Goal: Task Accomplishment & Management: Manage account settings

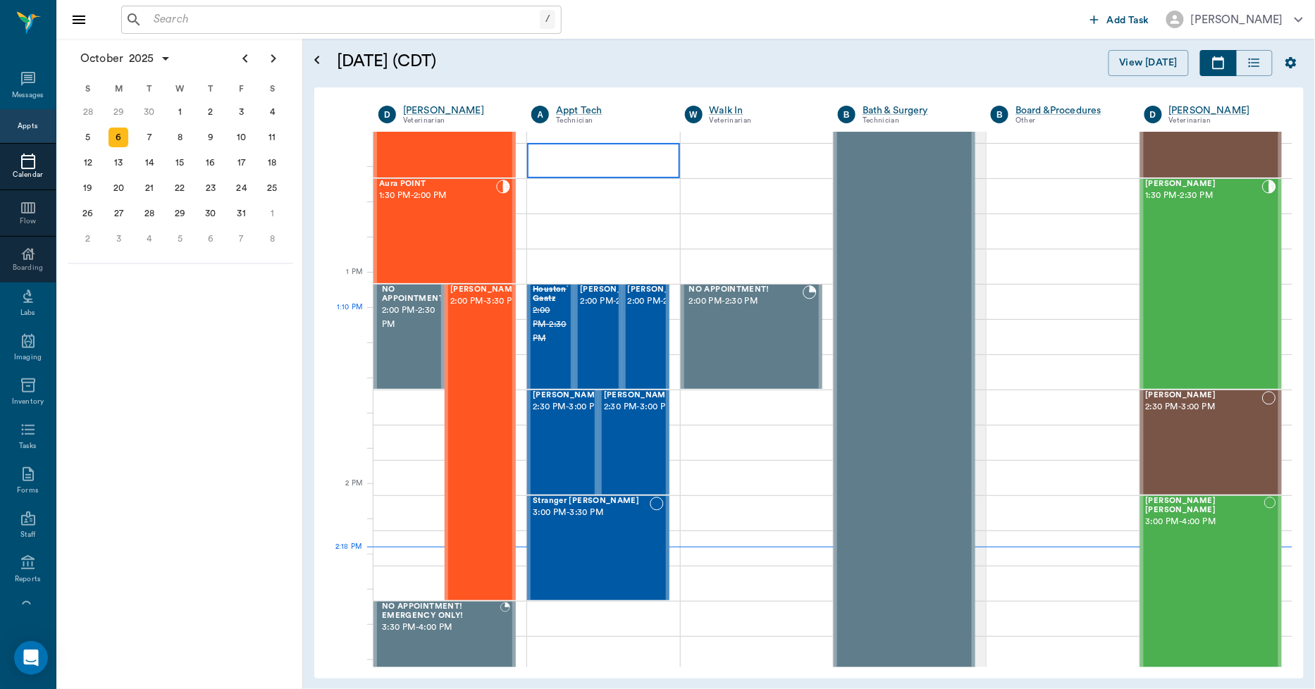
scroll to position [903, 0]
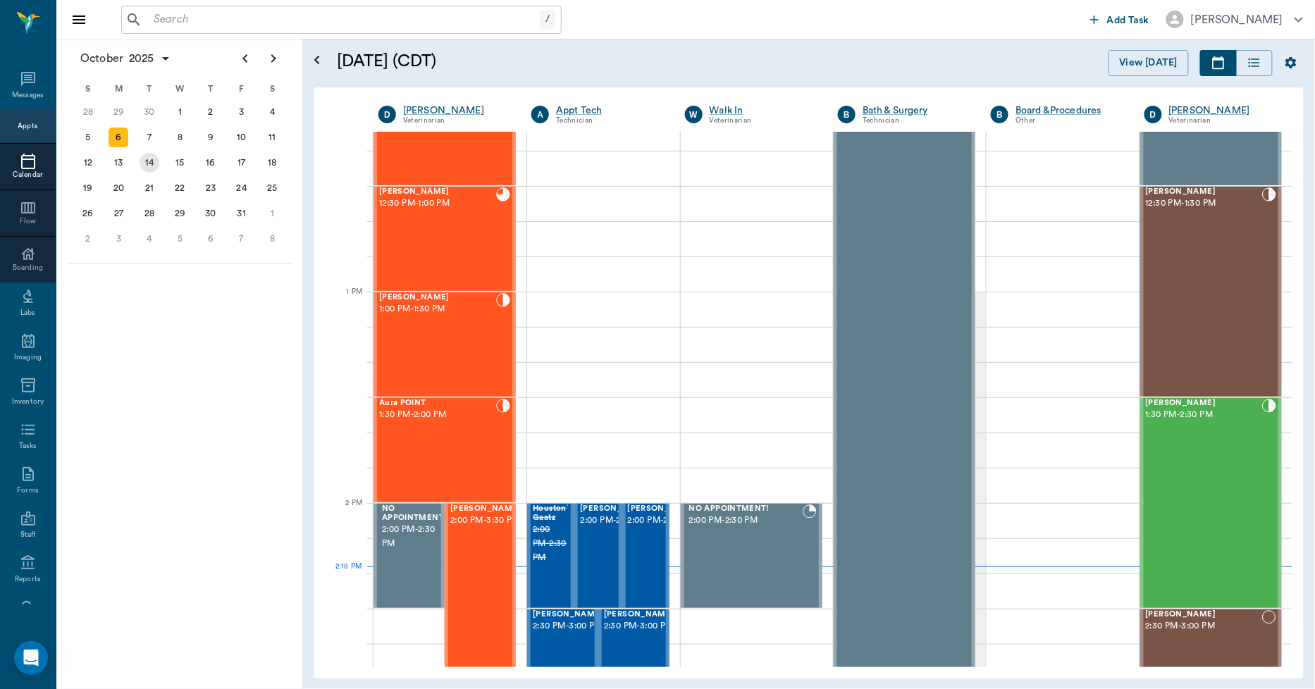
click at [154, 158] on div "14" at bounding box center [150, 163] width 20 height 20
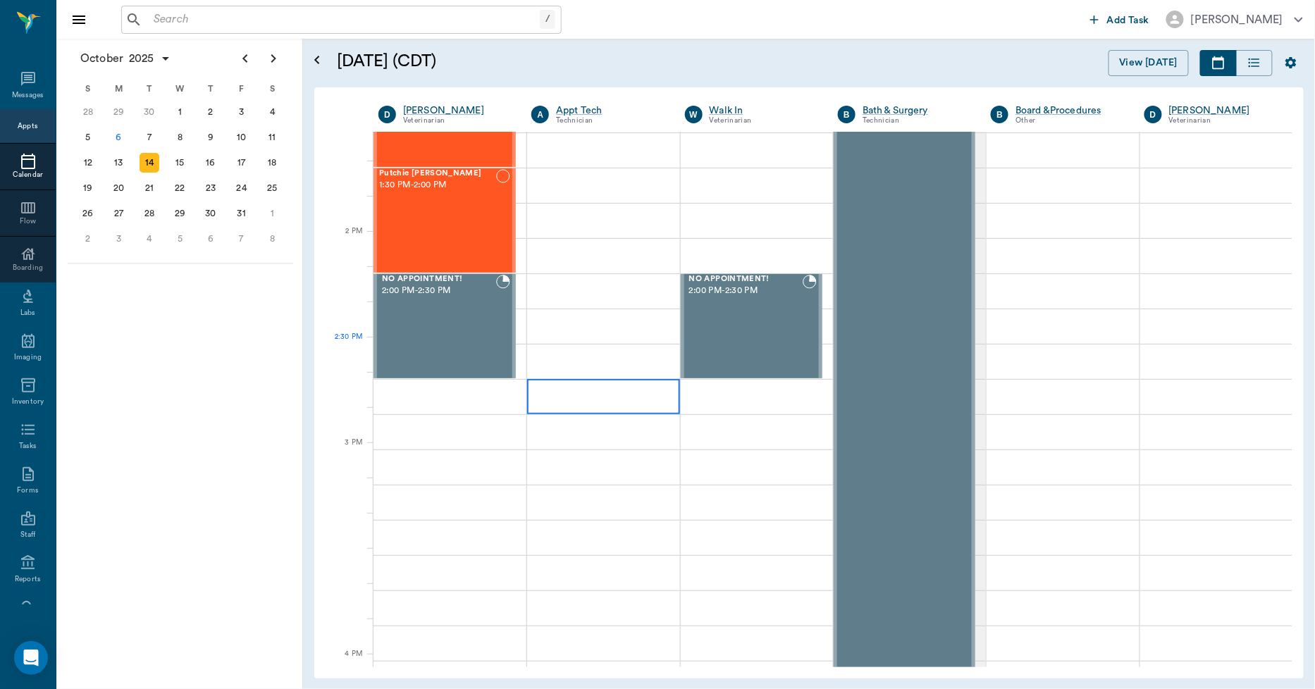
scroll to position [1174, 0]
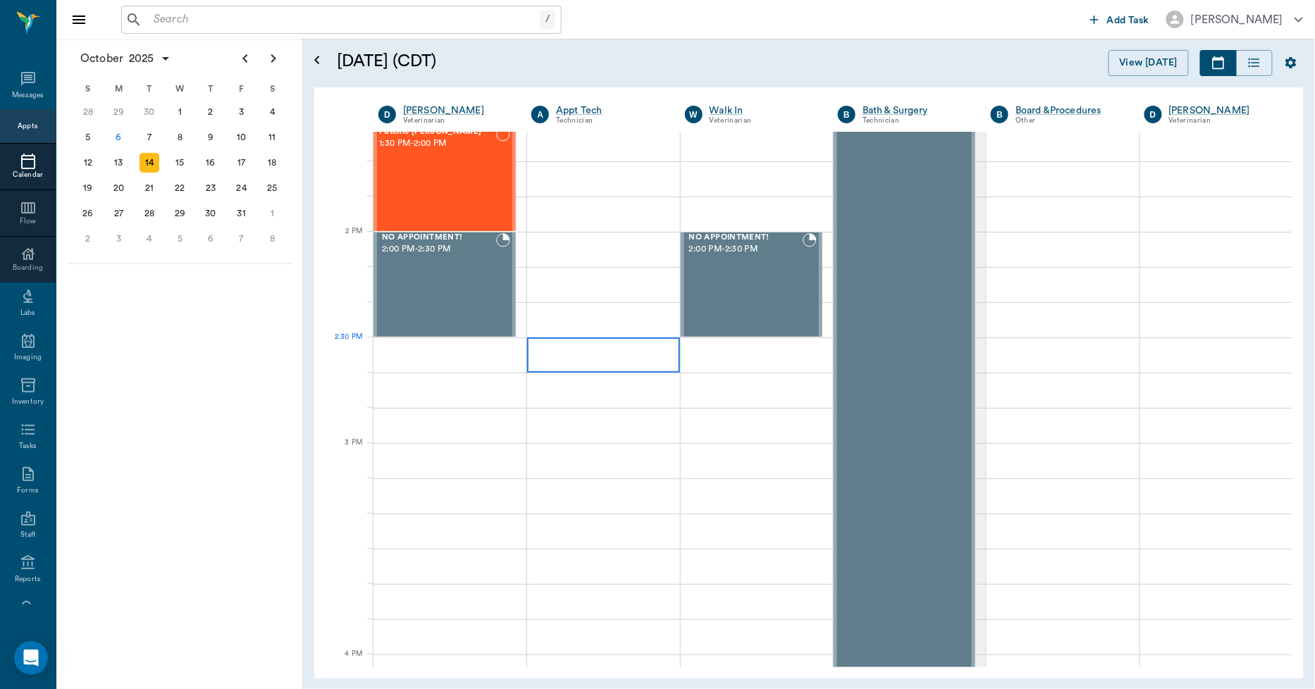
click at [569, 342] on div at bounding box center [603, 355] width 152 height 35
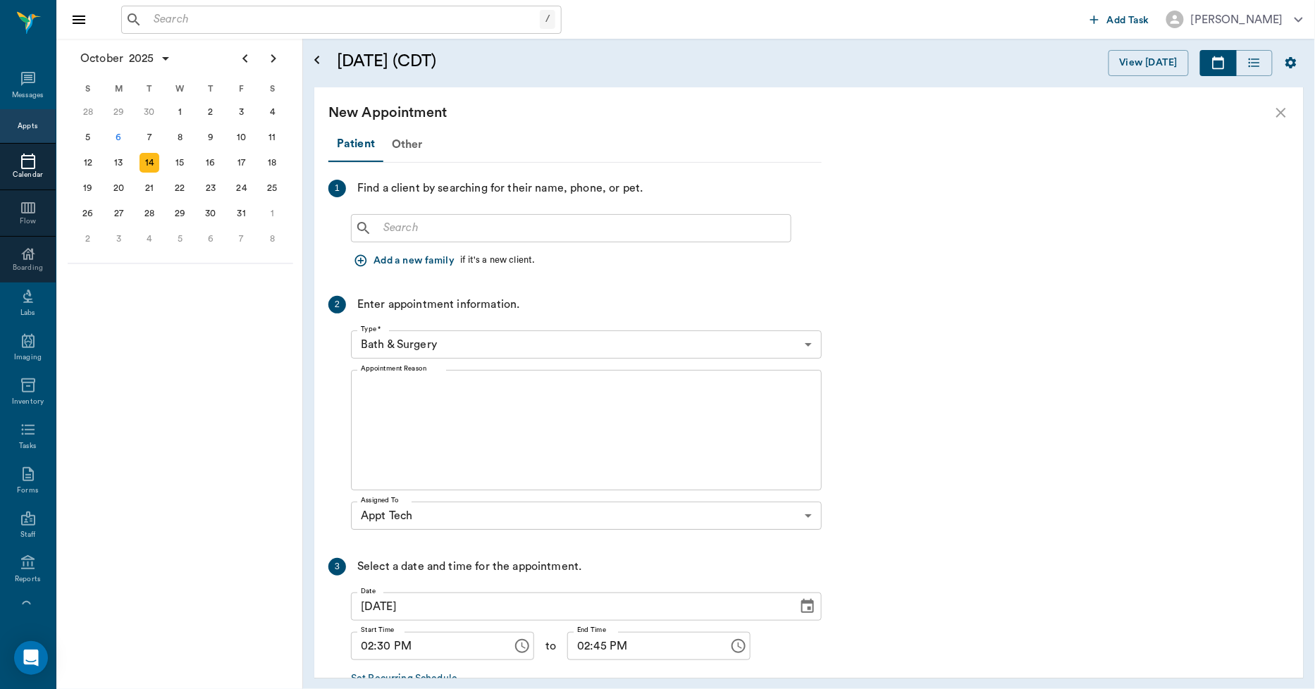
click at [399, 196] on div "Find a client by searching for their name, phone, or pet." at bounding box center [500, 189] width 286 height 18
click at [404, 226] on input "text" at bounding box center [581, 228] width 407 height 20
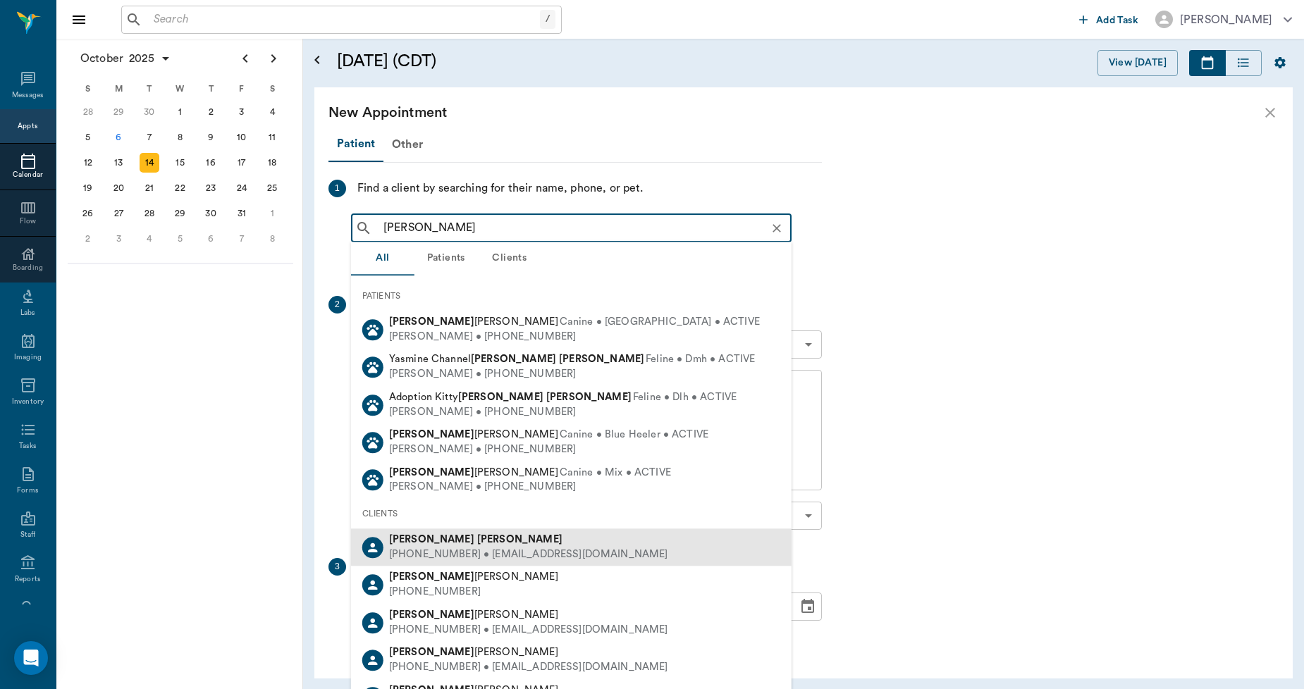
click at [424, 548] on div "[PHONE_NUMBER] • [EMAIL_ADDRESS][DOMAIN_NAME]" at bounding box center [528, 555] width 279 height 15
type input "peggy smith"
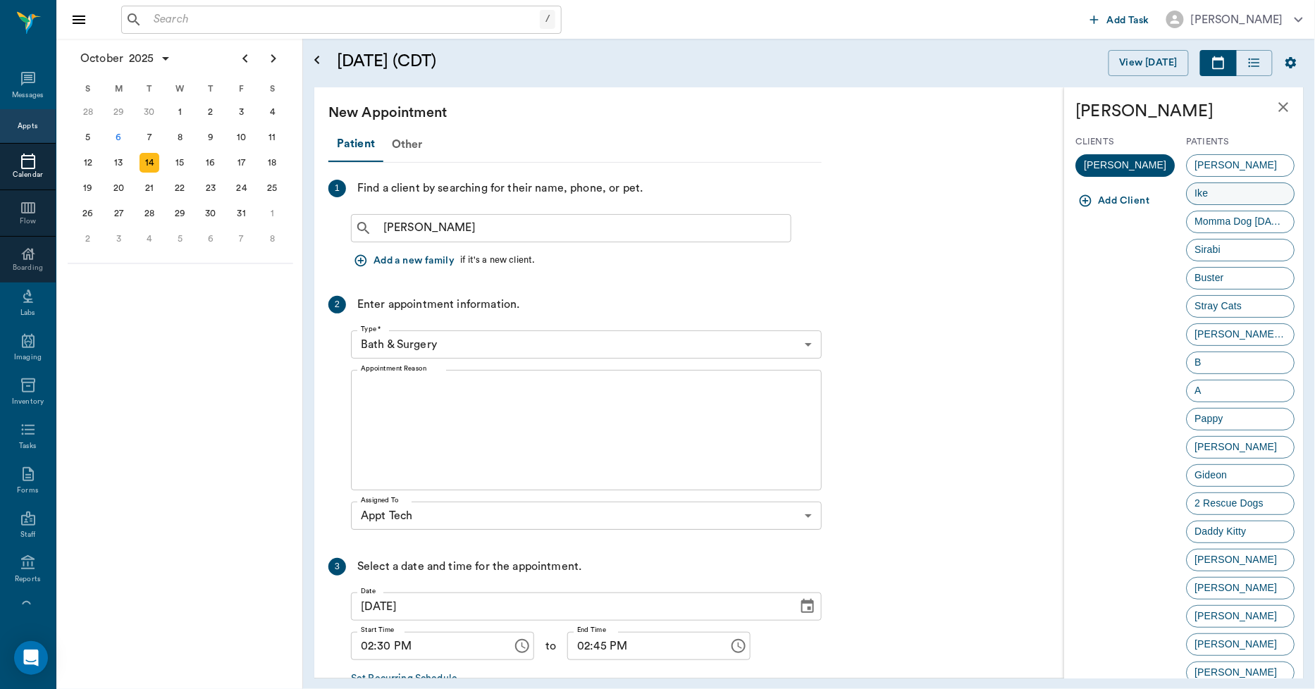
click at [1227, 198] on div "Ike" at bounding box center [1241, 194] width 109 height 23
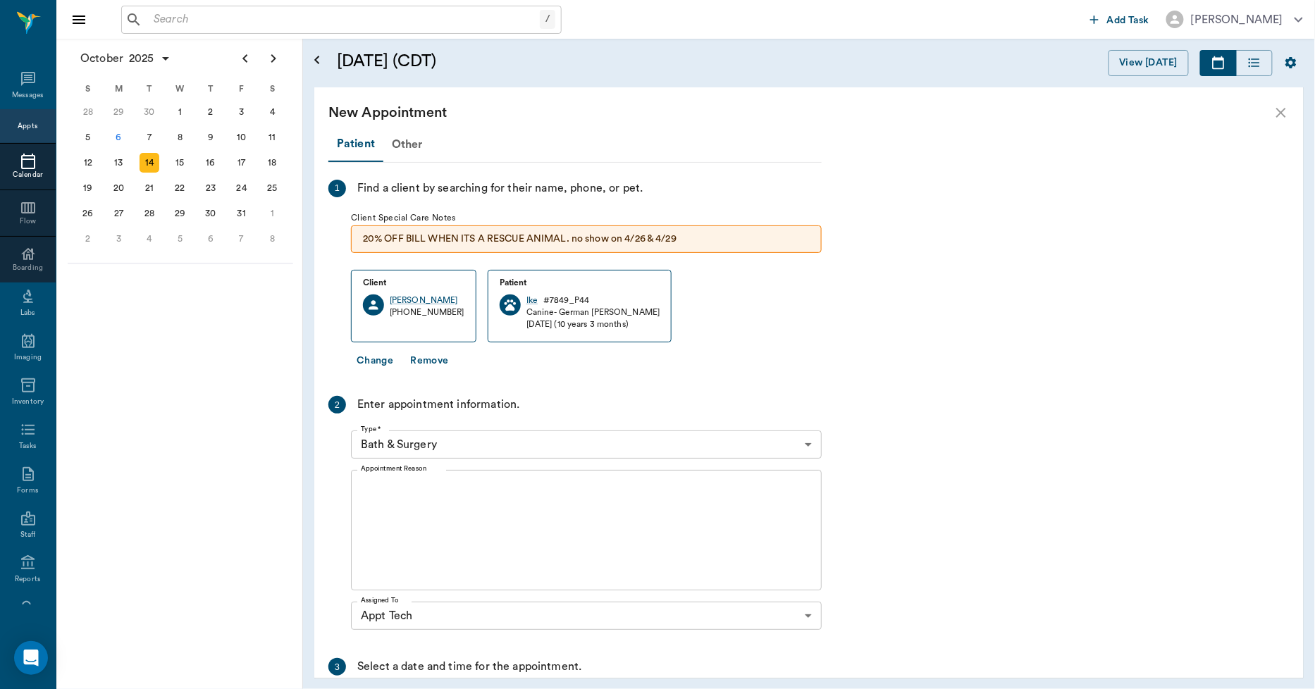
click at [452, 451] on body "/ ​ Add Task [PERSON_NAME] Nectar Messages Appts Calendar Flow Boarding Labs Im…" at bounding box center [657, 344] width 1315 height 689
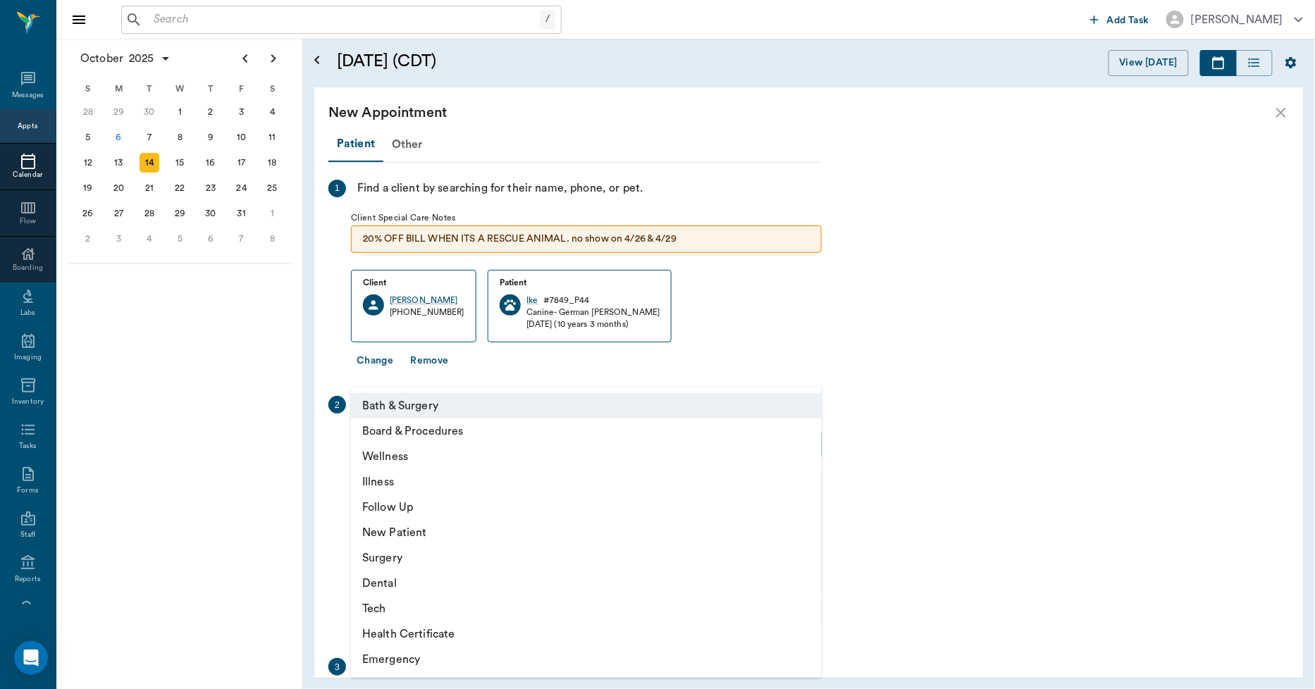
click at [390, 614] on li "Tech" at bounding box center [586, 608] width 471 height 25
type input "65d2be4f46e3a538d89b8c1a"
type input "03:00 PM"
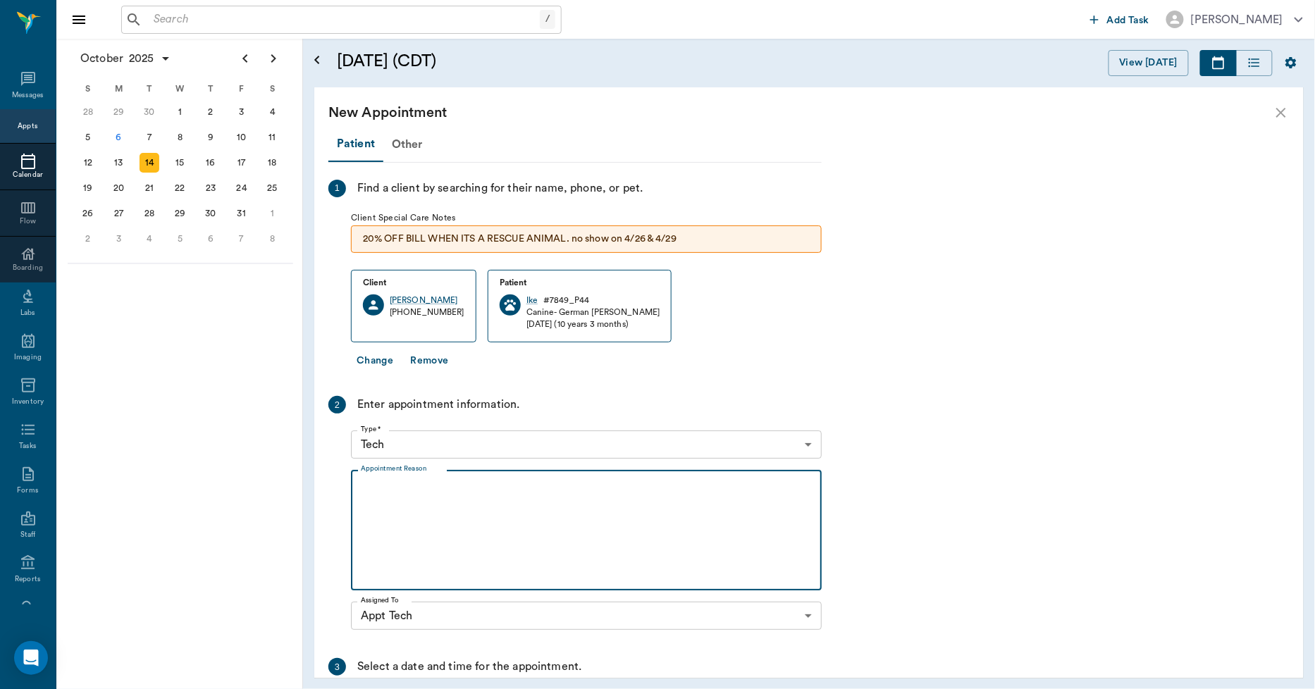
click at [421, 499] on textarea "Appointment Reason" at bounding box center [586, 530] width 451 height 97
type textarea "b"
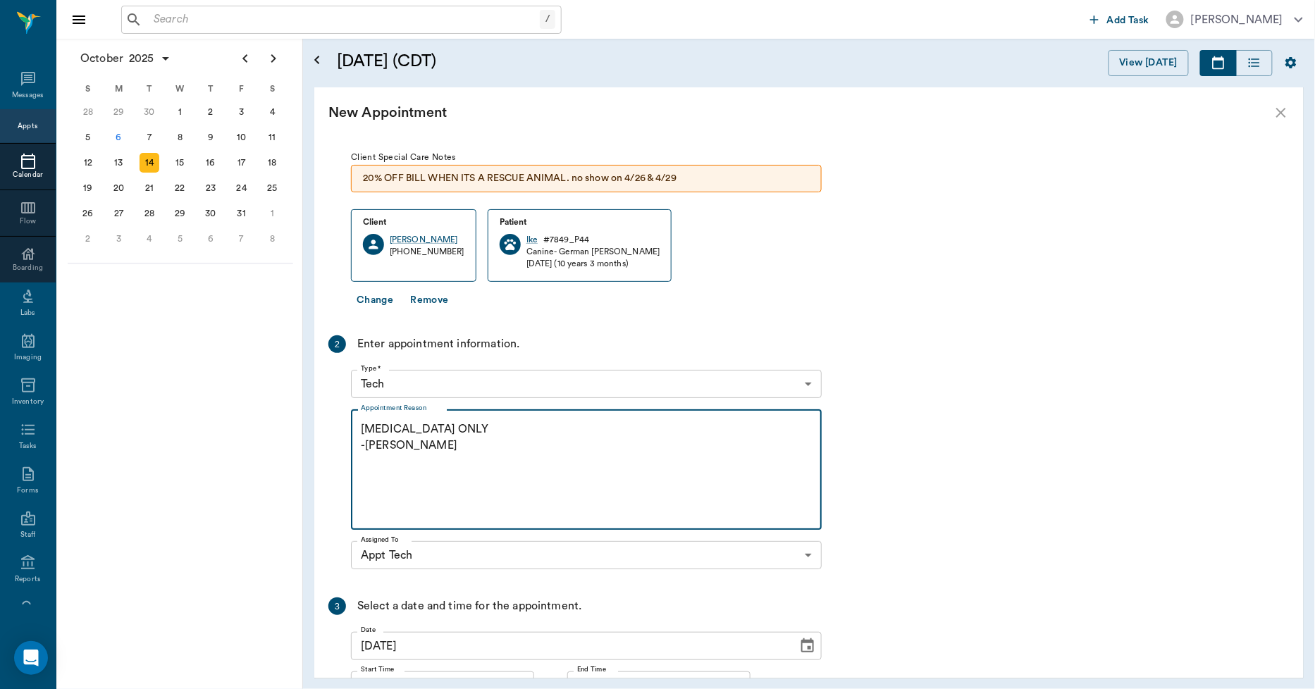
scroll to position [187, 0]
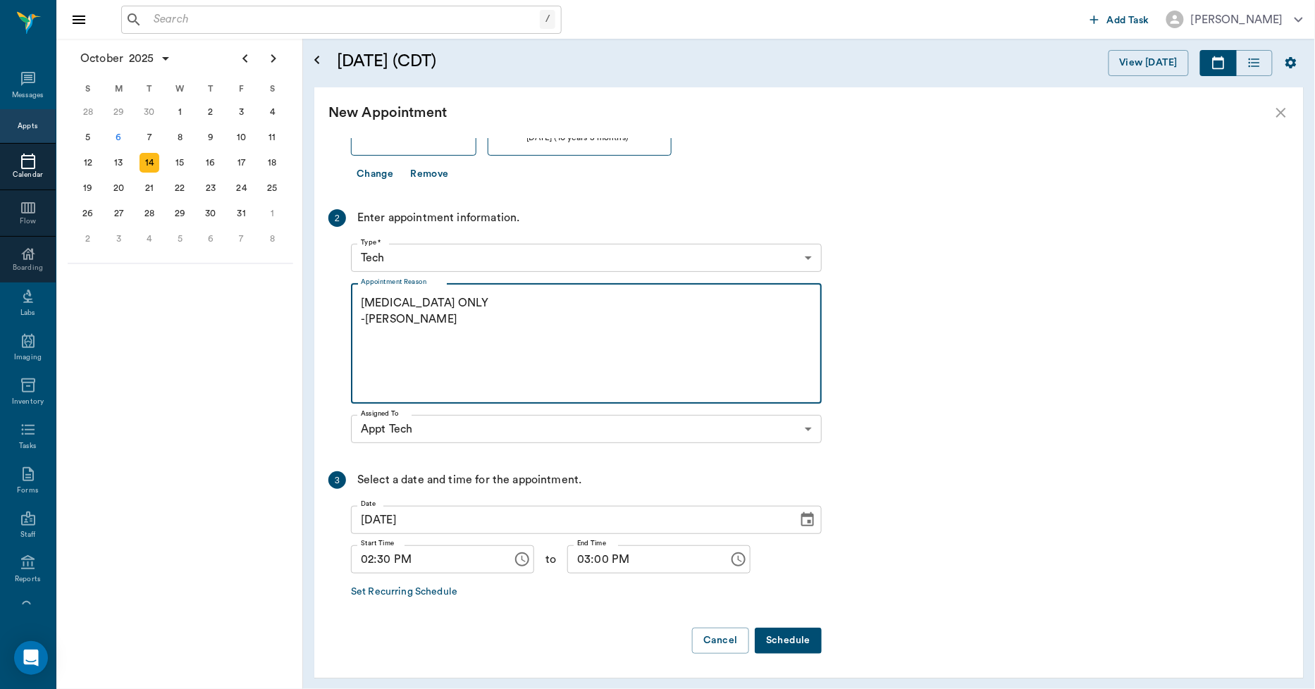
type textarea "[MEDICAL_DATA] ONLY -[PERSON_NAME]"
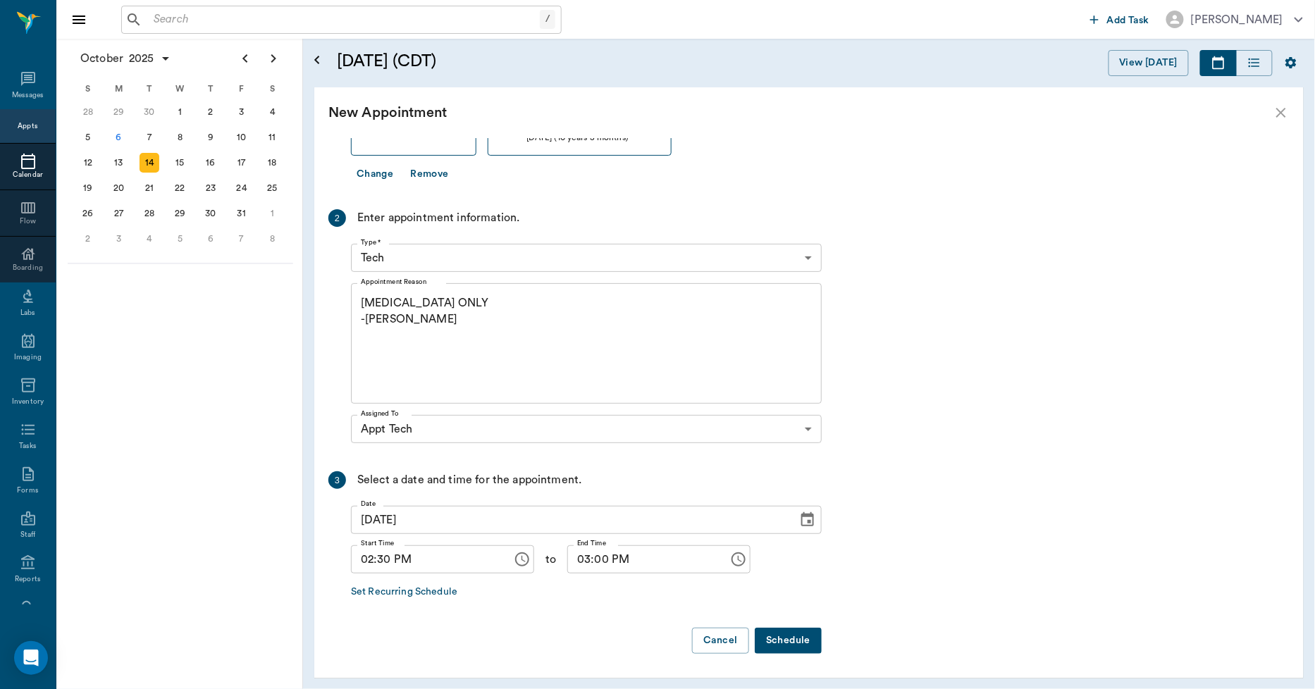
click at [781, 637] on button "Schedule" at bounding box center [788, 641] width 67 height 26
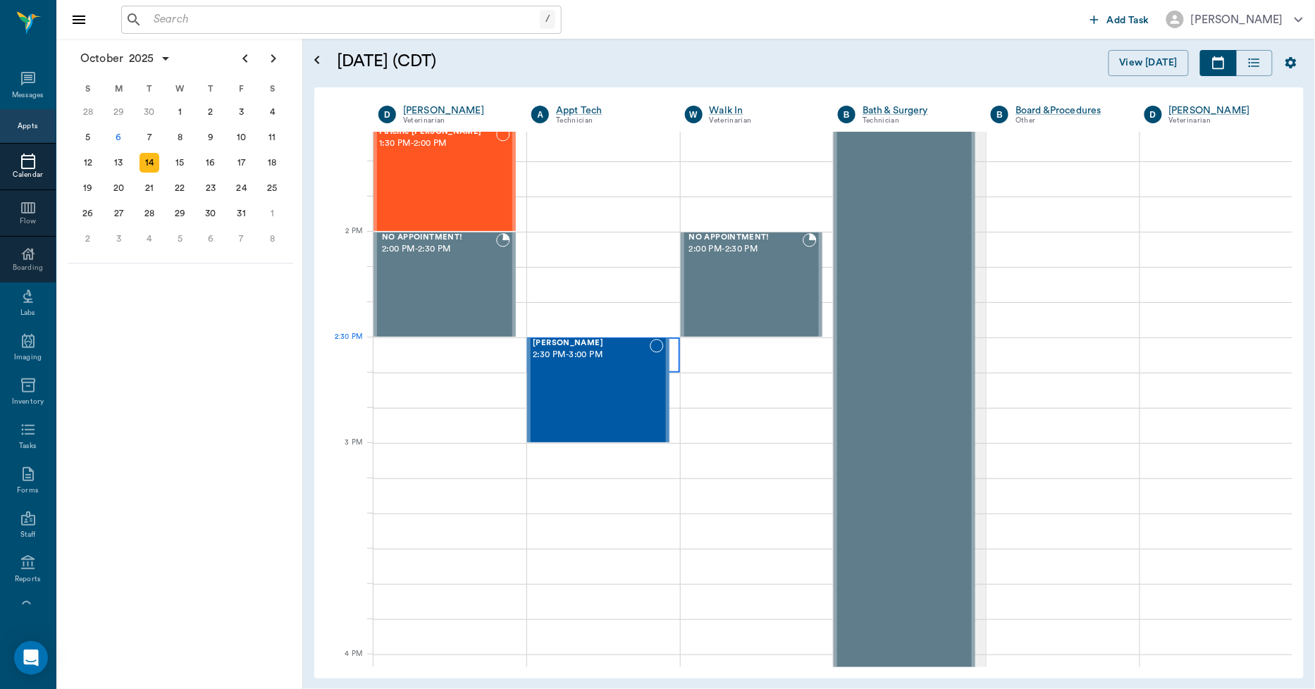
click at [669, 356] on div at bounding box center [603, 355] width 152 height 35
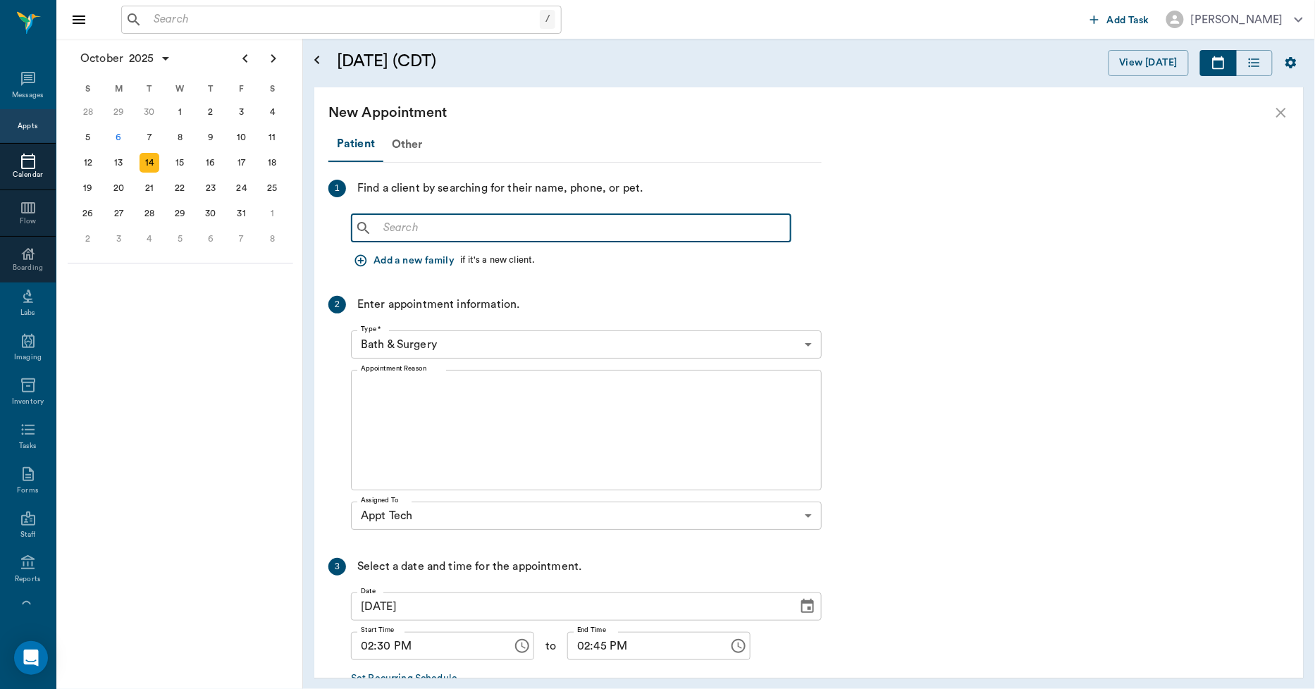
click at [397, 223] on input "text" at bounding box center [581, 228] width 407 height 20
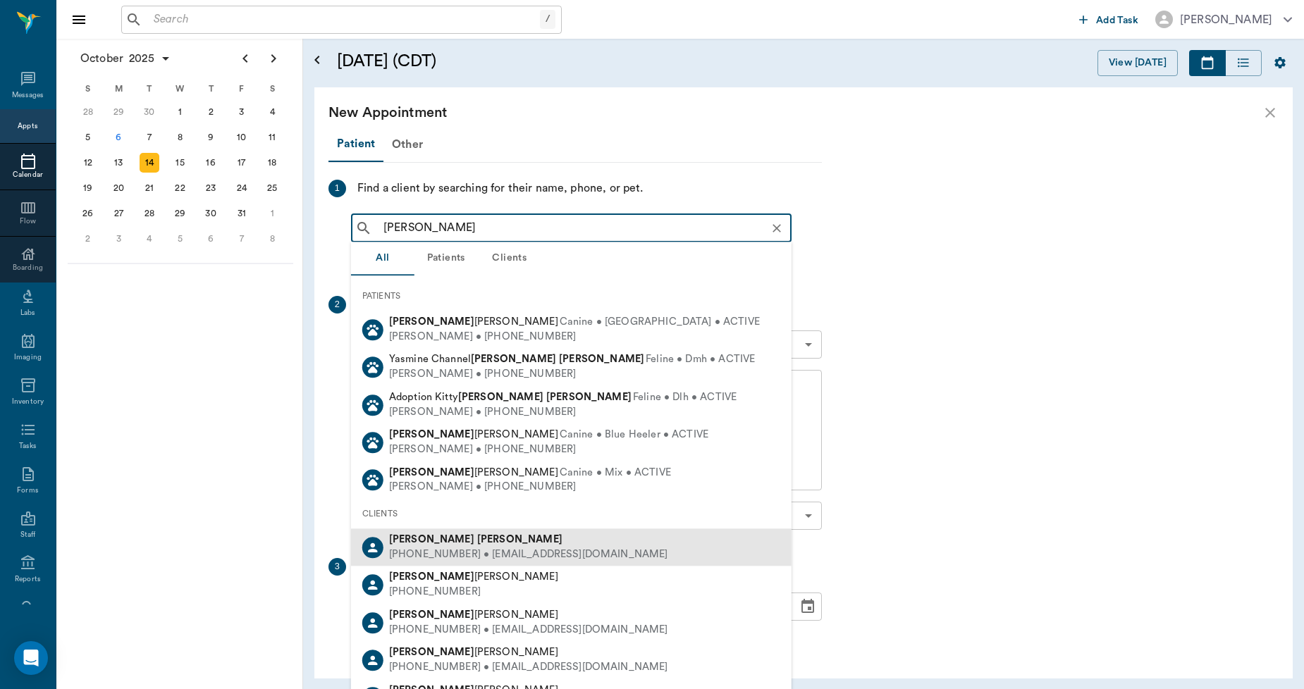
click at [409, 536] on b "[PERSON_NAME]" at bounding box center [431, 539] width 85 height 11
type input "[PERSON_NAME]"
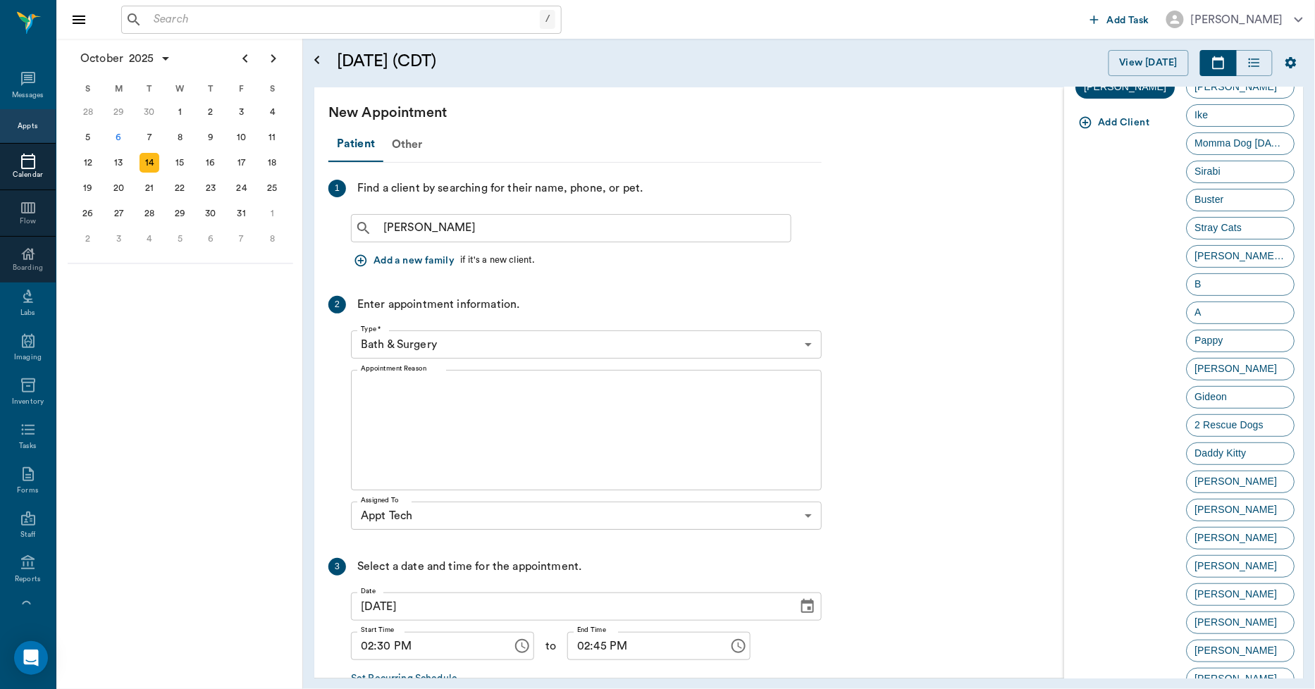
scroll to position [156, 0]
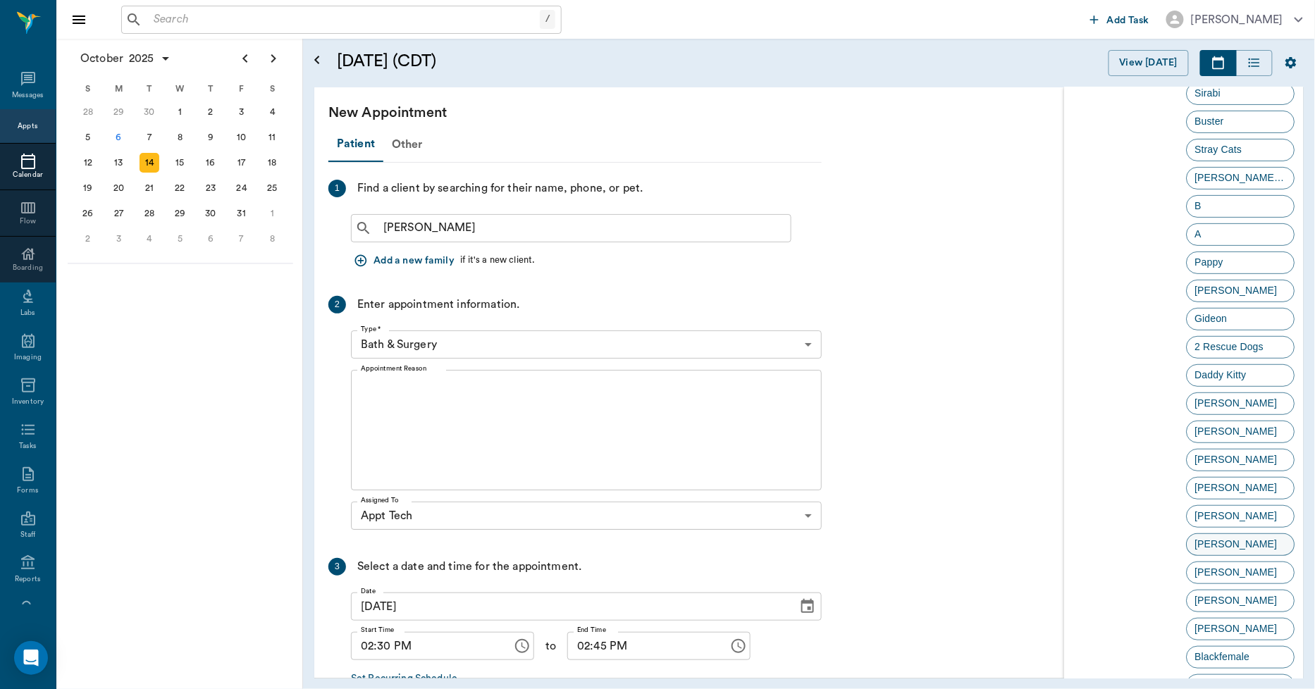
click at [1271, 544] on div "[PERSON_NAME]" at bounding box center [1241, 544] width 109 height 23
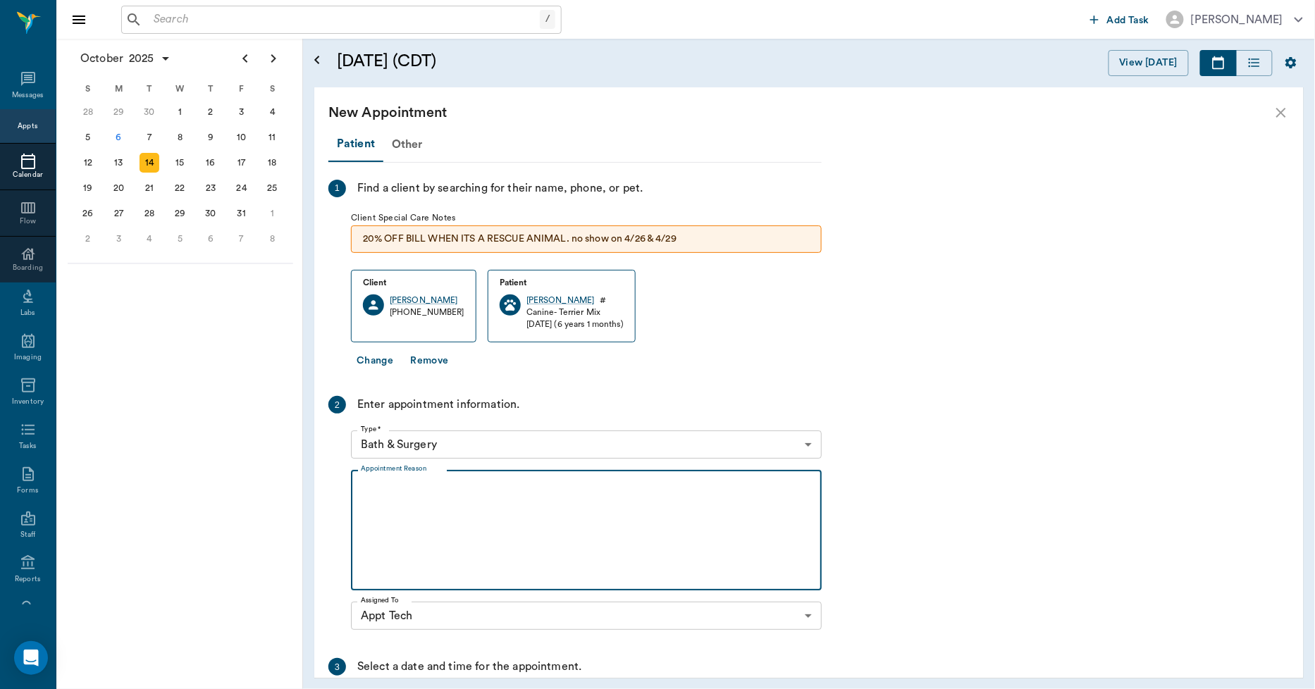
click at [520, 515] on textarea "Appointment Reason" at bounding box center [586, 530] width 451 height 97
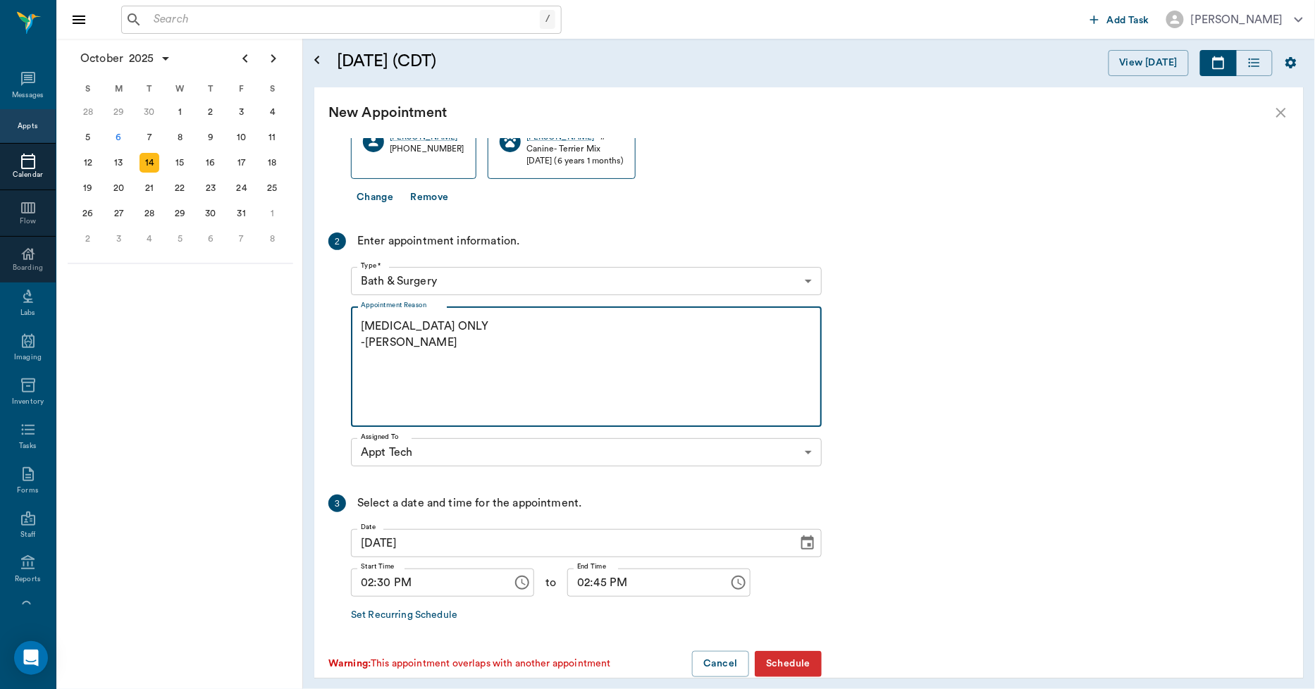
scroll to position [187, 0]
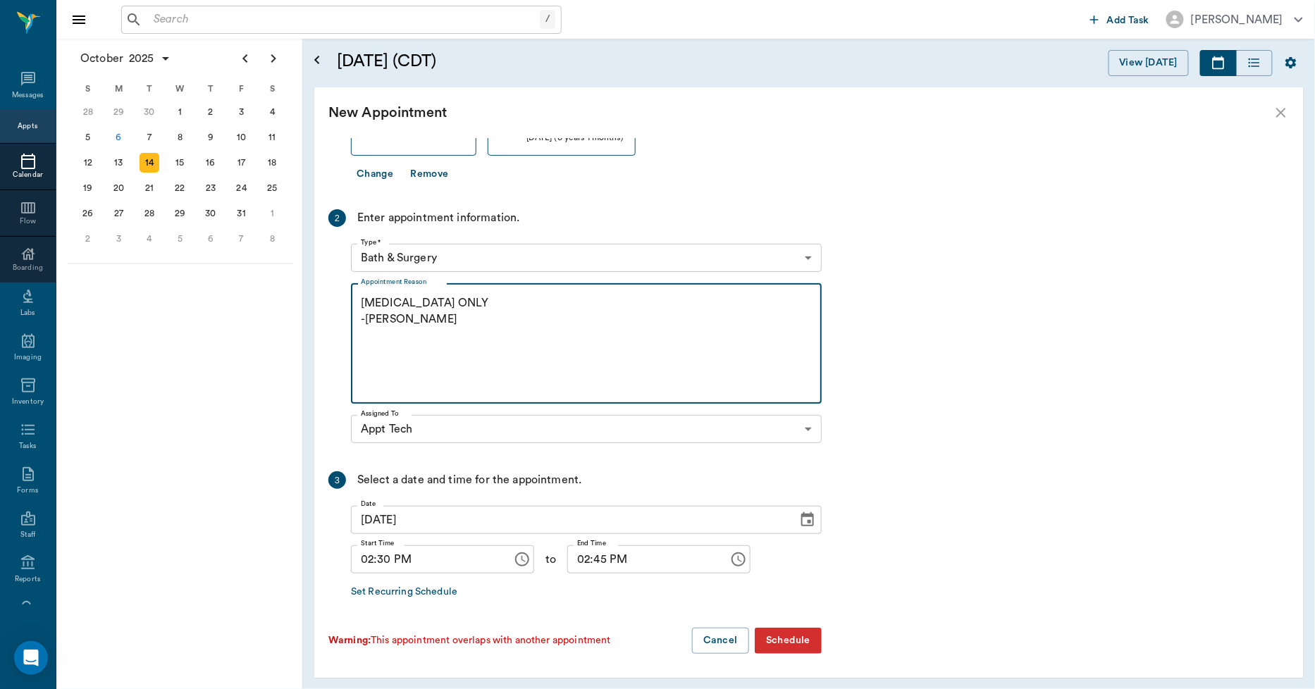
type textarea "BORDETELLA ONLY -LORY"
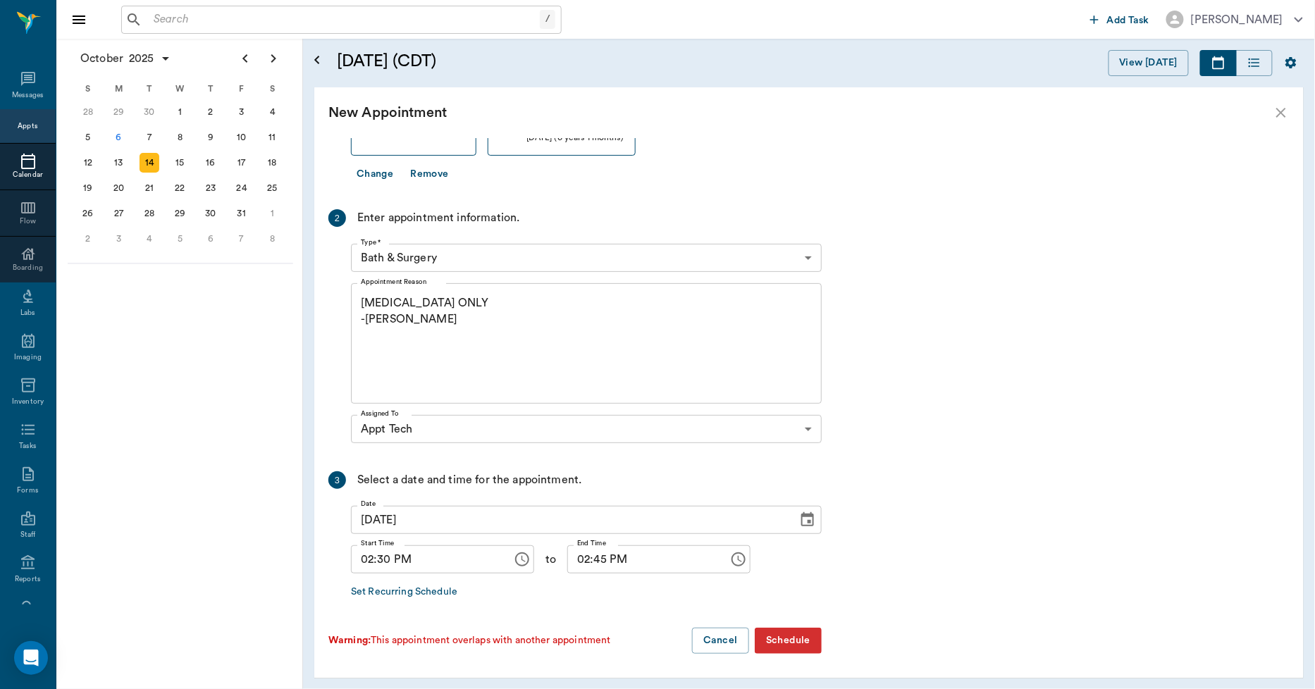
click at [786, 642] on button "Schedule" at bounding box center [788, 641] width 67 height 26
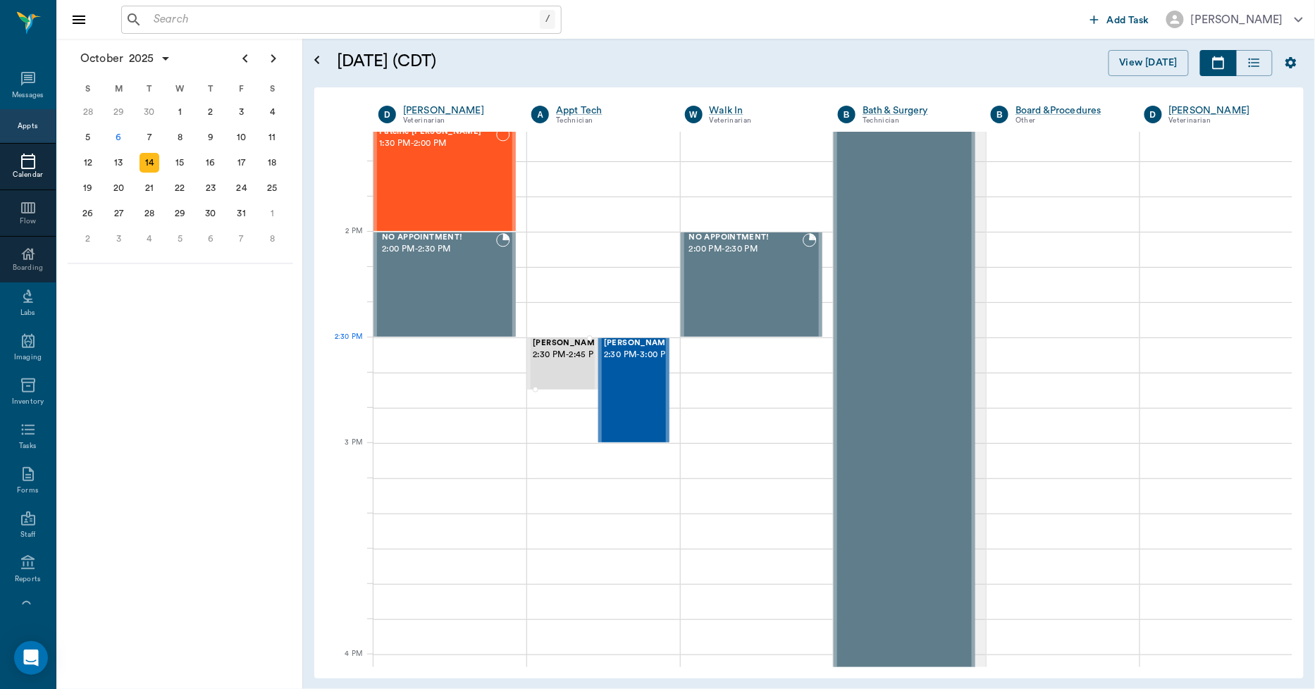
click at [545, 362] on span "2:30 PM - 2:45 PM" at bounding box center [568, 355] width 70 height 14
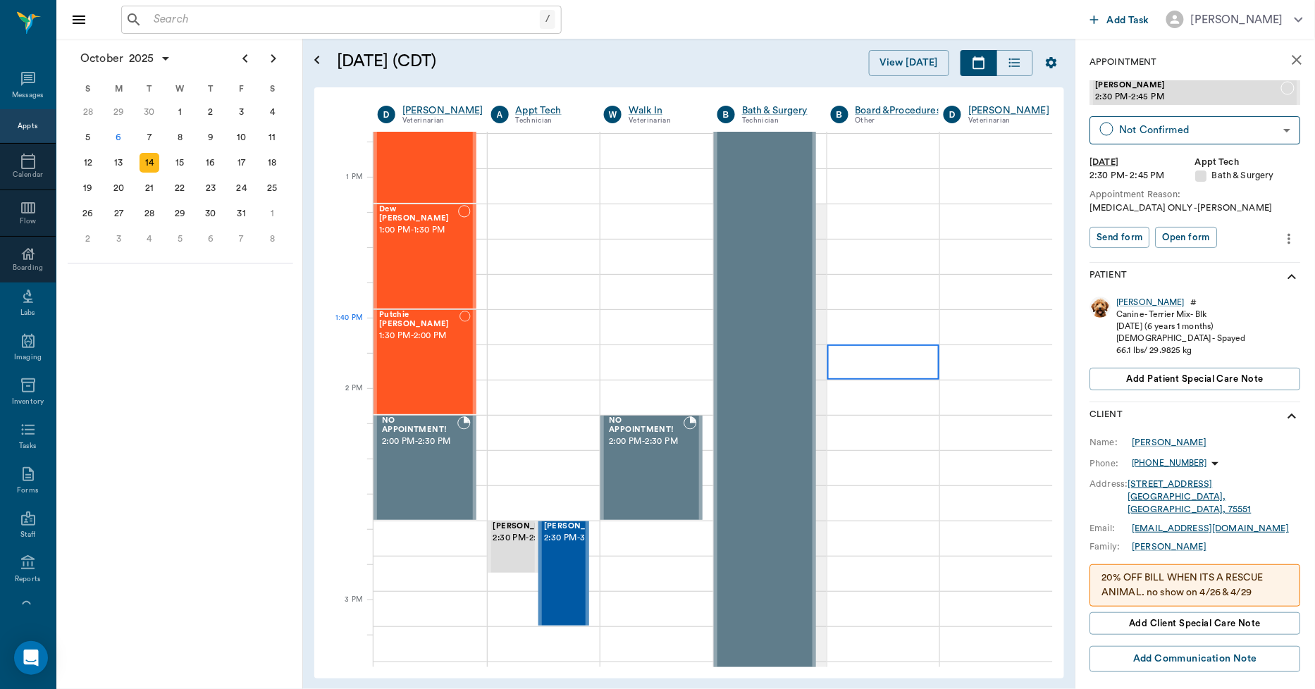
scroll to position [1018, 1]
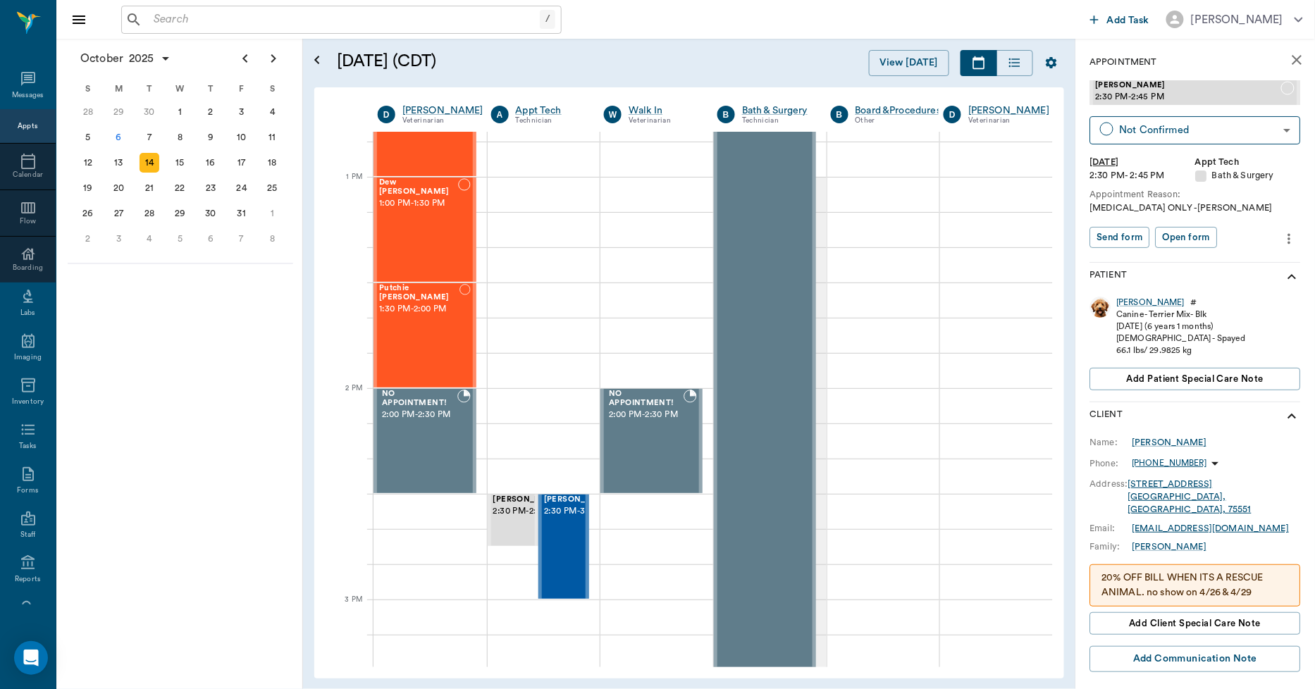
click at [1282, 233] on icon "more" at bounding box center [1290, 238] width 16 height 17
click at [1244, 254] on li "Edit appointment" at bounding box center [1219, 262] width 141 height 26
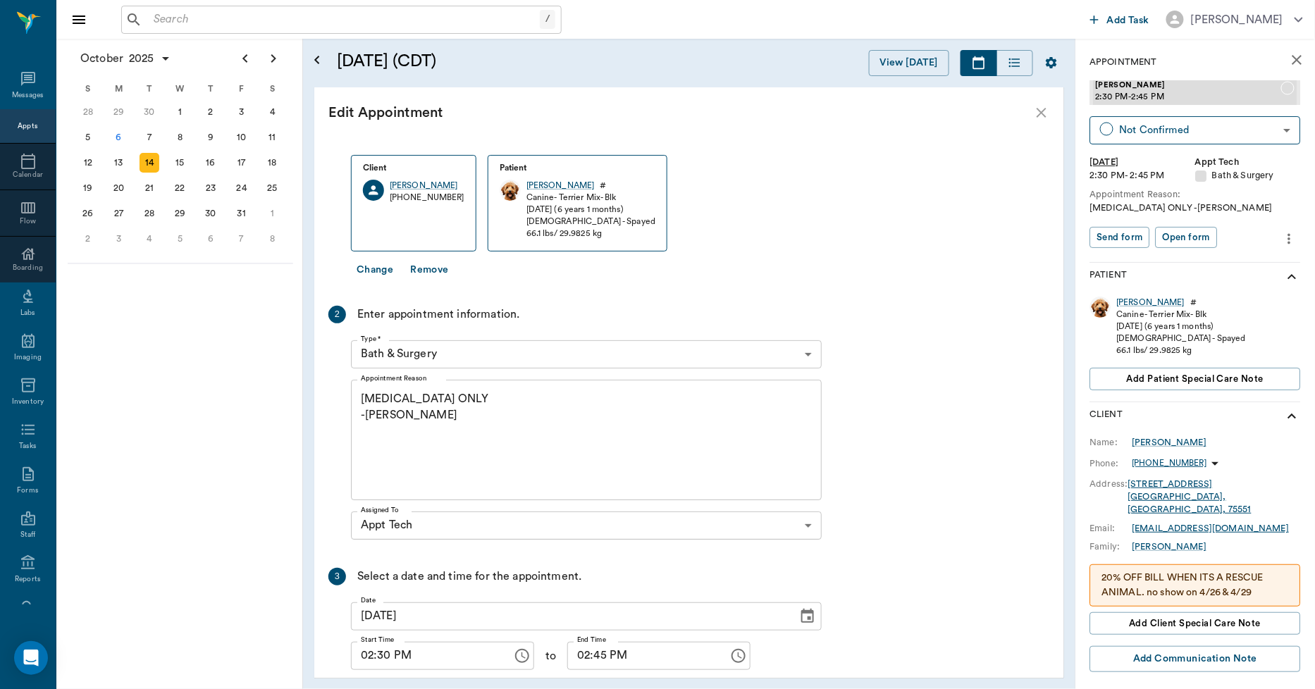
scroll to position [144, 0]
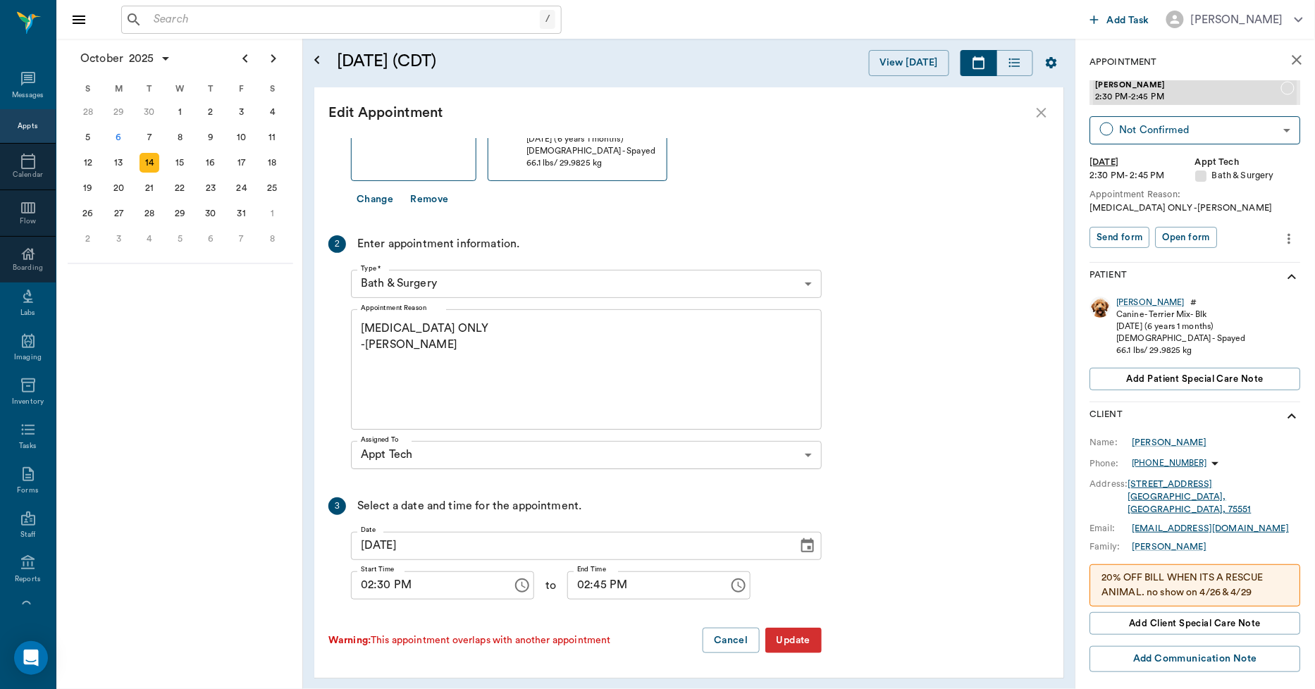
click at [502, 279] on body "/ ​ Add Task [PERSON_NAME] Nectar Messages Appts Calendar Flow Boarding Labs Im…" at bounding box center [657, 344] width 1315 height 689
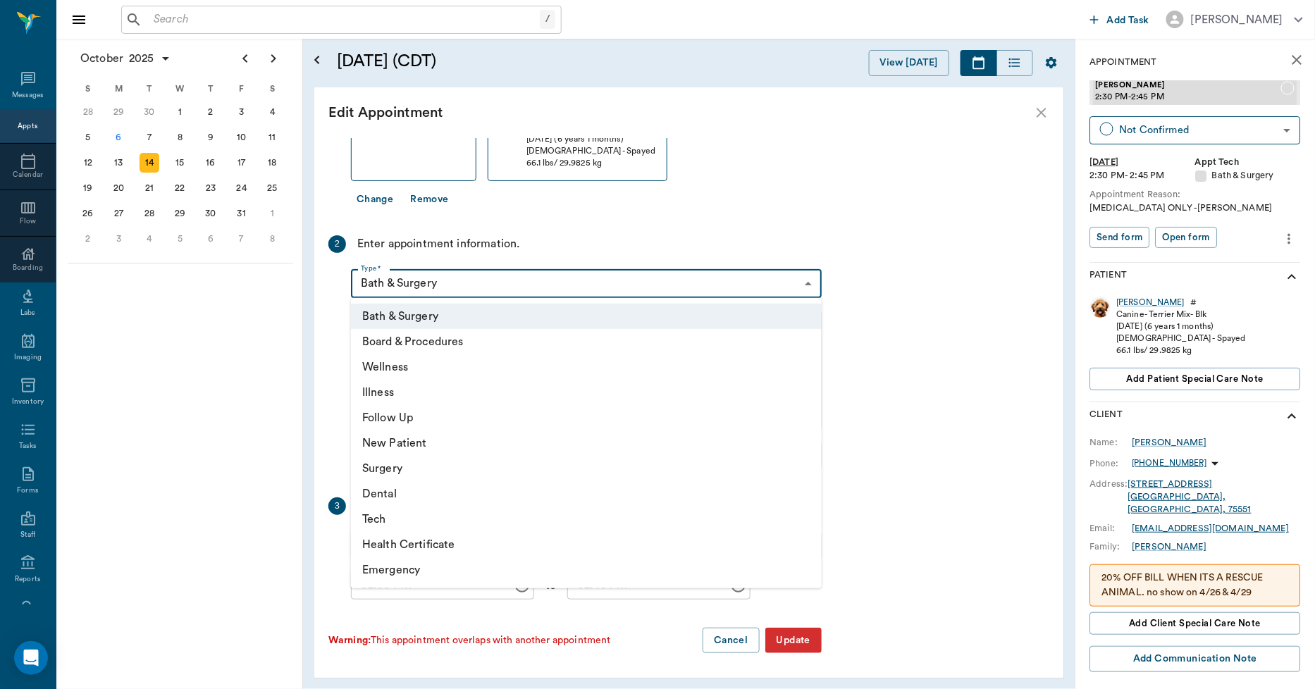
click at [381, 518] on li "Tech" at bounding box center [586, 519] width 471 height 25
type input "65d2be4f46e3a538d89b8c1a"
type input "03:00 PM"
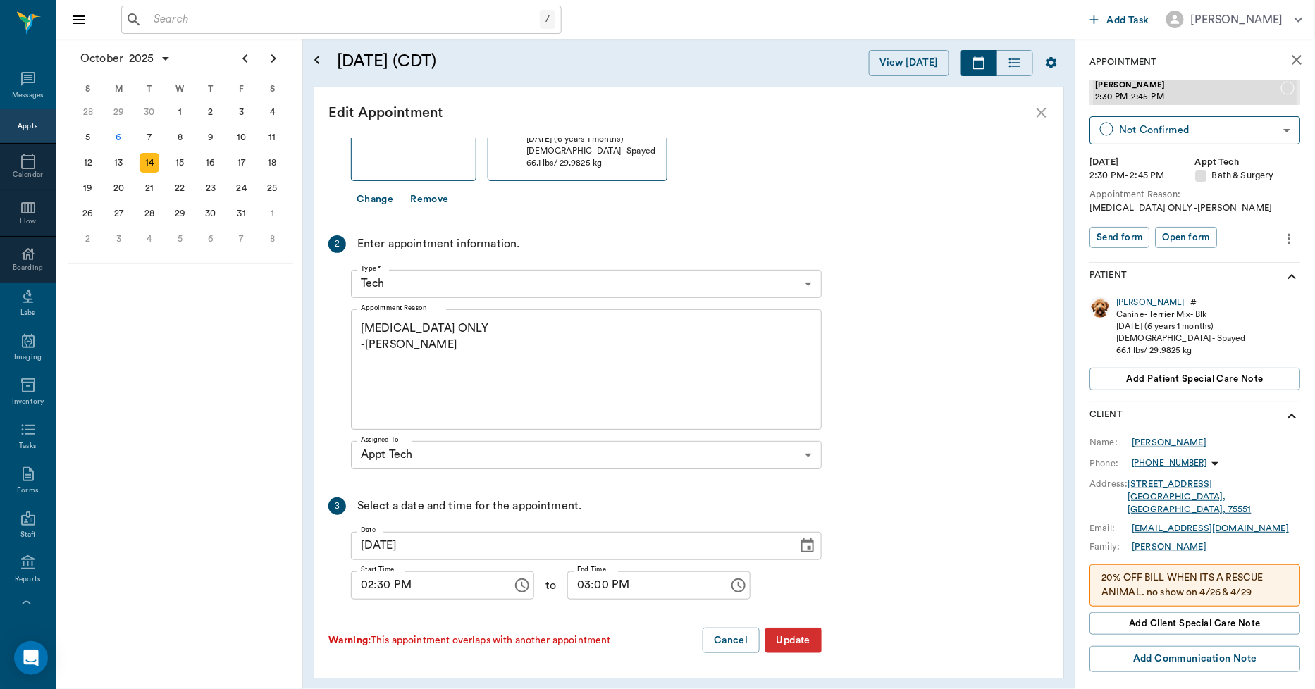
click at [788, 641] on button "Update" at bounding box center [793, 641] width 56 height 26
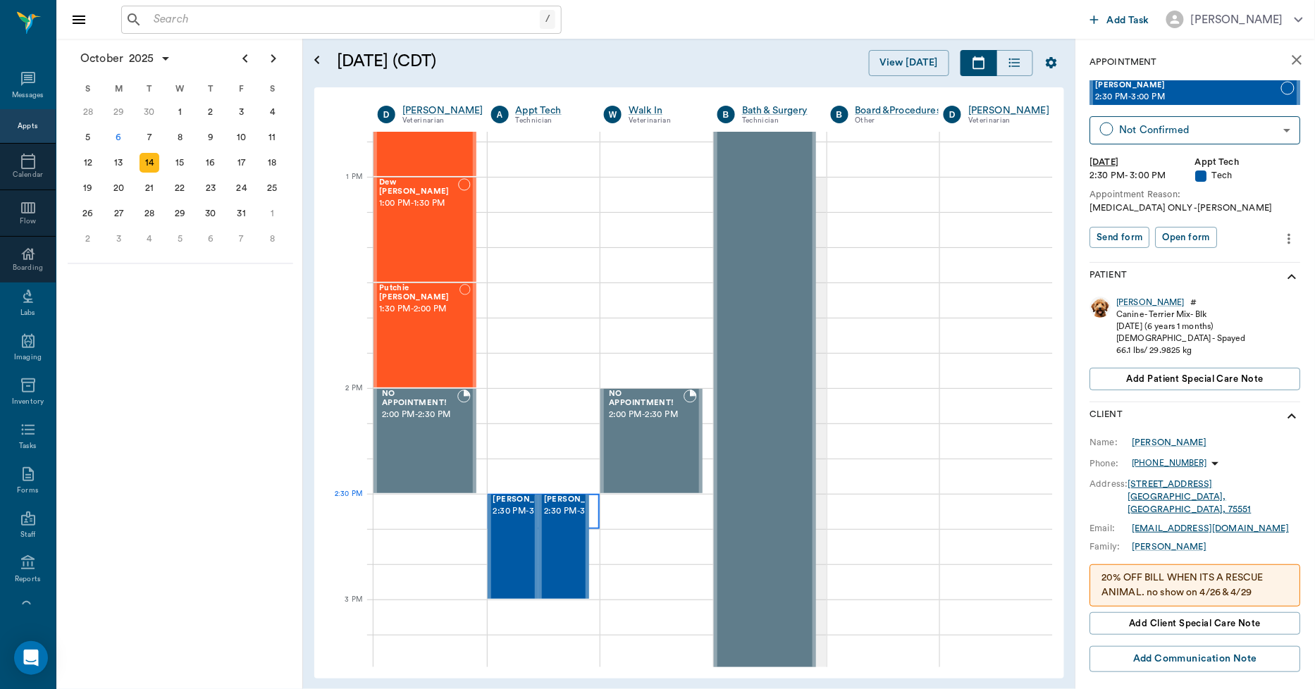
click at [586, 517] on div "[PERSON_NAME] 2:30 PM - 3:00 PM" at bounding box center [563, 547] width 51 height 104
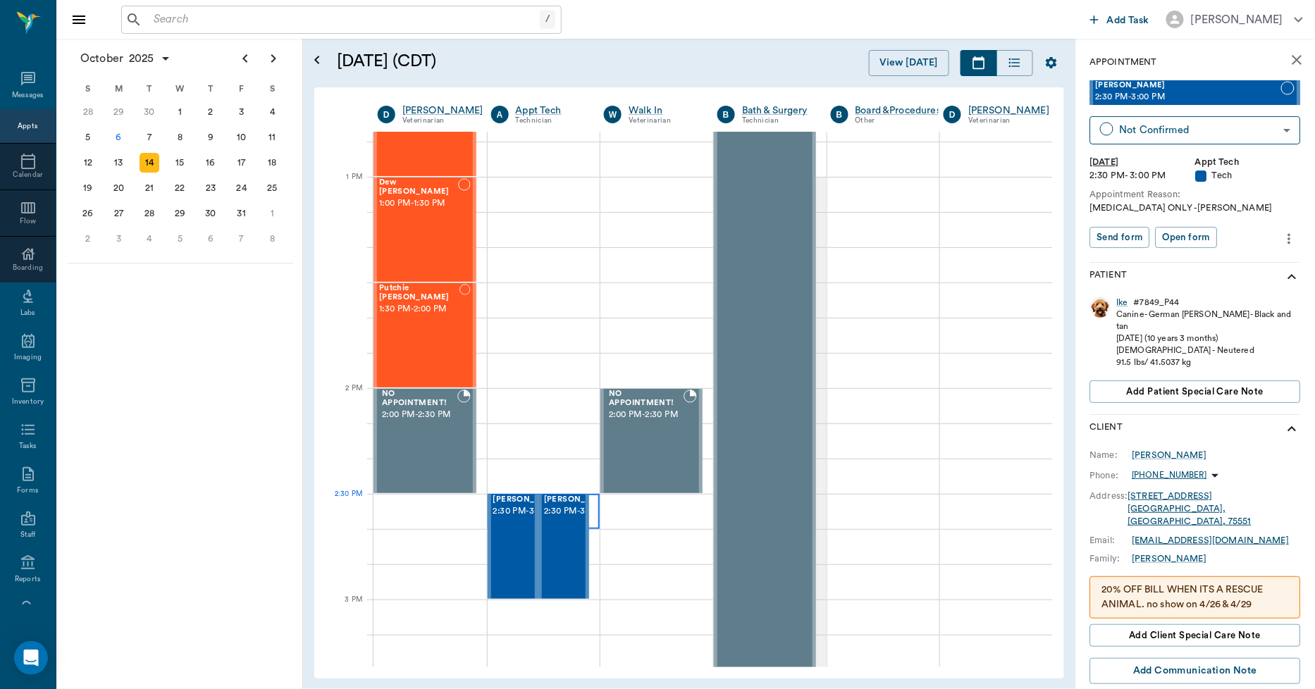
click at [589, 516] on div at bounding box center [544, 511] width 113 height 35
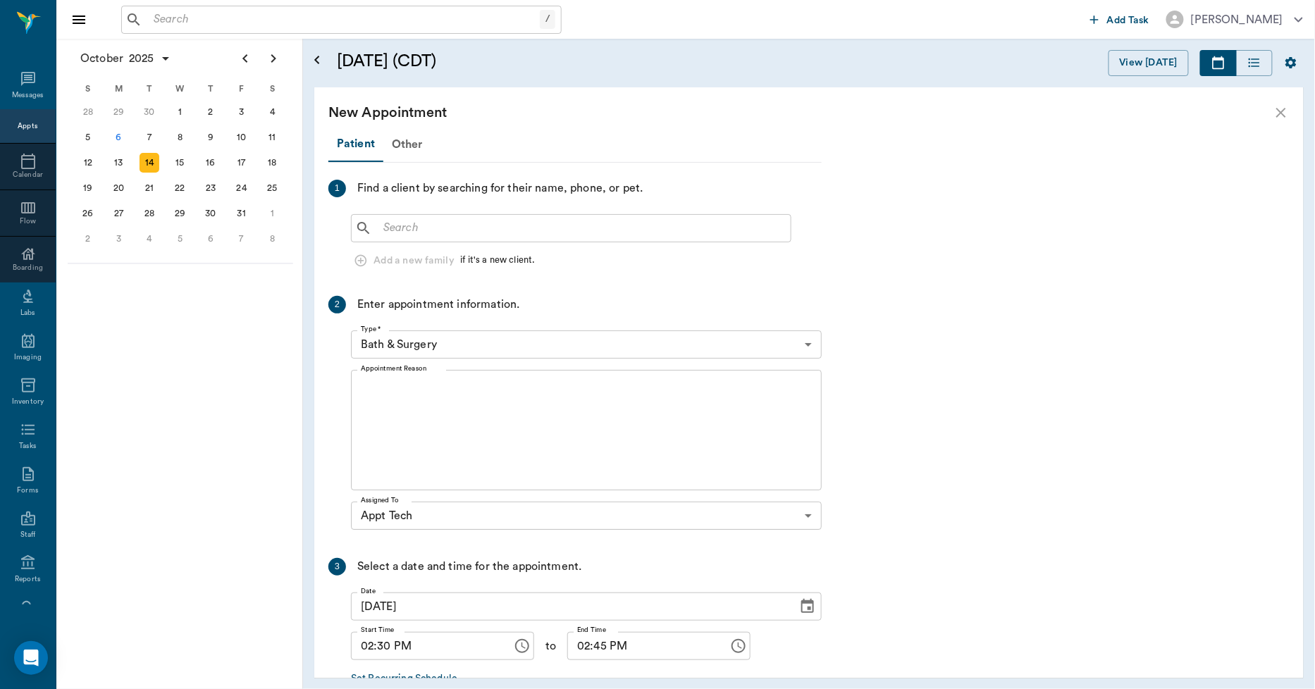
scroll to position [1018, 0]
click at [407, 222] on input "text" at bounding box center [581, 228] width 407 height 20
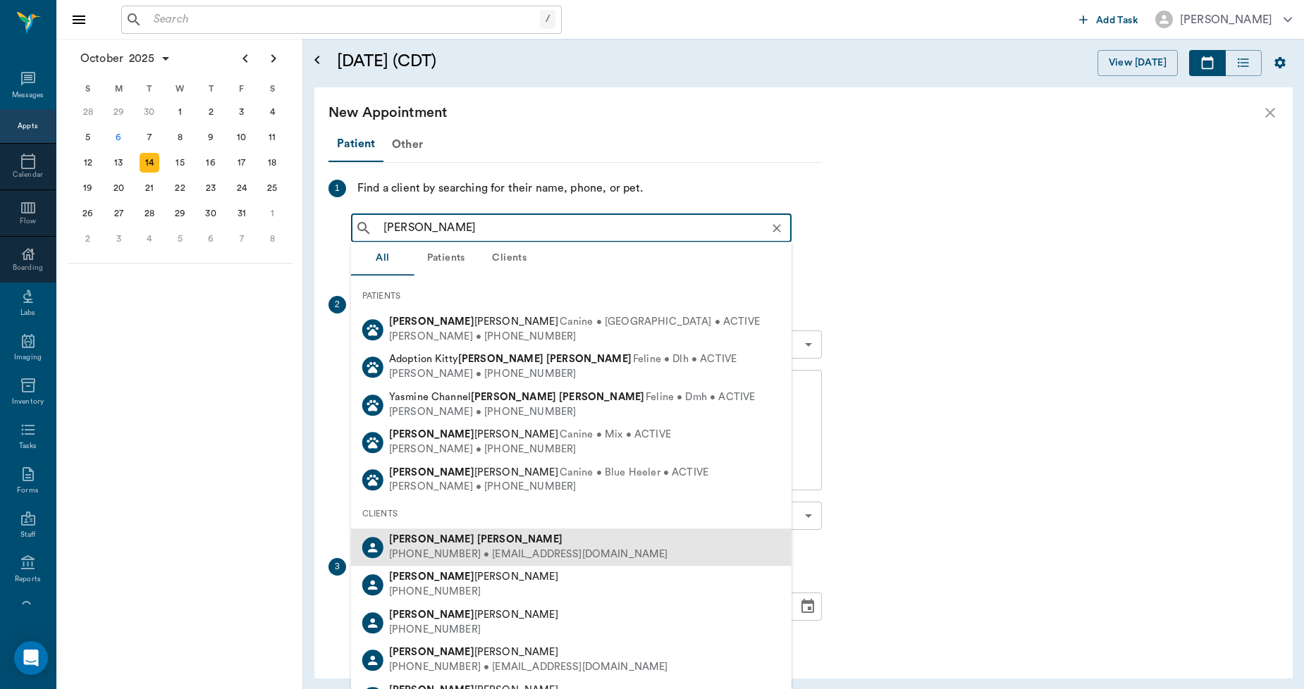
click at [409, 544] on b "Peggy" at bounding box center [431, 539] width 85 height 11
type input "PEGGY SMITH"
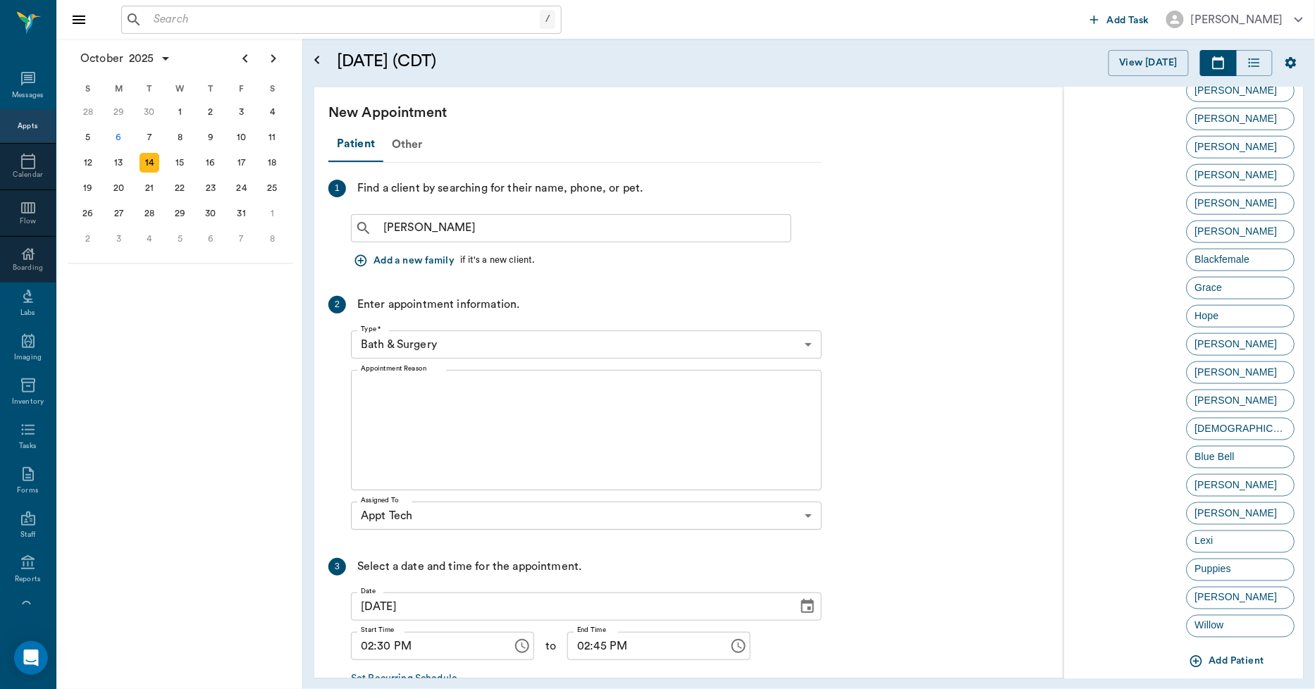
scroll to position [572, 0]
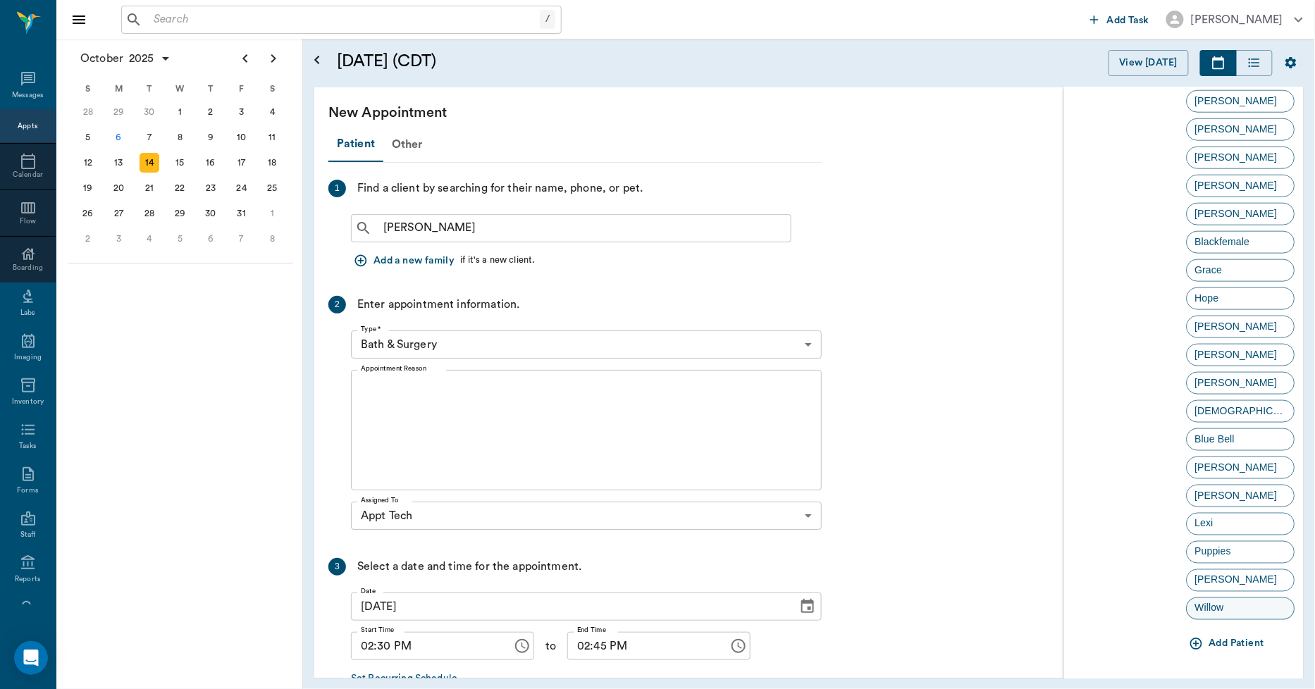
click at [1200, 610] on span "Willow" at bounding box center [1209, 608] width 44 height 15
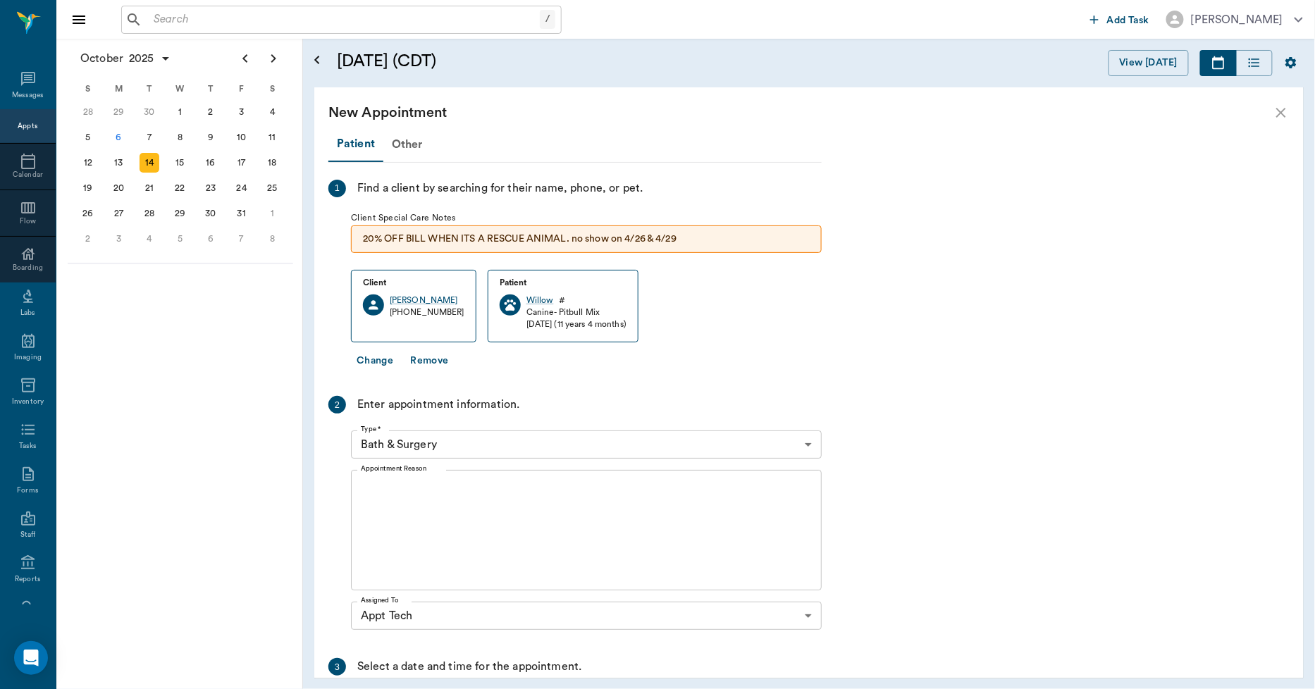
click at [514, 440] on body "/ ​ Add Task Dr. Bert Ellsworth Nectar Messages Appts Calendar Flow Boarding La…" at bounding box center [657, 344] width 1315 height 689
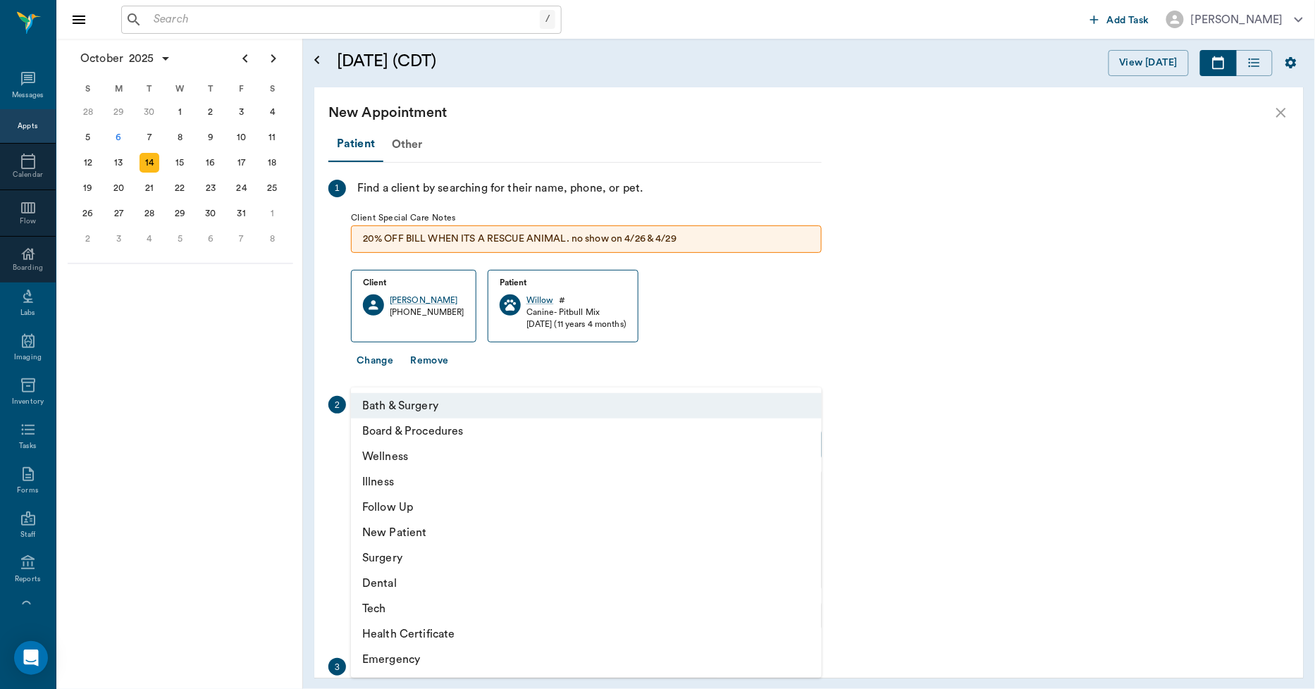
click at [384, 597] on li "Tech" at bounding box center [586, 608] width 471 height 25
type input "65d2be4f46e3a538d89b8c1a"
type input "03:00 PM"
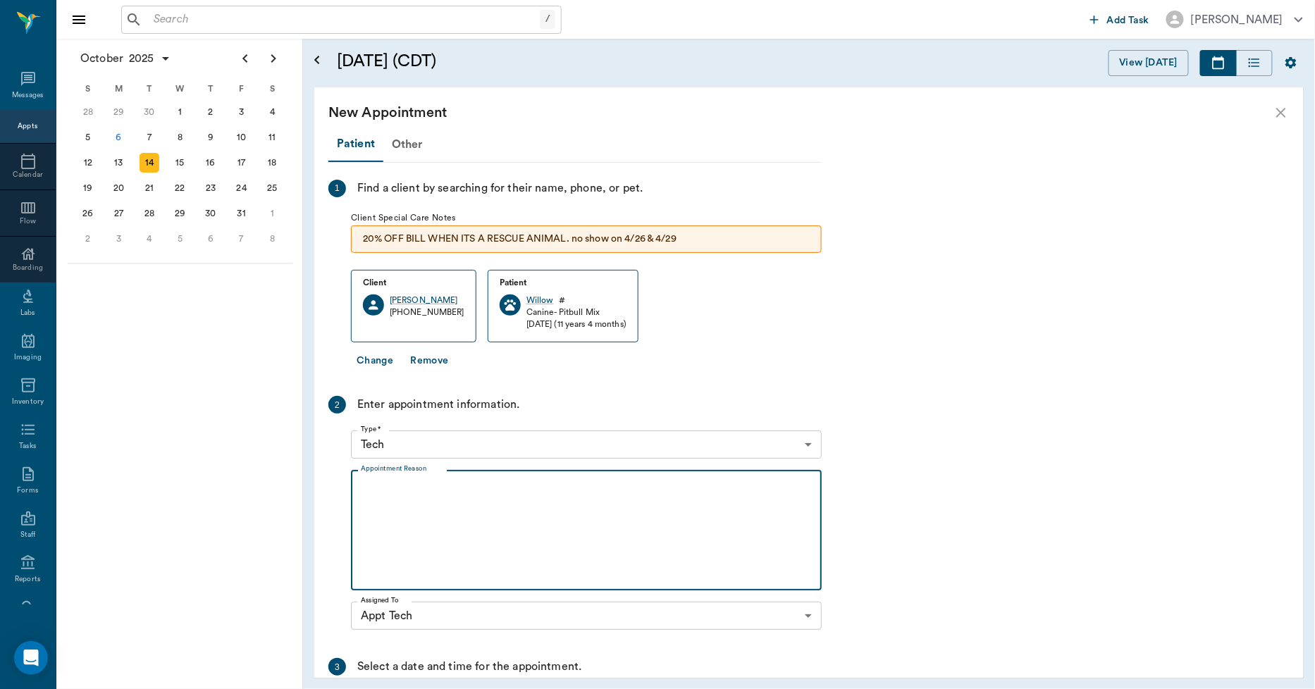
click at [455, 500] on textarea "Appointment Reason" at bounding box center [586, 530] width 451 height 97
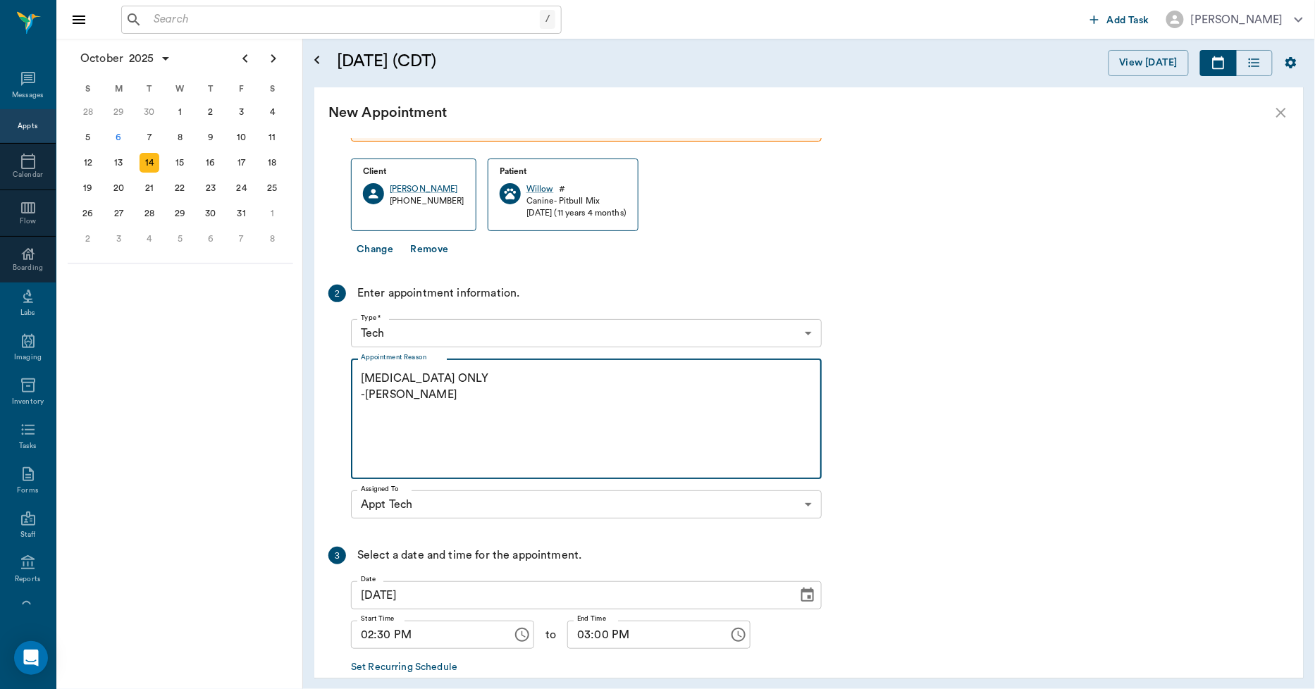
scroll to position [187, 0]
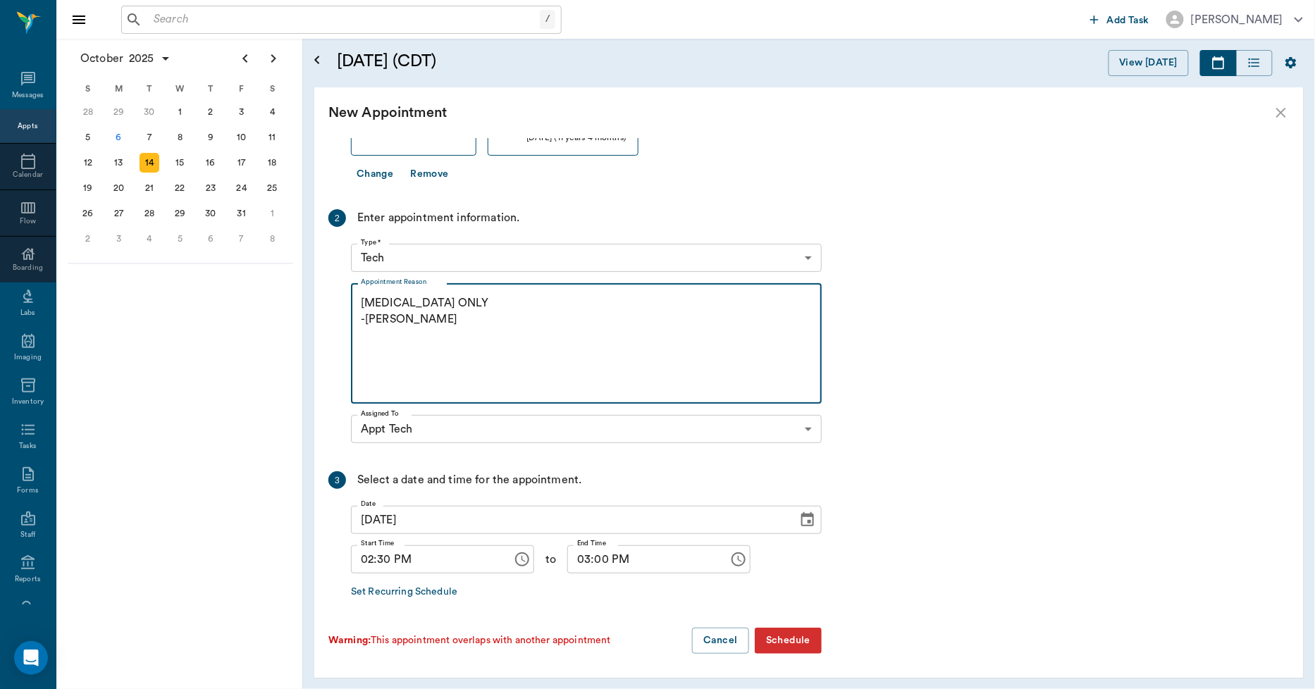
type textarea "BORDETELLA ONLY -LORY"
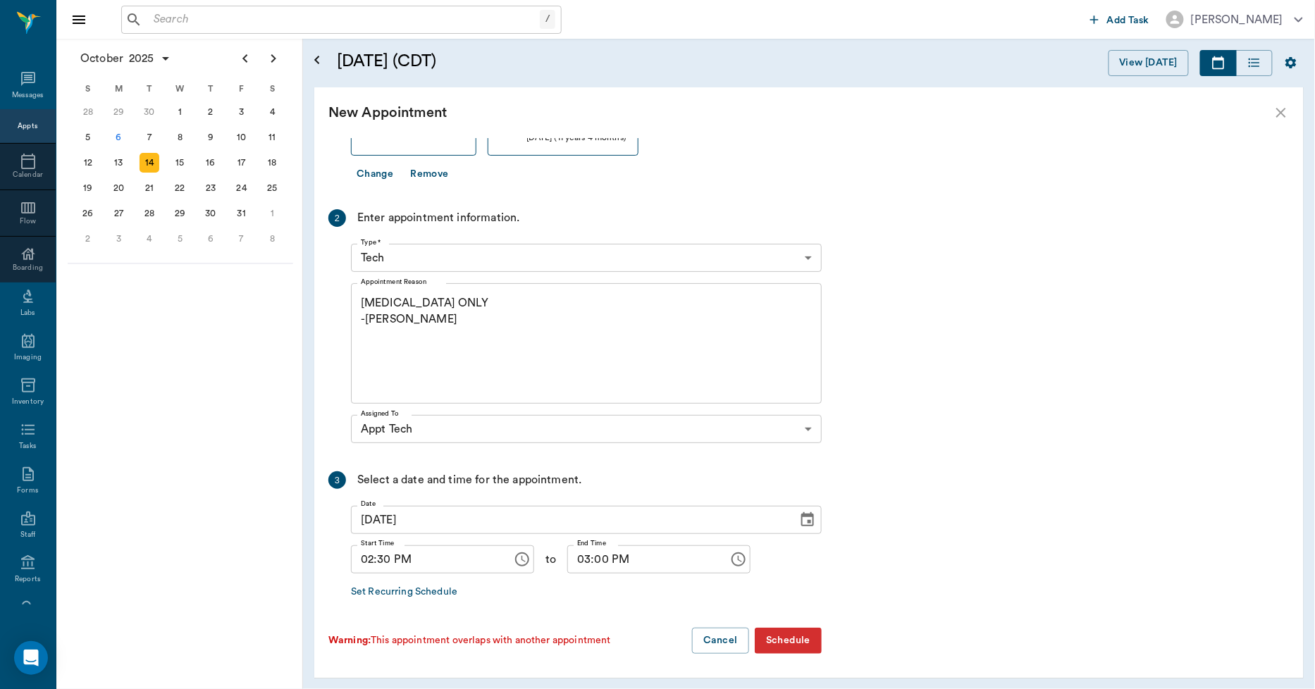
click at [786, 643] on button "Schedule" at bounding box center [788, 641] width 67 height 26
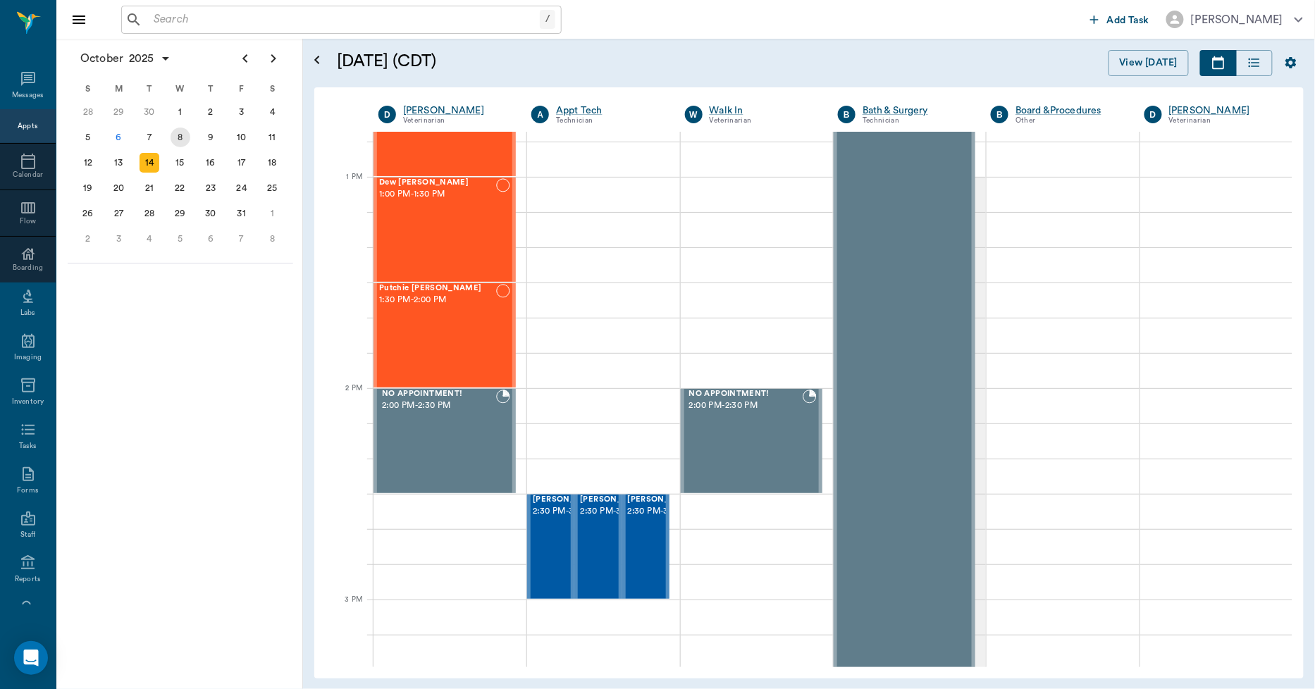
click at [174, 137] on div "8" at bounding box center [181, 138] width 20 height 20
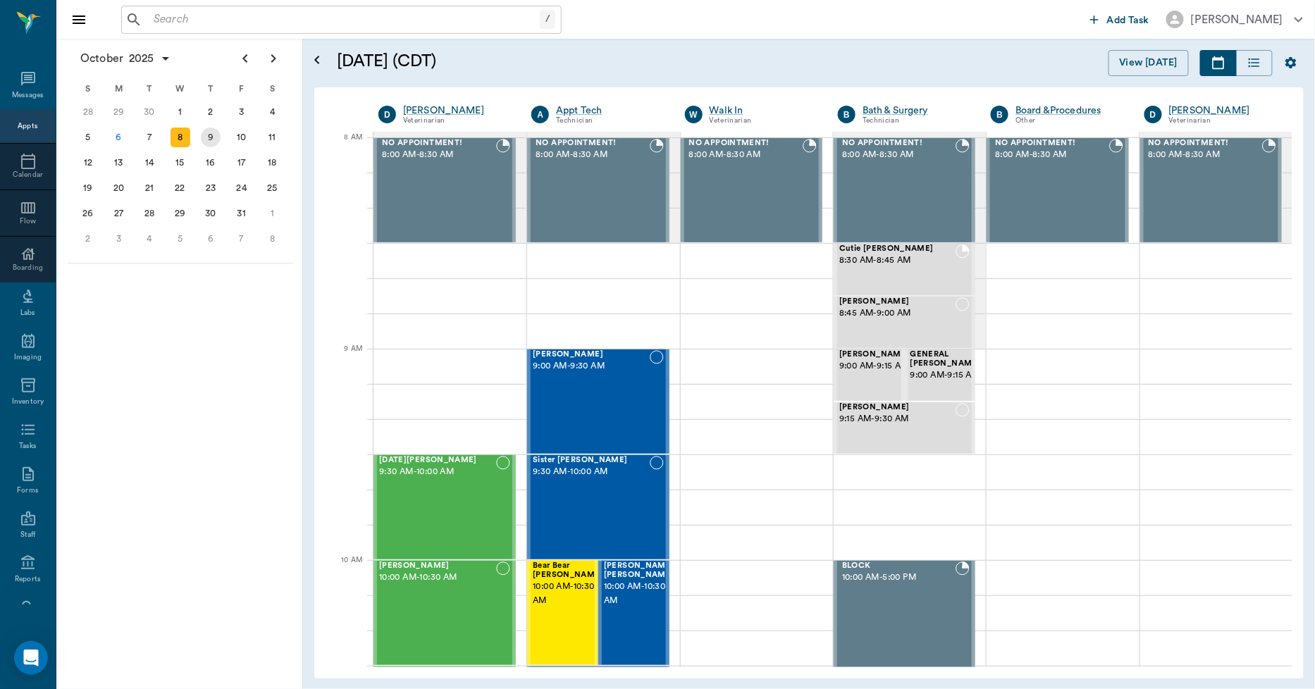
click at [221, 138] on div "9" at bounding box center [210, 137] width 31 height 25
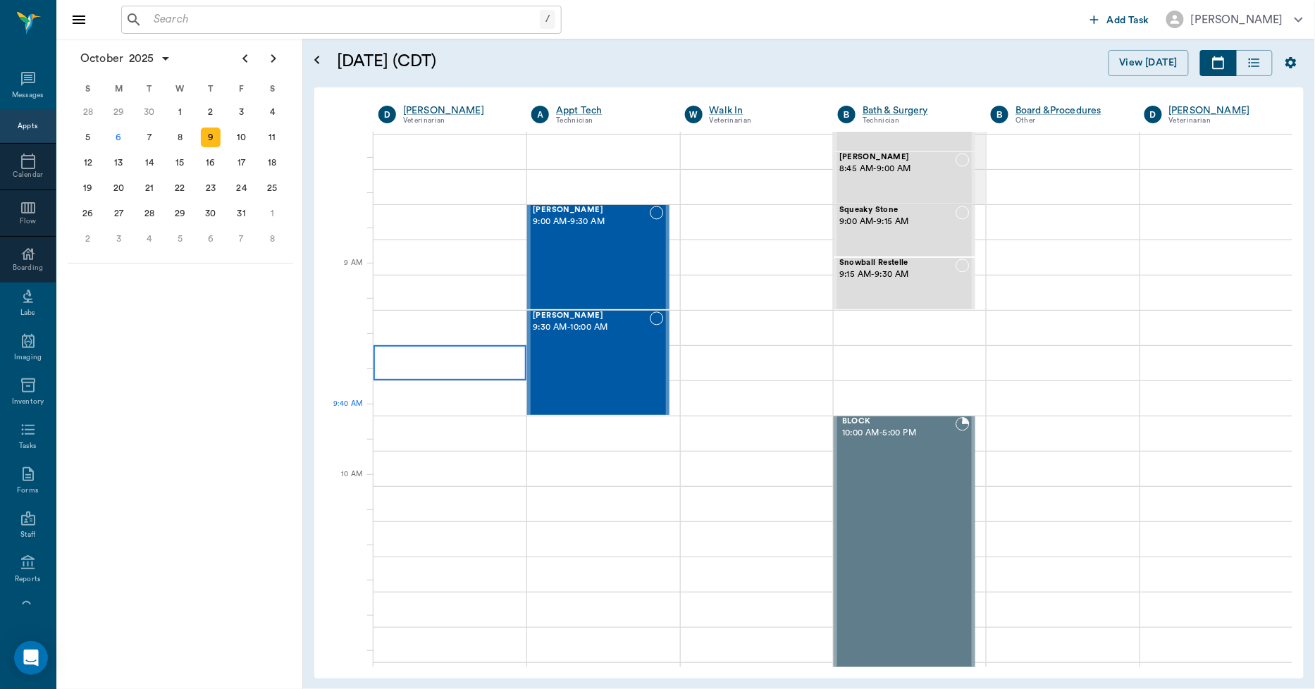
scroll to position [235, 0]
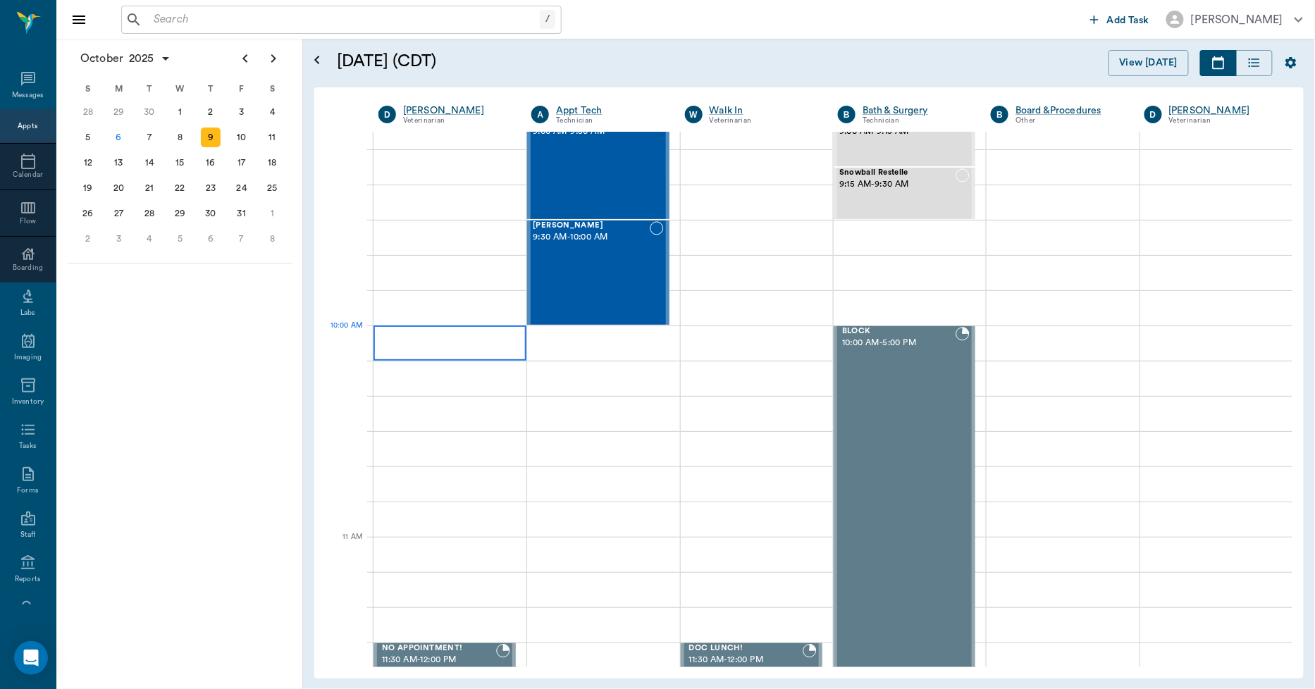
click at [405, 346] on div at bounding box center [450, 343] width 153 height 35
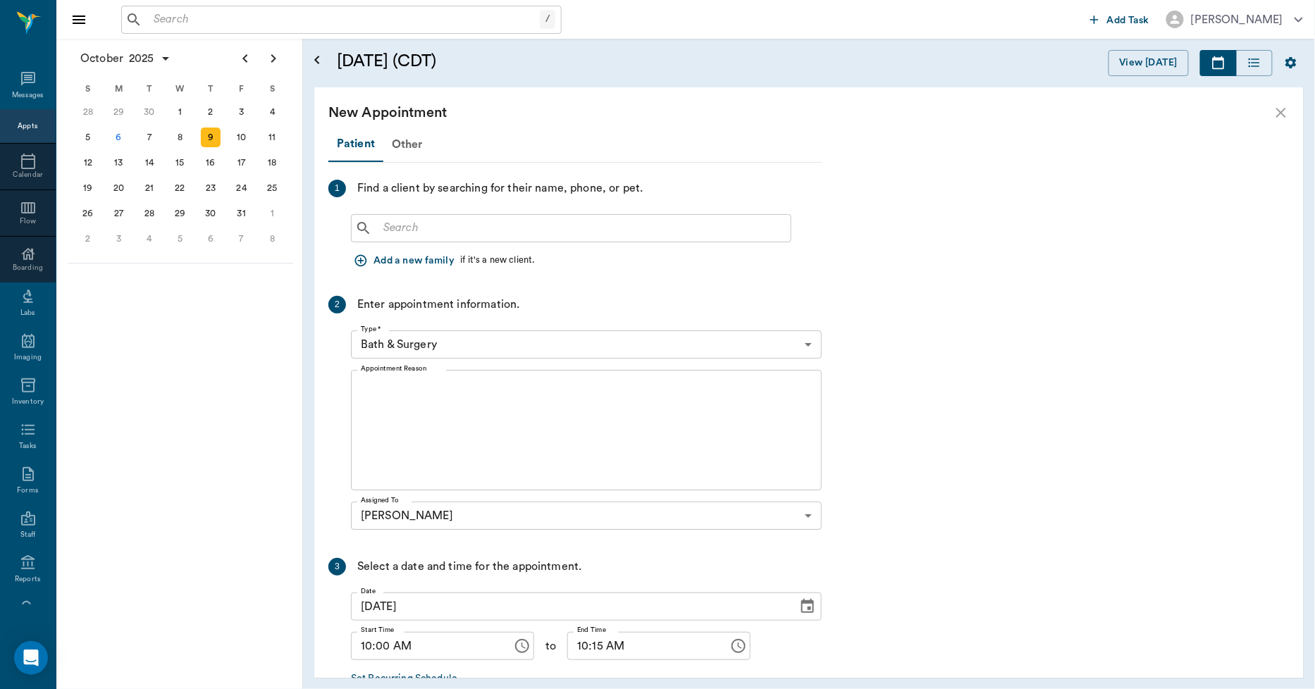
click at [423, 224] on input "text" at bounding box center [581, 228] width 407 height 20
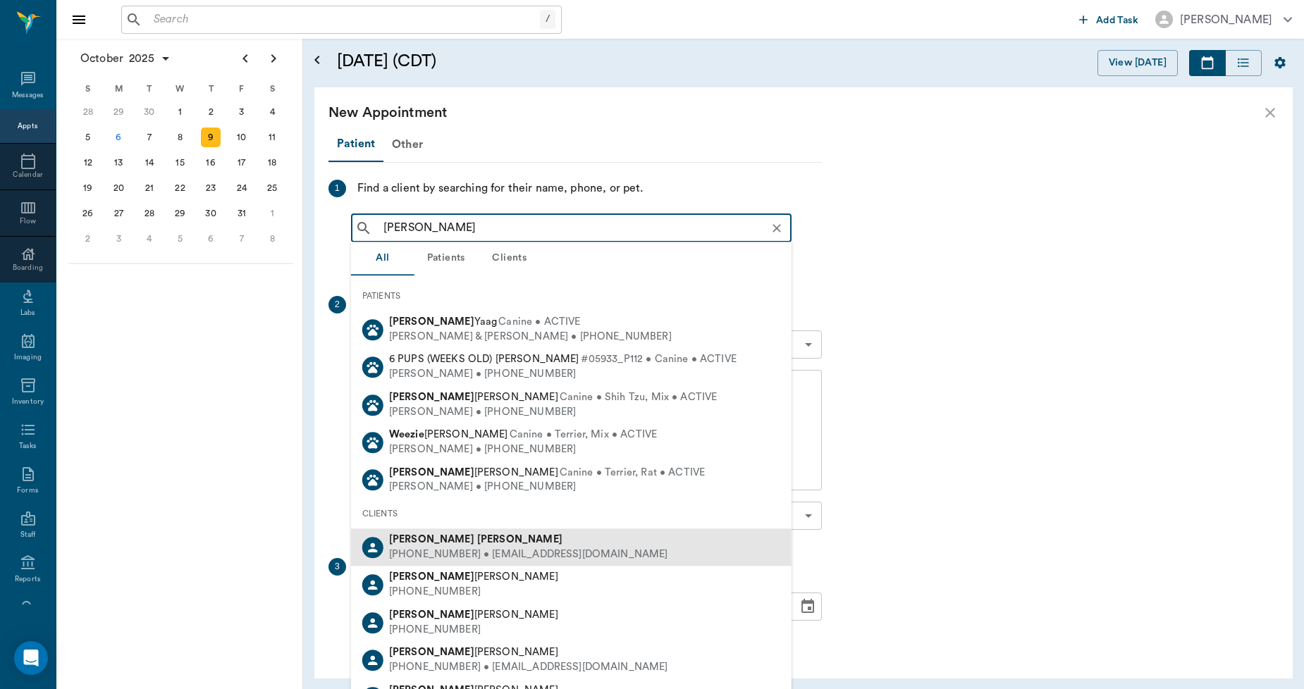
click at [435, 550] on div "(903) 733-0419 • swebb1991@gmail.com" at bounding box center [528, 555] width 279 height 15
type input "STACEY WE"
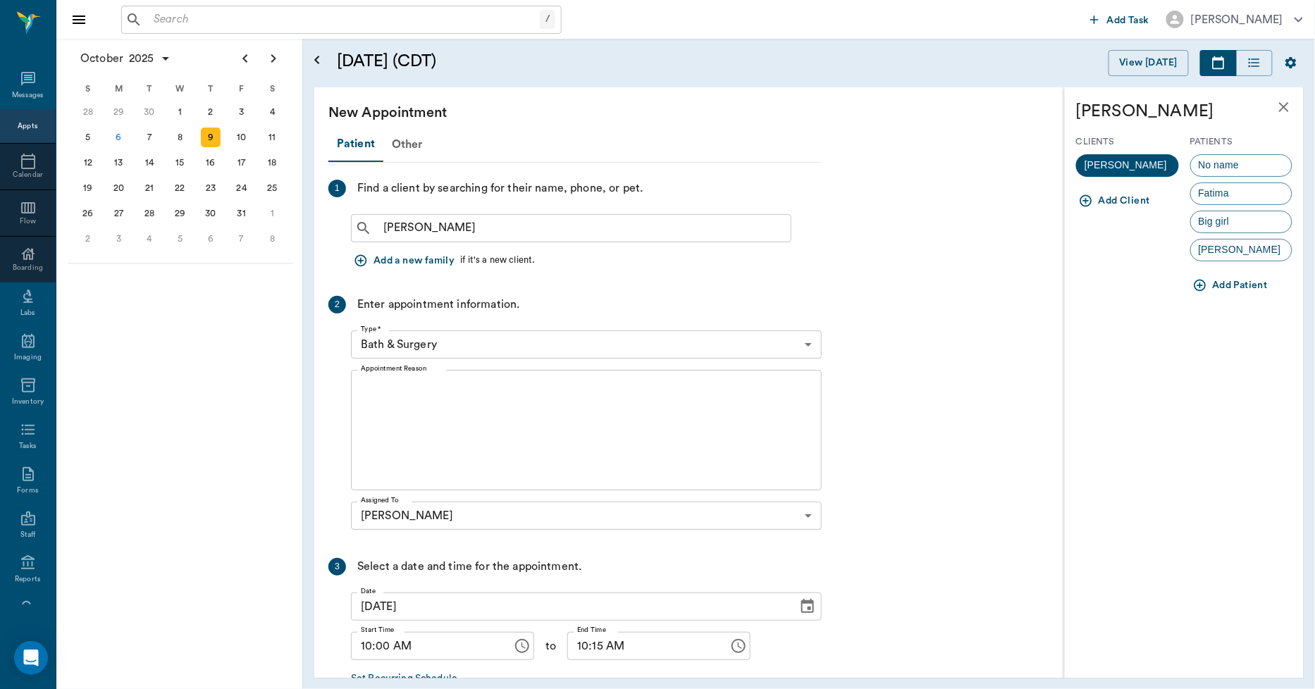
click at [1202, 285] on icon "button" at bounding box center [1200, 286] width 12 height 12
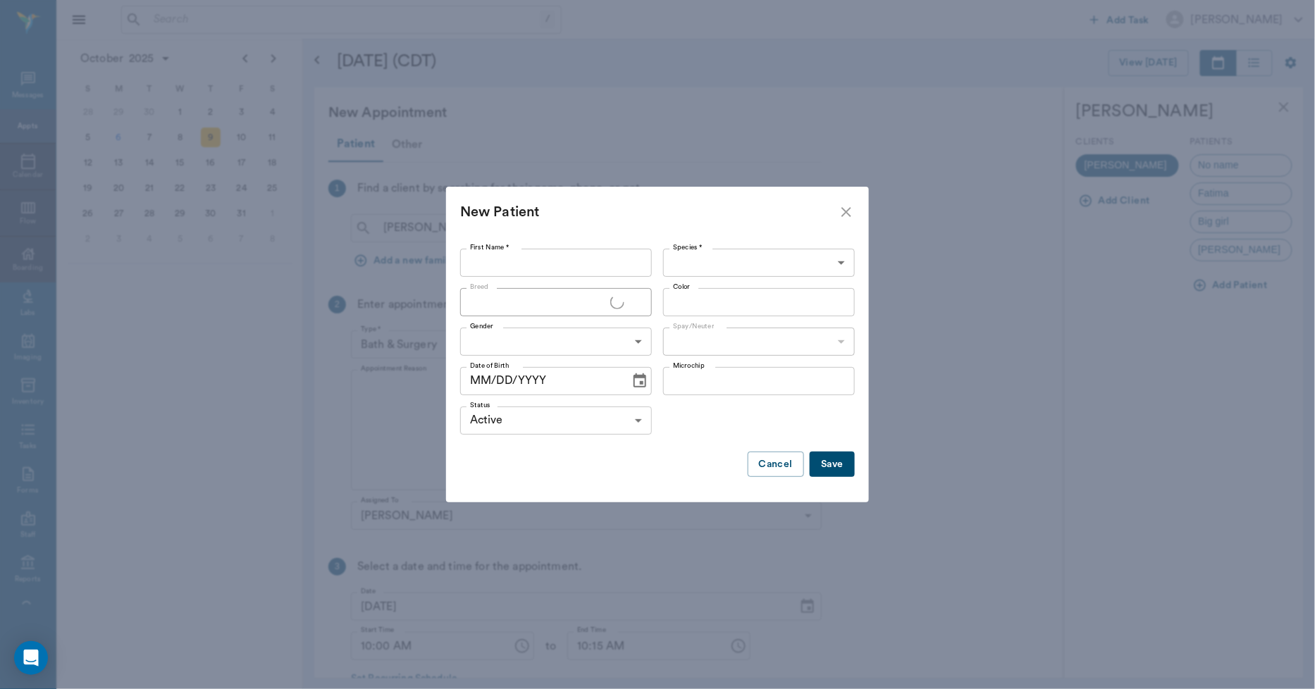
click at [597, 268] on input "First Name *" at bounding box center [556, 263] width 192 height 28
type input "Mk"
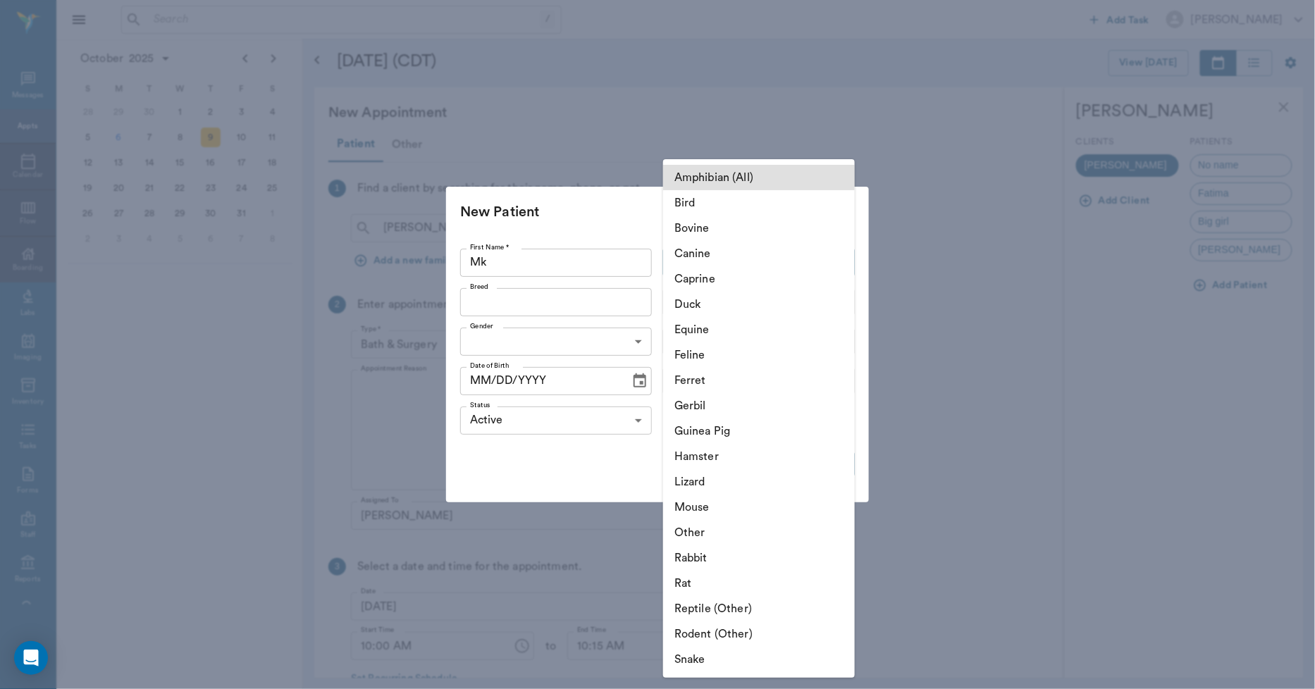
click at [680, 258] on body "/ ​ Add Task Dr. Bert Ellsworth Nectar Messages Appts Calendar Flow Boarding La…" at bounding box center [657, 344] width 1315 height 689
click at [693, 326] on li "Equine" at bounding box center [759, 329] width 192 height 25
type input "Equine"
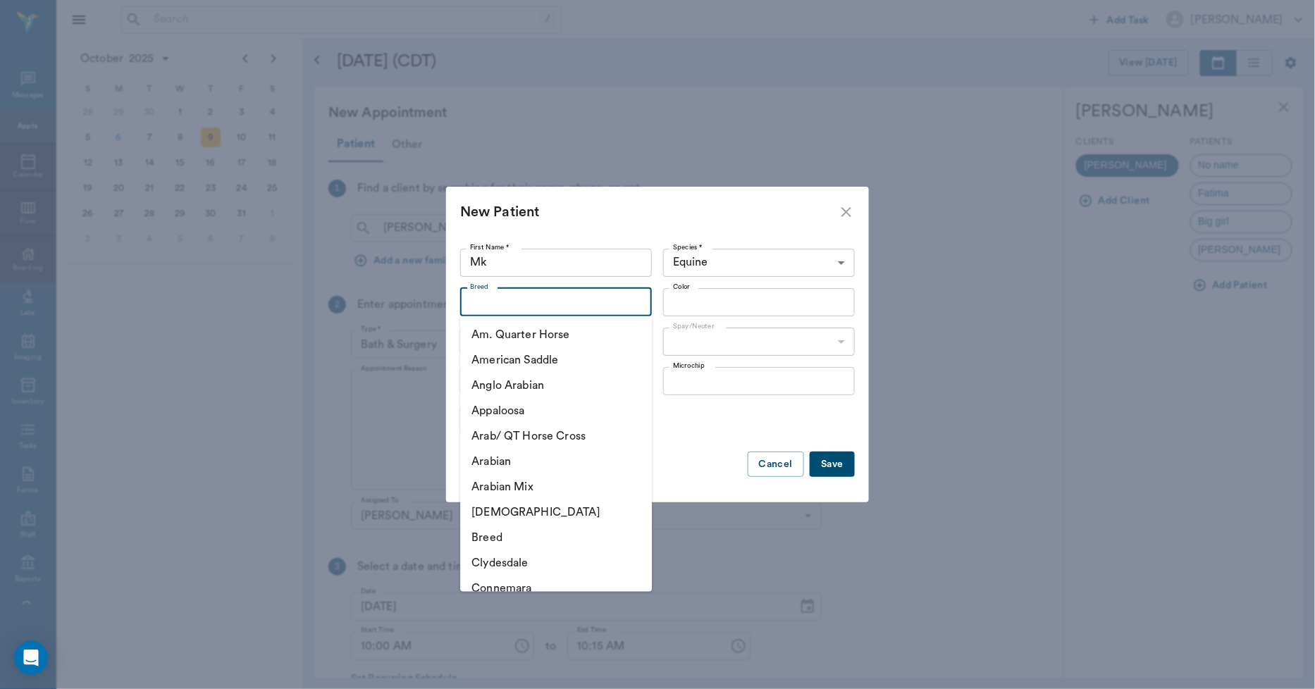
click at [548, 311] on input "Breed" at bounding box center [544, 302] width 160 height 20
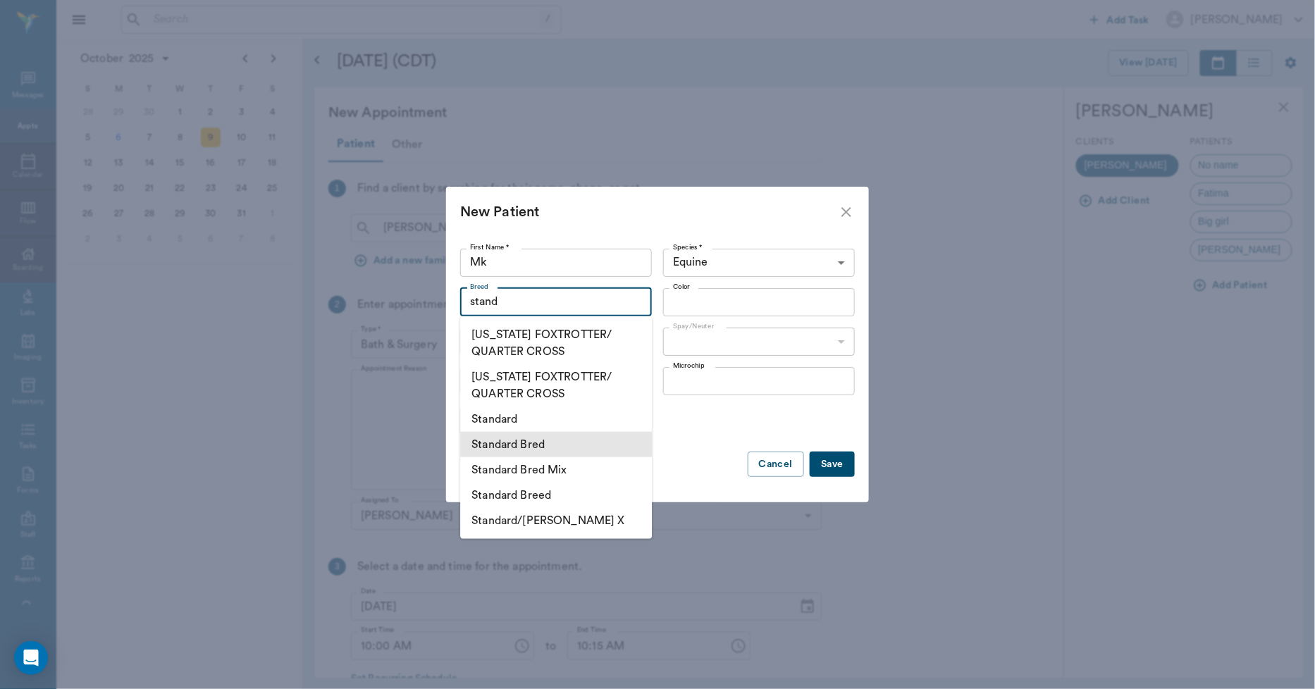
click at [560, 443] on li "Standard Bred" at bounding box center [556, 444] width 192 height 25
type input "Standard Bred"
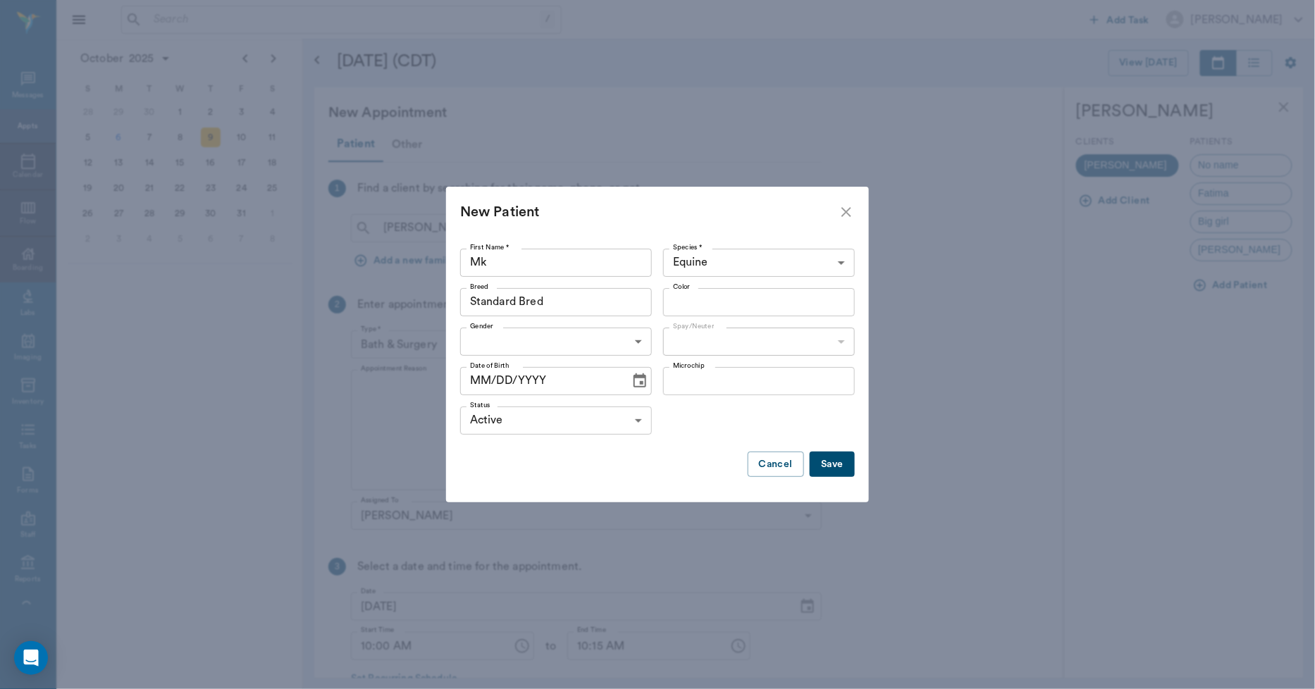
click at [691, 304] on input "Color" at bounding box center [747, 302] width 160 height 20
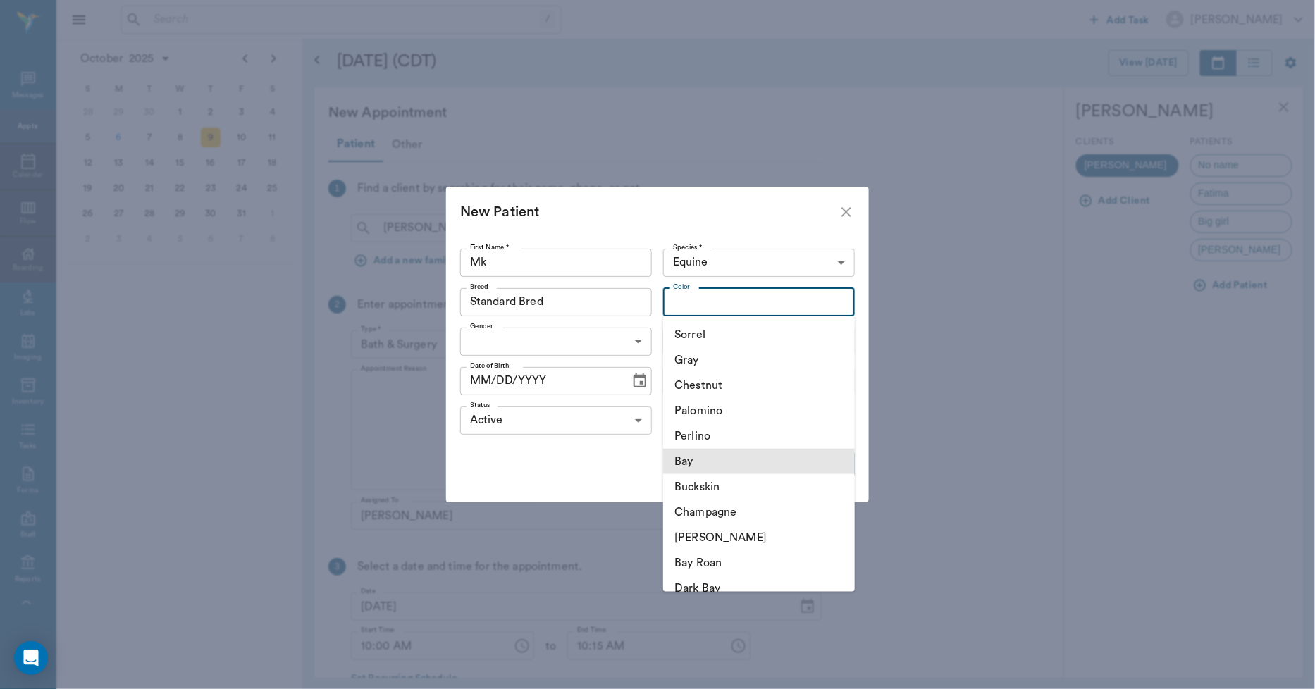
click at [692, 457] on li "Bay" at bounding box center [759, 461] width 192 height 25
type input "Bay"
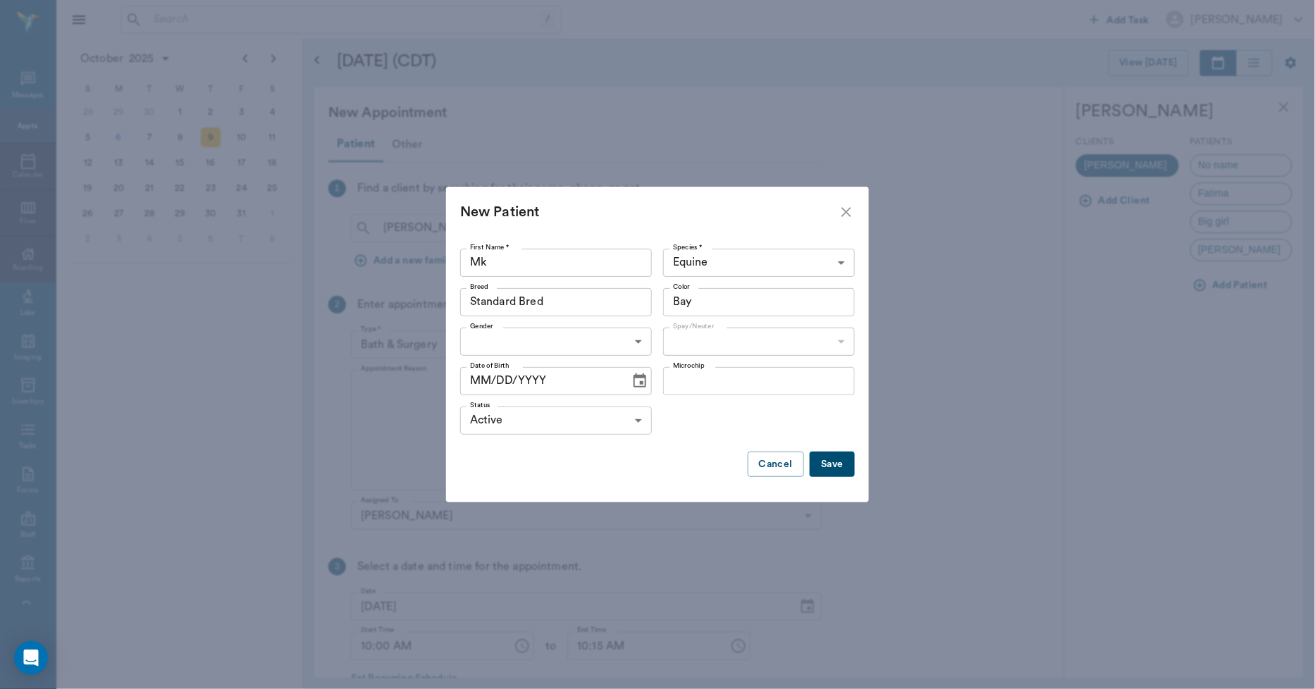
click at [589, 342] on body "/ ​ Add Task Dr. Bert Ellsworth Nectar Messages Appts Calendar Flow Boarding La…" at bounding box center [657, 344] width 1315 height 689
click at [506, 395] on li "Female" at bounding box center [556, 399] width 192 height 25
type input "FEMALE"
click at [684, 348] on body "/ ​ Add Task Dr. Bert Ellsworth Nectar Messages Appts Calendar Flow Boarding La…" at bounding box center [657, 344] width 1315 height 689
click at [686, 397] on li "Not spayed" at bounding box center [759, 399] width 192 height 25
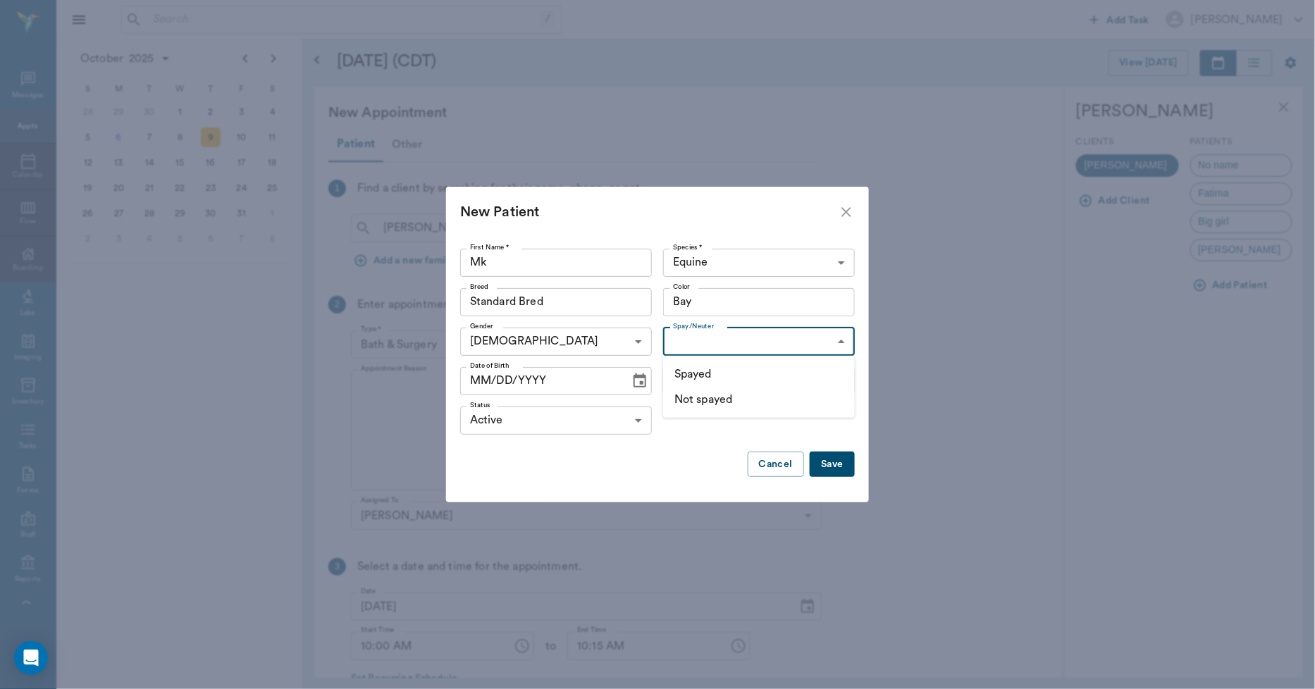
type input "false"
click at [638, 376] on icon "Choose date" at bounding box center [640, 381] width 13 height 14
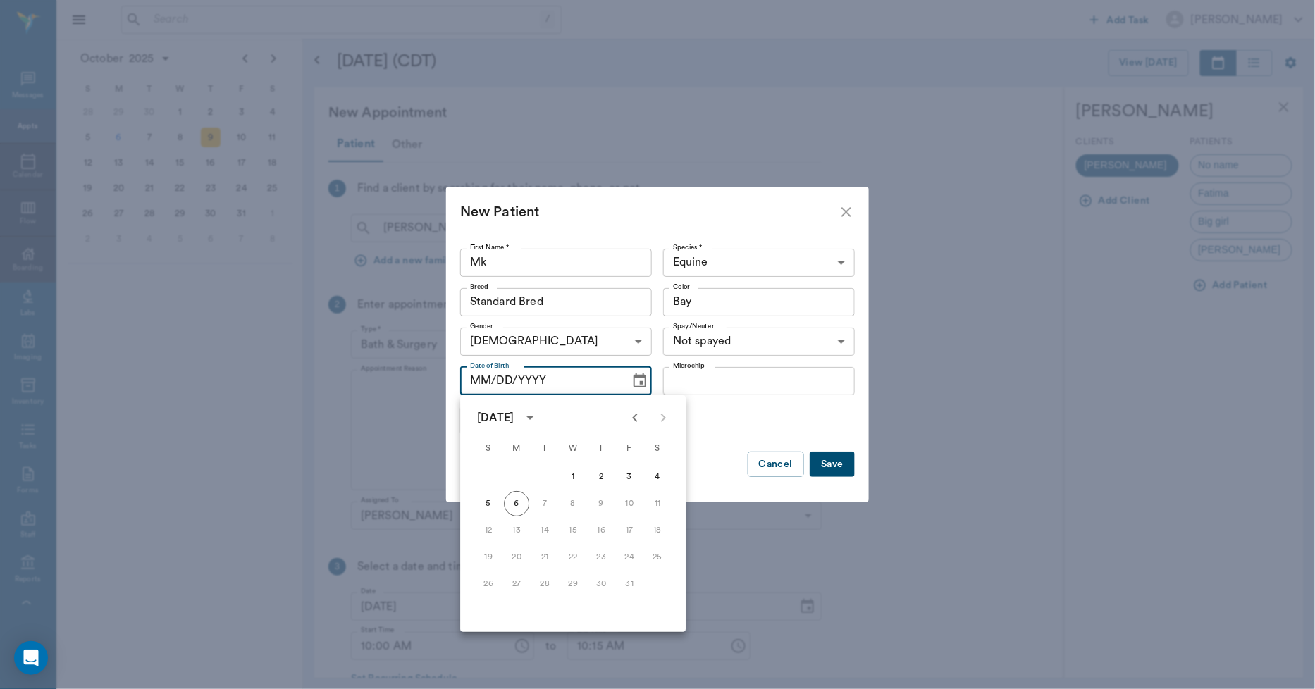
click at [538, 416] on icon "calendar view is open, switch to year view" at bounding box center [529, 417] width 17 height 17
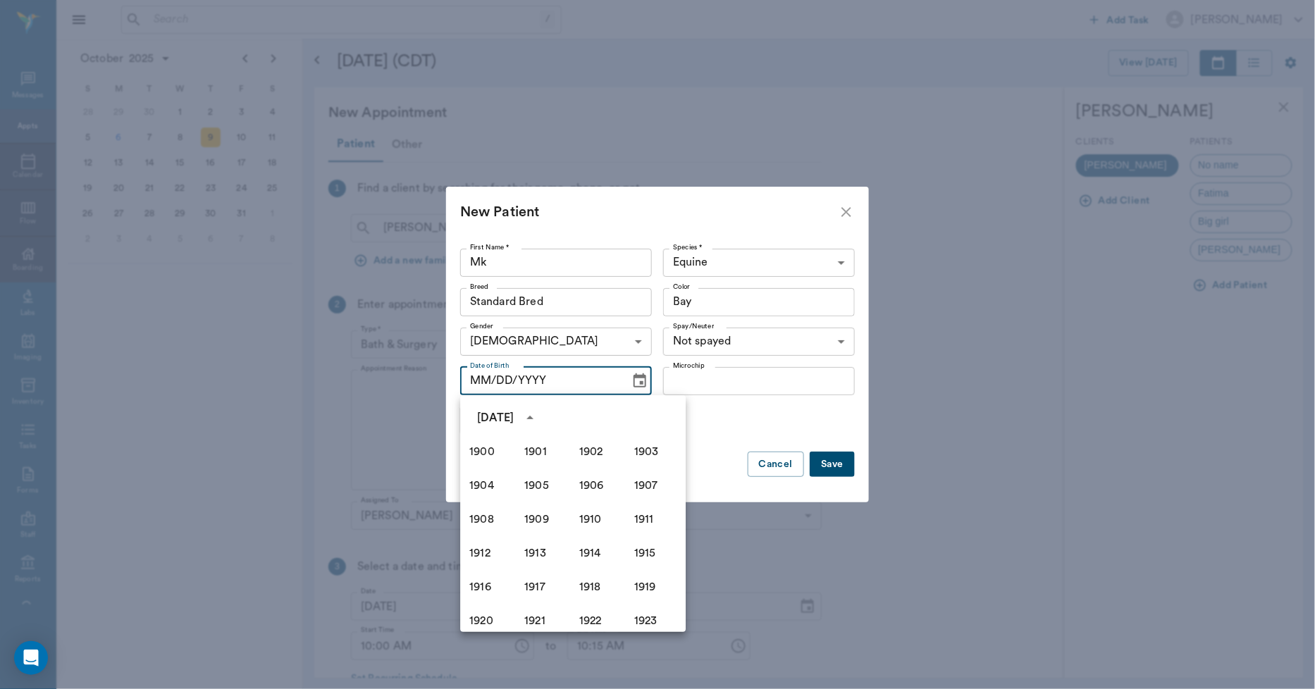
scroll to position [966, 0]
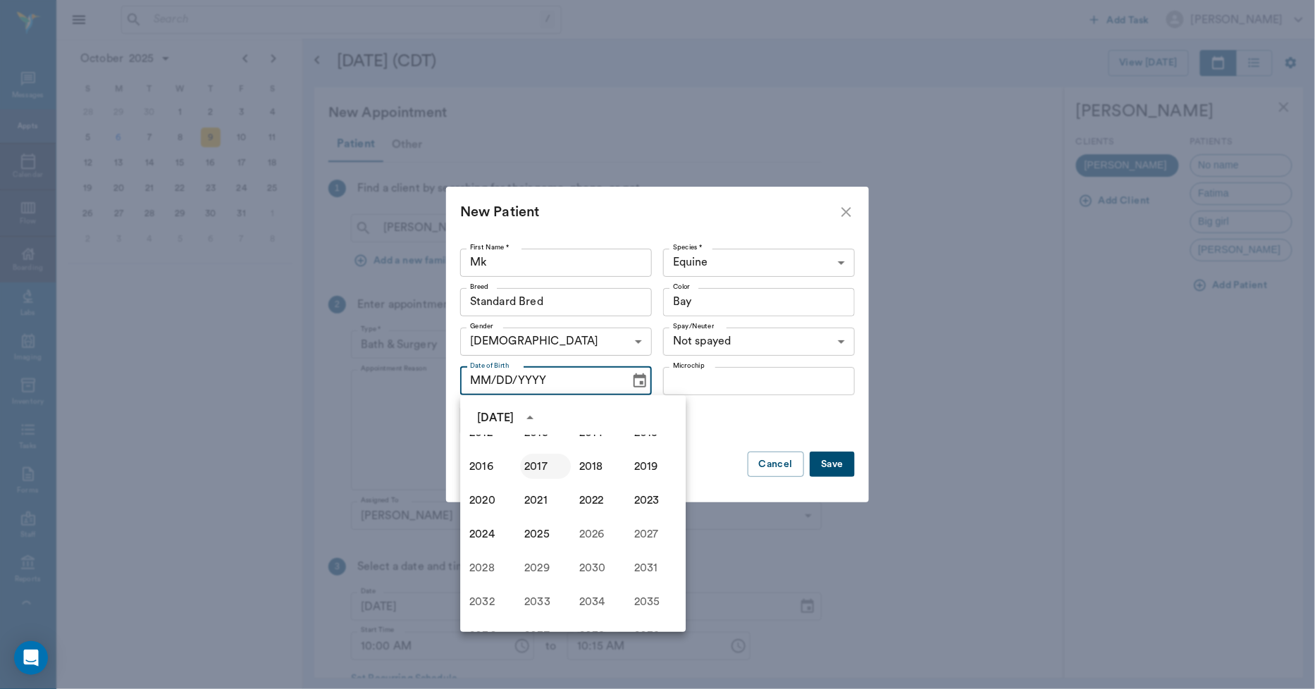
click at [537, 463] on button "2017" at bounding box center [545, 466] width 51 height 25
type input "10/06/2017"
click at [829, 469] on button "Save" at bounding box center [832, 465] width 45 height 26
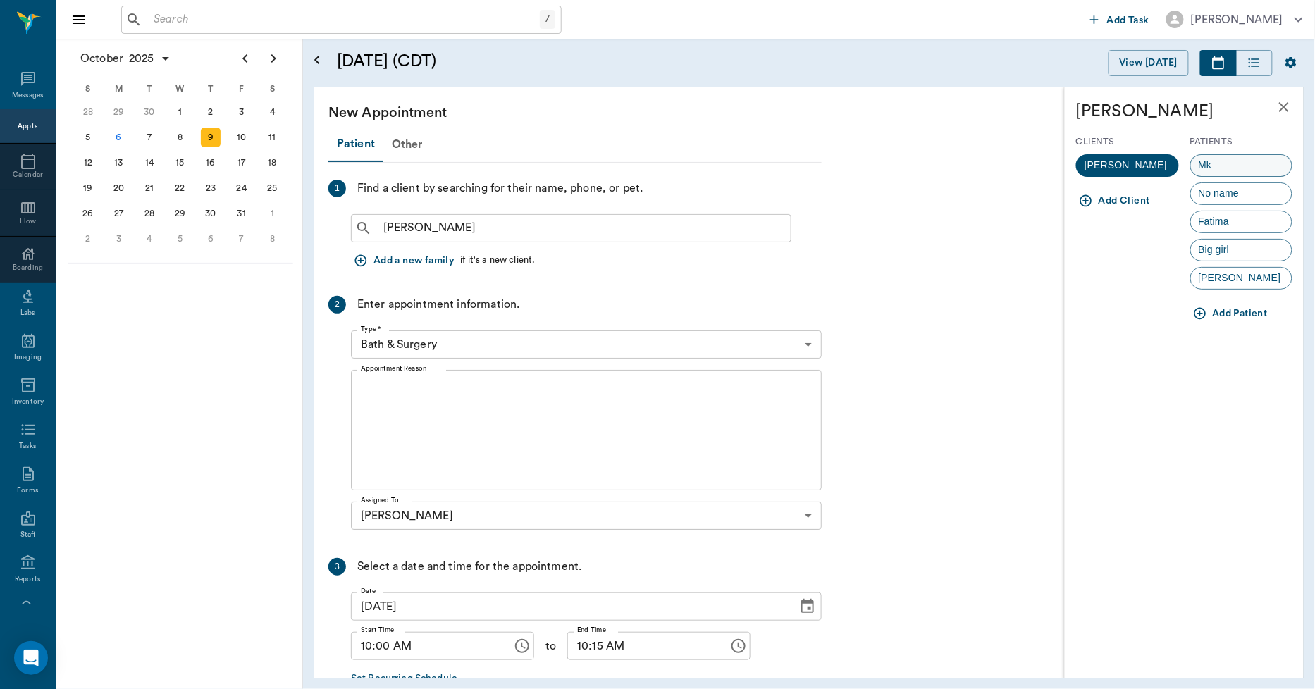
click at [1208, 170] on span "Mk" at bounding box center [1205, 165] width 29 height 15
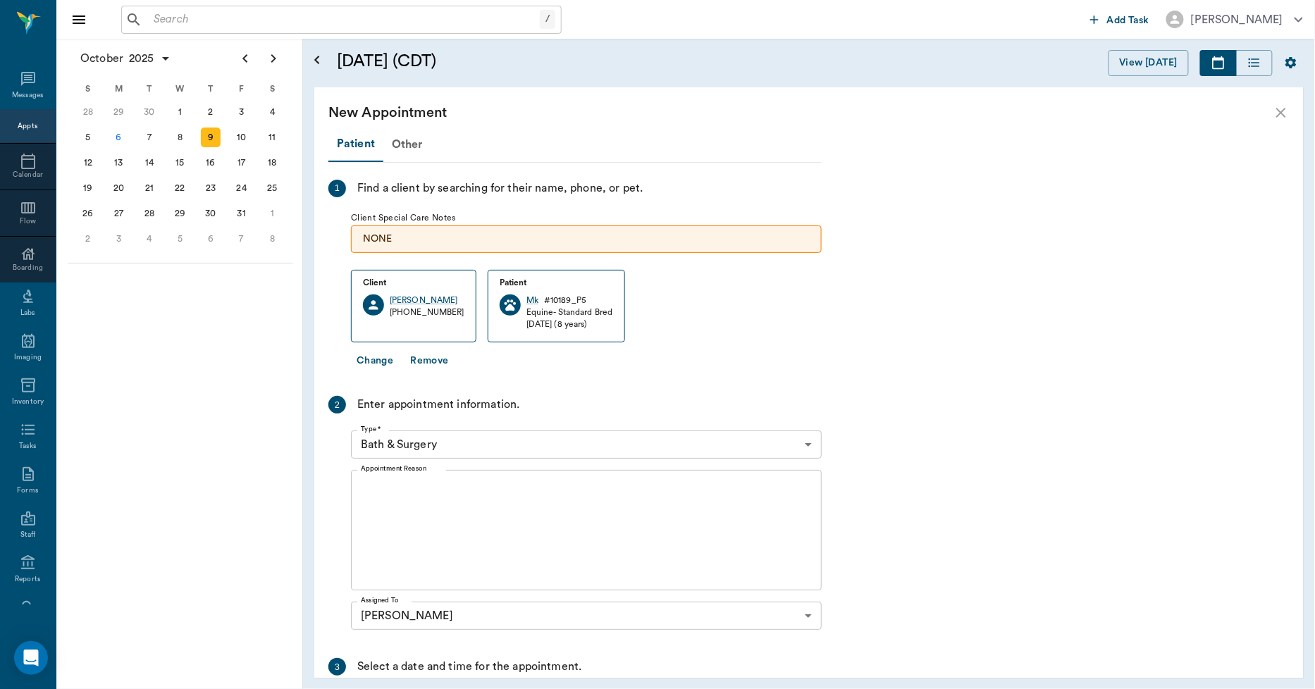
click at [476, 445] on body "/ ​ Add Task Dr. Bert Ellsworth Nectar Messages Appts Calendar Flow Boarding La…" at bounding box center [657, 344] width 1315 height 689
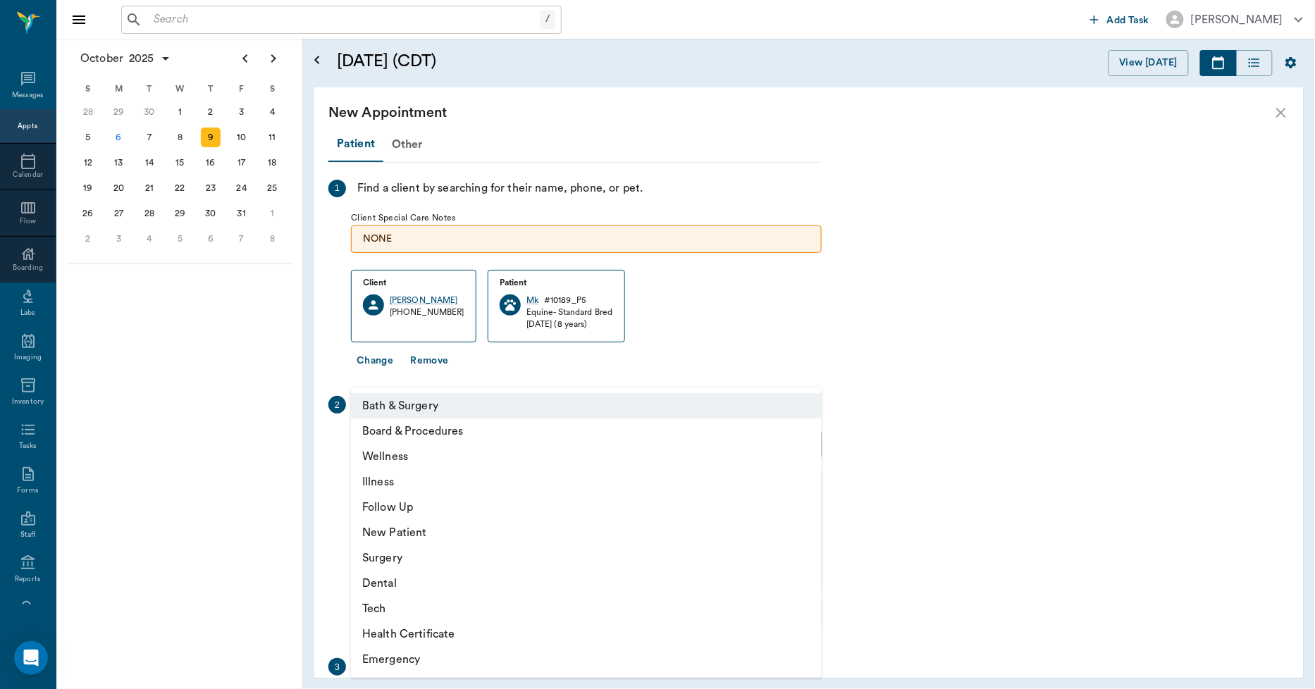
click at [433, 459] on li "Wellness" at bounding box center [586, 456] width 471 height 25
type input "65d2be4f46e3a538d89b8c14"
type input "10:30 AM"
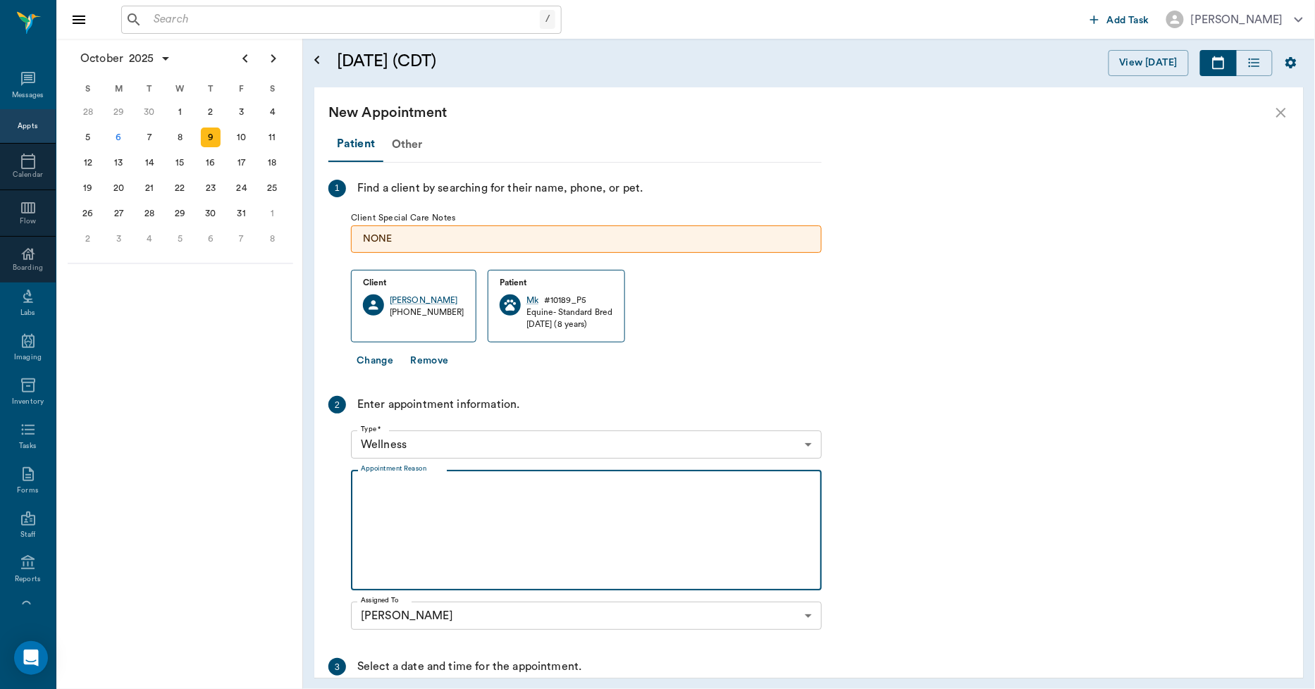
click at [460, 489] on textarea "Appointment Reason" at bounding box center [586, 530] width 451 height 97
type textarea "p"
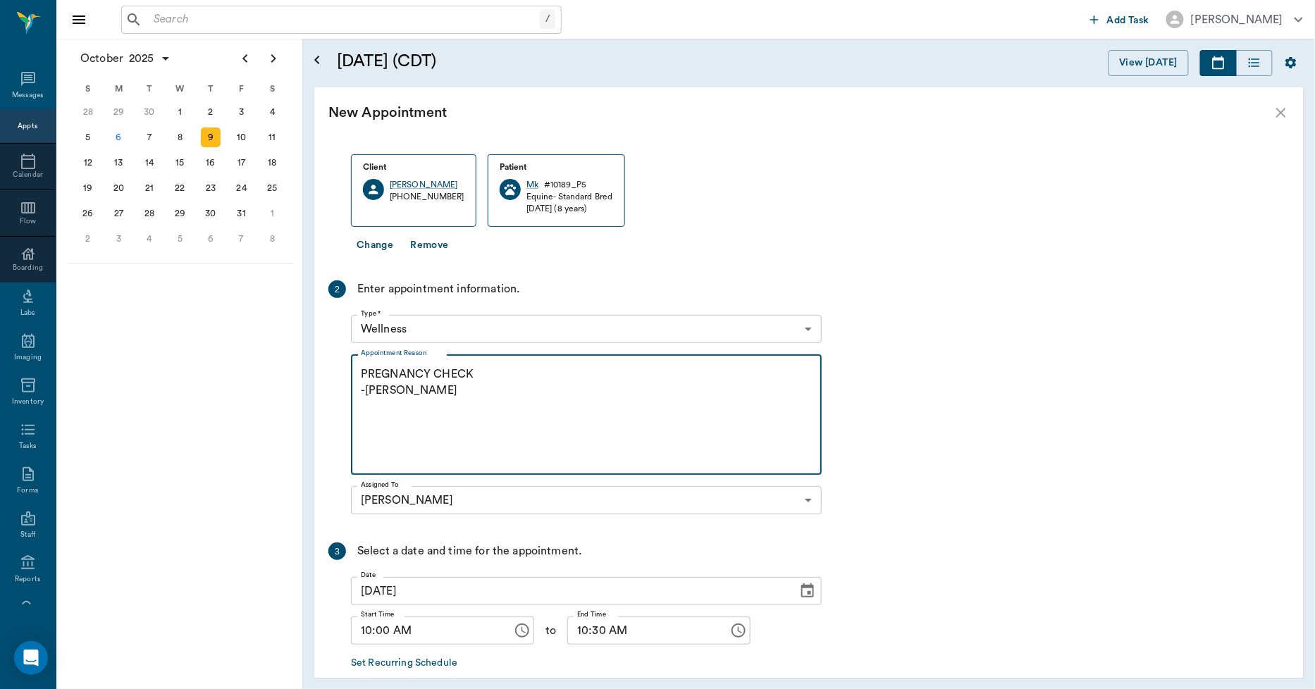
scroll to position [187, 0]
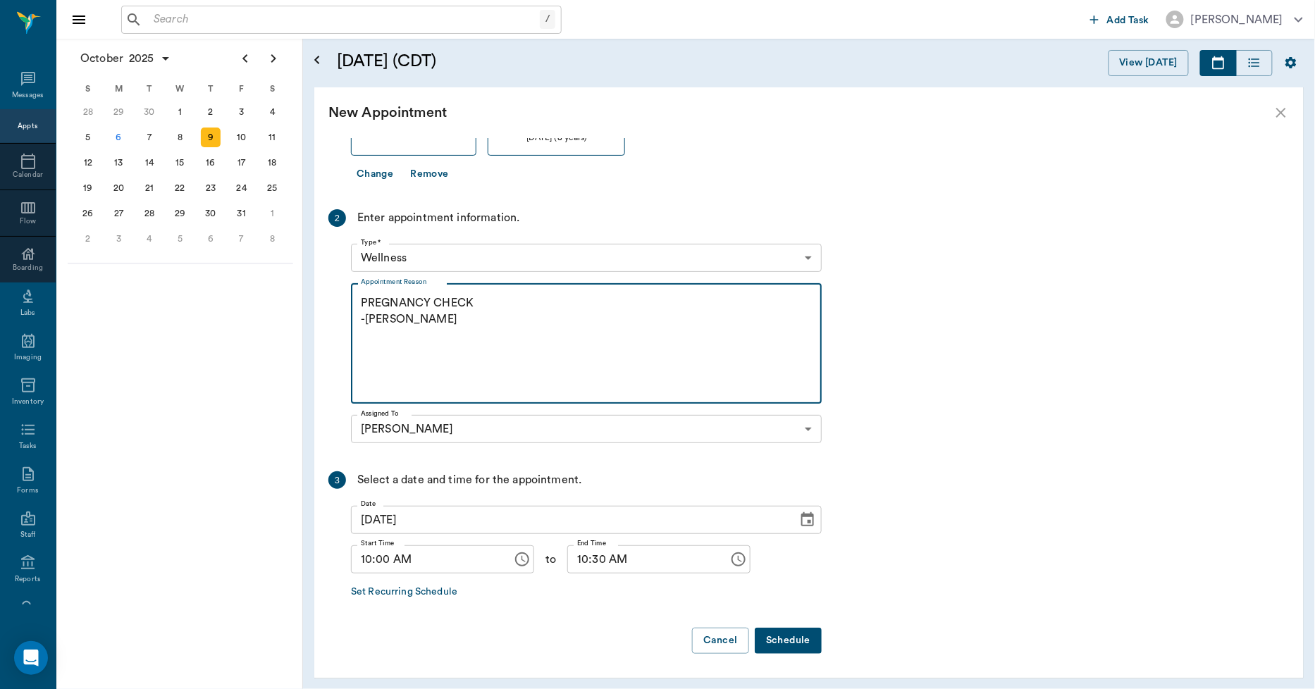
type textarea "PREGNANCY CHECK -LORY"
click at [770, 638] on button "Schedule" at bounding box center [788, 641] width 67 height 26
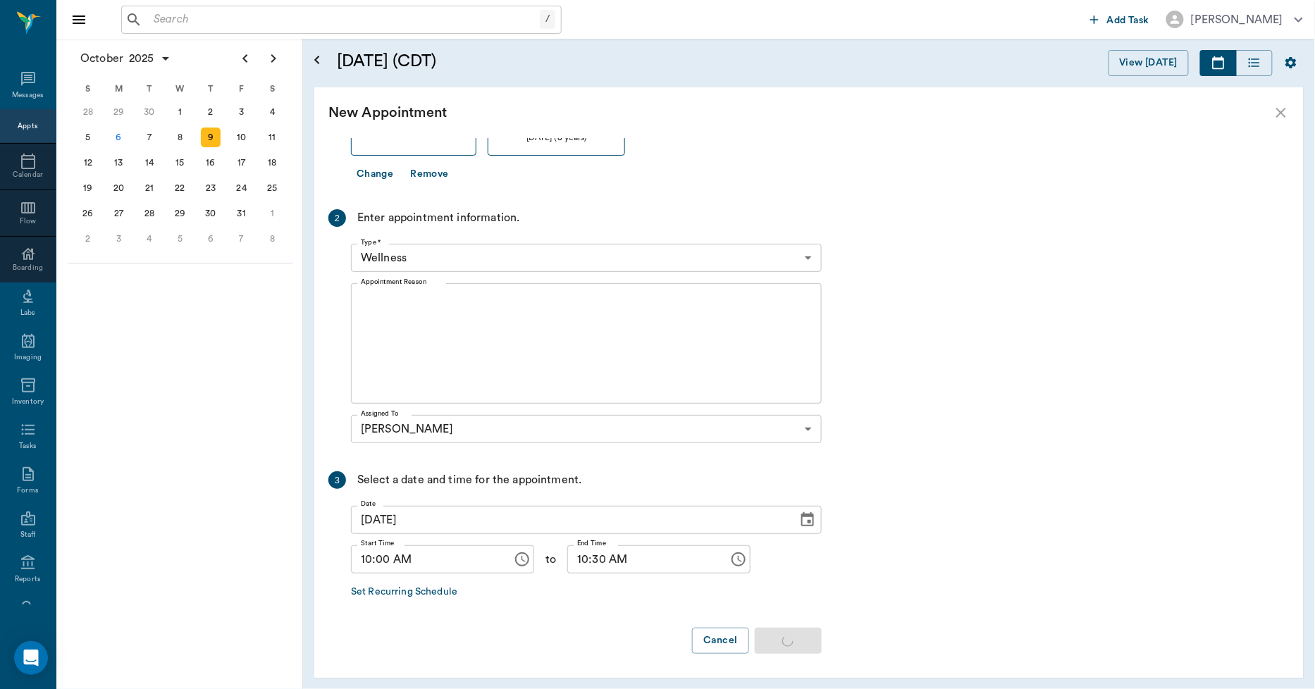
scroll to position [0, 0]
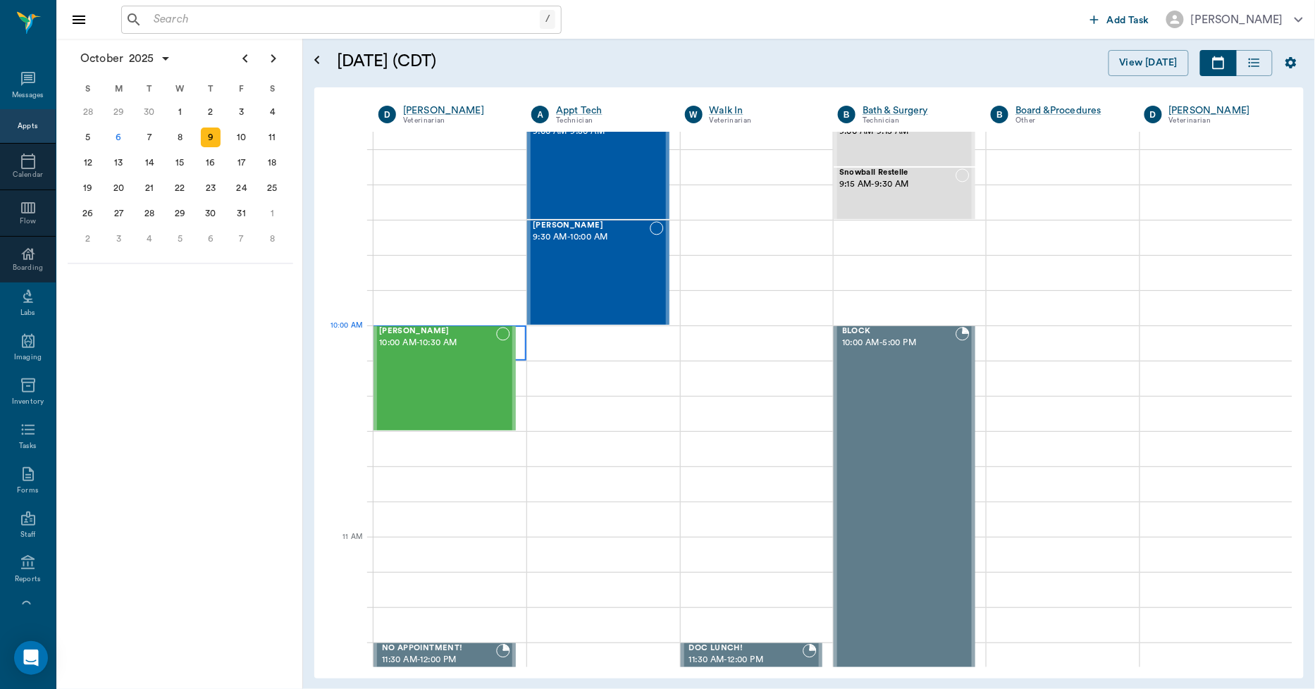
click at [518, 346] on div at bounding box center [450, 343] width 153 height 35
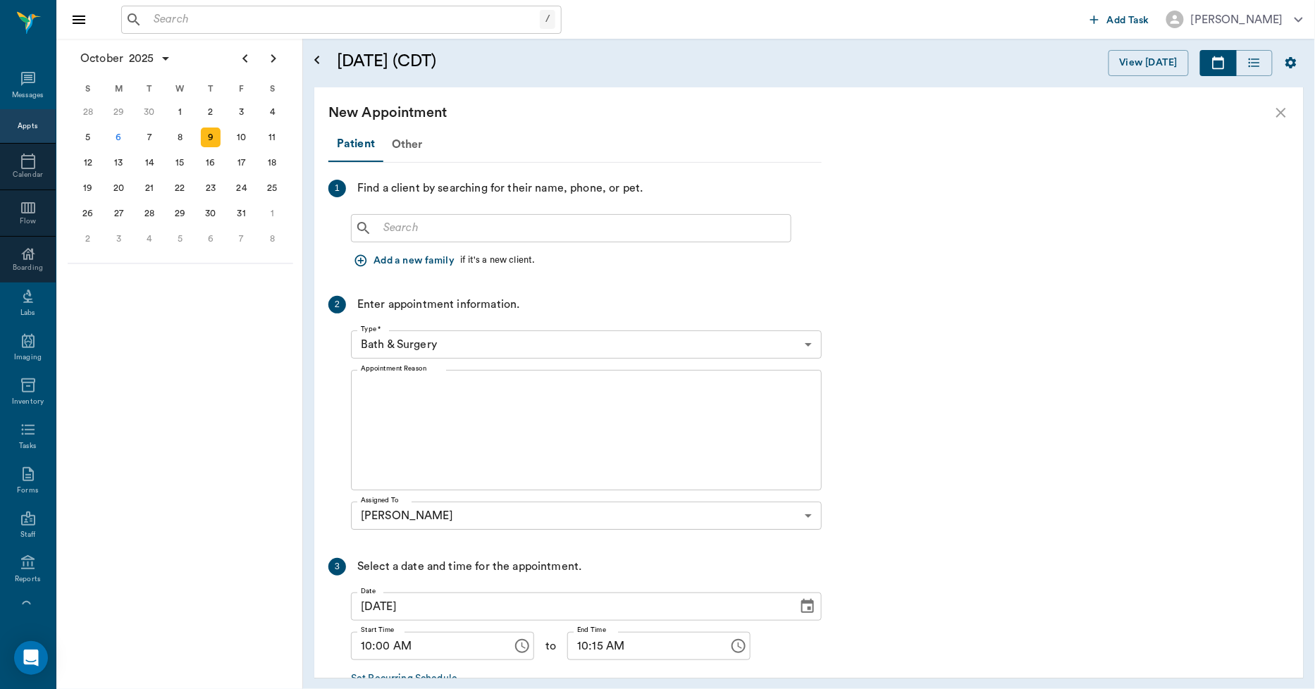
click at [417, 221] on input "text" at bounding box center [581, 228] width 407 height 20
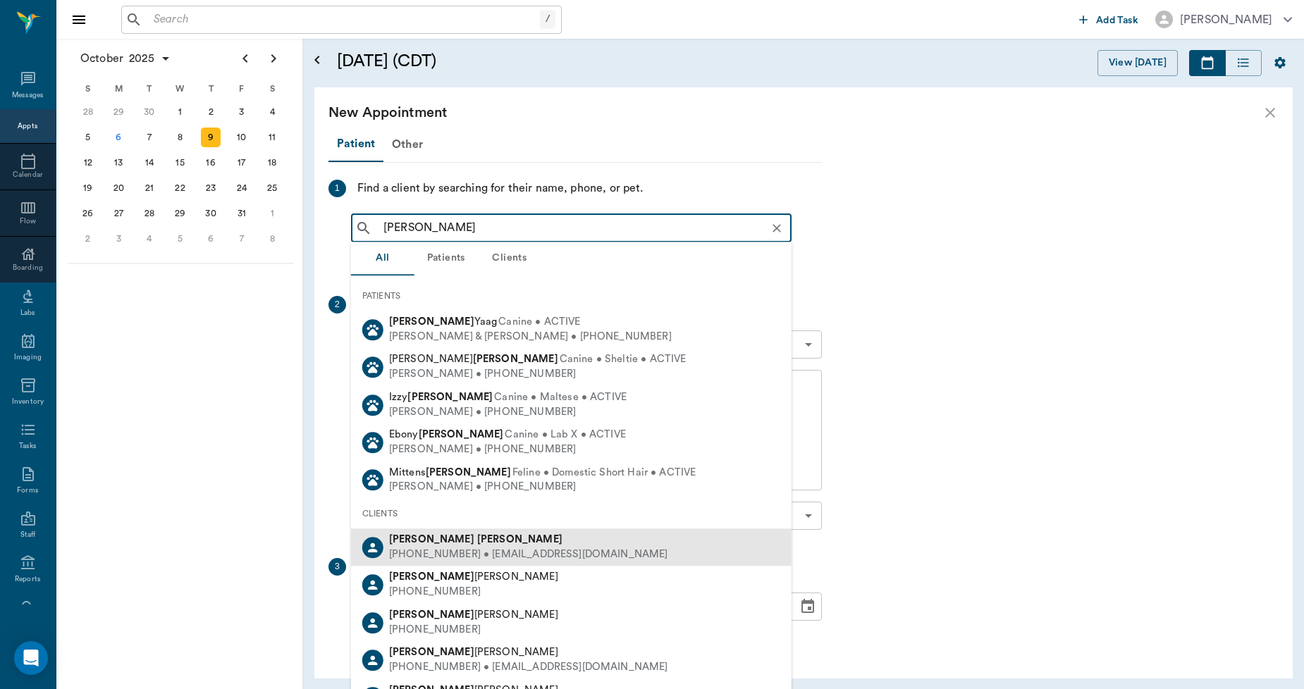
click at [459, 543] on div "Stacey Webb" at bounding box center [528, 540] width 279 height 15
type input "STACEY WEBB"
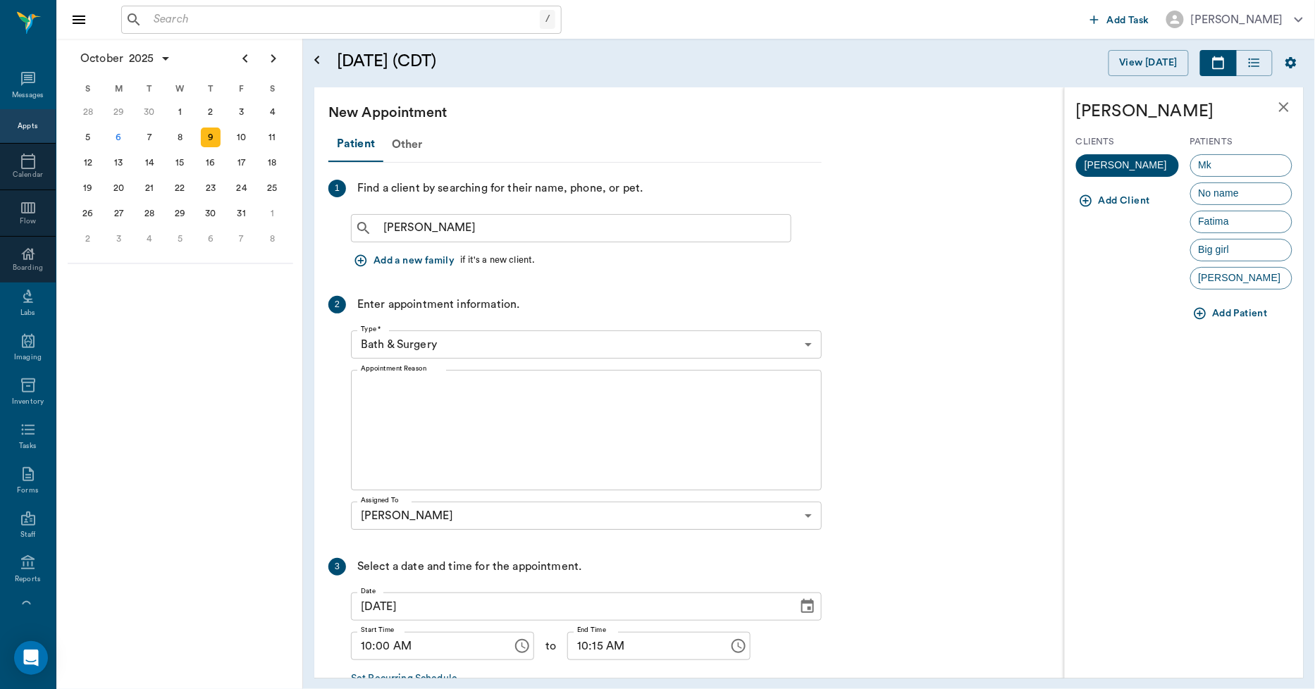
click at [1198, 310] on icon "button" at bounding box center [1200, 314] width 14 height 14
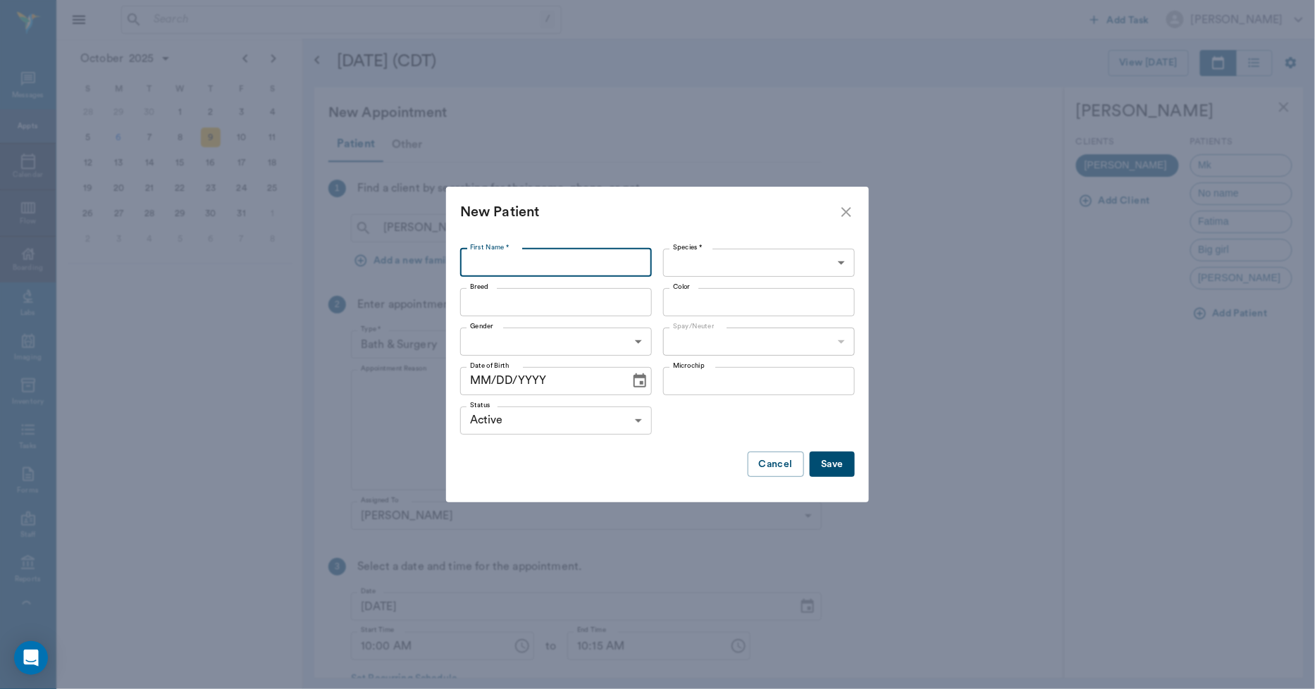
click at [538, 263] on input "First Name *" at bounding box center [556, 263] width 192 height 28
type input "Jaba"
click at [701, 261] on body "/ ​ Add Task Dr. Bert Ellsworth Nectar Messages Appts Calendar Flow Boarding La…" at bounding box center [657, 344] width 1315 height 689
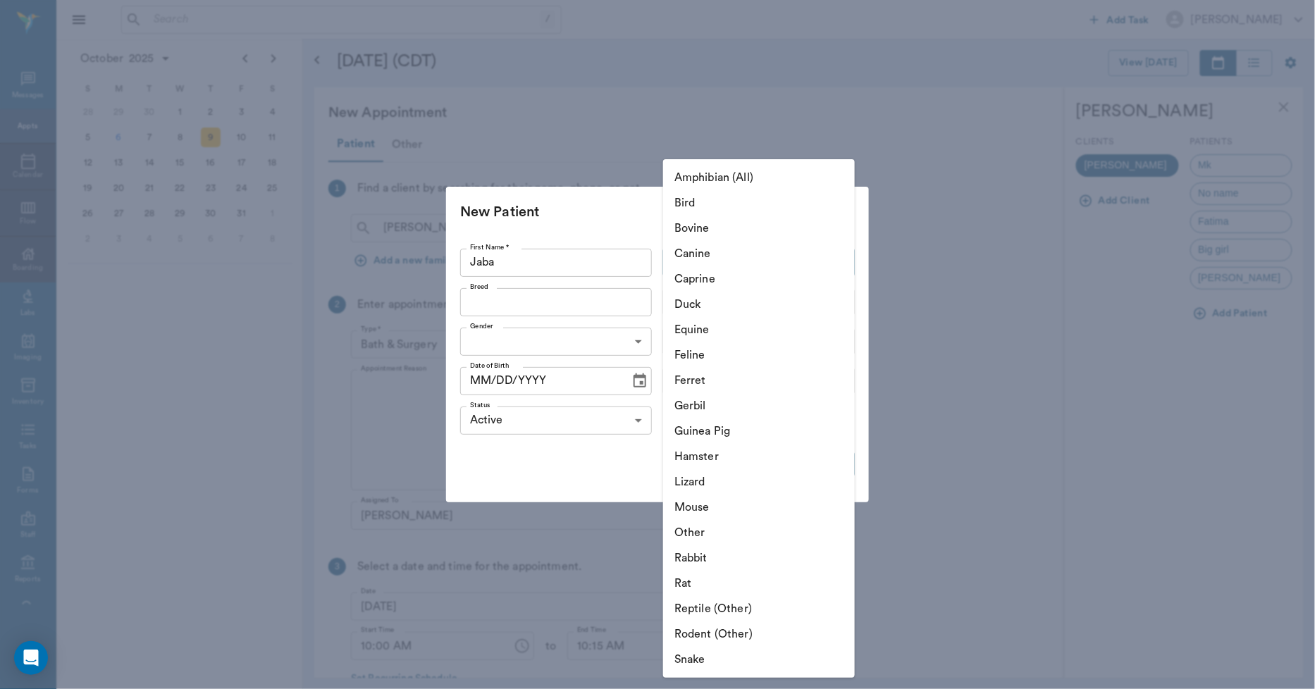
click at [708, 327] on li "Equine" at bounding box center [759, 329] width 192 height 25
type input "Equine"
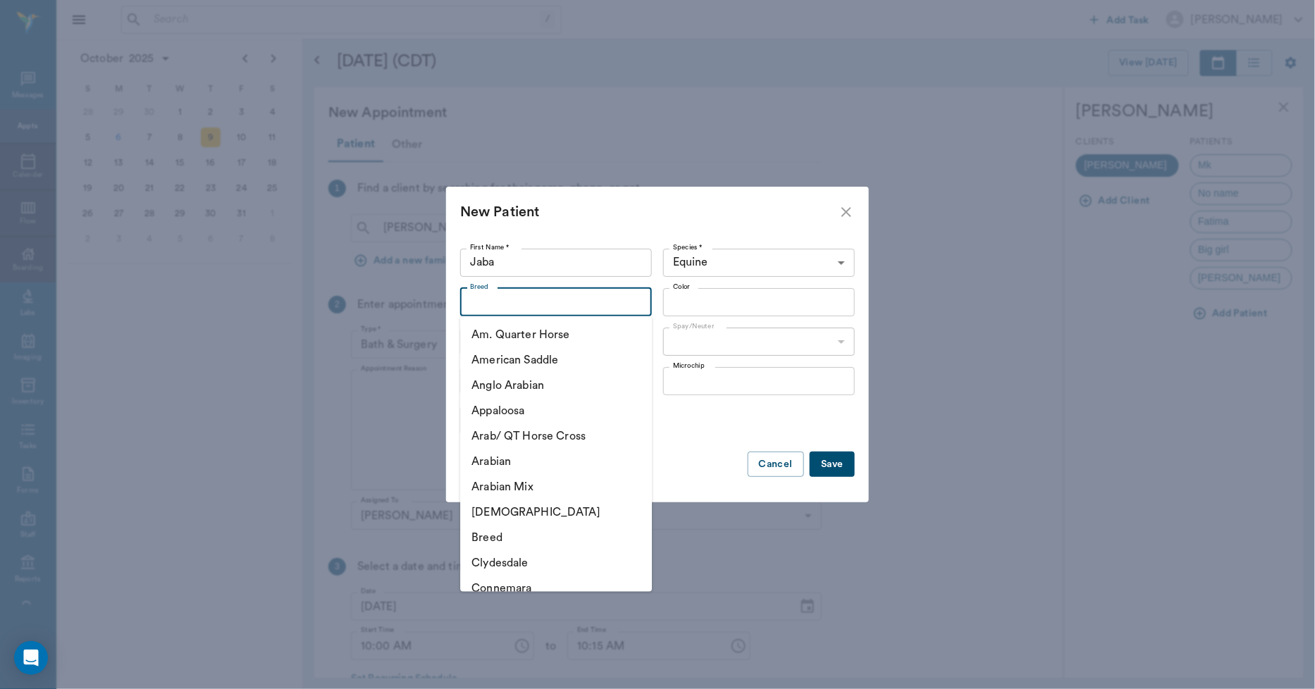
click at [597, 307] on input "Breed" at bounding box center [544, 302] width 160 height 20
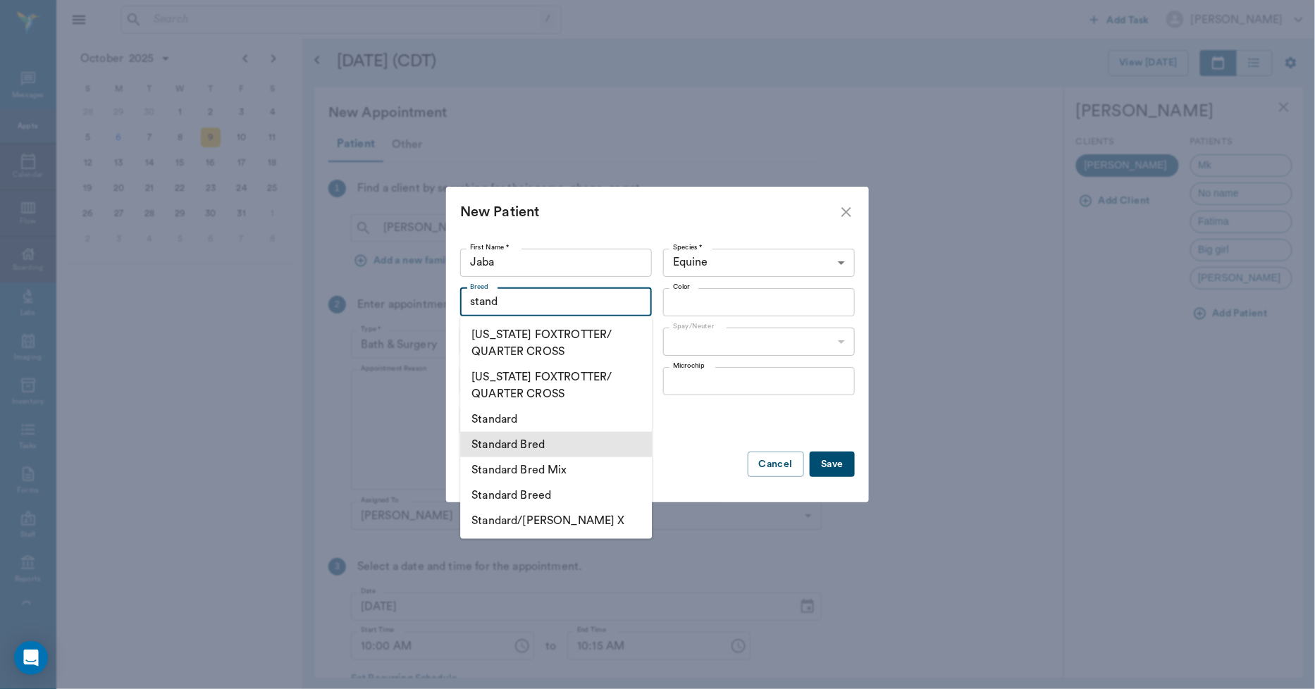
click at [554, 452] on li "Standard Bred" at bounding box center [556, 444] width 192 height 25
type input "Standard Bred"
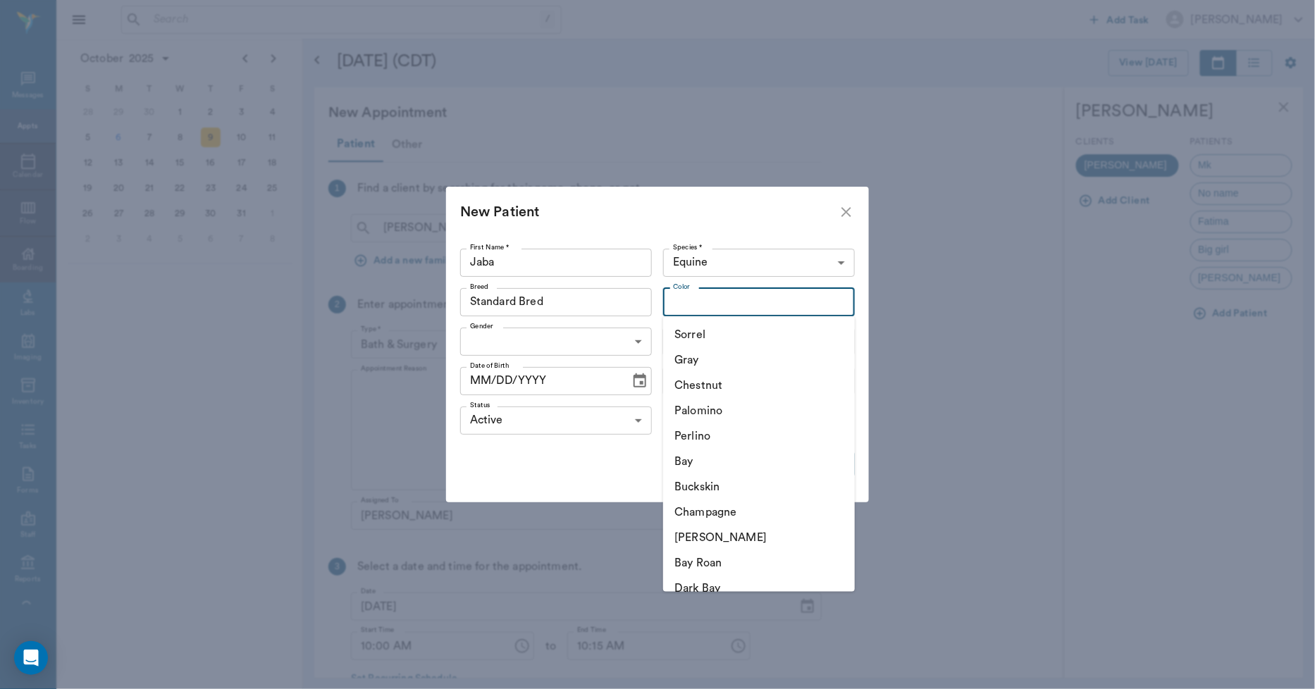
click at [685, 301] on input "Color" at bounding box center [747, 302] width 160 height 20
click at [679, 458] on li "Bay" at bounding box center [759, 461] width 192 height 25
type input "Bay"
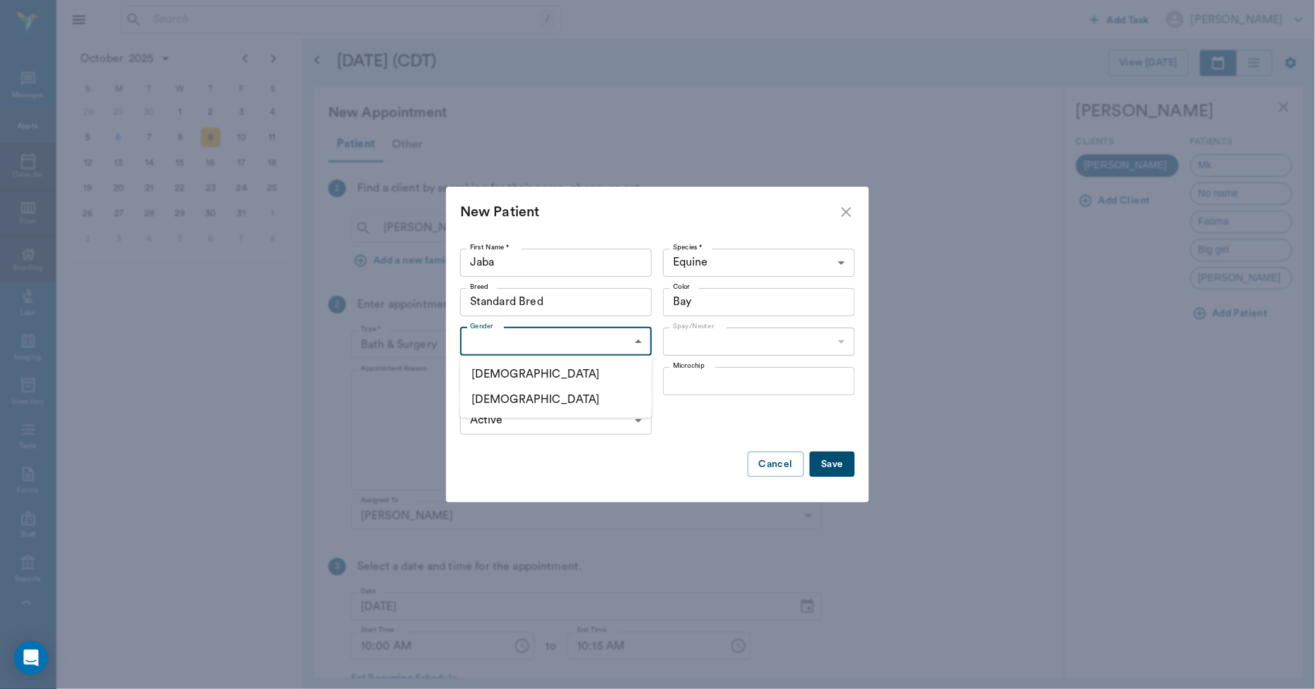
click at [513, 334] on body "/ ​ Add Task Dr. Bert Ellsworth Nectar Messages Appts Calendar Flow Boarding La…" at bounding box center [657, 344] width 1315 height 689
click at [502, 399] on li "Female" at bounding box center [556, 399] width 192 height 25
type input "FEMALE"
click at [705, 342] on body "/ ​ Add Task Dr. Bert Ellsworth Nectar Messages Appts Calendar Flow Boarding La…" at bounding box center [657, 344] width 1315 height 689
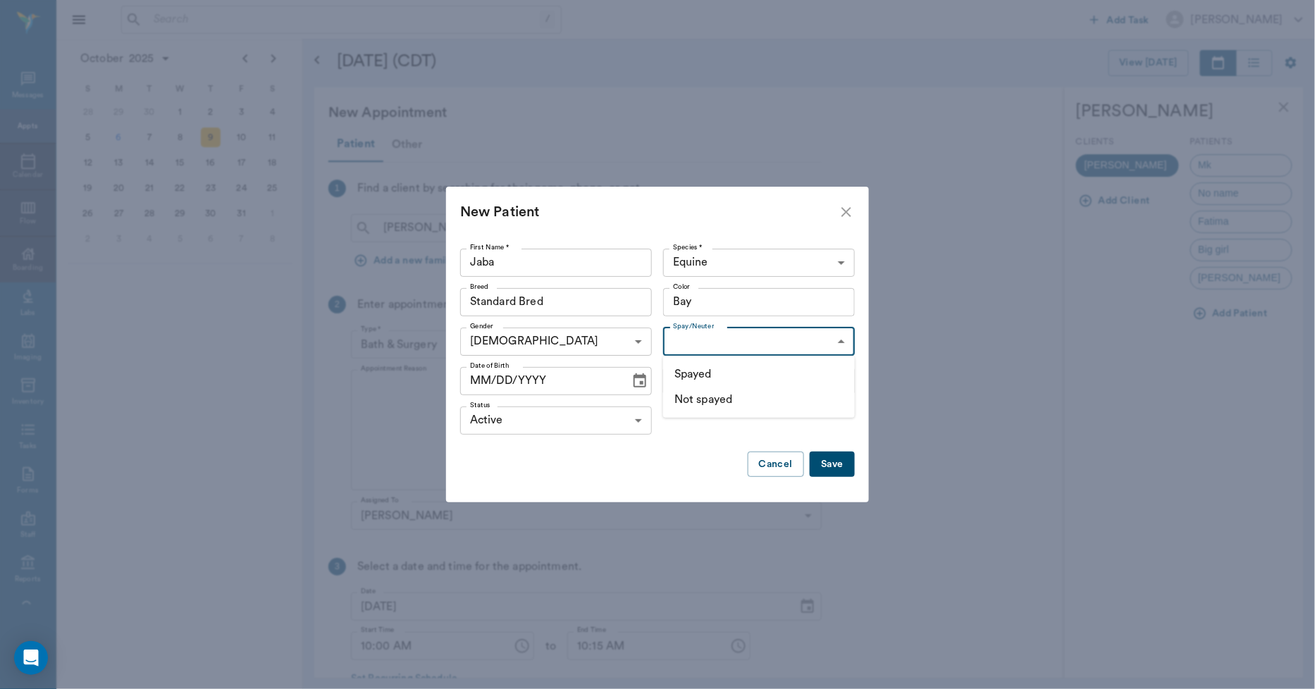
click at [694, 395] on li "Not spayed" at bounding box center [759, 399] width 192 height 25
type input "false"
click at [636, 378] on icon "Choose date" at bounding box center [639, 381] width 17 height 17
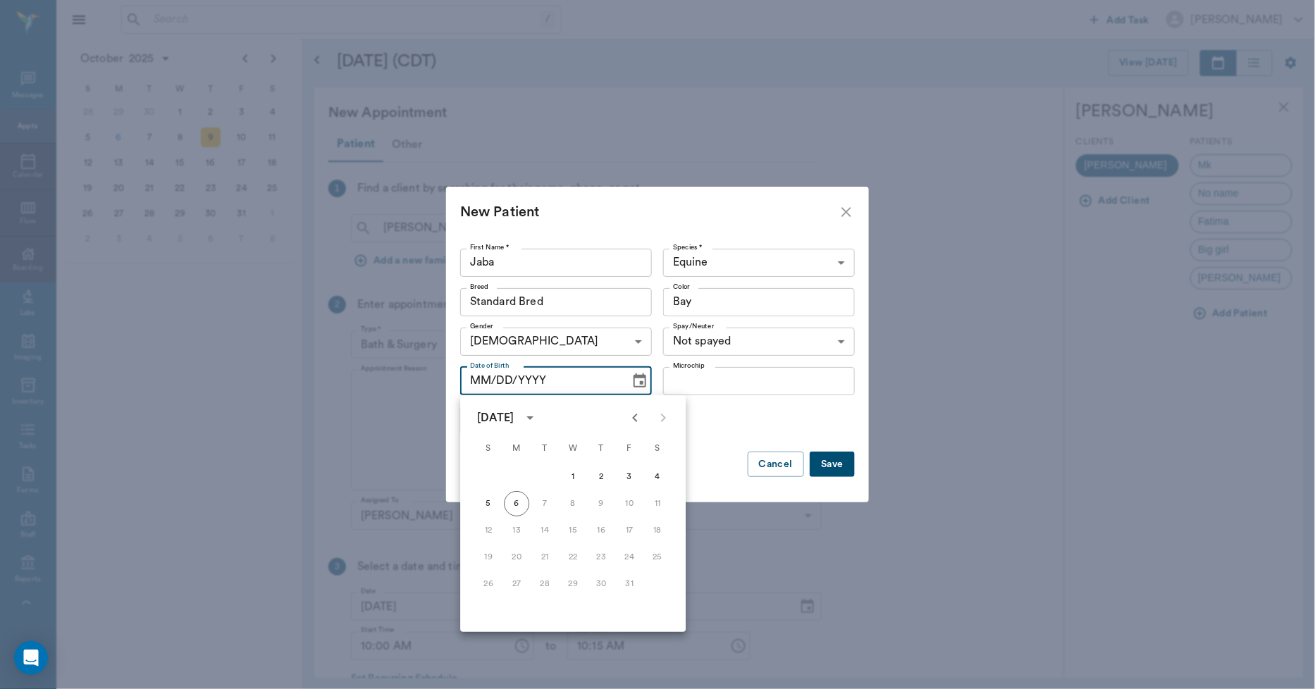
click at [533, 419] on icon "calendar view is open, switch to year view" at bounding box center [529, 418] width 7 height 4
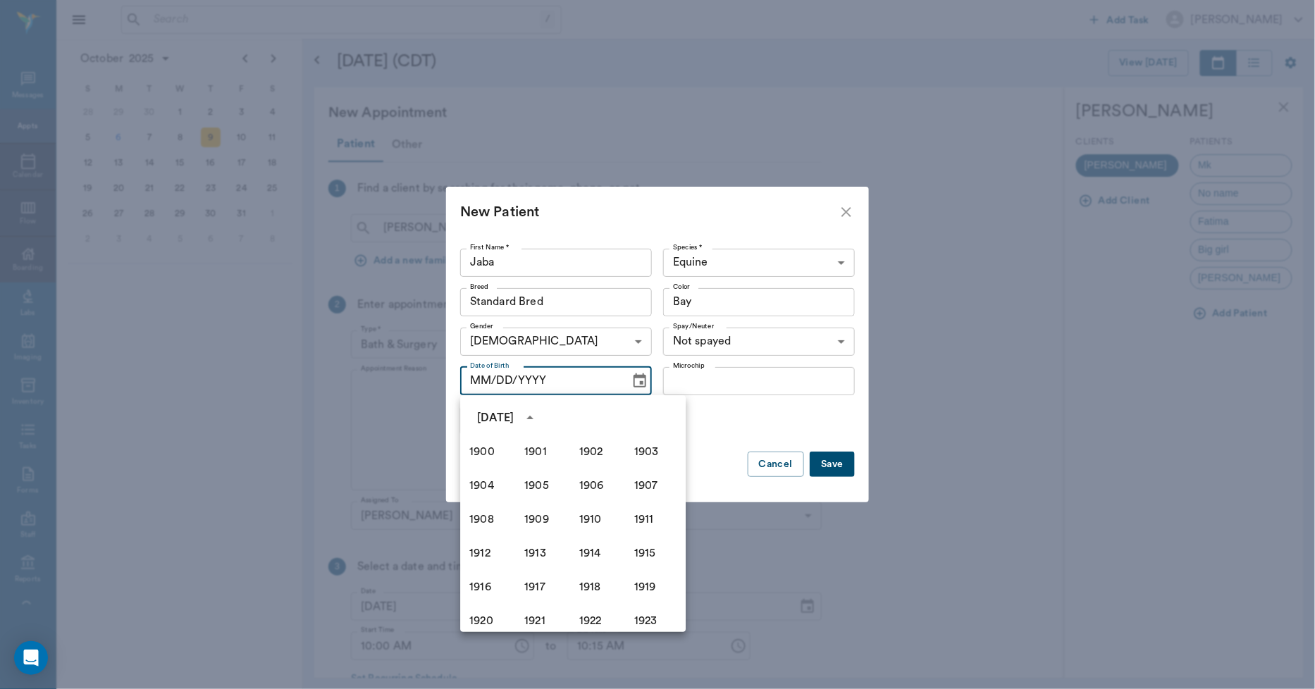
scroll to position [966, 0]
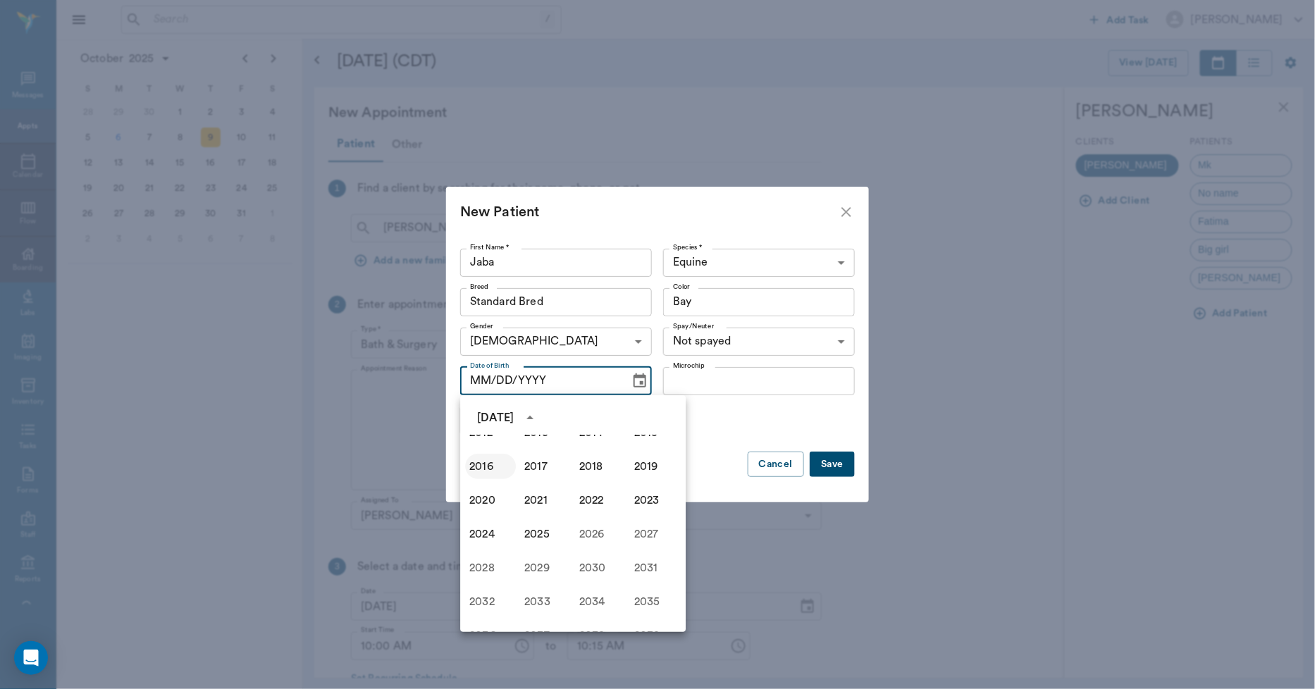
click at [490, 461] on button "2016" at bounding box center [490, 466] width 51 height 25
type input "10/06/2016"
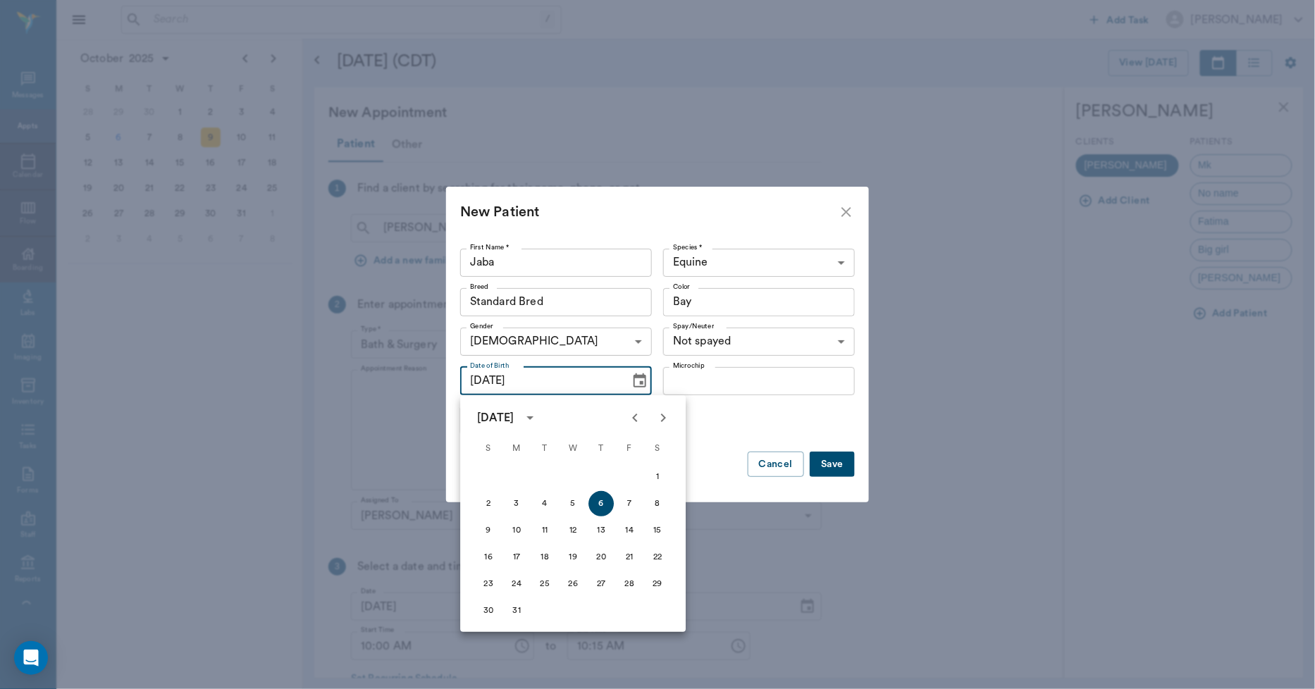
click at [832, 462] on button "Save" at bounding box center [832, 465] width 45 height 26
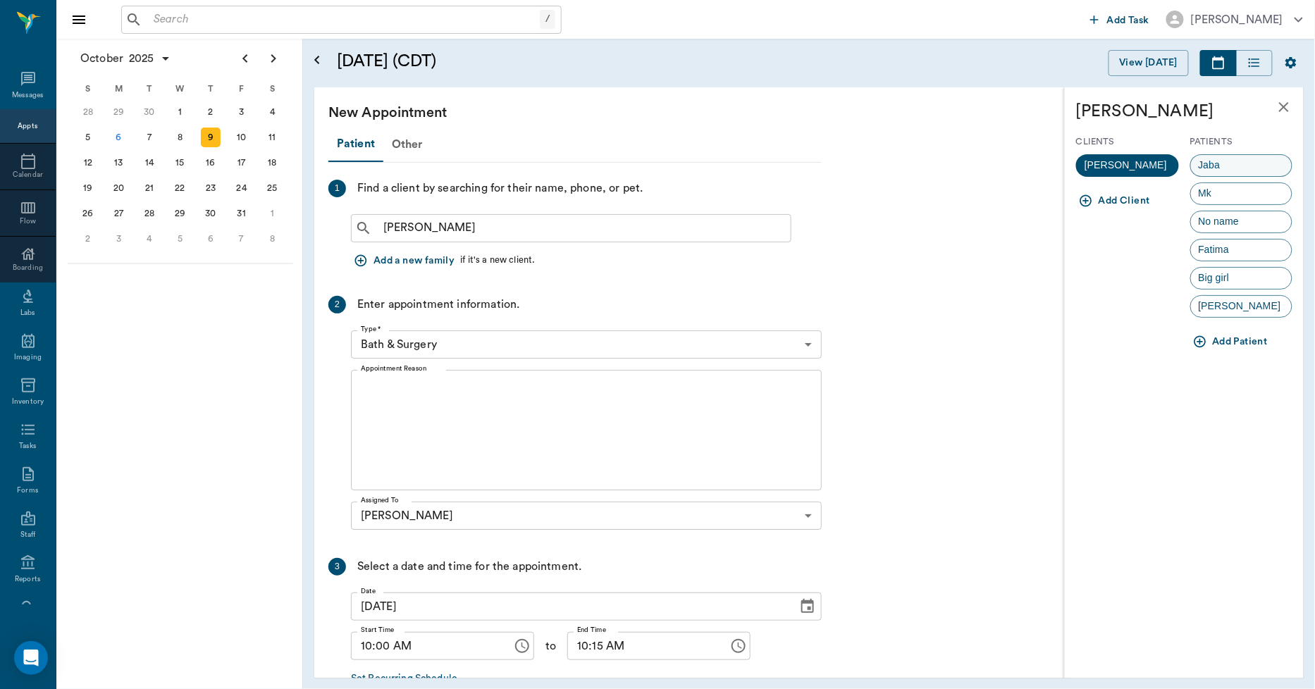
click at [1202, 163] on span "Jaba" at bounding box center [1209, 165] width 37 height 15
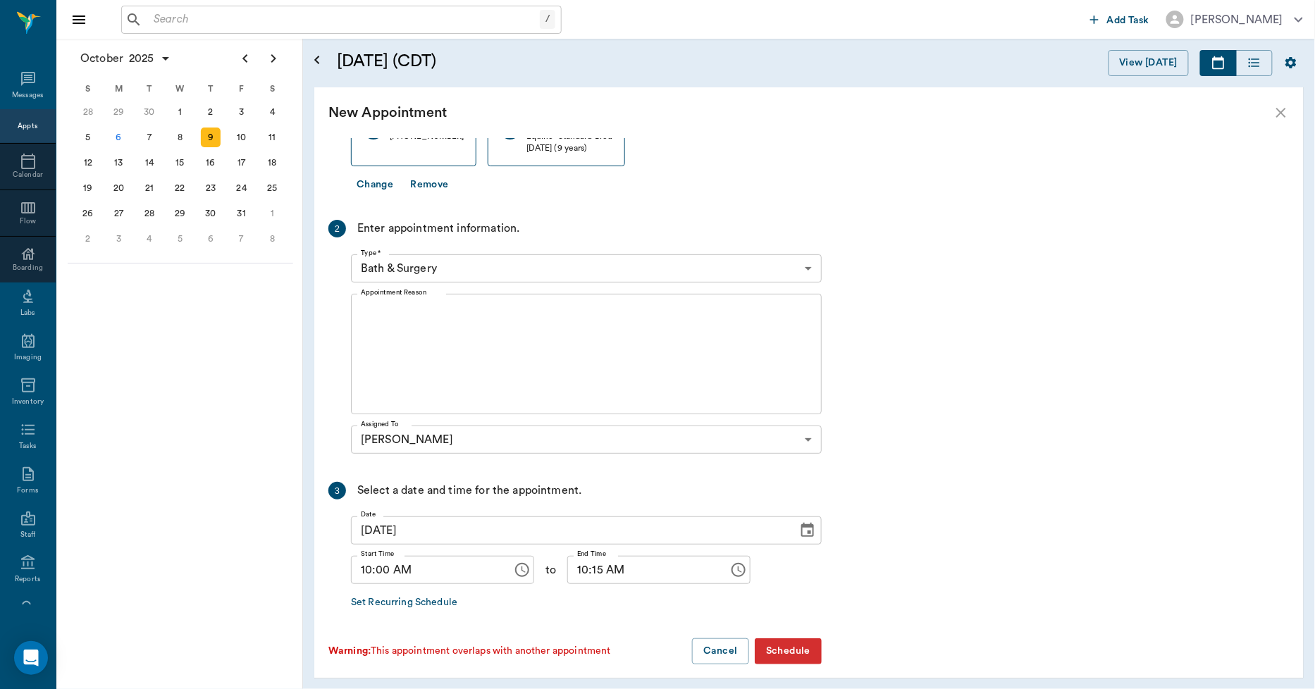
scroll to position [187, 0]
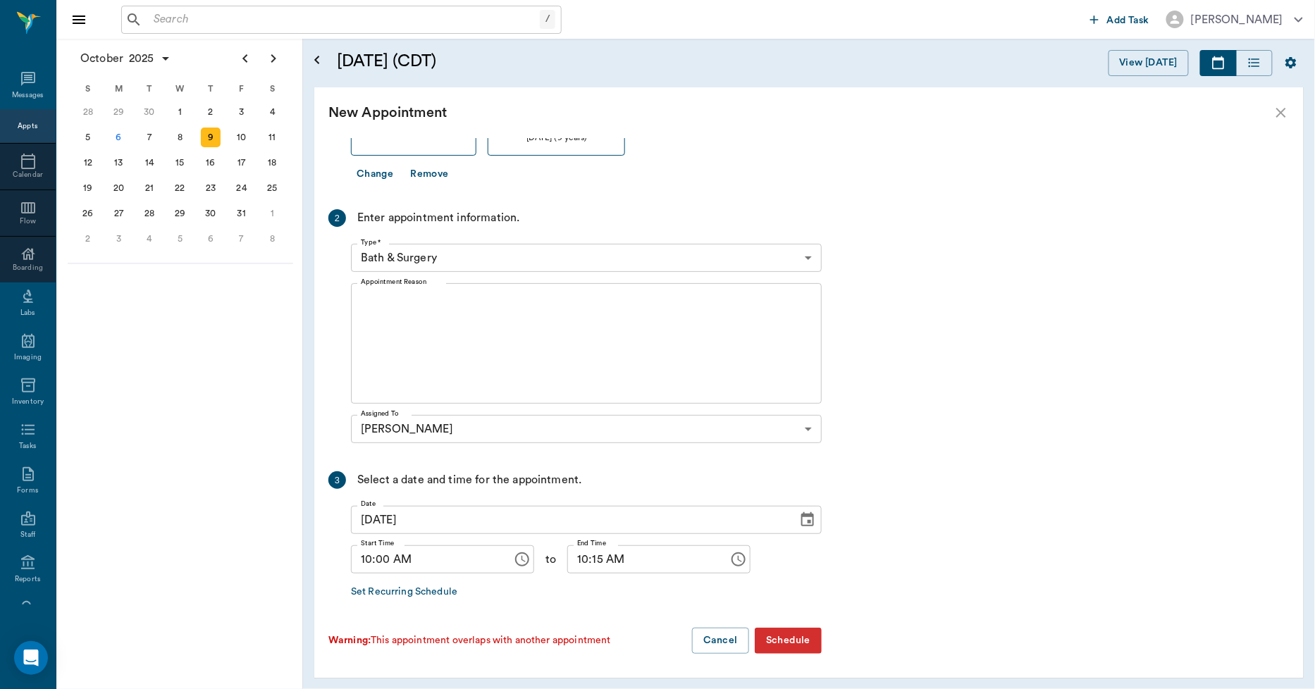
click at [454, 259] on body "/ ​ Add Task Dr. Bert Ellsworth Nectar Messages Appts Calendar Flow Boarding La…" at bounding box center [657, 344] width 1315 height 689
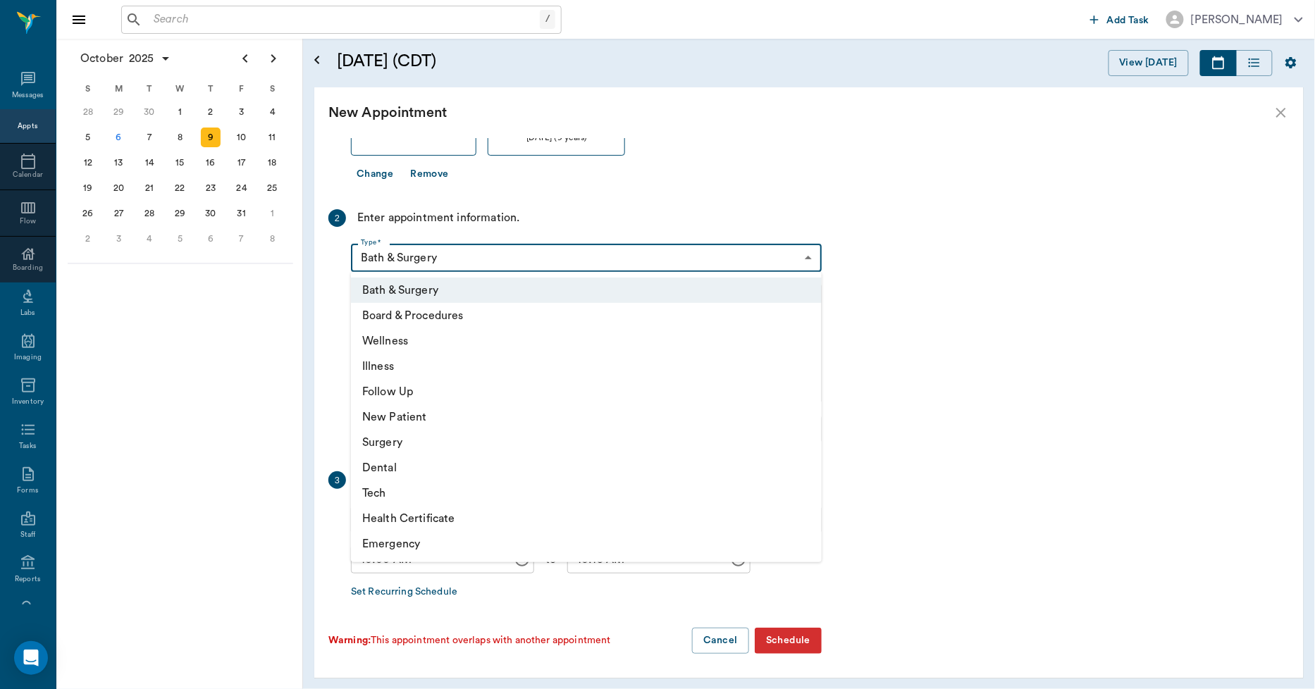
click at [414, 338] on li "Wellness" at bounding box center [586, 340] width 471 height 25
type input "65d2be4f46e3a538d89b8c14"
type input "10:30 AM"
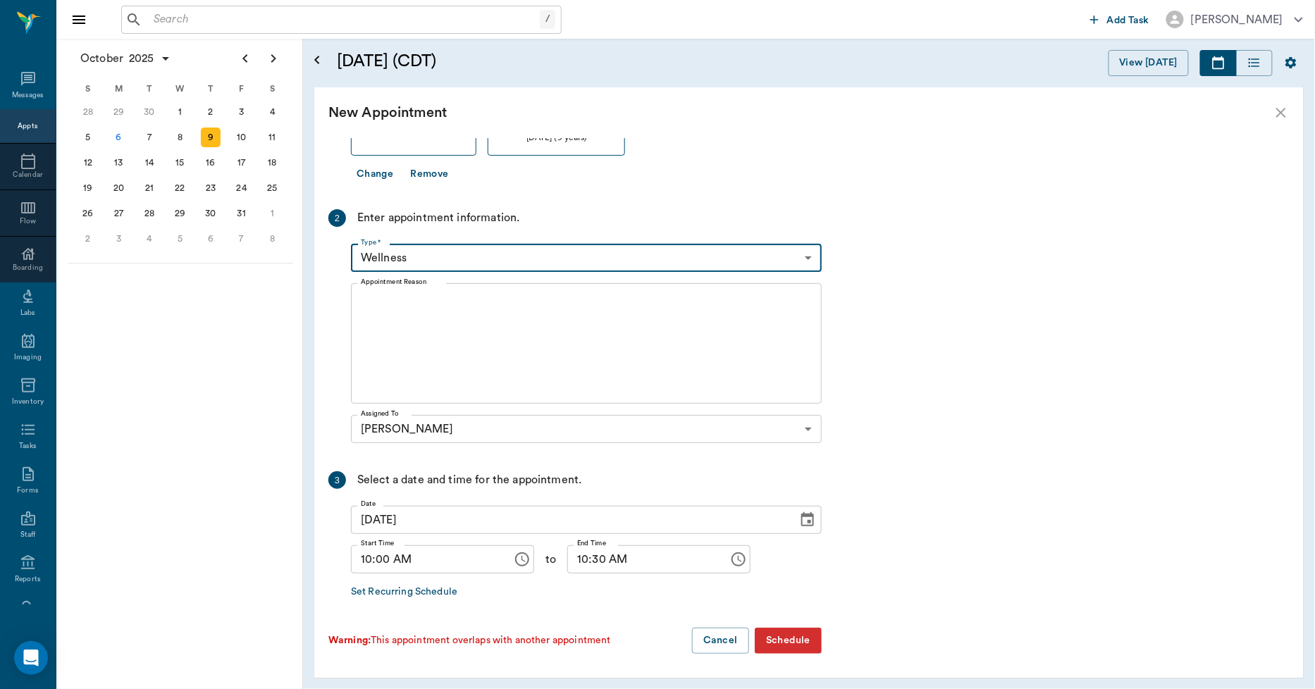
click at [472, 337] on textarea "Appointment Reason" at bounding box center [586, 343] width 451 height 97
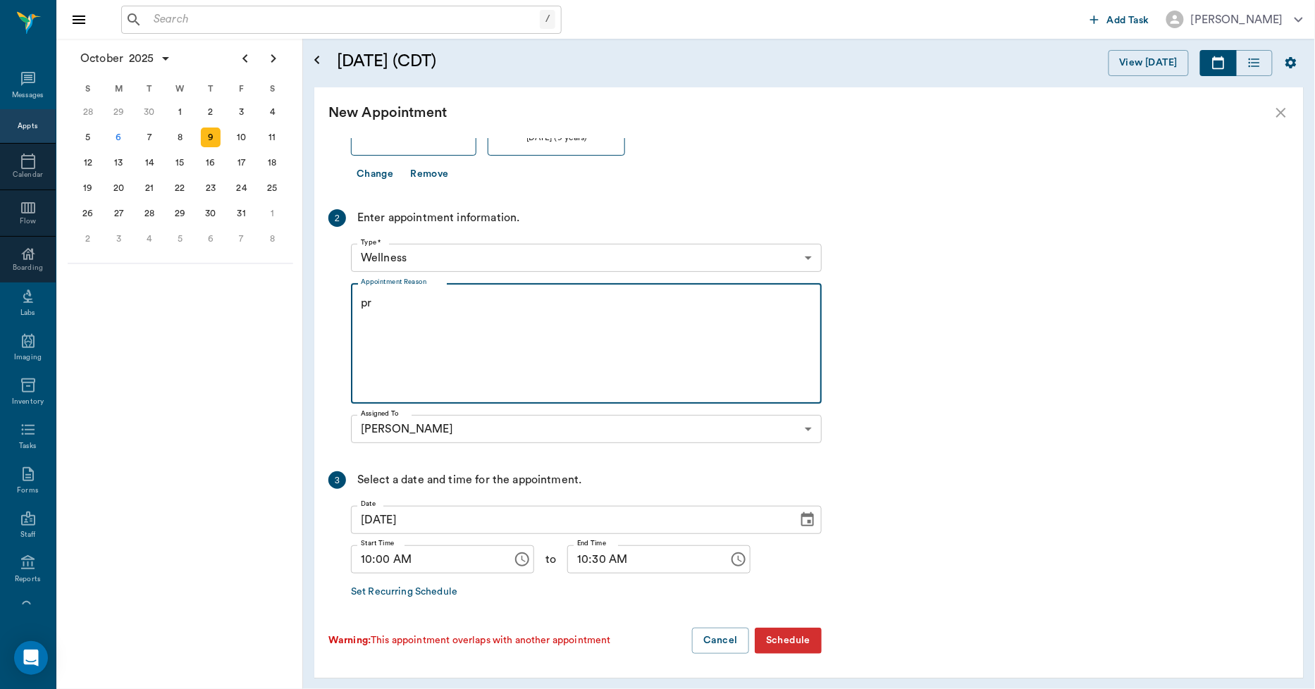
type textarea "p"
type textarea "PREGNANCY CHECK -LORY"
click at [803, 634] on button "Schedule" at bounding box center [788, 641] width 67 height 26
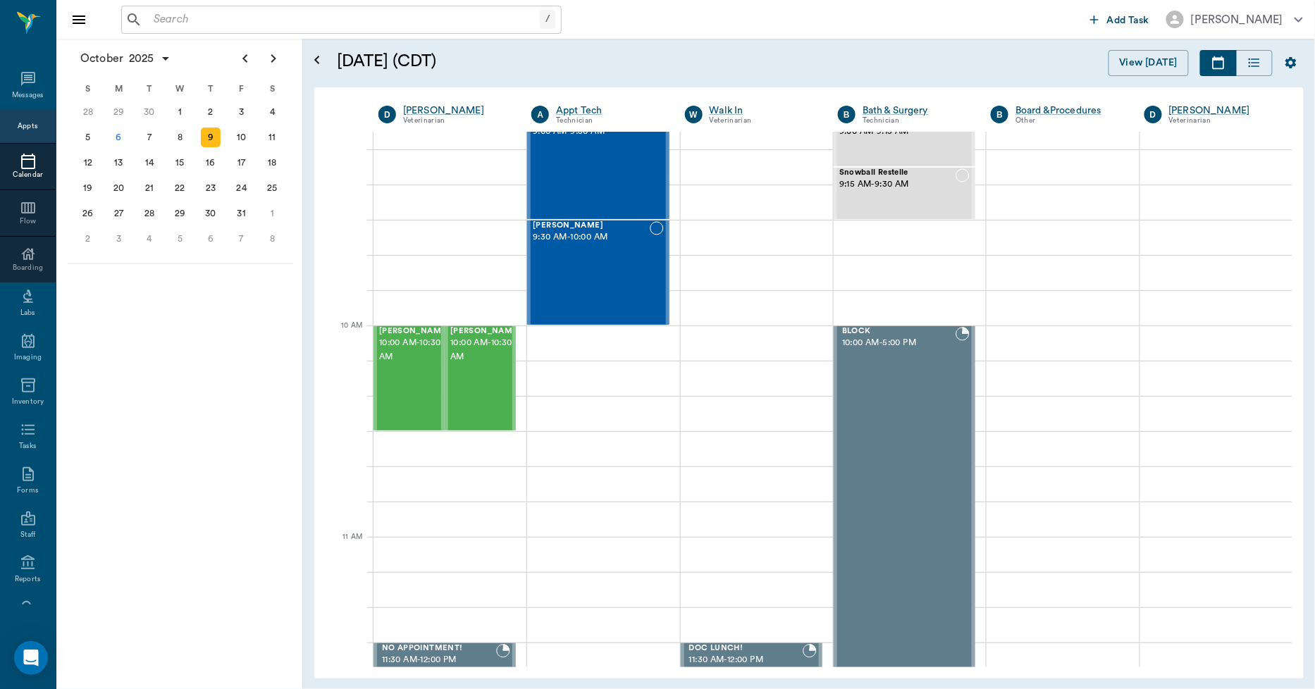
click at [28, 163] on icon at bounding box center [28, 162] width 14 height 16
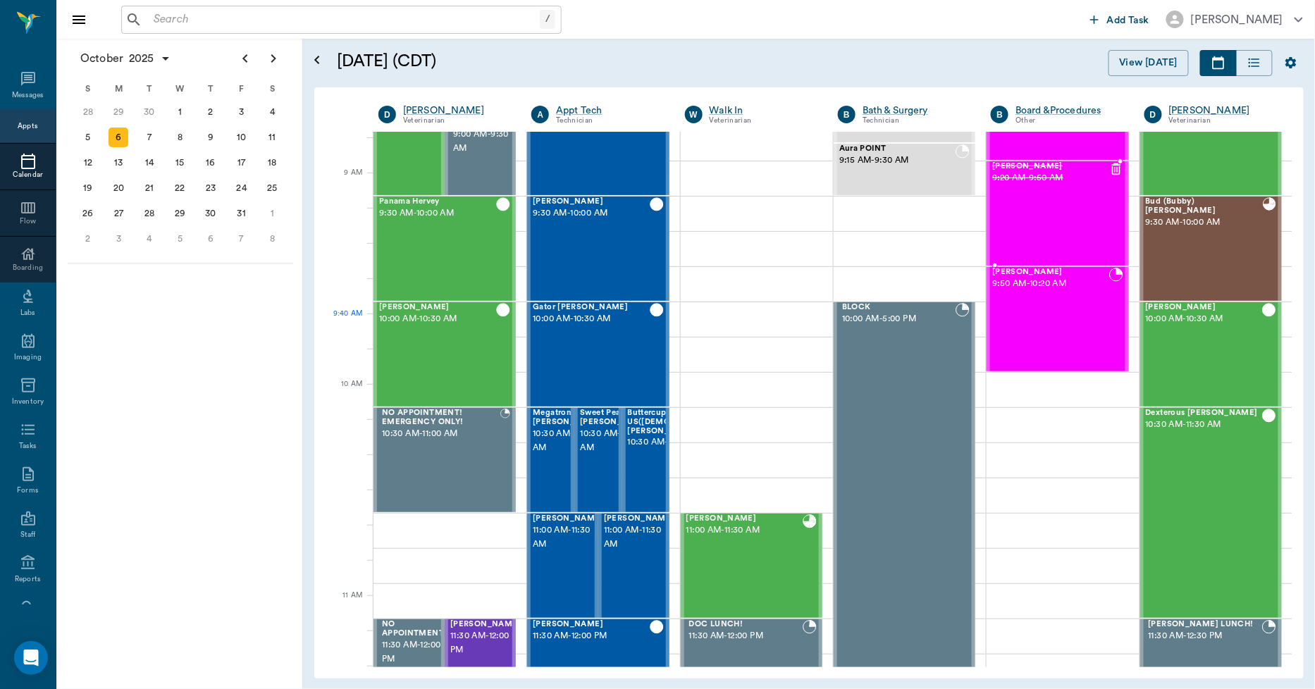
scroll to position [176, 0]
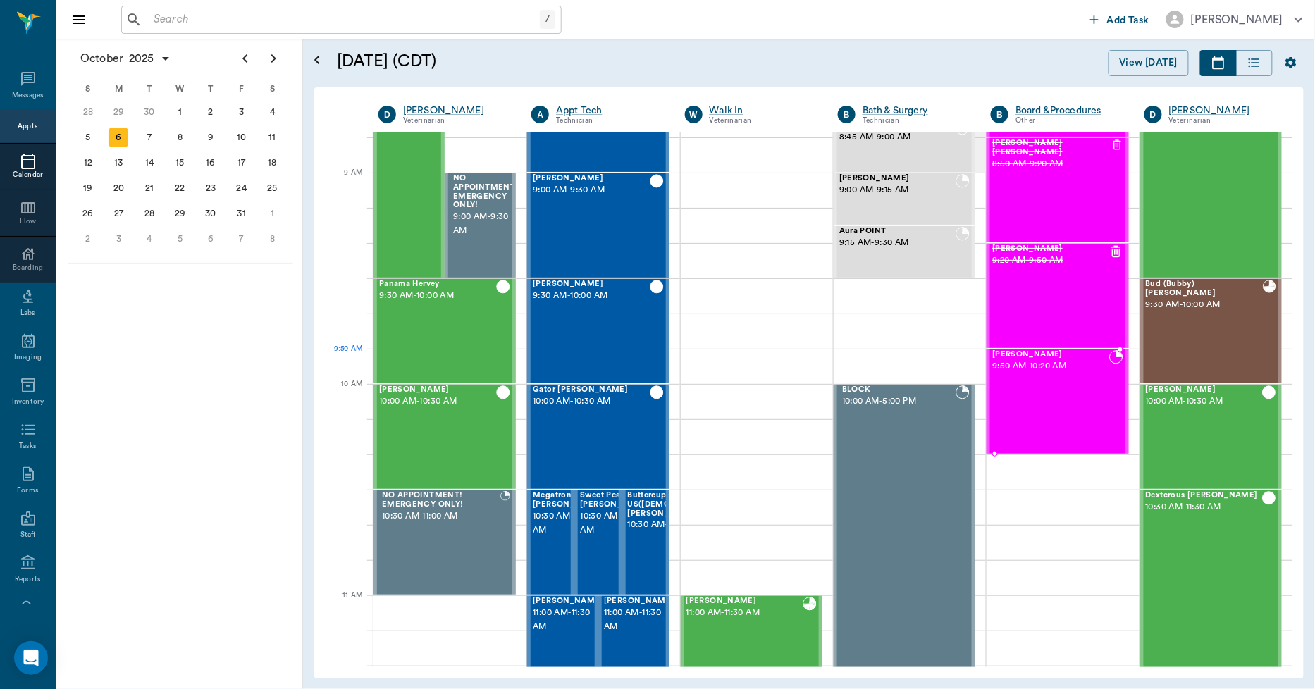
click at [1068, 376] on div "J.D. Flanagan 9:50 AM - 10:20 AM" at bounding box center [1050, 401] width 116 height 103
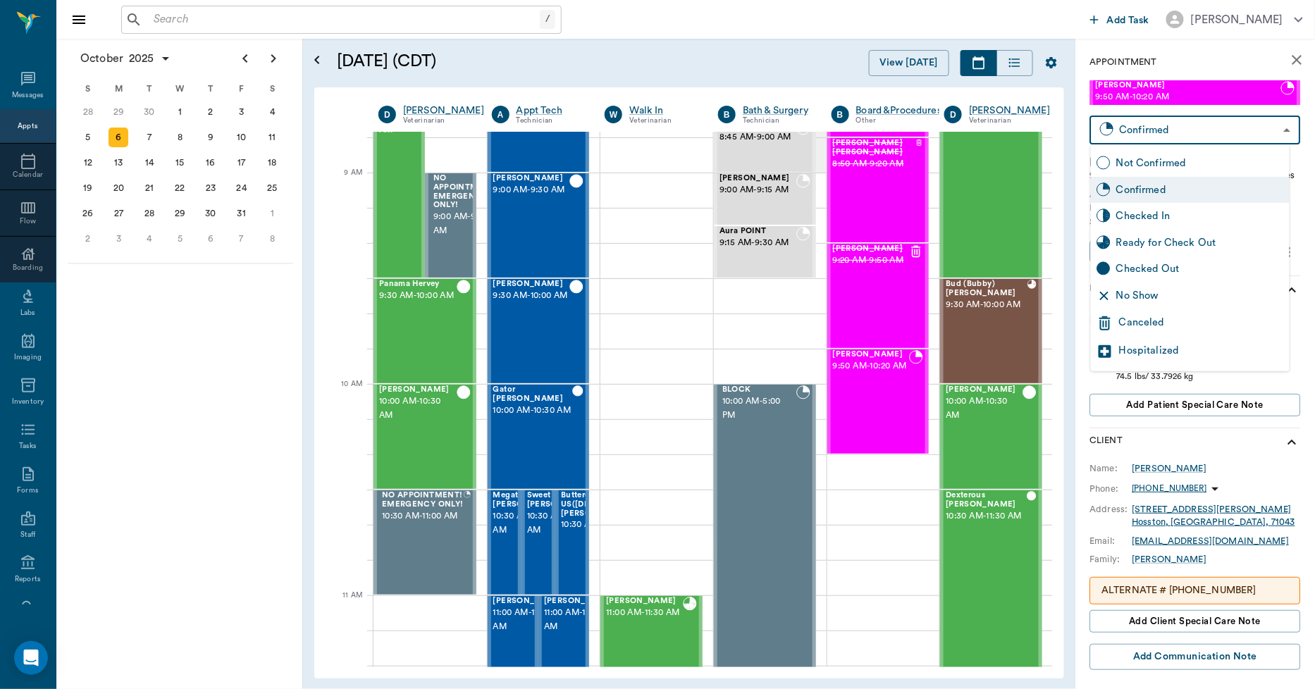
click at [1172, 127] on body "/ ​ Add Task Dr. Bert Ellsworth Nectar Messages Appts Calendar Flow Boarding La…" at bounding box center [657, 344] width 1315 height 689
click at [1163, 220] on div "Checked In" at bounding box center [1200, 217] width 168 height 16
type input "CHECKED_IN"
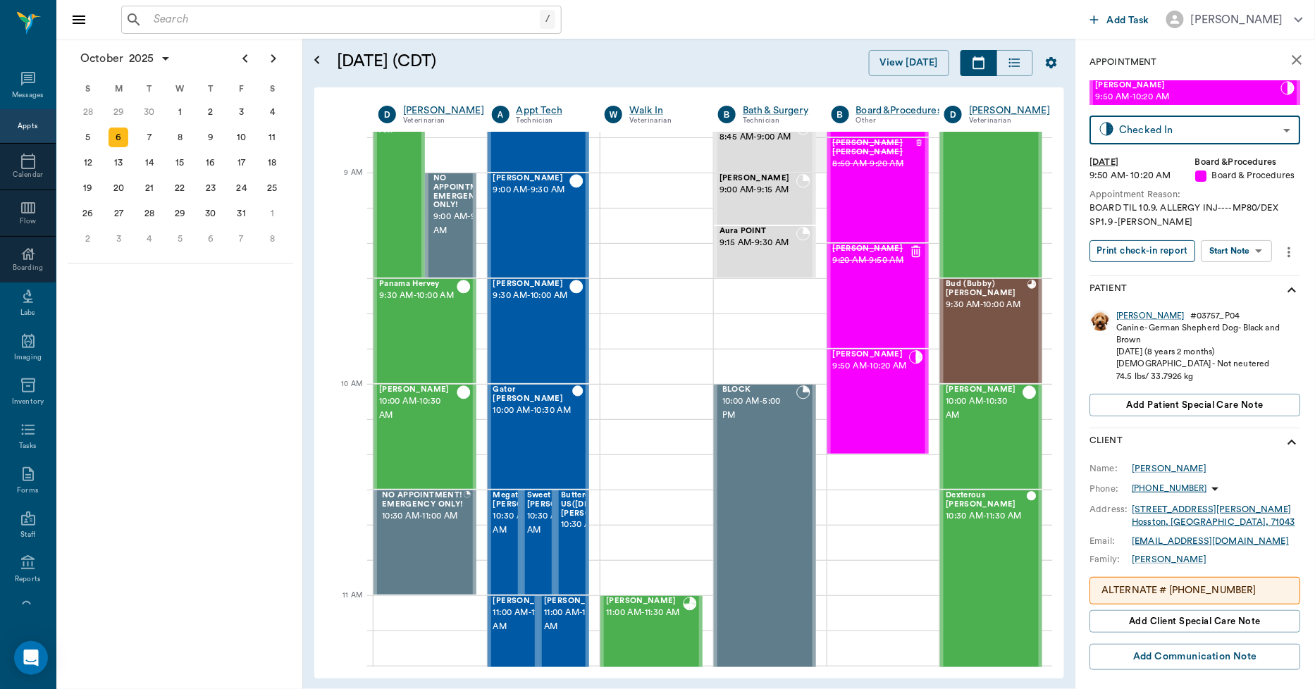
click at [1152, 247] on button "Print check-in report" at bounding box center [1143, 251] width 106 height 22
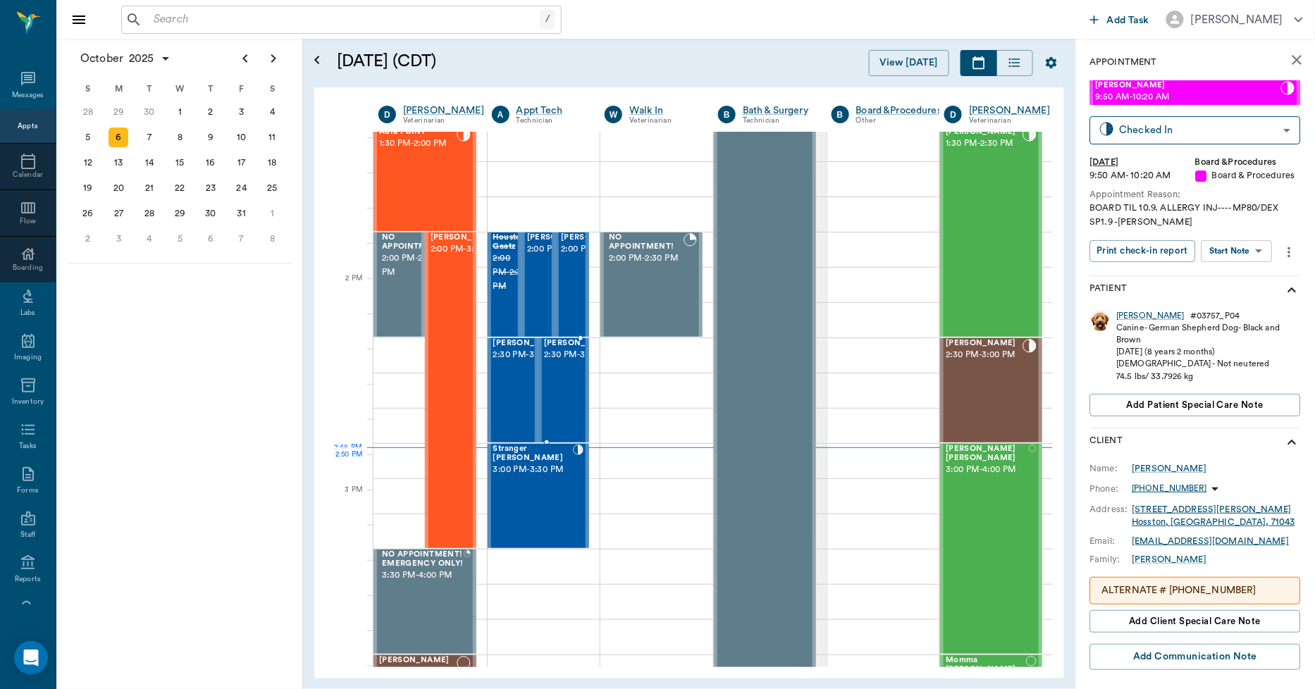
scroll to position [1194, 0]
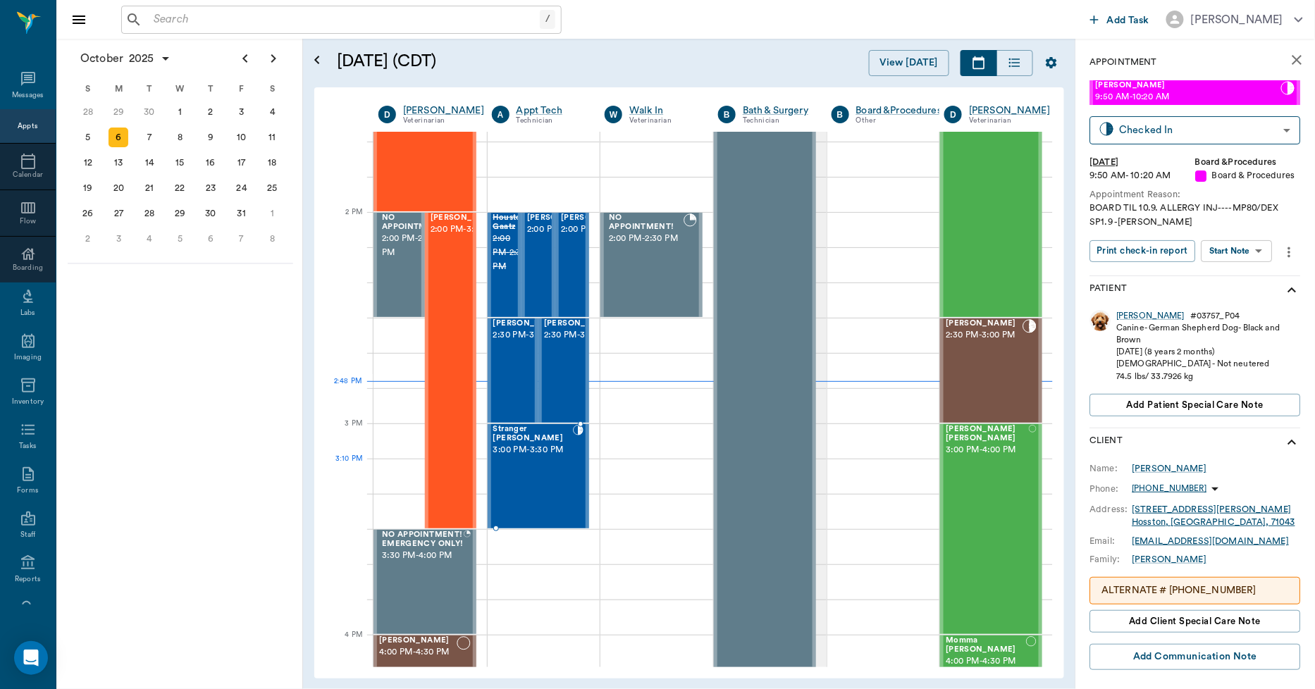
click at [548, 463] on div "Stranger Buckman 3:00 PM - 3:30 PM" at bounding box center [533, 476] width 80 height 103
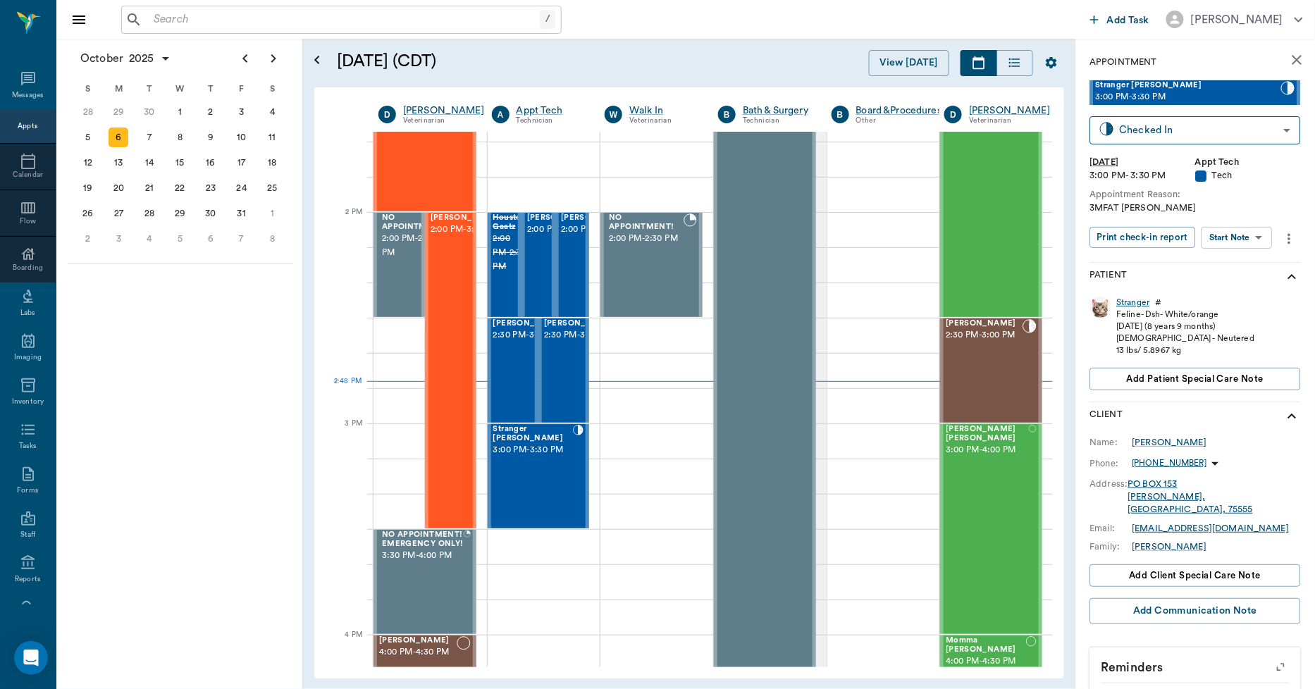
click at [1137, 297] on div "Stranger" at bounding box center [1133, 303] width 33 height 12
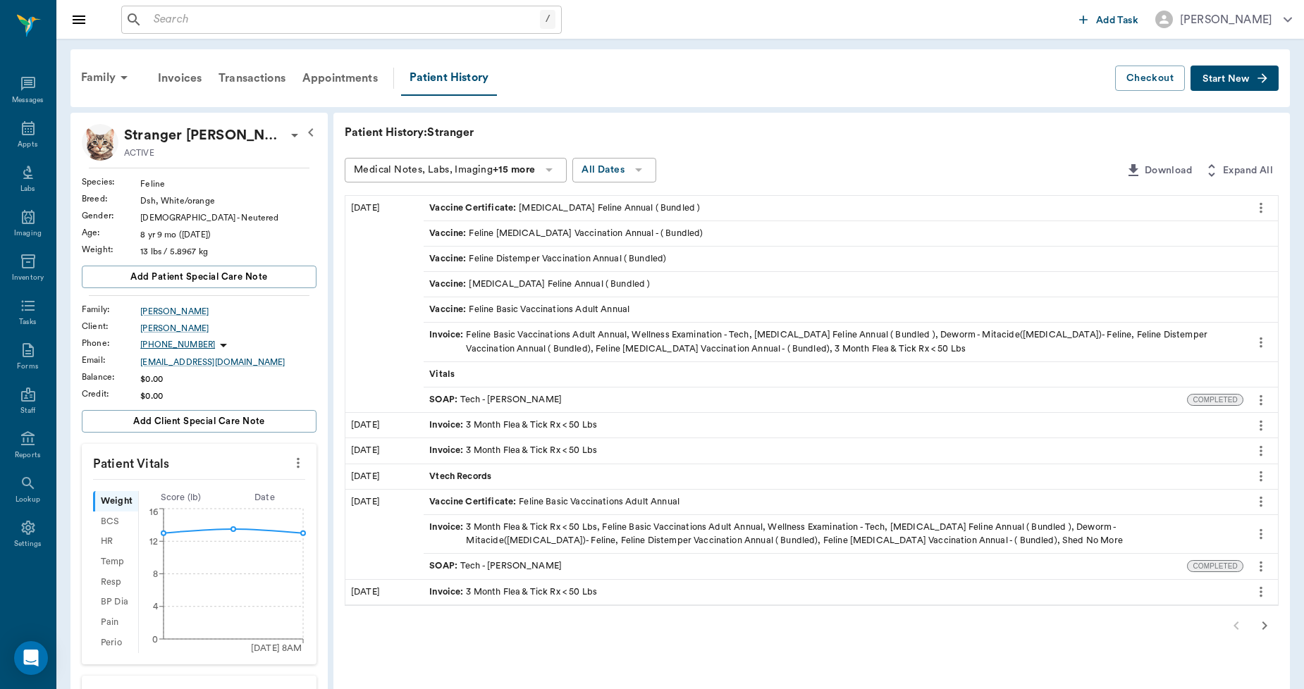
click at [1223, 79] on span "Start New" at bounding box center [1225, 79] width 47 height 0
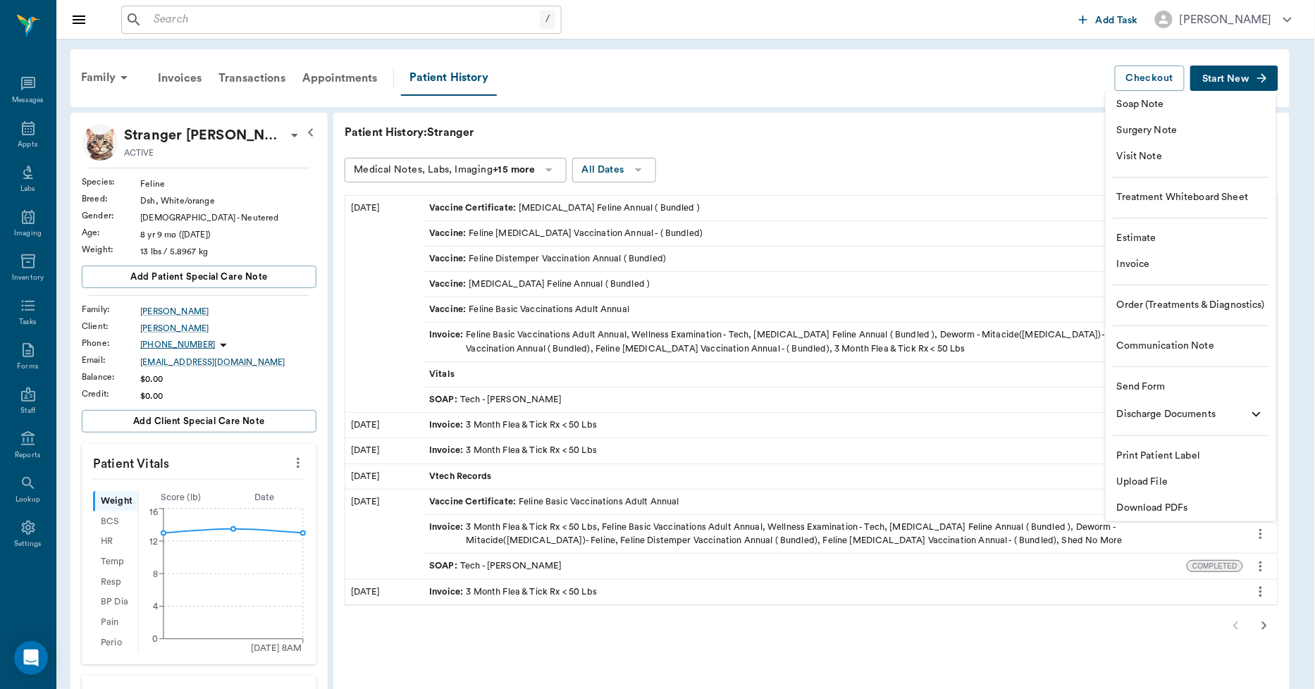
click at [1142, 159] on span "Visit Note" at bounding box center [1191, 156] width 148 height 15
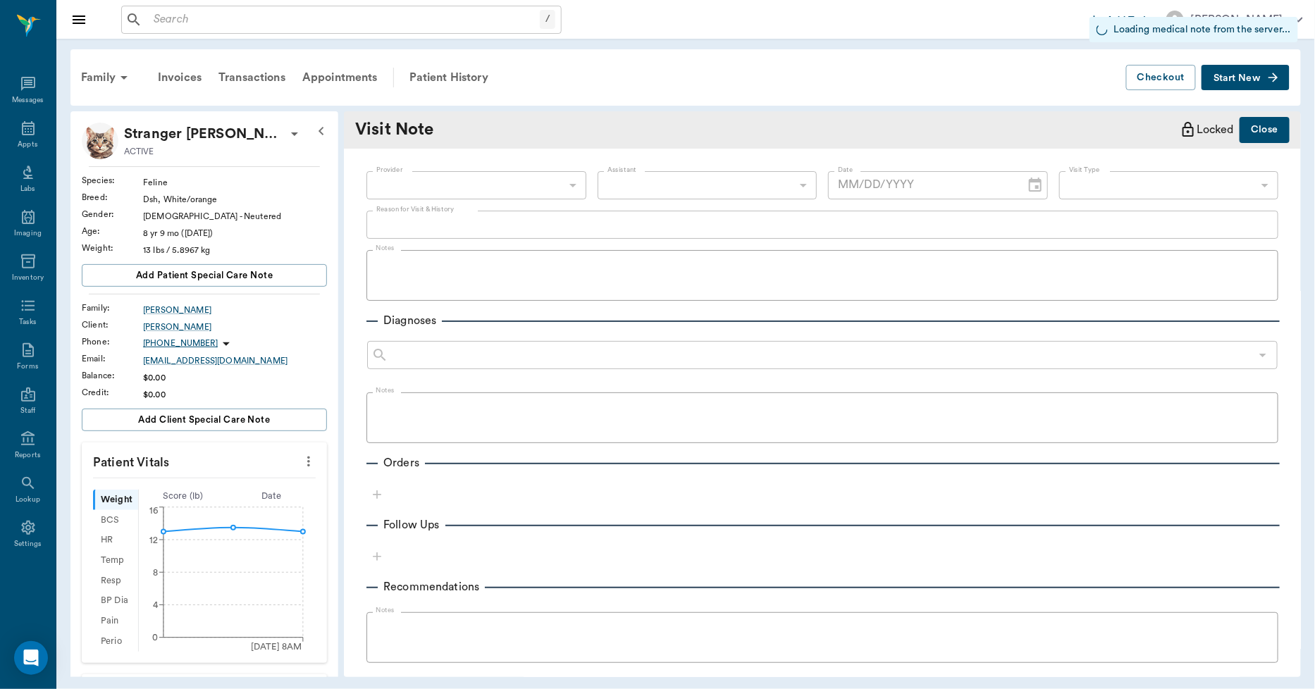
type input "63ec2f075fda476ae8351a4c"
type input "10/06/2025"
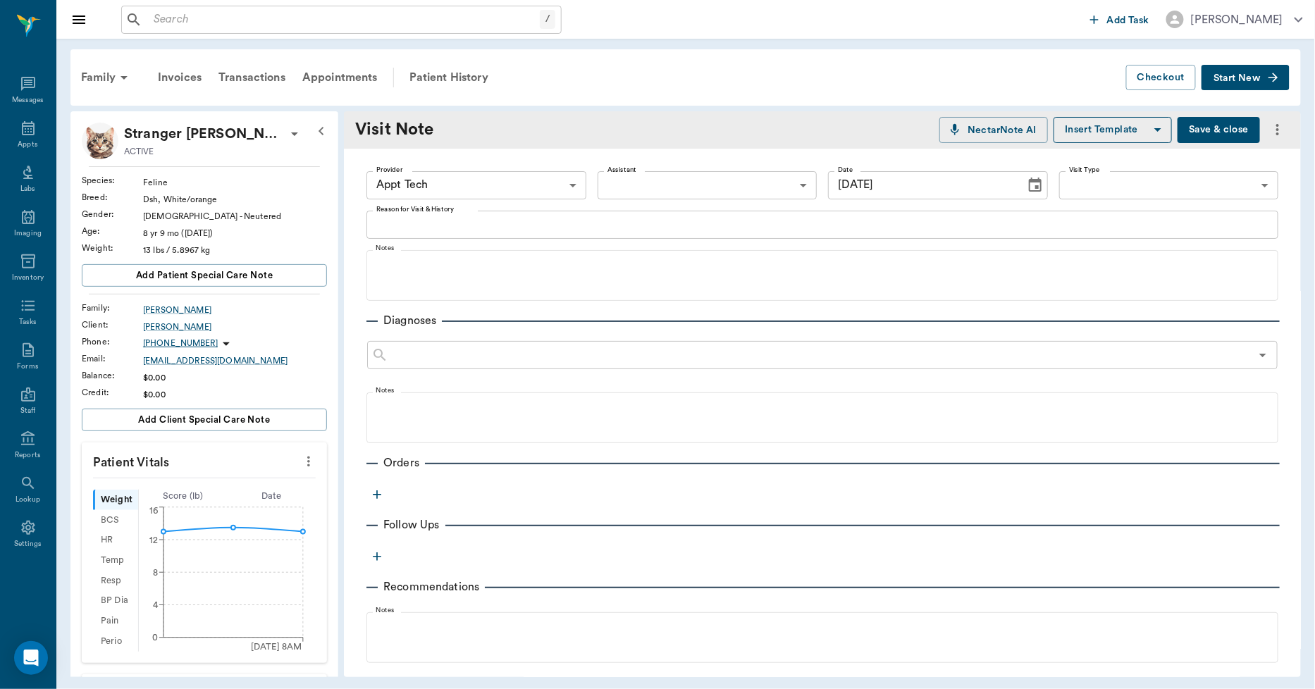
click at [431, 216] on textarea "Reason for Visit & History" at bounding box center [822, 224] width 892 height 16
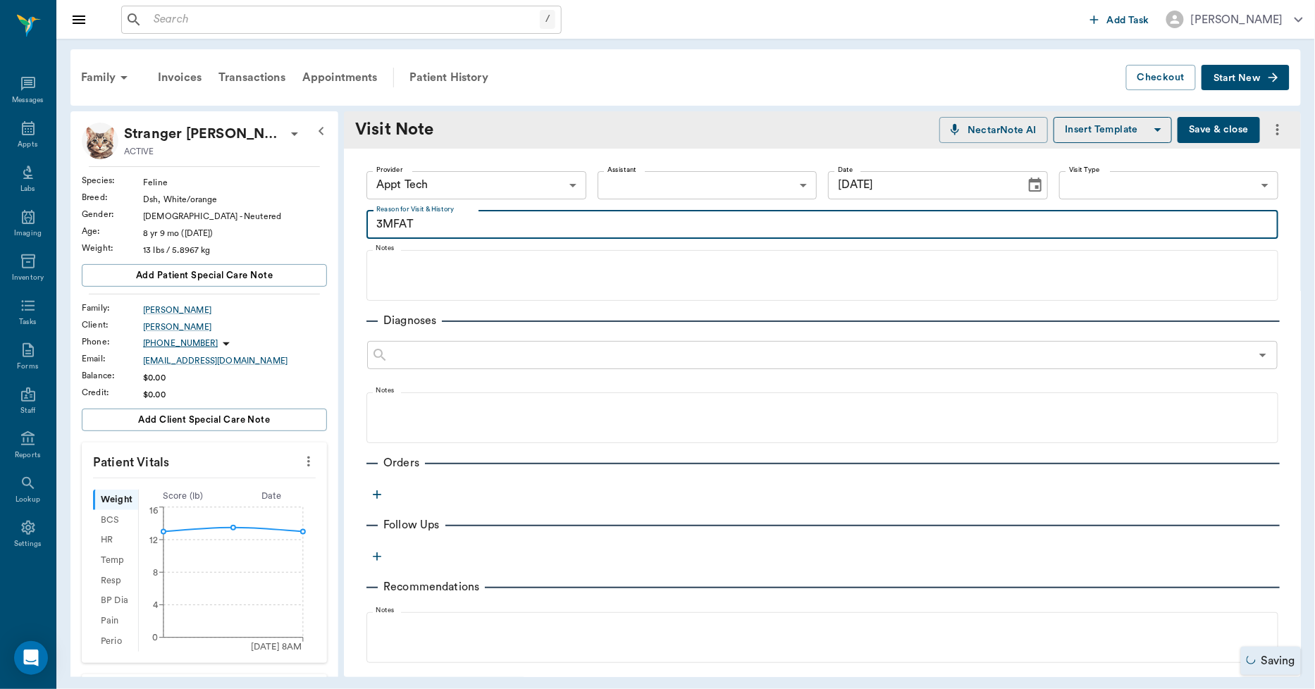
type textarea "3MFAT"
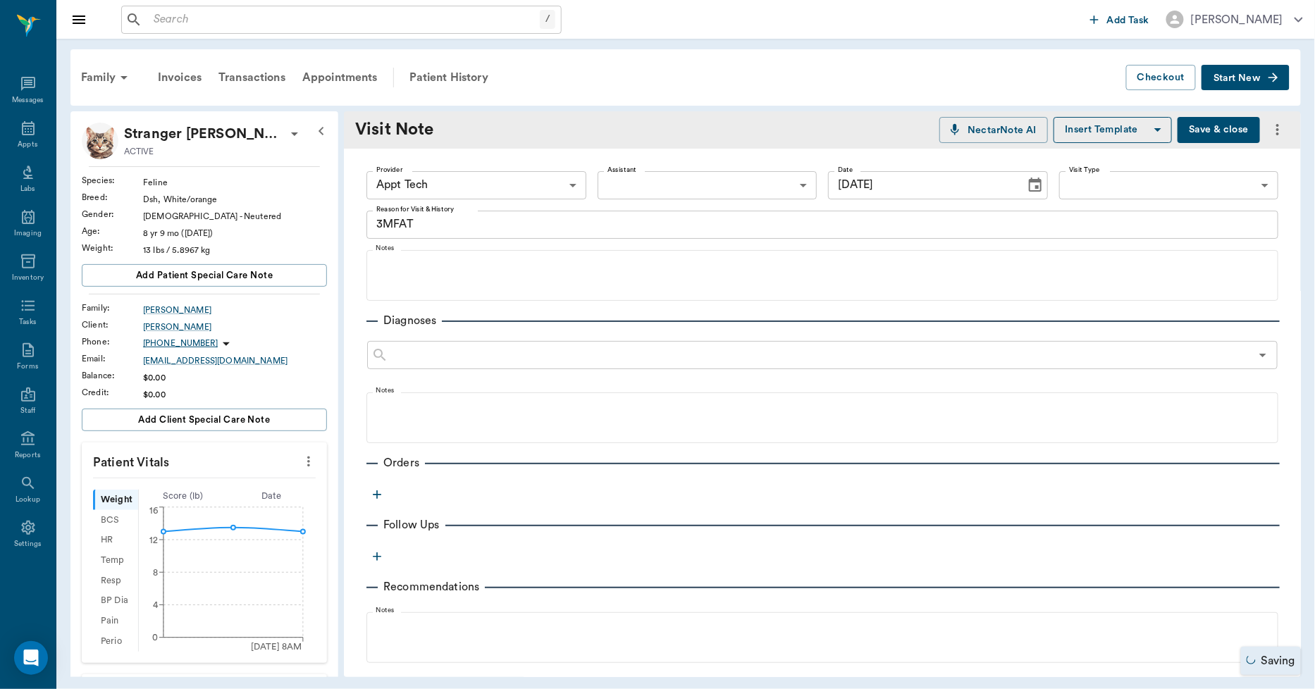
click at [378, 501] on button "button" at bounding box center [376, 494] width 21 height 21
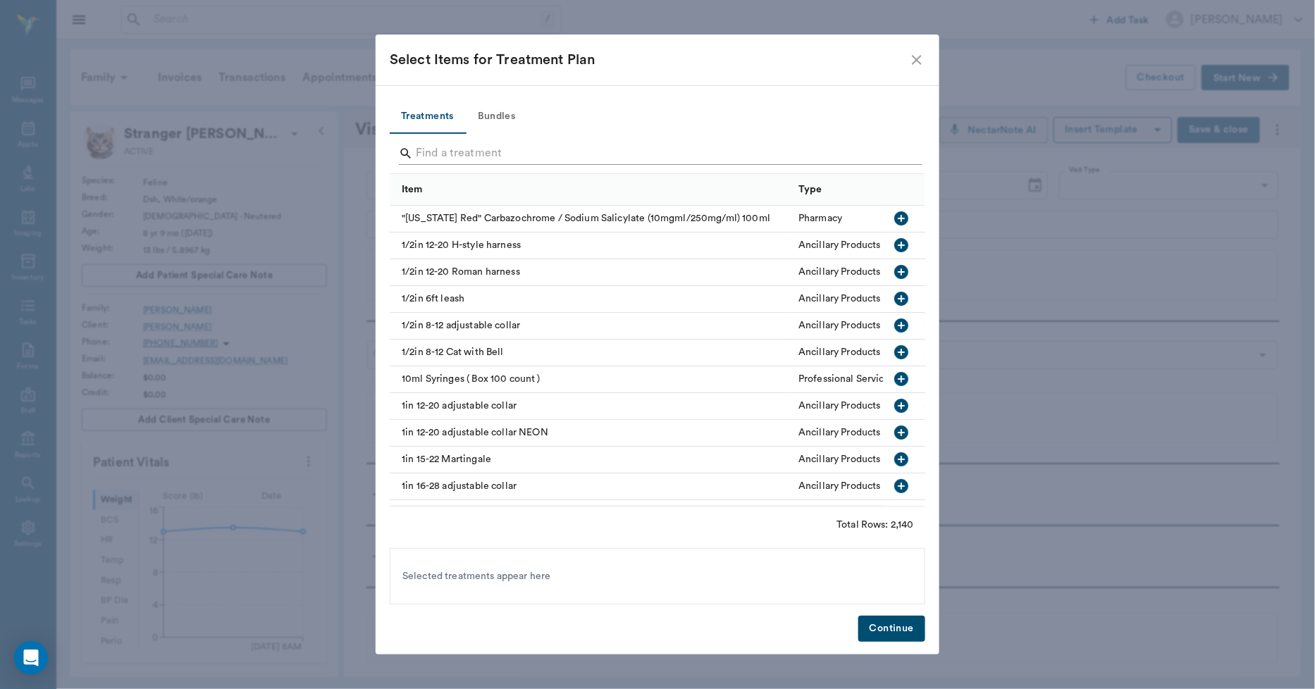
click at [510, 148] on input "Search" at bounding box center [659, 153] width 486 height 23
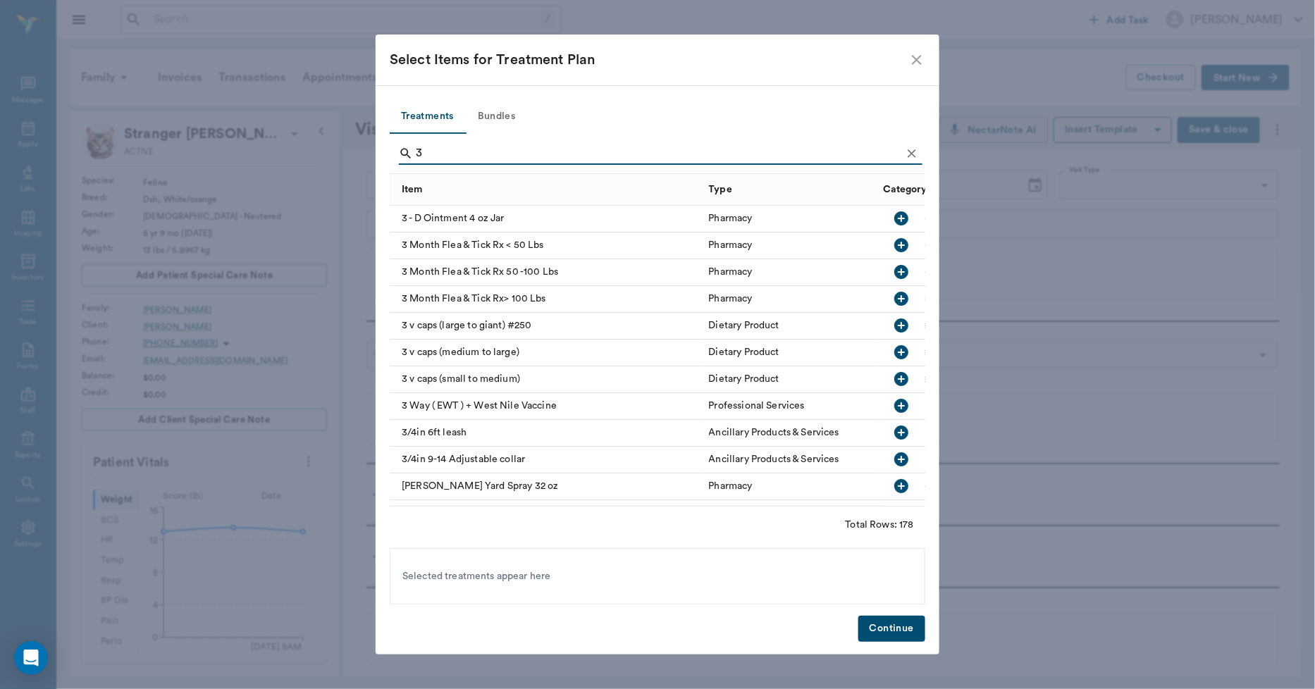
type input "3"
click at [561, 243] on div "3 Month Flea & Tick Rx < 50 Lbs" at bounding box center [546, 246] width 312 height 27
click at [902, 628] on button "Continue" at bounding box center [891, 629] width 67 height 26
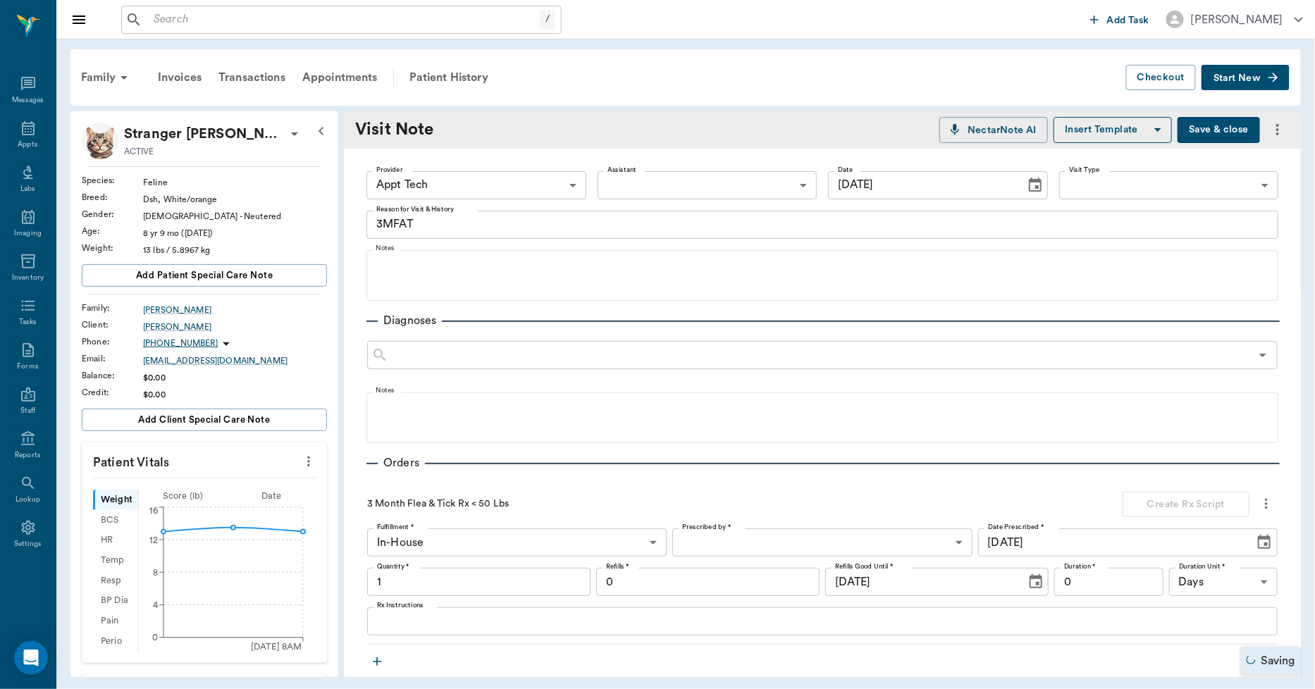
type input "1.00"
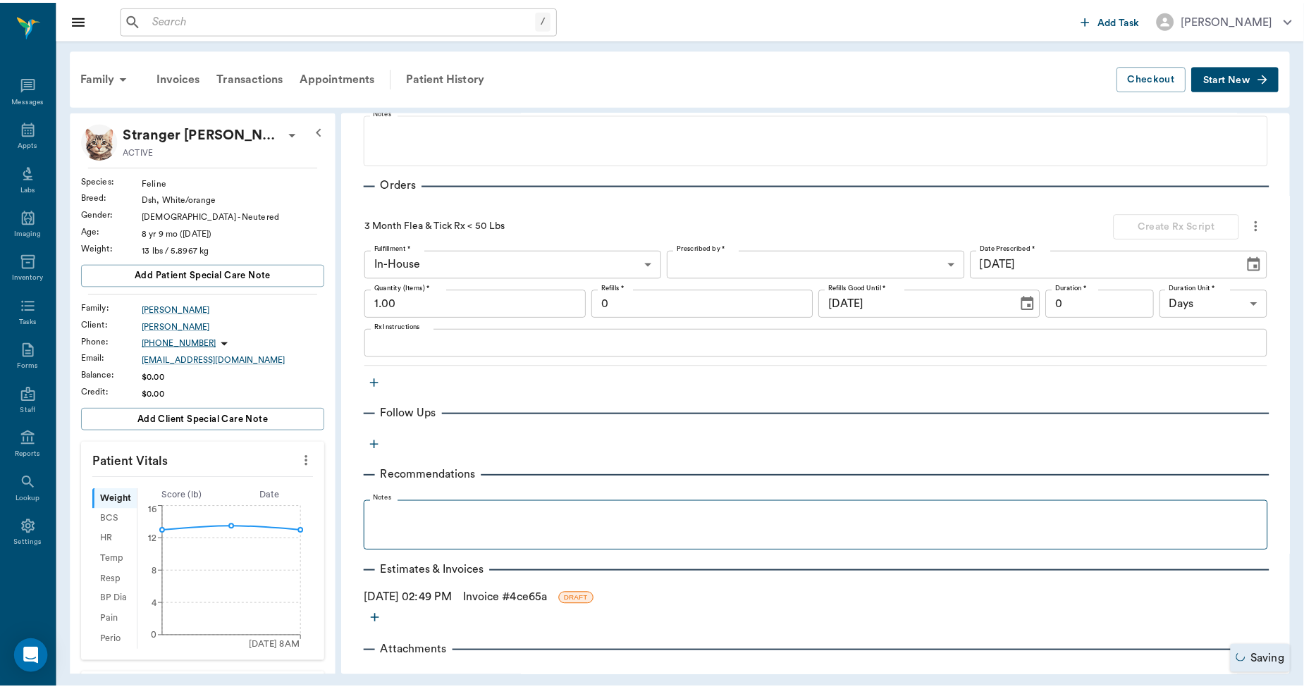
scroll to position [323, 0]
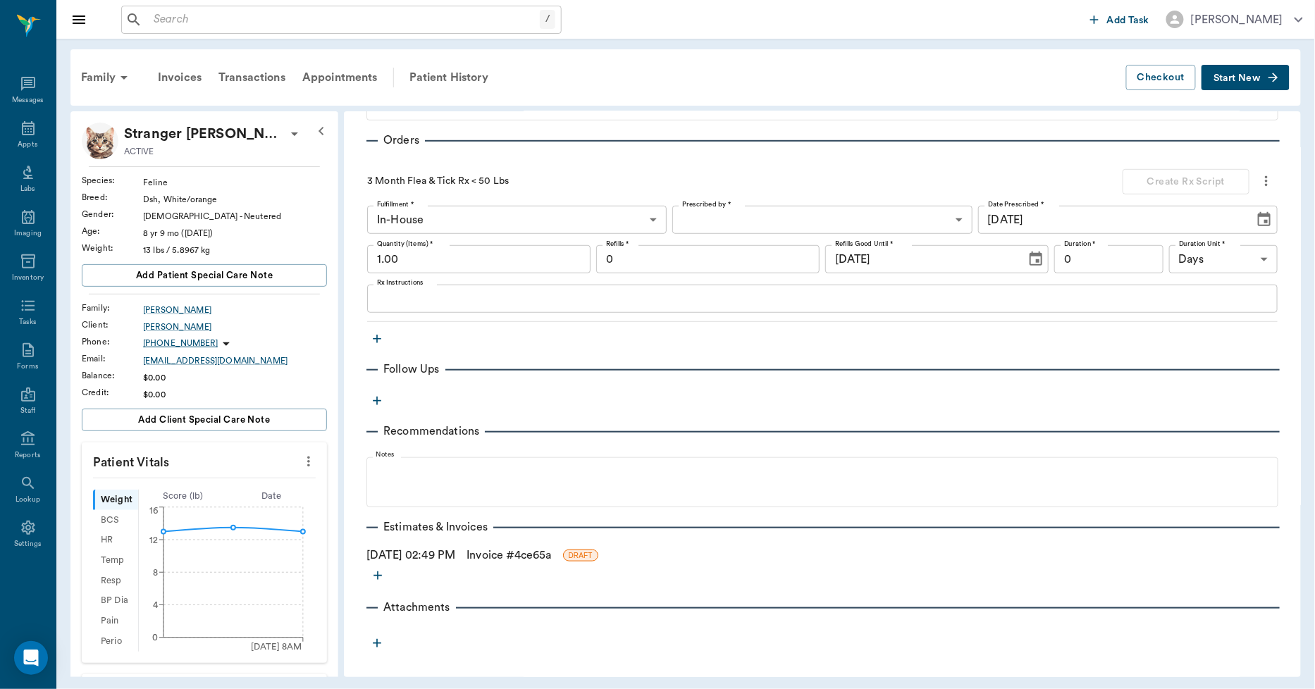
click at [551, 557] on link "Invoice # 4ce65a" at bounding box center [509, 555] width 85 height 17
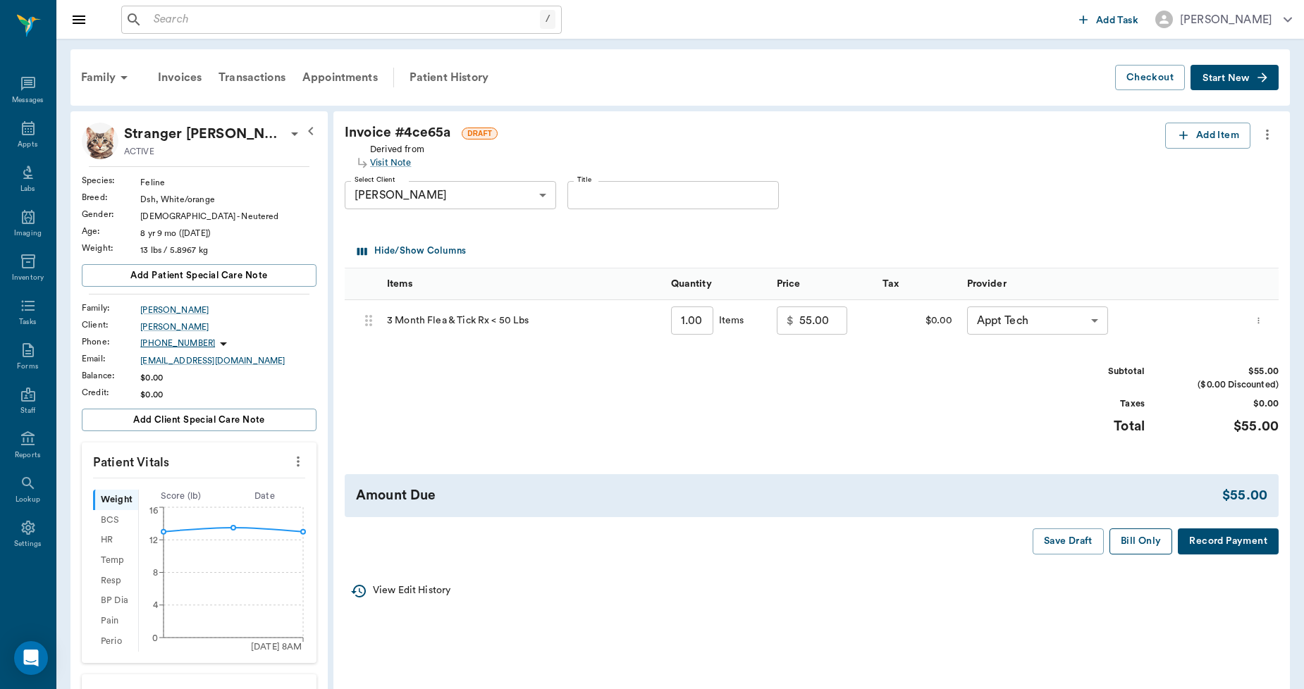
click at [1149, 541] on button "Bill Only" at bounding box center [1140, 542] width 63 height 26
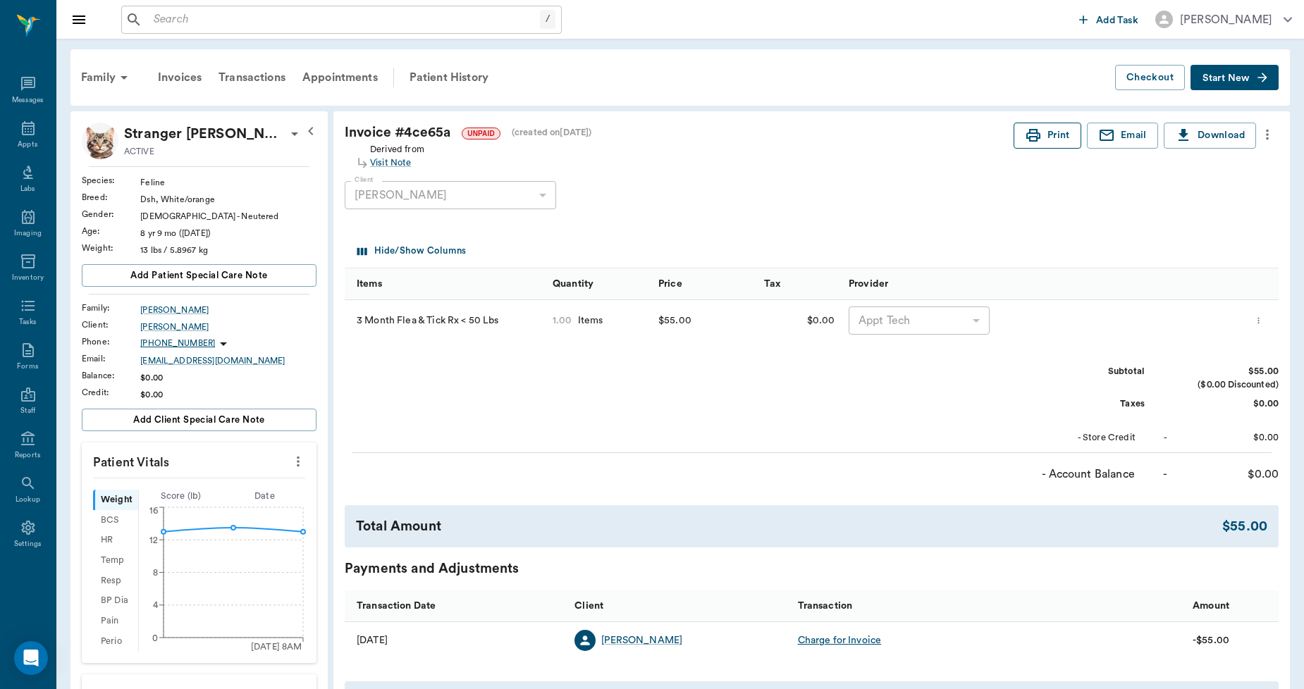
click at [1038, 138] on icon "button" at bounding box center [1033, 135] width 14 height 13
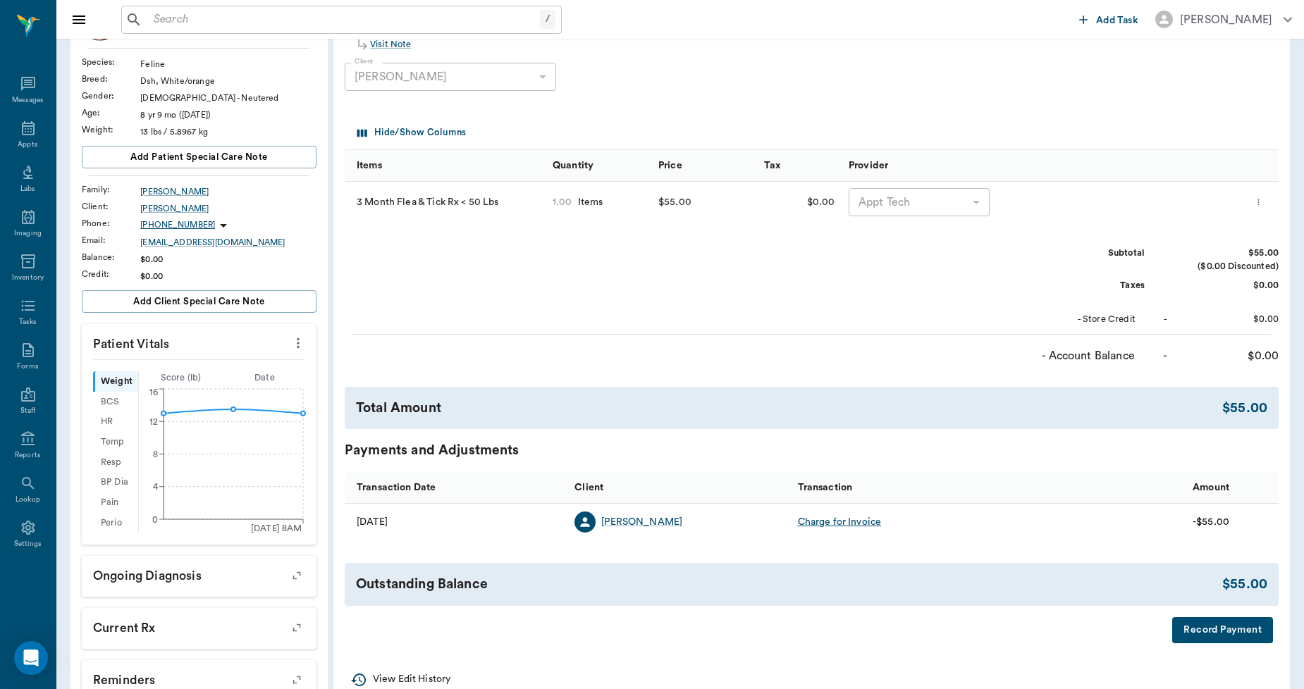
scroll to position [235, 0]
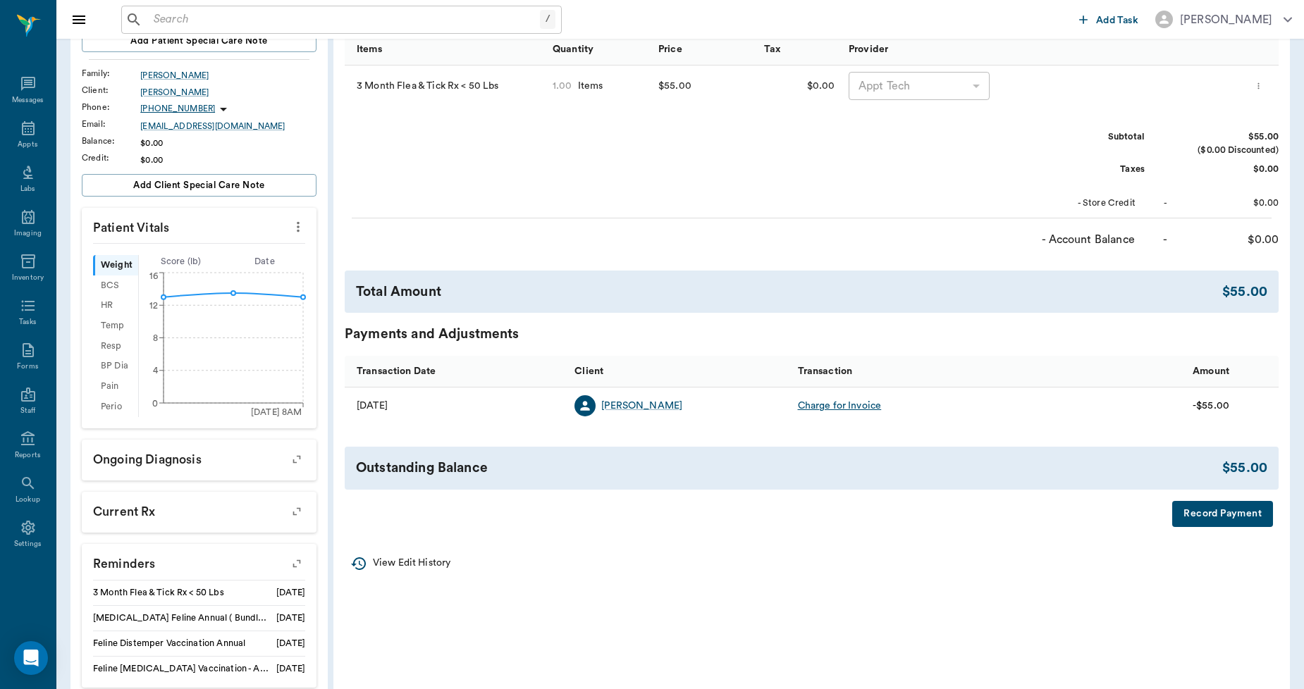
click at [299, 226] on icon "more" at bounding box center [298, 227] width 3 height 11
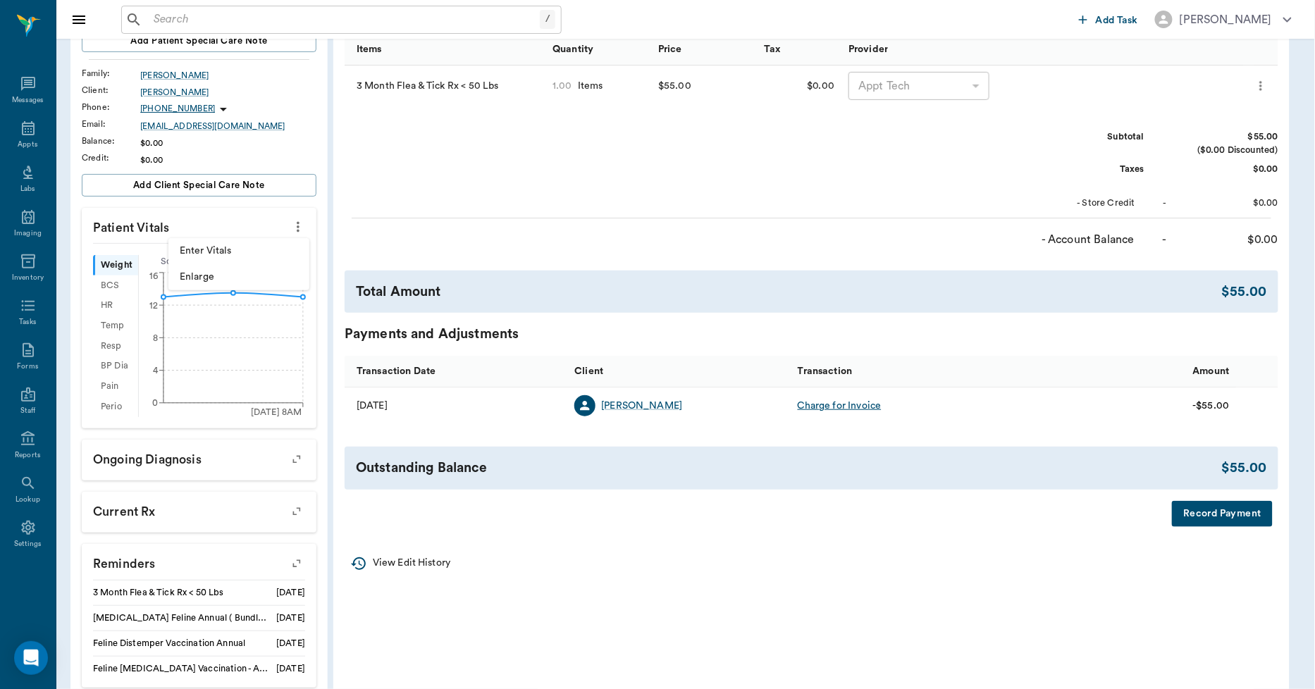
click at [266, 254] on span "Enter Vitals" at bounding box center [239, 251] width 118 height 15
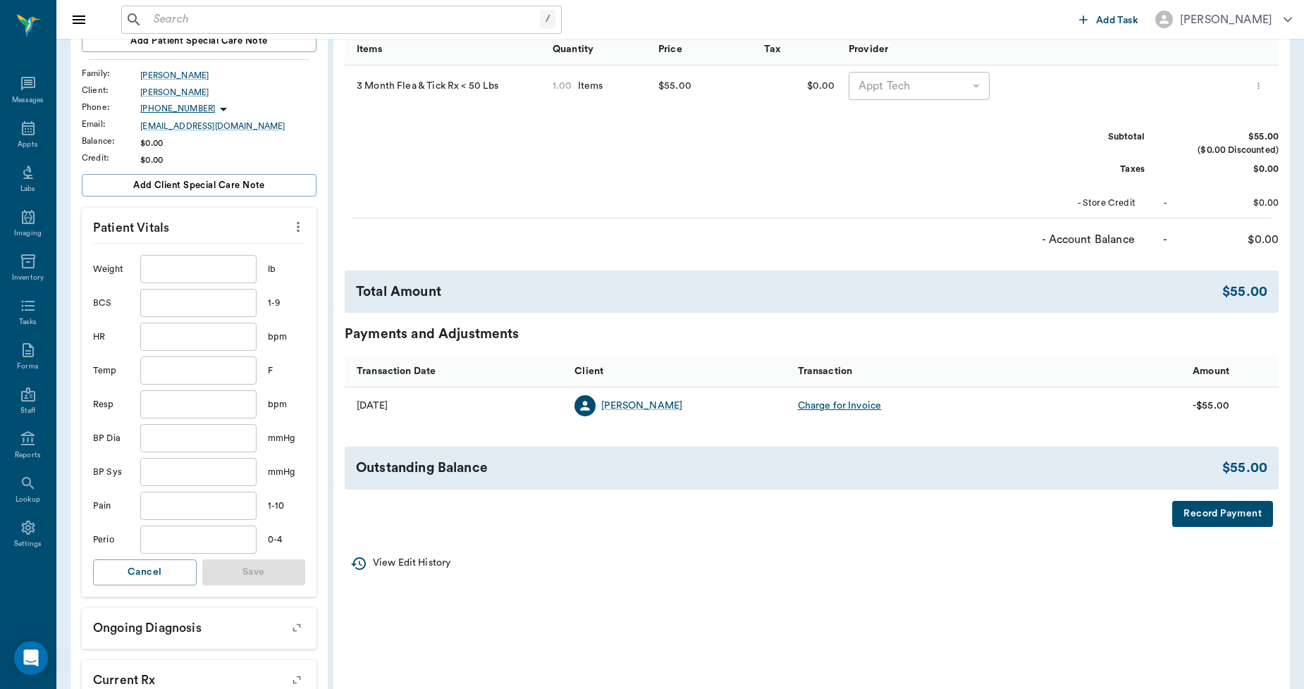
click at [221, 278] on input "text" at bounding box center [198, 269] width 116 height 28
type input "13.2"
click at [244, 572] on button "Save" at bounding box center [254, 573] width 104 height 26
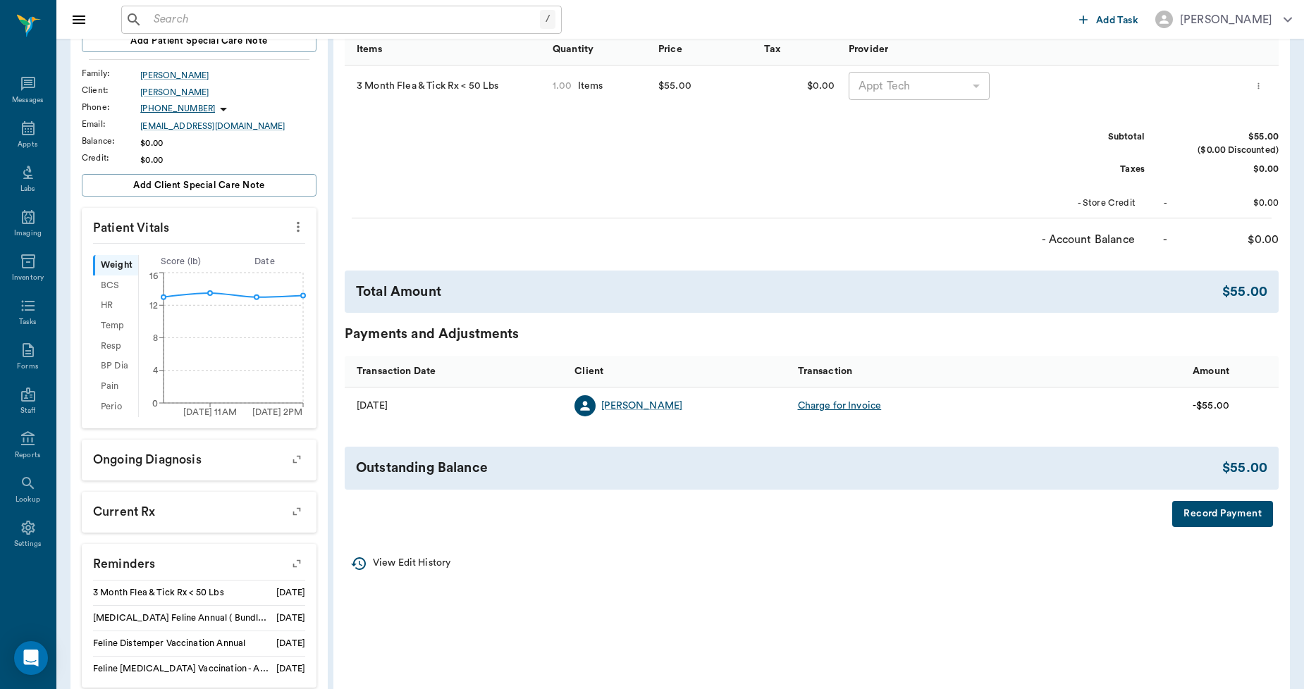
click at [1228, 510] on button "Record Payment" at bounding box center [1222, 514] width 101 height 26
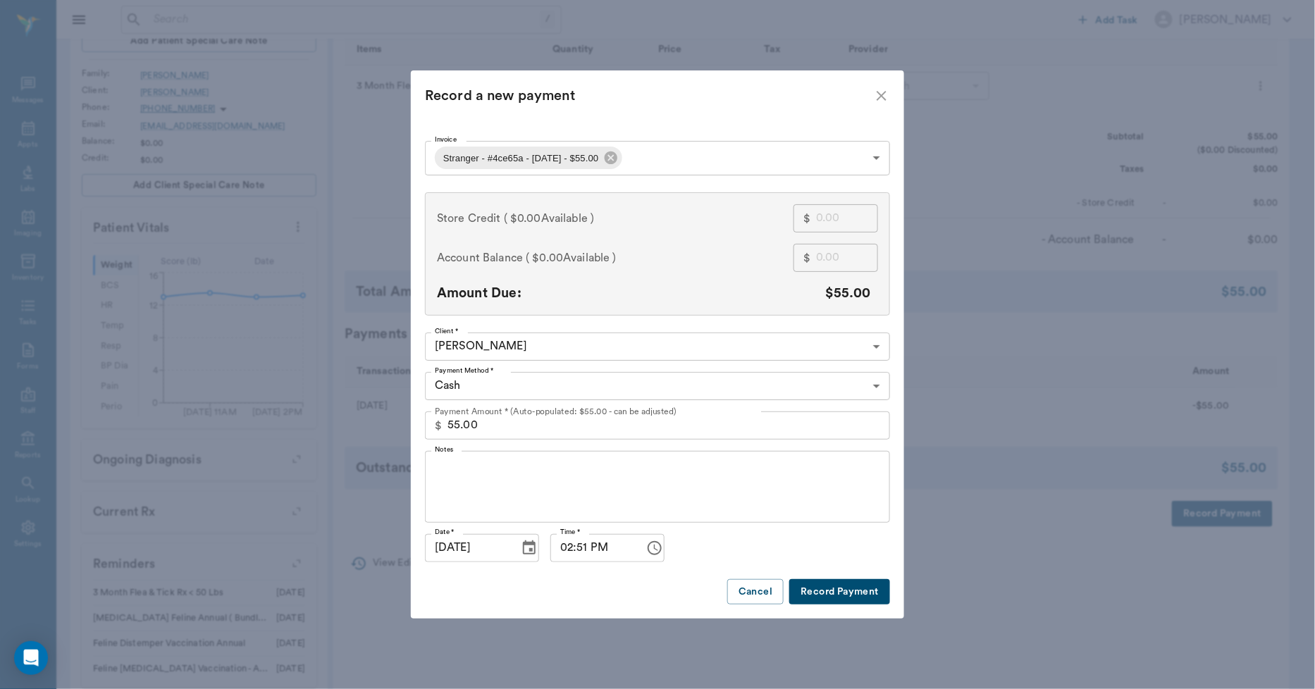
click at [598, 383] on body "/ ​ Add Task Dr. Bert Ellsworth Nectar Messages Appts Labs Imaging Inventory Ta…" at bounding box center [657, 303] width 1315 height 1077
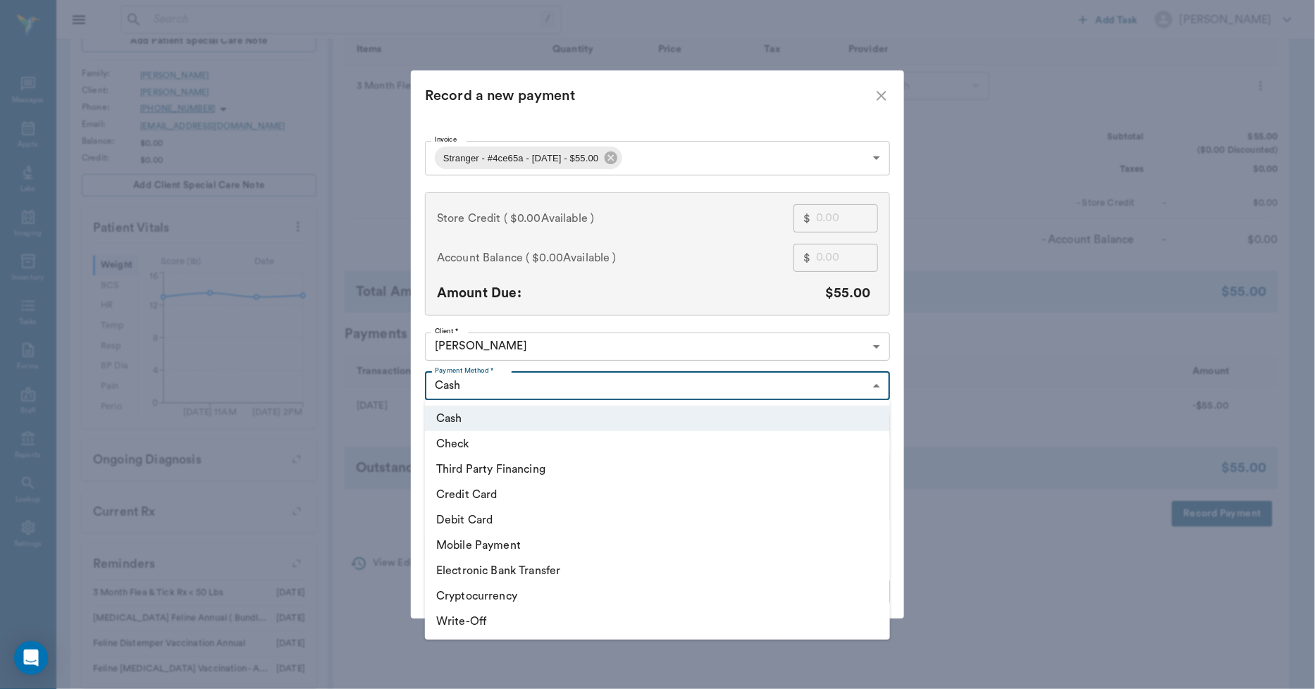
click at [510, 524] on li "Debit Card" at bounding box center [657, 519] width 465 height 25
type input "DEBIT_CARD"
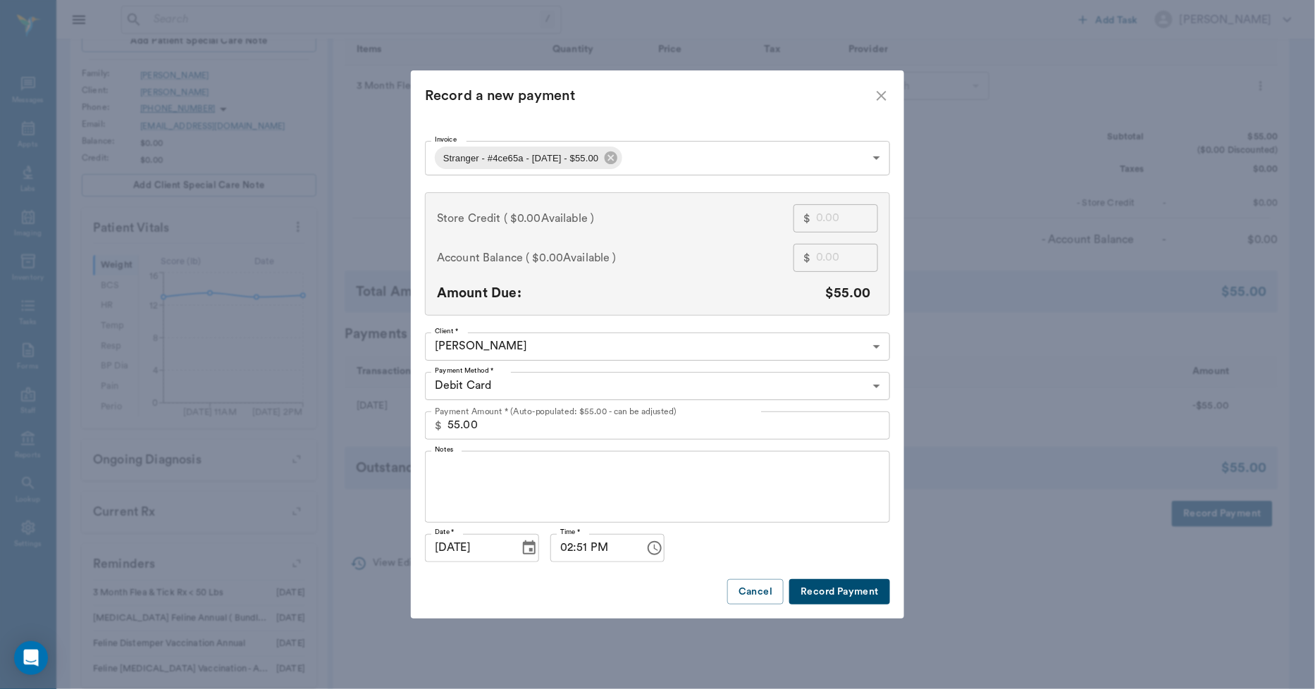
click at [841, 594] on button "Record Payment" at bounding box center [839, 592] width 101 height 26
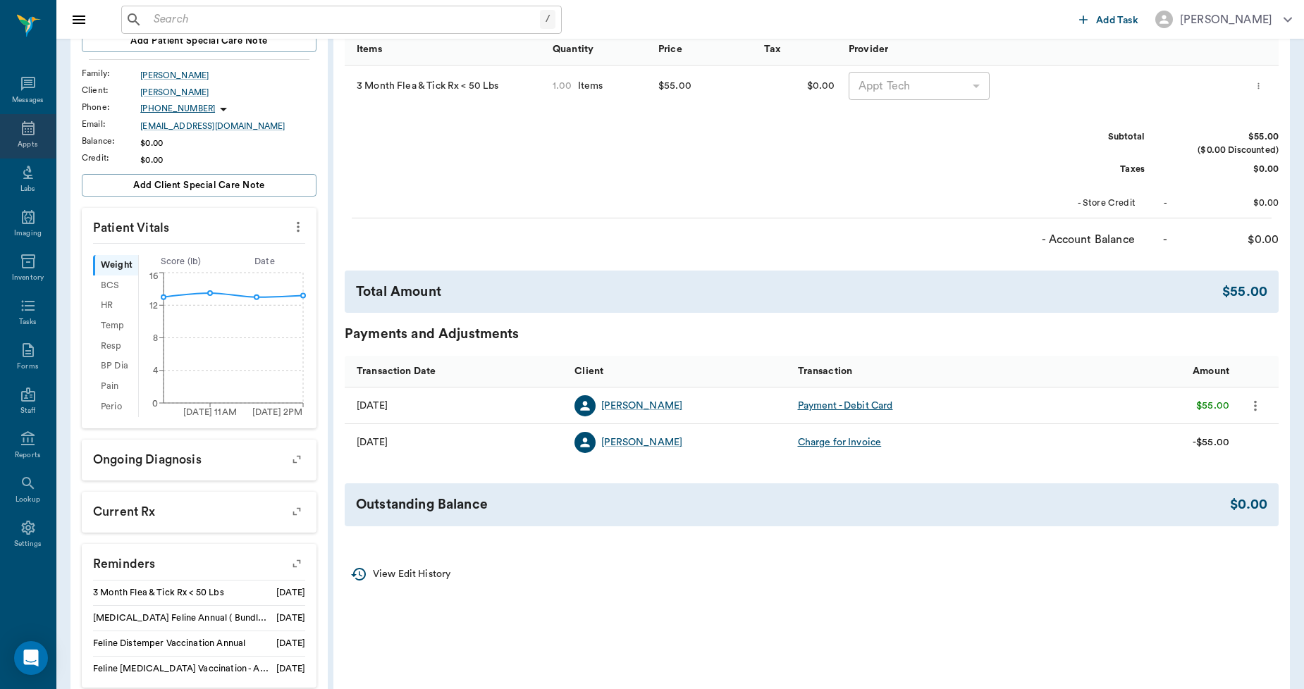
click at [23, 134] on icon at bounding box center [28, 128] width 17 height 17
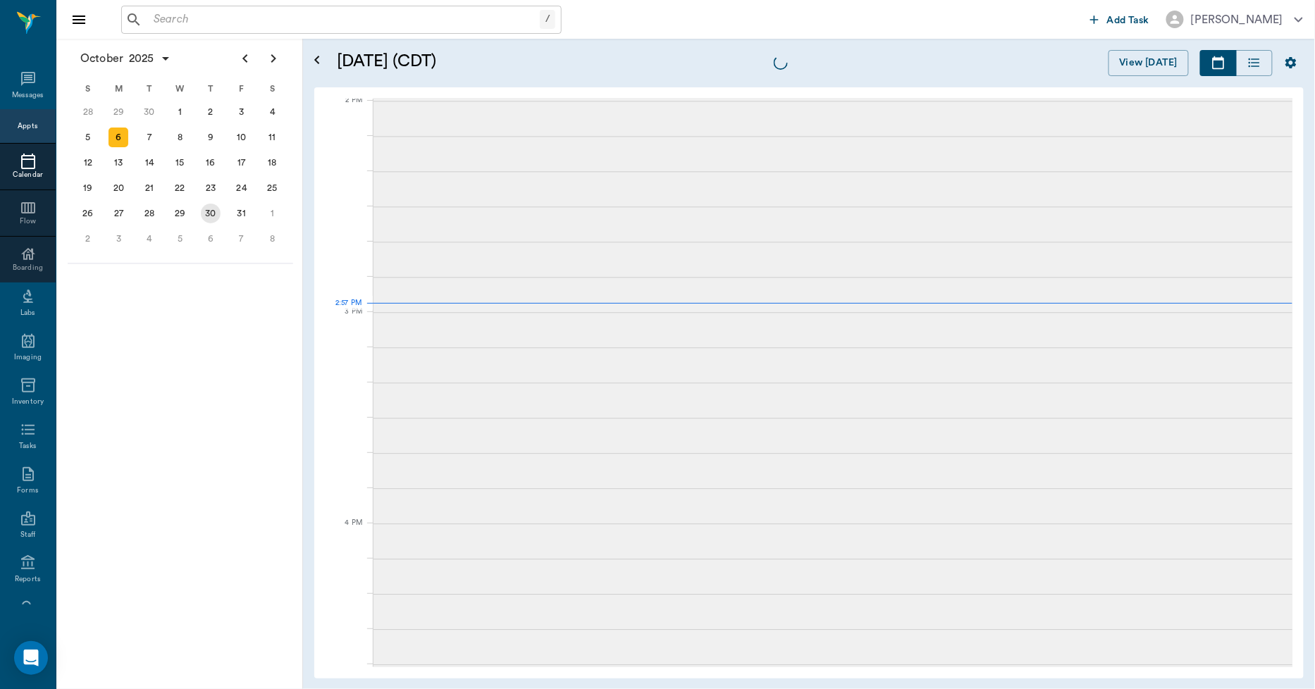
scroll to position [1270, 0]
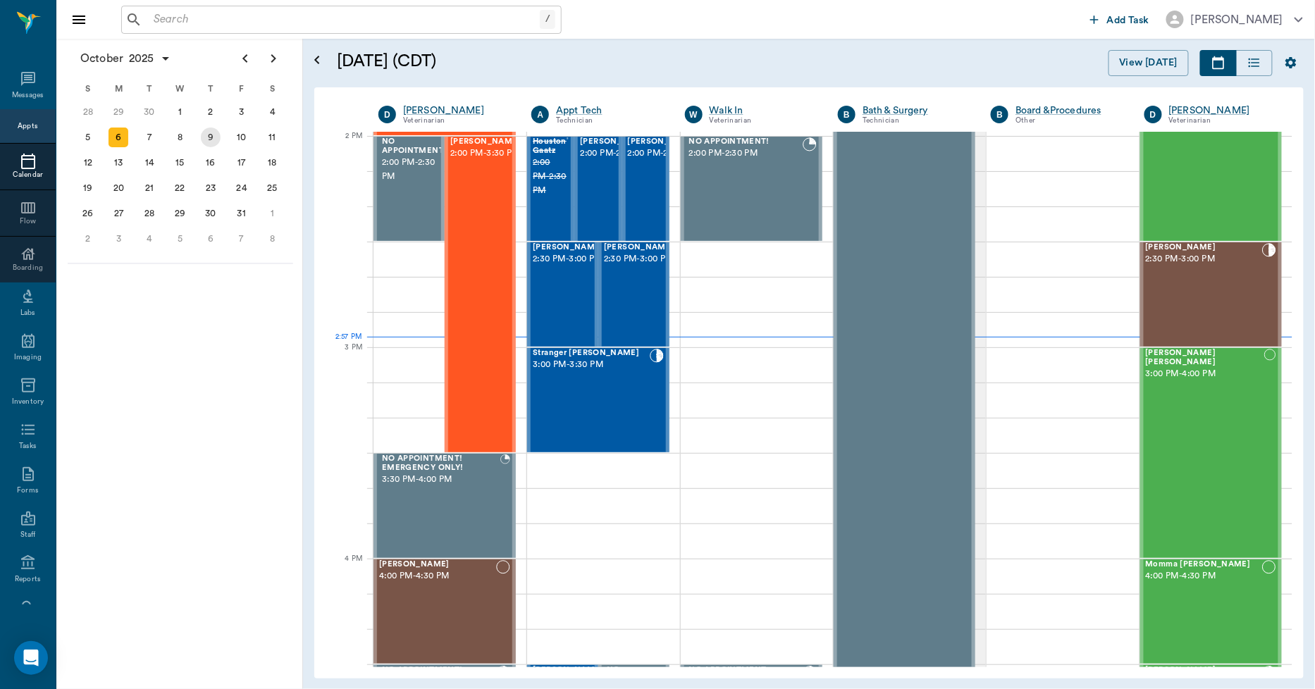
click at [218, 137] on div "9" at bounding box center [211, 138] width 20 height 20
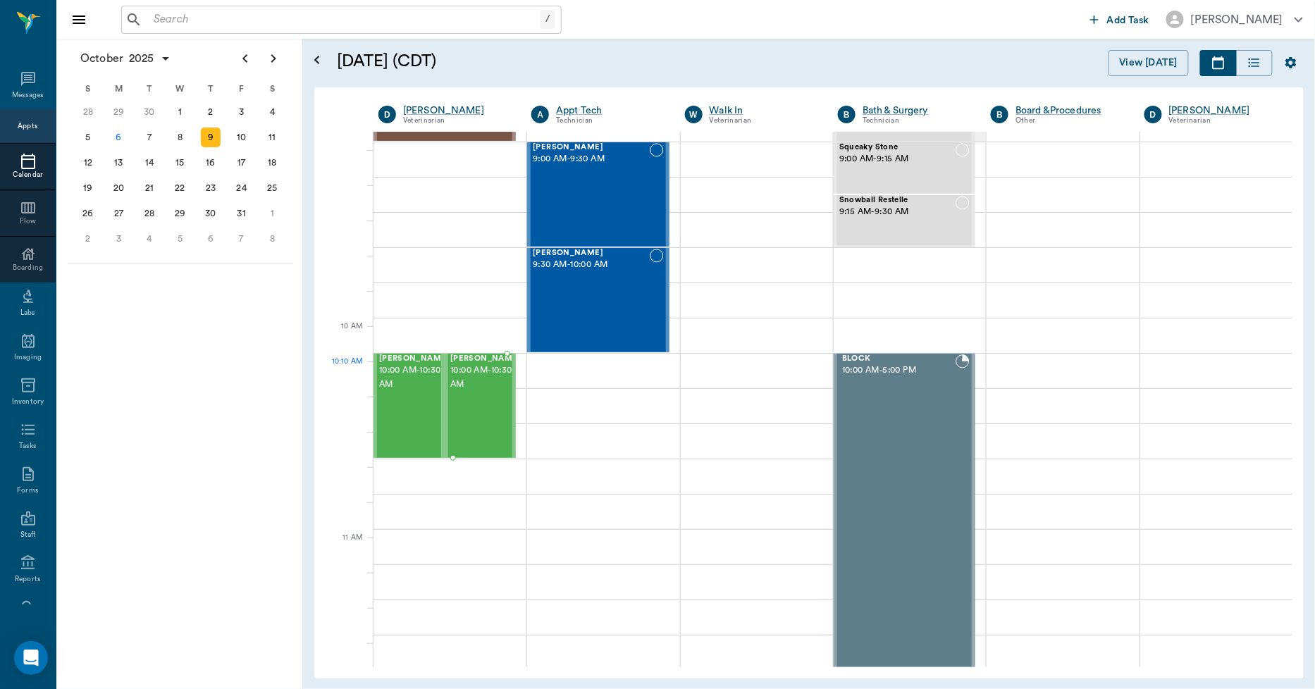
scroll to position [235, 0]
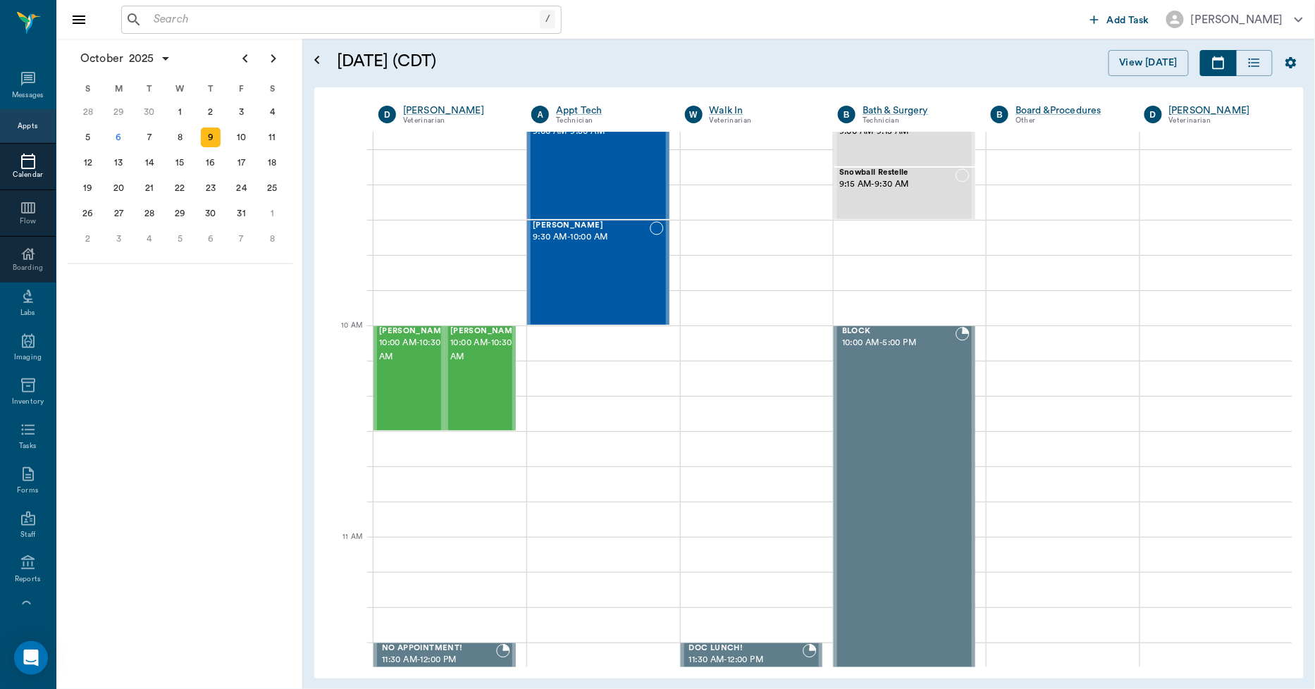
click at [252, 30] on div "/ ​" at bounding box center [341, 20] width 440 height 28
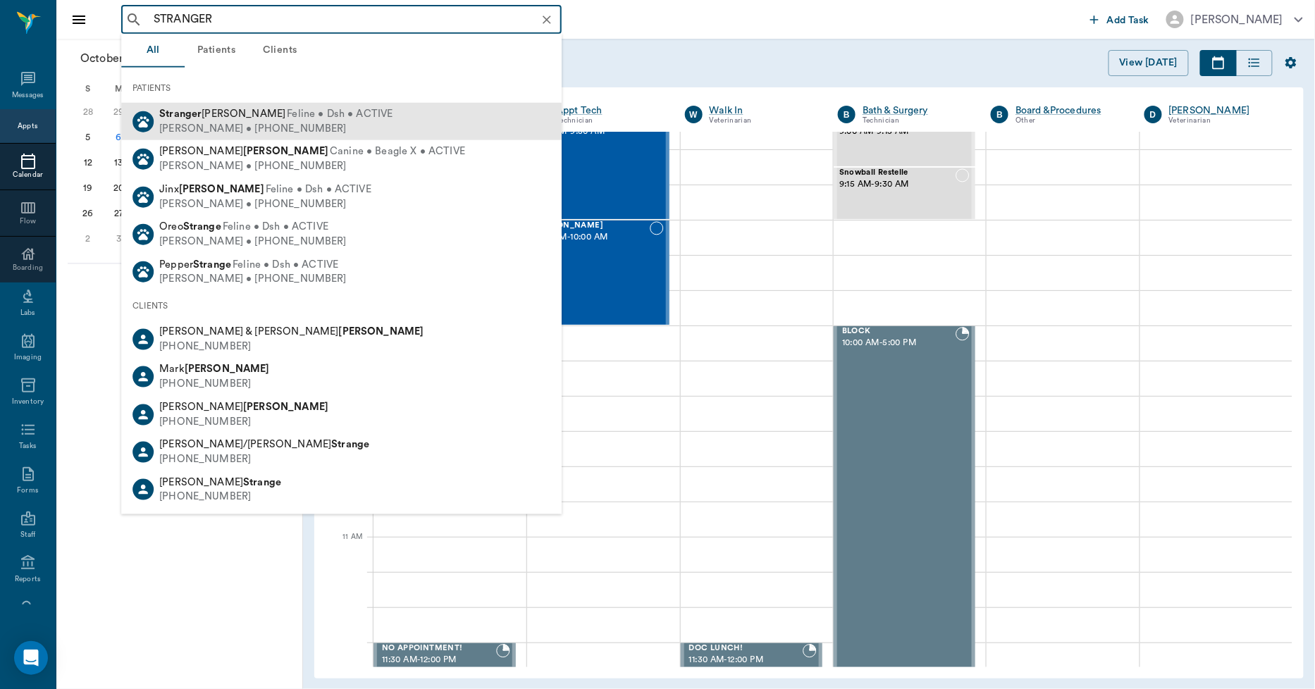
click at [287, 111] on span "Feline • Dsh • ACTIVE" at bounding box center [340, 114] width 106 height 15
type input "STRANGER"
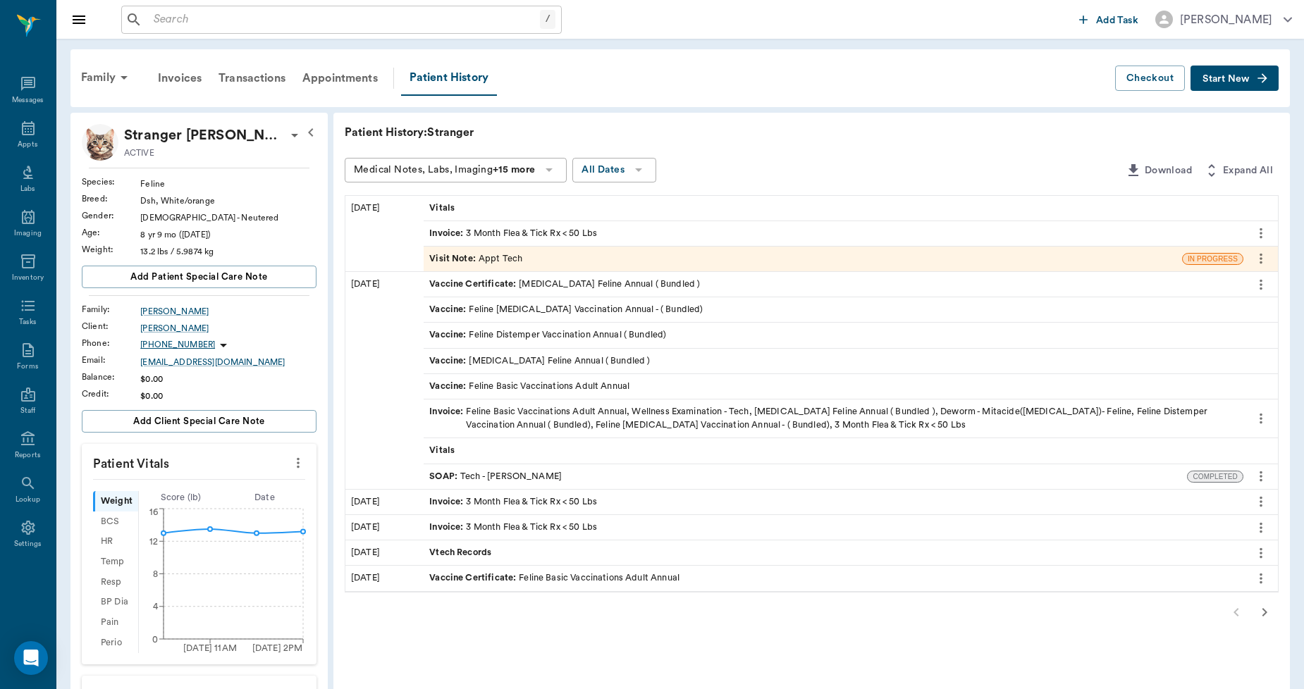
click at [1251, 78] on button "Start New" at bounding box center [1234, 79] width 88 height 26
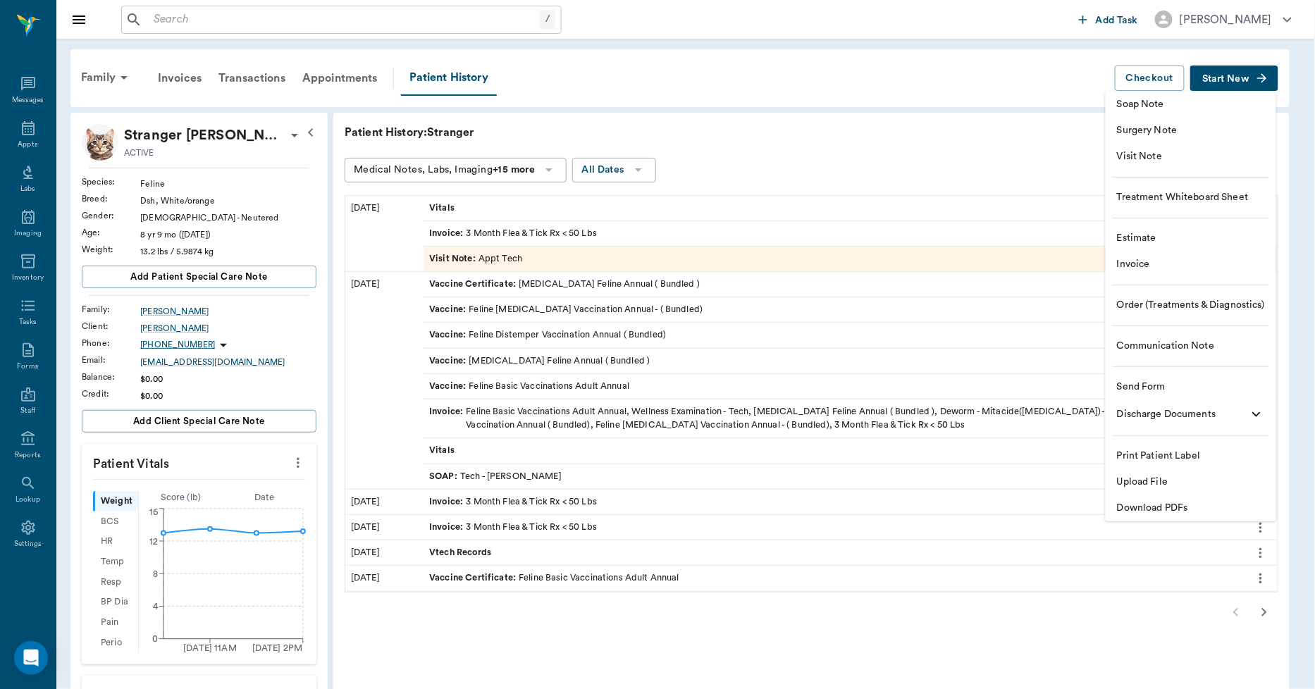
click at [1142, 265] on span "Invoice" at bounding box center [1191, 264] width 148 height 15
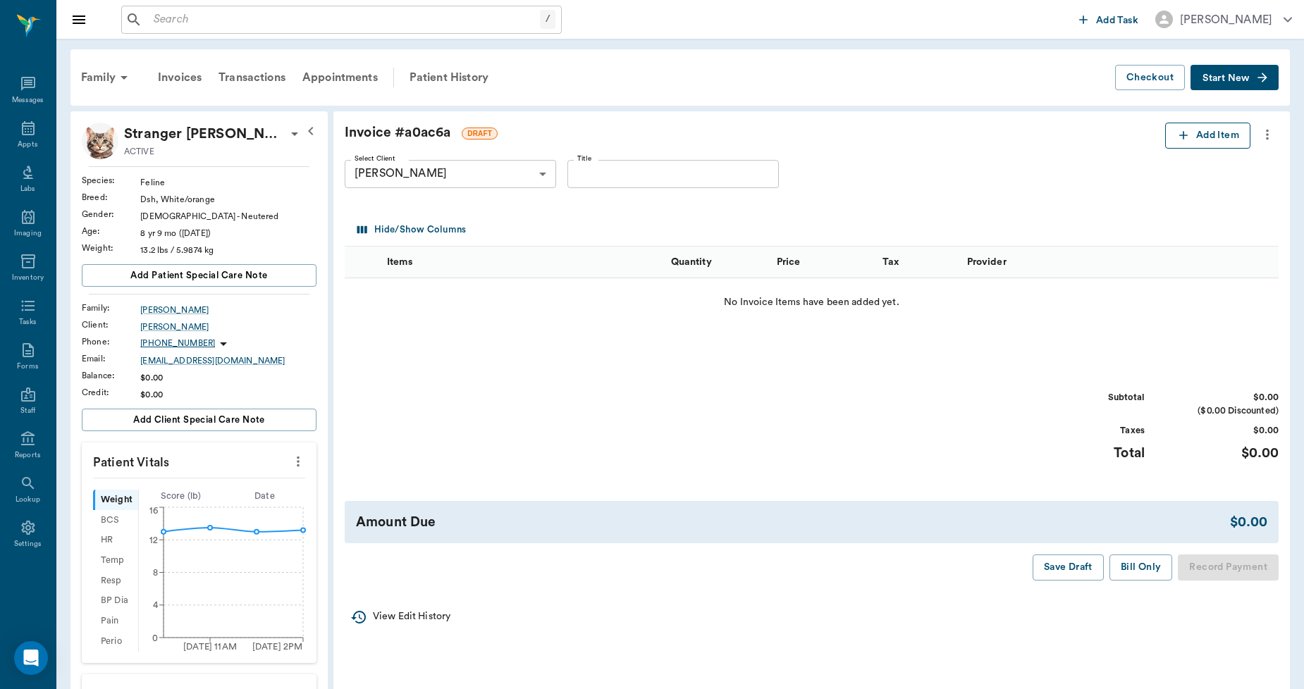
click at [1199, 123] on button "Add Item" at bounding box center [1207, 136] width 85 height 26
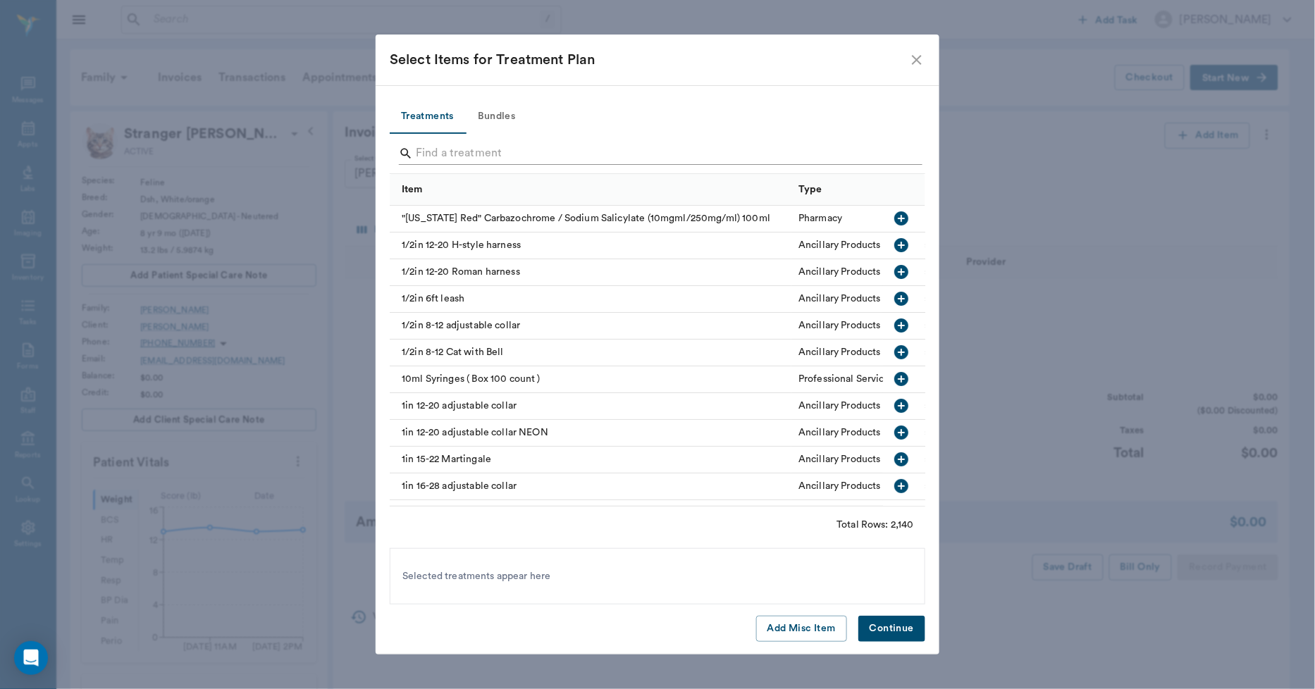
click at [519, 148] on input "Search" at bounding box center [659, 153] width 486 height 23
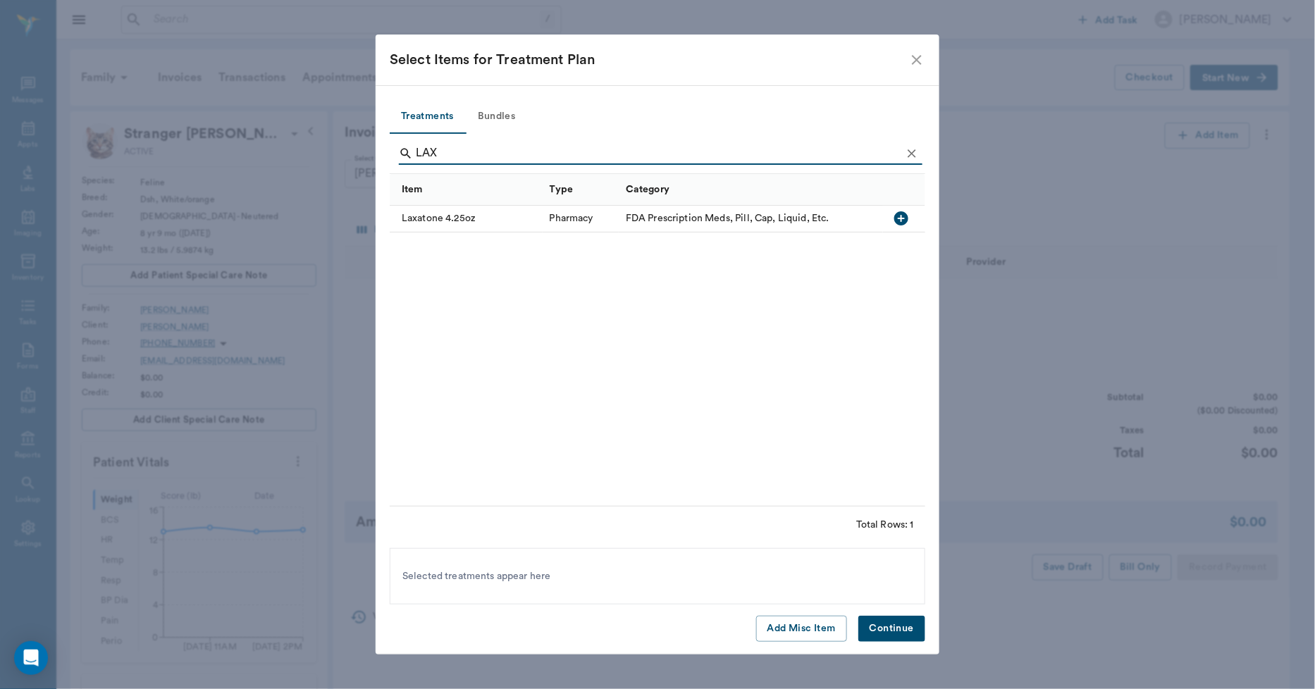
type input "LAX"
click at [501, 212] on div "Laxatone 4.25oz" at bounding box center [466, 219] width 153 height 27
click at [870, 630] on button "Continue" at bounding box center [891, 629] width 67 height 26
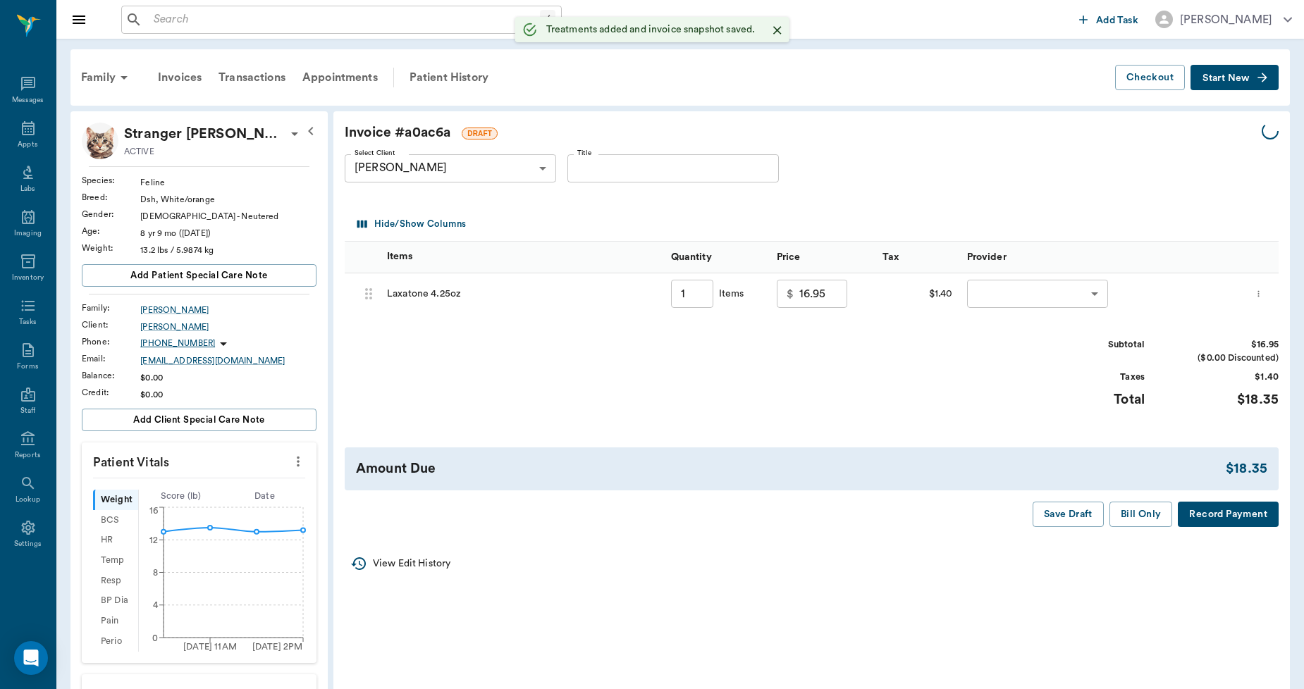
type input "1.00"
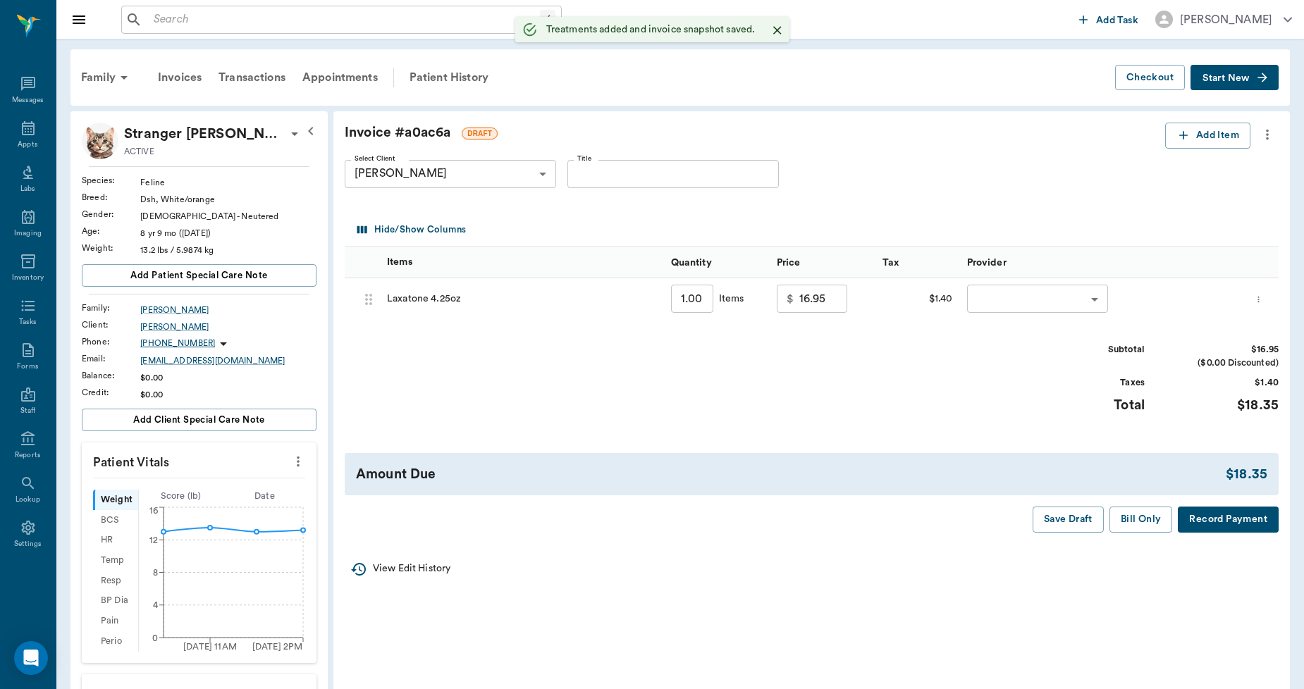
click at [1005, 310] on body "/ ​ Add Task Dr. Bert Ellsworth Nectar Messages Appts Labs Imaging Inventory Ta…" at bounding box center [652, 538] width 1304 height 1077
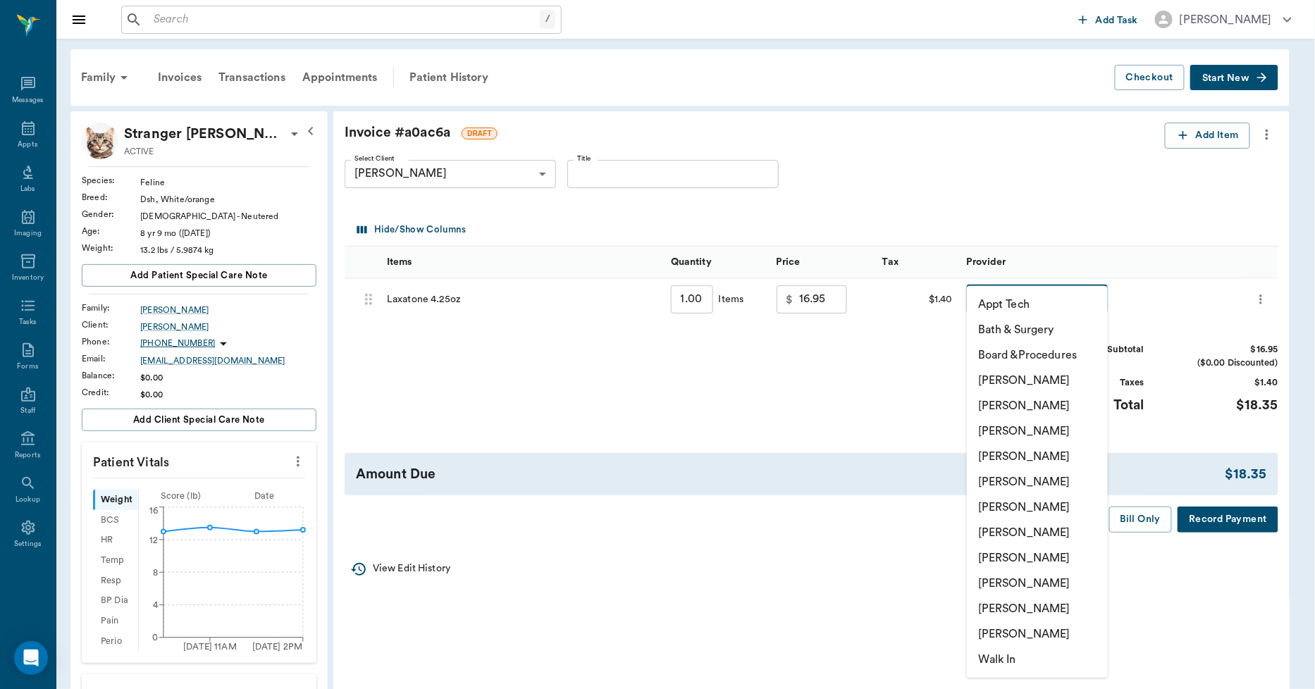
click at [1012, 598] on li "Lorean Lingle" at bounding box center [1037, 608] width 141 height 25
type input "none-63ec2ece52e12b0ba117cc90"
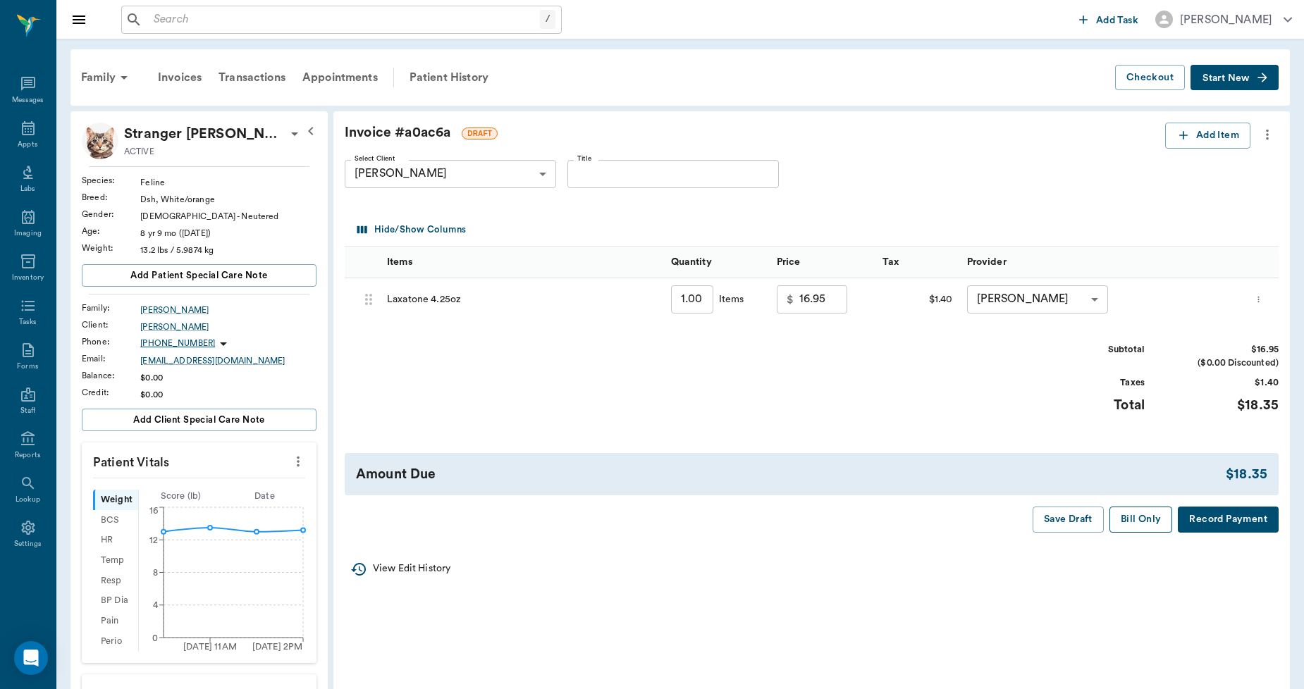
click at [1135, 513] on button "Bill Only" at bounding box center [1140, 520] width 63 height 26
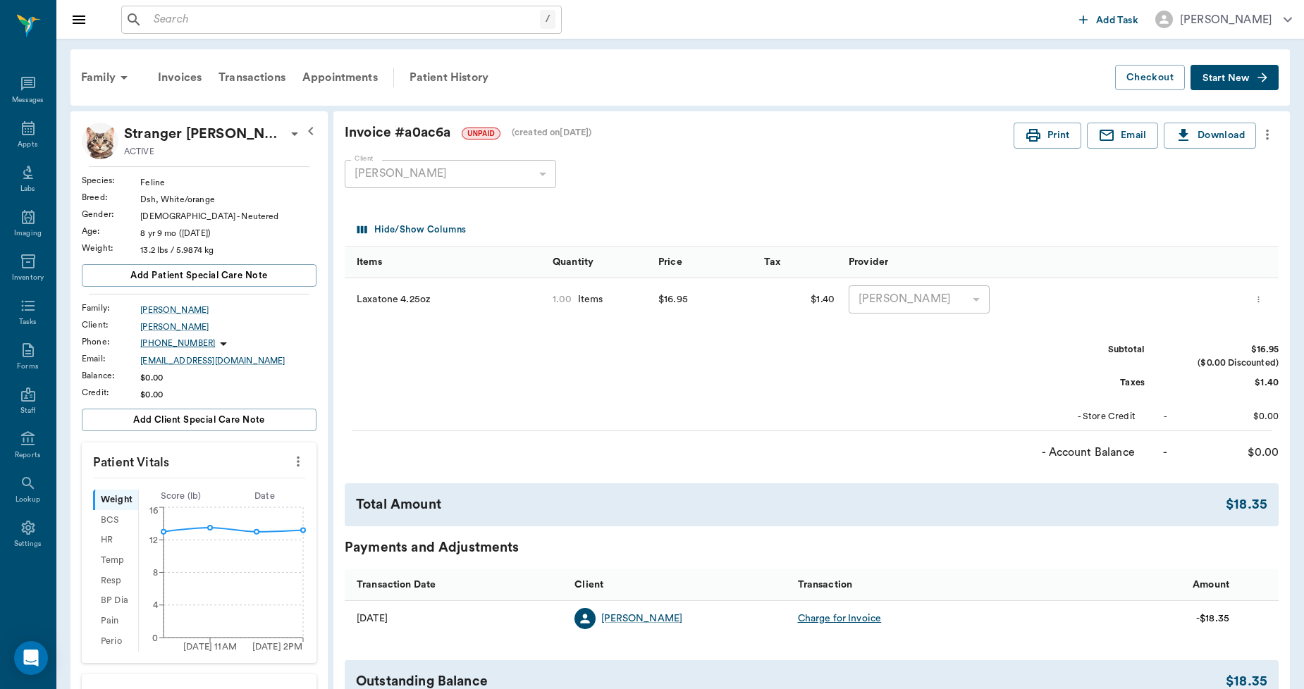
click at [1273, 135] on icon "more" at bounding box center [1267, 134] width 16 height 17
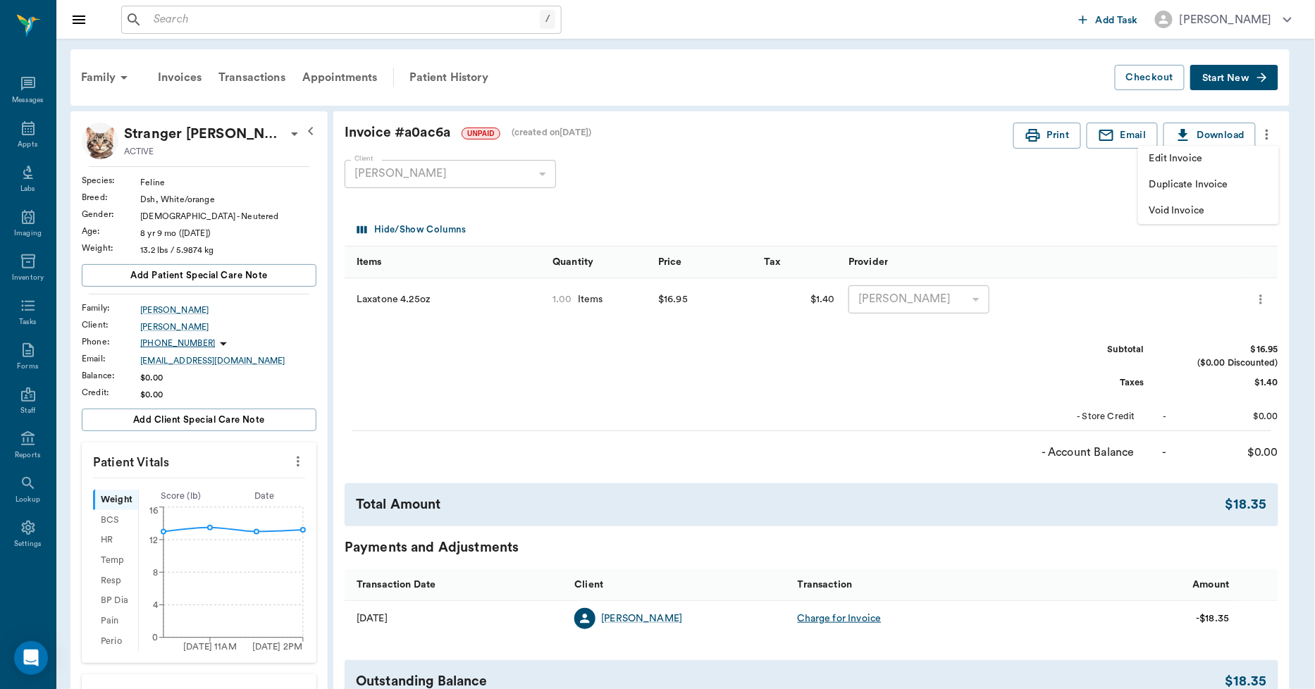
click at [1202, 206] on span "Void Invoice" at bounding box center [1208, 211] width 118 height 15
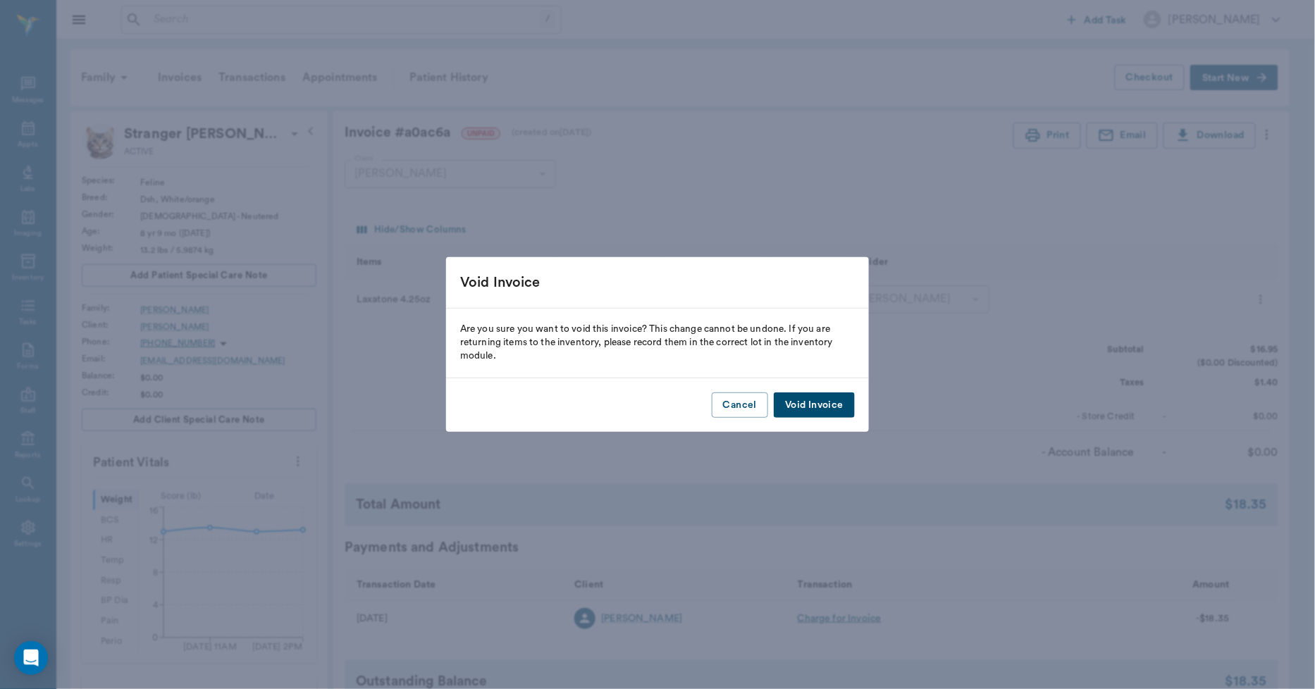
click at [810, 402] on button "Void Invoice" at bounding box center [814, 406] width 81 height 26
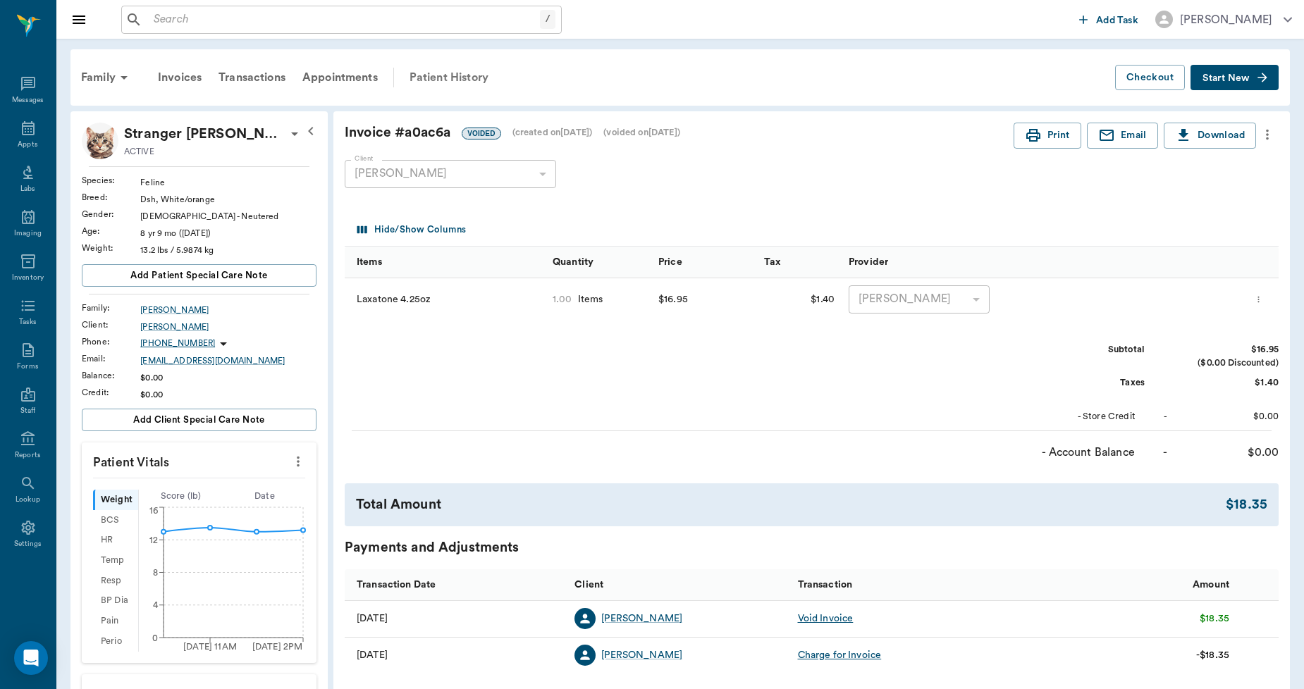
click at [426, 78] on div "Patient History" at bounding box center [449, 78] width 96 height 34
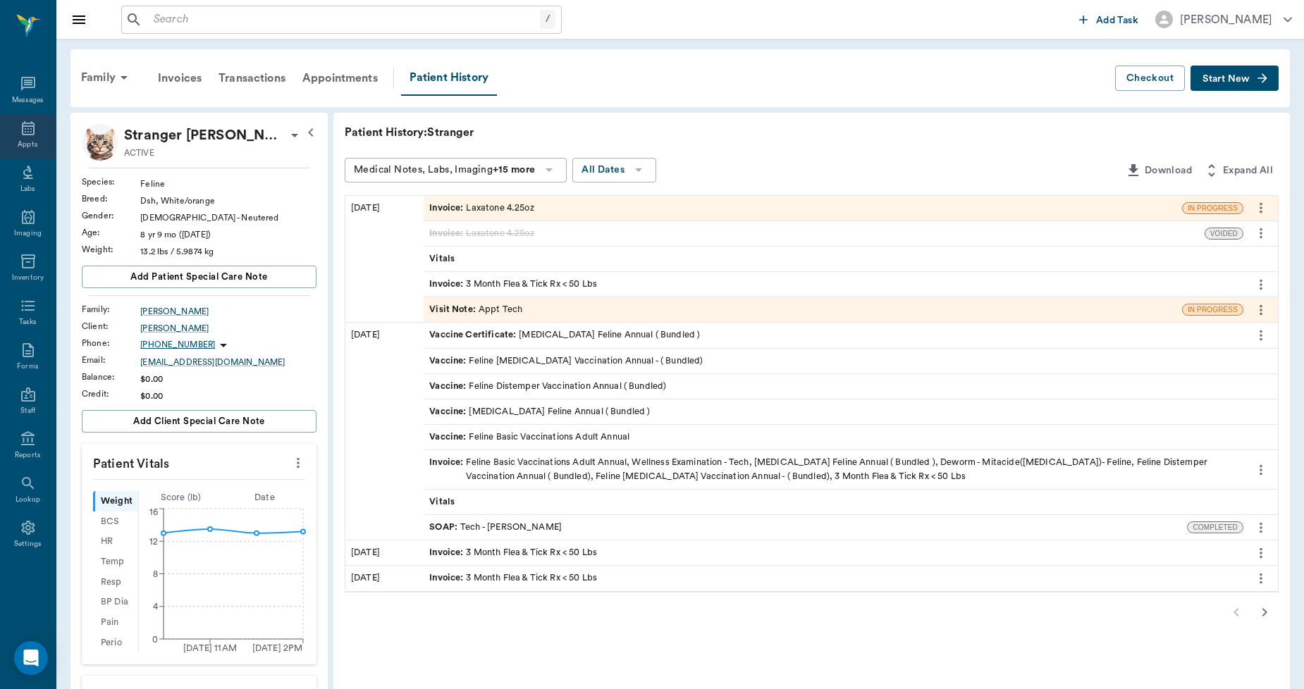
click at [29, 130] on icon at bounding box center [28, 128] width 17 height 17
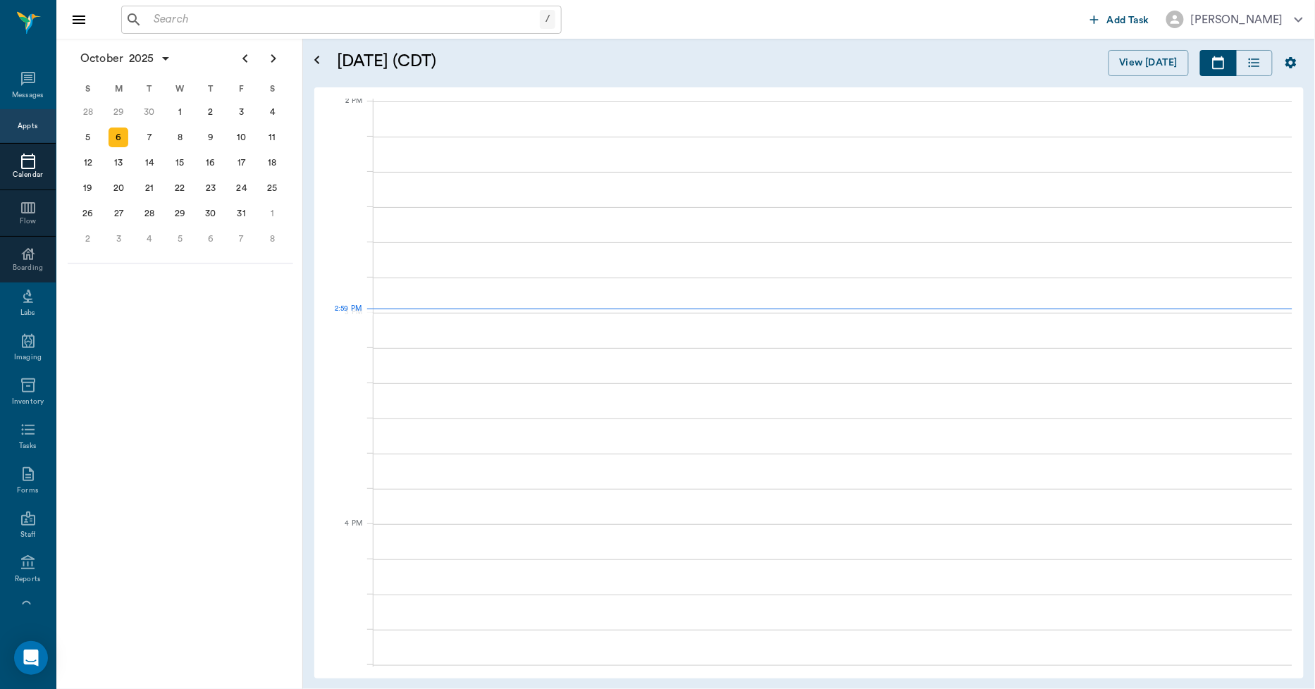
scroll to position [1271, 0]
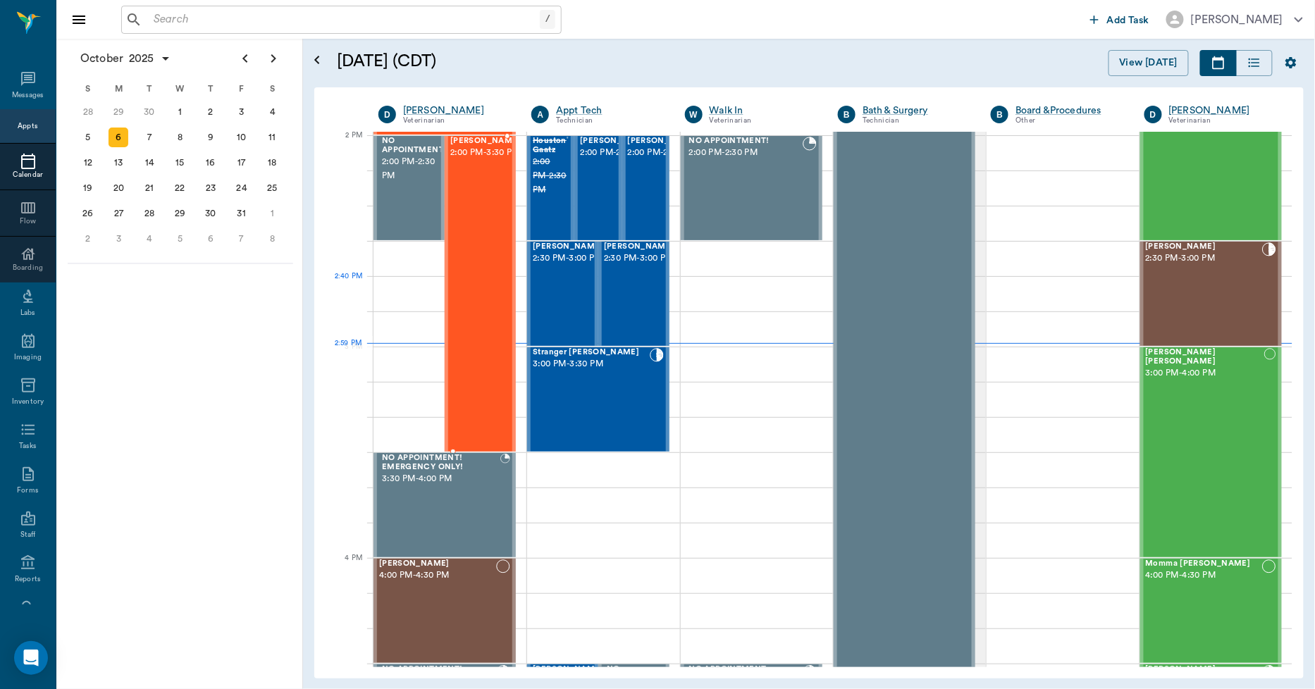
click at [471, 280] on div "Jimbo Young 2:00 PM - 3:30 PM" at bounding box center [485, 294] width 70 height 314
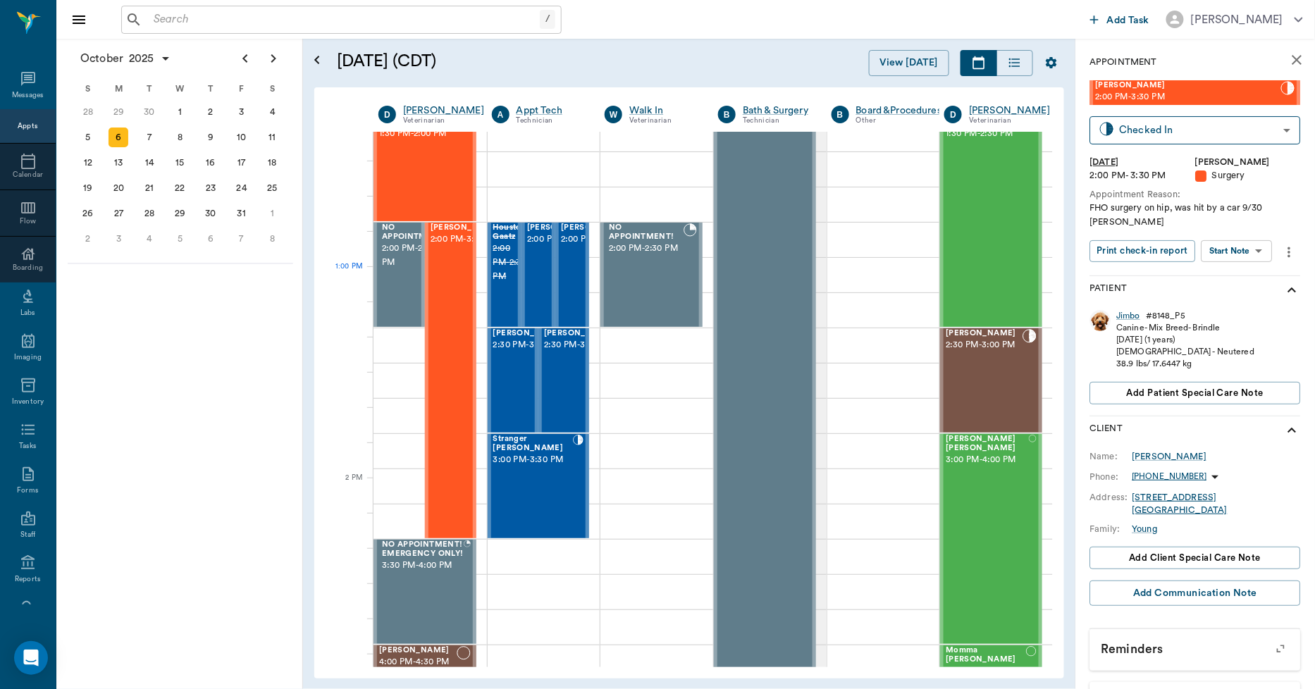
scroll to position [1192, 0]
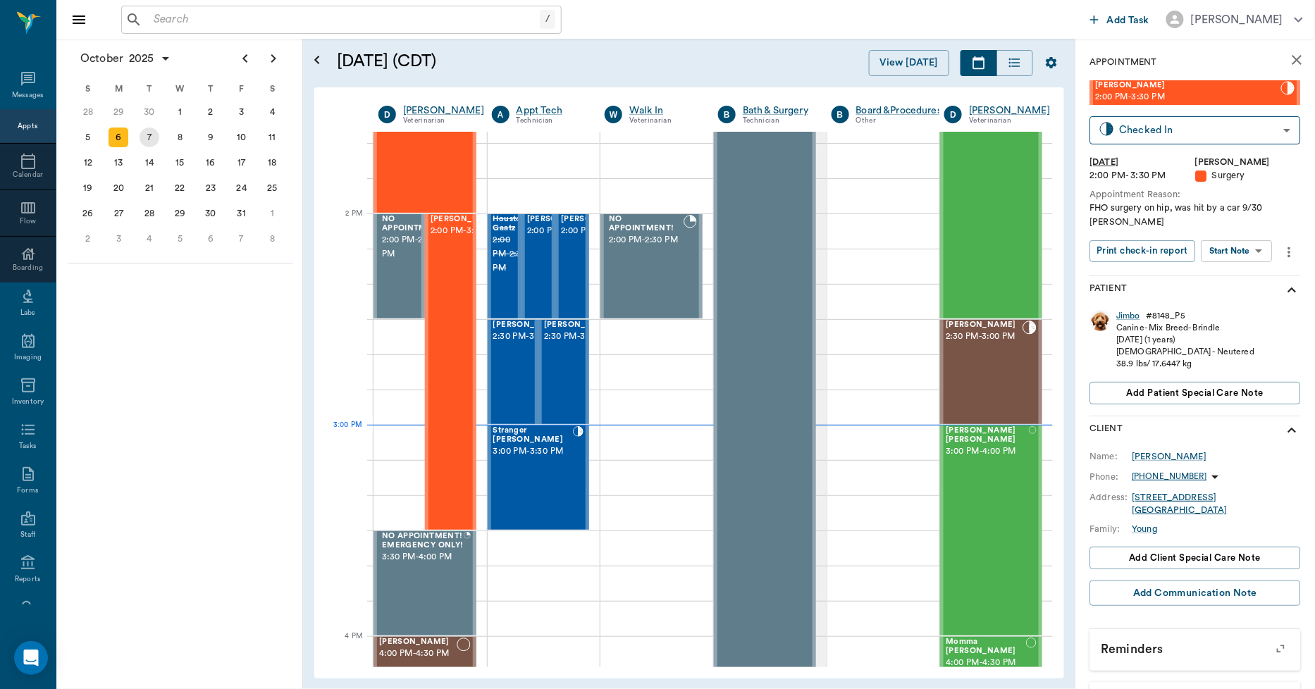
click at [150, 143] on div "7" at bounding box center [150, 138] width 20 height 20
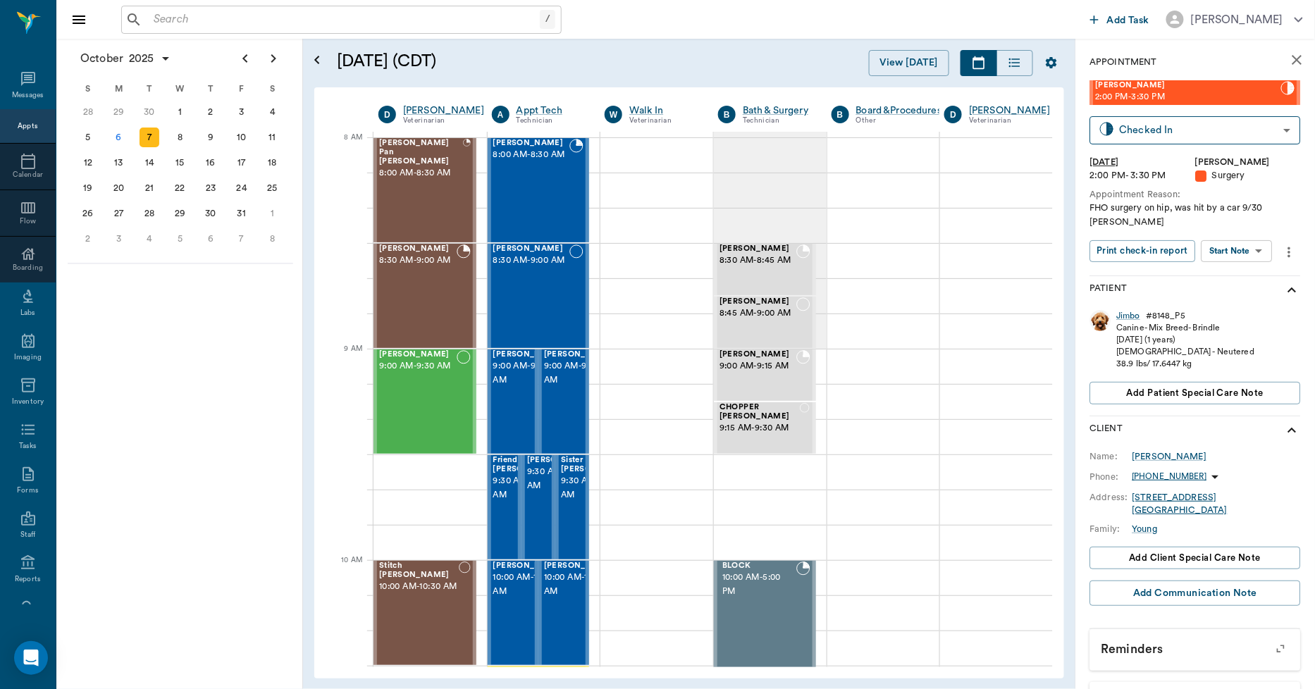
scroll to position [0, 1]
click at [1289, 54] on icon "close" at bounding box center [1297, 59] width 17 height 17
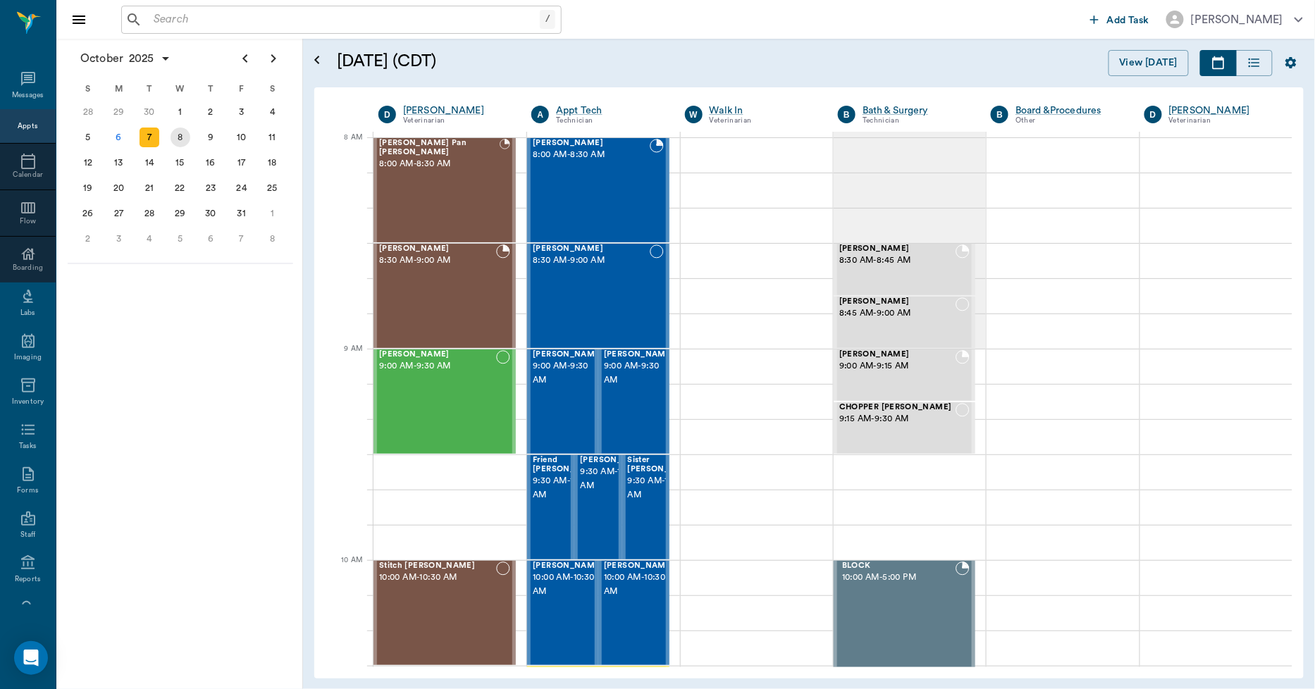
click at [189, 136] on div "8" at bounding box center [180, 137] width 31 height 25
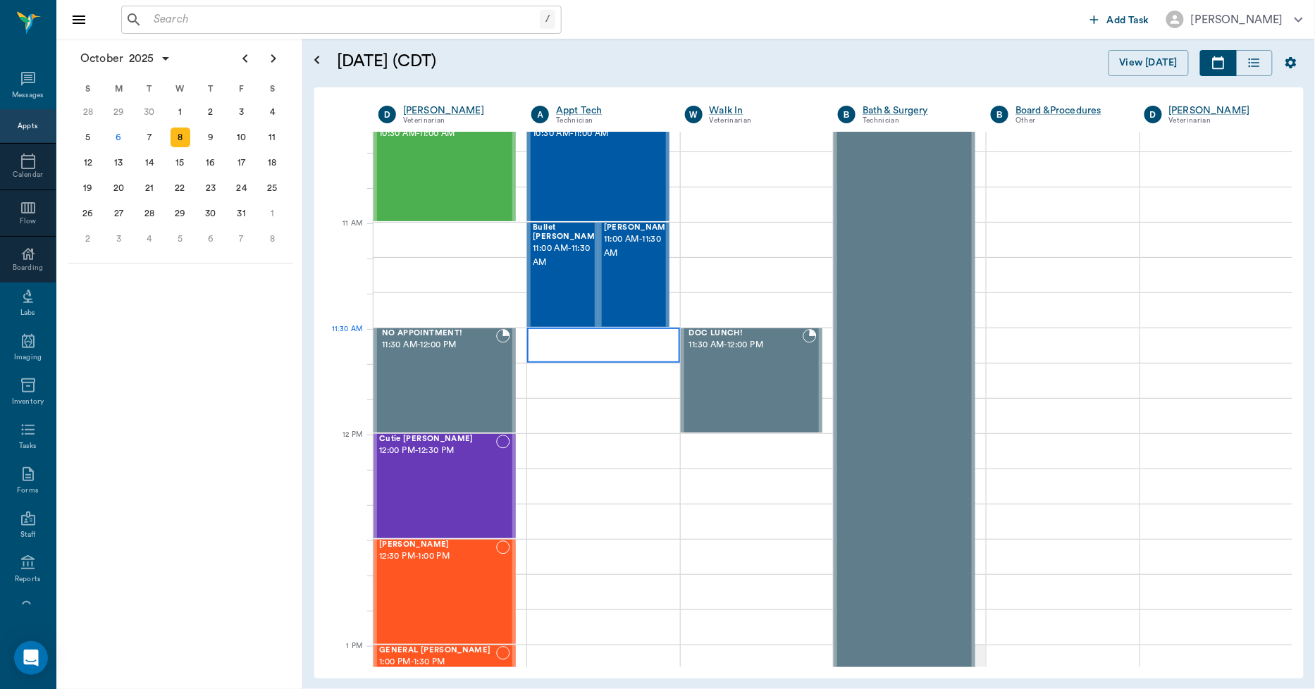
scroll to position [548, 0]
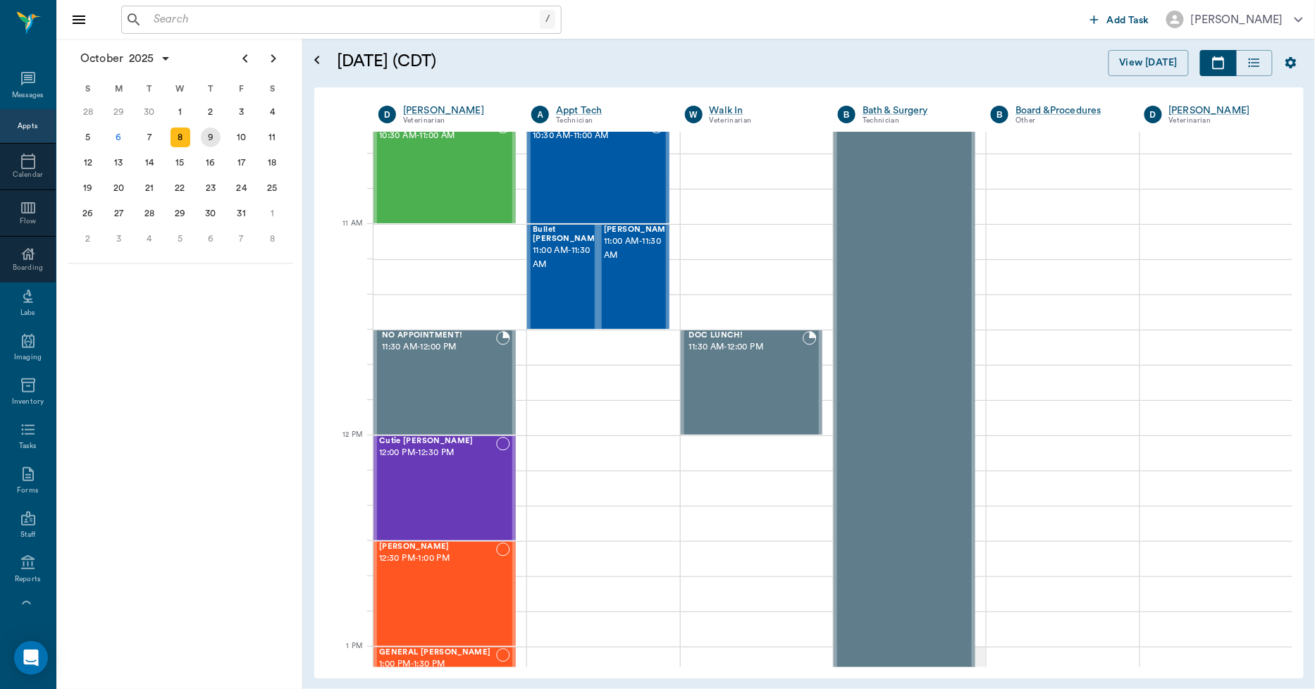
click at [219, 139] on div "9" at bounding box center [210, 137] width 31 height 25
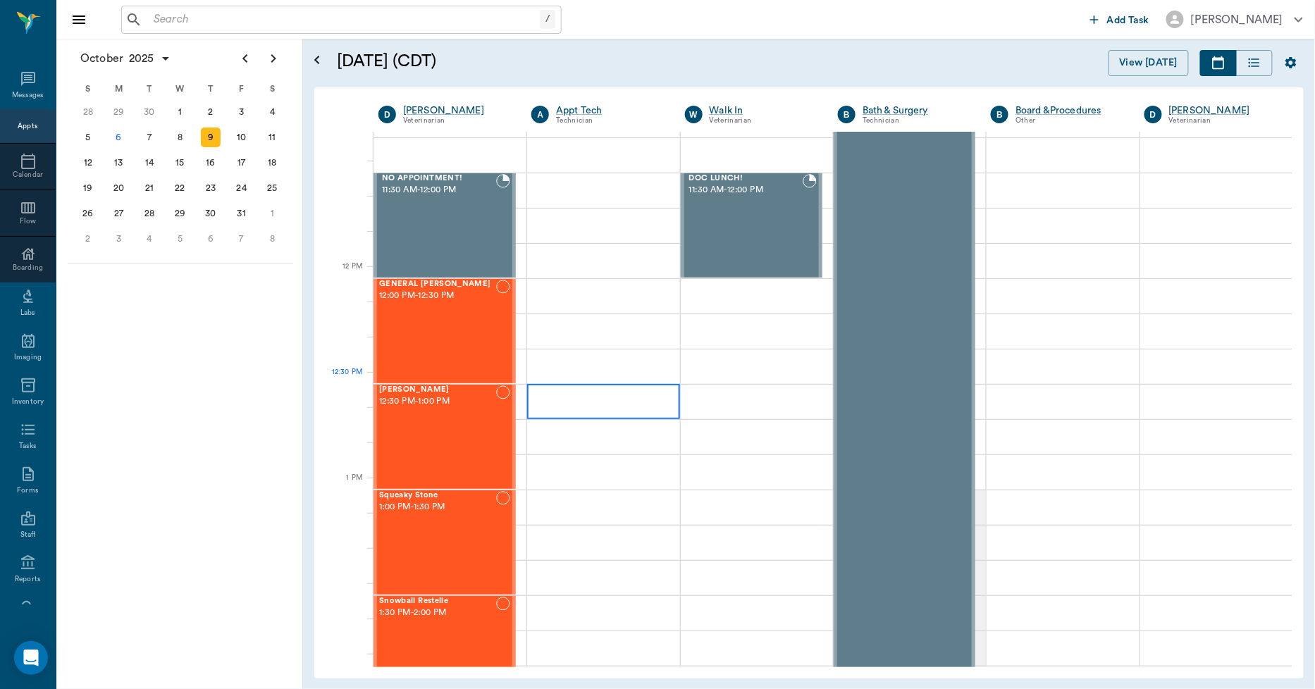
scroll to position [783, 0]
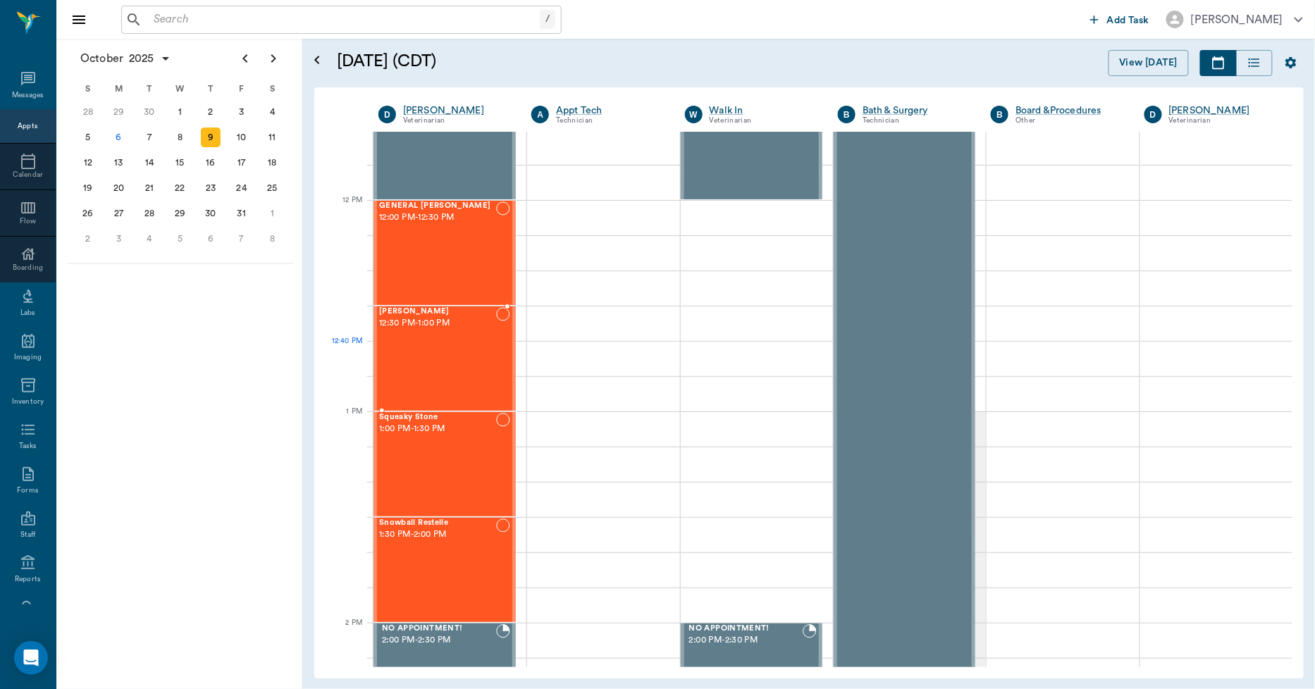
click at [435, 365] on div "Lexie Tyson 12:30 PM - 1:00 PM" at bounding box center [437, 358] width 117 height 103
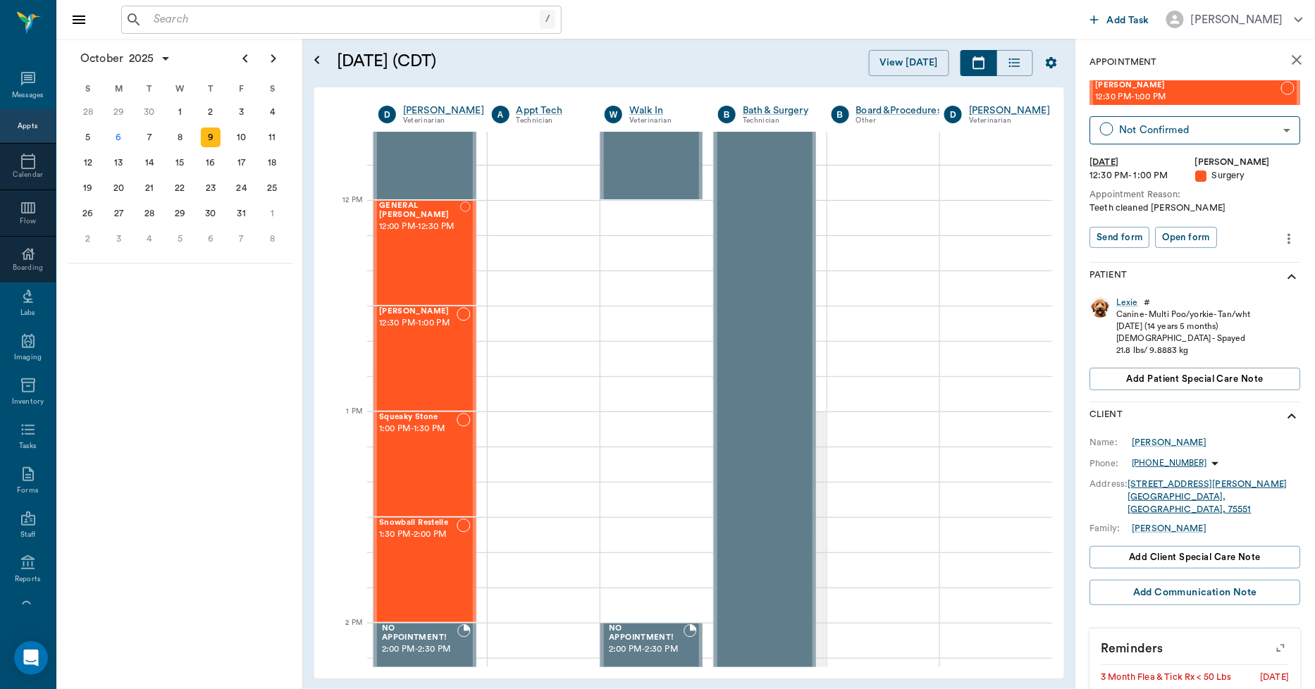
click at [1288, 235] on icon "more" at bounding box center [1289, 238] width 3 height 11
click at [1253, 264] on span "Edit appointment" at bounding box center [1219, 262] width 118 height 15
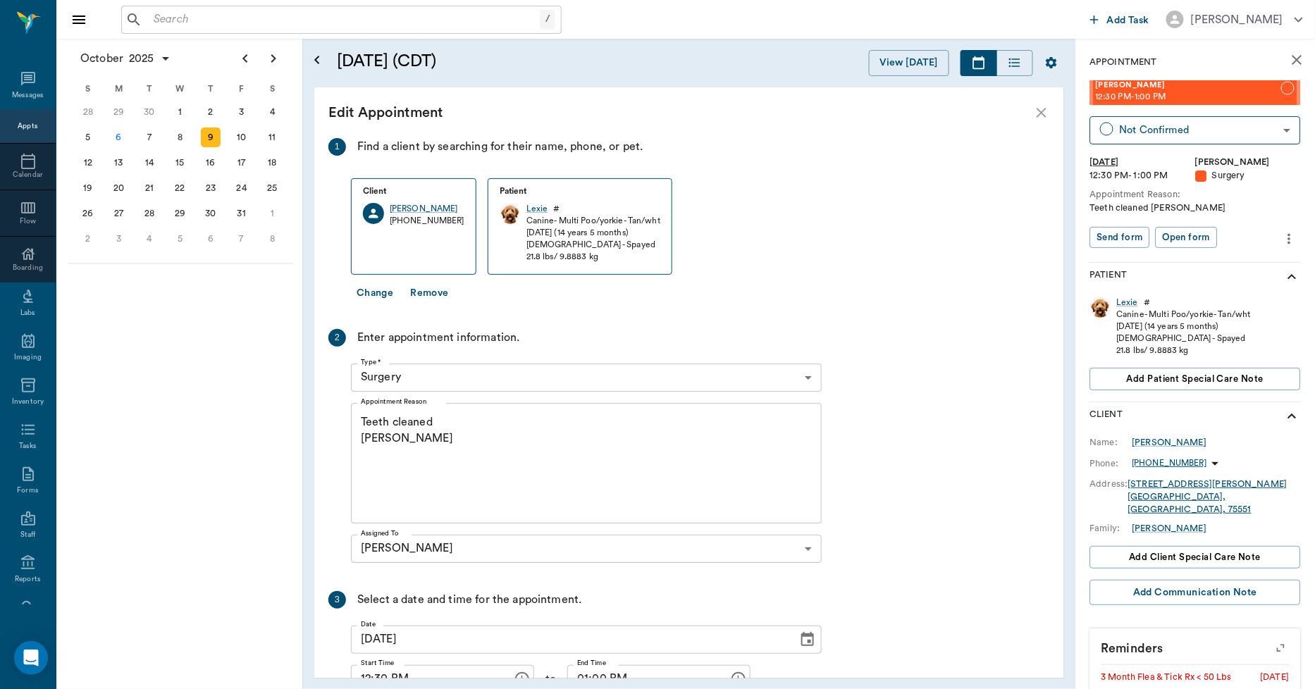
click at [469, 367] on body "/ ​ Add Task Dr. Bert Ellsworth Nectar Messages Appts Calendar Flow Boarding La…" at bounding box center [657, 344] width 1315 height 689
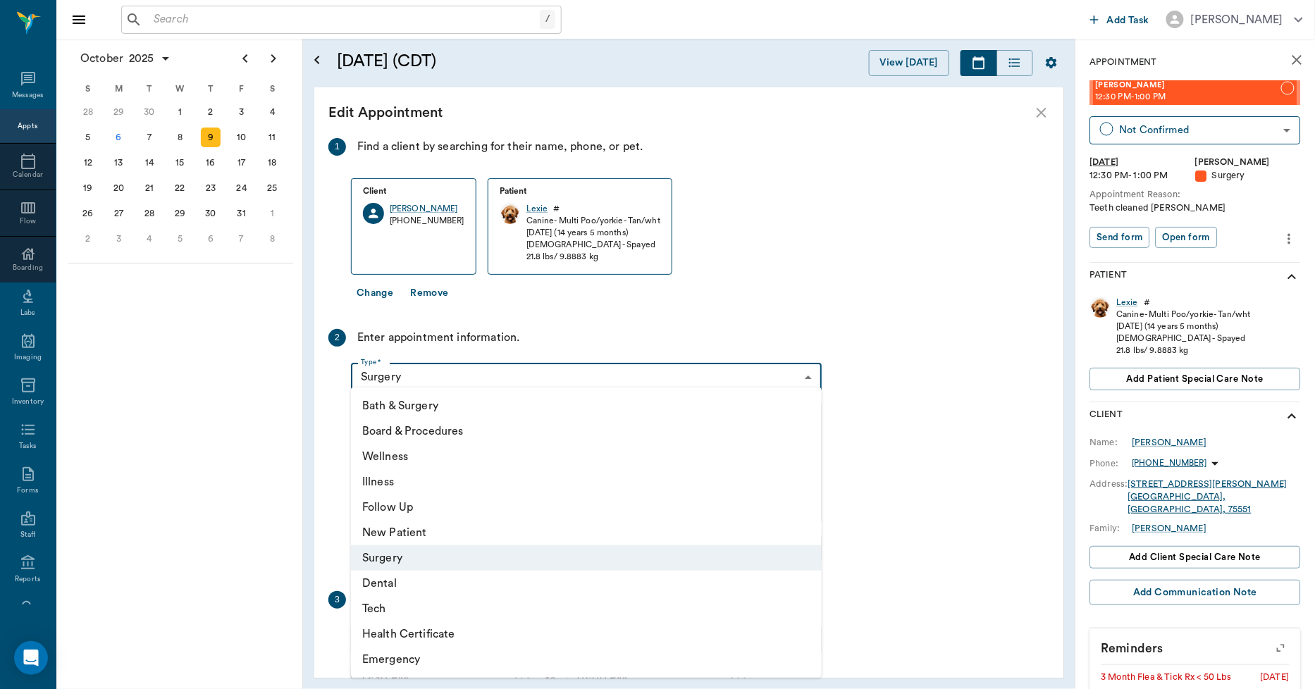
click at [391, 576] on li "Dental" at bounding box center [586, 583] width 471 height 25
type input "65d2be4f46e3a538d89b8c19"
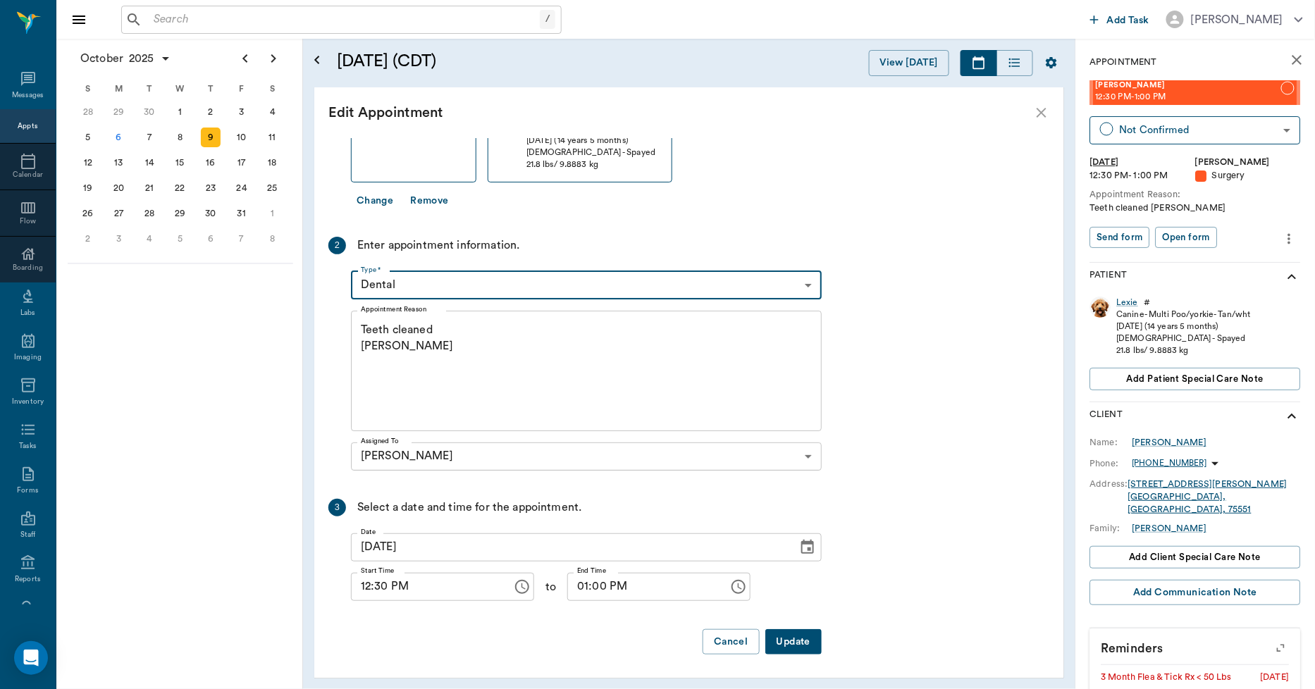
scroll to position [94, 0]
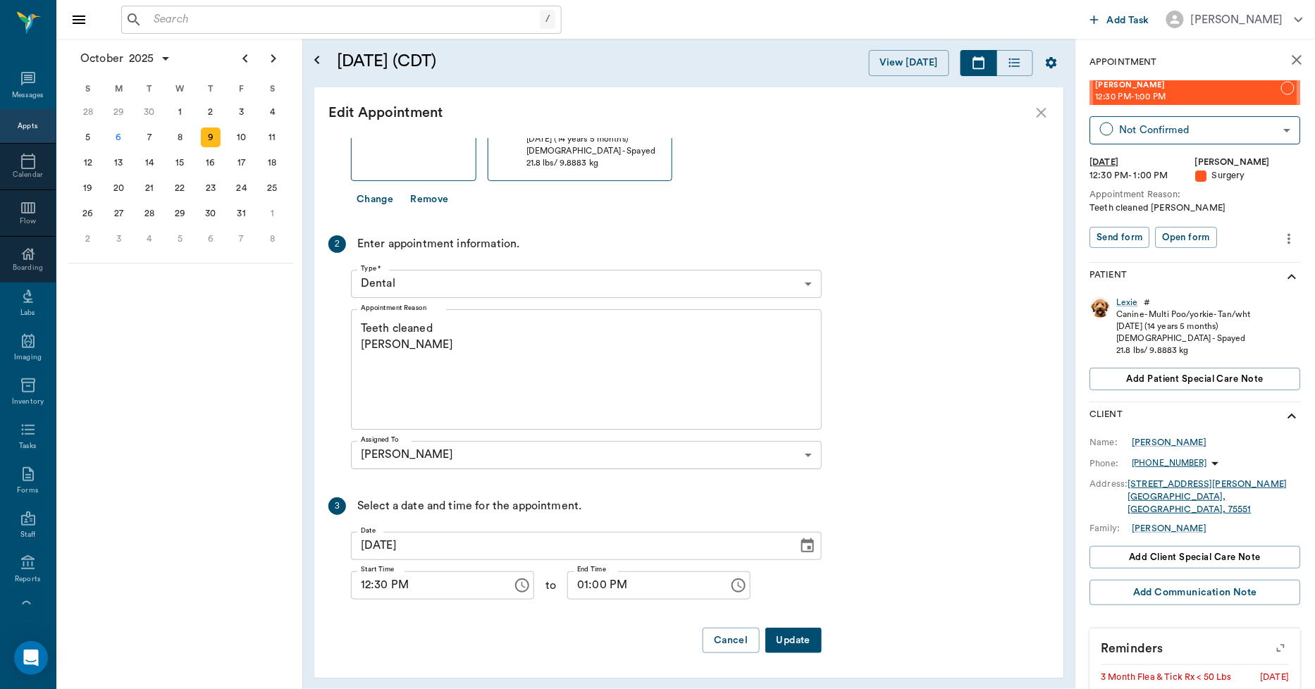
click at [798, 636] on button "Update" at bounding box center [793, 641] width 56 height 26
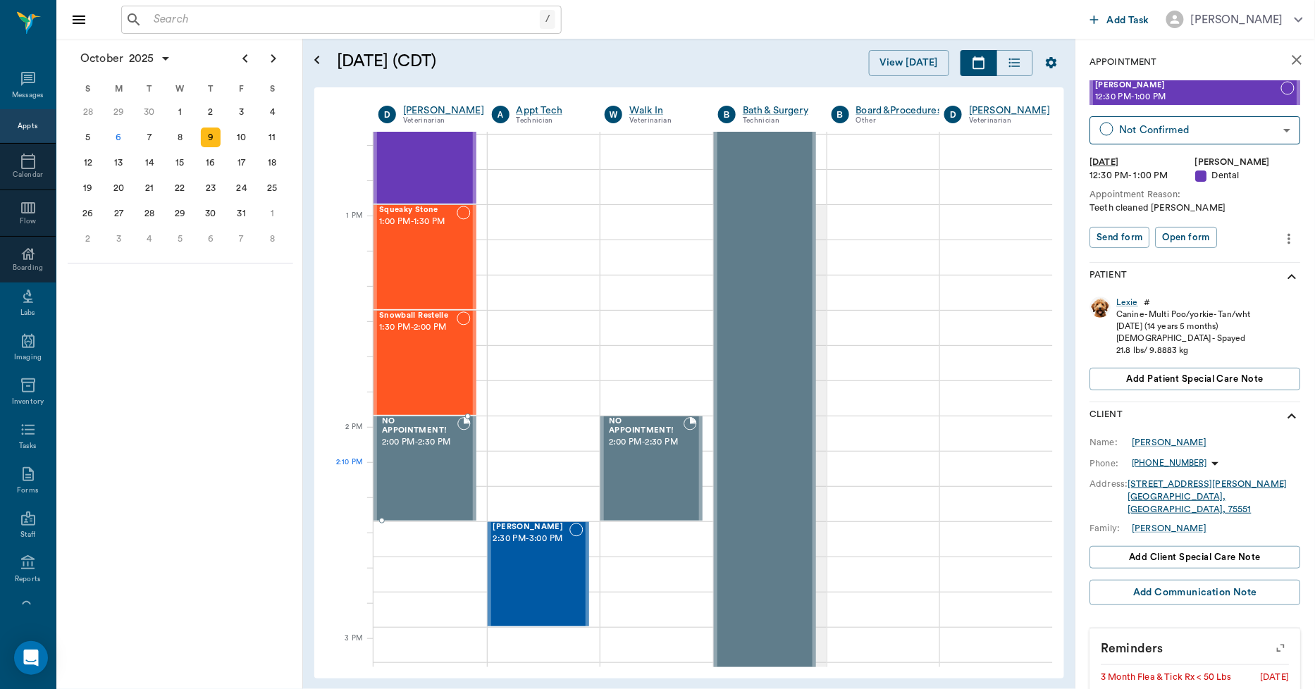
scroll to position [1018, 0]
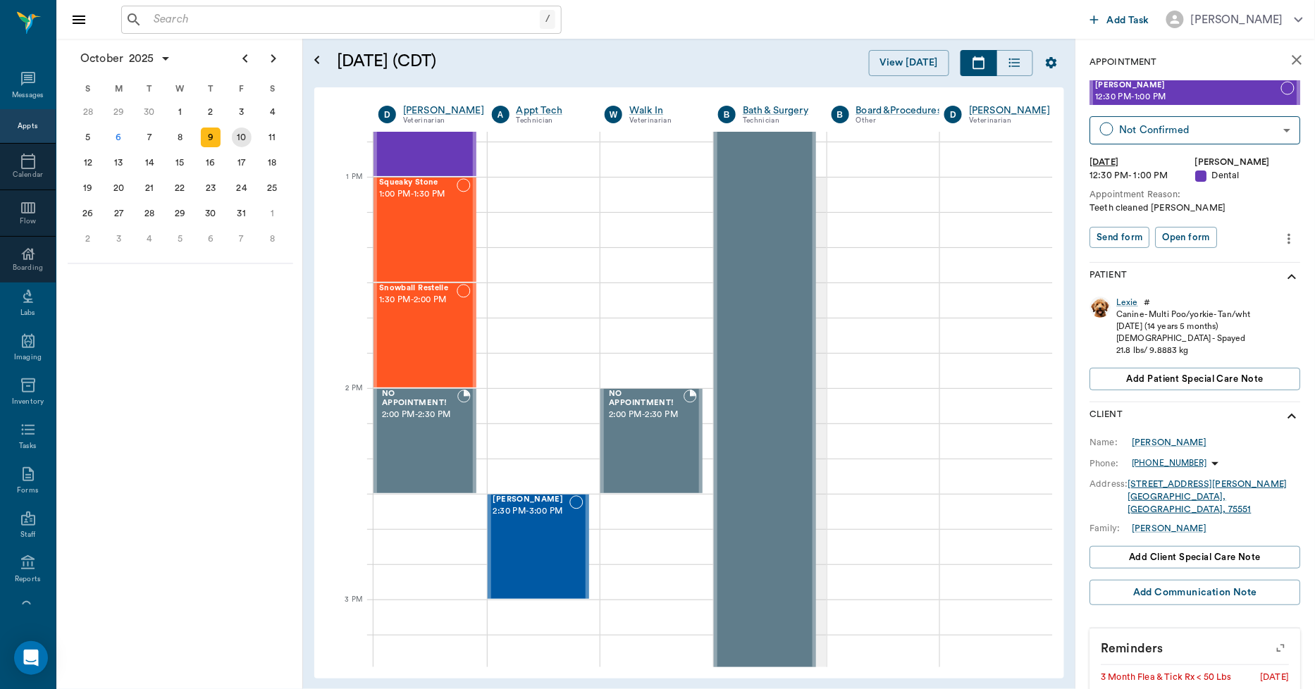
click at [247, 137] on div "10" at bounding box center [242, 138] width 20 height 20
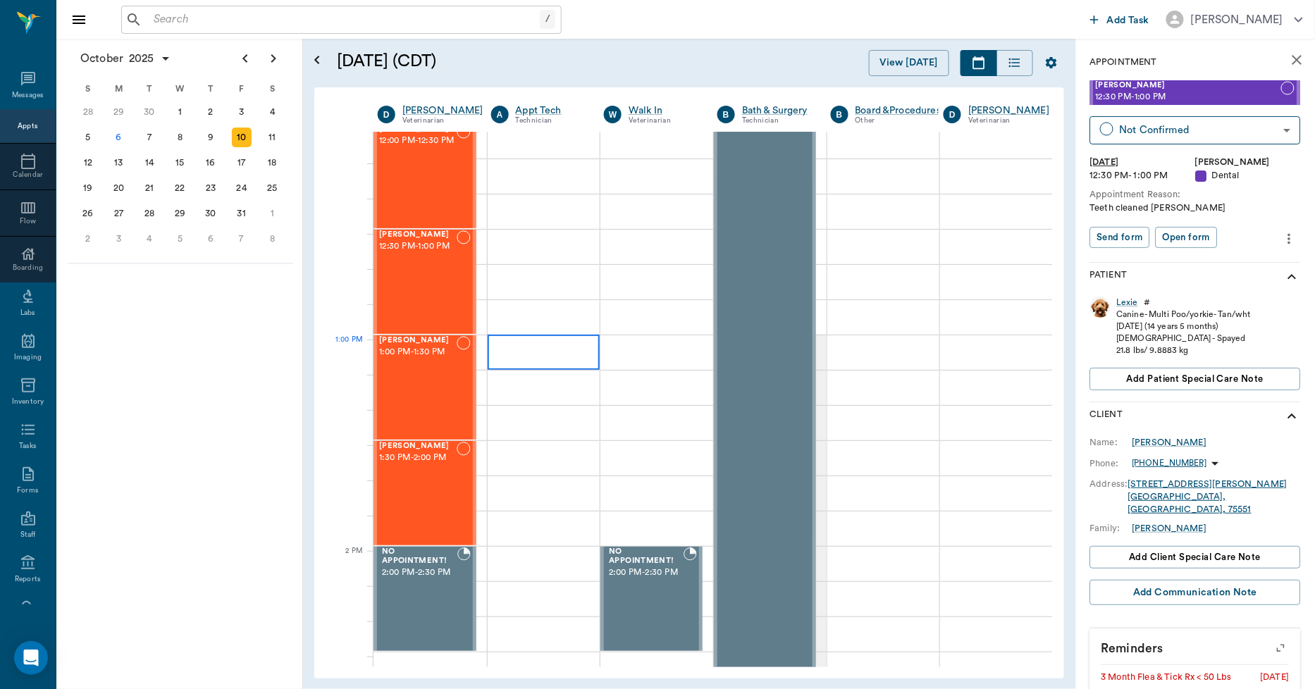
scroll to position [861, 1]
click at [113, 159] on div "13" at bounding box center [119, 163] width 20 height 20
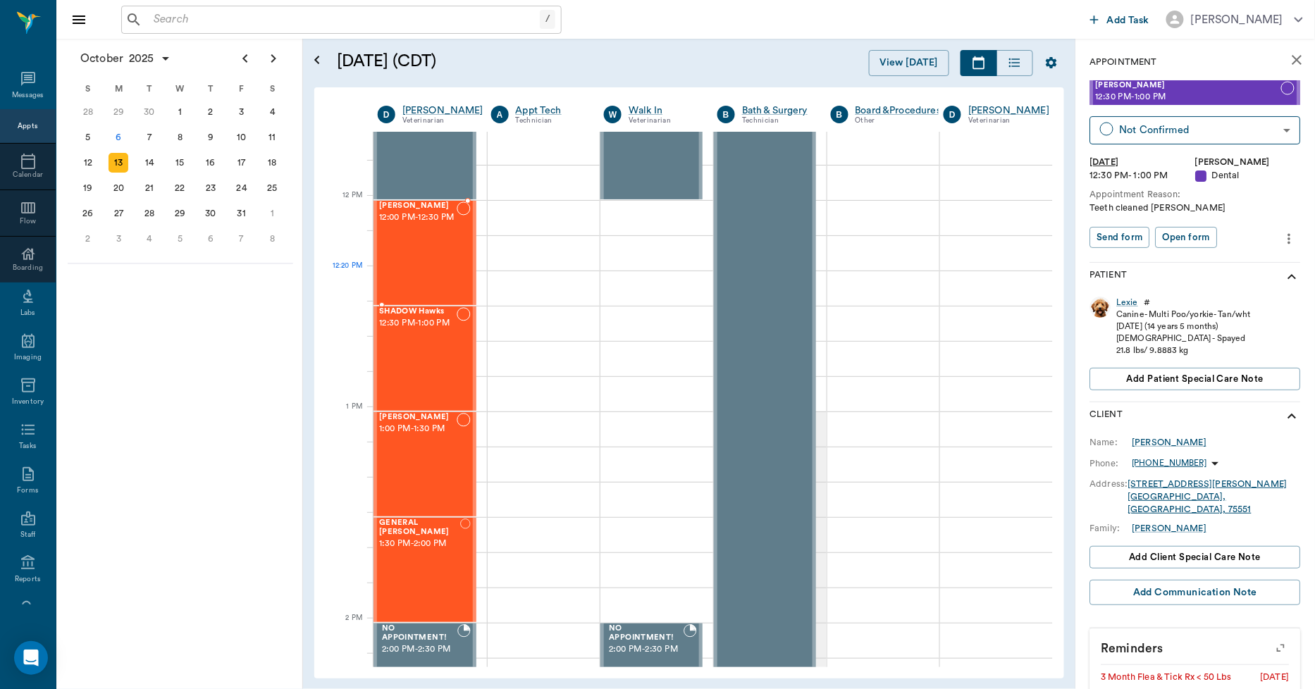
scroll to position [861, 1]
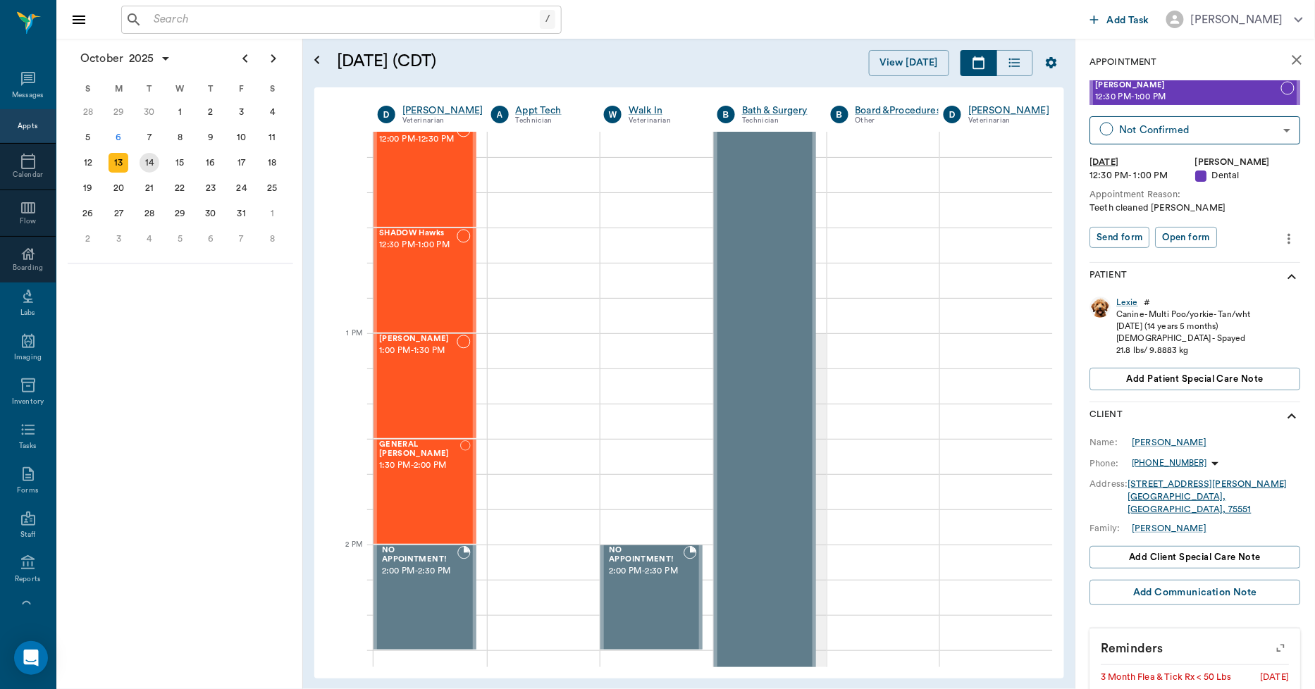
click at [151, 171] on div "14" at bounding box center [149, 162] width 31 height 25
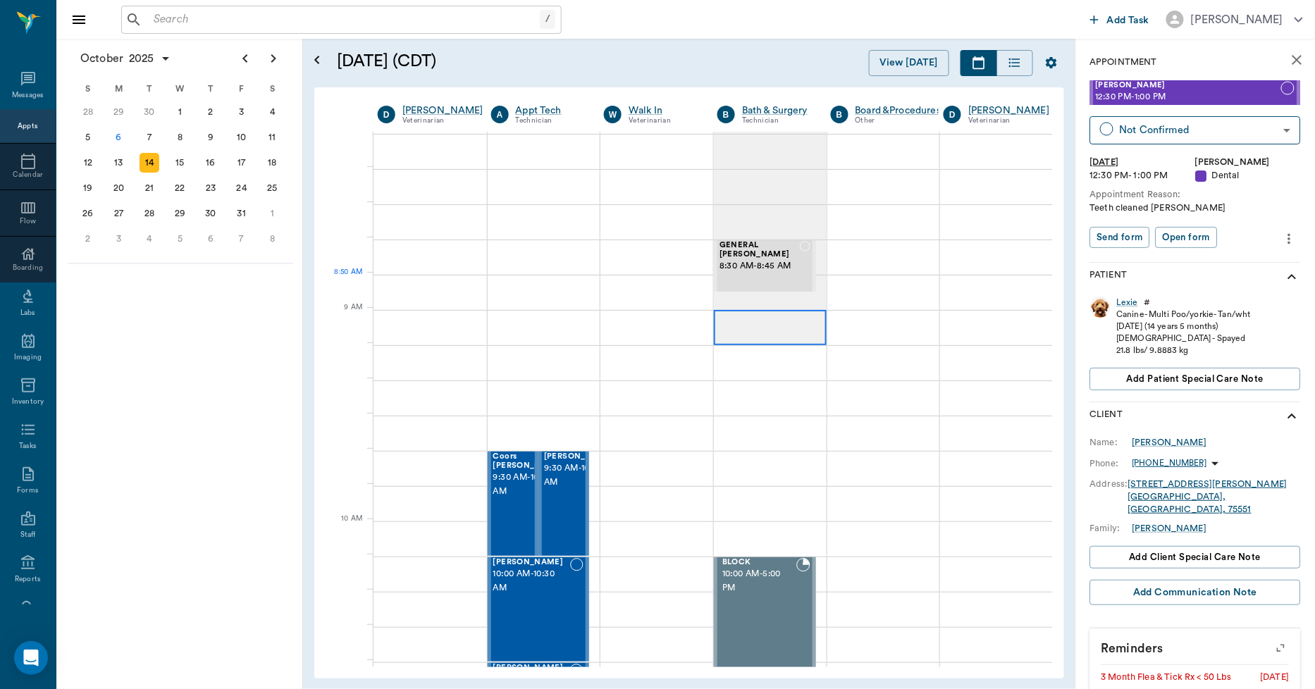
scroll to position [0, 1]
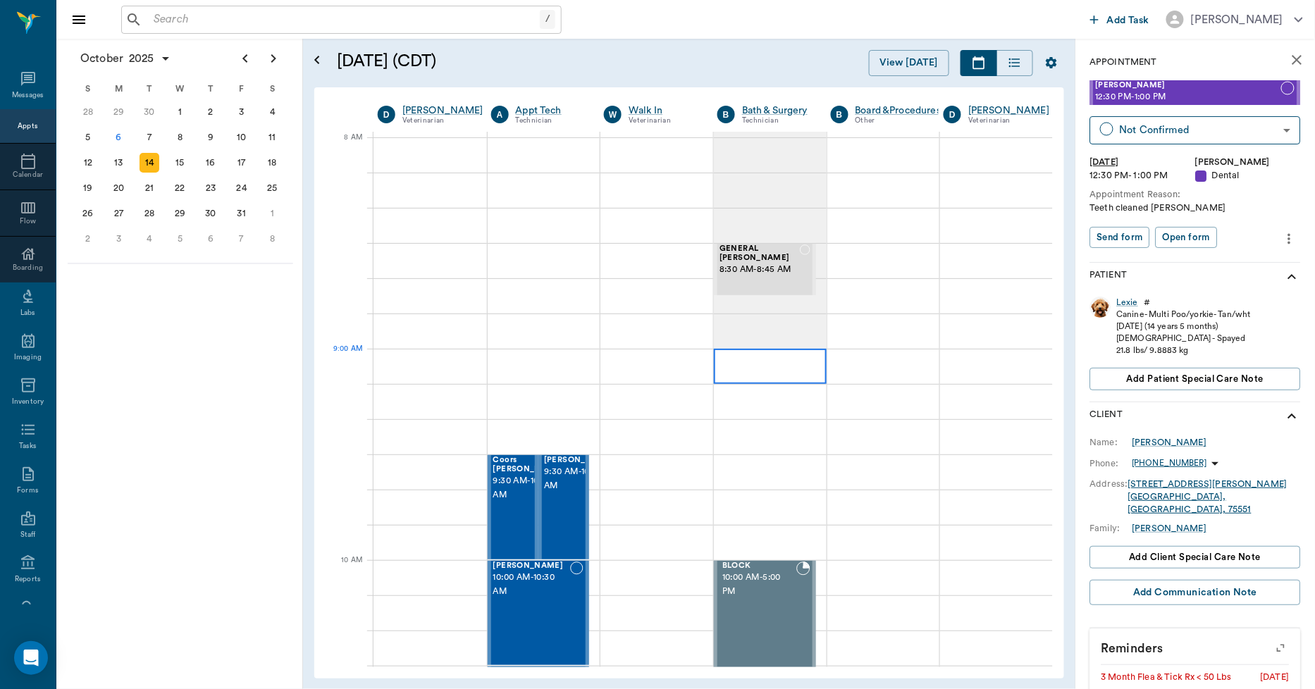
click at [759, 358] on div at bounding box center [770, 366] width 113 height 35
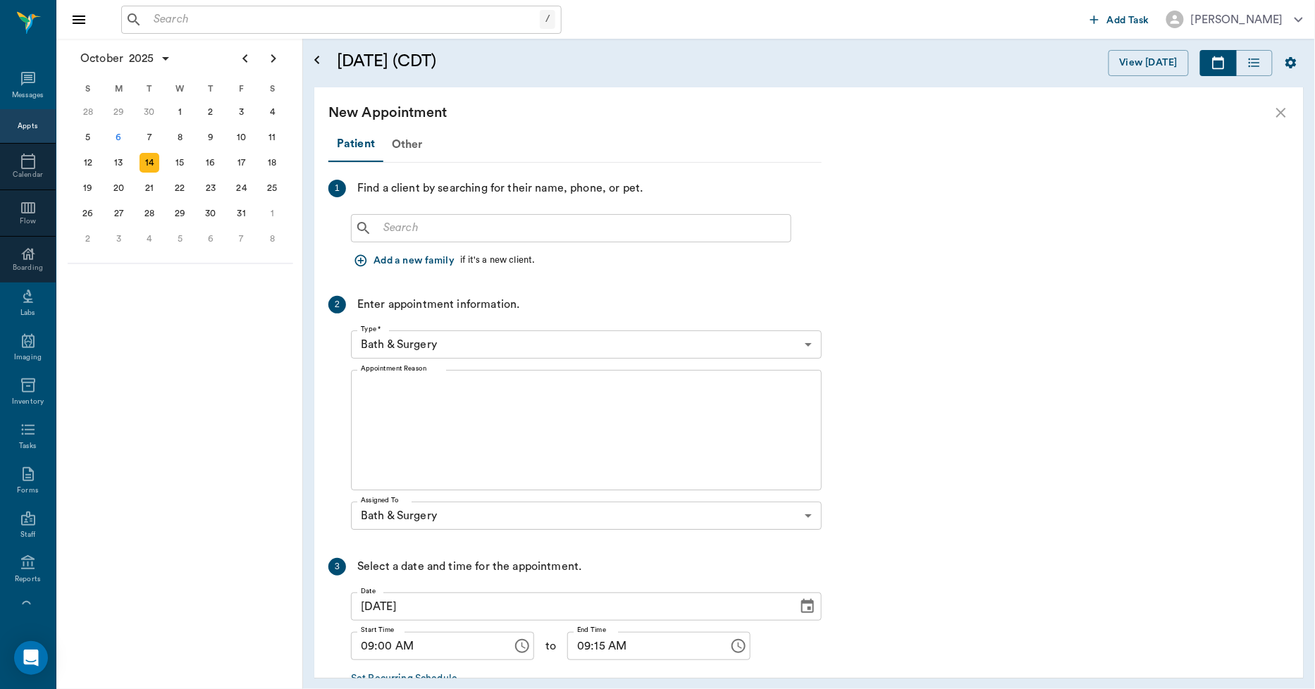
scroll to position [0, 0]
click at [435, 220] on input "text" at bounding box center [581, 228] width 407 height 20
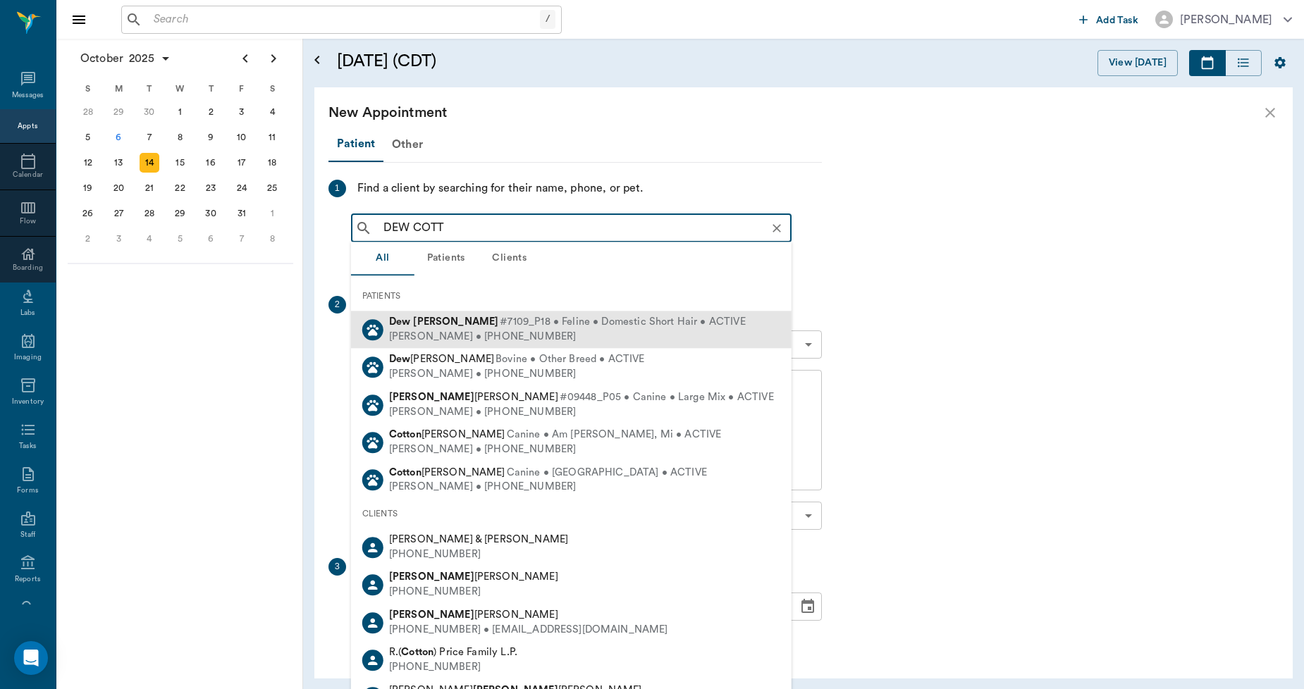
click at [411, 327] on div "Dew Cottle #7109_P18 • Feline • Domestic Short Hair • ACTIVE" at bounding box center [567, 322] width 357 height 15
type input "DEW COTT"
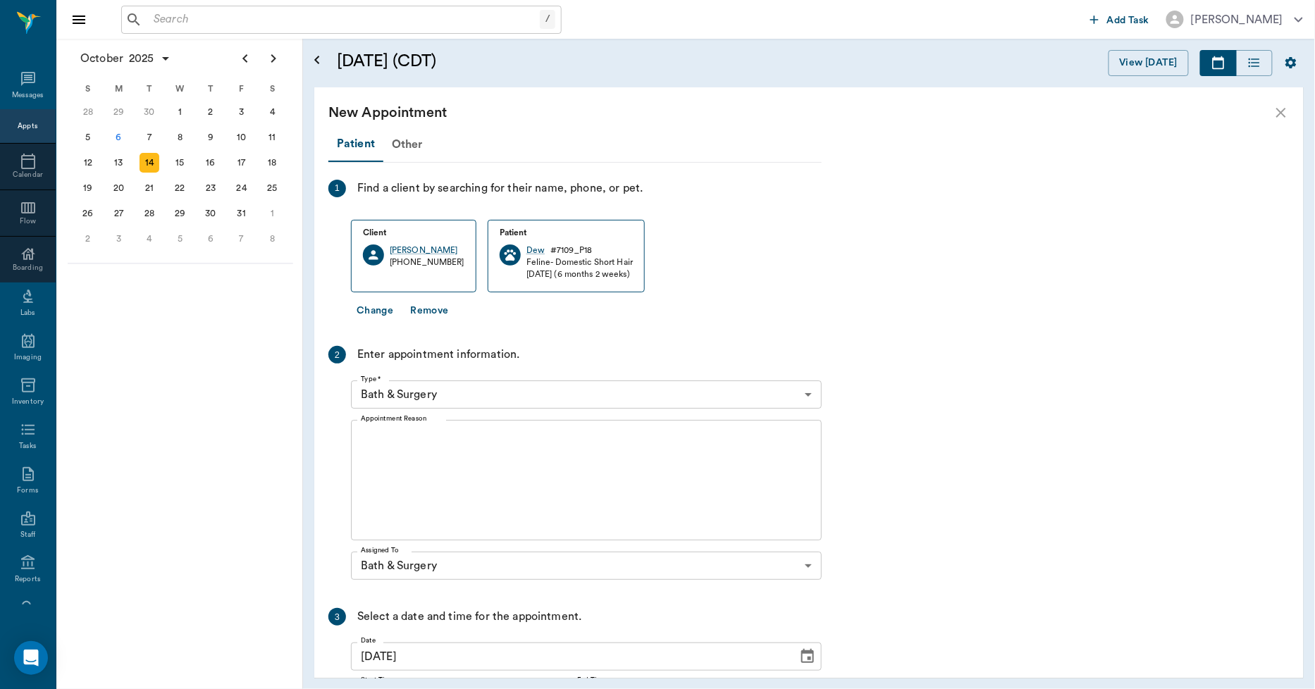
click at [444, 430] on div "x Appointment Reason" at bounding box center [586, 480] width 471 height 121
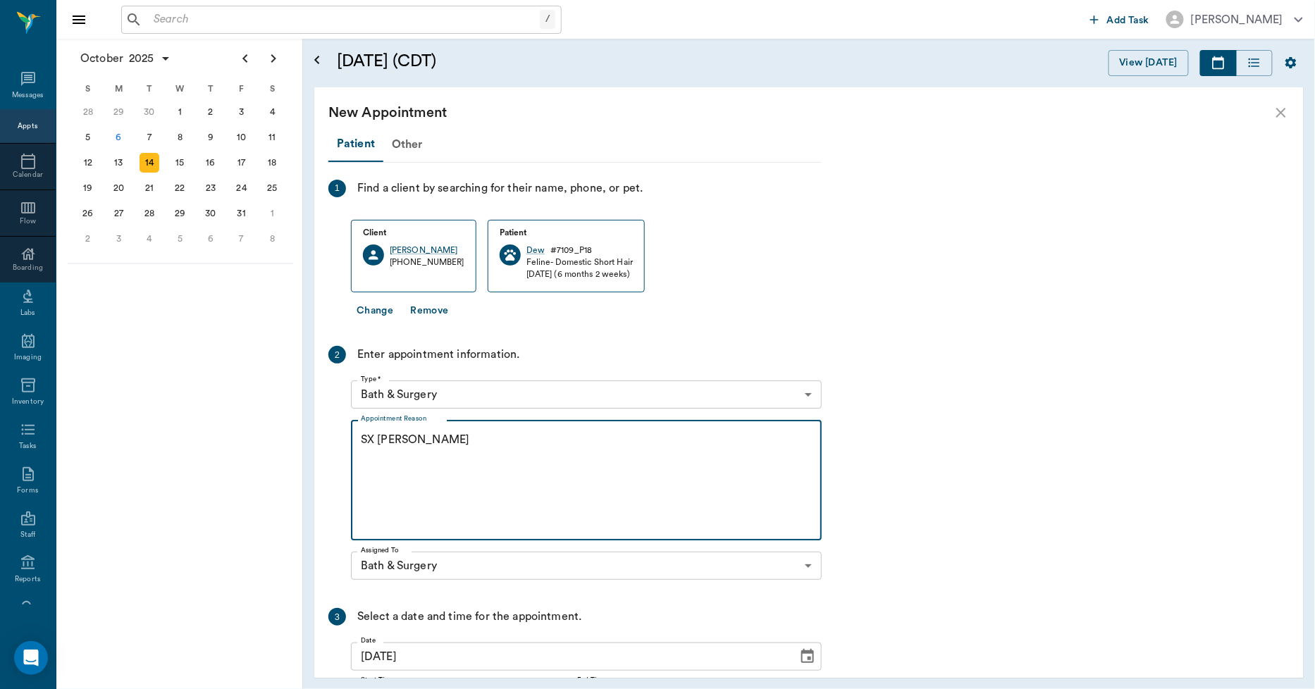
scroll to position [136, 0]
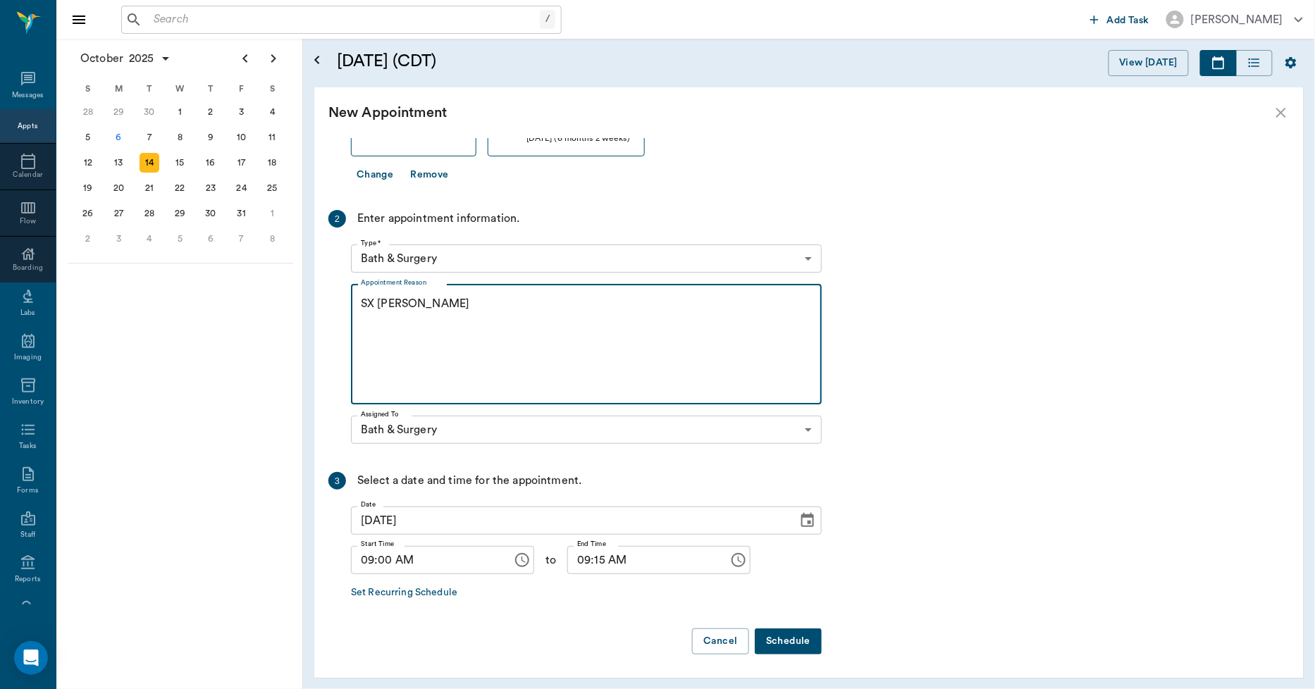
type textarea "SX REMINDER LORY"
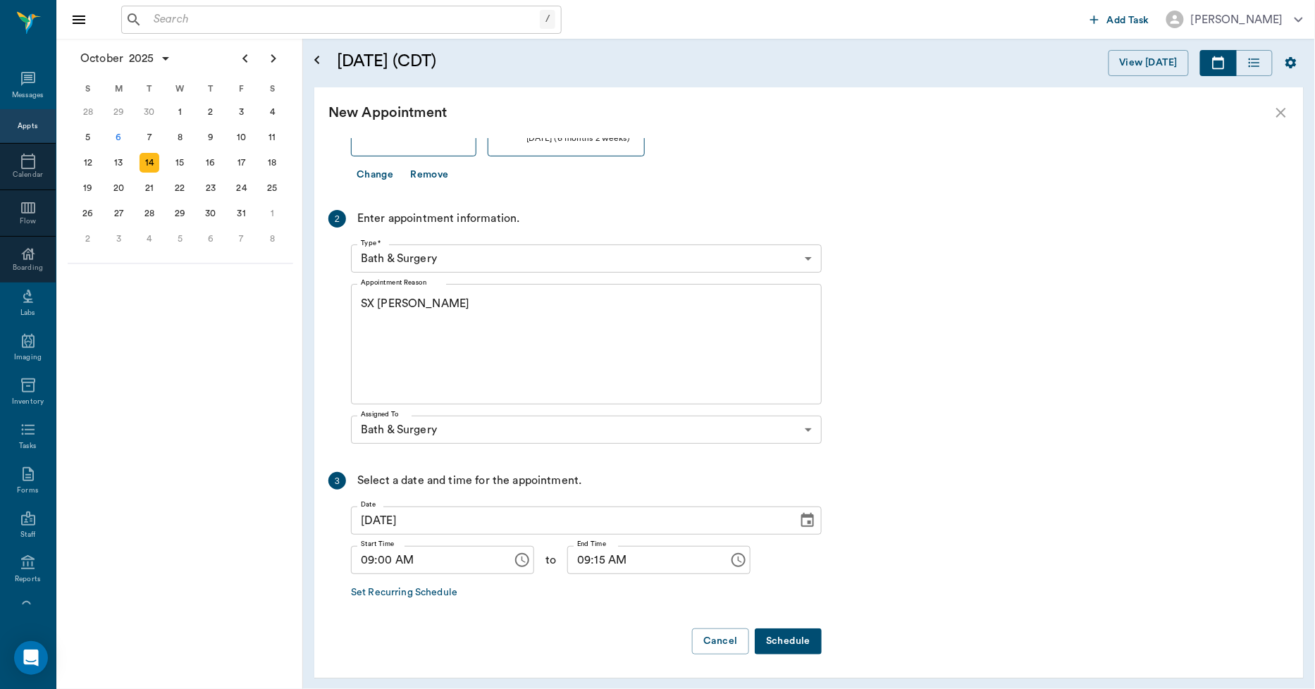
click at [779, 634] on button "Schedule" at bounding box center [788, 642] width 67 height 26
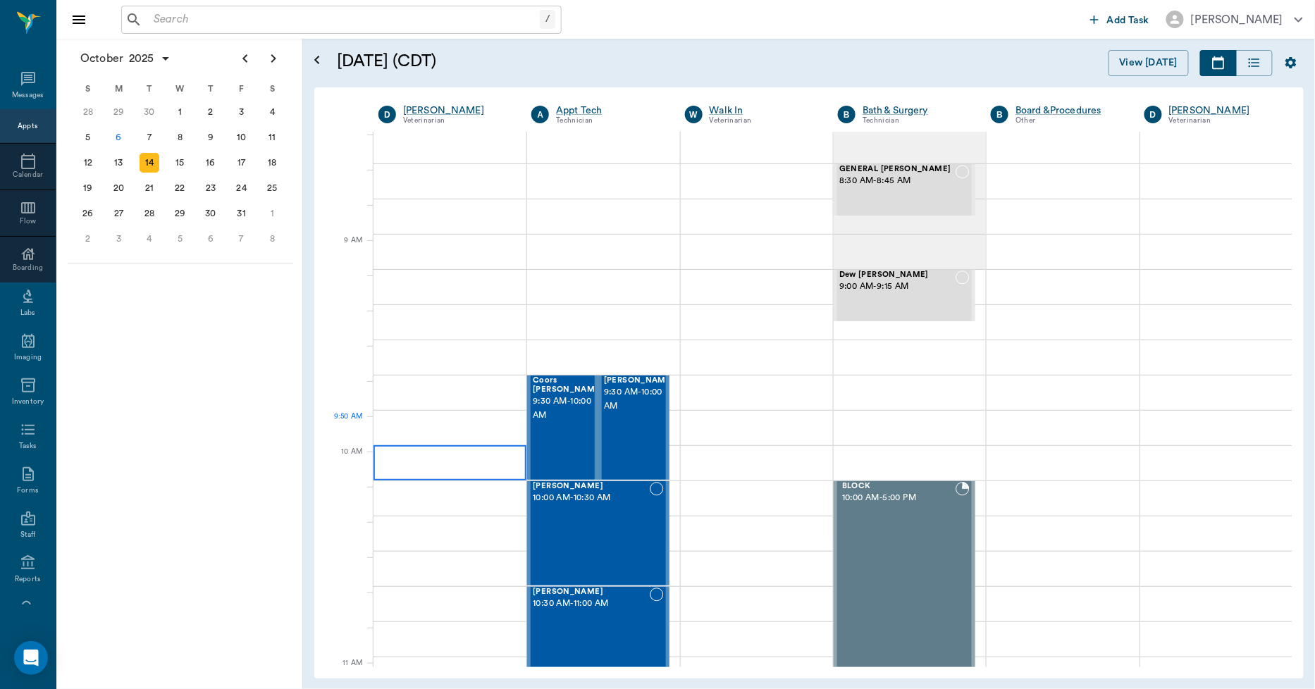
scroll to position [78, 0]
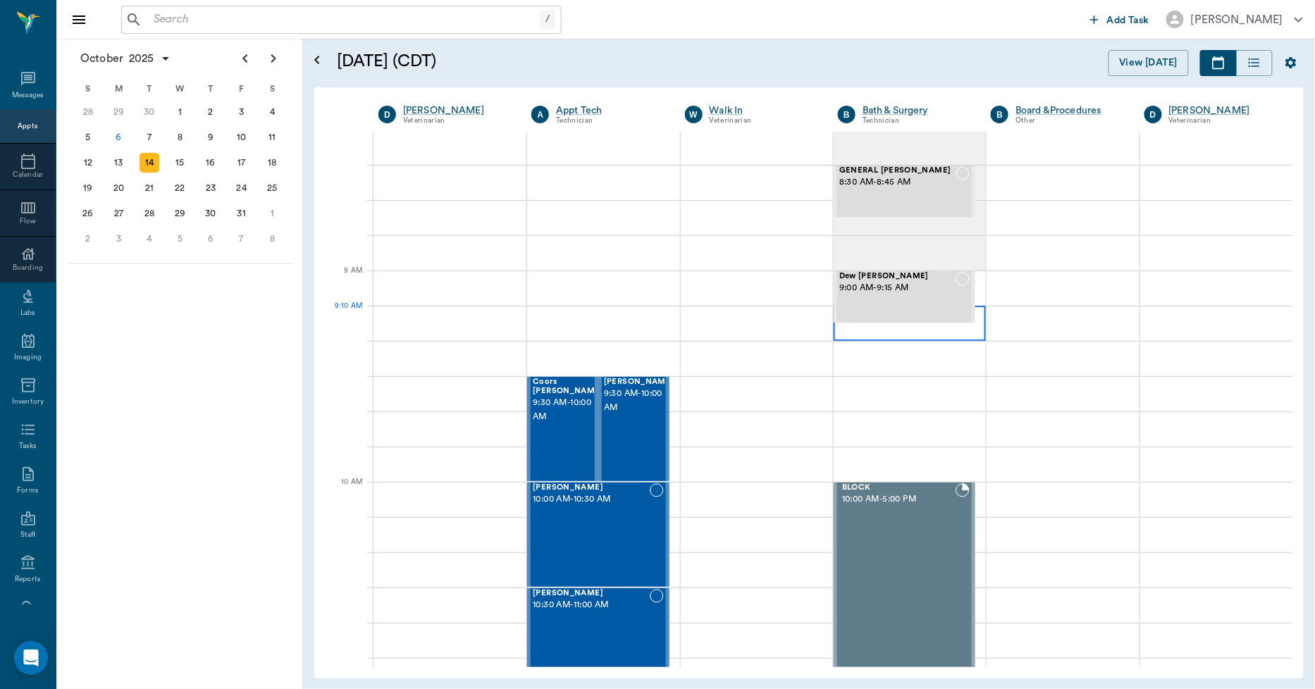
click at [842, 328] on div at bounding box center [910, 323] width 152 height 35
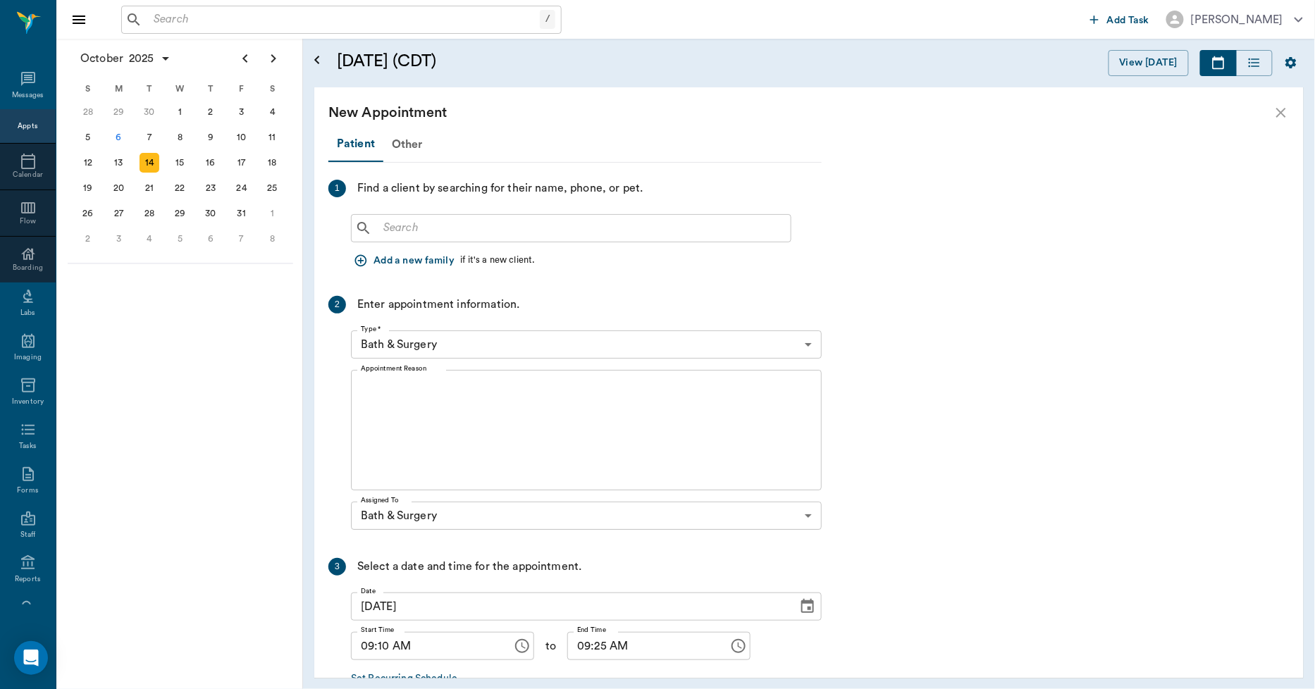
click at [489, 231] on input "text" at bounding box center [581, 228] width 407 height 20
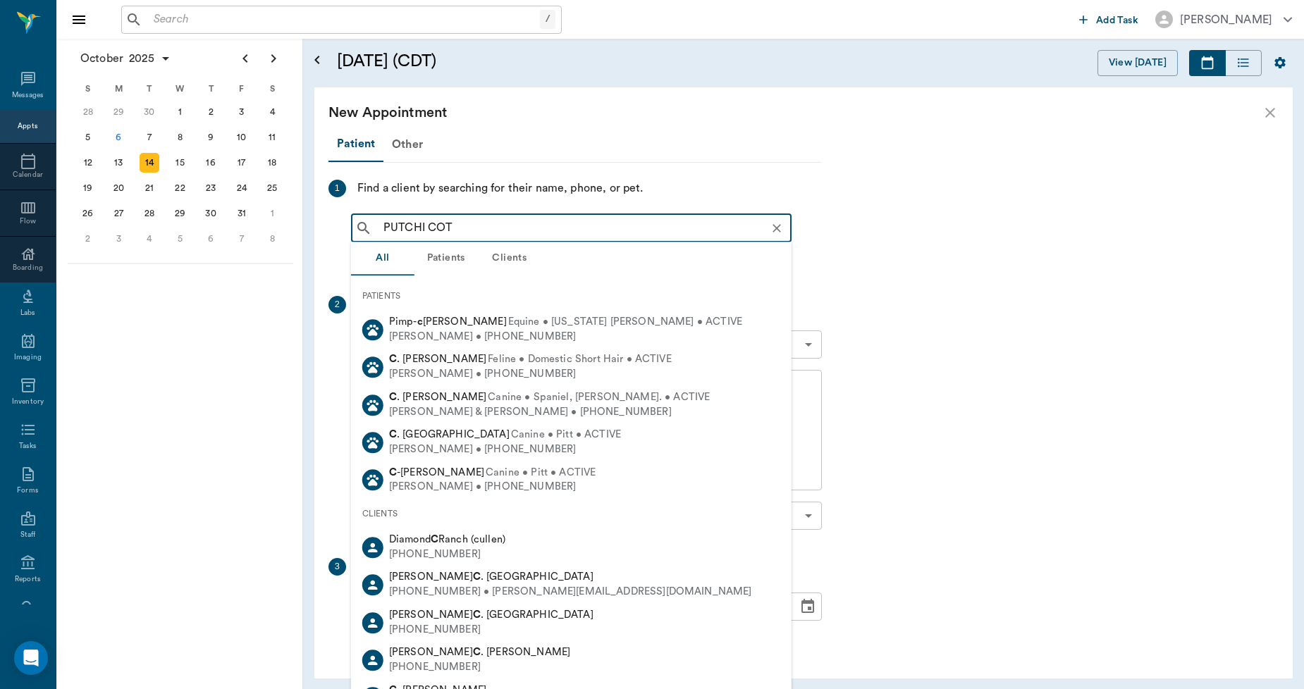
type input "PUTCHI COTT"
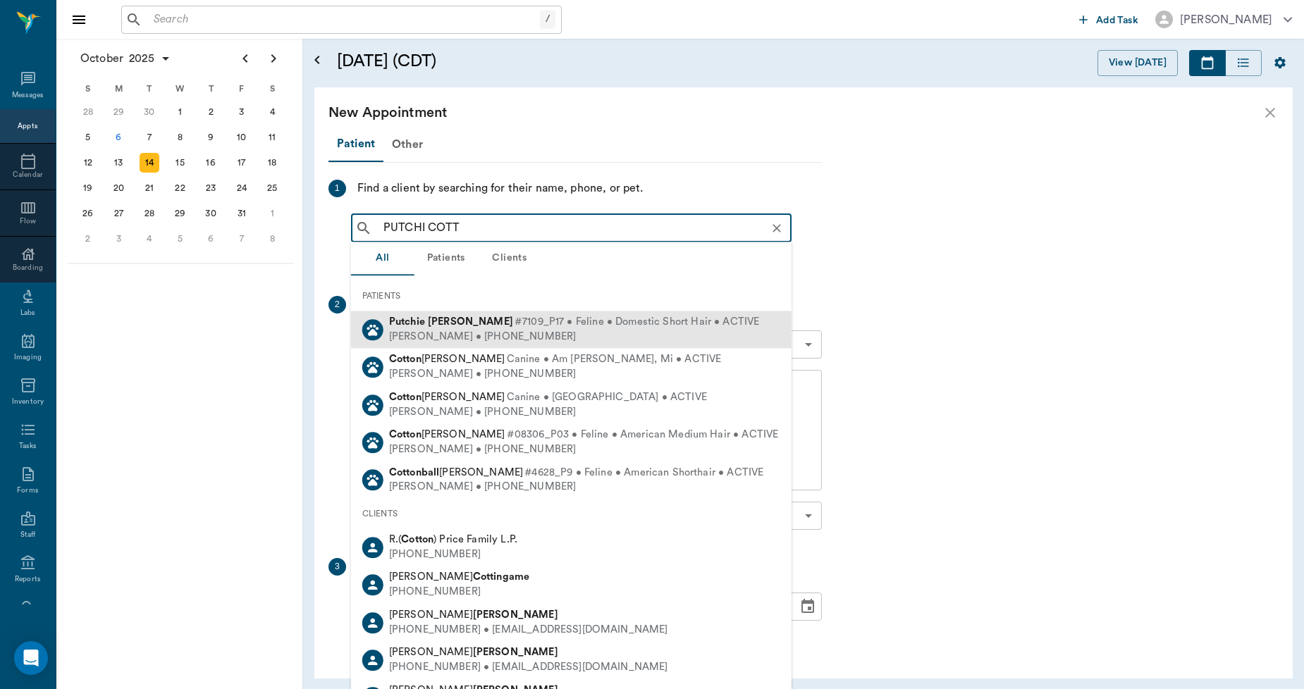
click at [431, 319] on b "Cottle" at bounding box center [470, 321] width 85 height 11
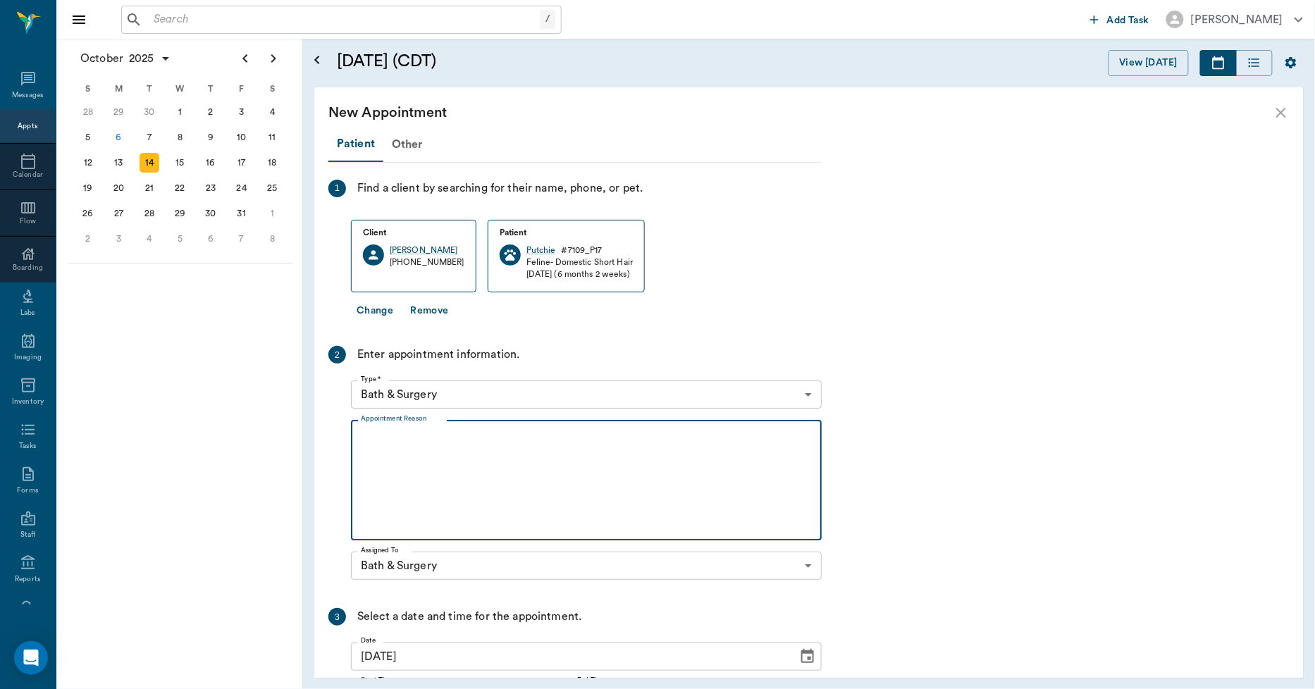
click at [398, 455] on textarea "Appointment Reason" at bounding box center [586, 480] width 451 height 97
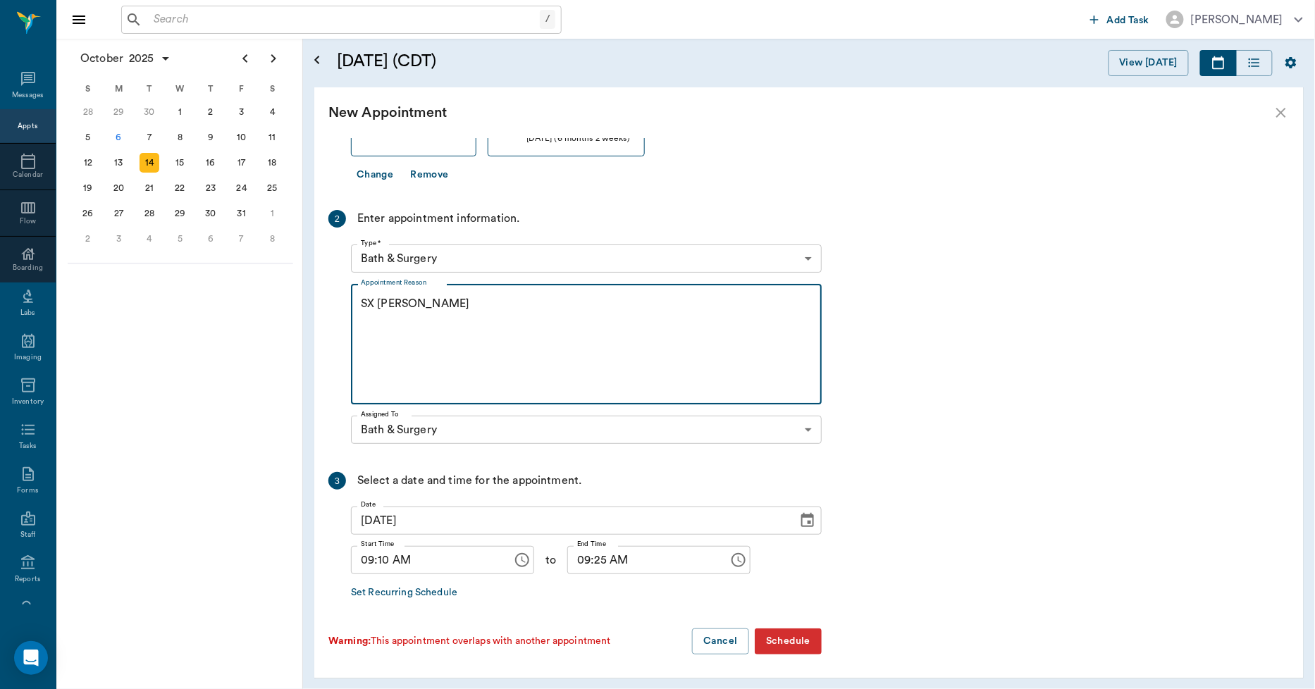
type textarea "SX REMINDER LORY"
click at [381, 562] on input "09:10 AM" at bounding box center [427, 560] width 152 height 28
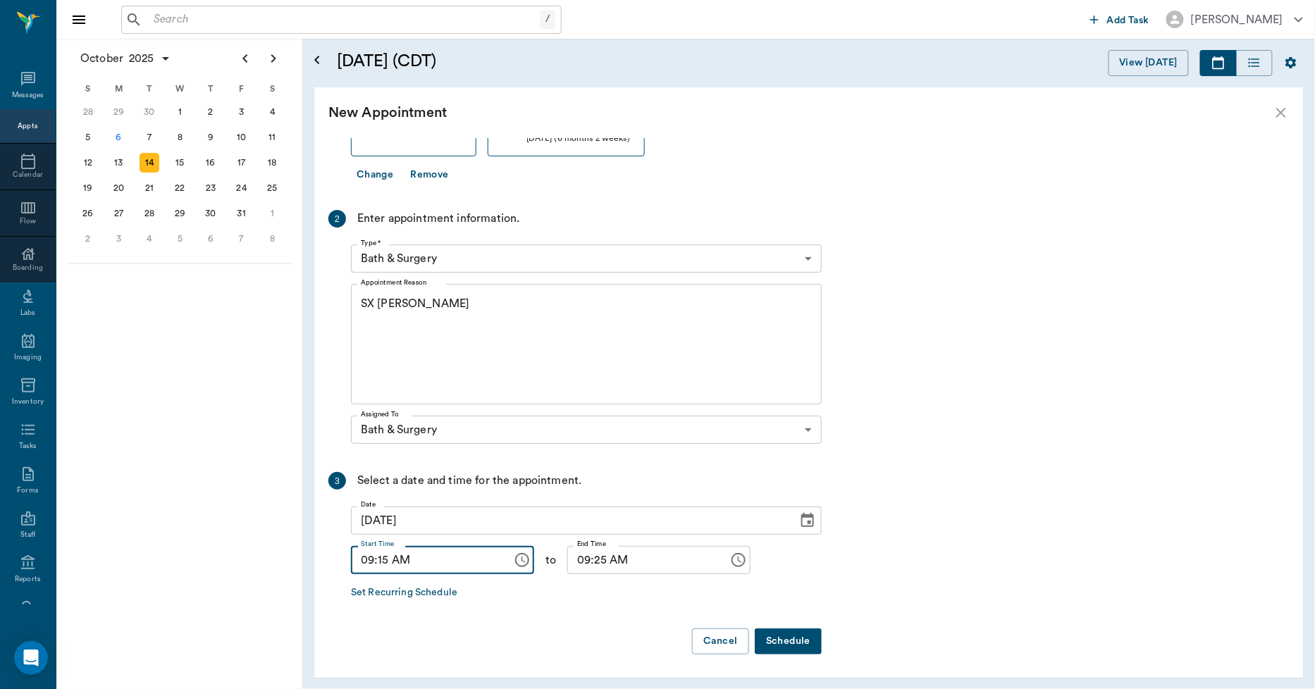
type input "09:15 AM"
click at [579, 555] on input "09:25 AM" at bounding box center [643, 560] width 152 height 28
type input "09:30 AM"
click at [783, 640] on button "Schedule" at bounding box center [788, 642] width 67 height 26
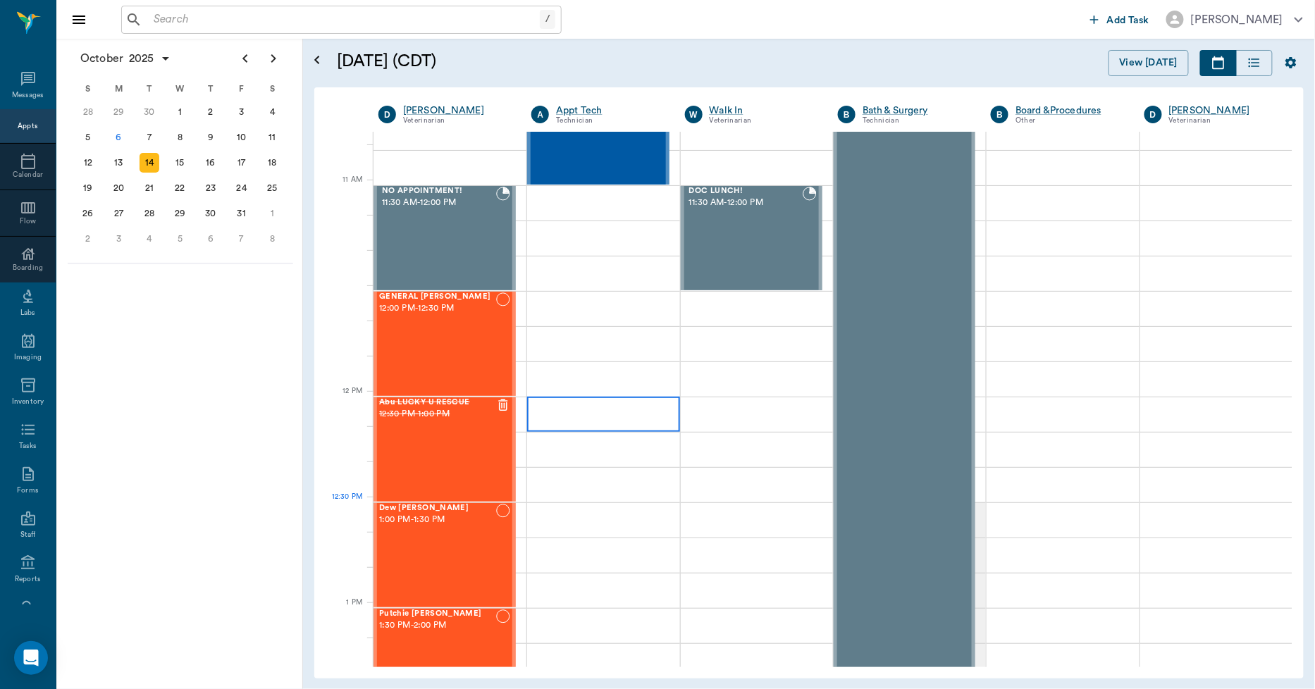
scroll to position [783, 0]
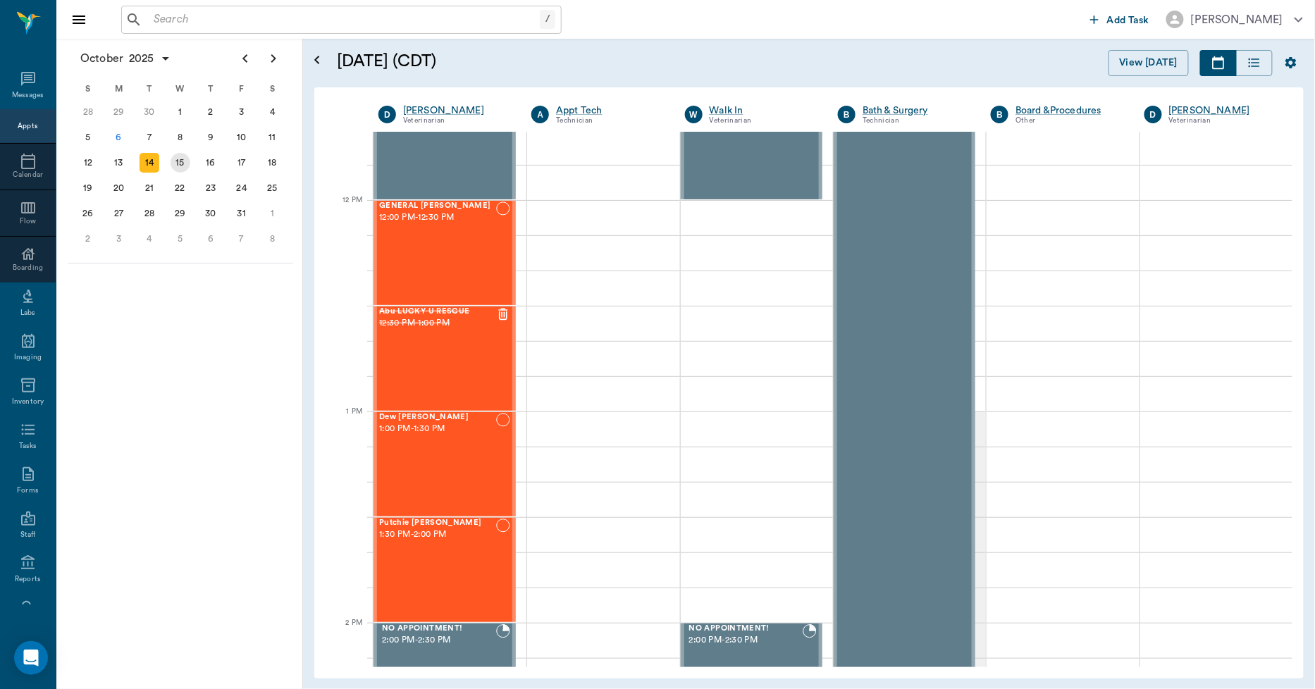
click at [187, 153] on div "15" at bounding box center [180, 162] width 31 height 25
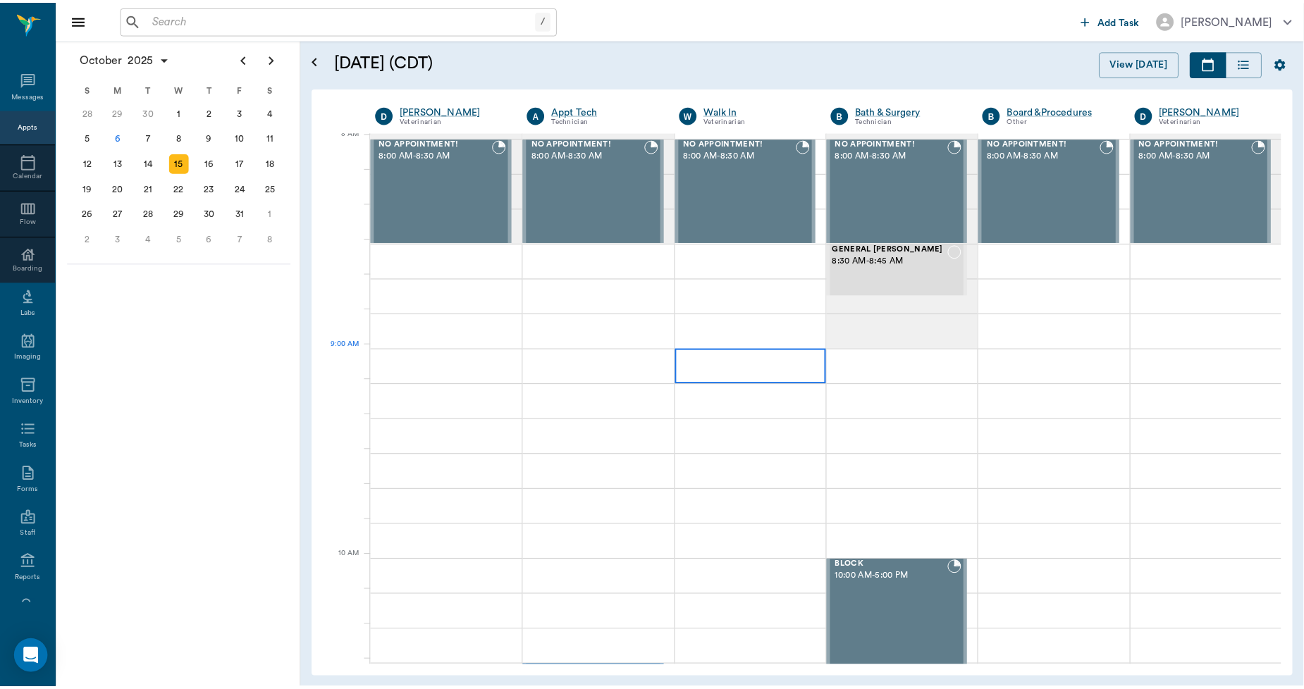
scroll to position [78, 0]
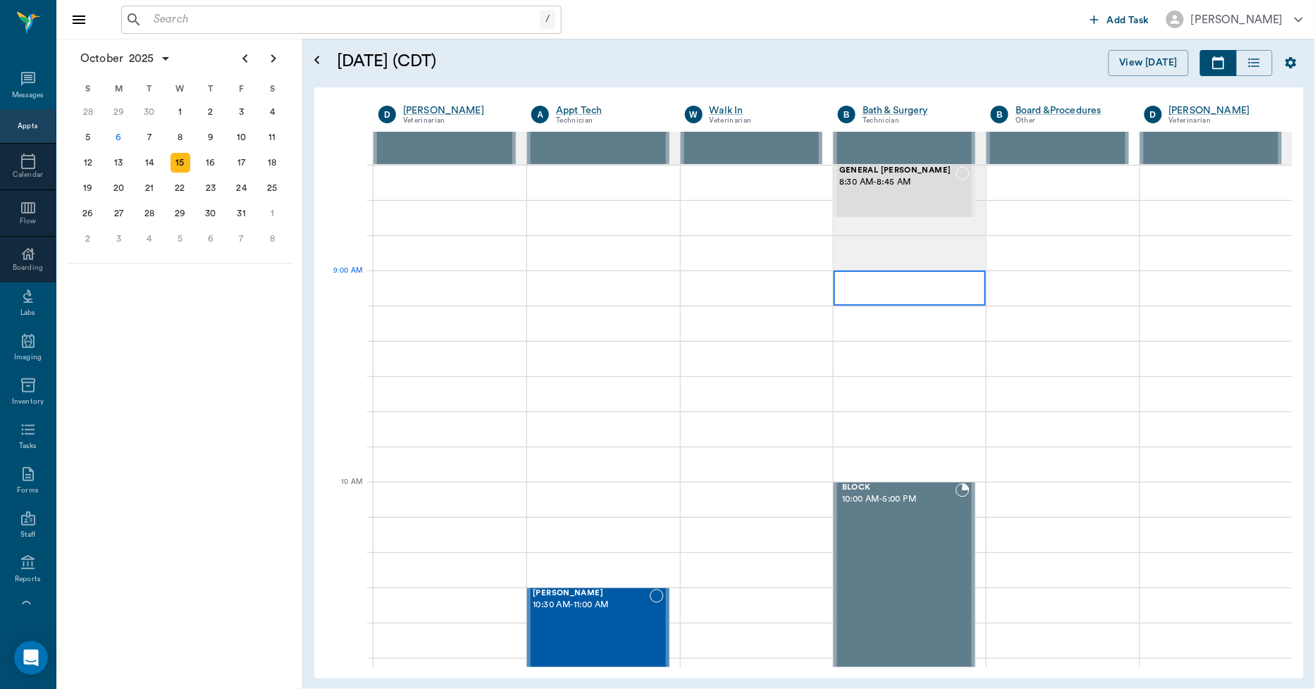
click at [867, 291] on div at bounding box center [910, 288] width 152 height 35
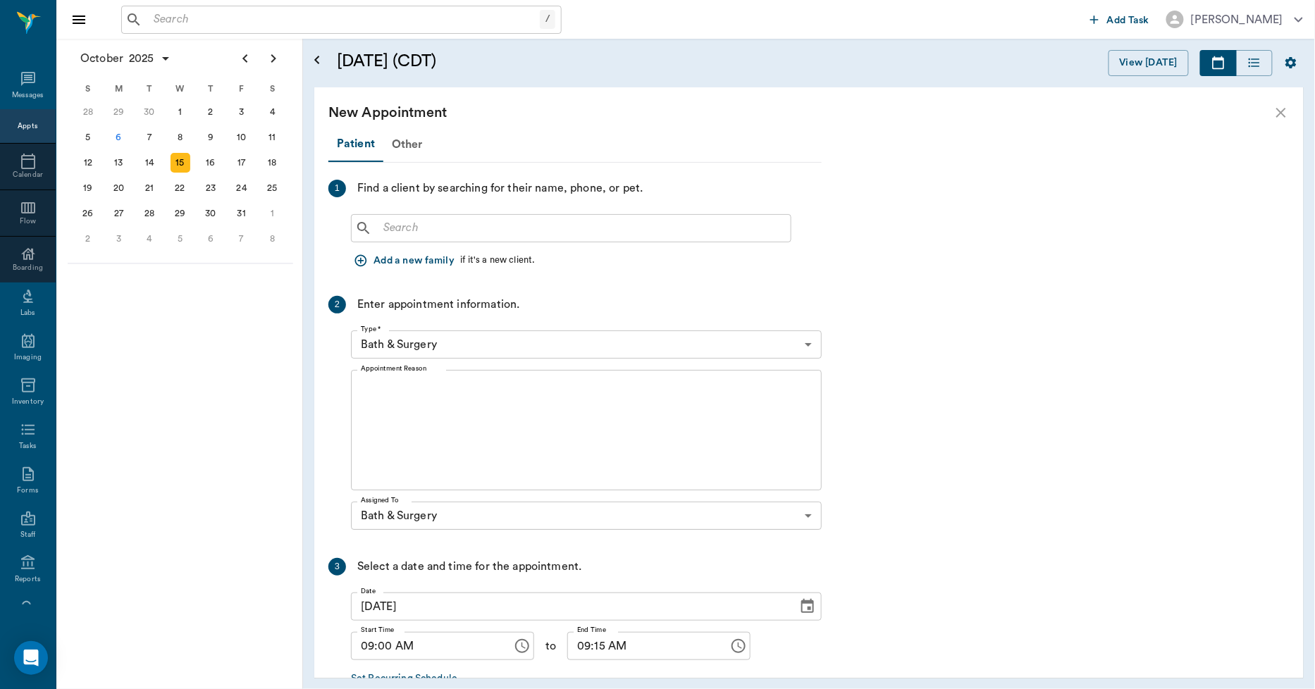
click at [466, 228] on input "text" at bounding box center [581, 228] width 407 height 20
type input "IA"
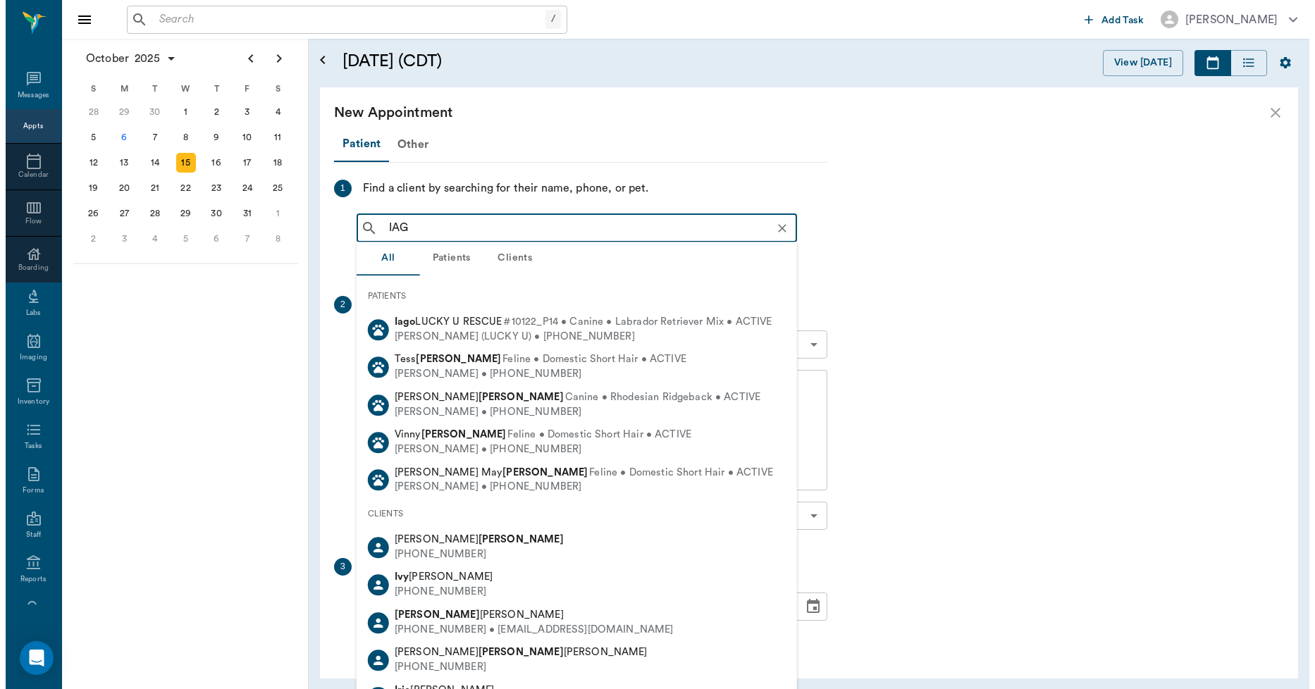
scroll to position [78, 0]
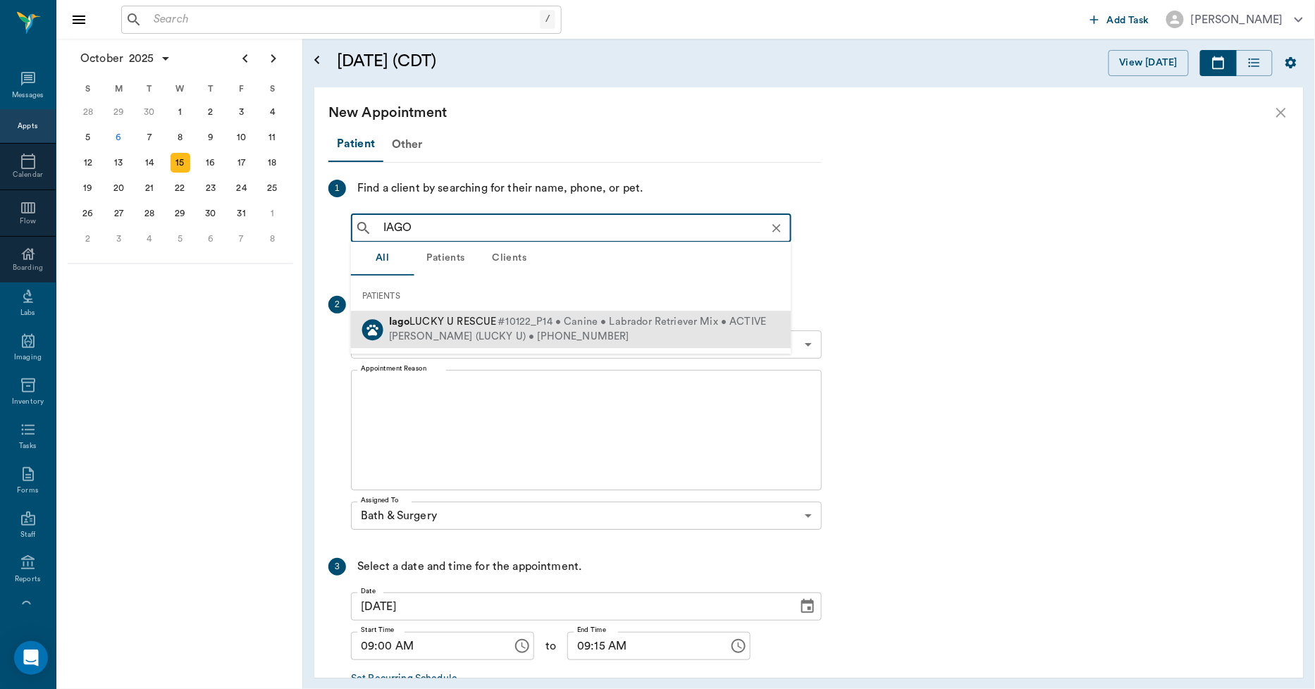
click at [433, 324] on span "Iago LUCKY U RESCUE" at bounding box center [443, 321] width 108 height 11
type input "IAGO"
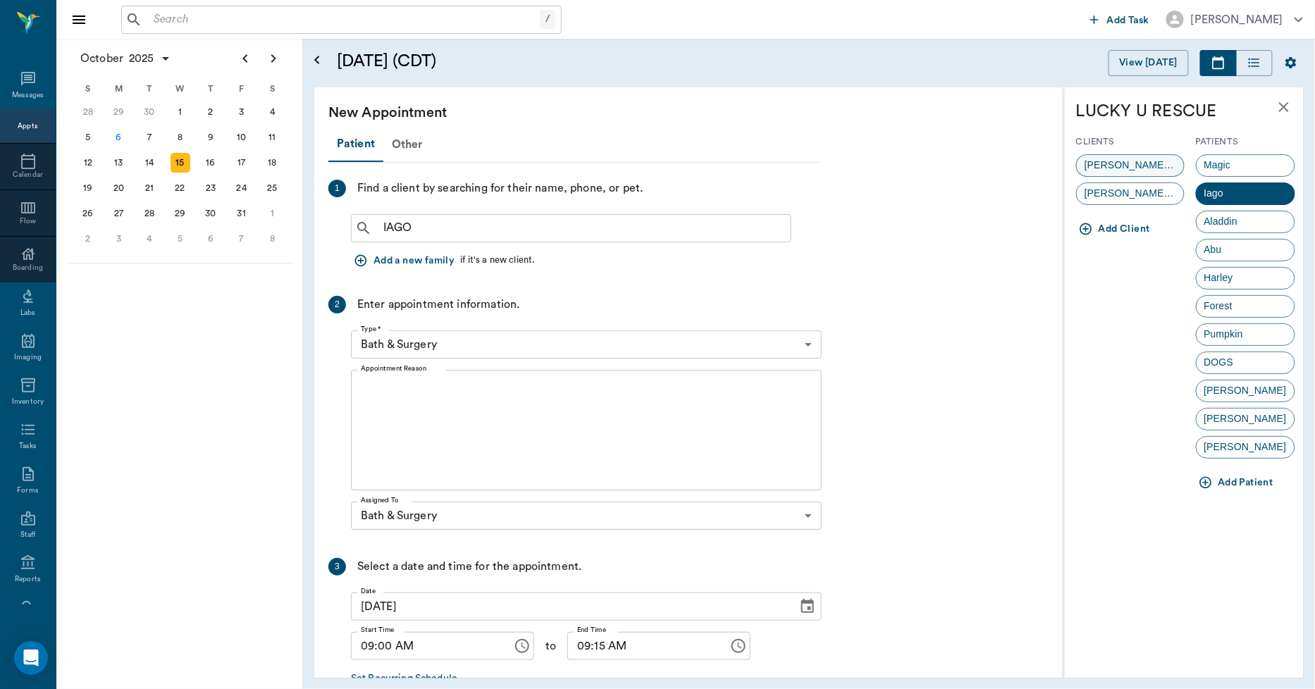
click at [1104, 163] on span "Lindsay Robbins (LUCKY U)" at bounding box center [1130, 165] width 107 height 15
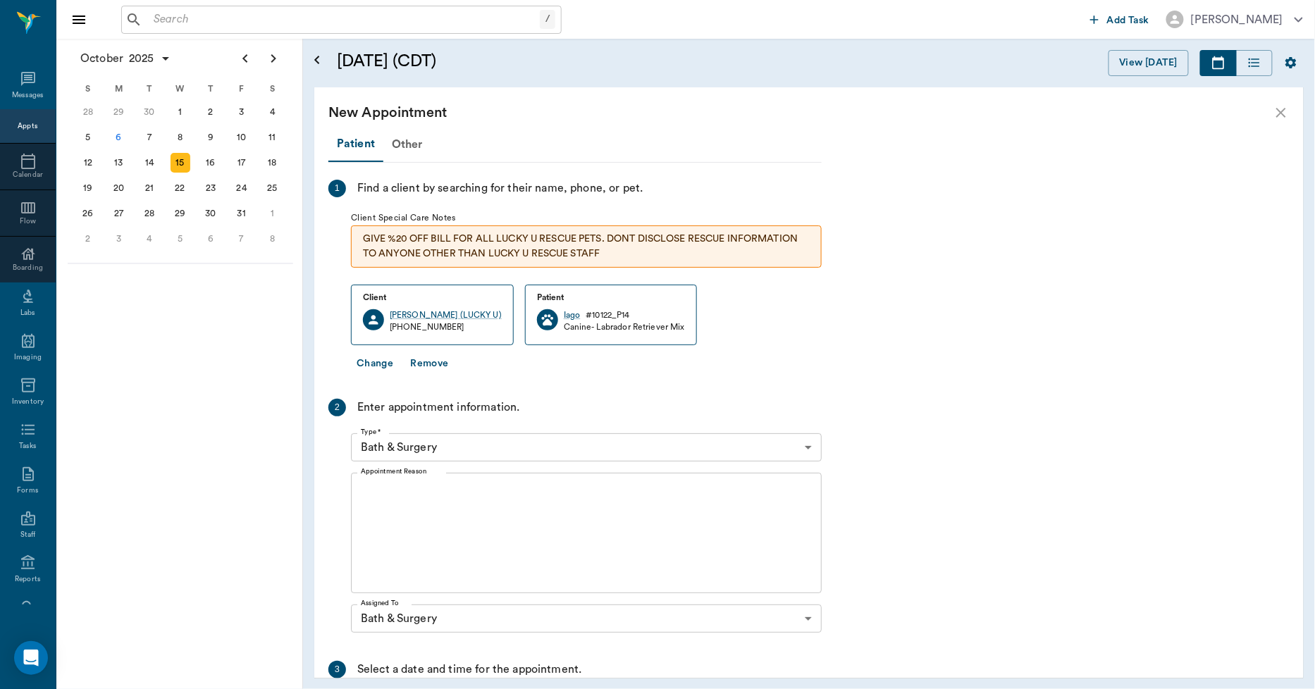
click at [395, 488] on textarea "Appointment Reason" at bounding box center [586, 533] width 451 height 97
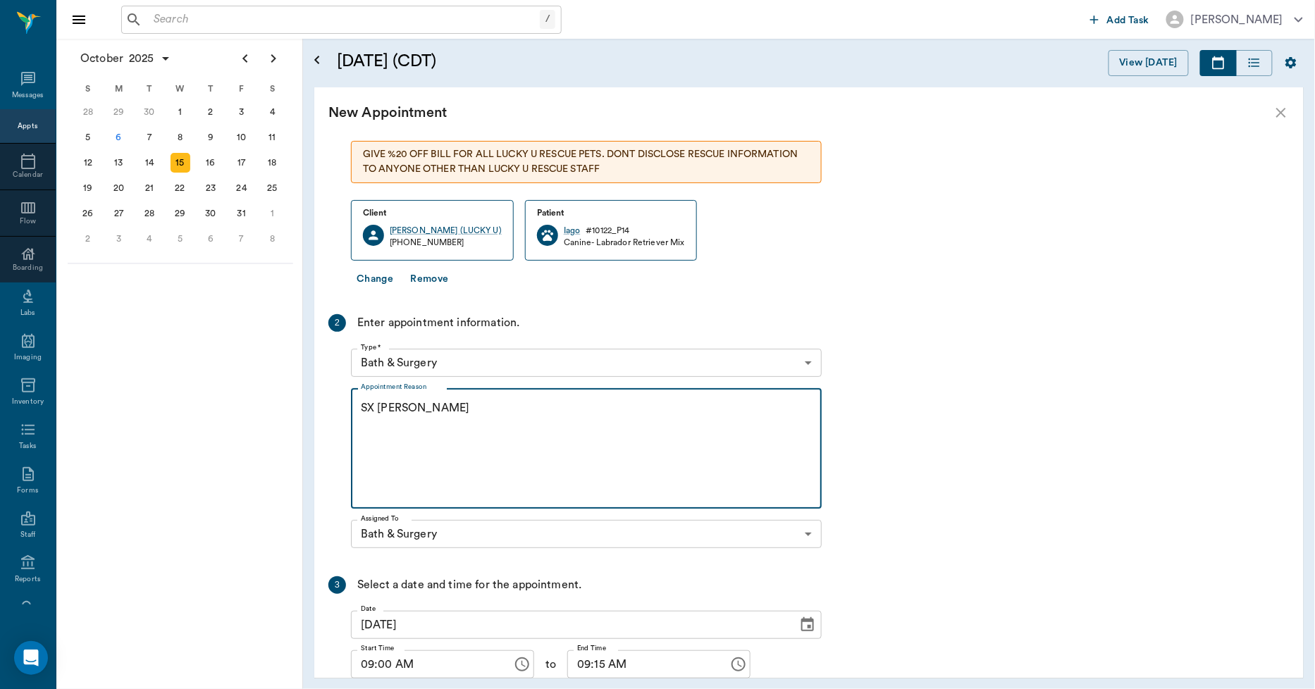
scroll to position [189, 0]
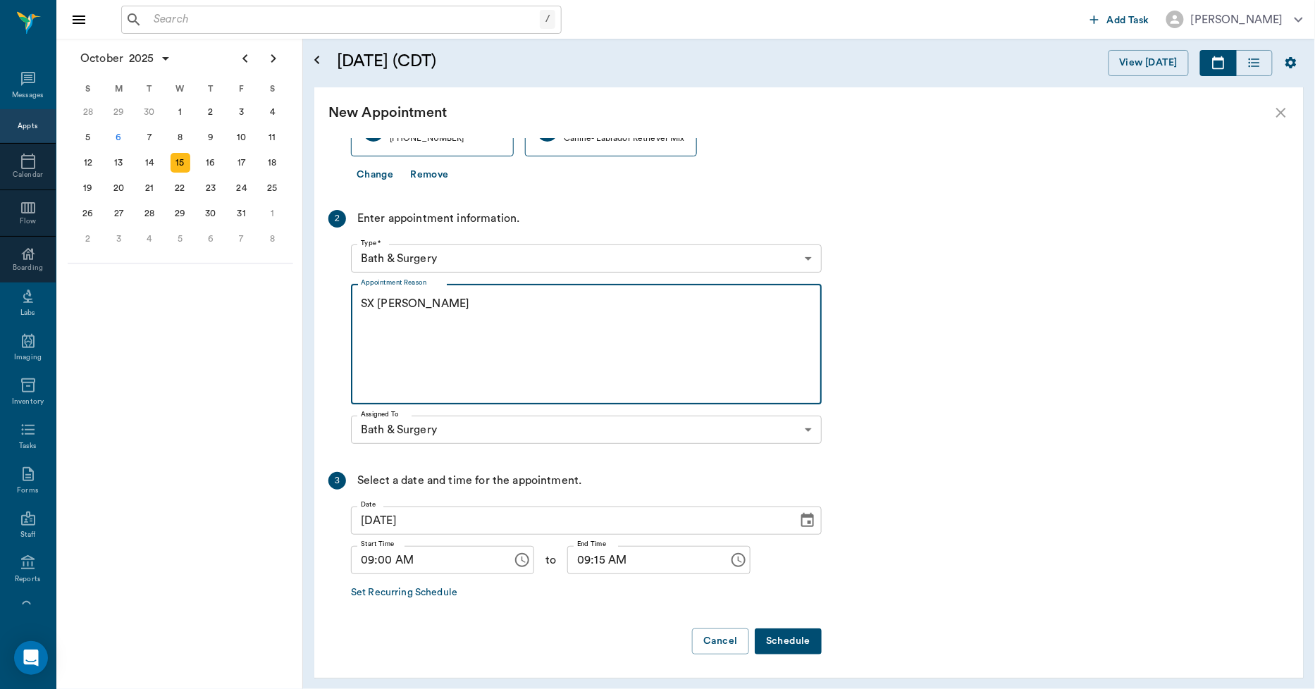
type textarea "SX [PERSON_NAME]"
click at [763, 636] on button "Schedule" at bounding box center [788, 642] width 67 height 26
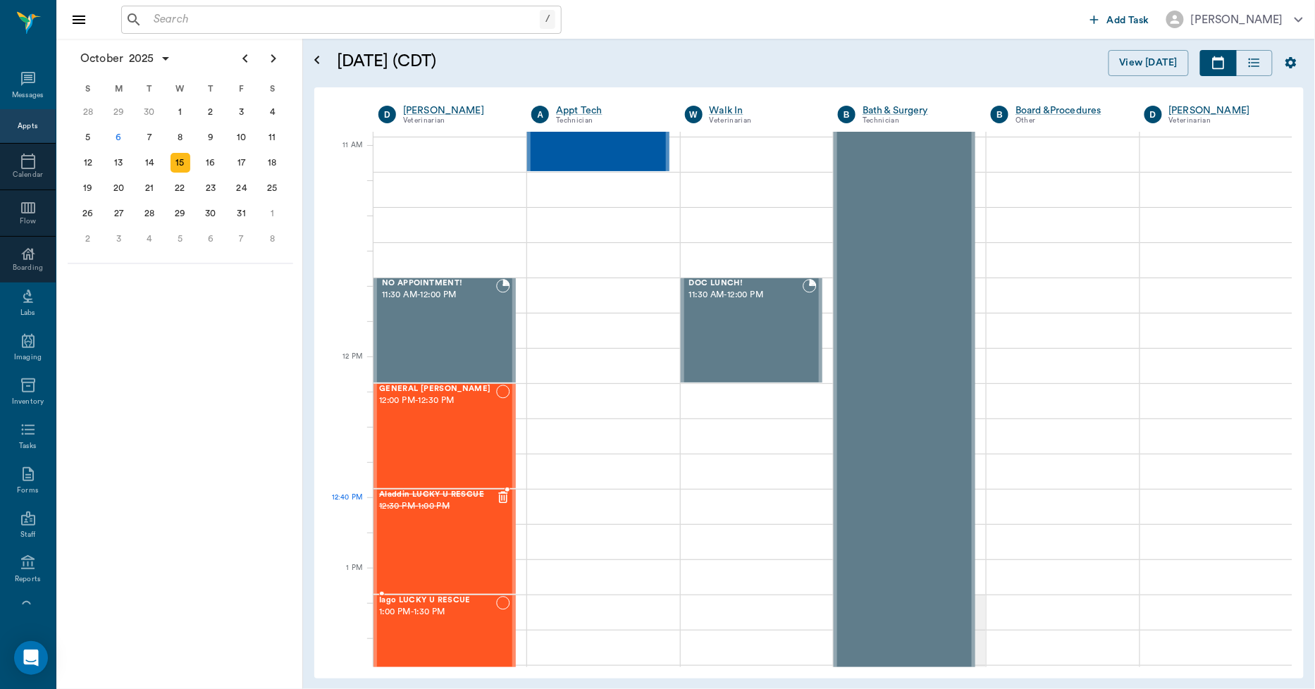
scroll to position [626, 0]
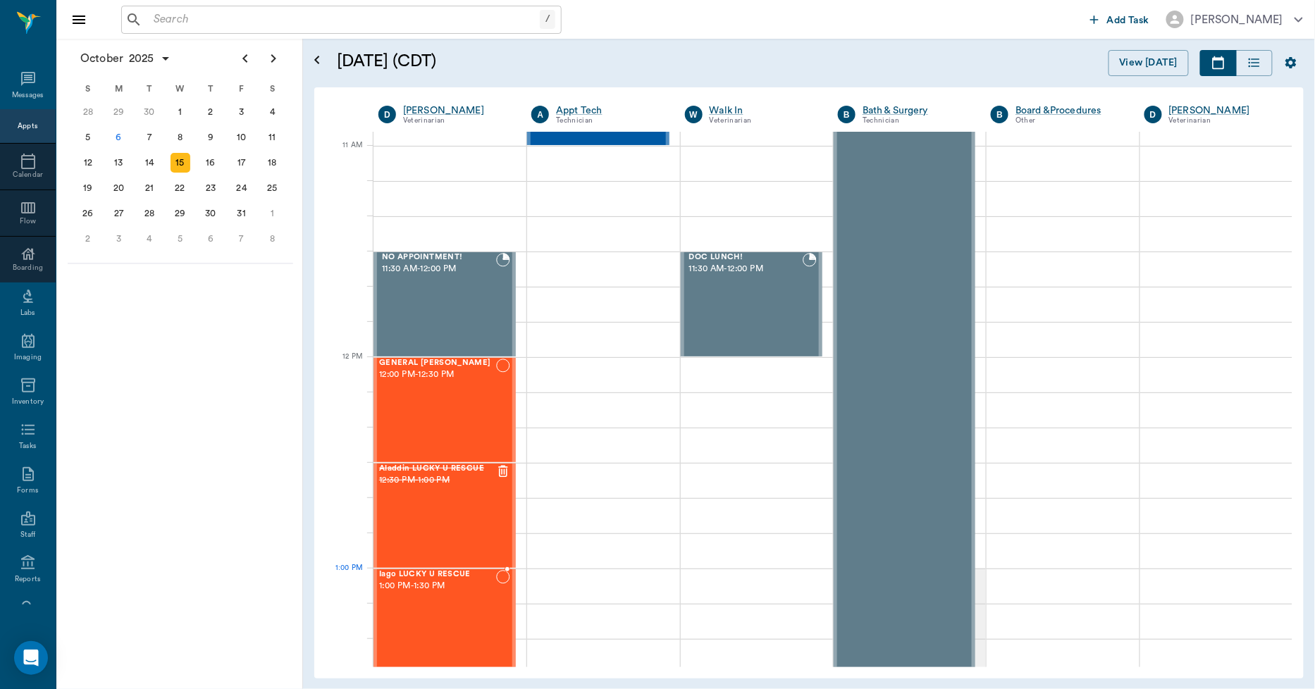
click at [455, 579] on span "1:00 PM - 1:30 PM" at bounding box center [437, 586] width 117 height 14
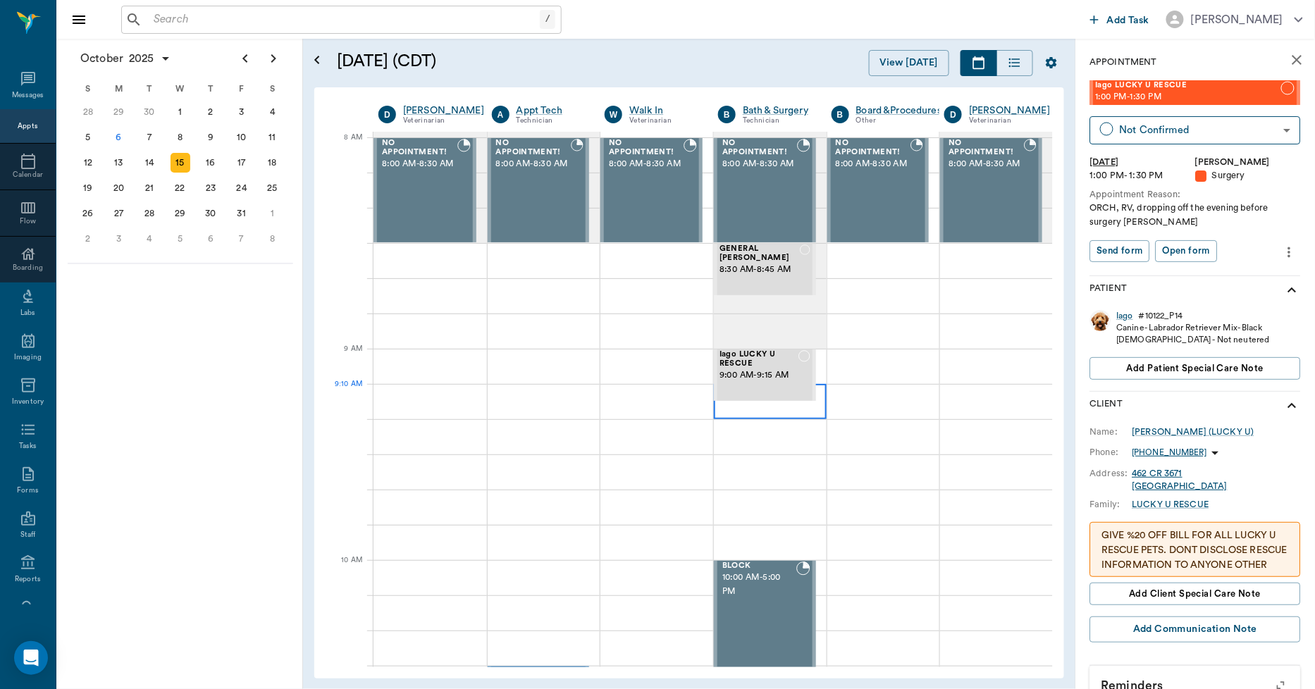
click at [755, 407] on div at bounding box center [770, 401] width 113 height 35
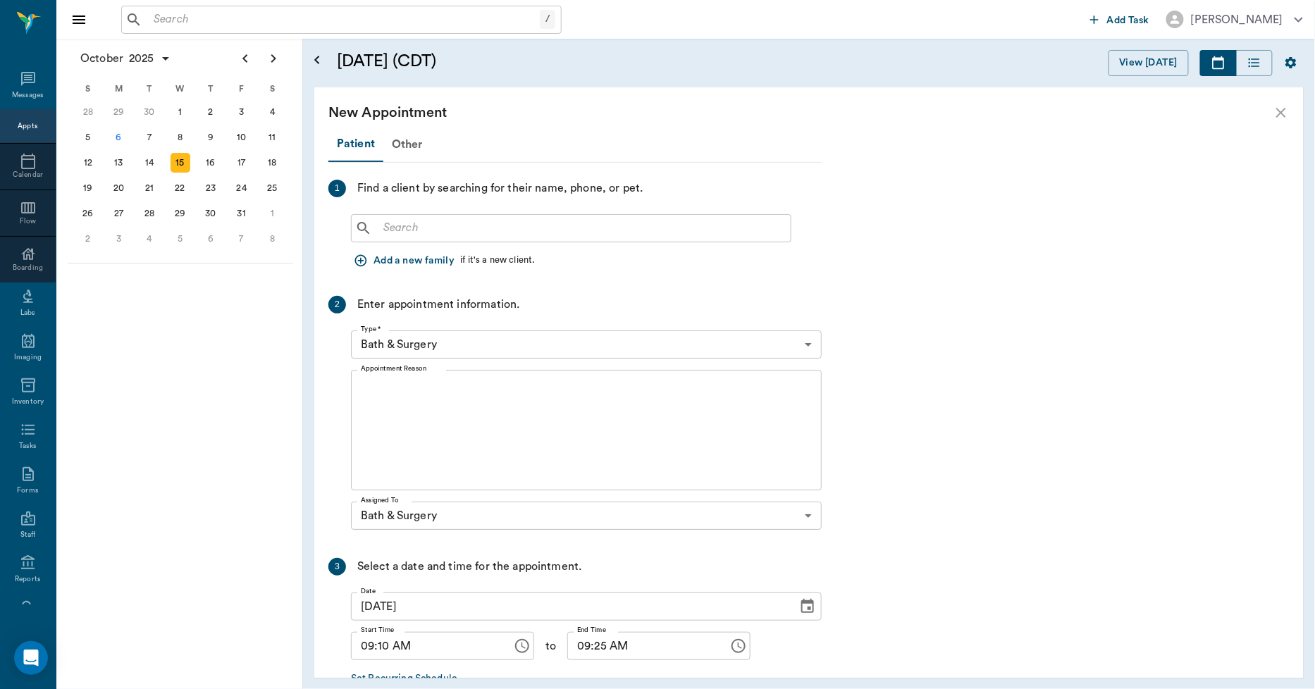
click at [397, 209] on div "​" at bounding box center [586, 226] width 471 height 34
click at [402, 223] on input "text" at bounding box center [581, 228] width 407 height 20
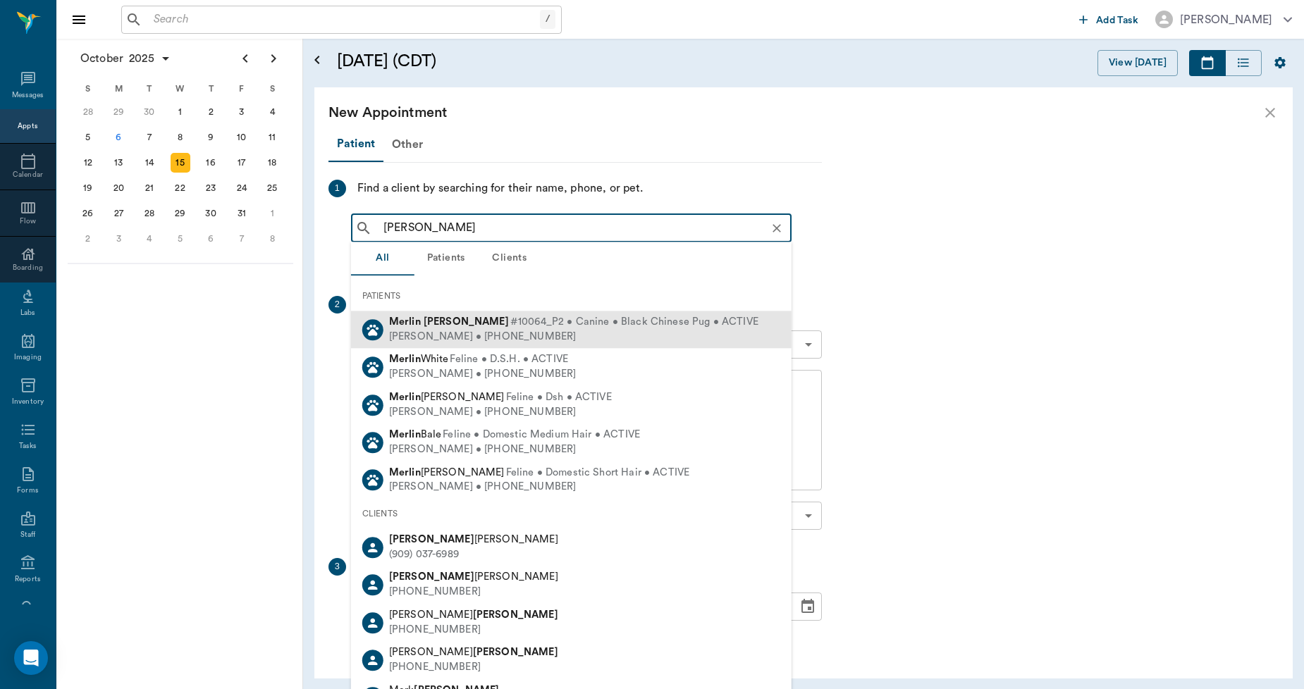
click at [411, 322] on b "Merlin" at bounding box center [405, 321] width 32 height 11
type input "MERLIN JOHNS"
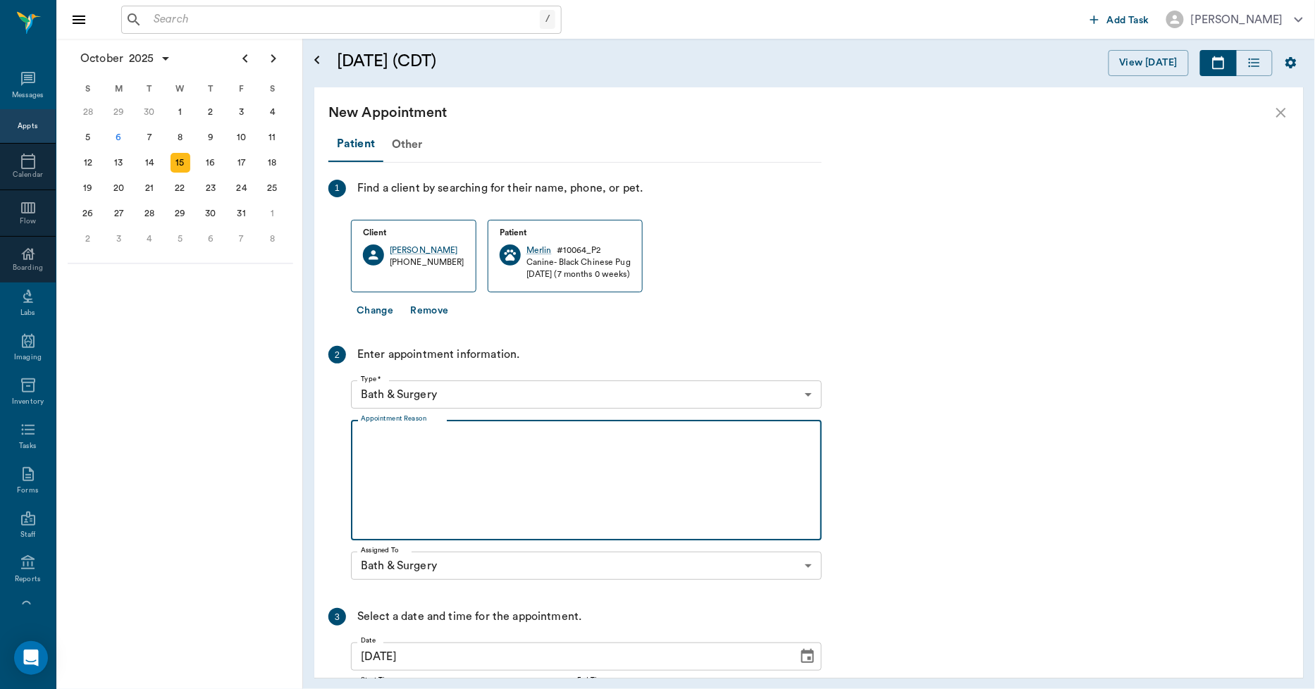
click at [405, 481] on textarea "Appointment Reason" at bounding box center [586, 480] width 451 height 97
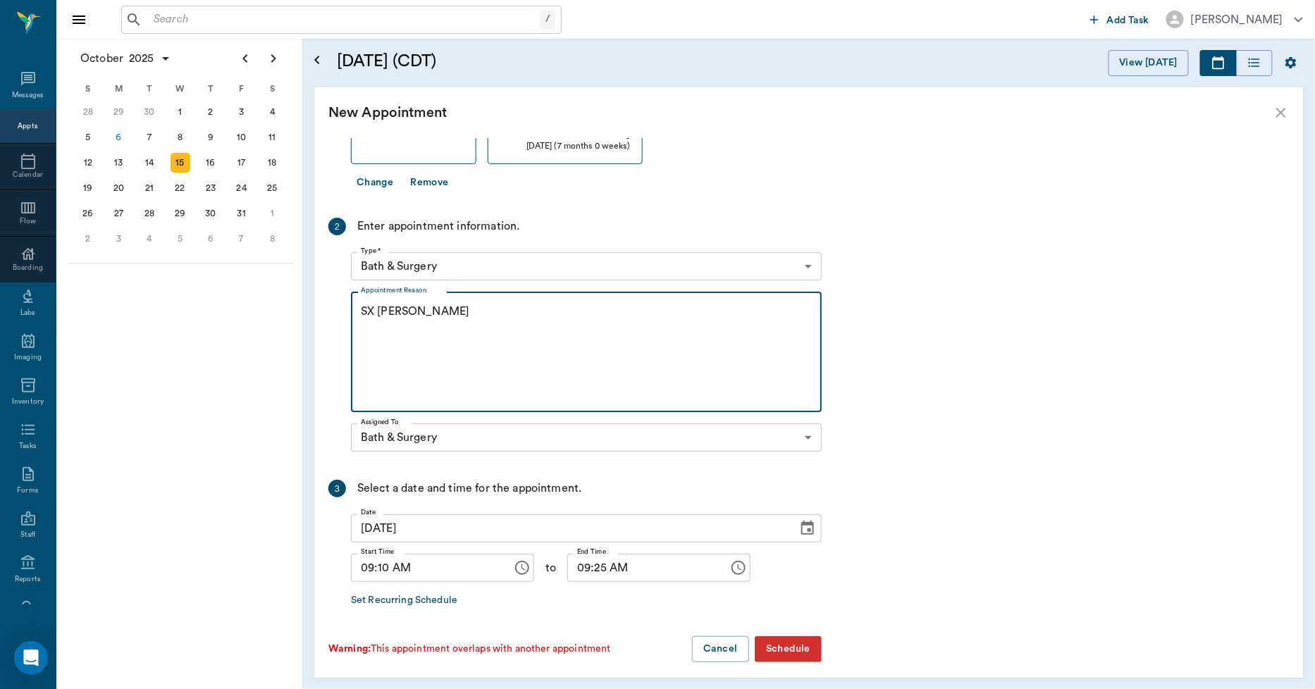
scroll to position [136, 0]
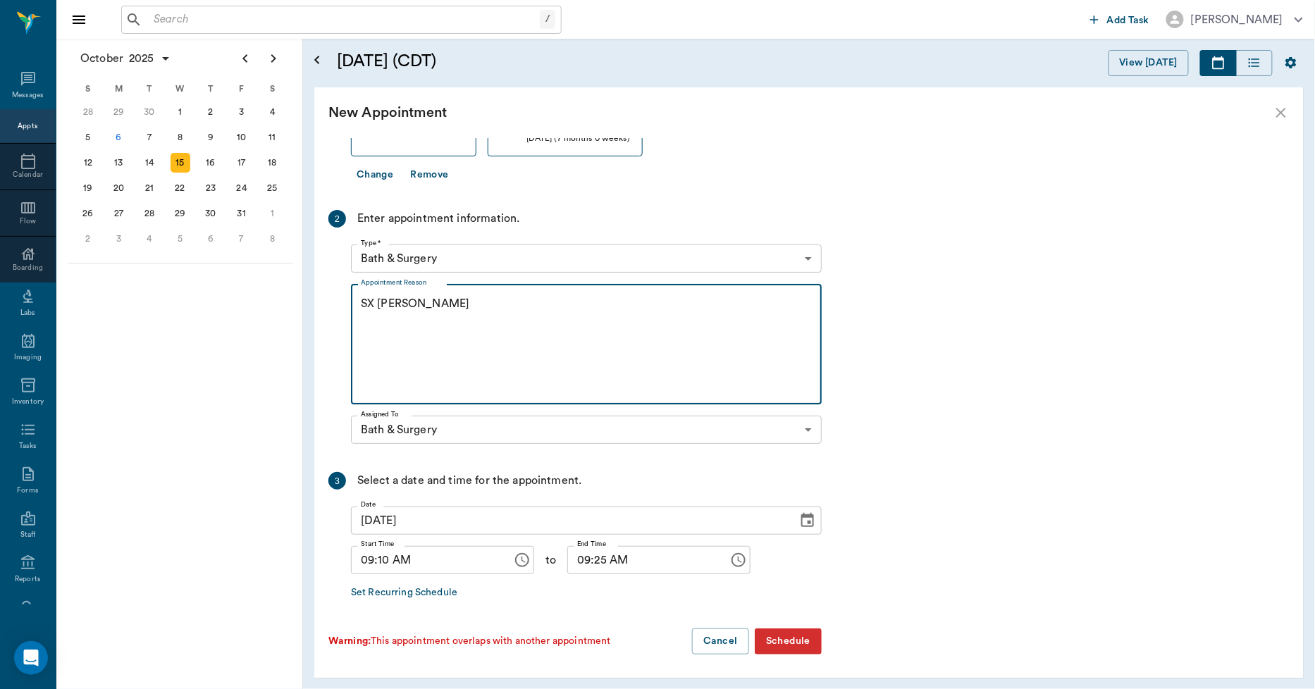
type textarea "SX [PERSON_NAME]"
click at [388, 564] on input "09:10 AM" at bounding box center [427, 560] width 152 height 28
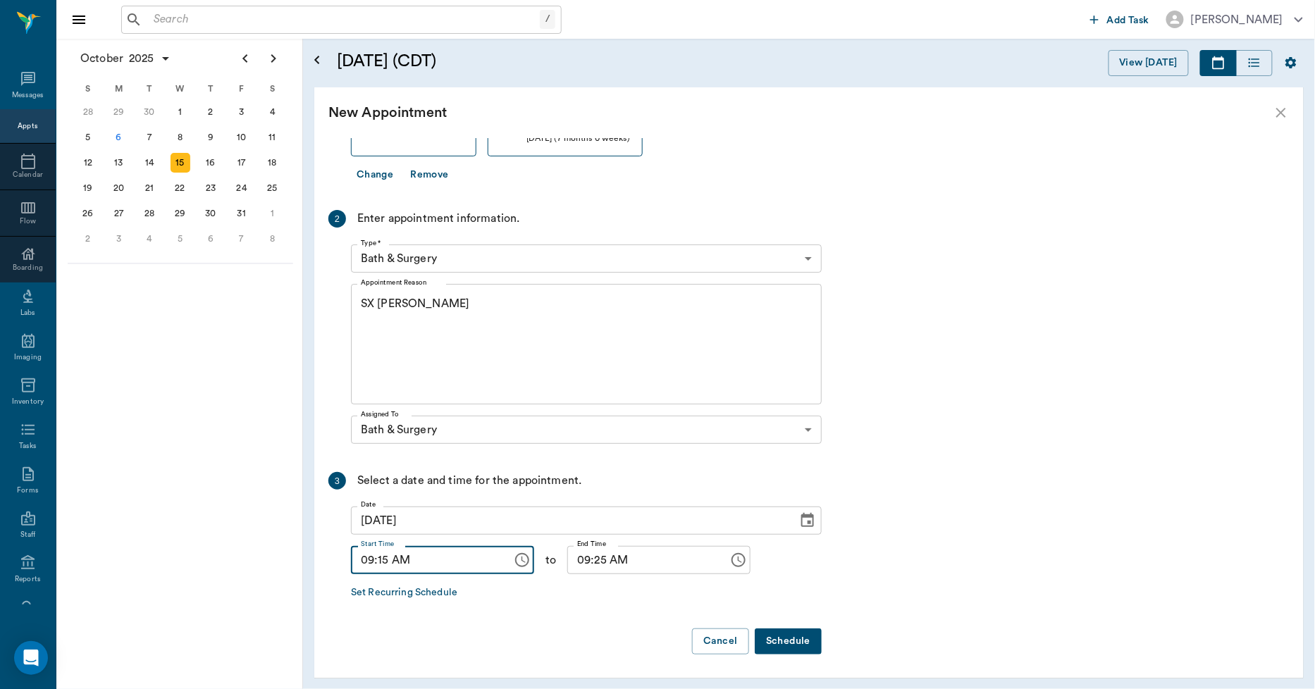
type input "09:15 AM"
click at [590, 565] on input "09:25 AM" at bounding box center [643, 560] width 152 height 28
type input "09:30 AM"
click at [777, 638] on button "Schedule" at bounding box center [788, 642] width 67 height 26
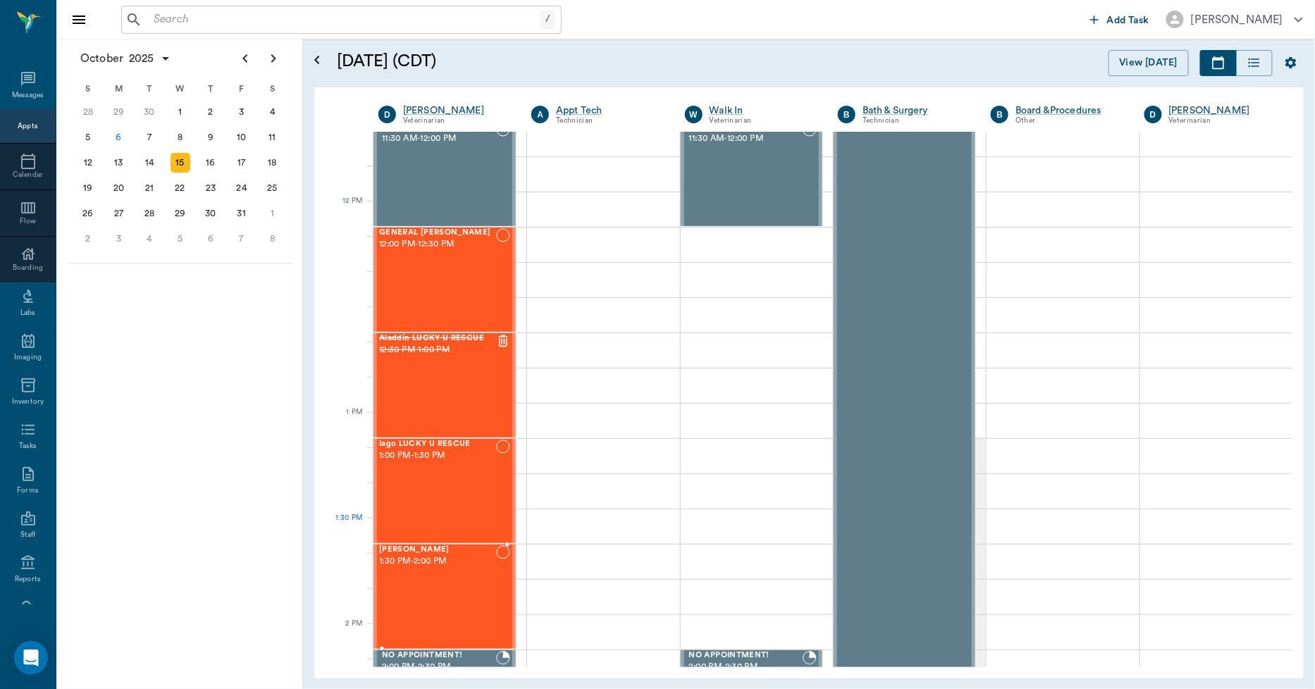
scroll to position [783, 0]
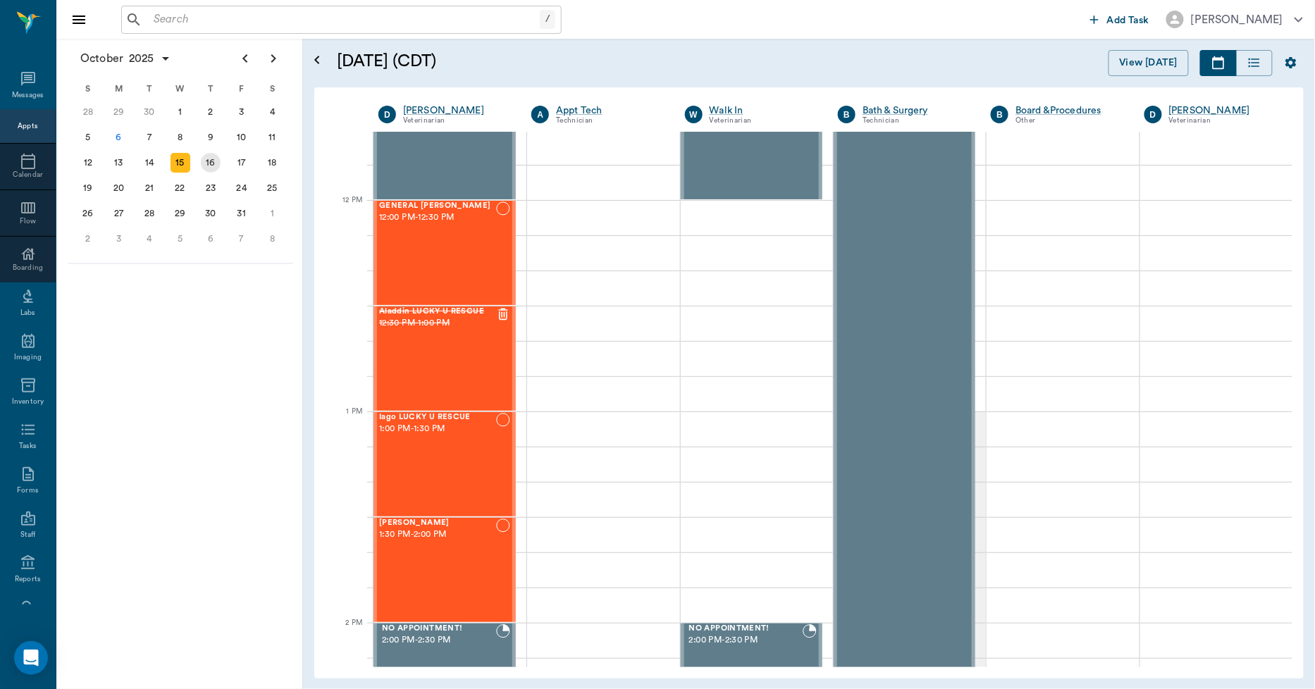
click at [212, 160] on div "16" at bounding box center [211, 163] width 20 height 20
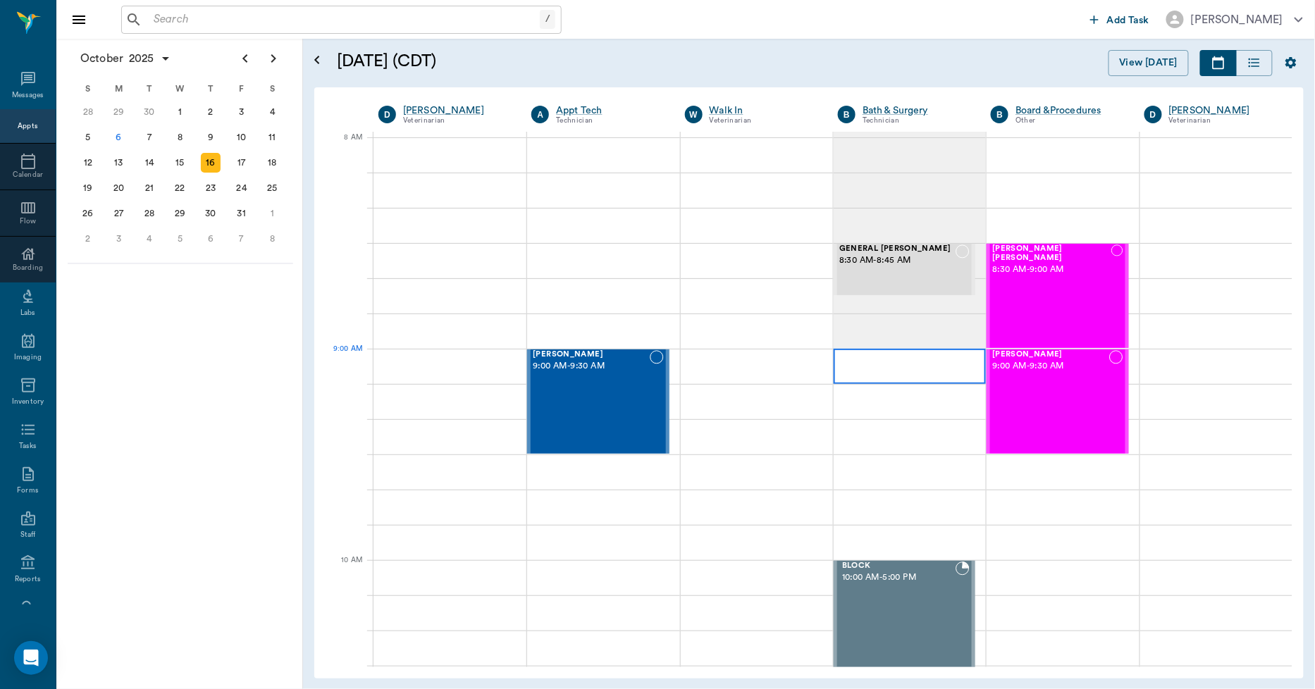
click at [855, 369] on div at bounding box center [910, 366] width 152 height 35
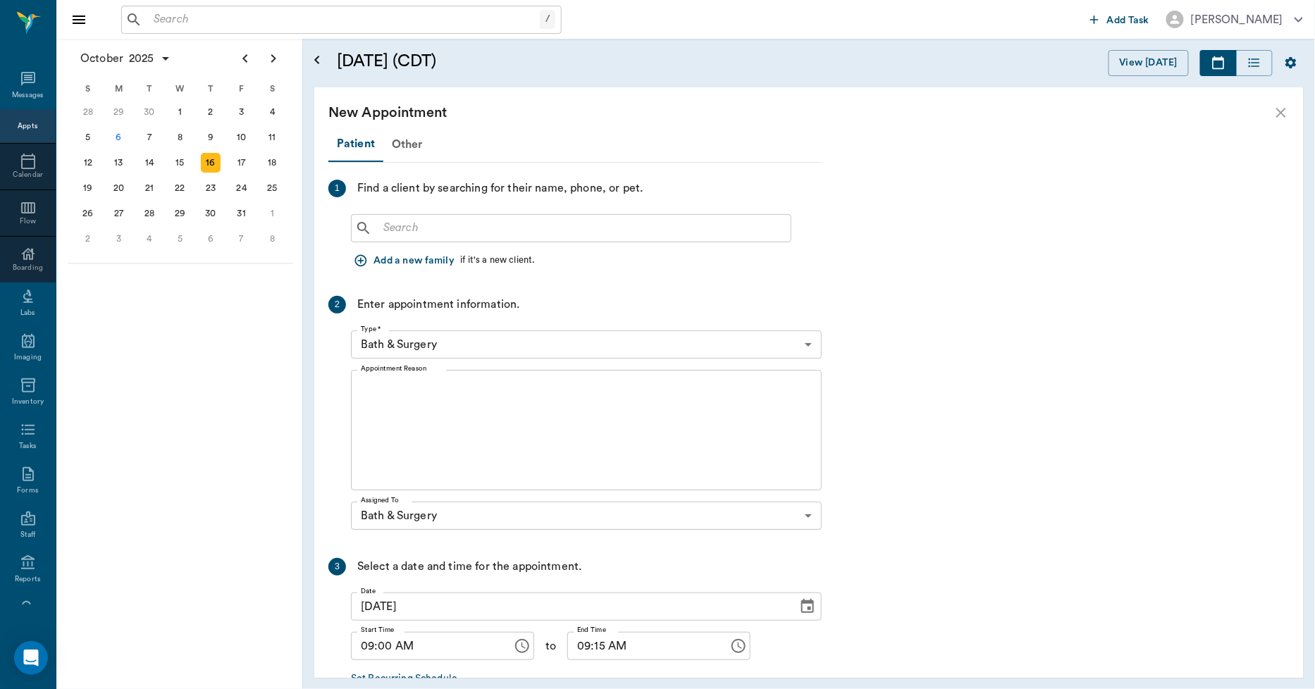
click at [433, 233] on input "text" at bounding box center [581, 228] width 407 height 20
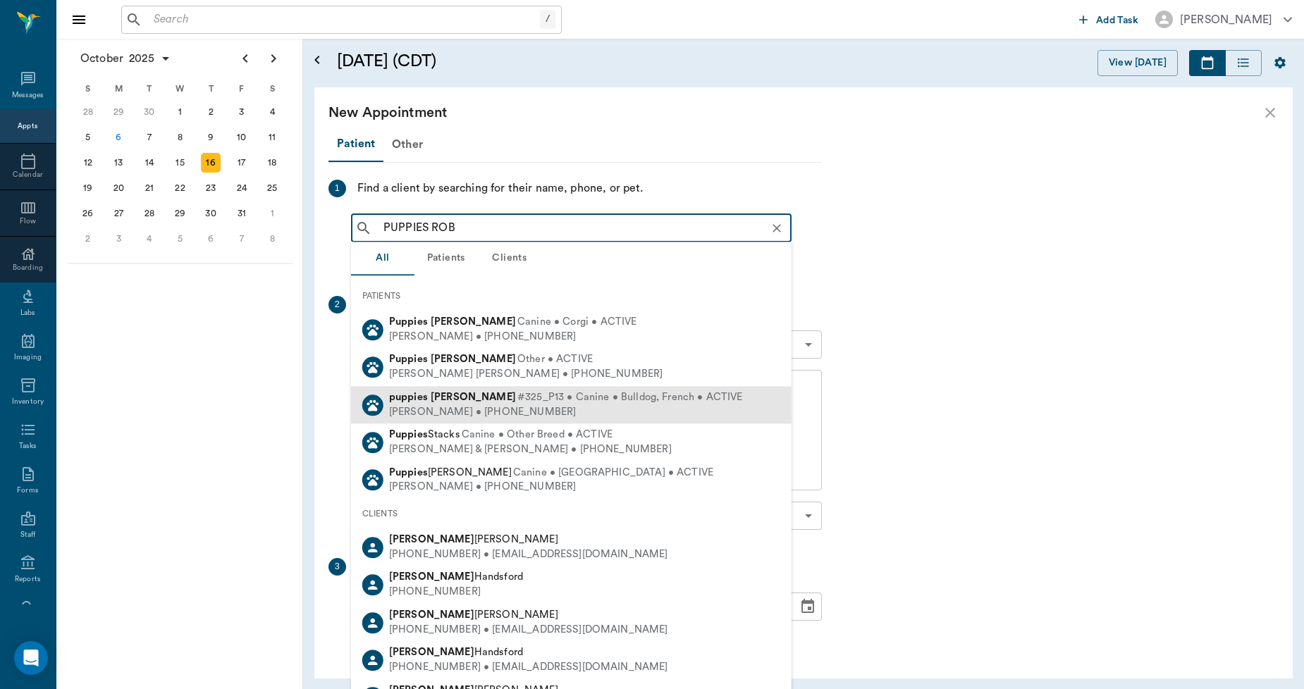
click at [433, 396] on b "Robinson" at bounding box center [473, 397] width 85 height 11
type input "PUPPIES ROB"
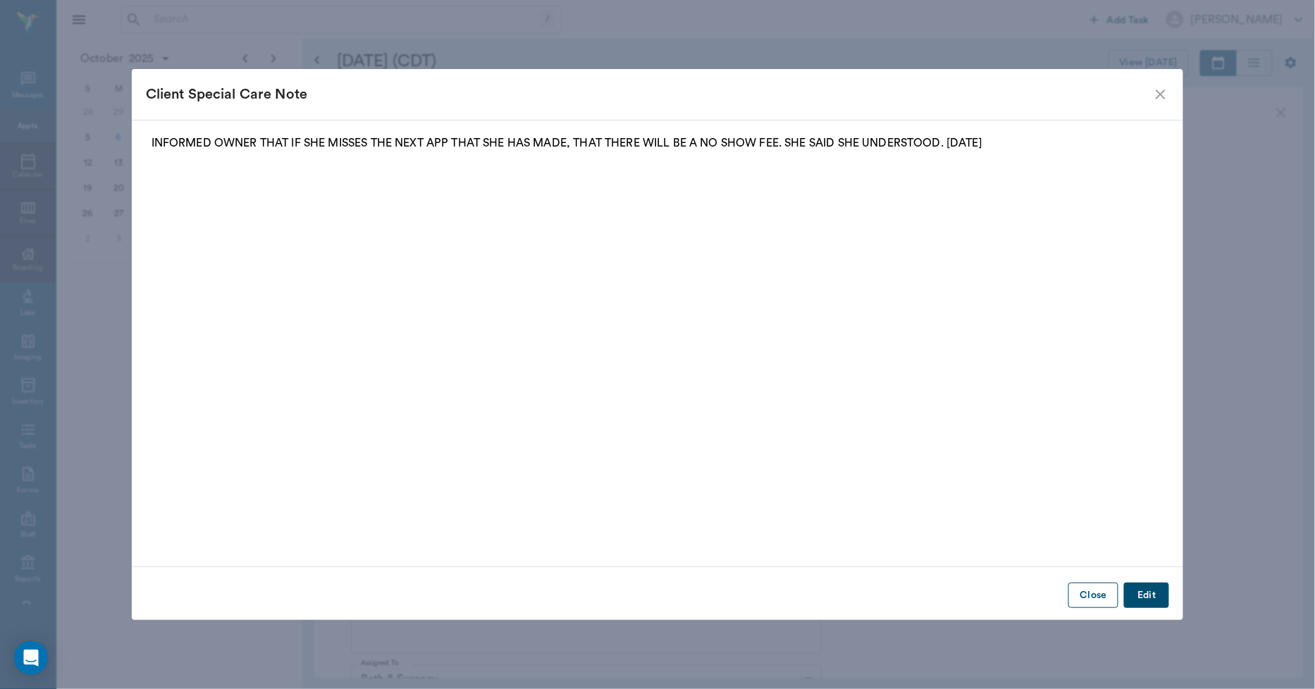
click at [1089, 592] on button "Close" at bounding box center [1093, 596] width 50 height 26
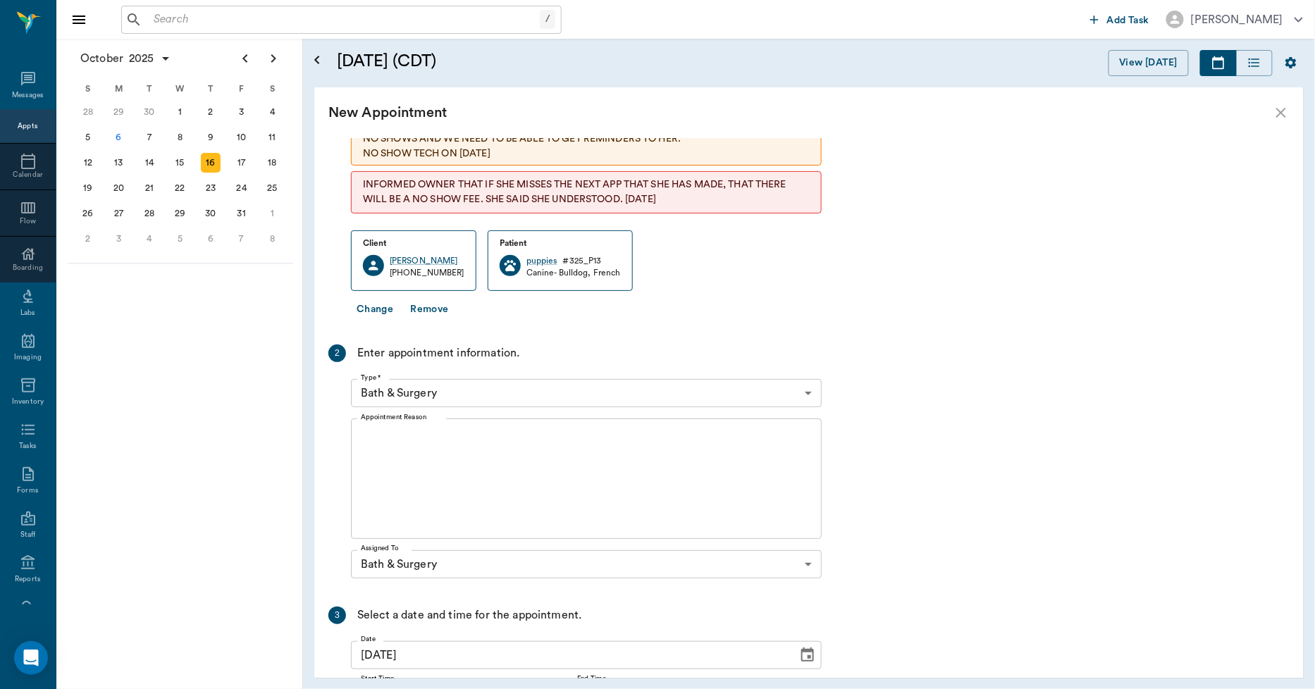
scroll to position [235, 0]
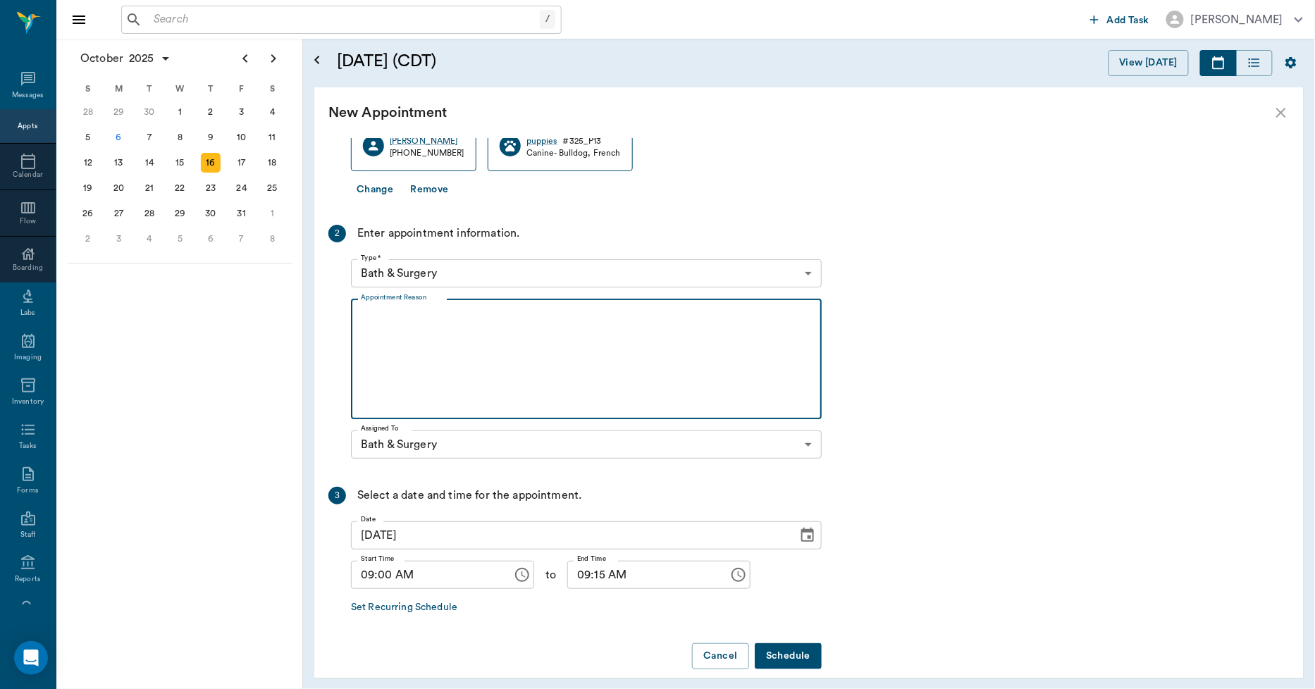
click at [370, 317] on textarea "Appointment Reason" at bounding box center [586, 359] width 451 height 97
type textarea "SX REMINDER LORY"
click at [773, 650] on button "Schedule" at bounding box center [788, 656] width 67 height 26
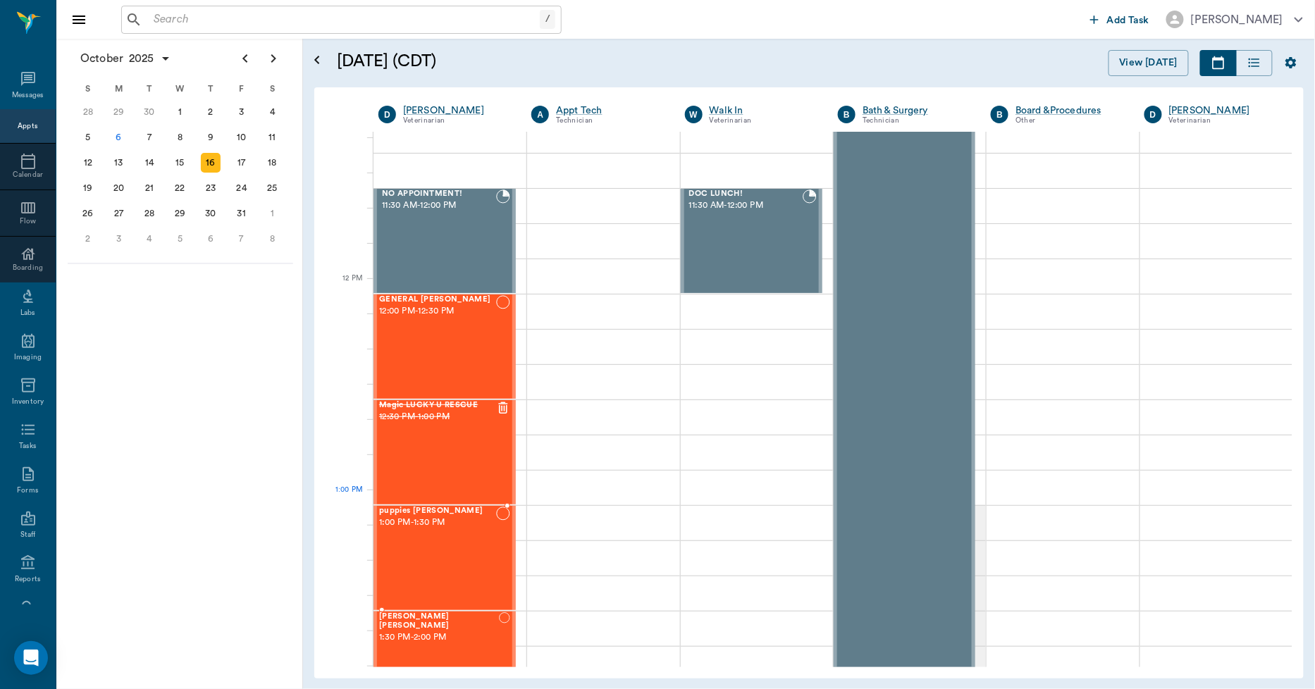
scroll to position [705, 0]
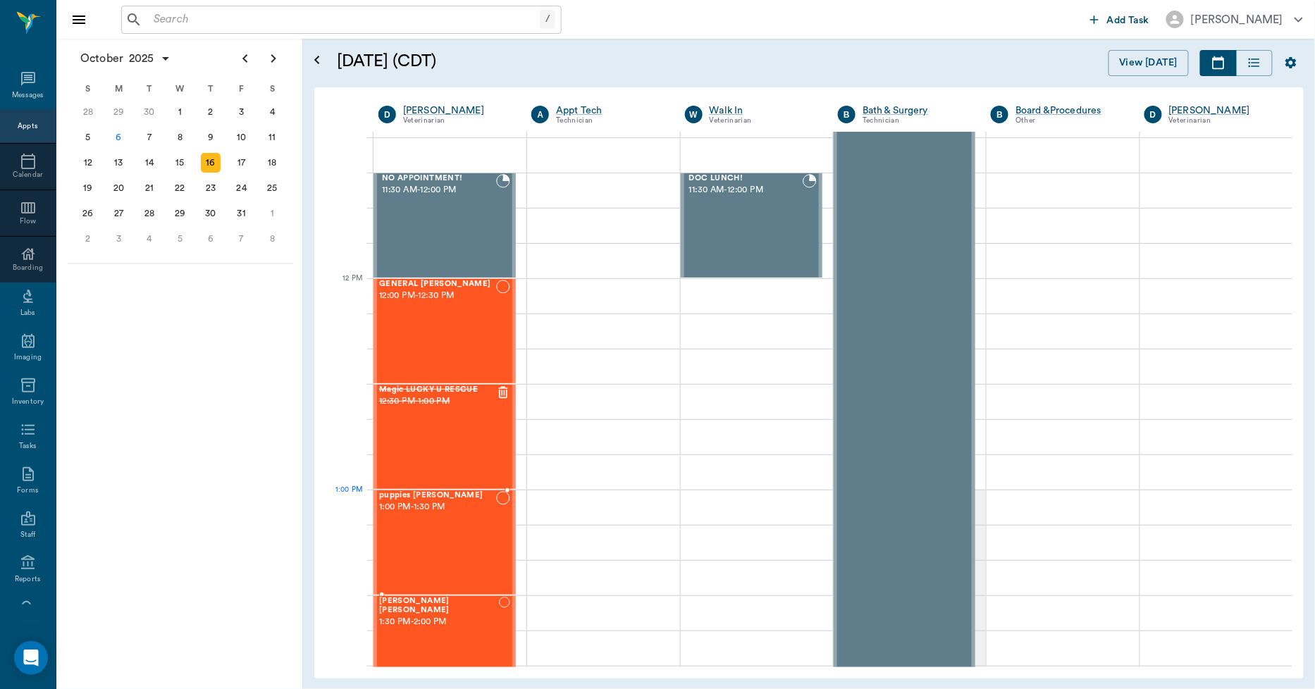
click at [466, 506] on span "1:00 PM - 1:30 PM" at bounding box center [437, 507] width 117 height 14
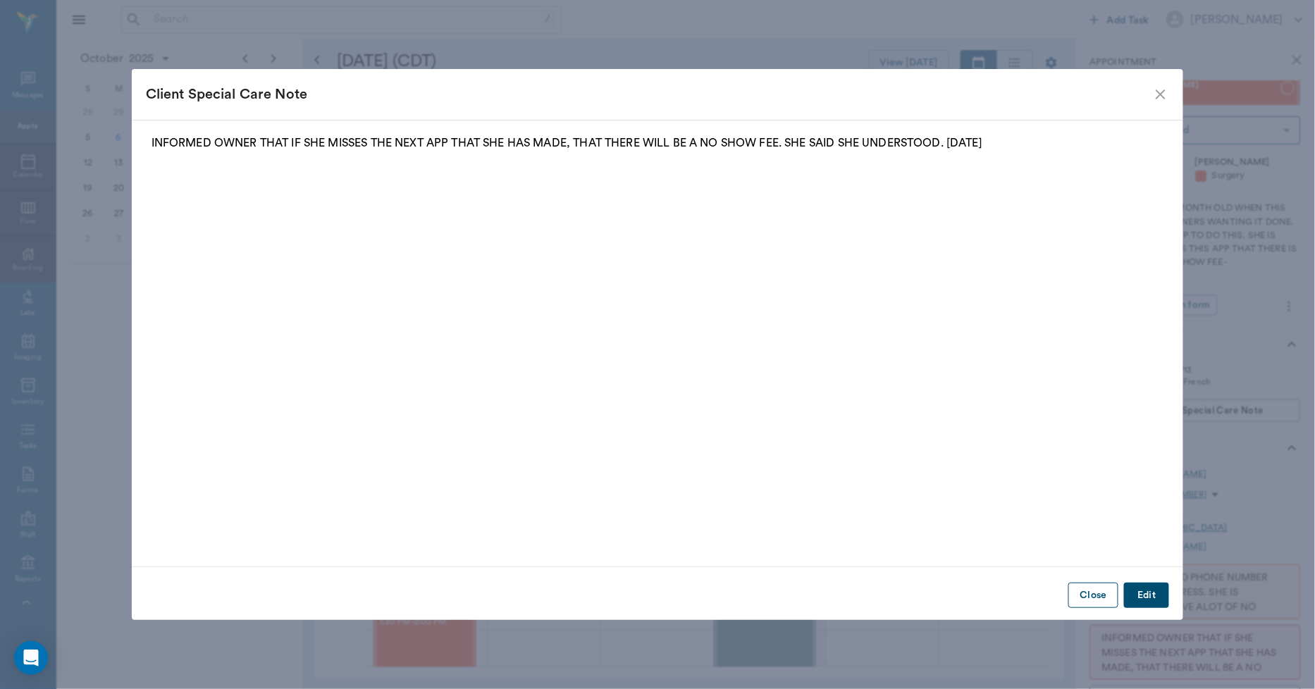
click at [1084, 592] on button "Close" at bounding box center [1093, 596] width 50 height 26
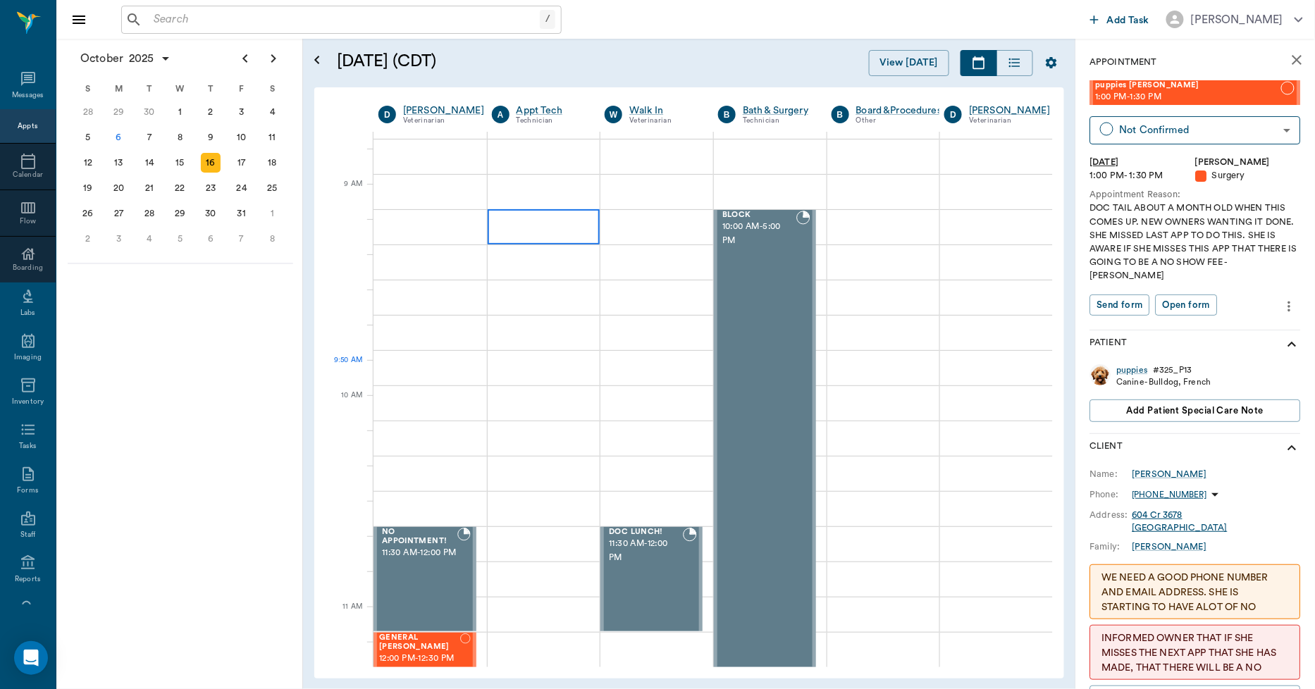
scroll to position [78, 0]
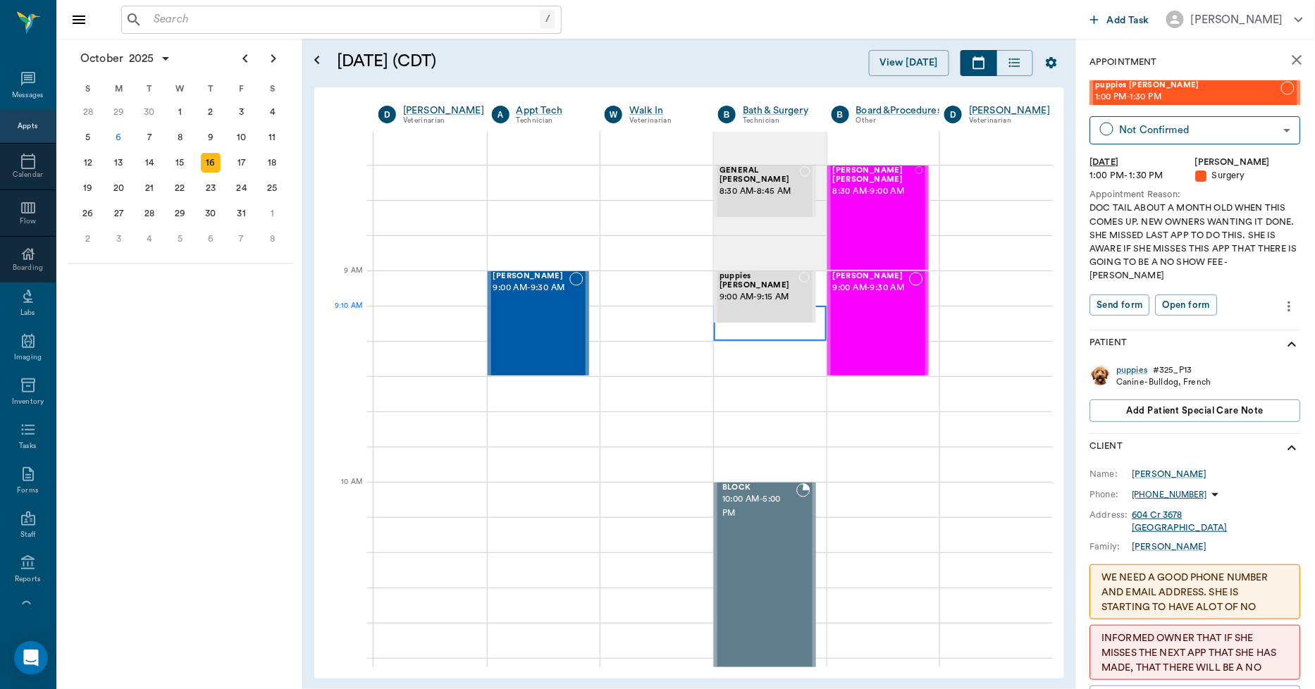
click at [742, 333] on div at bounding box center [770, 323] width 113 height 35
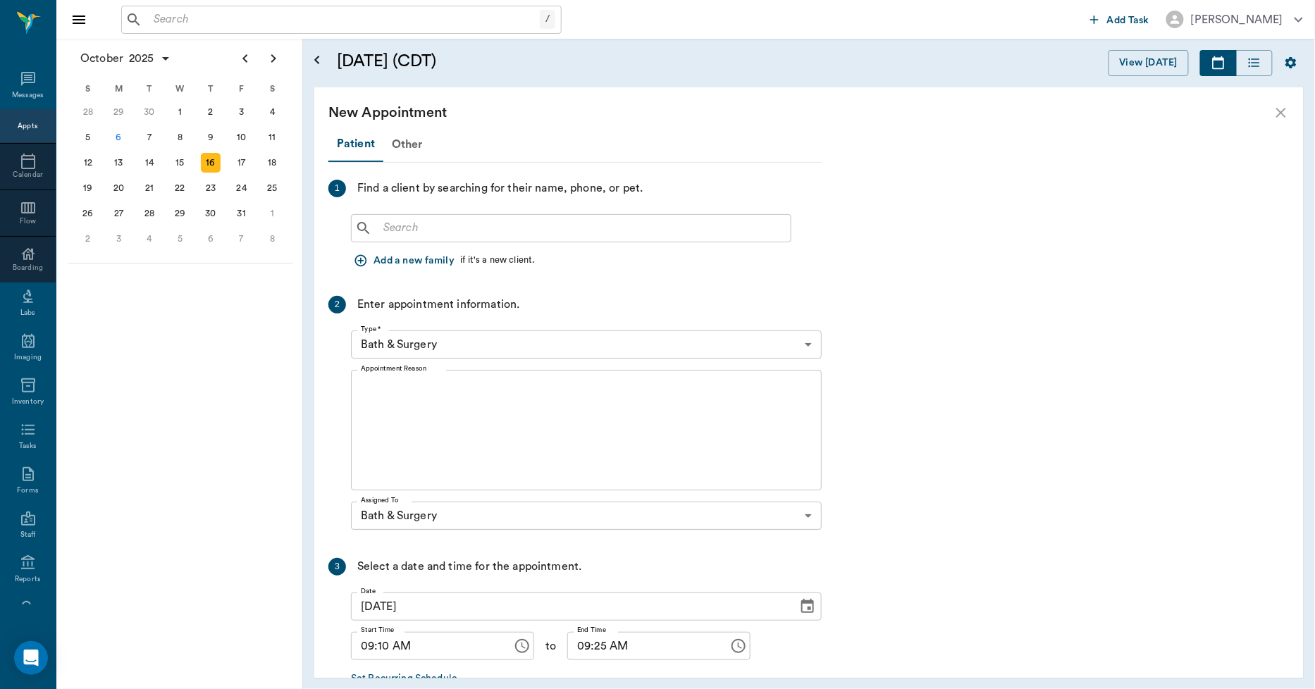
click at [397, 226] on input "text" at bounding box center [581, 228] width 407 height 20
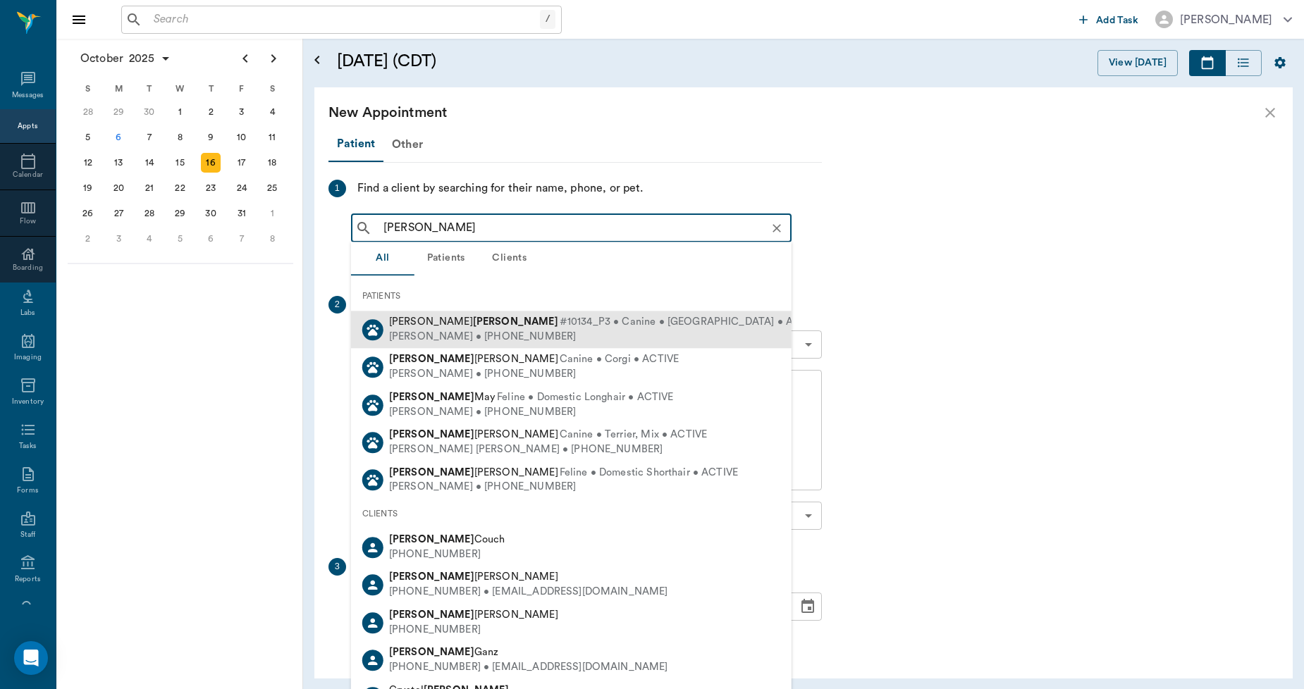
click at [437, 327] on div "Emma Mae Tidwell #10134_P3 • Canine • CHIHUAHUA • ACTIVE" at bounding box center [605, 322] width 433 height 15
type input "EMMA TIDW"
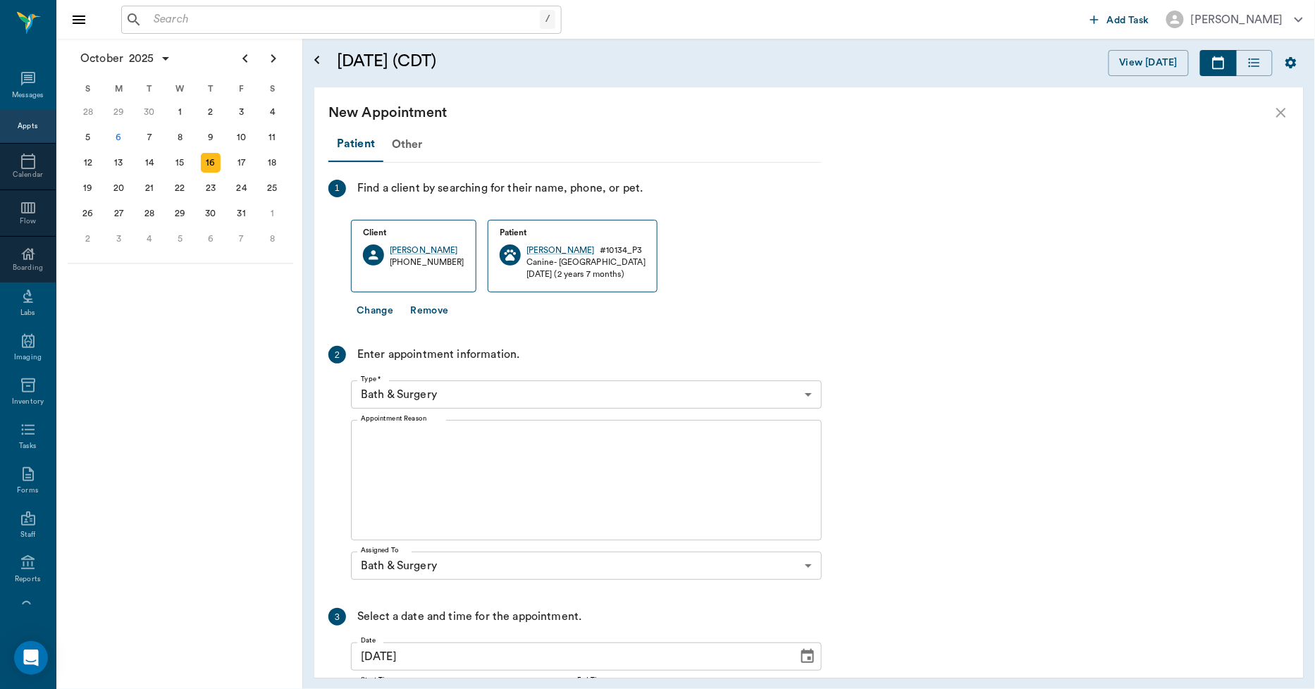
click at [434, 437] on textarea "Appointment Reason" at bounding box center [586, 480] width 451 height 97
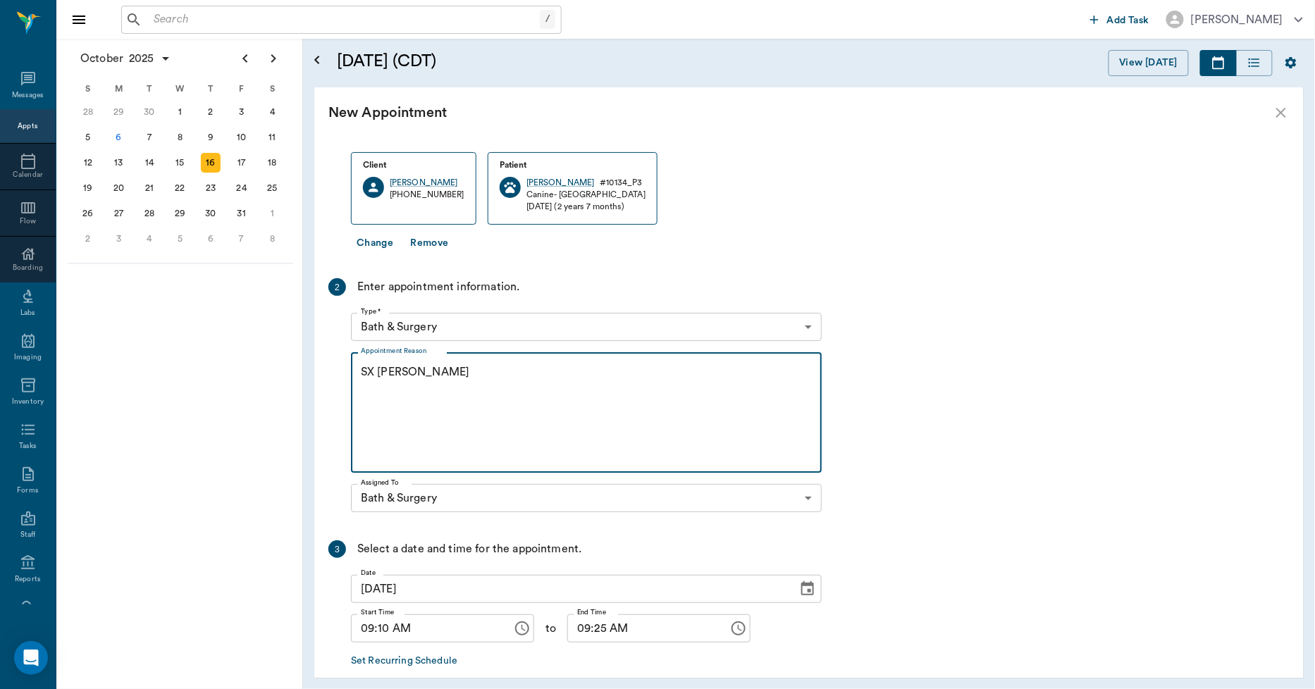
scroll to position [136, 0]
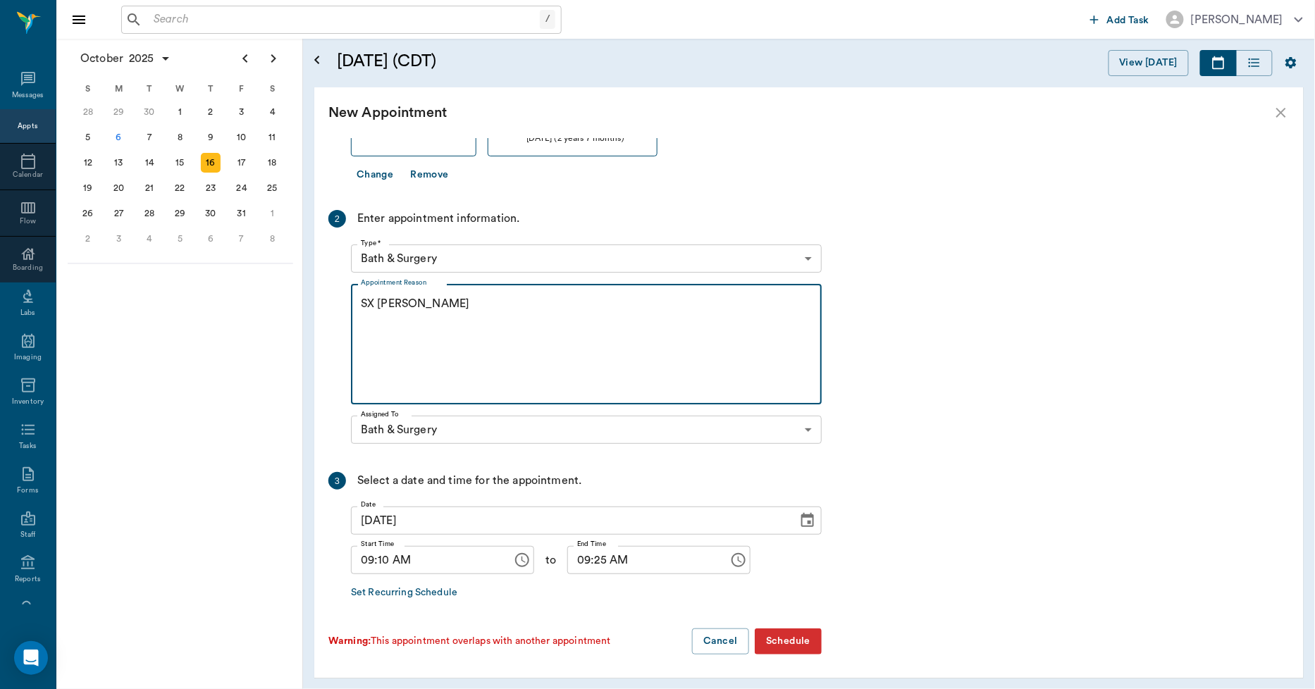
type textarea "SX REMINDER LORY"
click at [383, 557] on input "09:10 AM" at bounding box center [427, 560] width 152 height 28
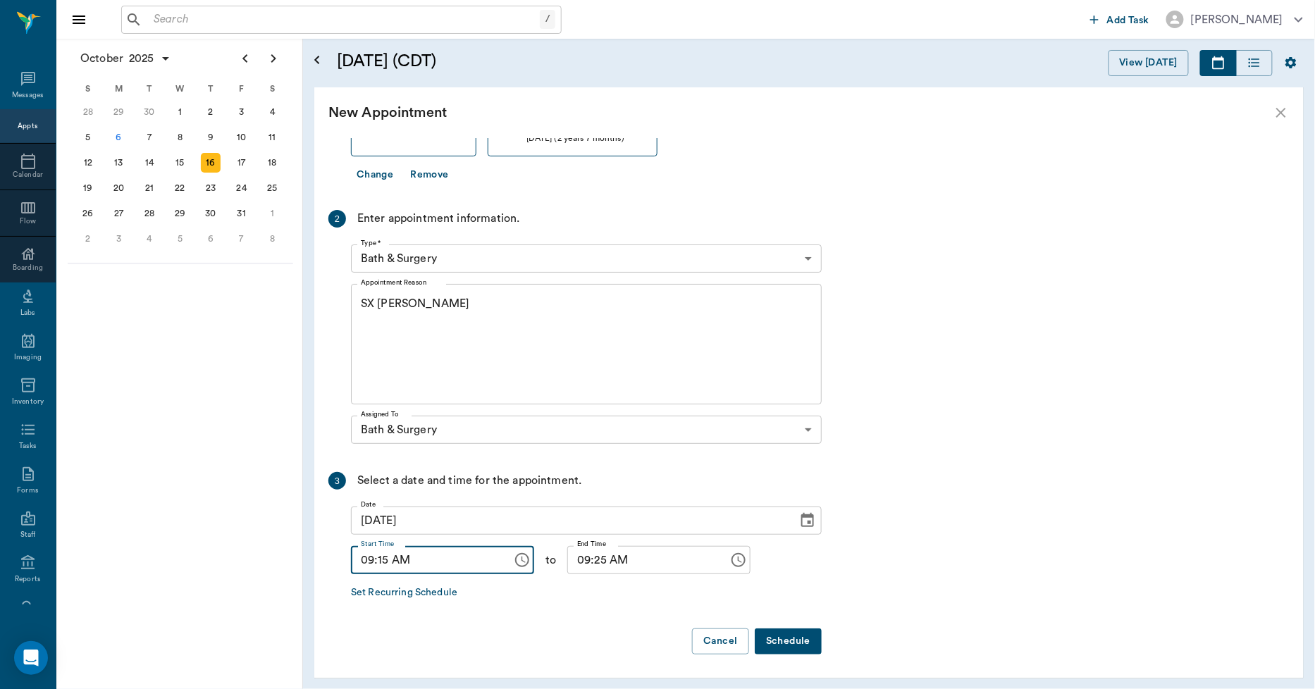
type input "09:15 AM"
click at [586, 557] on input "09:25 AM" at bounding box center [643, 560] width 152 height 28
type input "09:30 AM"
click at [798, 643] on button "Schedule" at bounding box center [788, 642] width 67 height 26
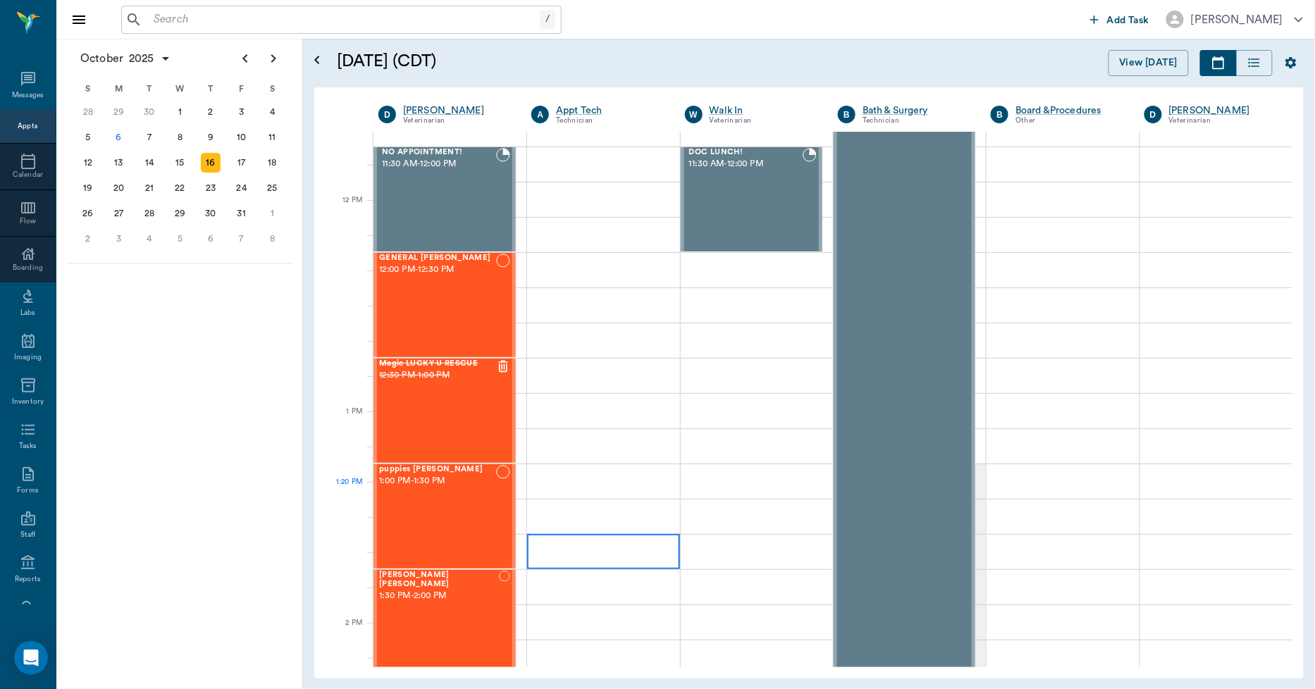
scroll to position [705, 0]
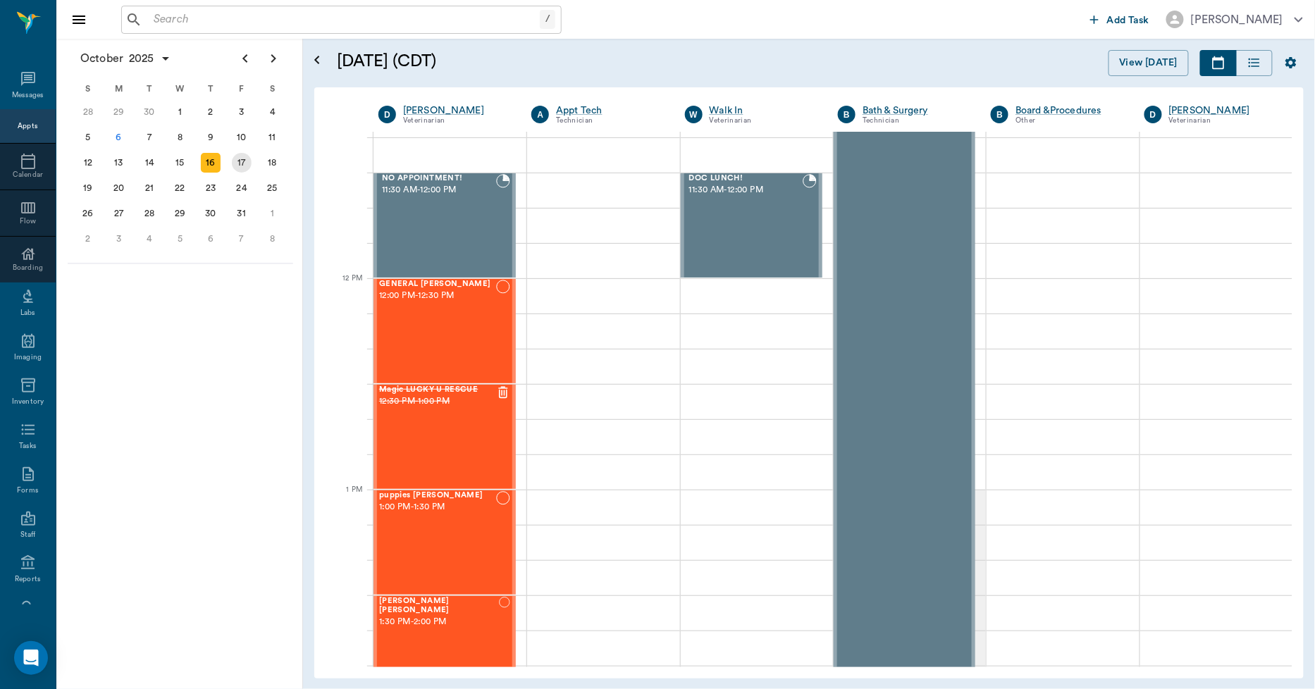
click at [233, 156] on div "17" at bounding box center [242, 163] width 20 height 20
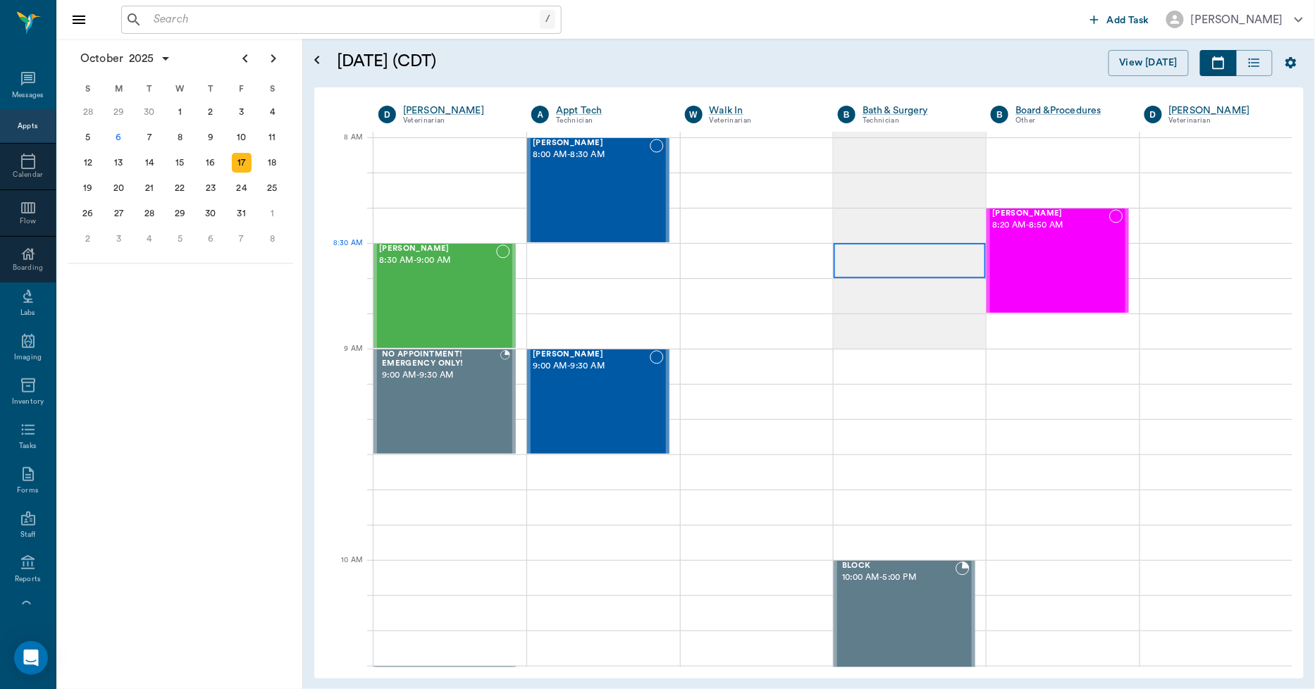
click at [834, 252] on div at bounding box center [910, 260] width 152 height 35
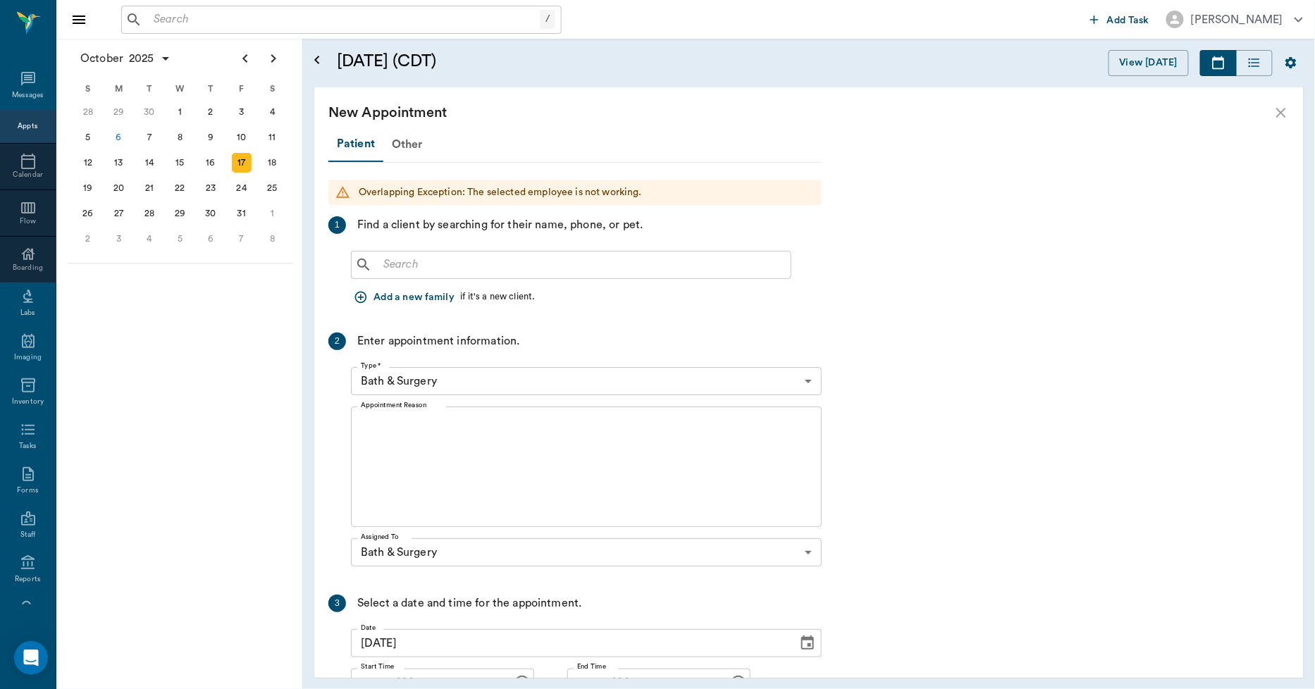
click at [451, 264] on input "text" at bounding box center [581, 265] width 407 height 20
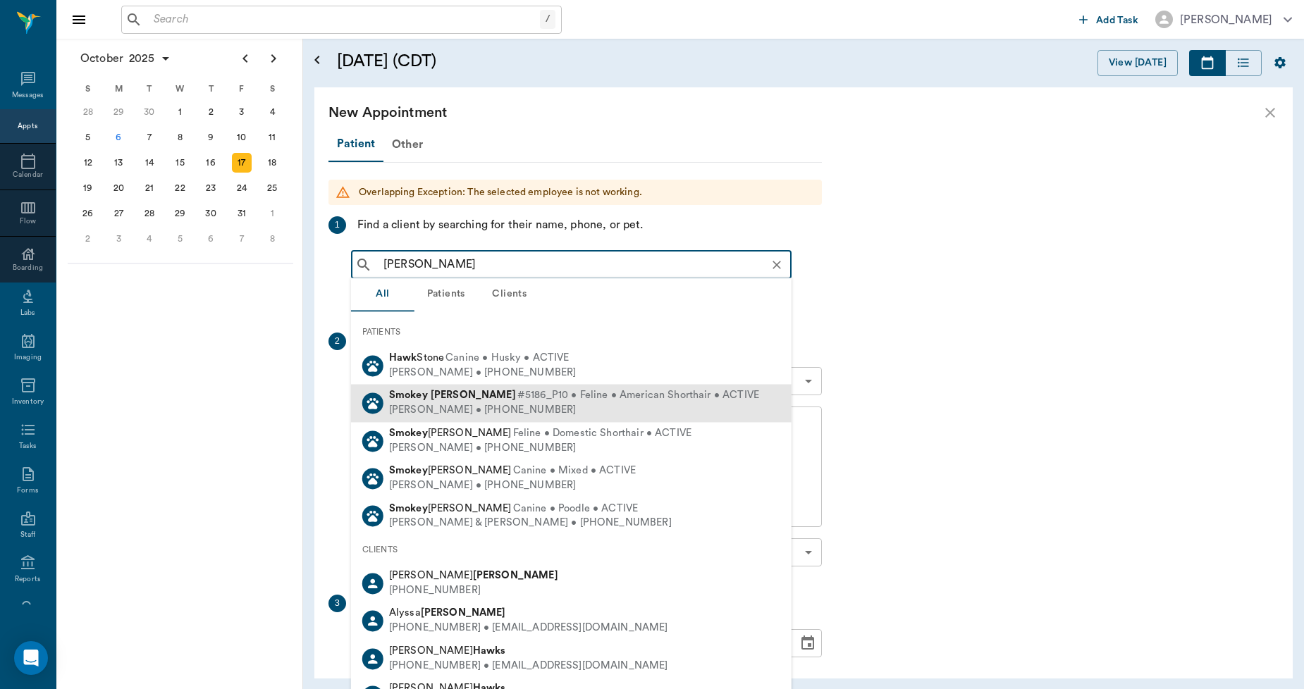
click at [435, 395] on b "[PERSON_NAME]" at bounding box center [473, 395] width 85 height 11
type input "SMOKEY HAWK"
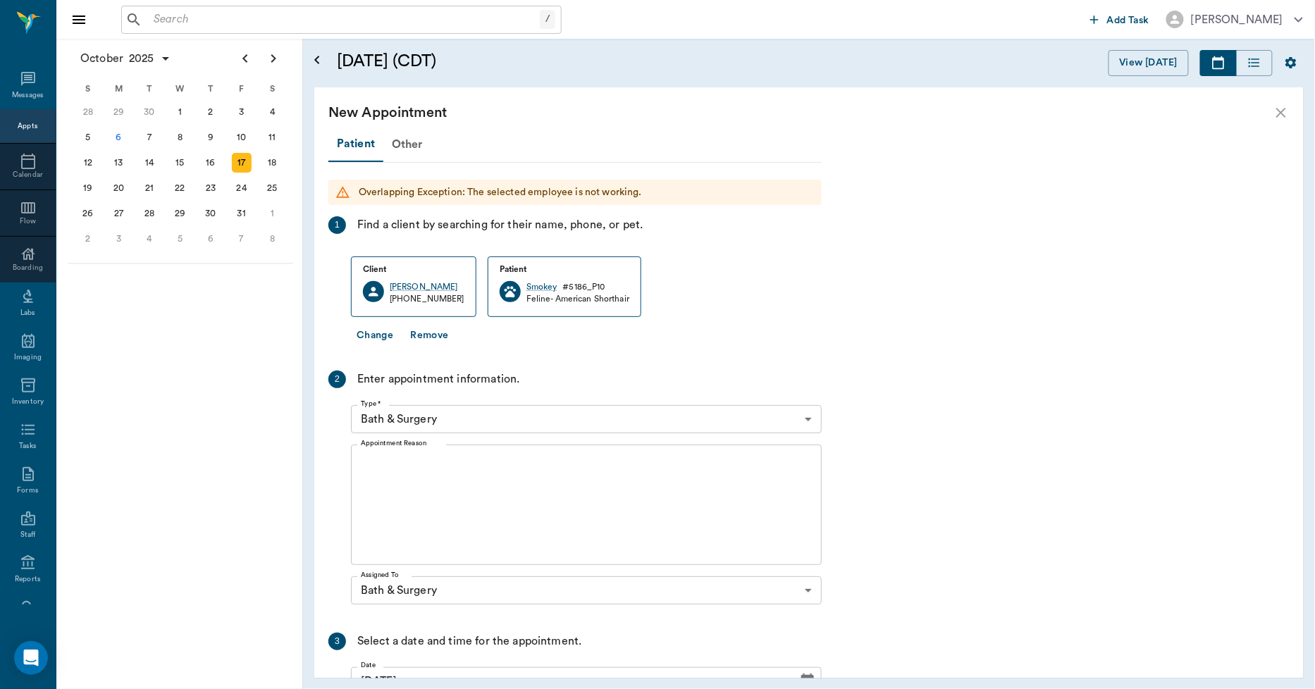
click at [437, 466] on textarea "Appointment Reason" at bounding box center [586, 505] width 451 height 97
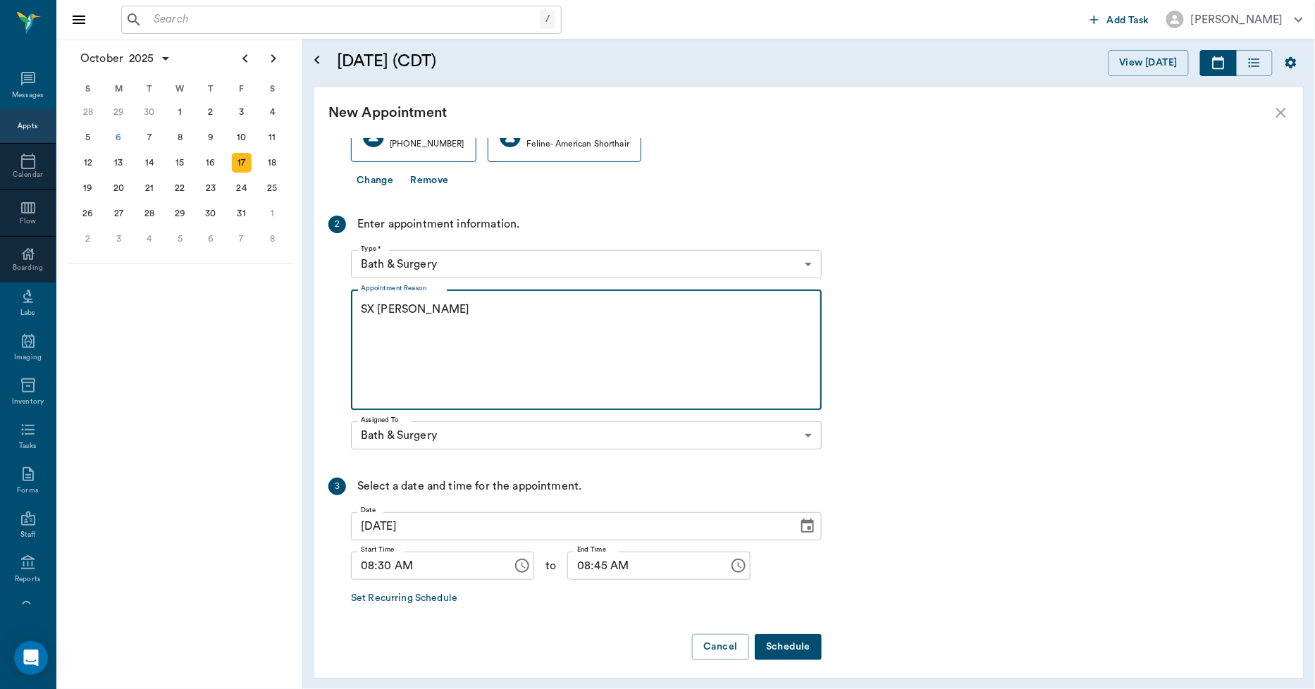
scroll to position [161, 0]
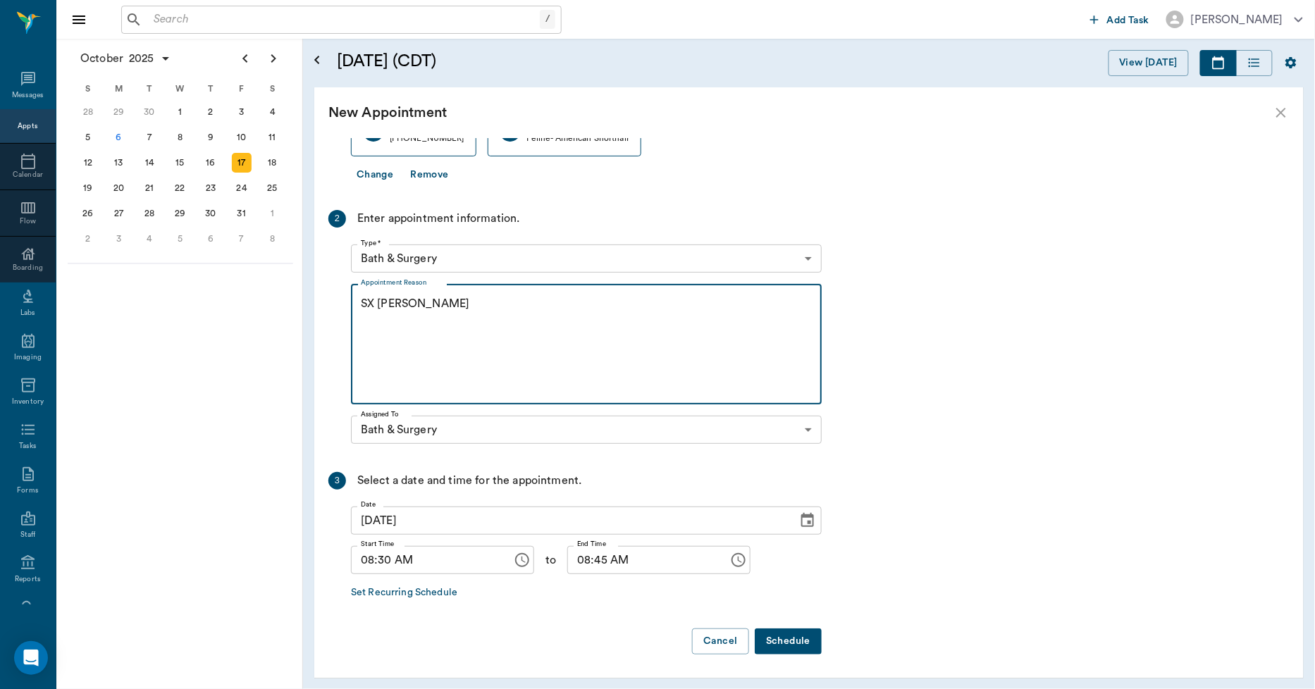
type textarea "SX REMINDER LORY"
click at [801, 643] on button "Schedule" at bounding box center [788, 642] width 67 height 26
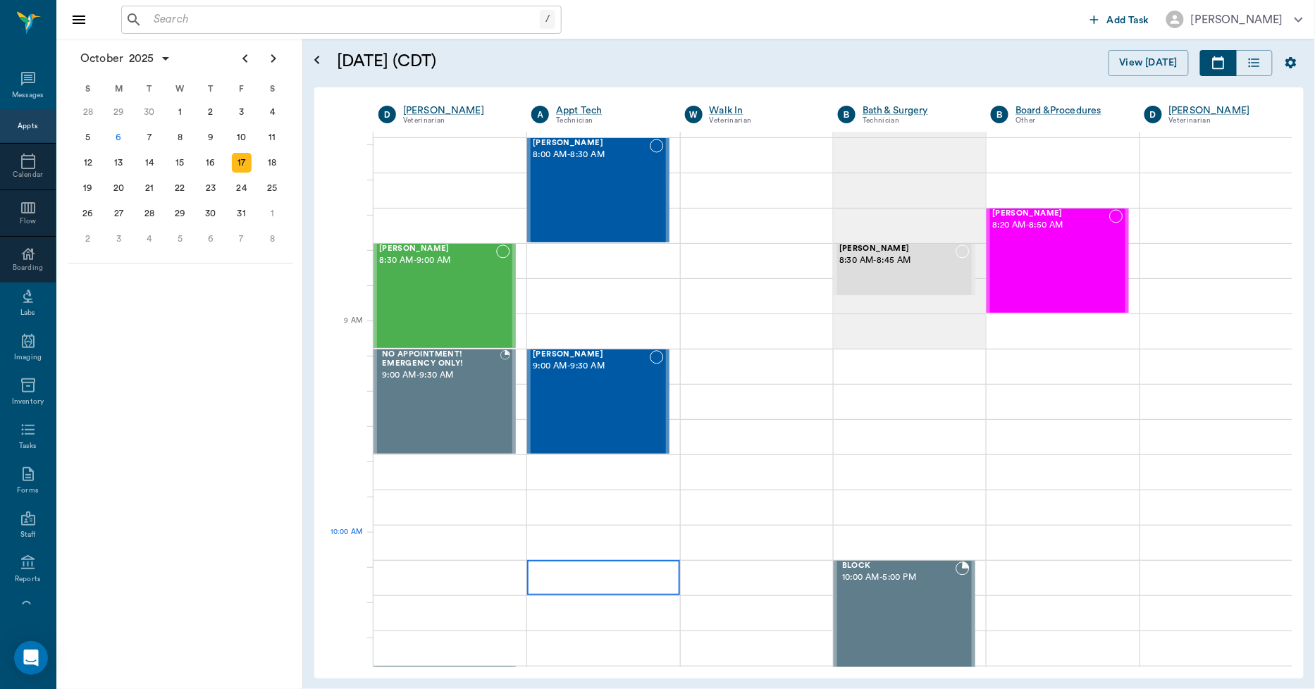
scroll to position [391, 0]
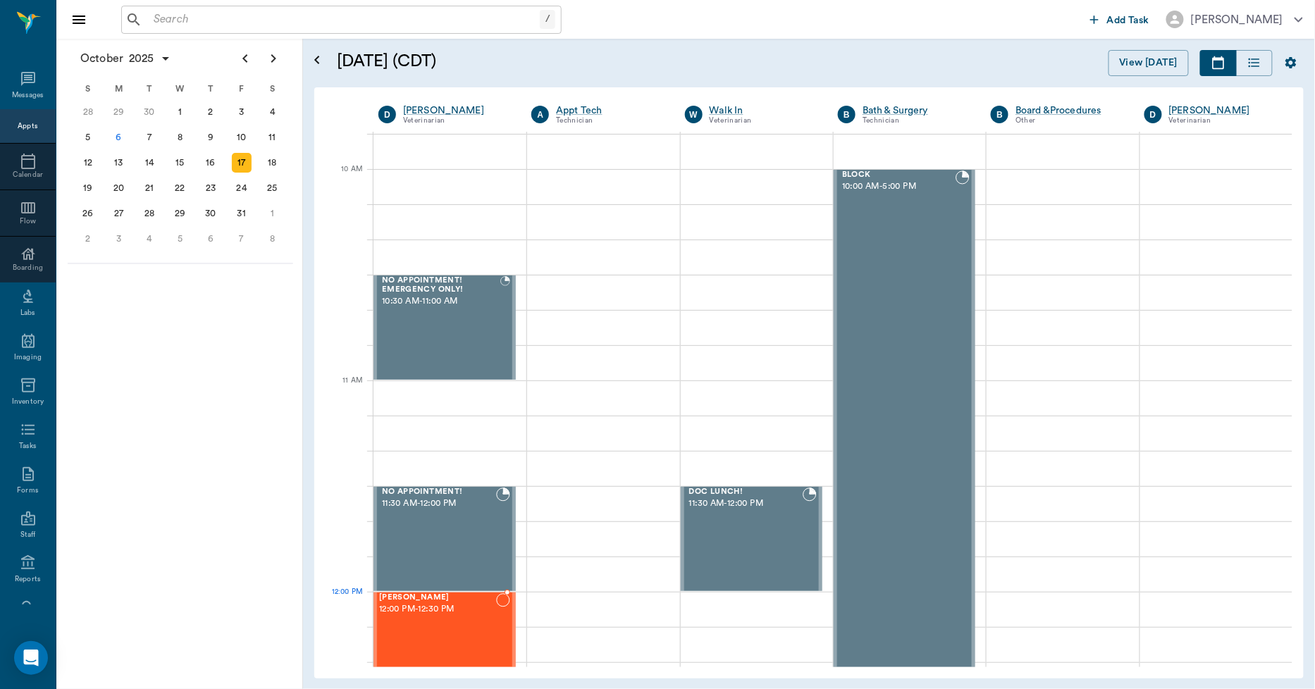
click at [484, 625] on div "Smokey Hawkins 12:00 PM - 12:30 PM" at bounding box center [437, 644] width 117 height 103
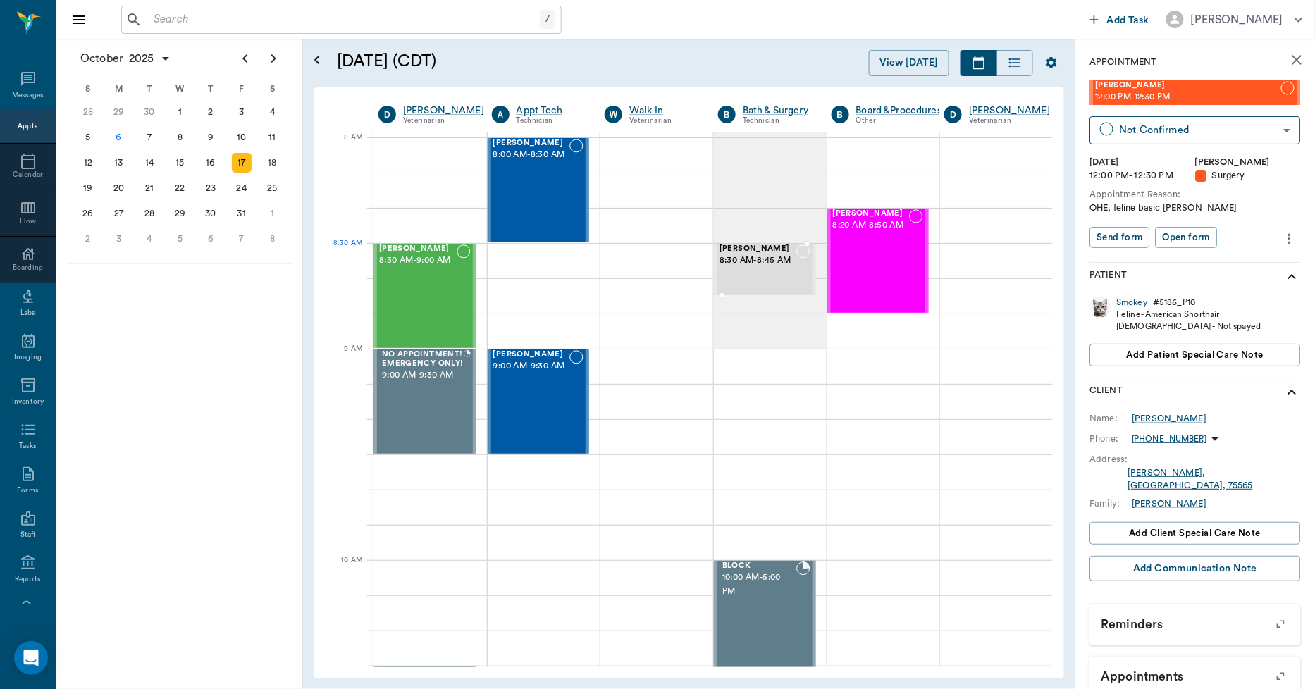
click at [763, 261] on span "8:30 AM - 8:45 AM" at bounding box center [758, 261] width 77 height 14
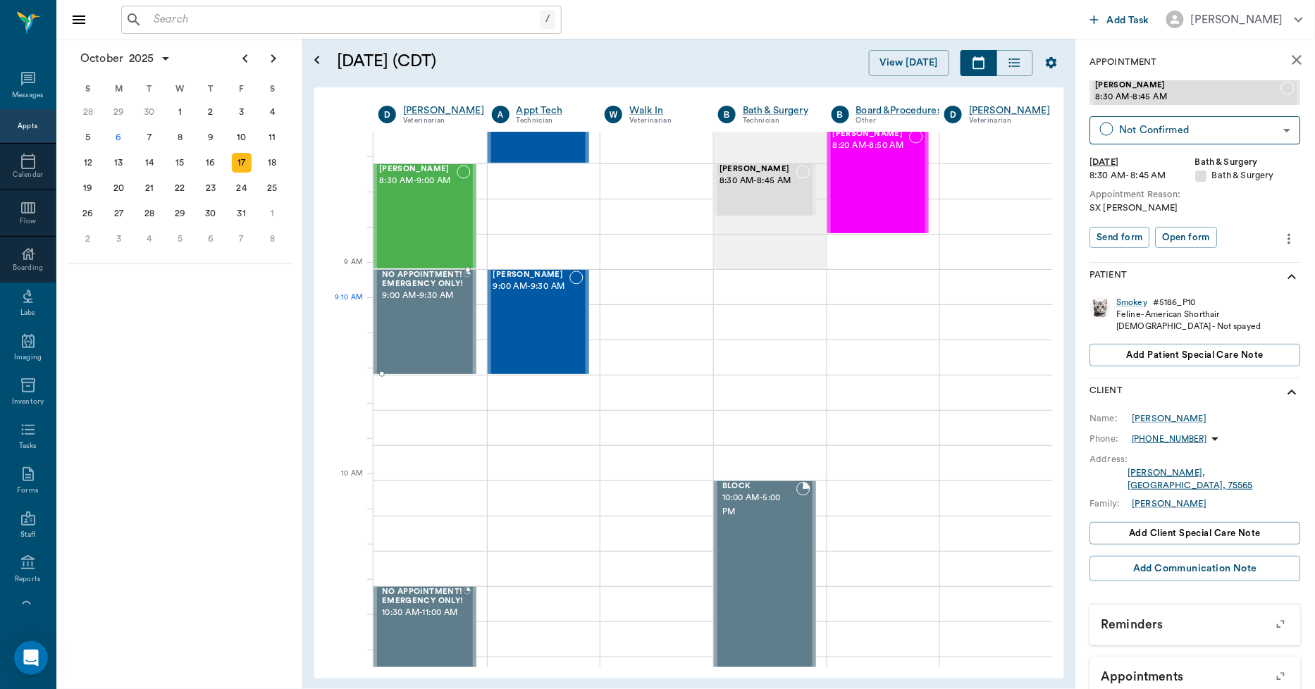
scroll to position [78, 0]
click at [1289, 58] on icon "close" at bounding box center [1297, 59] width 17 height 17
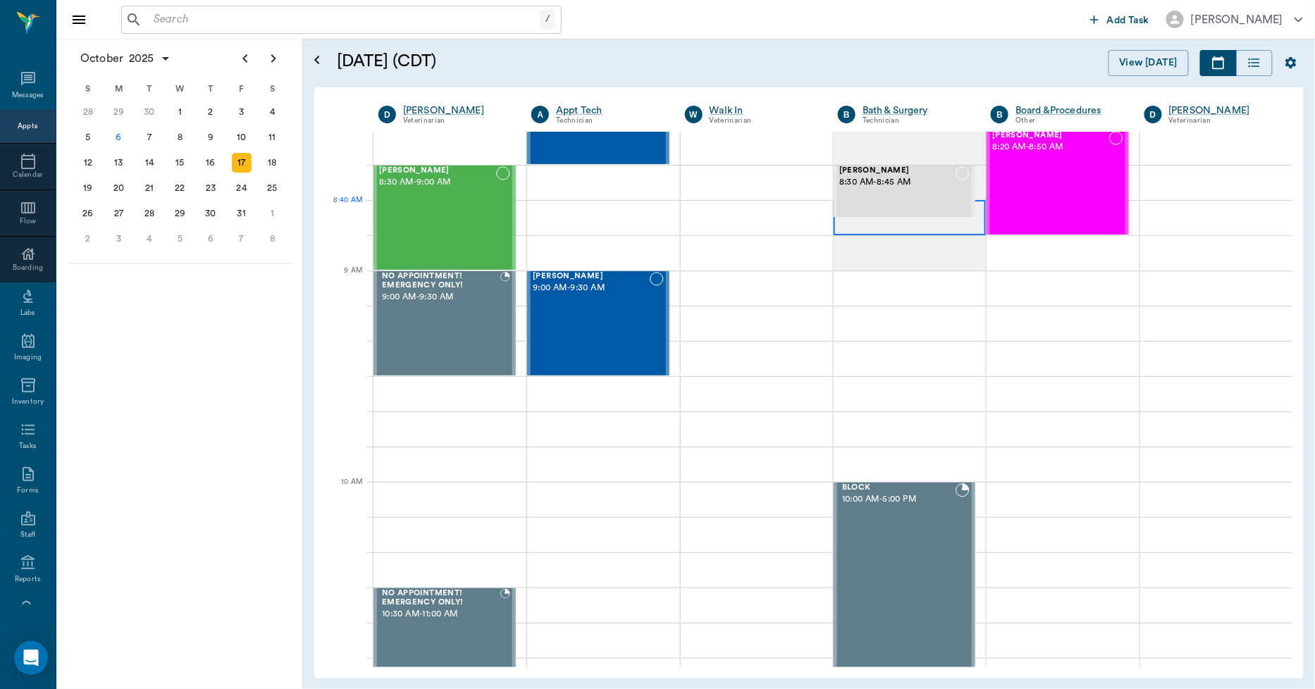
click at [885, 230] on div at bounding box center [910, 217] width 152 height 35
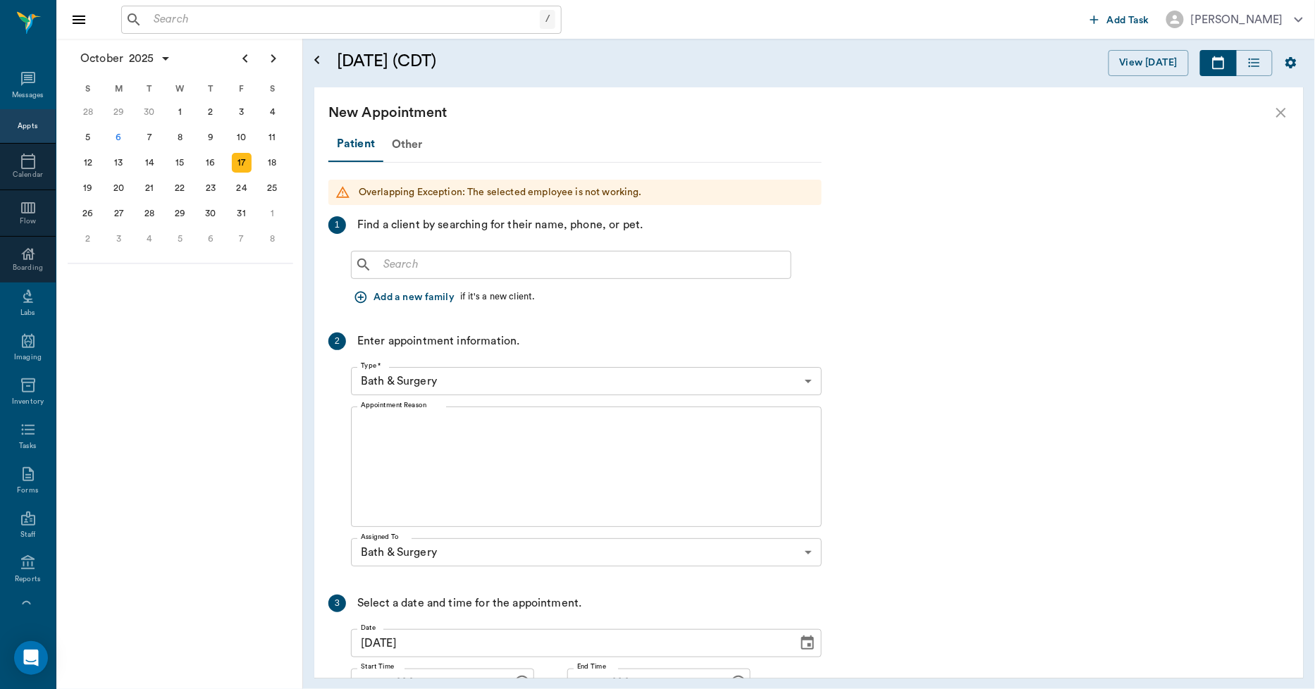
click at [496, 273] on input "text" at bounding box center [581, 265] width 407 height 20
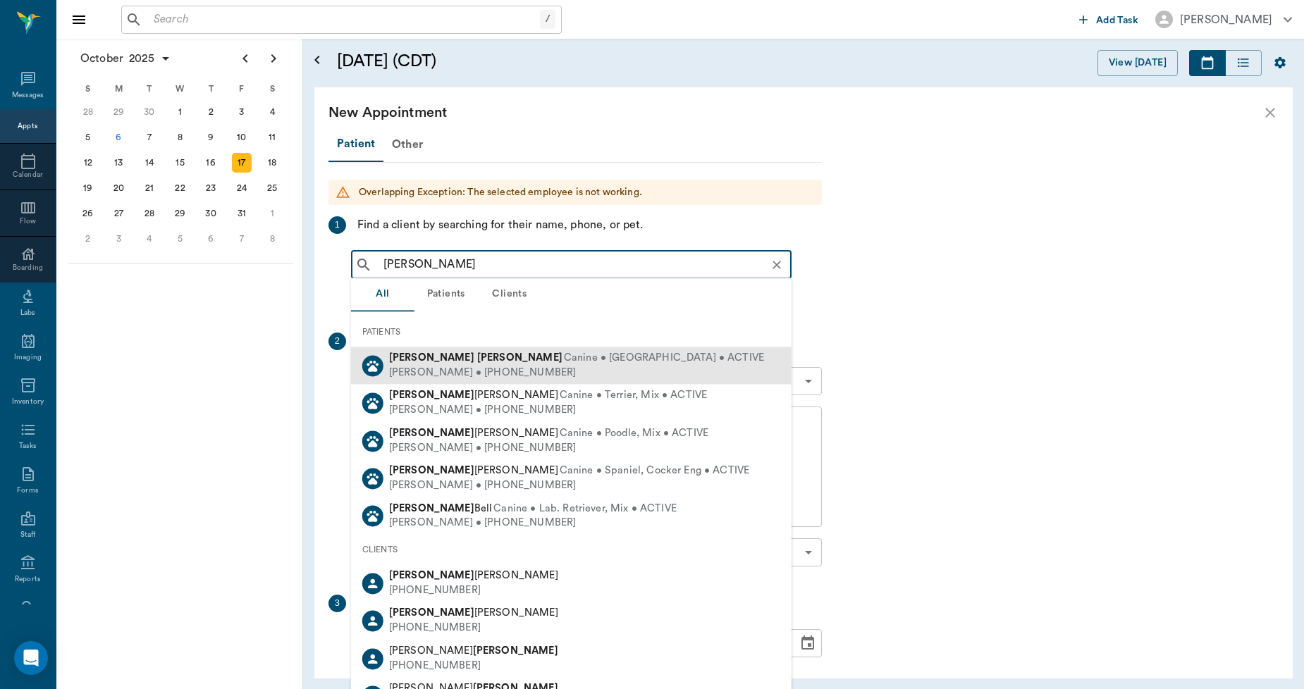
click at [477, 362] on b "Fitts" at bounding box center [519, 357] width 85 height 11
type input "SADIE FITT"
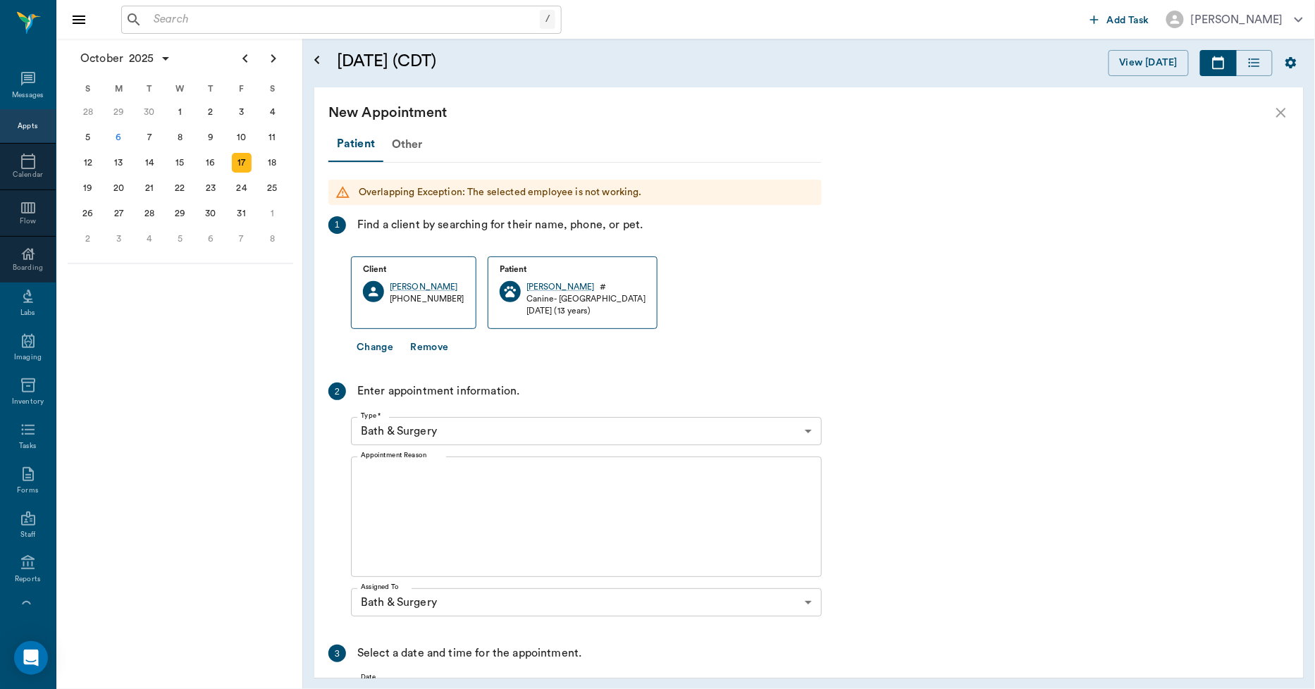
click at [406, 470] on textarea "Appointment Reason" at bounding box center [586, 517] width 451 height 97
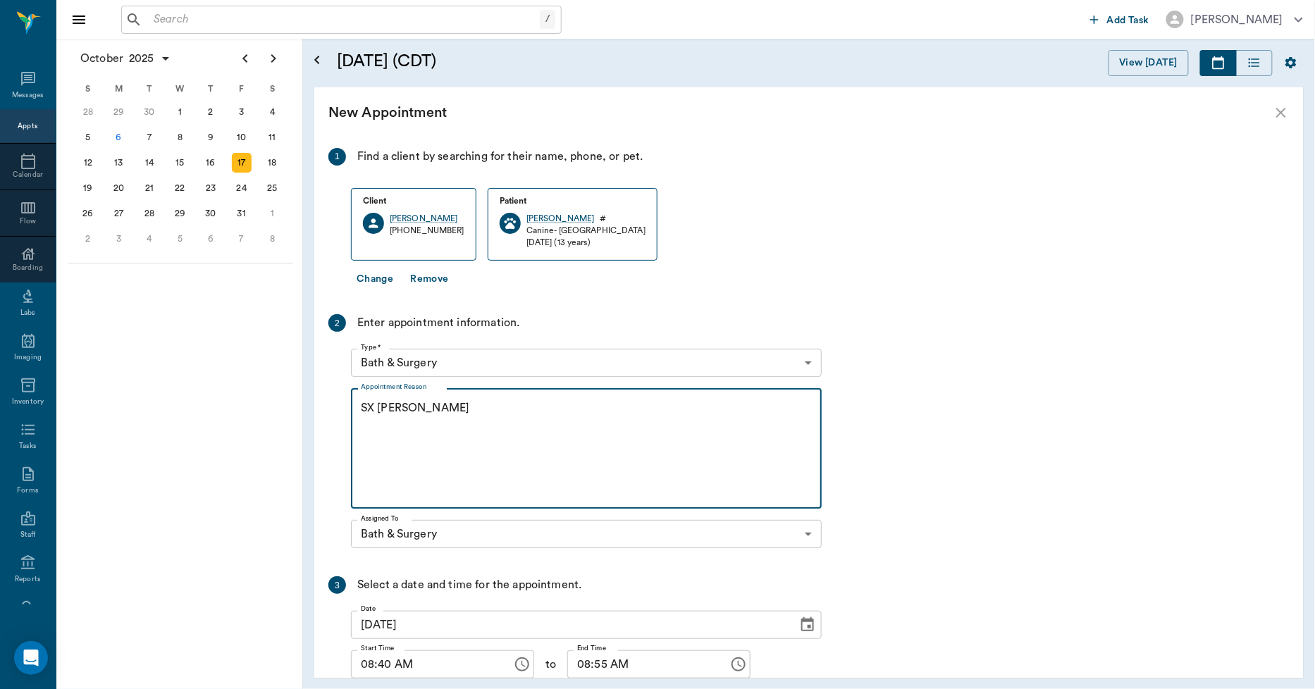
scroll to position [173, 0]
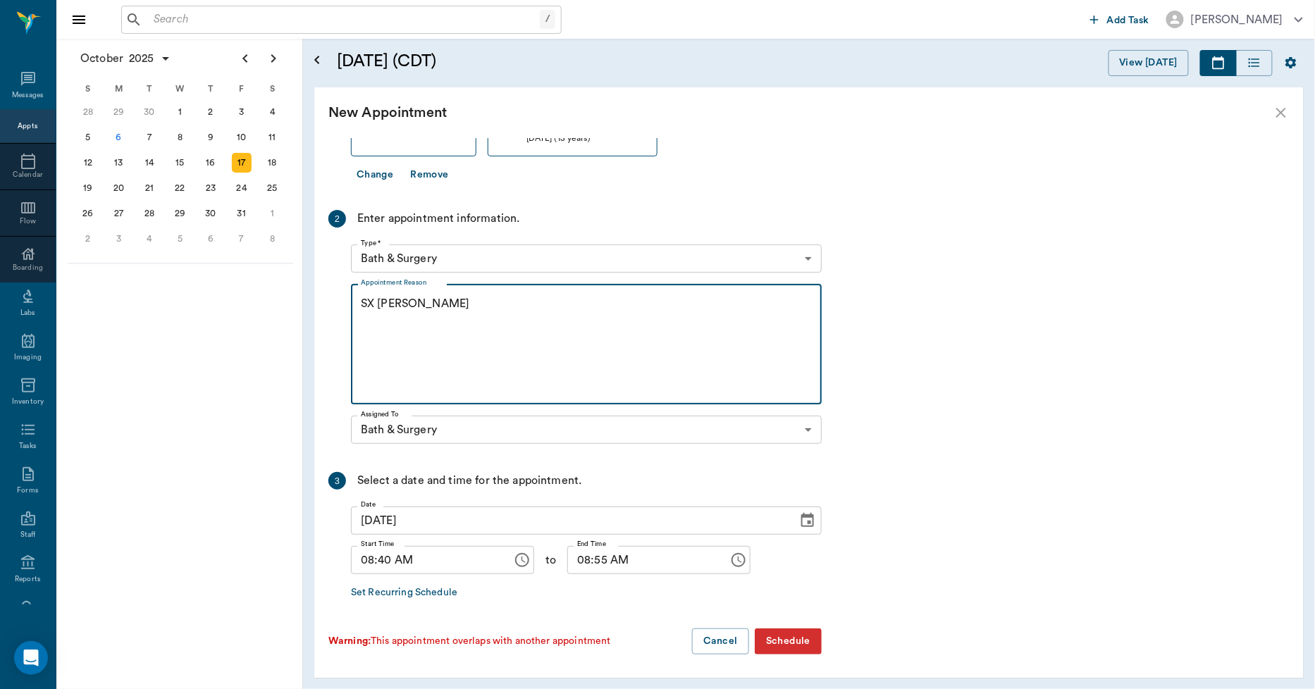
type textarea "SX REMINDER LORY"
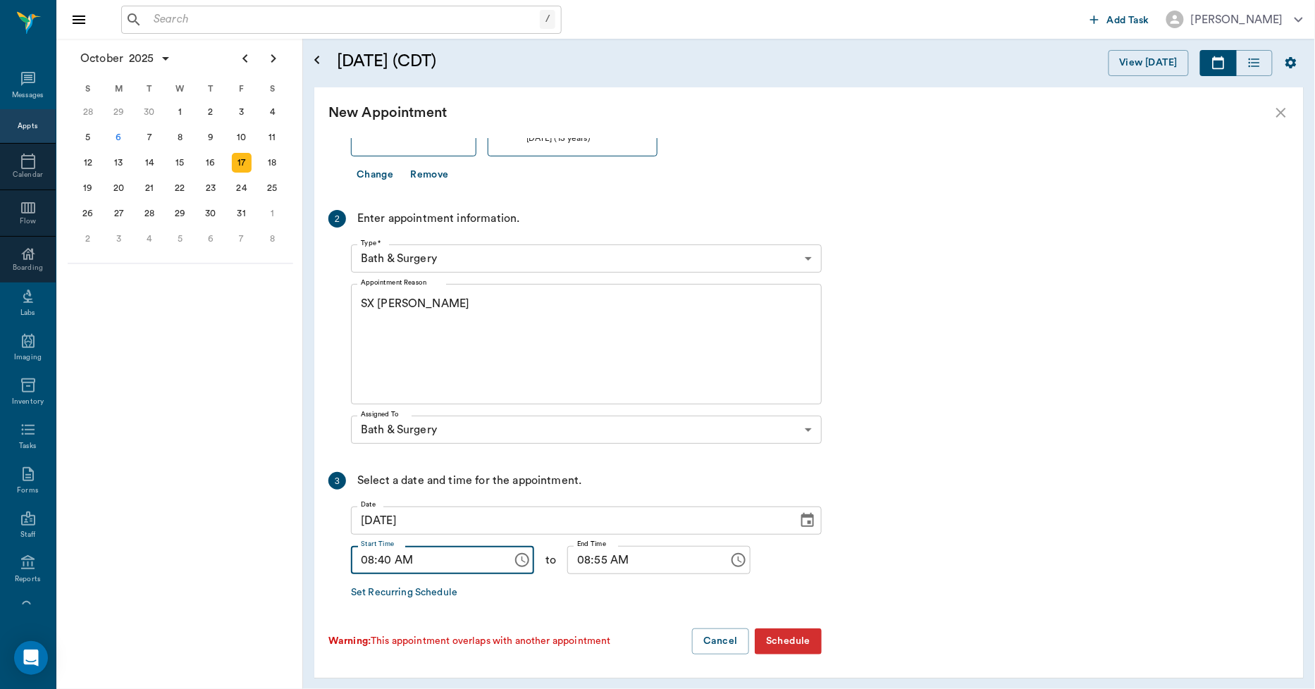
click at [391, 562] on input "08:40 AM" at bounding box center [427, 560] width 152 height 28
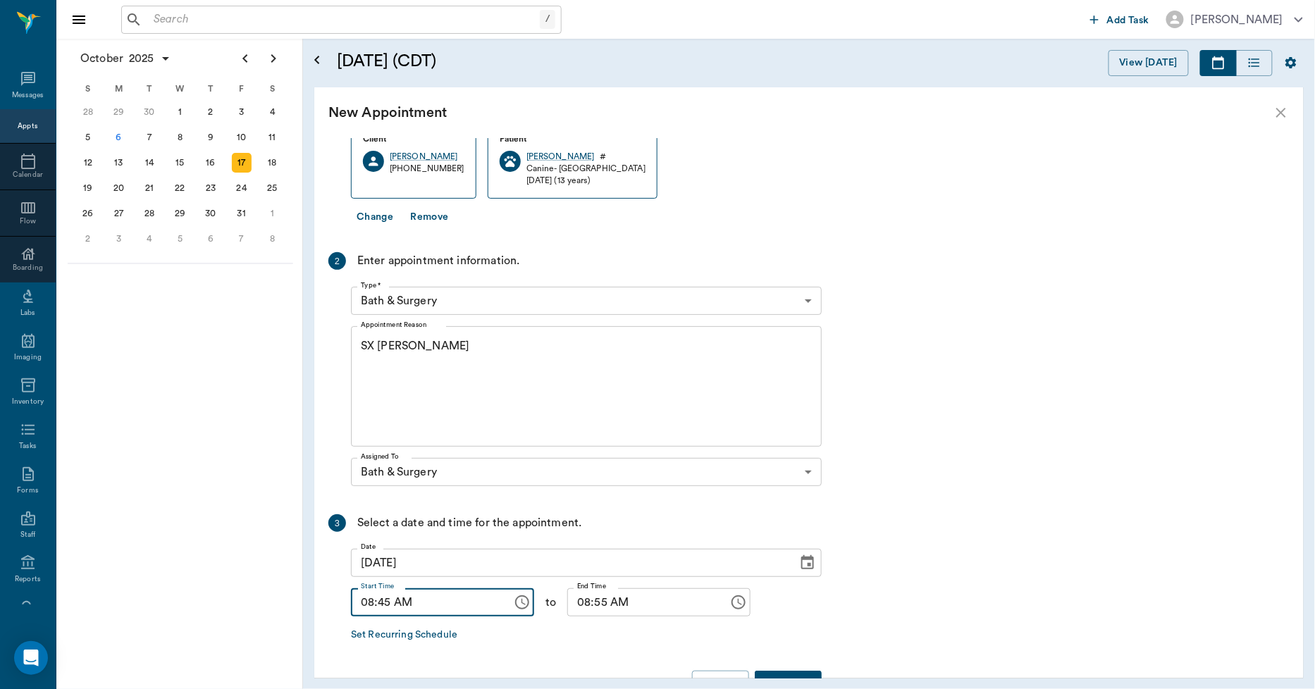
scroll to position [94, 0]
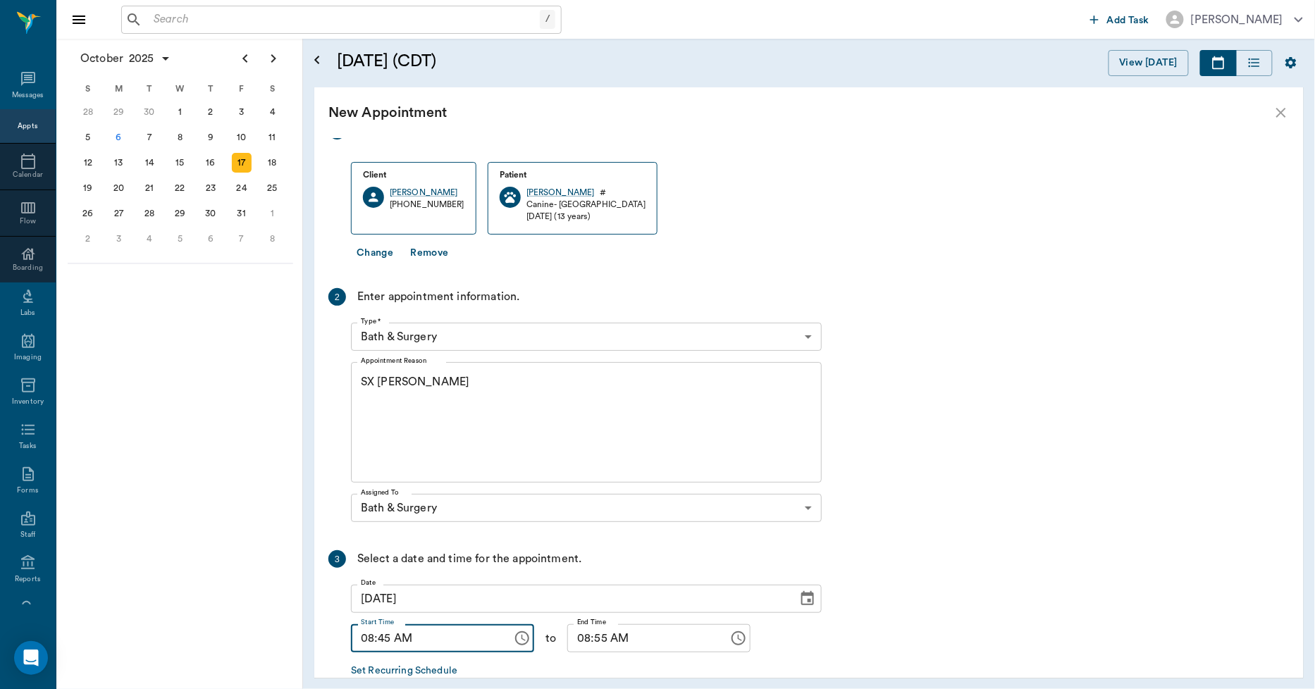
type input "08:45 AM"
click at [567, 637] on input "08:55 AM" at bounding box center [643, 638] width 152 height 28
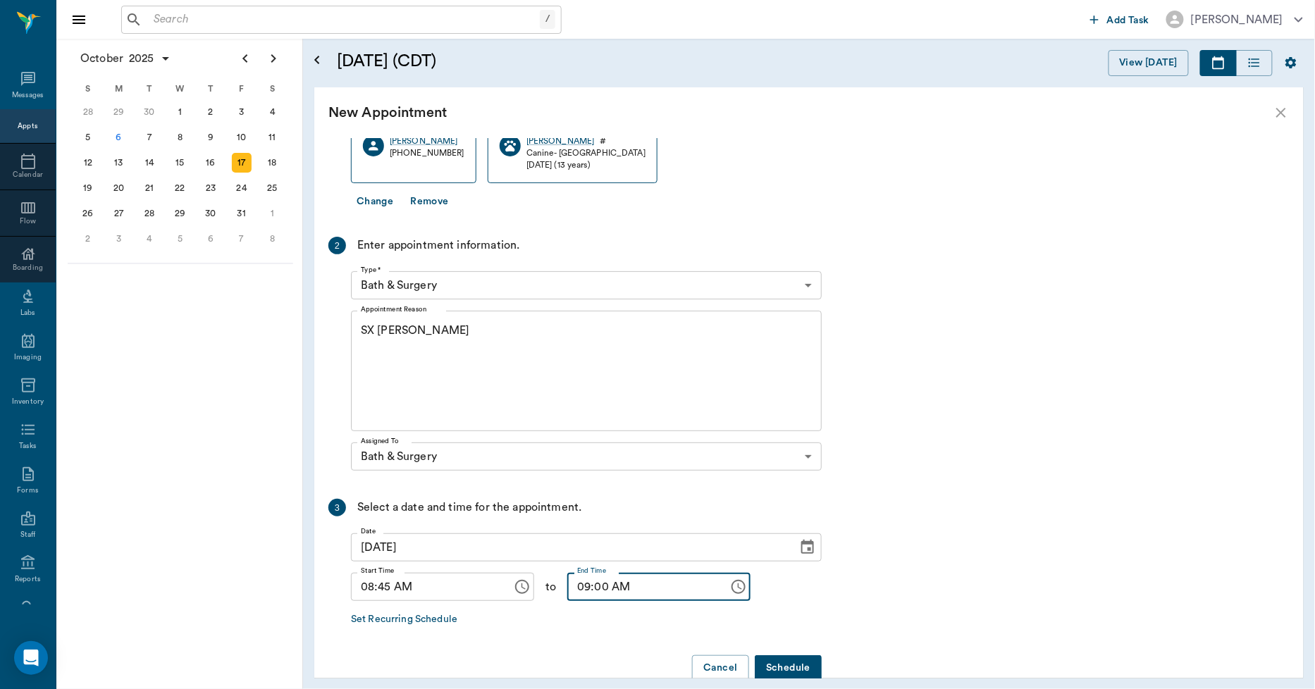
scroll to position [173, 0]
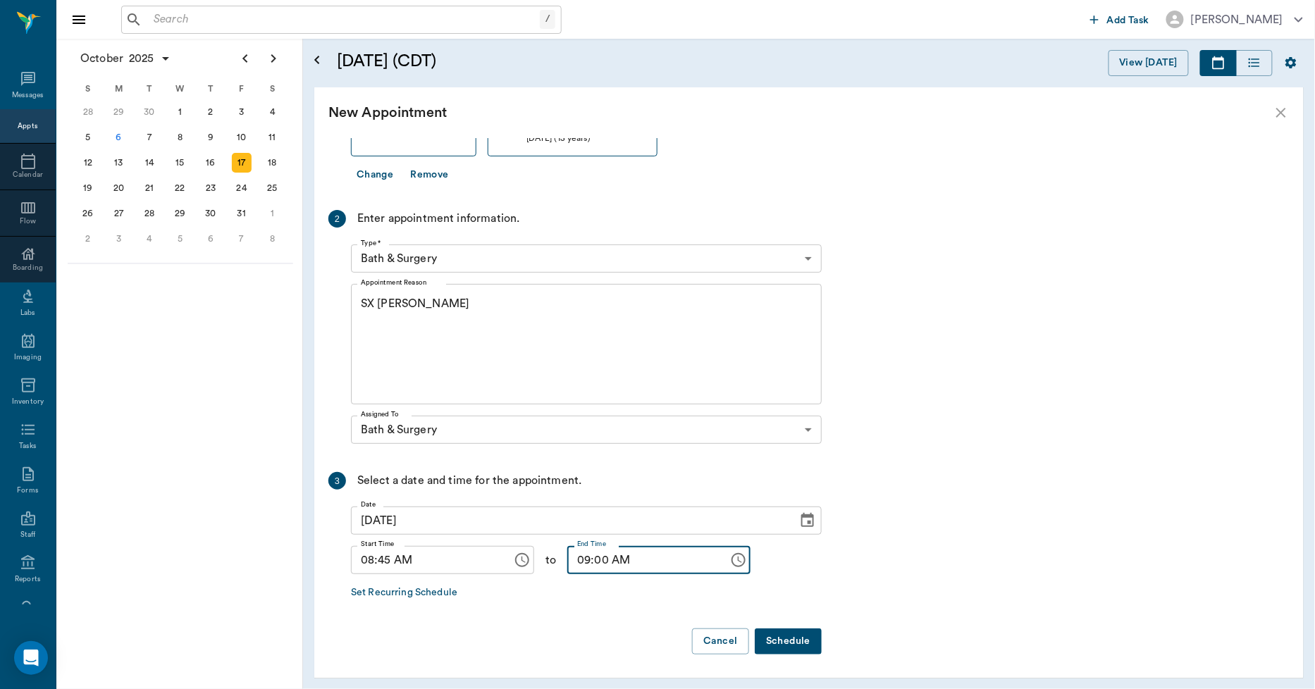
type input "09:00 AM"
click at [786, 638] on button "Schedule" at bounding box center [788, 642] width 67 height 26
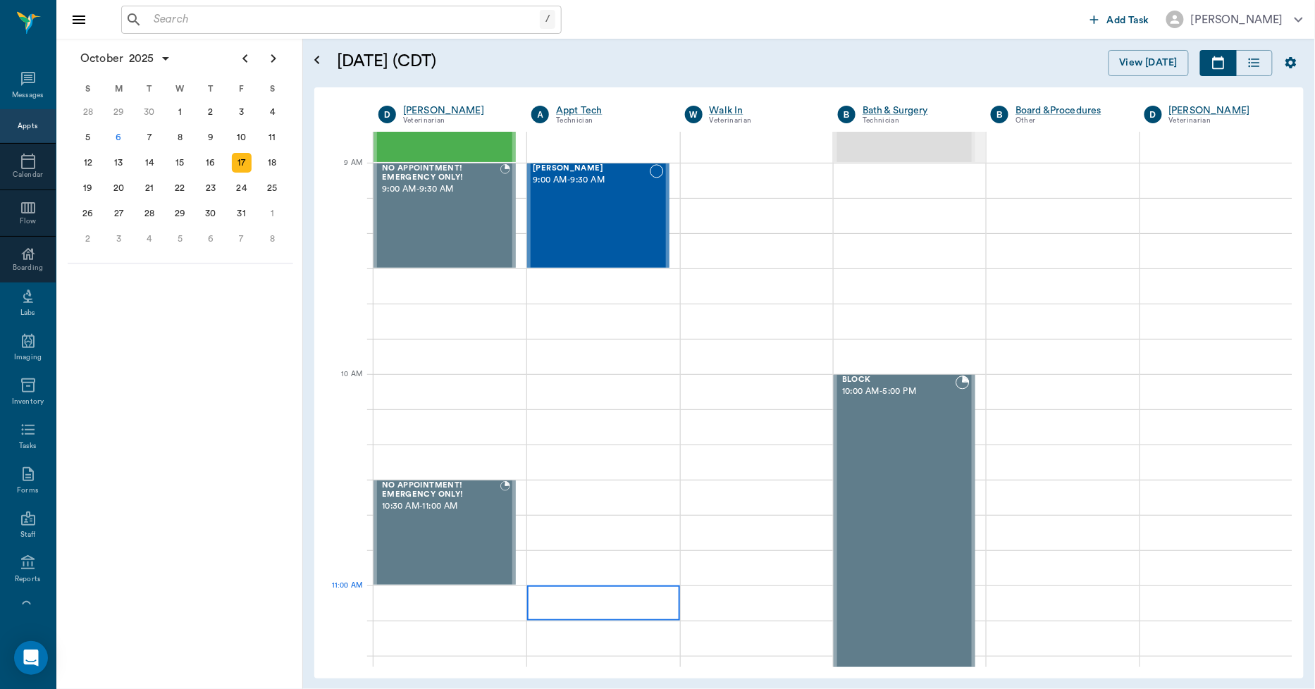
scroll to position [0, 0]
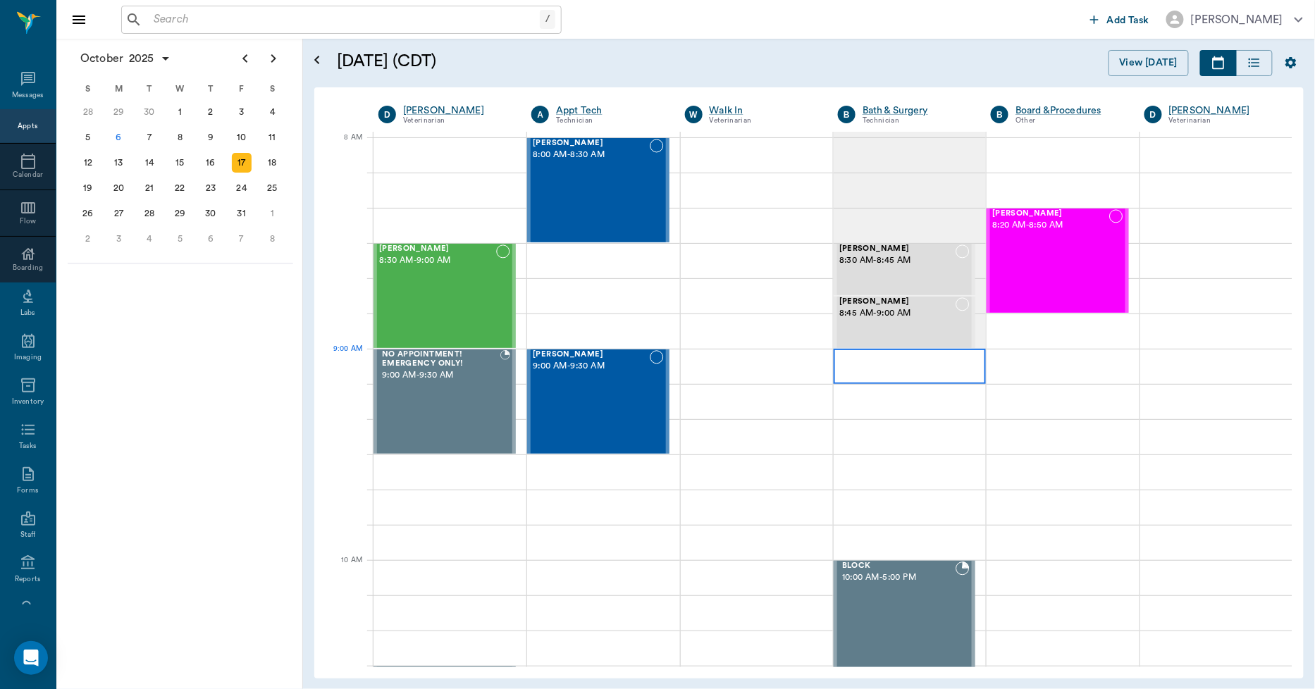
click at [877, 358] on div at bounding box center [910, 366] width 152 height 35
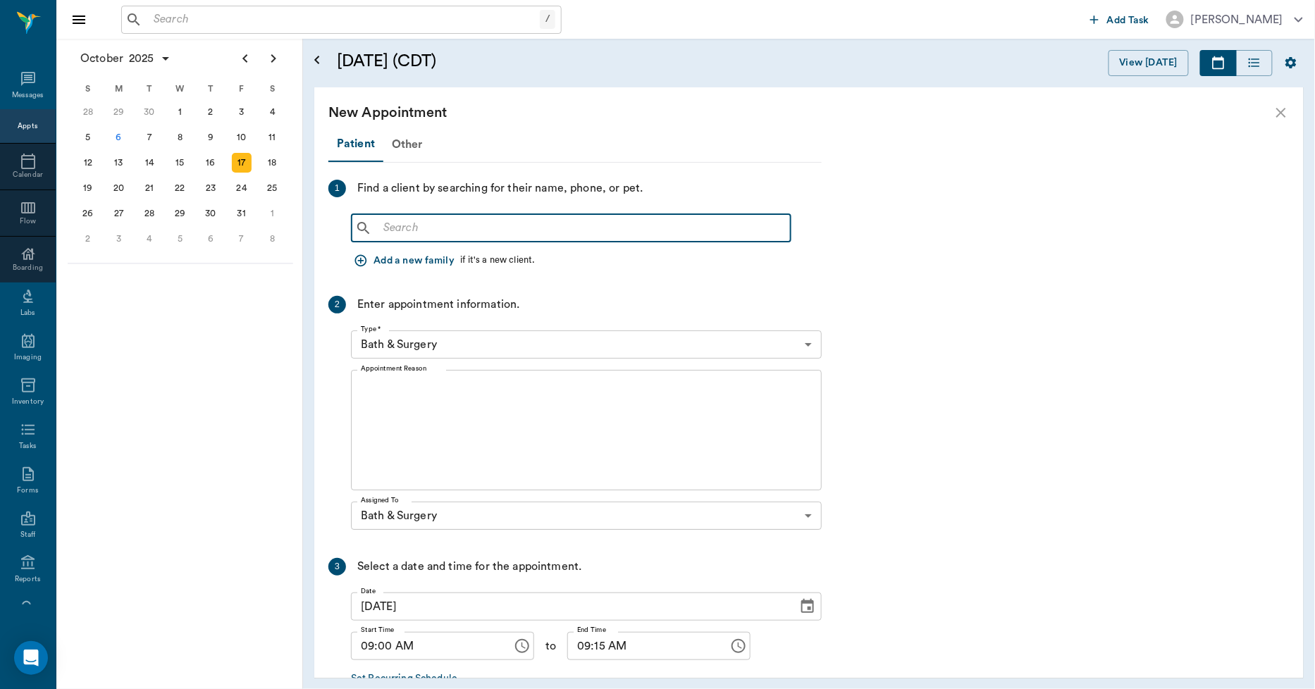
click at [440, 223] on input "text" at bounding box center [581, 228] width 407 height 20
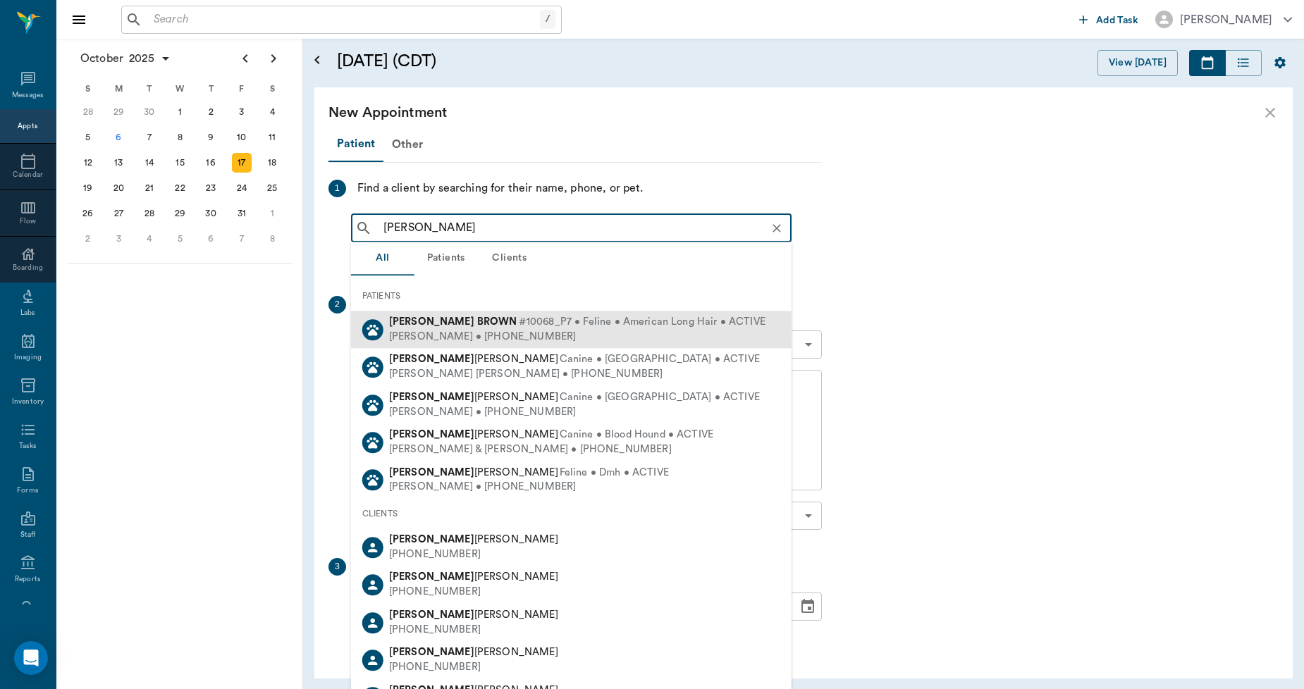
click at [414, 331] on div "JUDY BROWN • (903) 650-3151" at bounding box center [577, 337] width 376 height 15
type input "ANNIE BROW"
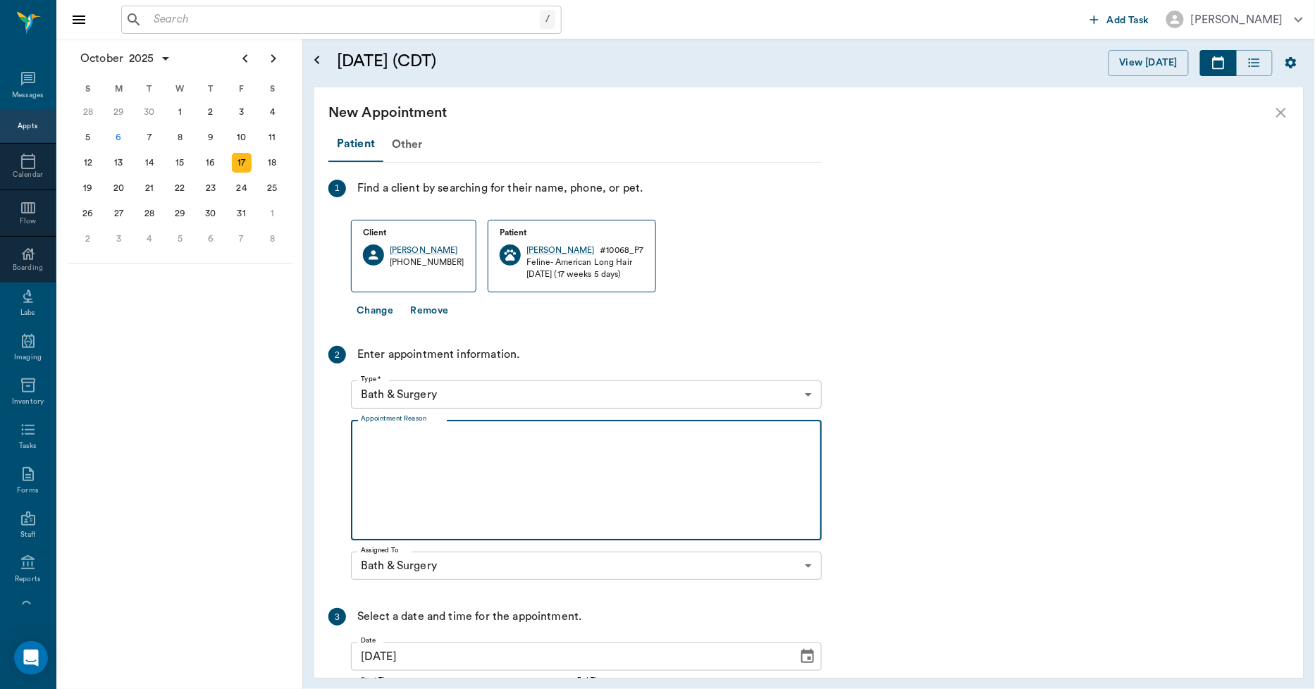
click at [405, 450] on textarea "Appointment Reason" at bounding box center [586, 480] width 451 height 97
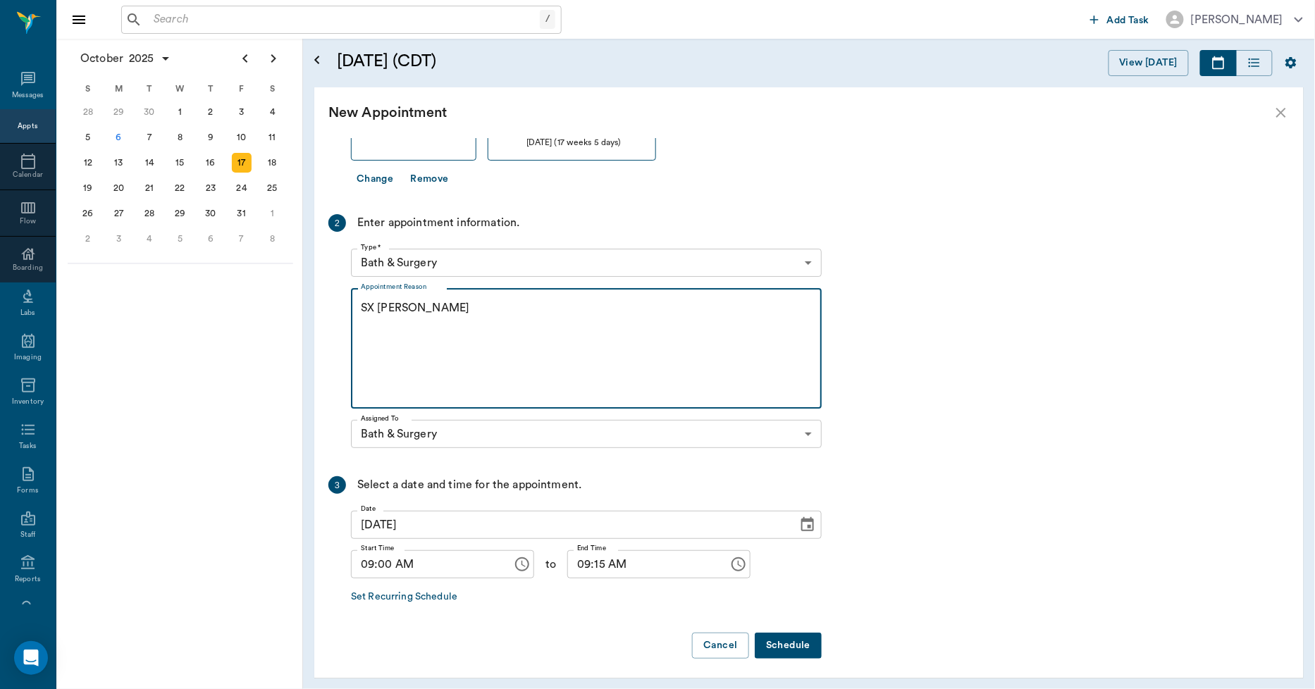
scroll to position [136, 0]
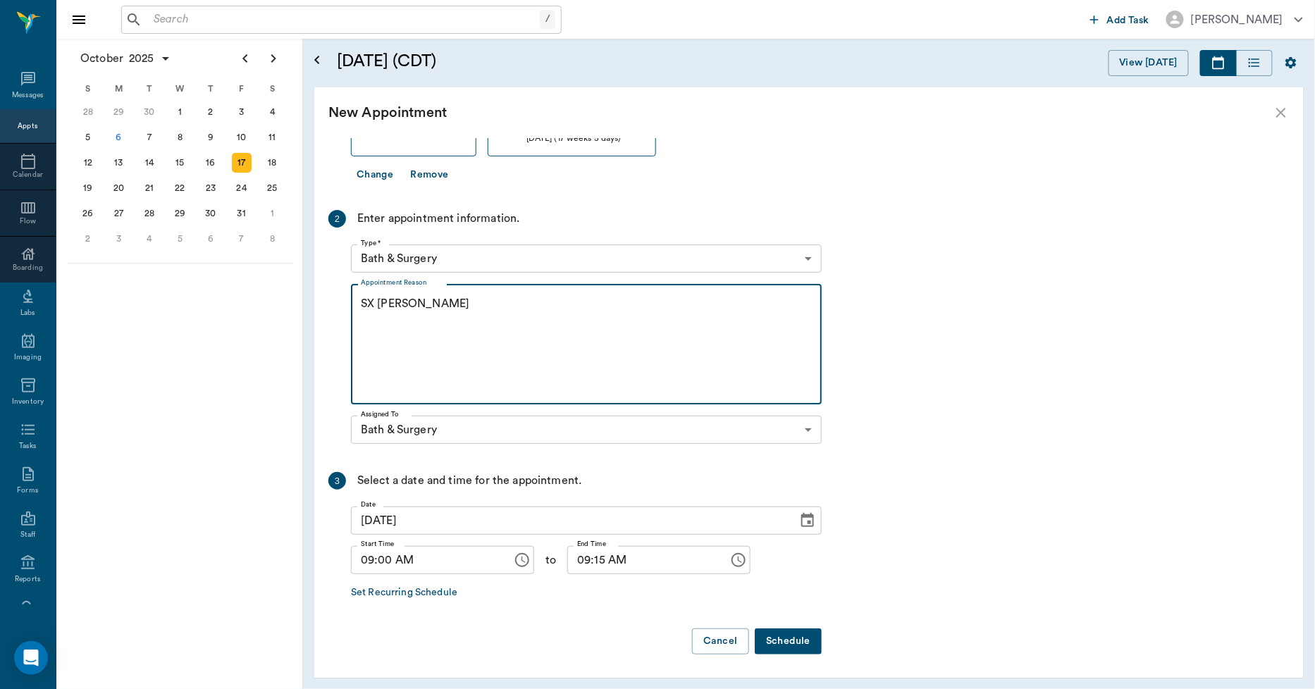
type textarea "SX REMINDER LORY"
click at [776, 638] on button "Schedule" at bounding box center [788, 642] width 67 height 26
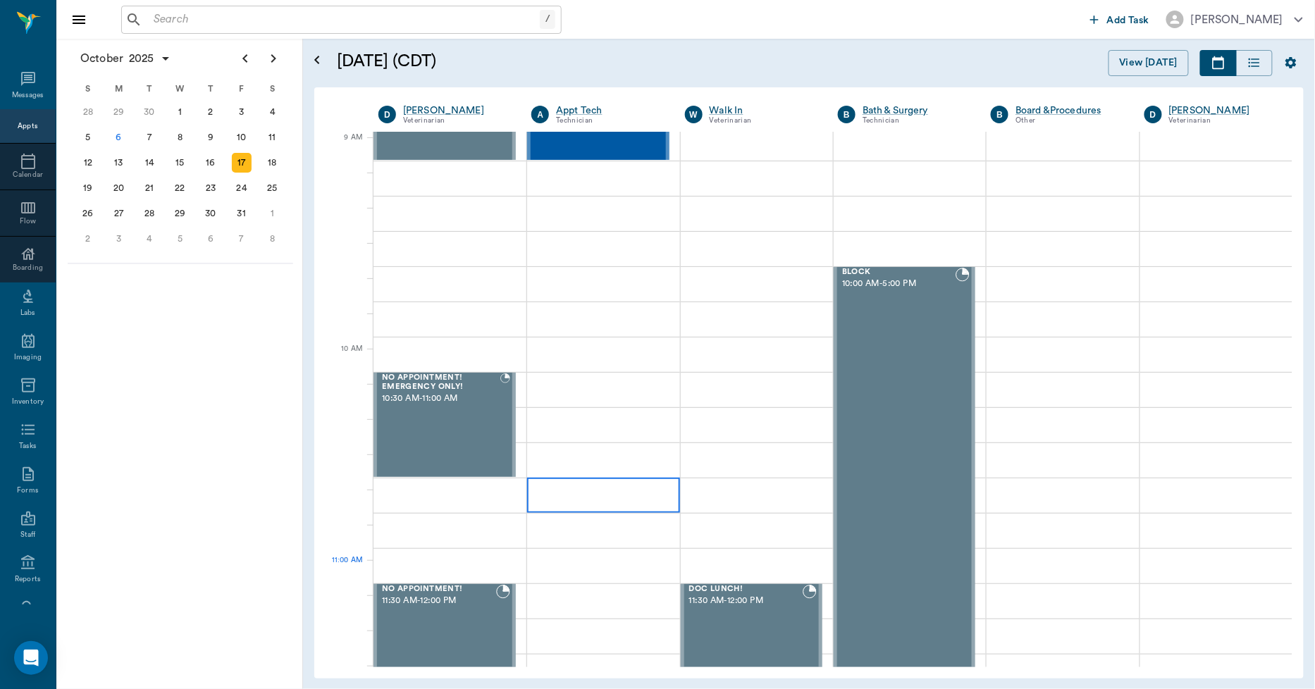
scroll to position [0, 0]
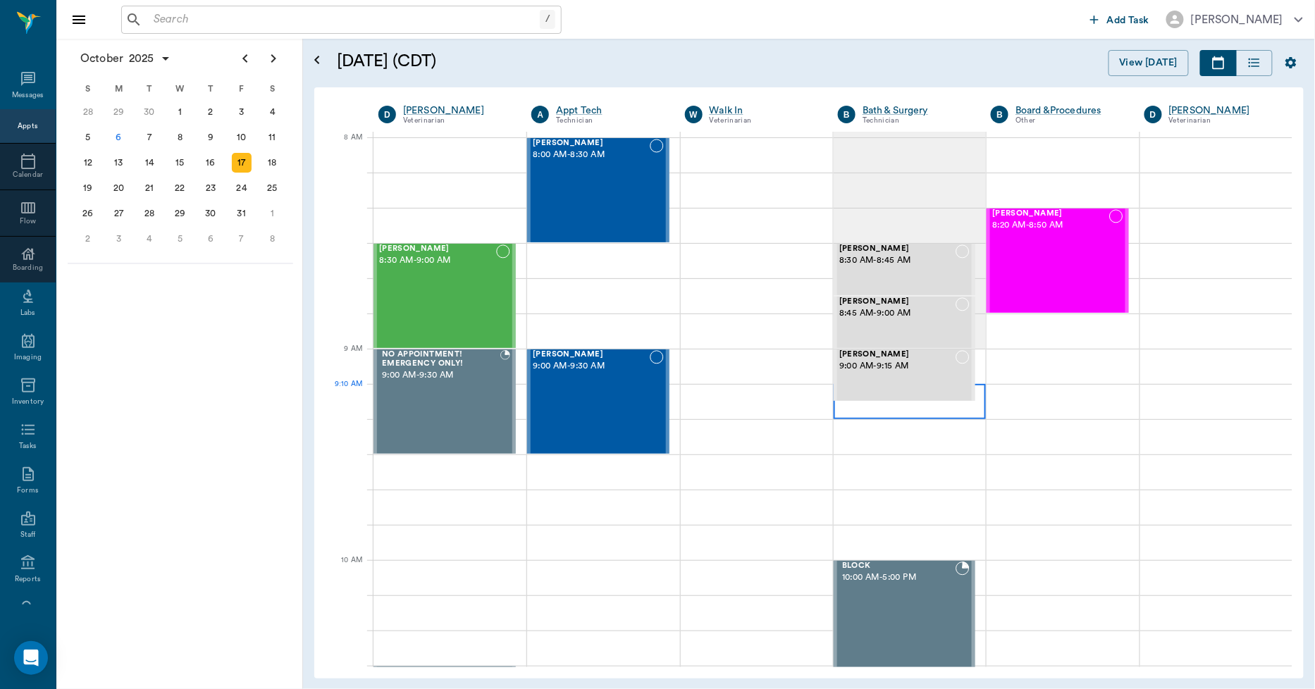
click at [841, 411] on div at bounding box center [910, 401] width 152 height 35
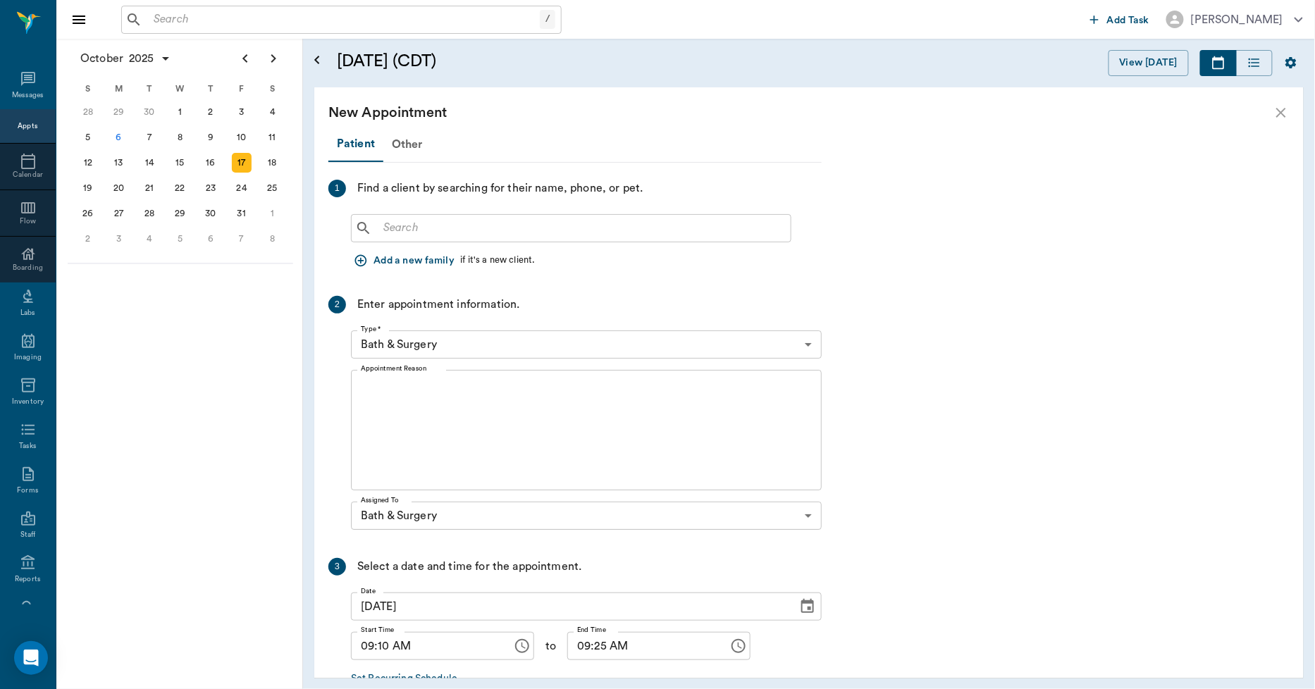
click at [407, 212] on div "​" at bounding box center [586, 226] width 471 height 34
click at [414, 221] on input "text" at bounding box center [581, 228] width 407 height 20
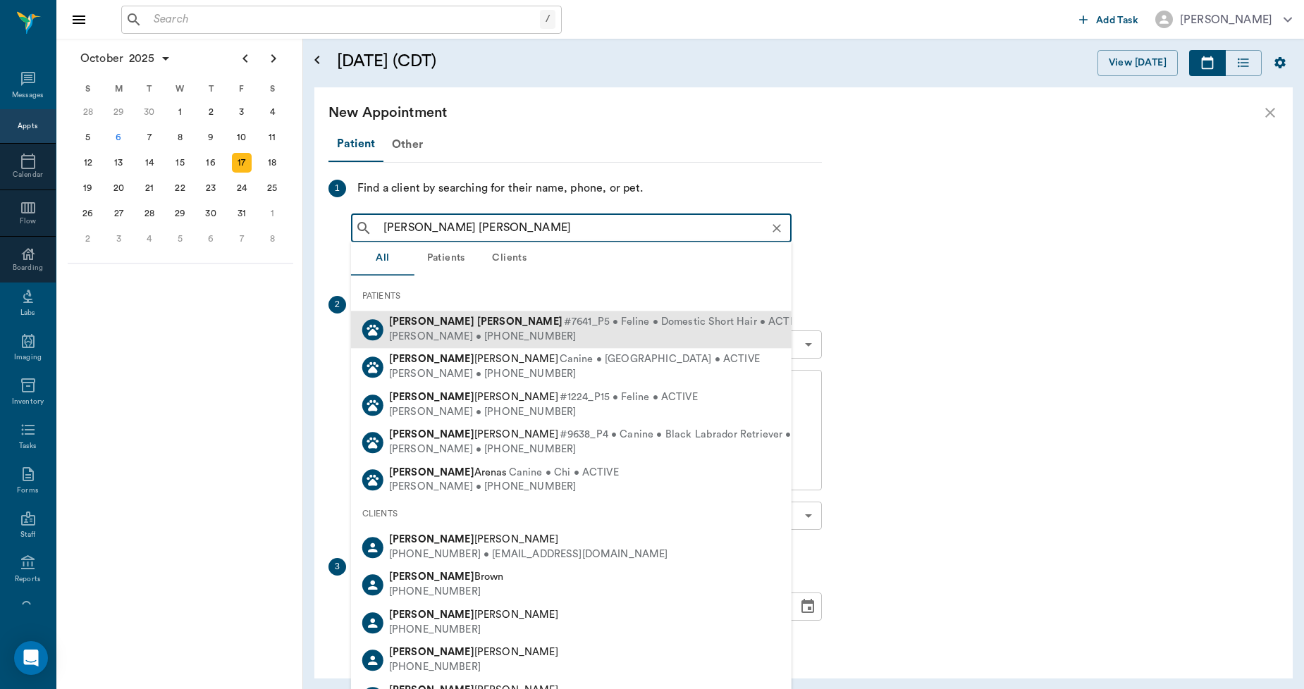
click at [477, 323] on b "Alexander" at bounding box center [519, 321] width 85 height 11
type input "RUSTY ALEX"
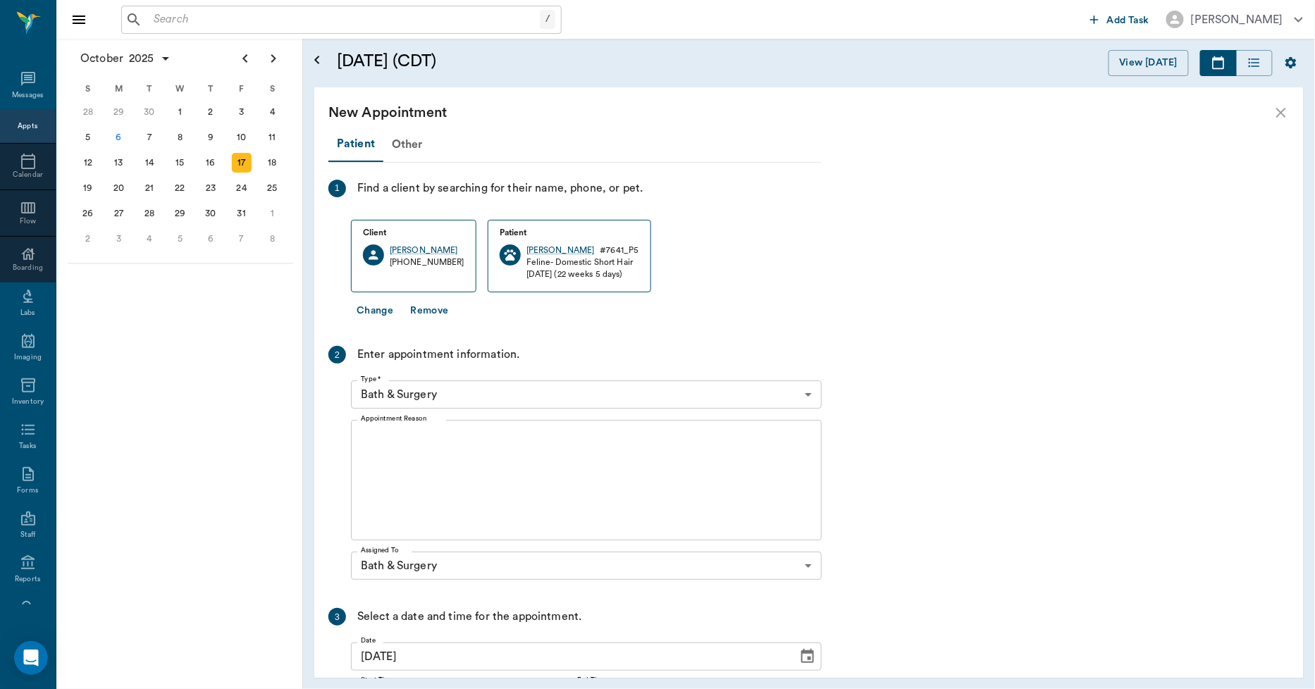
click at [402, 480] on textarea "Appointment Reason" at bounding box center [586, 480] width 451 height 97
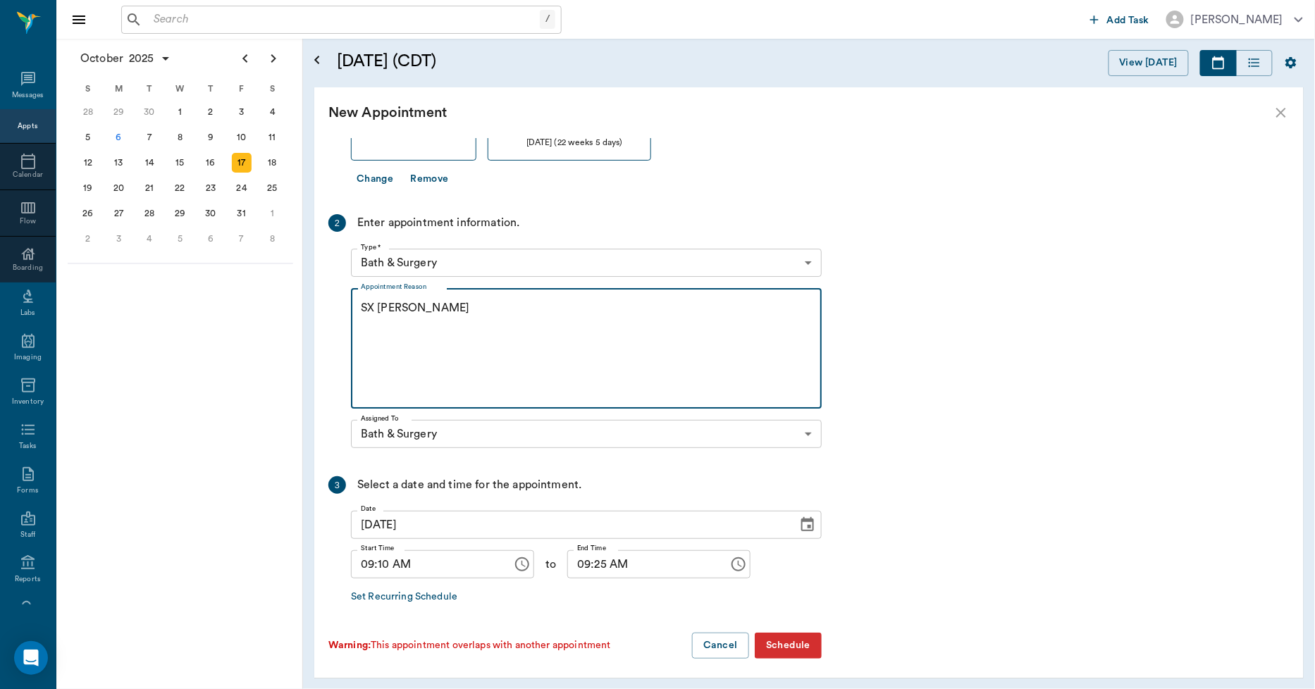
scroll to position [136, 0]
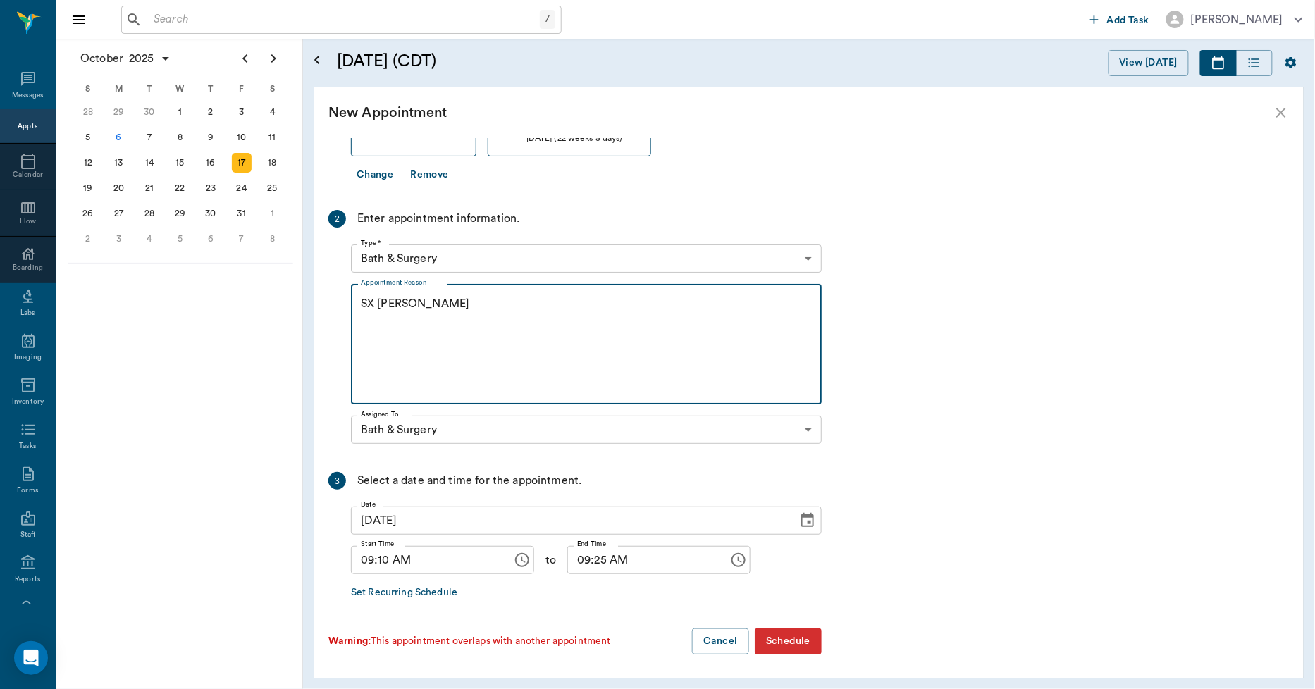
type textarea "SX REMINDER LORY"
click at [385, 561] on input "09:10 AM" at bounding box center [427, 560] width 152 height 28
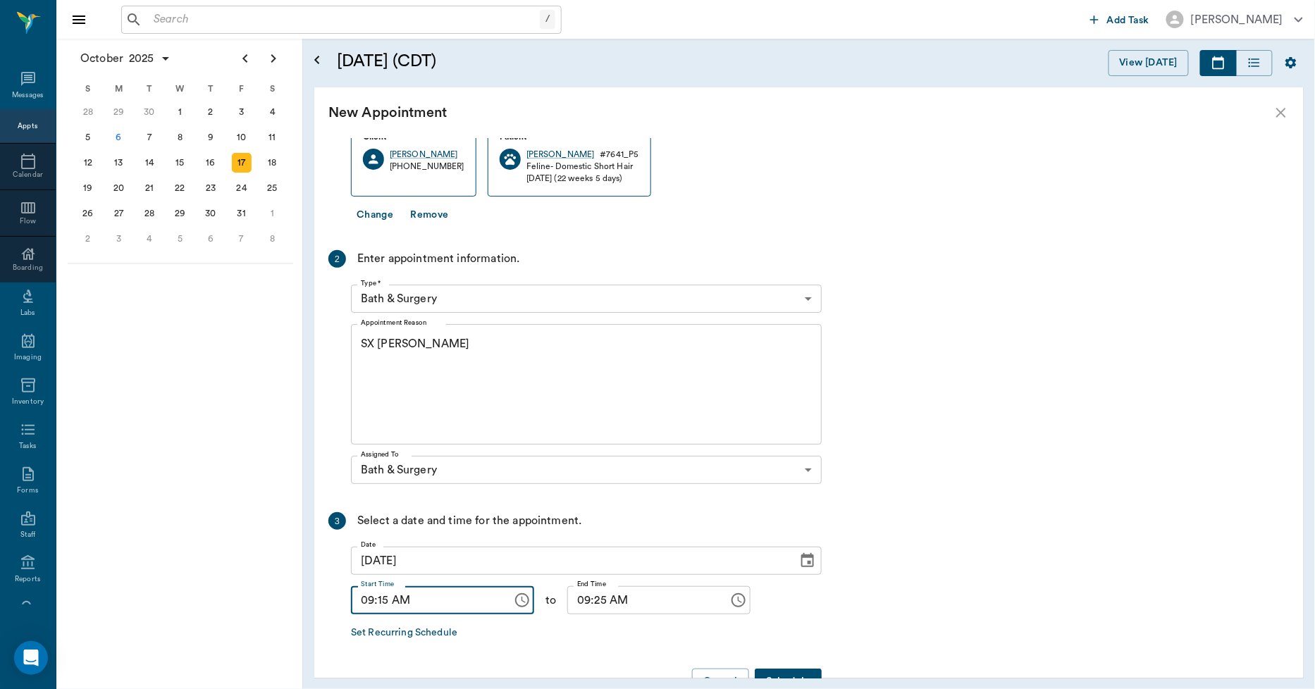
scroll to position [58, 0]
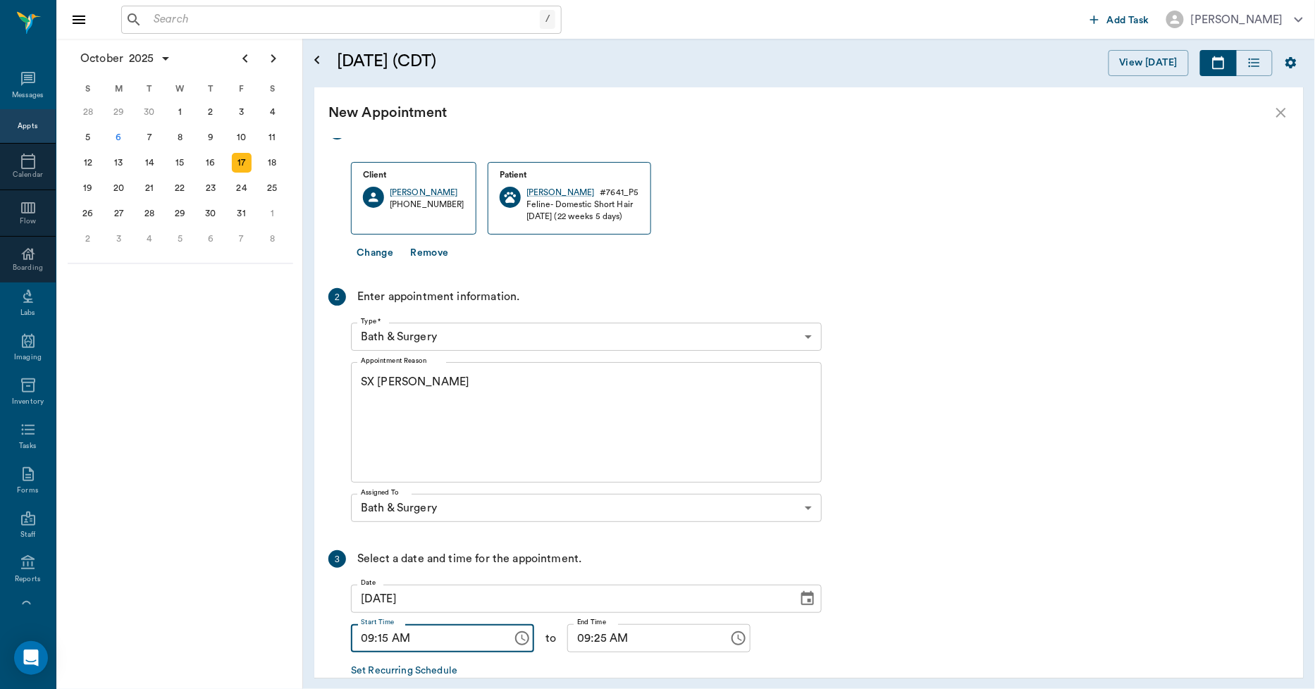
type input "09:15 AM"
click at [588, 641] on input "09:25 AM" at bounding box center [643, 638] width 152 height 28
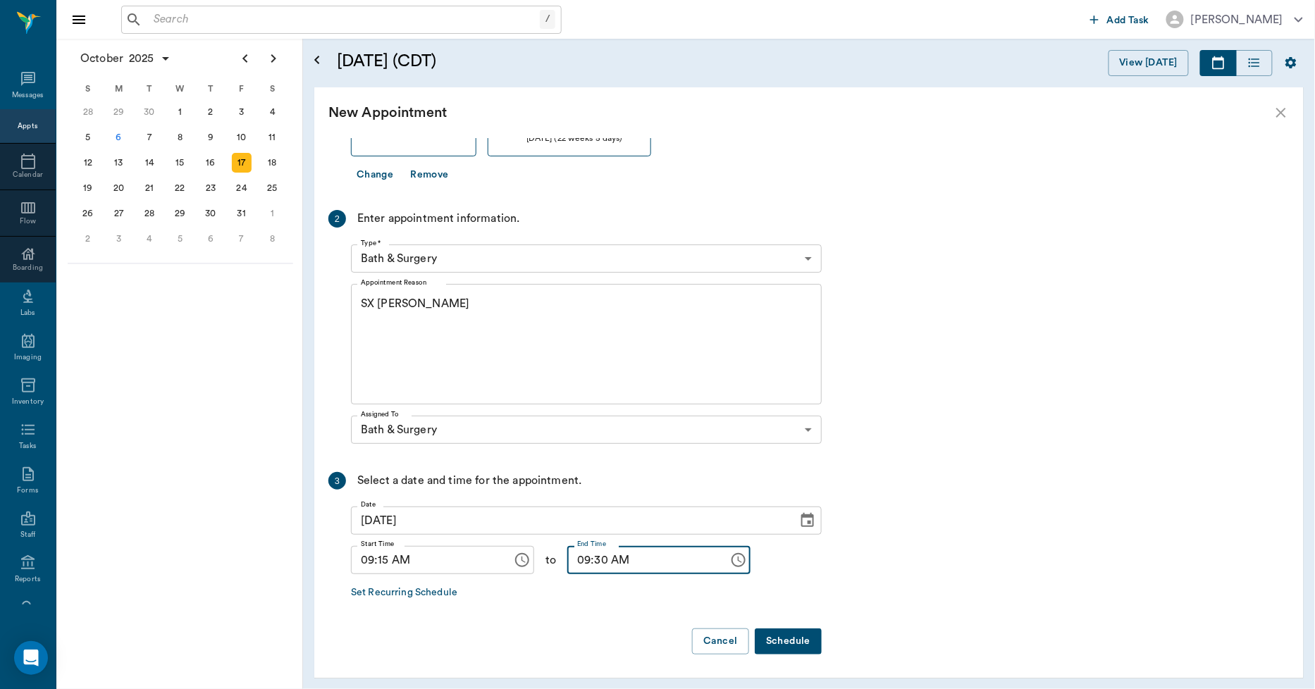
type input "09:30 AM"
click at [782, 649] on button "Schedule" at bounding box center [788, 642] width 67 height 26
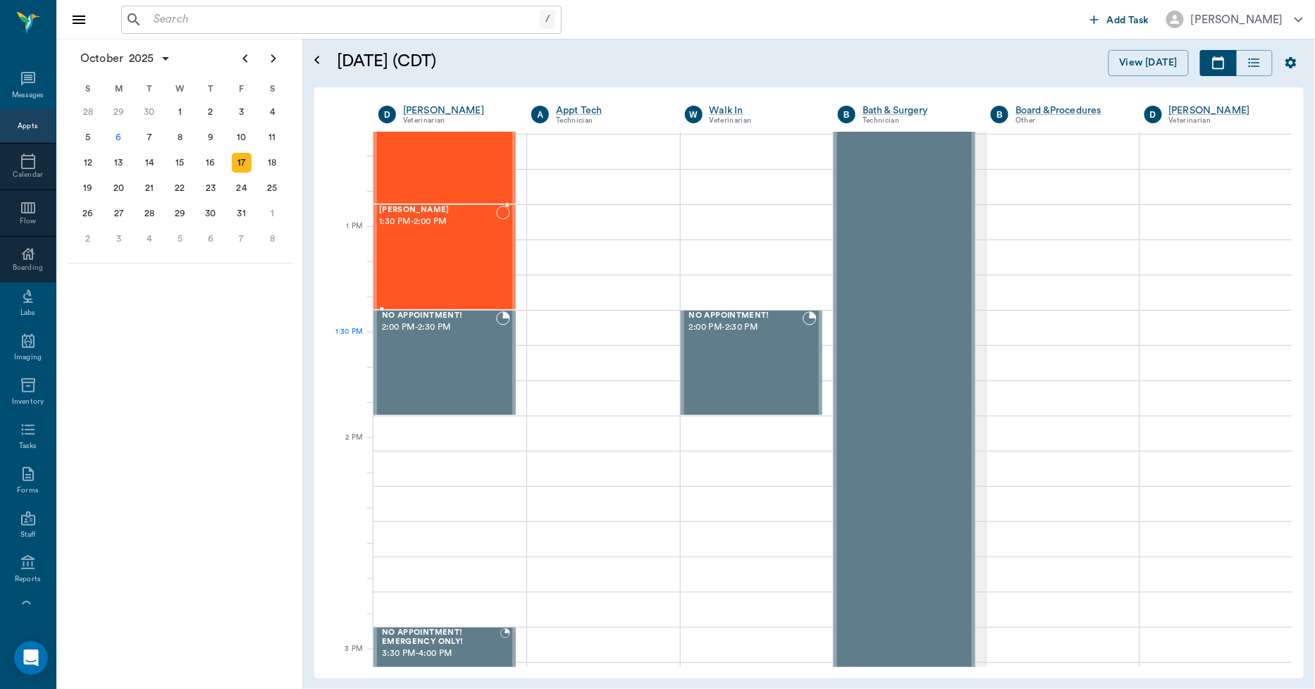
scroll to position [626, 0]
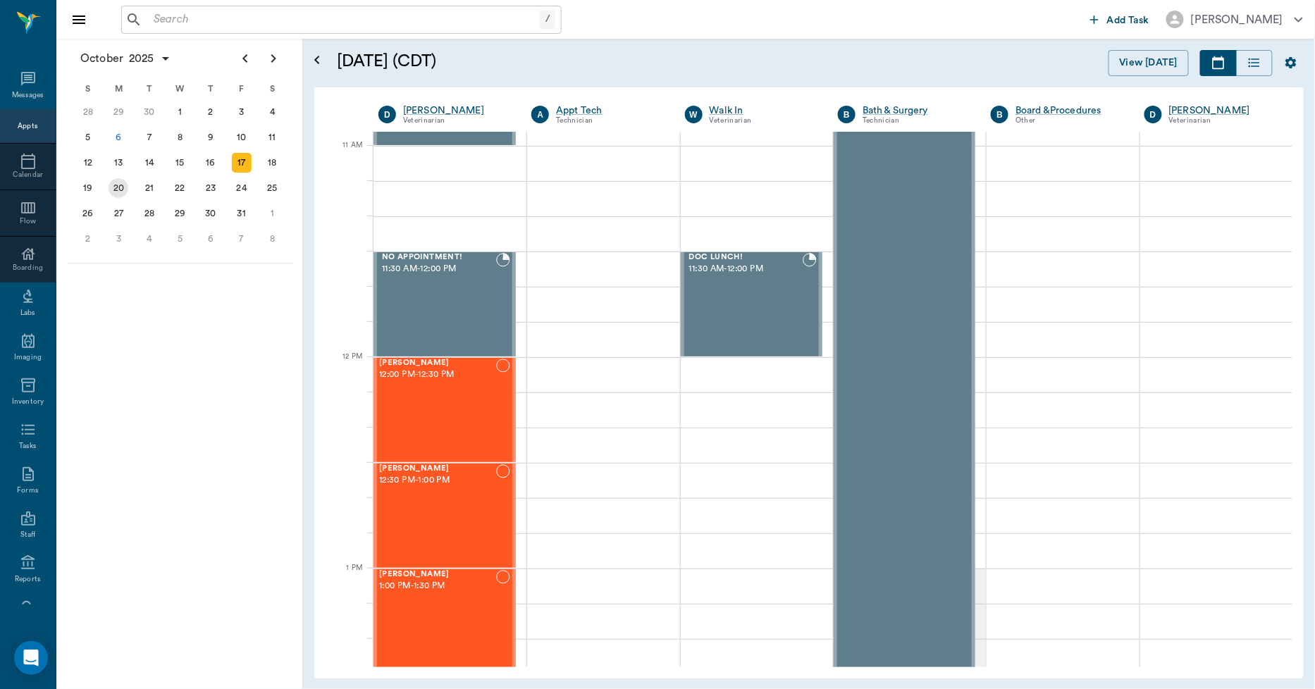
click at [110, 184] on div "20" at bounding box center [119, 188] width 20 height 20
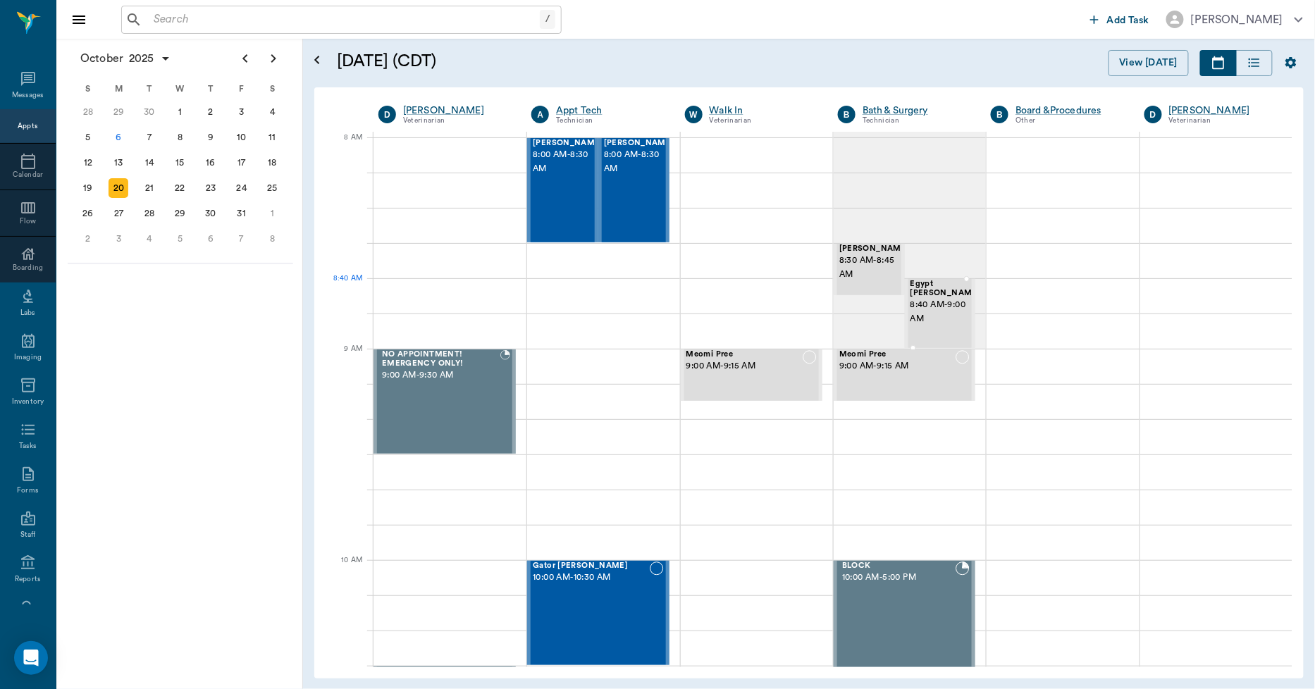
click at [932, 304] on span "8:40 AM - 9:00 AM" at bounding box center [945, 312] width 70 height 28
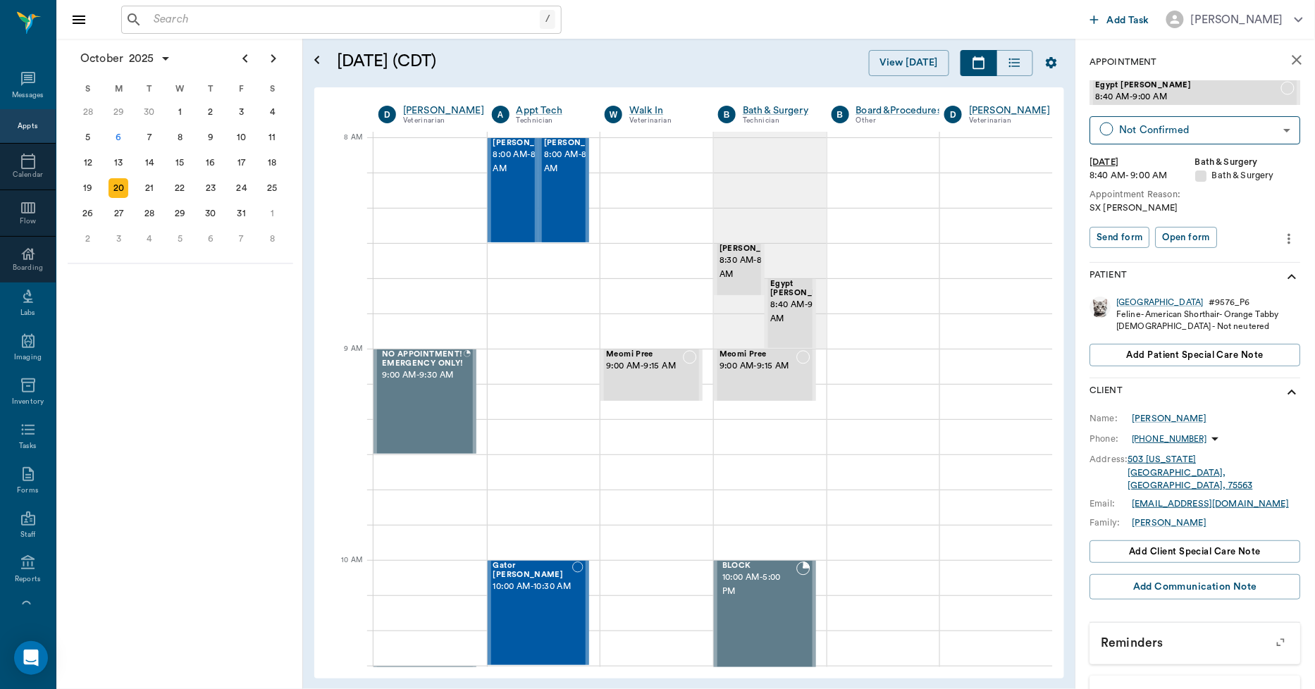
click at [1284, 237] on icon "more" at bounding box center [1290, 238] width 16 height 17
click at [1226, 262] on span "Edit appointment" at bounding box center [1219, 262] width 118 height 15
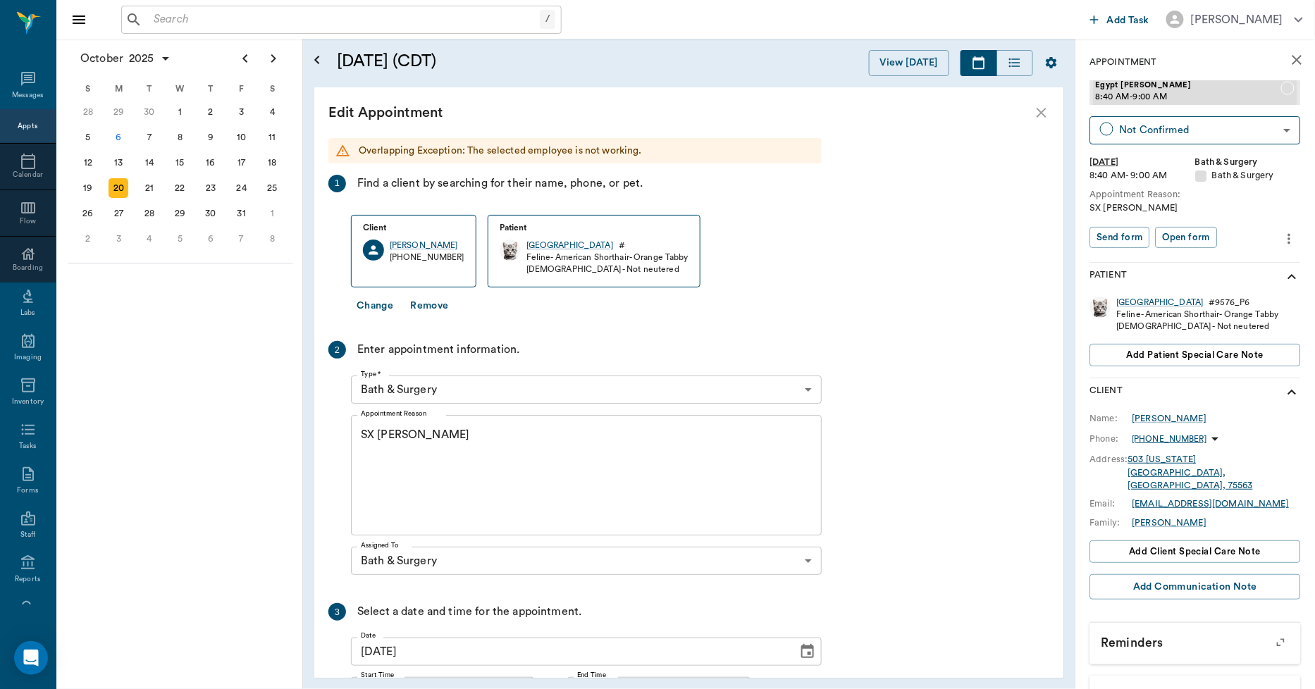
scroll to position [106, 0]
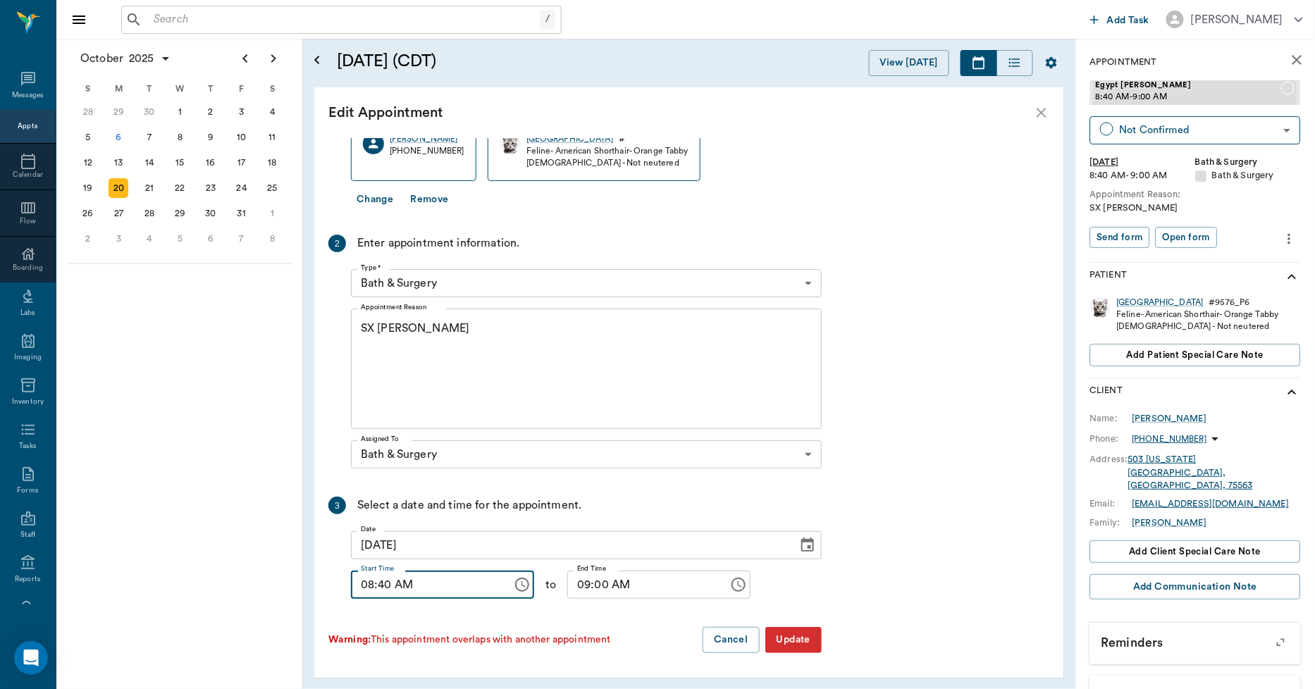
click at [389, 587] on input "08:40 AM" at bounding box center [427, 585] width 152 height 28
type input "08:45 AM"
click at [784, 633] on button "Update" at bounding box center [793, 640] width 56 height 26
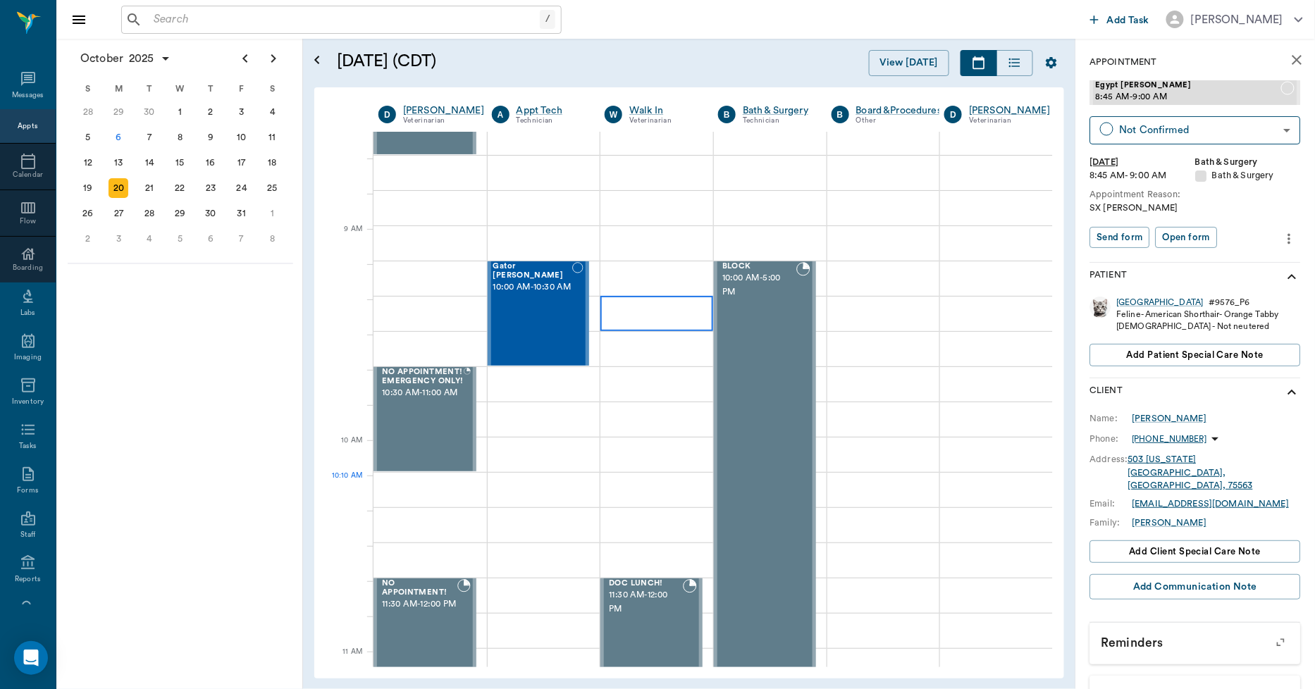
scroll to position [0, 0]
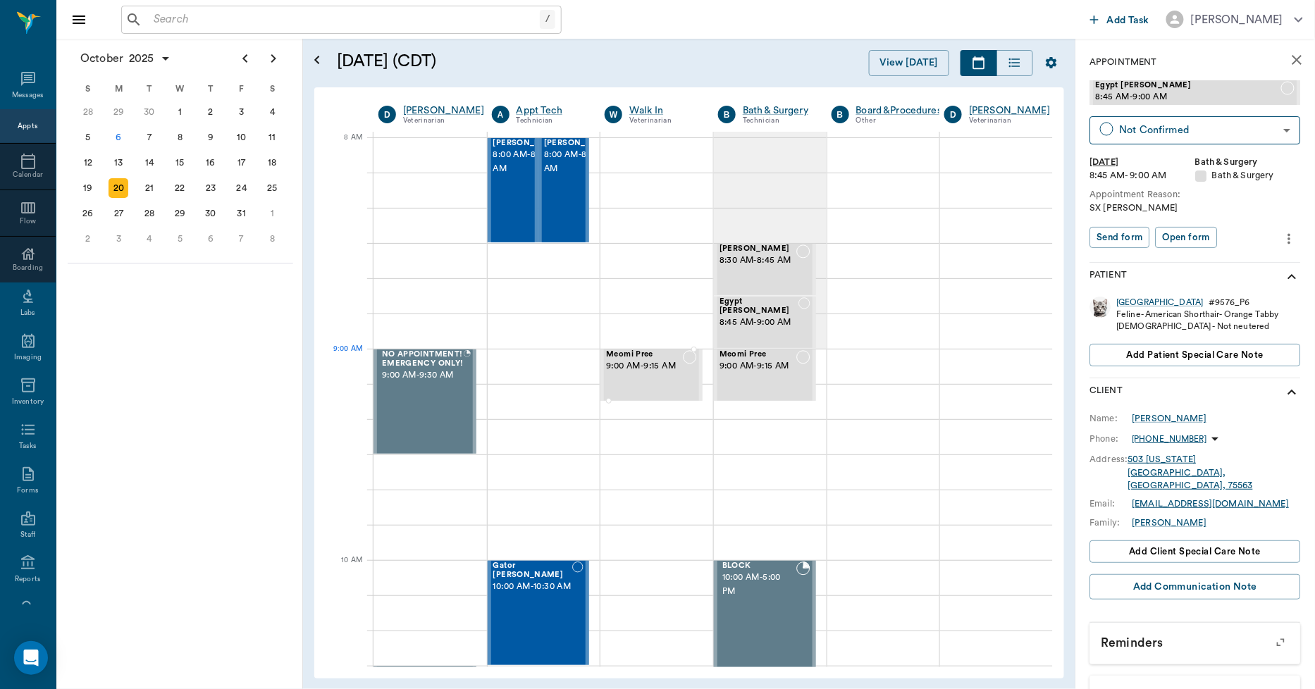
click at [647, 377] on div "Meomi Pree 9:00 AM - 9:15 AM" at bounding box center [644, 375] width 77 height 50
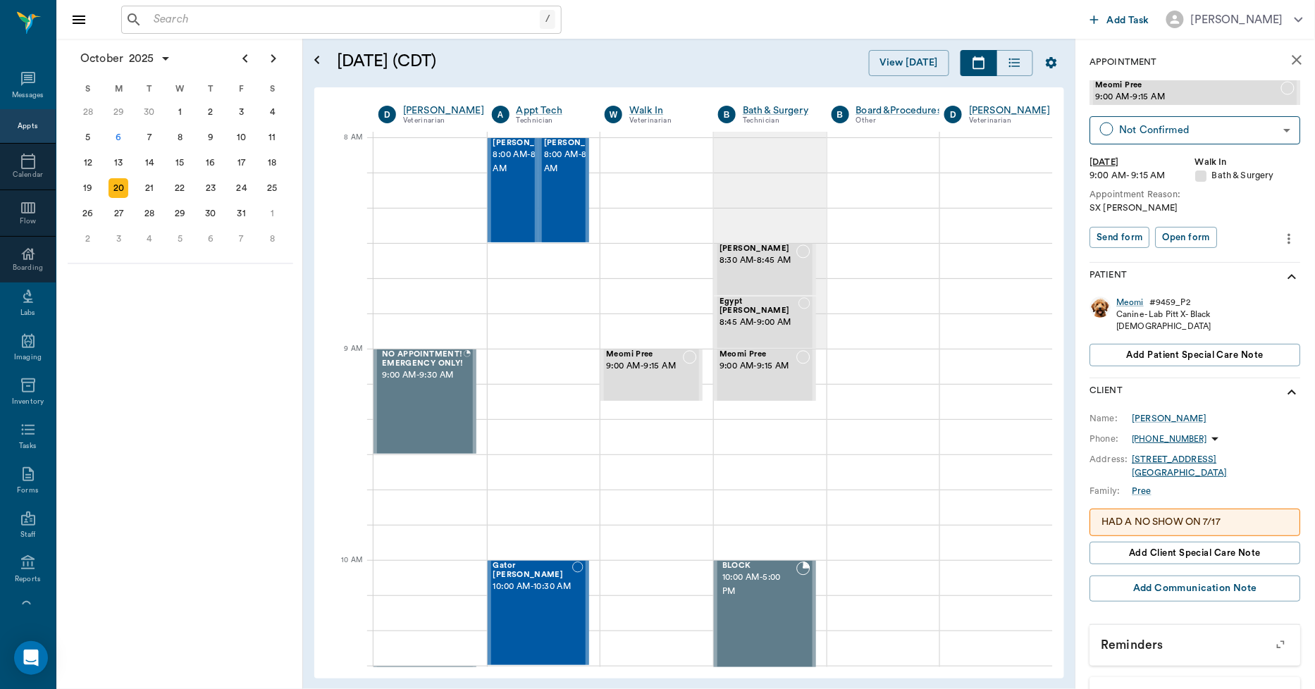
click at [1282, 240] on icon "more" at bounding box center [1290, 238] width 16 height 17
click at [1209, 290] on span "Delete appointment" at bounding box center [1219, 288] width 118 height 15
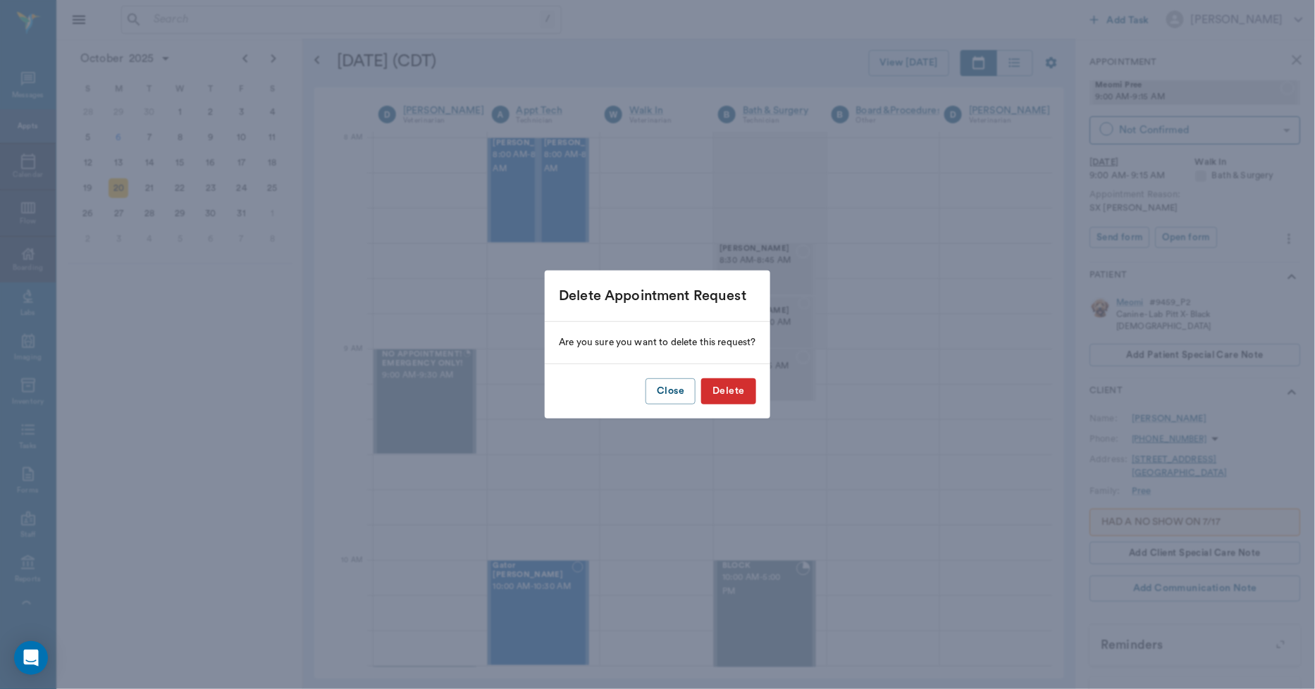
click at [740, 393] on button "Delete" at bounding box center [728, 391] width 54 height 26
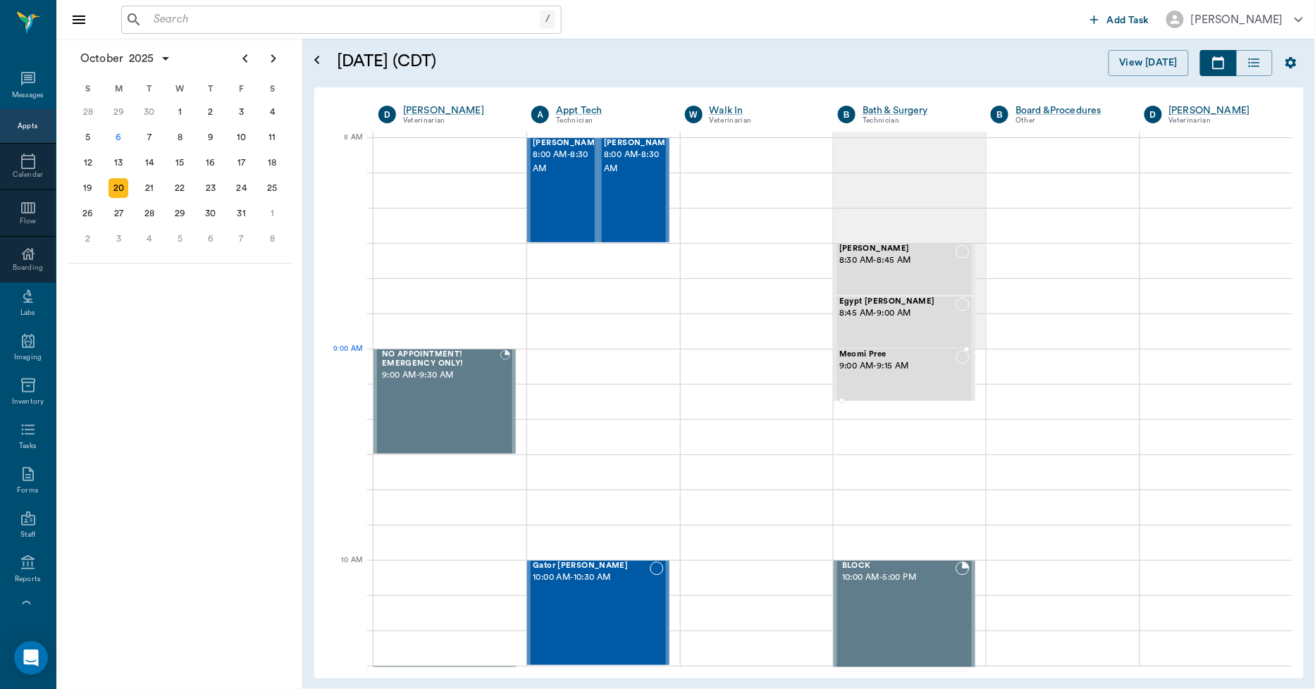
click at [872, 377] on div "Meomi Pree 9:00 AM - 9:15 AM" at bounding box center [897, 375] width 116 height 50
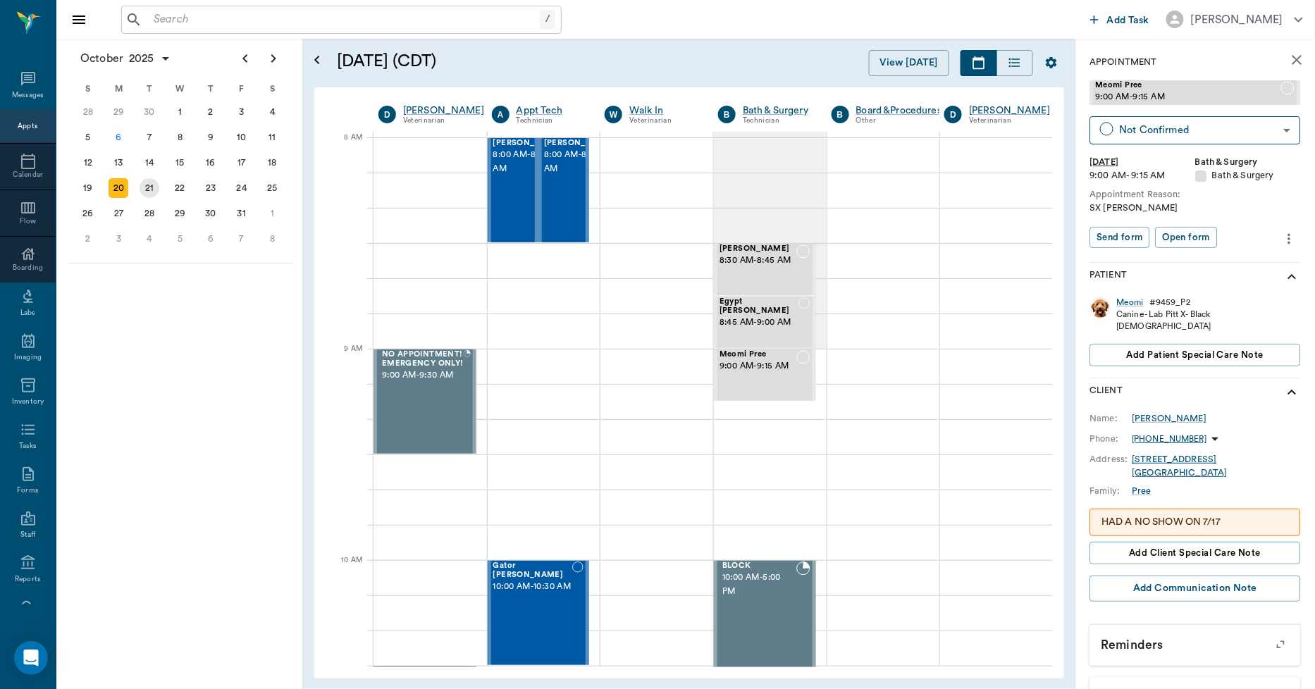
click at [146, 187] on div "21" at bounding box center [150, 188] width 20 height 20
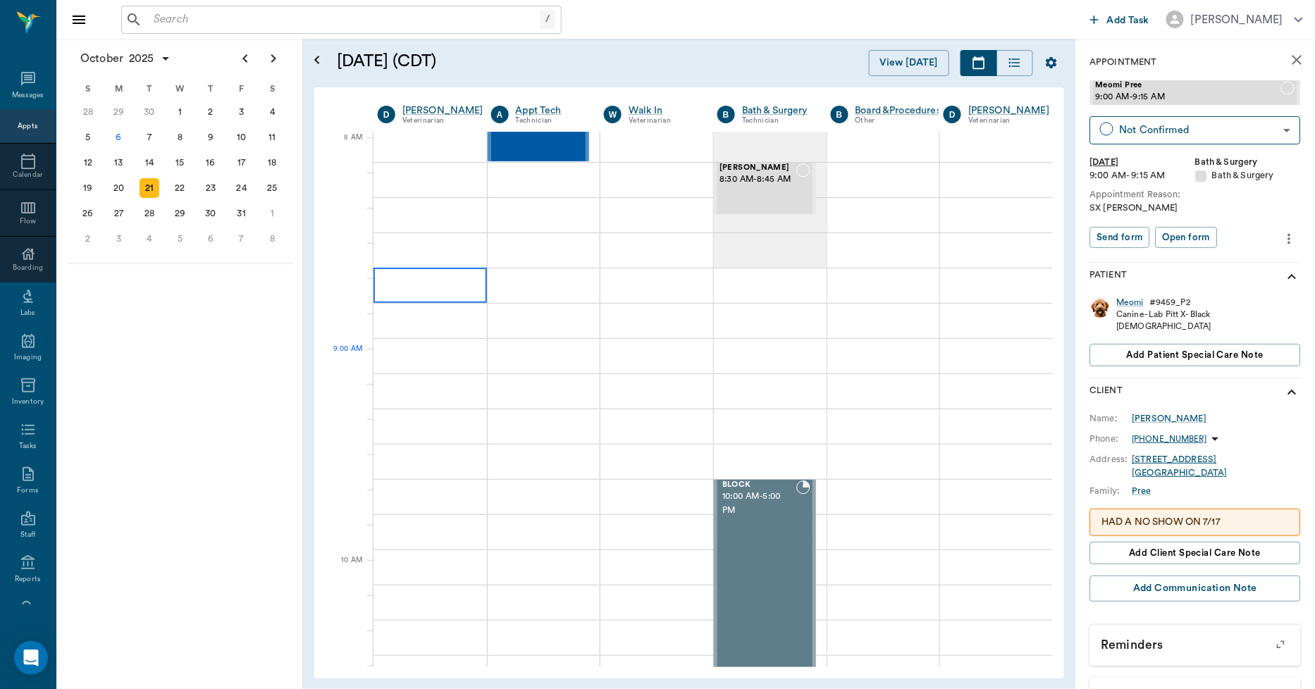
scroll to position [0, 1]
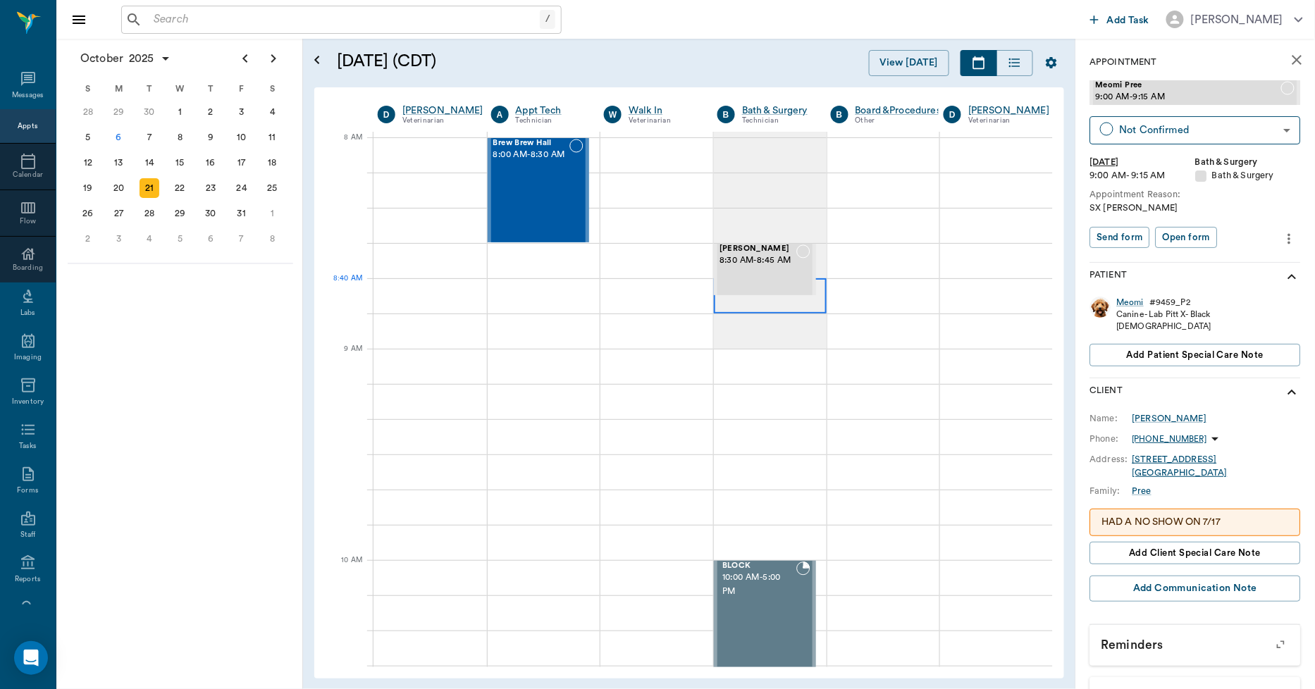
click at [728, 307] on div at bounding box center [770, 295] width 113 height 35
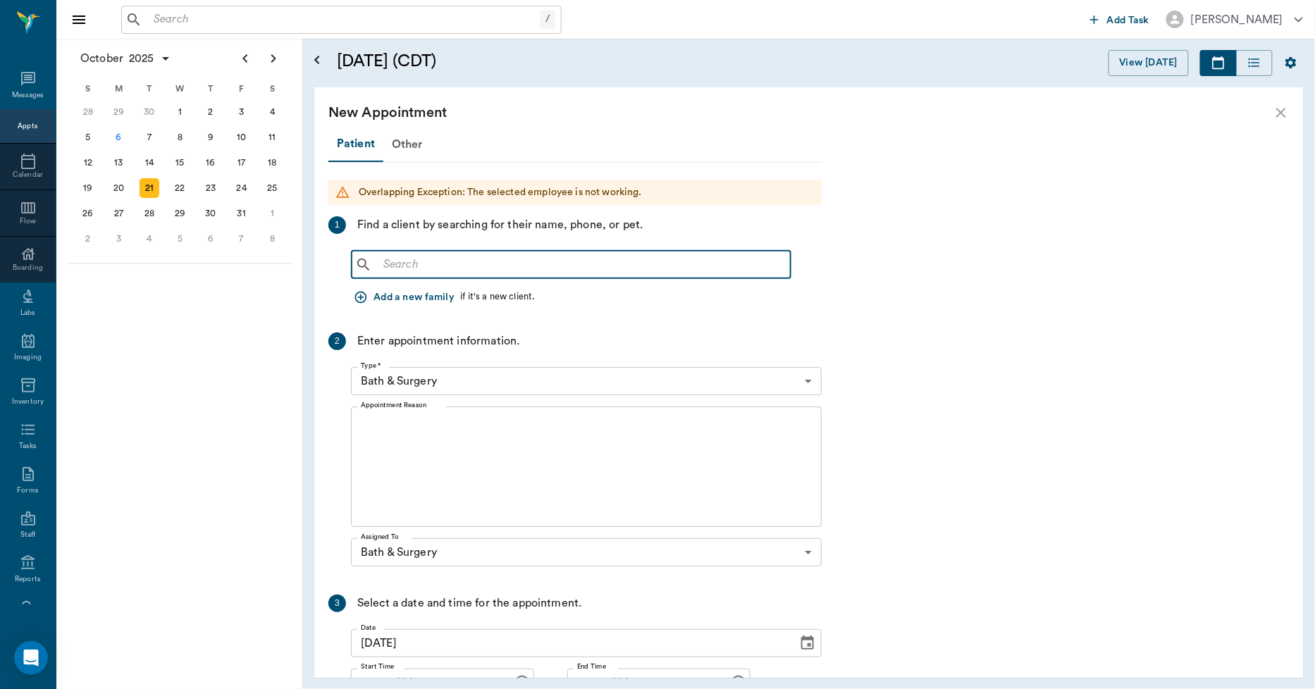
click at [395, 261] on input "text" at bounding box center [581, 265] width 407 height 20
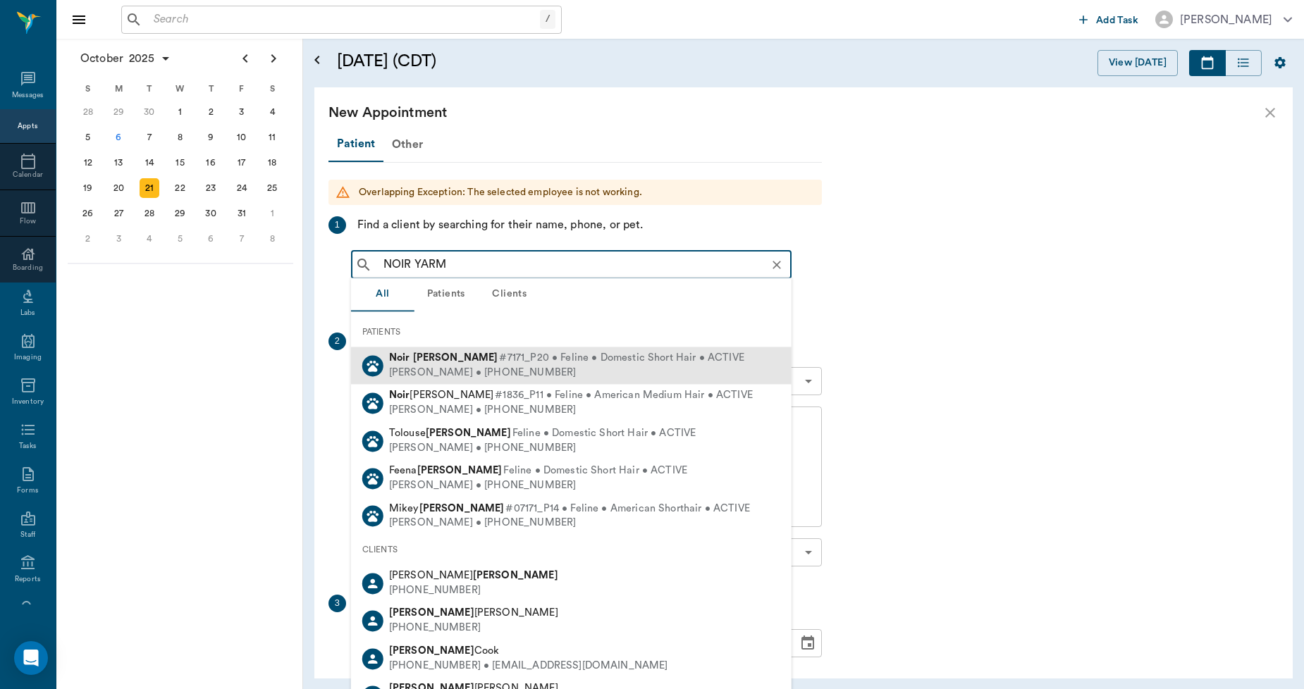
click at [395, 359] on b "Noir" at bounding box center [399, 357] width 21 height 11
type input "NOIR YARM"
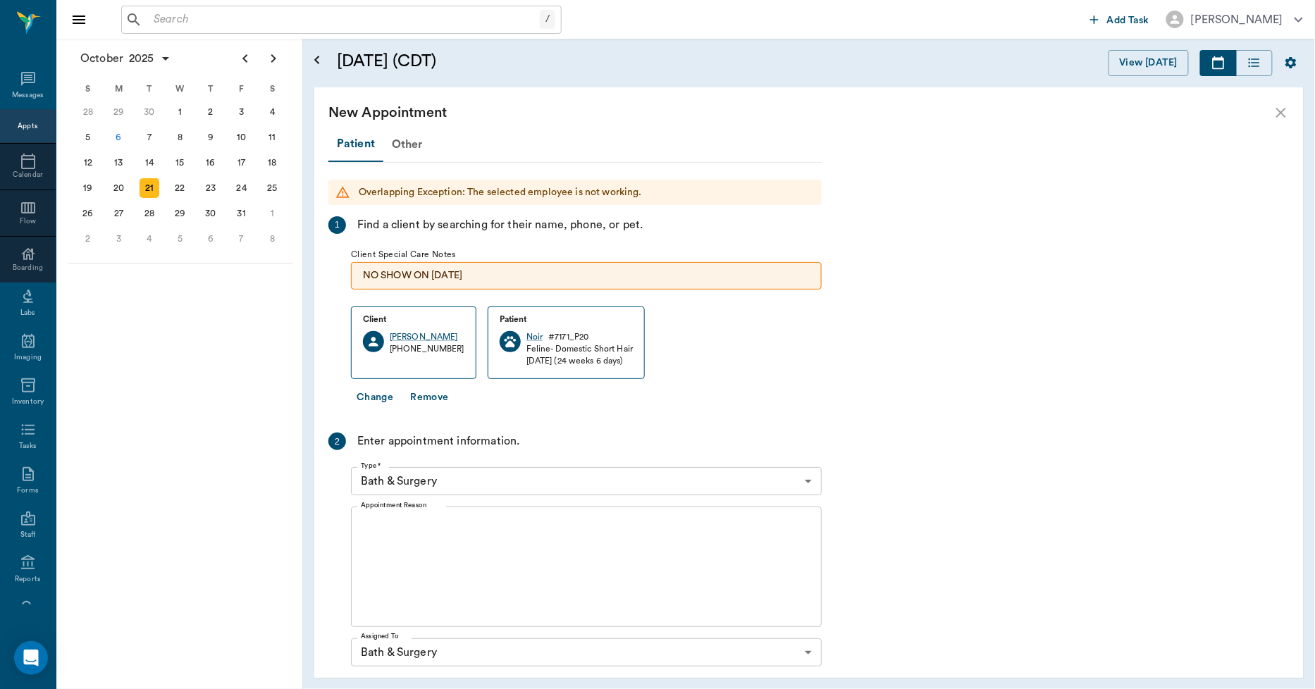
click at [405, 529] on textarea "Appointment Reason" at bounding box center [586, 567] width 451 height 97
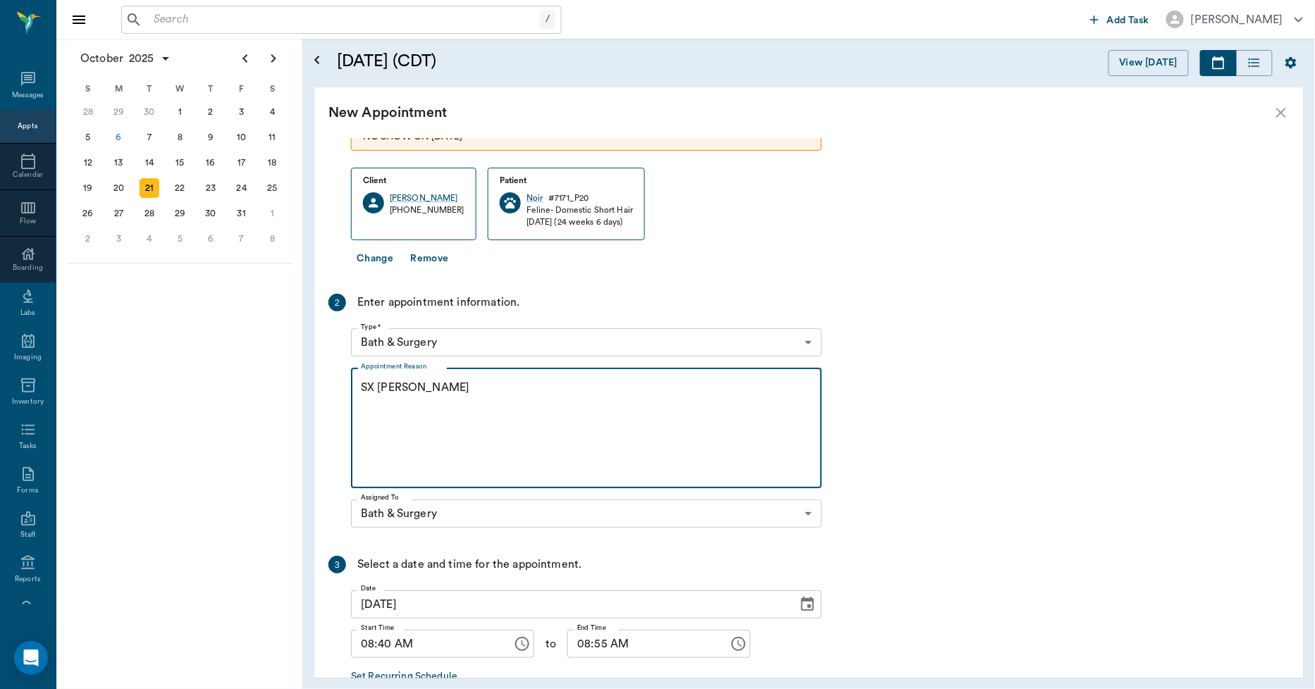
scroll to position [223, 0]
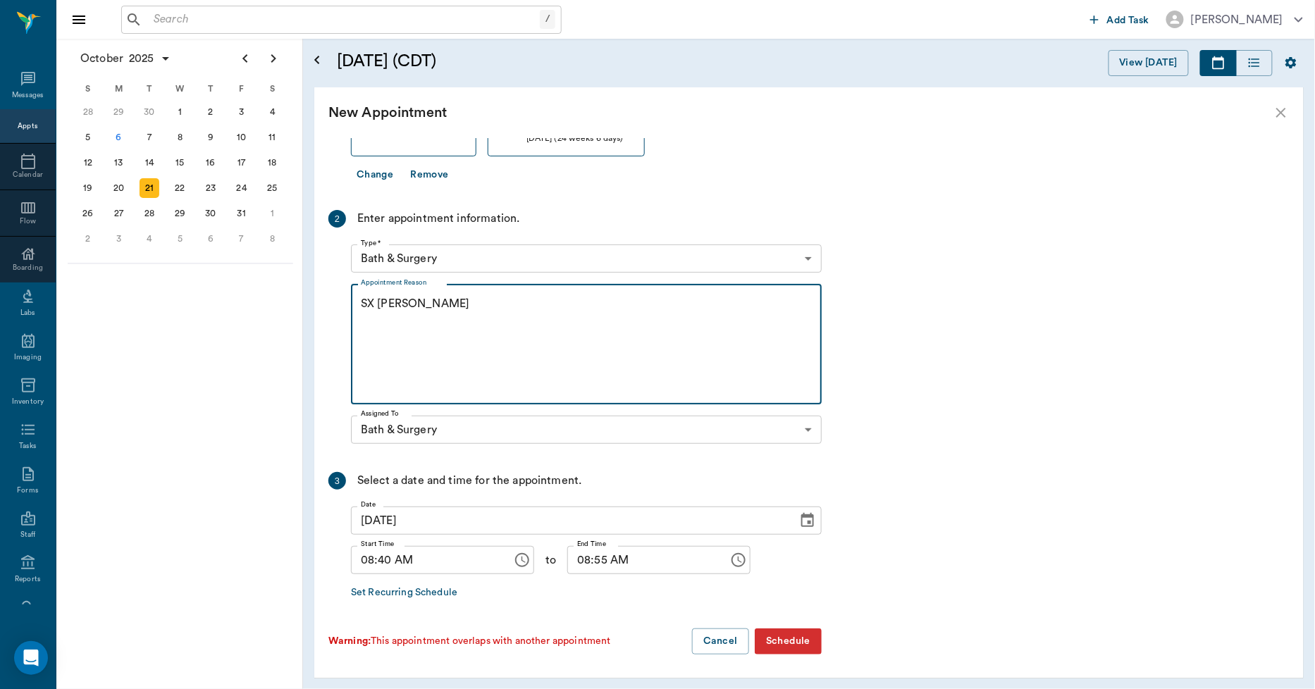
type textarea "SX REMINDER LORY"
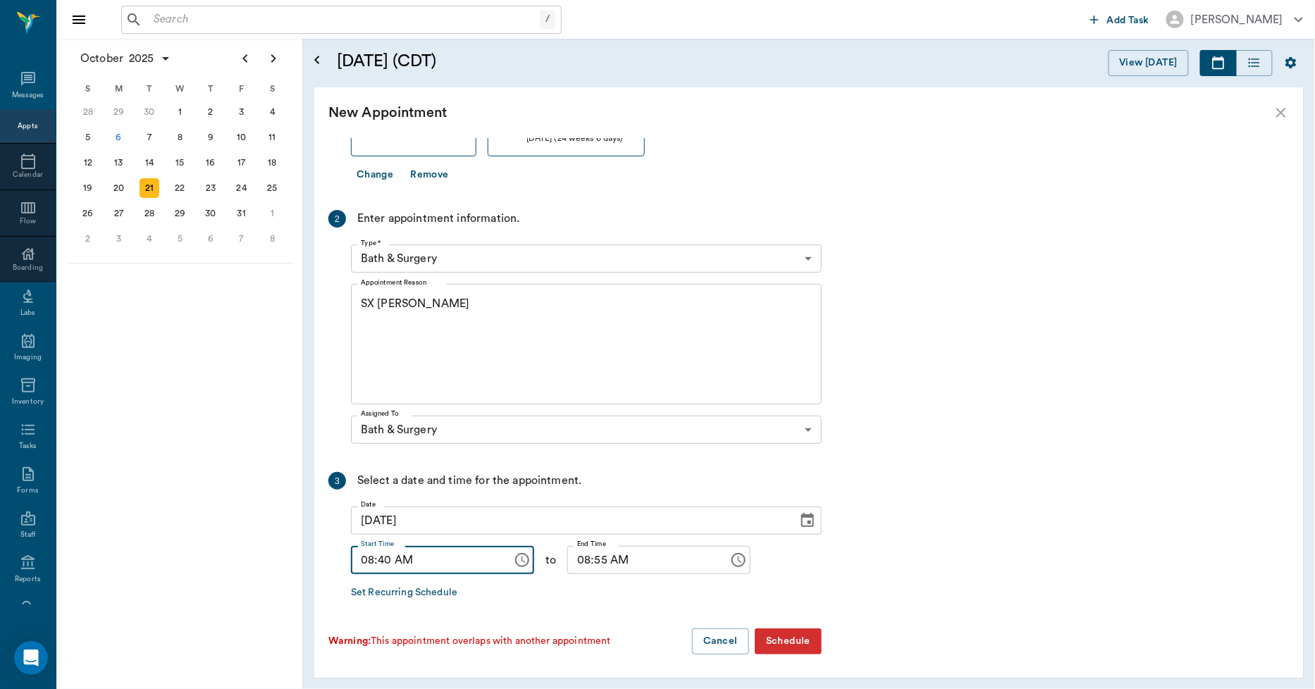
click at [378, 561] on input "08:40 AM" at bounding box center [427, 560] width 152 height 28
type input "08:45 AM"
click at [569, 551] on input "08:55 AM" at bounding box center [643, 560] width 152 height 28
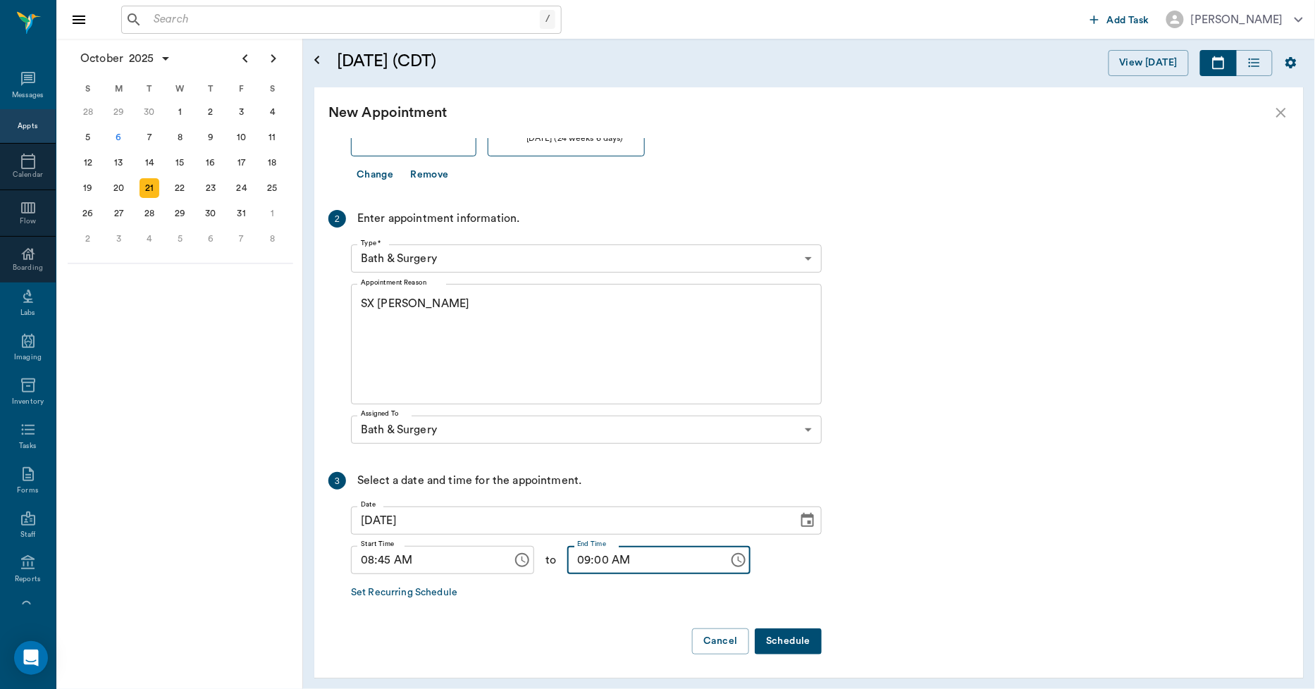
type input "09:00 AM"
click at [784, 634] on button "Schedule" at bounding box center [788, 642] width 67 height 26
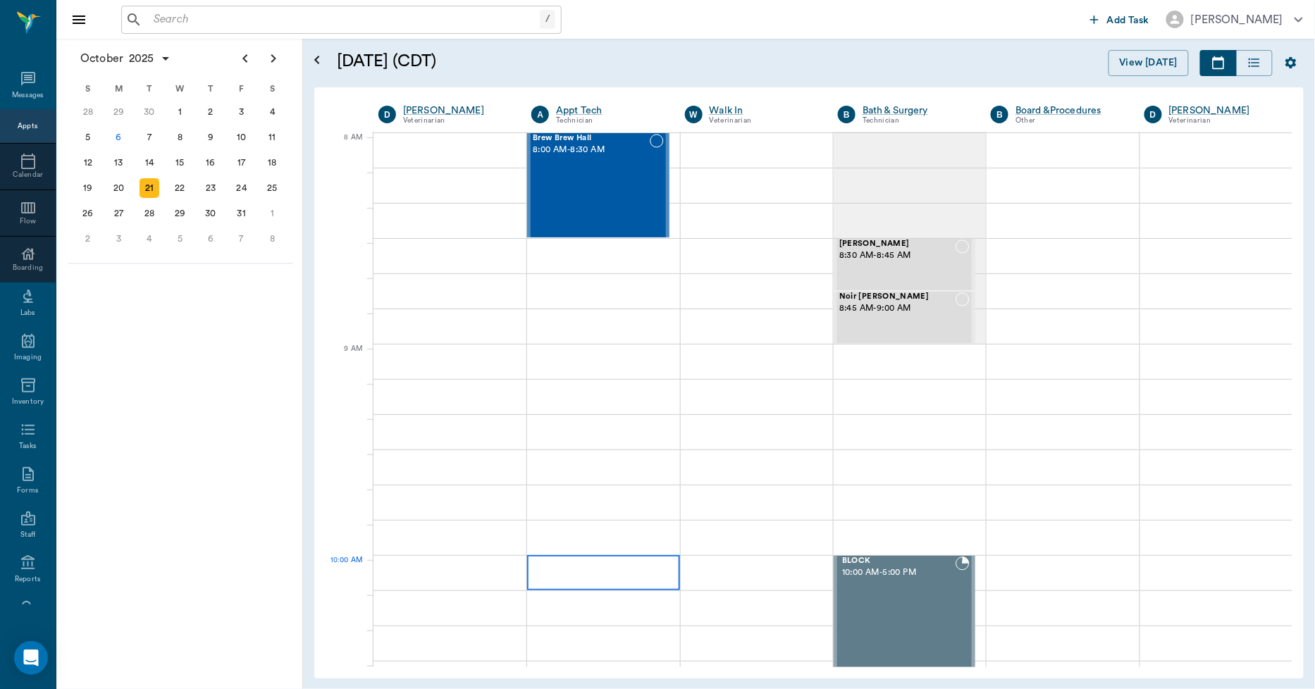
scroll to position [0, 0]
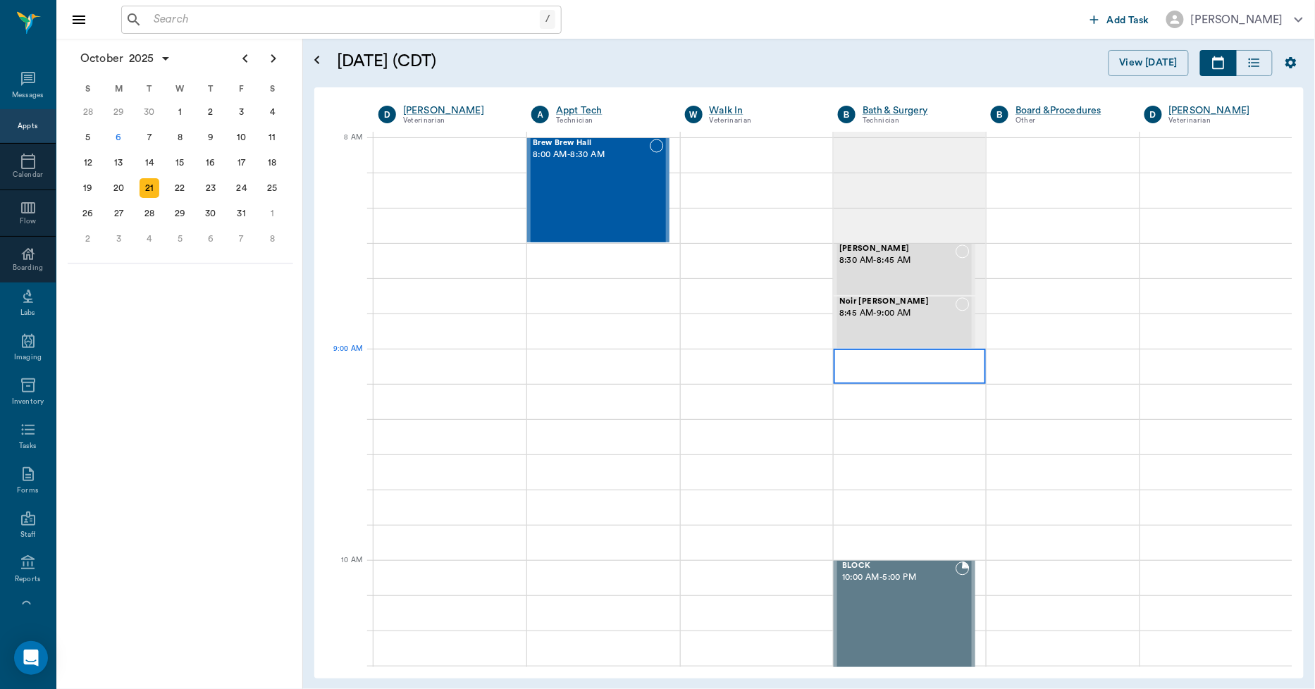
click at [854, 368] on div at bounding box center [910, 366] width 152 height 35
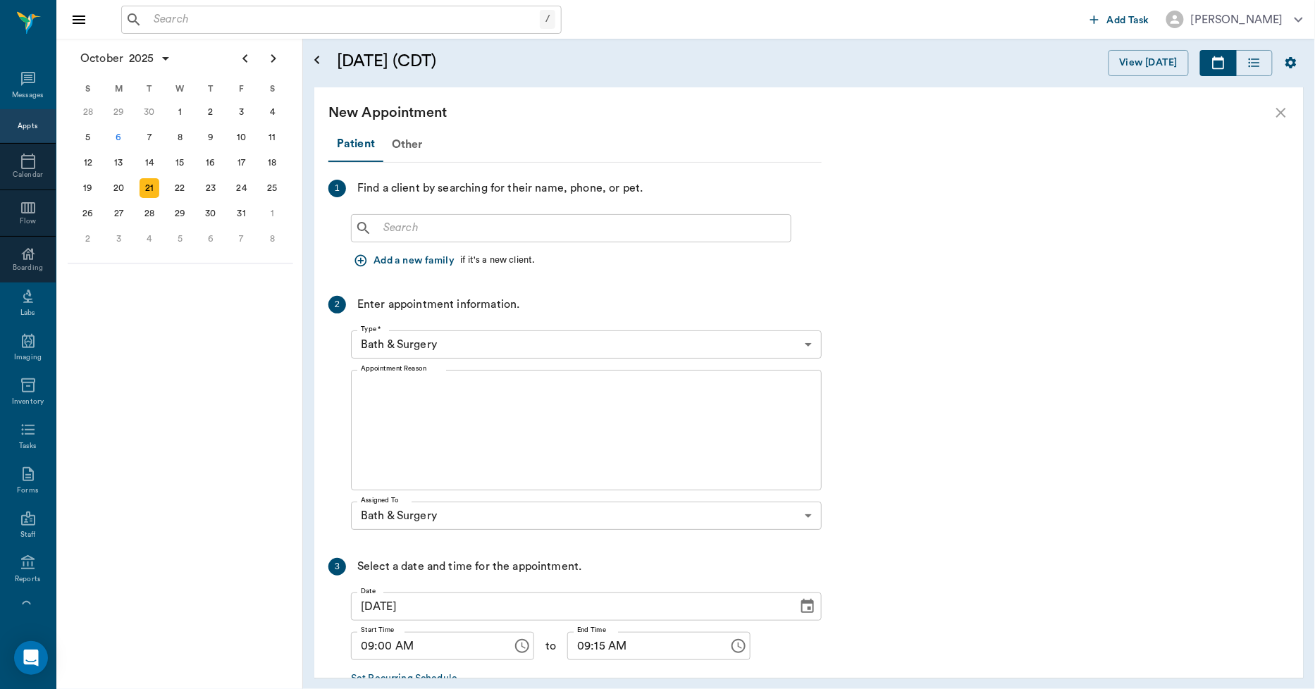
click at [481, 224] on input "text" at bounding box center [581, 228] width 407 height 20
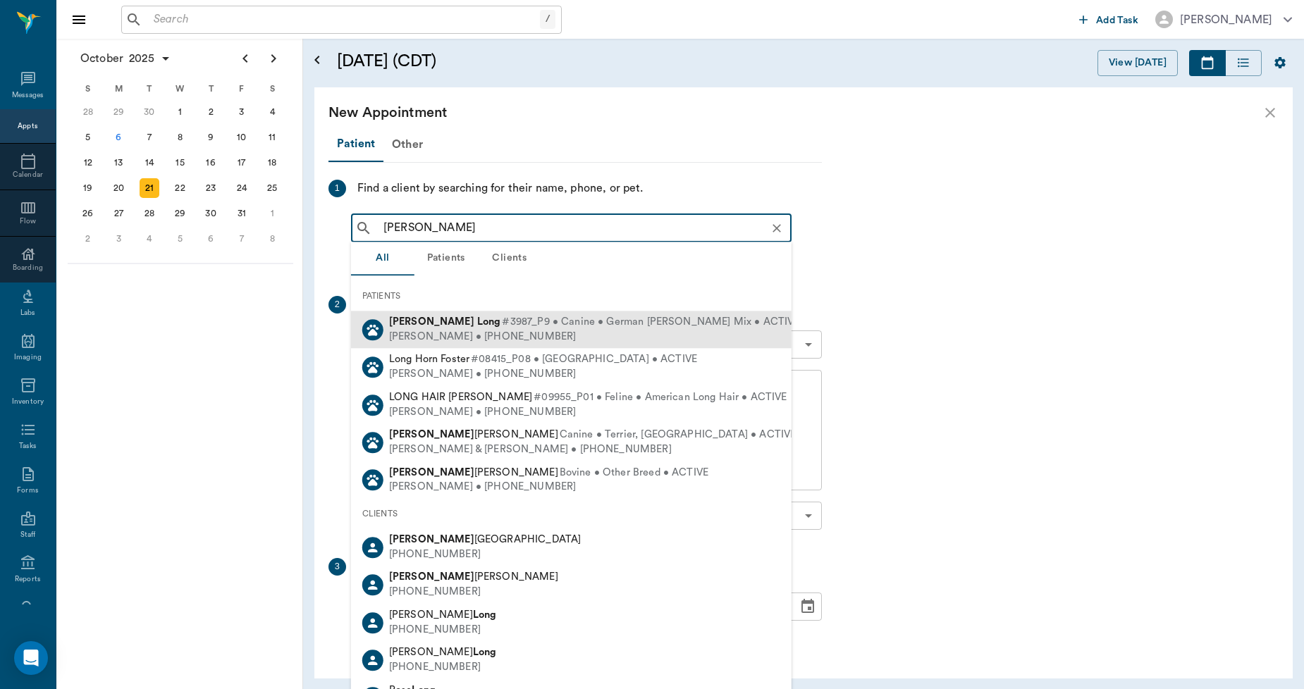
click at [502, 324] on span "#3987_P9 • Canine • German Shepard Mix • ACTIVE" at bounding box center [650, 322] width 297 height 15
type input "MAGGIE LONG"
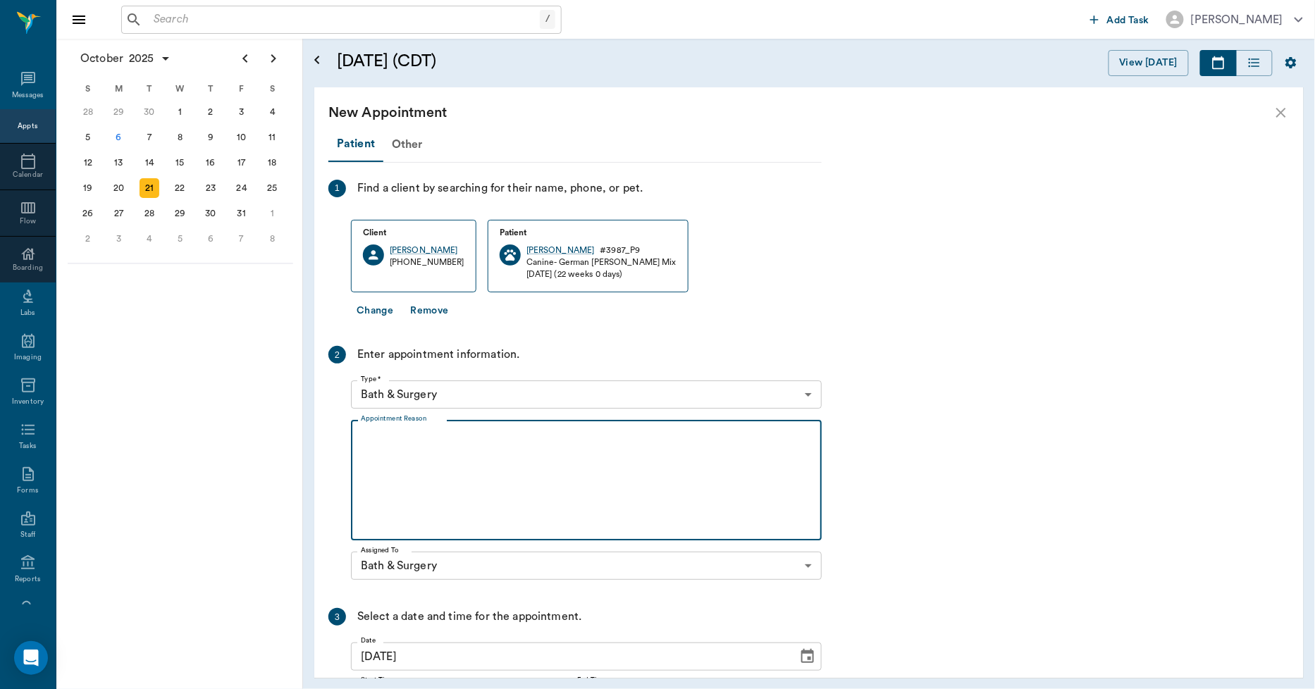
click at [442, 432] on textarea "Appointment Reason" at bounding box center [586, 480] width 451 height 97
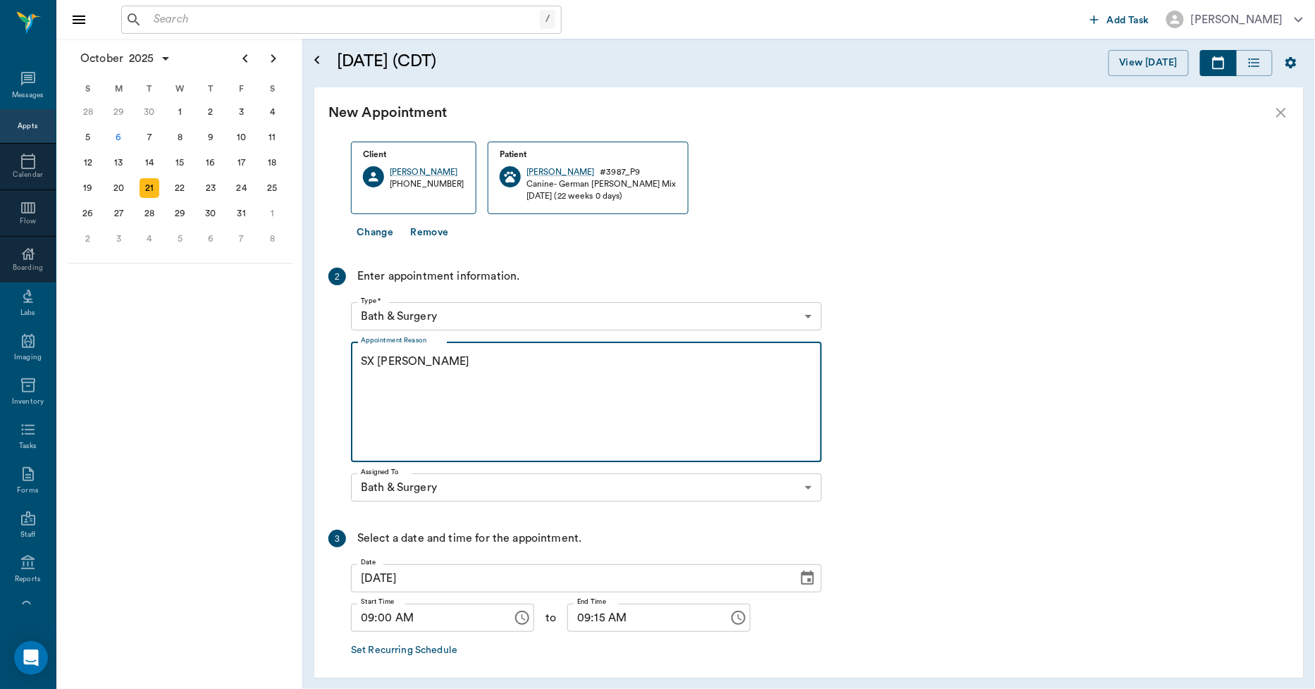
scroll to position [136, 0]
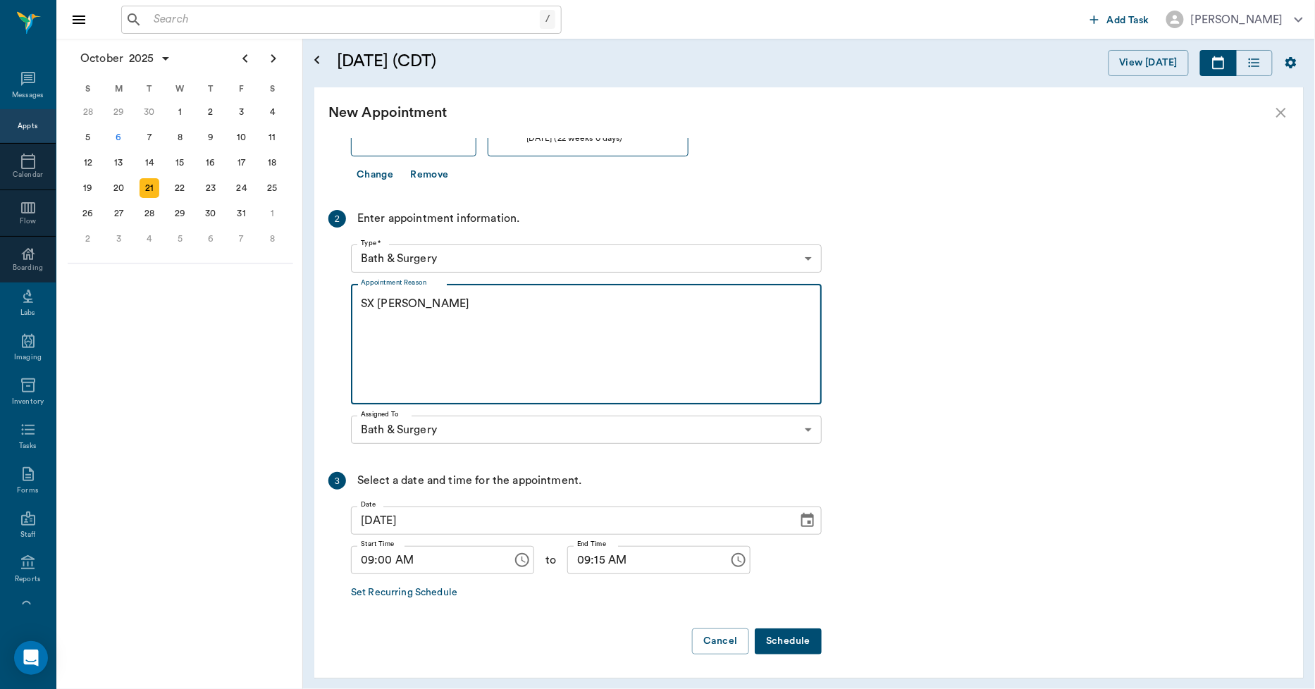
type textarea "SX REMINDER LORY"
click at [776, 636] on button "Schedule" at bounding box center [788, 642] width 67 height 26
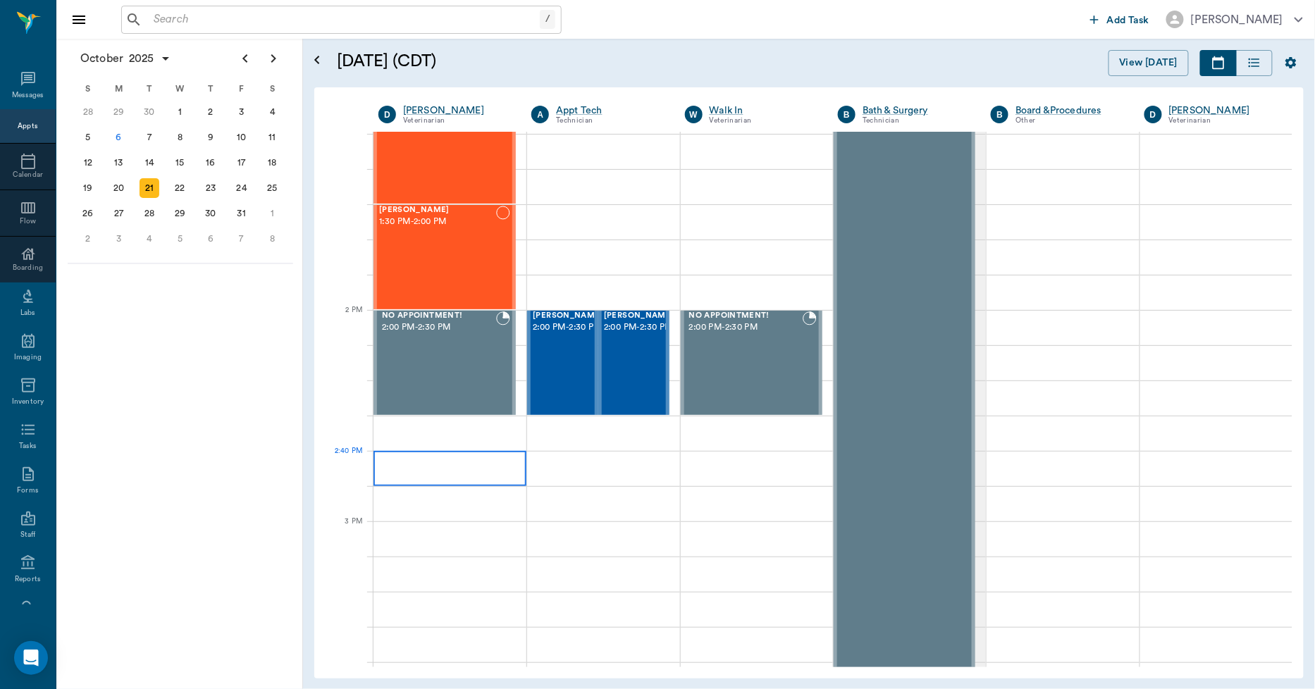
scroll to position [626, 0]
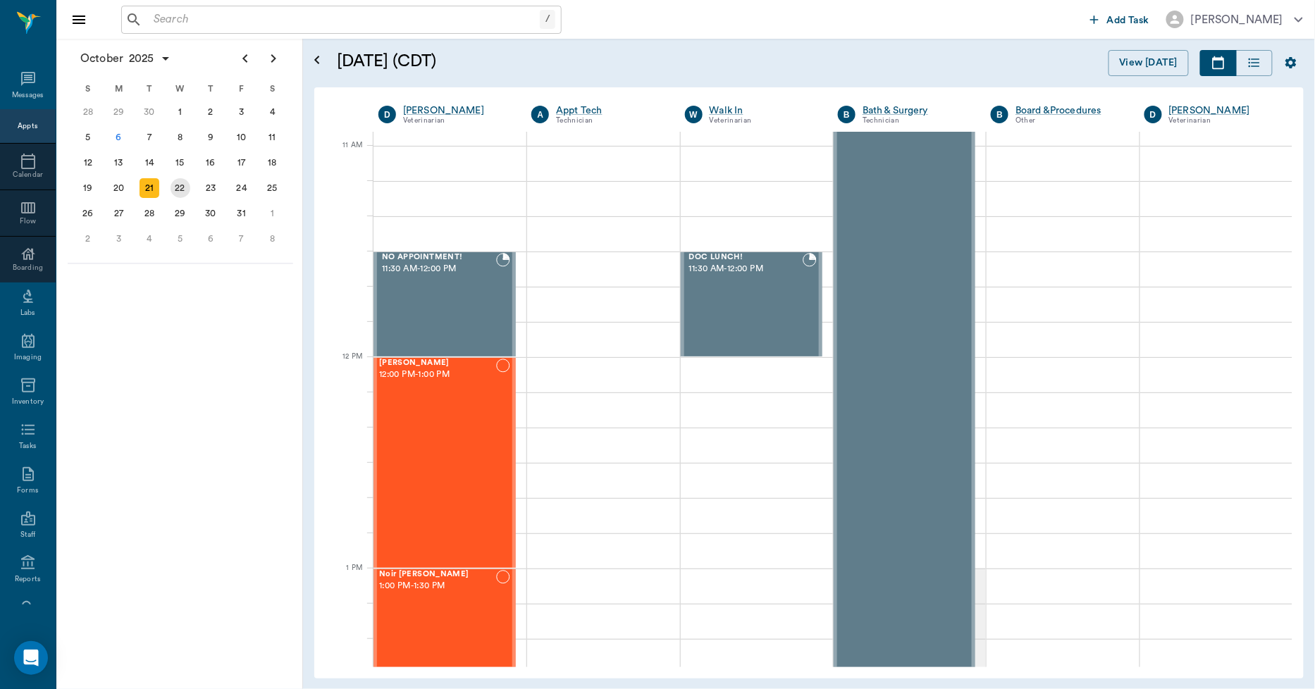
click at [188, 182] on div "22" at bounding box center [181, 188] width 20 height 20
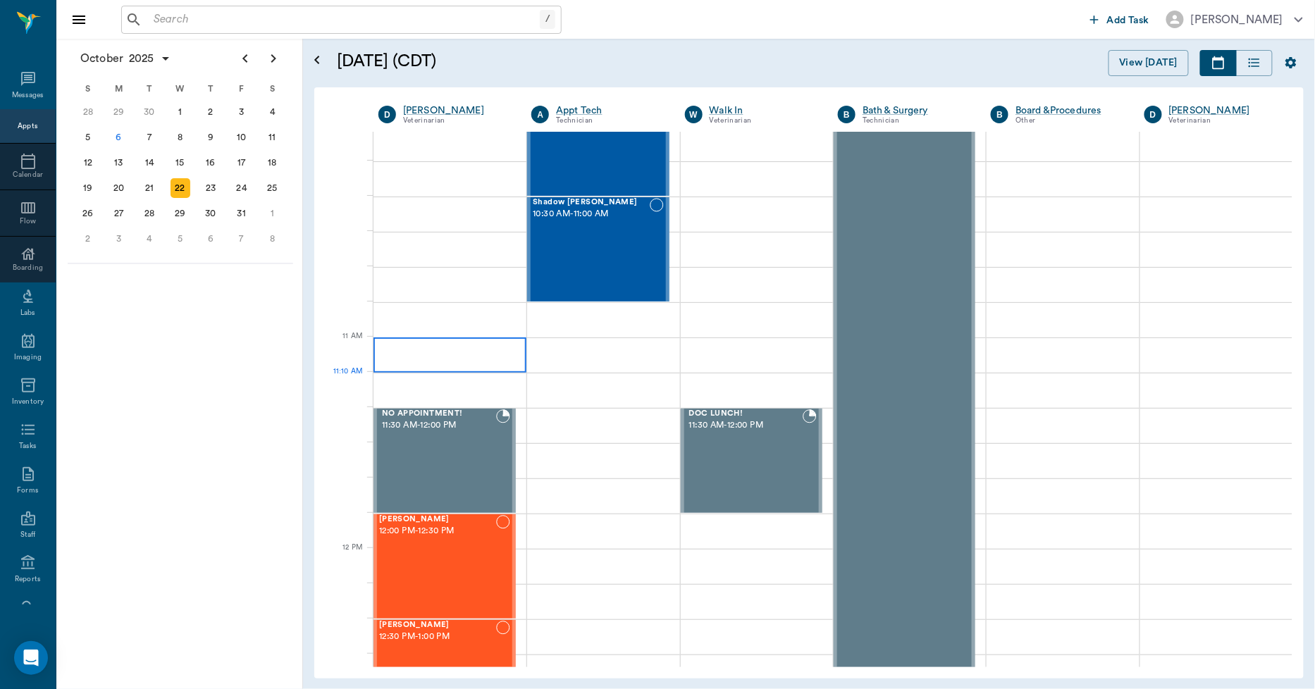
scroll to position [156, 0]
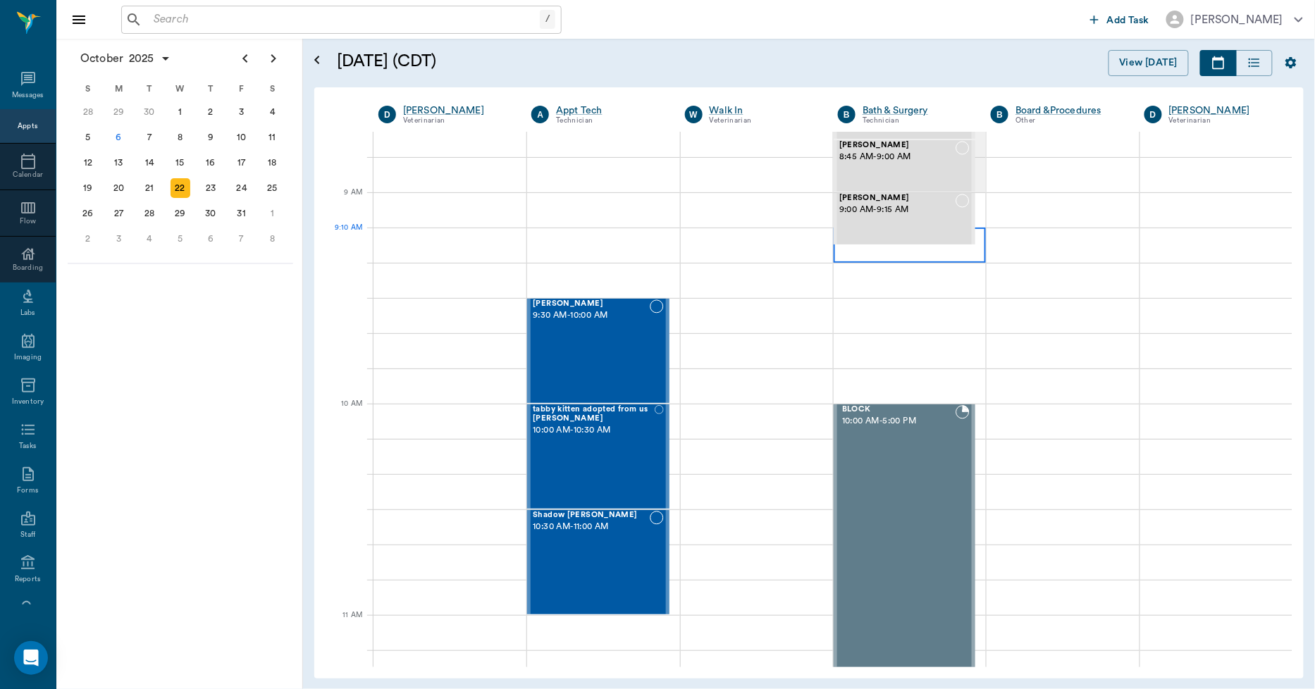
click at [834, 254] on div at bounding box center [910, 245] width 152 height 35
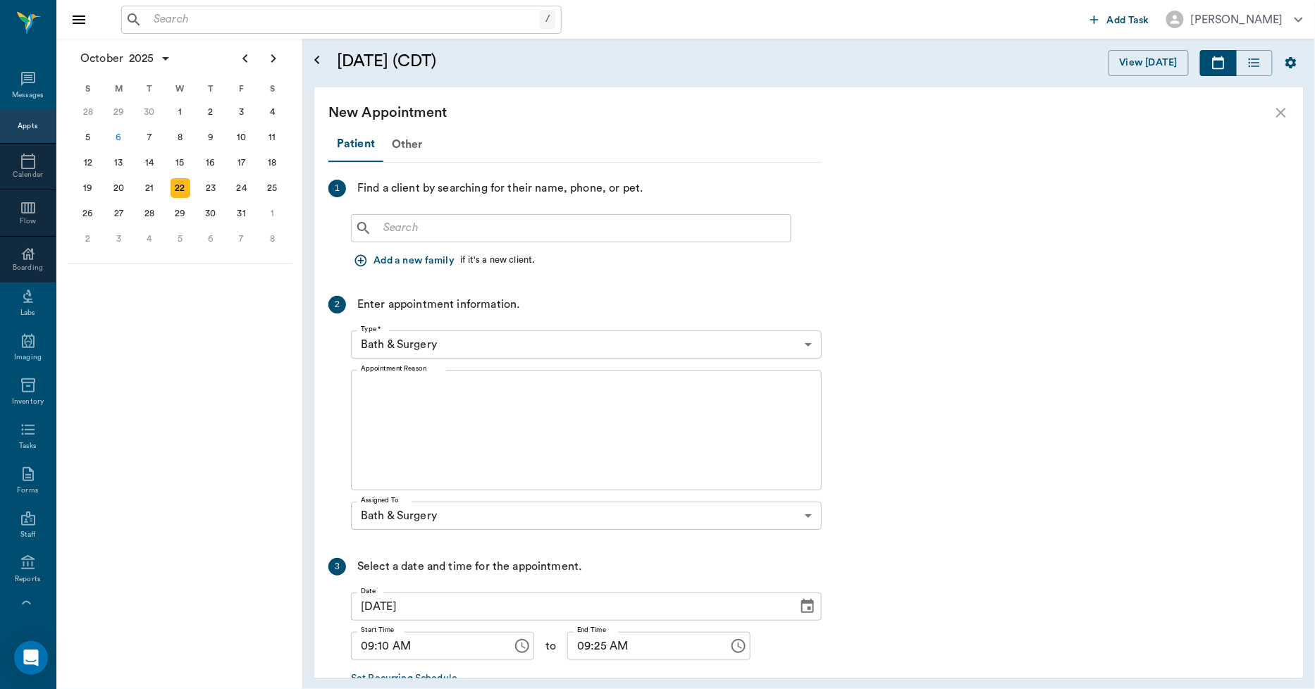
click at [509, 230] on input "text" at bounding box center [581, 228] width 407 height 20
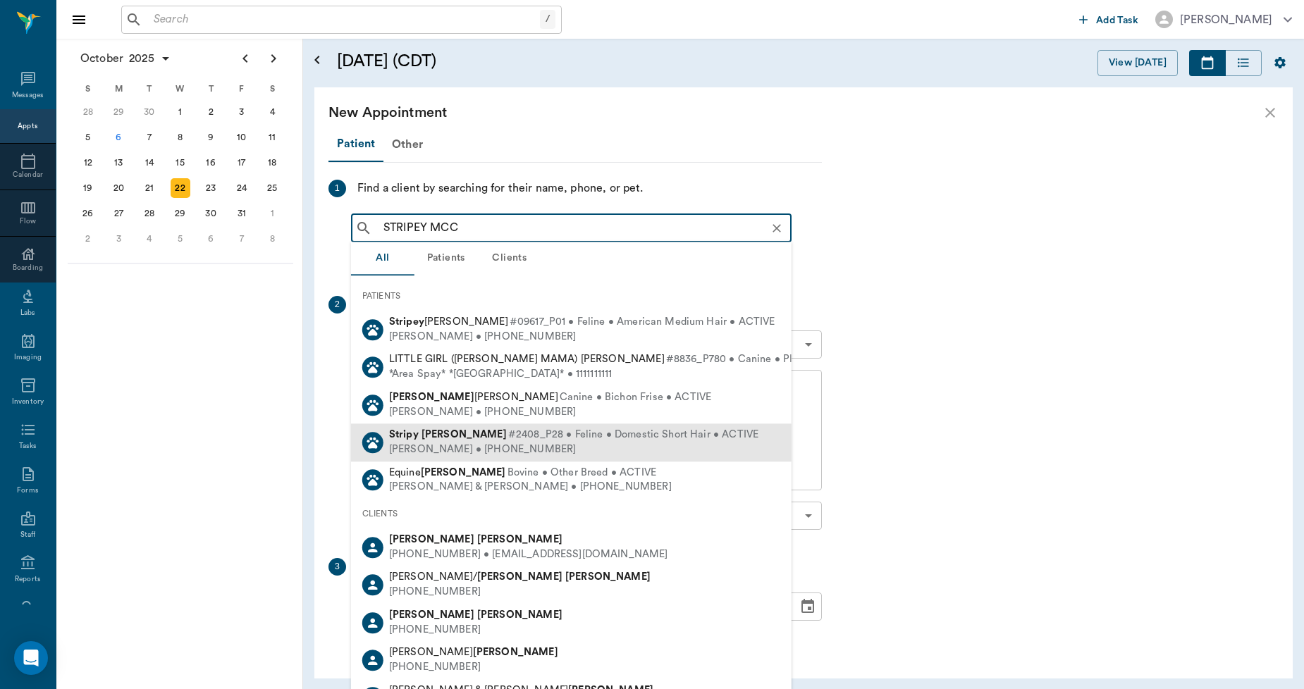
click at [432, 445] on div "Brad McCall • (903) 824-1086" at bounding box center [573, 450] width 369 height 15
type input "STRIPEY MCC"
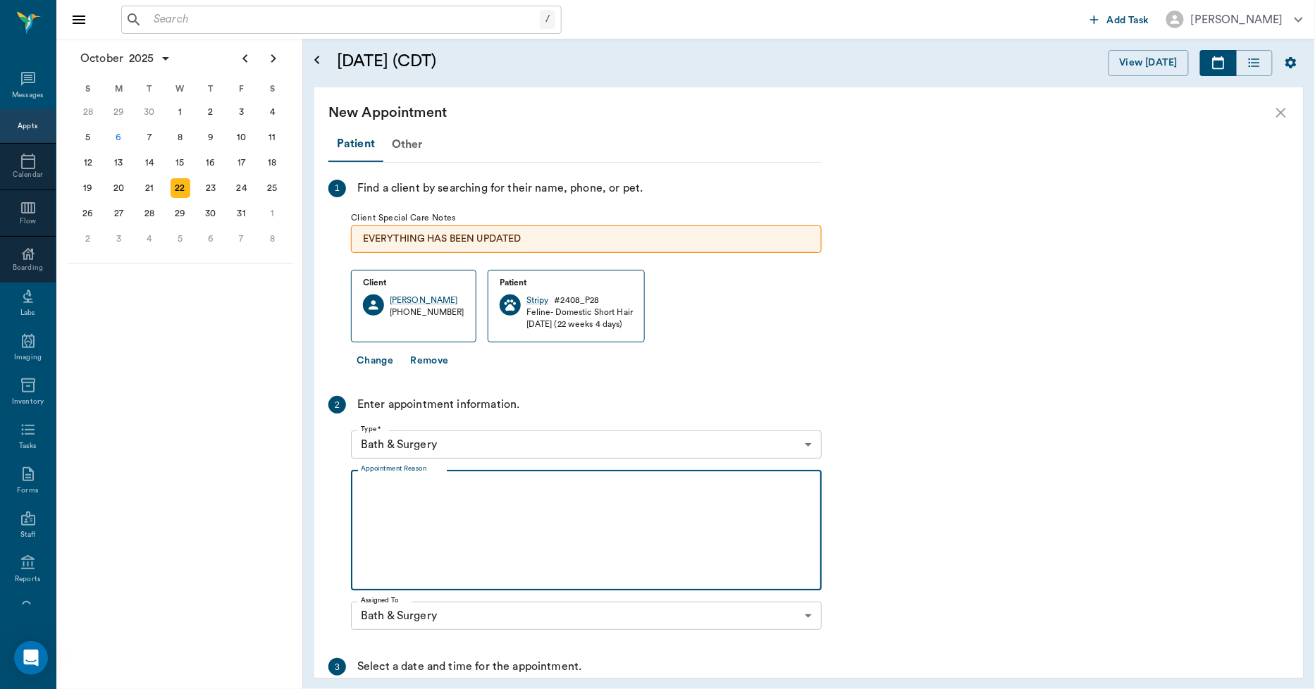
click at [436, 495] on textarea "Appointment Reason" at bounding box center [586, 530] width 451 height 97
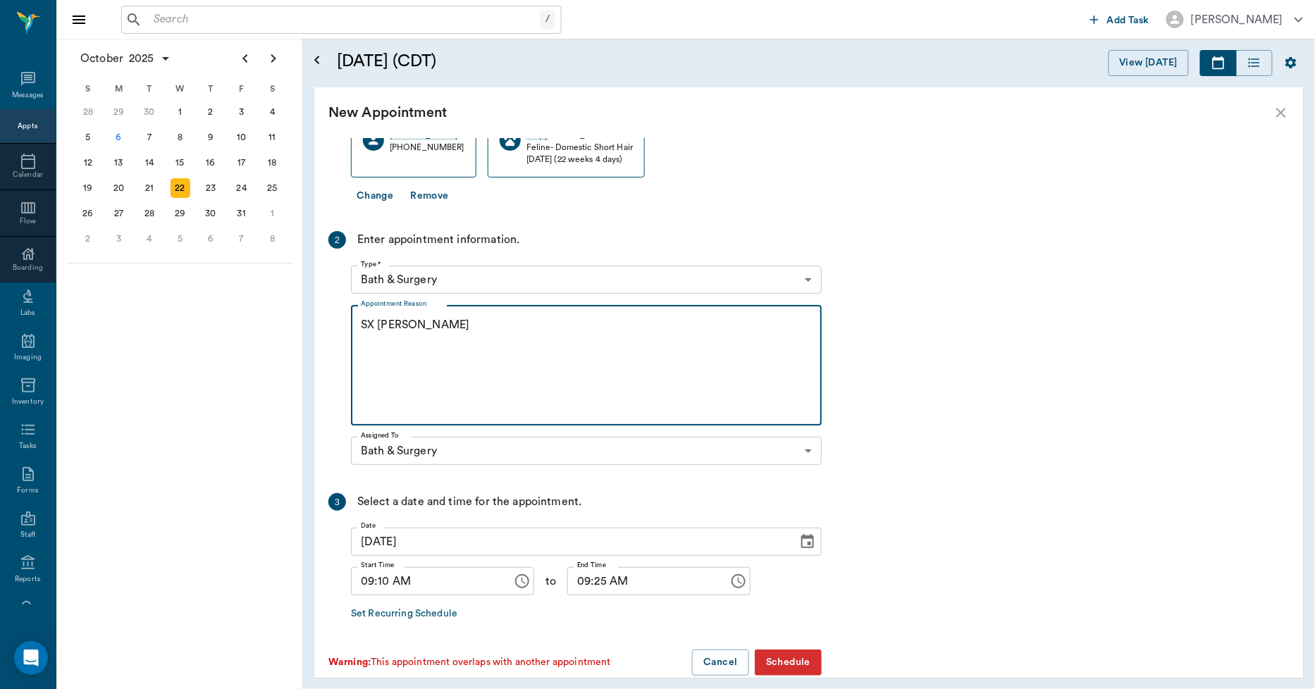
scroll to position [187, 0]
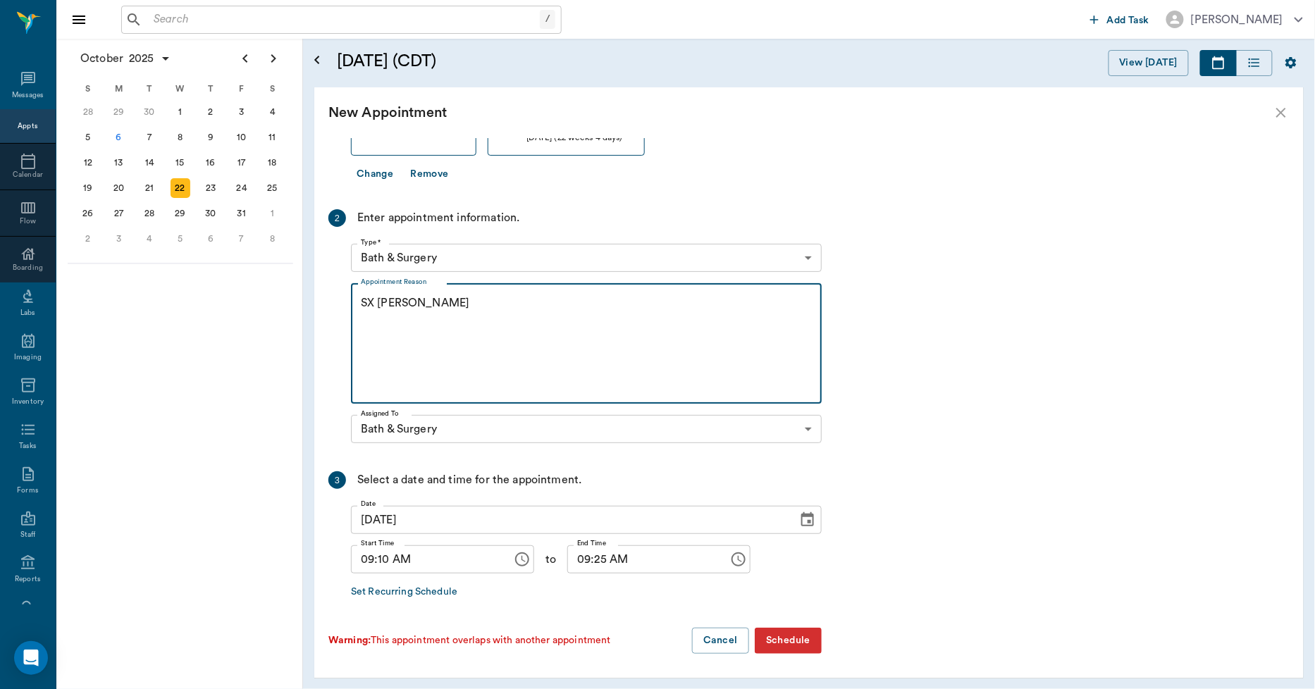
type textarea "SX REMINDER LORY"
click at [385, 559] on input "09:10 AM" at bounding box center [427, 559] width 152 height 28
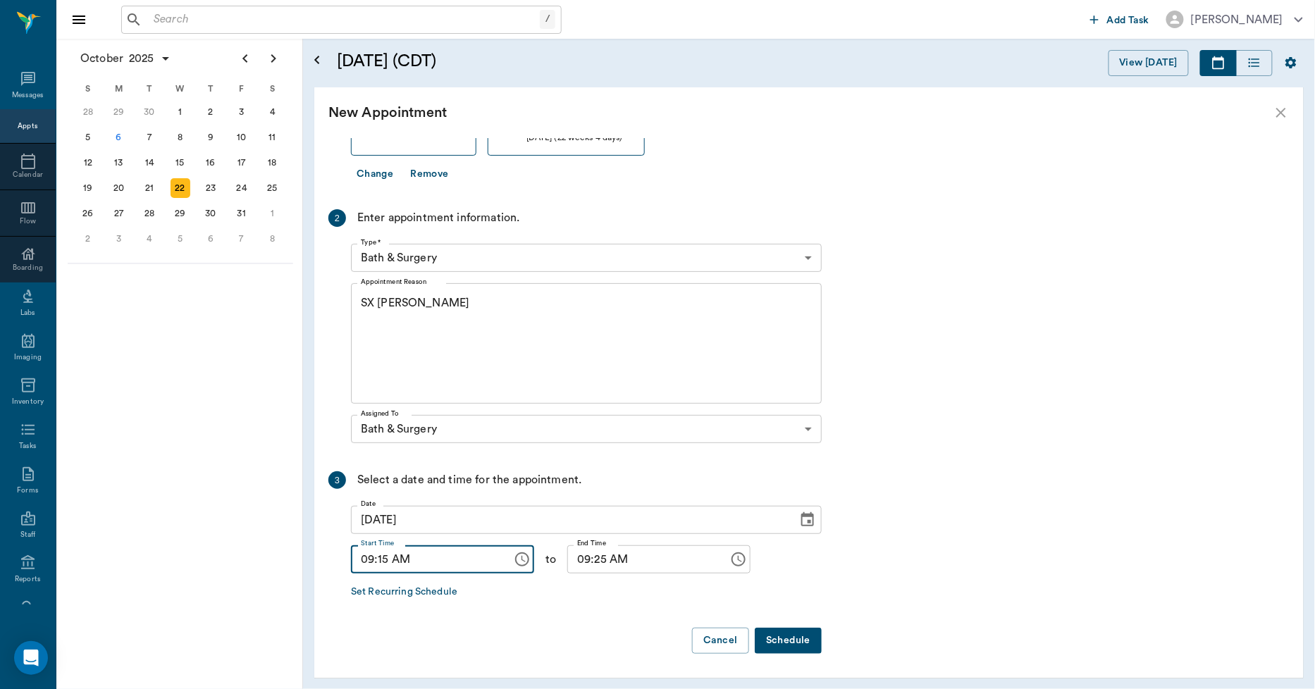
type input "09:15 AM"
click at [587, 569] on input "09:25 AM" at bounding box center [643, 559] width 152 height 28
type input "09:30 AM"
click at [768, 643] on button "Schedule" at bounding box center [788, 641] width 67 height 26
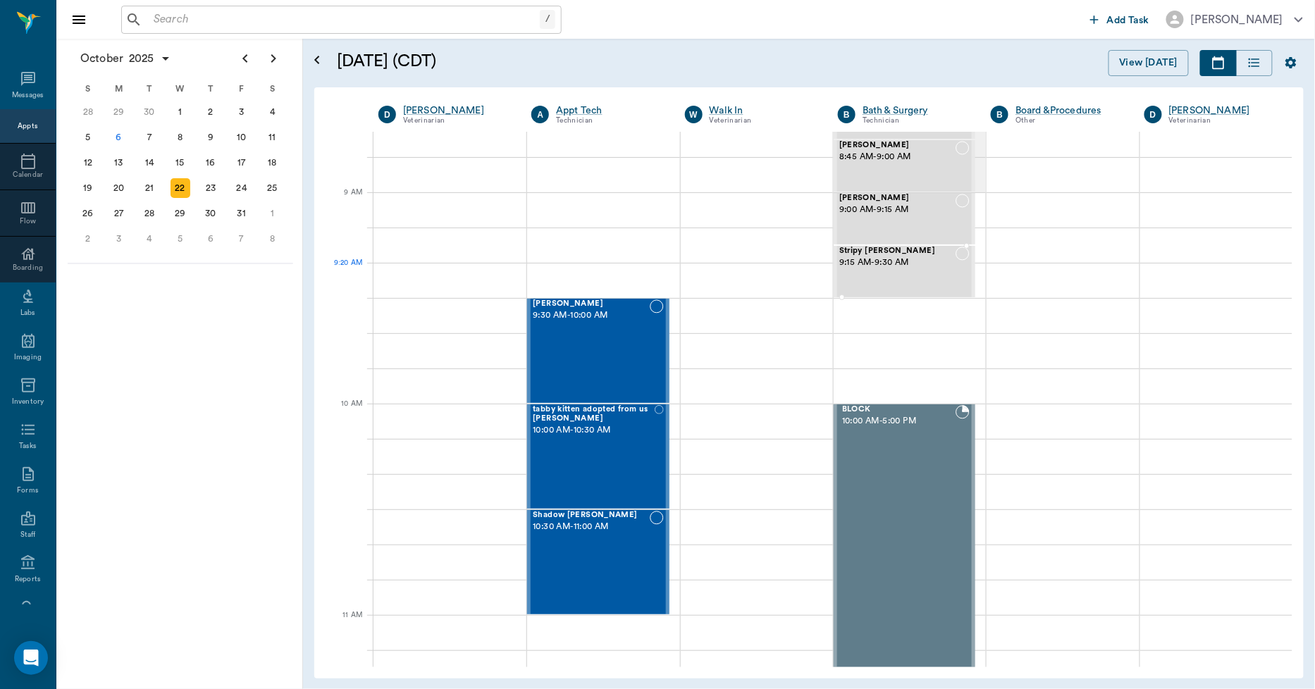
click at [858, 280] on div "Stripy McCall 9:15 AM - 9:30 AM" at bounding box center [897, 272] width 116 height 50
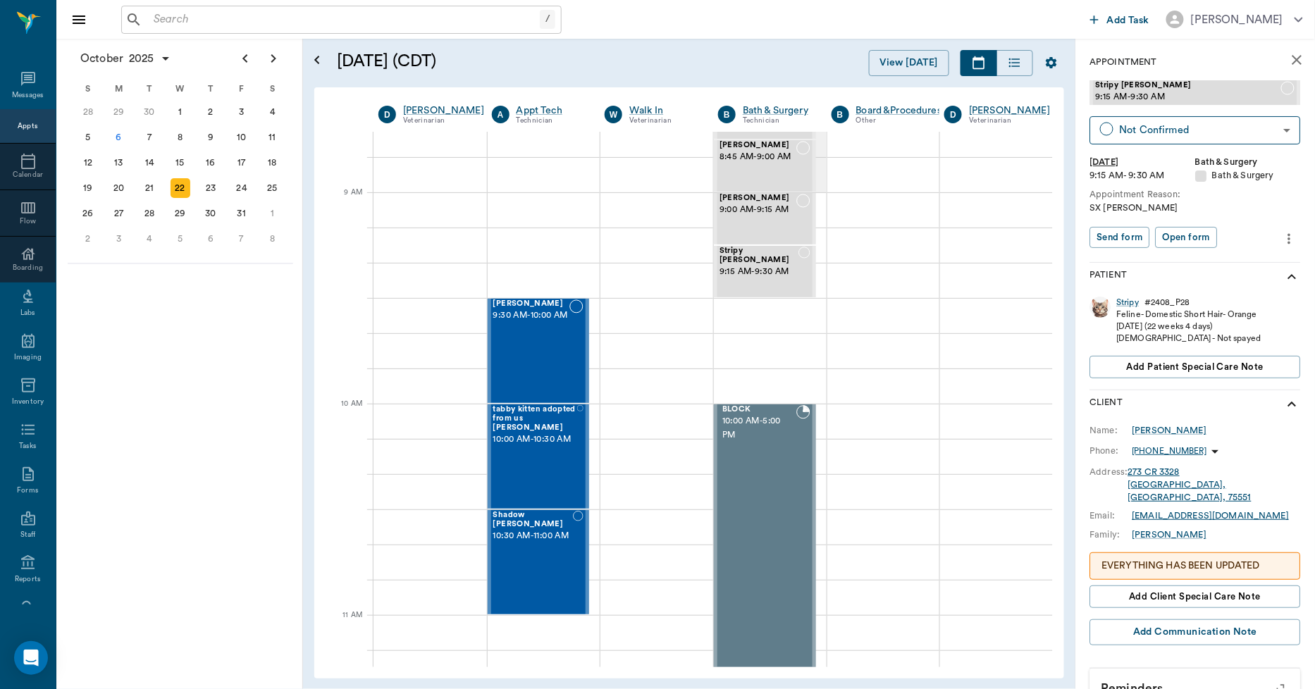
click at [1144, 559] on p "EVERYTHING HAS BEEN UPDATED" at bounding box center [1195, 566] width 187 height 15
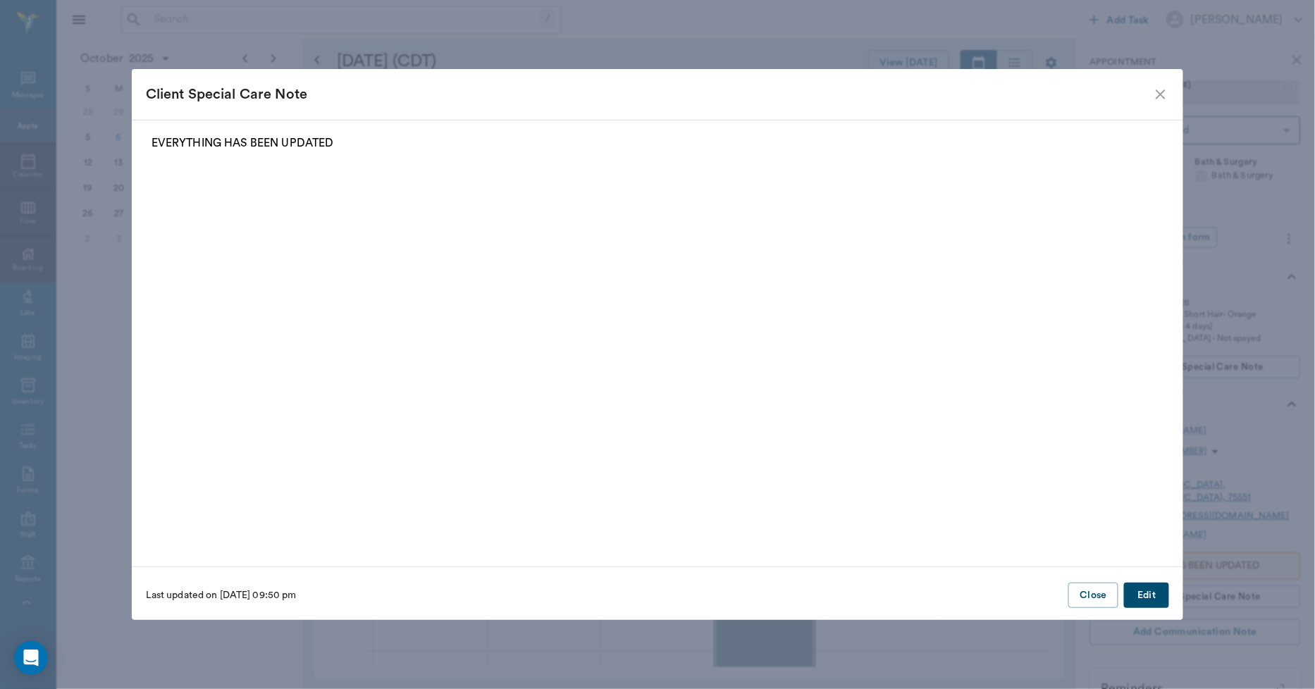
click at [1143, 590] on button "Edit" at bounding box center [1146, 596] width 45 height 26
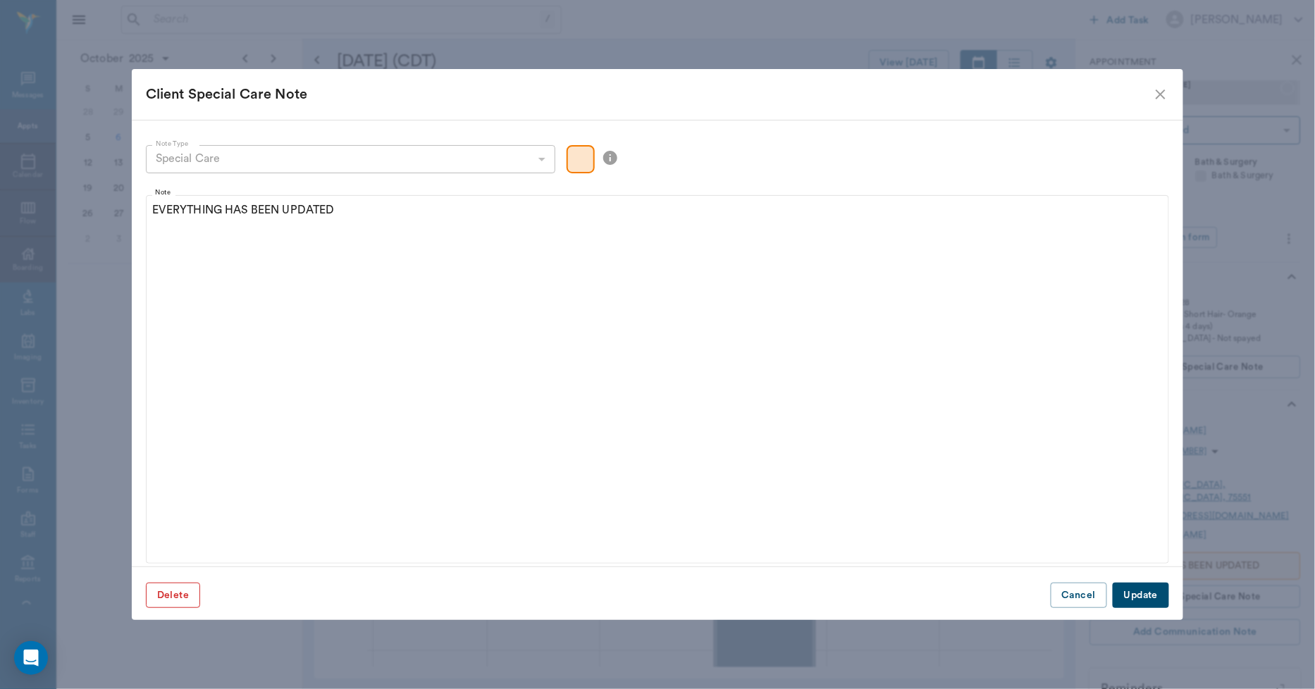
click at [176, 594] on button "Delete" at bounding box center [173, 596] width 54 height 26
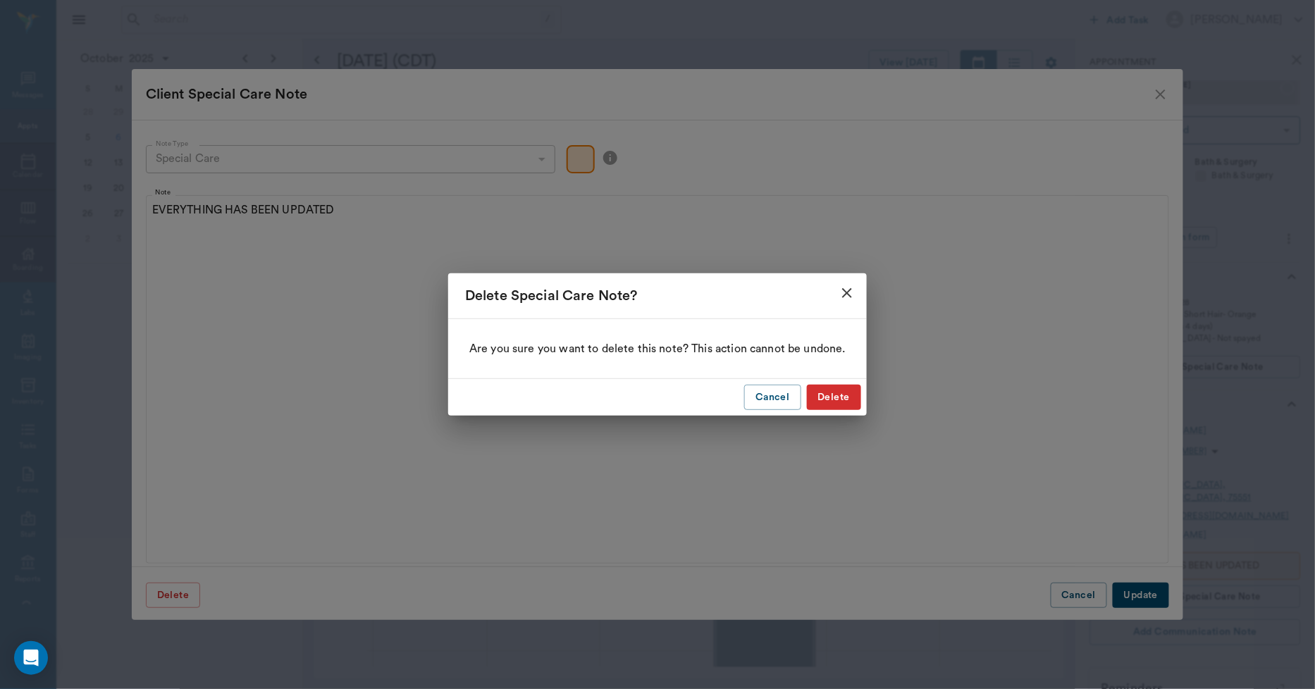
click at [827, 400] on button "Delete" at bounding box center [834, 398] width 54 height 26
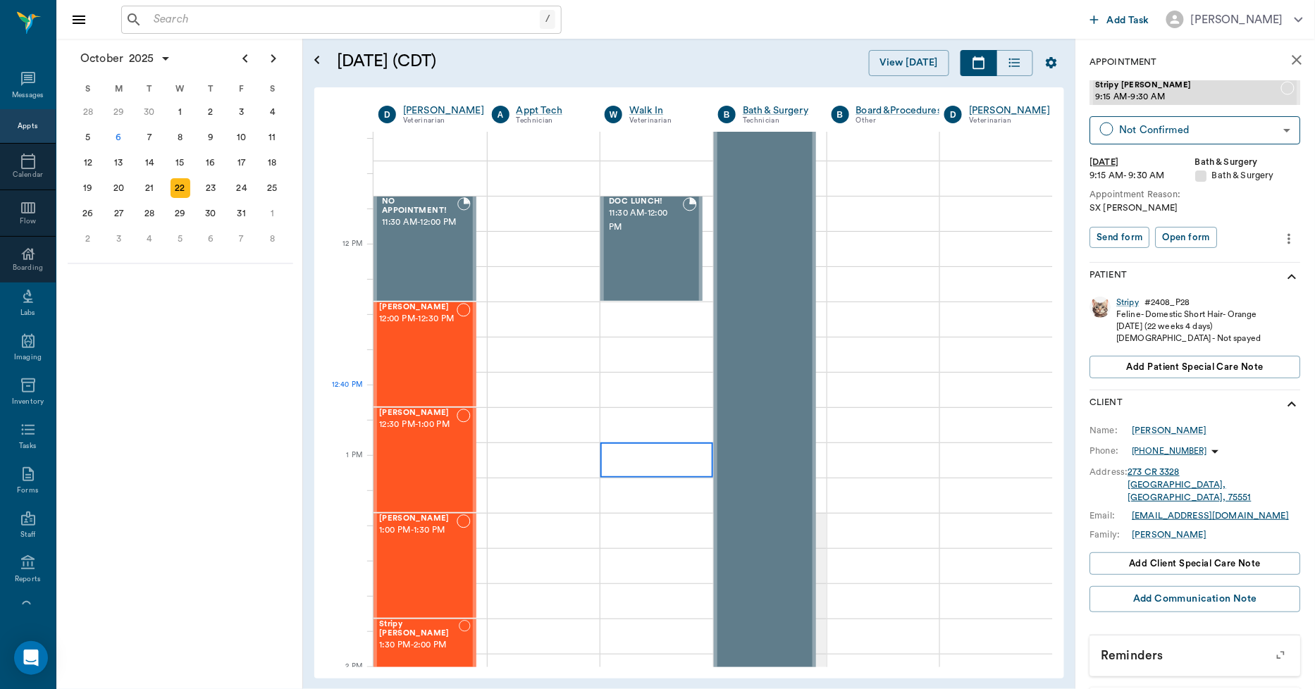
scroll to position [783, 0]
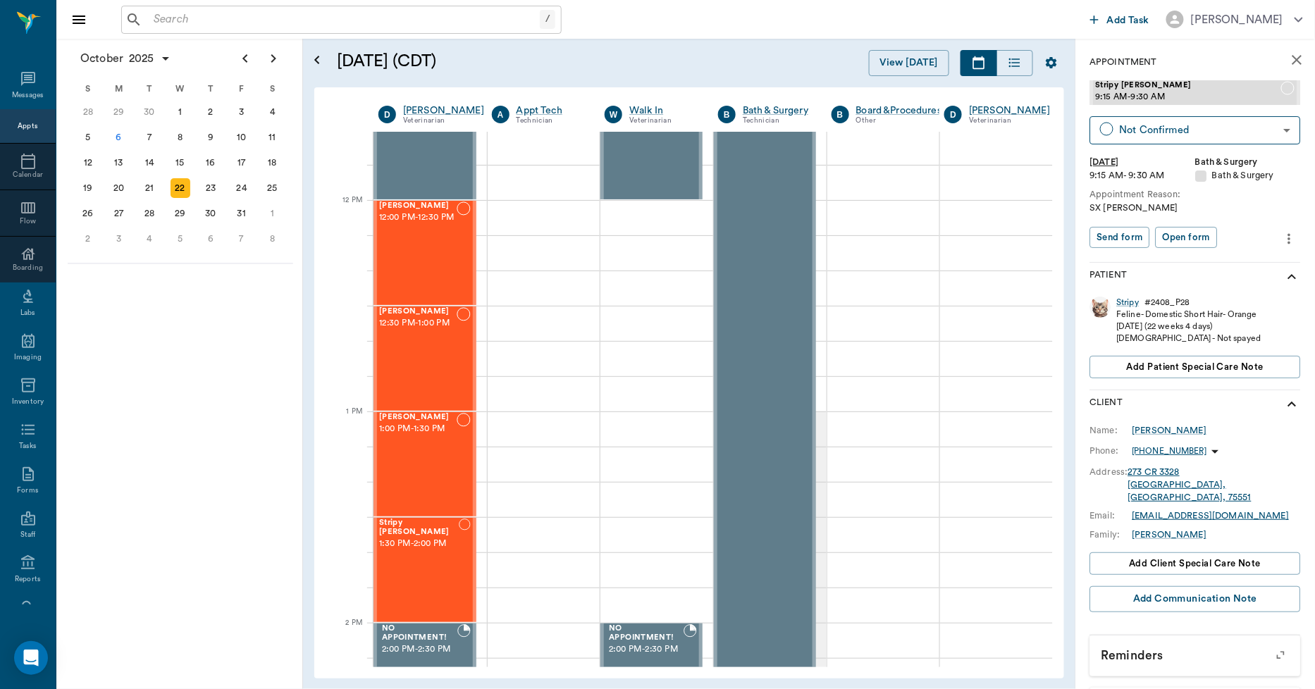
click at [1291, 57] on icon "close" at bounding box center [1297, 59] width 17 height 17
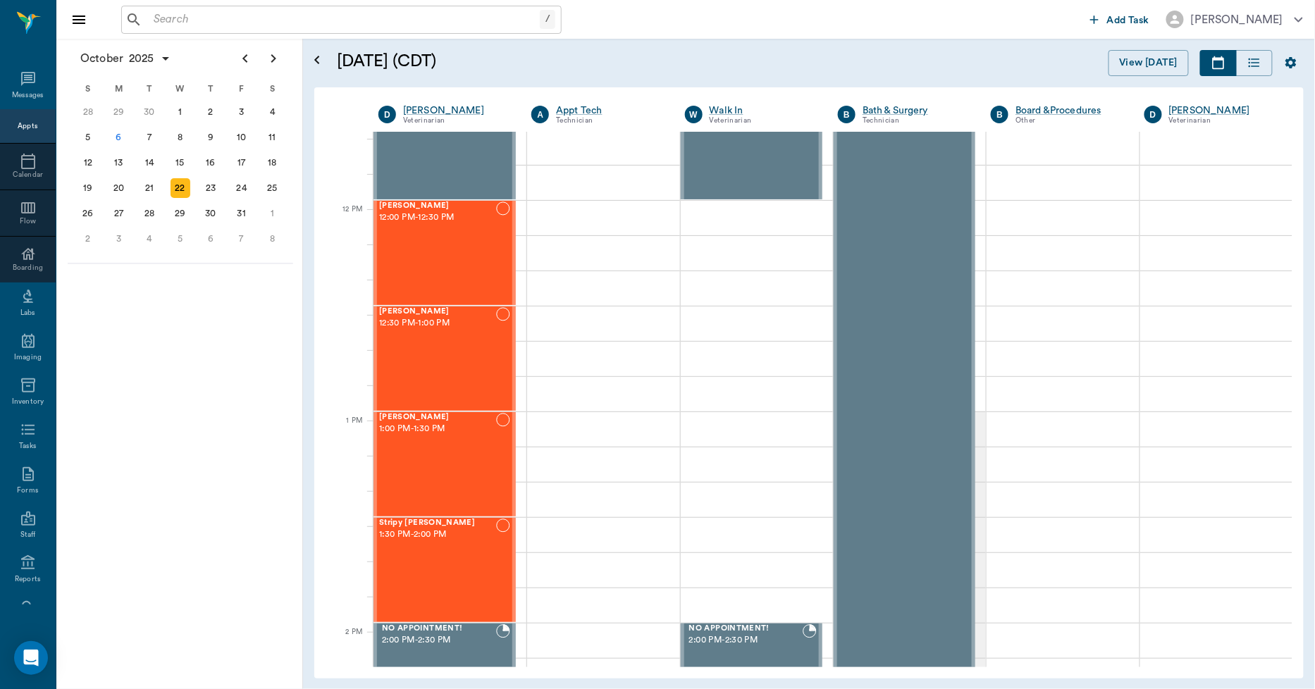
scroll to position [773, 0]
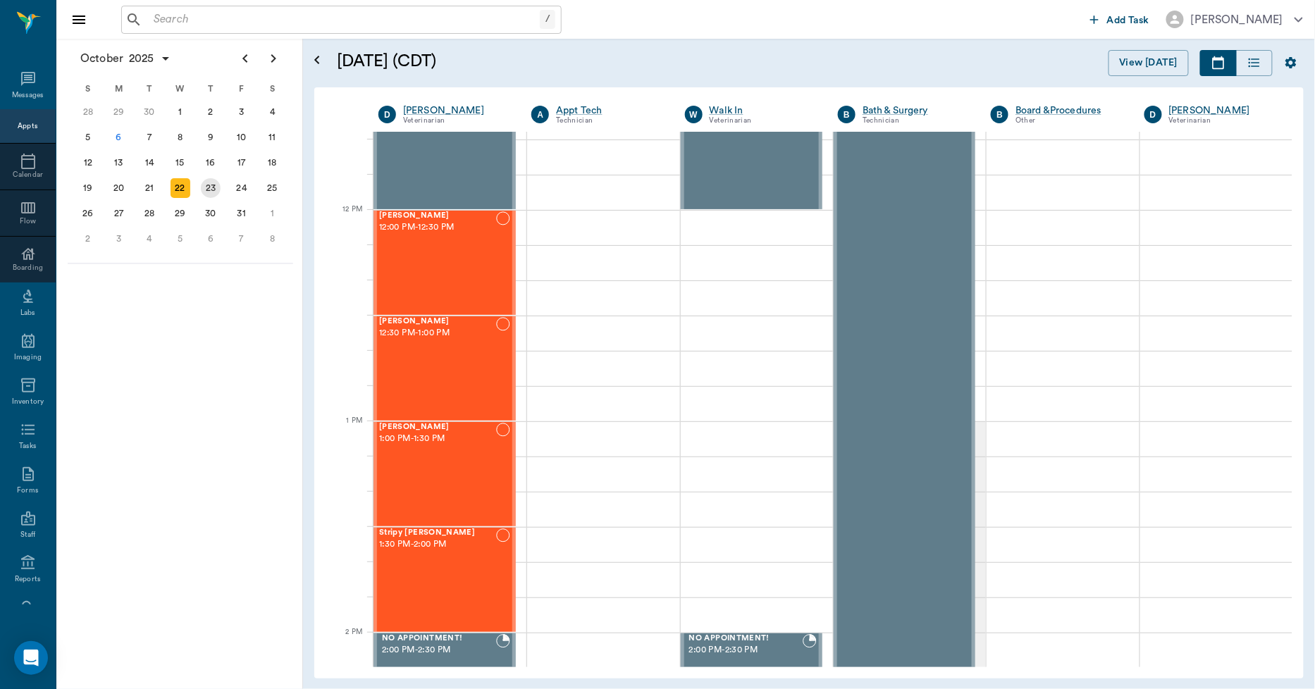
click at [203, 180] on div "23" at bounding box center [211, 188] width 20 height 20
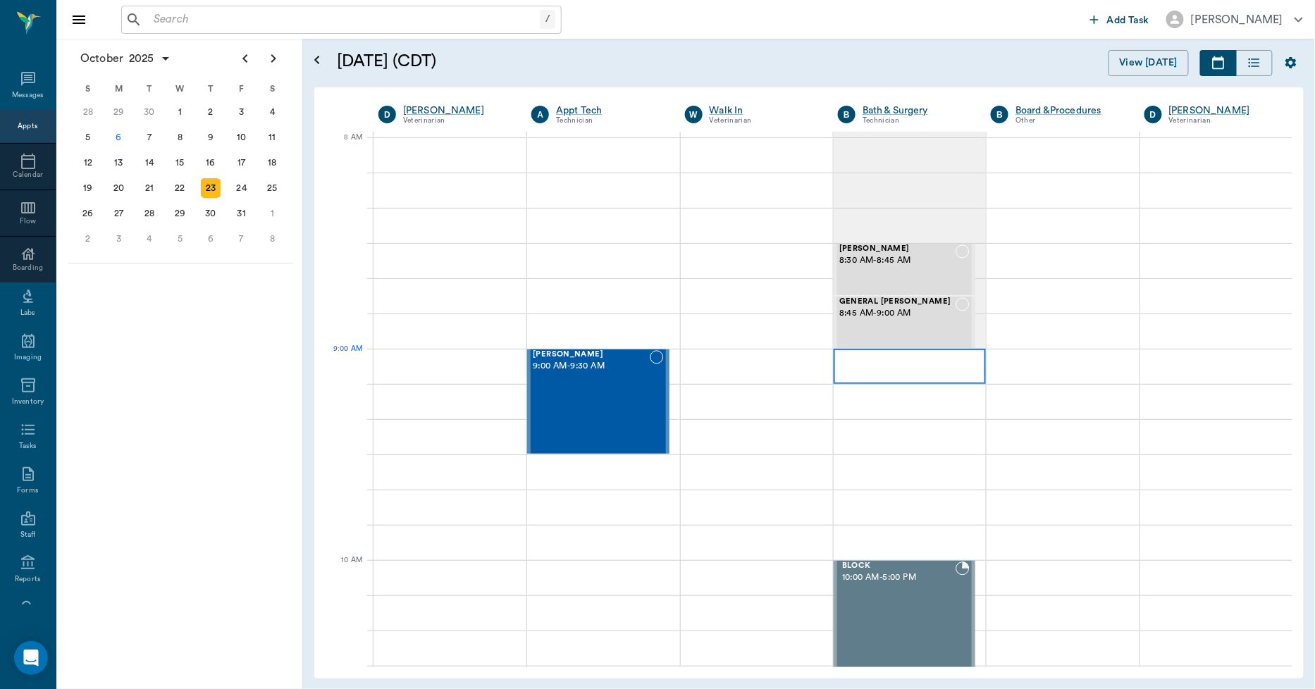
click at [841, 366] on div at bounding box center [910, 366] width 152 height 35
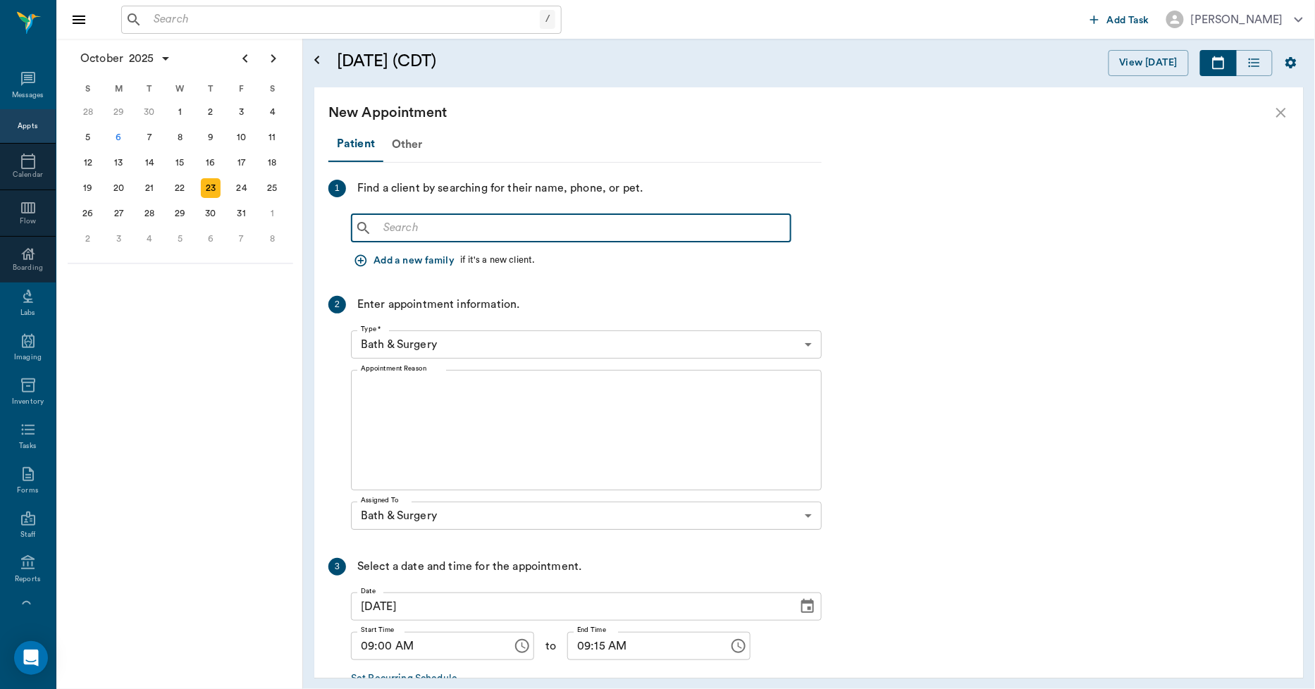
click at [435, 221] on input "text" at bounding box center [581, 228] width 407 height 20
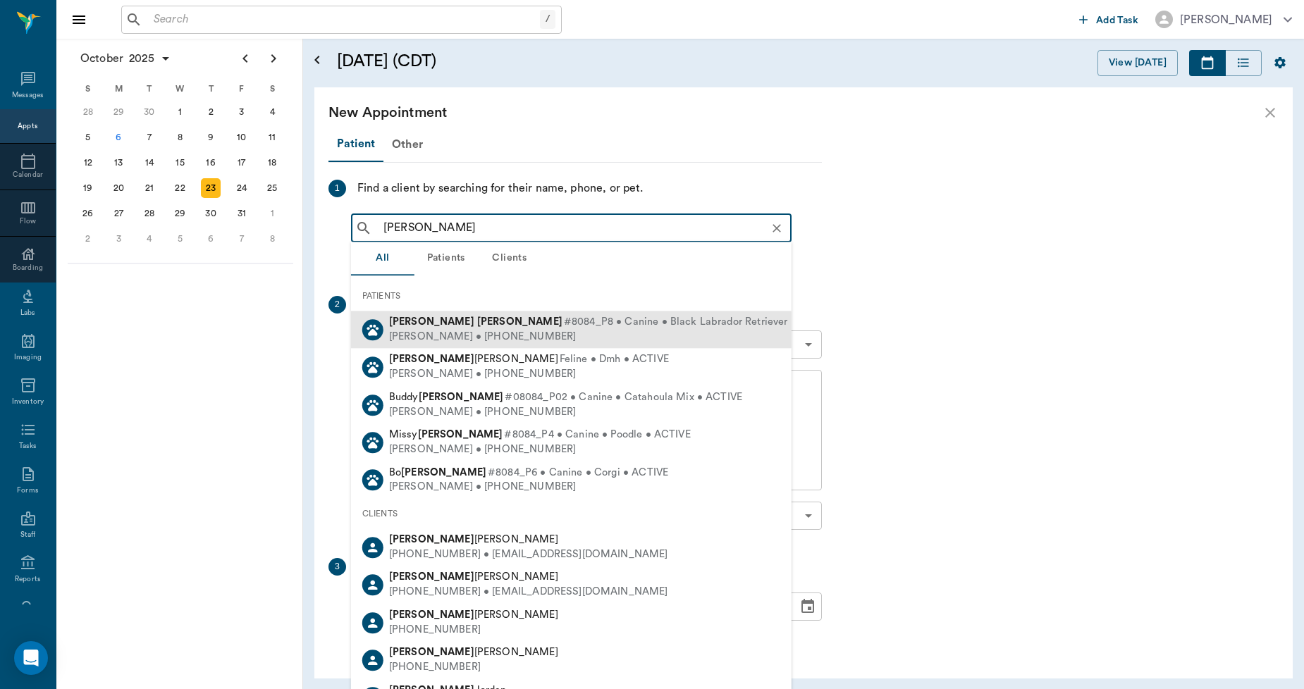
click at [453, 334] on div "Linda Lutrick • (903) 217-8581" at bounding box center [612, 337] width 447 height 15
type input "BILLIE LUT"
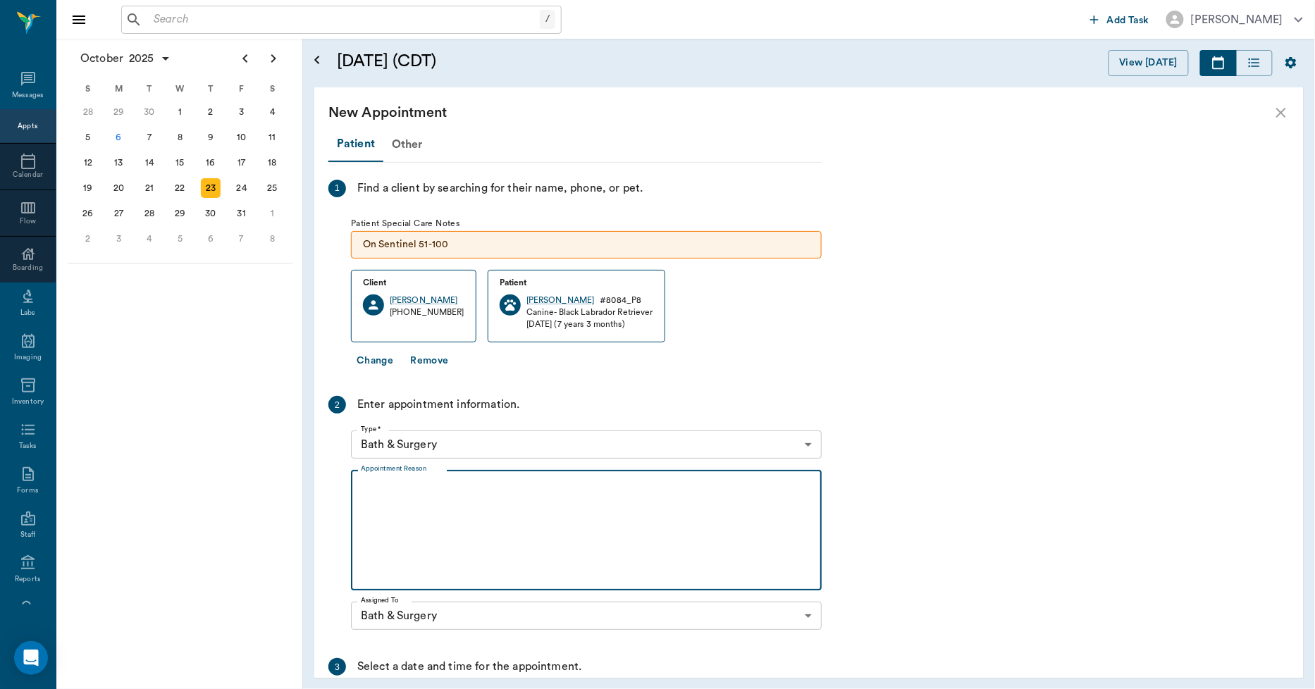
click at [446, 498] on textarea "Appointment Reason" at bounding box center [586, 530] width 451 height 97
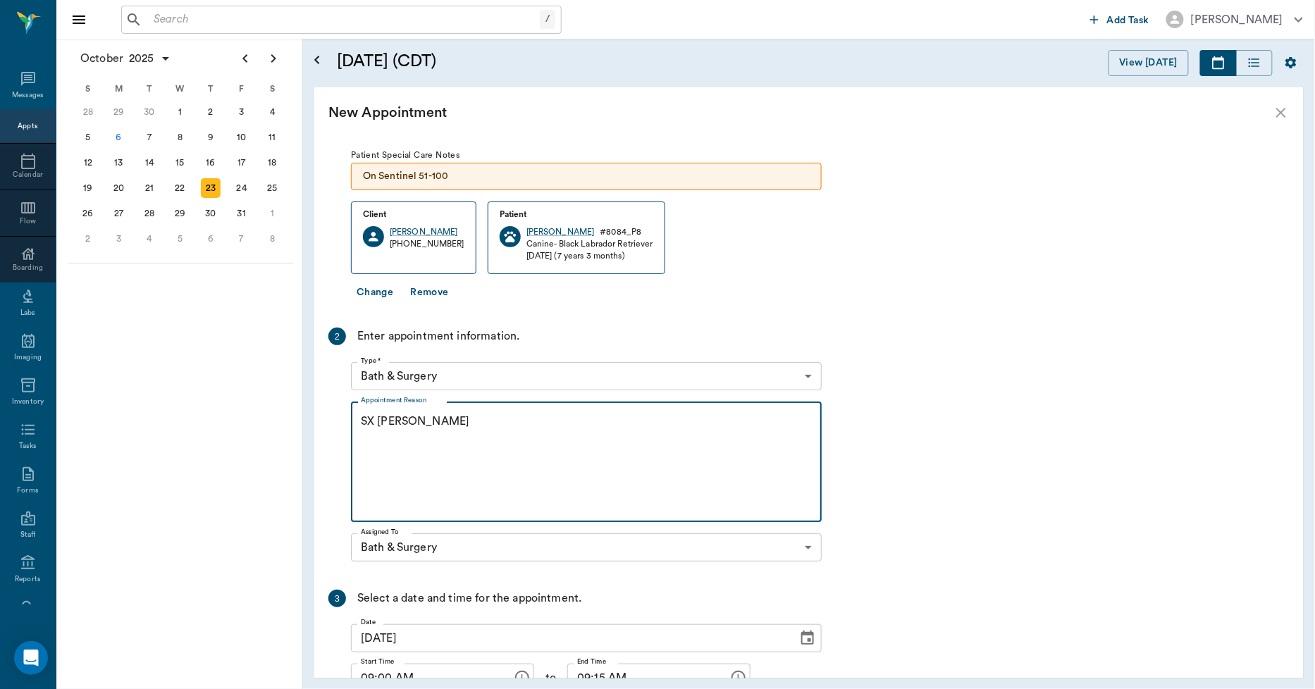
scroll to position [187, 0]
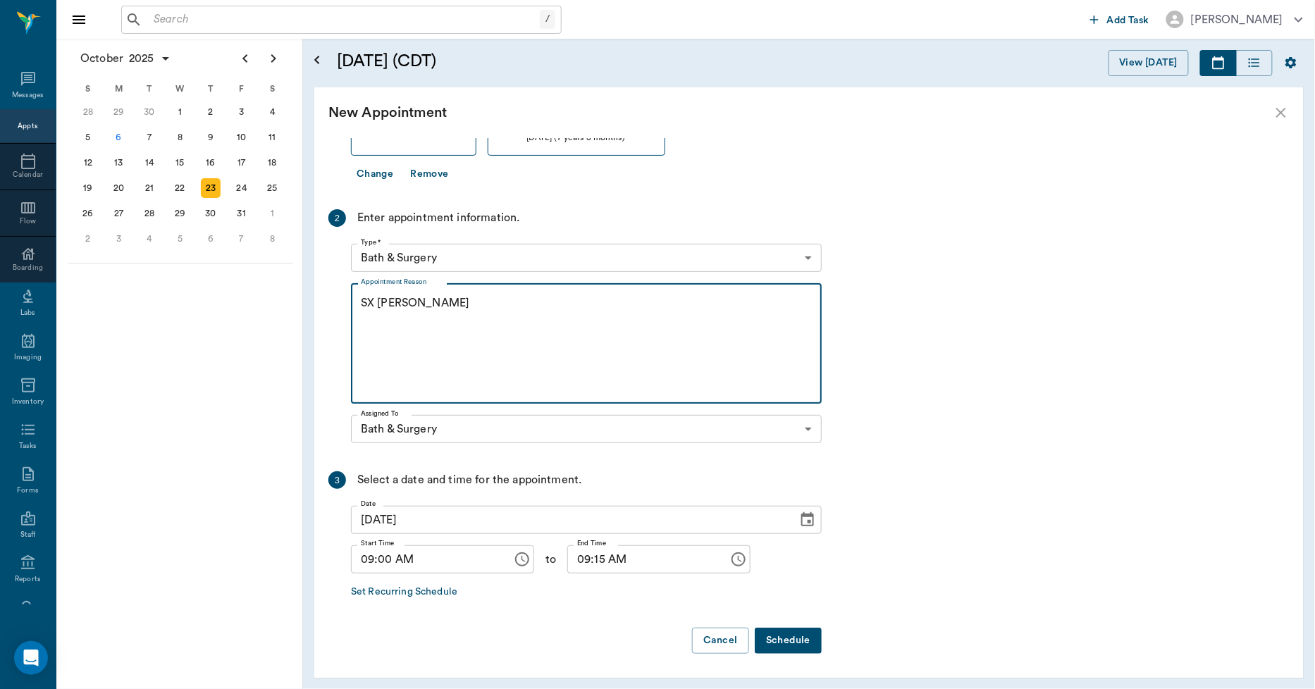
type textarea "SX [PERSON_NAME]"
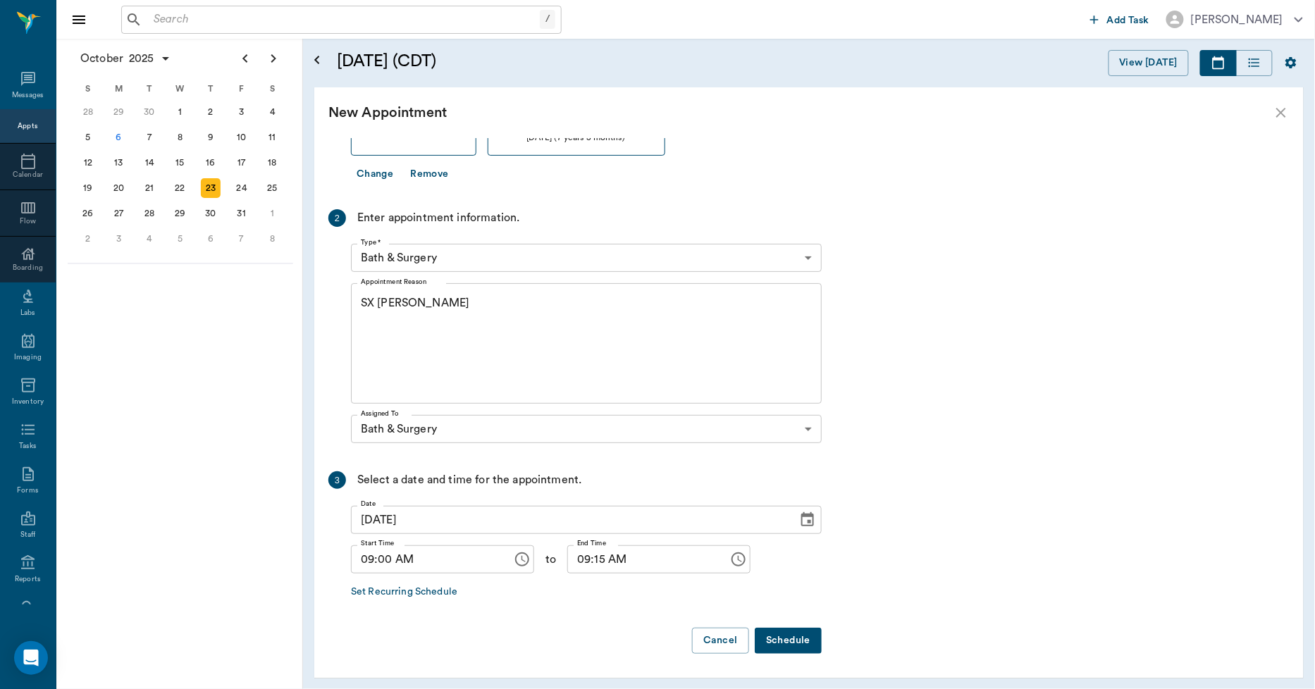
click at [790, 635] on button "Schedule" at bounding box center [788, 641] width 67 height 26
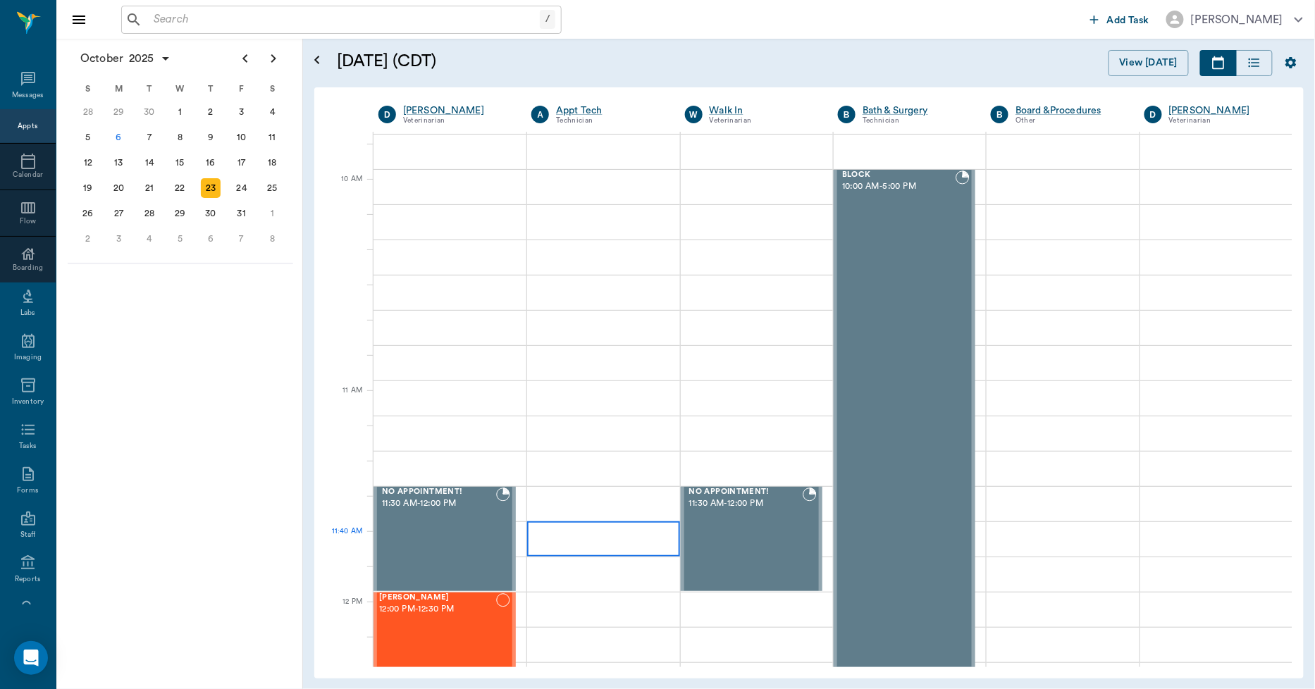
scroll to position [0, 0]
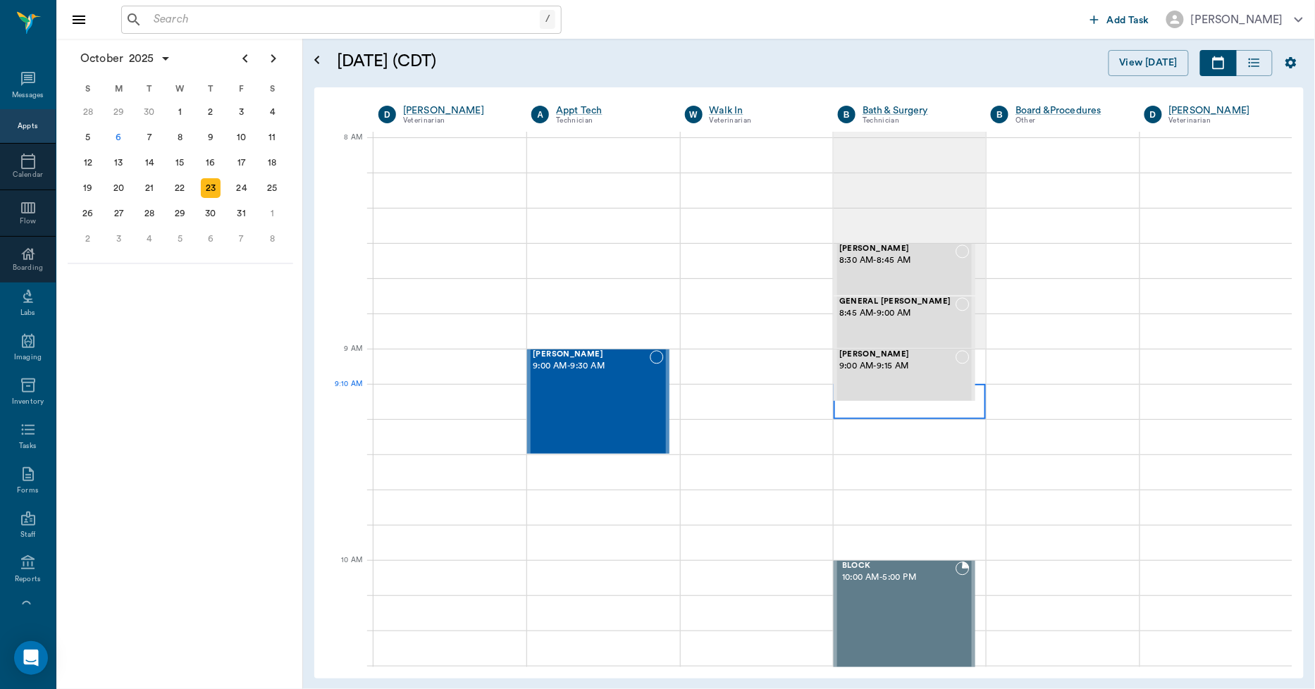
click at [843, 414] on div at bounding box center [910, 401] width 152 height 35
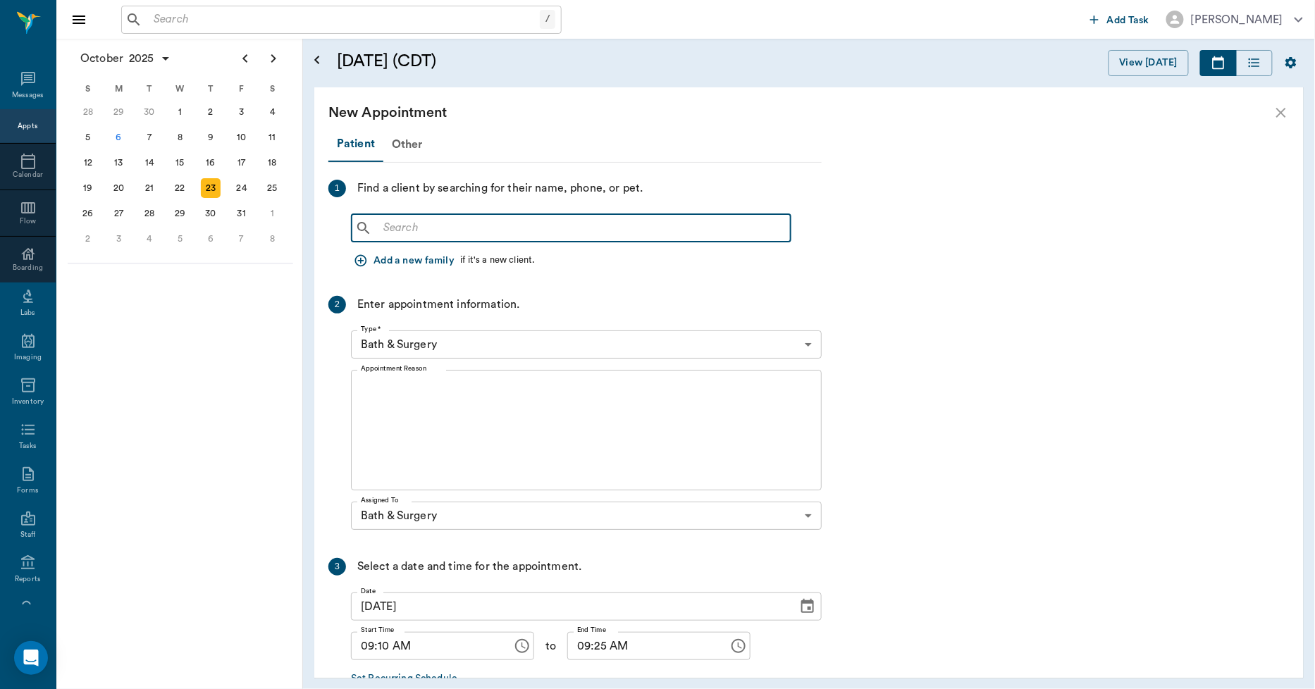
click at [427, 231] on input "text" at bounding box center [581, 228] width 407 height 20
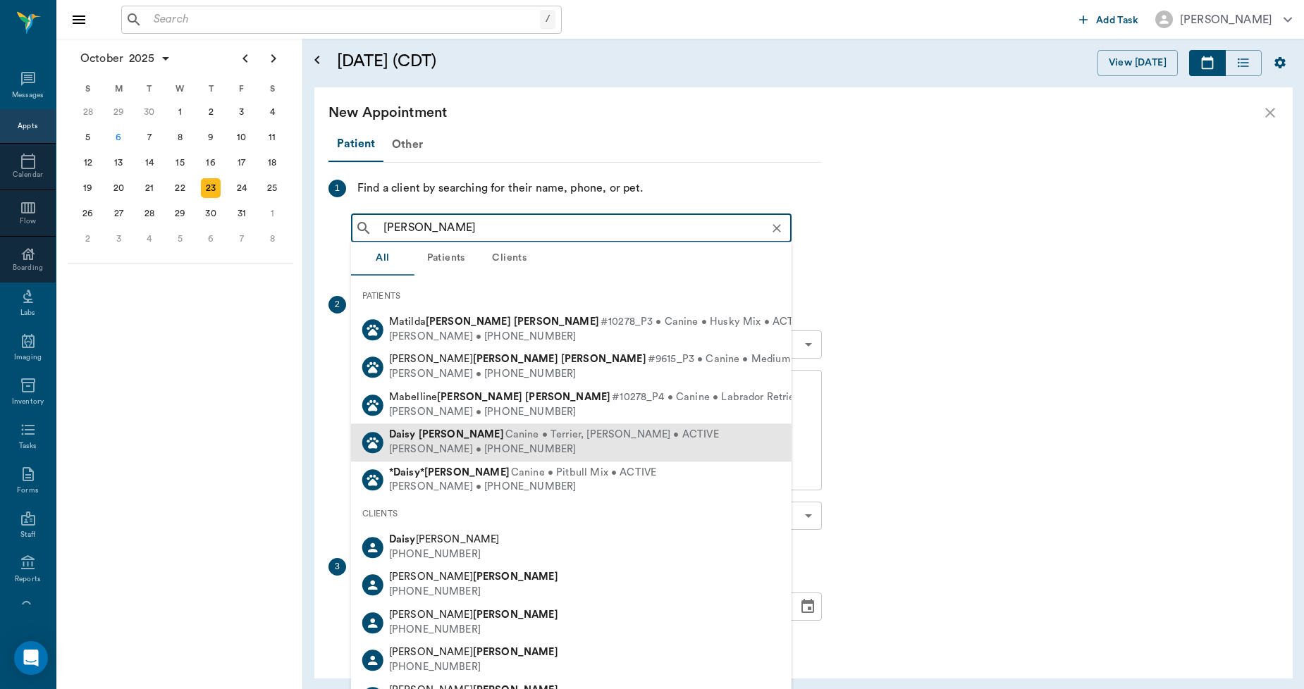
click at [505, 440] on span "Canine • Terrier, Fiest • ACTIVE" at bounding box center [612, 435] width 214 height 15
type input "DAISY JONES"
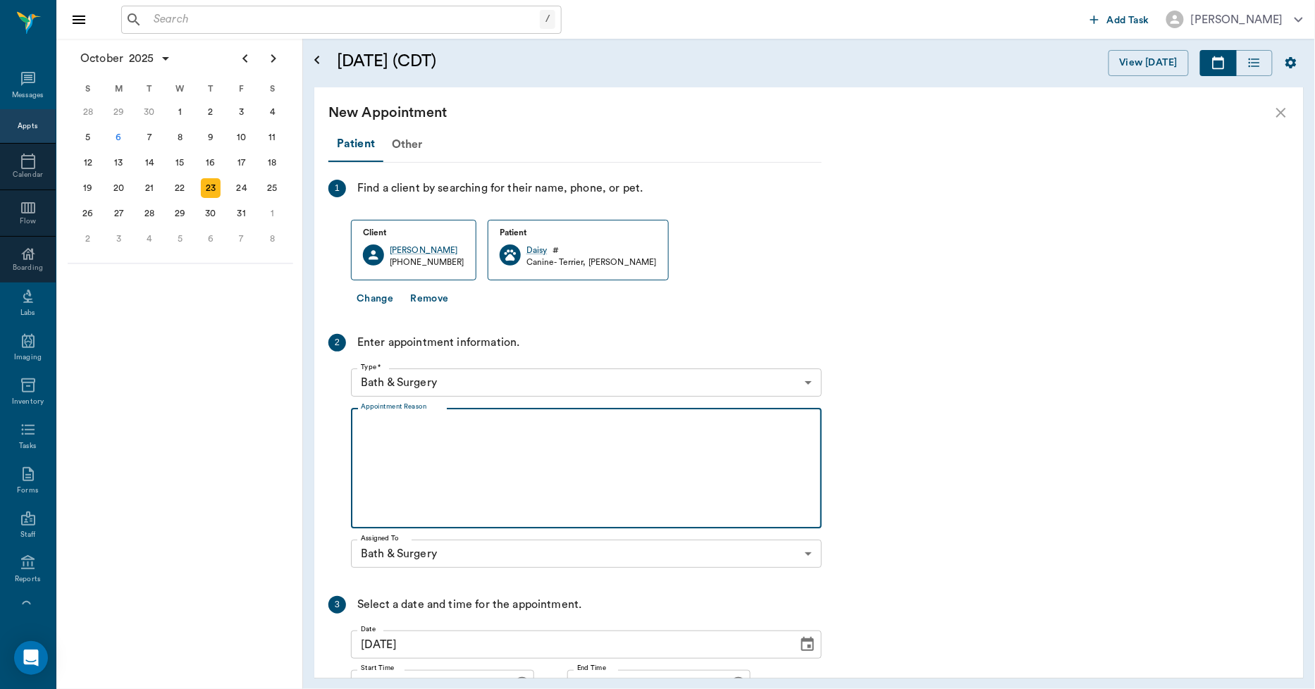
click at [499, 440] on textarea "Appointment Reason" at bounding box center [586, 468] width 451 height 97
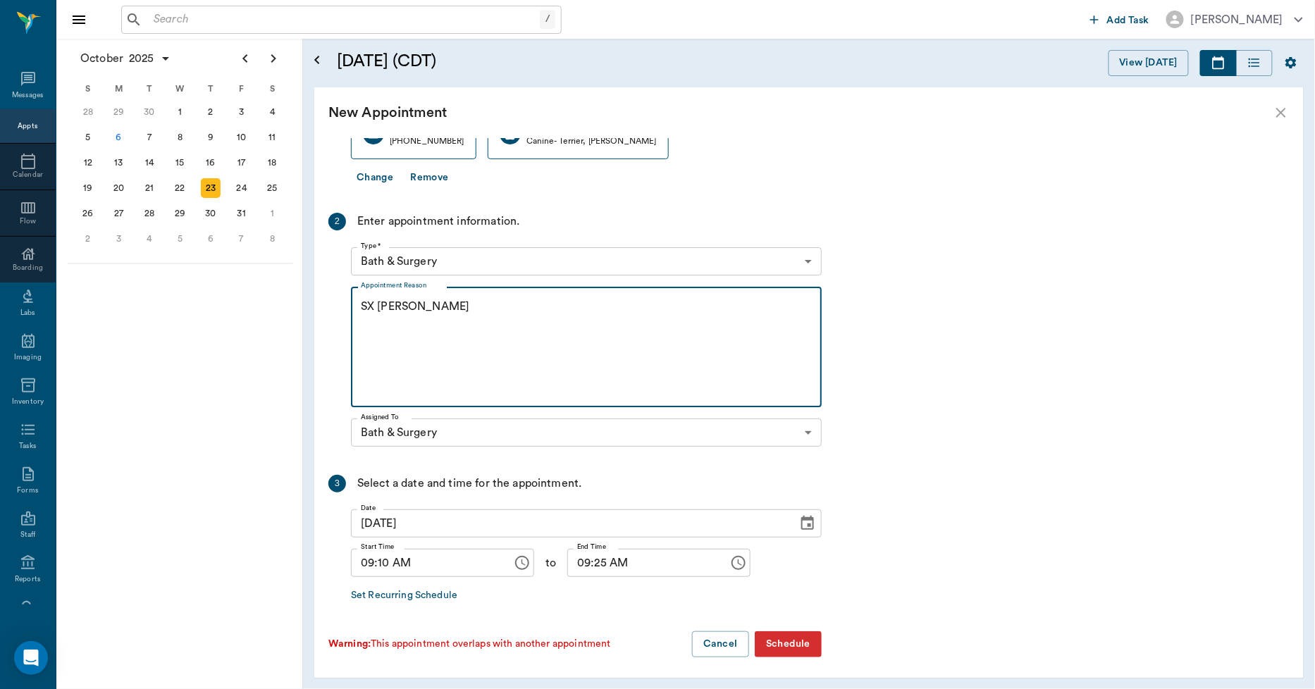
scroll to position [124, 0]
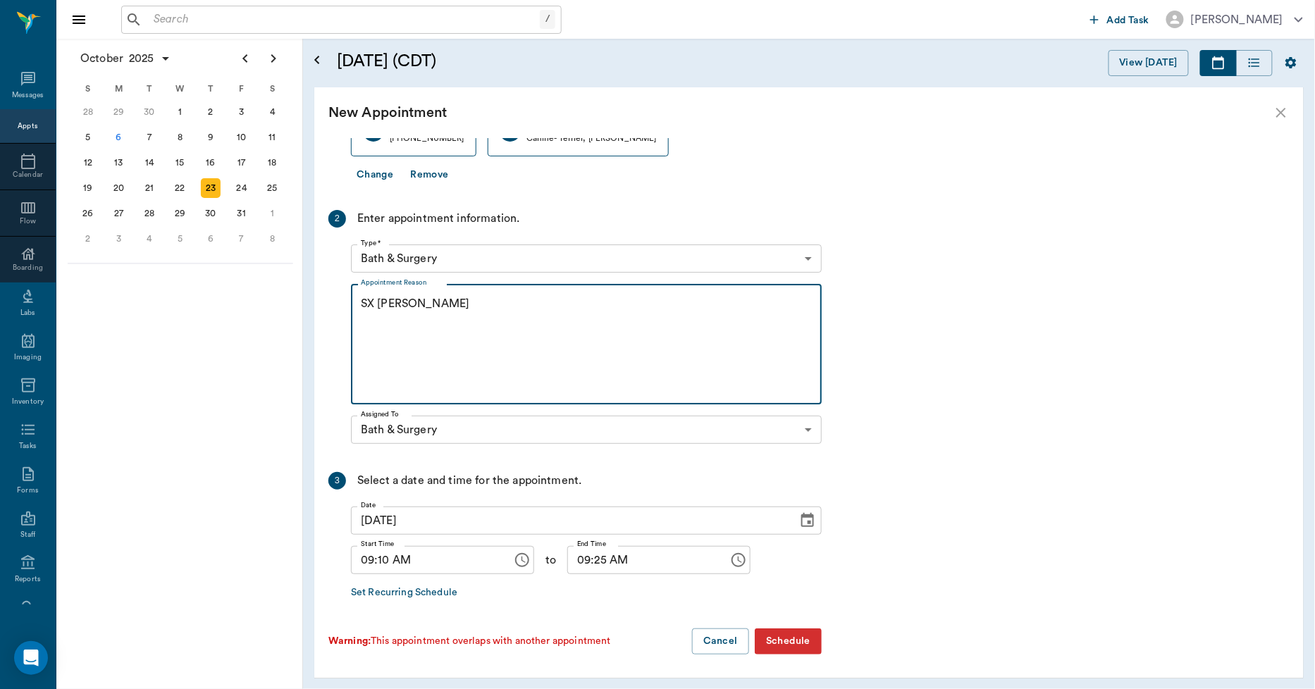
type textarea "SX [PERSON_NAME]"
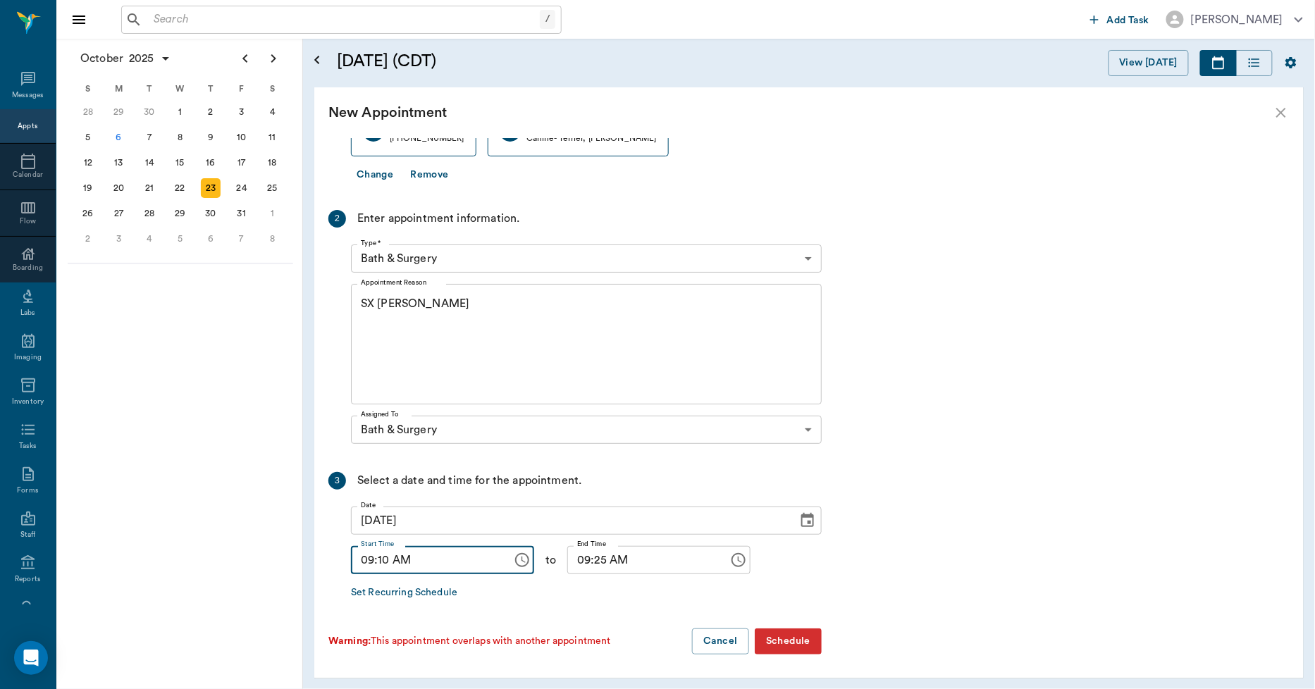
click at [385, 564] on input "09:10 AM" at bounding box center [427, 560] width 152 height 28
type input "09:15 AM"
click at [583, 560] on input "09:25 AM" at bounding box center [643, 560] width 152 height 28
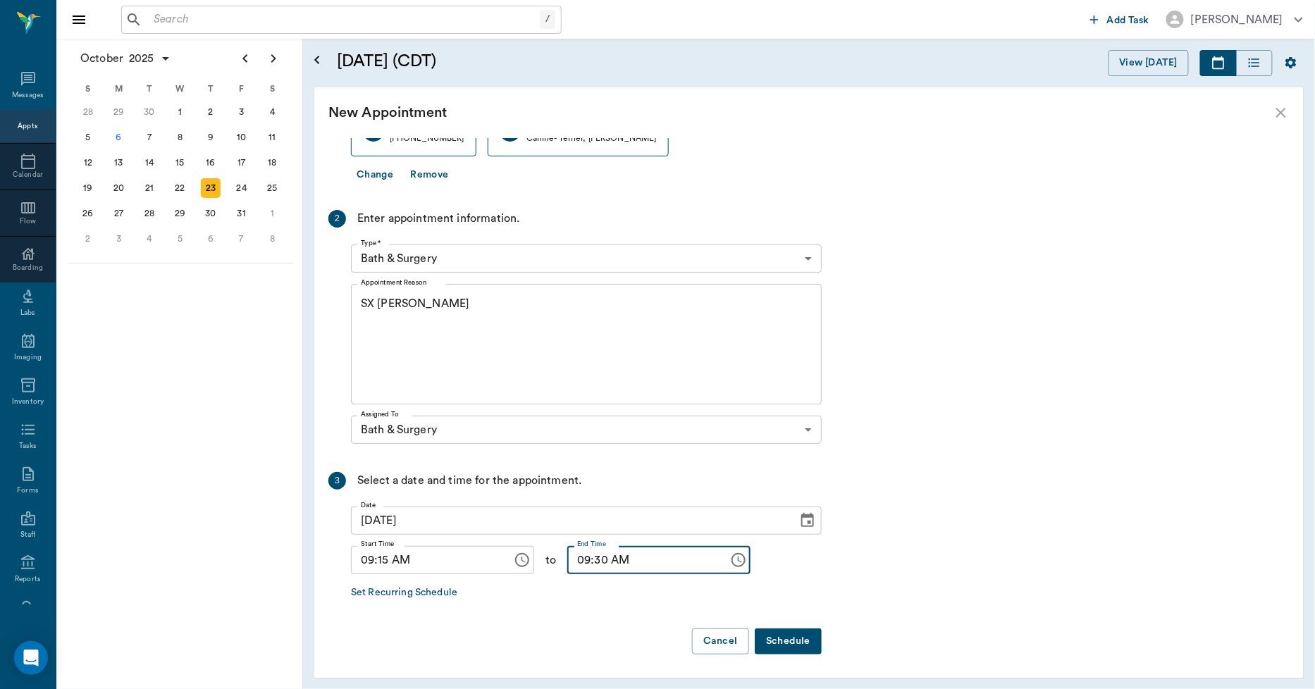
type input "09:30 AM"
click at [786, 636] on button "Schedule" at bounding box center [788, 642] width 67 height 26
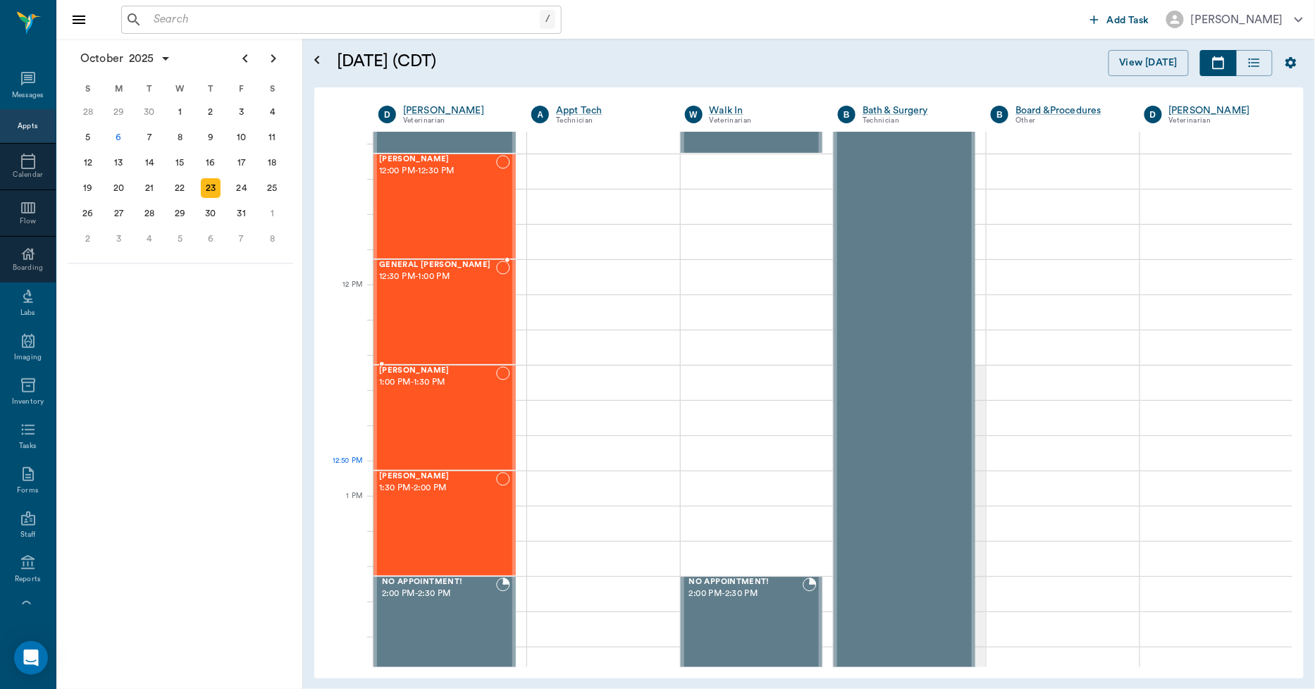
scroll to position [861, 0]
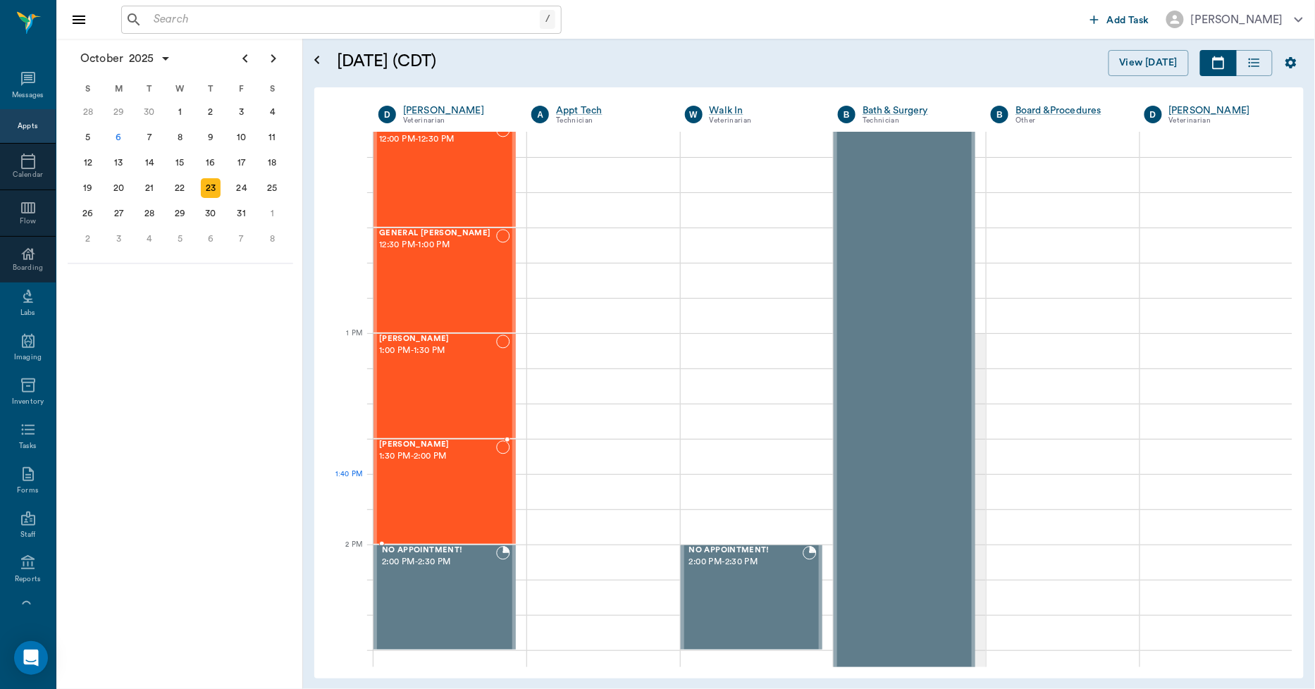
click at [438, 481] on div "Daisy Jones 1:30 PM - 2:00 PM" at bounding box center [437, 491] width 117 height 103
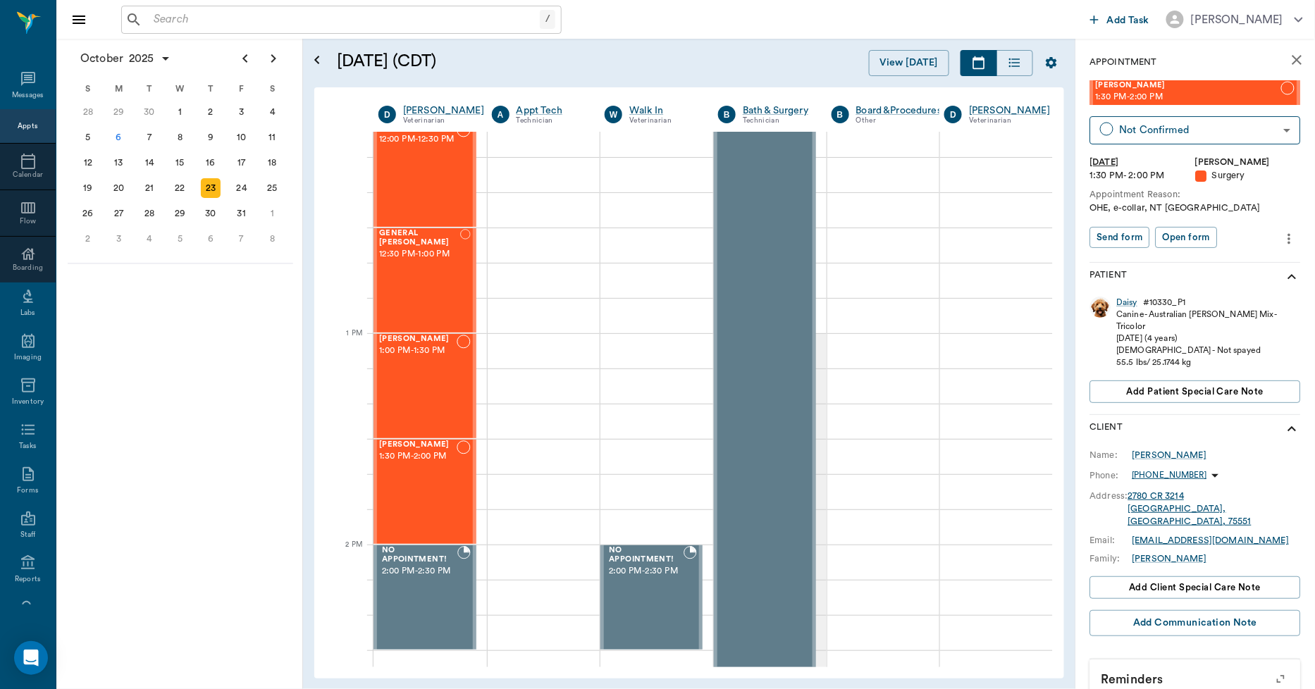
click at [1289, 54] on icon "close" at bounding box center [1297, 59] width 17 height 17
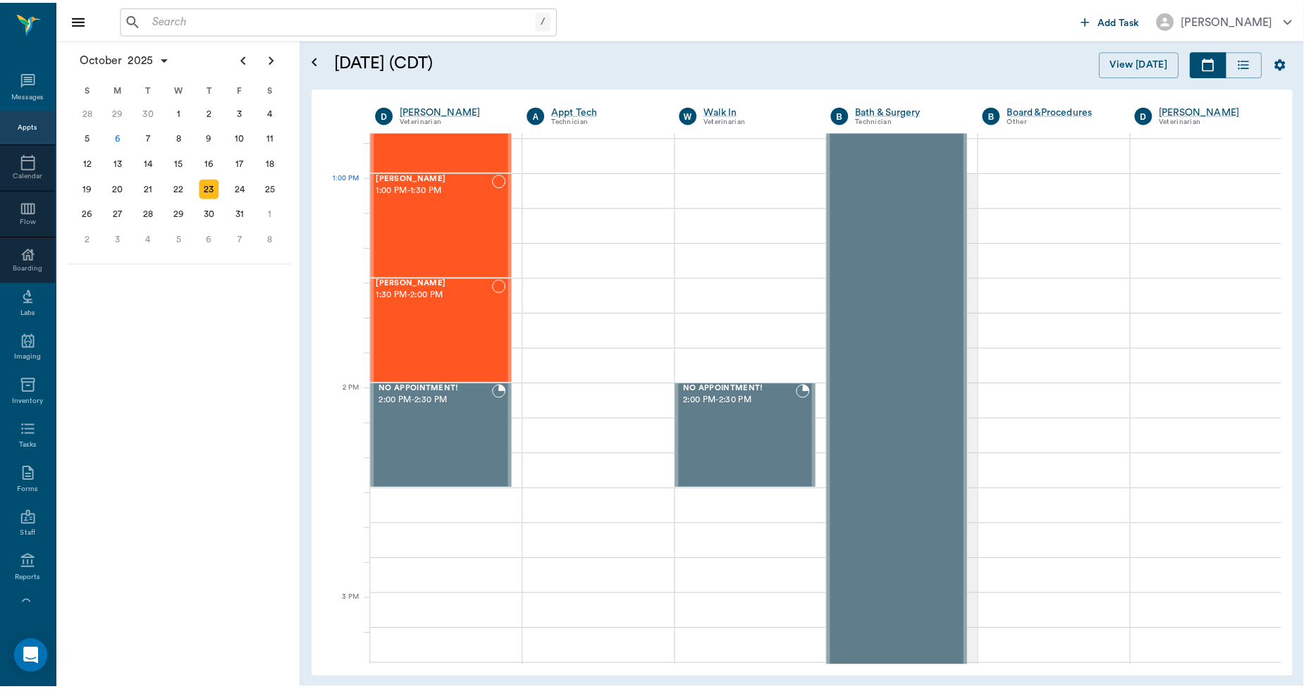
scroll to position [1018, 0]
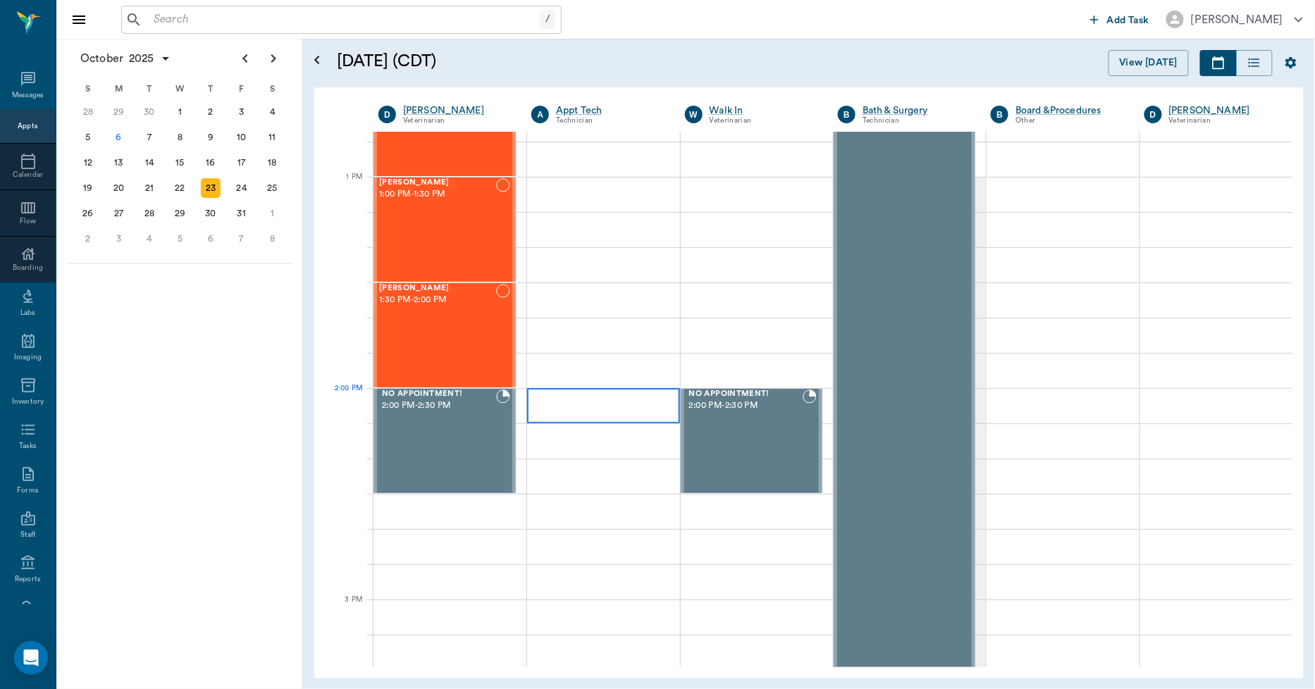
click at [582, 404] on div at bounding box center [603, 405] width 152 height 35
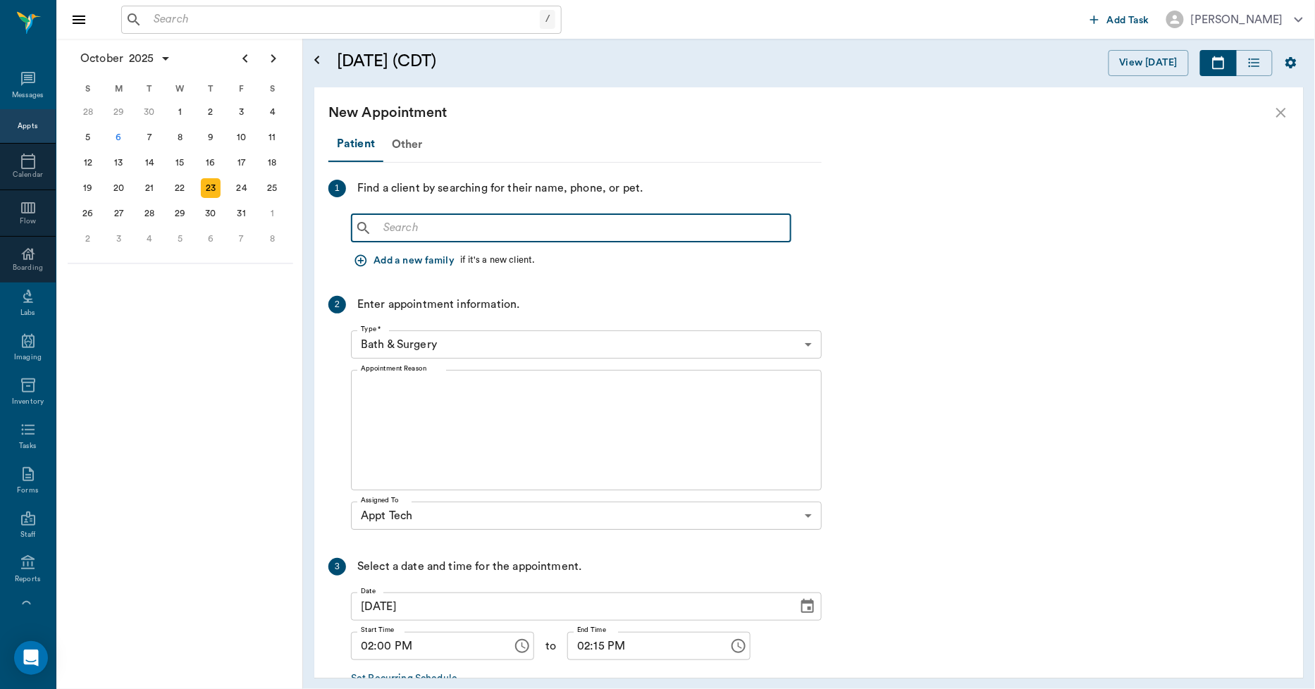
click at [457, 228] on input "text" at bounding box center [581, 228] width 407 height 20
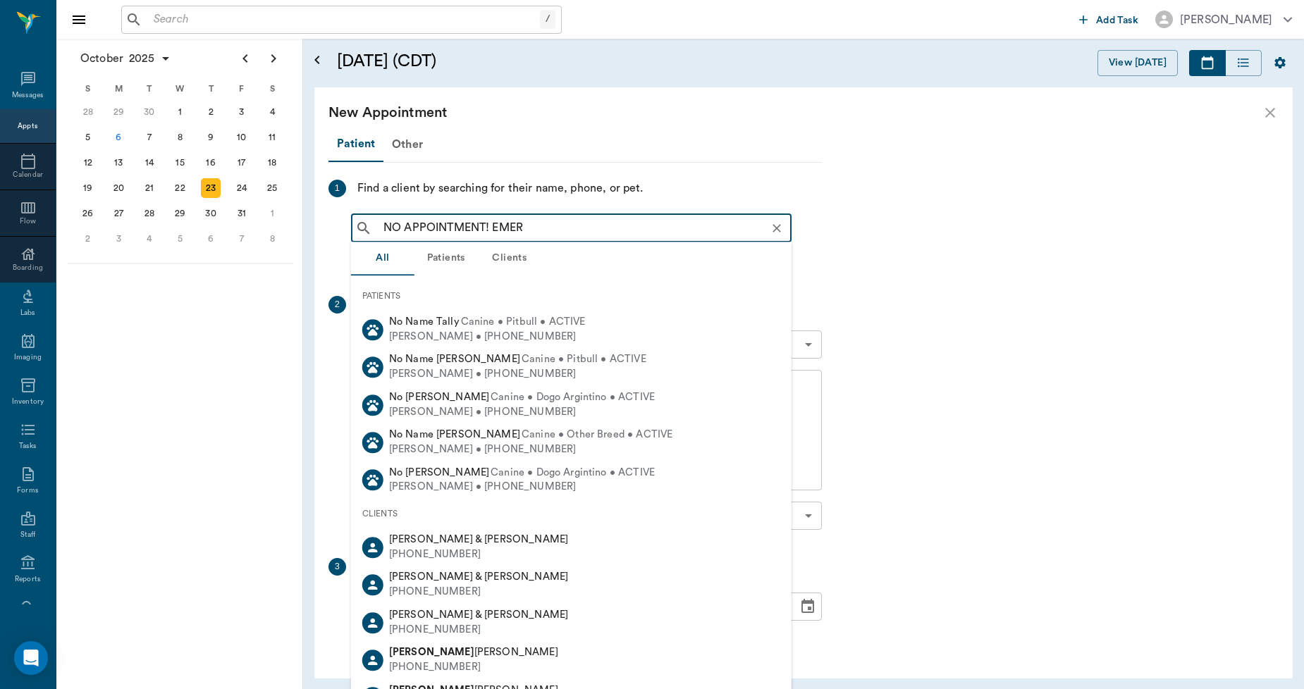
type input "NO APPOINTMENT! EMERG"
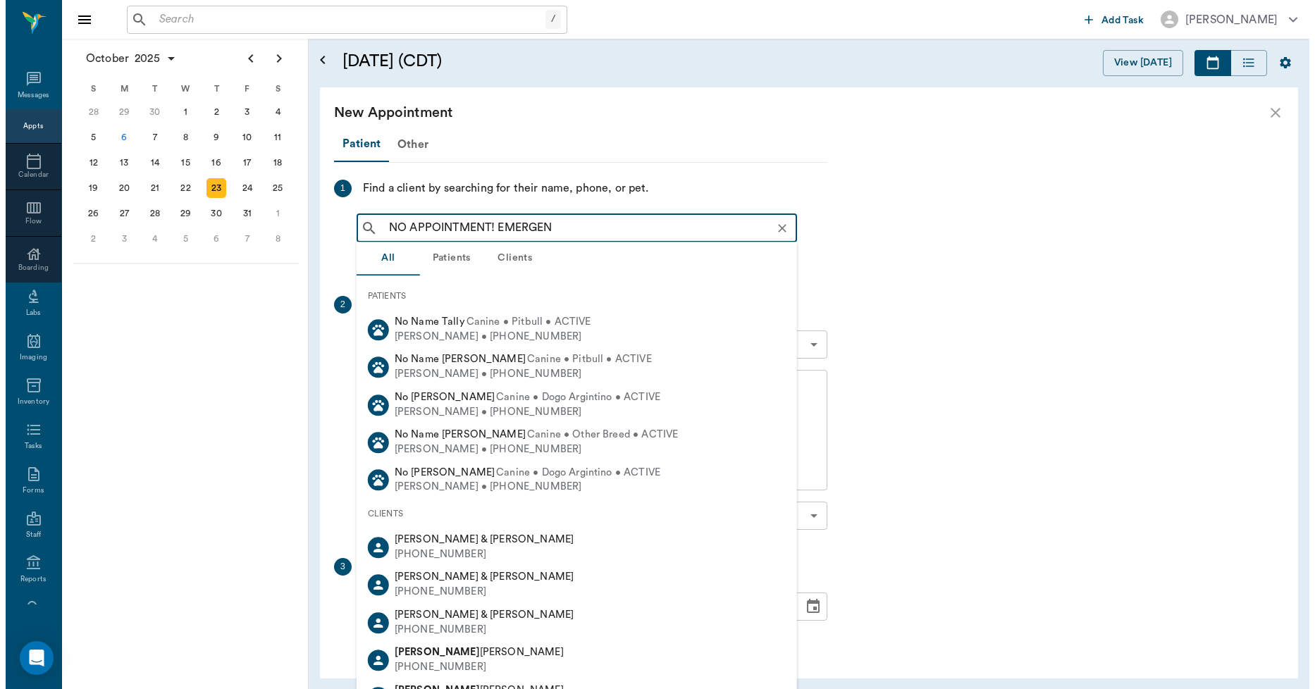
scroll to position [1018, 0]
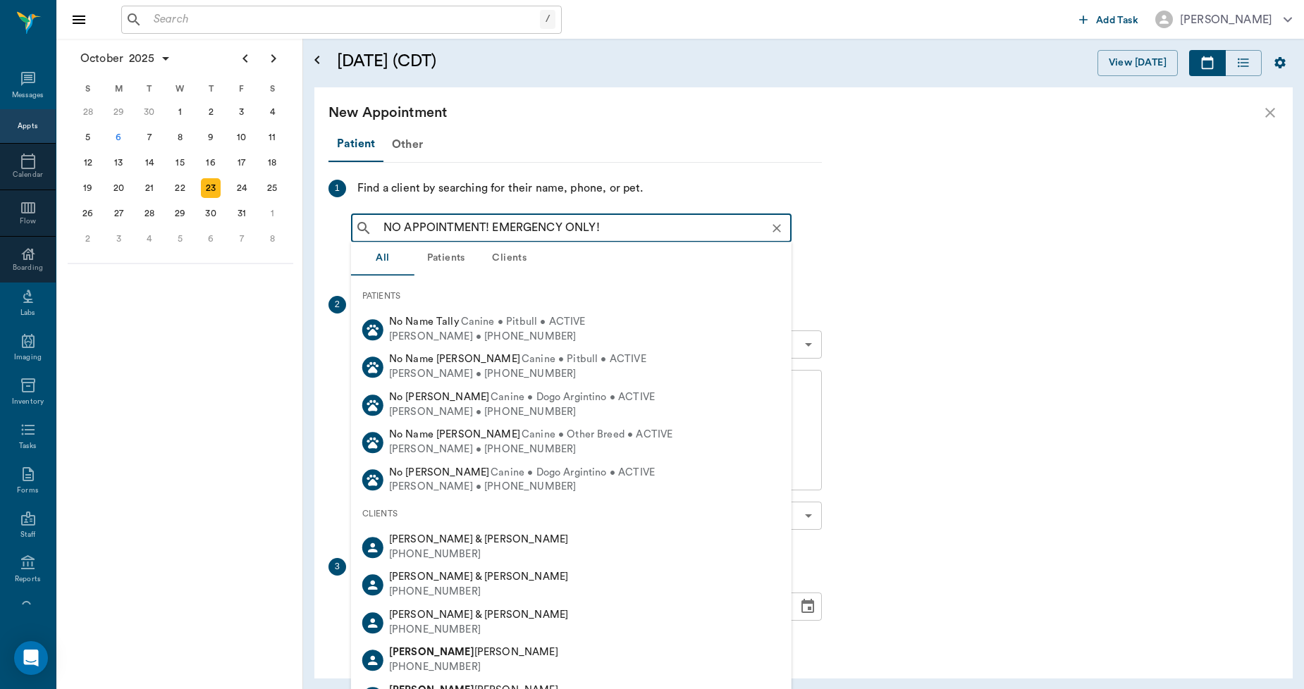
drag, startPoint x: 617, startPoint y: 230, endPoint x: 378, endPoint y: 242, distance: 238.5
click at [378, 242] on body "/ ​ Add Task Dr. Bert Ellsworth Nectar Messages Appts Calendar Flow Boarding La…" at bounding box center [652, 344] width 1304 height 689
click at [634, 227] on input "NO APPOINTMENT! EMERGENCY ONLY!" at bounding box center [582, 228] width 409 height 20
click at [659, 223] on input "NO APPOINTMENT! EMERGENCY ONLY!" at bounding box center [582, 228] width 409 height 20
type input "NO APPOINTMENT!"
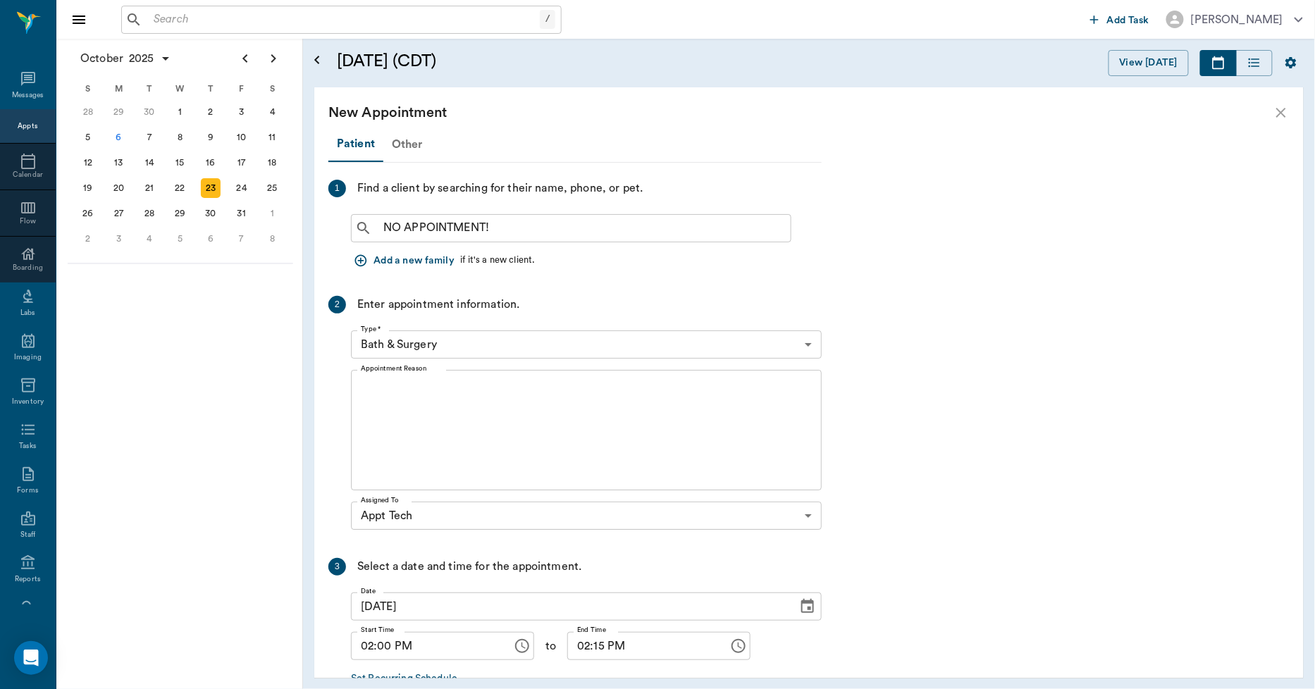
click at [411, 143] on div "Other" at bounding box center [407, 145] width 48 height 34
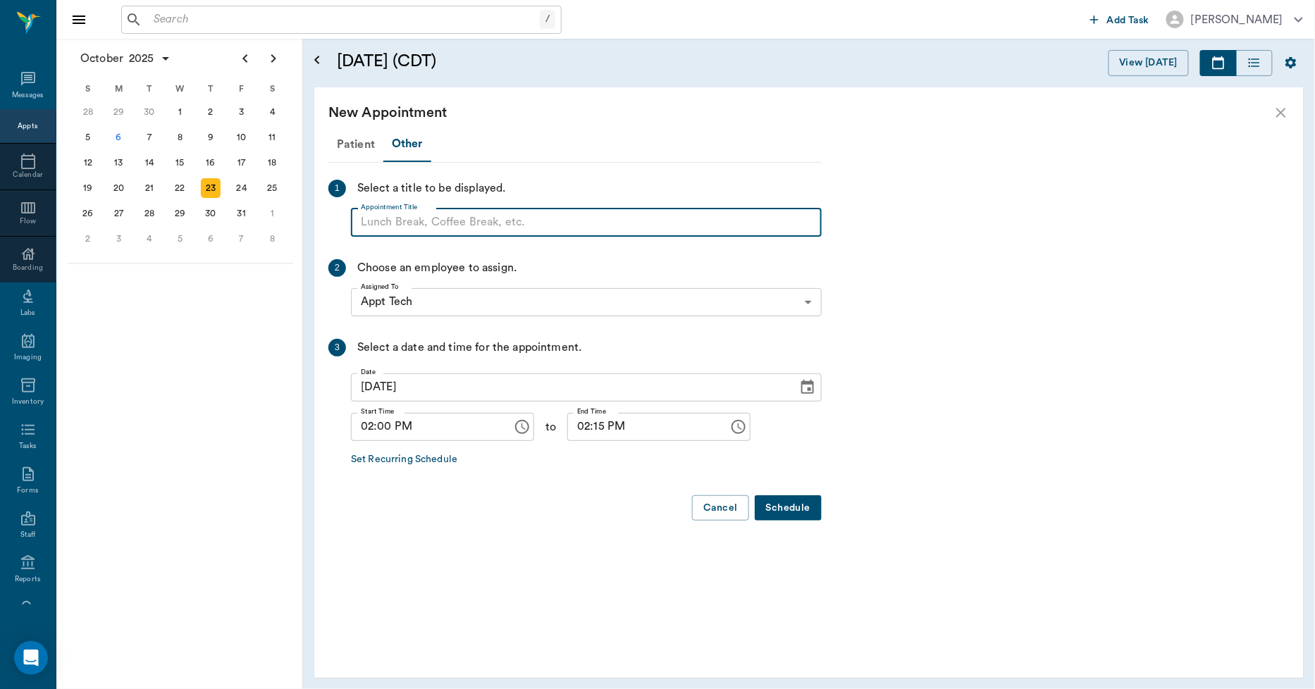
paste input "NO APPOINTMENT! EMERGENCY ONLY!"
drag, startPoint x: 602, startPoint y: 209, endPoint x: 473, endPoint y: 234, distance: 131.4
click at [470, 233] on input "NO APPOINTMENT! EMERGENCY ONLY!" at bounding box center [586, 223] width 471 height 28
type input "NO APPOINTMENT!"
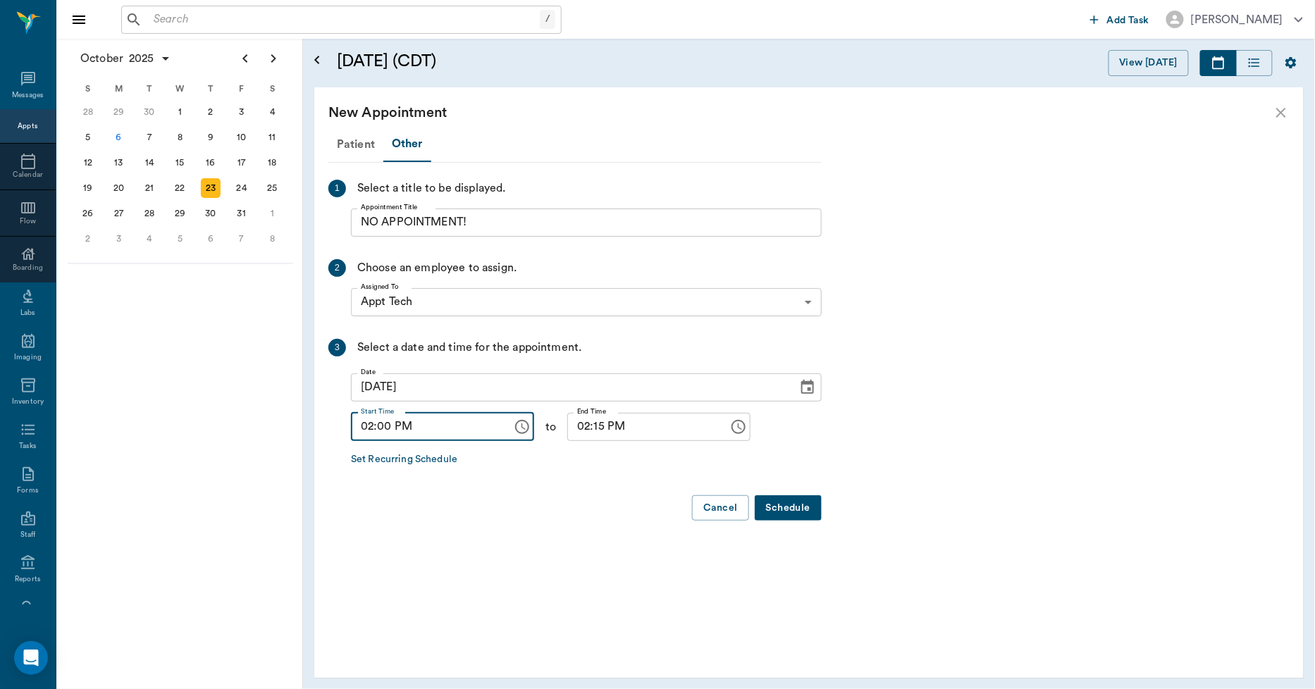
click at [371, 428] on input "02:00 PM" at bounding box center [427, 427] width 152 height 28
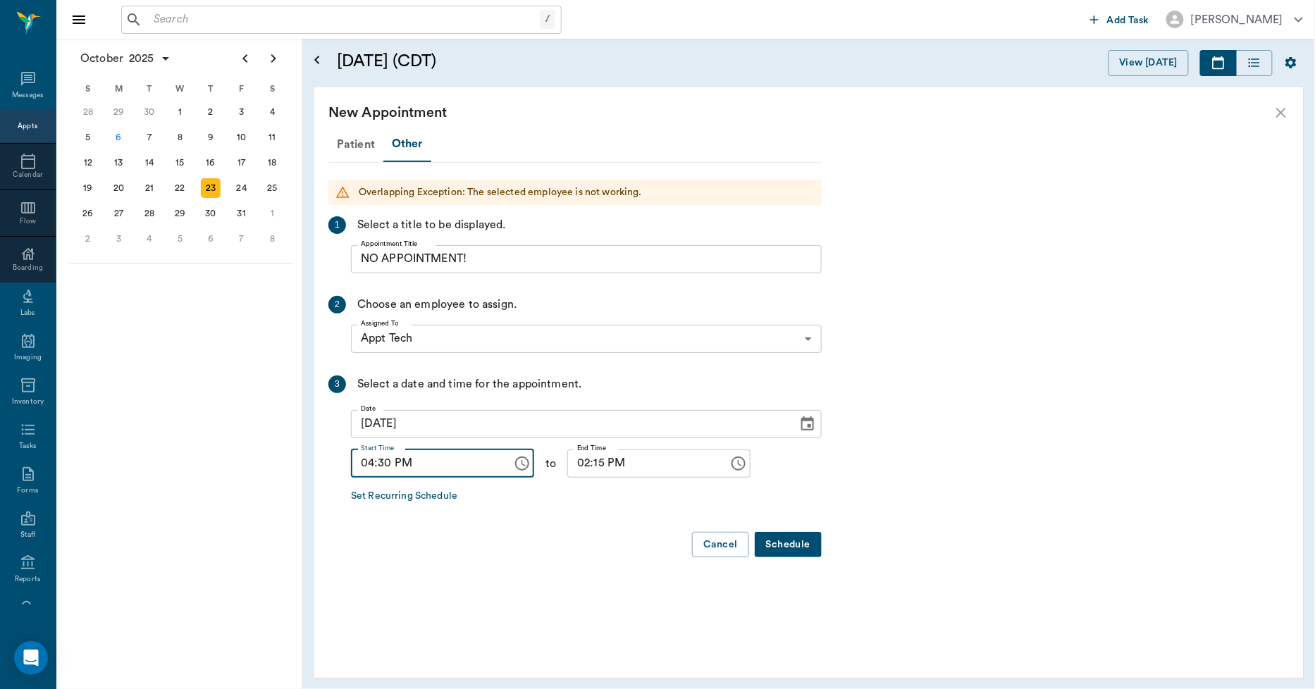
type input "04:30 PM"
click at [572, 465] on input "02:15 PM" at bounding box center [643, 464] width 152 height 28
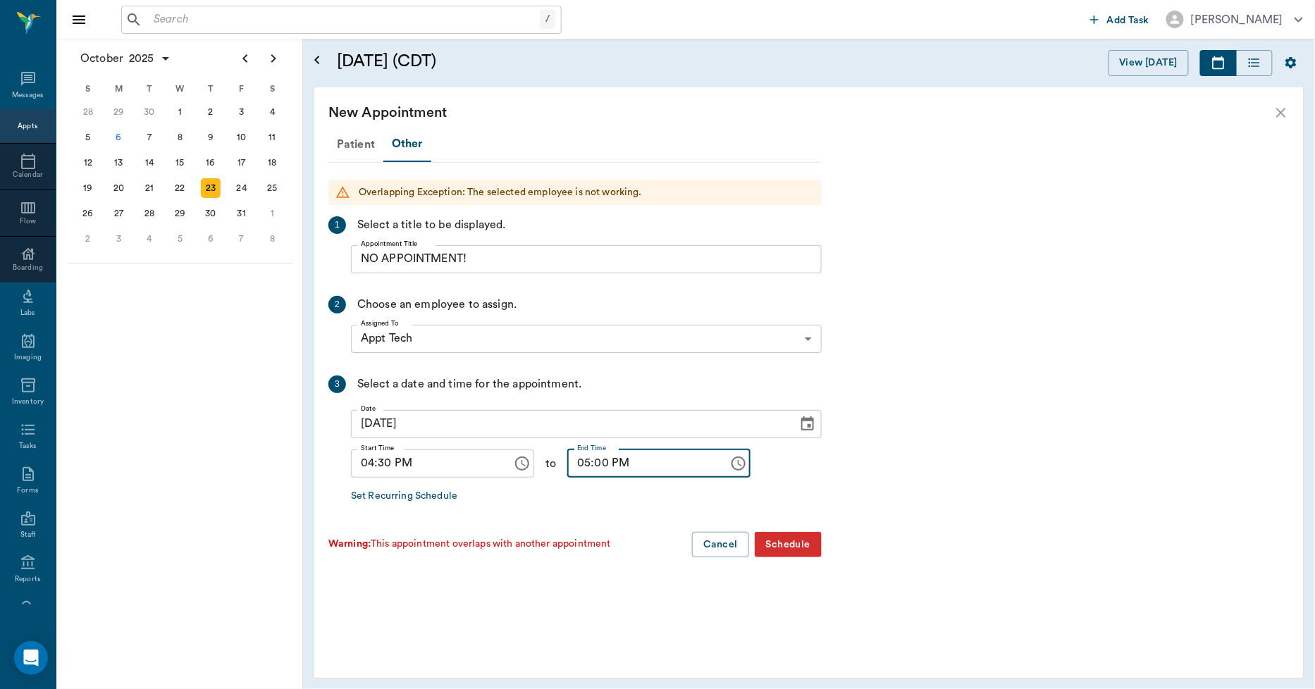
type input "05:00 PM"
click at [777, 538] on button "Schedule" at bounding box center [788, 545] width 67 height 26
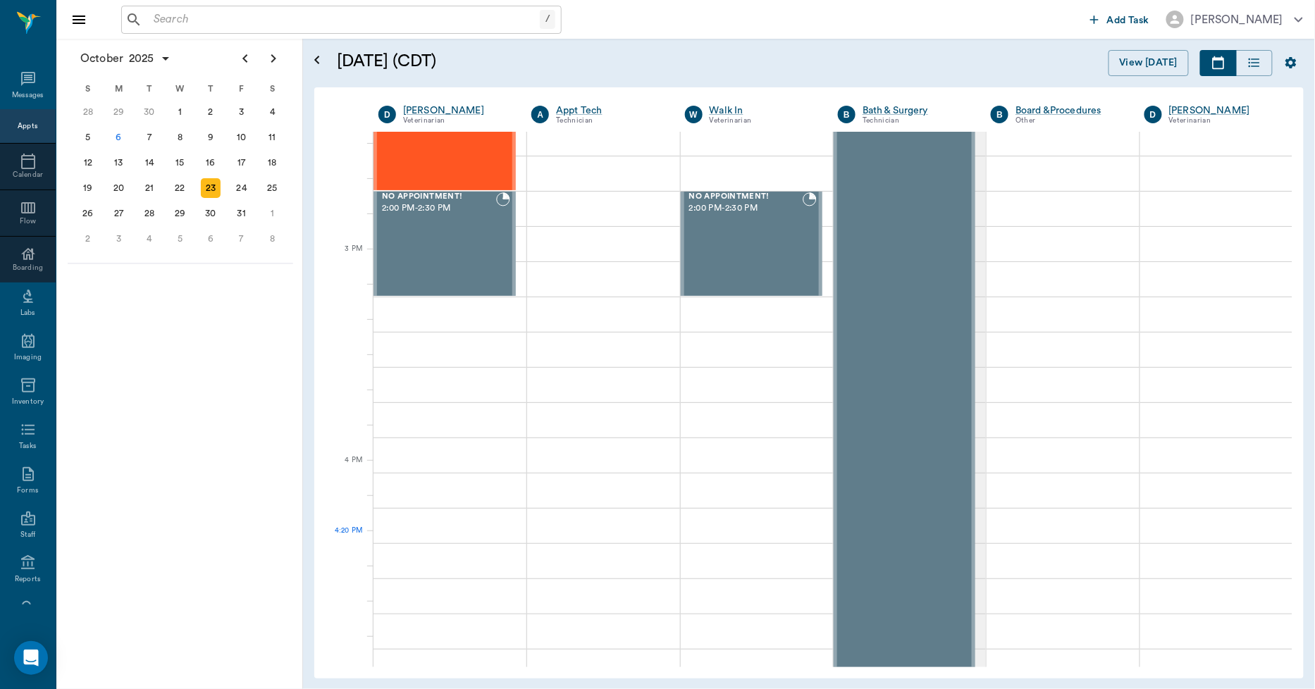
scroll to position [1409, 0]
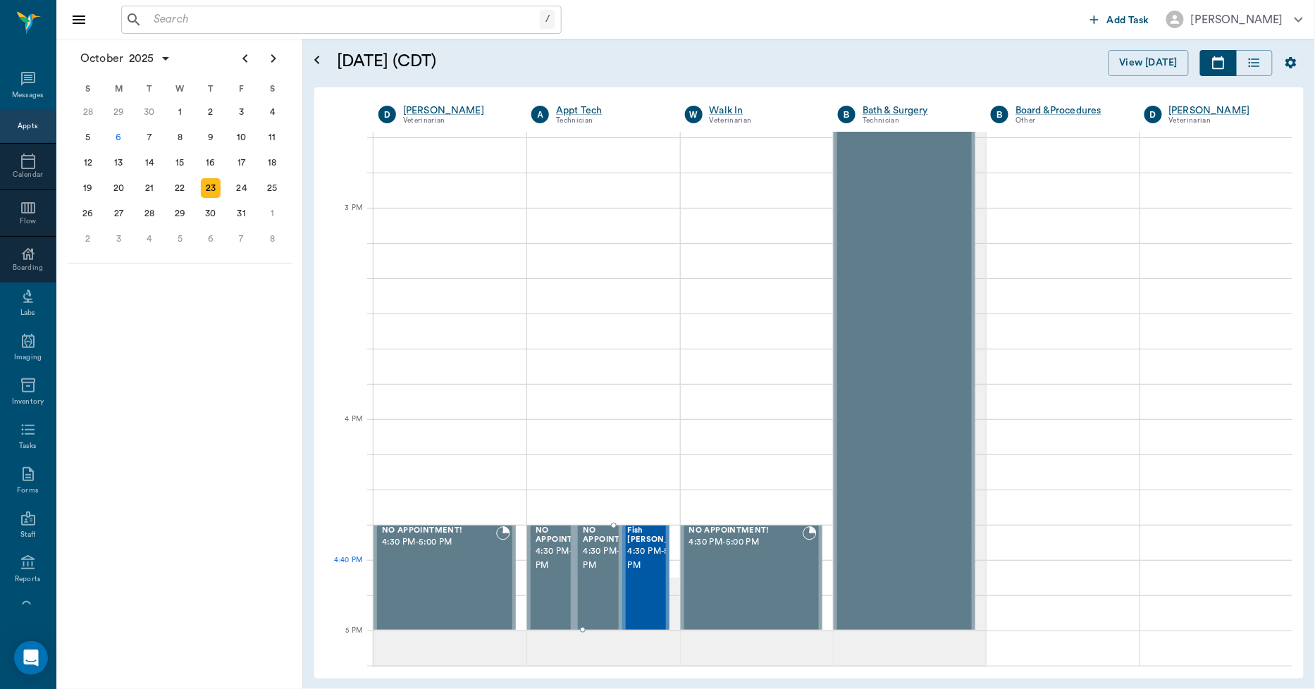
click at [600, 579] on div "NO APPOINTMENT! 4:30 PM - 5:00 PM" at bounding box center [614, 577] width 68 height 103
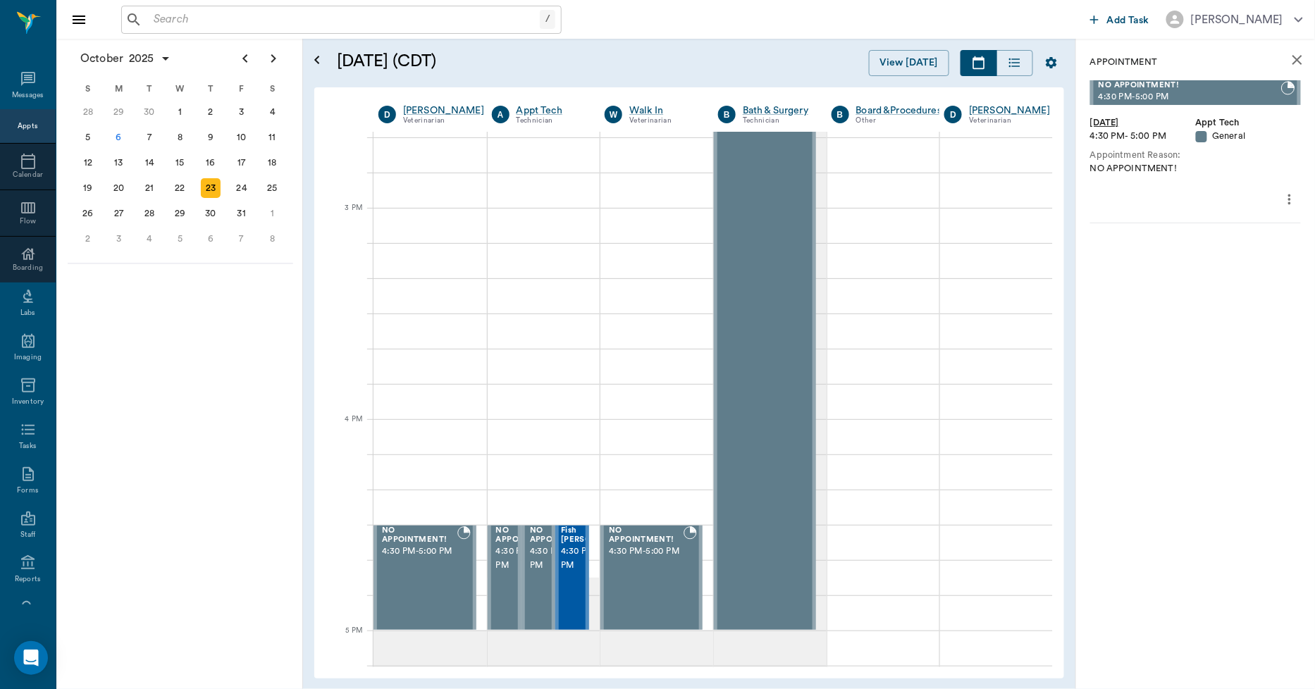
click at [1294, 198] on icon "more" at bounding box center [1290, 199] width 16 height 17
click at [1217, 247] on span "Delete appointment" at bounding box center [1231, 249] width 118 height 15
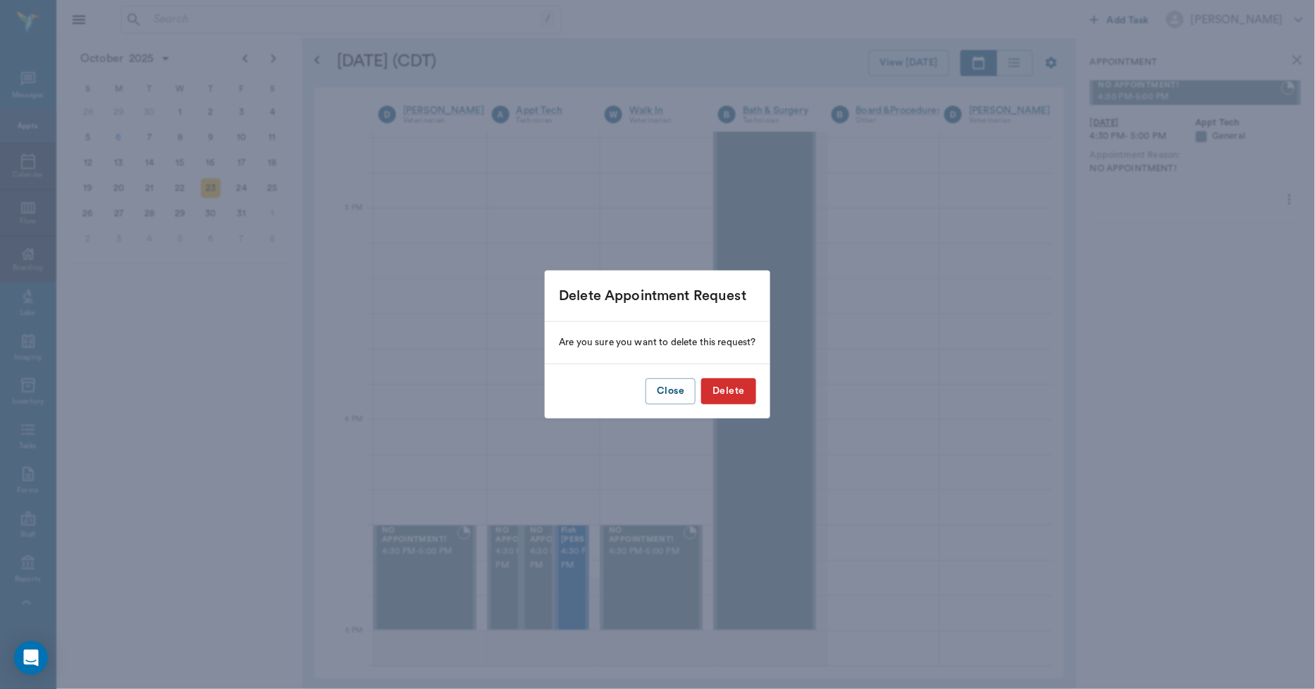
click at [735, 395] on button "Delete" at bounding box center [728, 391] width 54 height 26
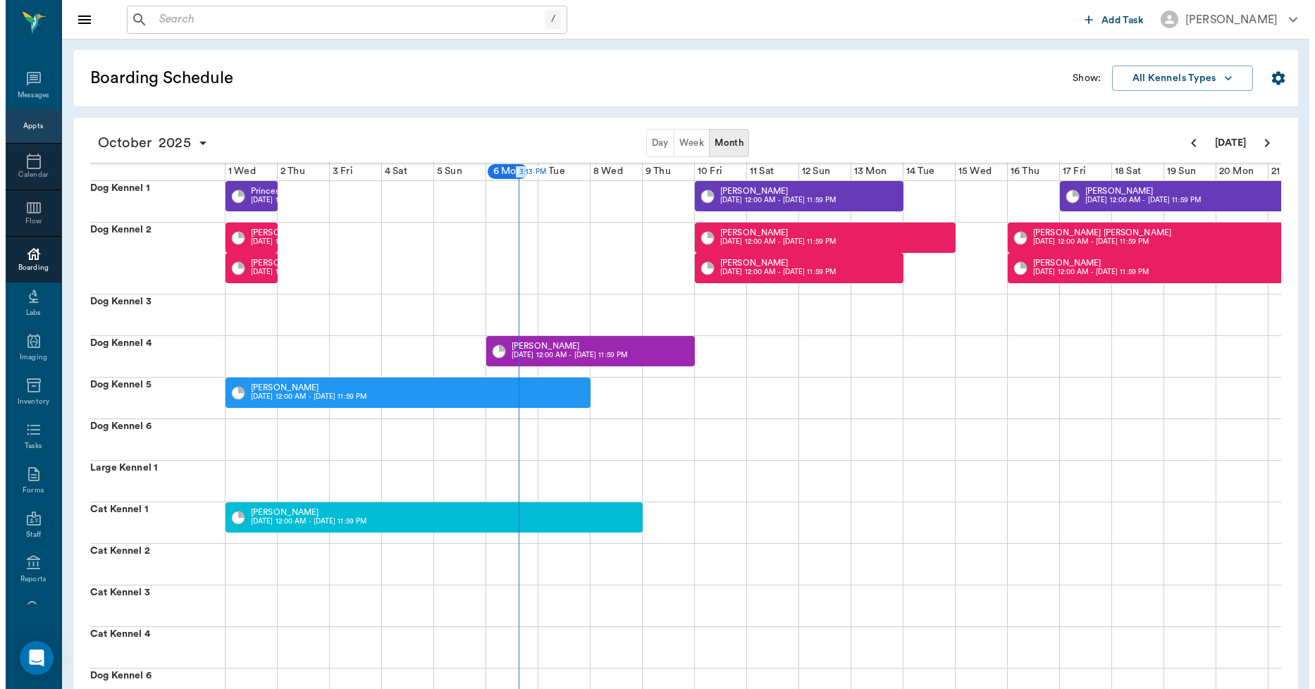
scroll to position [0, 261]
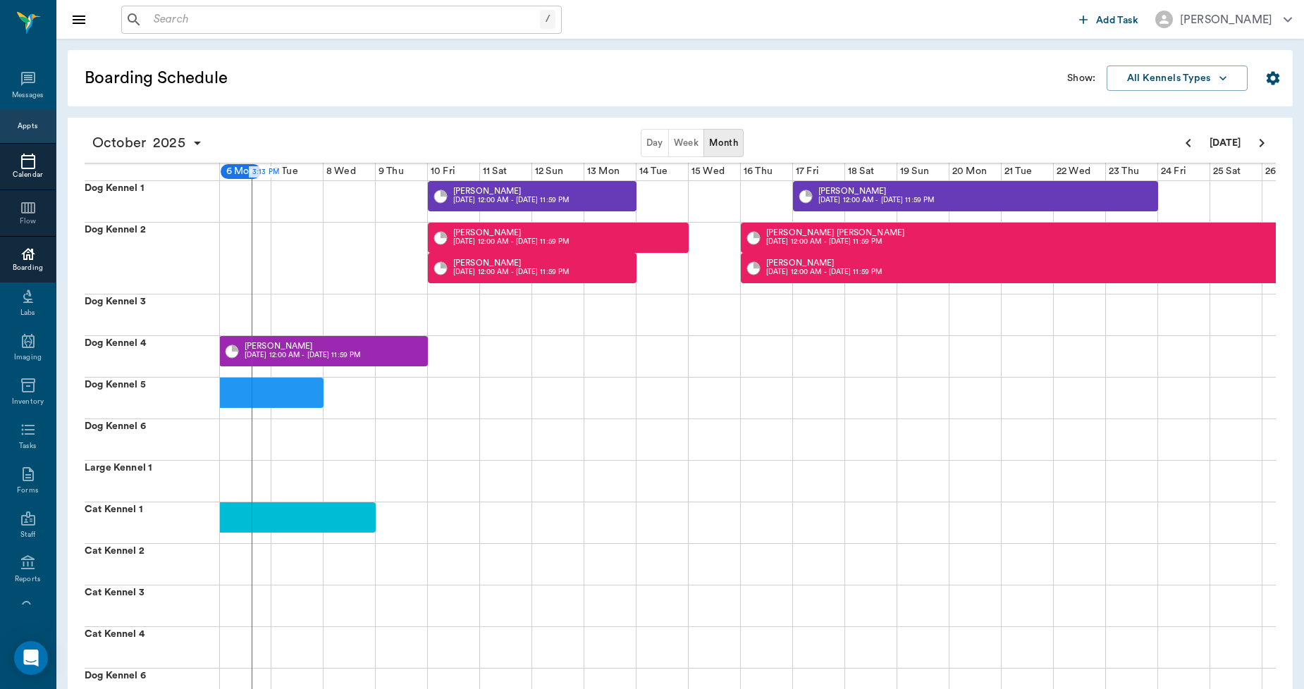
click at [20, 154] on icon at bounding box center [28, 161] width 17 height 17
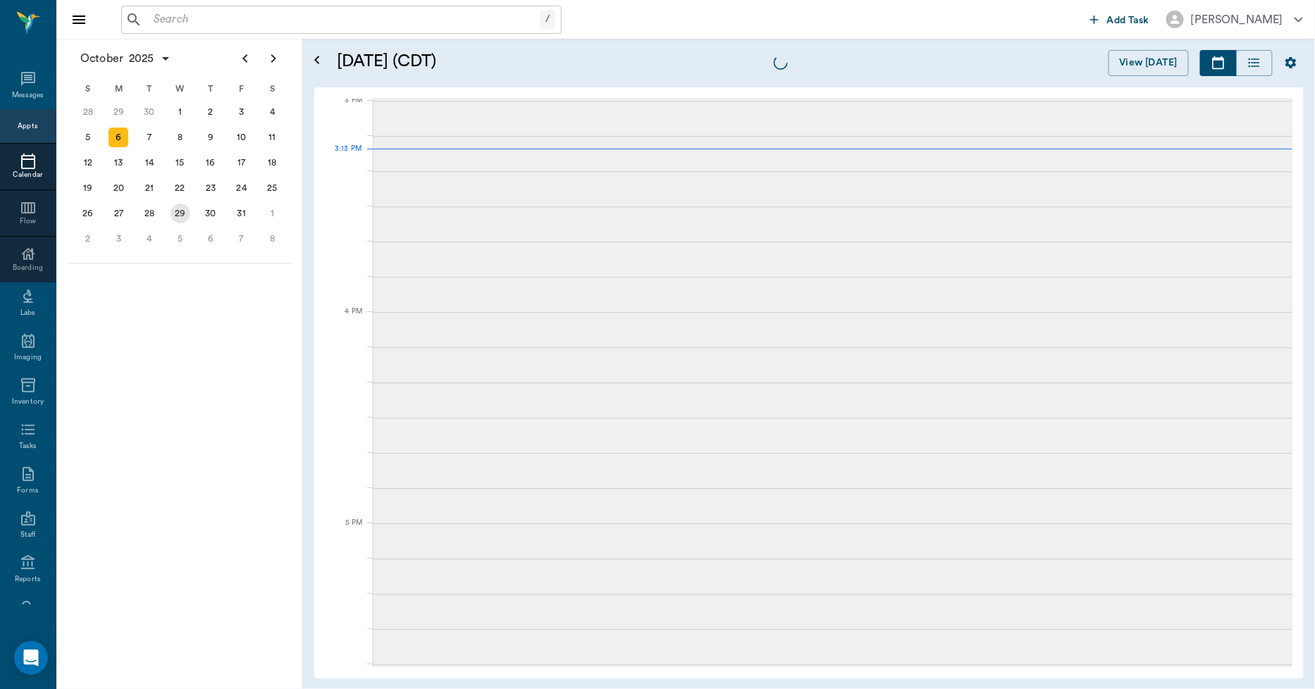
scroll to position [1481, 0]
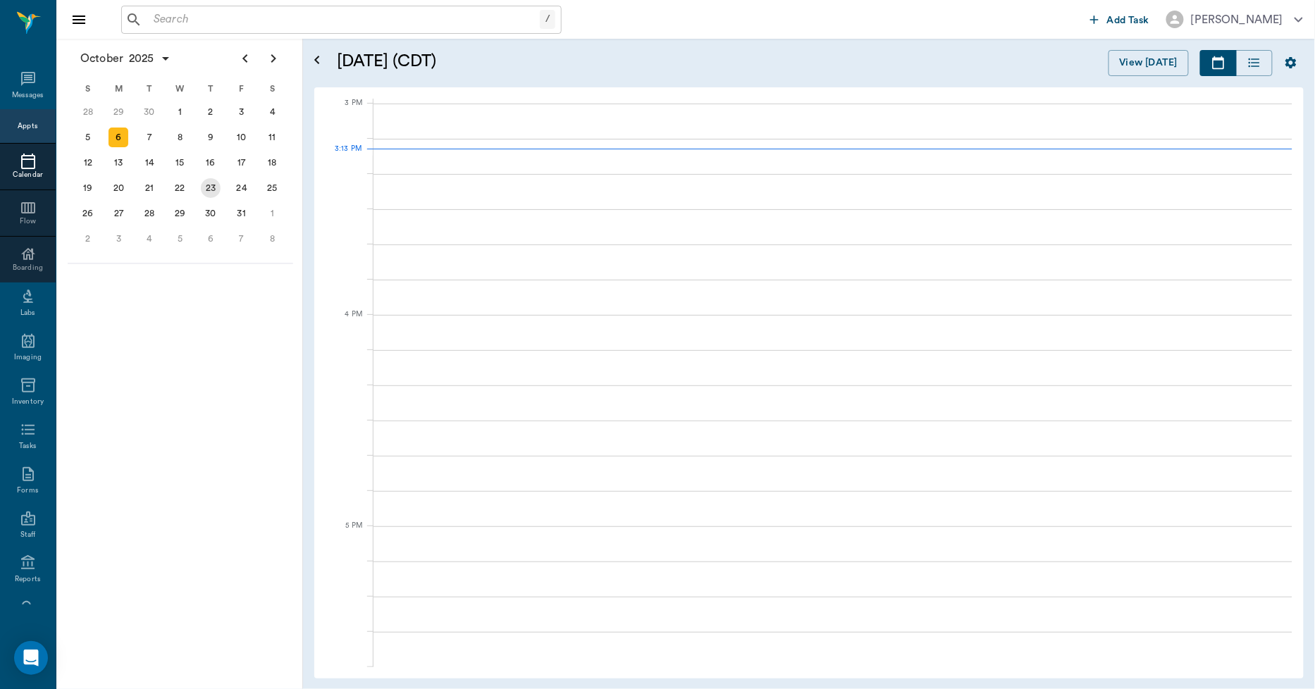
click at [209, 186] on div "23" at bounding box center [211, 188] width 20 height 20
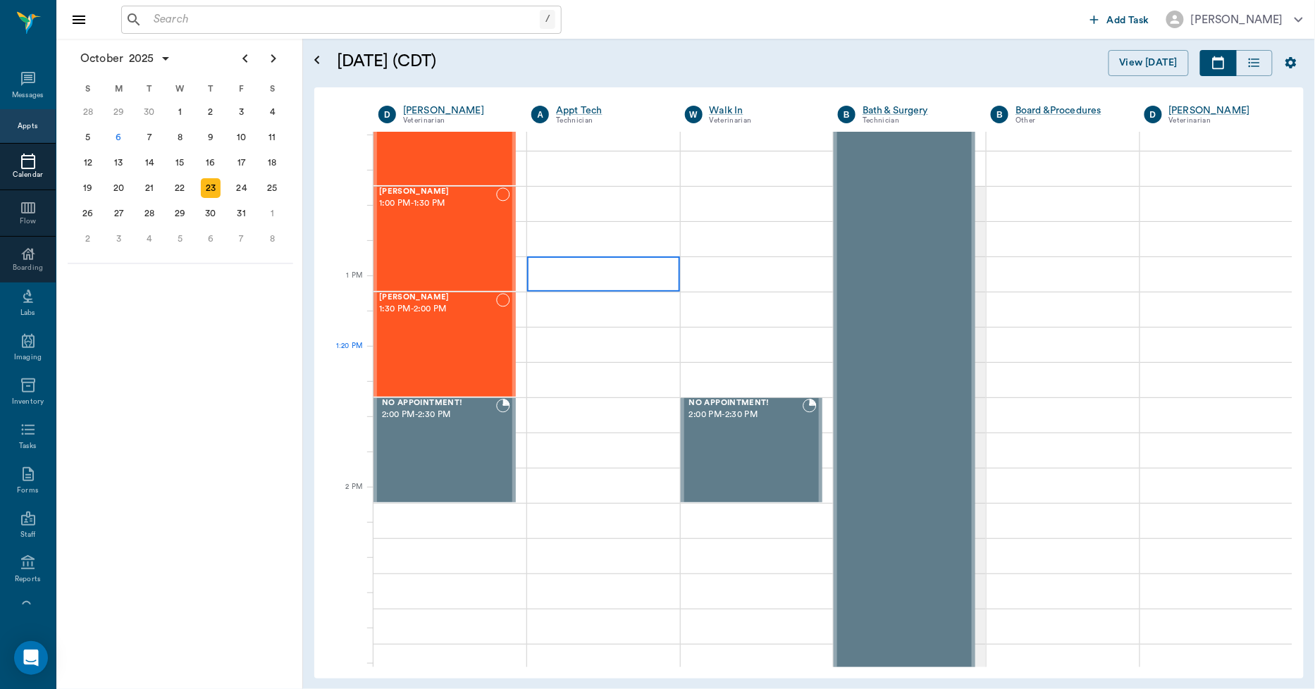
scroll to position [1018, 0]
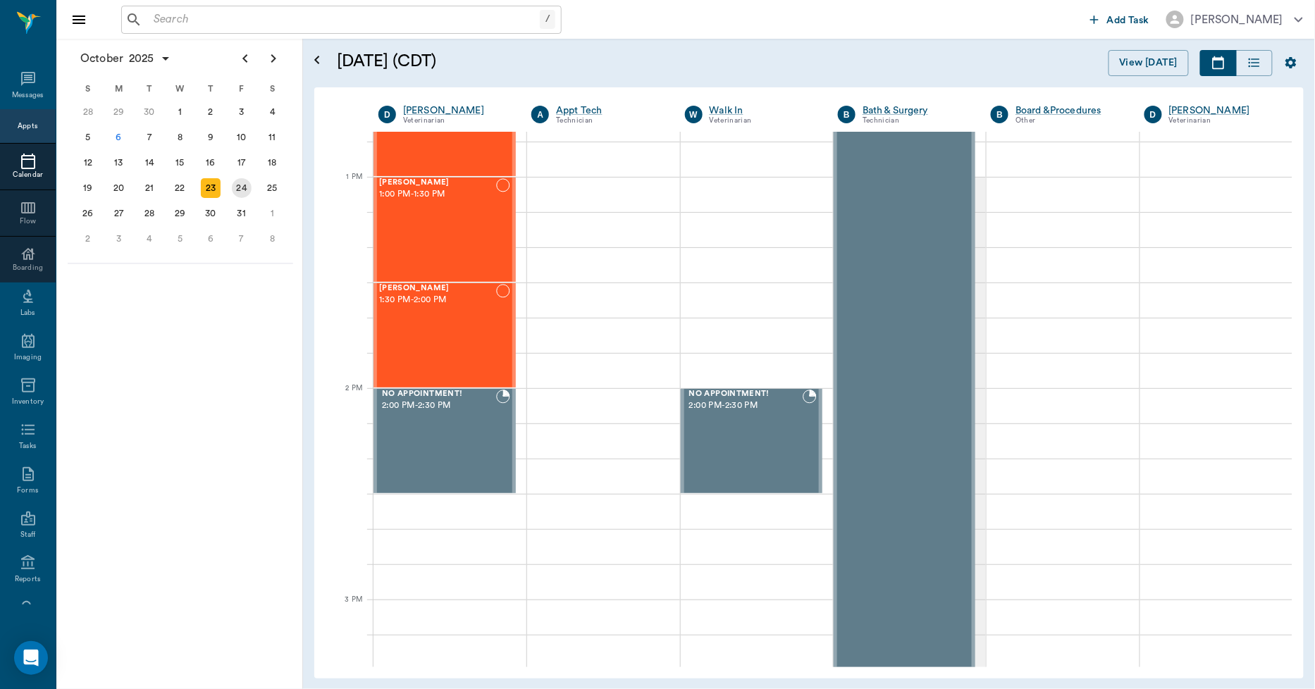
click at [244, 188] on div "24" at bounding box center [242, 188] width 20 height 20
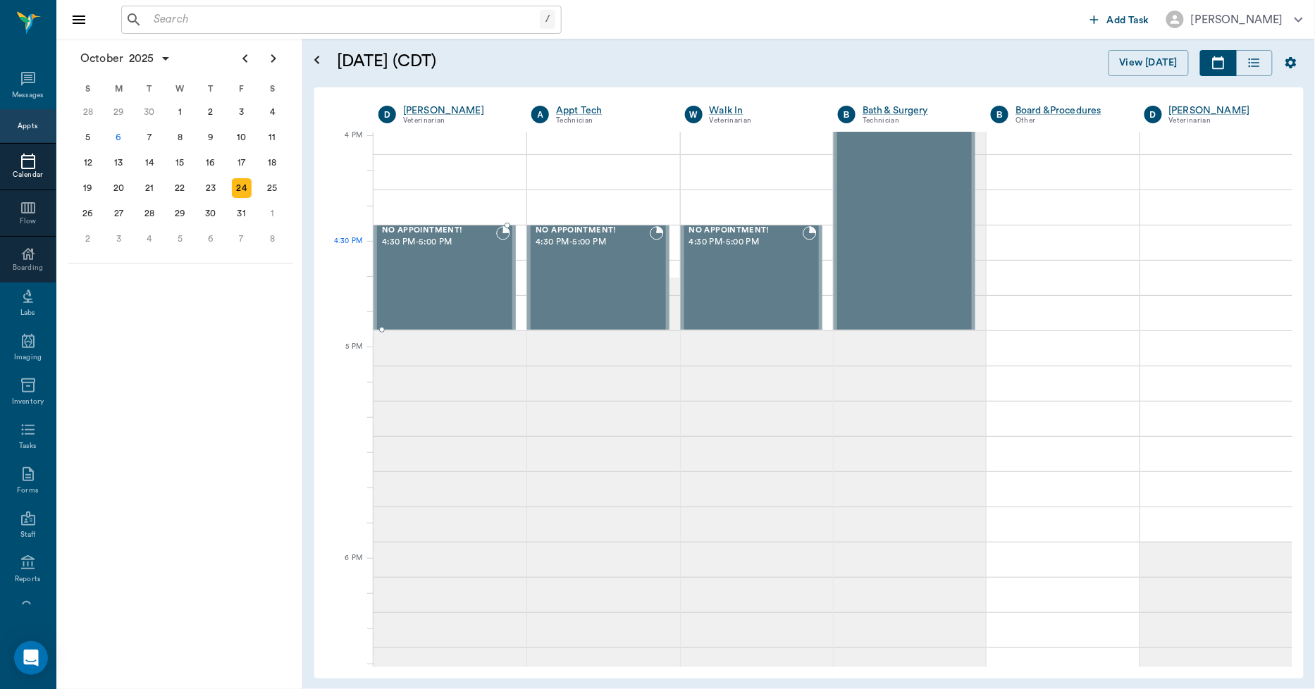
scroll to position [1722, 0]
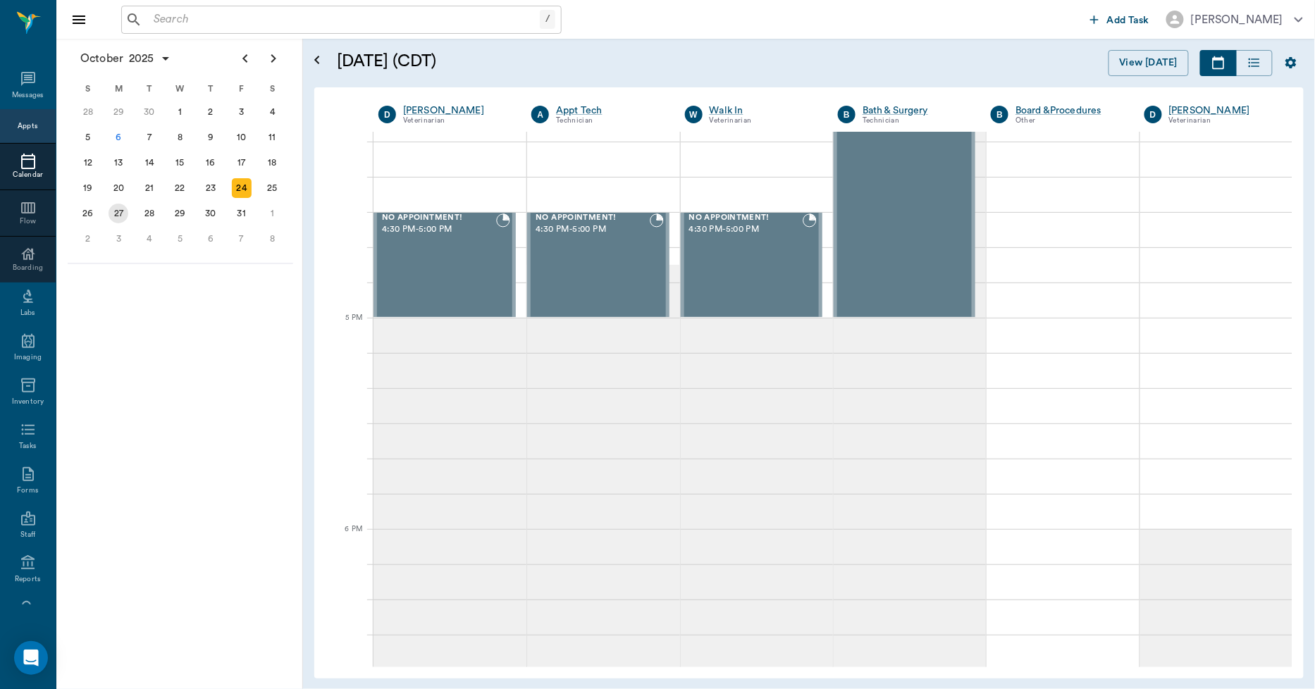
click at [124, 204] on div "27" at bounding box center [119, 214] width 20 height 20
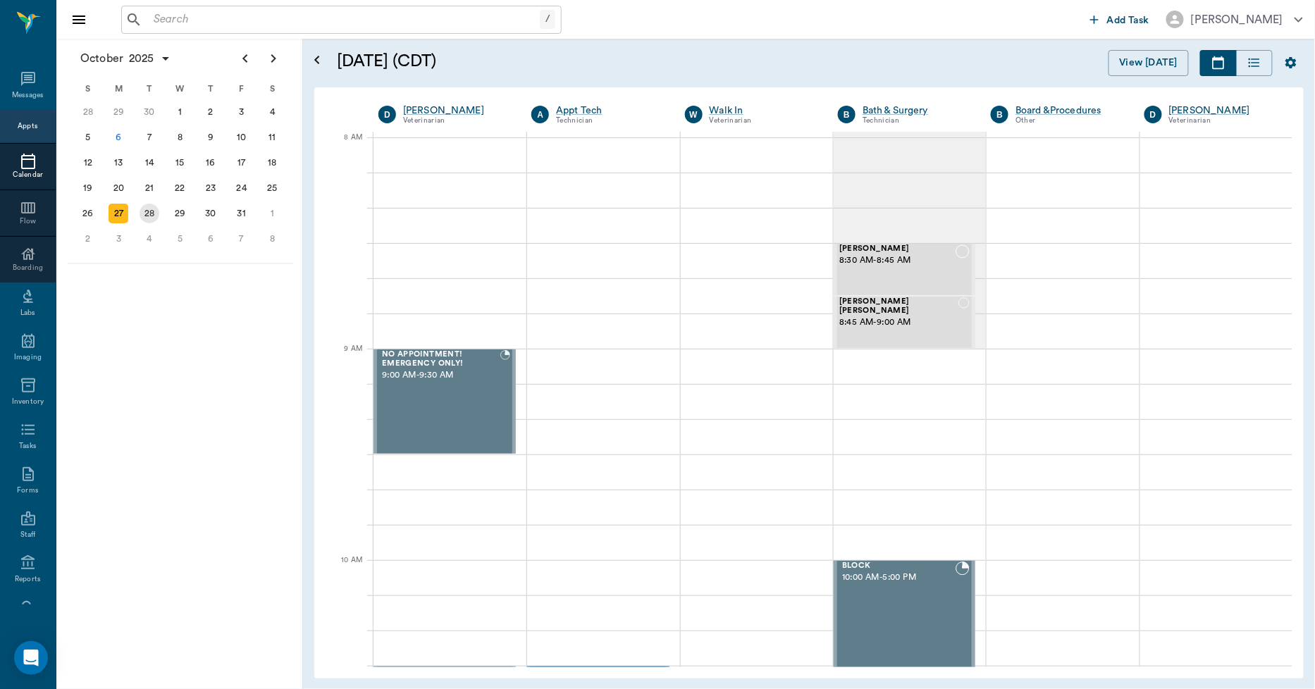
click at [151, 208] on div "28" at bounding box center [150, 214] width 20 height 20
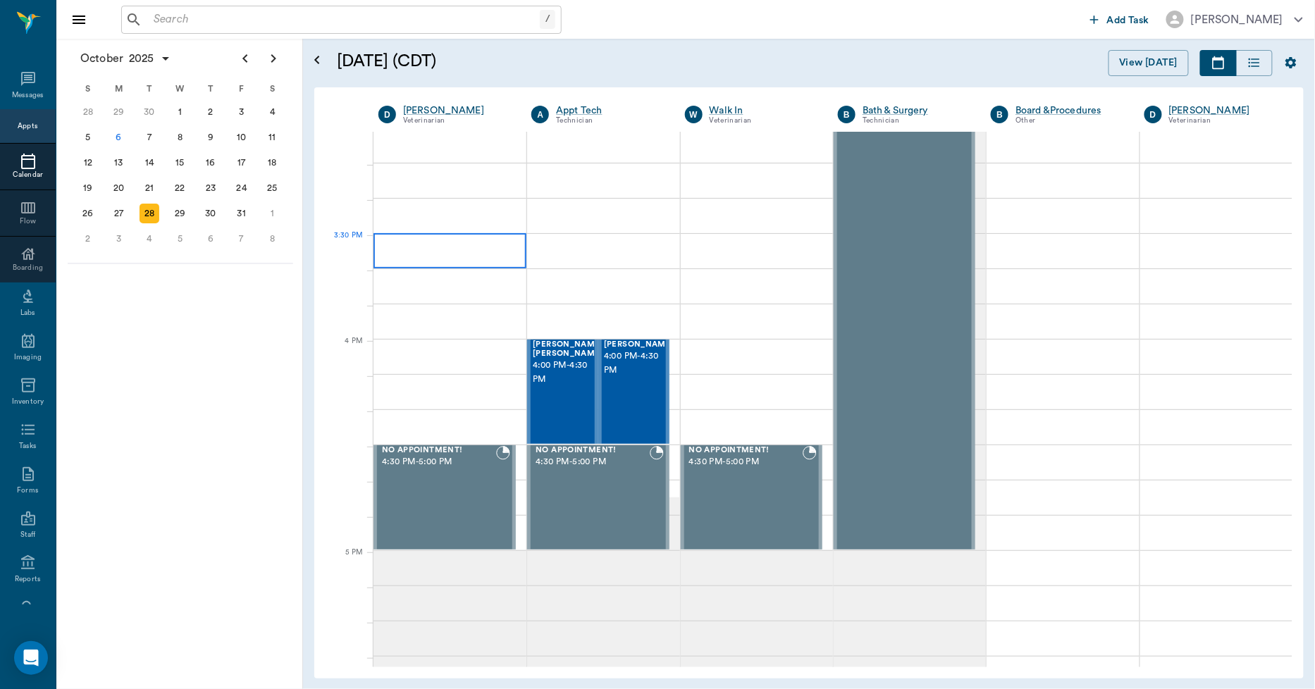
scroll to position [1488, 0]
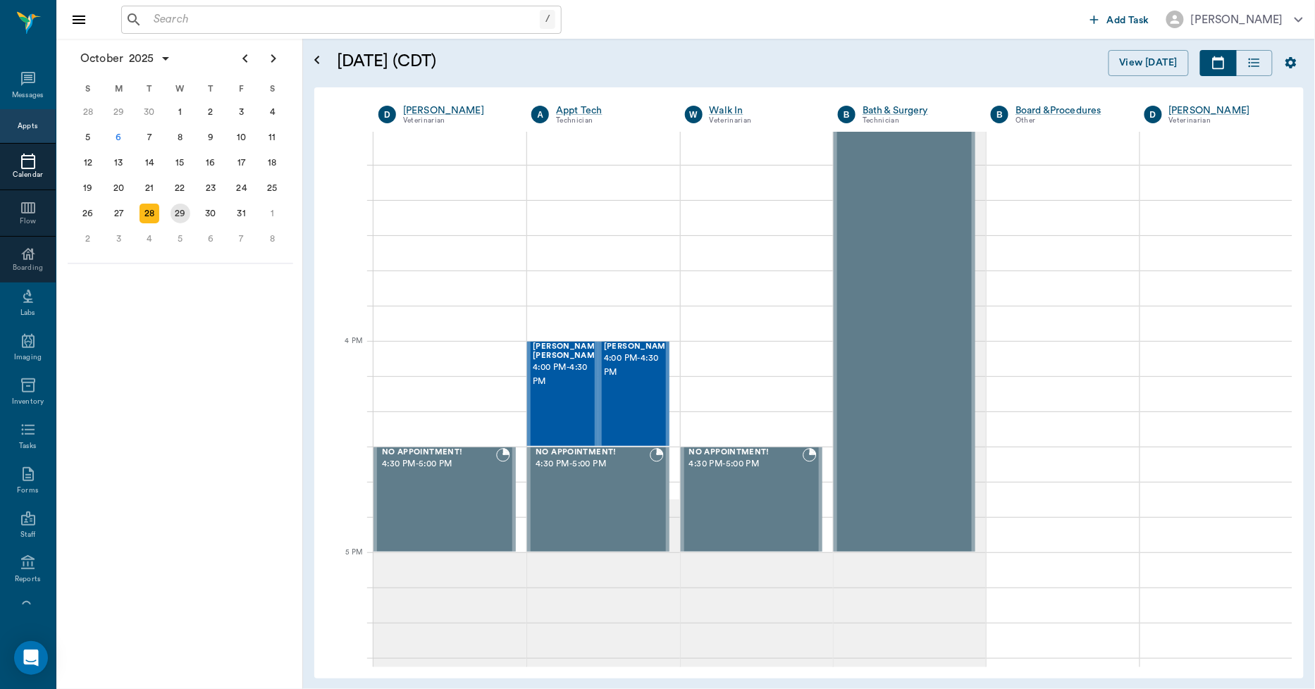
click at [185, 209] on div "29" at bounding box center [181, 214] width 20 height 20
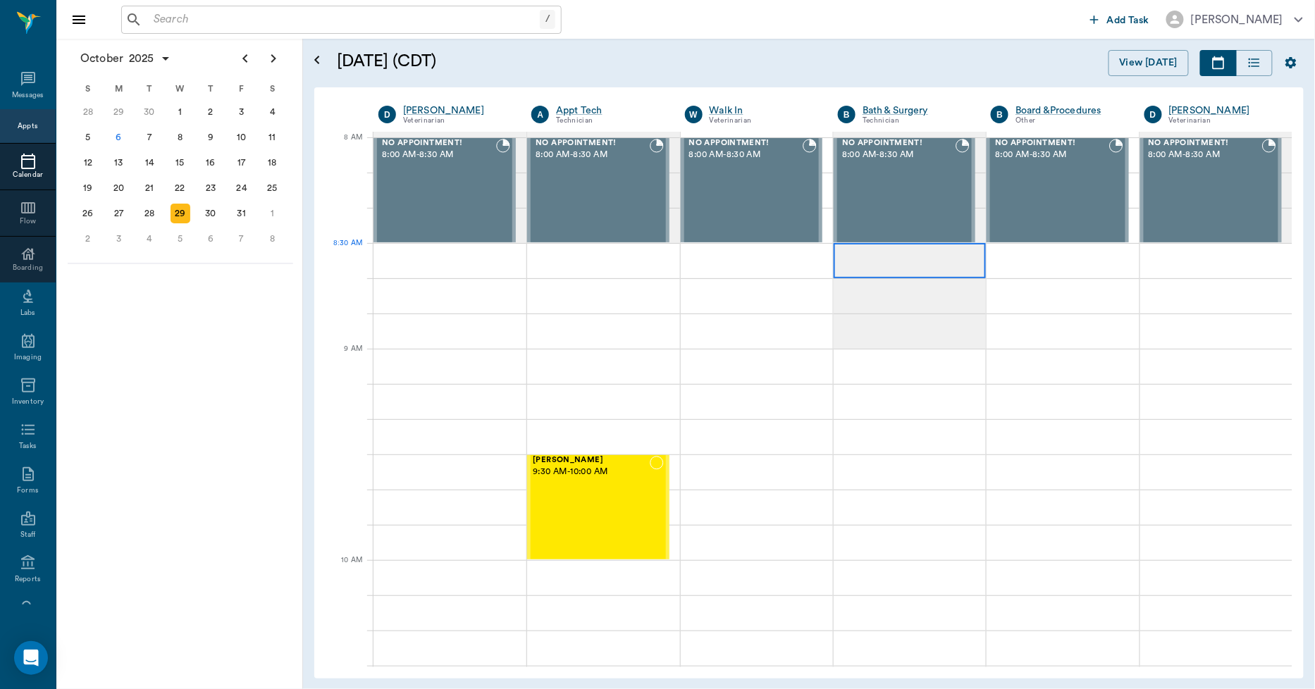
click at [881, 254] on div at bounding box center [910, 260] width 152 height 35
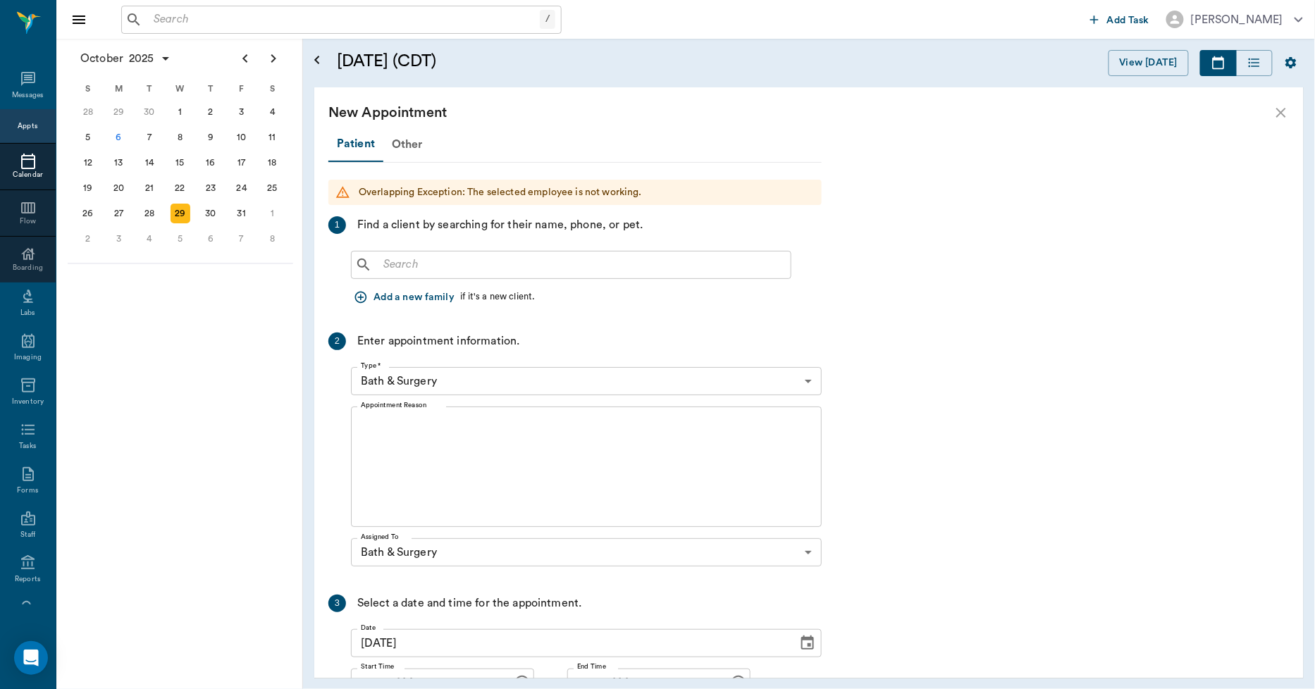
click at [536, 264] on input "text" at bounding box center [581, 265] width 407 height 20
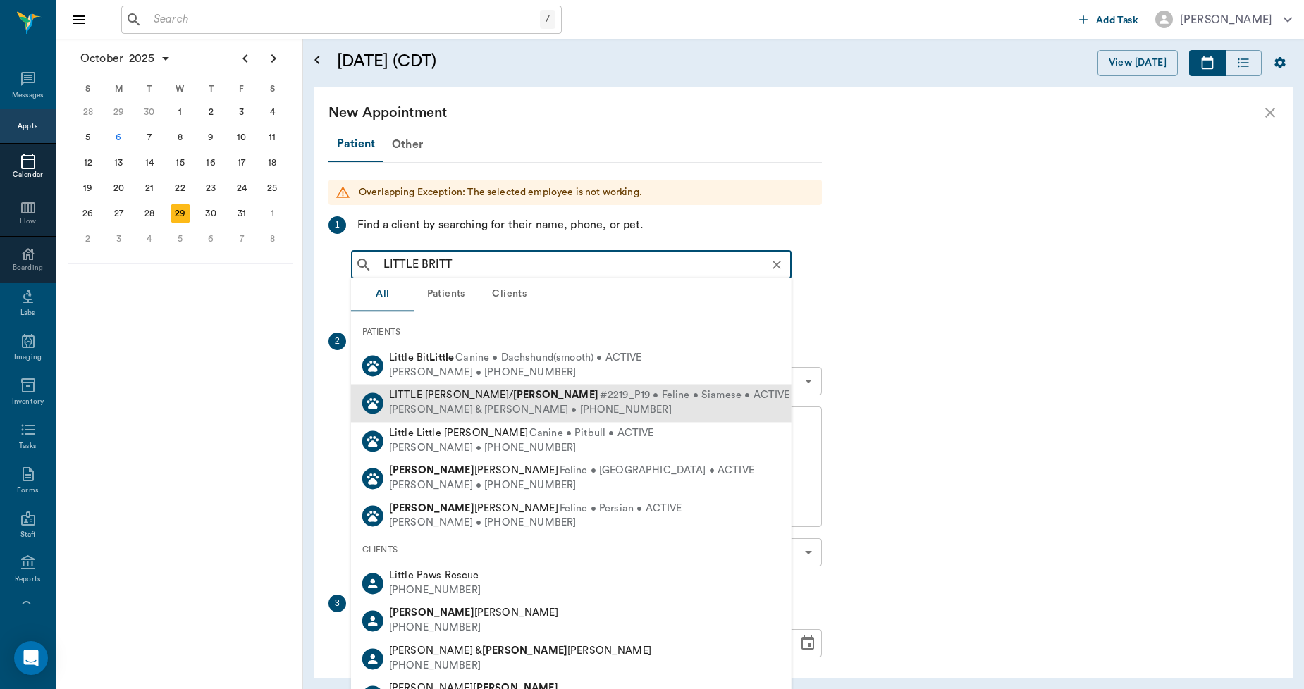
click at [600, 393] on span "#2219_P19 • Feline • Siamese • ACTIVE" at bounding box center [695, 396] width 190 height 15
type input "LITTLE BRITT"
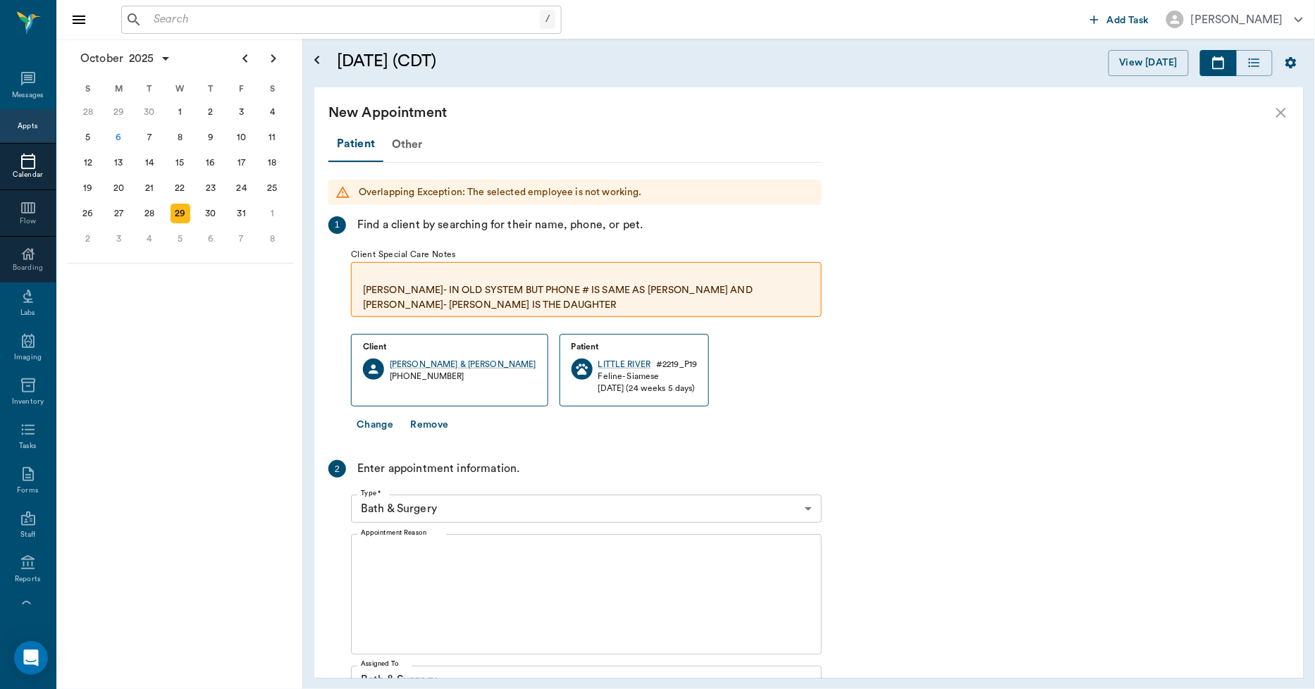
click at [495, 552] on textarea "Appointment Reason" at bounding box center [586, 594] width 451 height 97
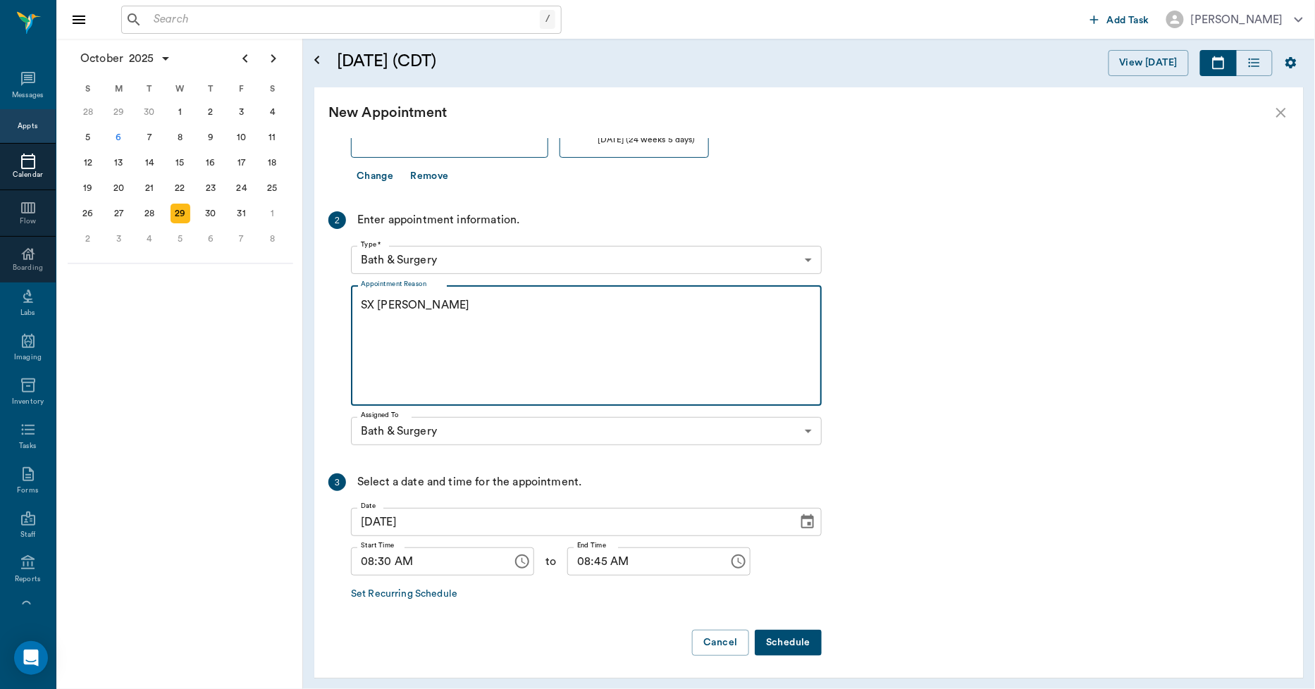
scroll to position [250, 0]
type textarea "SX REMINDER LORY"
click at [789, 638] on button "Schedule" at bounding box center [788, 642] width 67 height 26
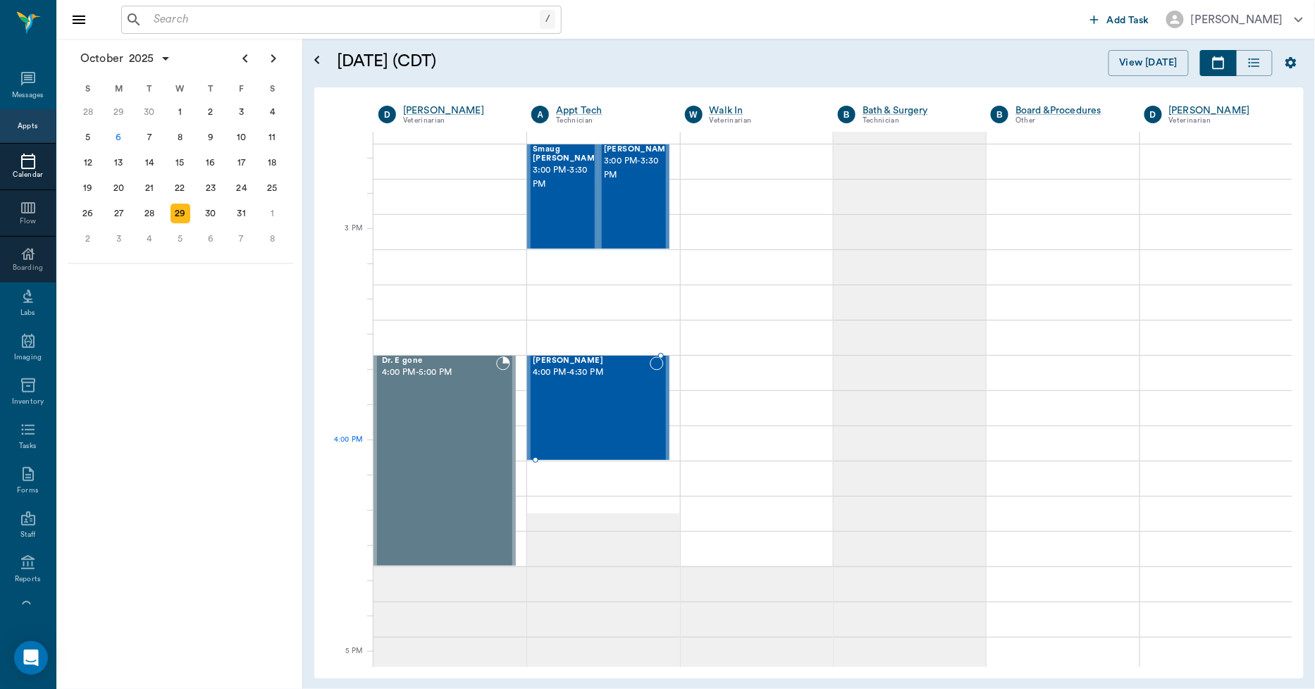
scroll to position [1488, 0]
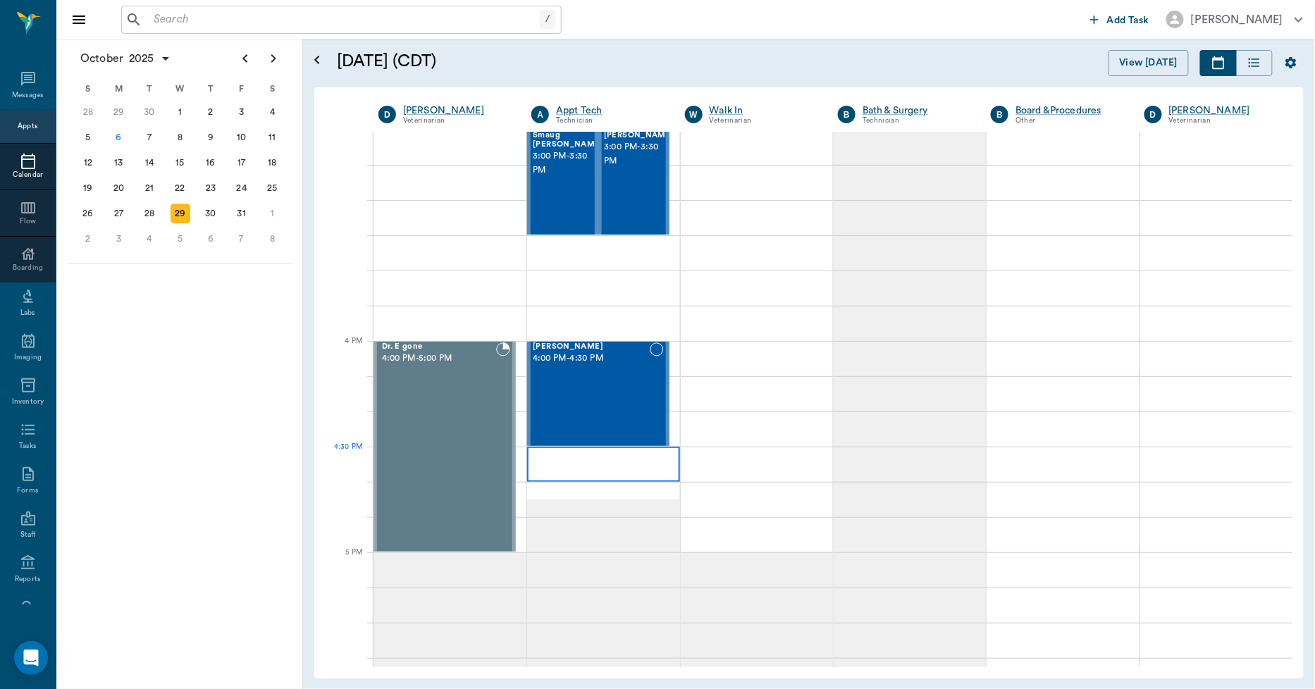
click at [591, 467] on div at bounding box center [603, 464] width 152 height 35
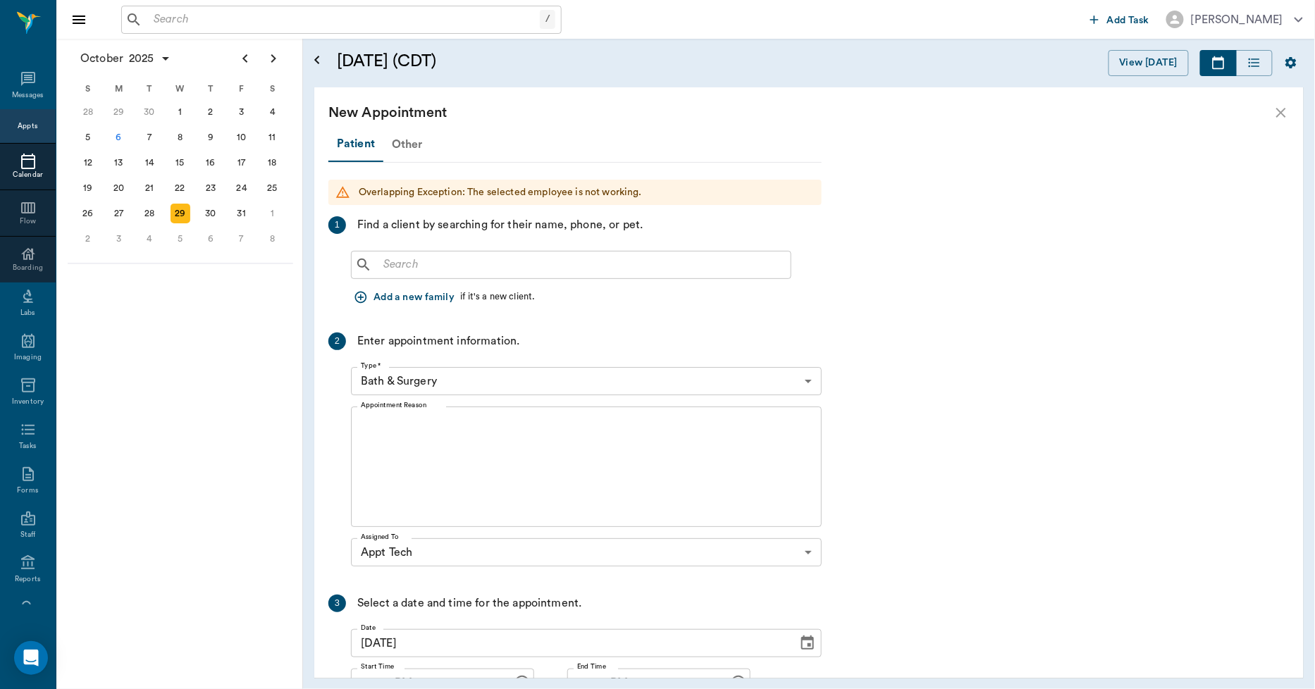
click at [409, 151] on div "Other" at bounding box center [407, 145] width 48 height 34
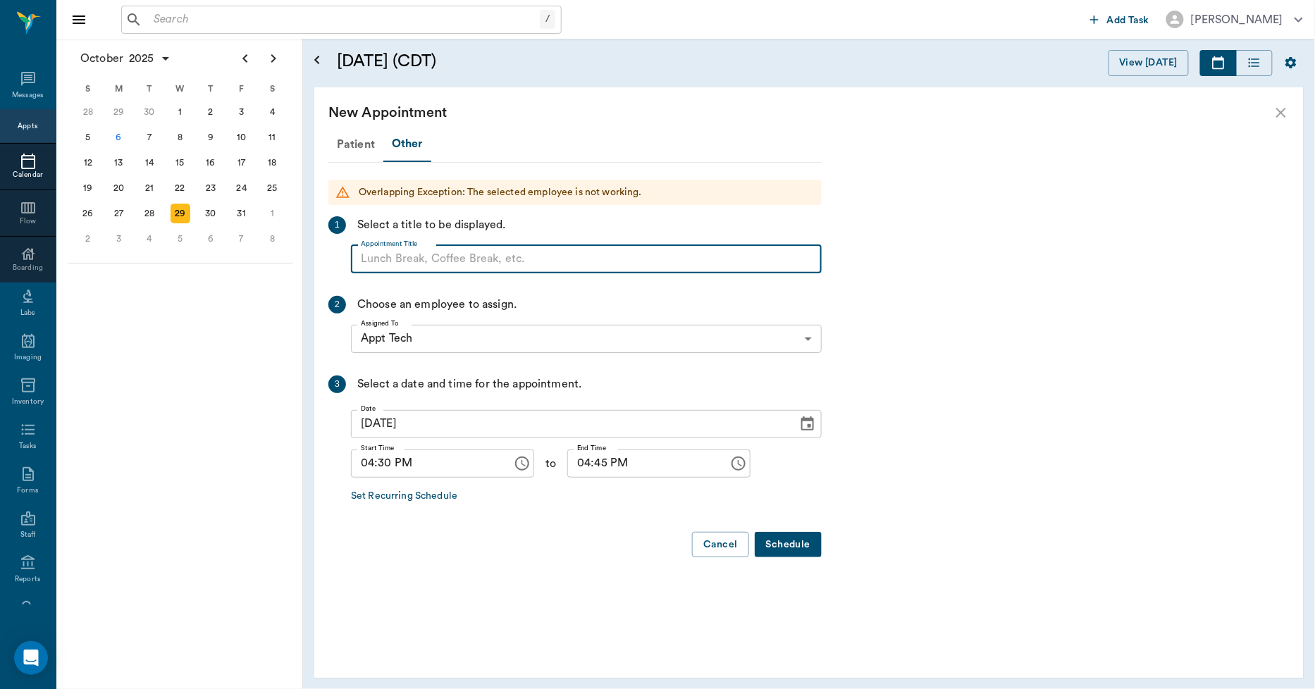
paste input "NO APPOINTMENT! EMERGENCY ONLY!"
drag, startPoint x: 593, startPoint y: 258, endPoint x: 472, endPoint y: 275, distance: 122.4
click at [472, 273] on div "Patient Other Overlapping Exception: The selected employee is not working. 1 Se…" at bounding box center [574, 348] width 493 height 443
type input "NO APPOINTMENT!"
click at [569, 460] on input "04:45 PM" at bounding box center [643, 464] width 152 height 28
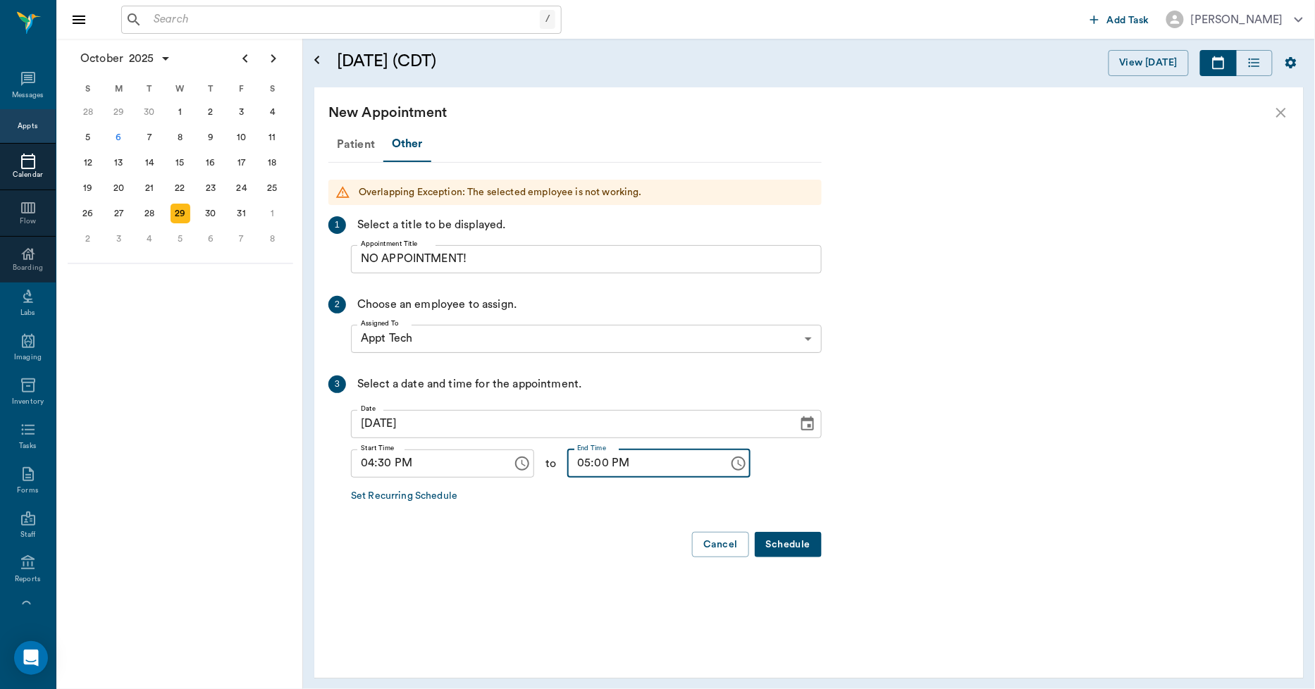
type input "05:00 PM"
click at [784, 538] on button "Schedule" at bounding box center [788, 545] width 67 height 26
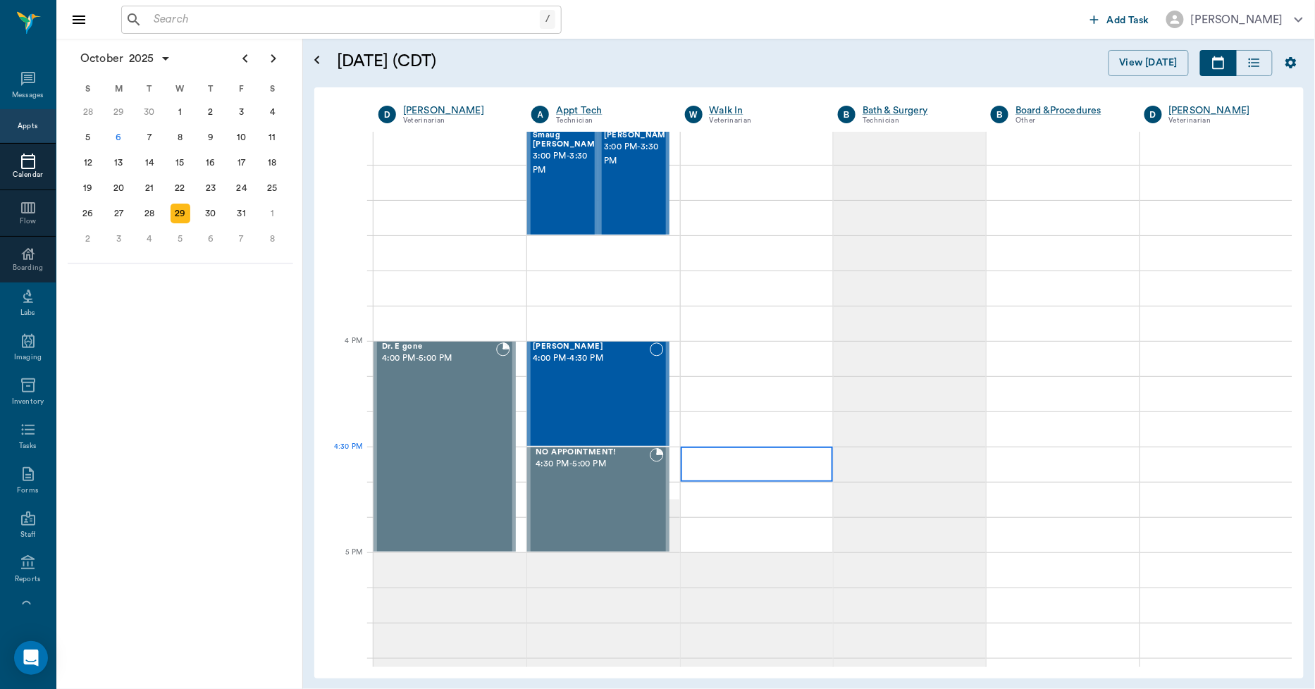
click at [770, 469] on div at bounding box center [757, 464] width 152 height 35
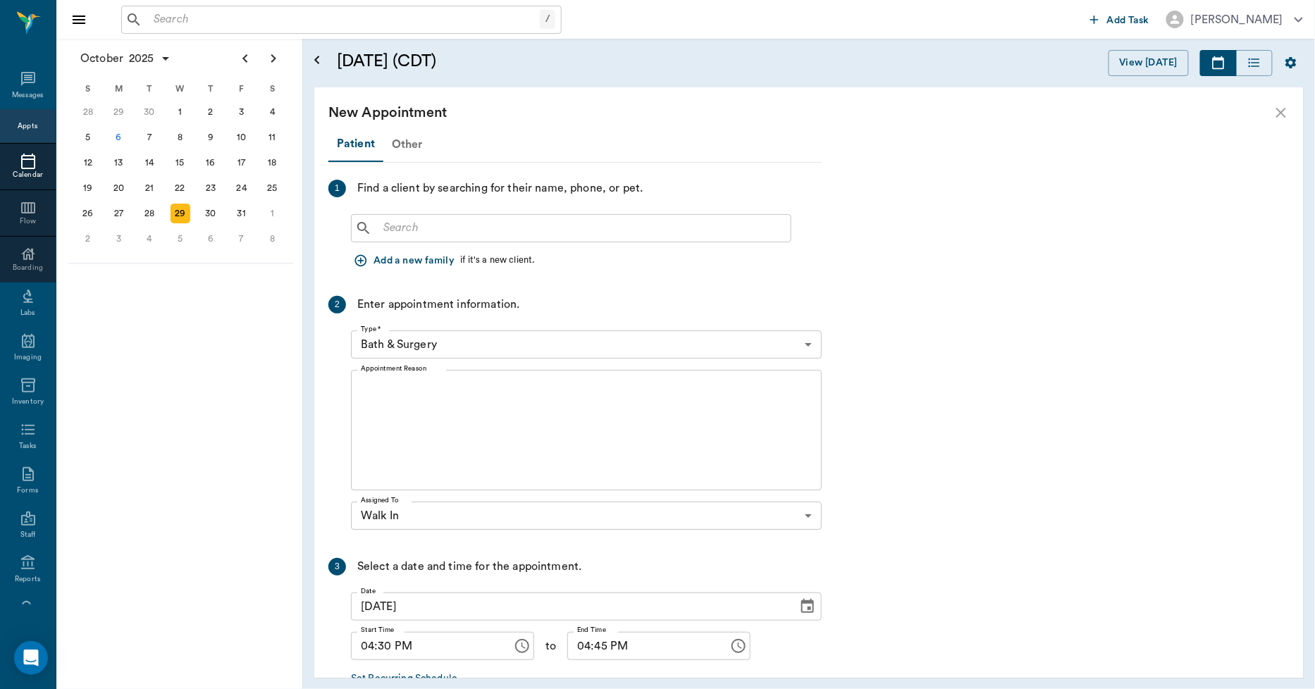
click at [410, 141] on div "Other" at bounding box center [407, 145] width 48 height 34
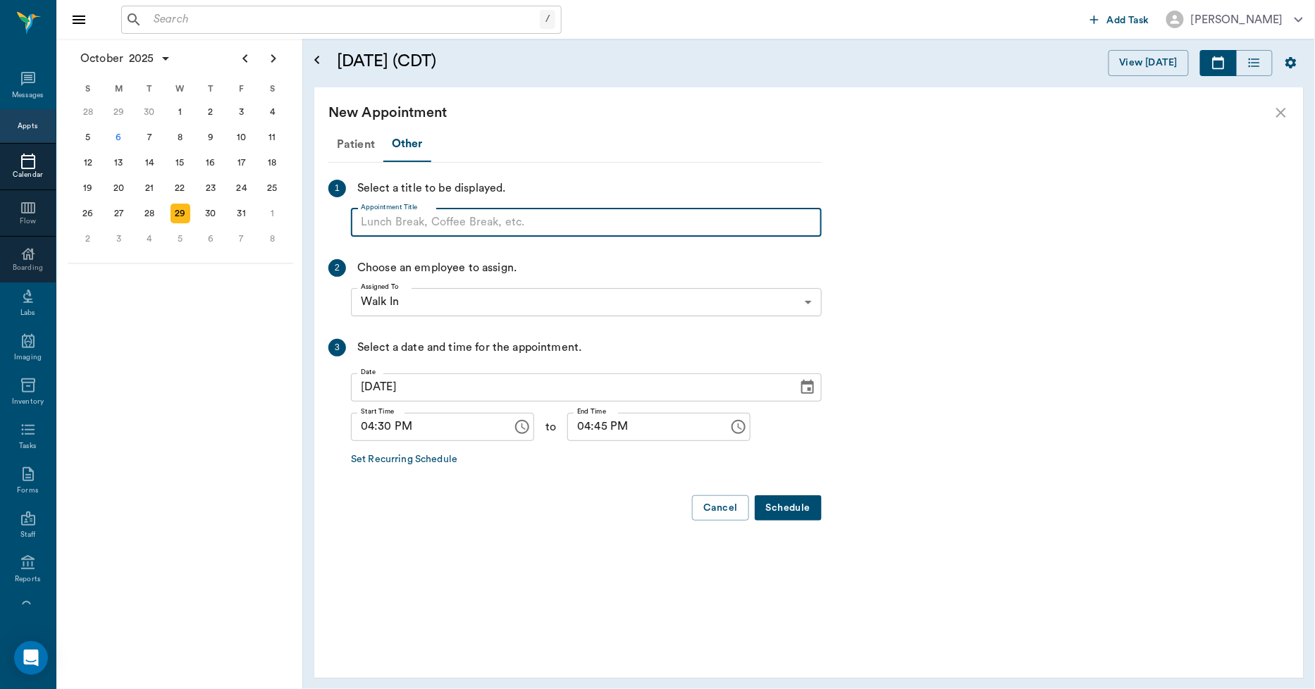
paste input "NO APPOINTMENT! EMERGENCY ONLY!"
drag, startPoint x: 599, startPoint y: 216, endPoint x: 467, endPoint y: 247, distance: 135.2
click at [467, 247] on div "Patient Other 1 Select a title to be displayed. Appointment Title NO APPOINTMEN…" at bounding box center [574, 330] width 493 height 406
type input "NO APPOINTMENT!"
click at [567, 426] on input "04:45 PM" at bounding box center [643, 427] width 152 height 28
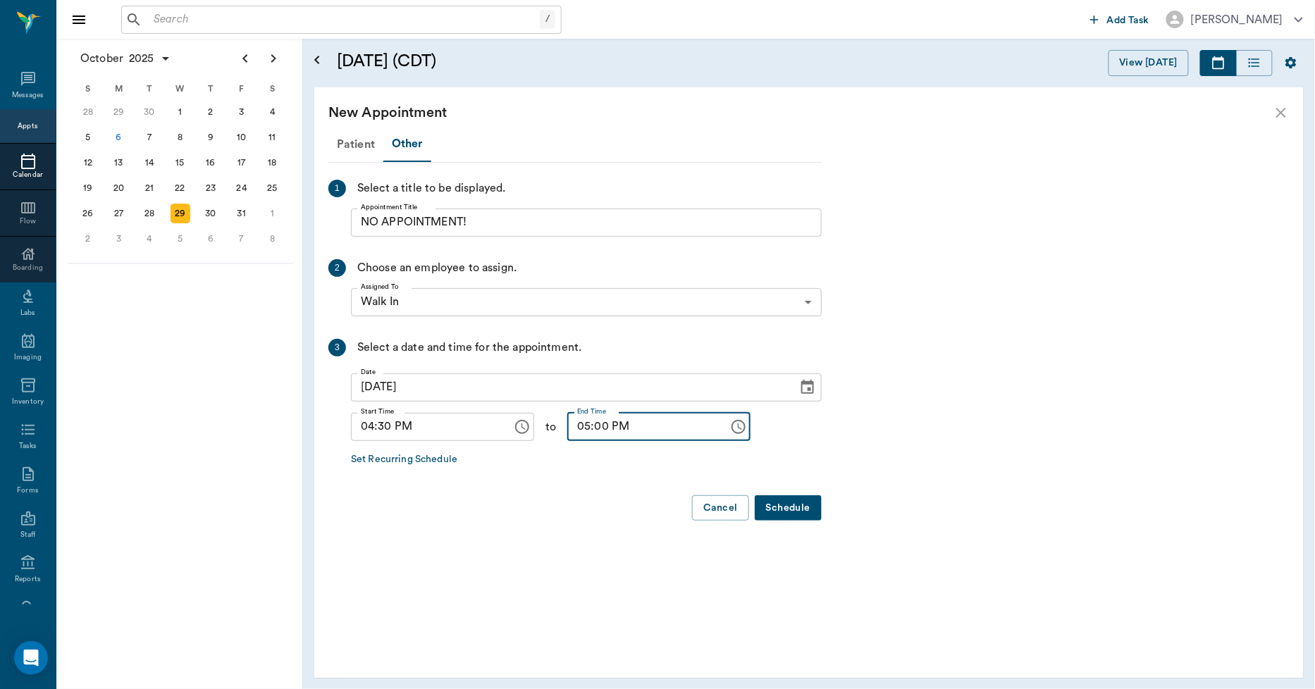
type input "05:00 PM"
click at [797, 510] on button "Schedule" at bounding box center [788, 508] width 67 height 26
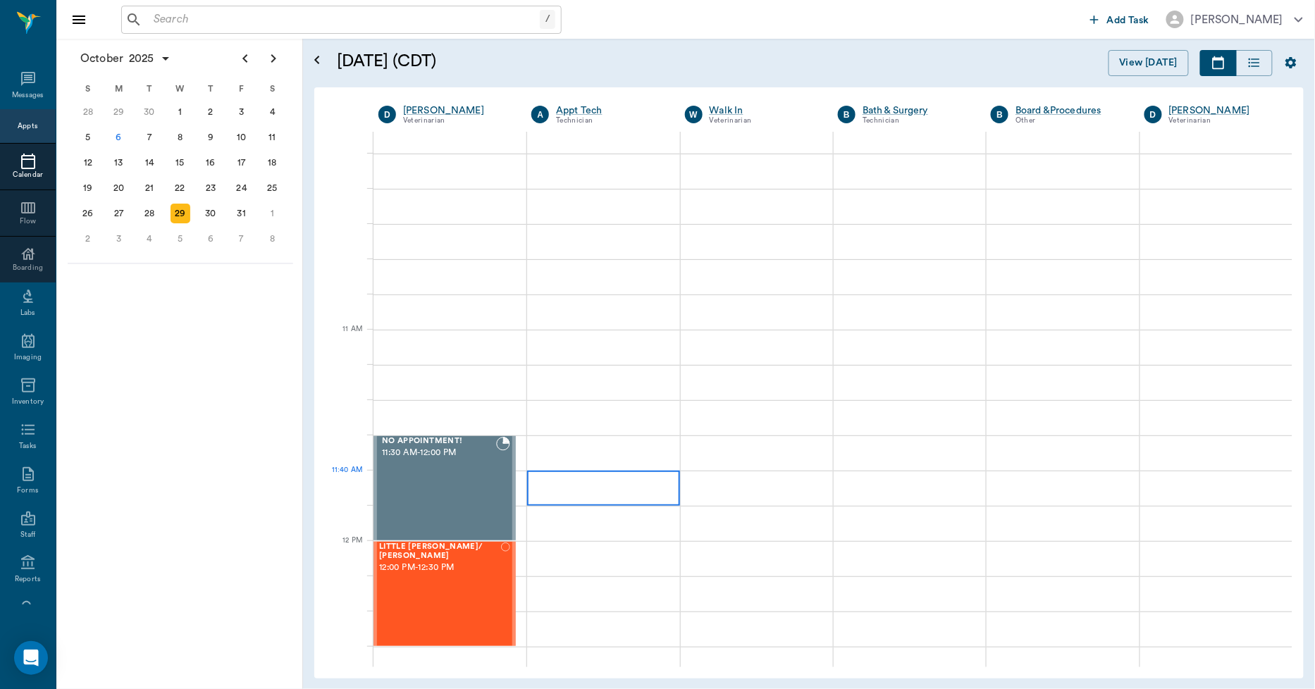
scroll to position [548, 0]
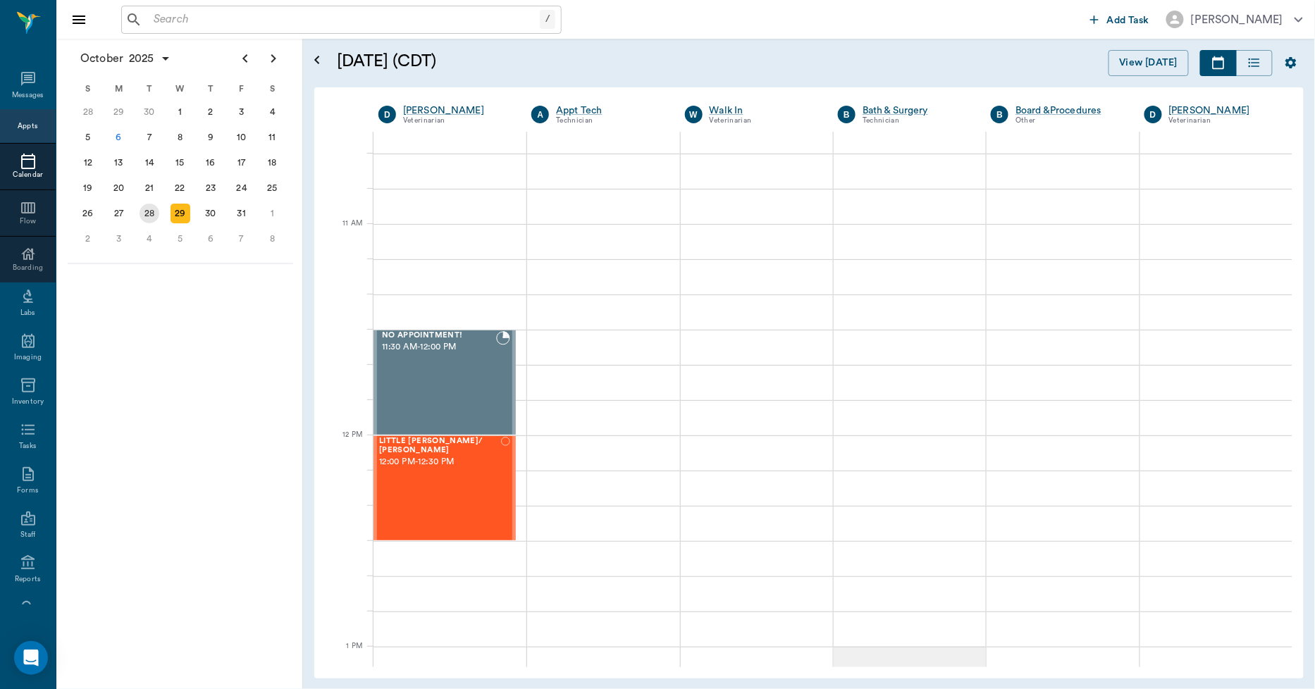
click at [145, 206] on div "28" at bounding box center [150, 214] width 20 height 20
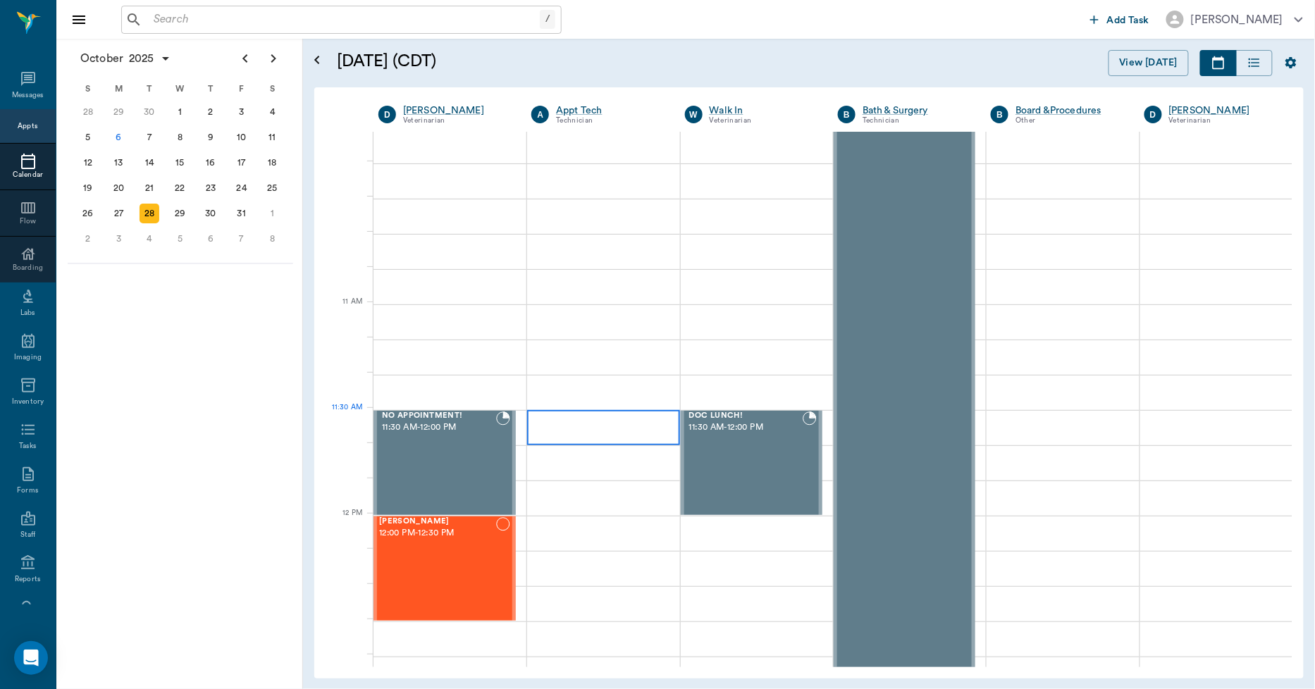
scroll to position [469, 0]
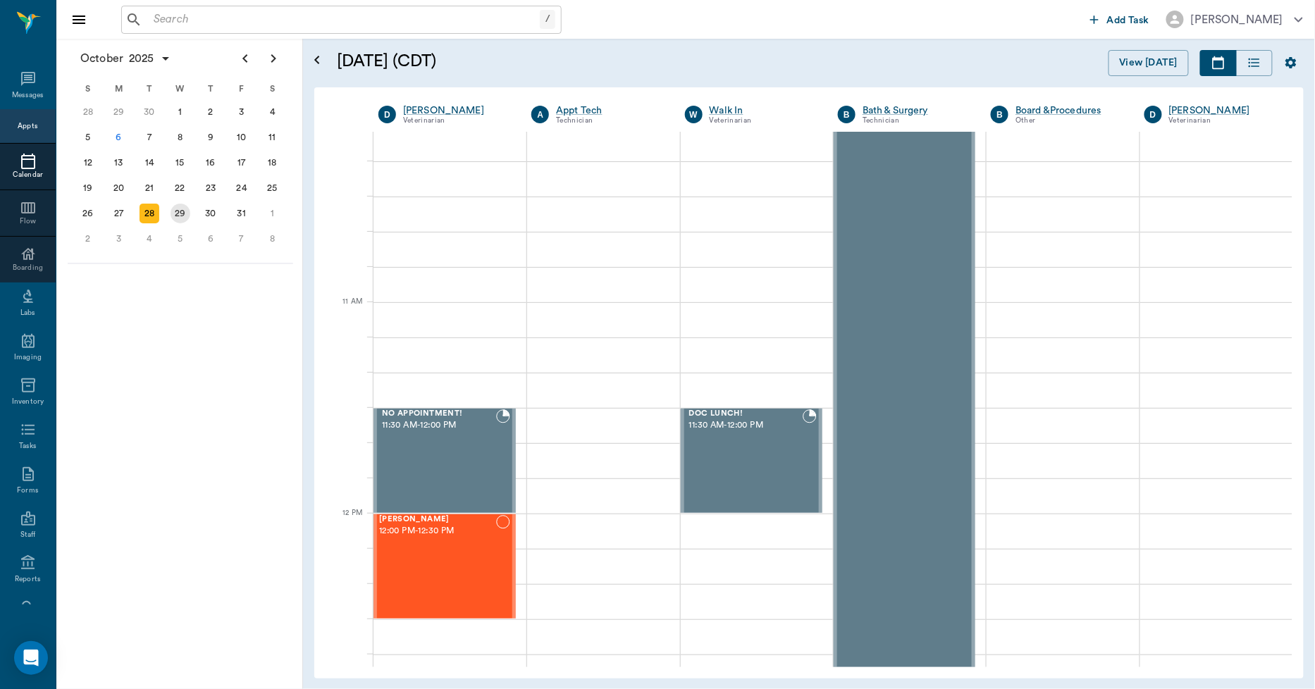
click at [173, 209] on div "29" at bounding box center [181, 214] width 20 height 20
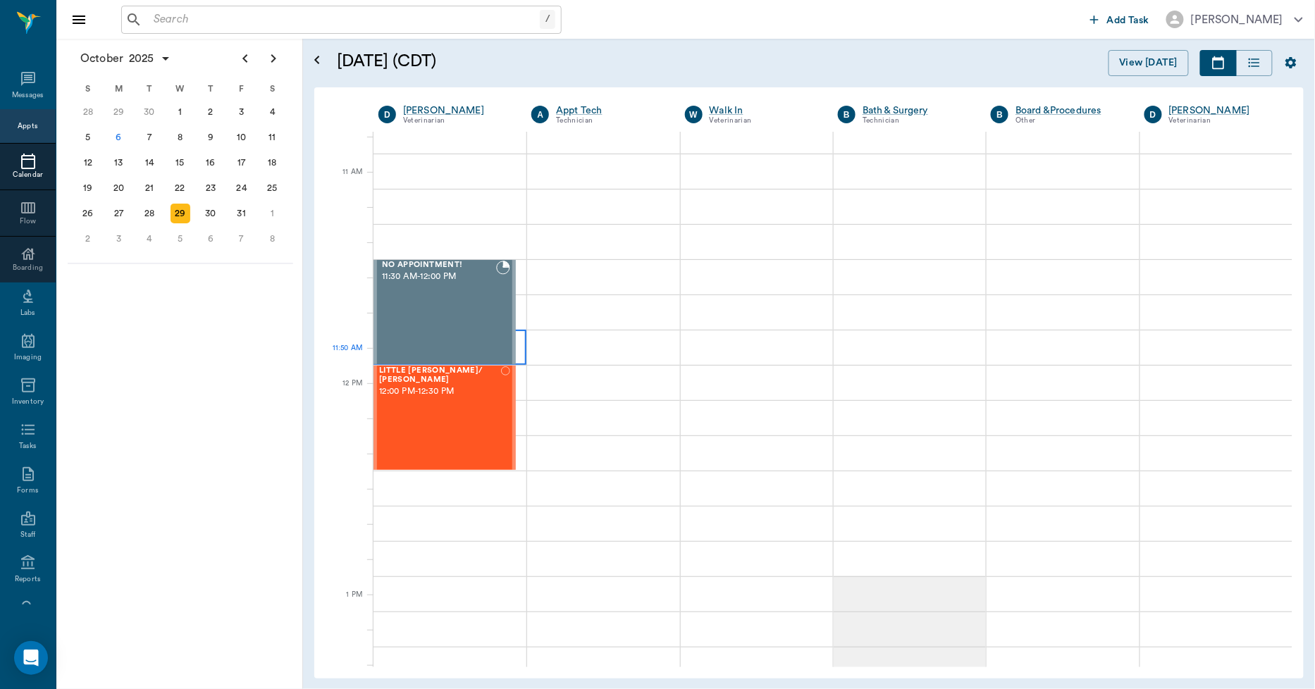
scroll to position [705, 0]
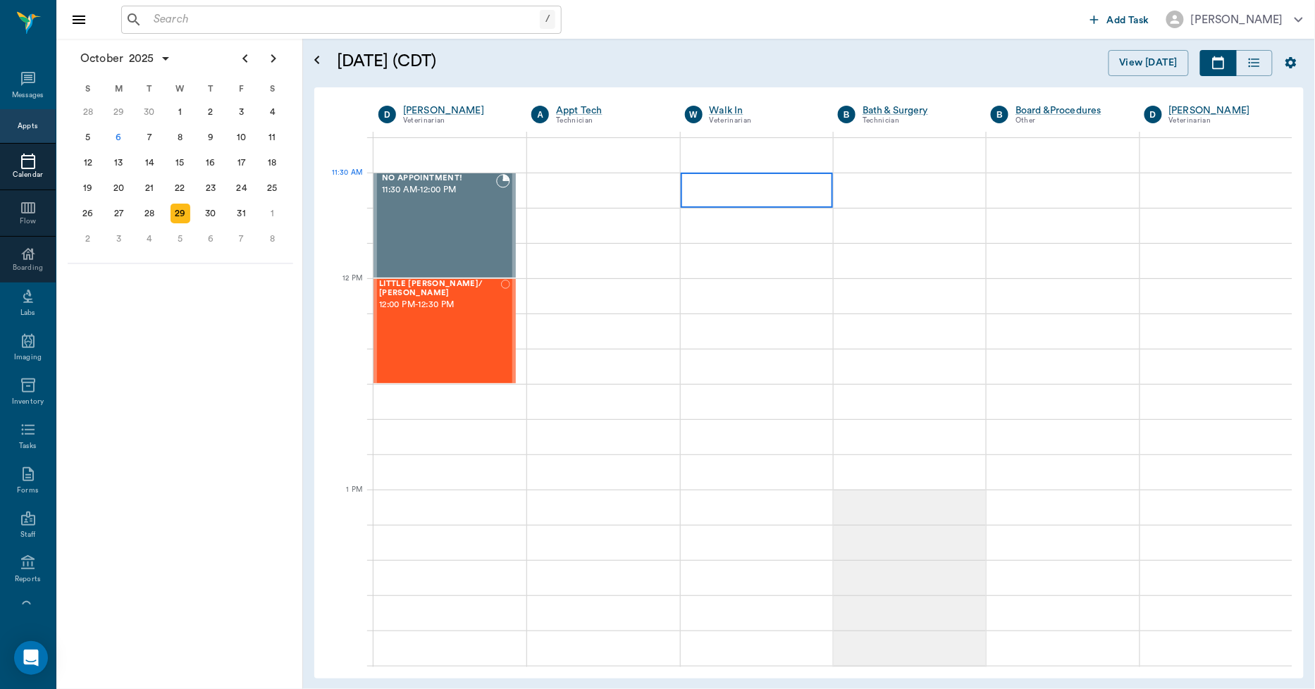
click at [702, 191] on div at bounding box center [757, 190] width 152 height 35
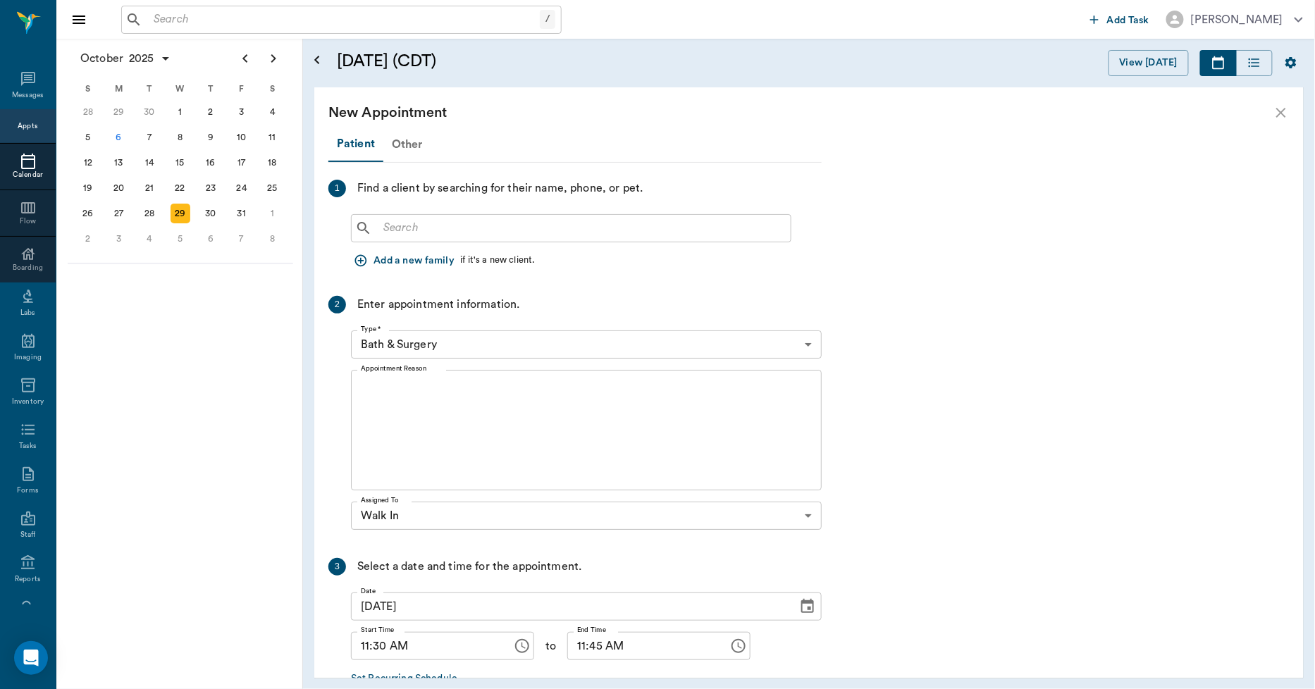
click at [405, 145] on div "Other" at bounding box center [407, 145] width 48 height 34
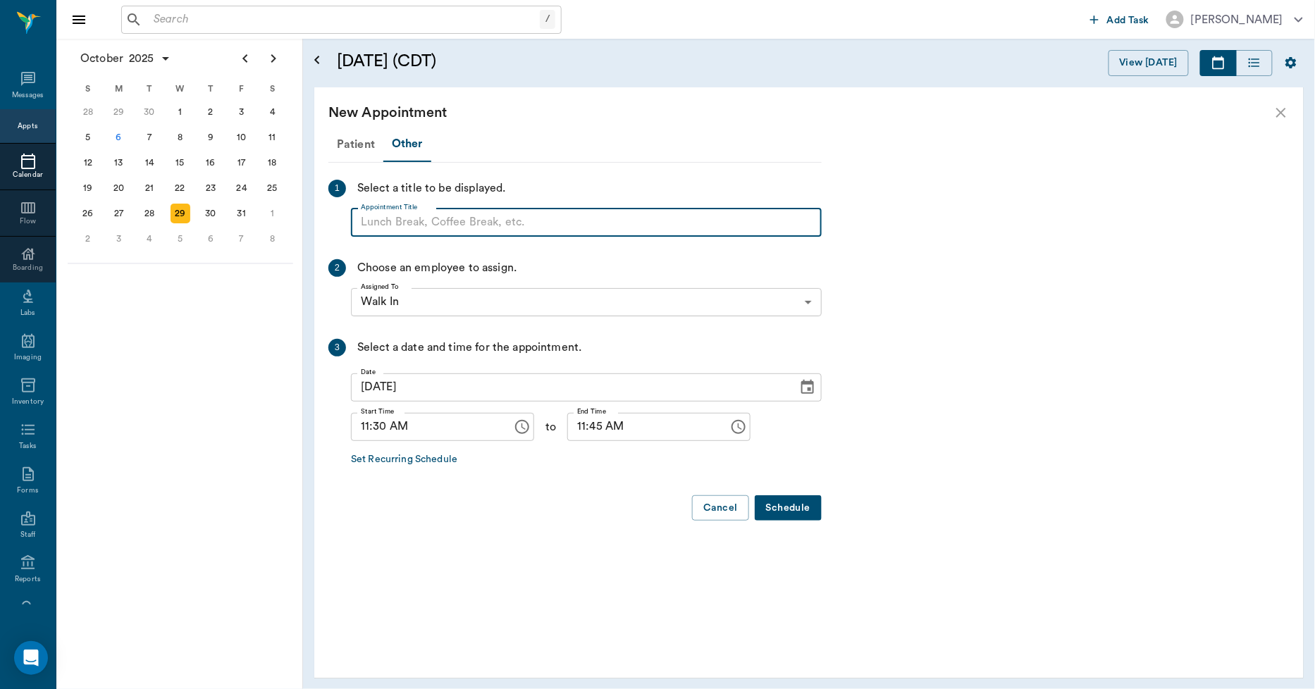
click at [419, 216] on input "Appointment Title" at bounding box center [586, 223] width 471 height 28
type input "DOC LUNCH!"
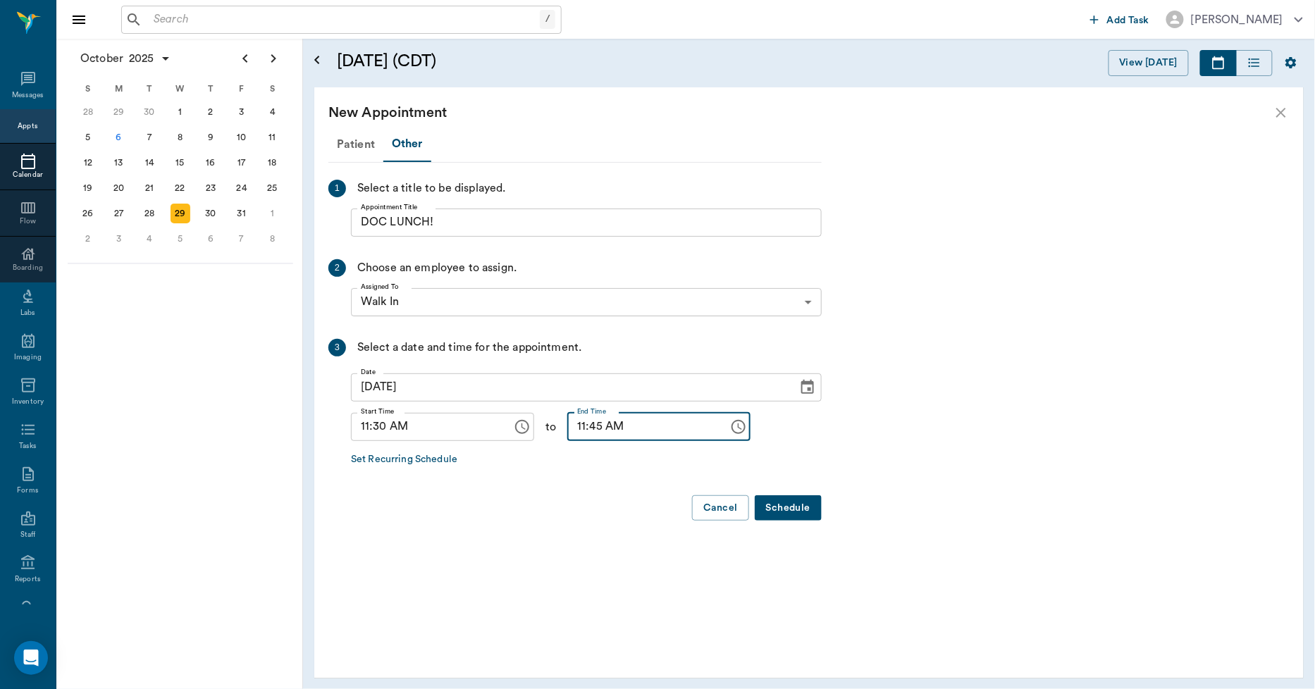
click at [567, 431] on input "11:45 AM" at bounding box center [643, 427] width 152 height 28
type input "12:00 PM"
click at [787, 504] on button "Schedule" at bounding box center [788, 508] width 67 height 26
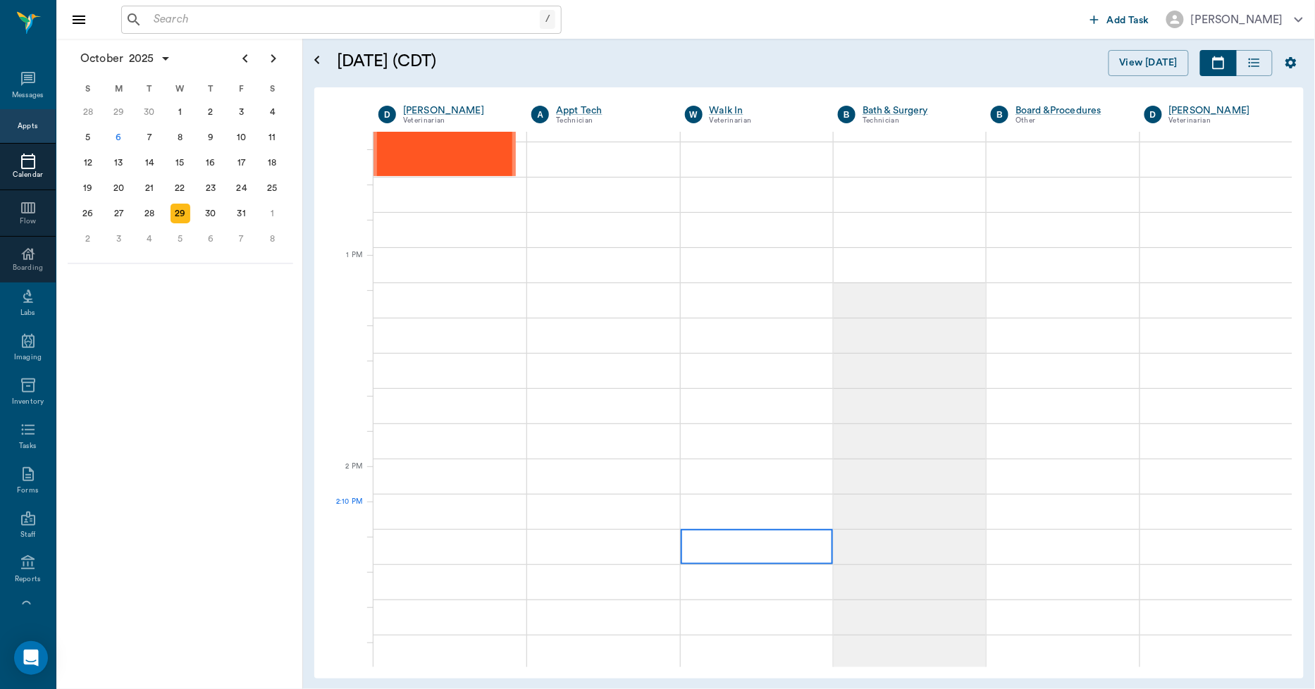
scroll to position [939, 0]
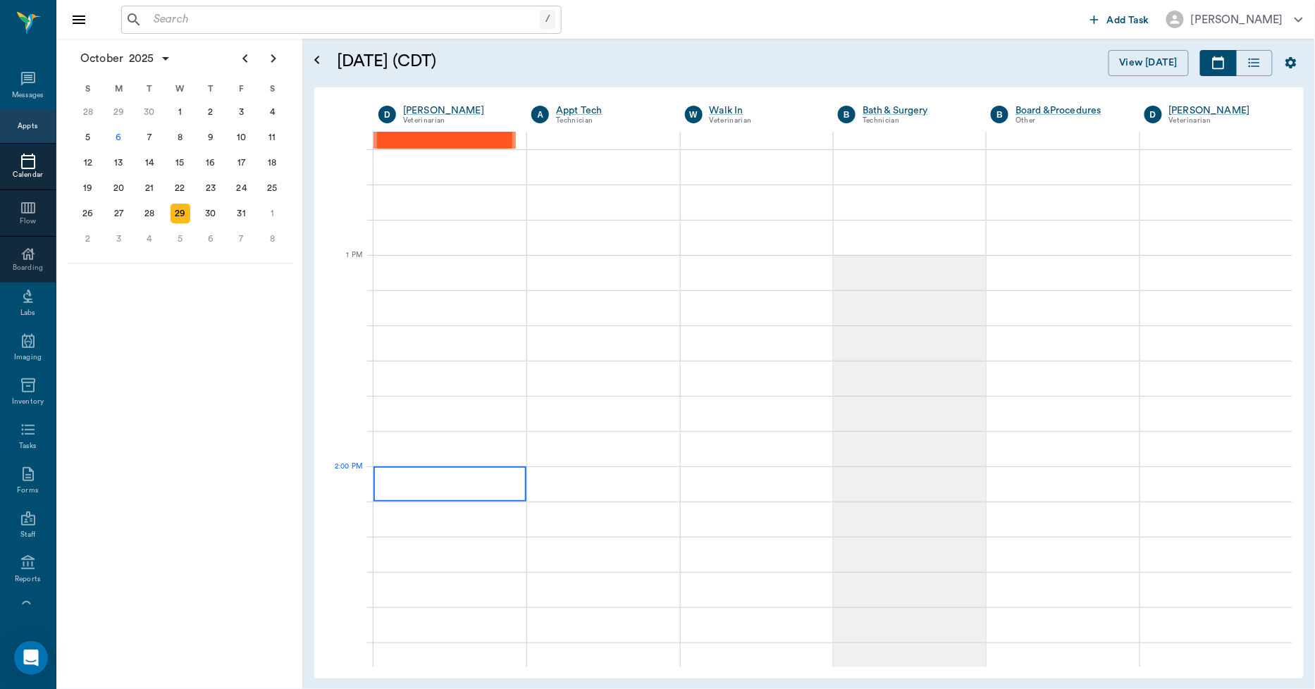
click at [449, 484] on div at bounding box center [450, 484] width 153 height 35
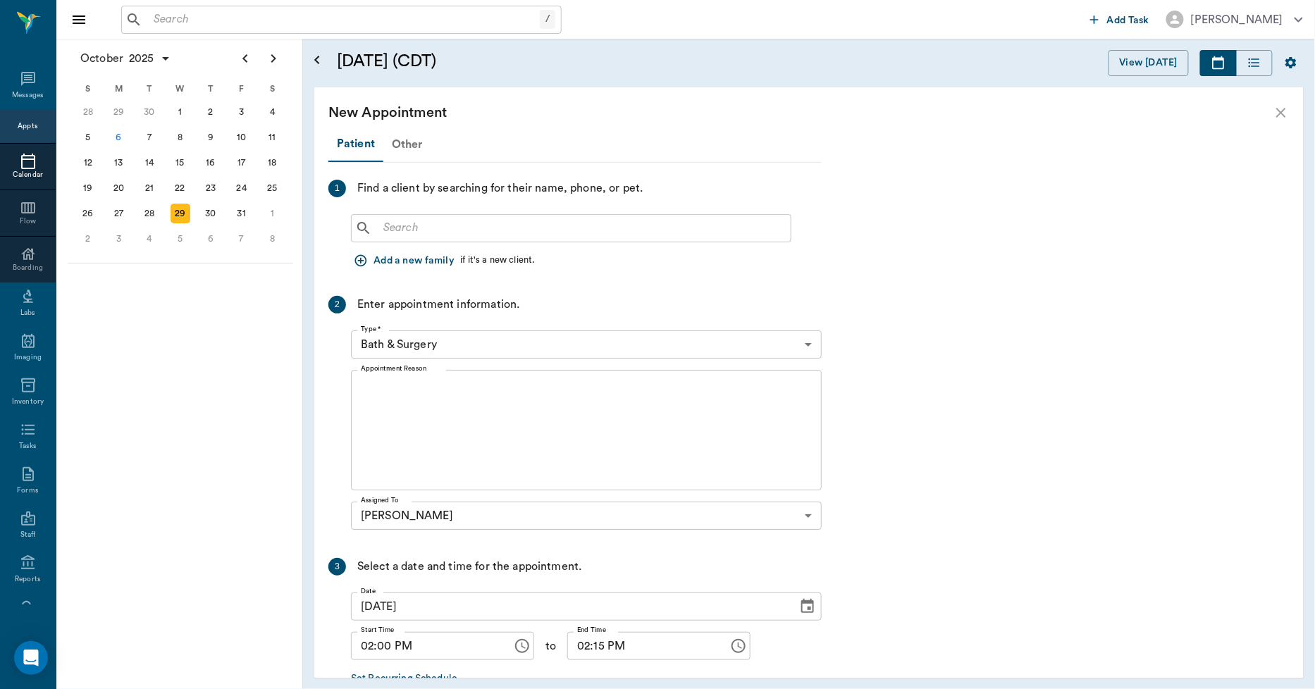
click at [402, 148] on div "Other" at bounding box center [407, 145] width 48 height 34
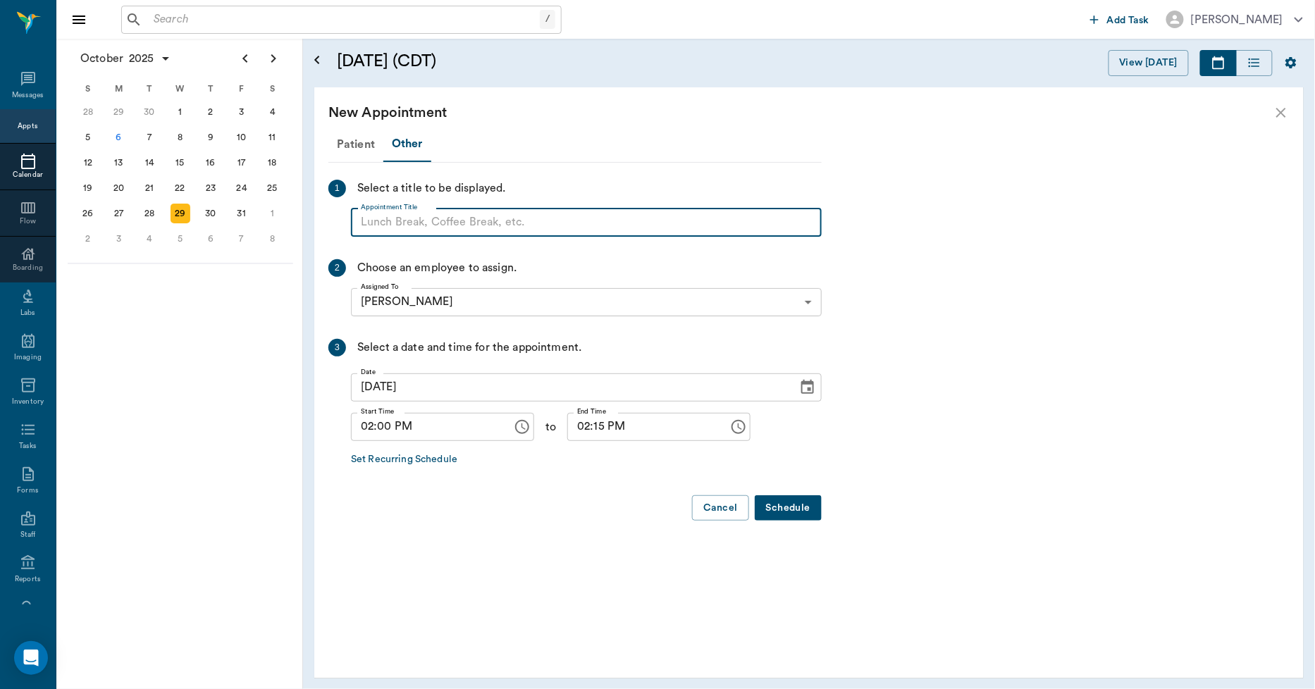
paste input "NO APPOINTMENT! EMERGENCY ONLY!"
drag, startPoint x: 595, startPoint y: 216, endPoint x: 468, endPoint y: 228, distance: 128.1
click at [468, 228] on input "NO APPOINTMENT! EMERGENCY ONLY!" at bounding box center [586, 223] width 471 height 28
type input "NO APPOINTMENT!"
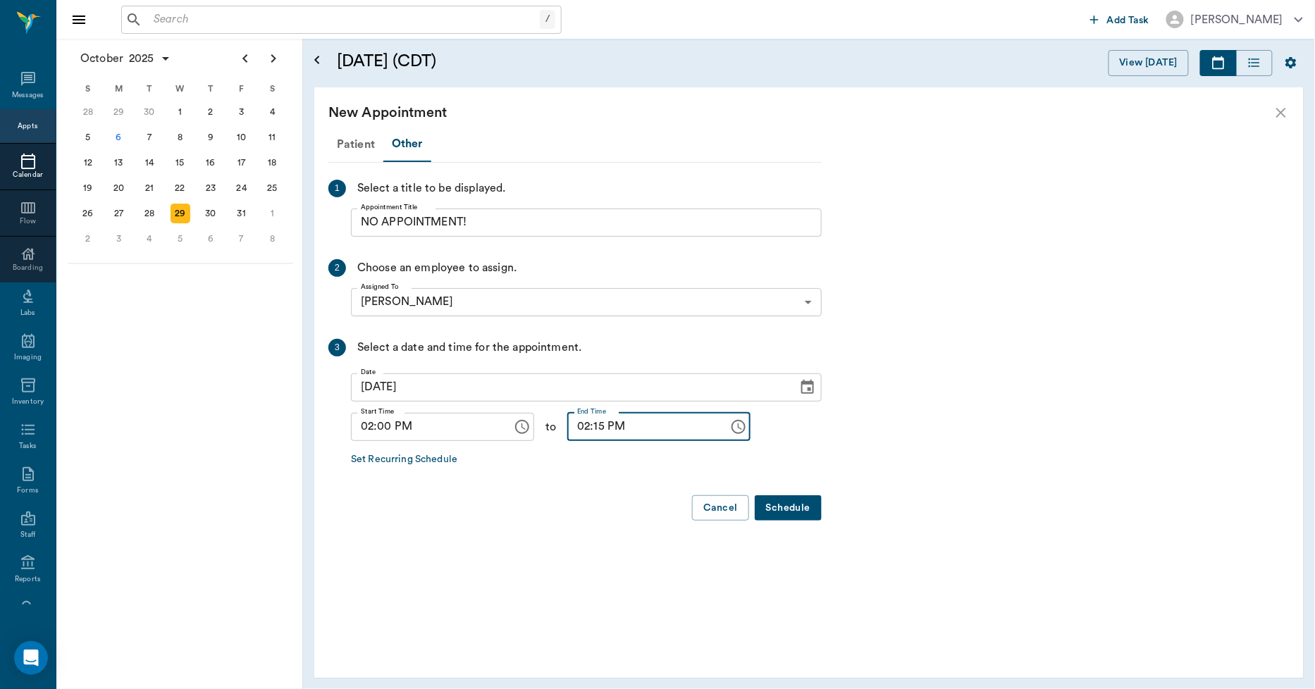
click at [584, 428] on input "02:15 PM" at bounding box center [643, 427] width 152 height 28
type input "02:30 PM"
click at [798, 505] on button "Schedule" at bounding box center [788, 508] width 67 height 26
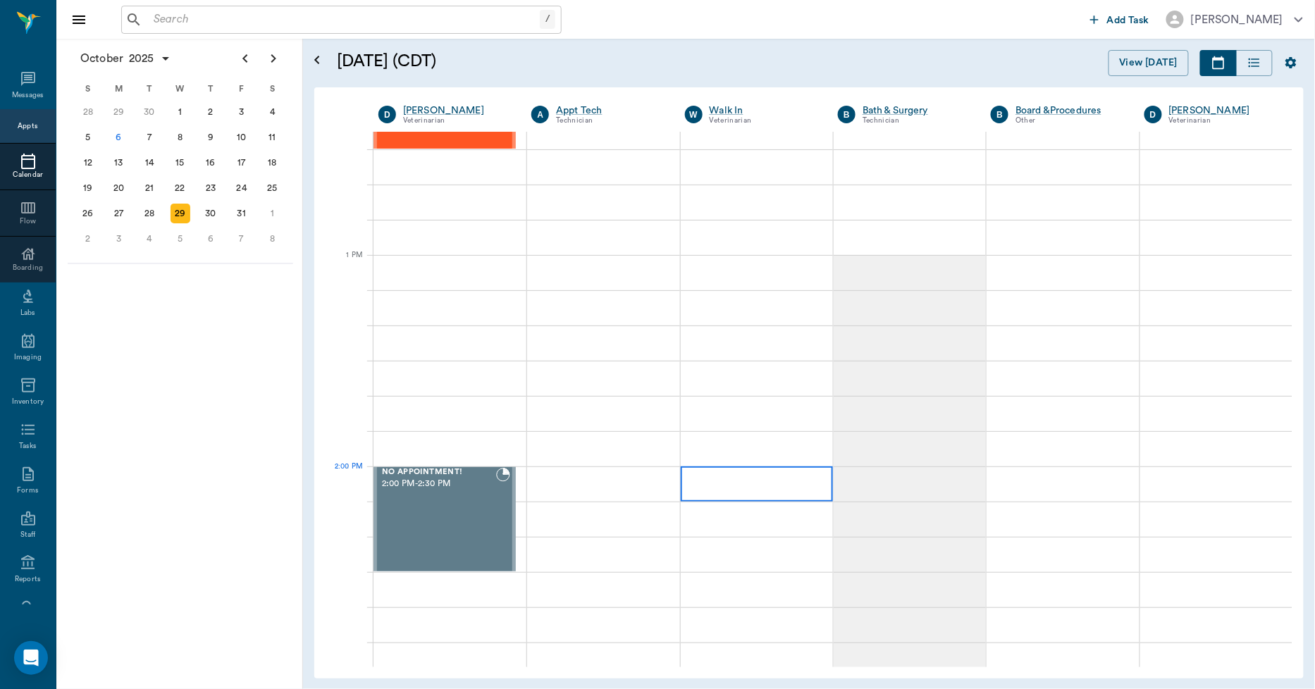
click at [779, 488] on div at bounding box center [757, 484] width 152 height 35
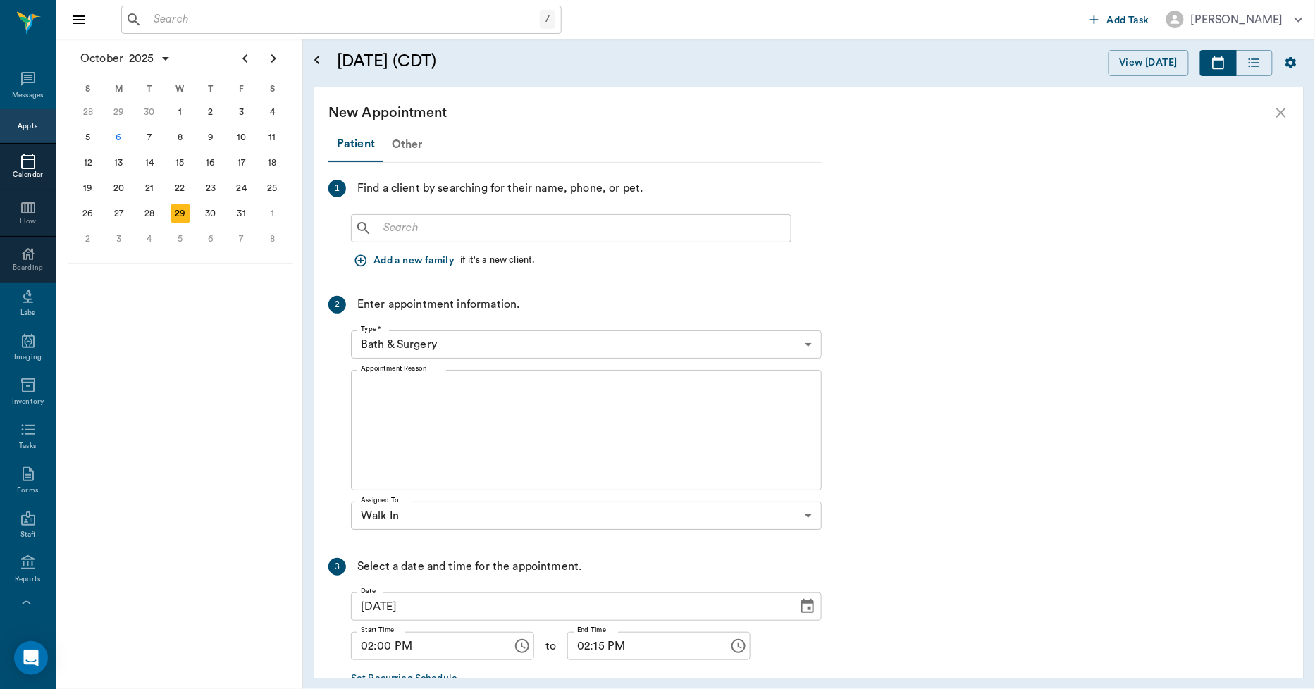
click at [407, 147] on div "Other" at bounding box center [407, 145] width 48 height 34
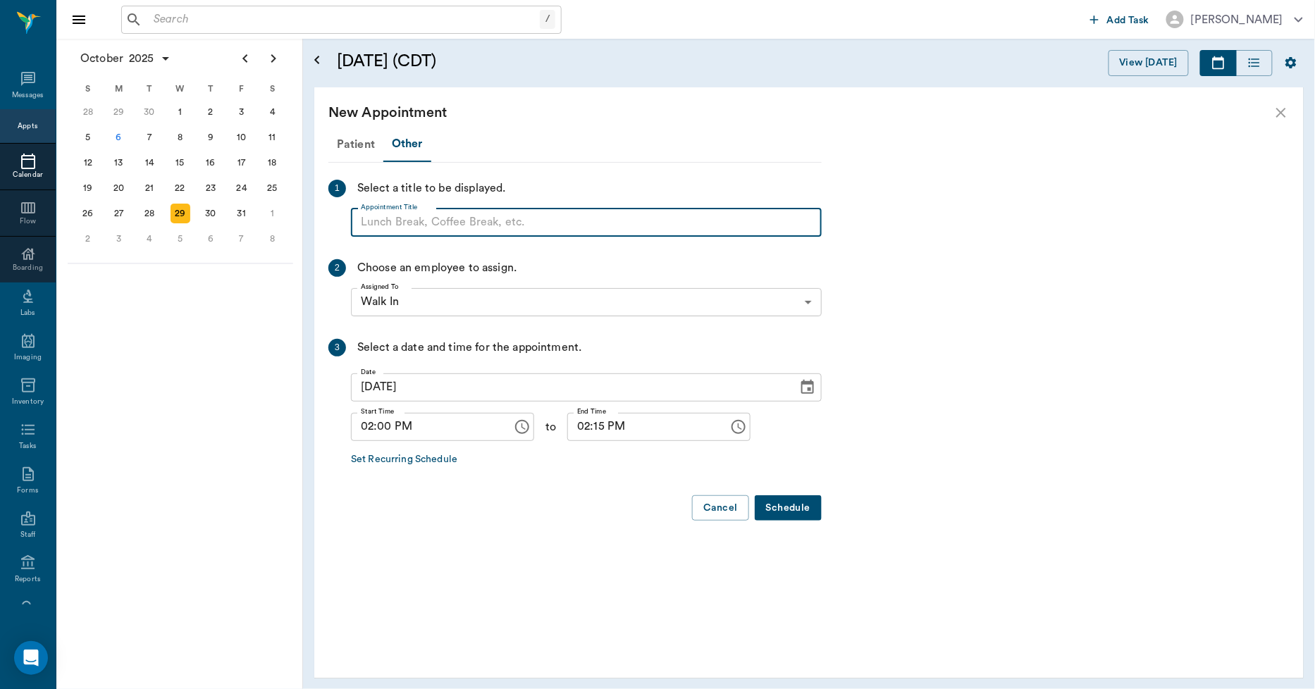
paste input "NO APPOINTMENT! EMERGENCY ONLY!"
drag, startPoint x: 584, startPoint y: 217, endPoint x: 473, endPoint y: 247, distance: 114.7
click at [473, 247] on div "Patient Other 1 Select a title to be displayed. Appointment Title NO APPOINTMEN…" at bounding box center [574, 330] width 493 height 406
paste input "NO APPOINTMENT!"
drag, startPoint x: 692, startPoint y: 213, endPoint x: 474, endPoint y: 226, distance: 218.2
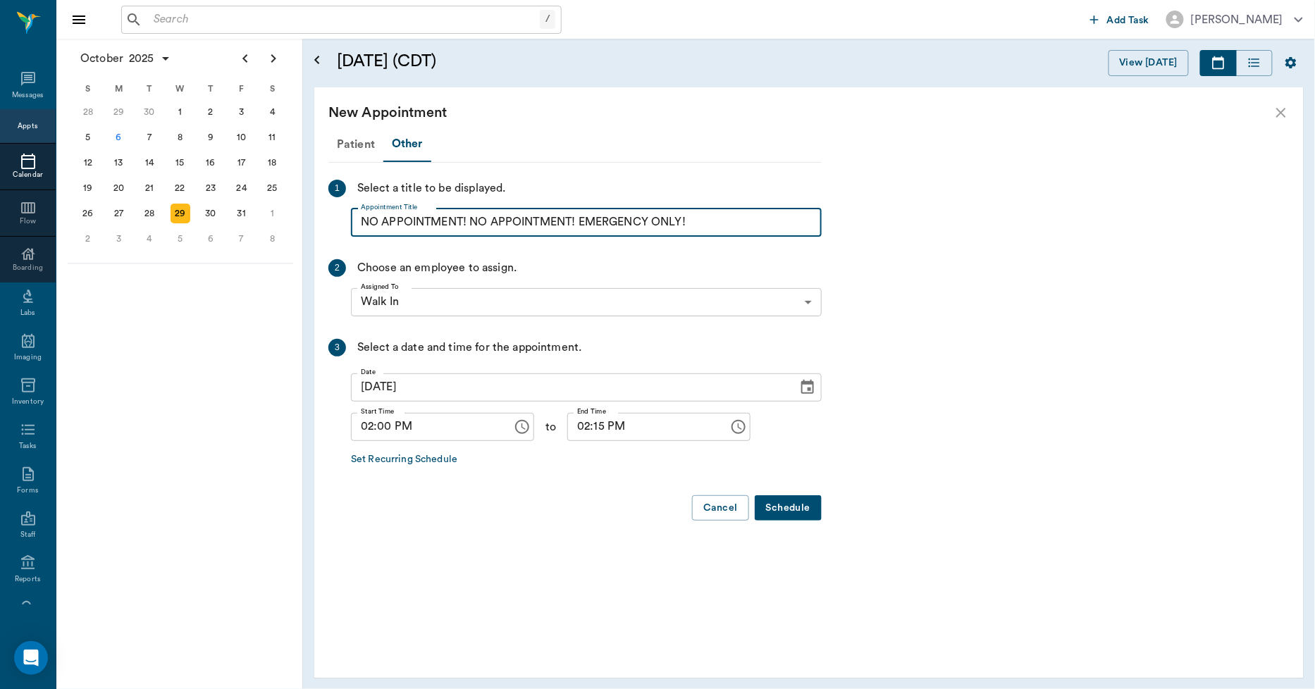
click at [474, 226] on input "NO APPOINTMENT! NO APPOINTMENT! EMERGENCY ONLY!" at bounding box center [586, 223] width 471 height 28
type input "NO APPOINTMENT!"
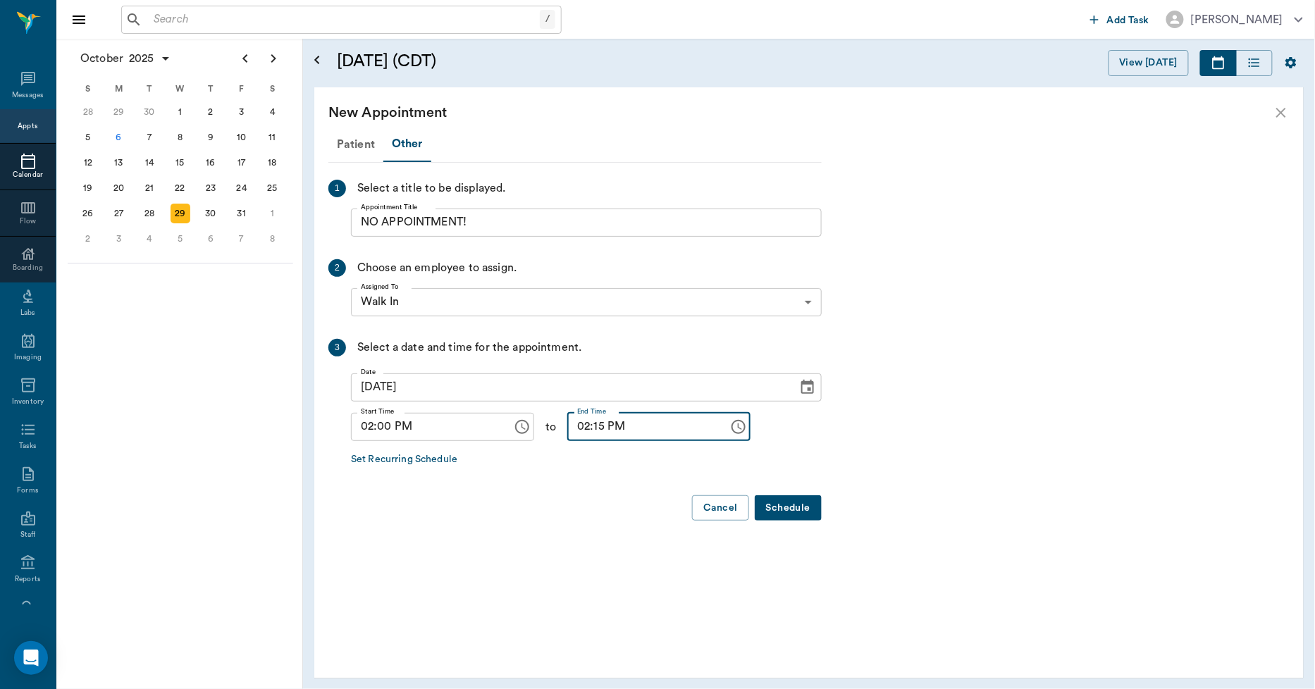
click at [581, 428] on input "02:15 PM" at bounding box center [643, 427] width 152 height 28
type input "02:30 PM"
click at [777, 504] on button "Schedule" at bounding box center [788, 508] width 67 height 26
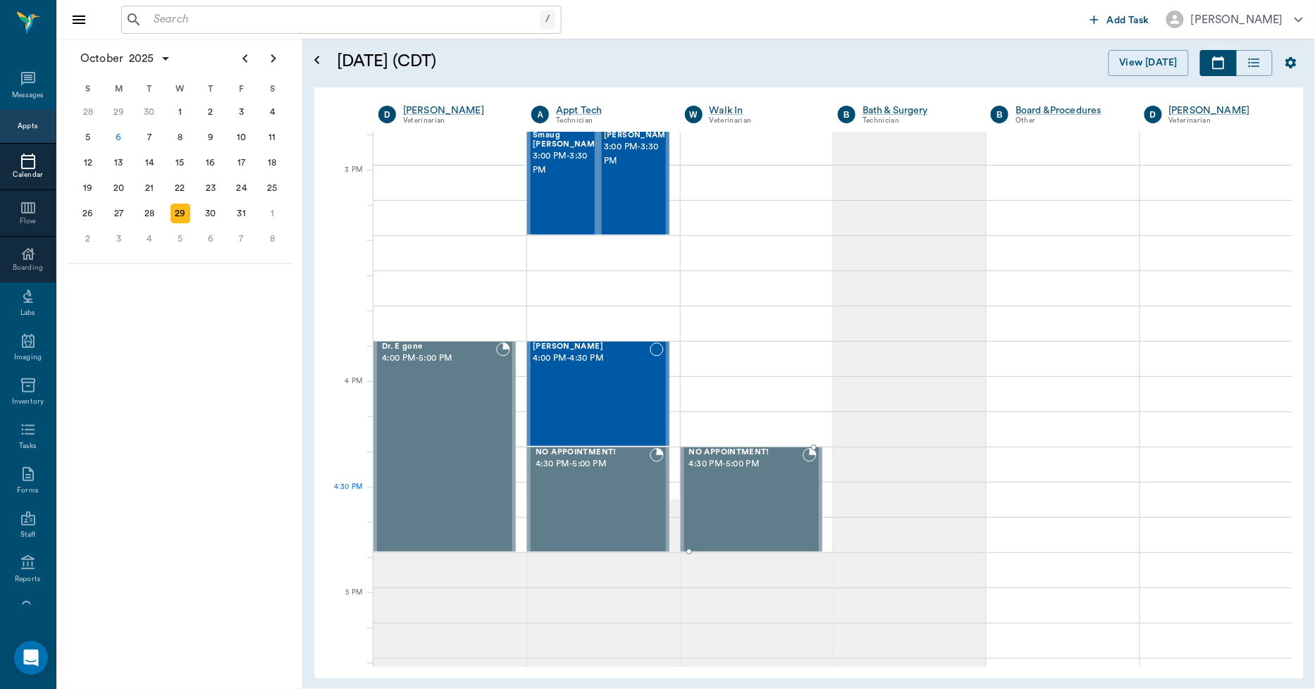
scroll to position [1409, 0]
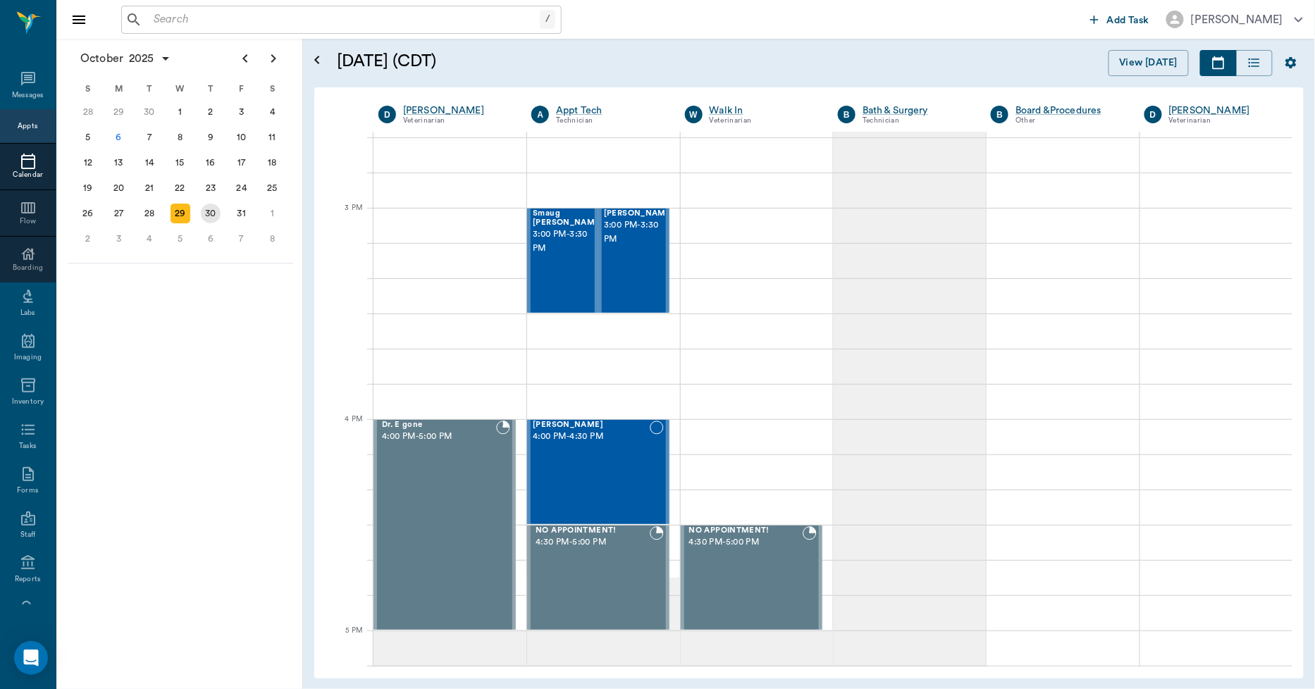
click at [211, 211] on div "30" at bounding box center [211, 214] width 20 height 20
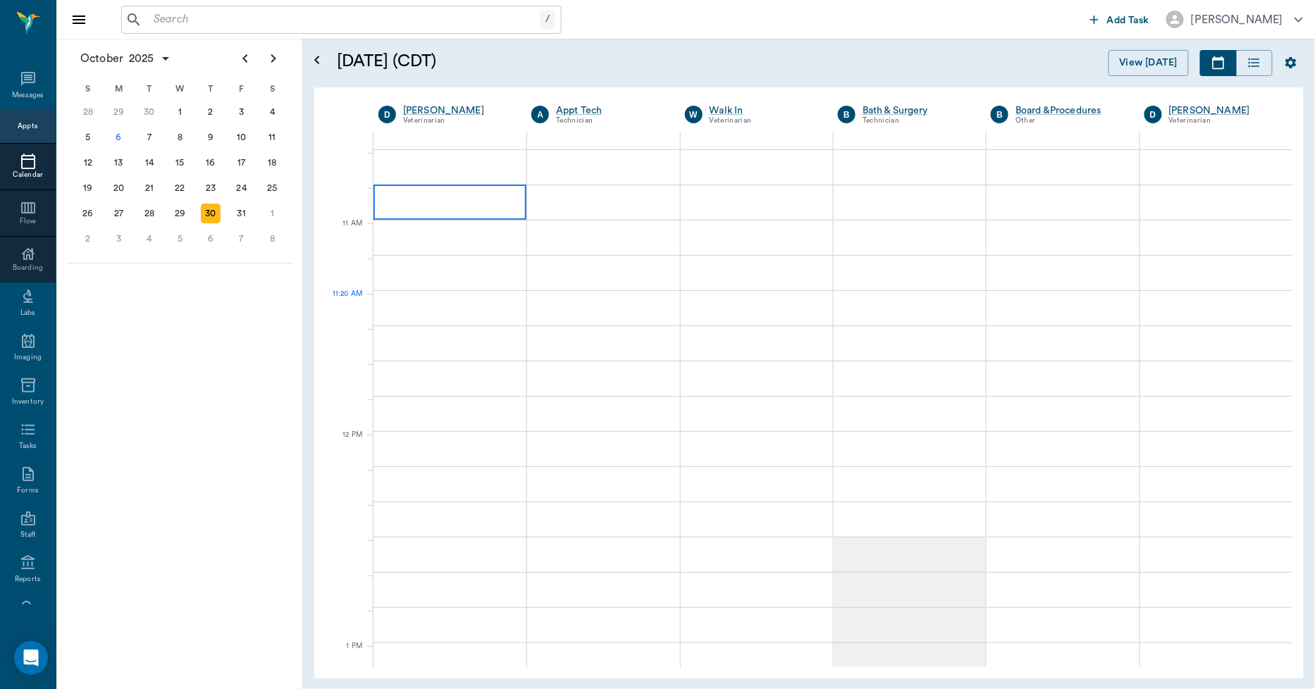
scroll to position [548, 0]
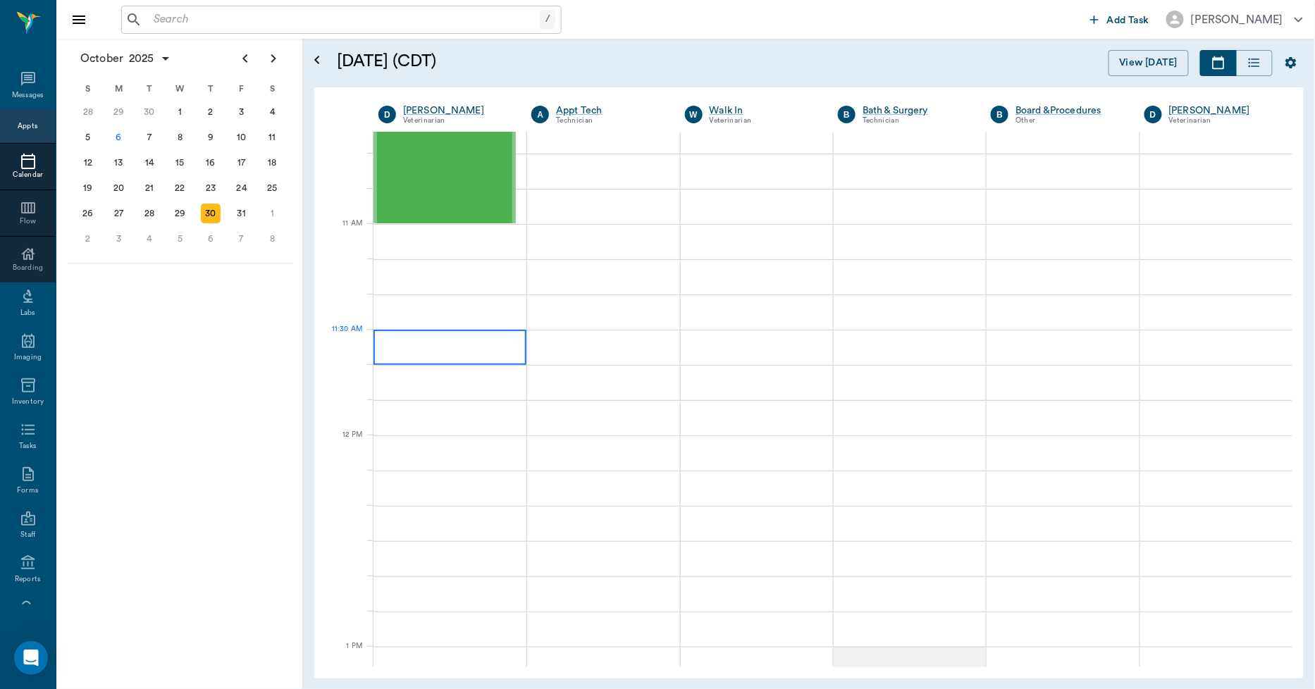
click at [444, 342] on div at bounding box center [450, 347] width 153 height 35
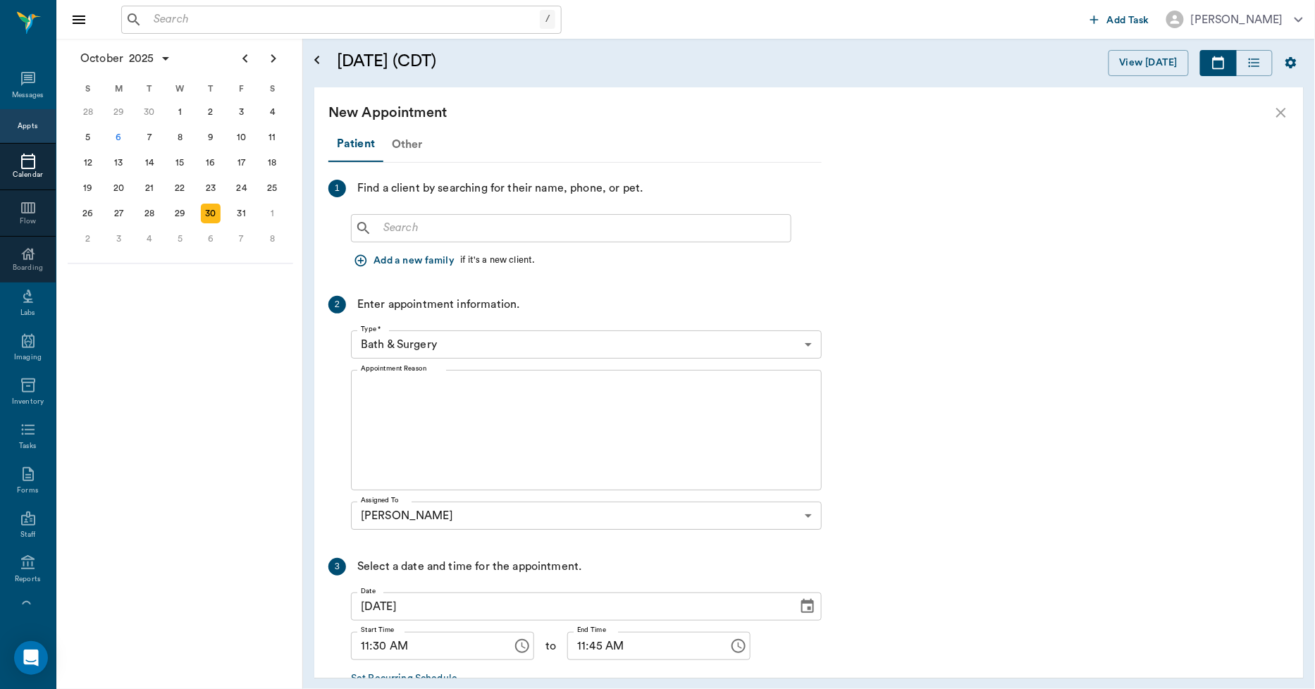
click at [397, 141] on div "Other" at bounding box center [407, 145] width 48 height 34
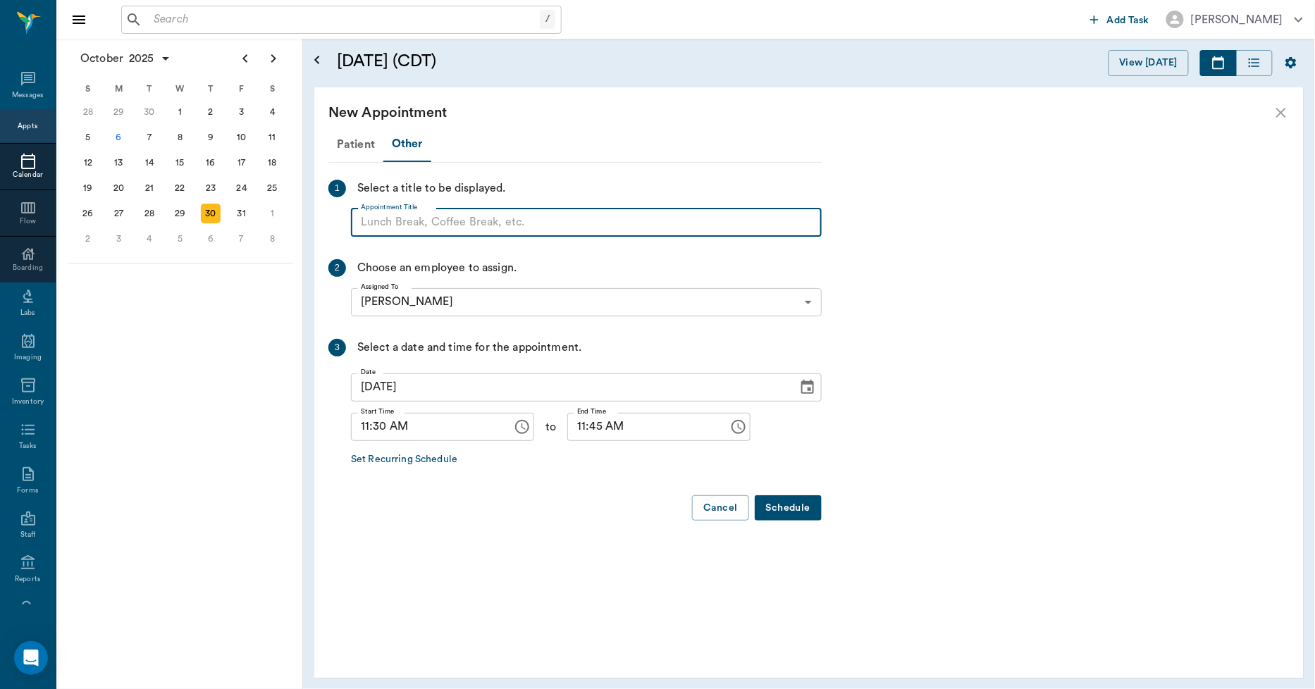
paste input "NO APPOINTMENT! EMERGENCY ONLY!"
drag, startPoint x: 590, startPoint y: 211, endPoint x: 467, endPoint y: 233, distance: 124.4
click at [467, 233] on input "NO APPOINTMENT! EMERGENCY ONLY!" at bounding box center [586, 223] width 471 height 28
type input "NO APPOINTMENT!"
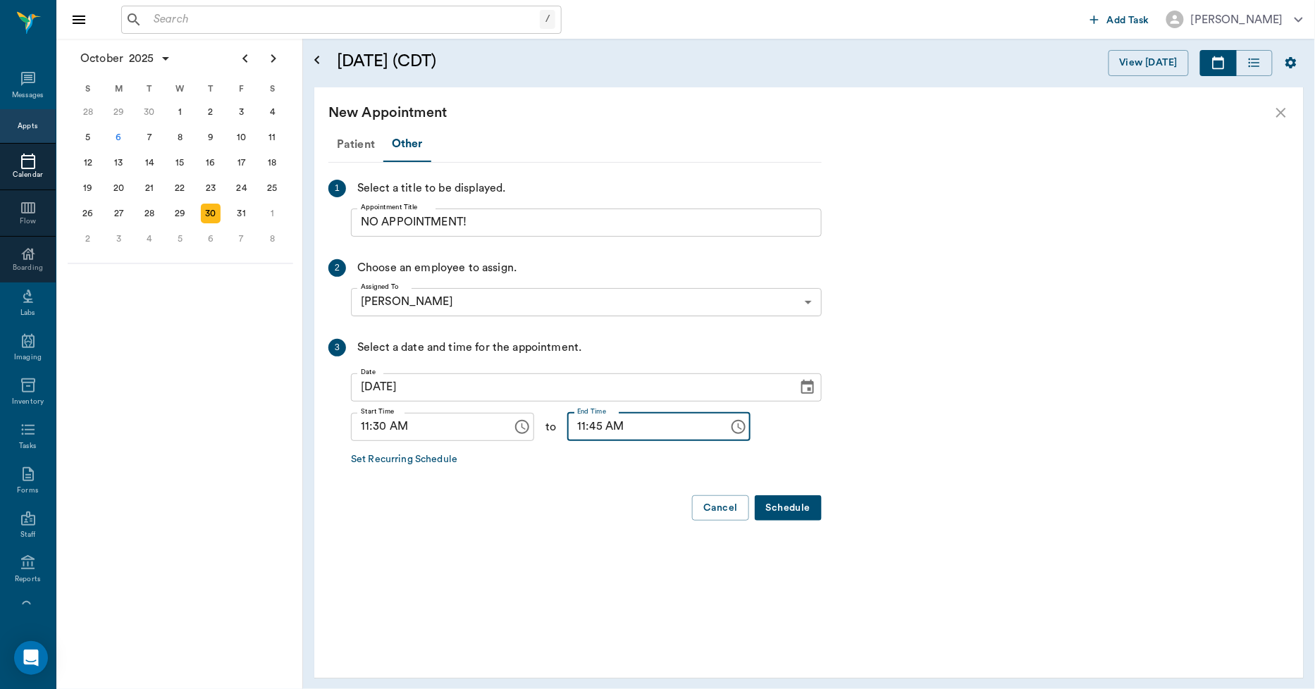
click at [567, 428] on input "11:45 AM" at bounding box center [643, 427] width 152 height 28
type input "12:00 PM"
click at [772, 502] on button "Schedule" at bounding box center [788, 508] width 67 height 26
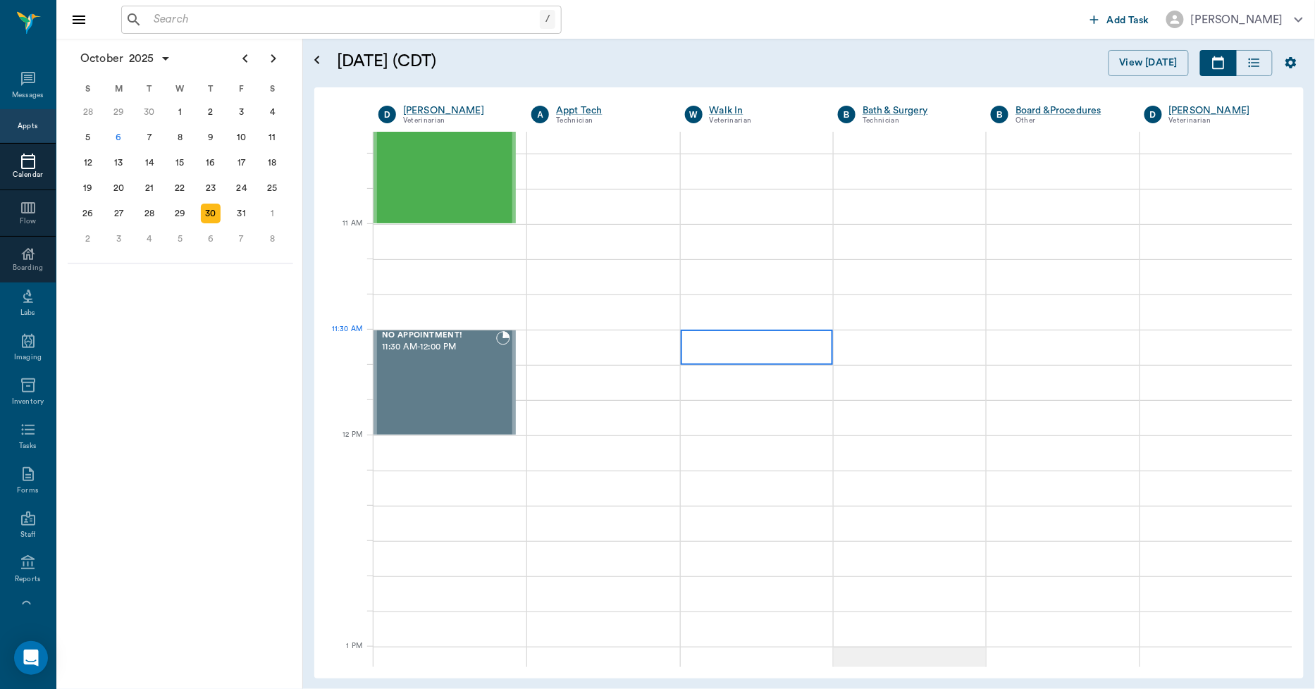
click at [712, 347] on div at bounding box center [757, 347] width 152 height 35
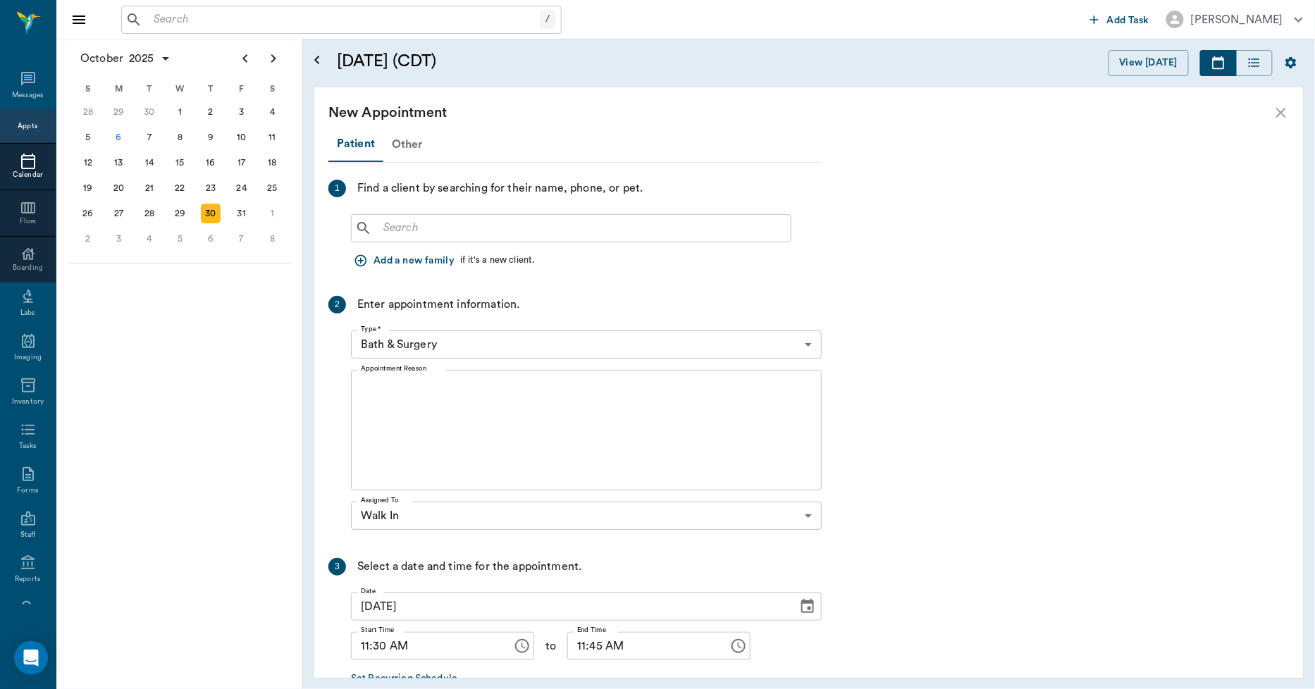
click at [400, 141] on div "Other" at bounding box center [407, 145] width 48 height 34
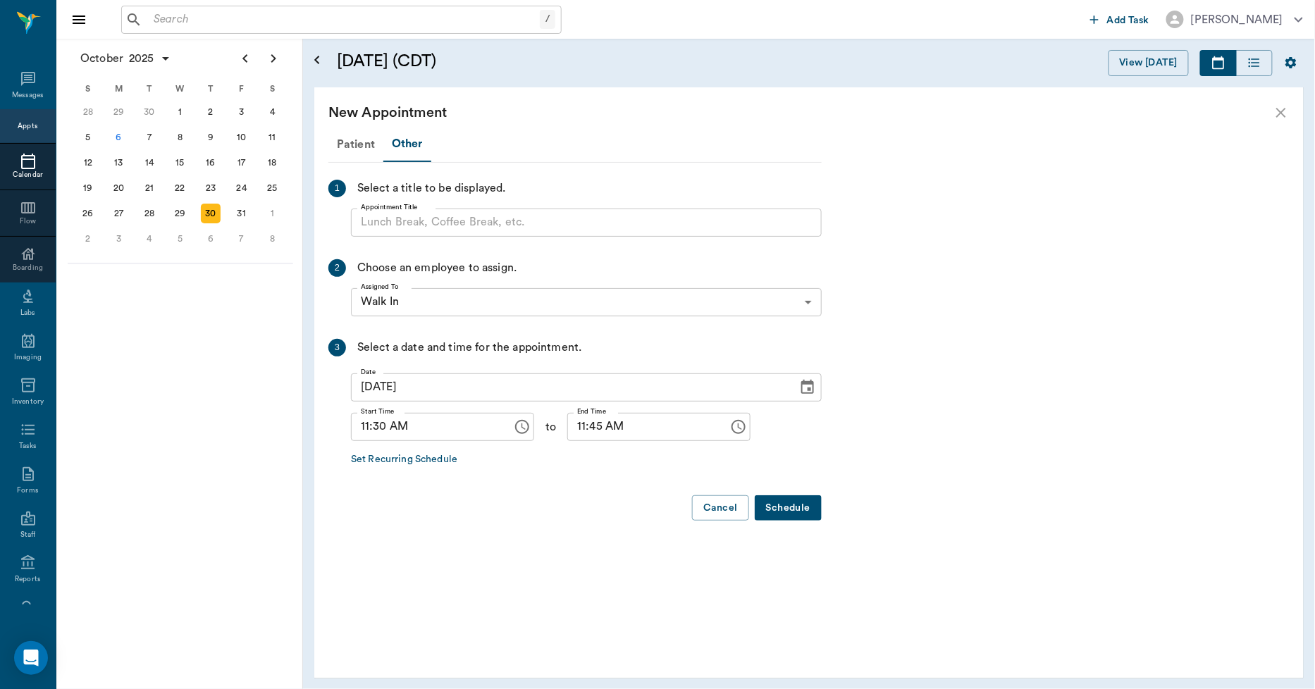
click at [395, 218] on input "Appointment Title" at bounding box center [586, 223] width 471 height 28
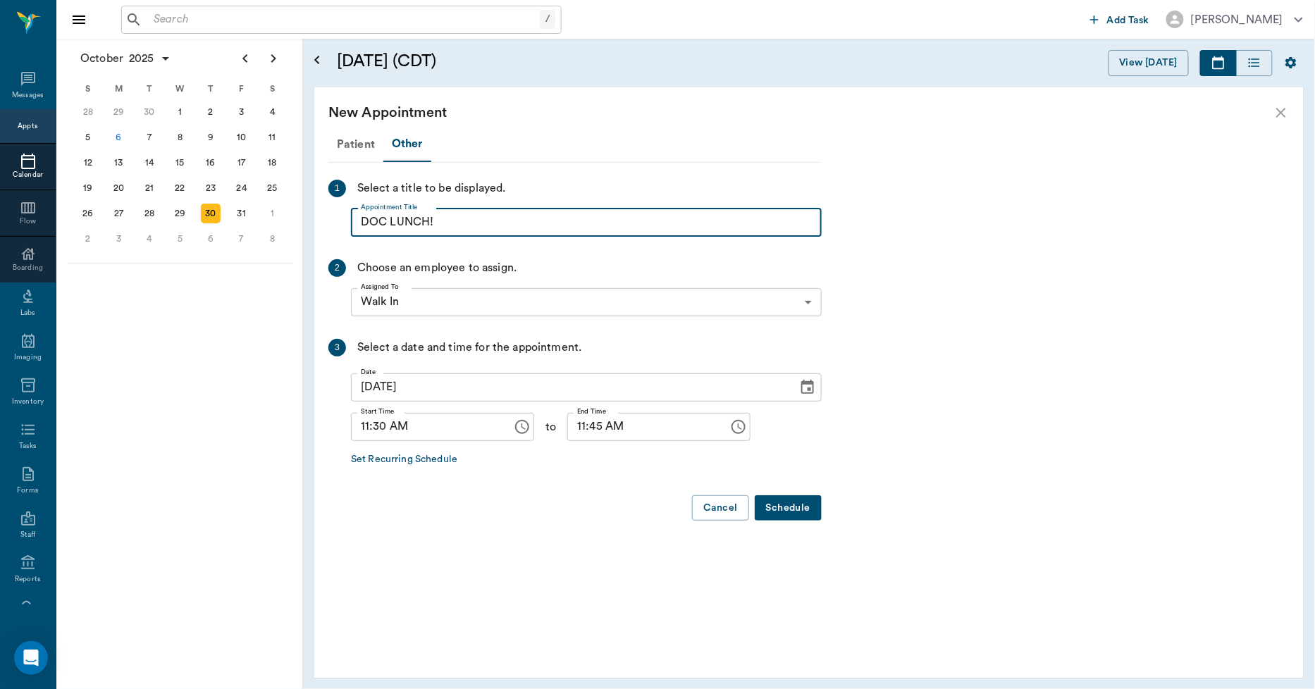
type input "DOC LUNCH!"
click at [567, 426] on input "11:45 AM" at bounding box center [643, 427] width 152 height 28
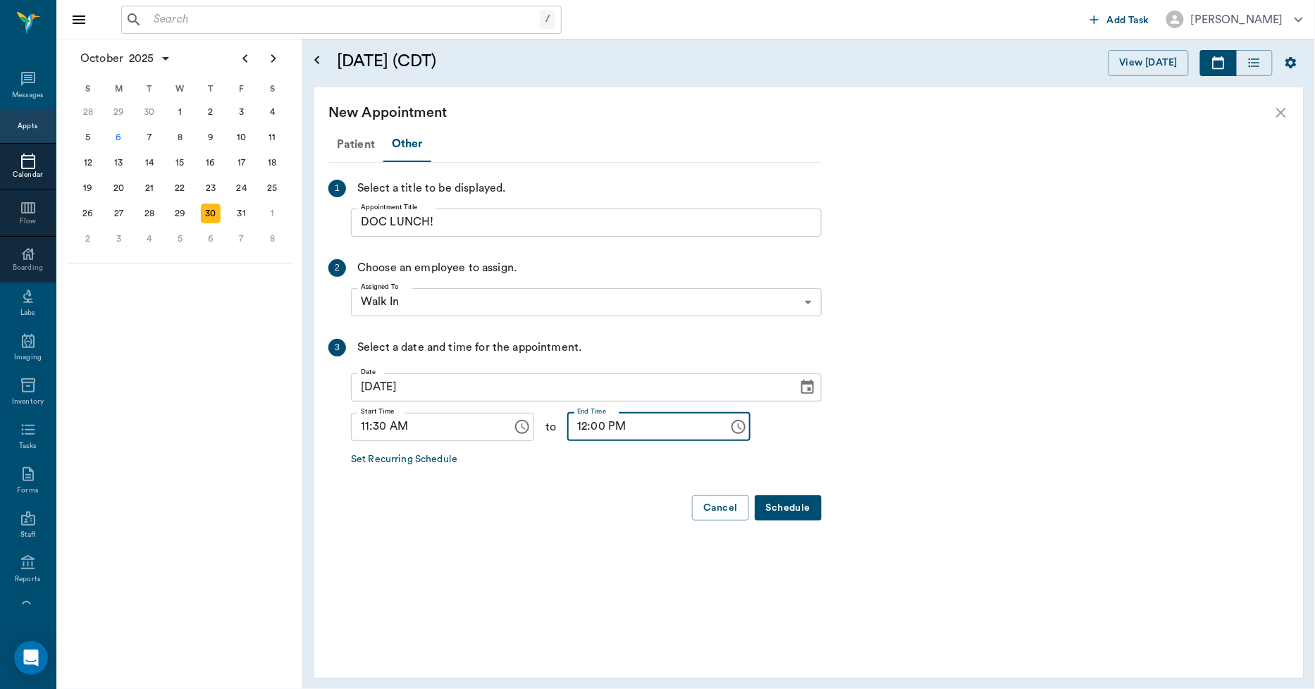
type input "12:00 PM"
click at [818, 508] on button "Schedule" at bounding box center [788, 508] width 67 height 26
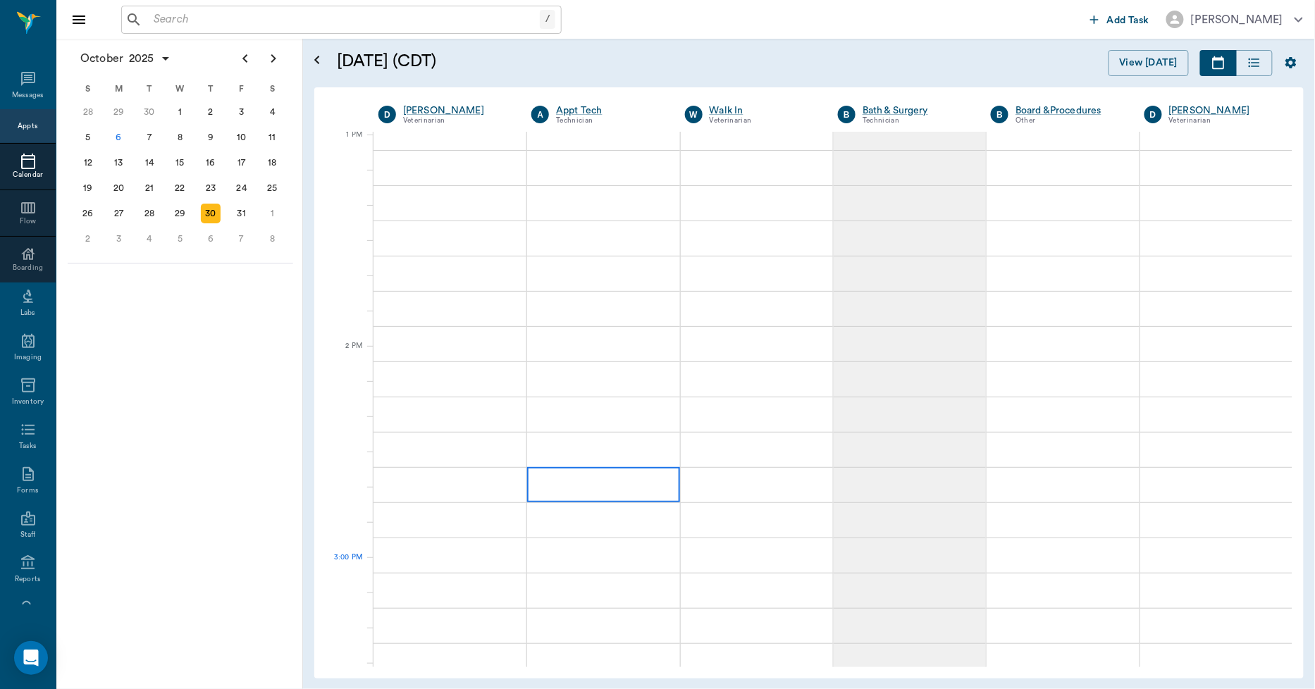
scroll to position [1174, 0]
click at [445, 254] on div at bounding box center [450, 249] width 153 height 35
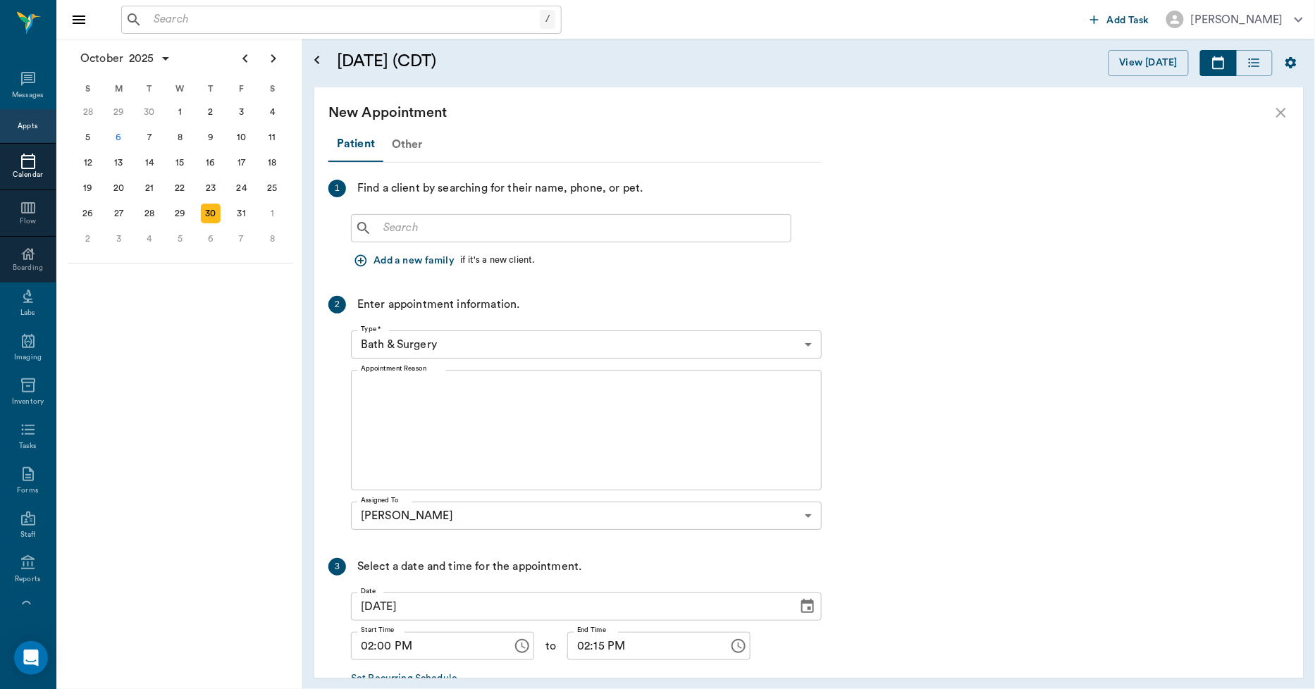
click at [407, 141] on div "Other" at bounding box center [407, 145] width 48 height 34
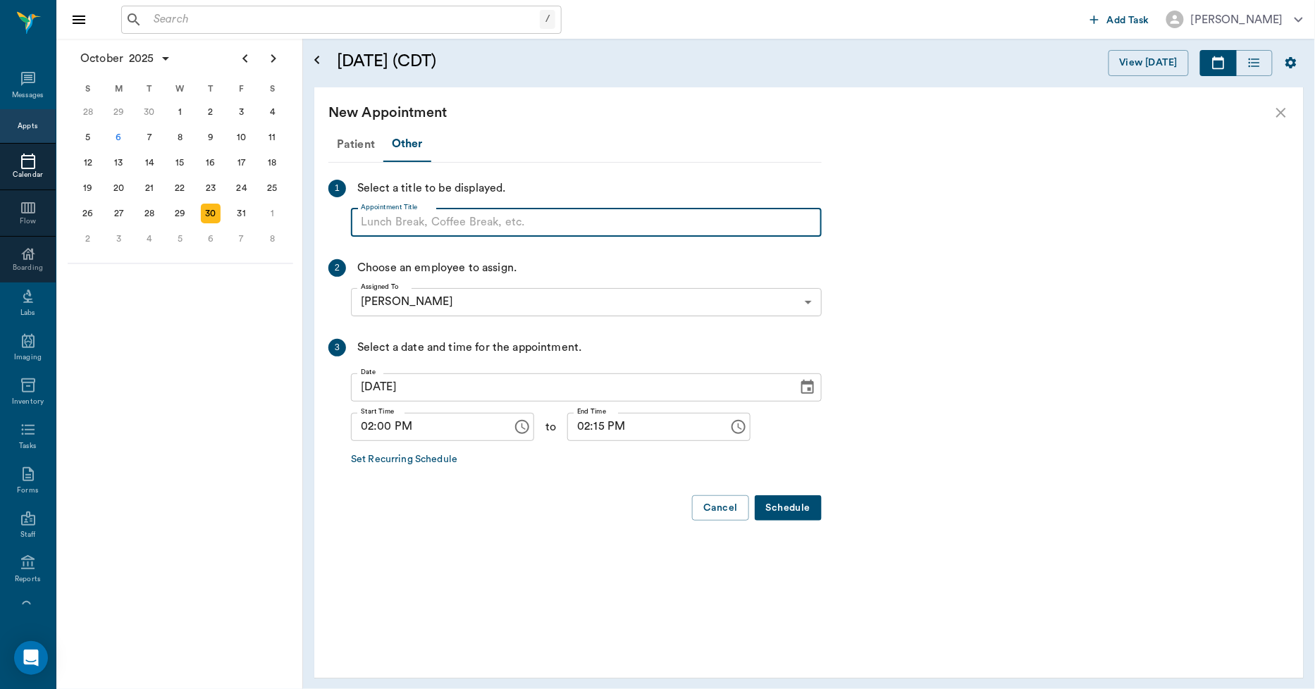
paste input "NO APPOINTMENT! EMERGENCY ONLY!"
drag, startPoint x: 586, startPoint y: 224, endPoint x: 469, endPoint y: 249, distance: 119.7
click at [469, 249] on div "Patient Other 1 Select a title to be displayed. Appointment Title NO APPOINTMEN…" at bounding box center [574, 330] width 493 height 406
type input "NO APPOINTMENT!"
click at [588, 424] on input "02:15 PM" at bounding box center [643, 427] width 152 height 28
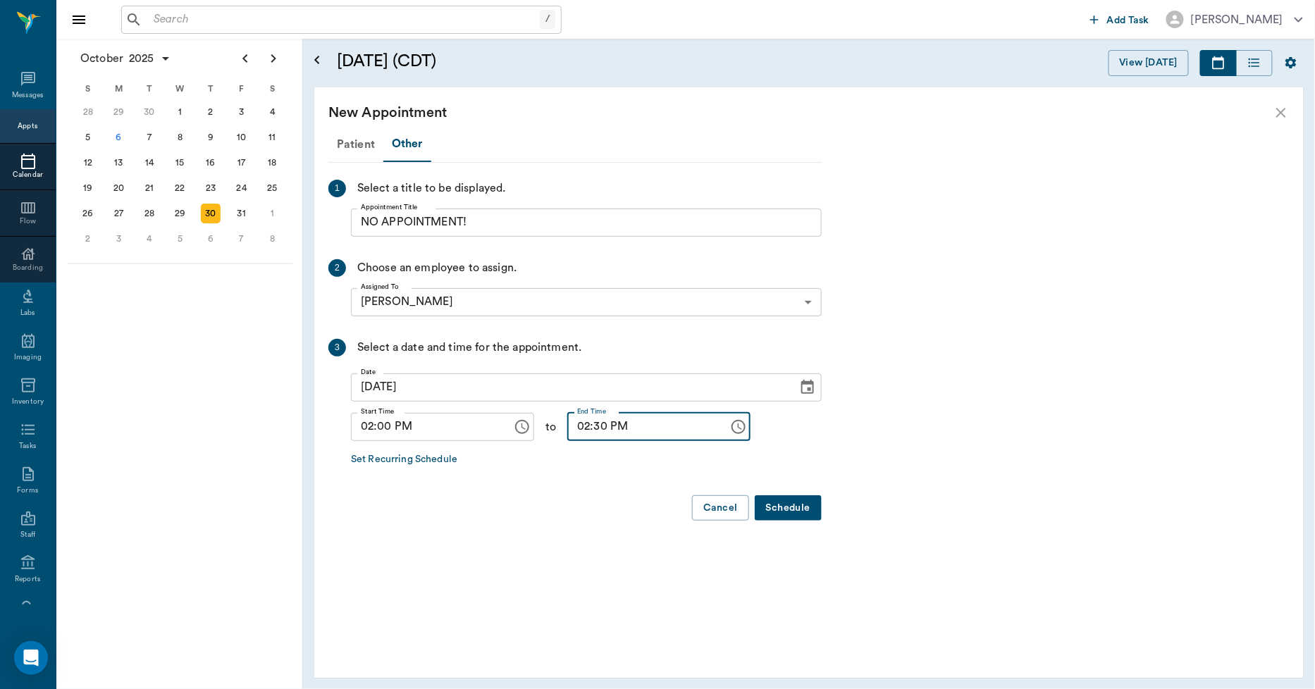
type input "02:30 PM"
click at [799, 506] on button "Schedule" at bounding box center [788, 508] width 67 height 26
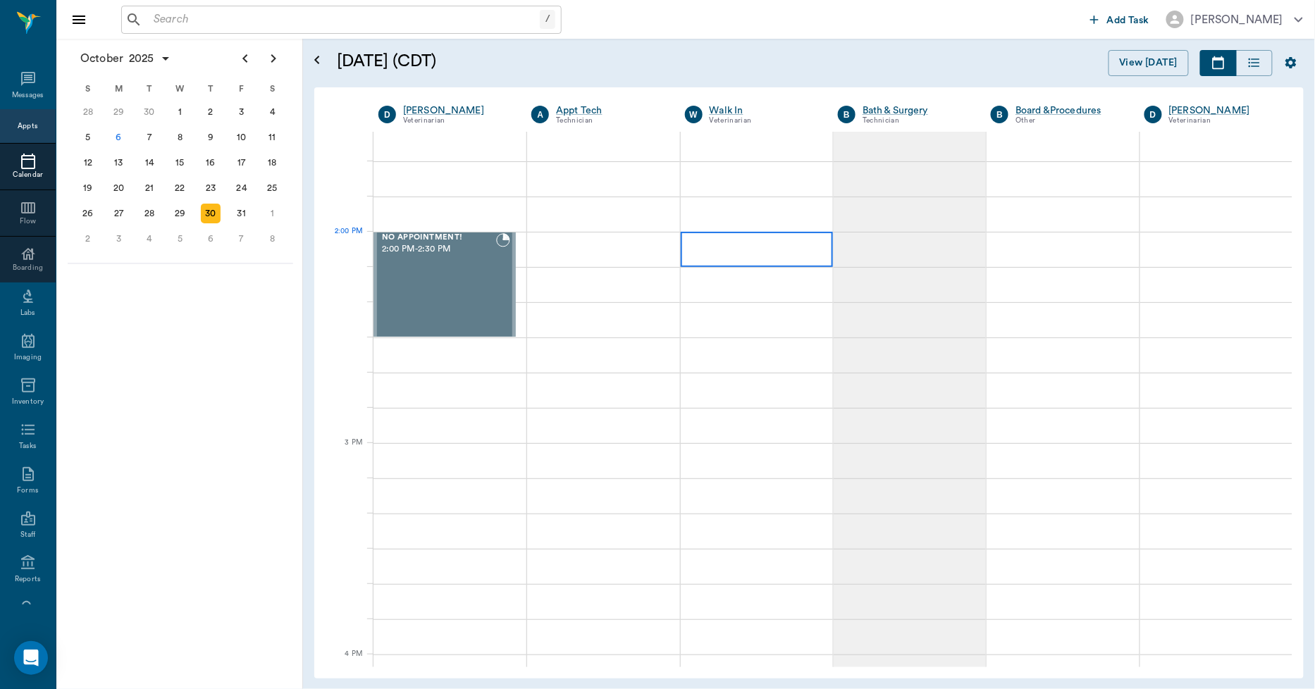
click at [721, 248] on div at bounding box center [757, 249] width 152 height 35
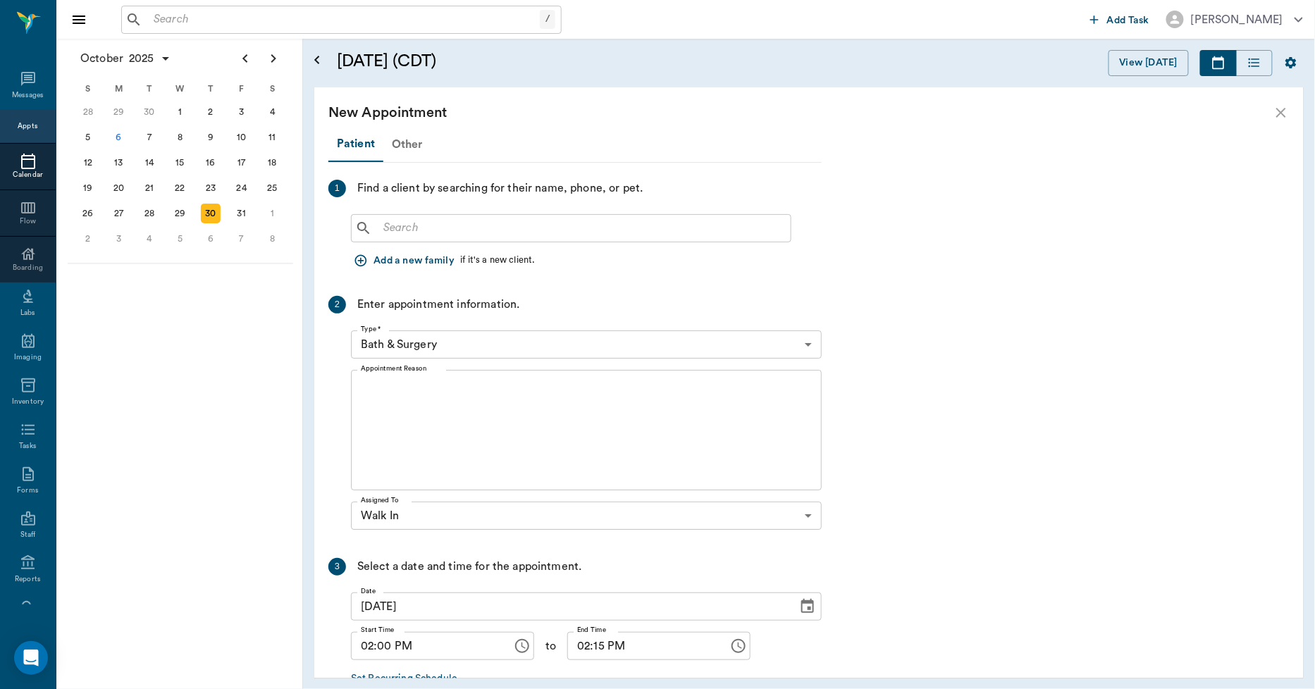
click at [399, 144] on div "Other" at bounding box center [407, 145] width 48 height 34
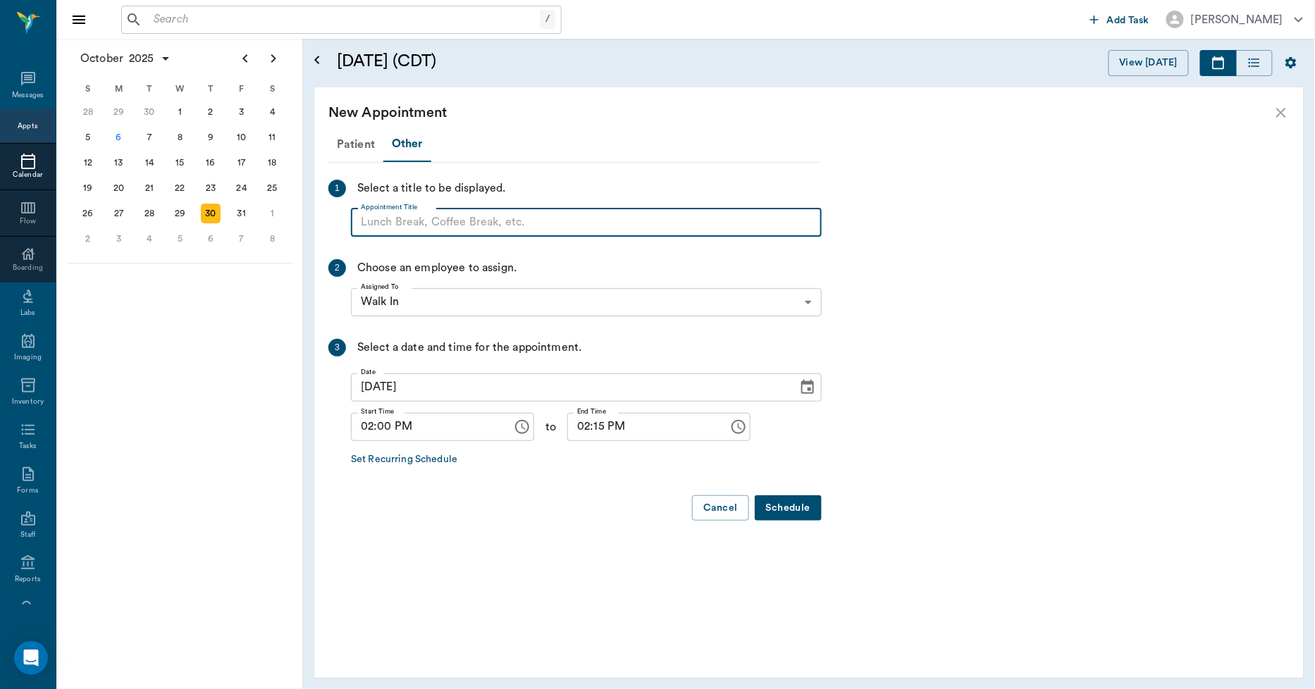
paste input "NO APPOINTMENT! EMERGENCY ONLY!"
drag, startPoint x: 596, startPoint y: 218, endPoint x: 473, endPoint y: 231, distance: 124.0
click at [473, 231] on input "NO APPOINTMENT! EMERGENCY ONLY!" at bounding box center [586, 223] width 471 height 28
type input "NO APPOINTMENT!"
click at [588, 426] on input "02:15 PM" at bounding box center [643, 427] width 152 height 28
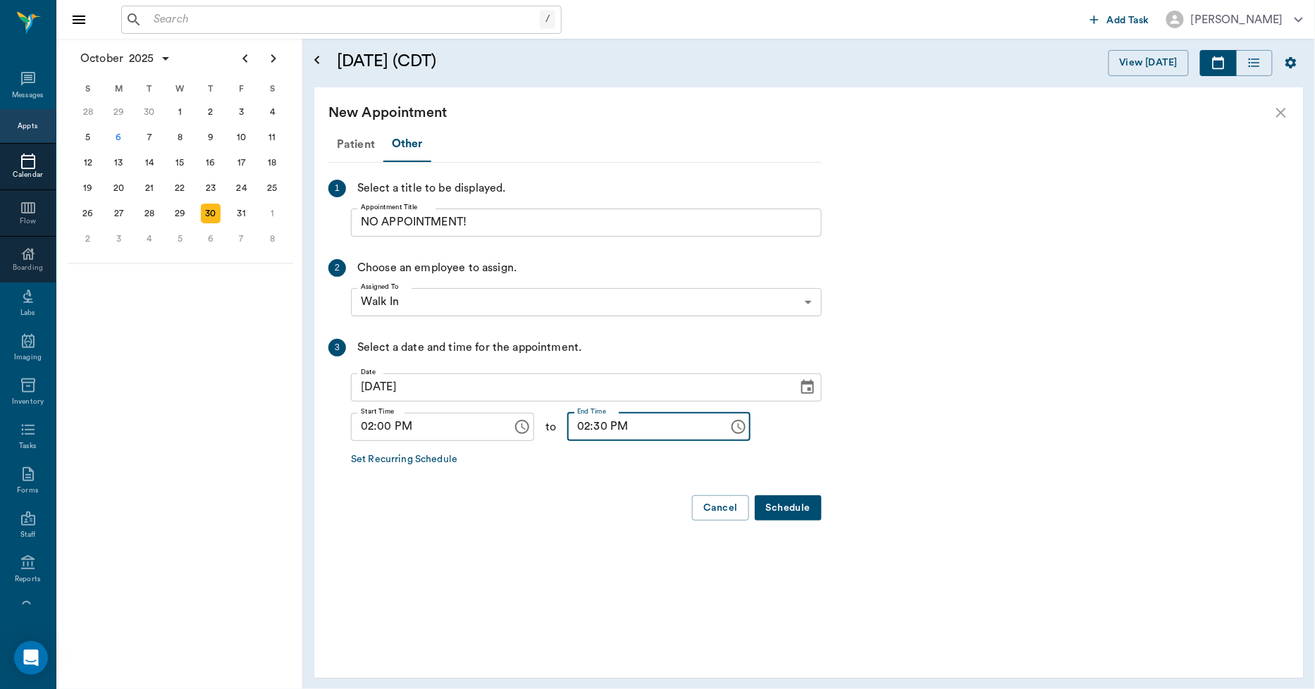
type input "02:30 PM"
click at [780, 506] on button "Schedule" at bounding box center [788, 508] width 67 height 26
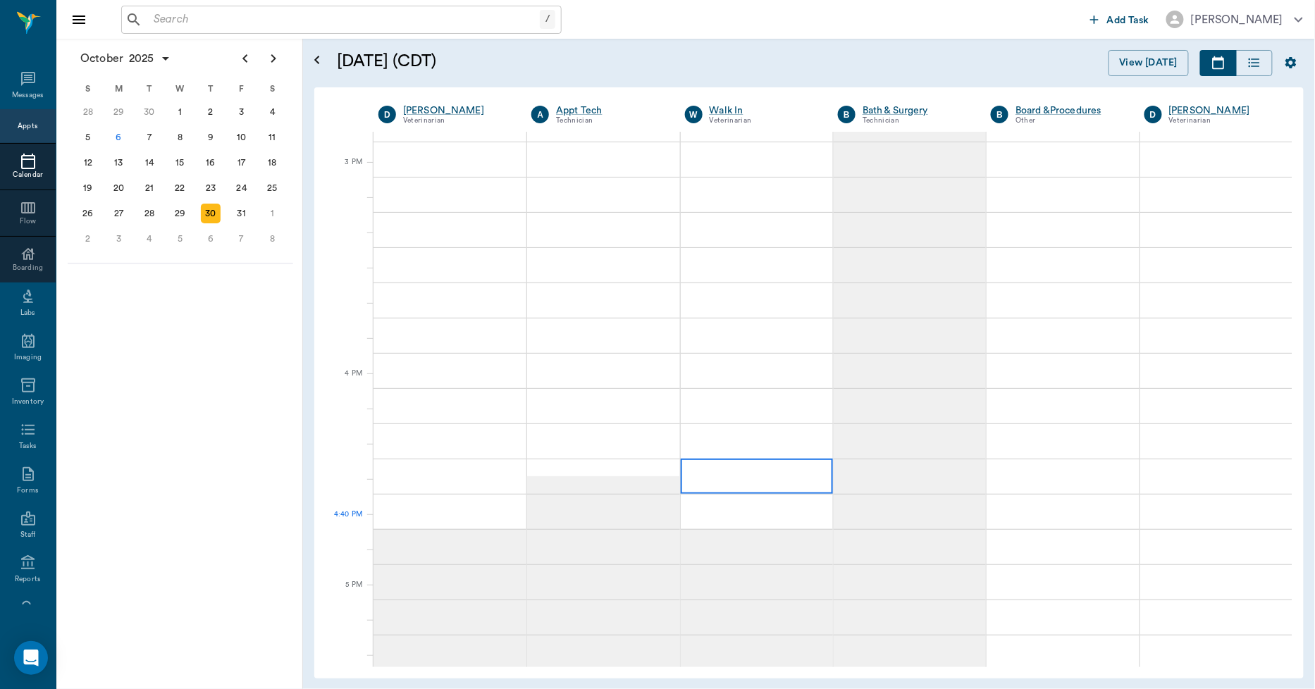
scroll to position [1566, 0]
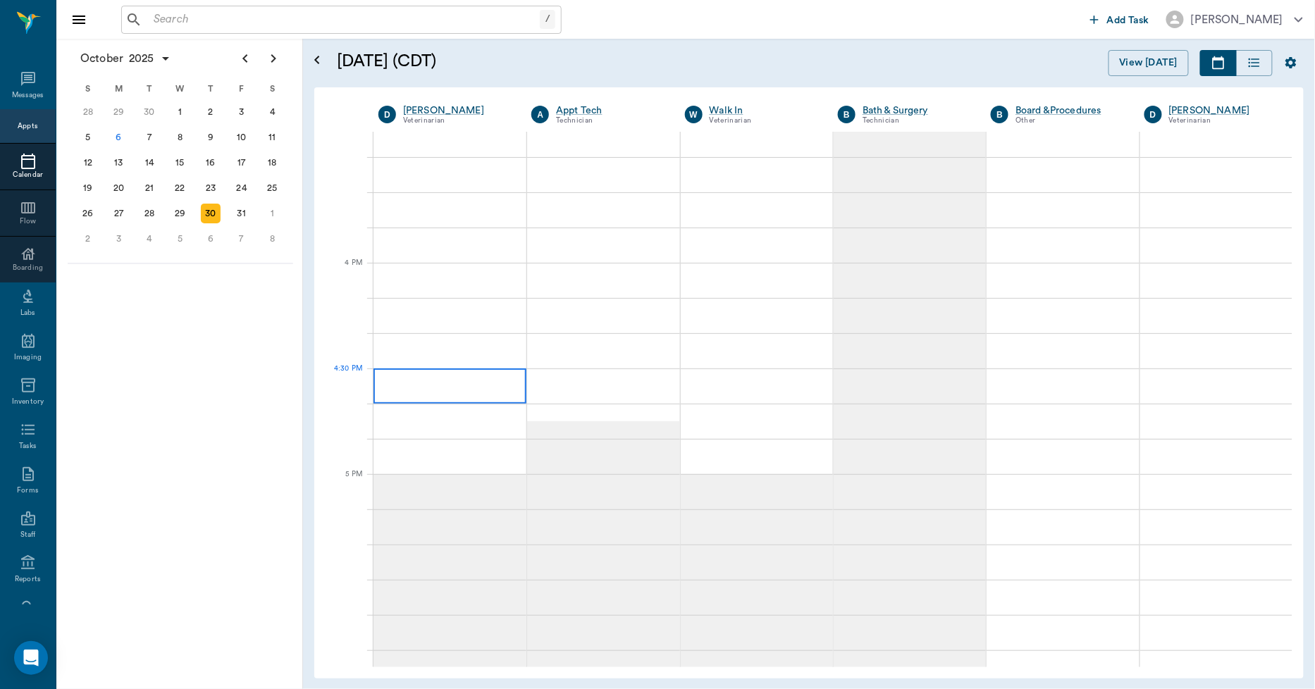
click at [449, 386] on div at bounding box center [450, 386] width 153 height 35
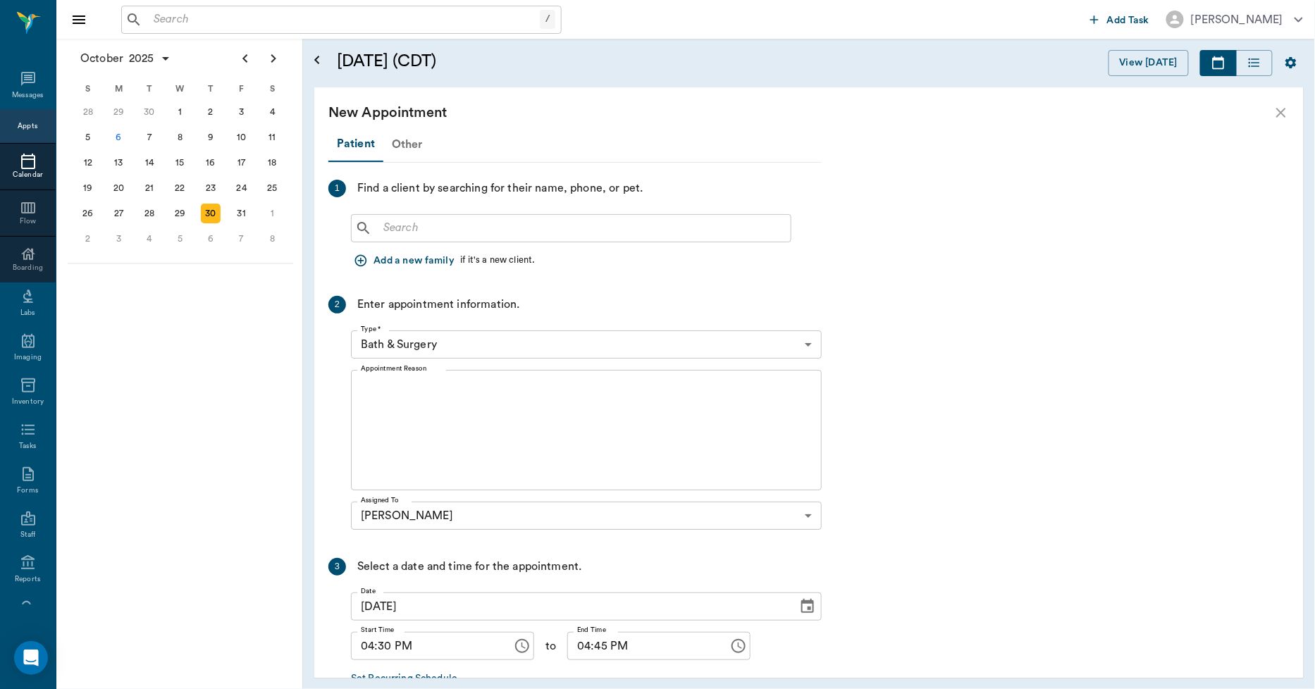
click at [411, 145] on div "Other" at bounding box center [407, 145] width 48 height 34
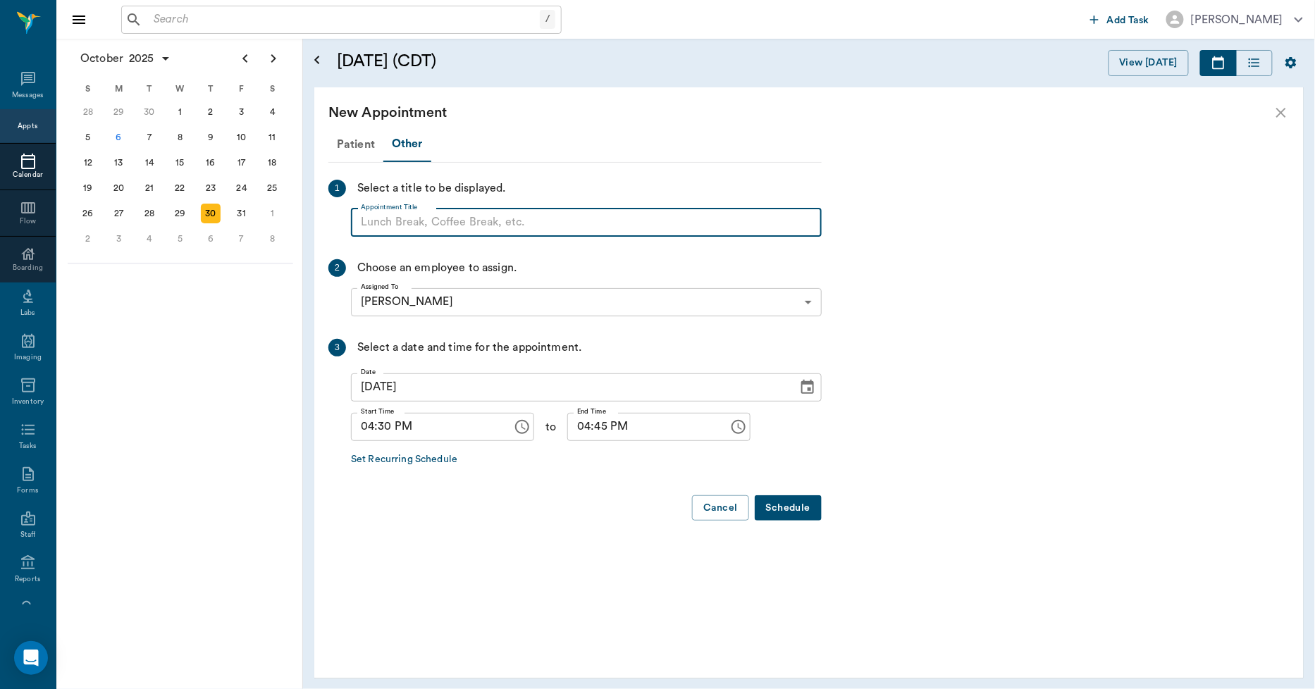
paste input "NO APPOINTMENT! EMERGENCY ONLY!"
drag, startPoint x: 586, startPoint y: 220, endPoint x: 472, endPoint y: 230, distance: 113.9
click at [472, 230] on input "NO APPOINTMENT! EMERGENCY ONLY!" at bounding box center [586, 223] width 471 height 28
type input "NO APPOINTMENT!"
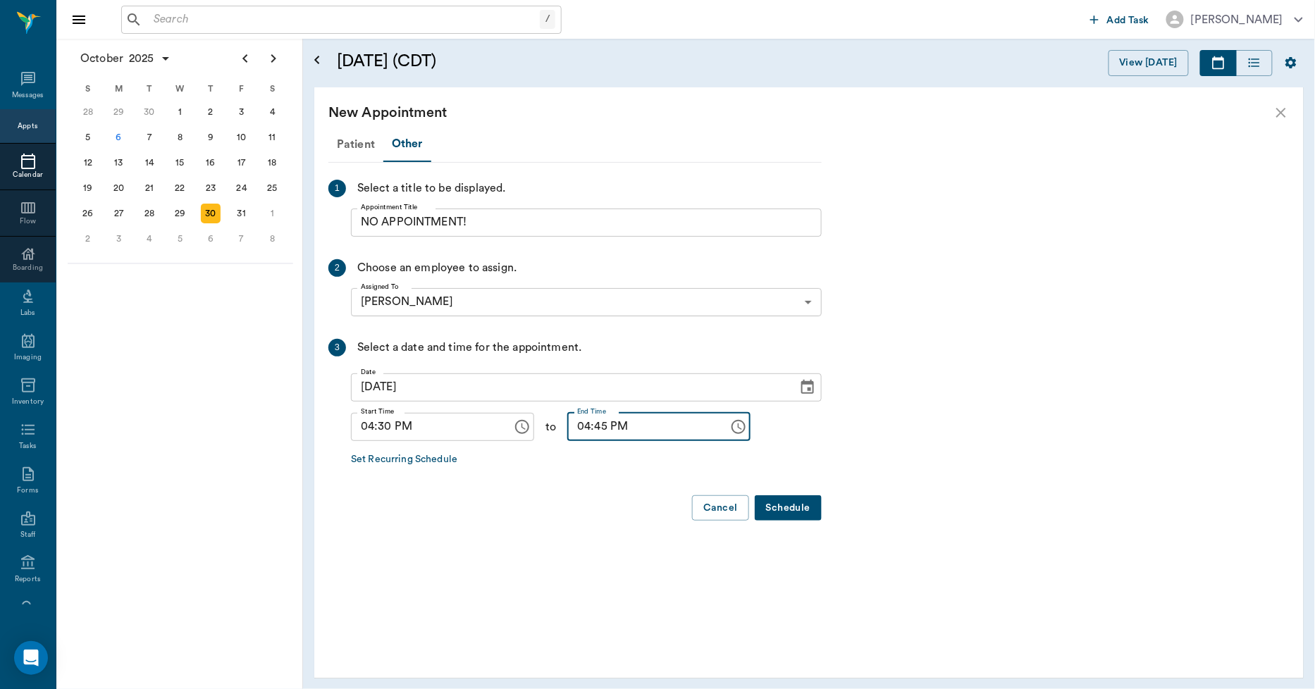
click at [571, 416] on input "04:45 PM" at bounding box center [643, 427] width 152 height 28
type input "05:00 PM"
click at [783, 502] on button "Schedule" at bounding box center [788, 508] width 67 height 26
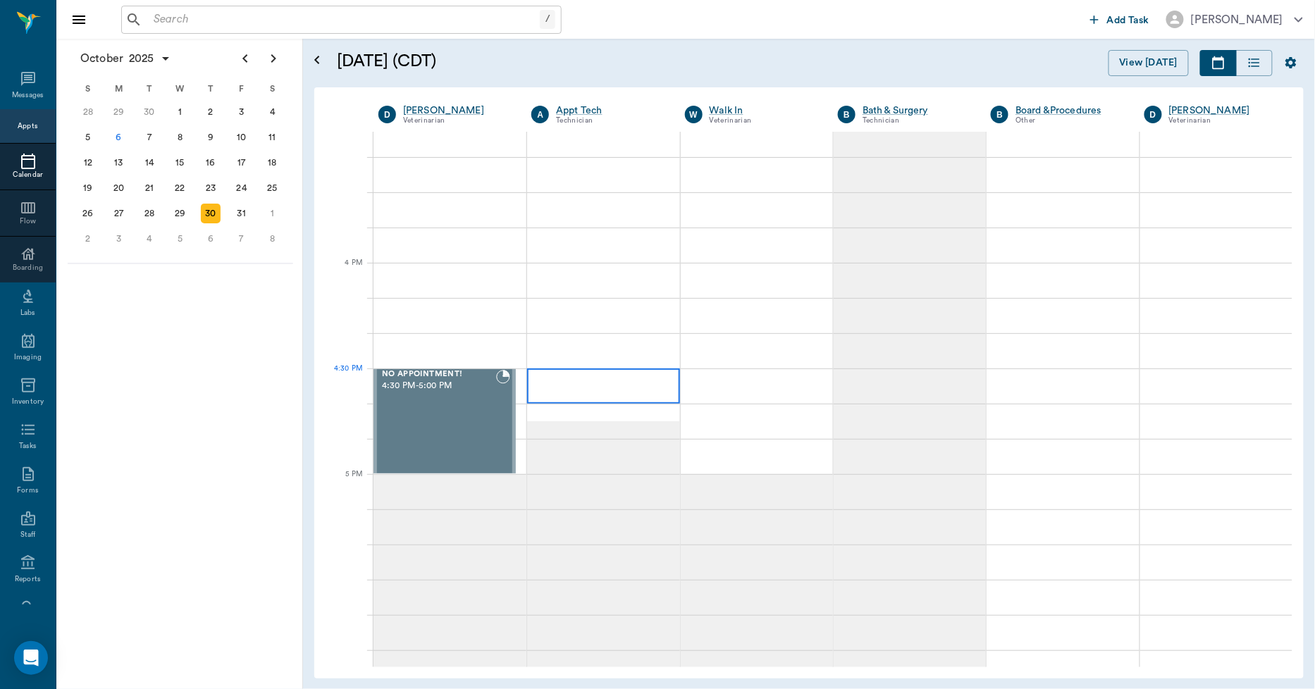
click at [592, 388] on div at bounding box center [603, 386] width 152 height 35
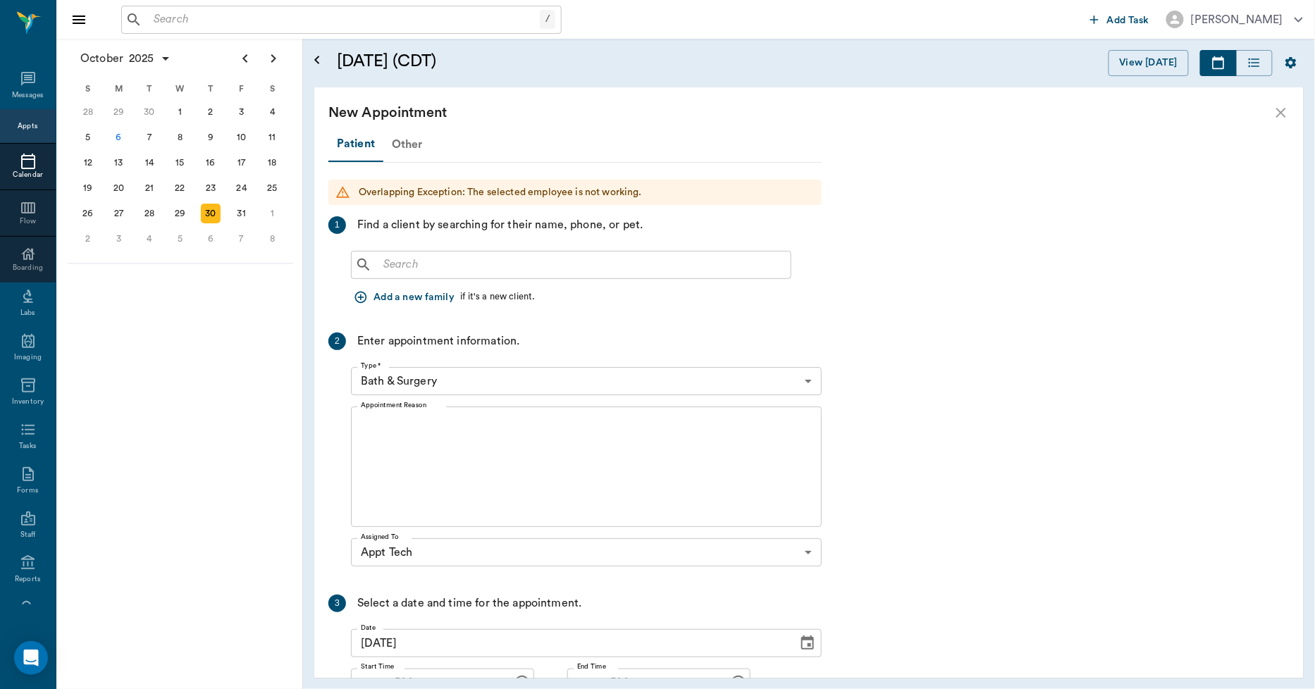
click at [397, 136] on div "New Appointment" at bounding box center [808, 112] width 989 height 51
click at [399, 142] on div "Other" at bounding box center [407, 145] width 48 height 34
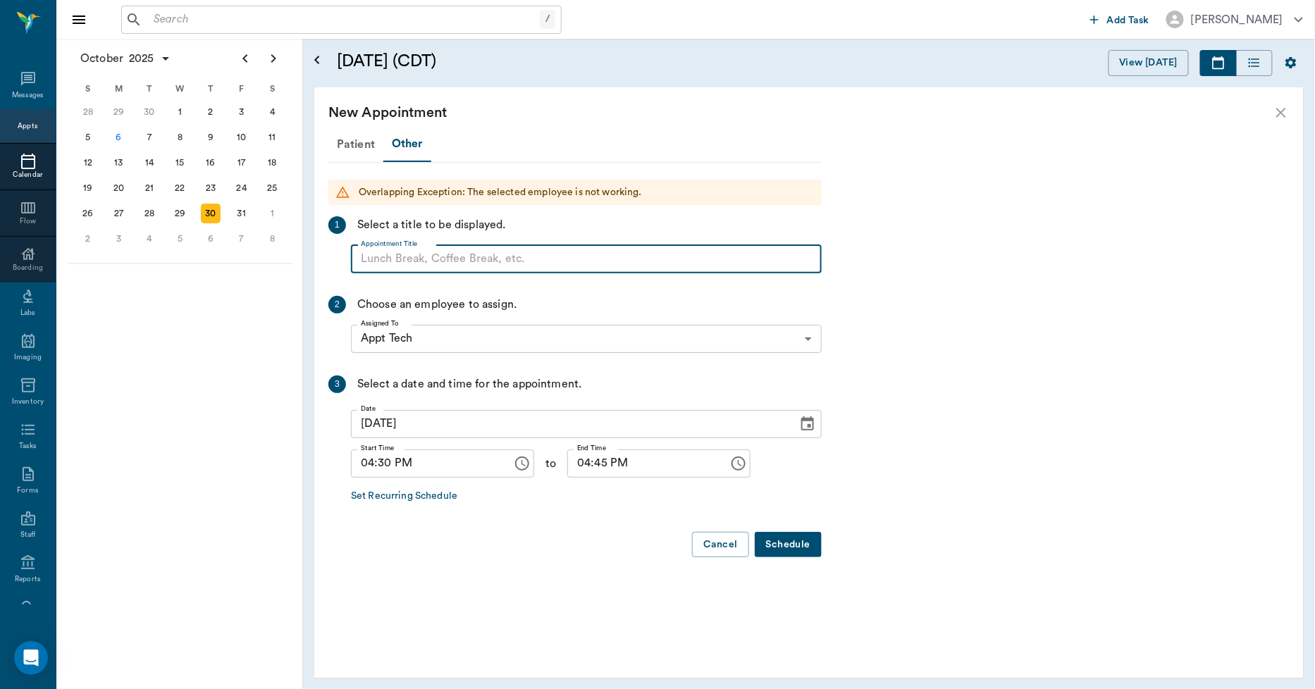
paste input "NO APPOINTMENT! EMERGENCY ONLY!"
drag, startPoint x: 596, startPoint y: 255, endPoint x: 473, endPoint y: 266, distance: 123.8
click at [473, 266] on input "NO APPOINTMENT! EMERGENCY ONLY!" at bounding box center [586, 259] width 471 height 28
type input "NO APPOINTMENT!"
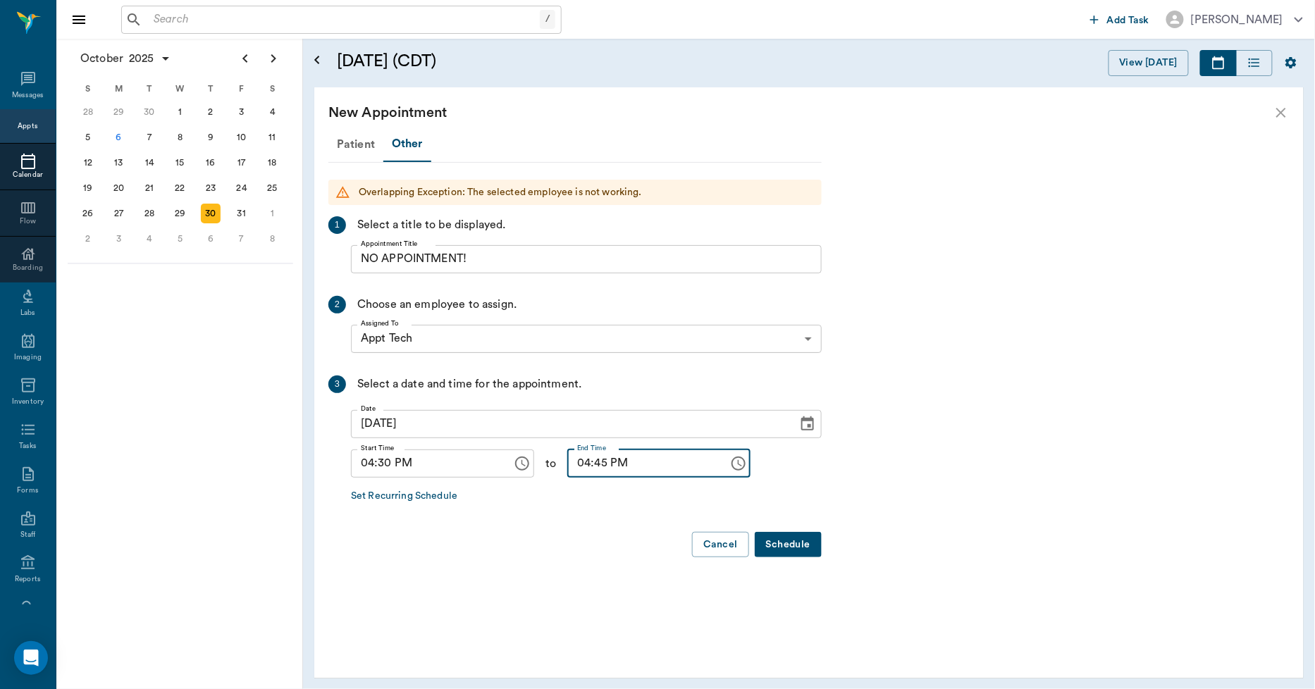
click at [574, 462] on input "04:45 PM" at bounding box center [643, 464] width 152 height 28
type input "05:00 PM"
click at [786, 540] on button "Schedule" at bounding box center [788, 545] width 67 height 26
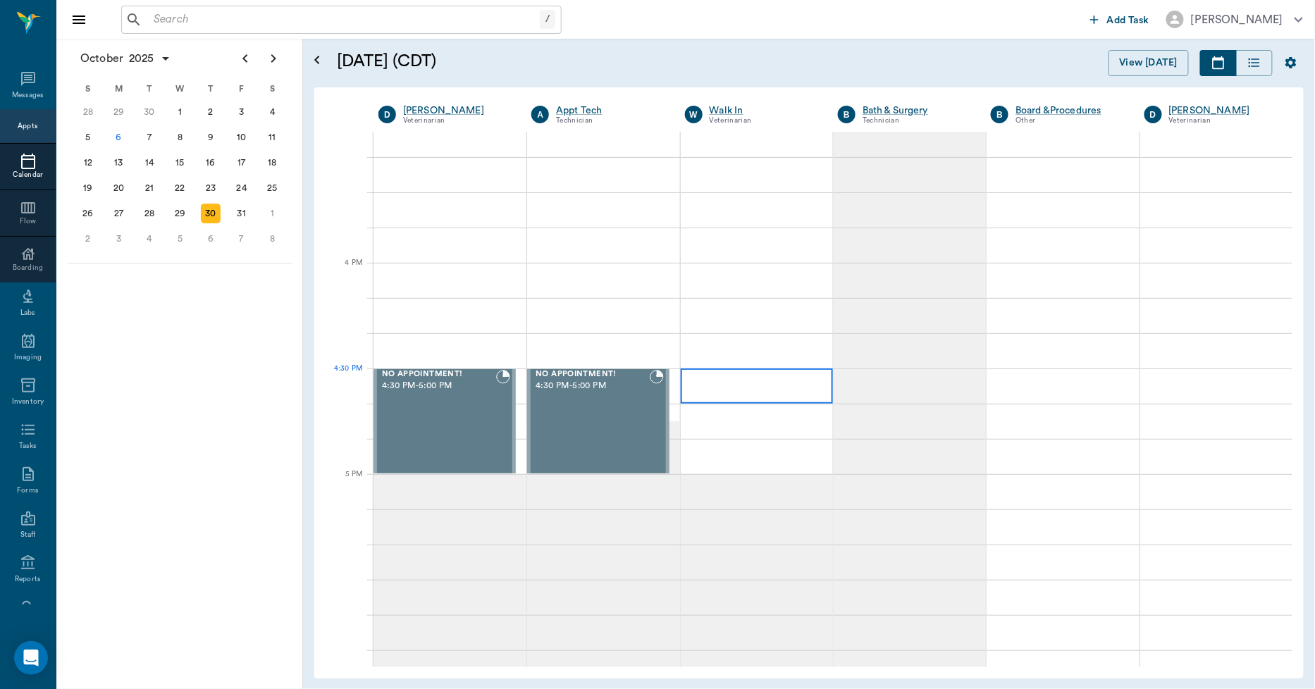
click at [700, 385] on div at bounding box center [757, 386] width 152 height 35
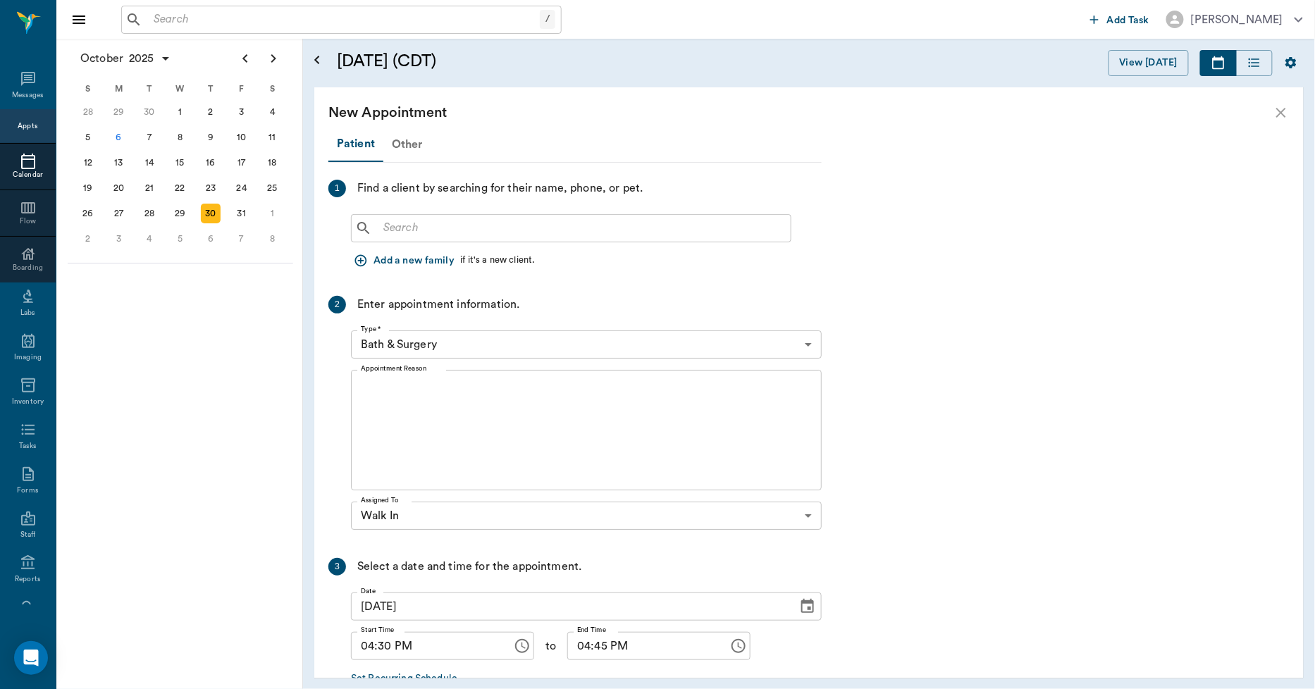
click at [402, 146] on div "Other" at bounding box center [407, 145] width 48 height 34
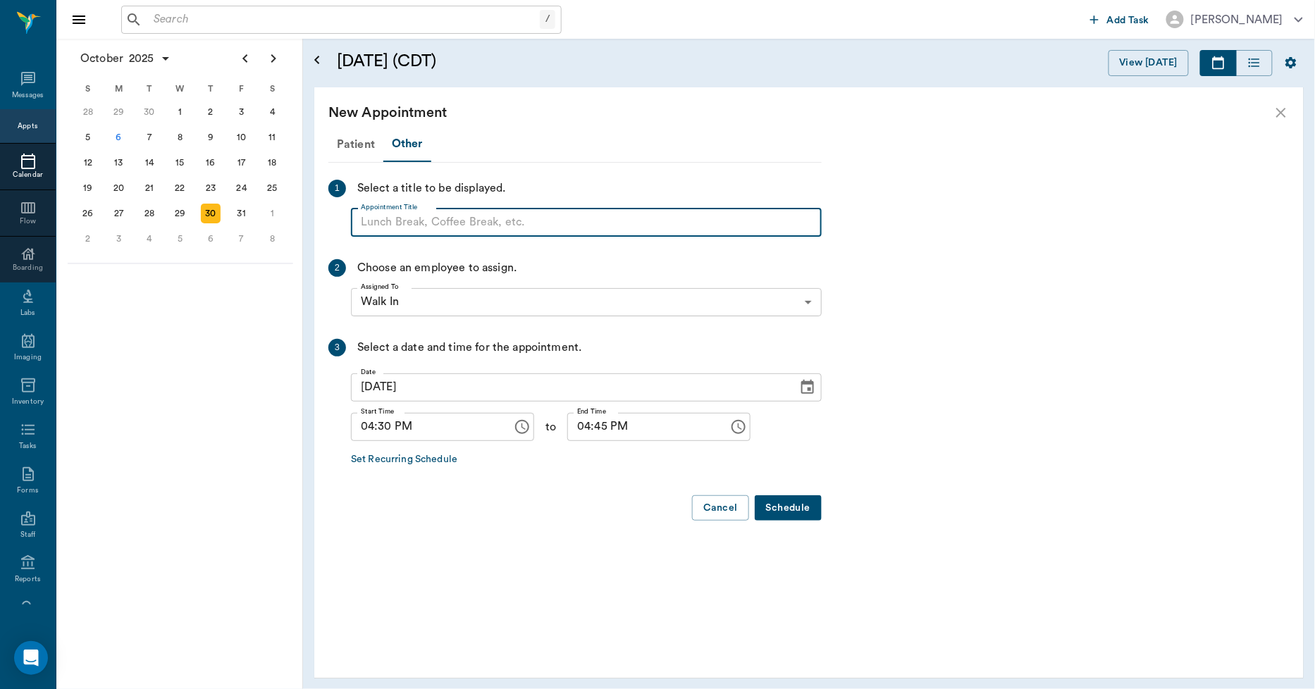
paste input "NO APPOINTMENT! EMERGENCY ONLY!"
drag, startPoint x: 596, startPoint y: 215, endPoint x: 473, endPoint y: 237, distance: 125.2
click at [473, 237] on div "Patient Other 1 Select a title to be displayed. Appointment Title NO APPOINTMEN…" at bounding box center [574, 330] width 493 height 406
type input "NO APPOINTMENT!"
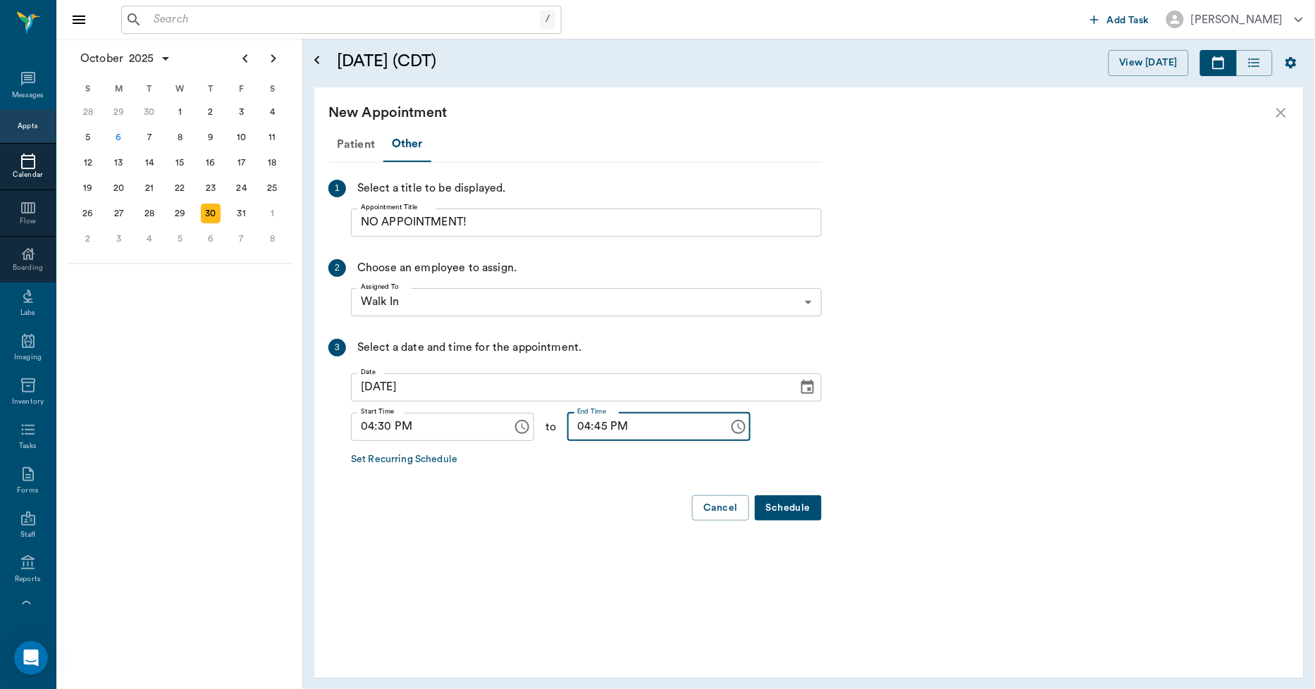
click at [567, 434] on input "04:45 PM" at bounding box center [643, 427] width 152 height 28
type input "05:00 PM"
click at [798, 502] on button "Schedule" at bounding box center [788, 508] width 67 height 26
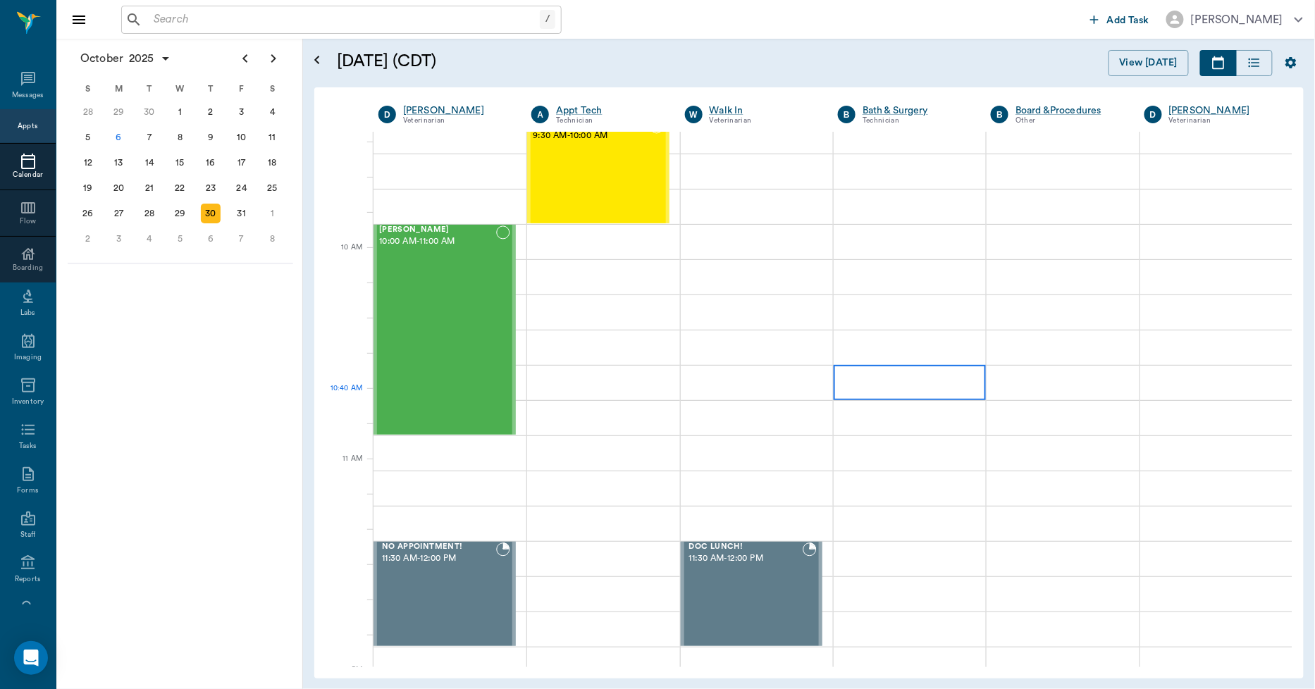
scroll to position [313, 0]
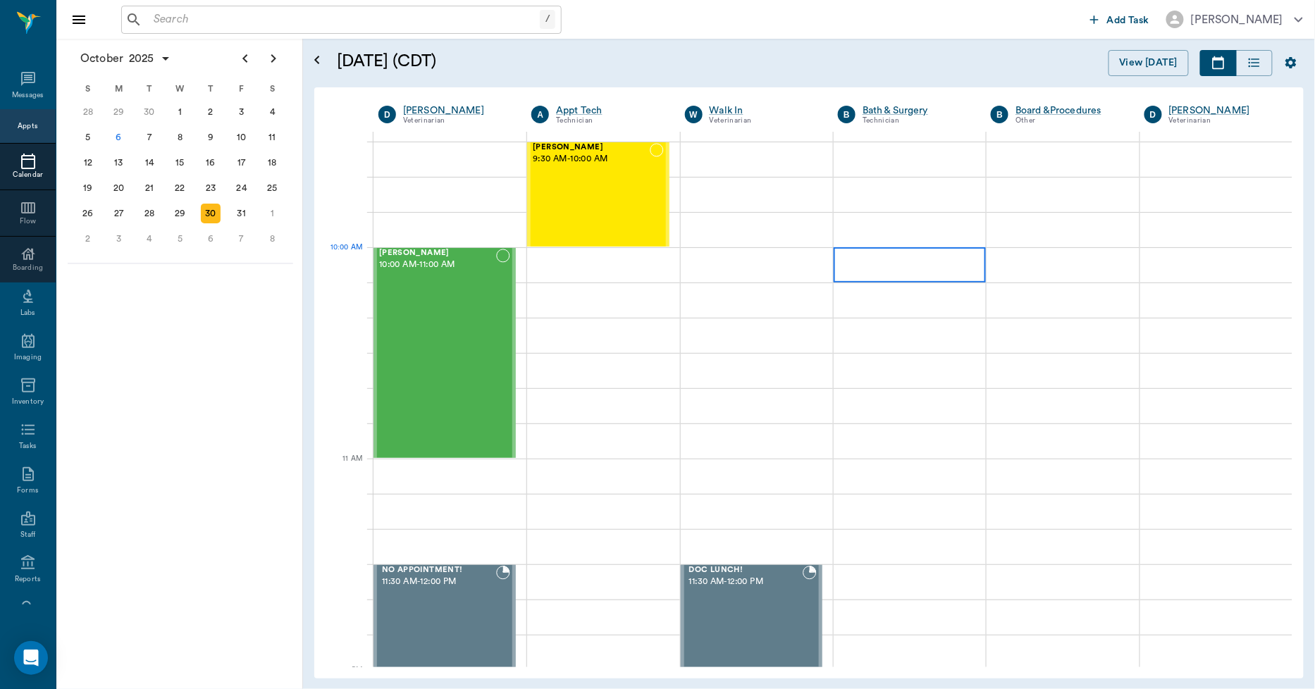
click at [910, 268] on div at bounding box center [910, 264] width 152 height 35
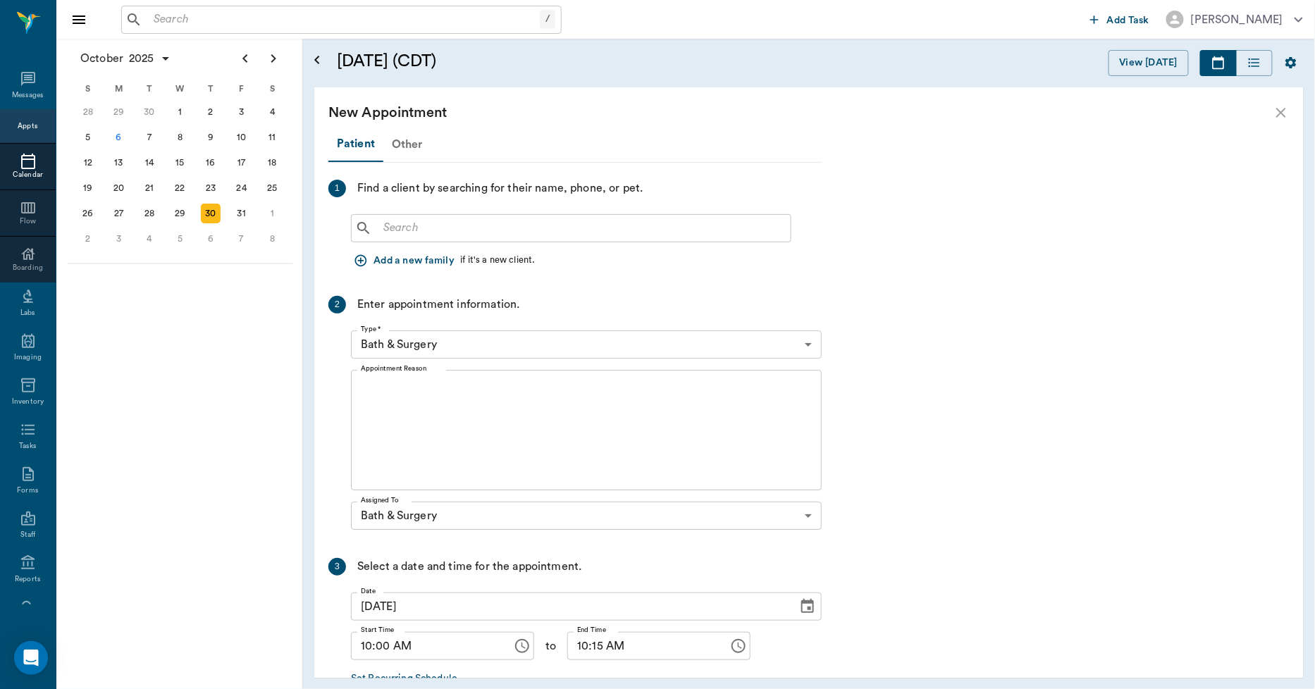
click at [407, 143] on div "Other" at bounding box center [407, 145] width 48 height 34
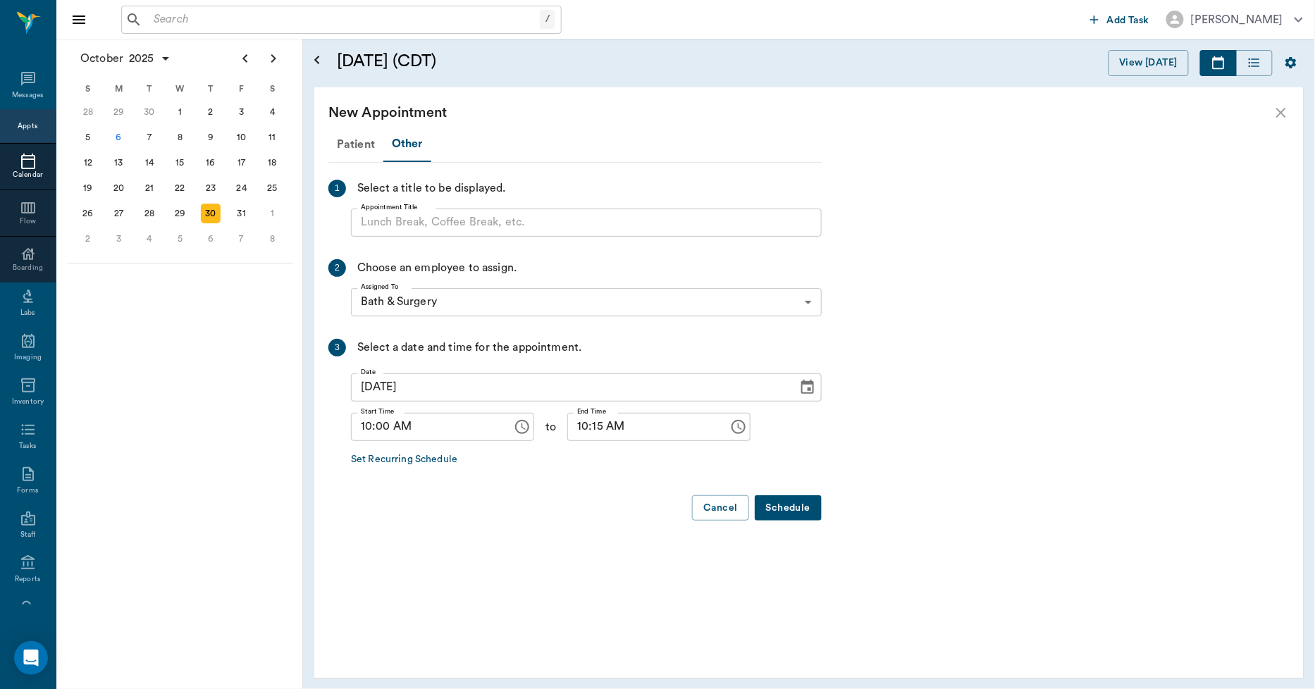
click at [413, 222] on input "Appointment Title" at bounding box center [586, 223] width 471 height 28
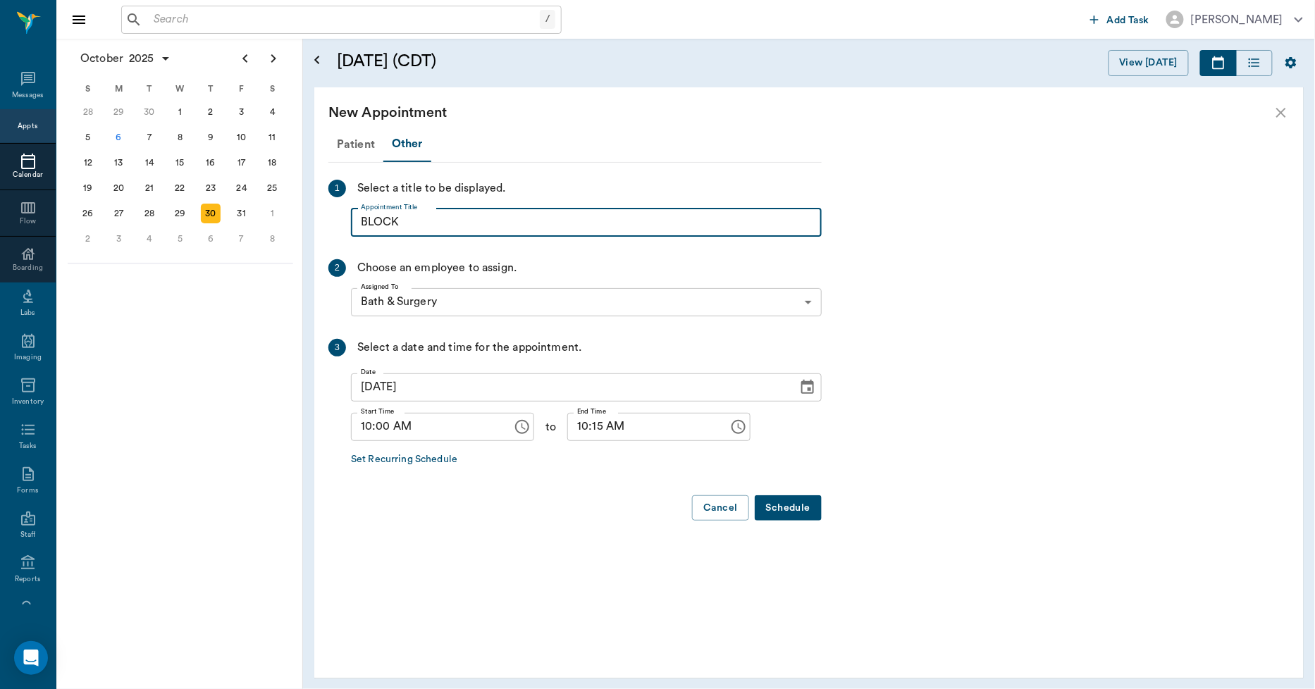
type input "BLOCK"
click at [571, 421] on input "10:15 AM" at bounding box center [643, 427] width 152 height 28
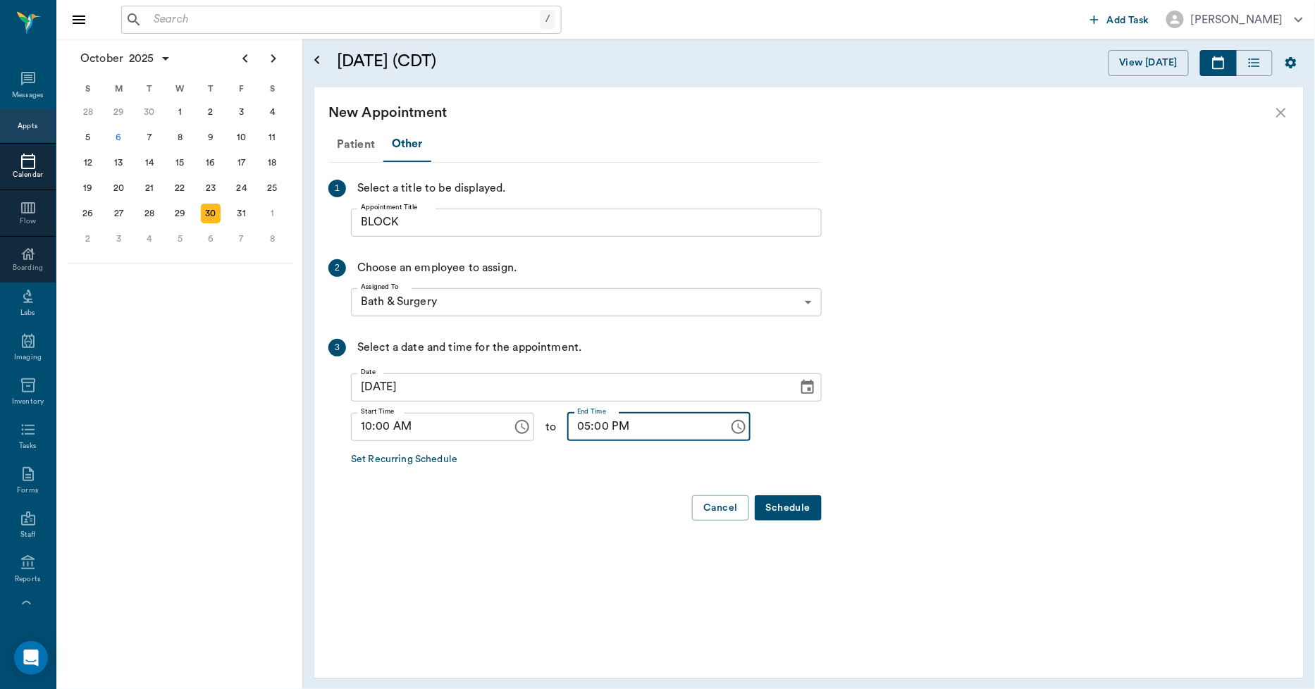
type input "05:00 PM"
click at [815, 509] on button "Schedule" at bounding box center [788, 508] width 67 height 26
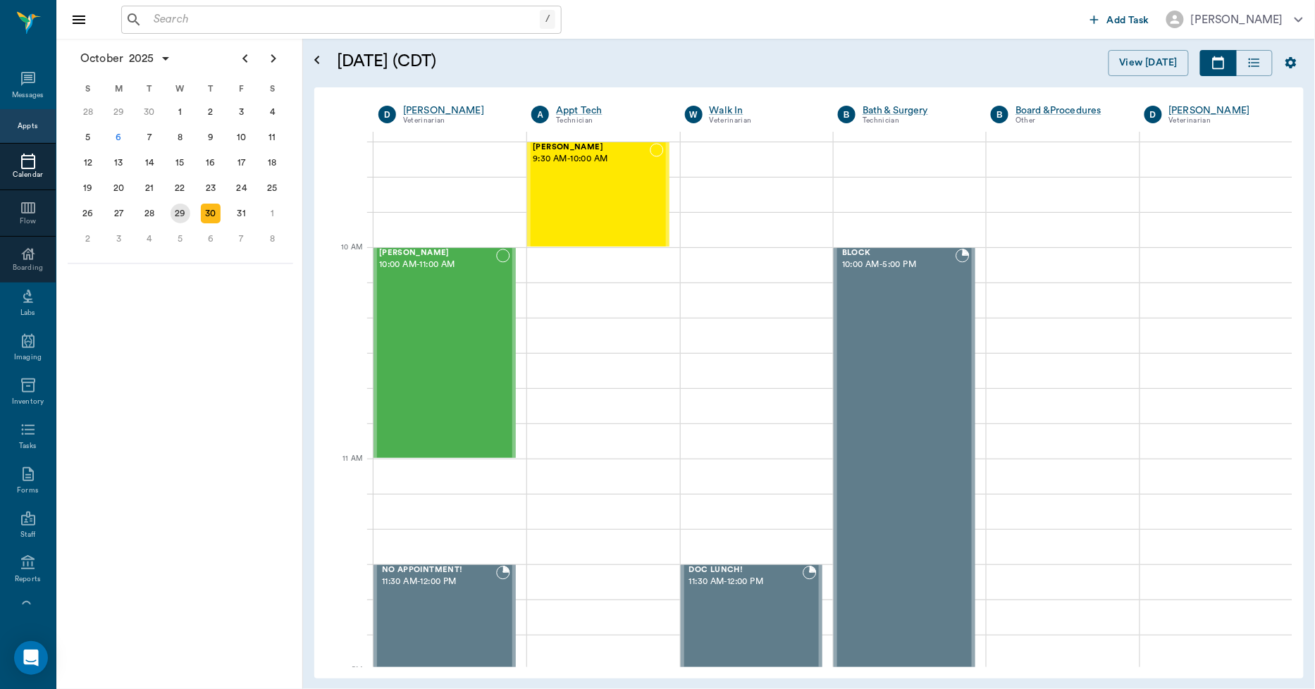
click at [173, 205] on div "29" at bounding box center [181, 214] width 20 height 20
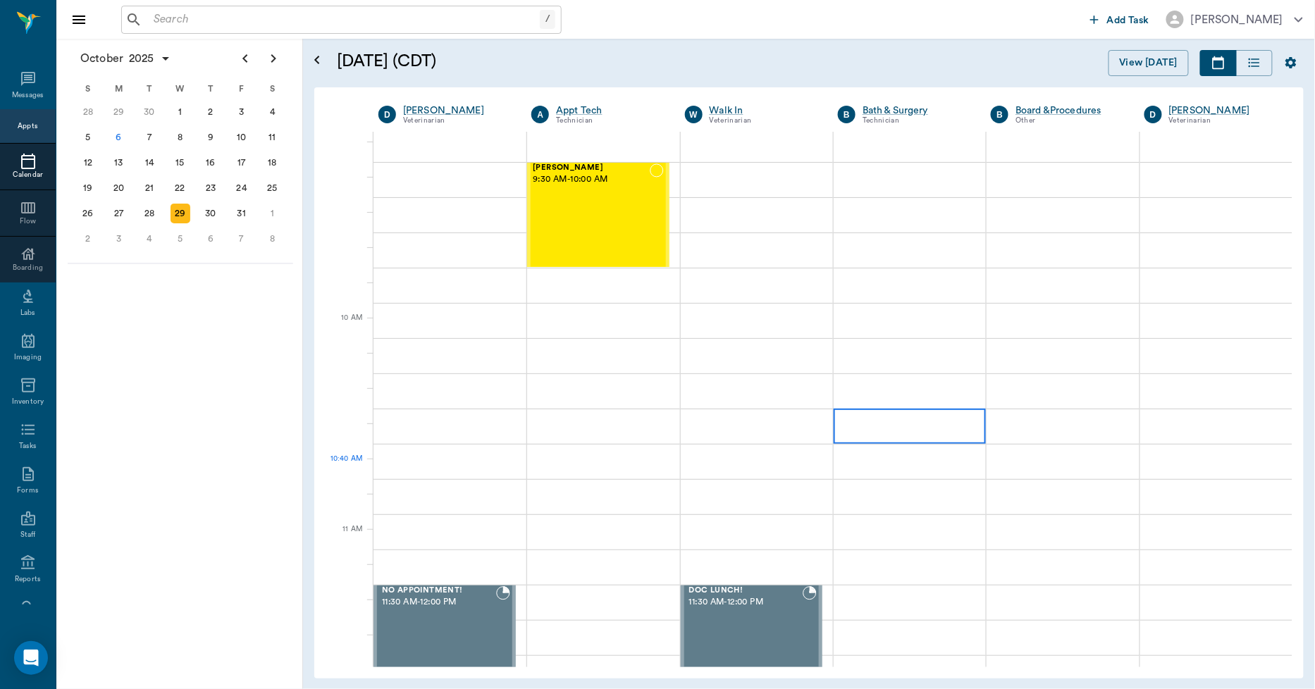
scroll to position [156, 0]
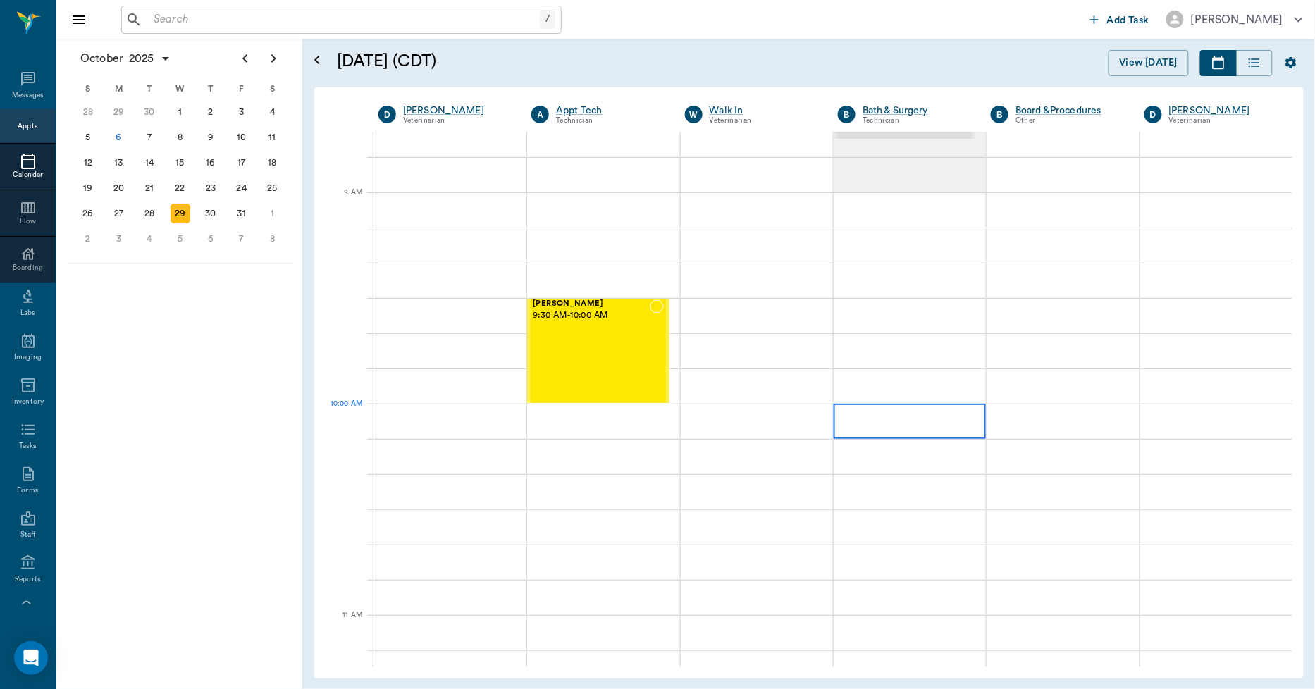
click at [918, 409] on div at bounding box center [910, 421] width 152 height 35
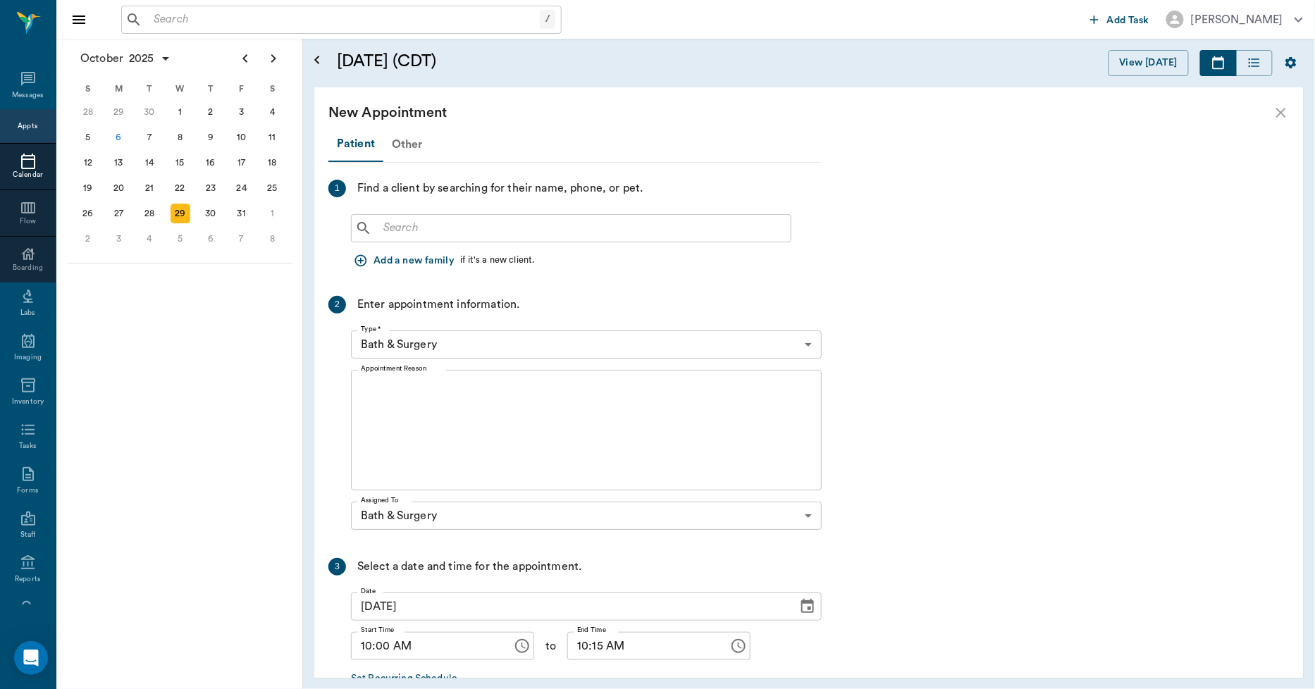
click at [407, 142] on div "Other" at bounding box center [407, 145] width 48 height 34
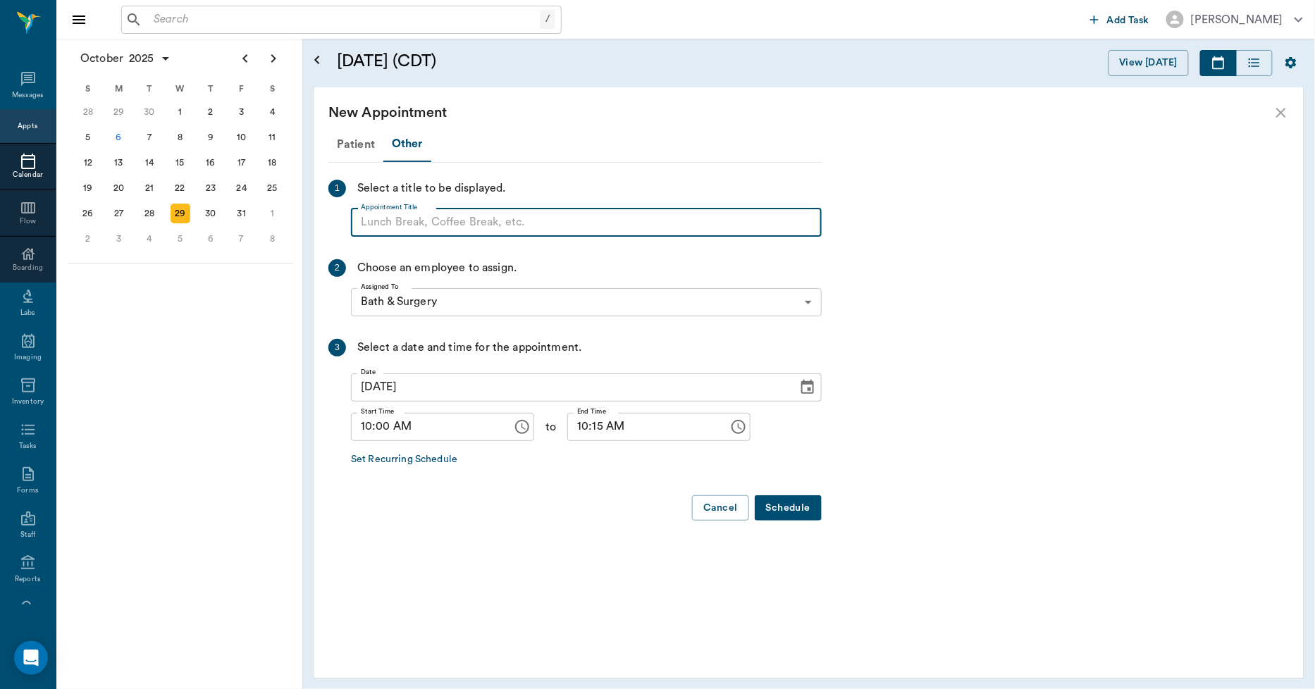
click at [435, 221] on input "Appointment Title" at bounding box center [586, 223] width 471 height 28
type input "BLOCK"
click at [567, 421] on input "10:15 AM" at bounding box center [643, 427] width 152 height 28
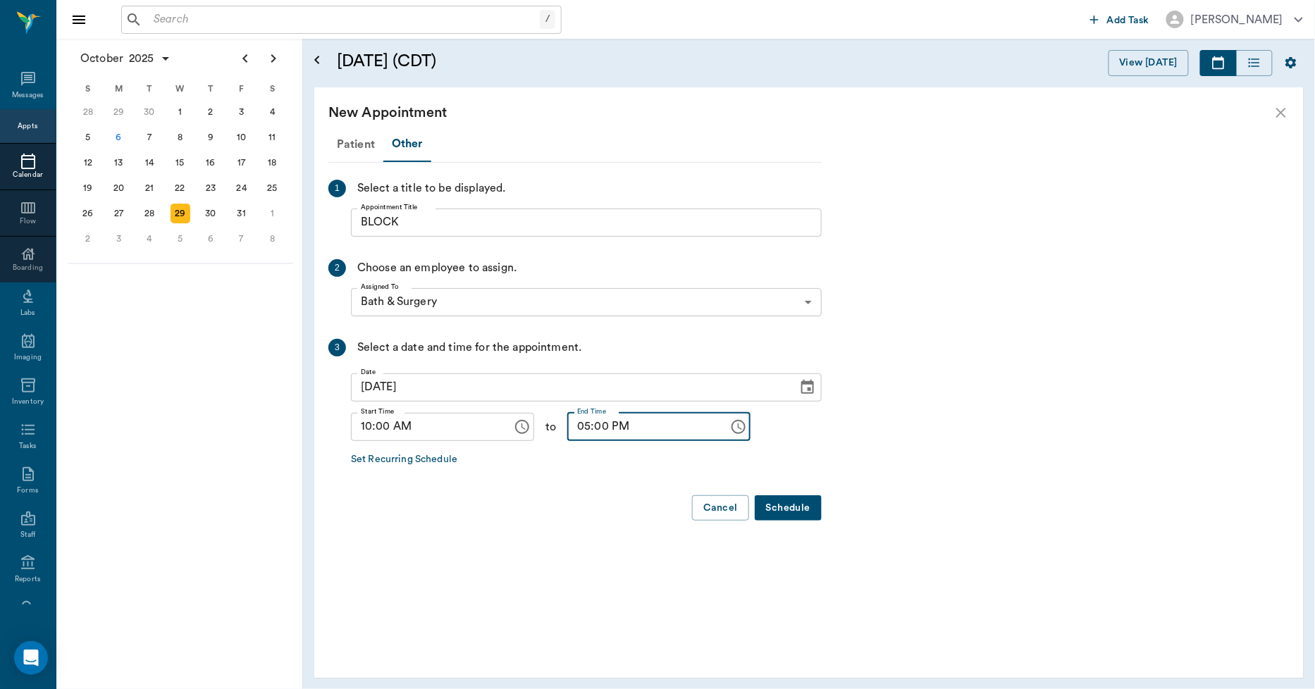
type input "05:00 PM"
click at [777, 504] on button "Schedule" at bounding box center [788, 508] width 67 height 26
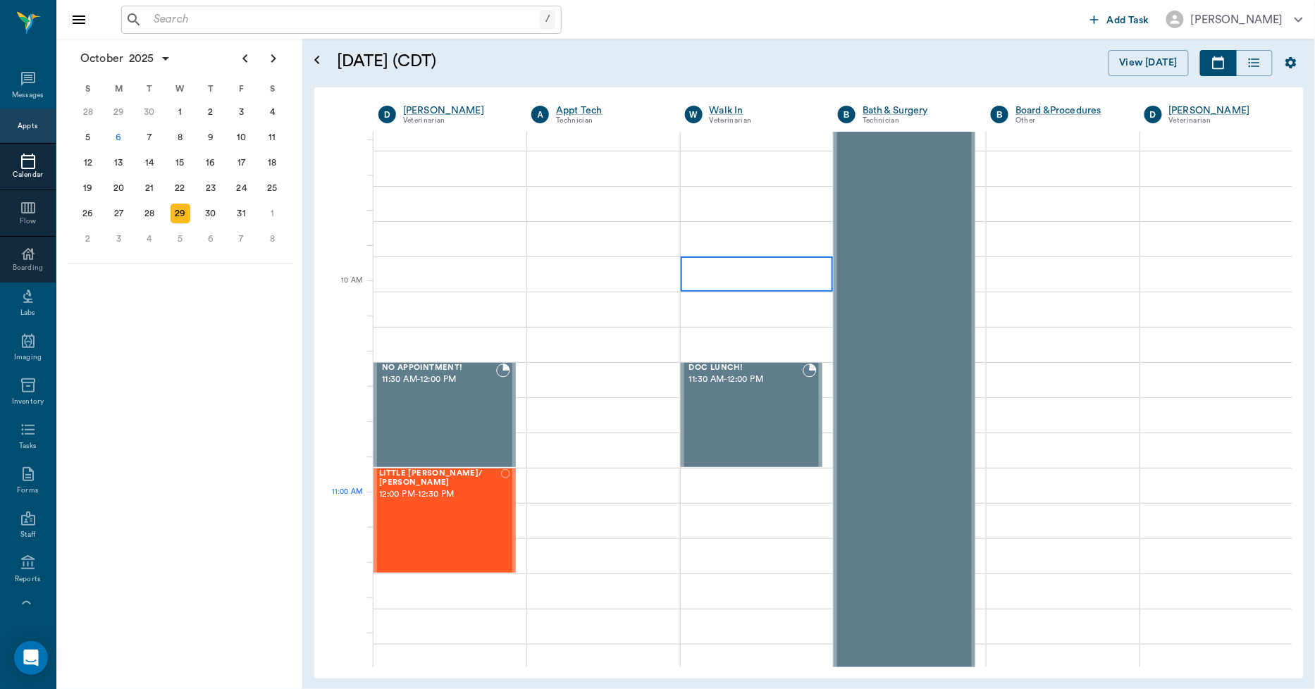
scroll to position [548, 0]
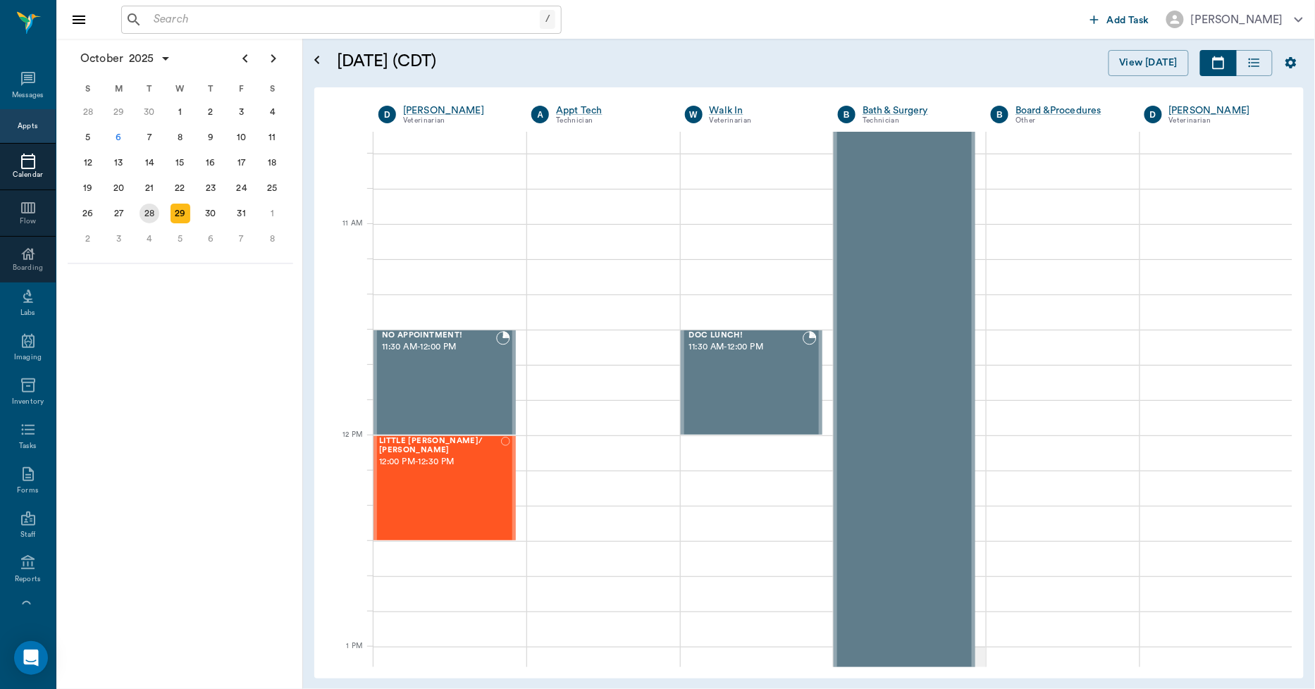
click at [150, 211] on div "28" at bounding box center [150, 214] width 20 height 20
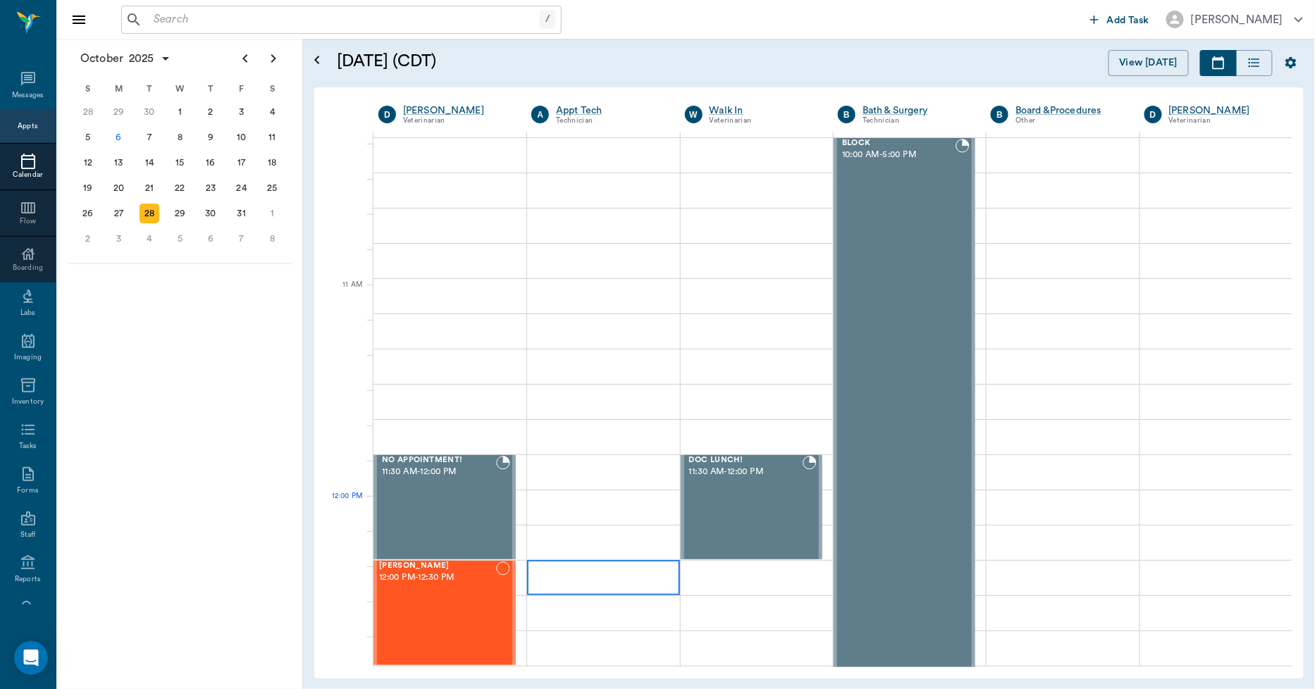
scroll to position [705, 0]
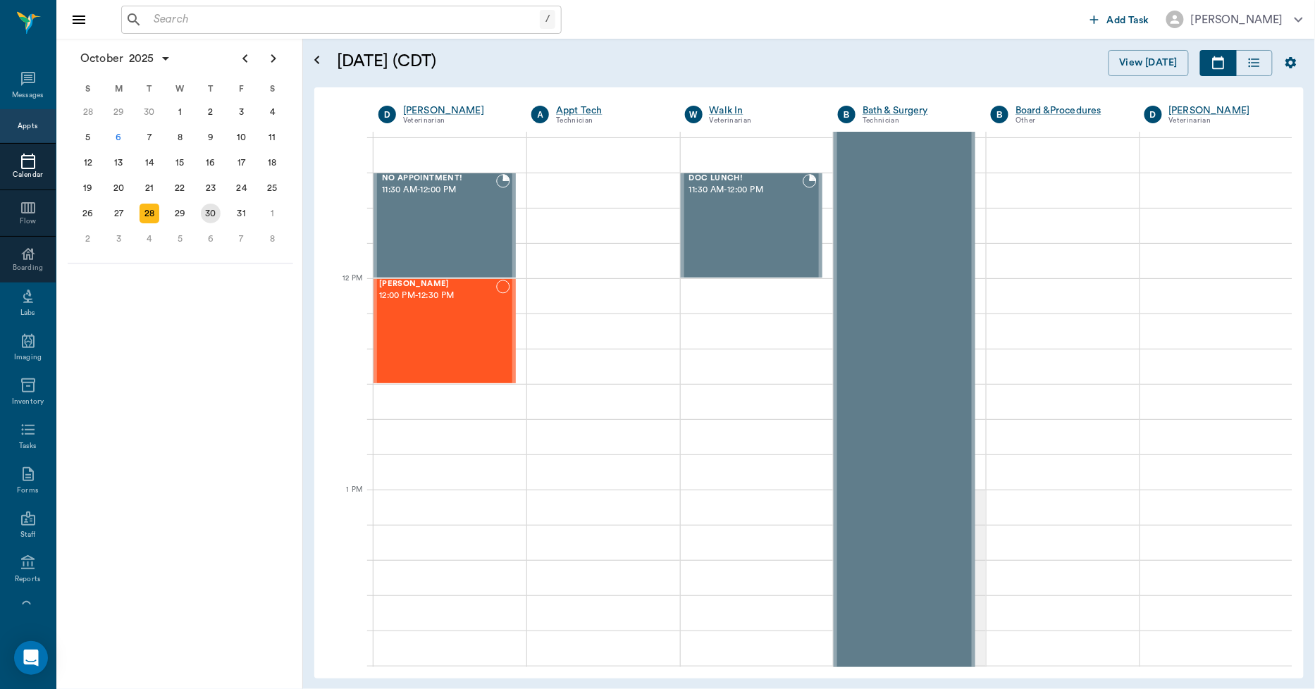
click at [206, 214] on div "30" at bounding box center [211, 214] width 20 height 20
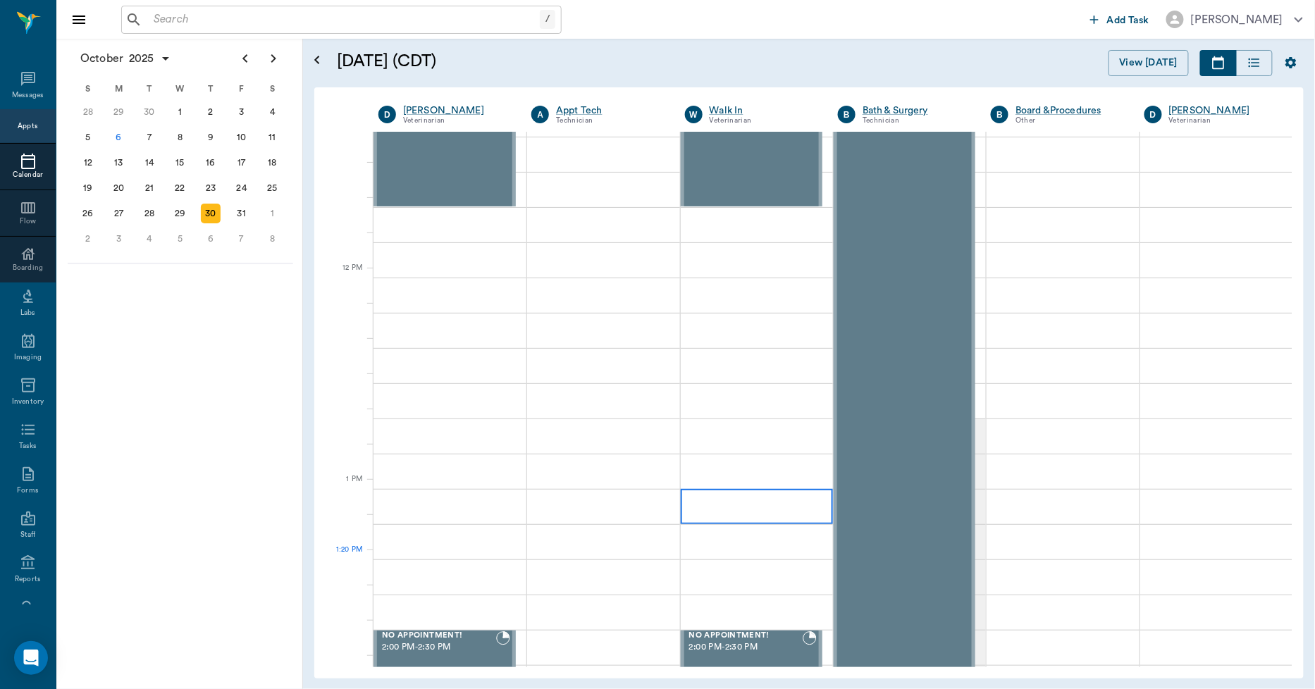
scroll to position [783, 0]
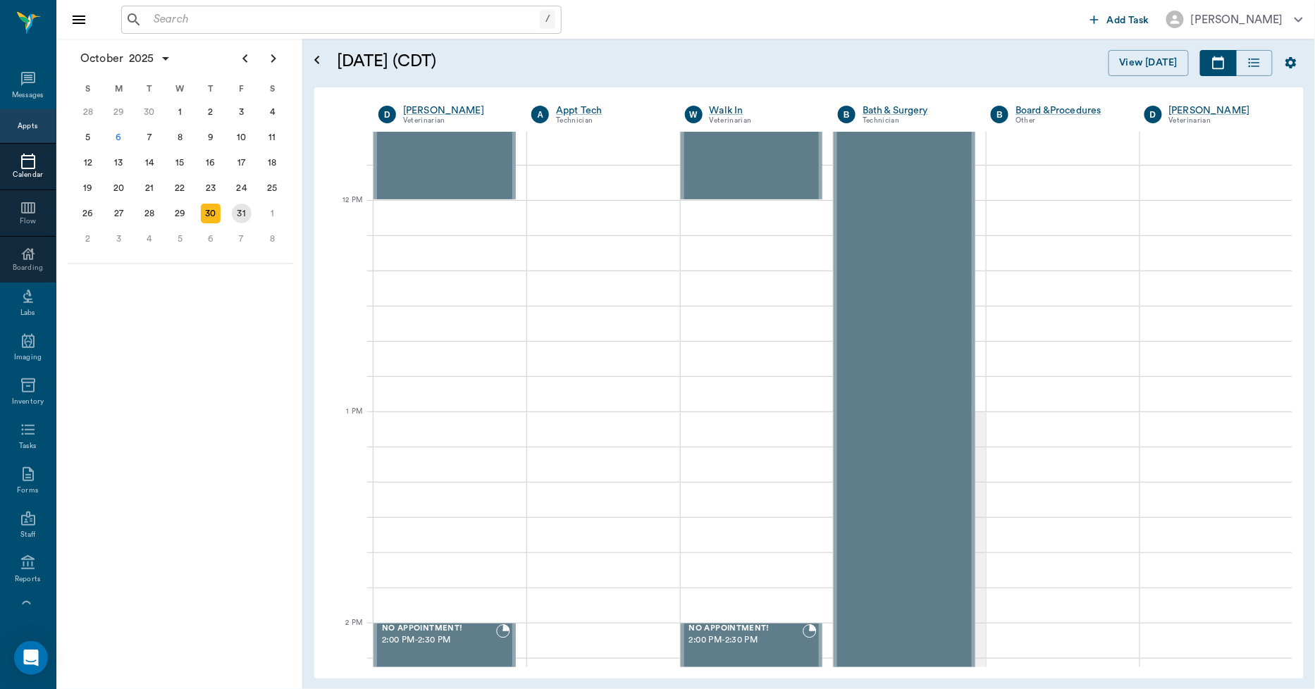
click at [245, 207] on div "31" at bounding box center [242, 214] width 20 height 20
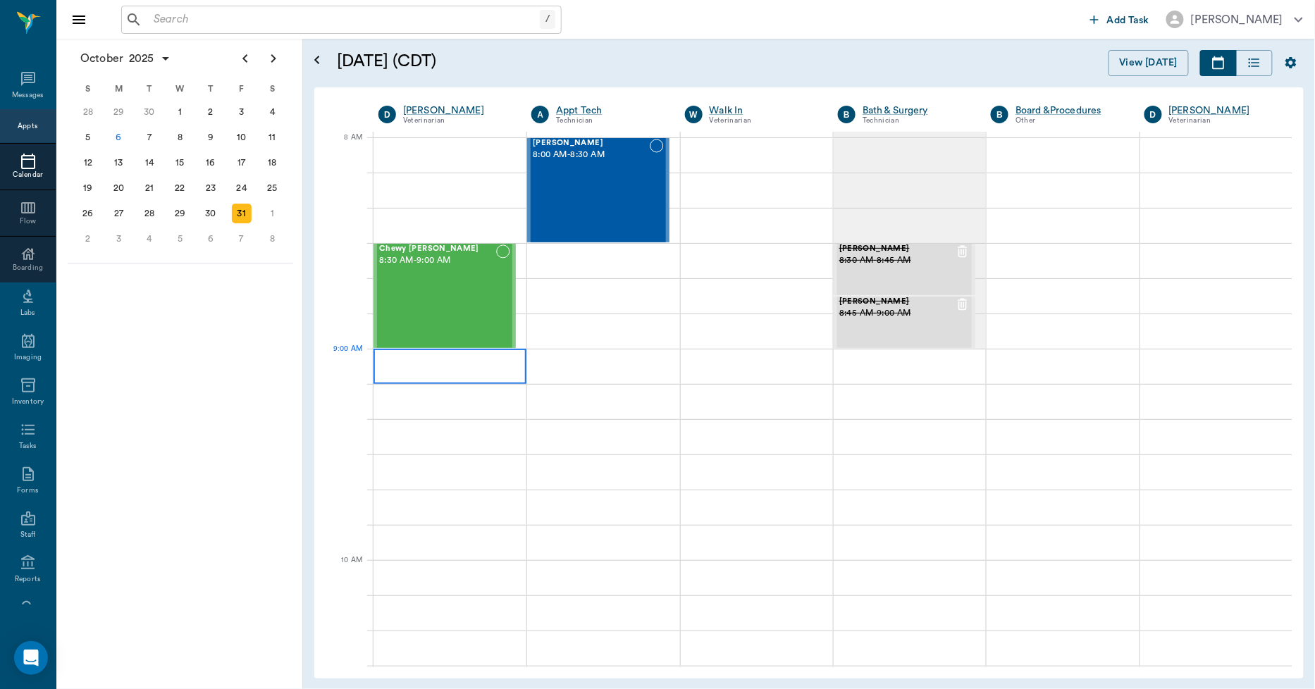
click at [433, 364] on div at bounding box center [450, 366] width 153 height 35
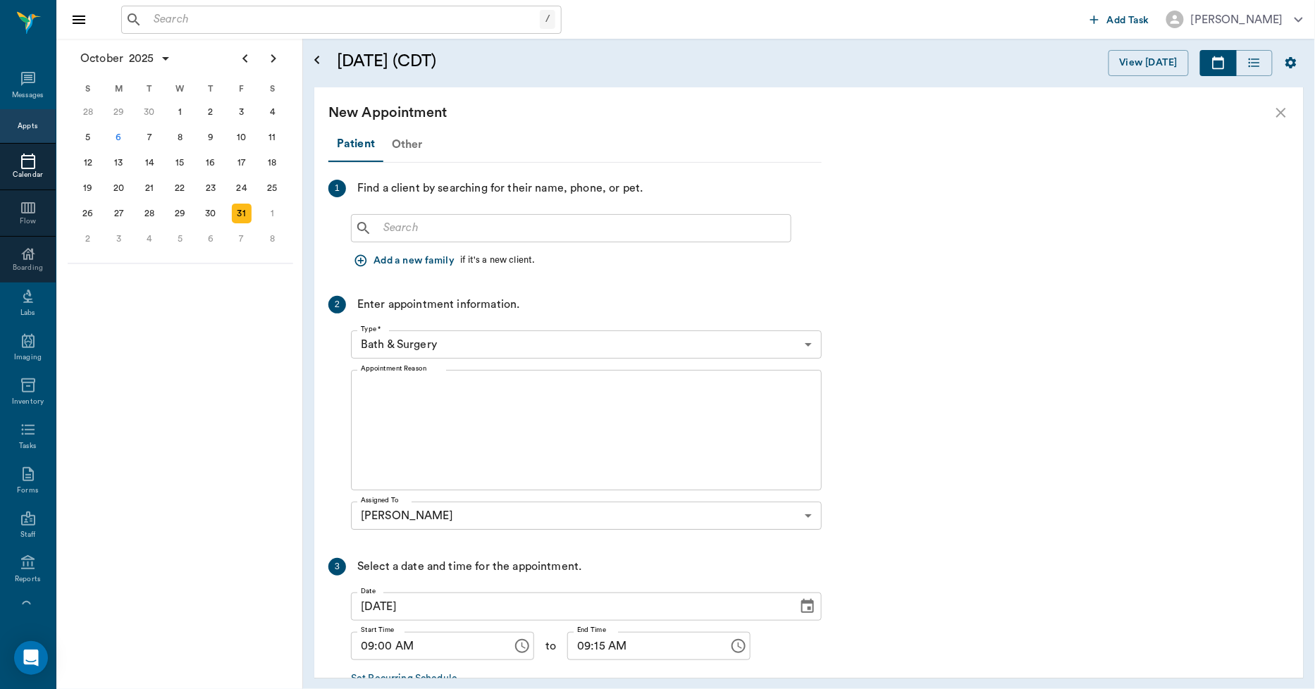
click at [400, 147] on div "Other" at bounding box center [407, 145] width 48 height 34
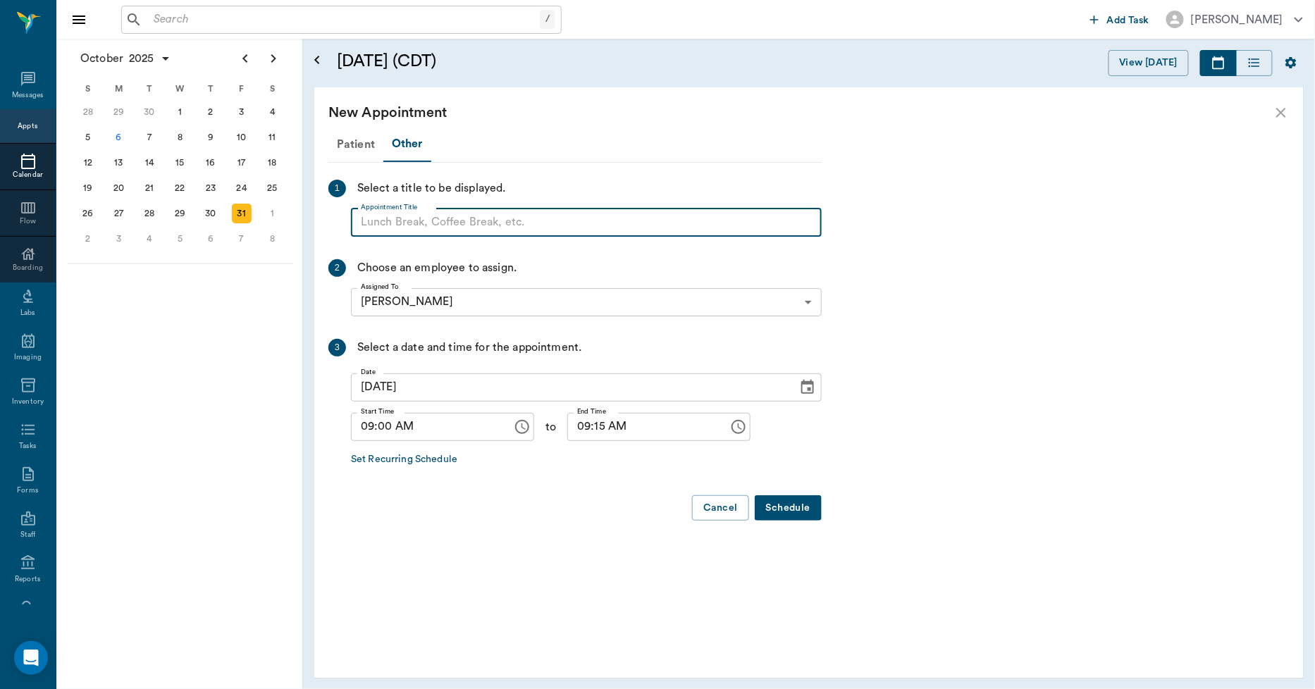
paste input "NO APPOINTMENT! EMERGENCY ONLY!"
type input "NO APPOINTMENT! EMERGENCY ONLY!"
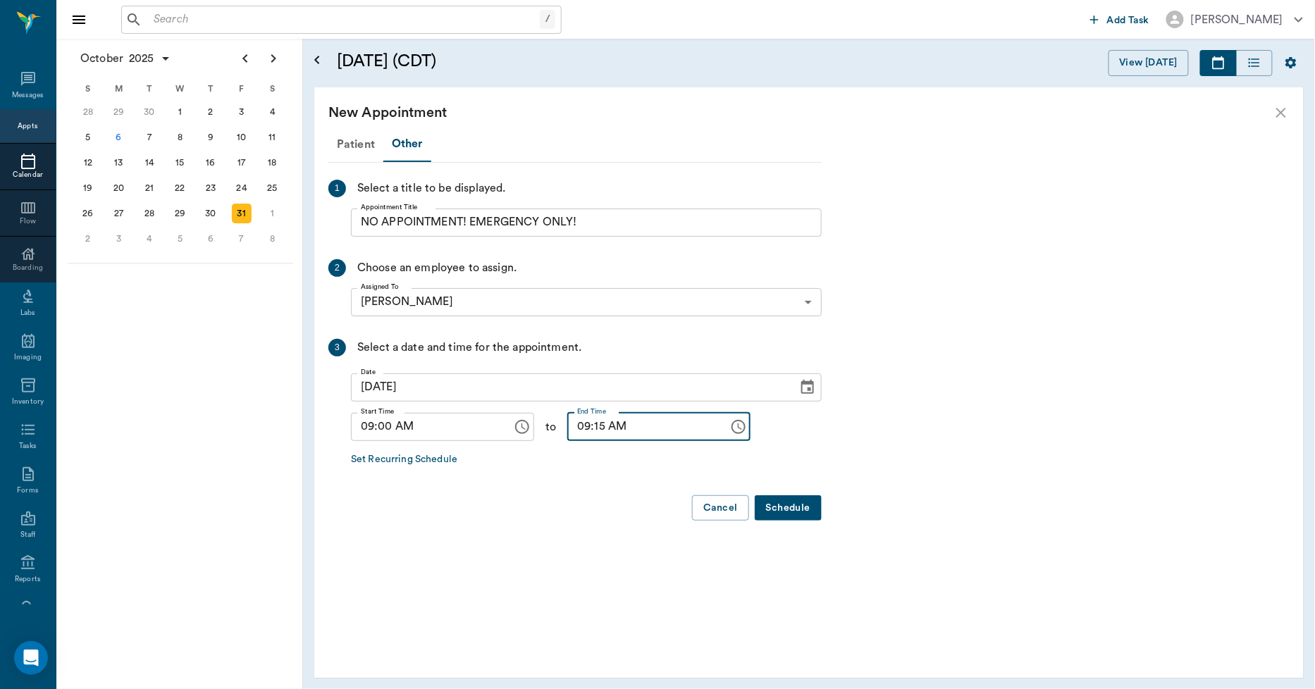
click at [589, 431] on input "09:15 AM" at bounding box center [643, 427] width 152 height 28
type input "09:30 AM"
click at [792, 506] on button "Schedule" at bounding box center [788, 508] width 67 height 26
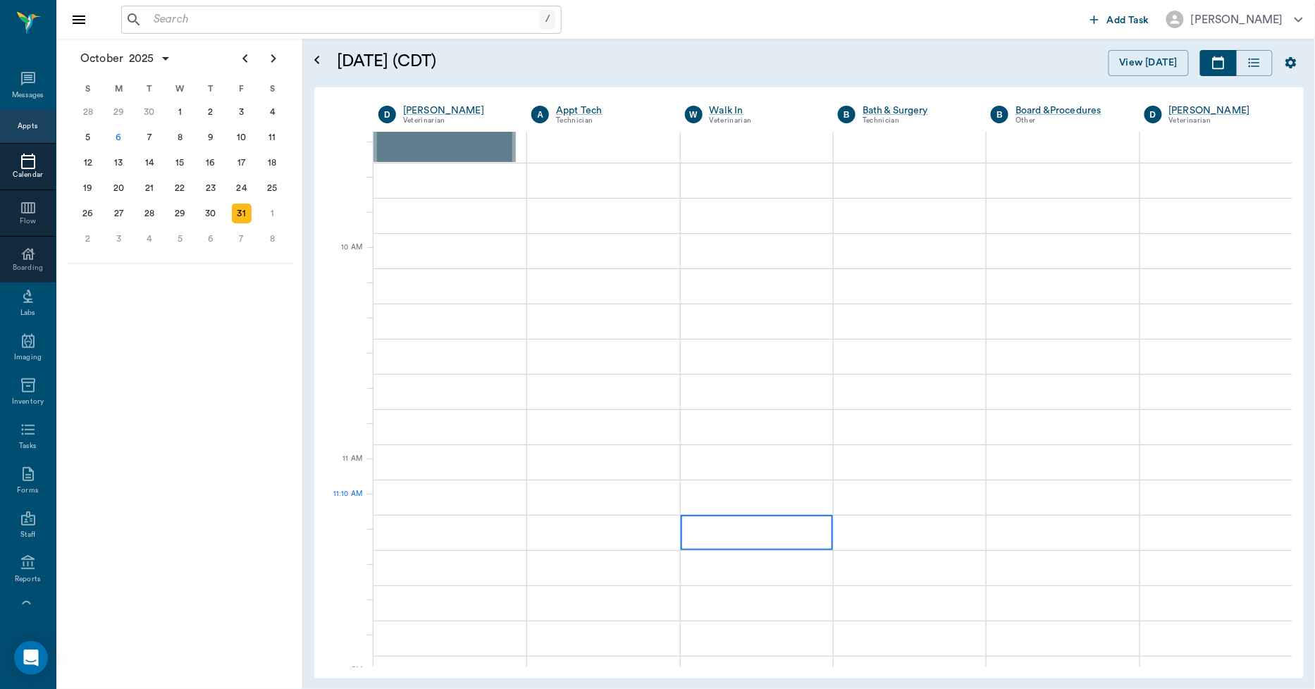
scroll to position [313, 0]
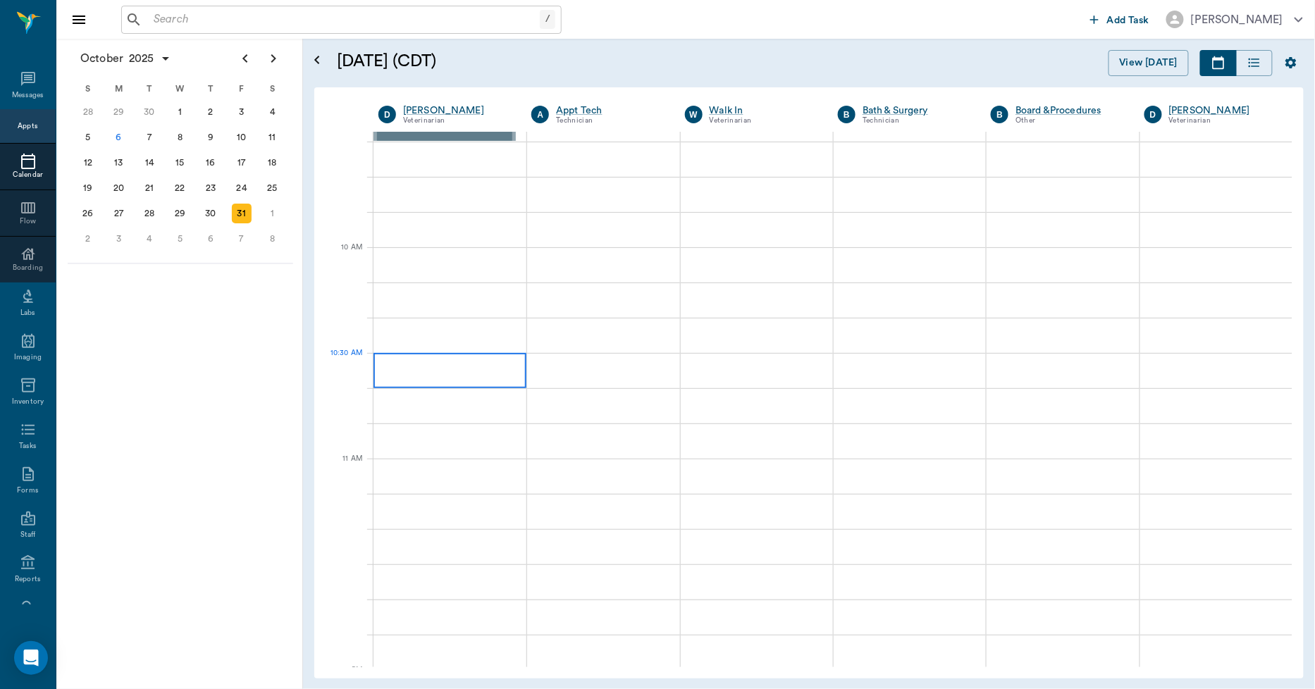
click at [474, 365] on div at bounding box center [450, 370] width 153 height 35
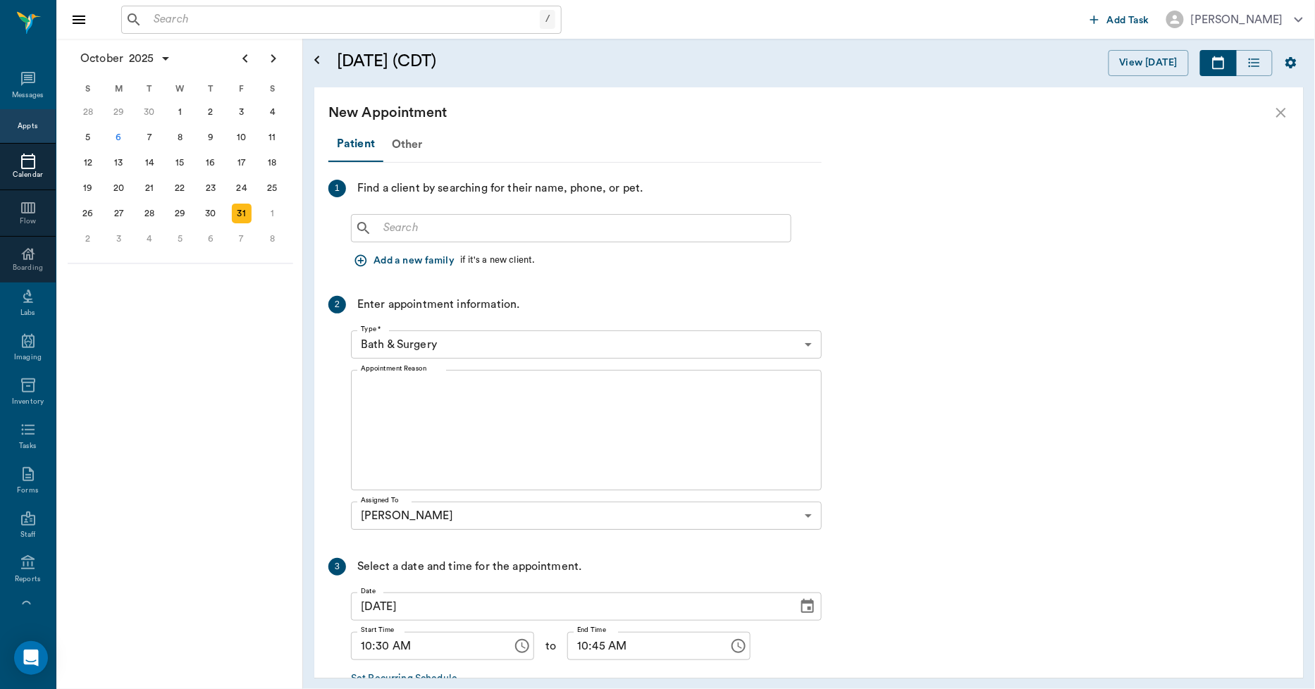
click at [416, 136] on div "New Appointment" at bounding box center [808, 112] width 989 height 51
click at [410, 147] on div "Other" at bounding box center [407, 145] width 48 height 34
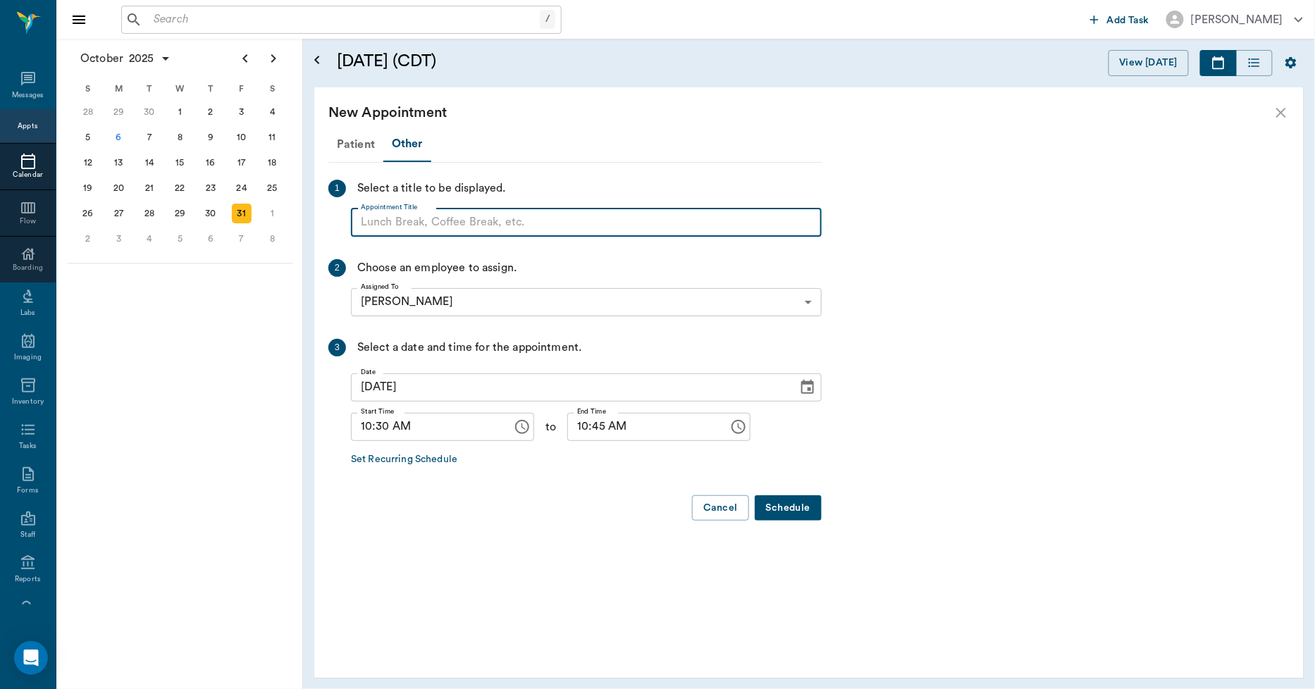
paste input "NO APPOINTMENT! EMERGENCY ONLY!"
type input "NO APPOINTMENT! EMERGENCY ONLY!"
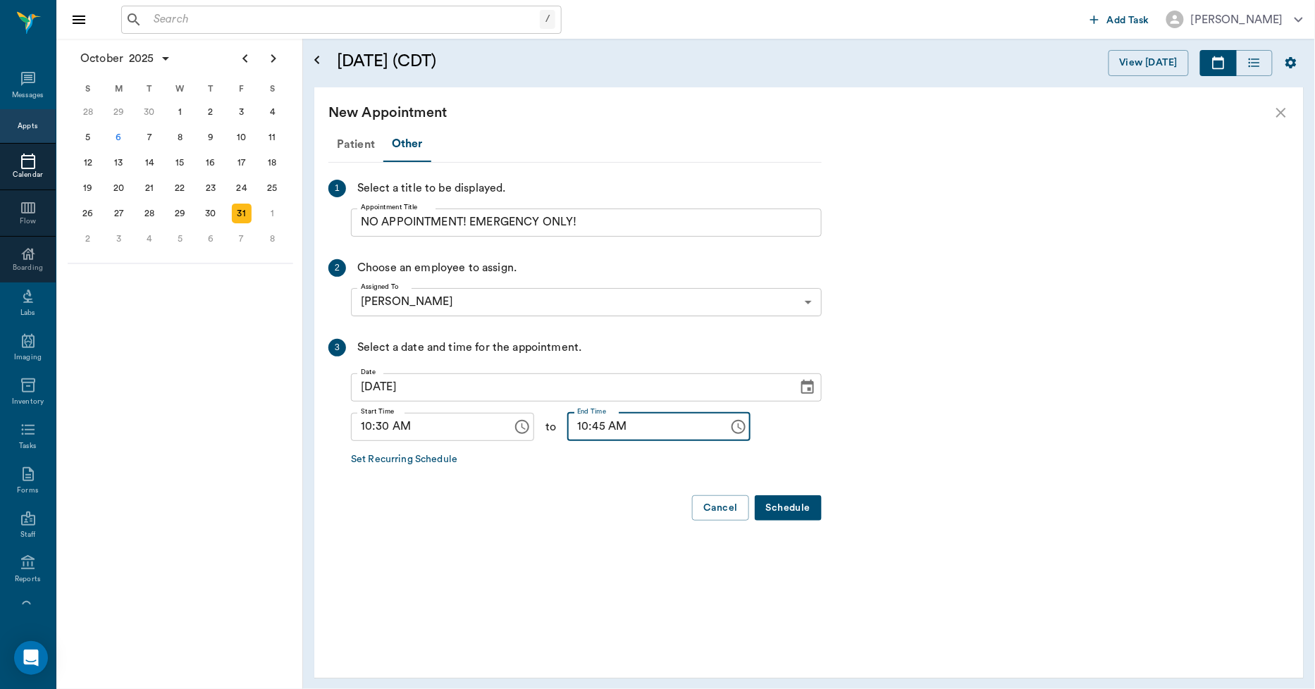
click at [576, 426] on input "10:45 AM" at bounding box center [643, 427] width 152 height 28
click at [569, 428] on input "10:45 AM" at bounding box center [643, 427] width 152 height 28
type input "11:00 AM"
click at [784, 508] on button "Schedule" at bounding box center [788, 508] width 67 height 26
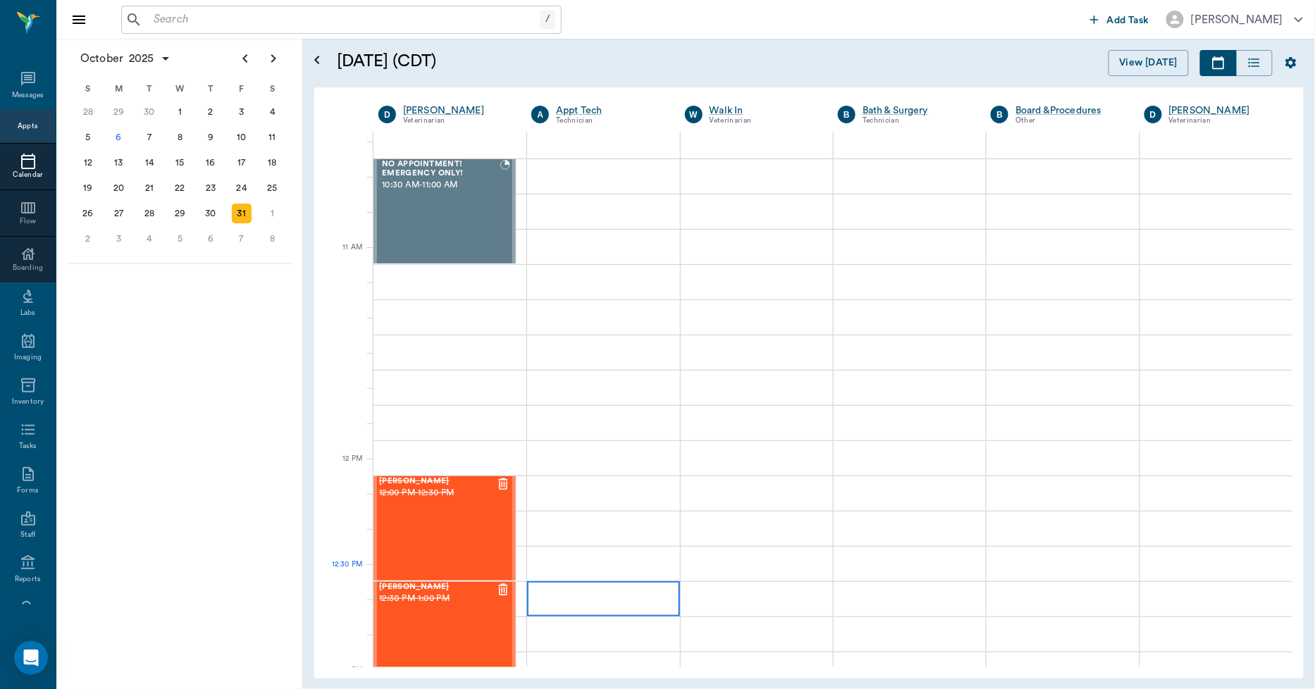
scroll to position [548, 0]
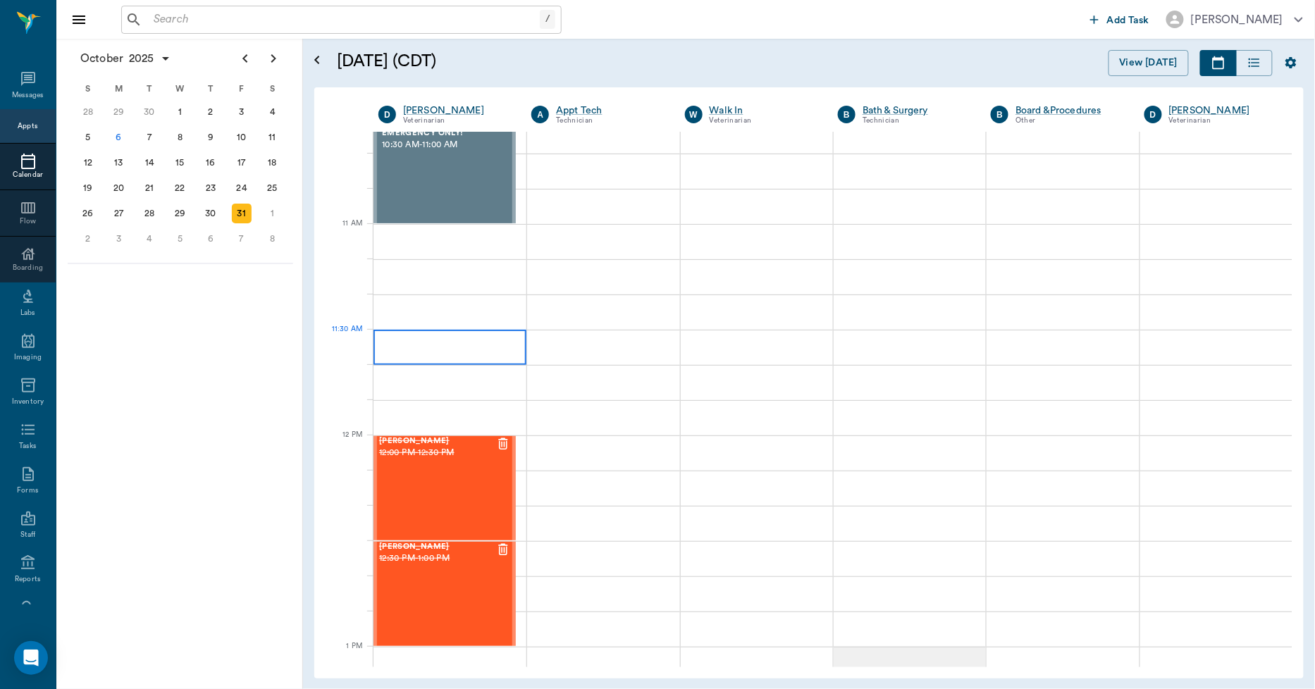
click at [424, 347] on div at bounding box center [450, 347] width 153 height 35
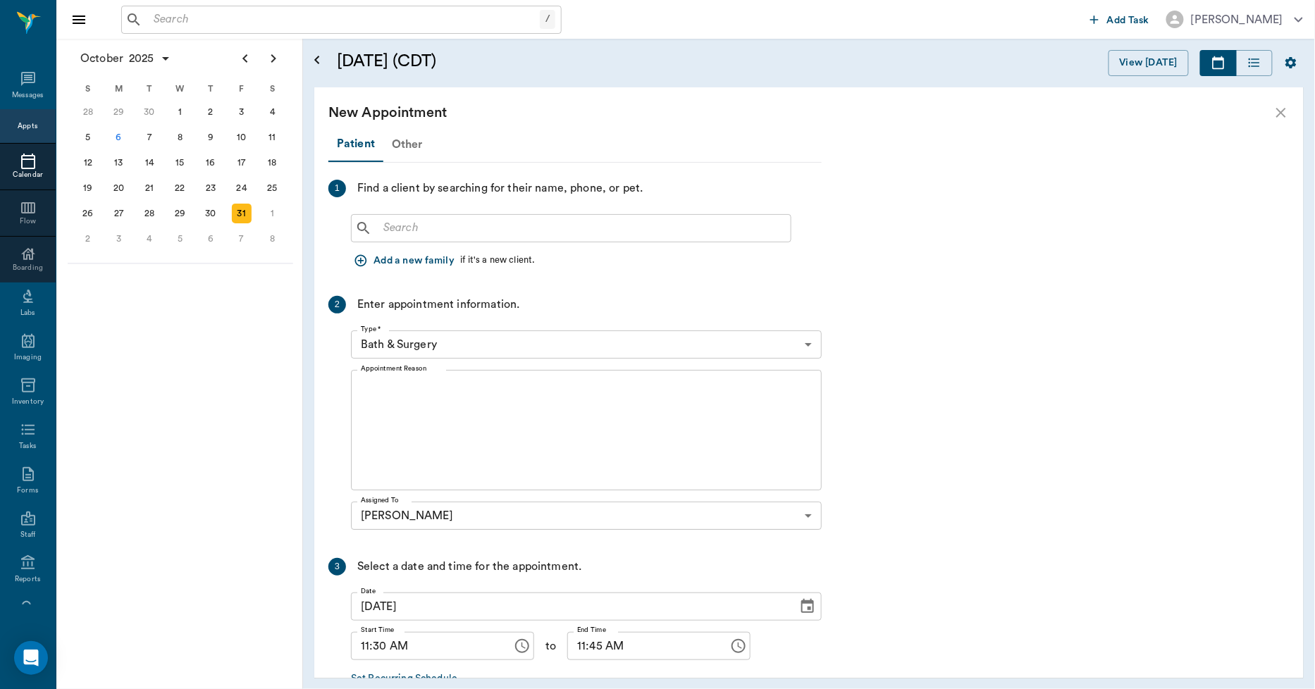
click at [397, 140] on div "Other" at bounding box center [407, 145] width 48 height 34
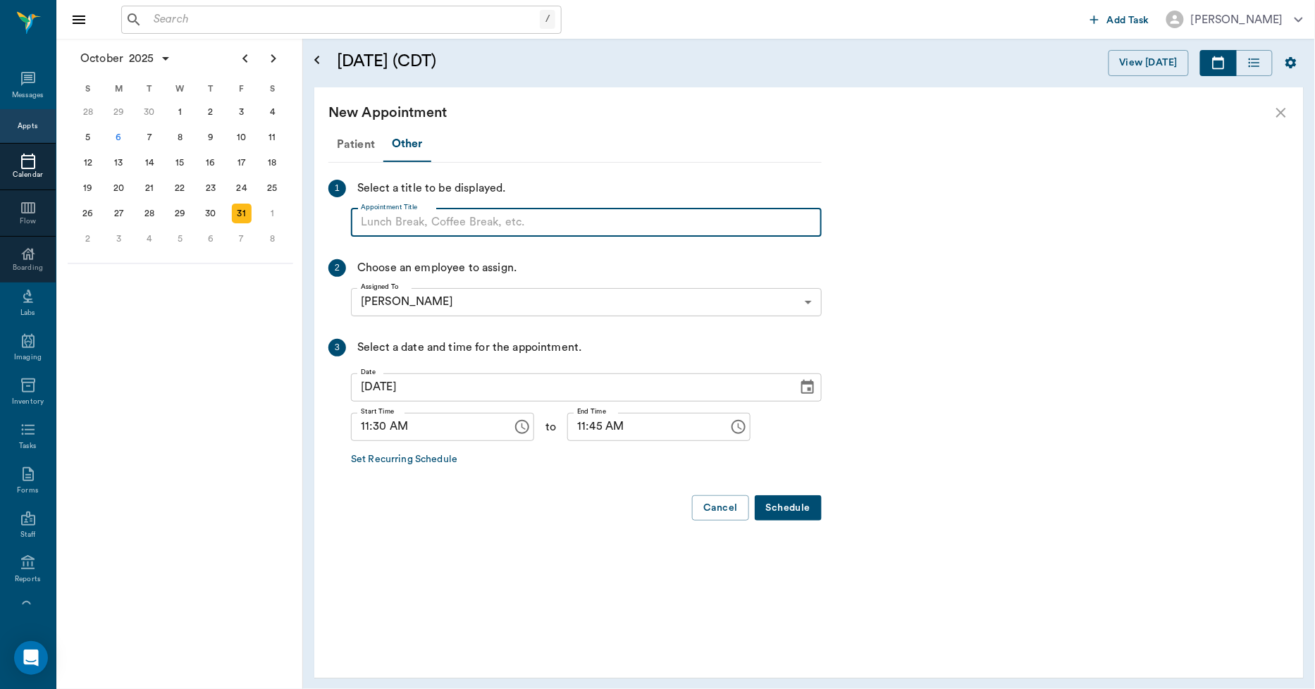
paste input "NO APPOINTMENT! EMERGENCY ONLY!"
drag, startPoint x: 591, startPoint y: 216, endPoint x: 469, endPoint y: 216, distance: 121.2
click at [469, 216] on input "NO APPOINTMENT! EMERGENCY ONLY!" at bounding box center [586, 223] width 471 height 28
type input "NO APPOINTMENT!"
click at [567, 427] on input "11:45 AM" at bounding box center [643, 427] width 152 height 28
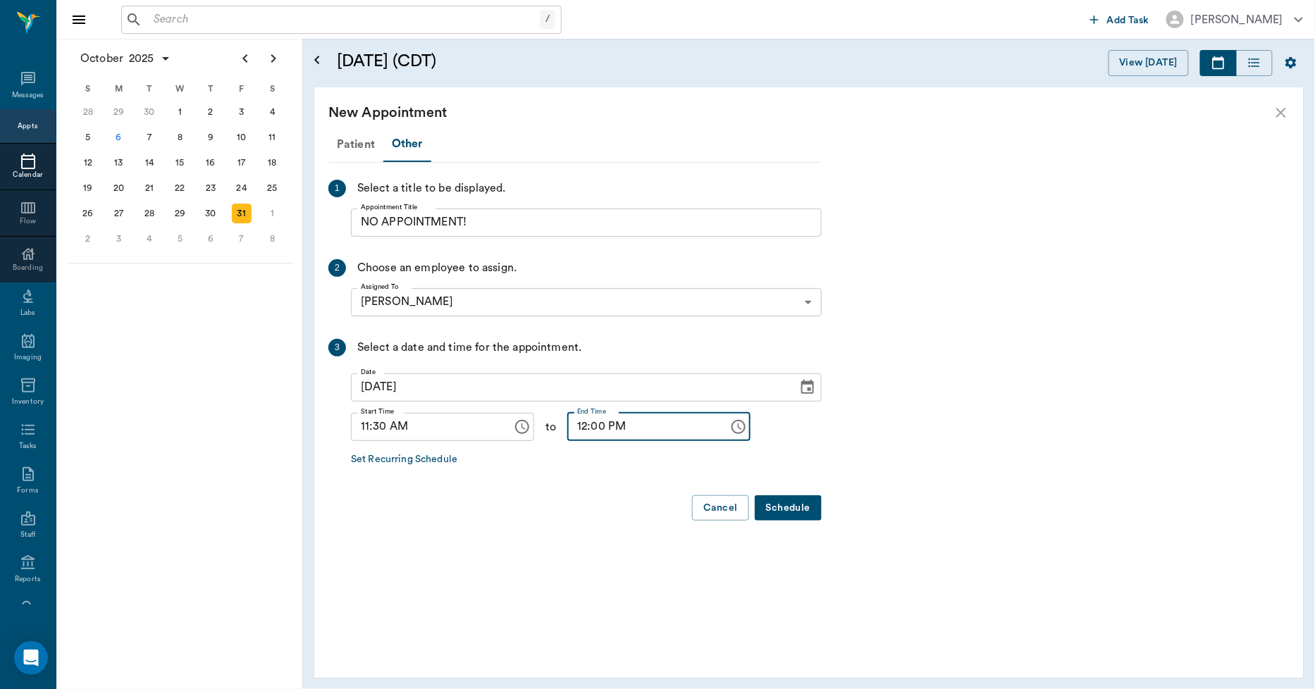
type input "12:00 PM"
click at [786, 496] on button "Schedule" at bounding box center [788, 508] width 67 height 26
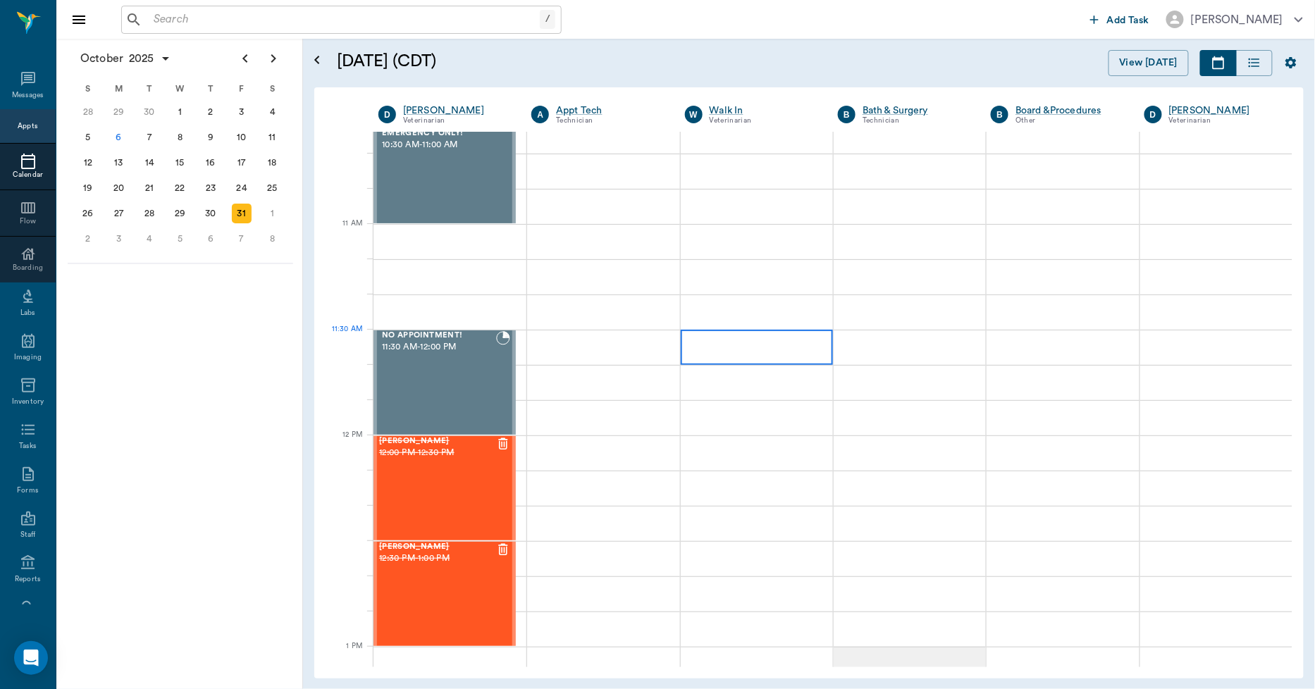
click at [764, 350] on div at bounding box center [757, 347] width 152 height 35
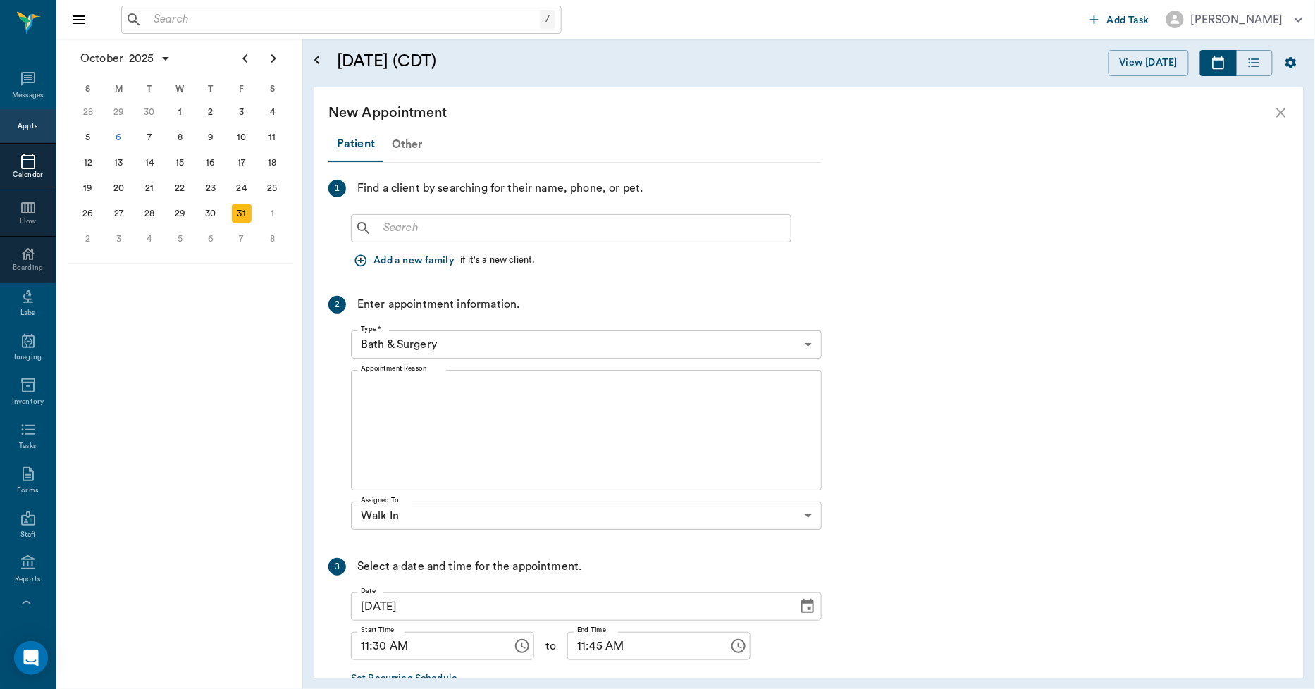
click at [406, 140] on div "Other" at bounding box center [407, 145] width 48 height 34
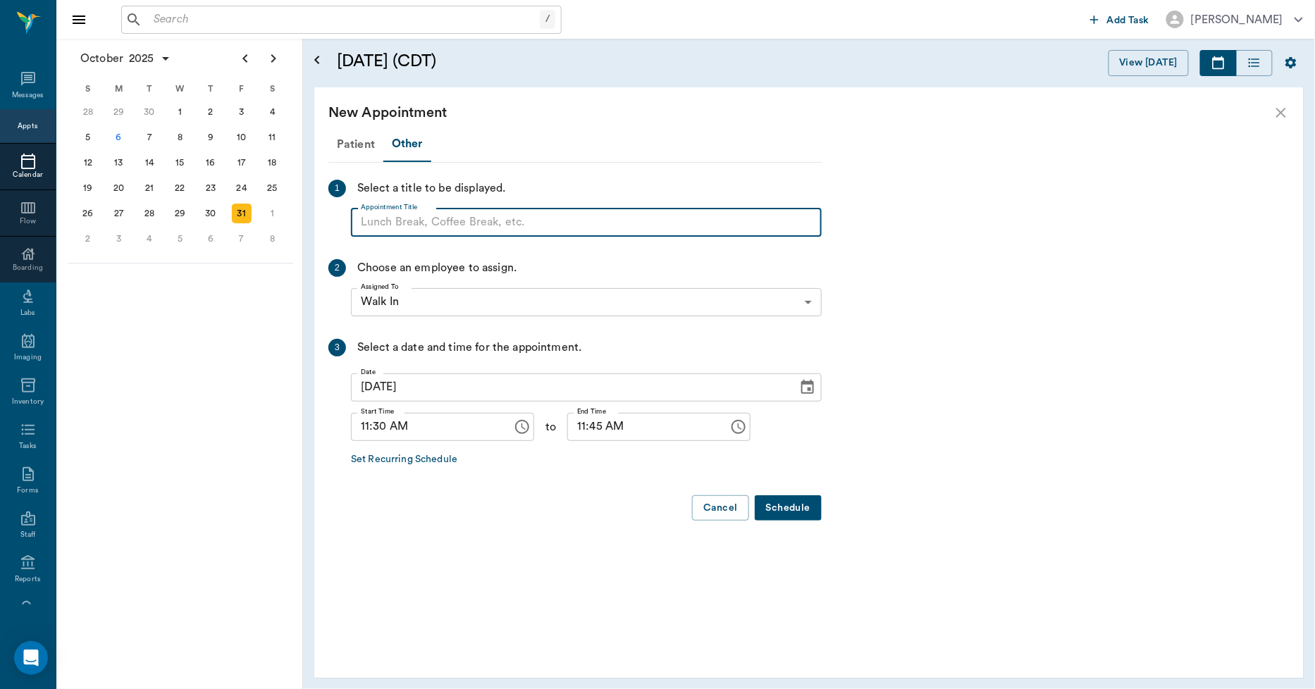
paste input "NO APPOINTMENT! EMERGENCY ONLY!"
drag, startPoint x: 590, startPoint y: 221, endPoint x: 471, endPoint y: 228, distance: 119.3
click at [471, 226] on input "NO APPOINTMENT! EMERGENCY ONLY!" at bounding box center [586, 223] width 471 height 28
type input "NO APPOINTMENT!"
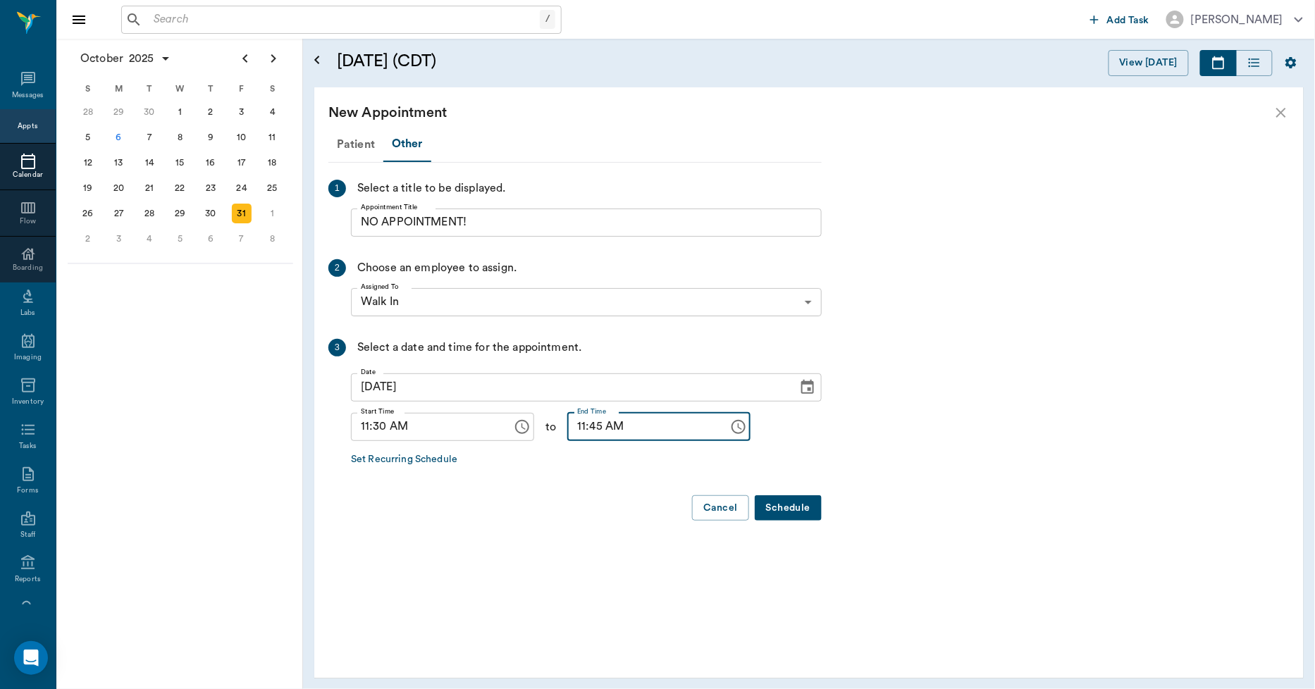
click at [567, 424] on input "11:45 AM" at bounding box center [643, 427] width 152 height 28
type input "12:00 PM"
click at [784, 499] on button "Schedule" at bounding box center [788, 508] width 67 height 26
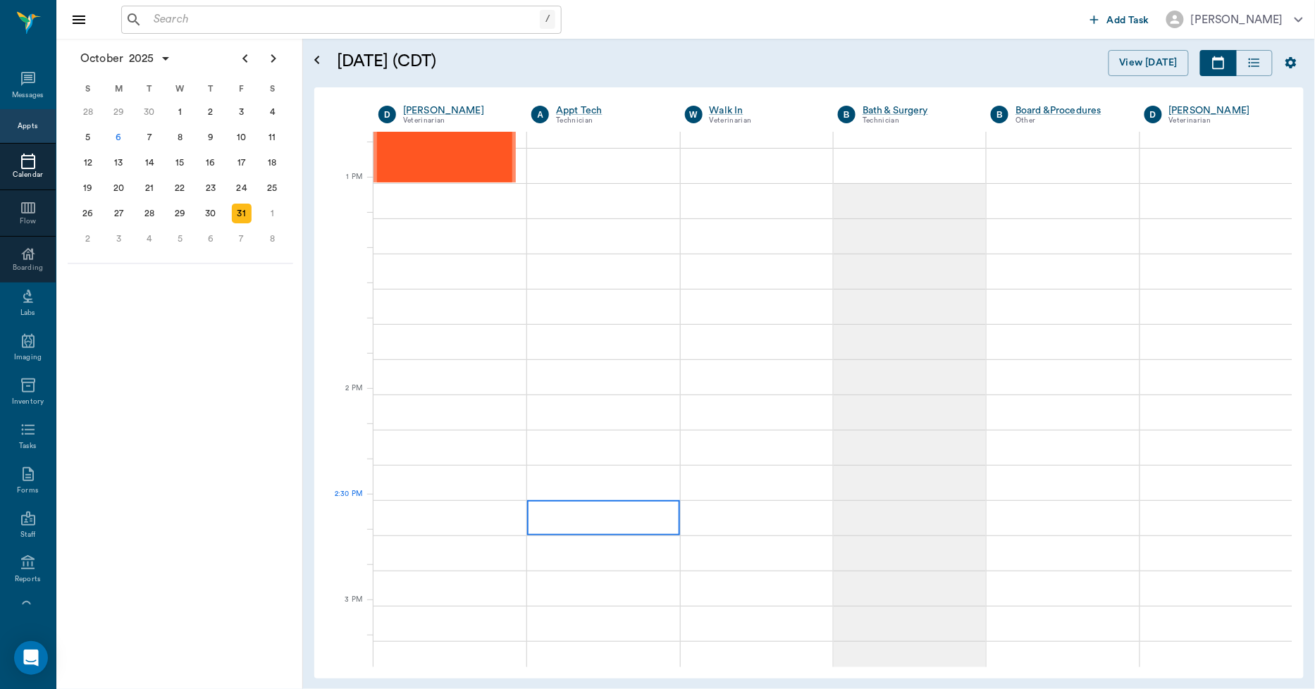
scroll to position [1018, 0]
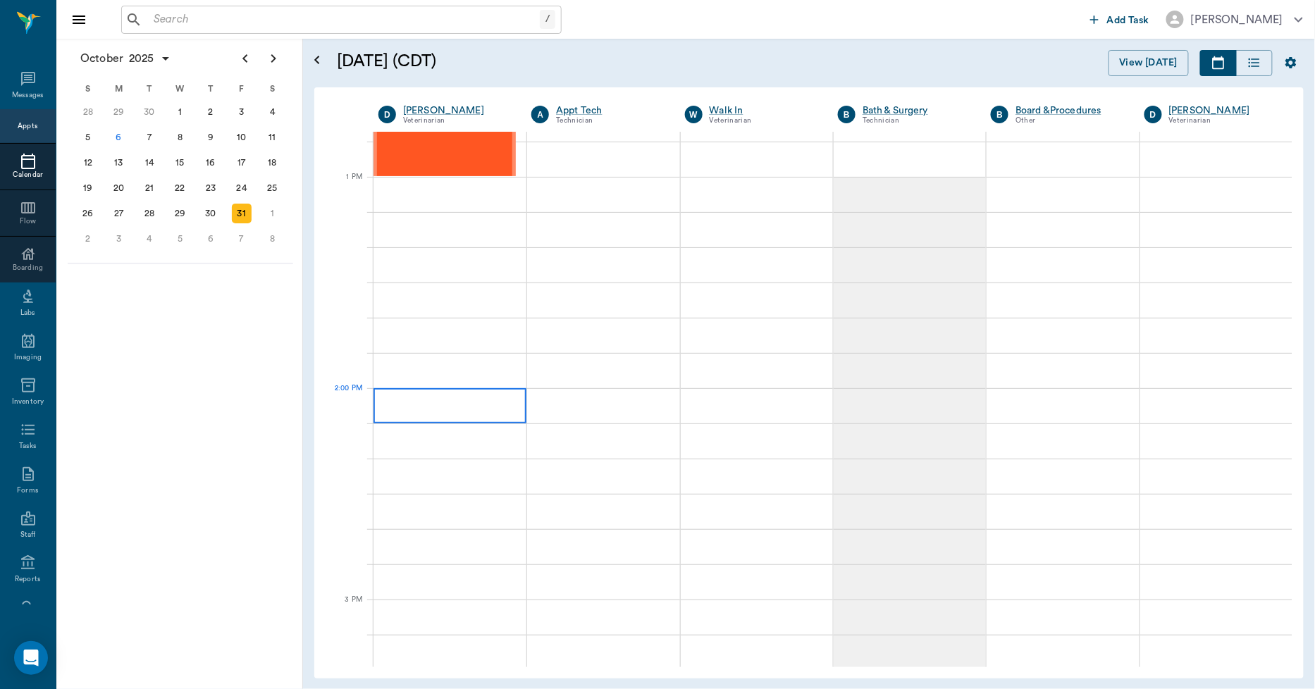
click at [446, 402] on div at bounding box center [450, 405] width 153 height 35
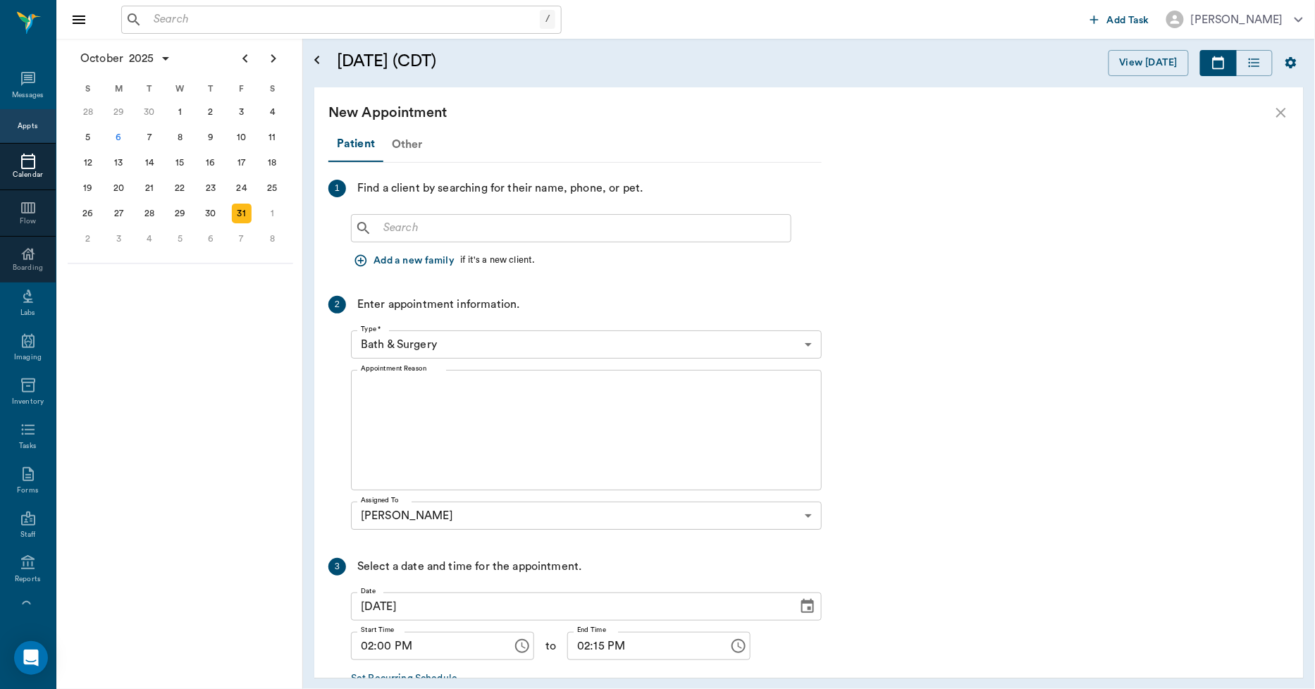
click at [400, 149] on div "Other" at bounding box center [407, 145] width 48 height 34
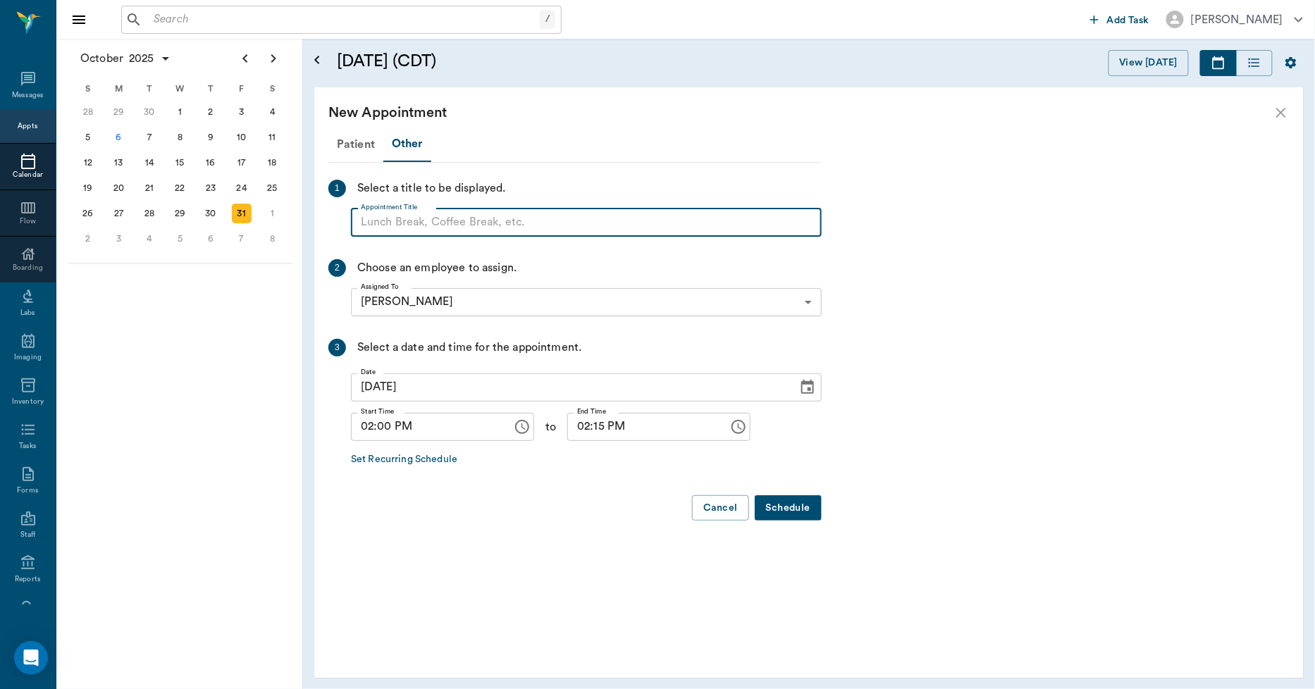
paste input "NO APPOINTMENT! EMERGENCY ONLY!"
drag, startPoint x: 609, startPoint y: 218, endPoint x: 472, endPoint y: 223, distance: 136.8
click at [472, 223] on input "NO APPOINTMENT! EMERGENCY ONLY!" at bounding box center [586, 223] width 471 height 28
type input "NO APPOINTMENT!"
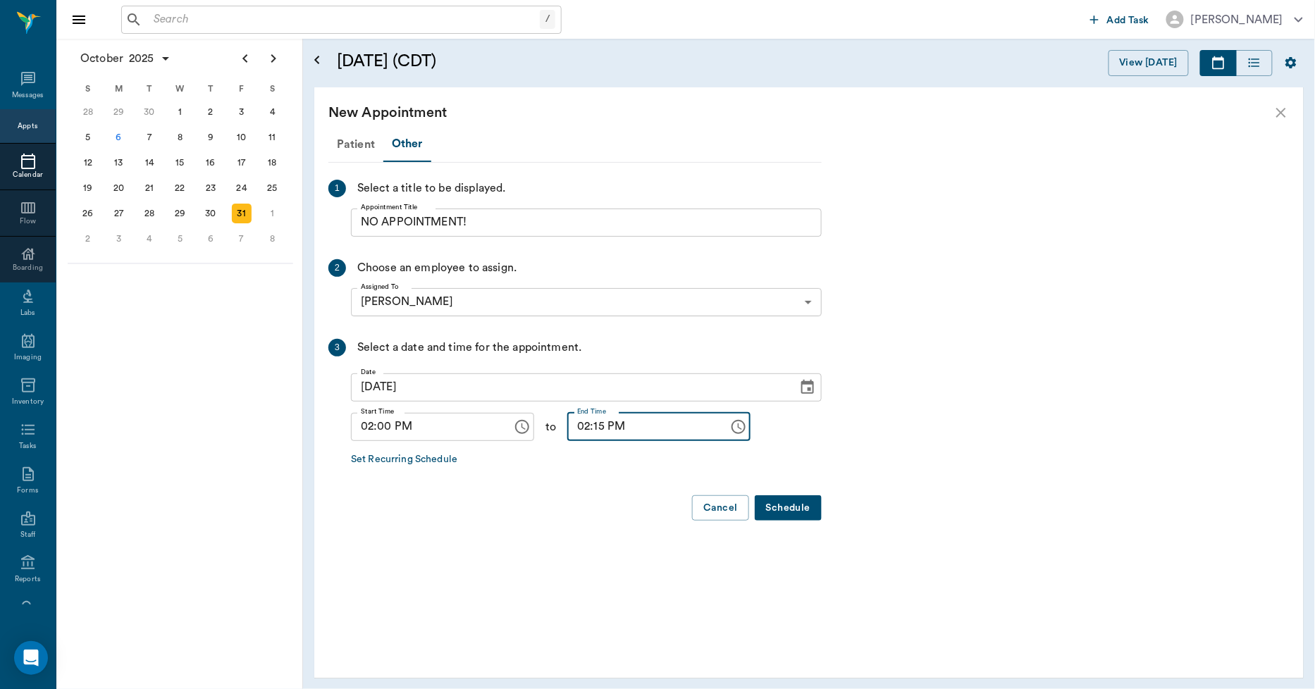
click at [583, 428] on input "02:15 PM" at bounding box center [643, 427] width 152 height 28
type input "02:30 PM"
click at [781, 510] on button "Schedule" at bounding box center [788, 508] width 67 height 26
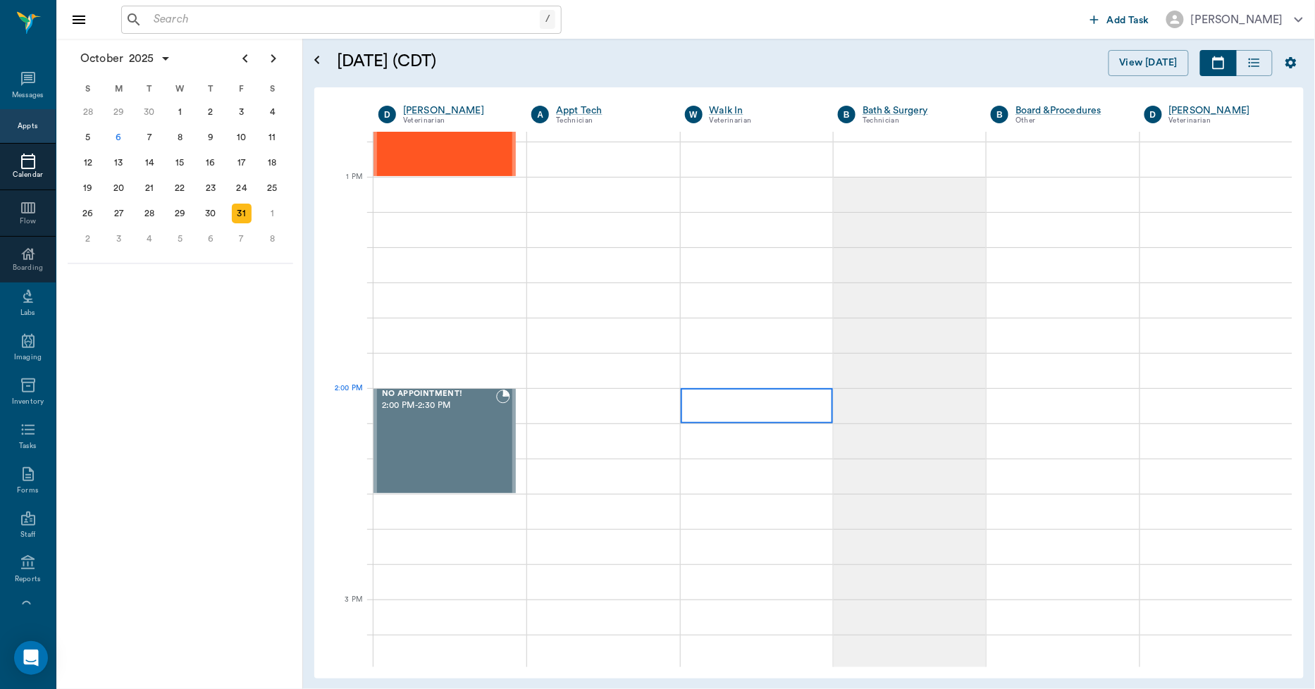
click at [753, 409] on div at bounding box center [757, 405] width 152 height 35
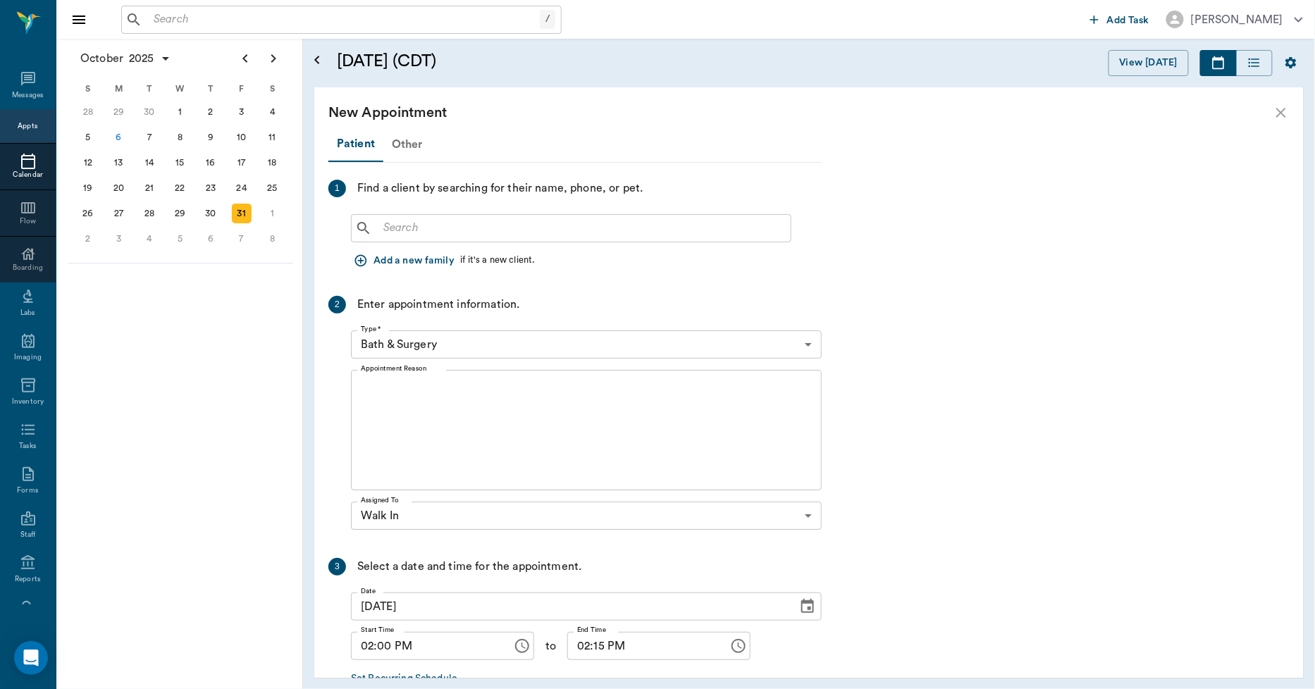
click at [414, 140] on div "Other" at bounding box center [407, 145] width 48 height 34
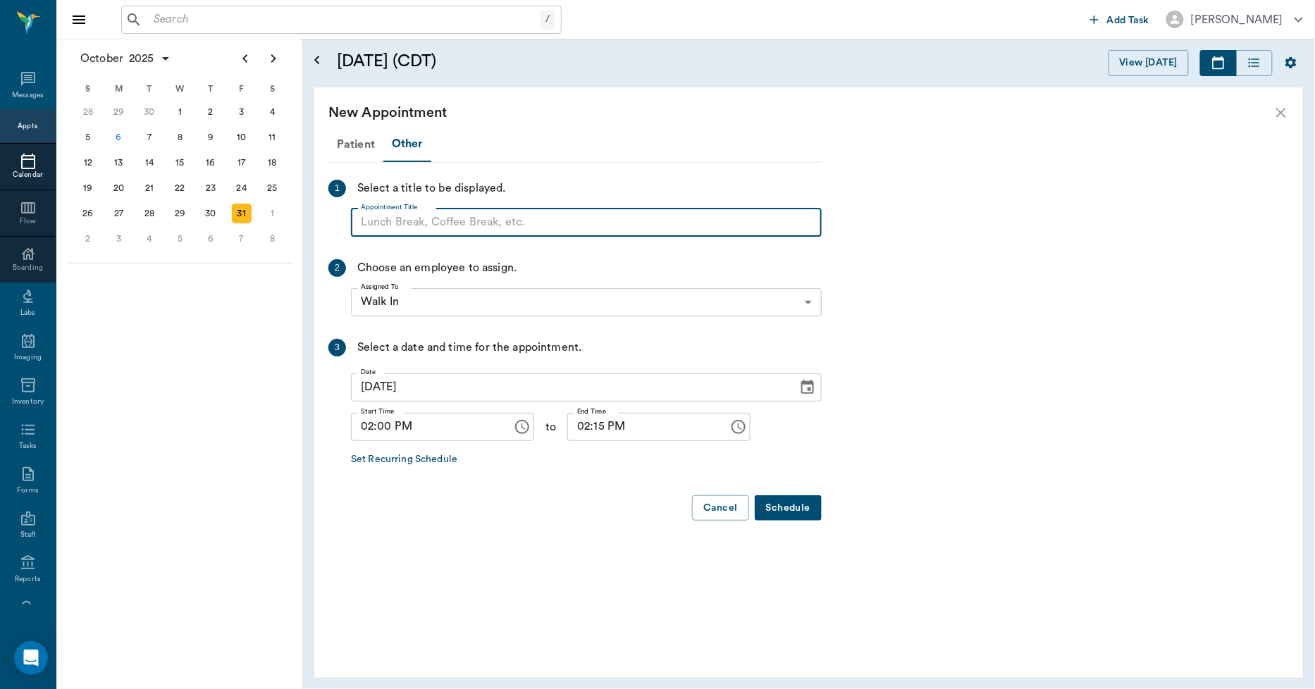
paste input "NO APPOINTMENT! EMERGENCY ONLY!"
drag, startPoint x: 593, startPoint y: 216, endPoint x: 471, endPoint y: 224, distance: 122.9
click at [471, 224] on input "NO APPOINTMENT! EMERGENCY ONLY!" at bounding box center [586, 223] width 471 height 28
type input "NO APPOINTMENT!"
click at [584, 427] on input "02:15 PM" at bounding box center [643, 427] width 152 height 28
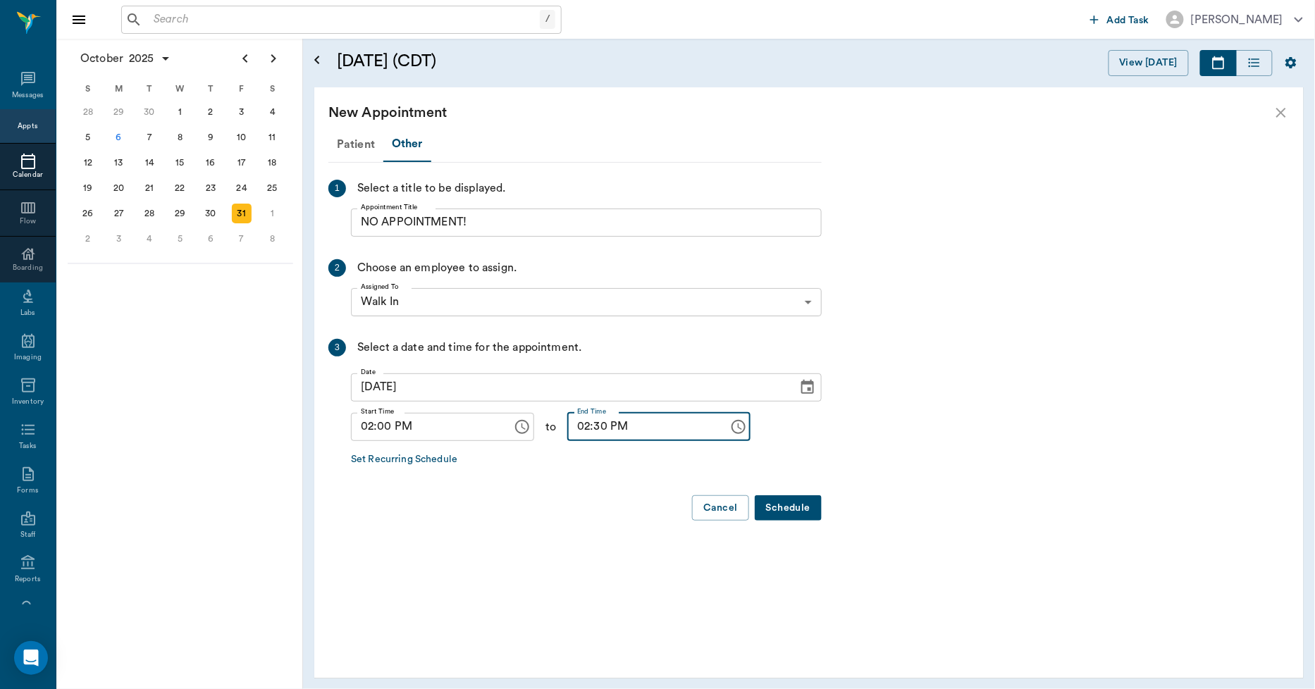
type input "02:30 PM"
click at [774, 507] on button "Schedule" at bounding box center [788, 508] width 67 height 26
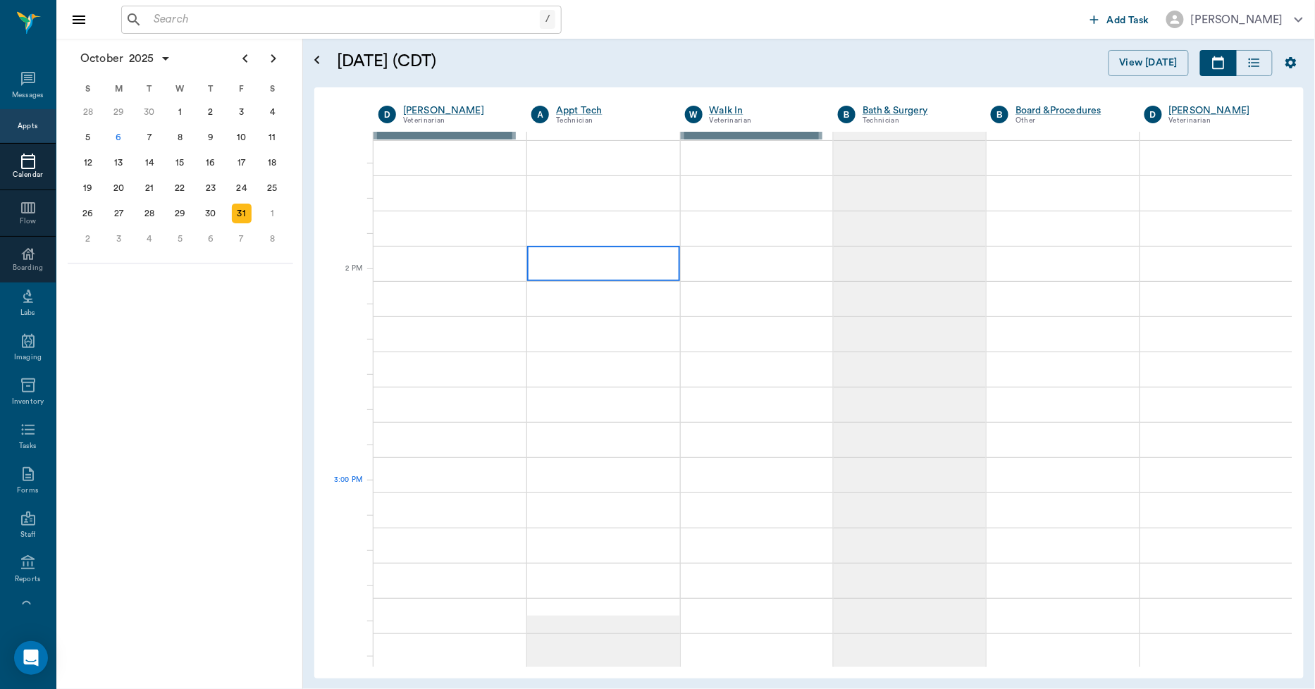
scroll to position [1409, 0]
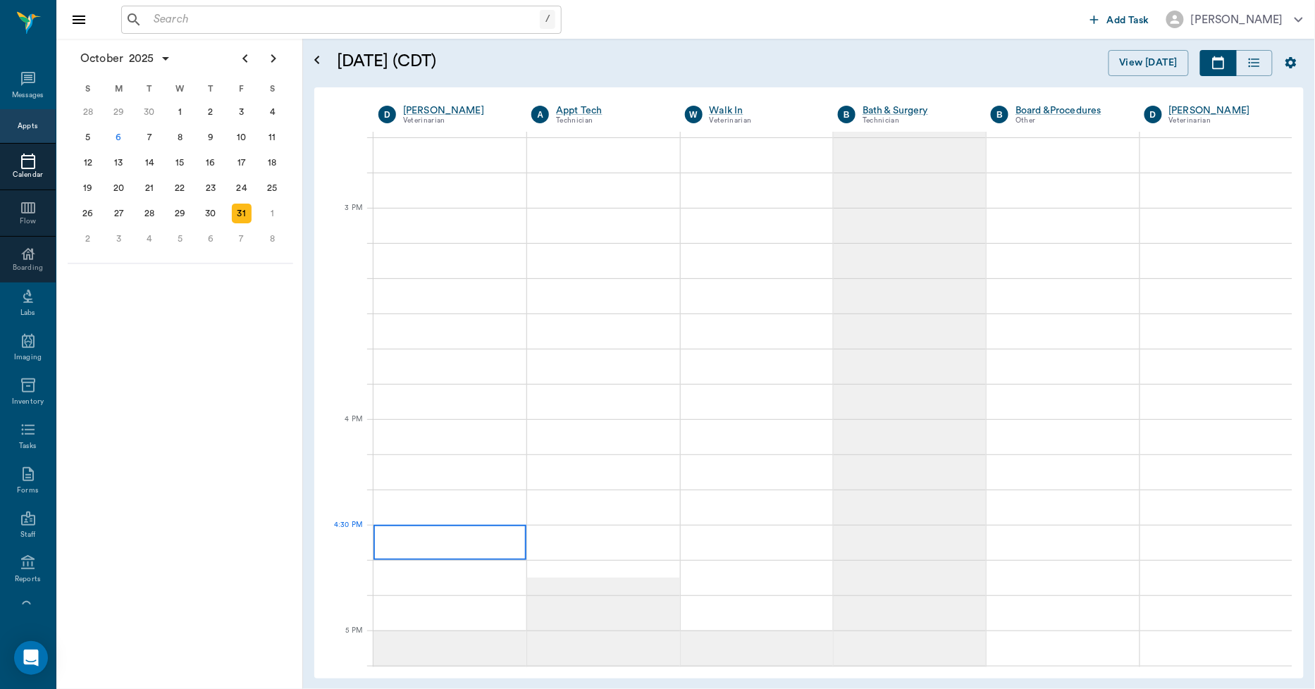
click at [455, 555] on div at bounding box center [450, 542] width 153 height 35
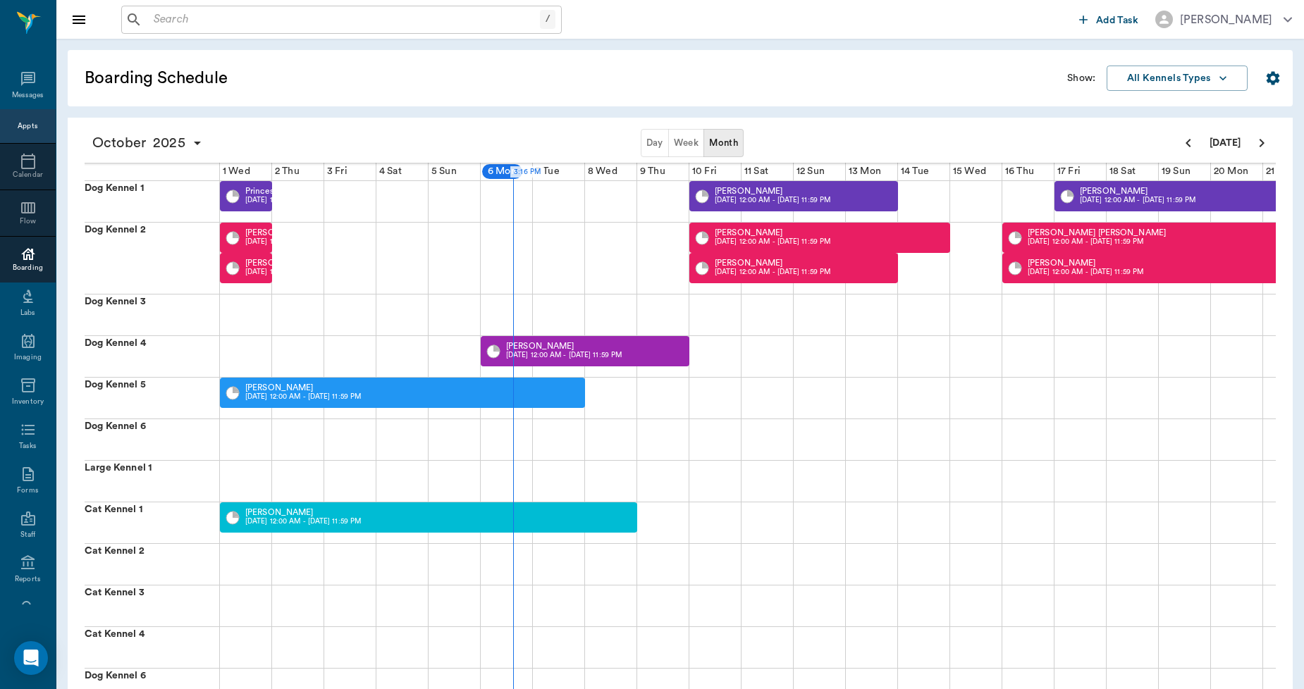
scroll to position [0, 261]
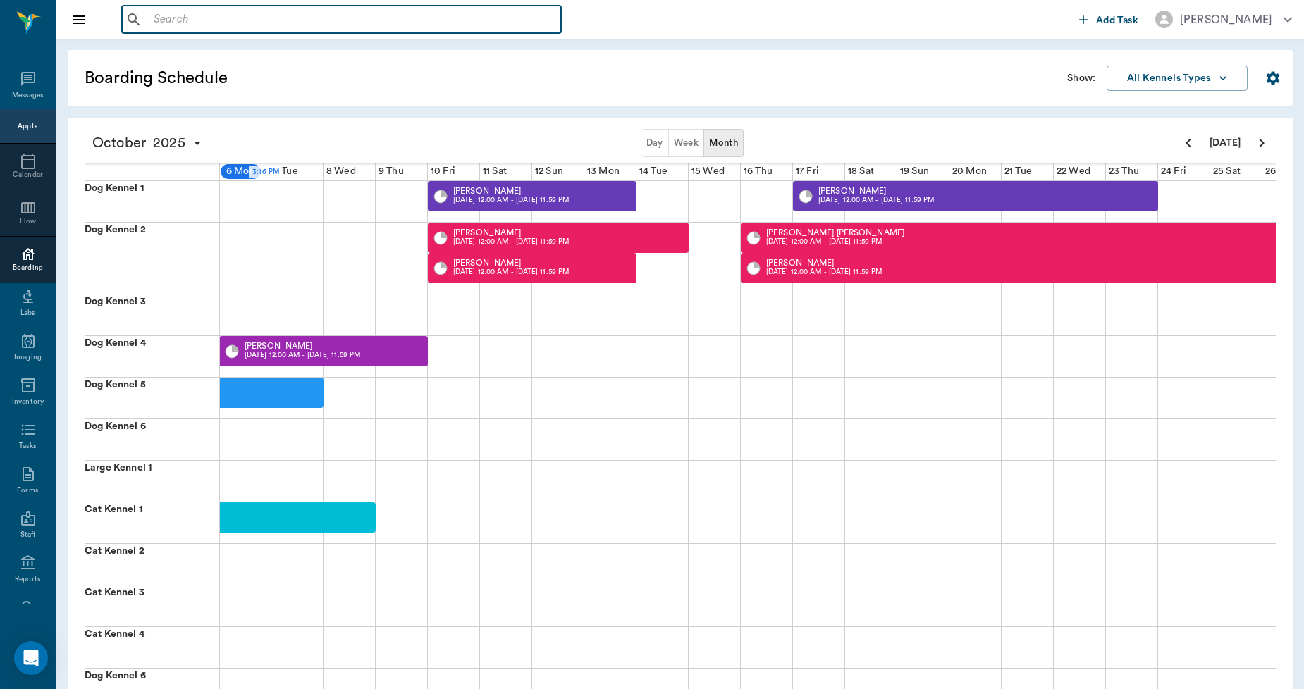
click at [220, 18] on input "text" at bounding box center [351, 20] width 407 height 20
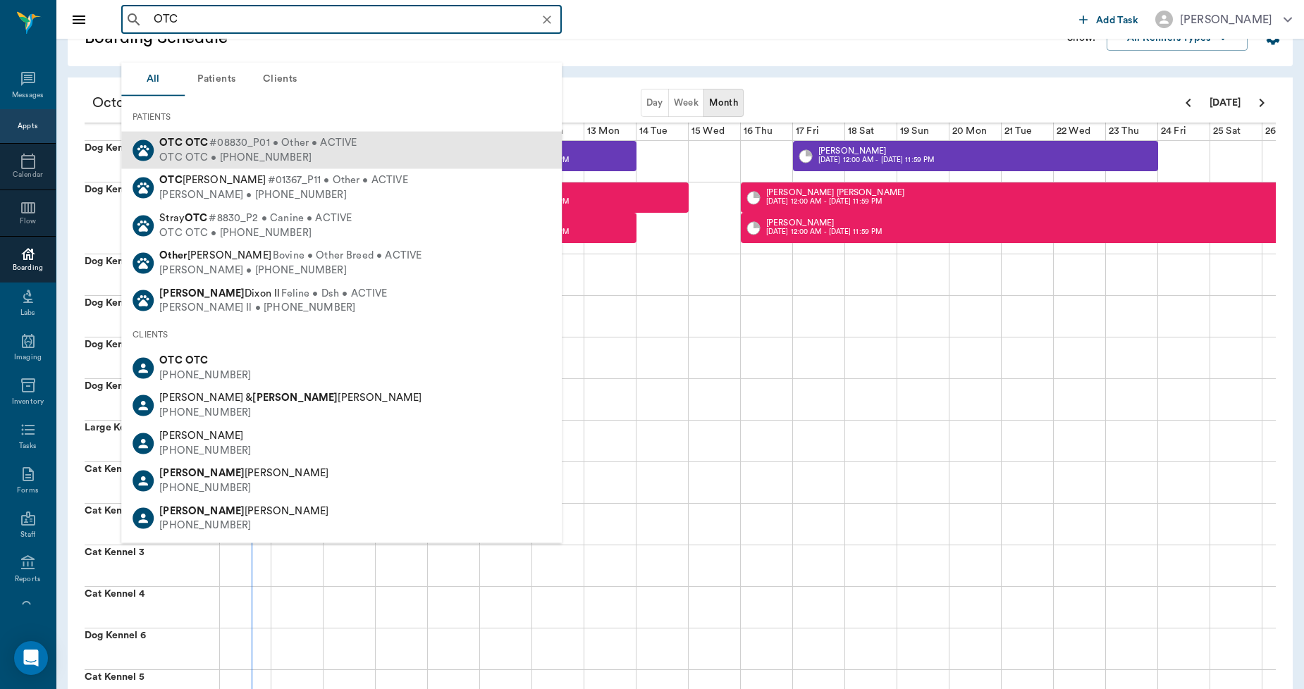
scroll to position [78, 0]
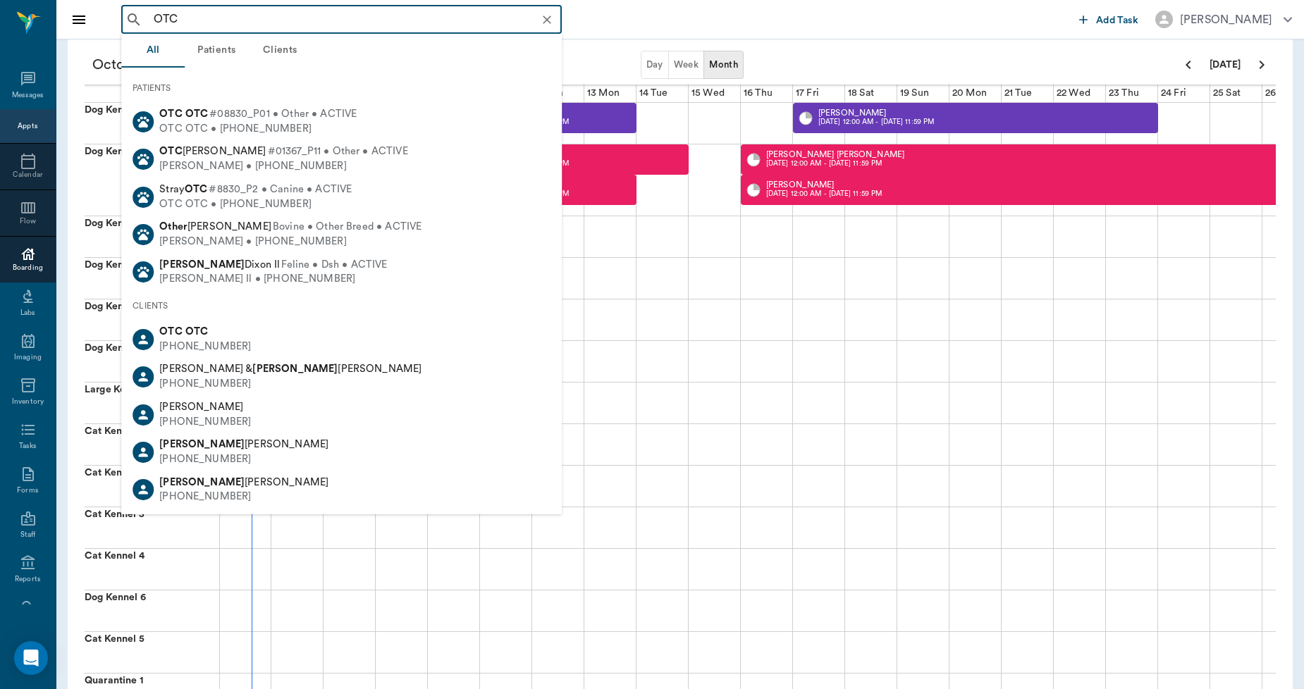
click at [172, 322] on div "OTC OTC [PHONE_NUMBER]" at bounding box center [341, 339] width 440 height 37
type input "OTC"
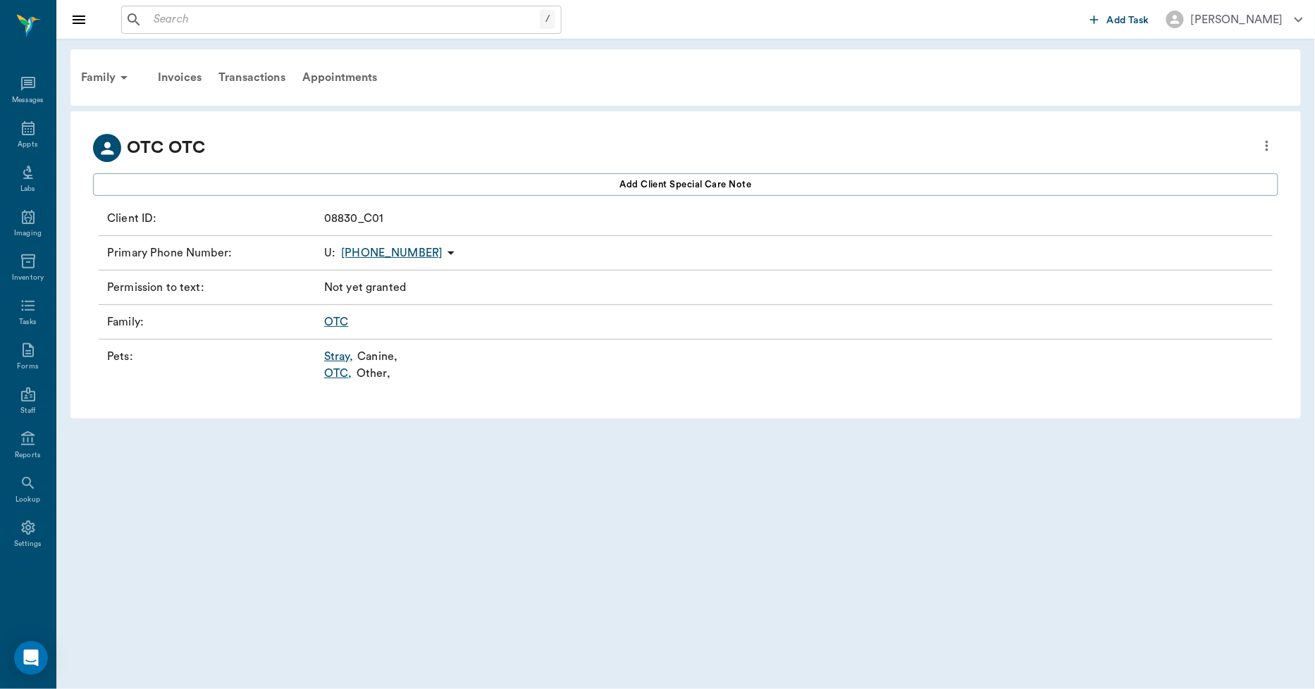
click at [328, 374] on link "OTC ," at bounding box center [338, 373] width 28 height 17
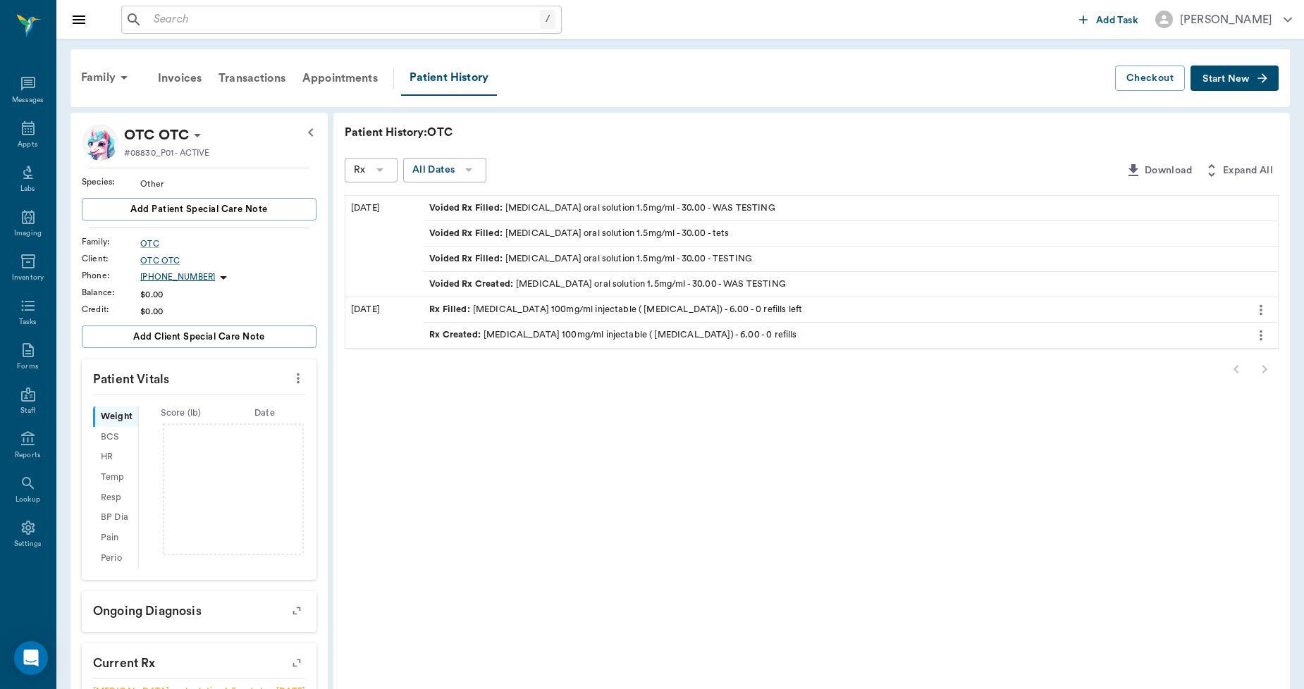
click at [1231, 79] on span "Start New" at bounding box center [1225, 79] width 47 height 0
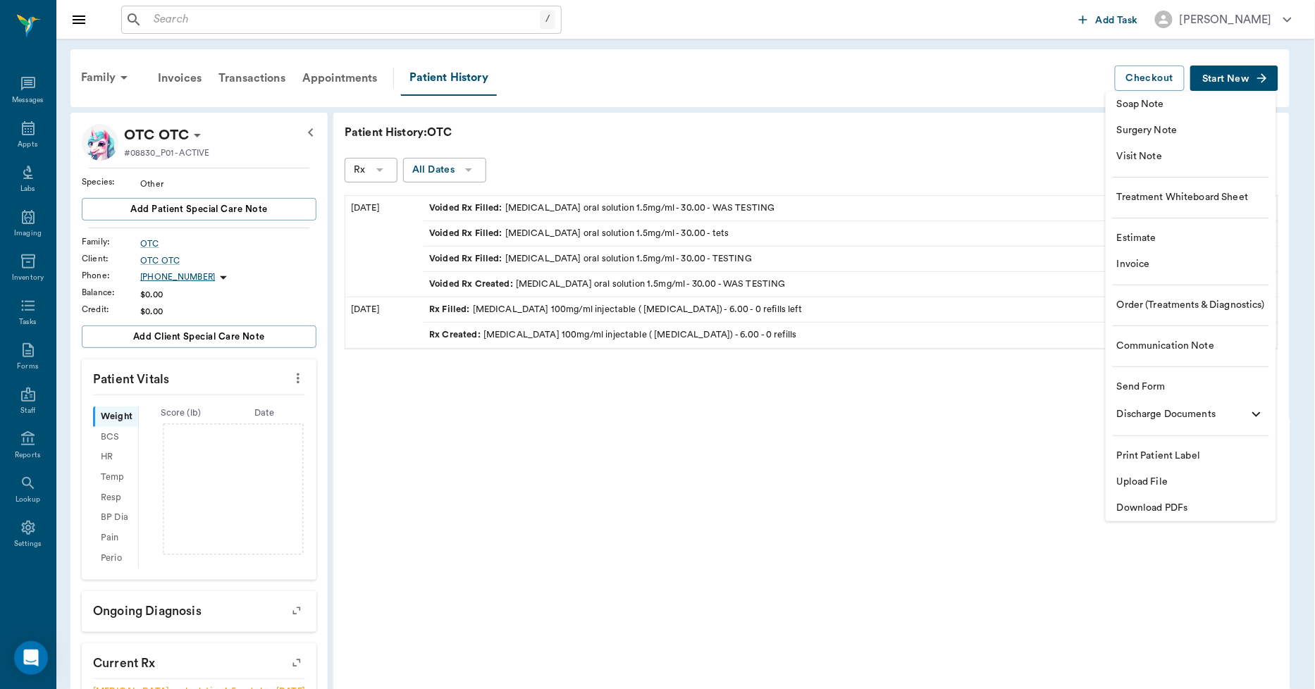
click at [1126, 256] on li "Invoice" at bounding box center [1191, 265] width 171 height 26
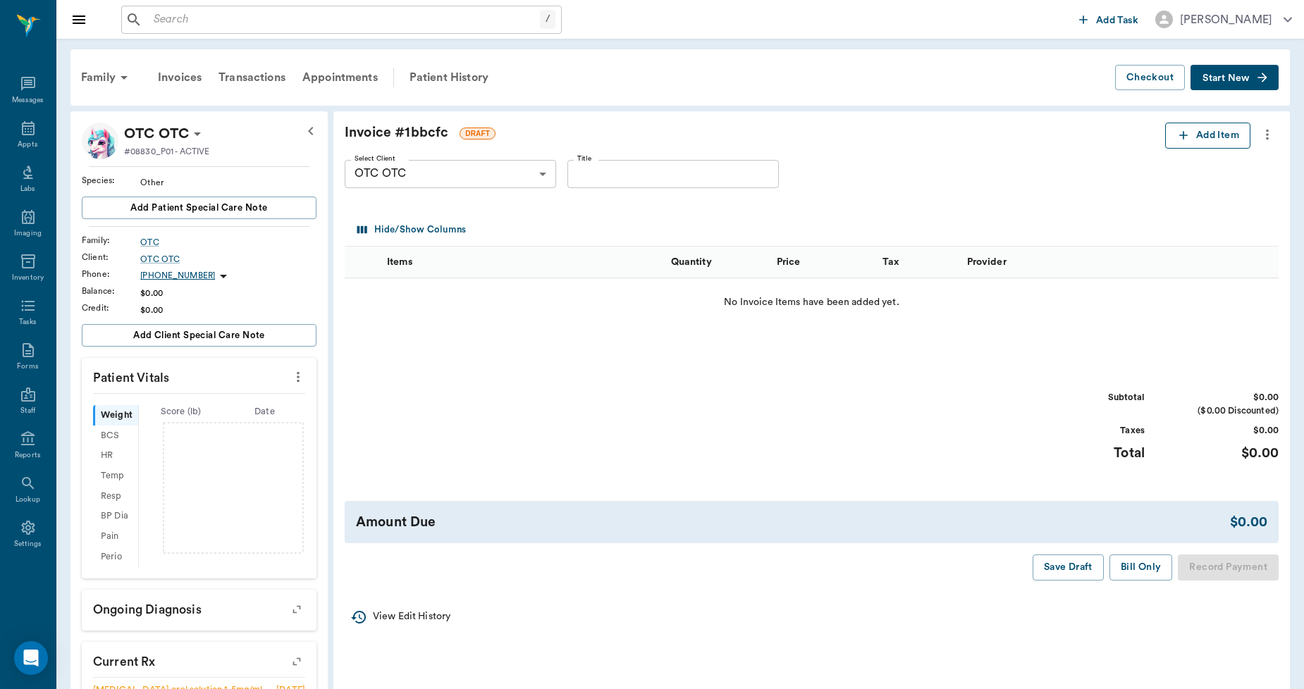
click at [1192, 125] on button "Add Item" at bounding box center [1207, 136] width 85 height 26
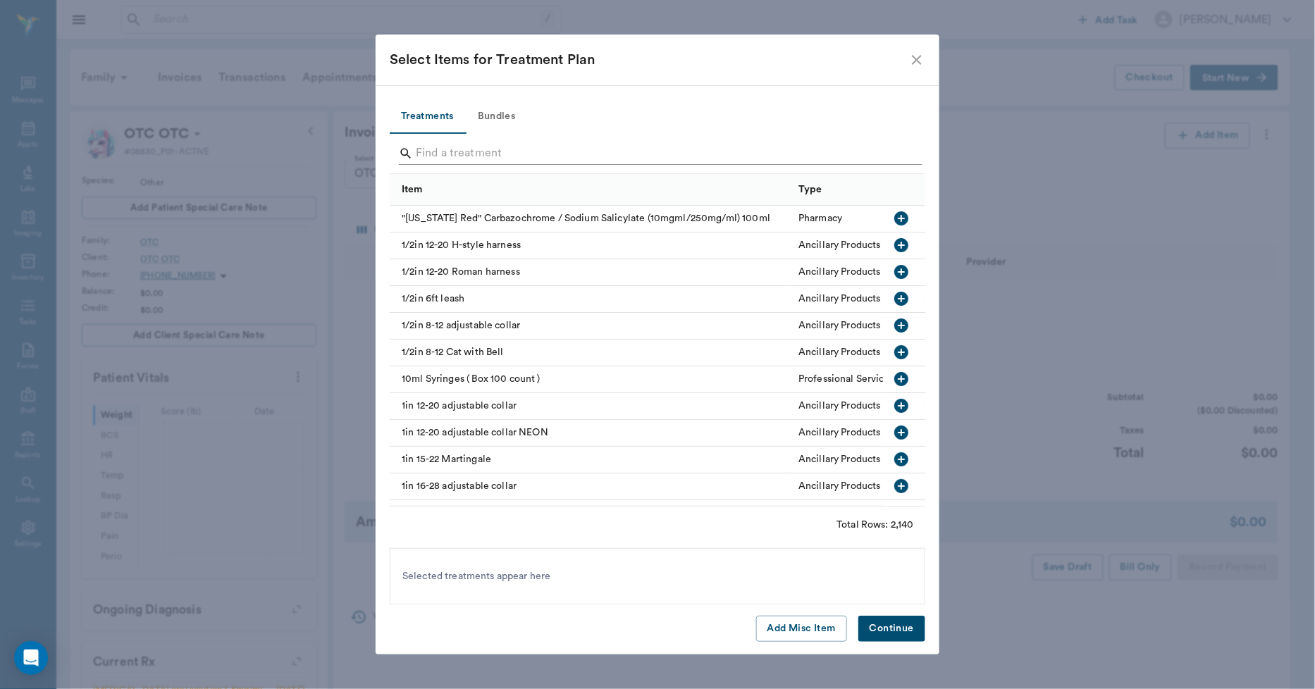
click at [575, 154] on input "Search" at bounding box center [659, 153] width 486 height 23
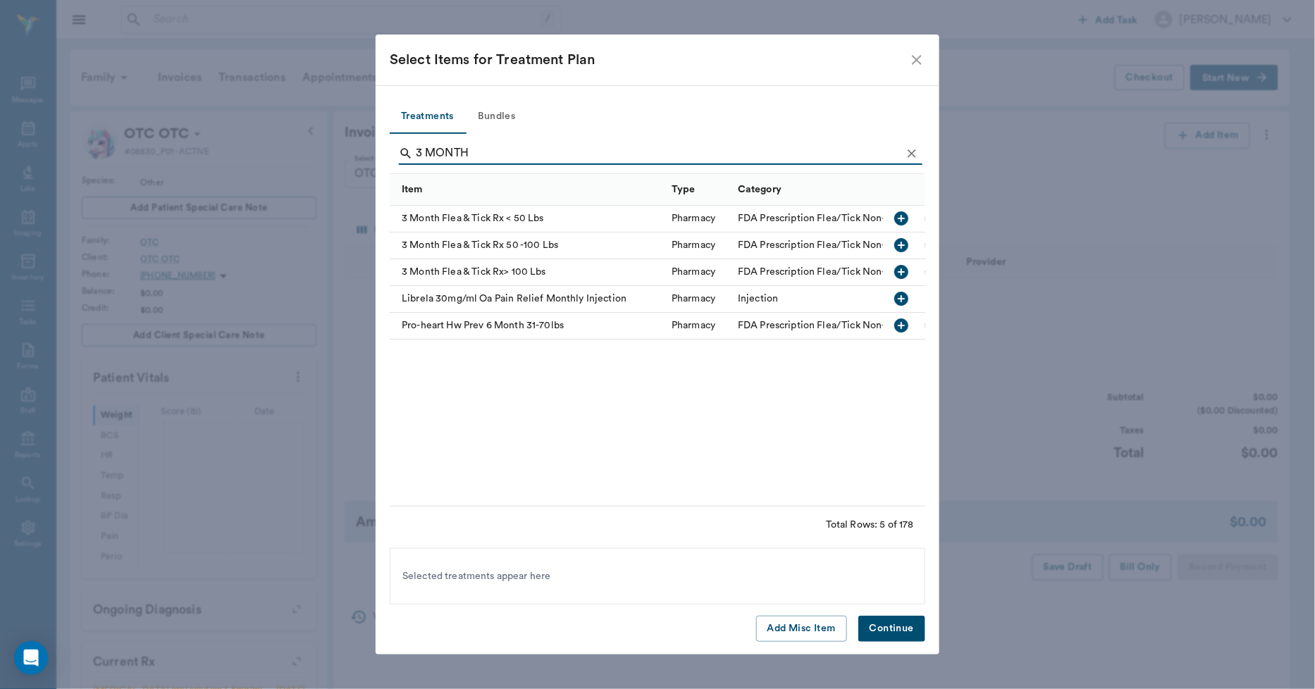
type input "3 MONTH"
click at [557, 214] on div "3 Month Flea & Tick Rx < 50 Lbs" at bounding box center [527, 219] width 275 height 27
click at [877, 624] on button "Continue" at bounding box center [891, 629] width 67 height 26
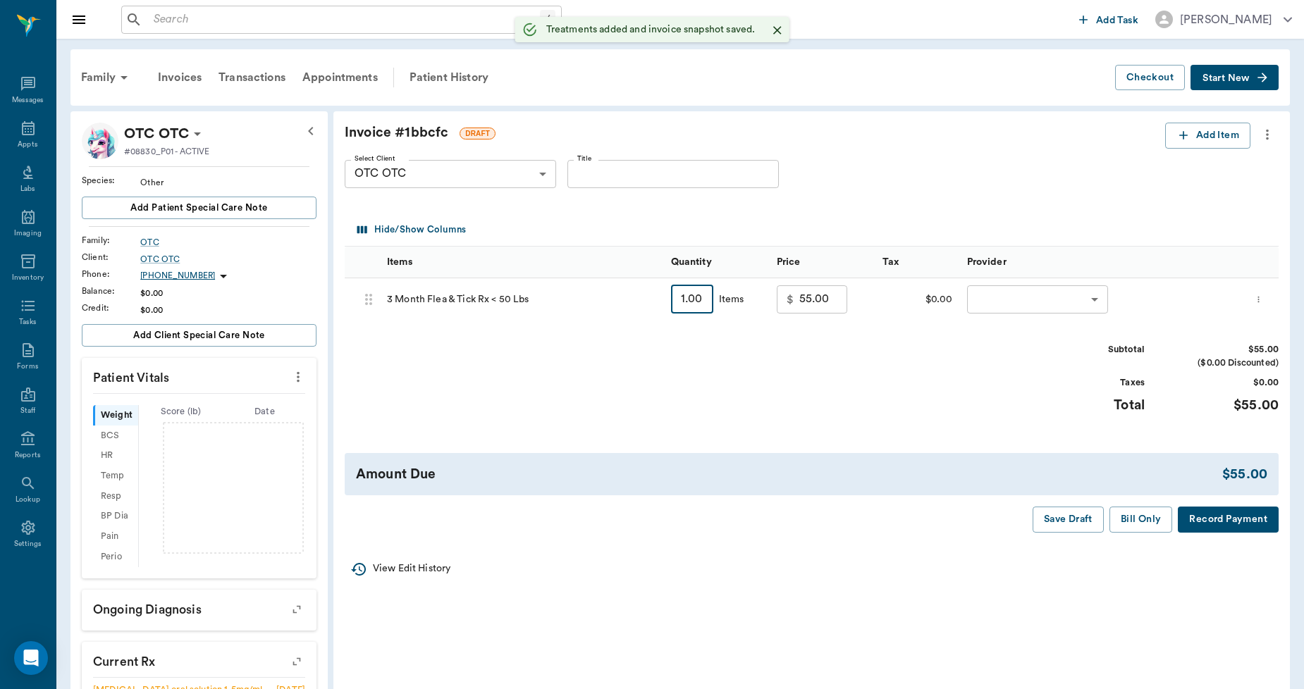
click at [707, 295] on input "1.00" at bounding box center [692, 299] width 42 height 28
type input "2"
type input "110.00"
type input "2.00"
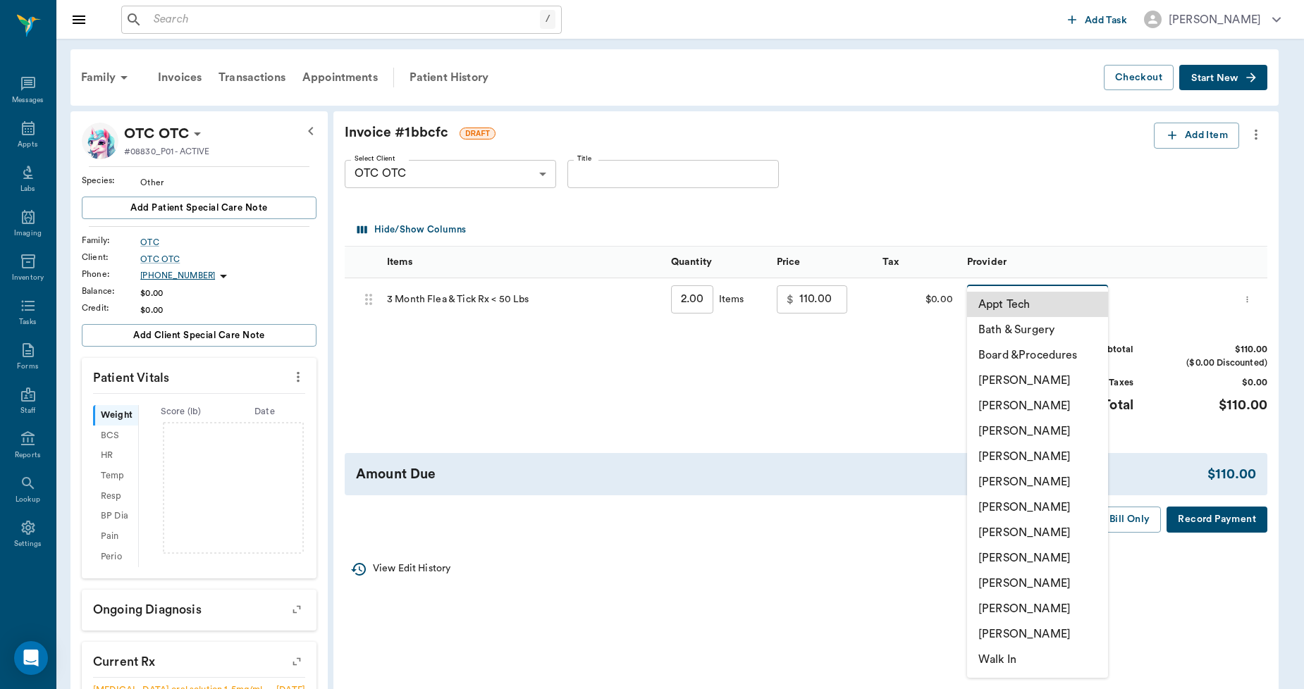
click at [998, 299] on body "/ ​ Add Task [PERSON_NAME] Nectar Messages Appts Labs Imaging Inventory Tasks F…" at bounding box center [652, 496] width 1304 height 992
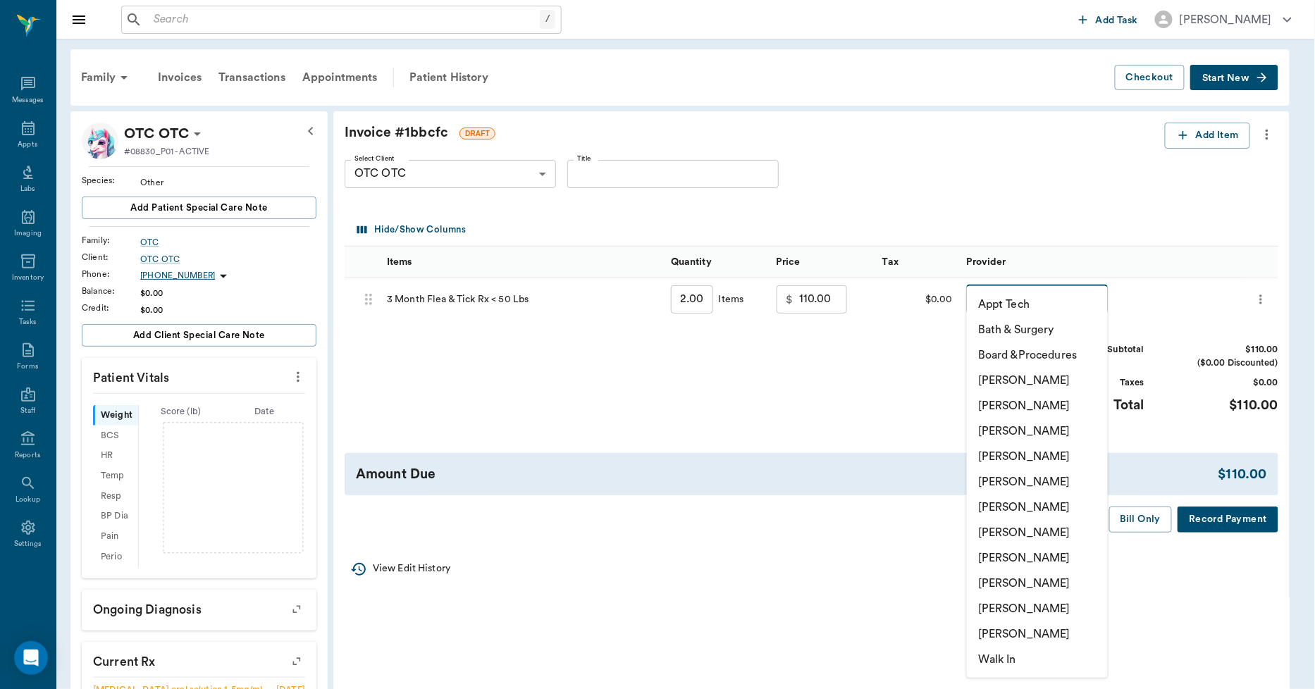
click at [1030, 604] on li "[PERSON_NAME]" at bounding box center [1037, 608] width 141 height 25
type input "none-63ec2ece52e12b0ba117cc90"
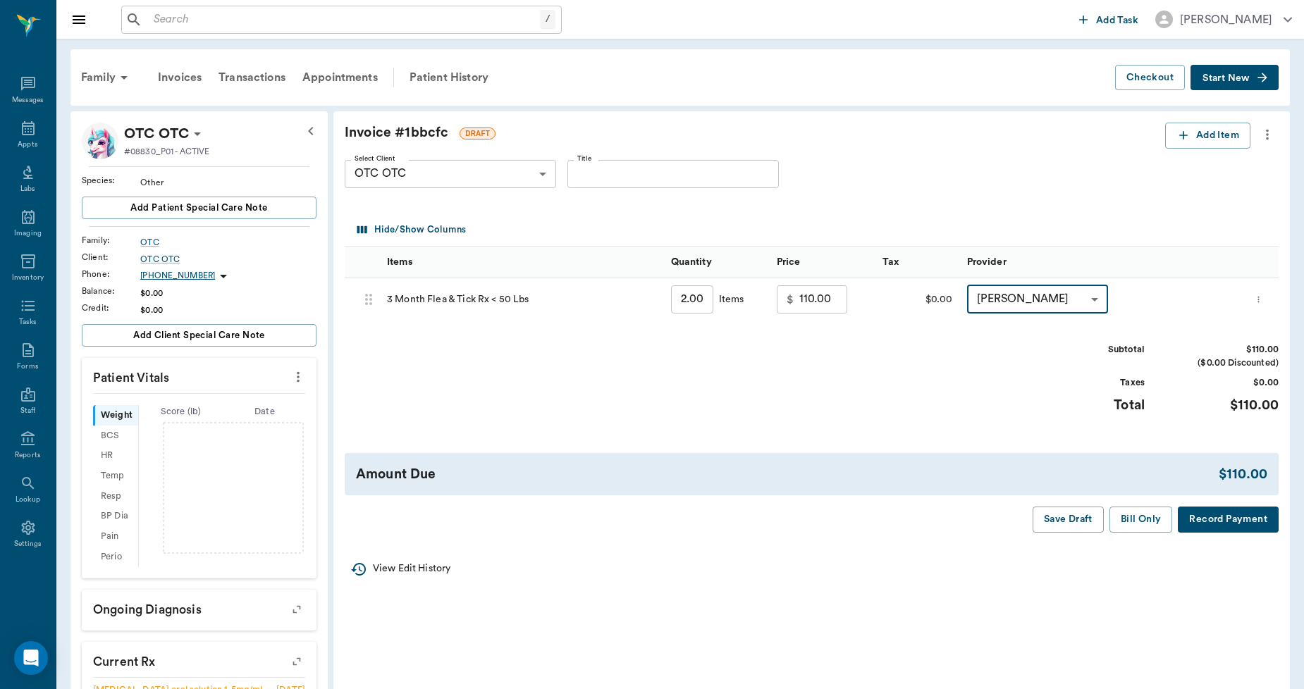
click at [1221, 520] on button "Record Payment" at bounding box center [1228, 520] width 101 height 26
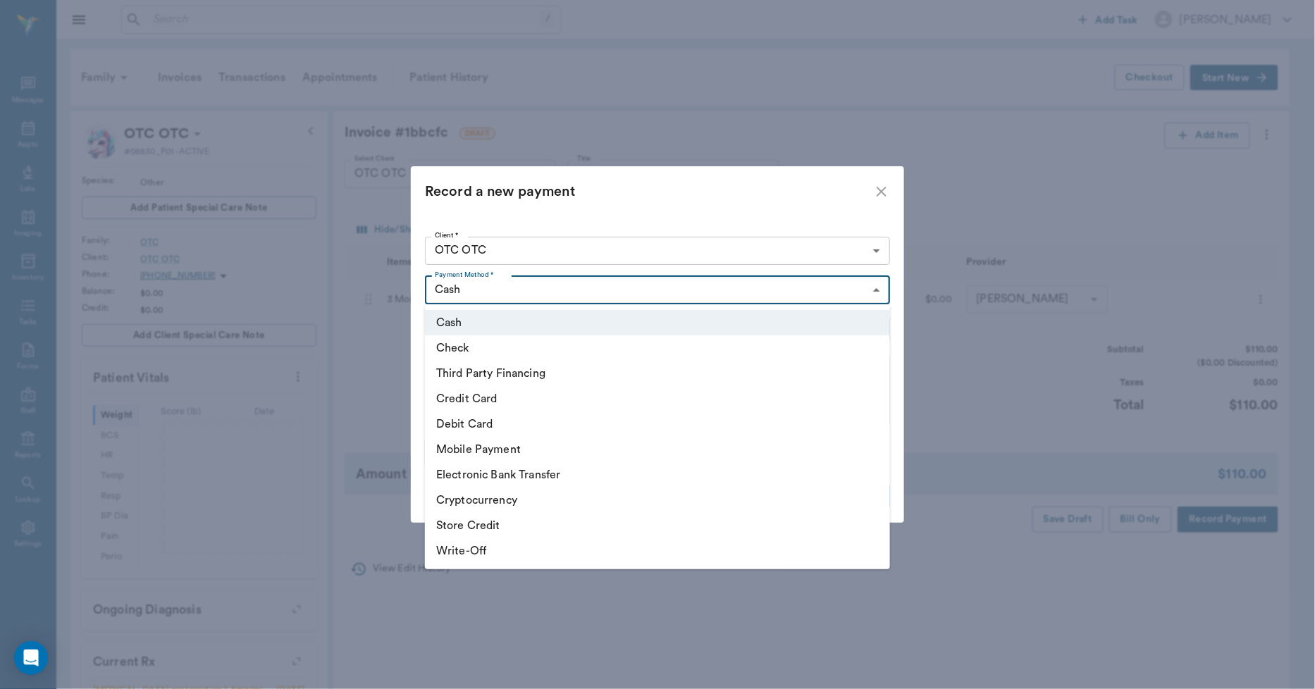
click at [568, 294] on body "/ ​ Add Task [PERSON_NAME] Nectar Messages Appts Labs Imaging Inventory Tasks F…" at bounding box center [657, 496] width 1315 height 992
click at [442, 419] on li "Debit Card" at bounding box center [657, 424] width 465 height 25
type input "DEBIT_CARD"
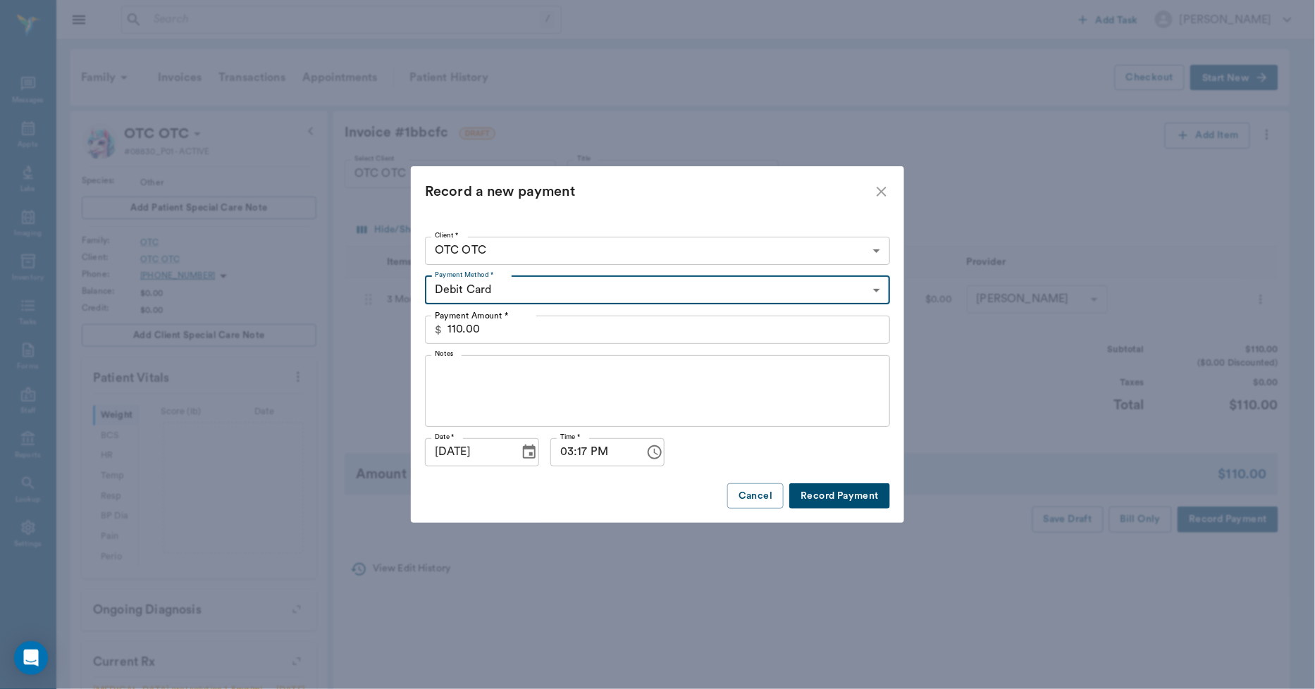
click at [837, 493] on button "Record Payment" at bounding box center [839, 496] width 101 height 26
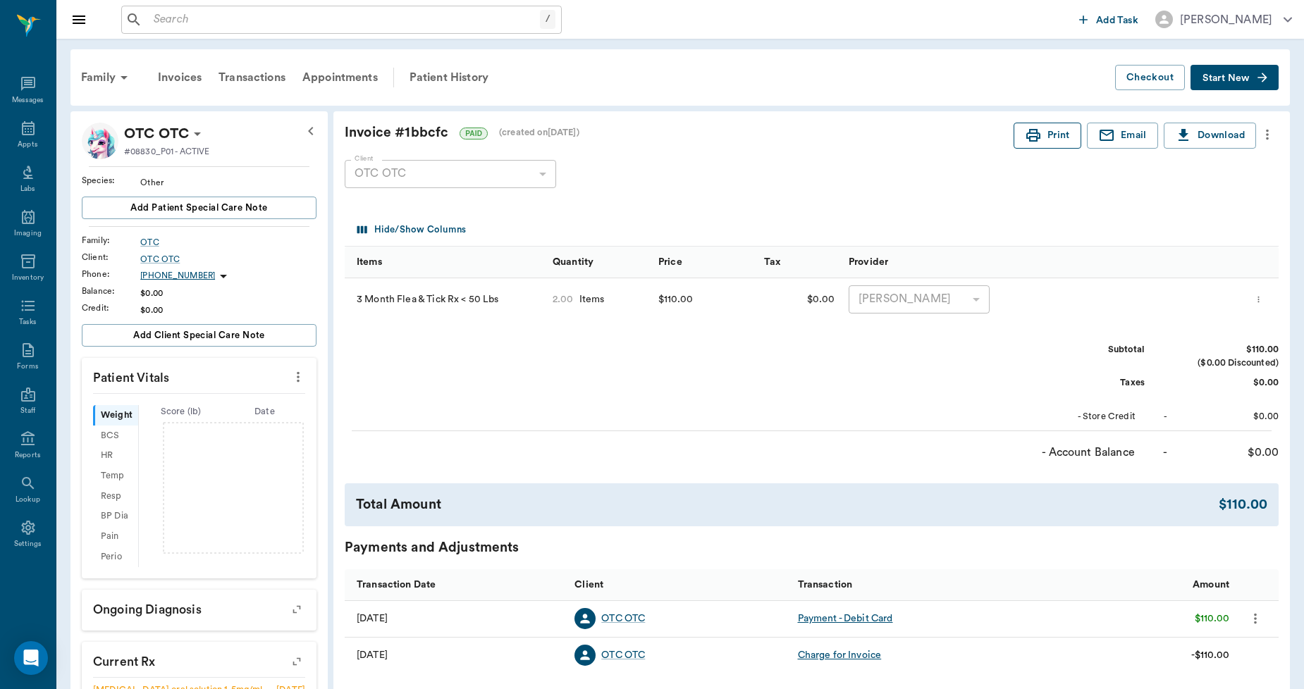
click at [1054, 134] on button "Print" at bounding box center [1047, 136] width 68 height 26
click at [26, 137] on div "Appts" at bounding box center [28, 136] width 56 height 44
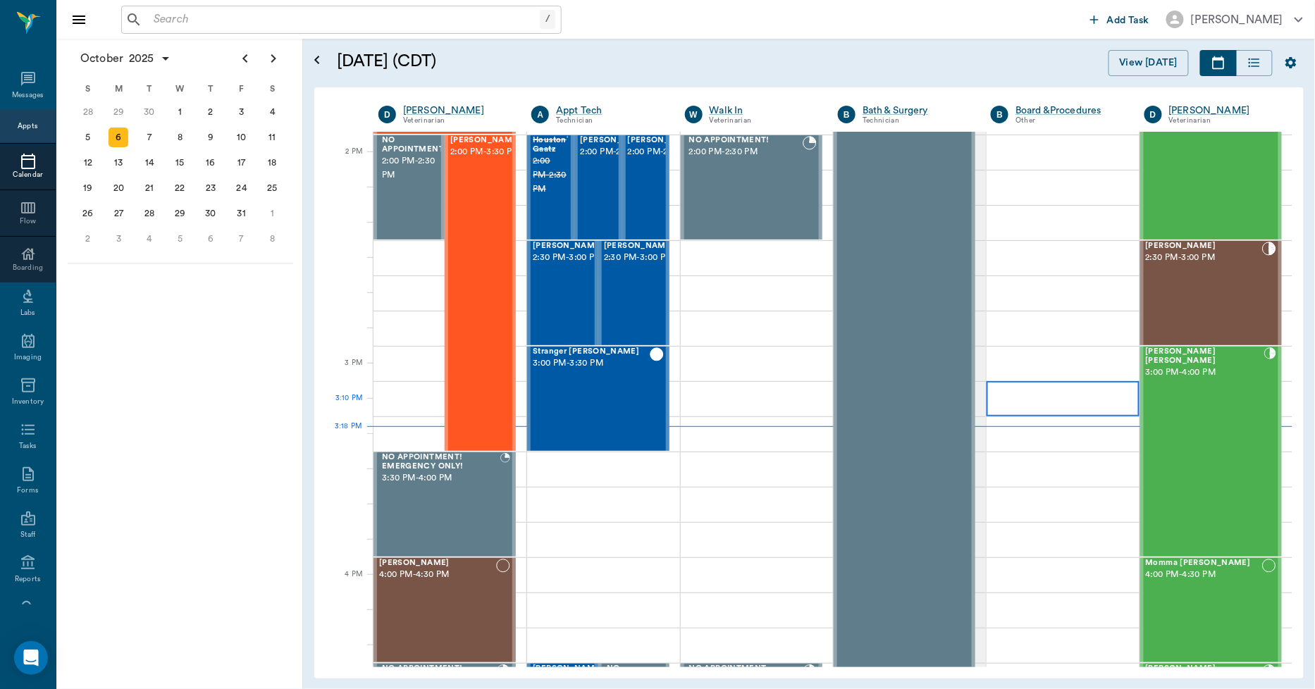
scroll to position [1248, 0]
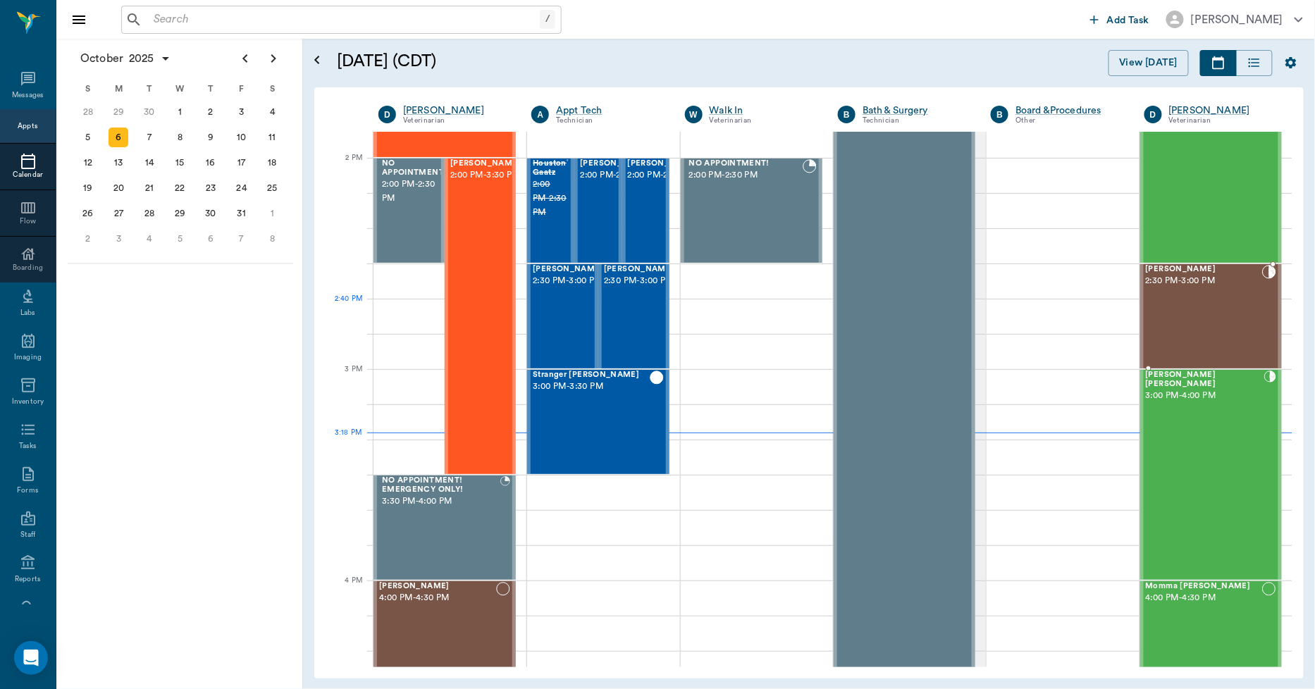
click at [1168, 316] on div "[PERSON_NAME] 2:30 PM - 3:00 PM" at bounding box center [1204, 316] width 116 height 103
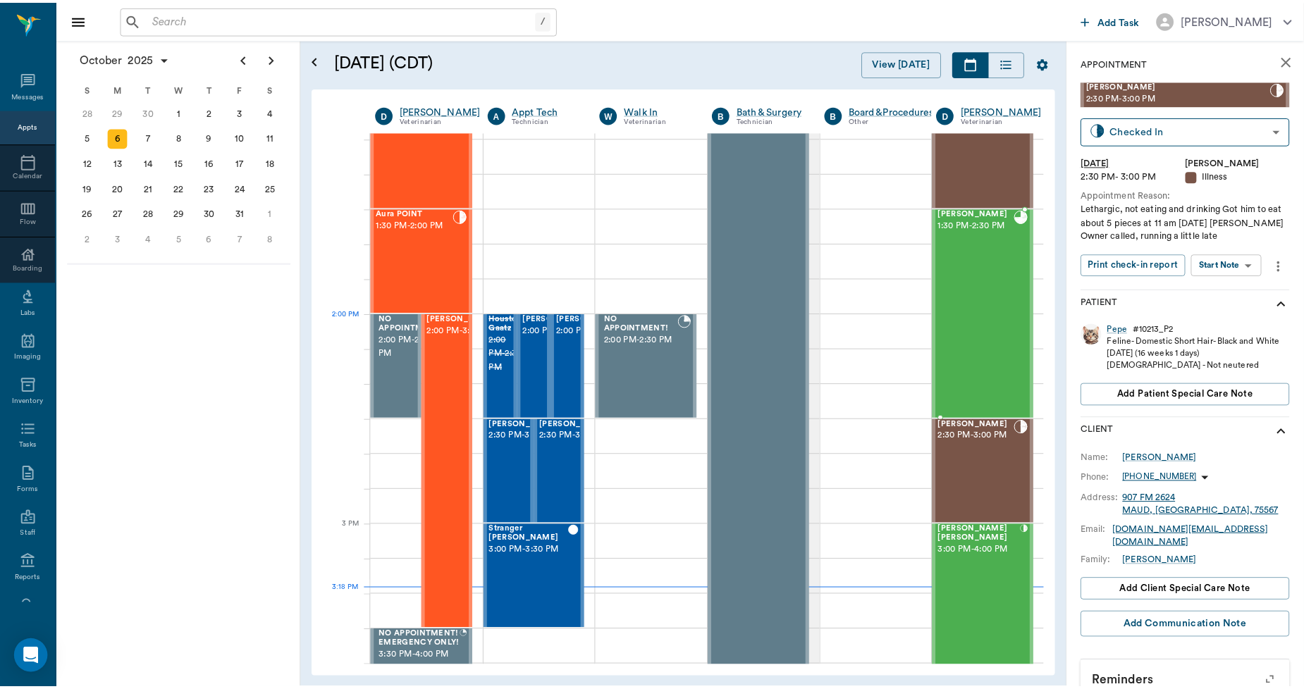
scroll to position [1091, 0]
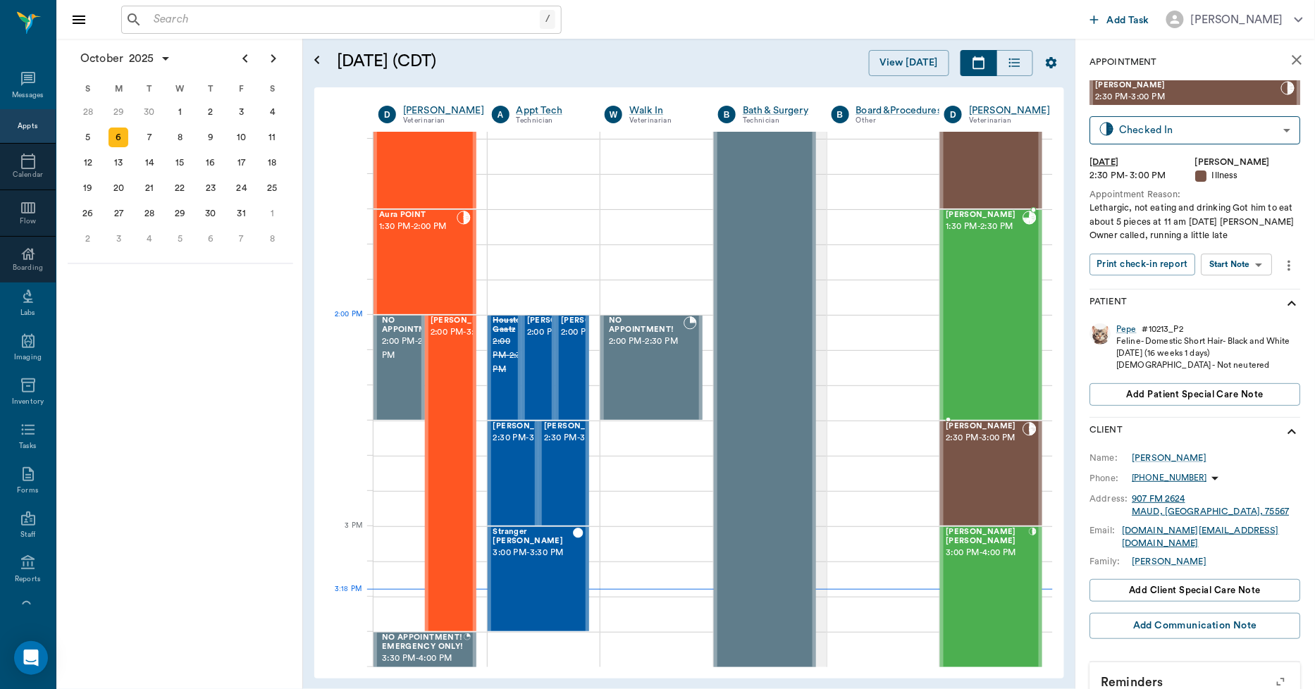
click at [1002, 329] on div "[PERSON_NAME] 1:30 PM - 2:30 PM" at bounding box center [984, 315] width 77 height 209
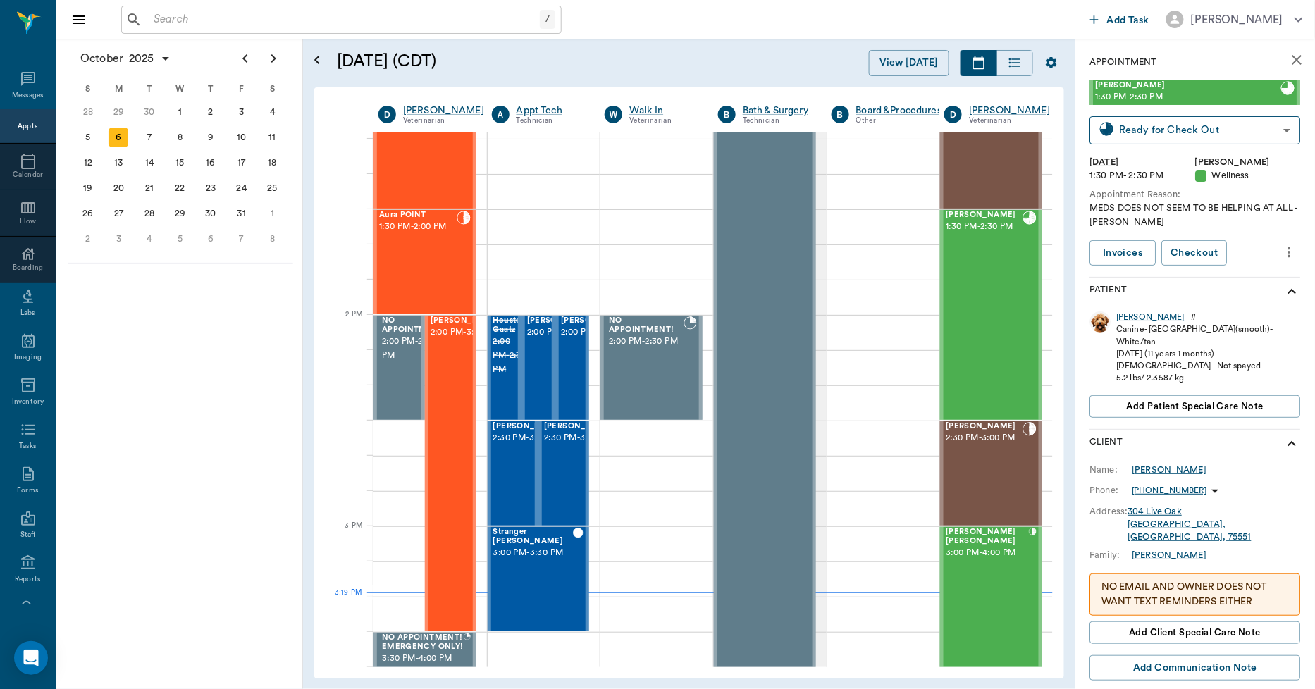
click at [1152, 464] on div "[PERSON_NAME]" at bounding box center [1169, 470] width 75 height 13
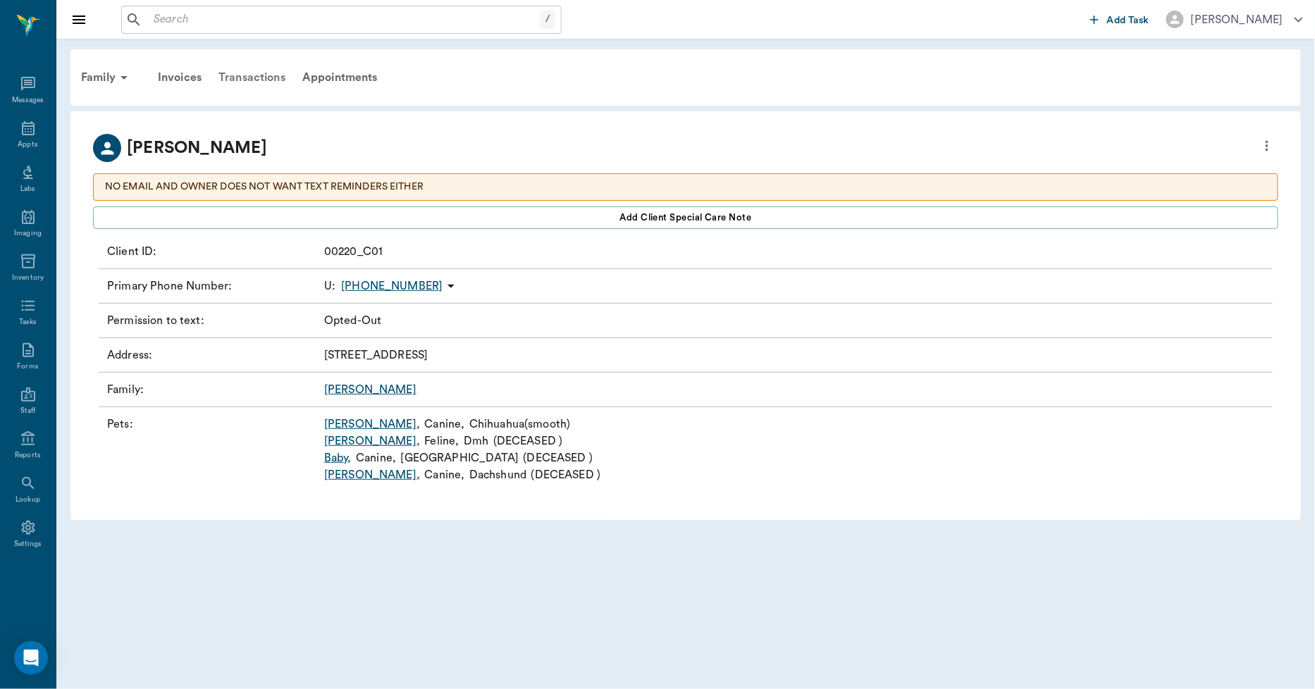
click at [261, 75] on div "Transactions" at bounding box center [252, 78] width 84 height 34
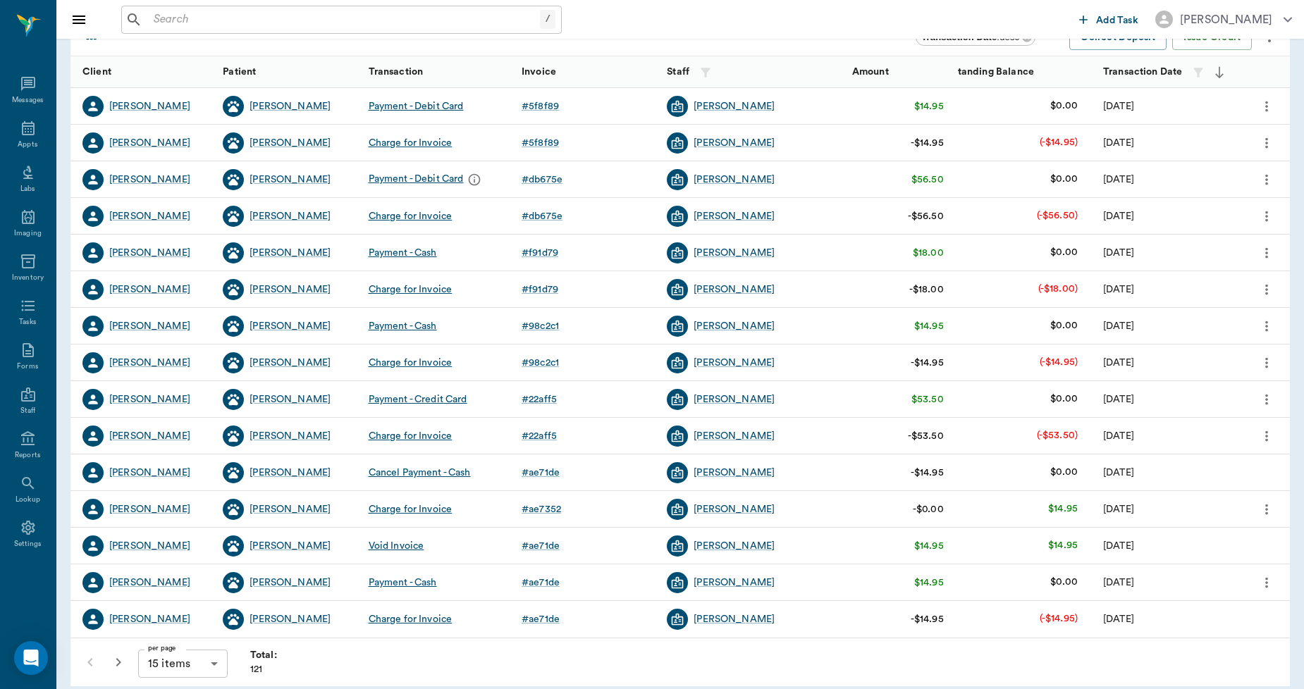
scroll to position [177, 0]
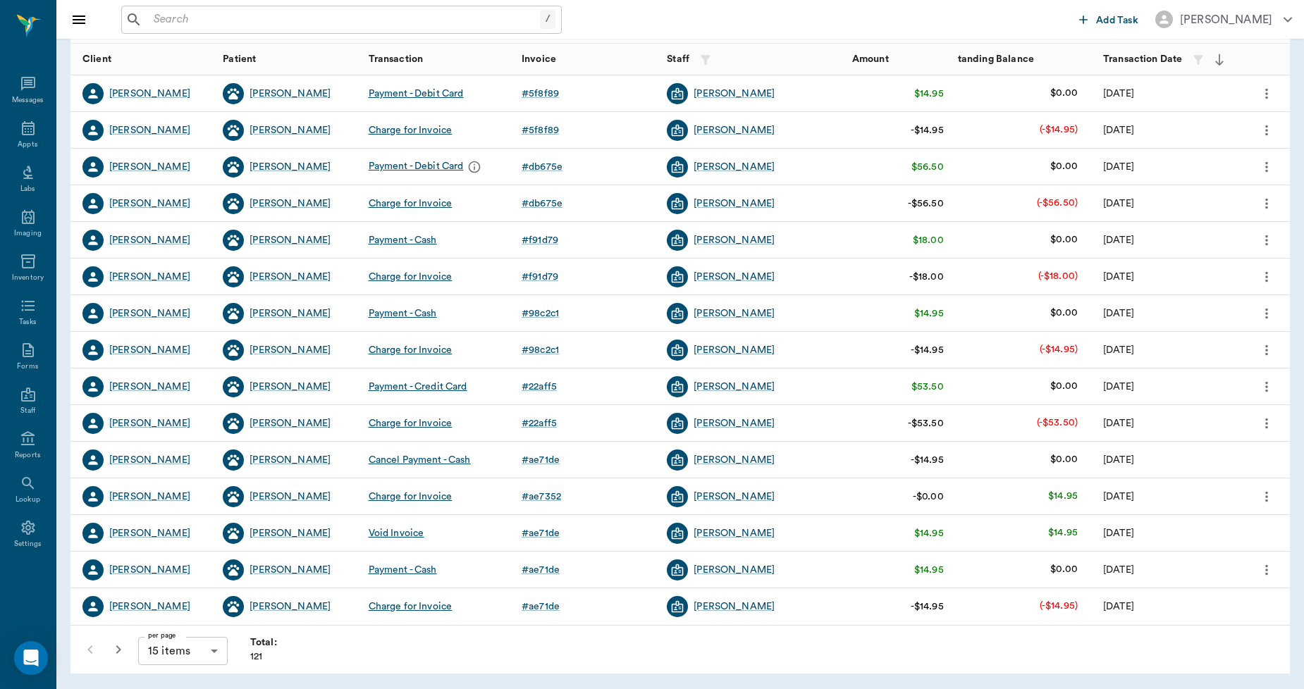
click at [121, 651] on icon "button" at bounding box center [118, 649] width 17 height 17
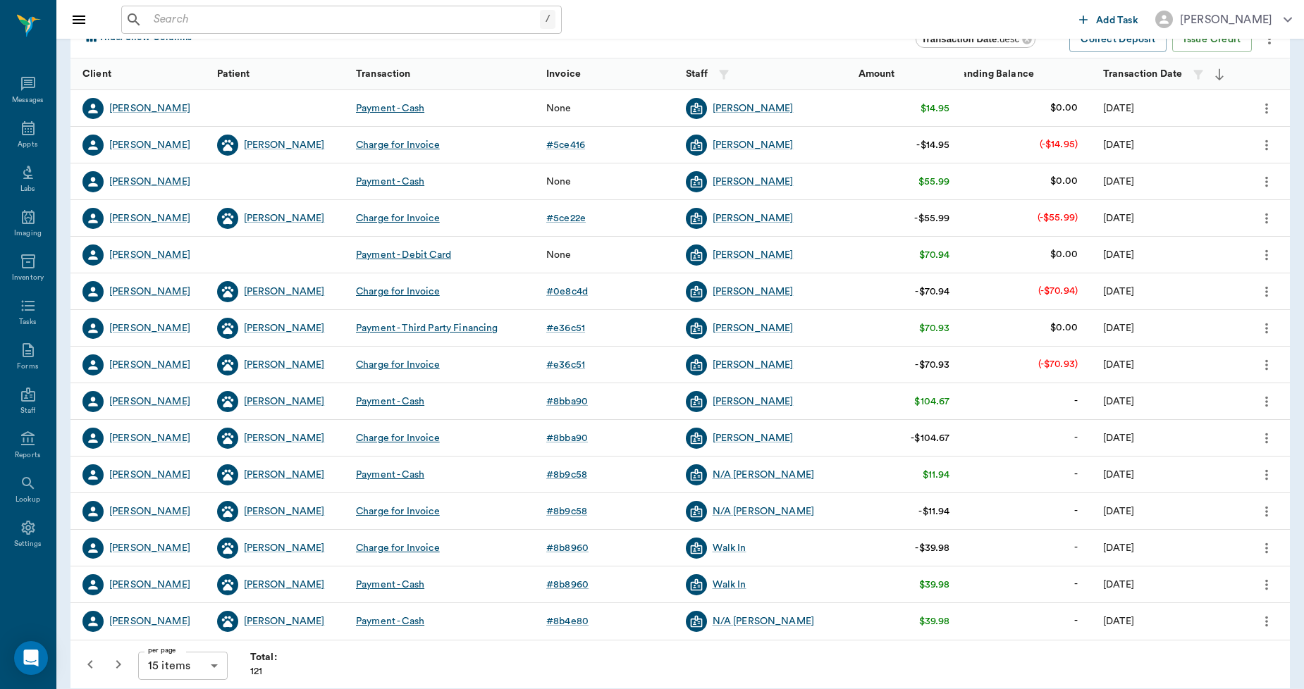
scroll to position [177, 0]
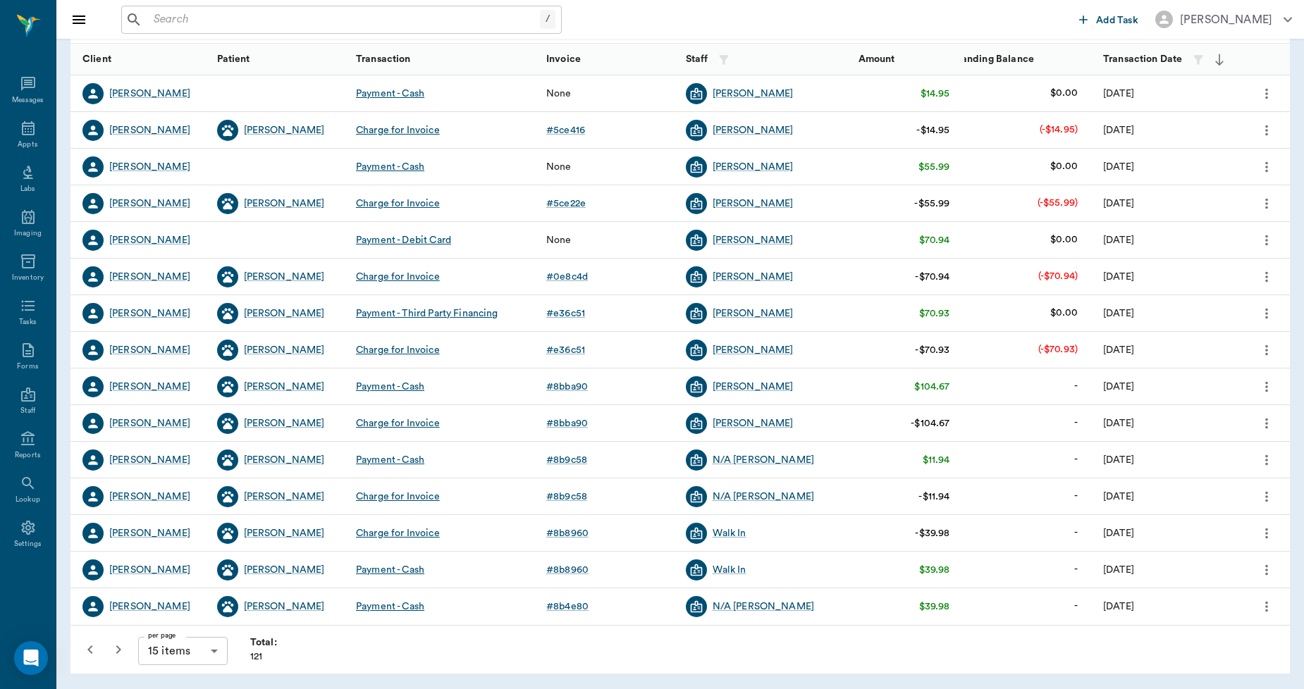
click at [120, 648] on icon "button" at bounding box center [118, 649] width 17 height 17
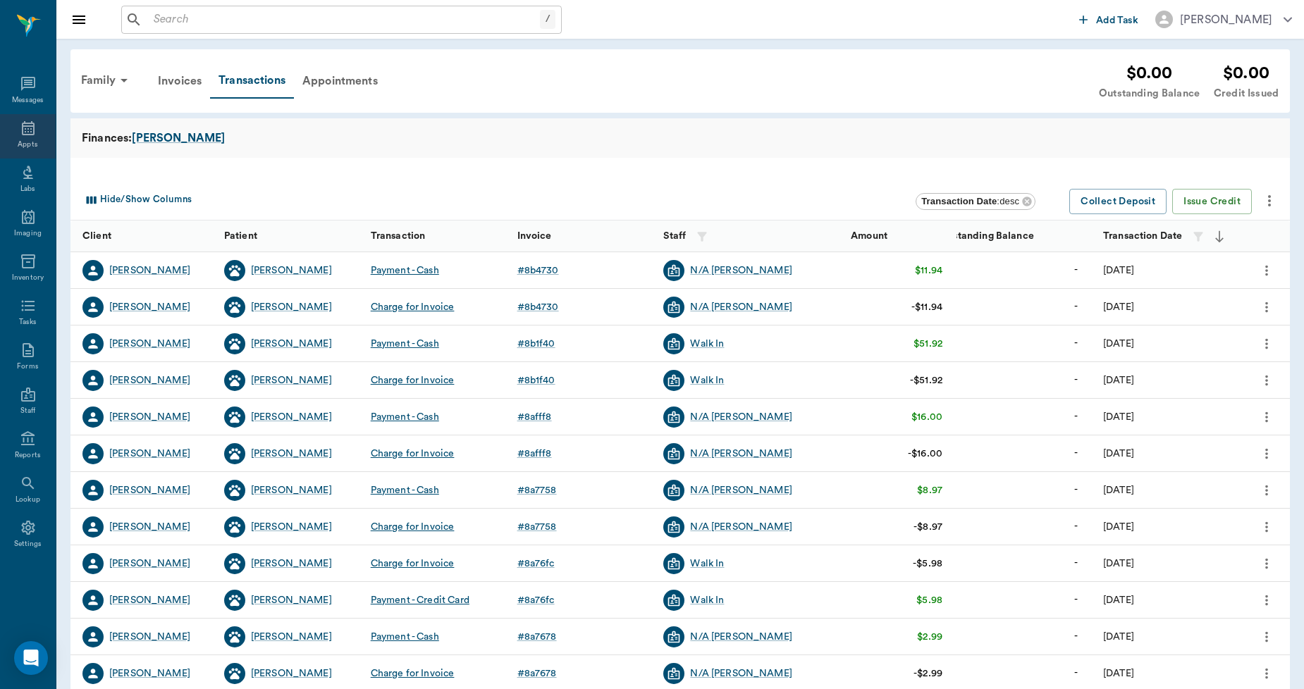
click at [16, 136] on div "Appts" at bounding box center [28, 136] width 56 height 44
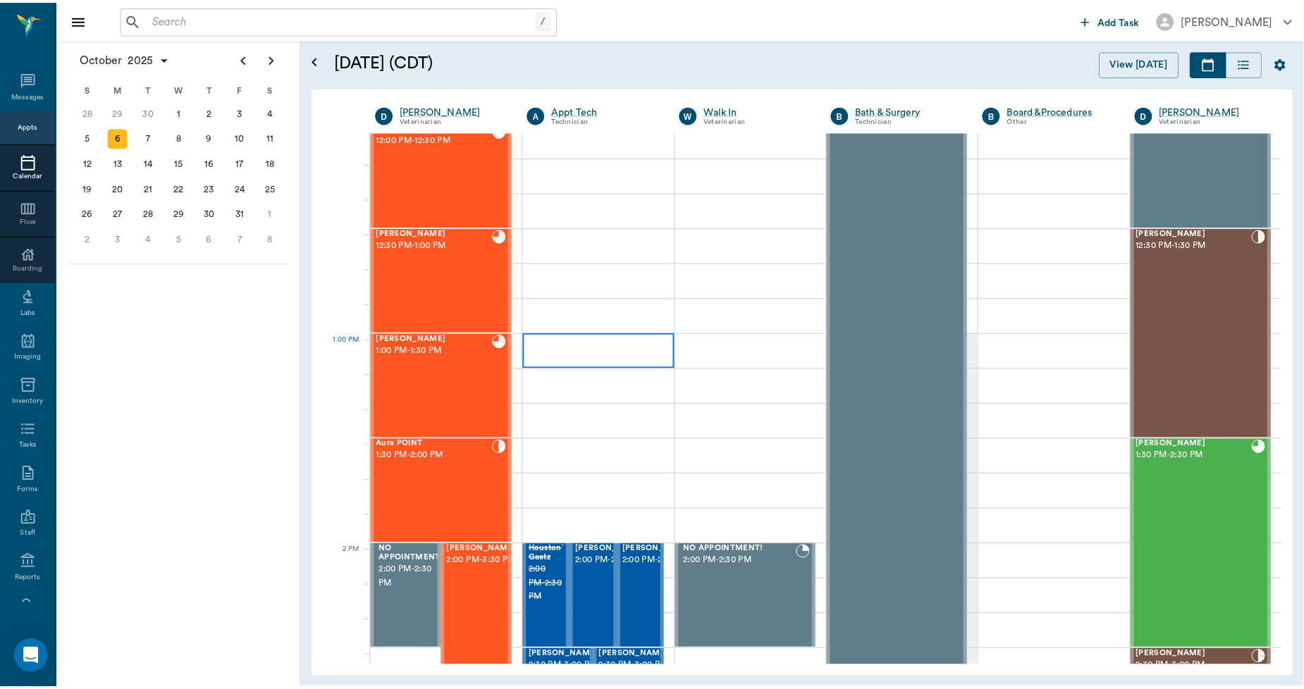
scroll to position [855, 0]
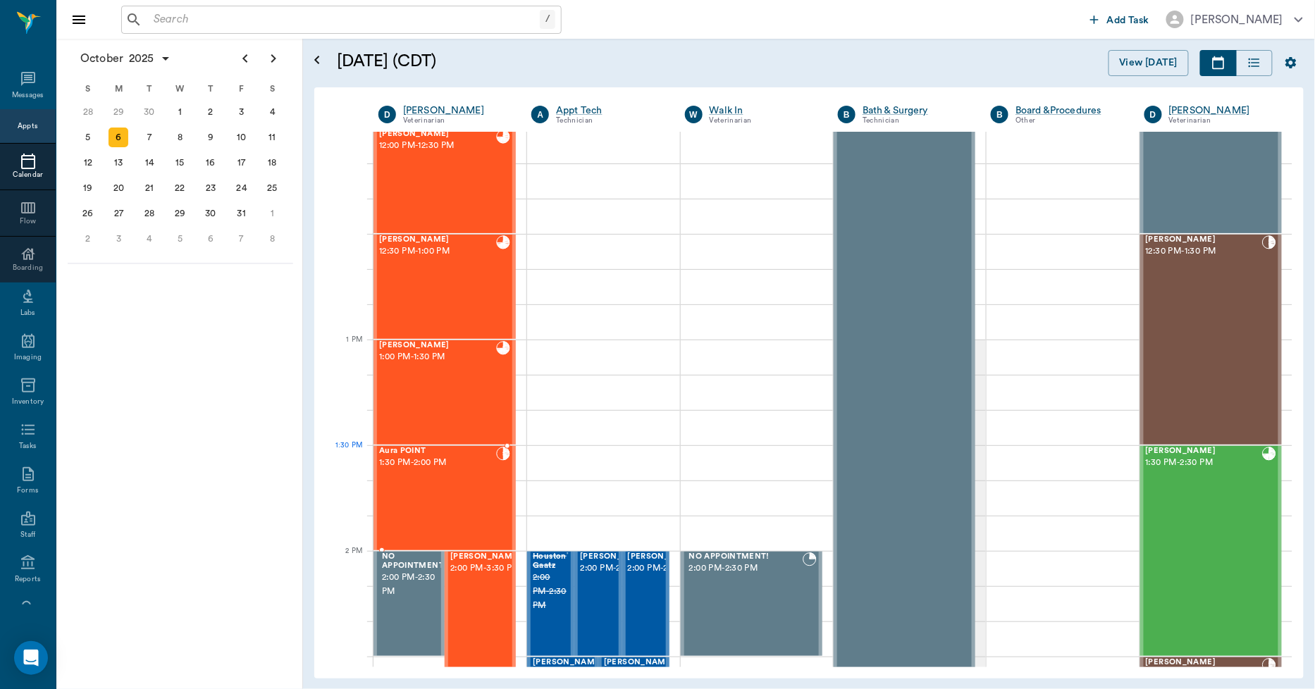
click at [446, 478] on div "Aura POINT 1:30 PM - 2:00 PM" at bounding box center [437, 498] width 117 height 103
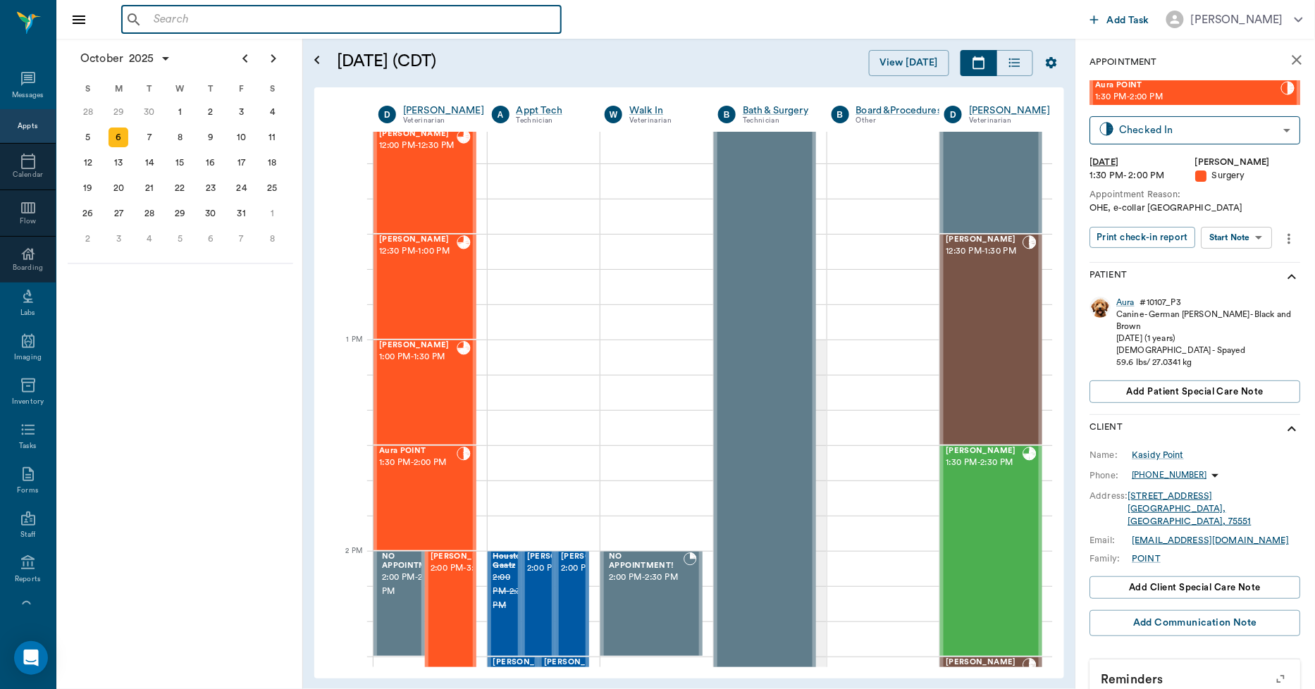
click at [337, 16] on input "text" at bounding box center [351, 20] width 407 height 20
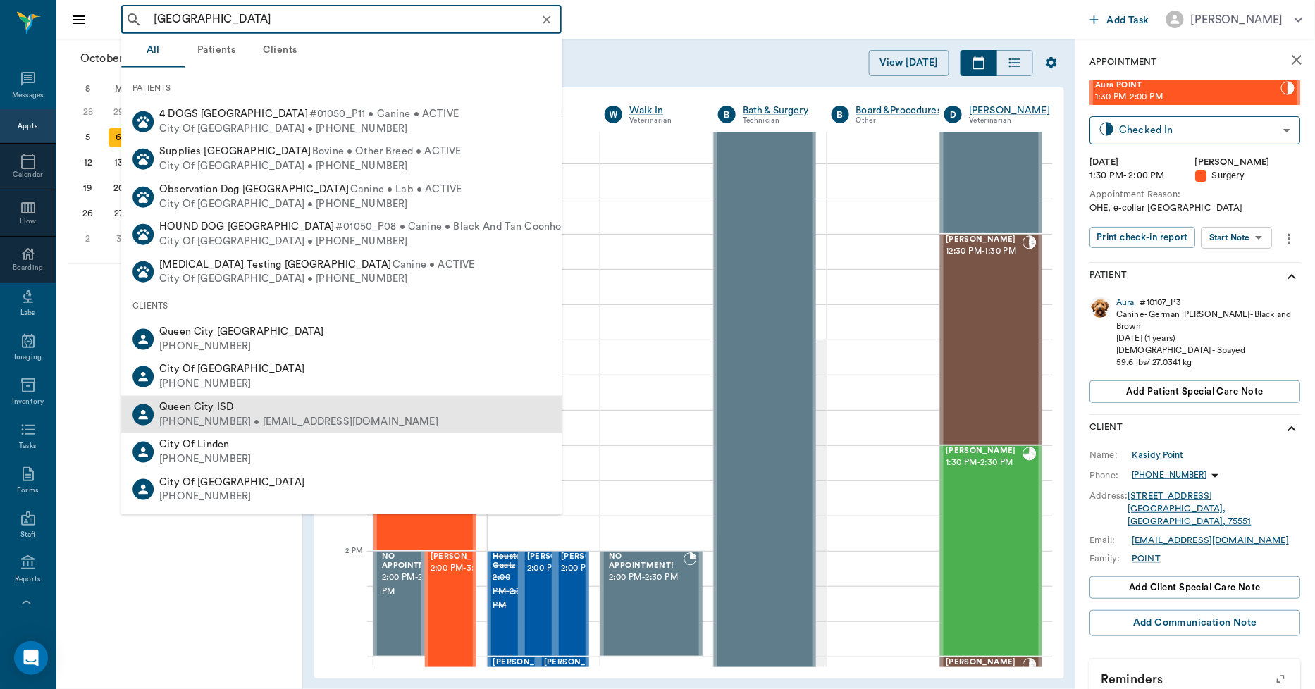
click at [226, 407] on span "Queen City ISD" at bounding box center [196, 407] width 74 height 11
type input "[GEOGRAPHIC_DATA]"
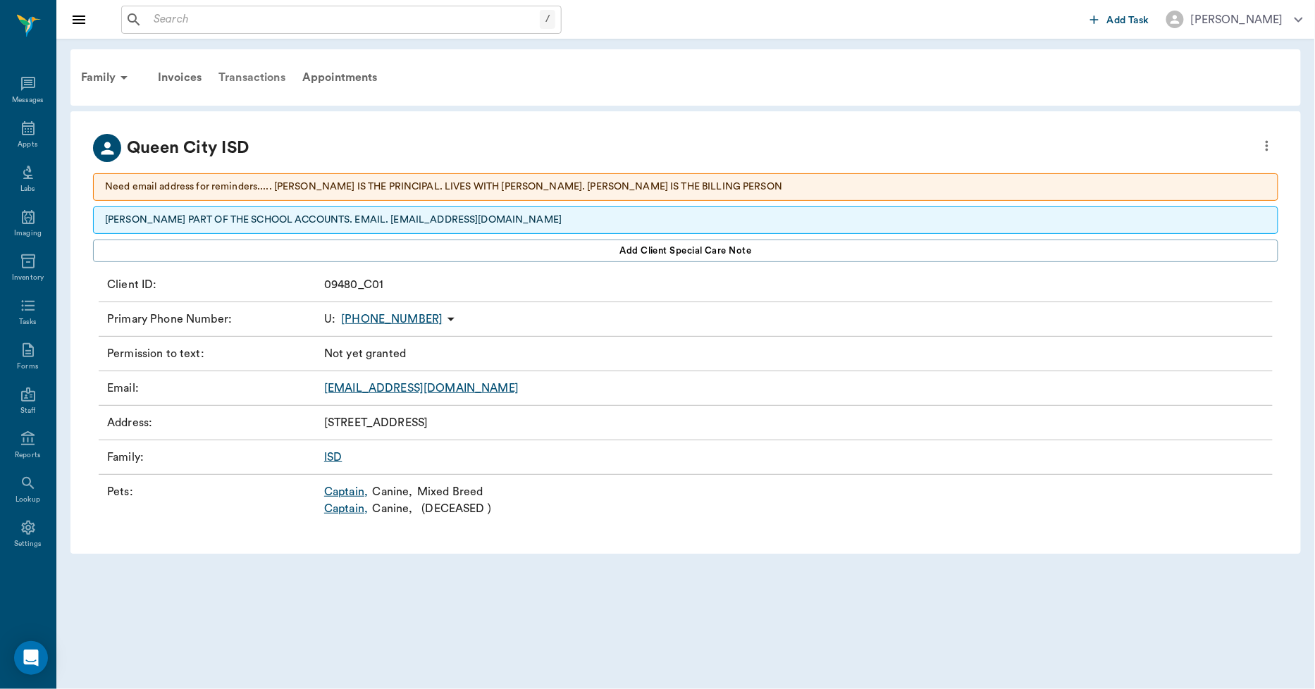
click at [244, 79] on div "Transactions" at bounding box center [252, 78] width 84 height 34
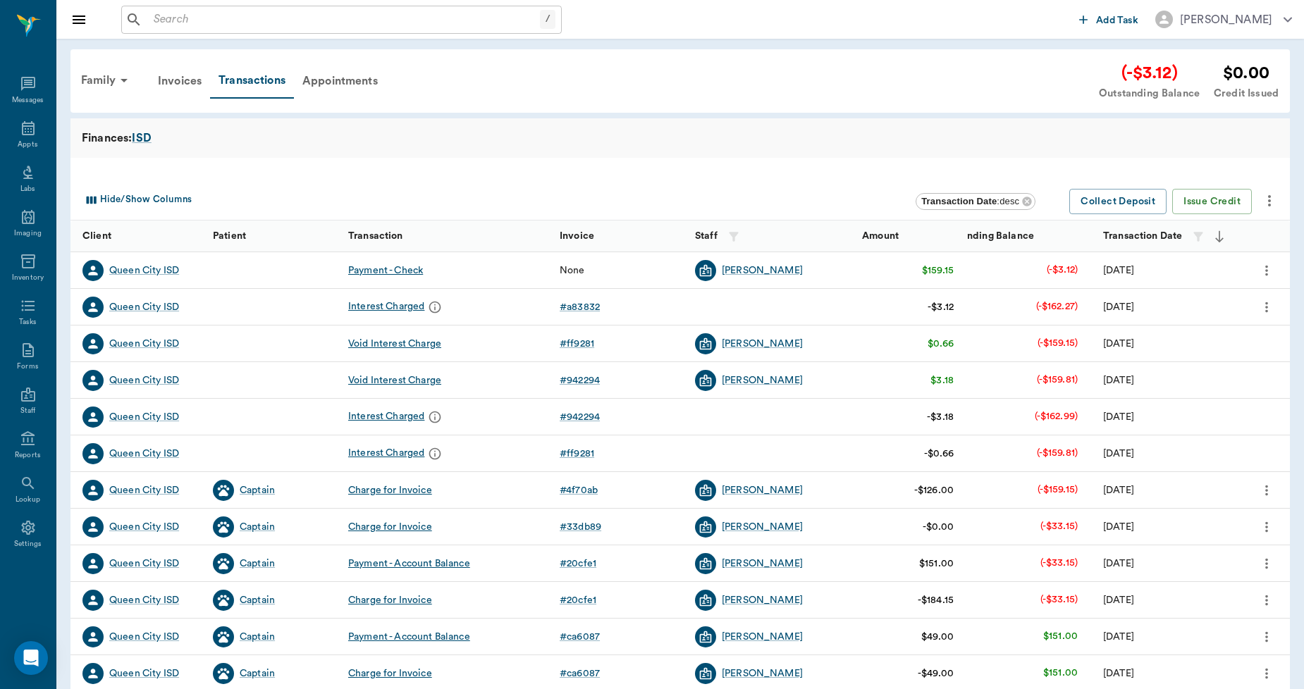
scroll to position [78, 0]
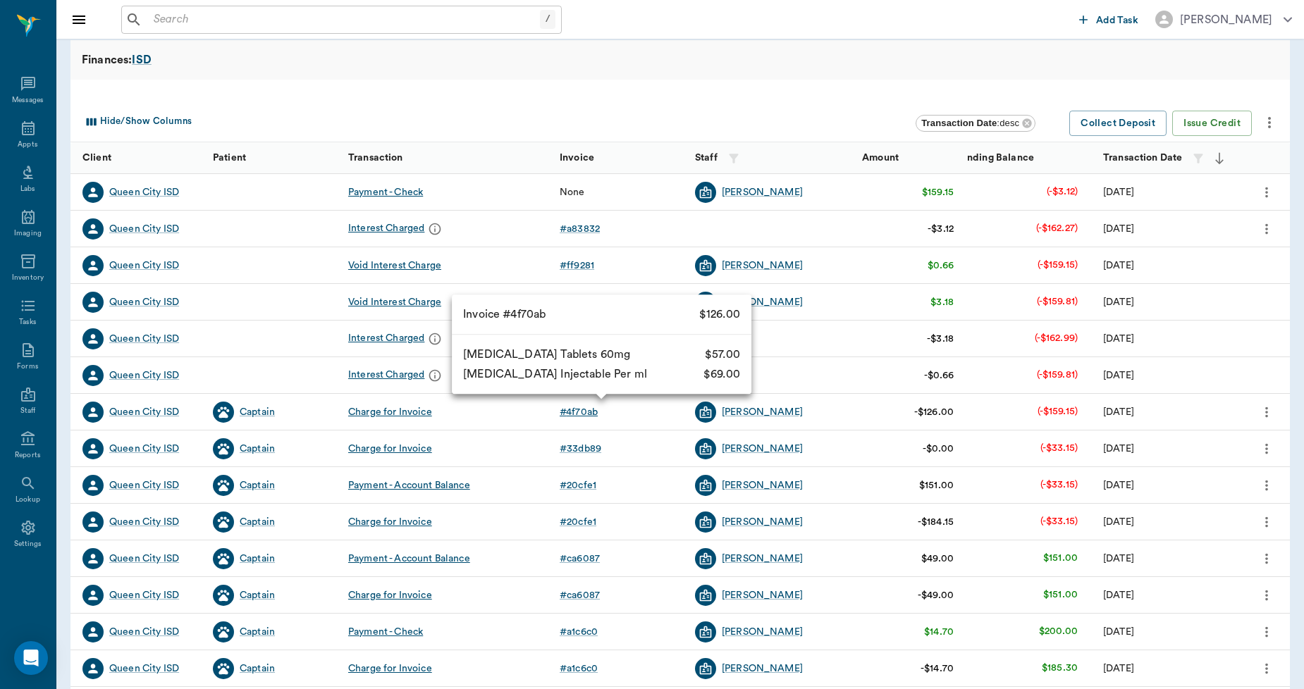
click at [592, 414] on div "# 4f70ab" at bounding box center [579, 412] width 38 height 14
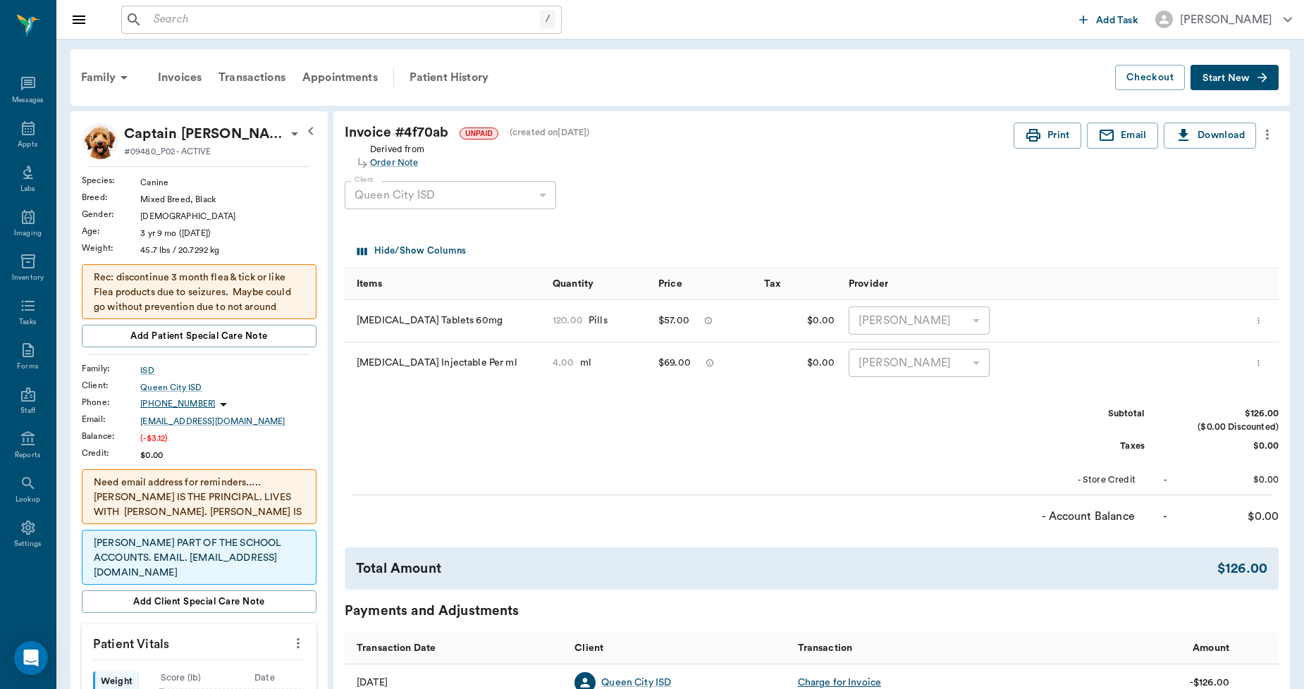
click at [1268, 137] on icon "more" at bounding box center [1267, 134] width 16 height 17
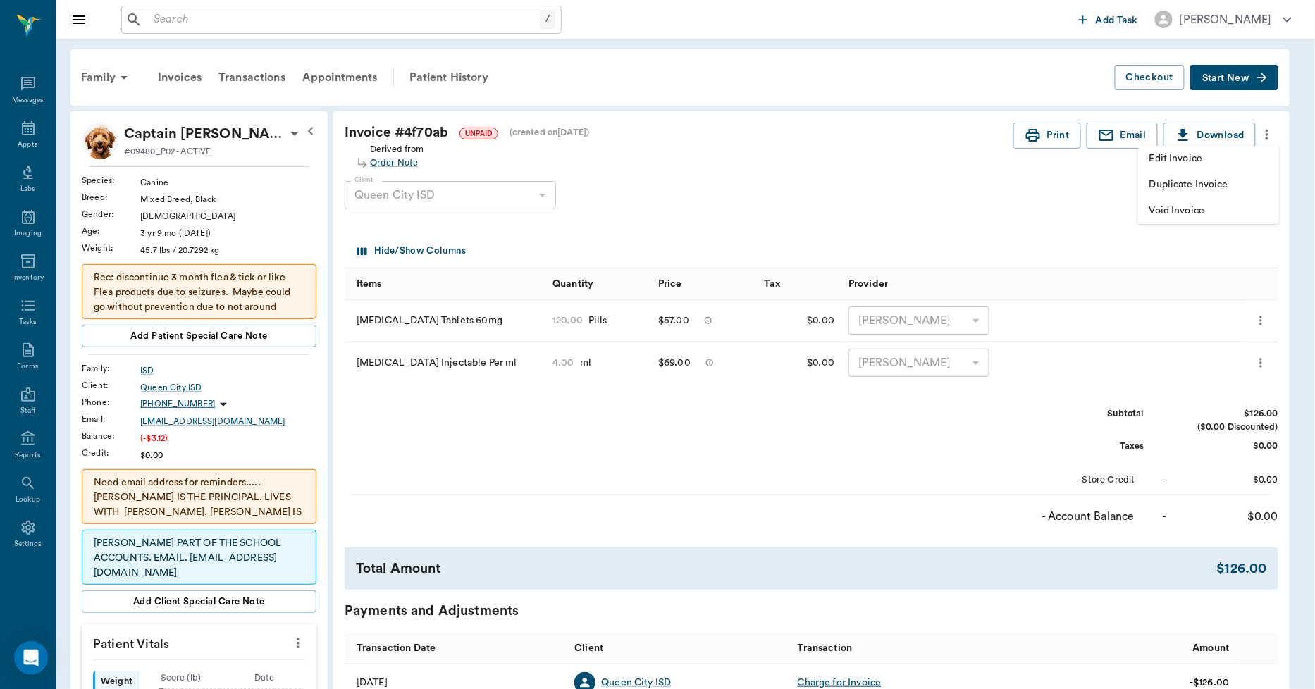
click at [1068, 214] on div at bounding box center [657, 344] width 1315 height 689
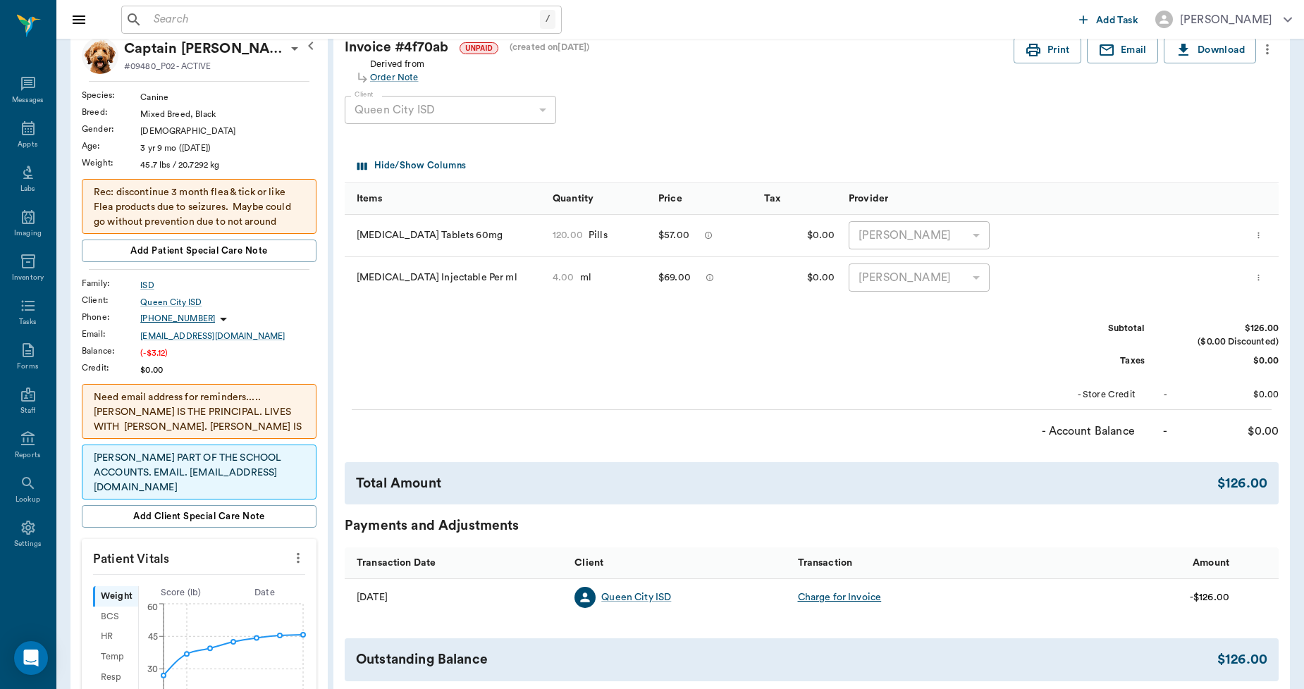
scroll to position [313, 0]
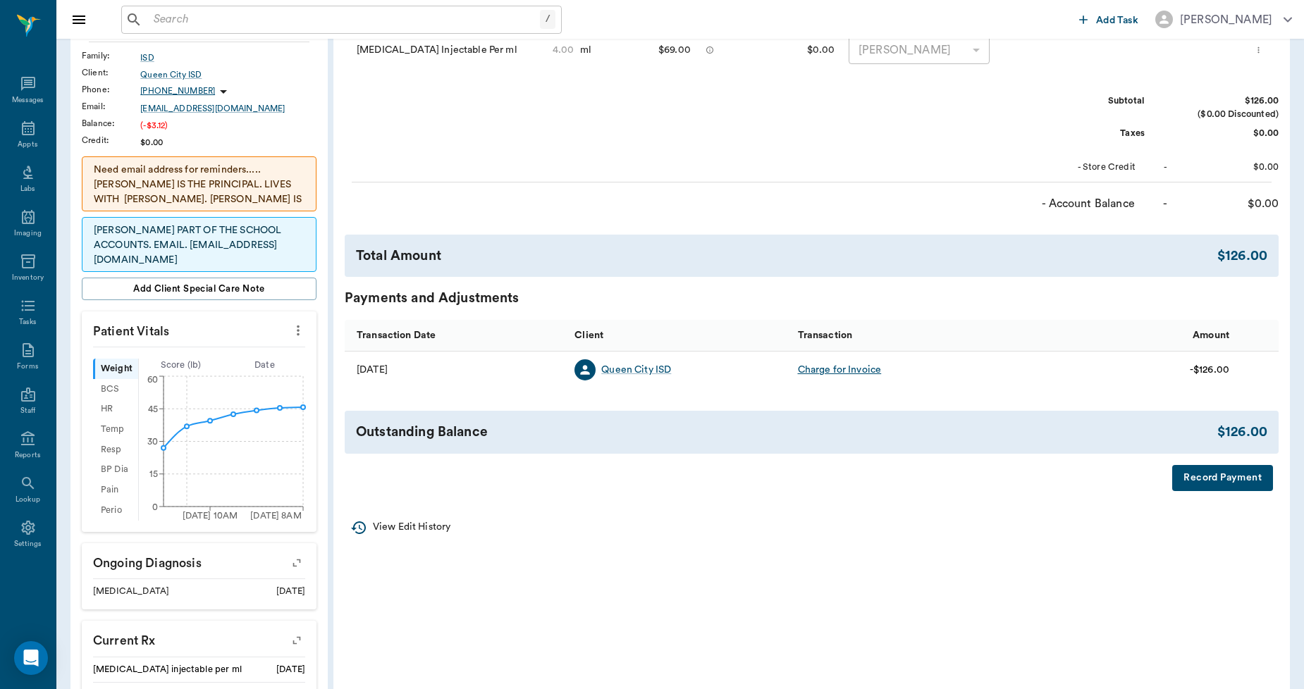
click at [1200, 478] on button "Record Payment" at bounding box center [1222, 478] width 101 height 26
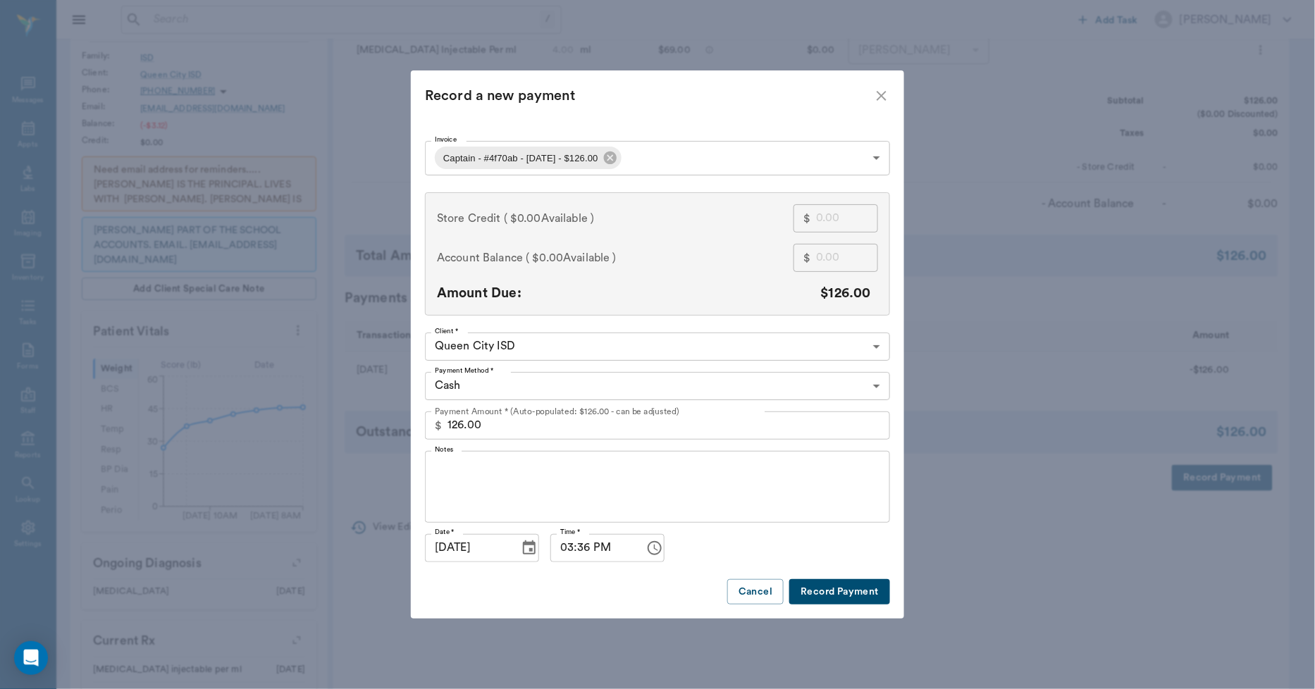
click at [531, 392] on body "/ ​ Add Task [PERSON_NAME] Nectar Messages Appts Labs Imaging Inventory Tasks F…" at bounding box center [657, 341] width 1315 height 1309
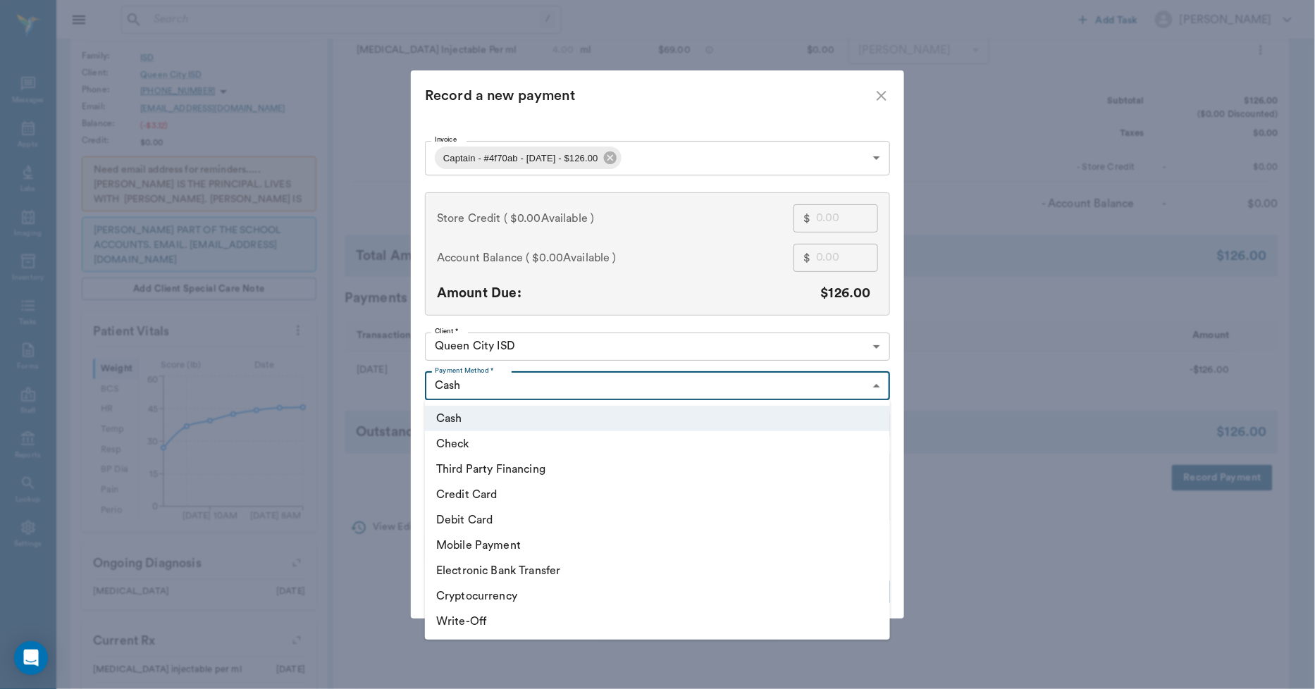
click at [882, 92] on div at bounding box center [657, 344] width 1315 height 689
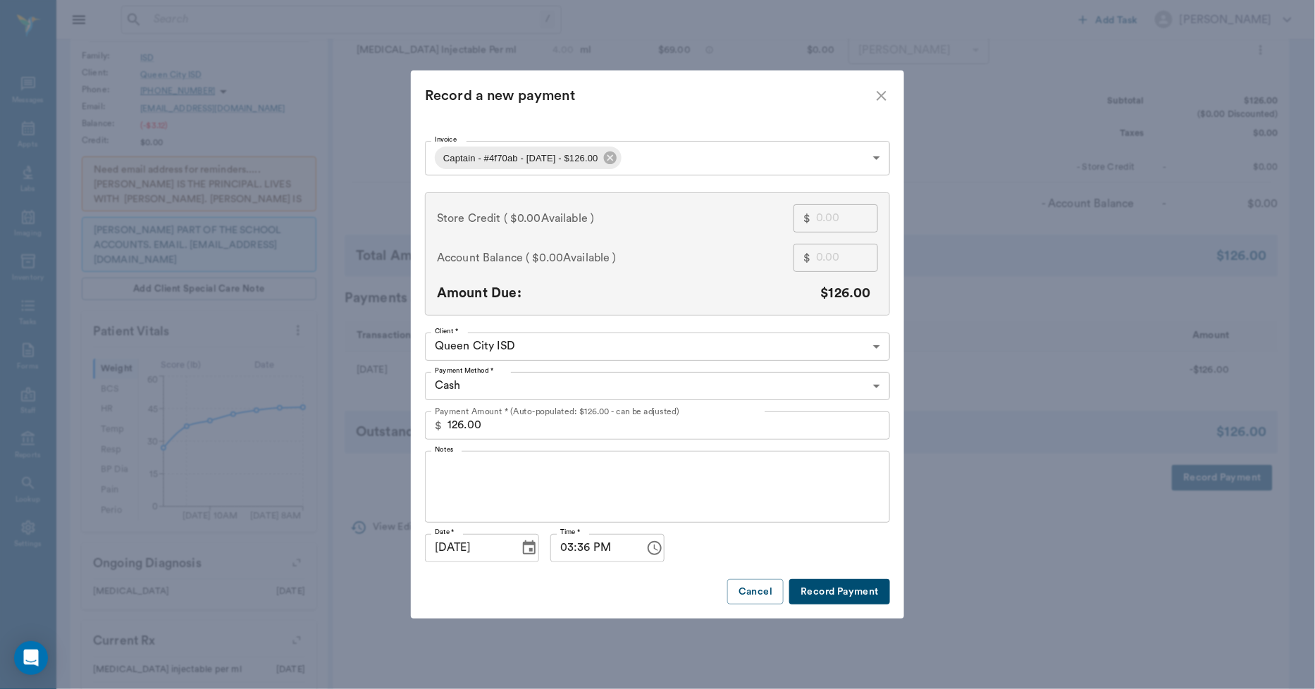
click at [885, 101] on icon "close" at bounding box center [881, 95] width 17 height 17
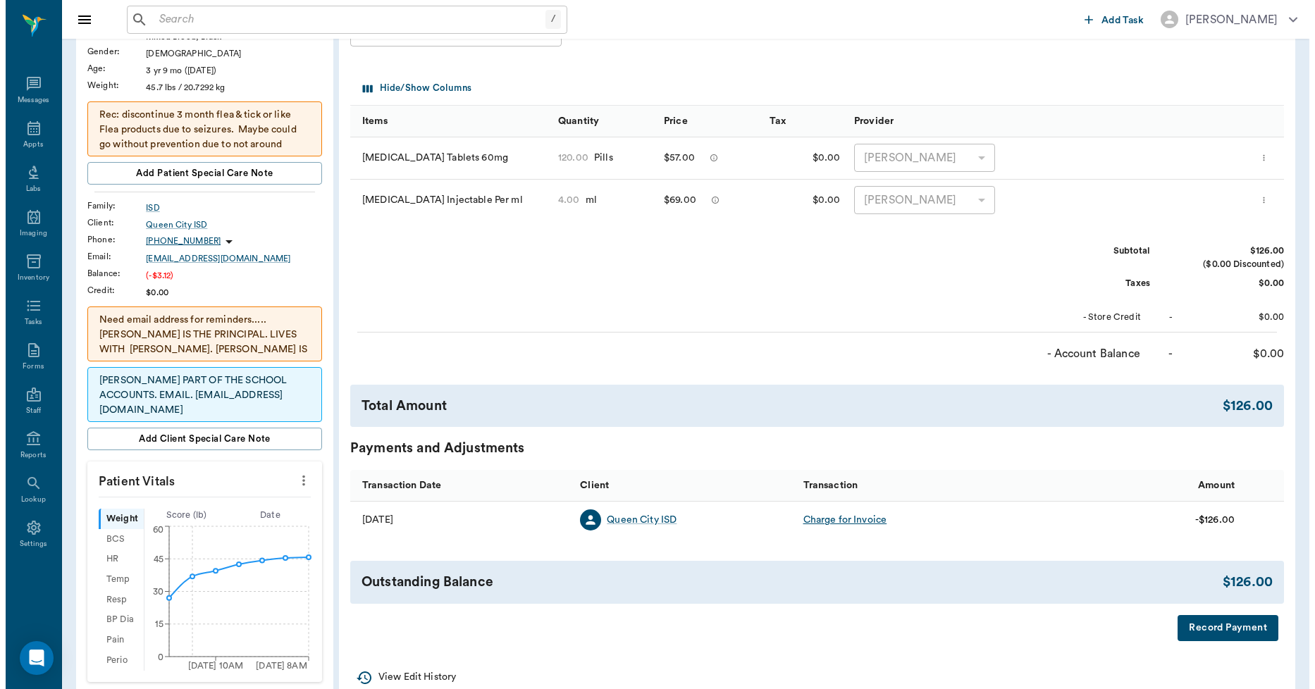
scroll to position [0, 0]
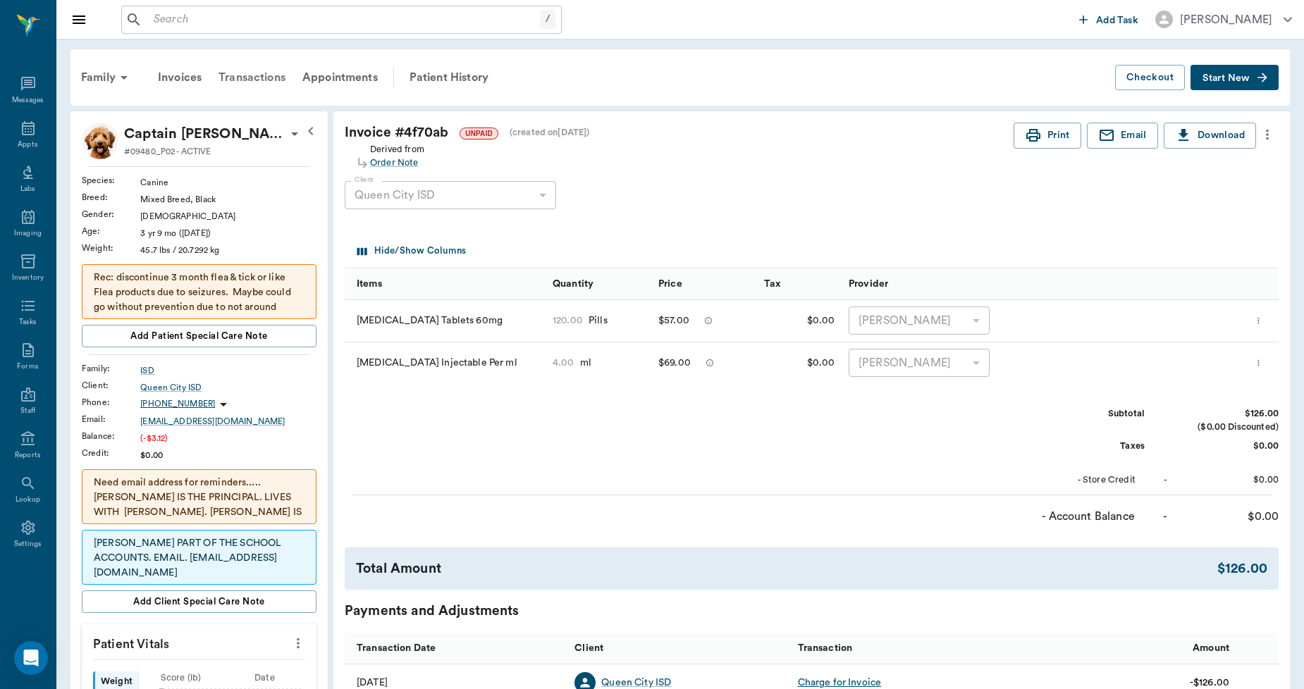
click at [266, 71] on div "Transactions" at bounding box center [252, 78] width 84 height 34
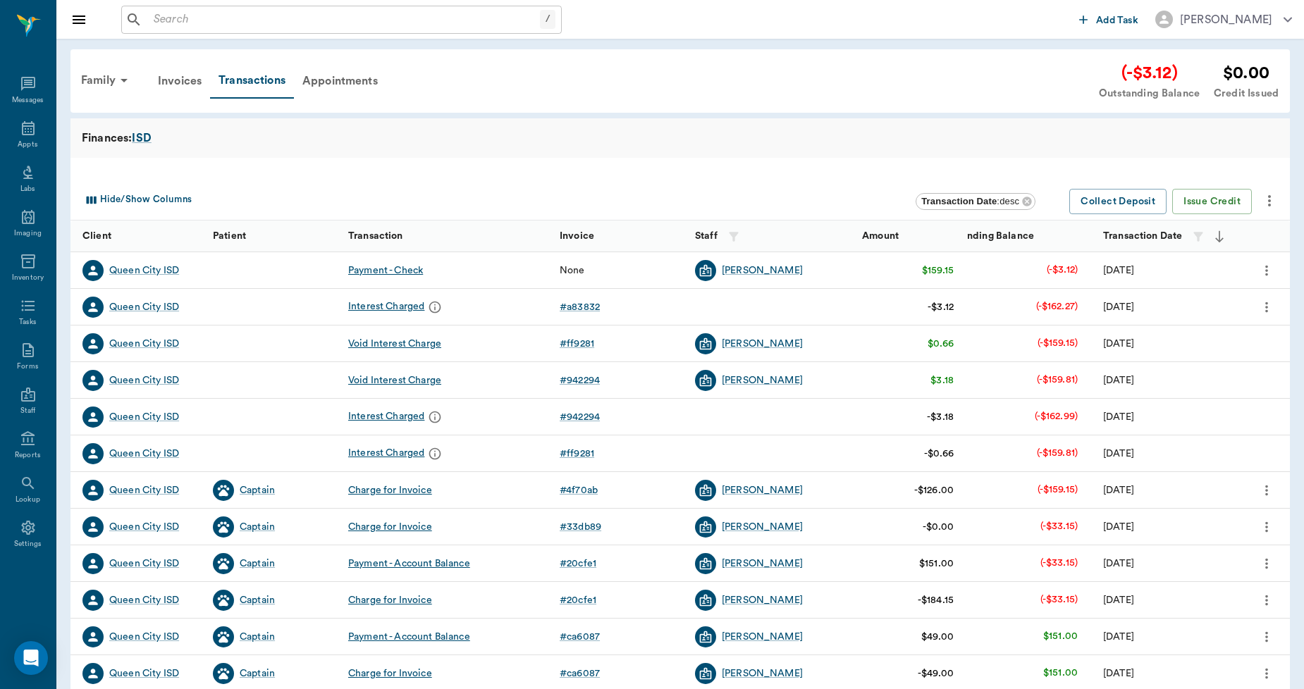
click at [1264, 270] on icon "more" at bounding box center [1267, 270] width 16 height 17
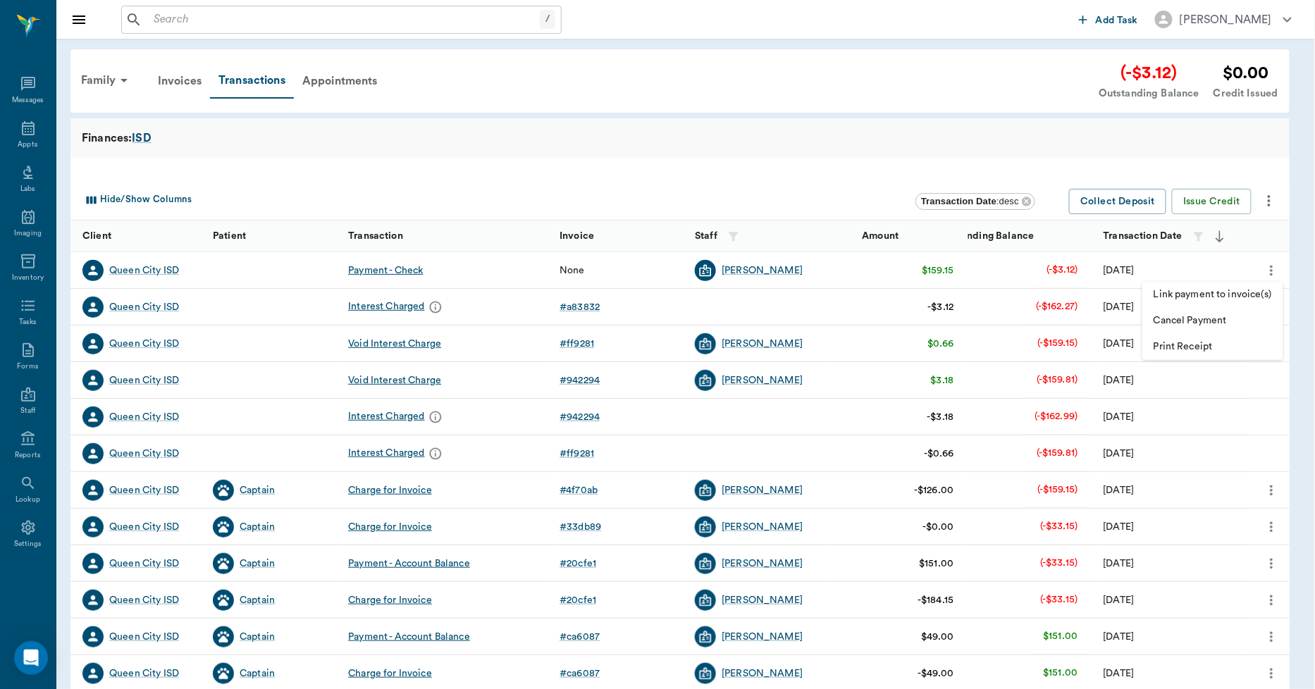
click at [1199, 298] on span "Link payment to invoice(s)" at bounding box center [1213, 295] width 118 height 15
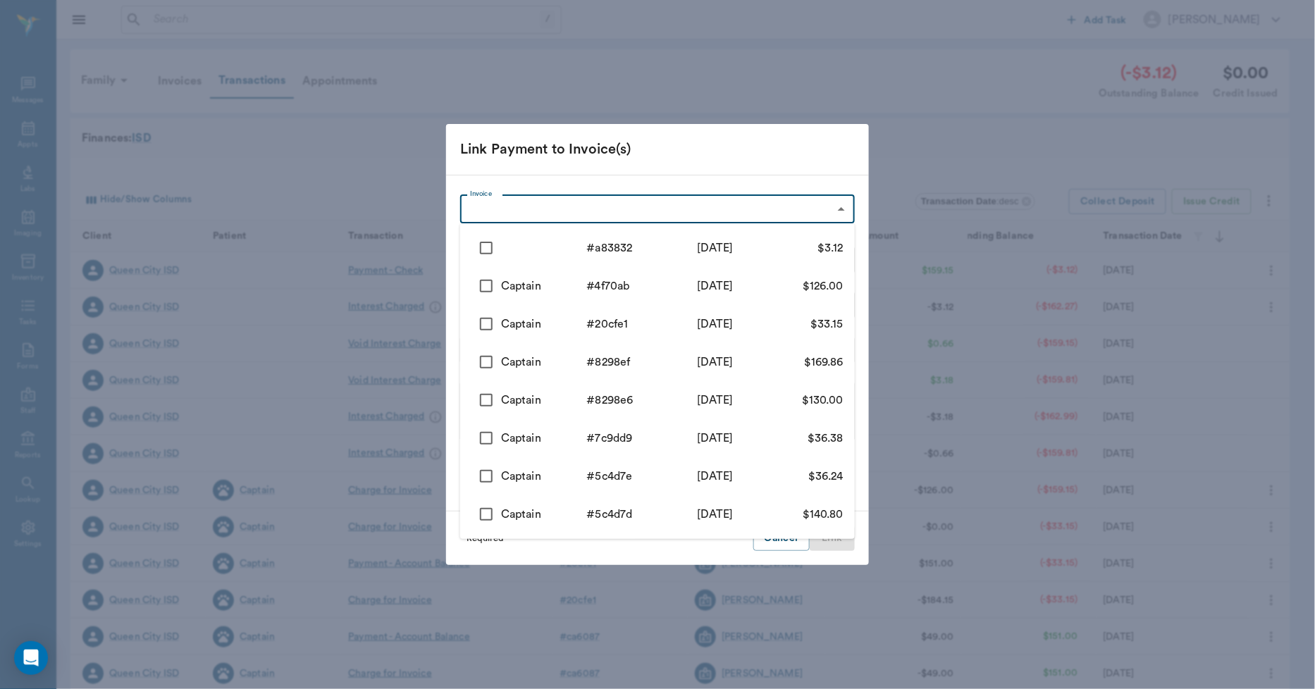
click at [701, 211] on body "/ ​ Add Task [PERSON_NAME] Nectar Messages Appts Labs Imaging Inventory Tasks F…" at bounding box center [657, 433] width 1315 height 867
click at [482, 321] on input "checkbox" at bounding box center [486, 324] width 30 height 30
checkbox input "true"
type input "684b42c51db2f7bc6620cfe1"
type input "33.15"
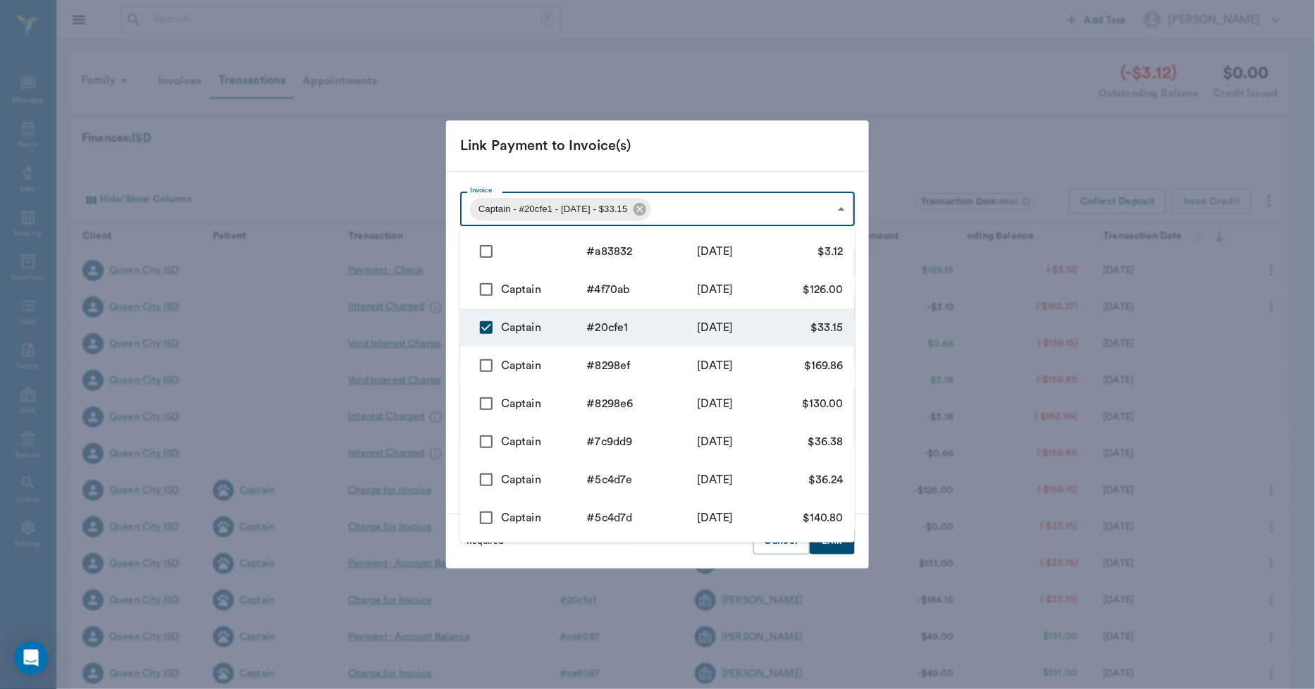
click at [529, 289] on div "Captain" at bounding box center [544, 289] width 86 height 17
type input "684b42c51db2f7bc6620cfe1,6877b705896d8889624f70ab"
type input "159.15"
checkbox input "true"
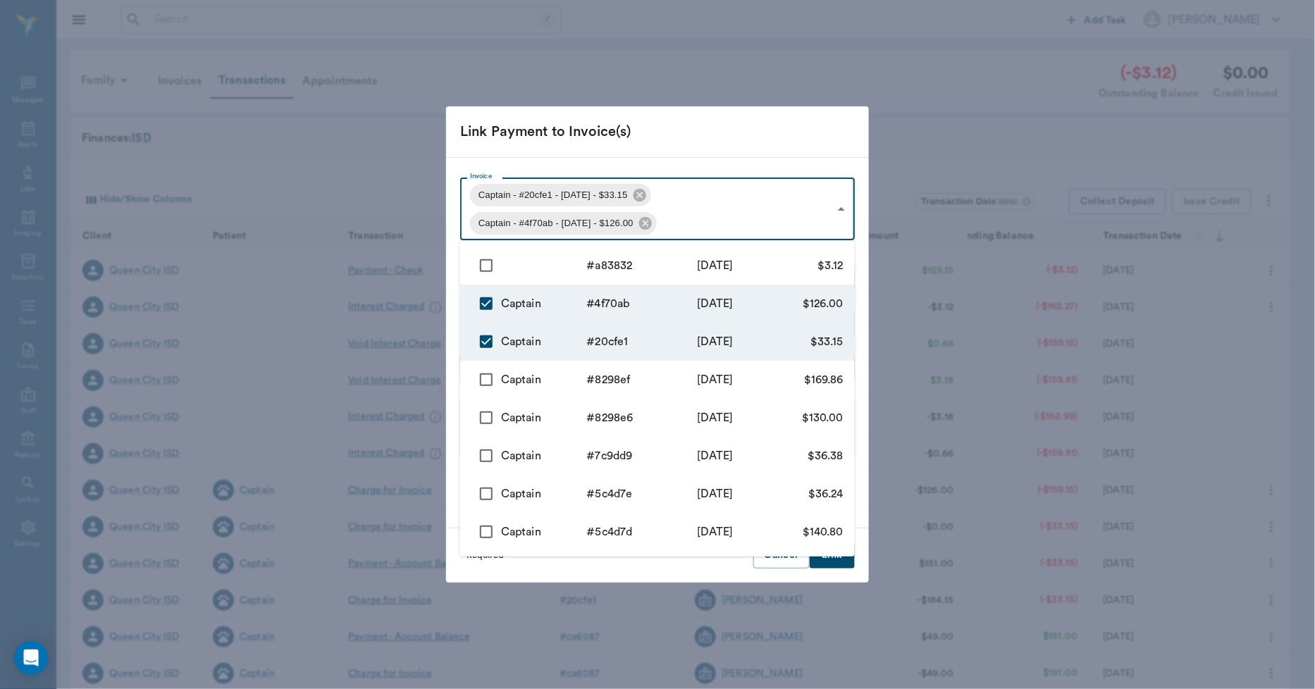
click at [710, 145] on div at bounding box center [657, 344] width 1315 height 689
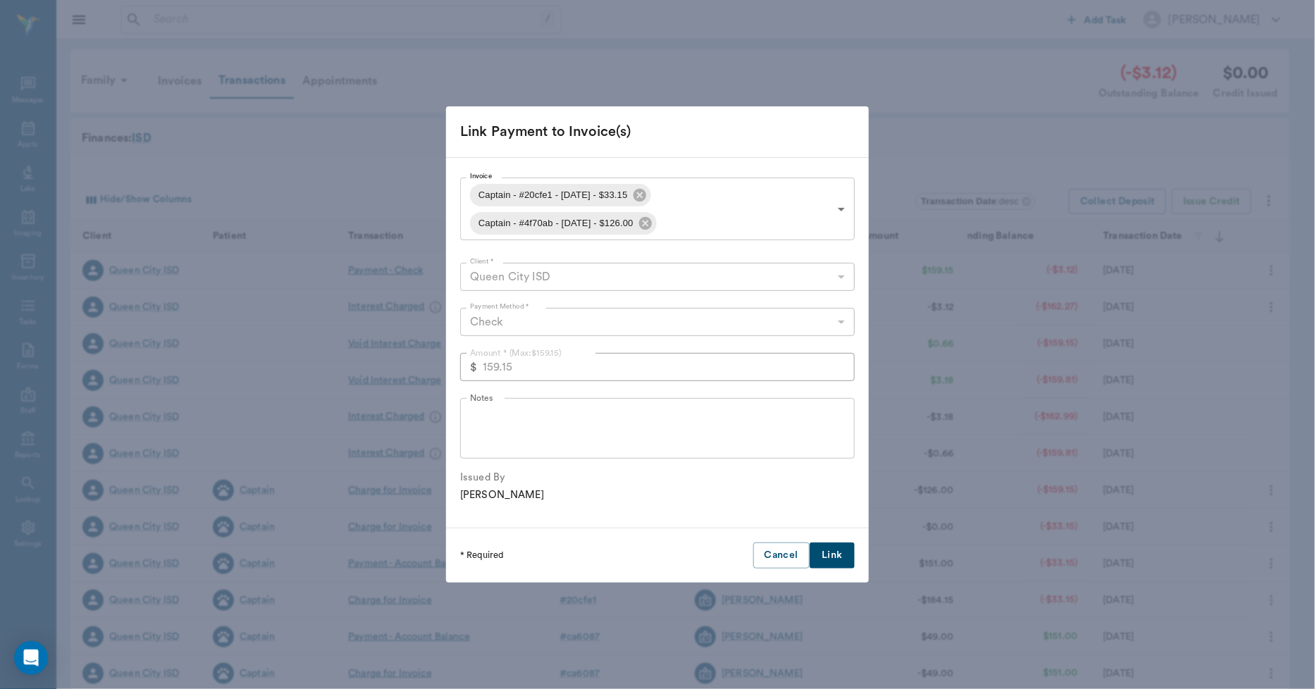
click at [832, 562] on button "Link" at bounding box center [832, 556] width 45 height 26
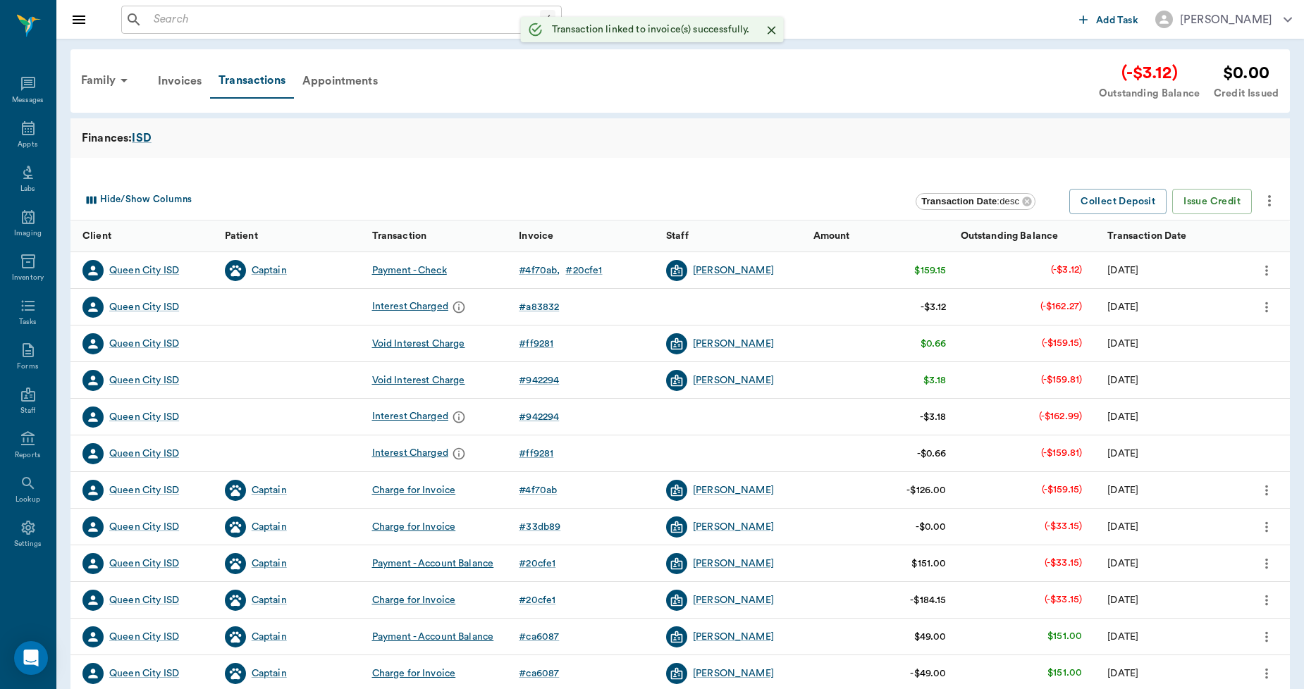
click at [1263, 307] on icon "more" at bounding box center [1267, 307] width 16 height 17
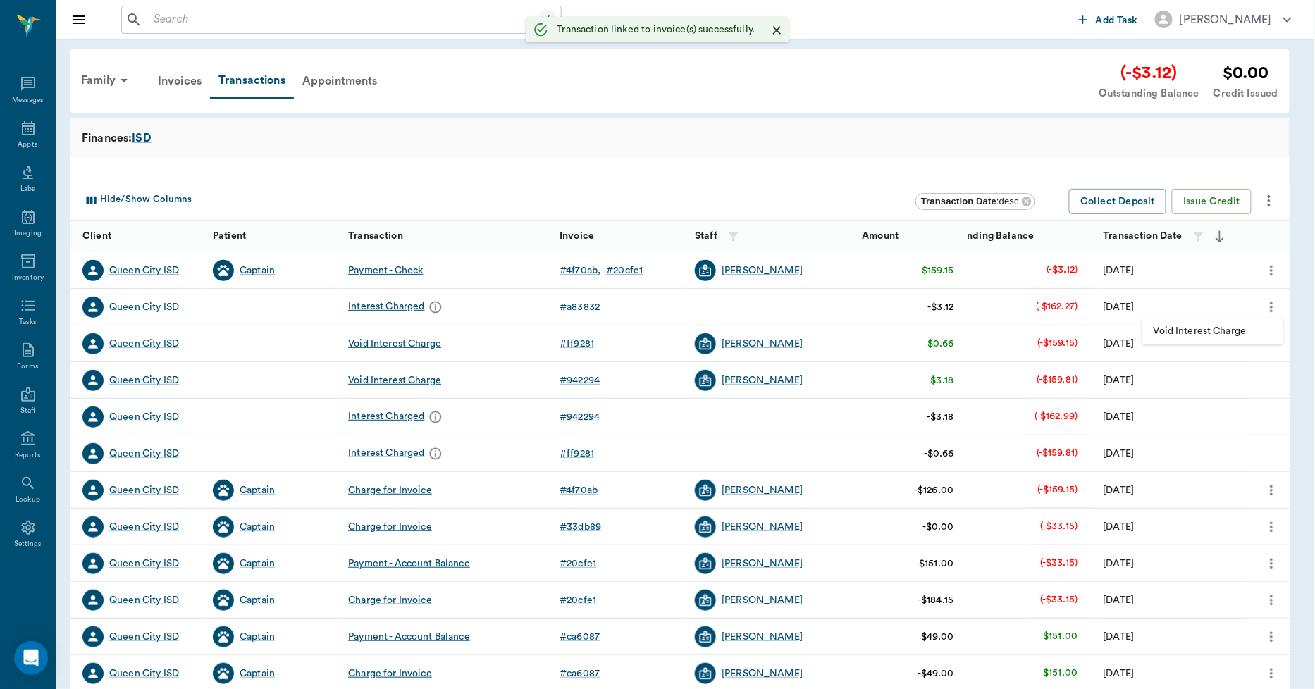
click at [1238, 327] on span "Void Interest Charge" at bounding box center [1213, 331] width 118 height 15
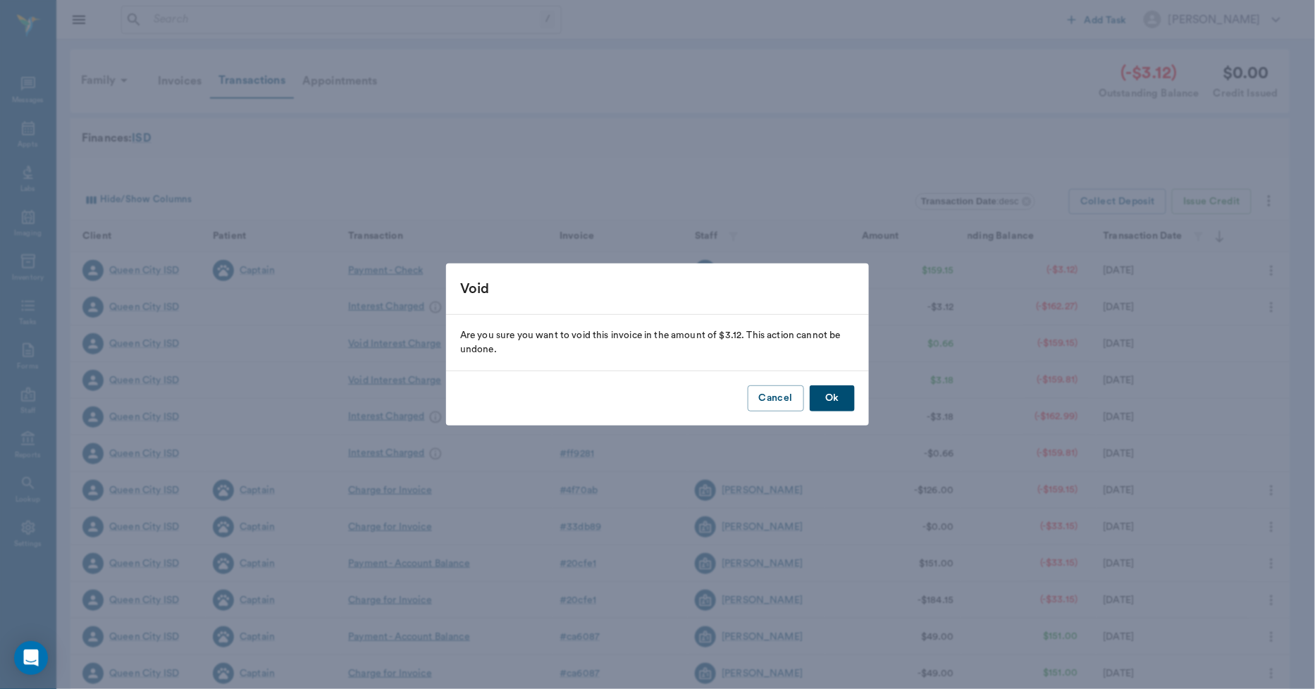
click at [821, 397] on button "Ok" at bounding box center [832, 398] width 45 height 26
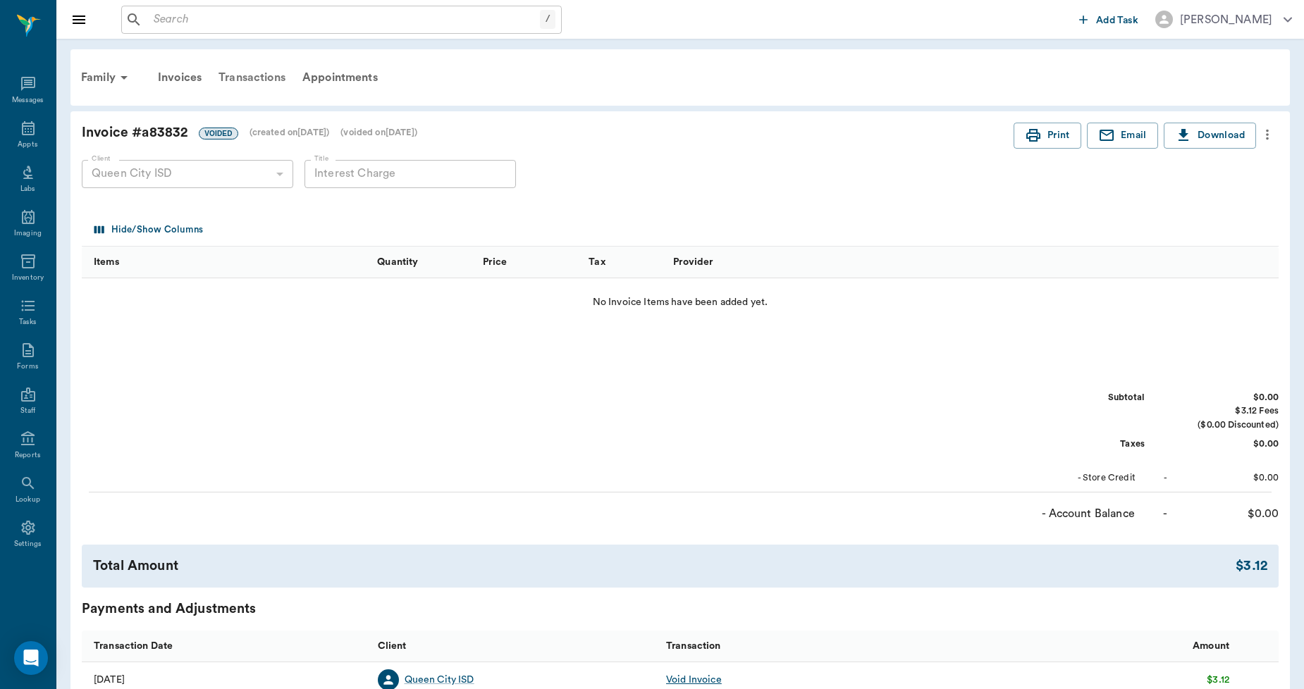
click at [268, 75] on div "Transactions" at bounding box center [252, 78] width 84 height 34
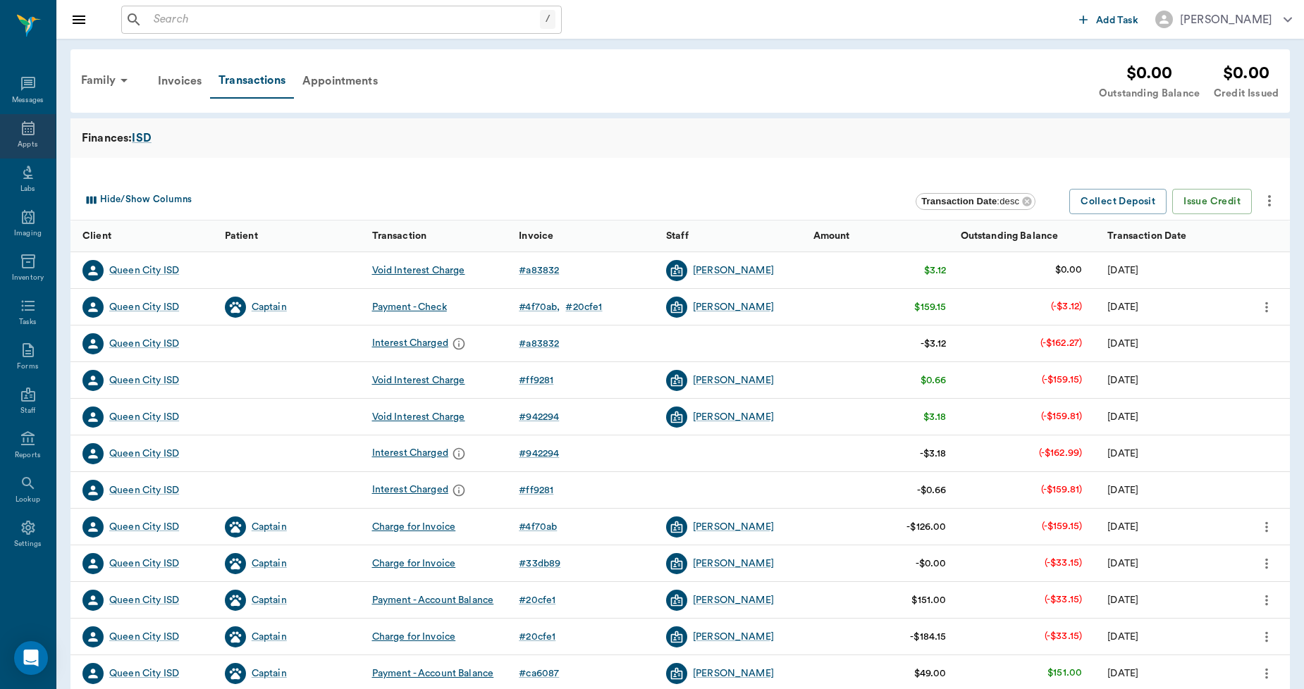
click at [17, 125] on div "Appts" at bounding box center [28, 136] width 56 height 44
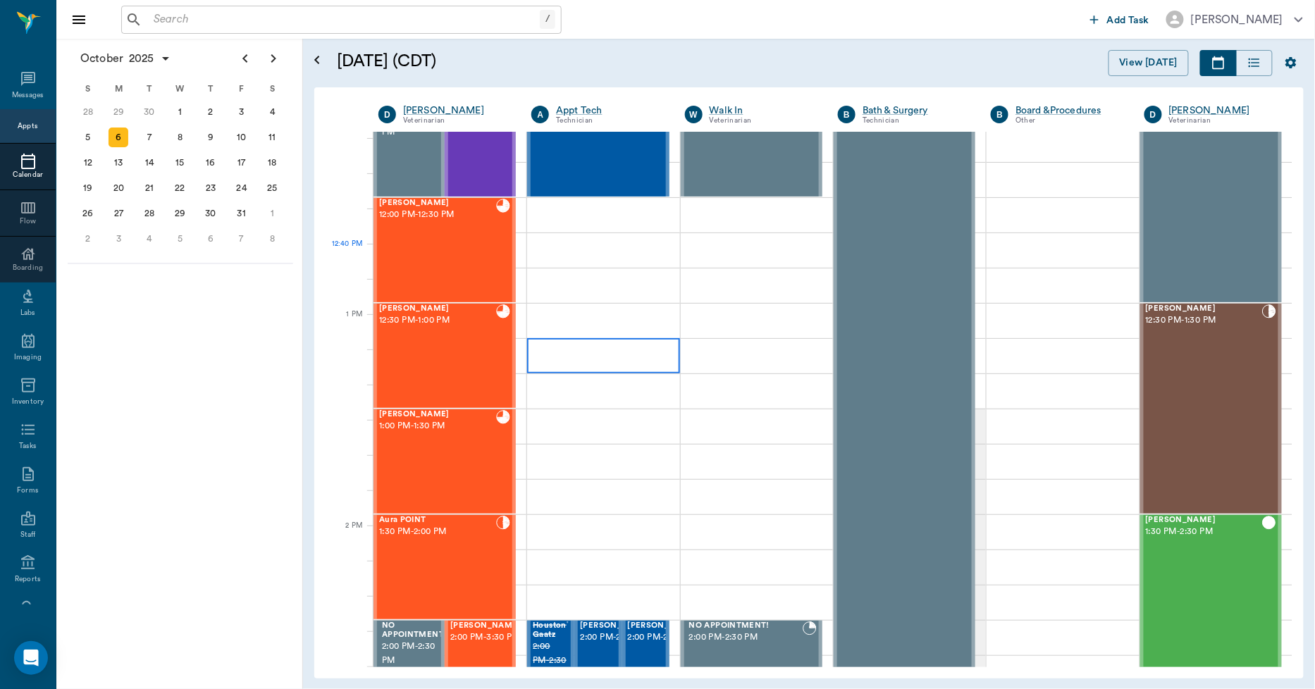
scroll to position [775, 0]
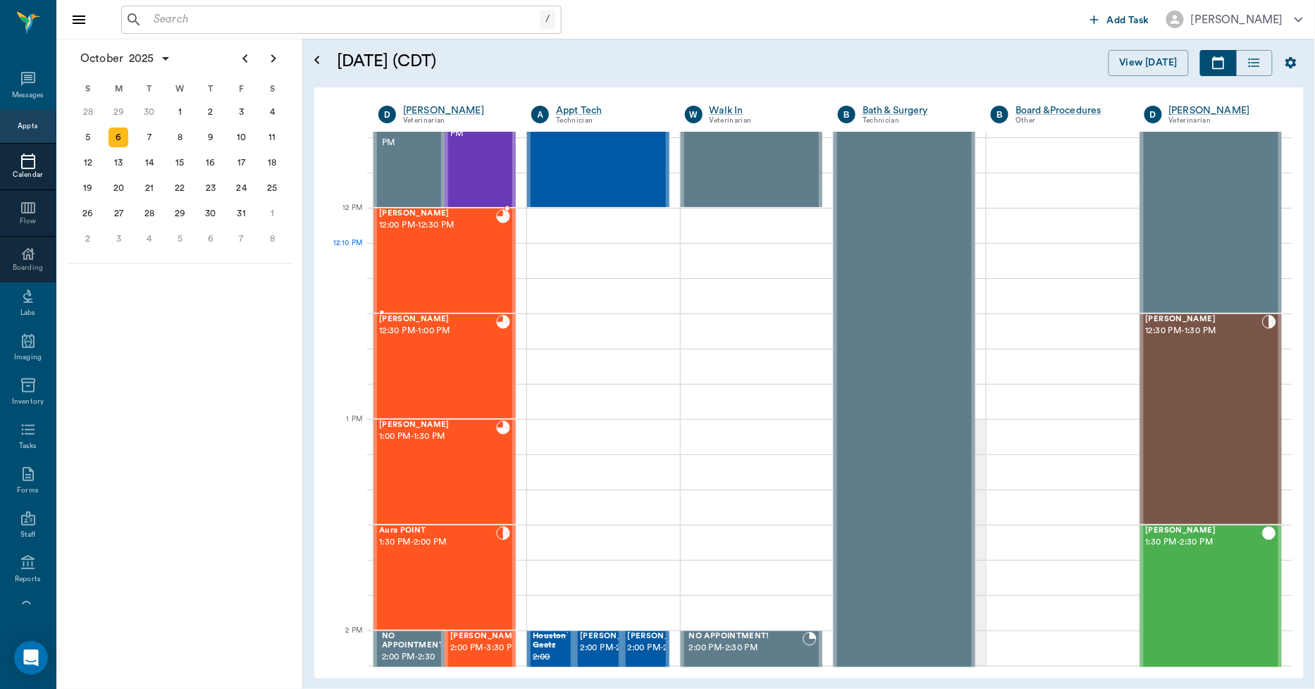
click at [464, 264] on div "Nova Hawkins 12:00 PM - 12:30 PM" at bounding box center [437, 260] width 117 height 103
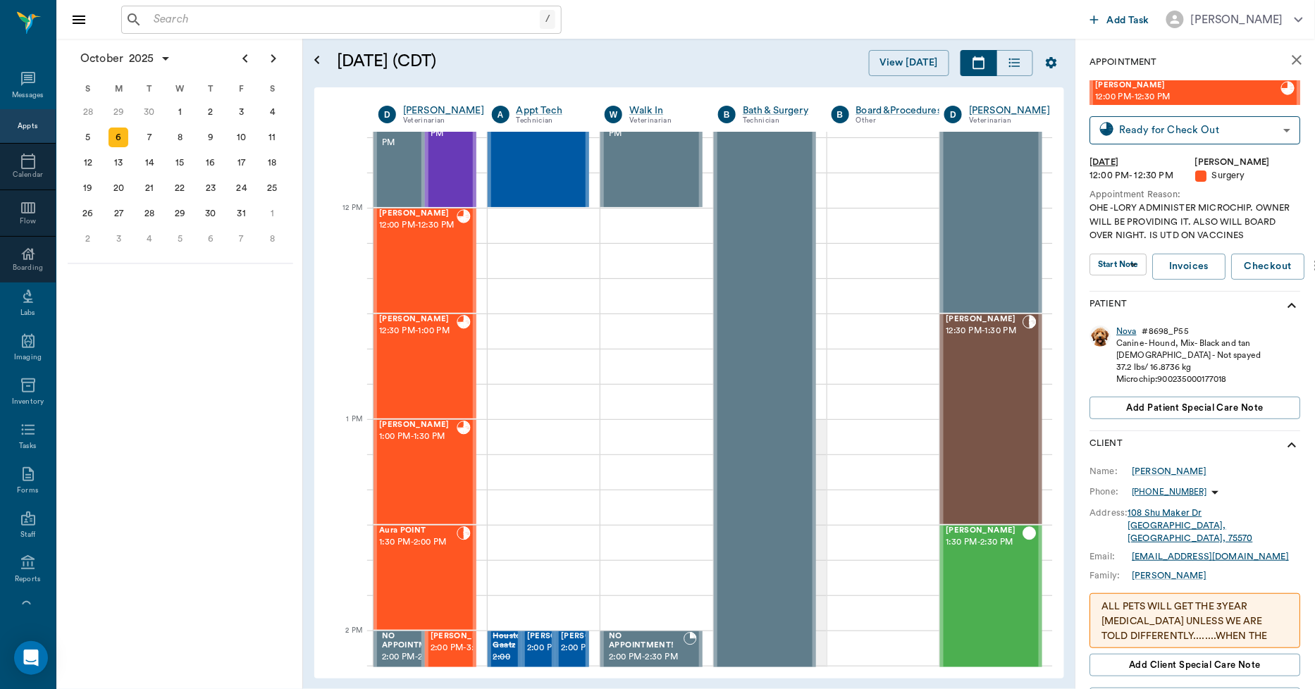
click at [1124, 328] on div "Nova" at bounding box center [1127, 332] width 20 height 12
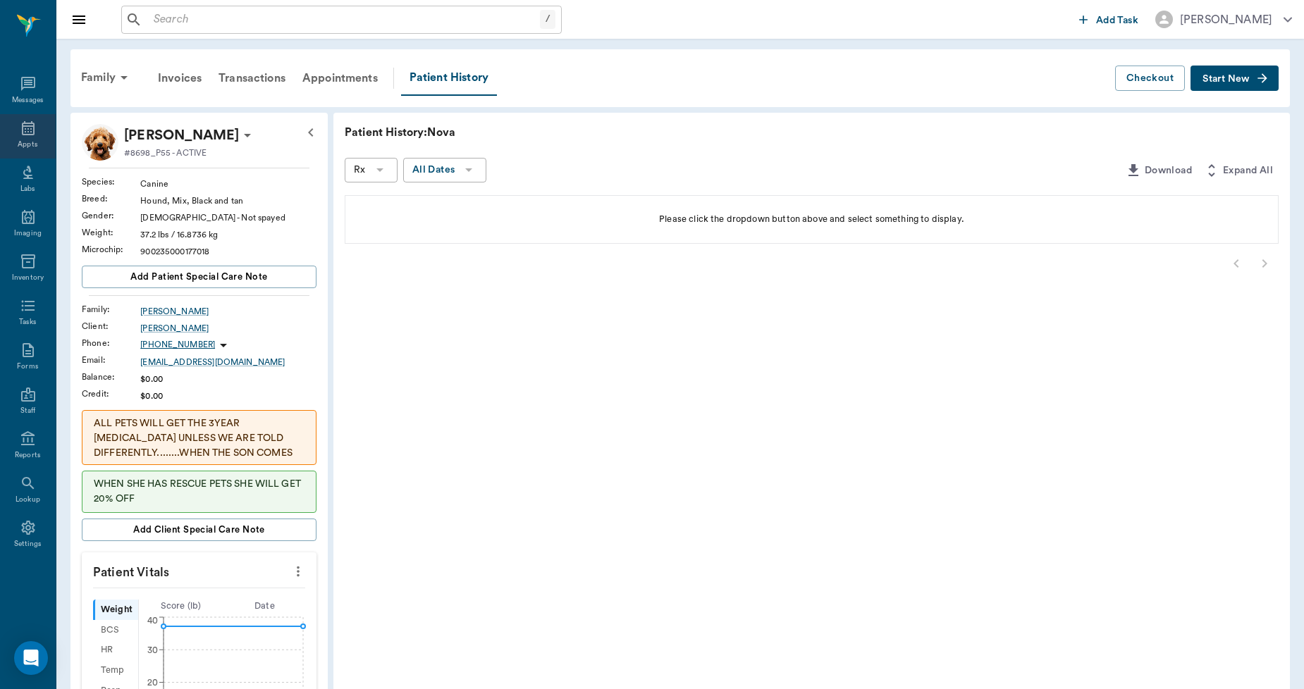
click at [30, 142] on div "Appts" at bounding box center [28, 145] width 20 height 11
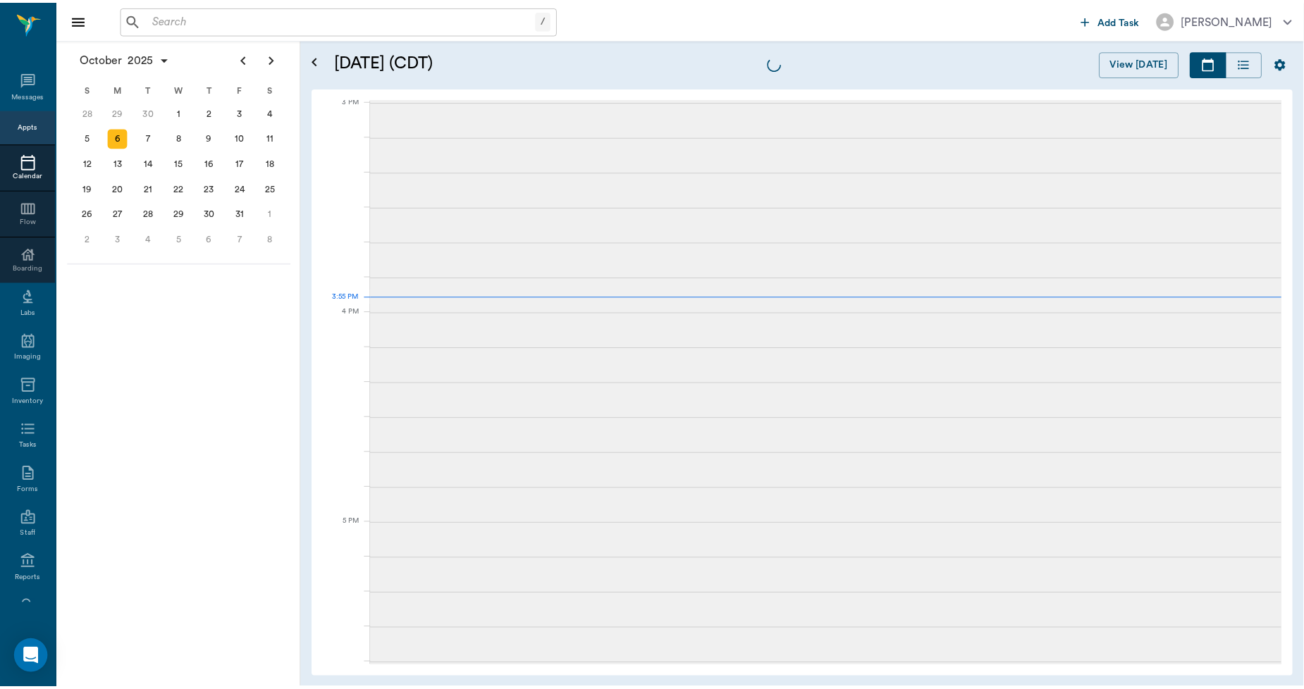
scroll to position [1481, 0]
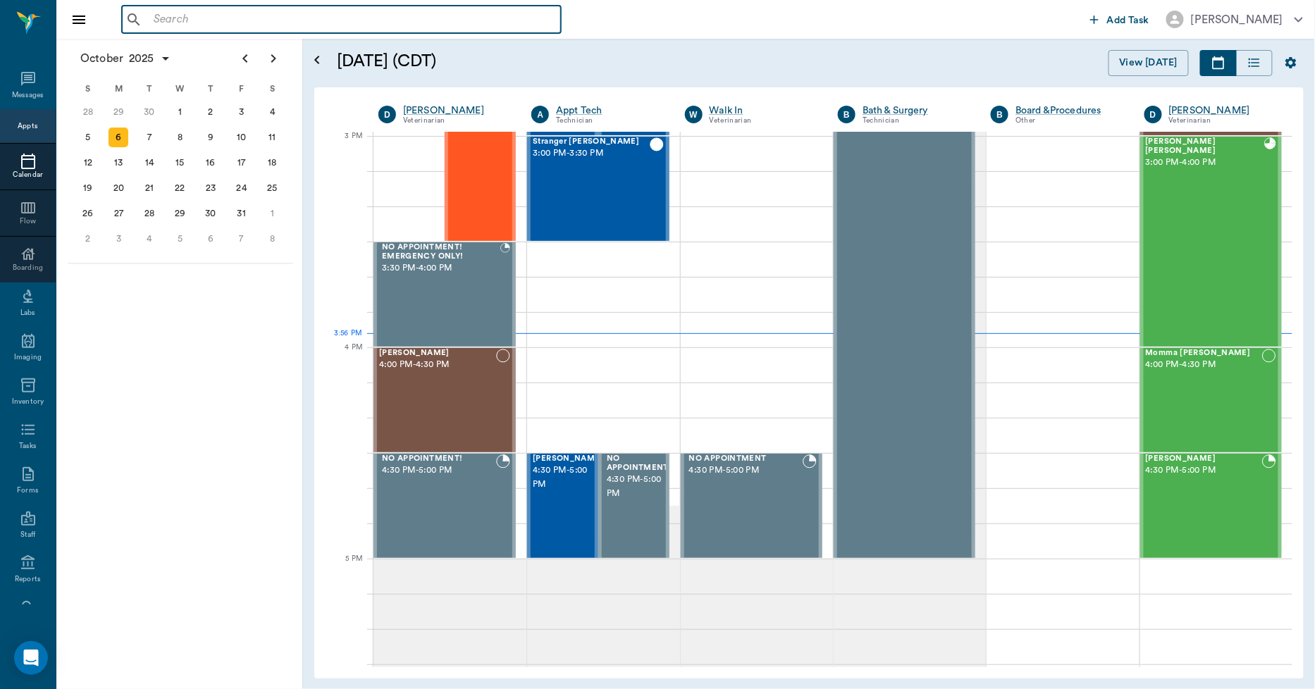
click at [426, 11] on input "text" at bounding box center [351, 20] width 407 height 20
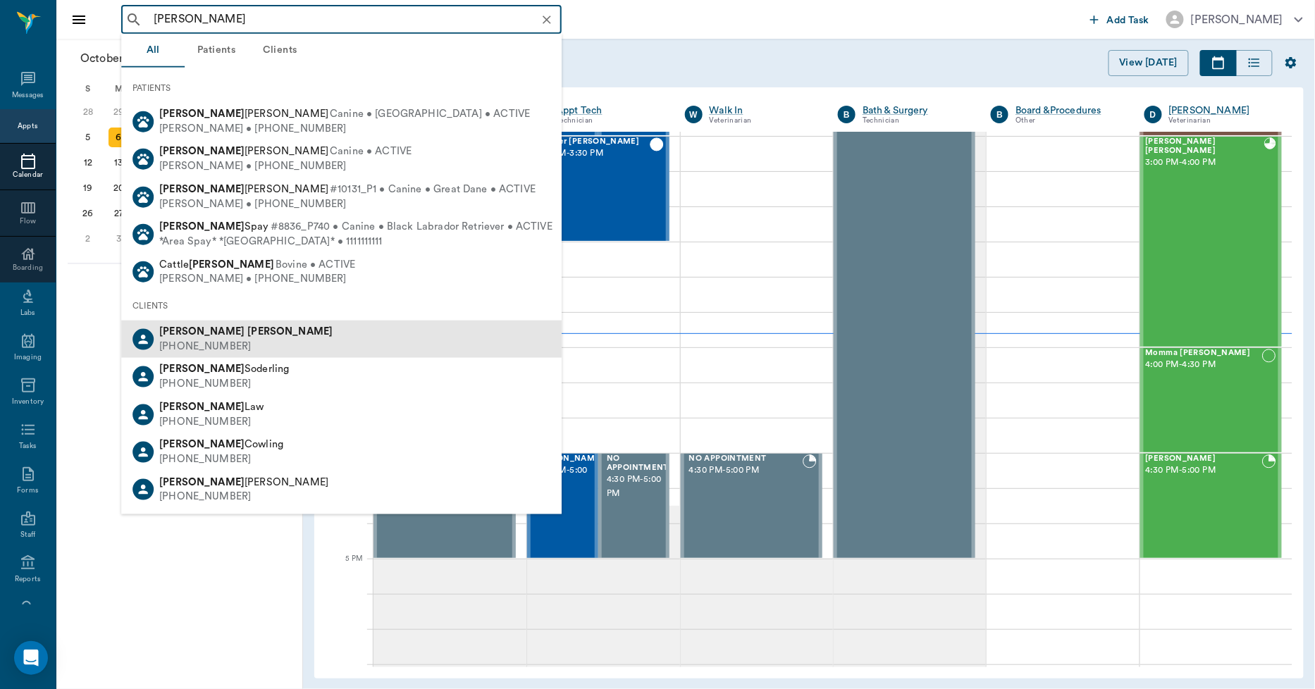
click at [226, 328] on div "Doug Lance" at bounding box center [245, 332] width 173 height 15
type input "DOUG LANCE"
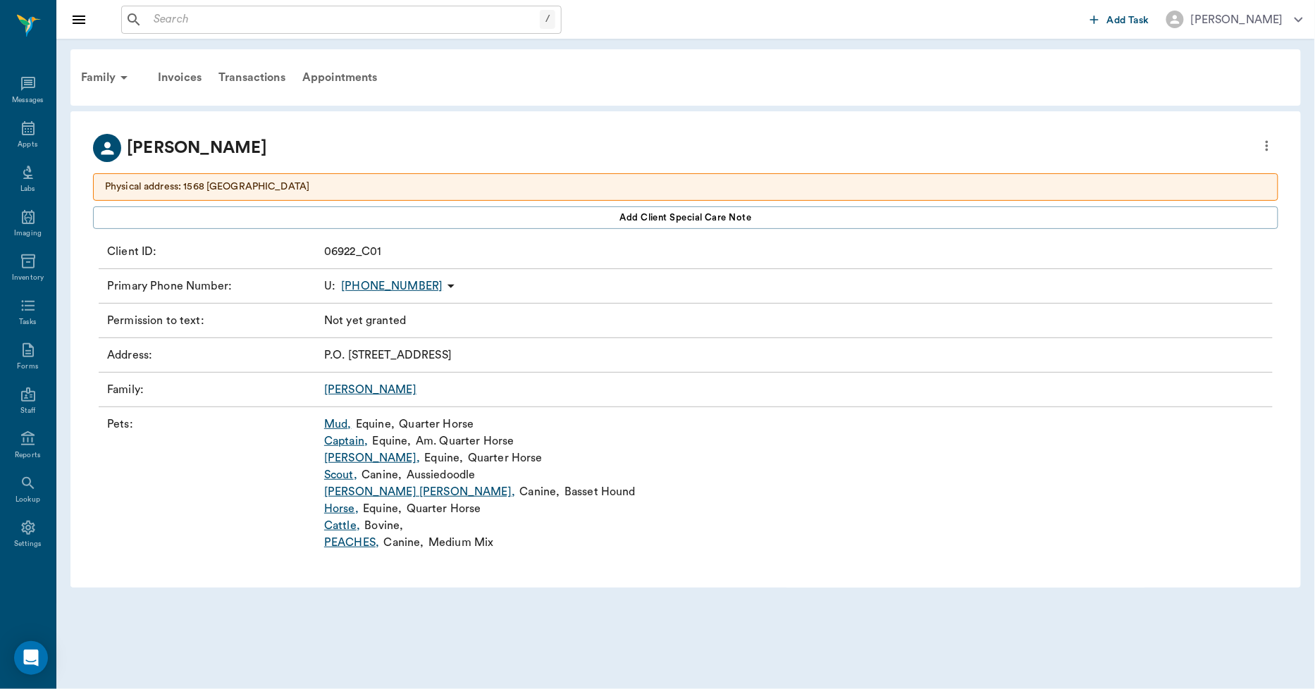
click at [354, 442] on link "Captain ," at bounding box center [346, 441] width 44 height 17
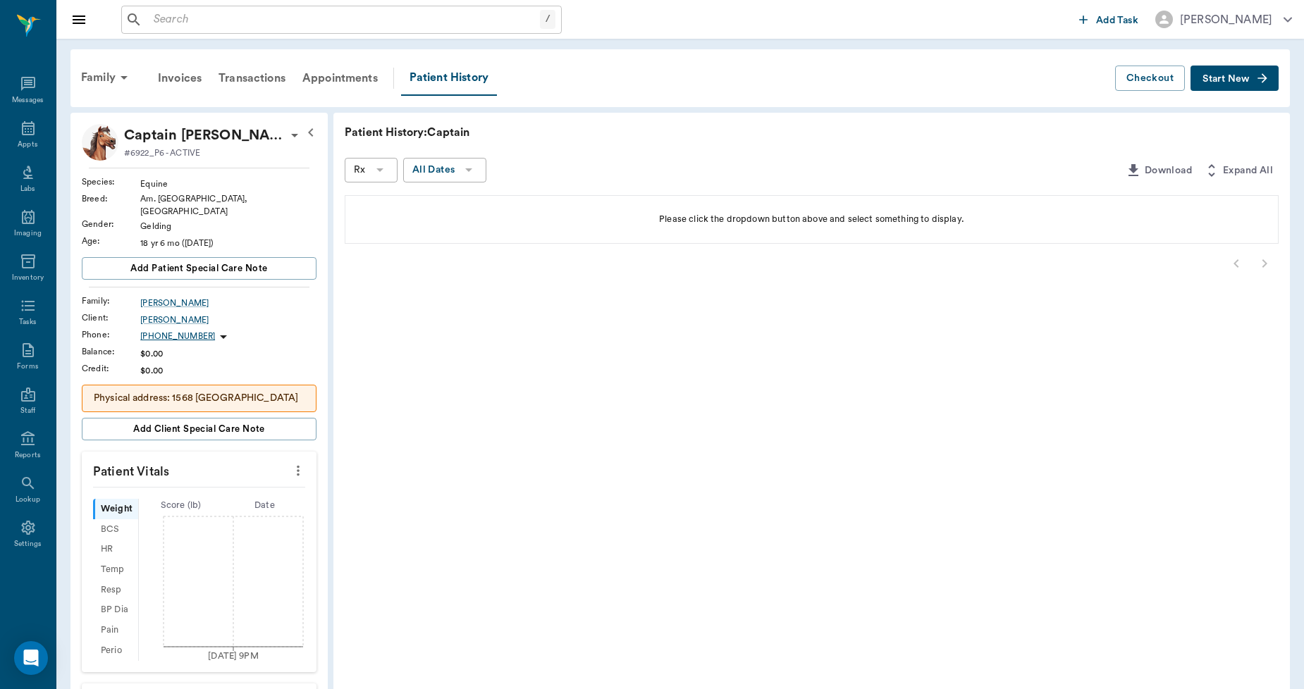
click at [1219, 79] on span "Start New" at bounding box center [1225, 79] width 47 height 0
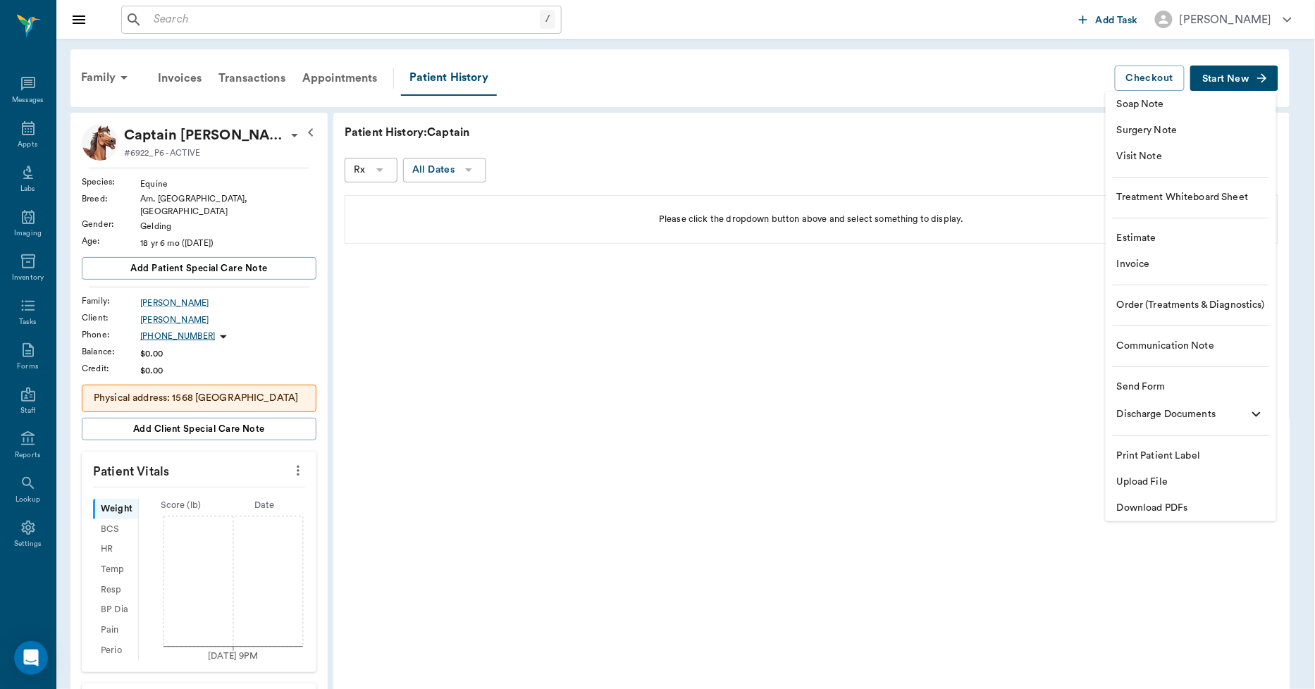
click at [1147, 476] on span "Upload File" at bounding box center [1191, 482] width 148 height 15
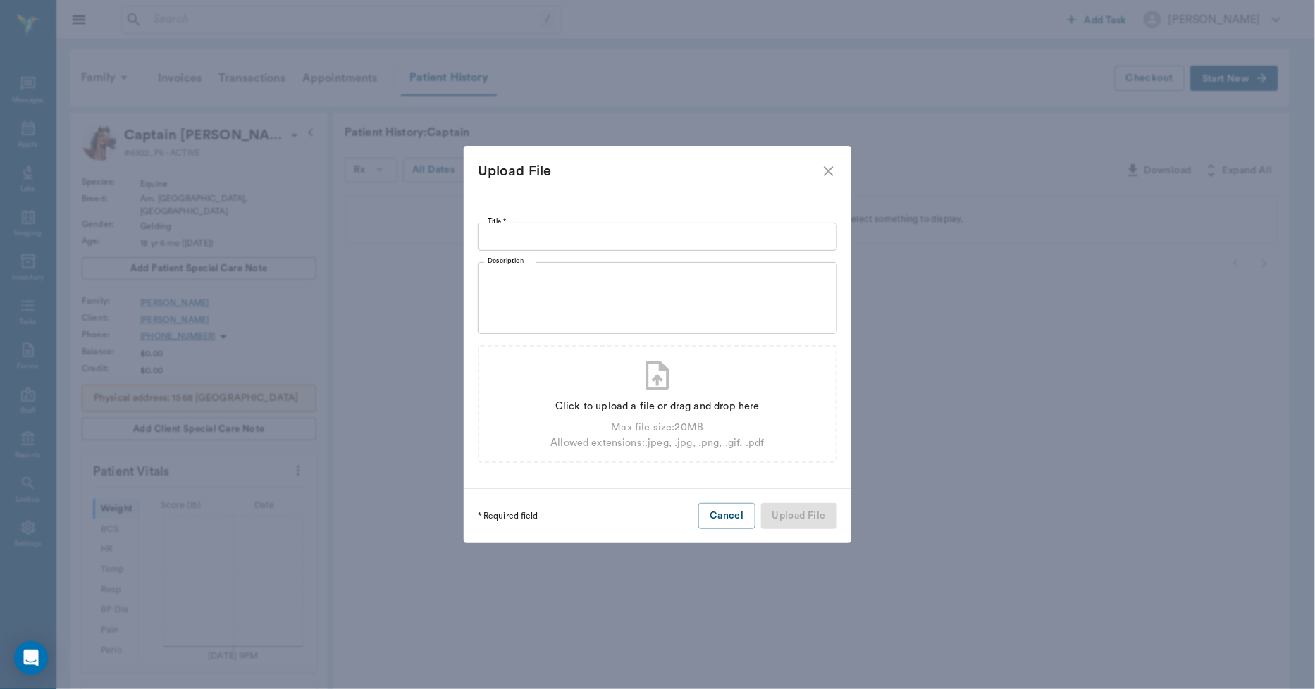
click at [638, 240] on input "Title *" at bounding box center [657, 237] width 359 height 28
type input "COGGINS 09.12.25"
click at [628, 405] on div "Click to upload a file or drag and drop here" at bounding box center [657, 407] width 214 height 16
type input "C:\fakepath\Captain.Lance.Coggins.09.12.2025.jpeg"
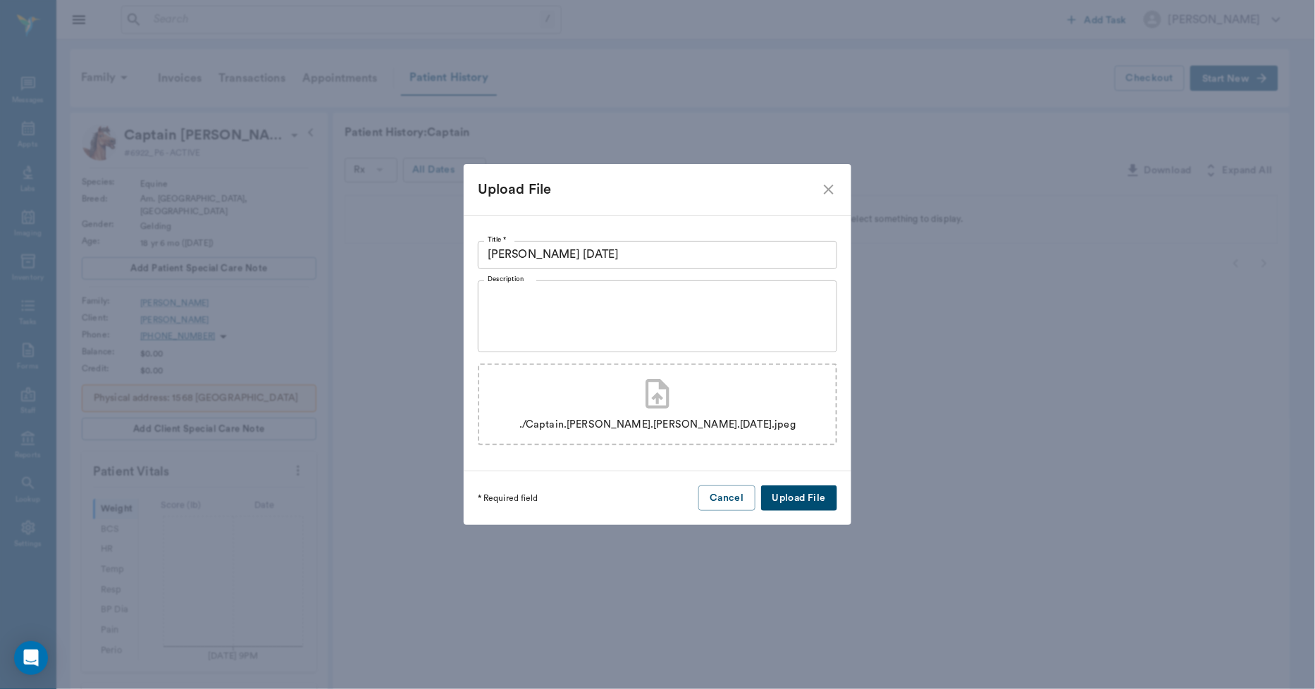
click at [795, 499] on button "Upload File" at bounding box center [799, 499] width 76 height 26
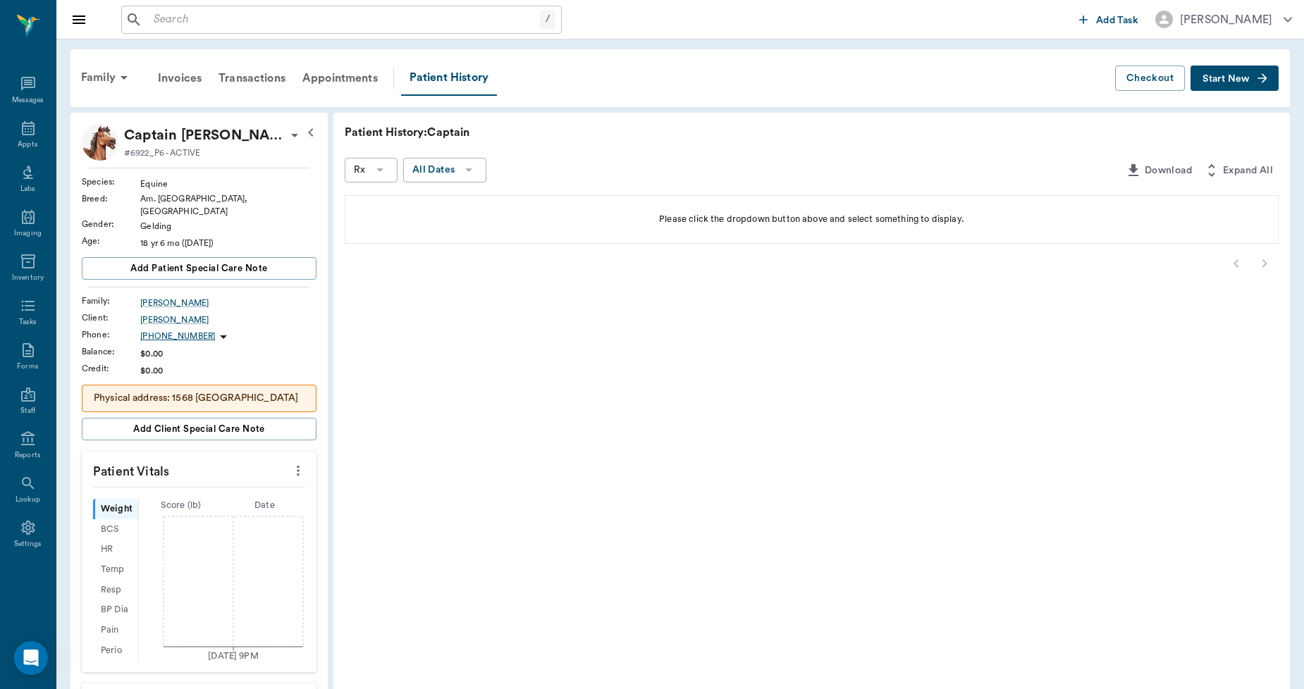
click at [383, 170] on icon at bounding box center [379, 169] width 17 height 17
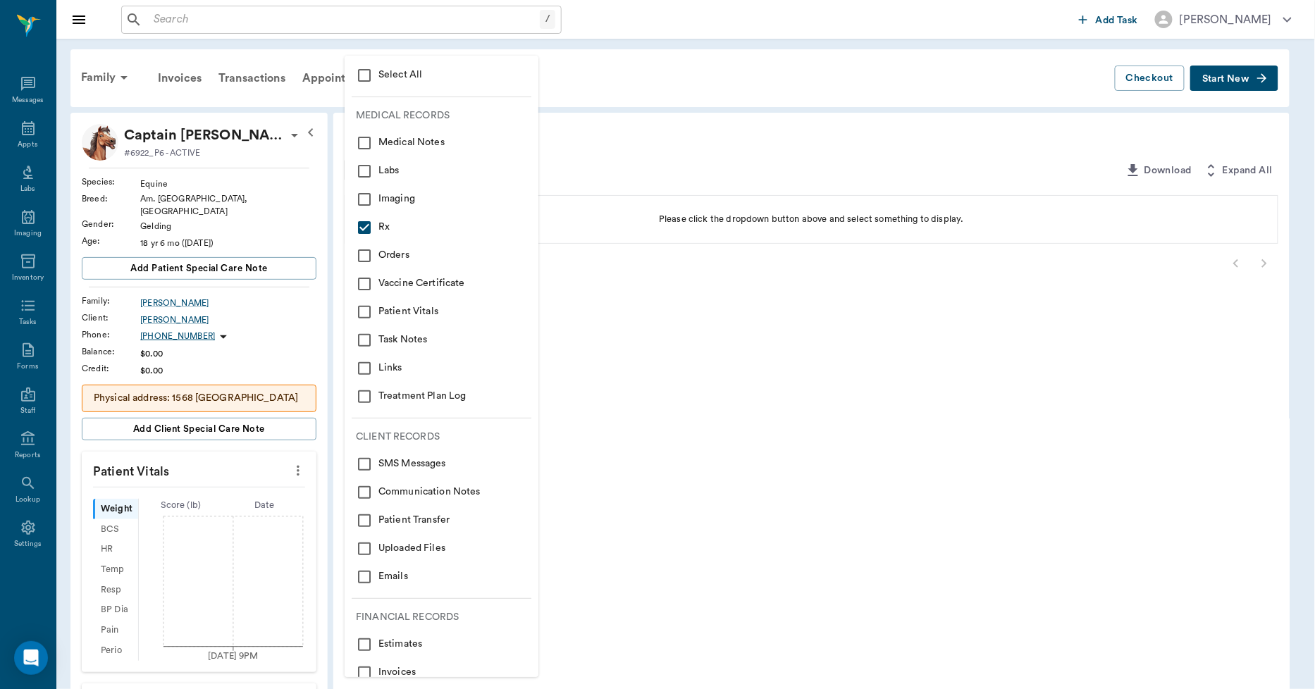
click at [360, 78] on input "checkbox" at bounding box center [364, 75] width 17 height 17
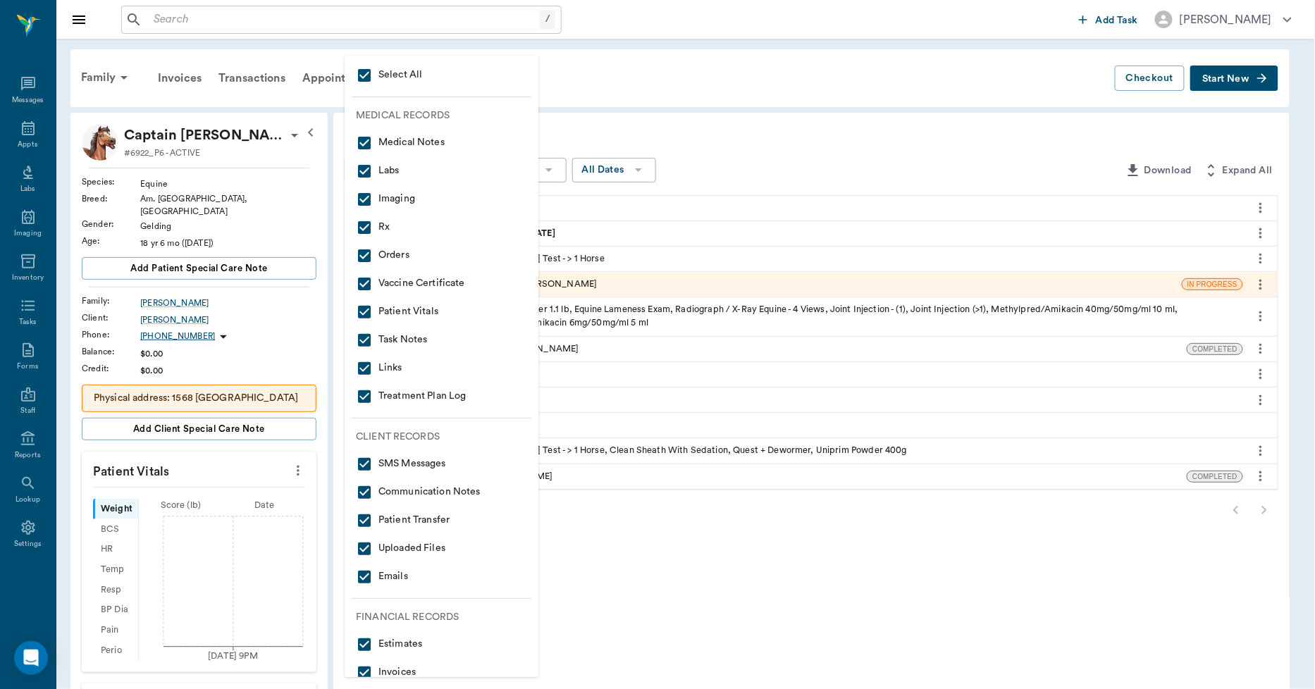
click at [609, 104] on div at bounding box center [657, 344] width 1315 height 689
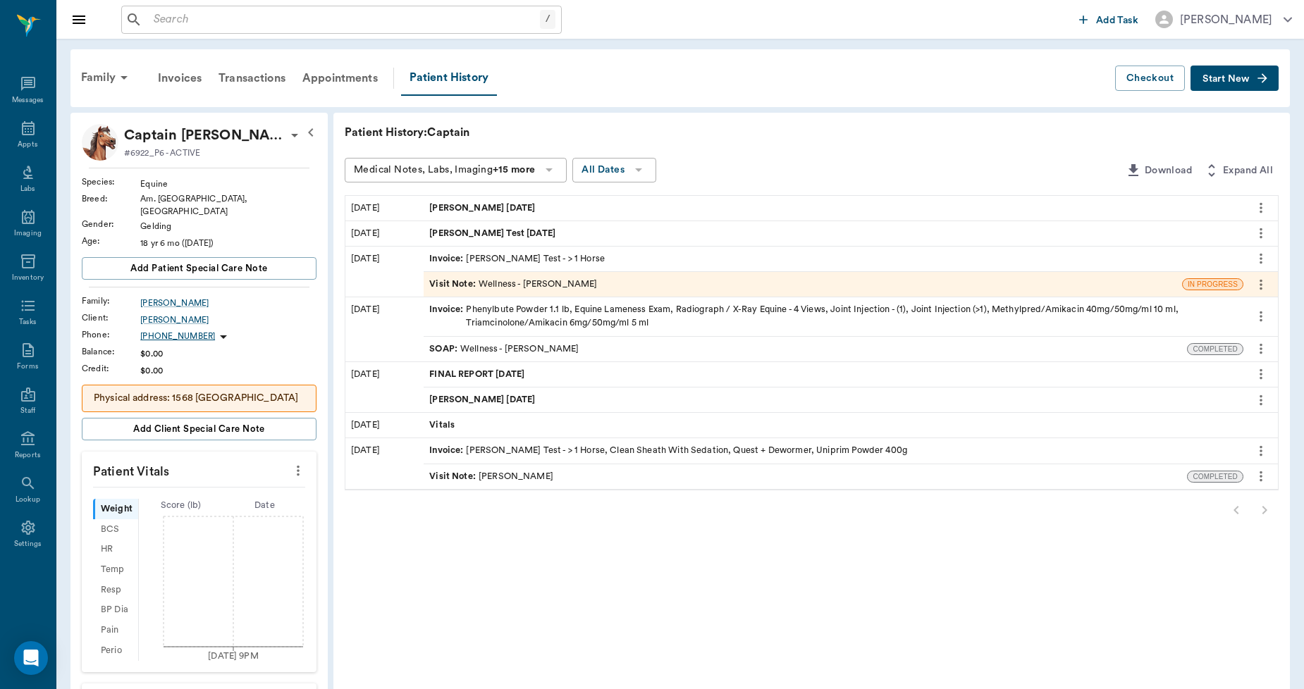
click at [1259, 204] on icon "more" at bounding box center [1261, 207] width 16 height 17
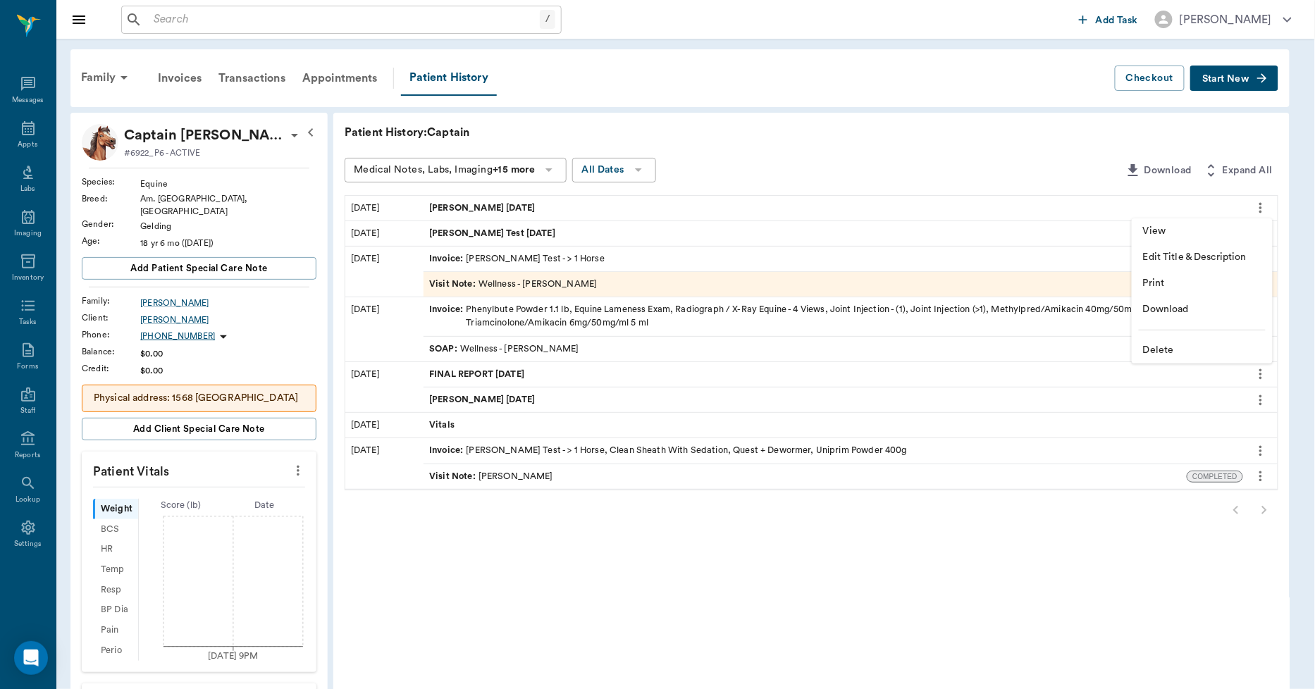
click at [1166, 347] on span "Delete" at bounding box center [1202, 350] width 118 height 15
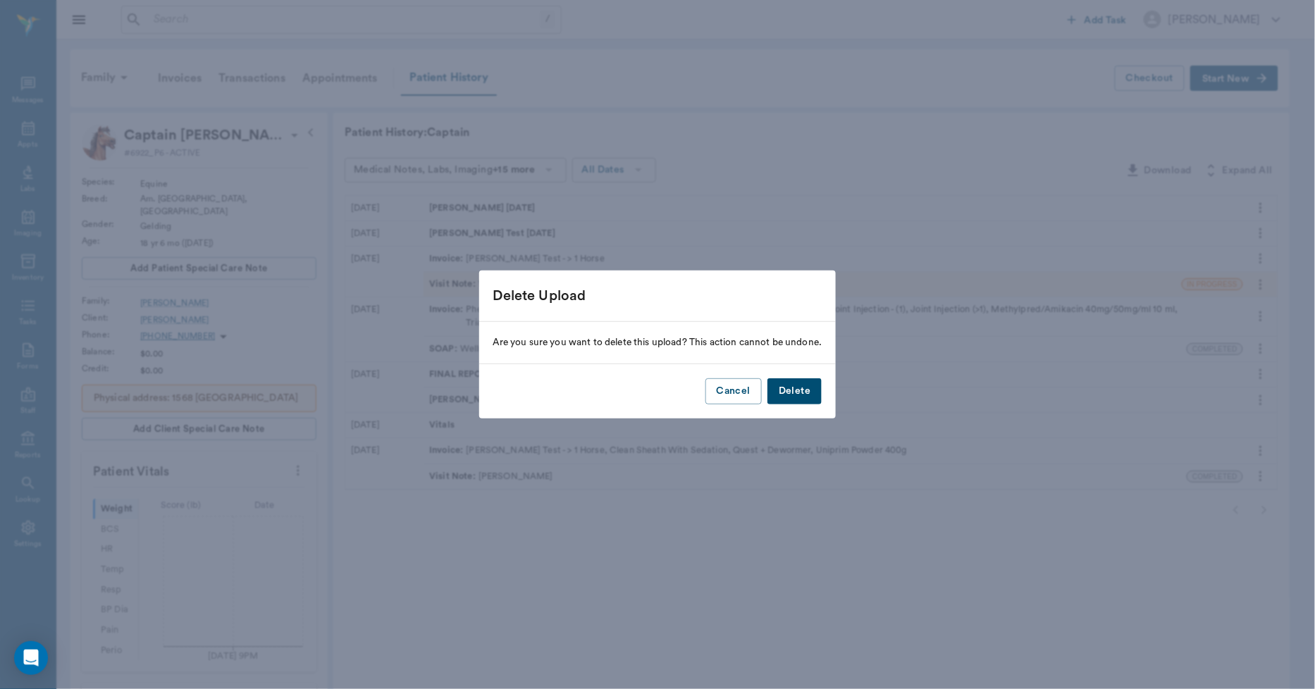
click at [791, 392] on button "Delete" at bounding box center [794, 391] width 54 height 26
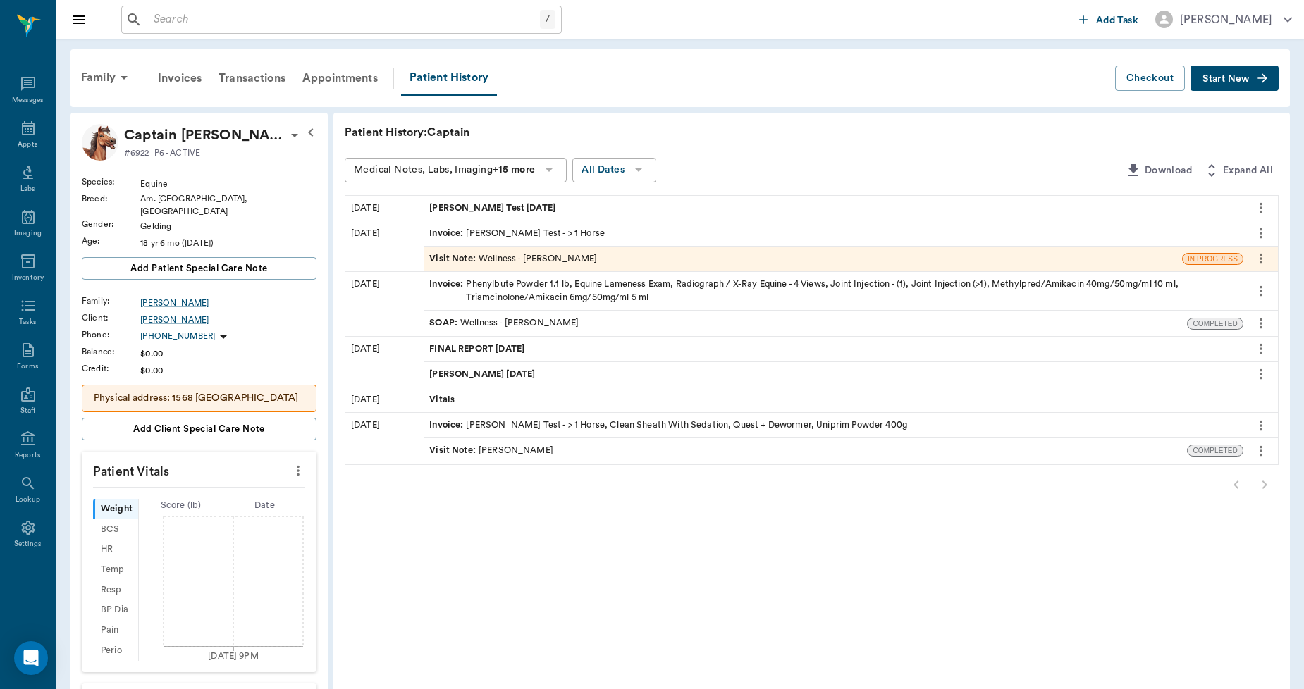
click at [498, 204] on span "Coggins Test 9.23.25" at bounding box center [493, 208] width 129 height 13
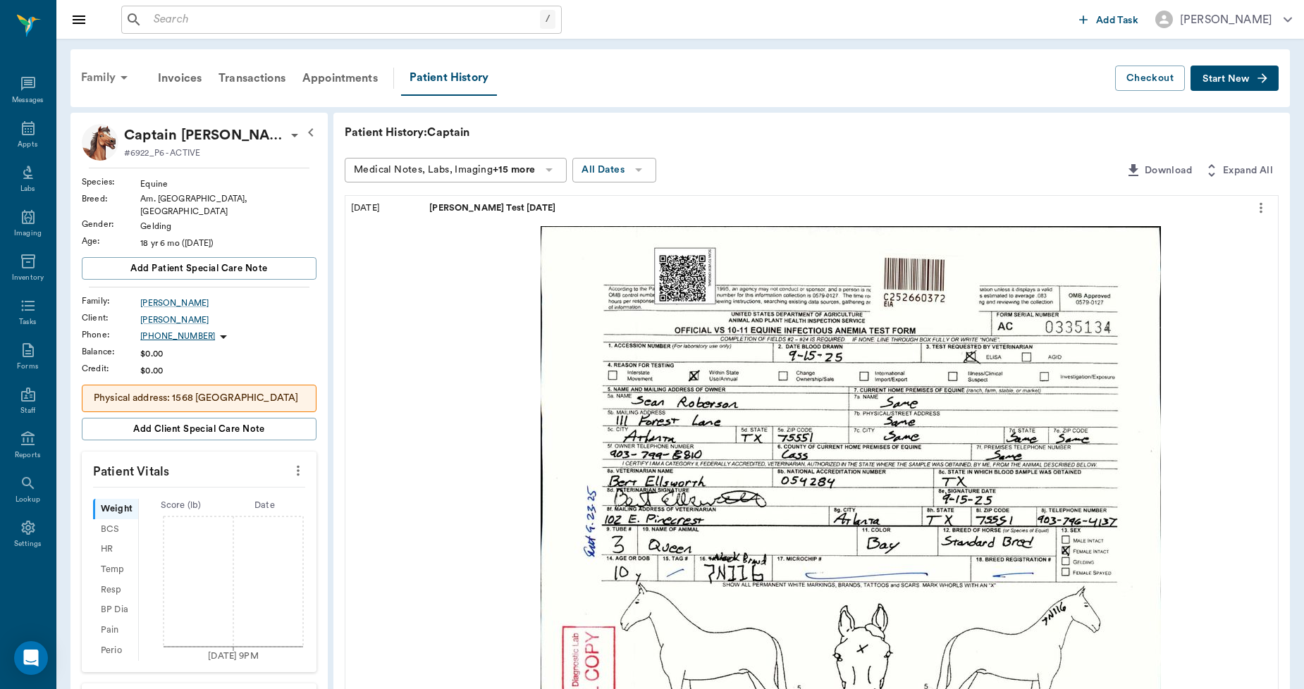
click at [106, 75] on div "Family" at bounding box center [107, 78] width 68 height 34
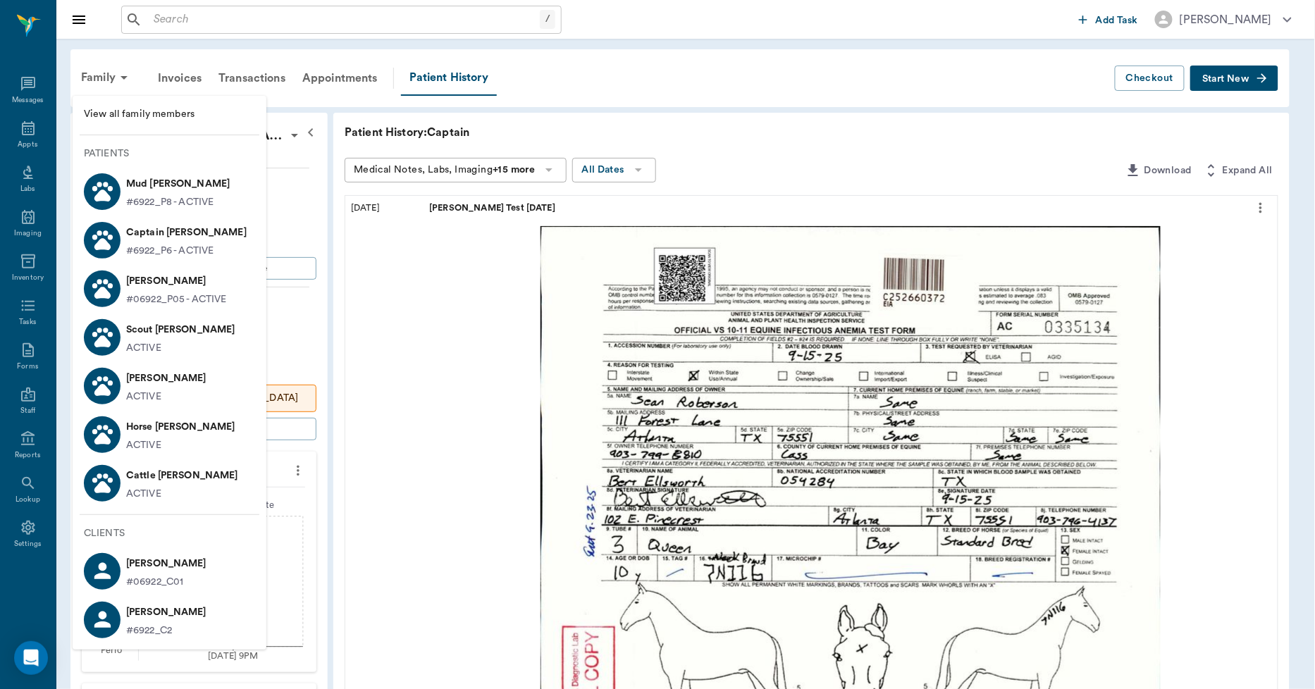
click at [145, 275] on p "Joe Lance" at bounding box center [176, 281] width 101 height 23
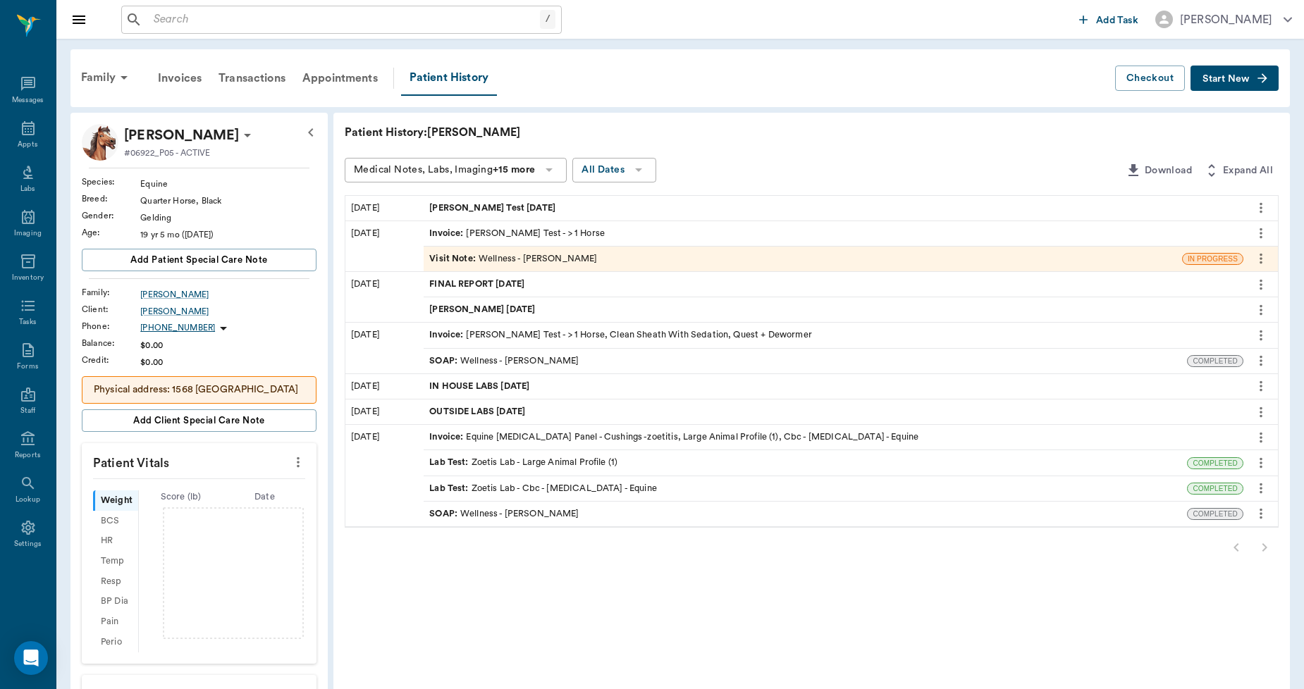
click at [462, 209] on span "Coggins Test 9.23.25" at bounding box center [493, 208] width 129 height 13
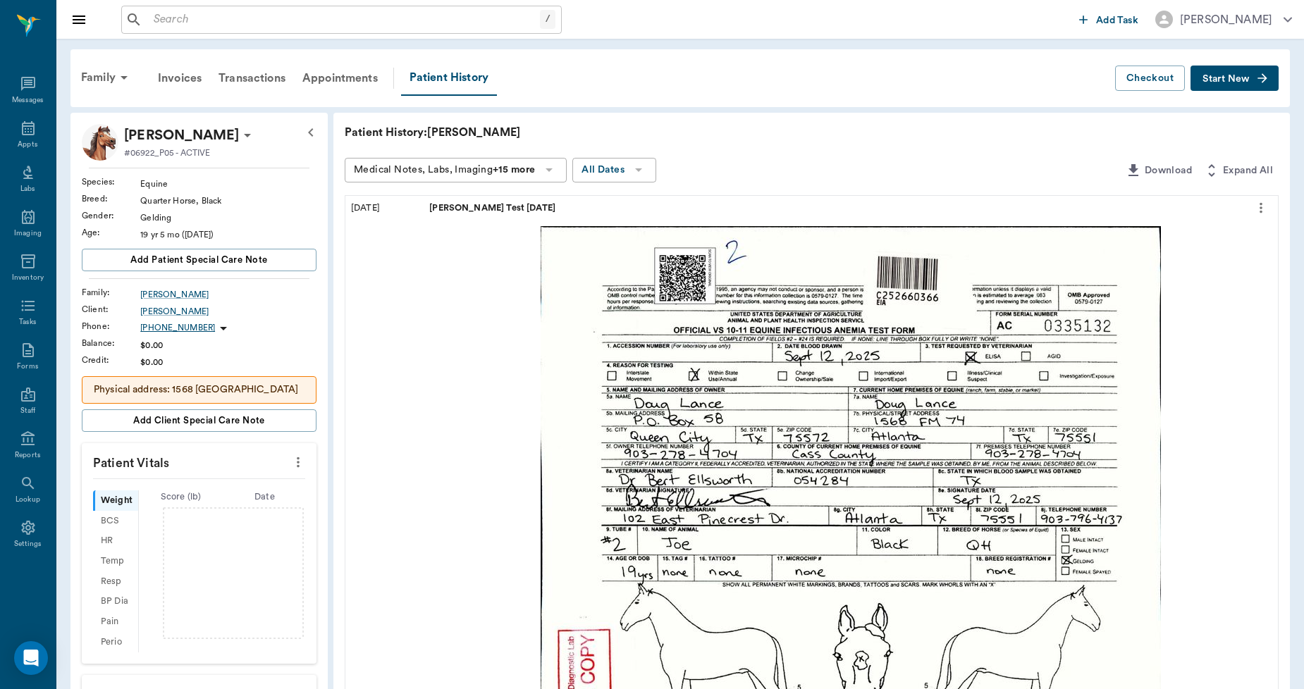
click at [32, 137] on div "Appts" at bounding box center [28, 136] width 56 height 44
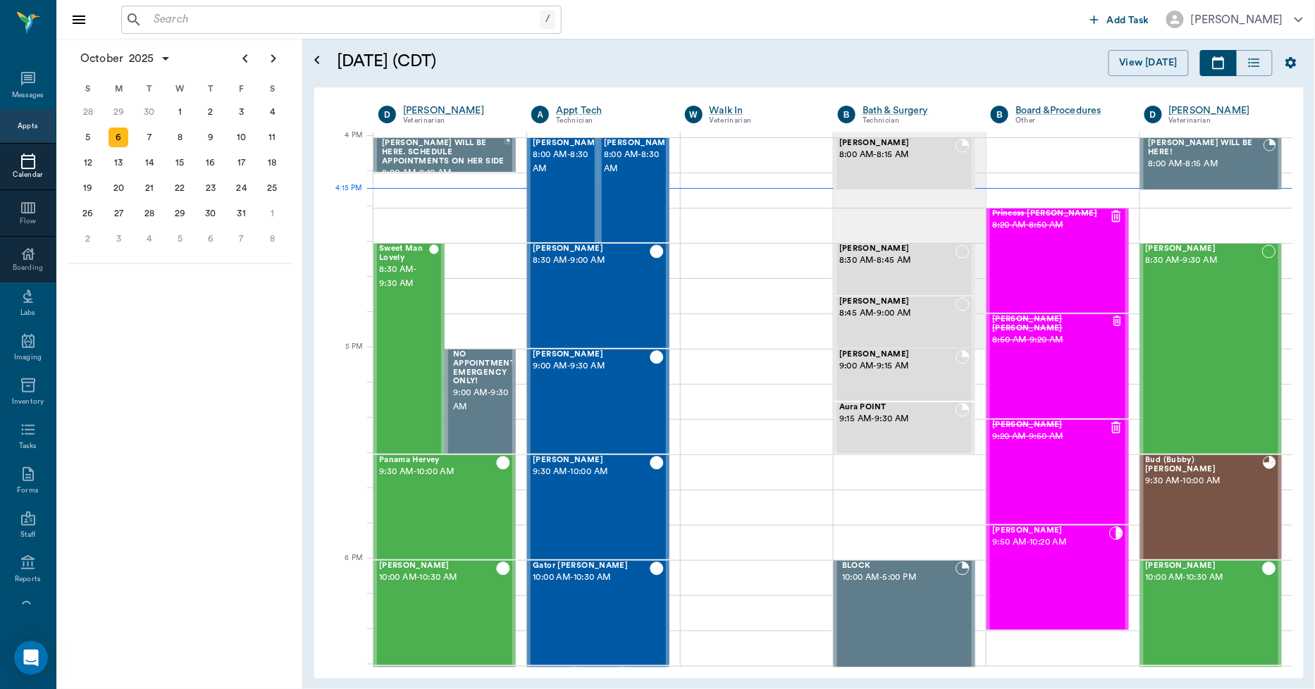
scroll to position [1693, 0]
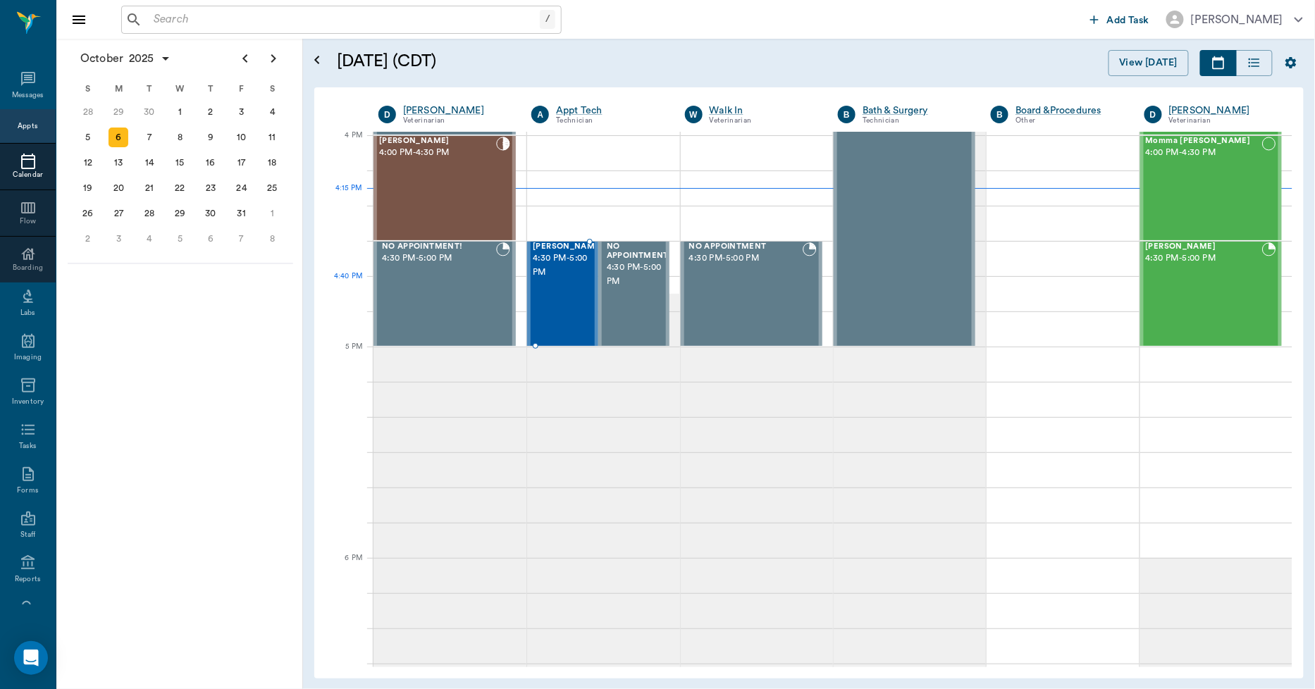
click at [552, 279] on div "Missy Tyson 4:30 PM - 5:00 PM" at bounding box center [568, 293] width 70 height 103
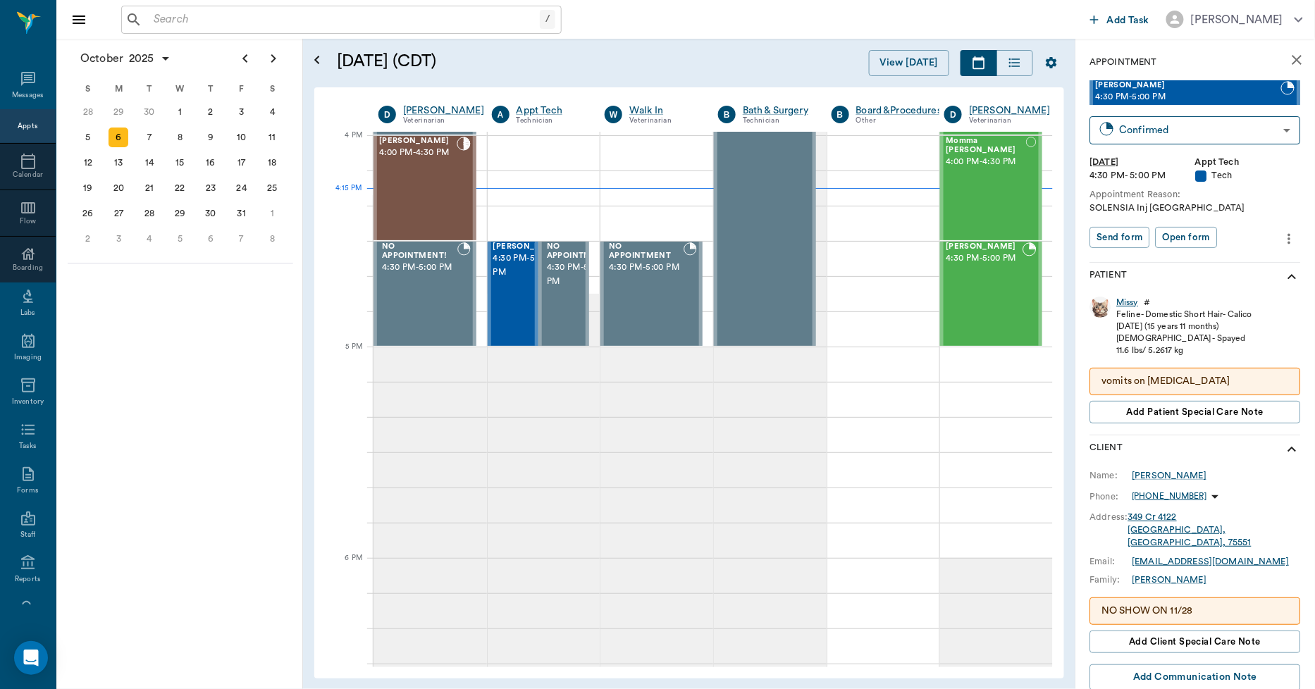
click at [1130, 301] on div "Missy" at bounding box center [1128, 303] width 22 height 12
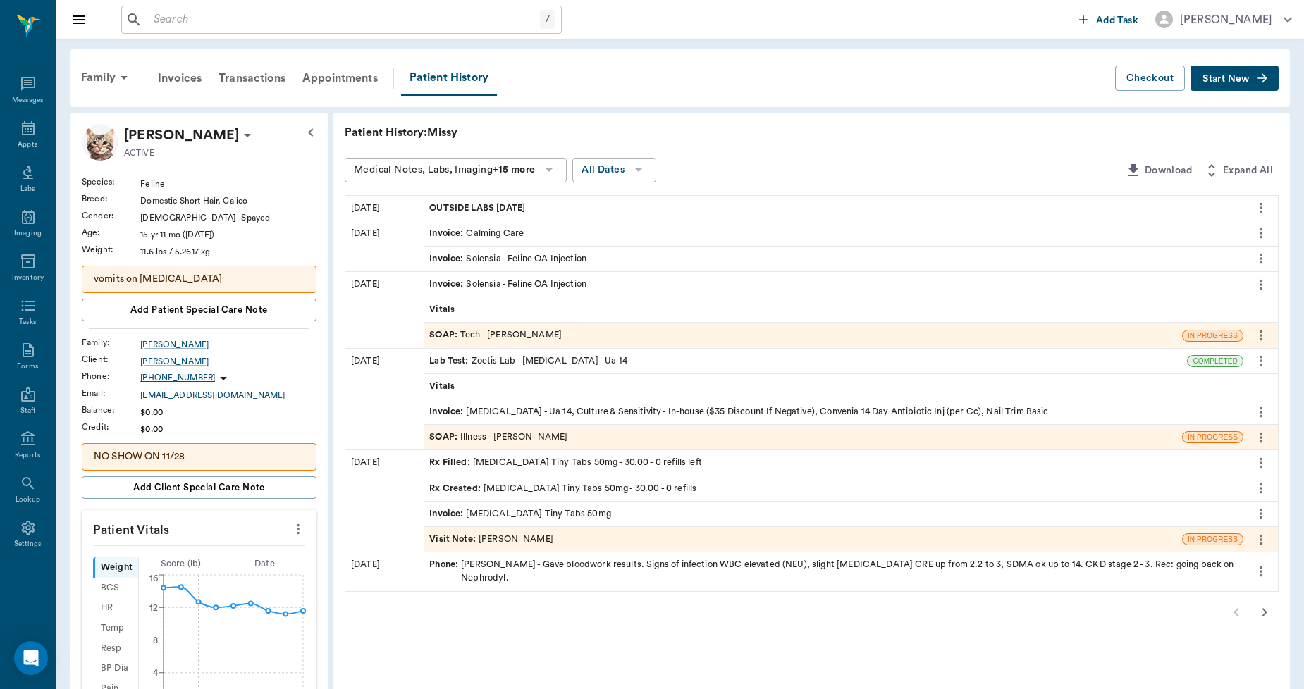
click at [502, 456] on div "Rx Filled : Gabapentin Tiny Tabs 50mg - 30.00 - 0 refills left" at bounding box center [565, 462] width 273 height 13
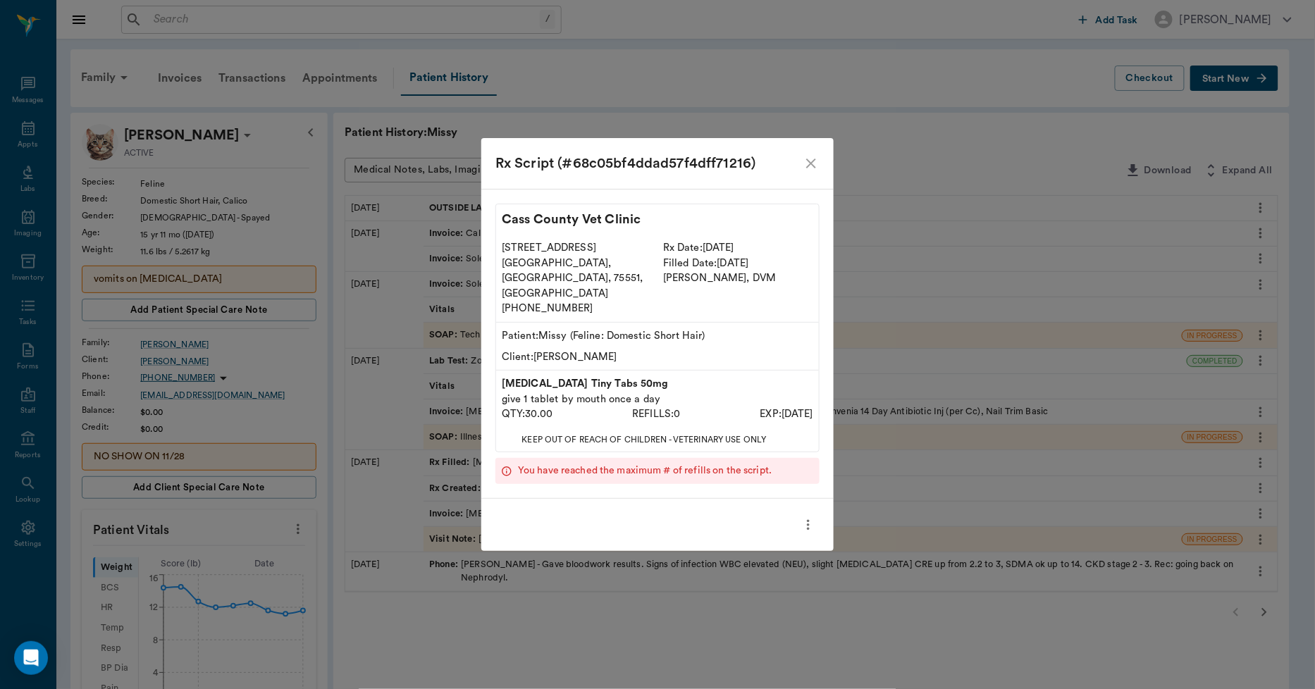
click at [806, 172] on icon "close" at bounding box center [811, 163] width 17 height 17
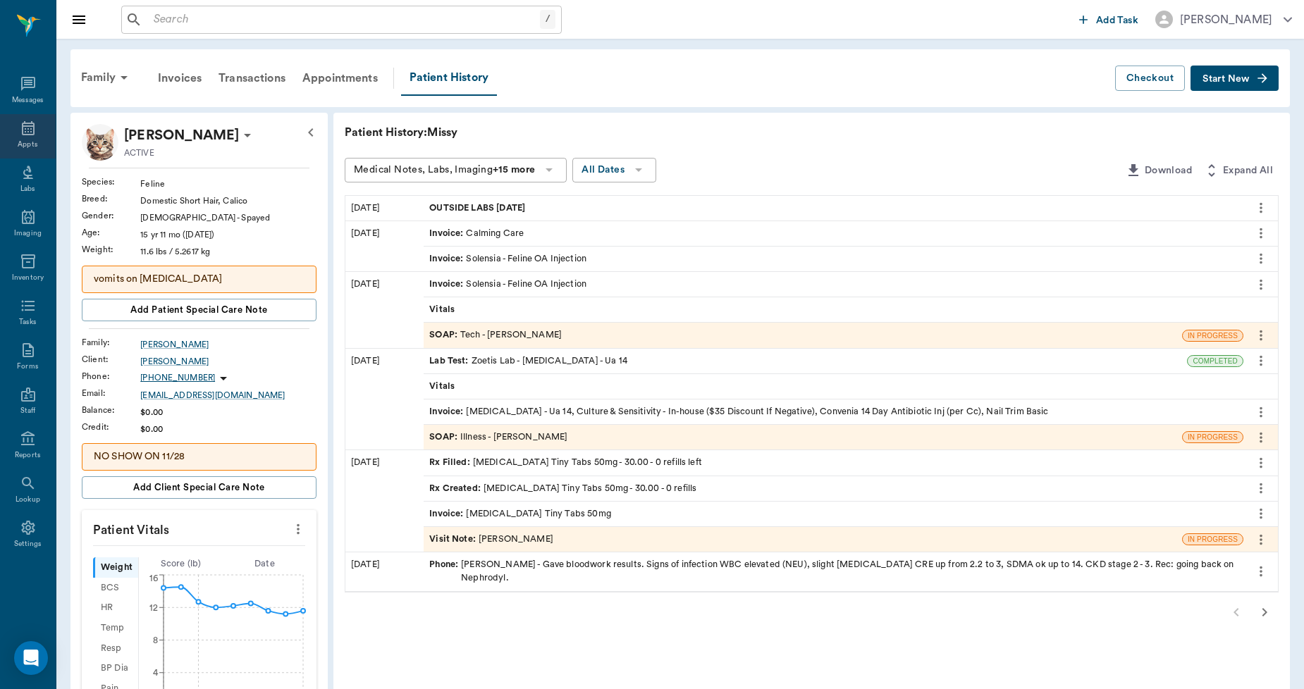
click at [21, 118] on div "Appts" at bounding box center [28, 136] width 56 height 44
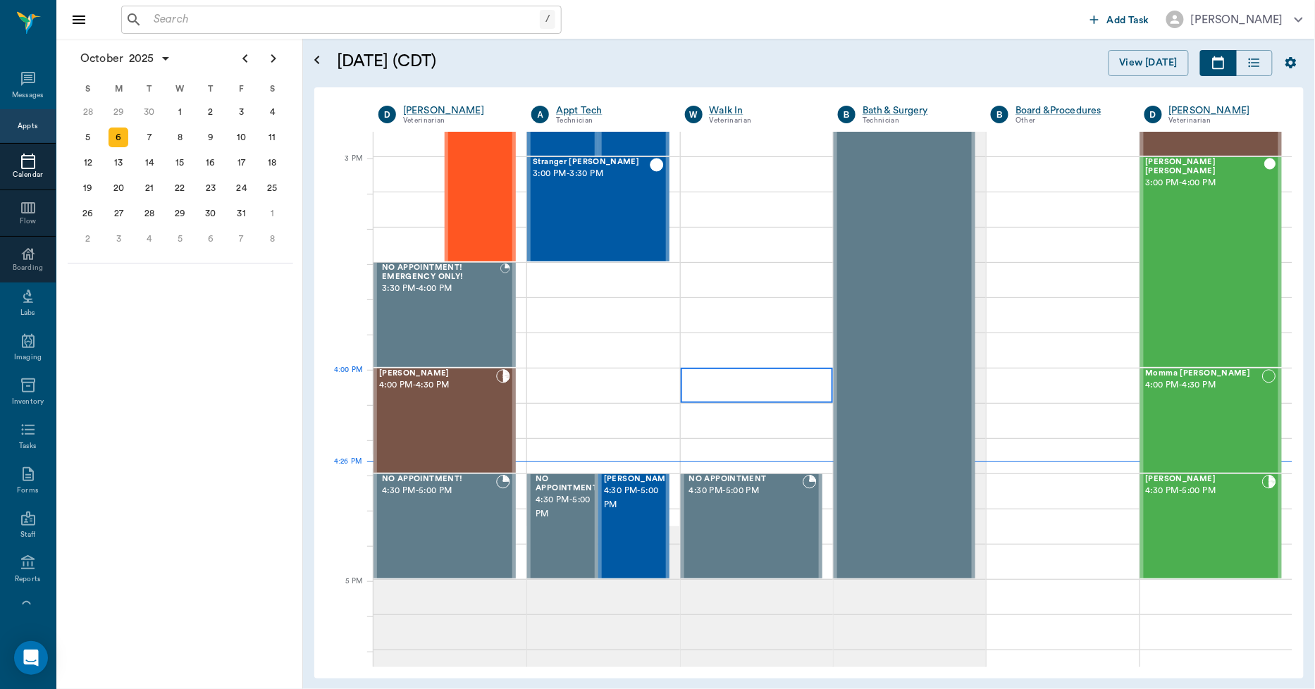
scroll to position [1459, 0]
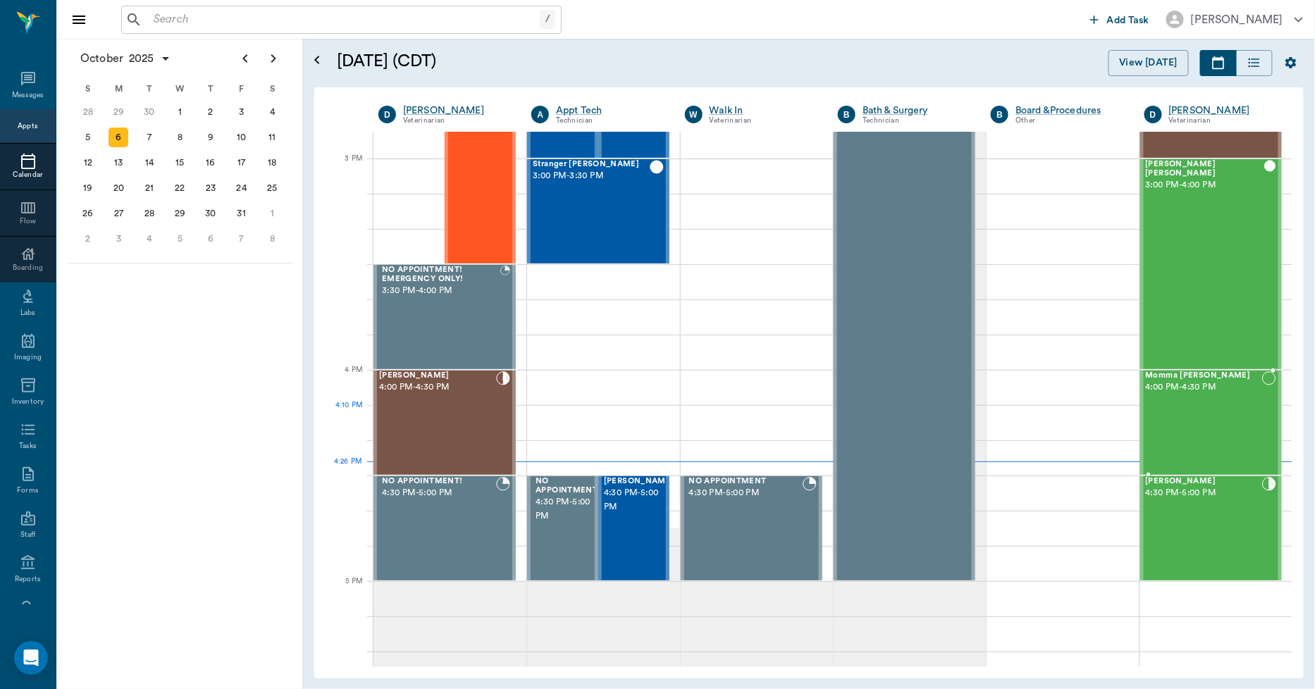
click at [1220, 427] on div "Momma Kitty Smith 4:00 PM - 4:30 PM" at bounding box center [1204, 422] width 116 height 103
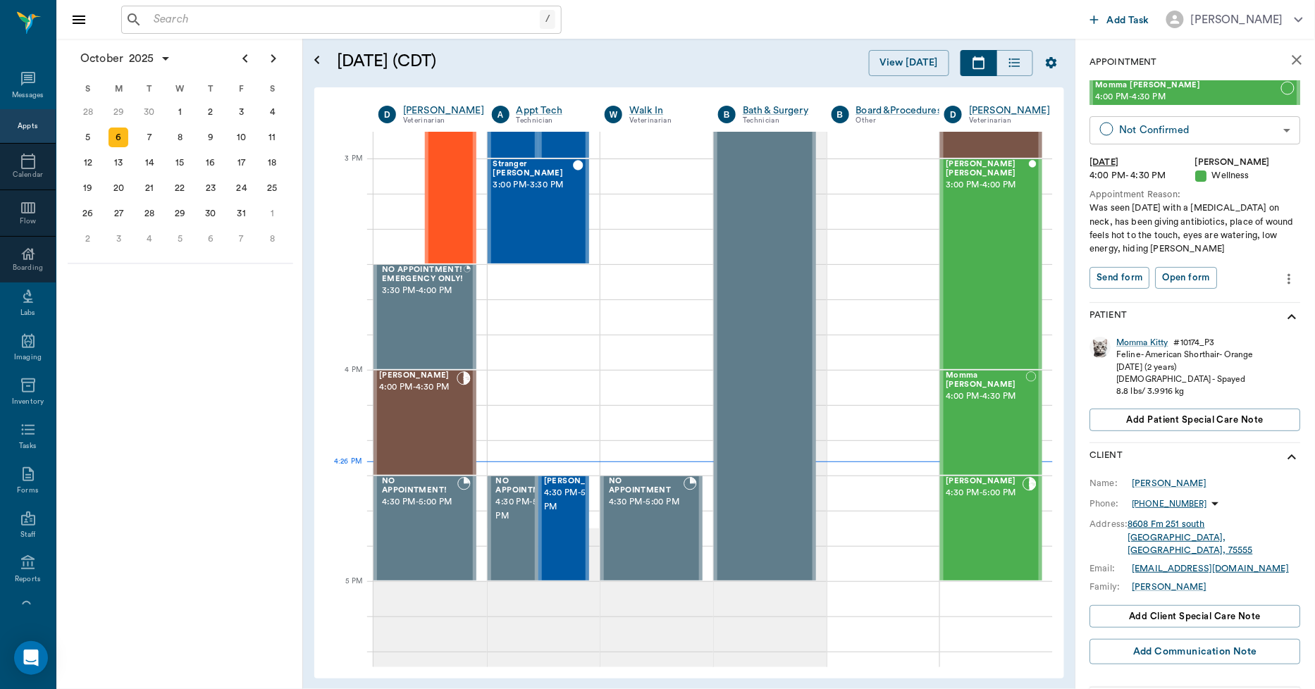
click at [1158, 128] on body "/ ​ Add Task Dr. Bert Ellsworth Nectar Messages Appts Calendar Flow Boarding La…" at bounding box center [657, 344] width 1315 height 689
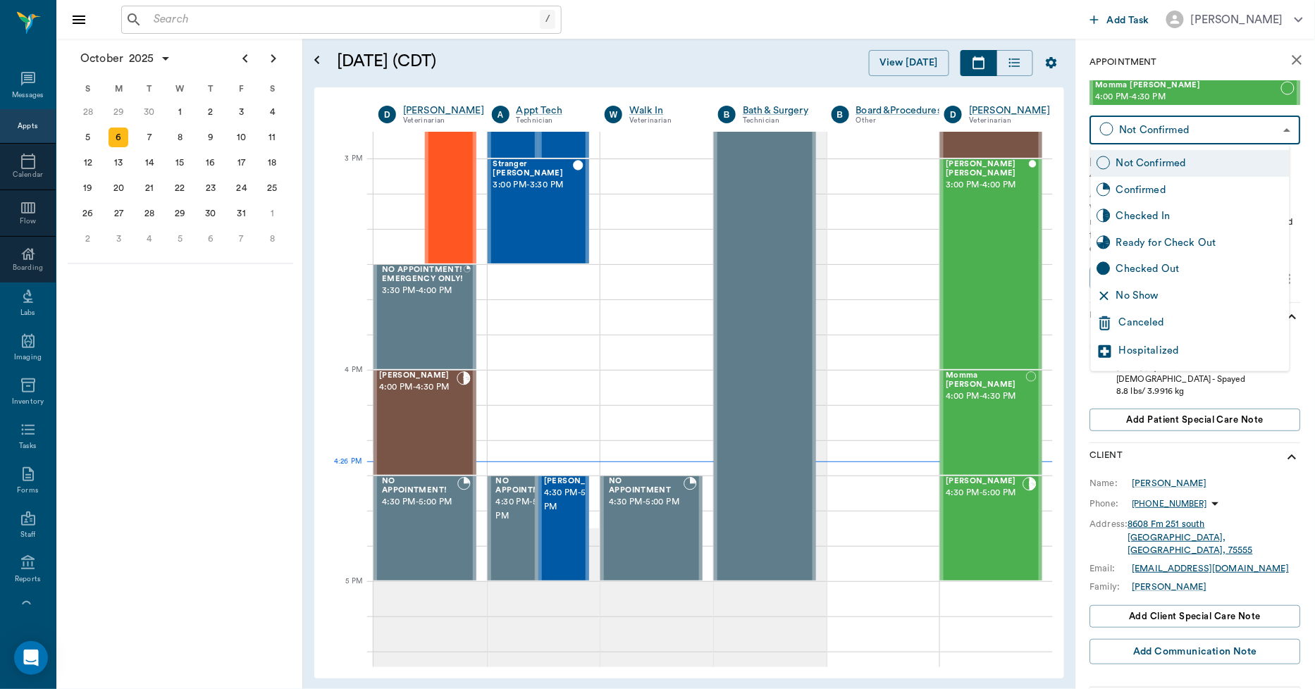
click at [1152, 297] on div "No Show" at bounding box center [1200, 296] width 168 height 16
type input "NO_SHOW"
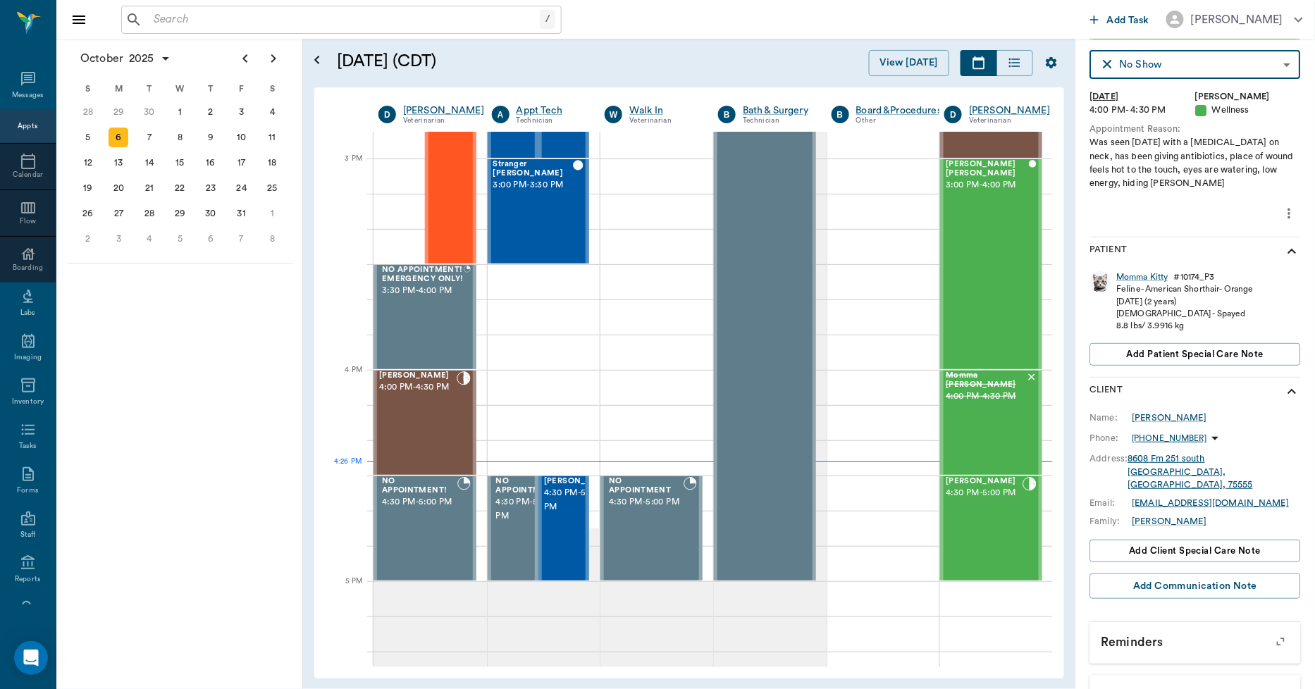
scroll to position [142, 0]
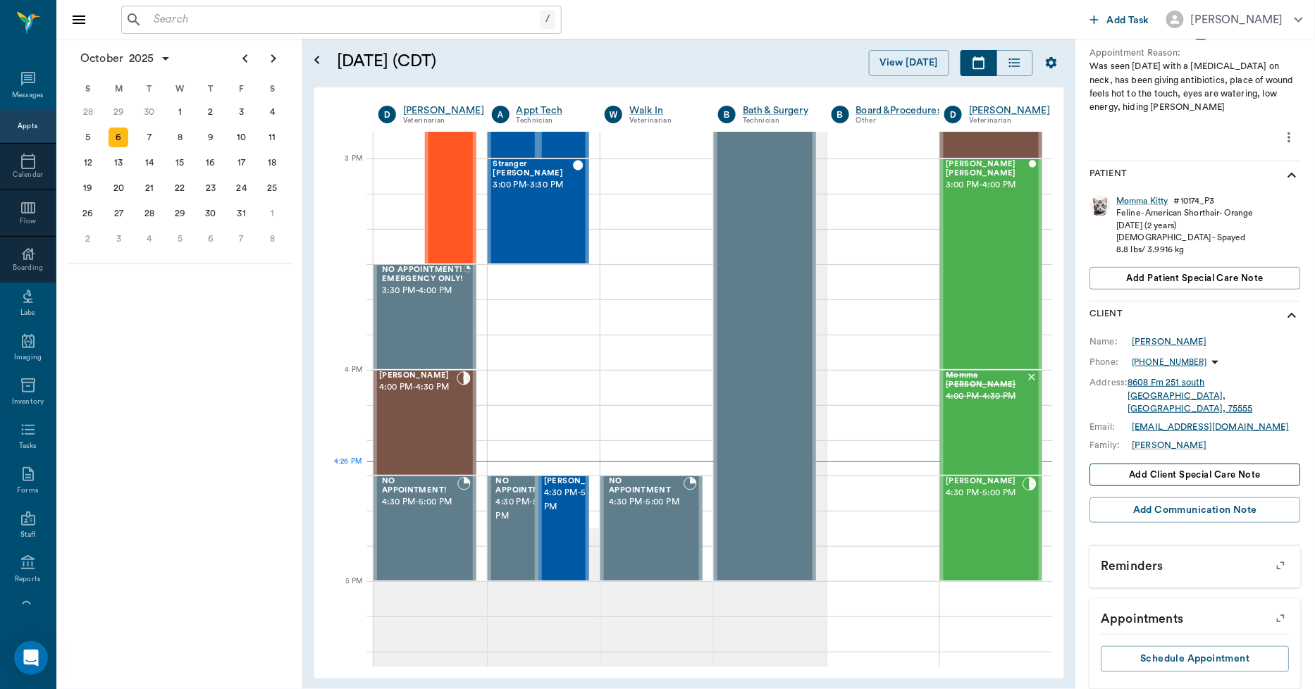
click at [1188, 467] on span "Add client Special Care Note" at bounding box center [1196, 475] width 132 height 16
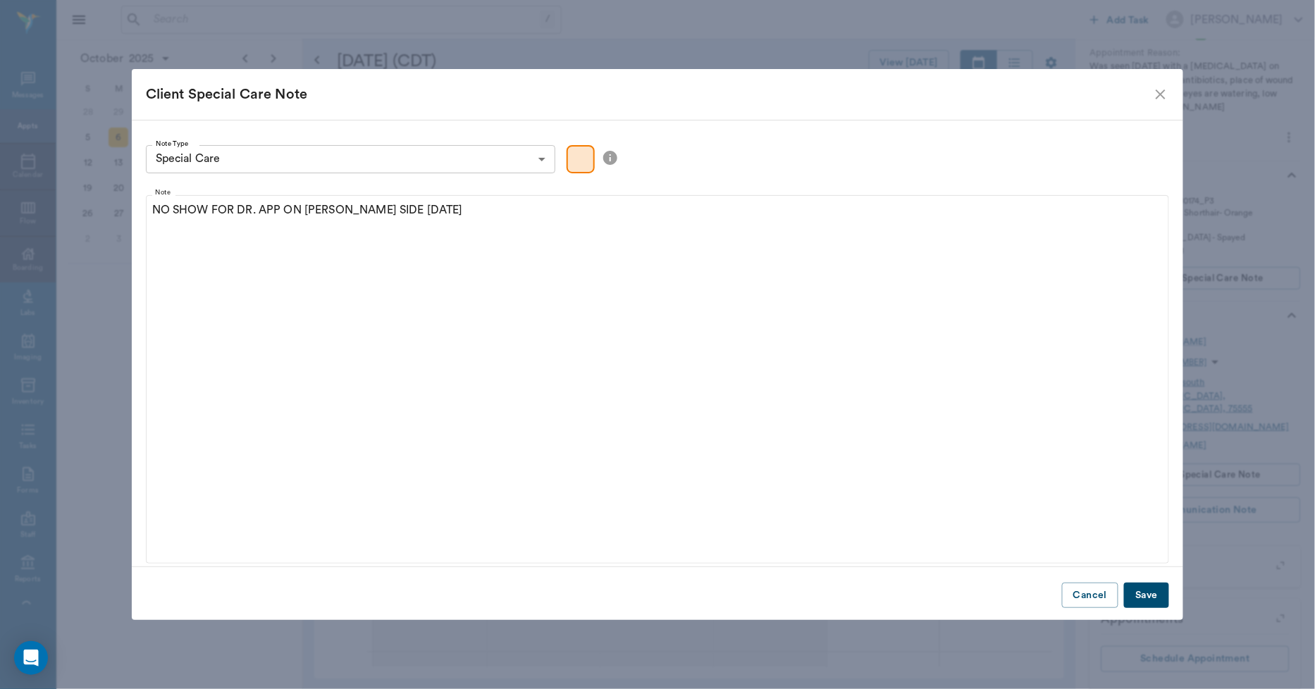
click at [1143, 593] on button "Save" at bounding box center [1146, 596] width 45 height 26
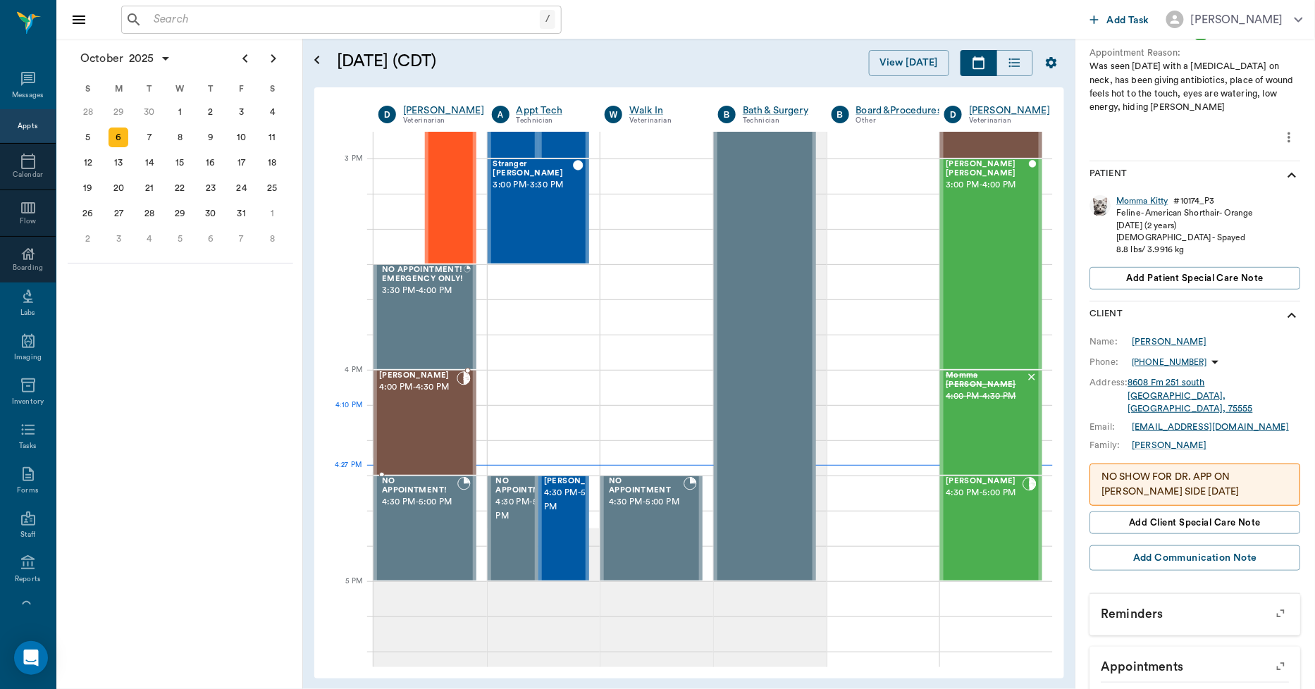
click at [446, 432] on div "Maddie Mitchell 4:00 PM - 4:30 PM" at bounding box center [418, 422] width 78 height 103
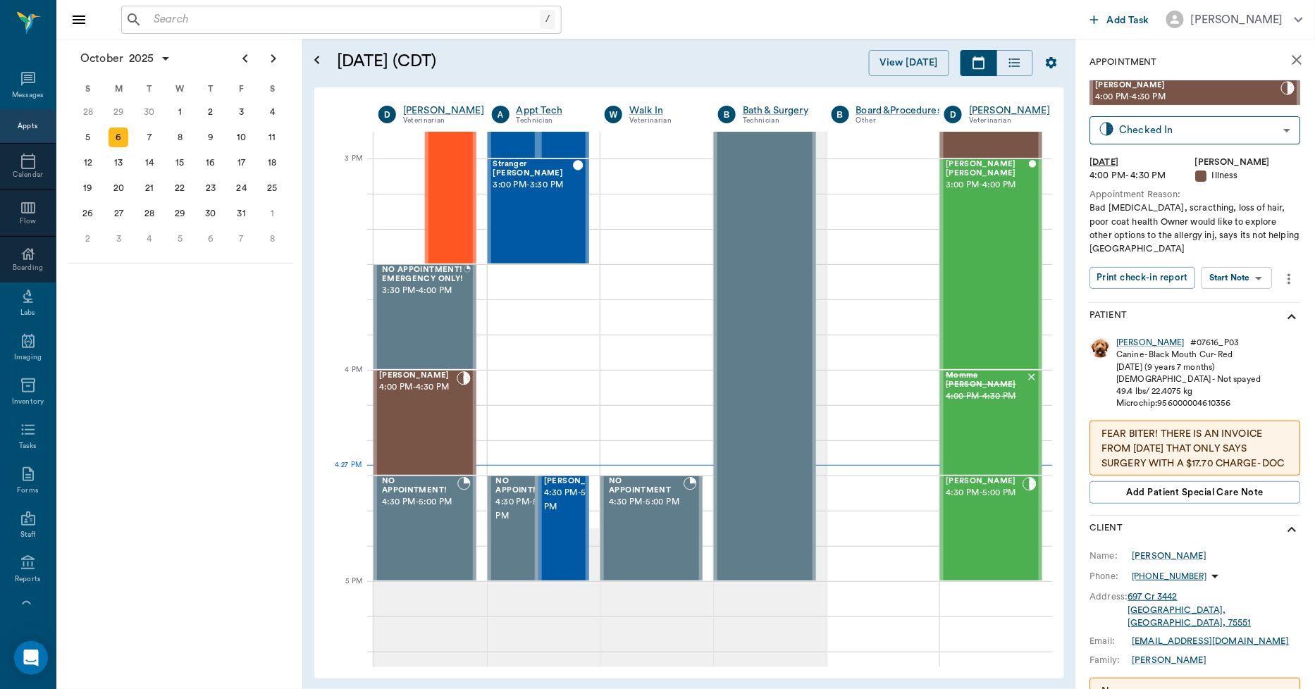
click at [1290, 61] on icon "close" at bounding box center [1297, 59] width 17 height 17
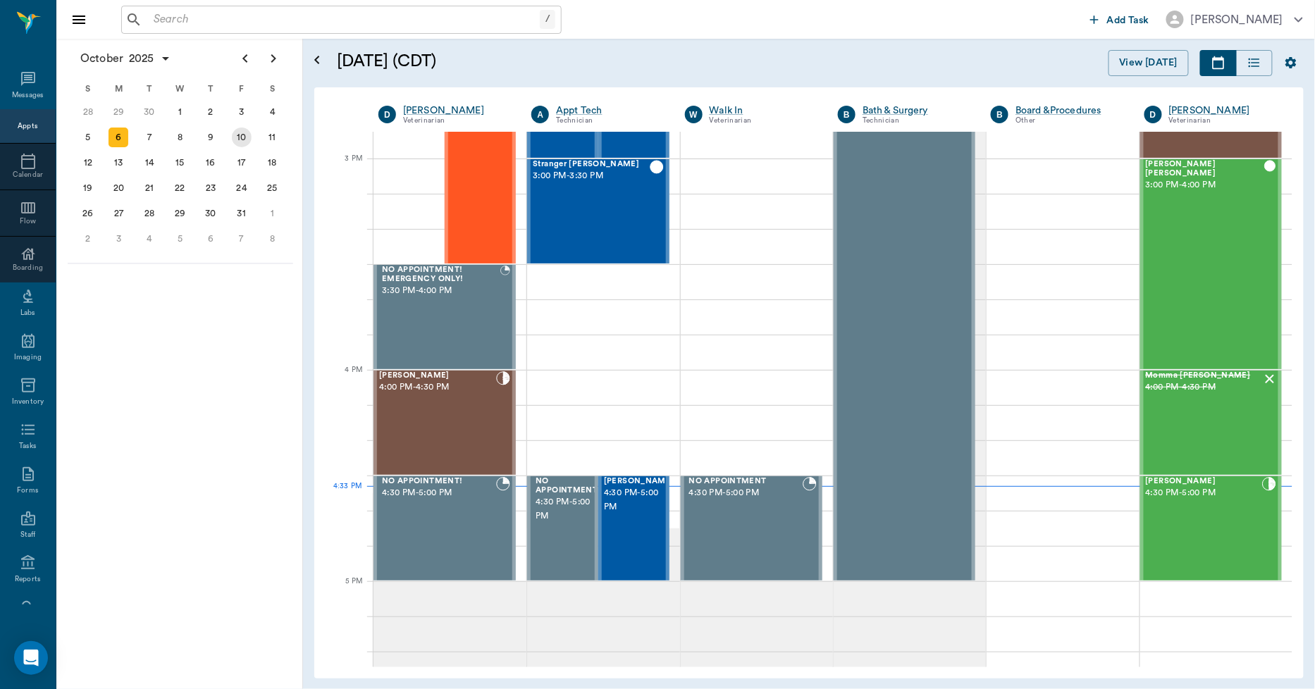
click at [245, 139] on div "10" at bounding box center [242, 138] width 20 height 20
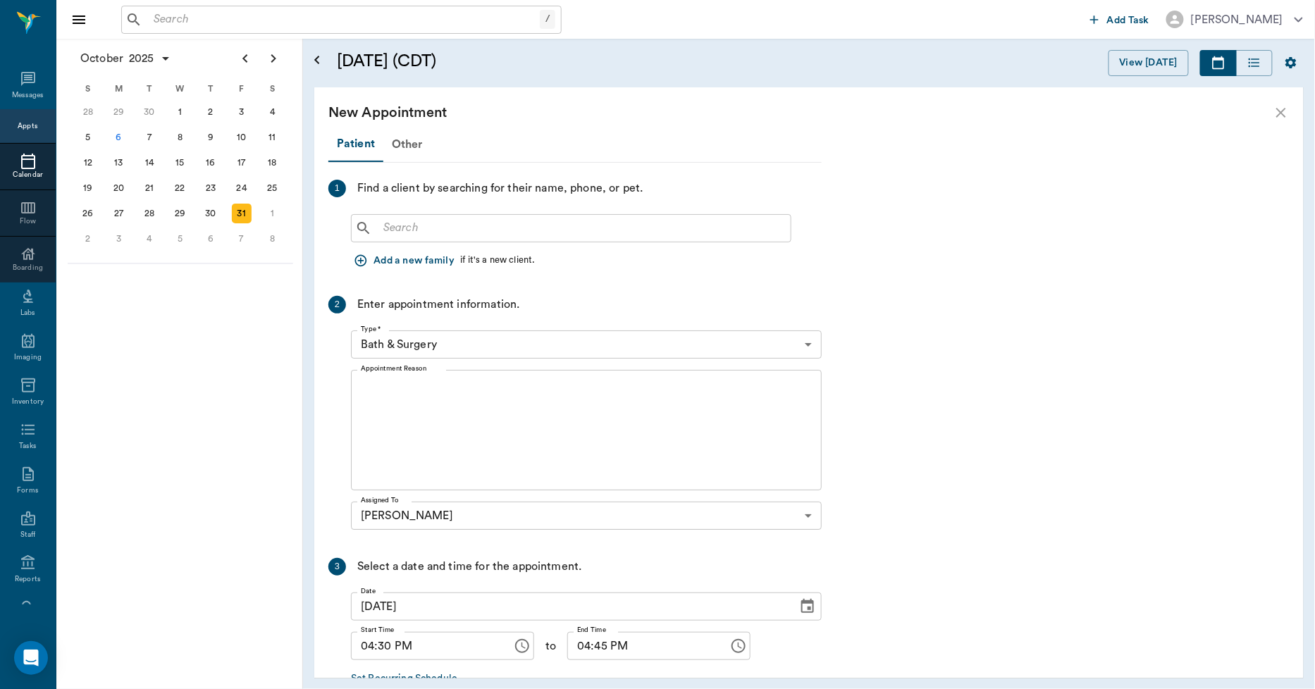
scroll to position [1409, 0]
click at [404, 144] on div "Other" at bounding box center [407, 145] width 48 height 34
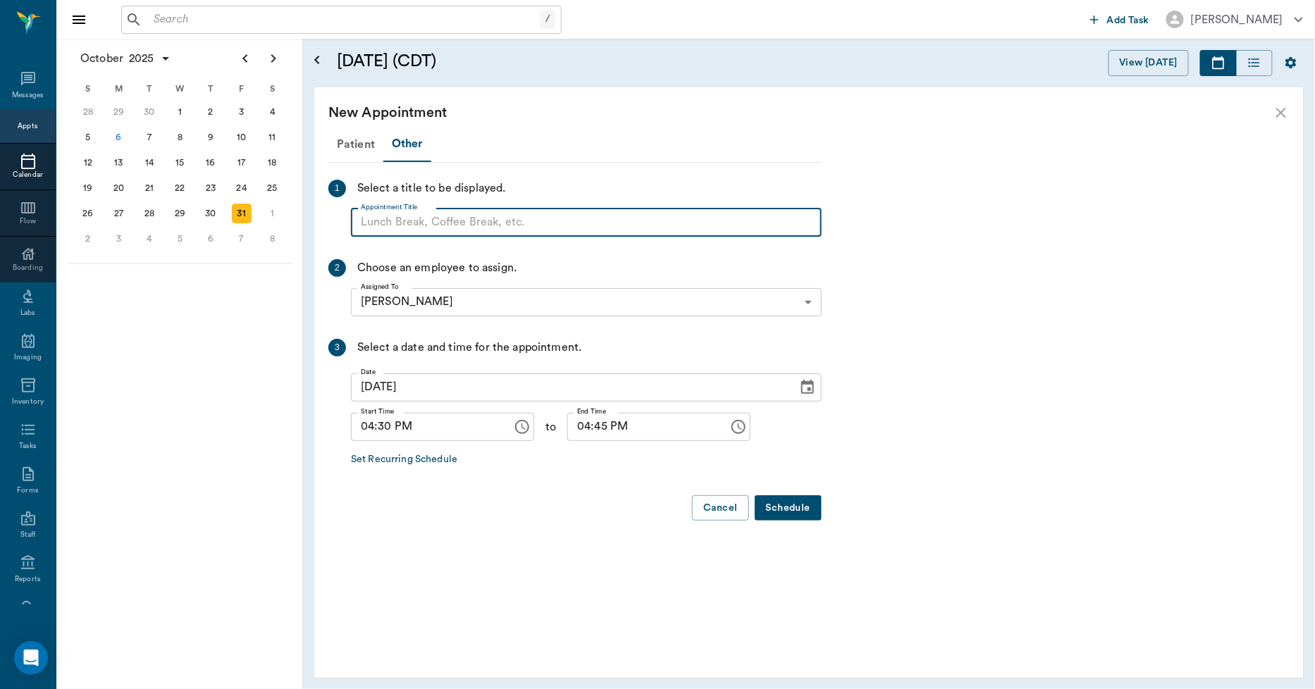
paste input "NO APPOINTMENT! EMERGENCY ONLY!"
drag, startPoint x: 588, startPoint y: 218, endPoint x: 470, endPoint y: 227, distance: 118.7
click at [470, 227] on input "NO APPOINTMENT! EMERGENCY ONLY!" at bounding box center [586, 223] width 471 height 28
type input "NO APPOINTMENT!"
click at [567, 427] on input "04:45 PM" at bounding box center [643, 427] width 152 height 28
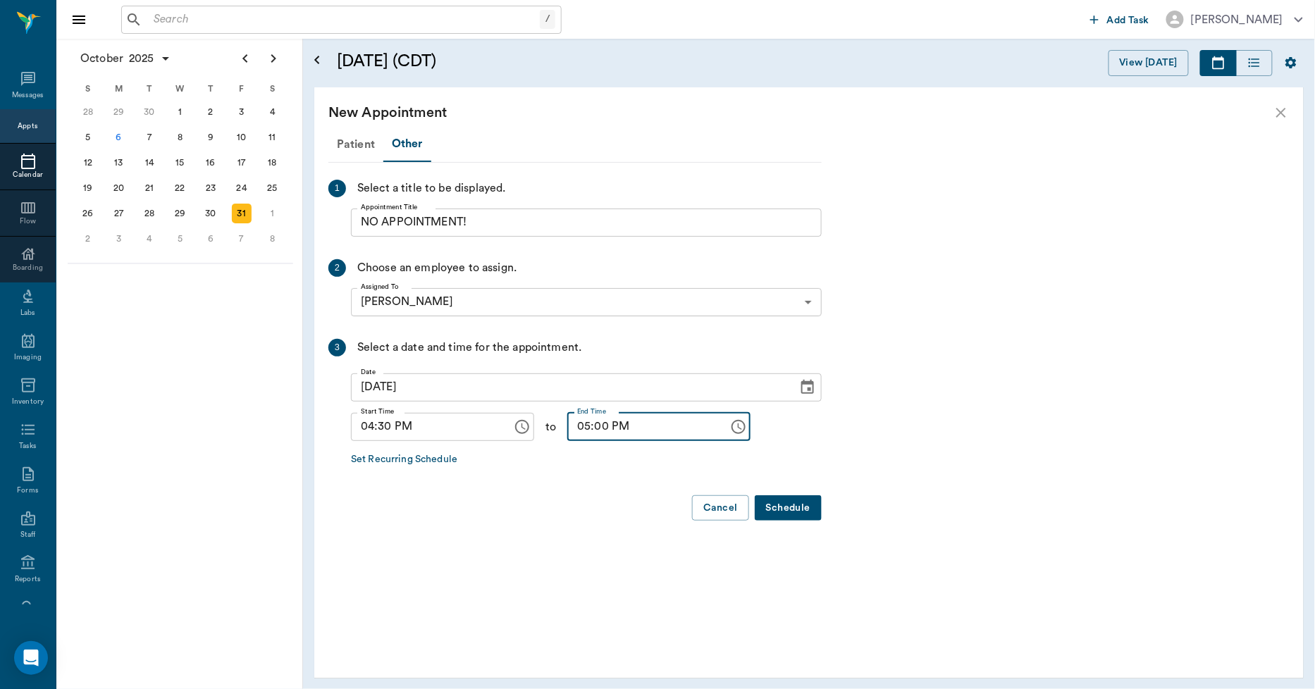
type input "05:00 PM"
click at [779, 504] on button "Schedule" at bounding box center [788, 508] width 67 height 26
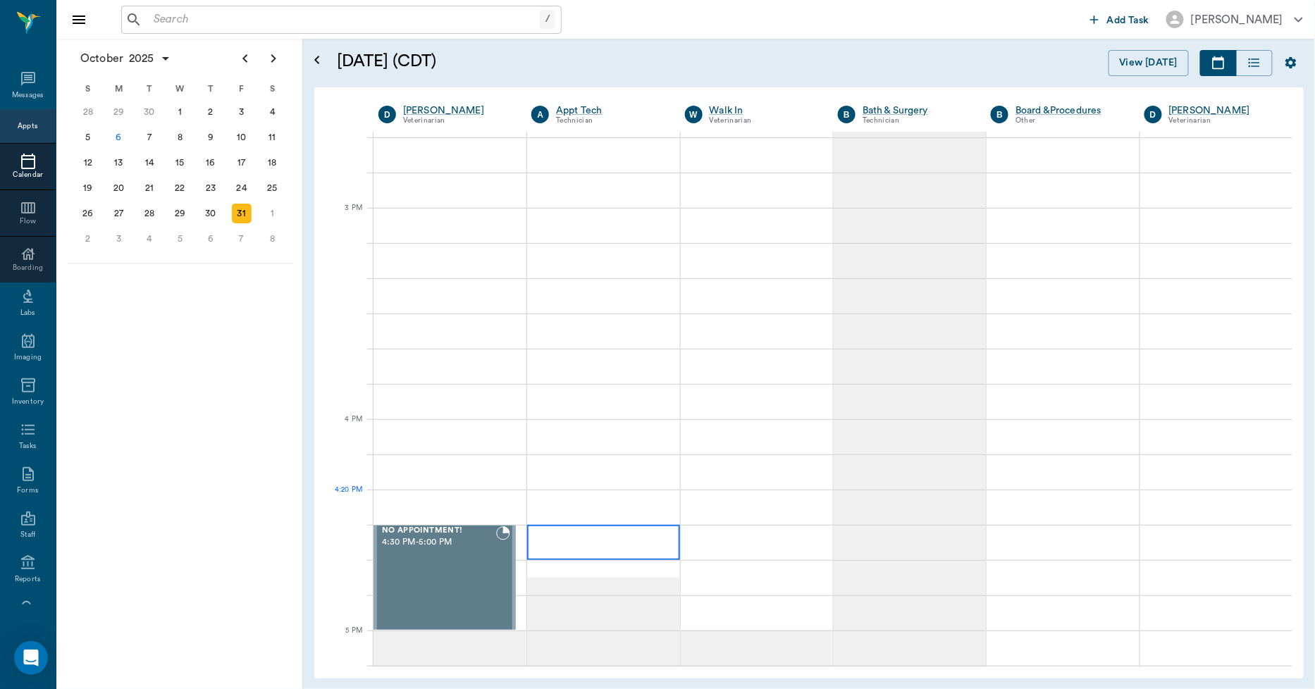
click at [623, 525] on div at bounding box center [603, 542] width 152 height 35
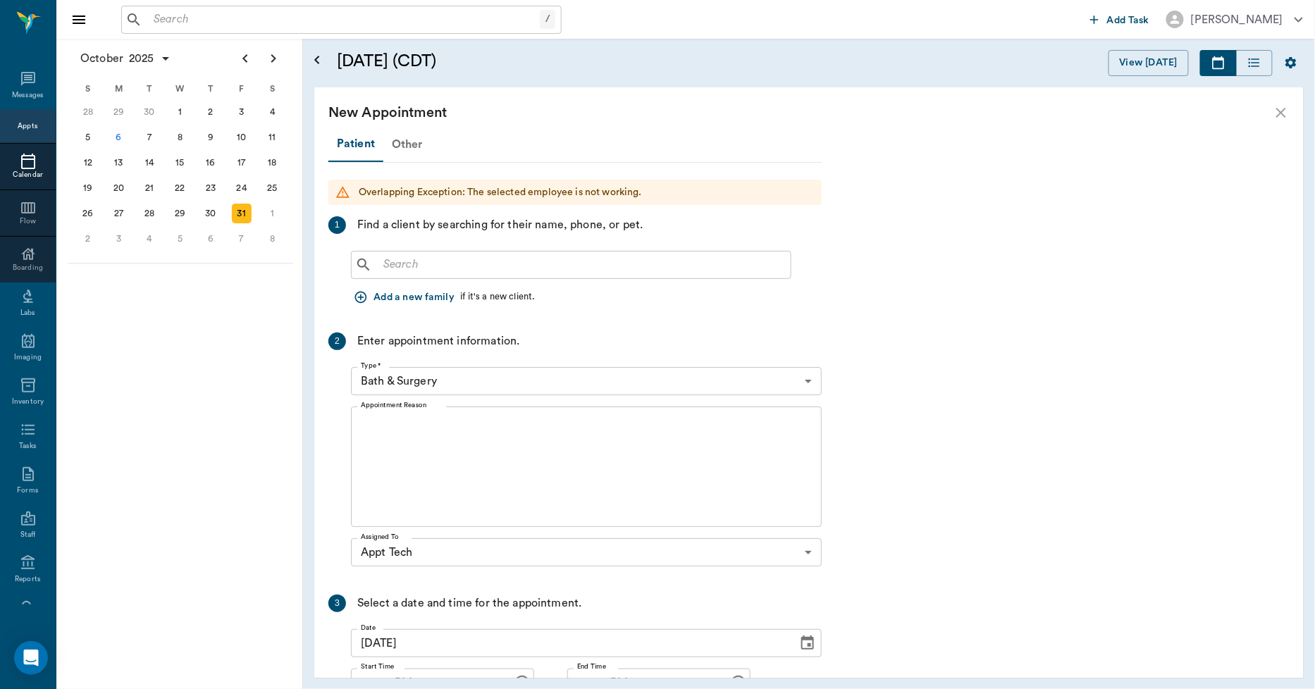
click at [405, 146] on div "Other" at bounding box center [407, 145] width 48 height 34
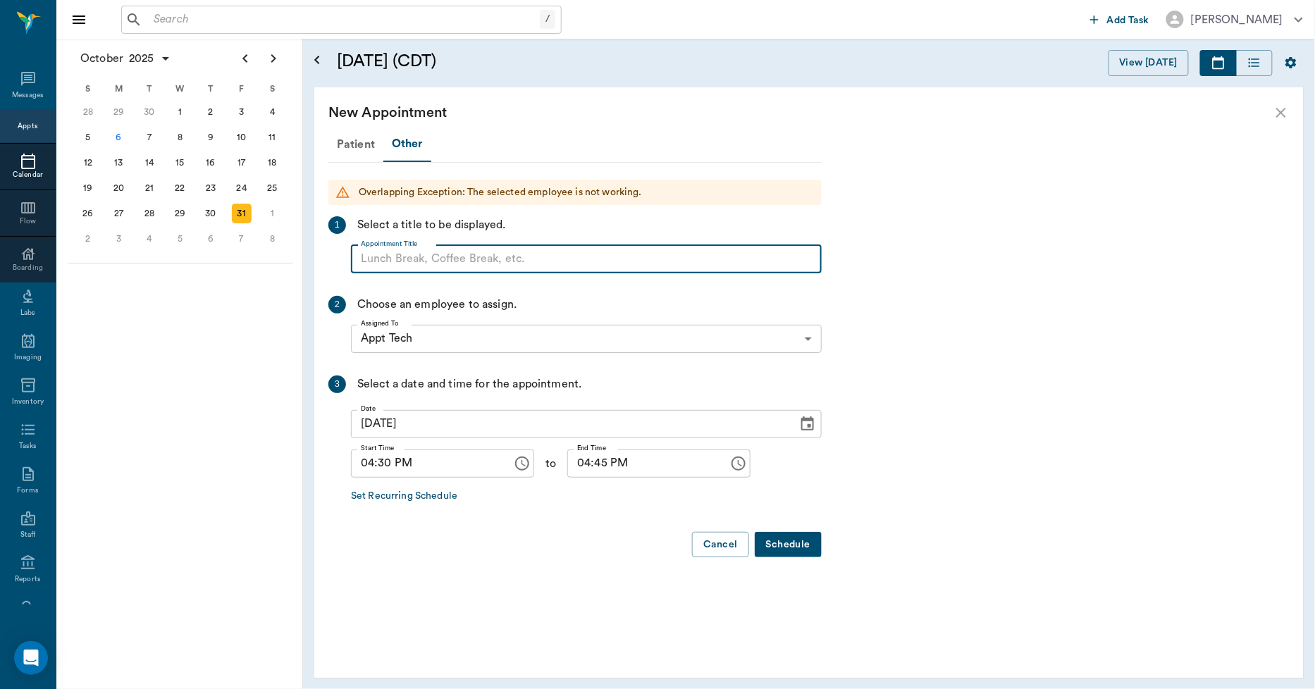
paste input "NO APPOINTMENT! EMERGENCY ONLY!"
drag, startPoint x: 592, startPoint y: 257, endPoint x: 472, endPoint y: 263, distance: 120.0
click at [472, 263] on input "NO APPOINTMENT! EMERGENCY ONLY!" at bounding box center [586, 259] width 471 height 28
type input "NO APPOINTMENT!"
click at [572, 467] on input "04:45 PM" at bounding box center [643, 464] width 152 height 28
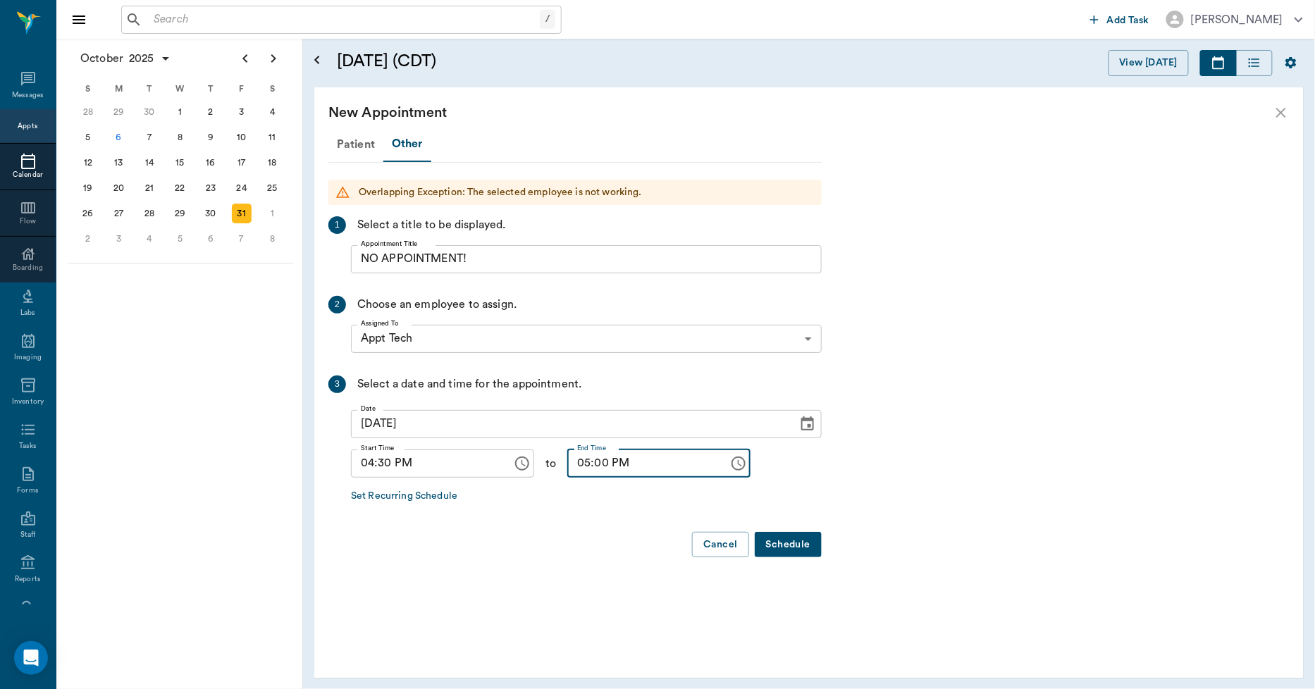
type input "05:00 PM"
click at [773, 538] on button "Schedule" at bounding box center [788, 545] width 67 height 26
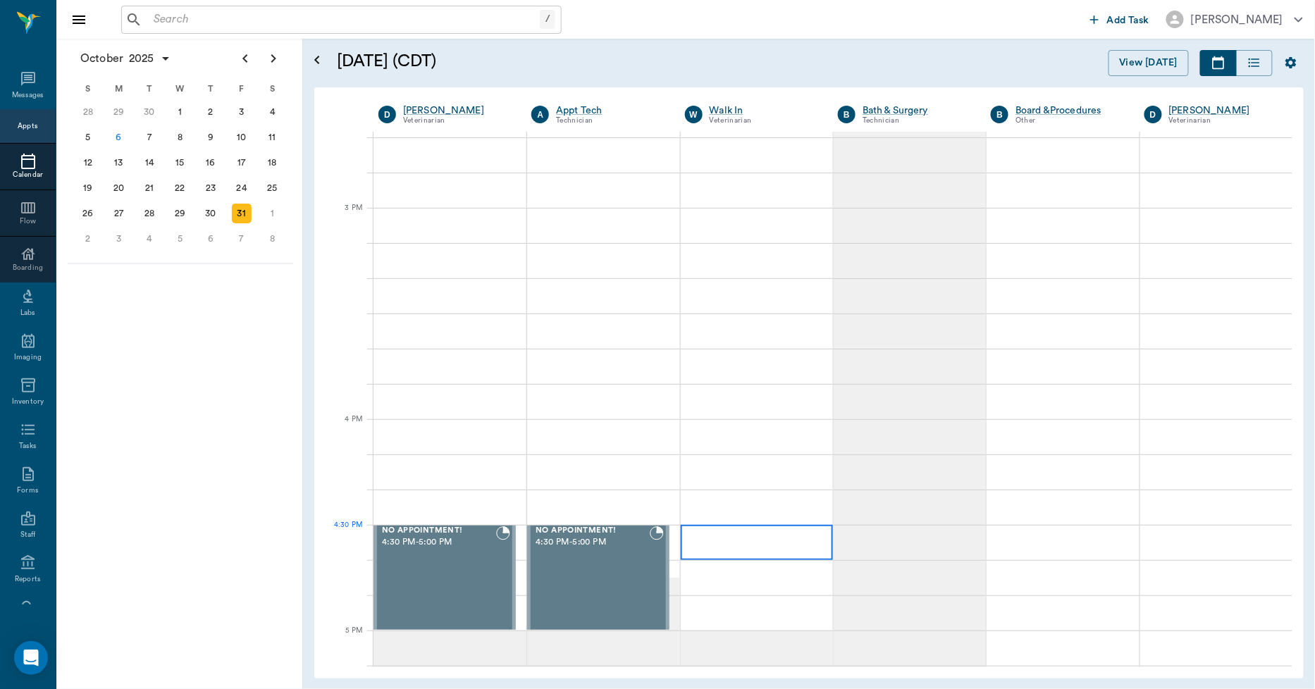
click at [770, 540] on div at bounding box center [757, 542] width 152 height 35
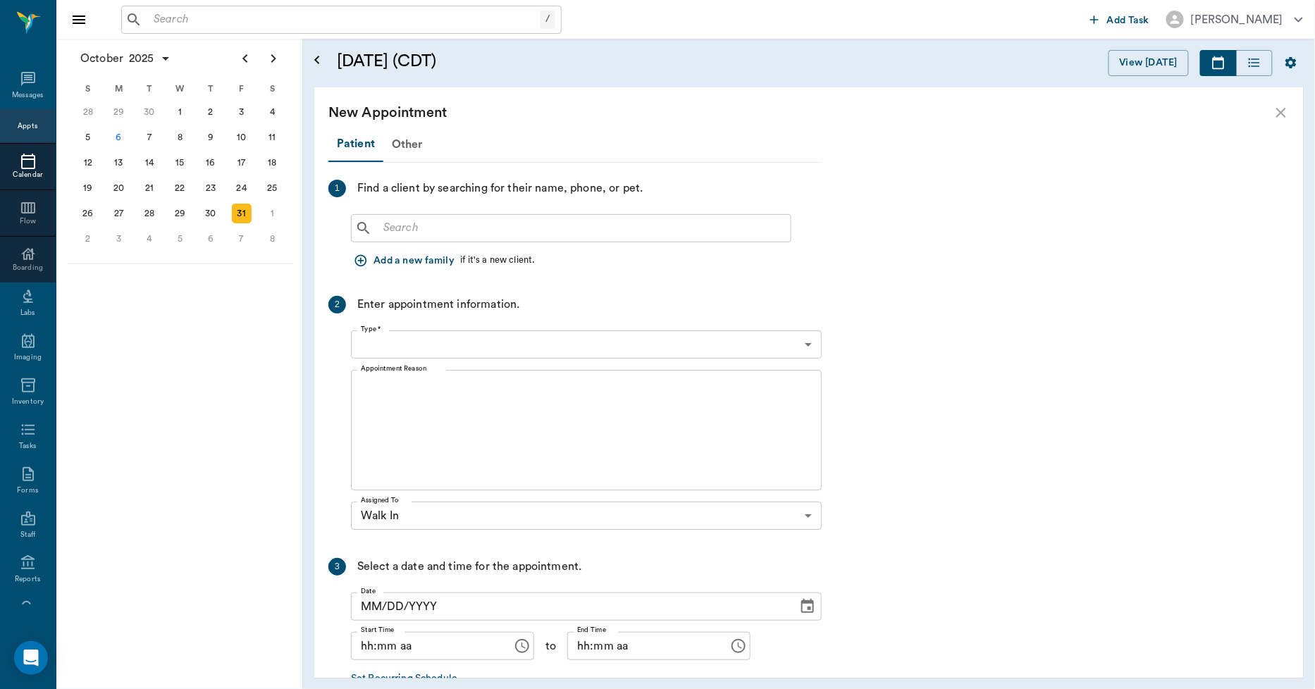
type input "10/31/2025"
type input "04:30 PM"
type input "04:45 PM"
click at [407, 143] on div "Other" at bounding box center [407, 145] width 48 height 34
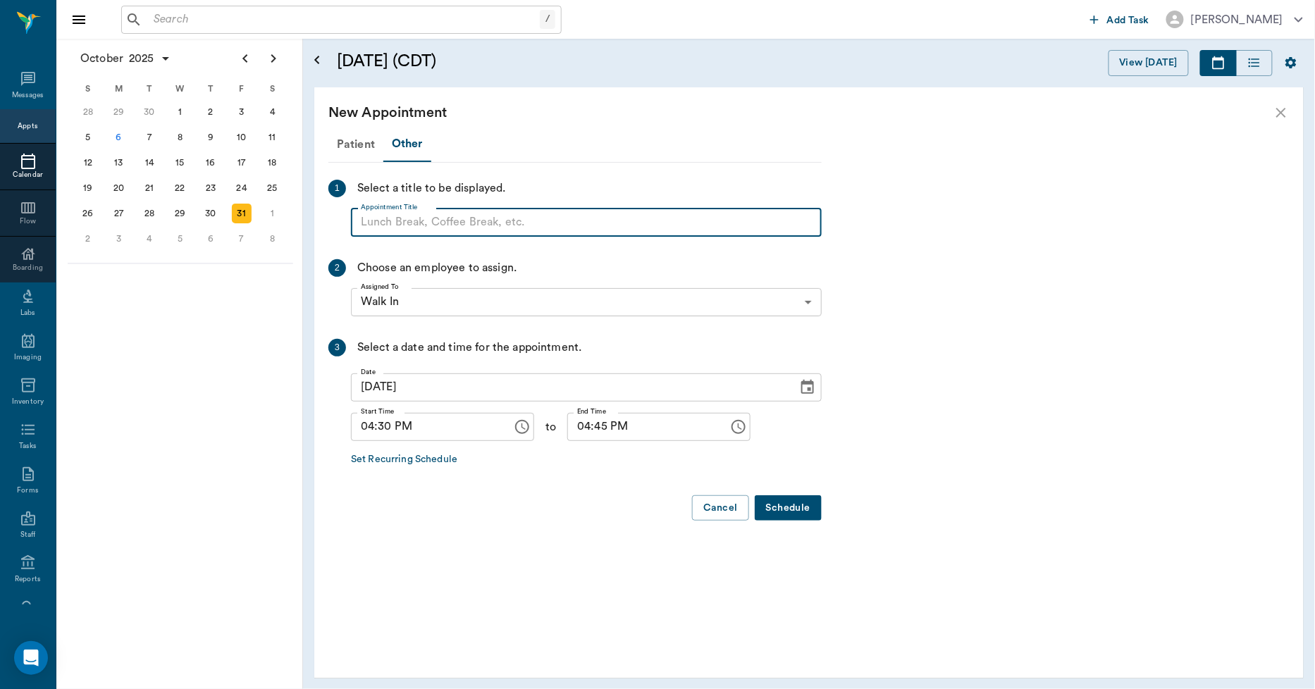
paste input "NO APPOINTMENT! EMERGENCY ONLY!"
drag, startPoint x: 589, startPoint y: 214, endPoint x: 469, endPoint y: 216, distance: 119.8
click at [469, 216] on input "NO APPOINTMENT! EMERGENCY ONLY!" at bounding box center [586, 223] width 471 height 28
type input "NO APPOINTMENT!"
click at [569, 432] on input "04:45 PM" at bounding box center [643, 427] width 152 height 28
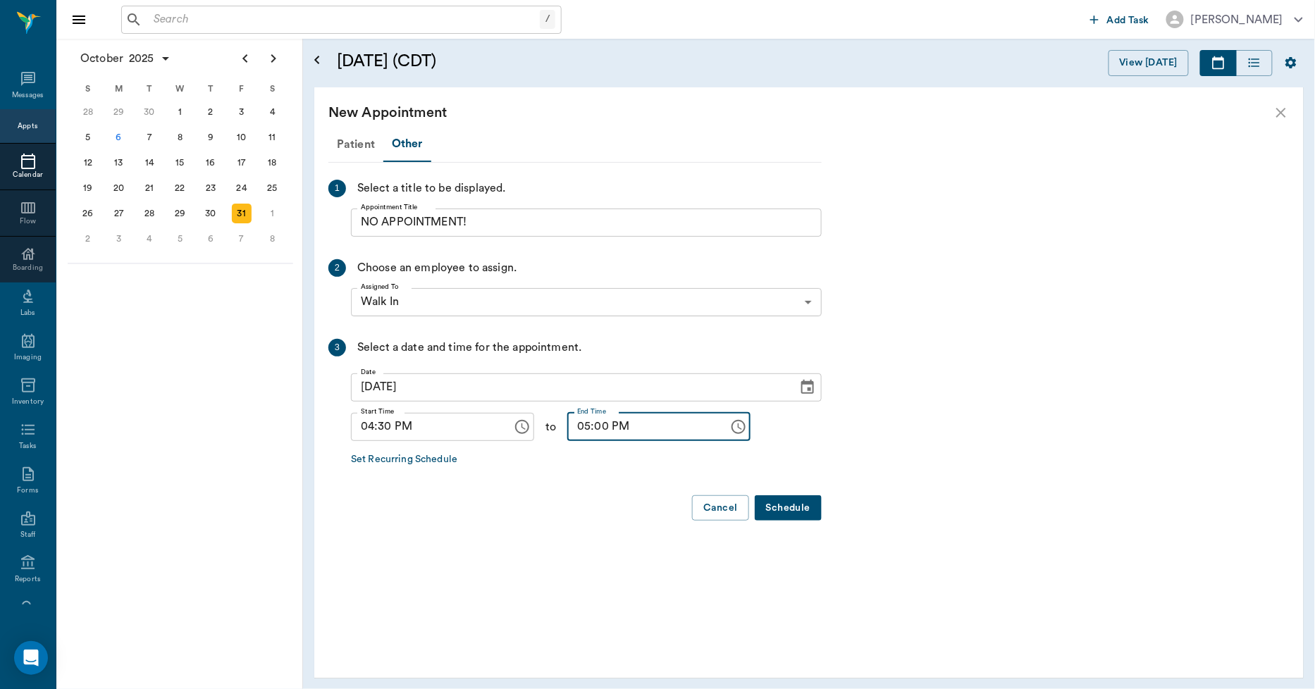
type input "05:00 PM"
click at [776, 507] on button "Schedule" at bounding box center [788, 508] width 67 height 26
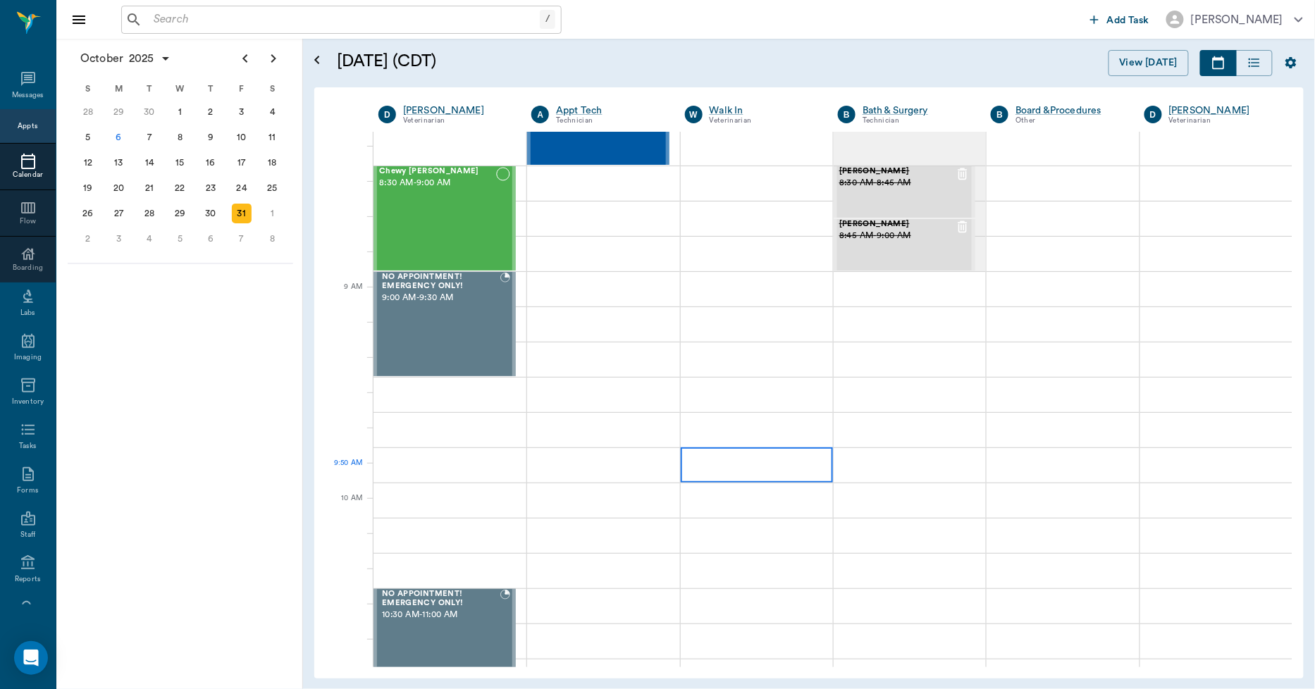
scroll to position [78, 0]
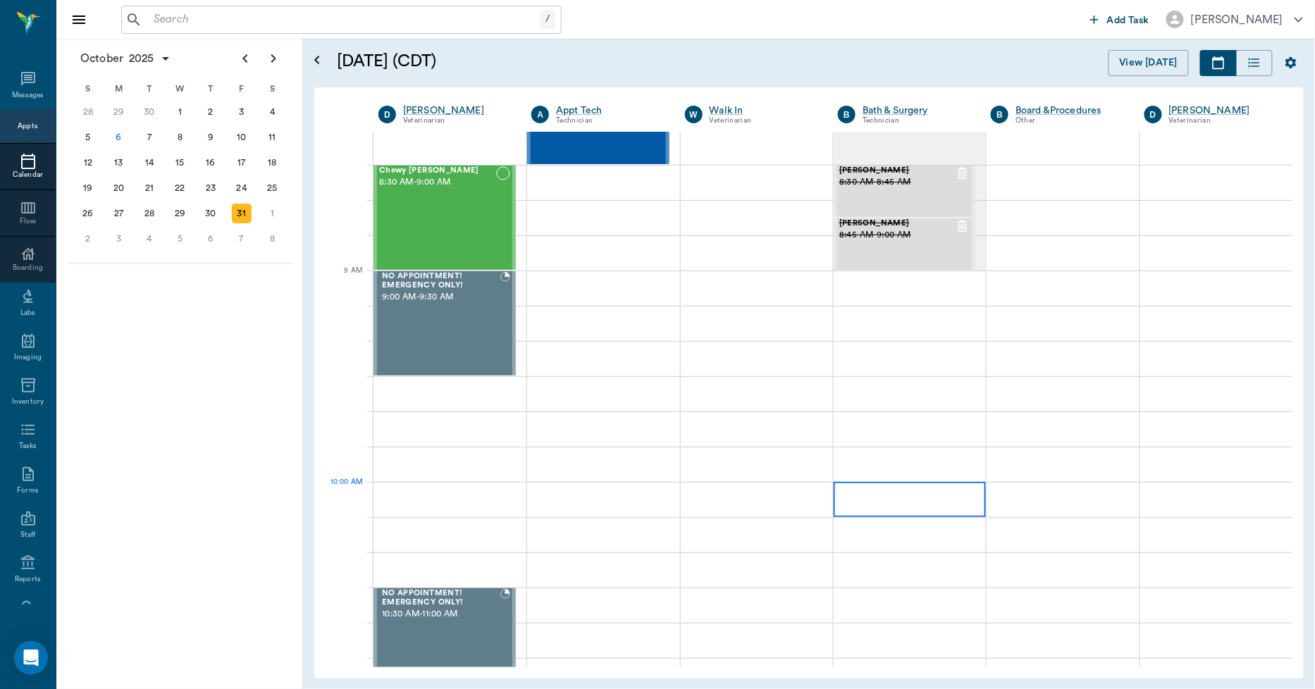
click at [860, 484] on div at bounding box center [910, 499] width 152 height 35
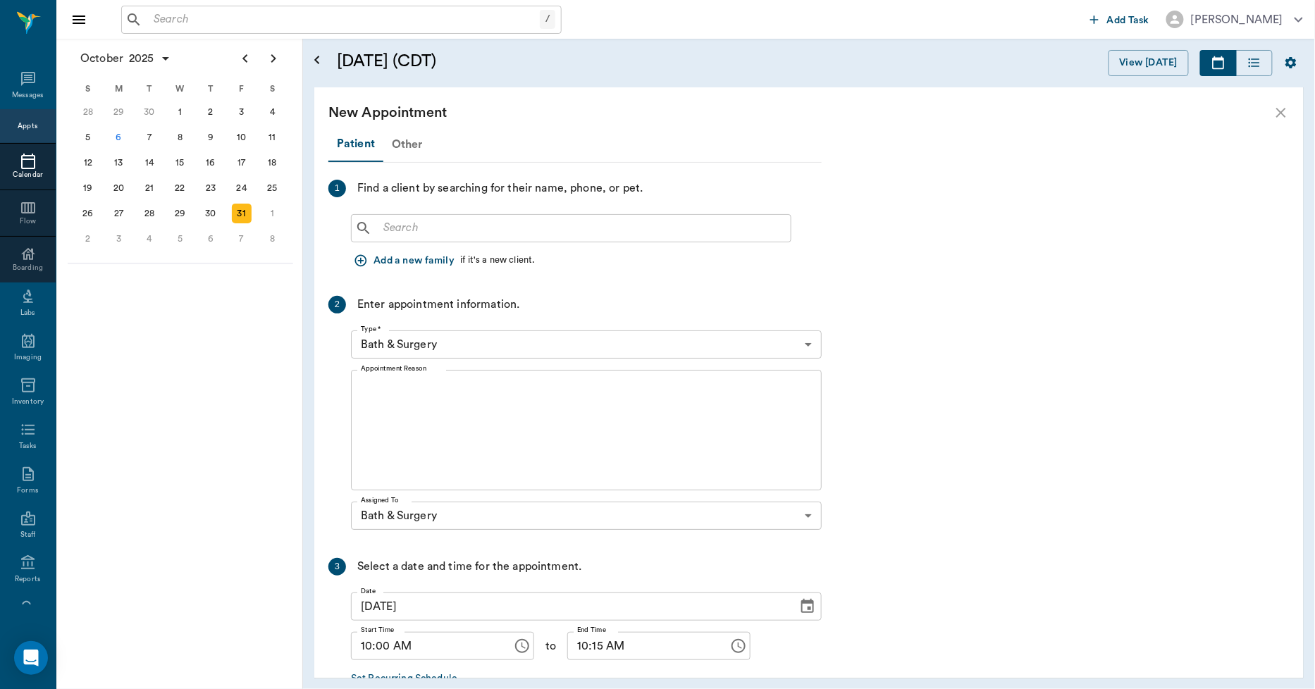
click at [410, 142] on div "Other" at bounding box center [407, 145] width 48 height 34
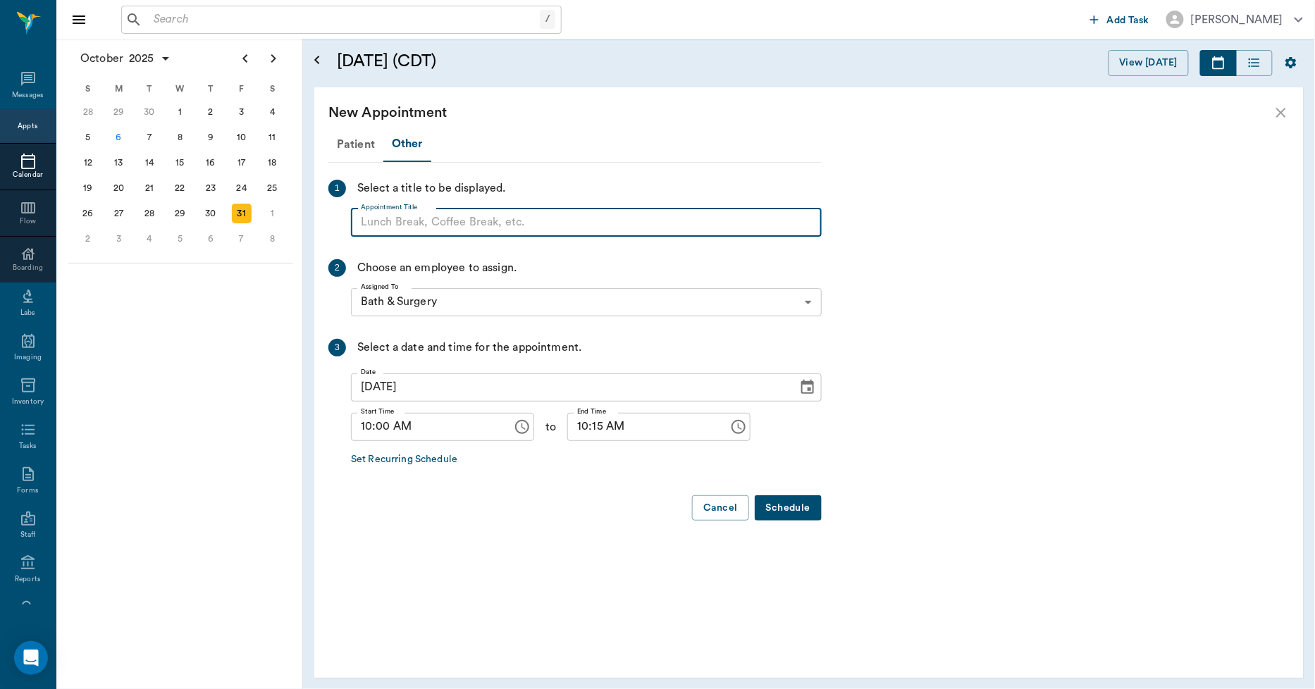
click at [427, 219] on input "Appointment Title" at bounding box center [586, 223] width 471 height 28
type input "BLOCK"
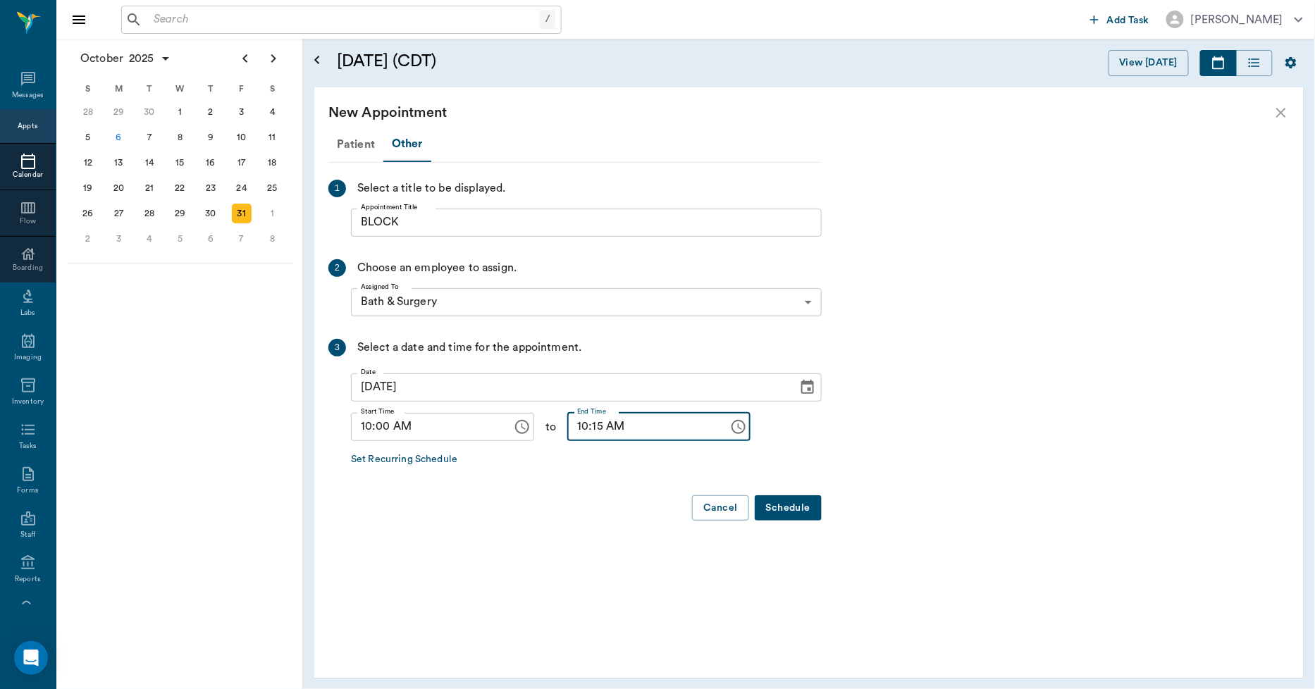
click at [569, 419] on input "10:15 AM" at bounding box center [643, 427] width 152 height 28
click at [777, 500] on button "Schedule" at bounding box center [788, 508] width 67 height 26
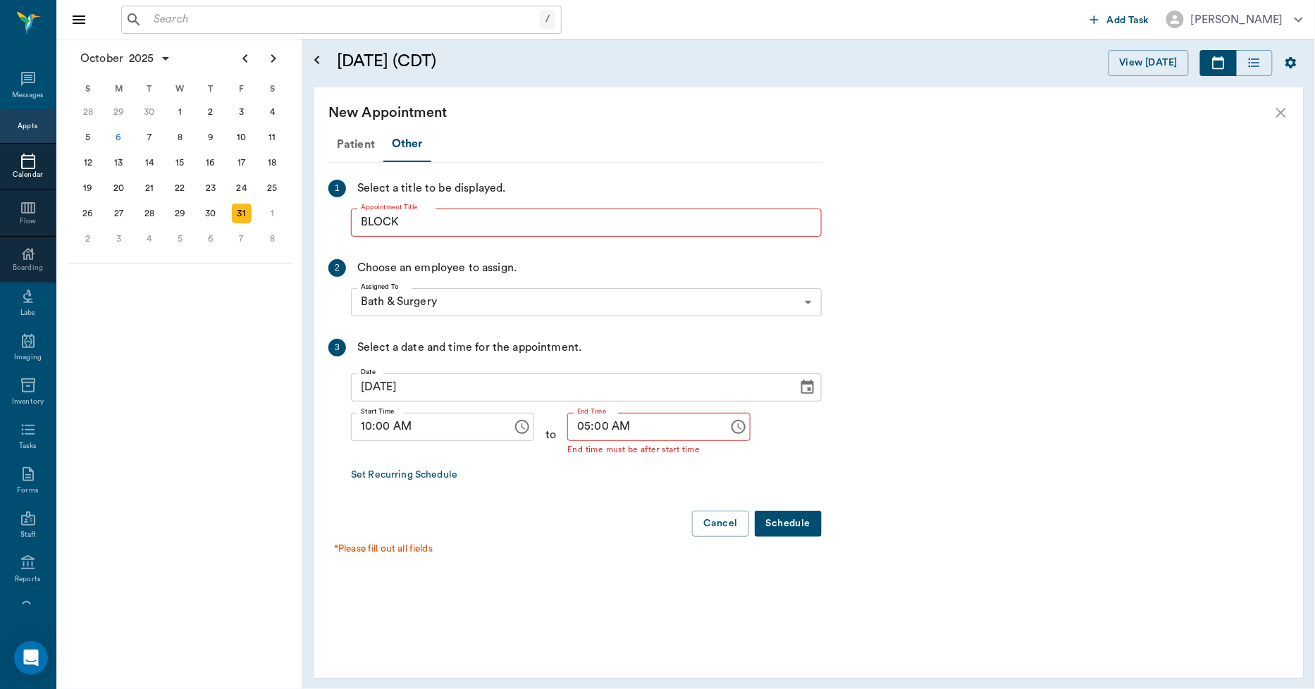
click at [608, 426] on input "05:00 AM" at bounding box center [643, 427] width 152 height 28
click at [612, 421] on input "05:00 AM" at bounding box center [643, 427] width 152 height 28
drag, startPoint x: 612, startPoint y: 421, endPoint x: 586, endPoint y: 420, distance: 26.1
click at [586, 420] on input "05:00 AM" at bounding box center [643, 427] width 152 height 28
drag, startPoint x: 613, startPoint y: 426, endPoint x: 522, endPoint y: 424, distance: 90.9
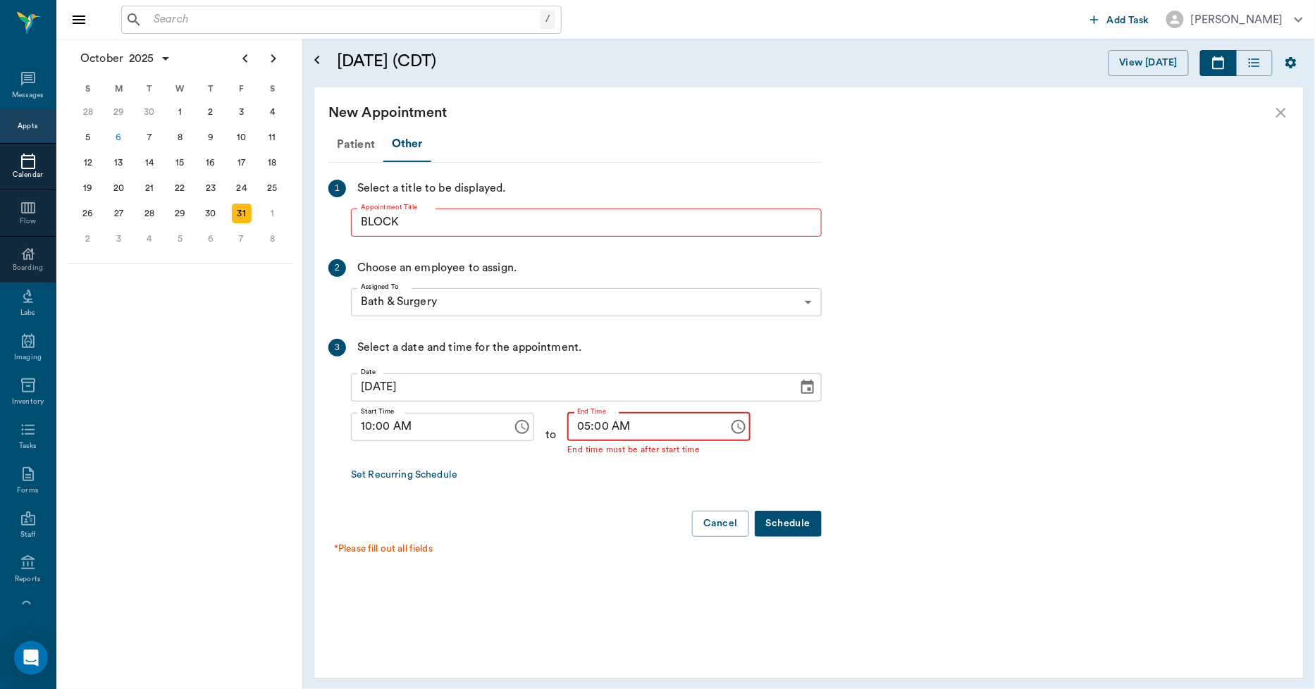
click at [522, 424] on div "Start Time 10:00 AM Start Time to End Time 05:00 AM End Time End time must be a…" at bounding box center [586, 435] width 471 height 56
click at [616, 426] on input "05:00 AM" at bounding box center [643, 427] width 152 height 28
click at [615, 426] on input "05:00 AM" at bounding box center [643, 427] width 152 height 28
type input "05:00 PM"
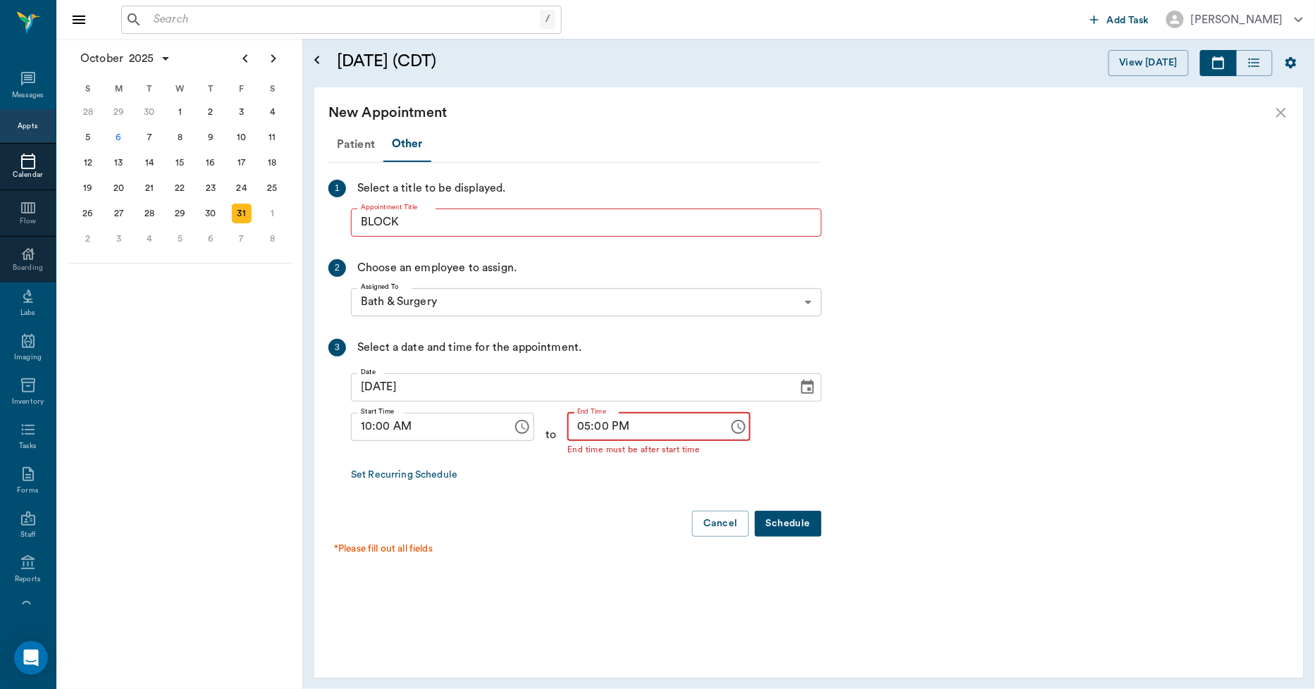
click at [786, 517] on button "Schedule" at bounding box center [788, 524] width 67 height 26
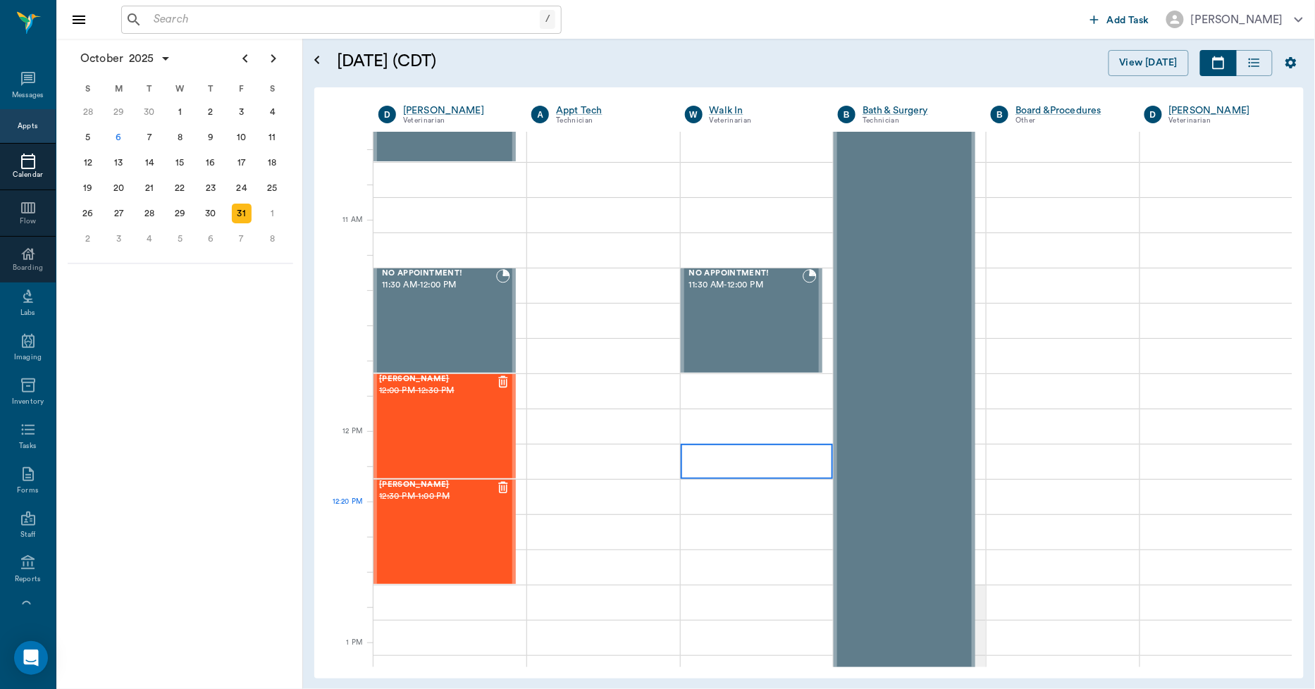
scroll to position [548, 0]
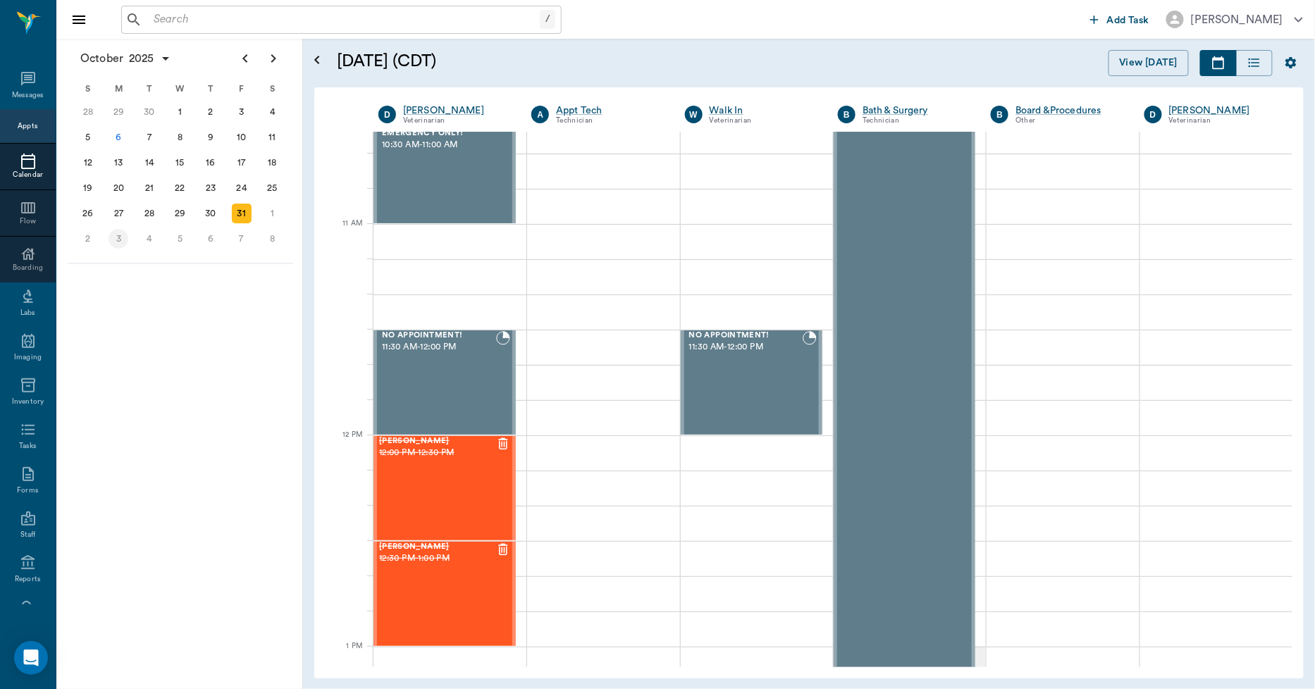
click at [113, 233] on div "3" at bounding box center [119, 239] width 20 height 20
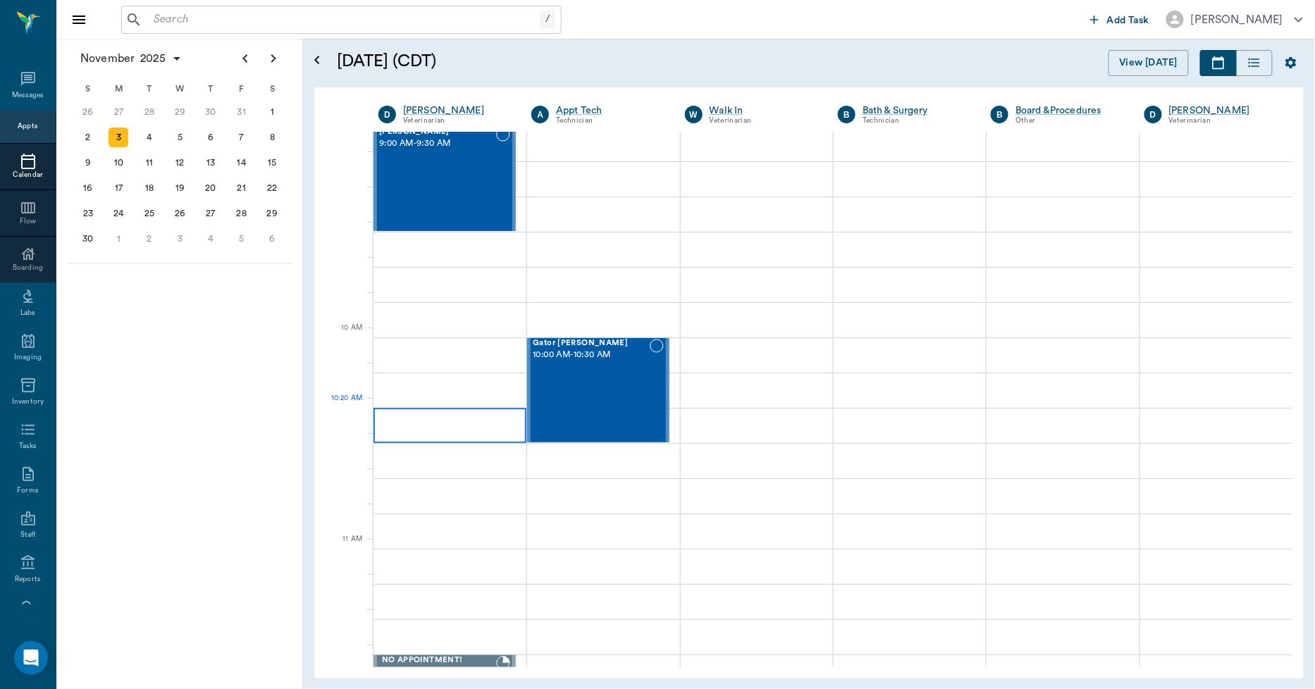
scroll to position [235, 0]
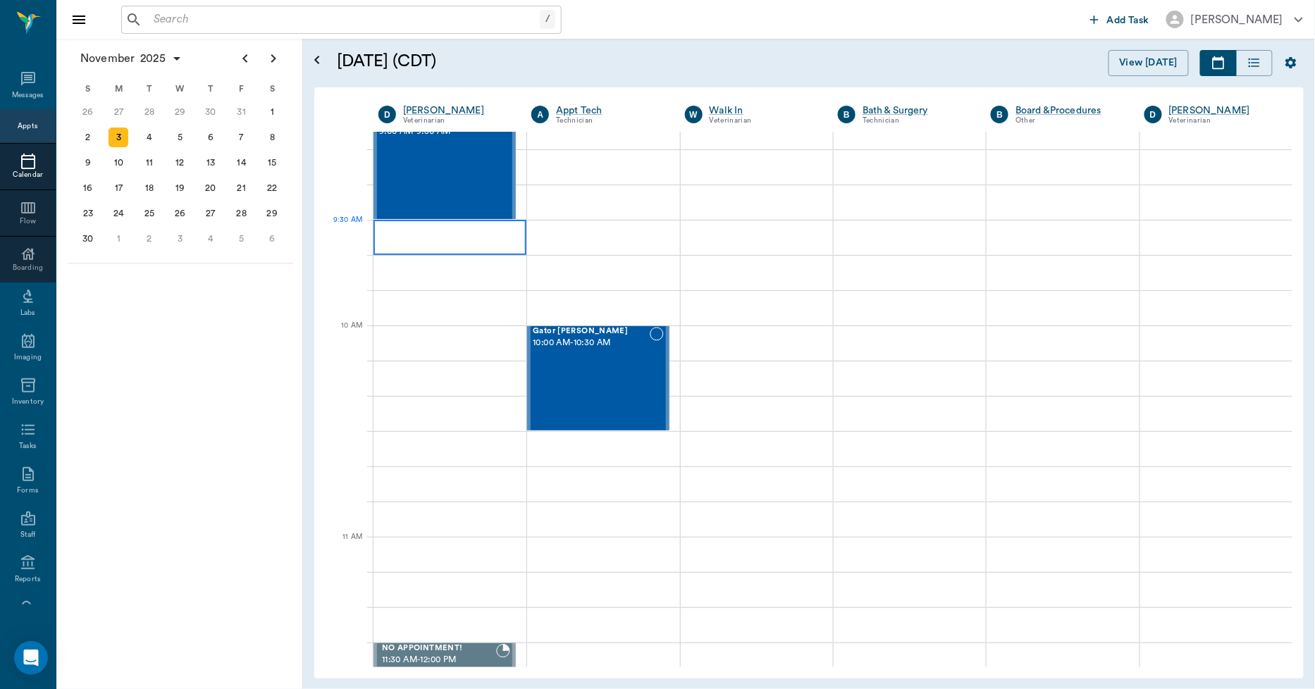
click at [417, 238] on div at bounding box center [450, 237] width 153 height 35
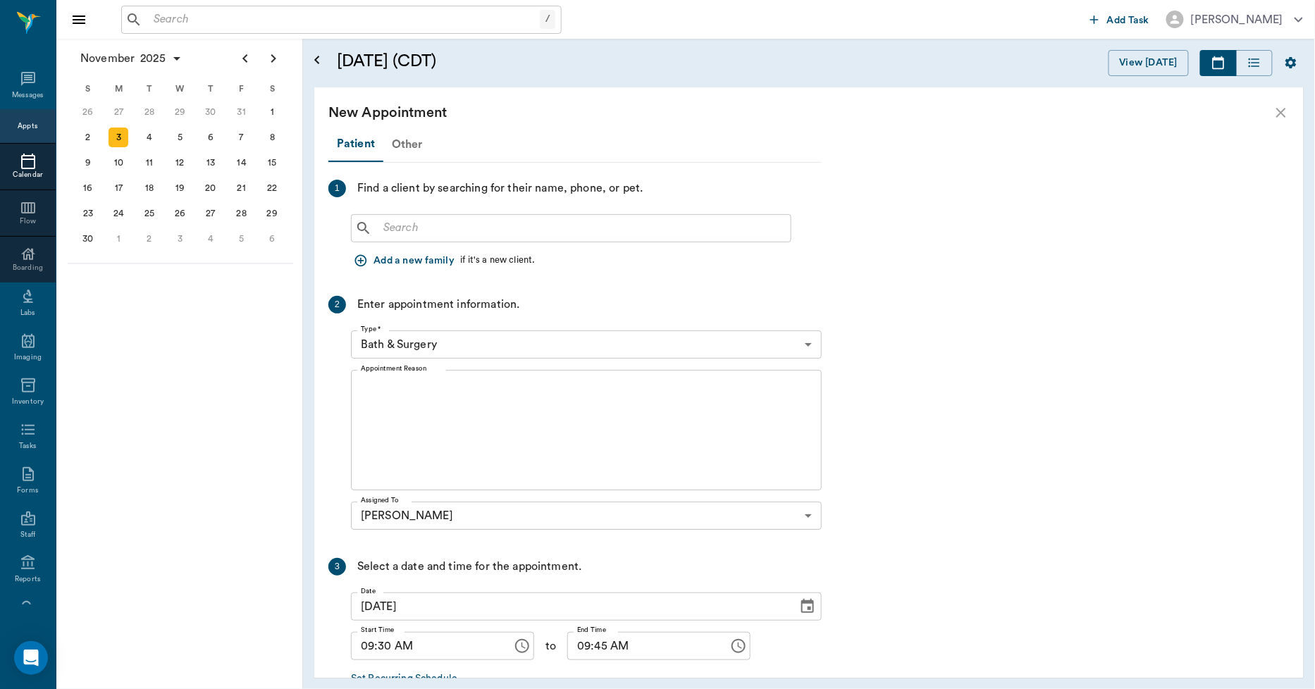
click at [400, 144] on div "Other" at bounding box center [407, 145] width 48 height 34
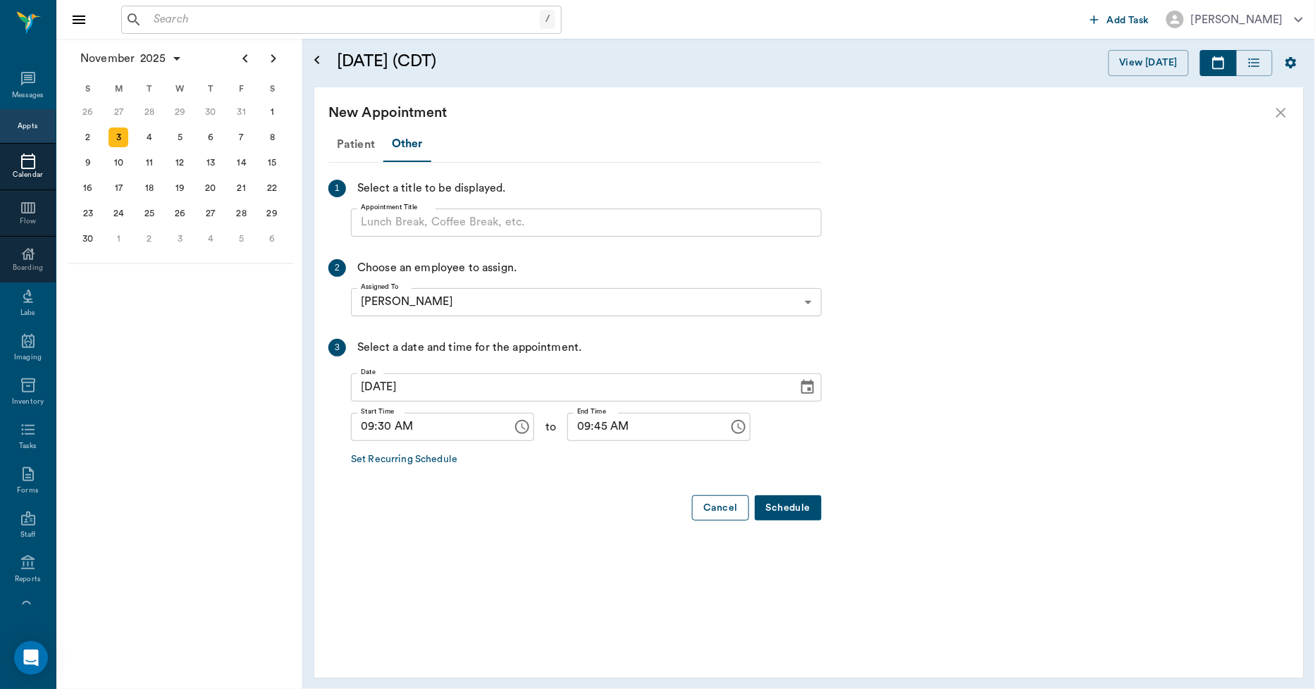
click at [729, 506] on button "Cancel" at bounding box center [720, 508] width 56 height 26
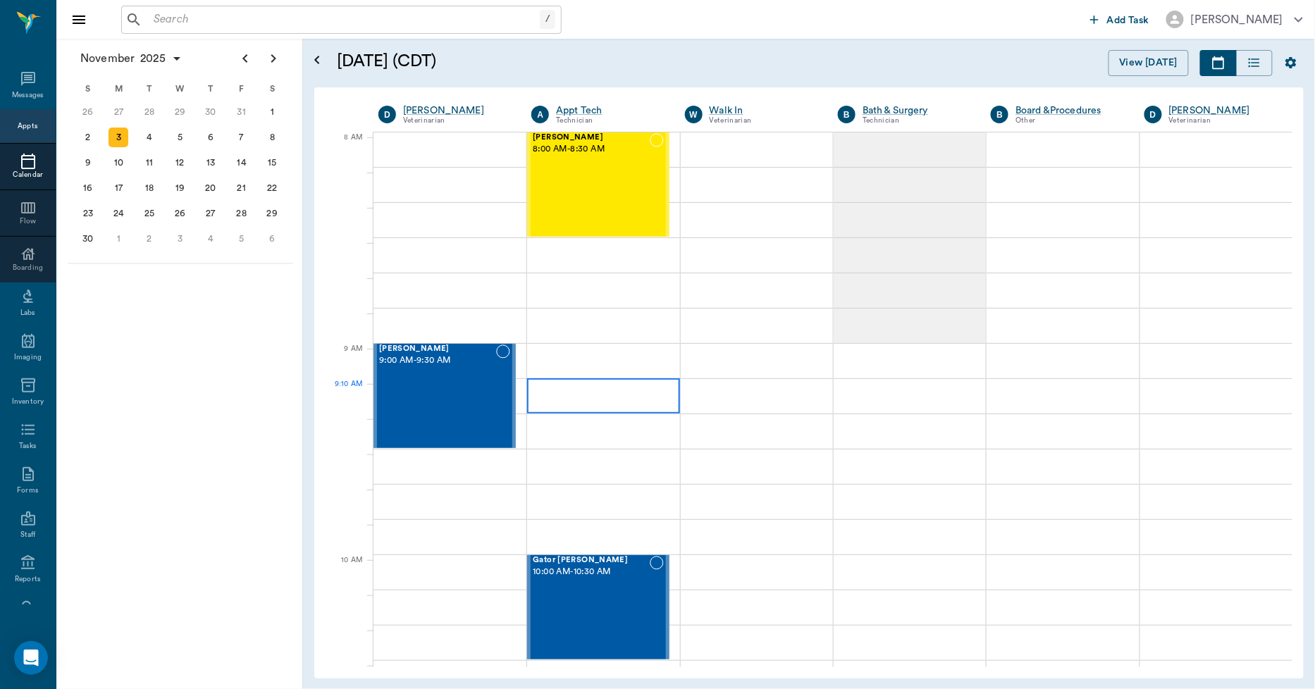
scroll to position [0, 0]
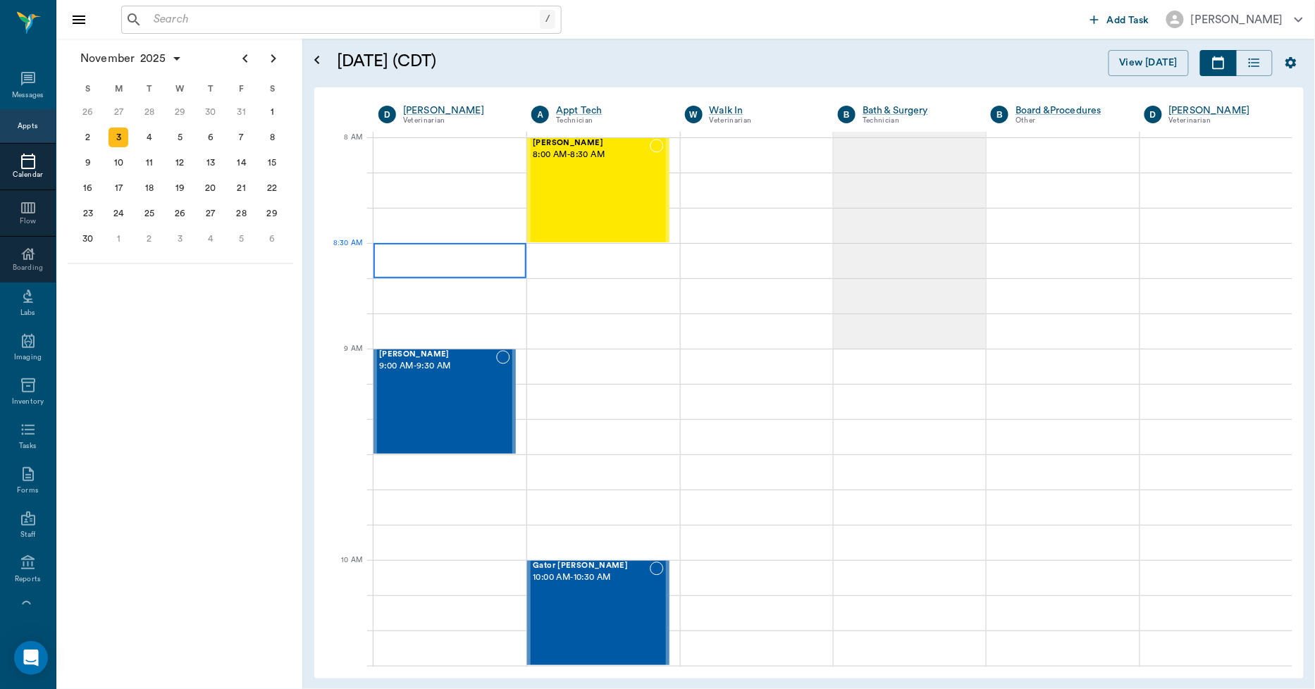
click at [452, 269] on div at bounding box center [450, 260] width 153 height 35
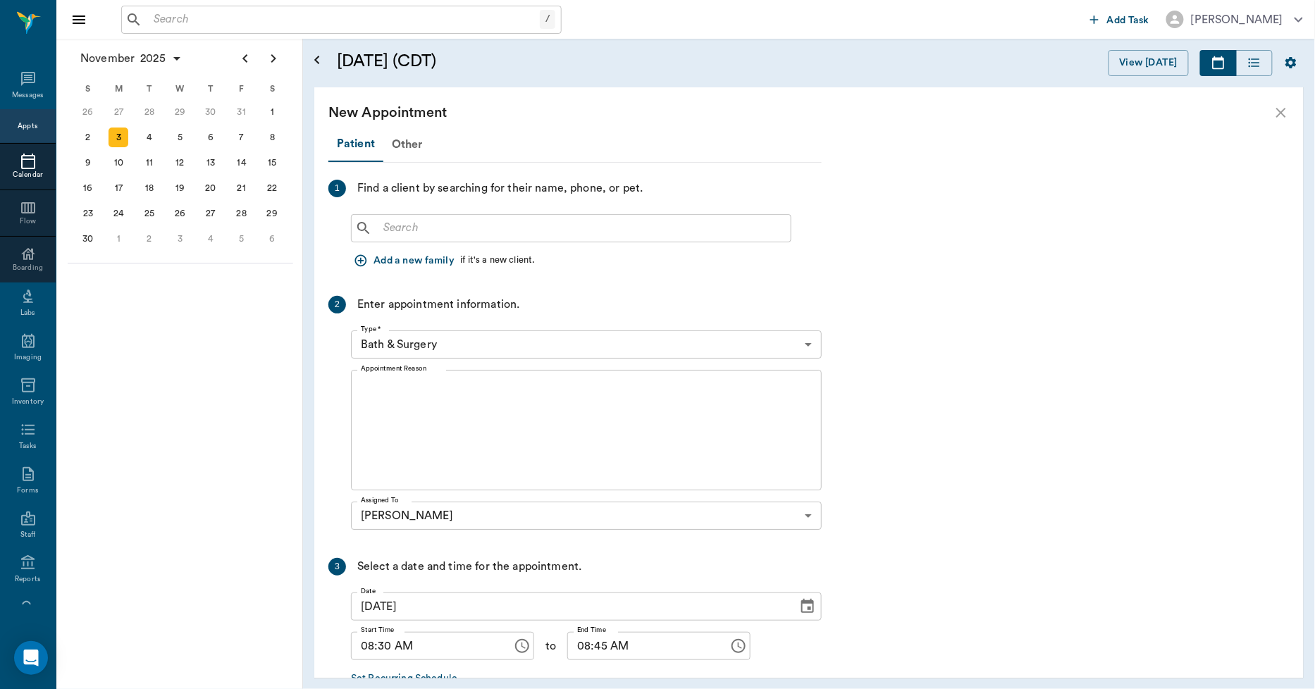
click at [1283, 116] on icon "close" at bounding box center [1281, 112] width 17 height 17
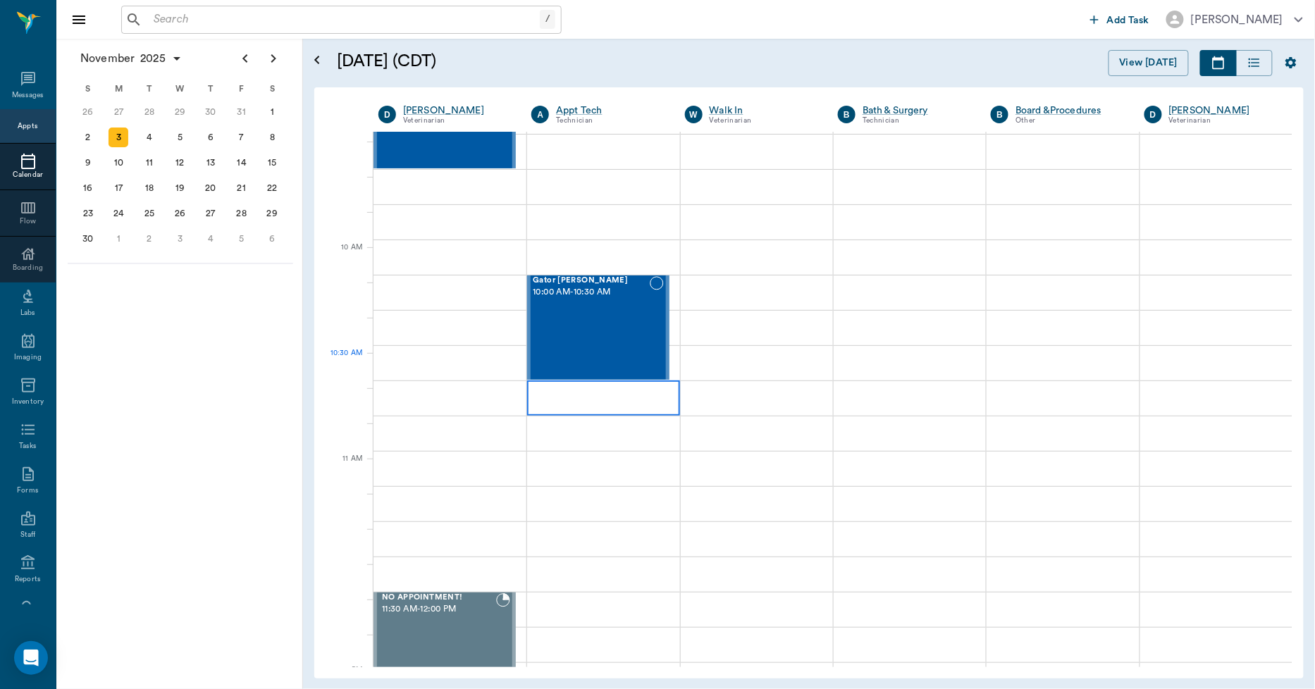
scroll to position [313, 0]
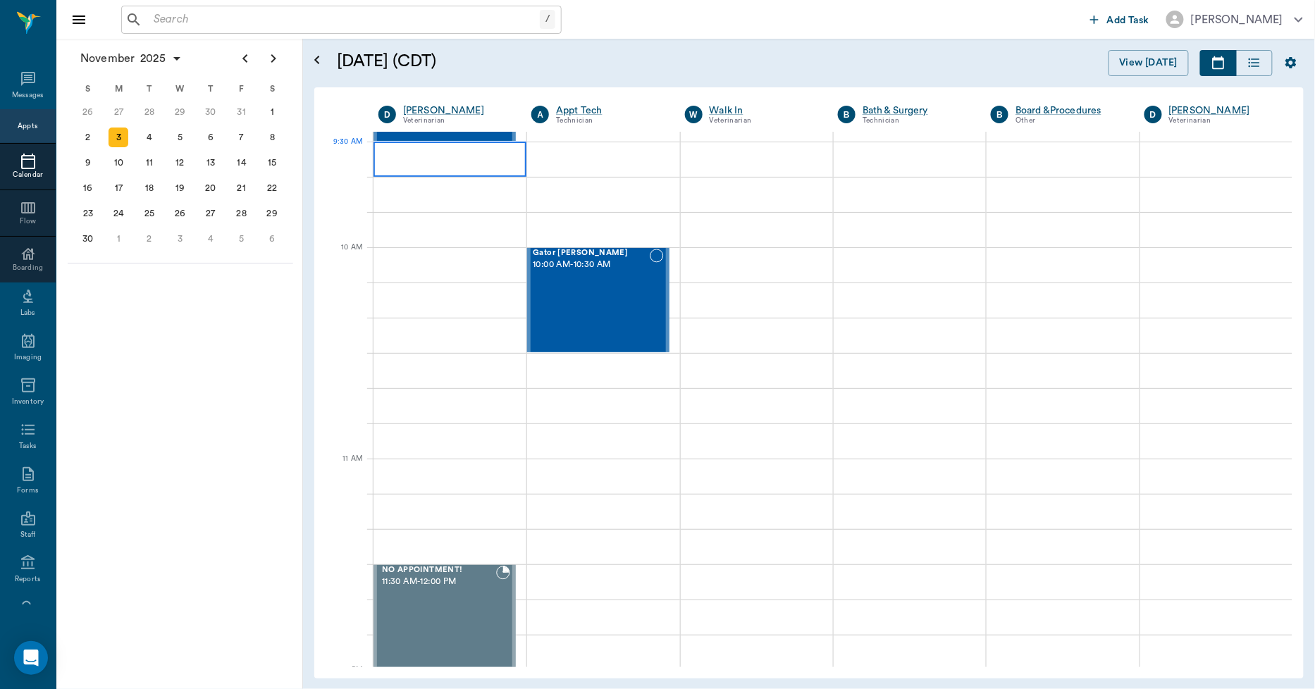
click at [440, 162] on div at bounding box center [450, 159] width 153 height 35
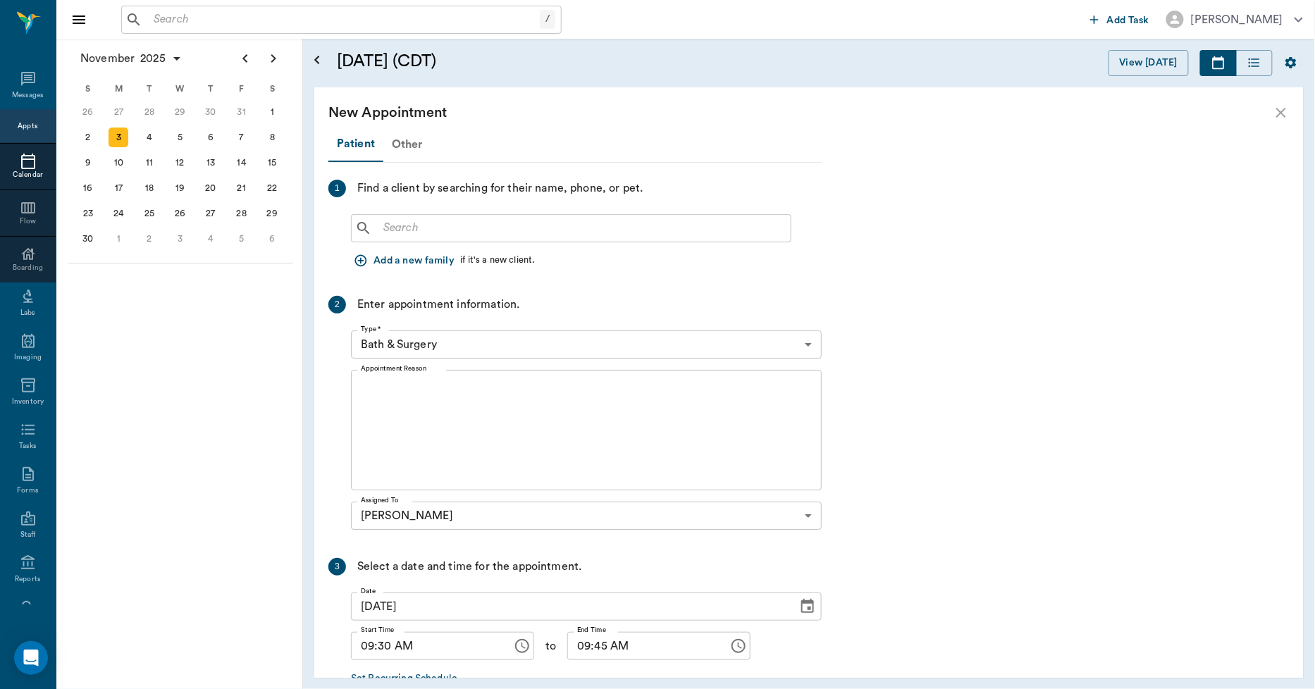
click at [405, 142] on div "Other" at bounding box center [407, 145] width 48 height 34
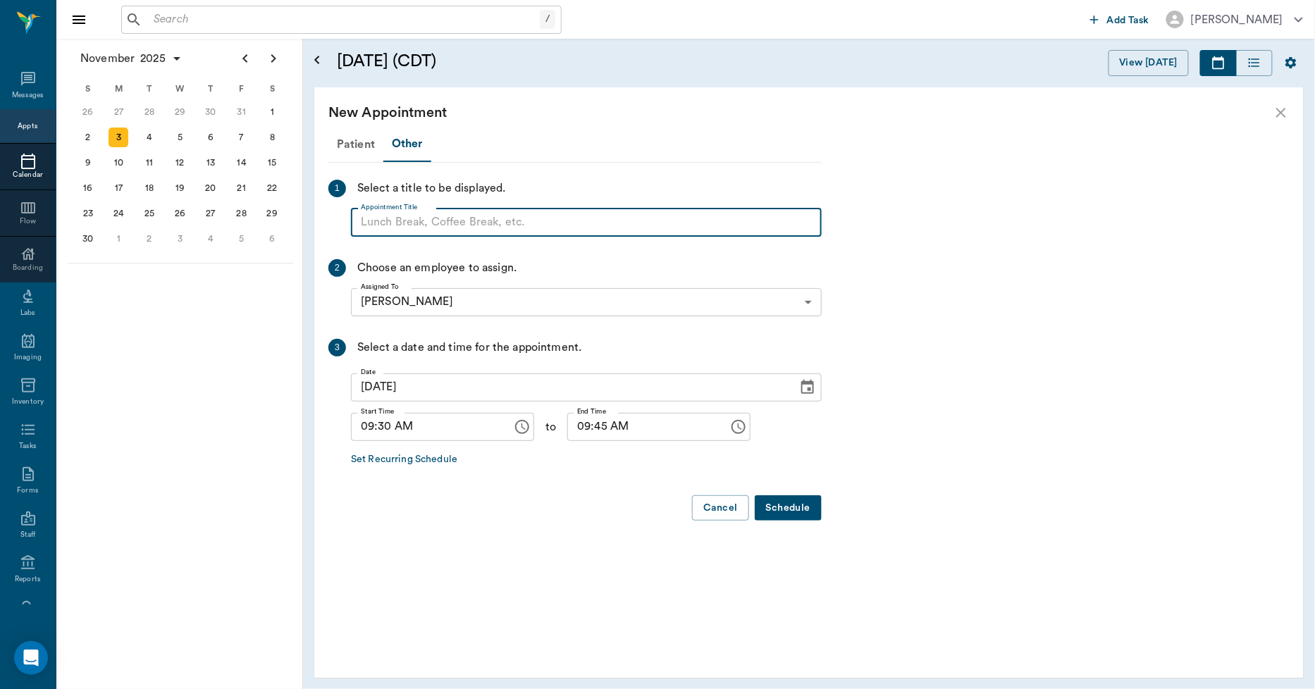
paste input "NO APPOINTMENT! EMERGENCY ONLY!"
type input "NO APPOINTMENT! EMERGENCY ONLY!"
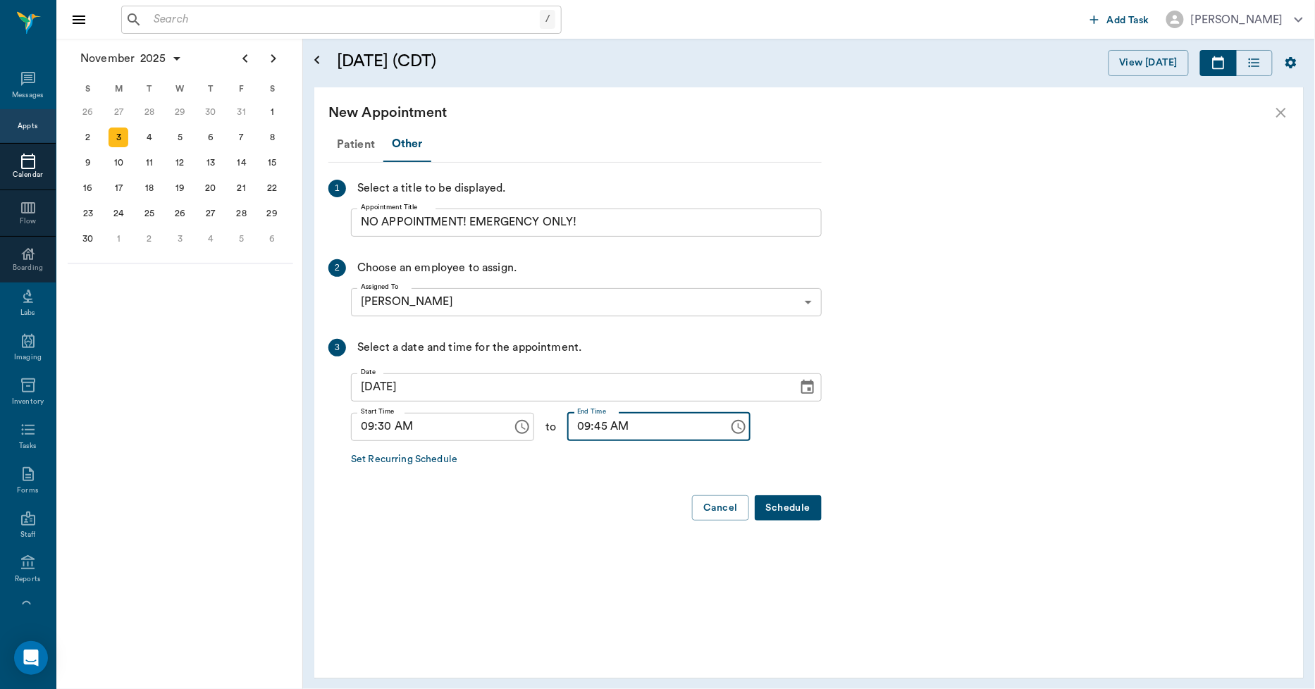
click at [576, 426] on input "09:45 AM" at bounding box center [643, 427] width 152 height 28
type input "10:00 AM"
click at [774, 507] on button "Schedule" at bounding box center [788, 508] width 67 height 26
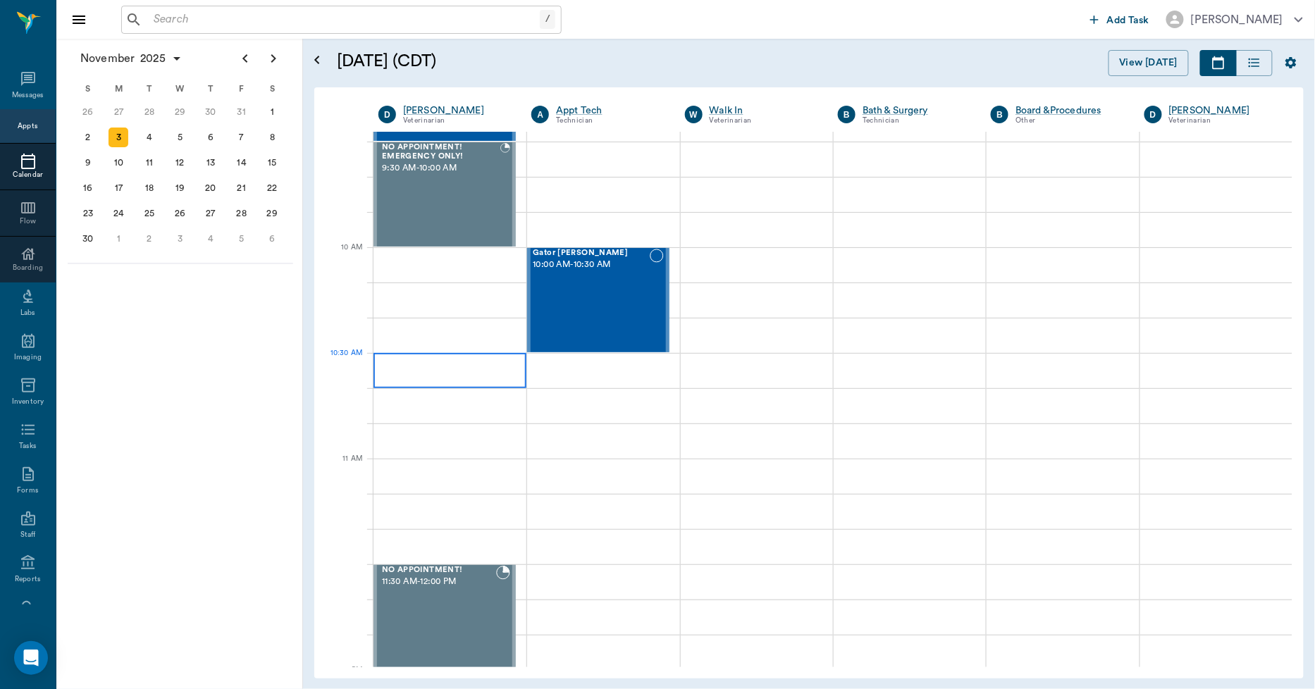
click at [467, 377] on div at bounding box center [450, 370] width 153 height 35
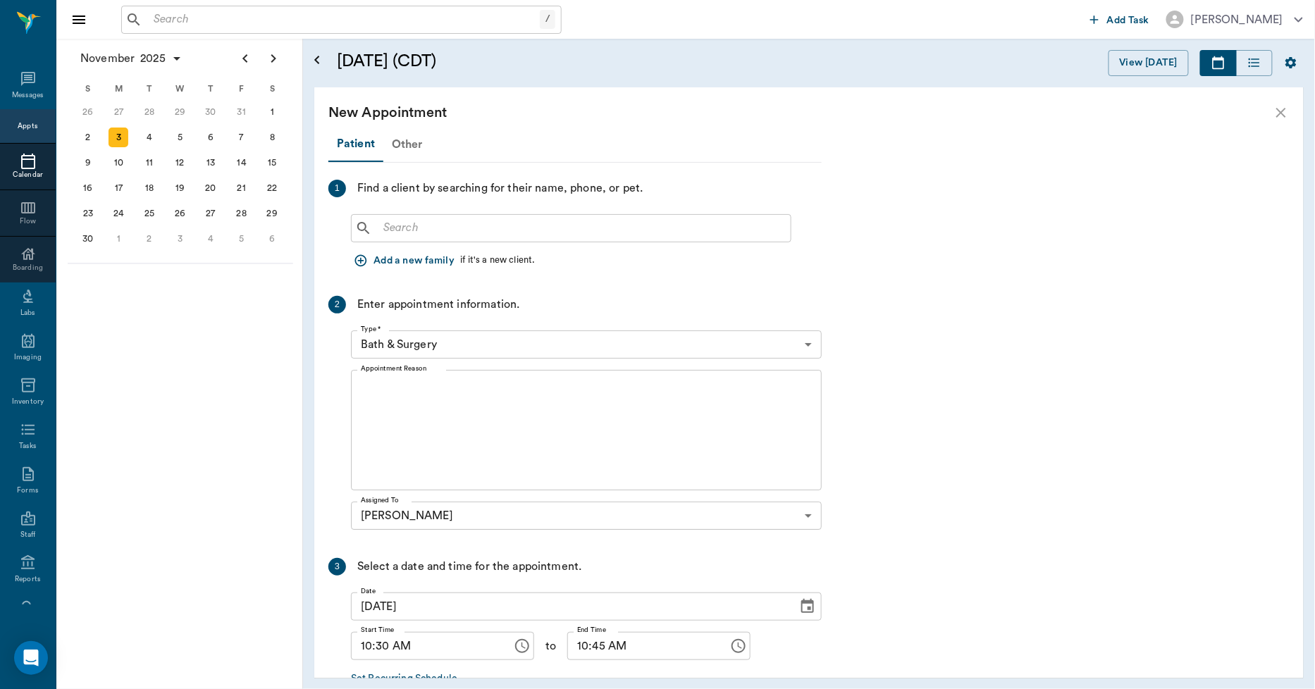
click at [411, 144] on div "Other" at bounding box center [407, 145] width 48 height 34
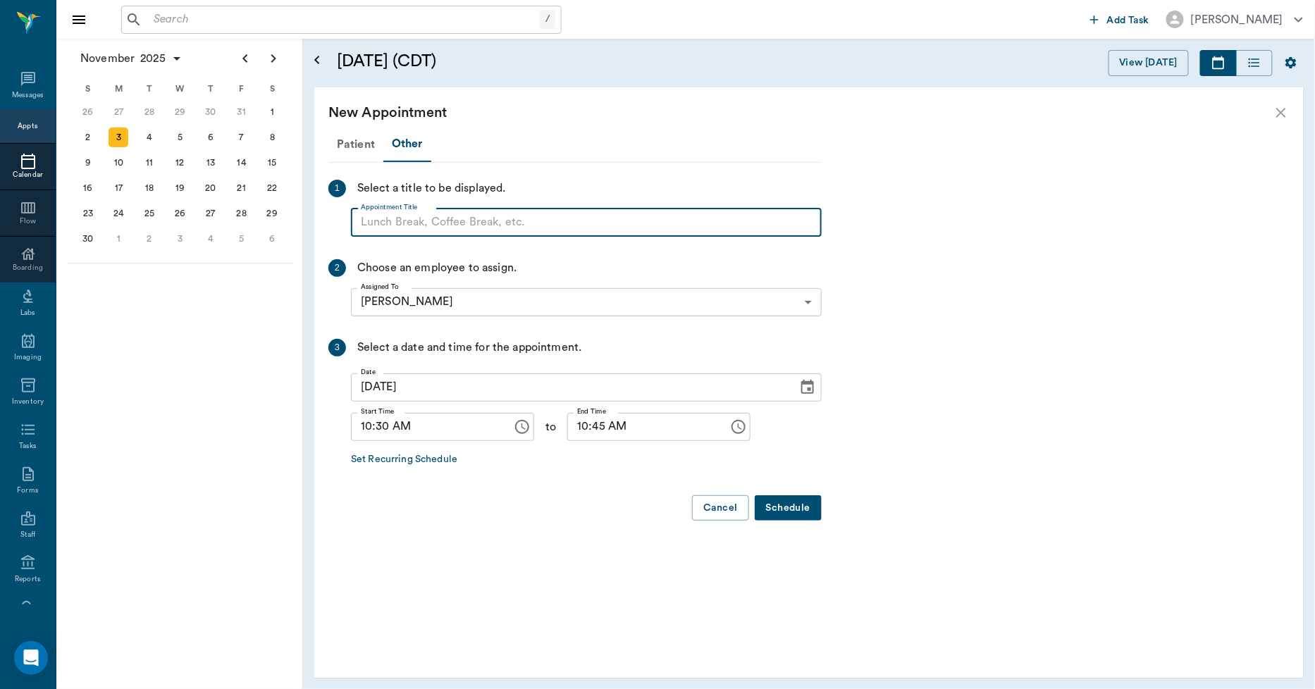
paste input "NO APPOINTMENT! EMERGENCY ONLY!"
type input "NO APPOINTMENT! EMERGENCY ONLY!"
click at [582, 425] on input "10:45 AM" at bounding box center [643, 427] width 152 height 28
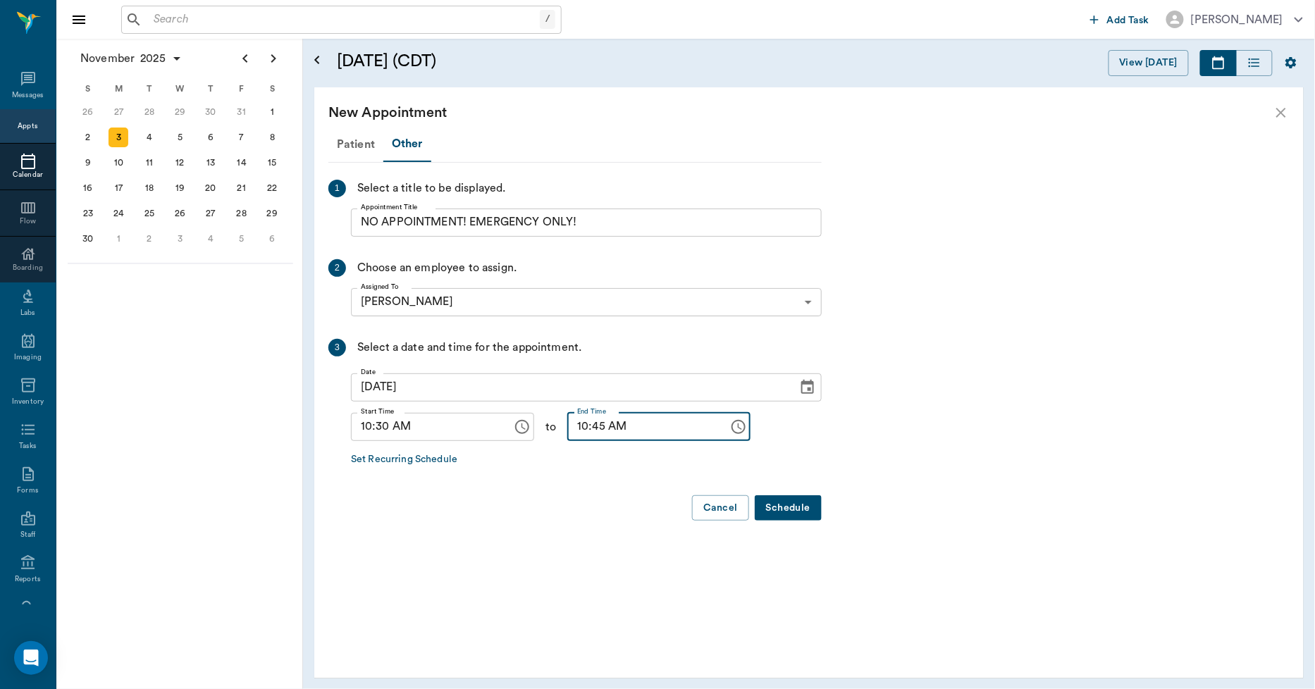
click at [569, 427] on input "10:45 AM" at bounding box center [643, 427] width 152 height 28
type input "11:00 AM"
click at [784, 504] on button "Schedule" at bounding box center [788, 508] width 67 height 26
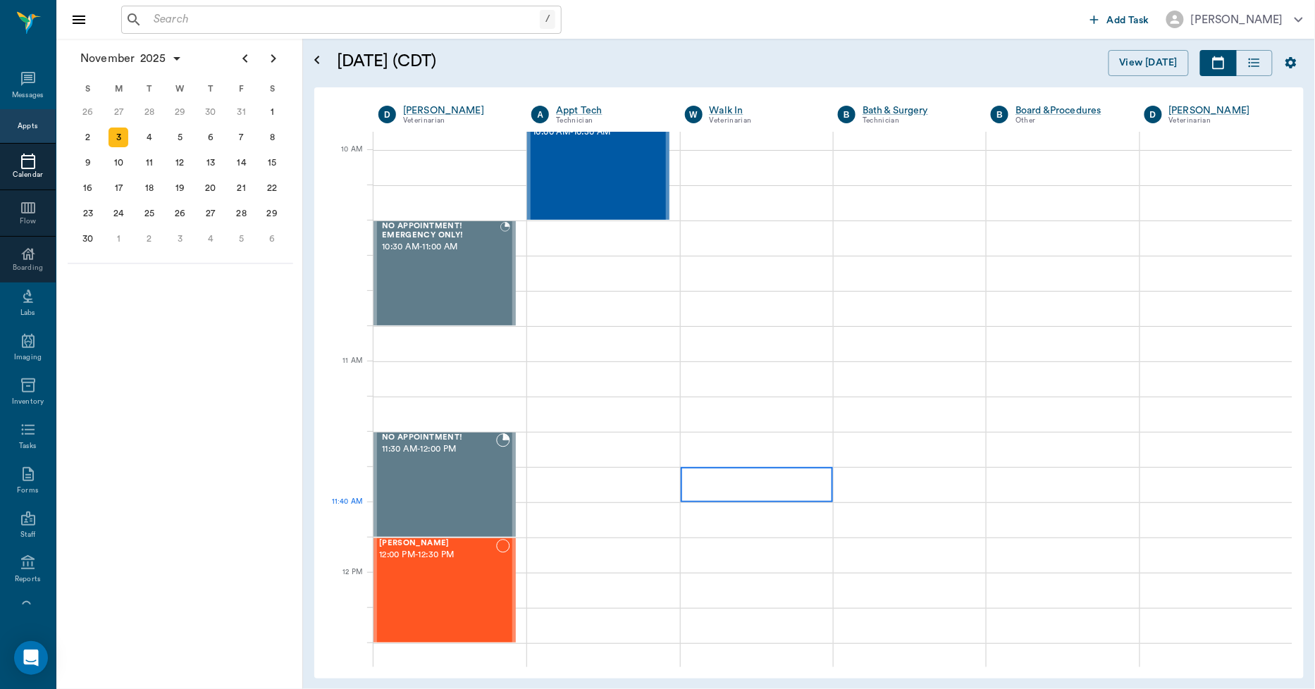
scroll to position [469, 0]
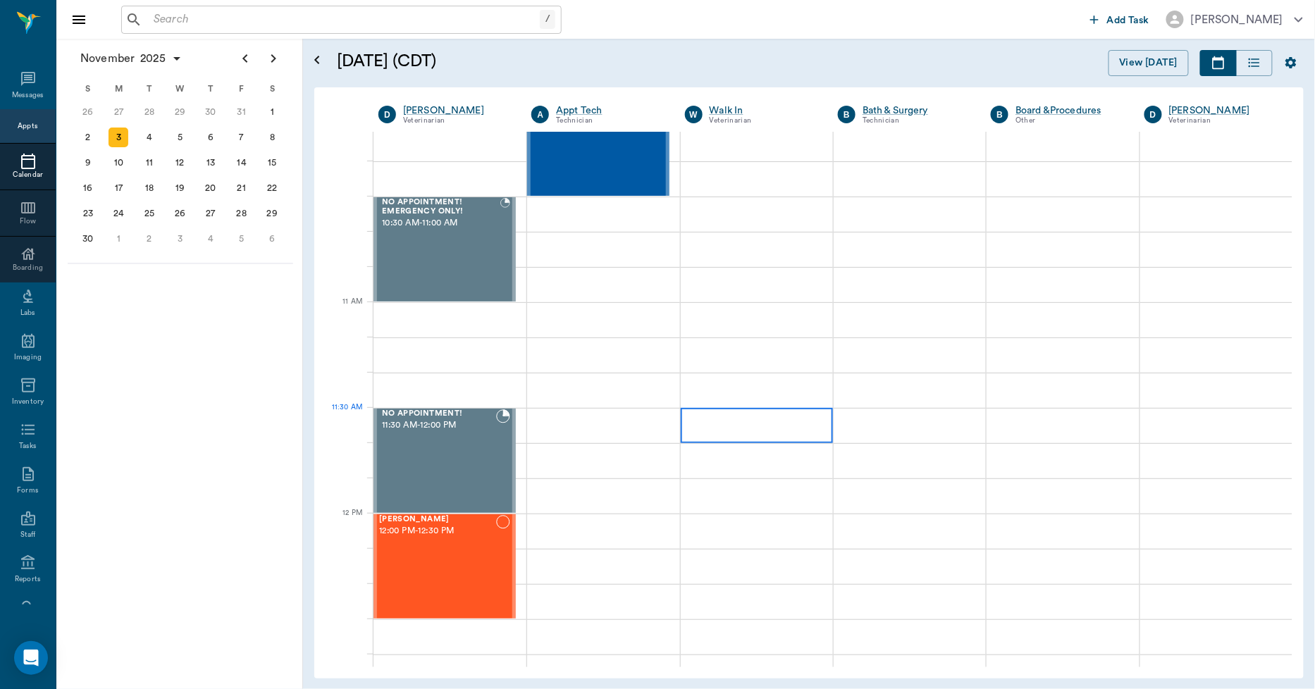
click at [762, 427] on div at bounding box center [757, 425] width 152 height 35
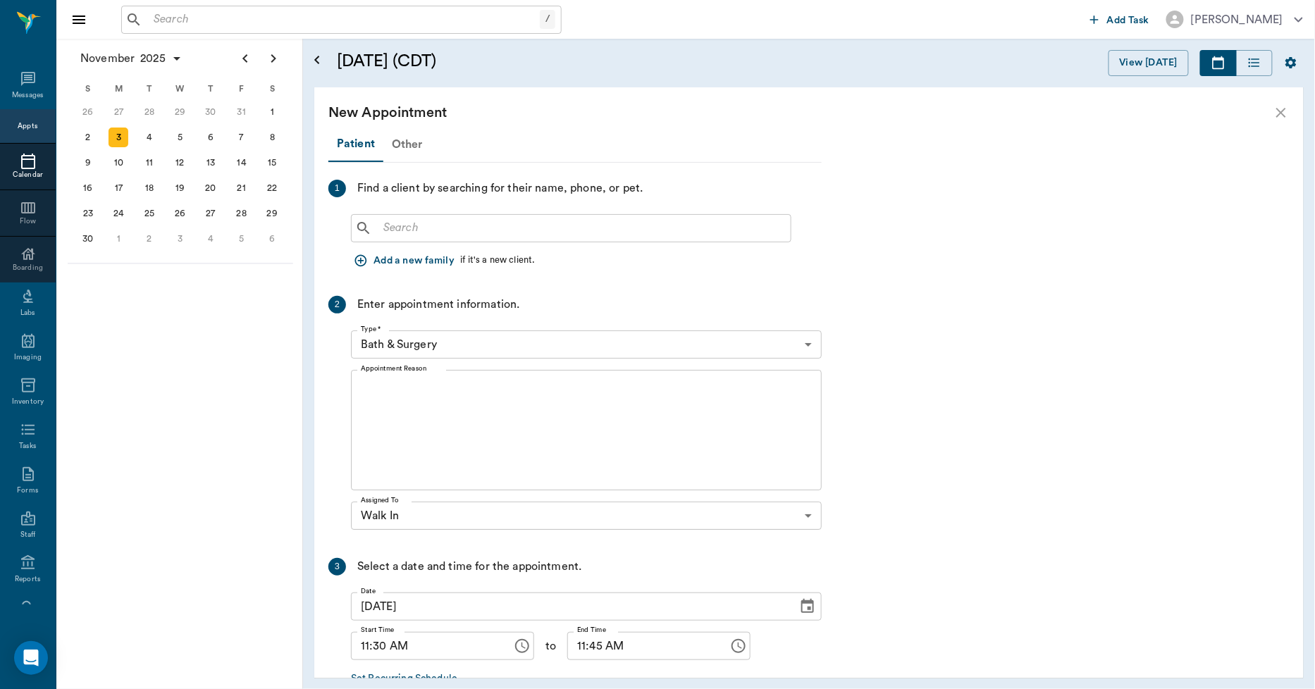
click at [404, 142] on div "Other" at bounding box center [407, 145] width 48 height 34
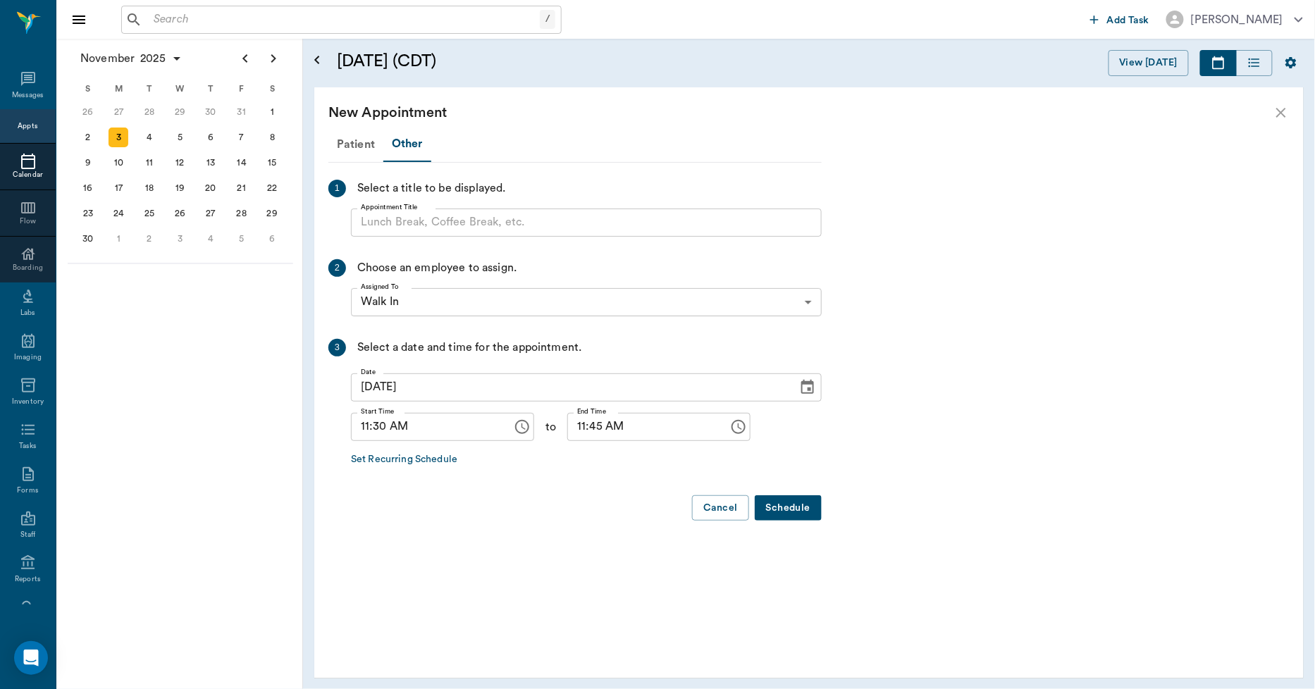
click at [395, 226] on input "Appointment Title" at bounding box center [586, 223] width 471 height 28
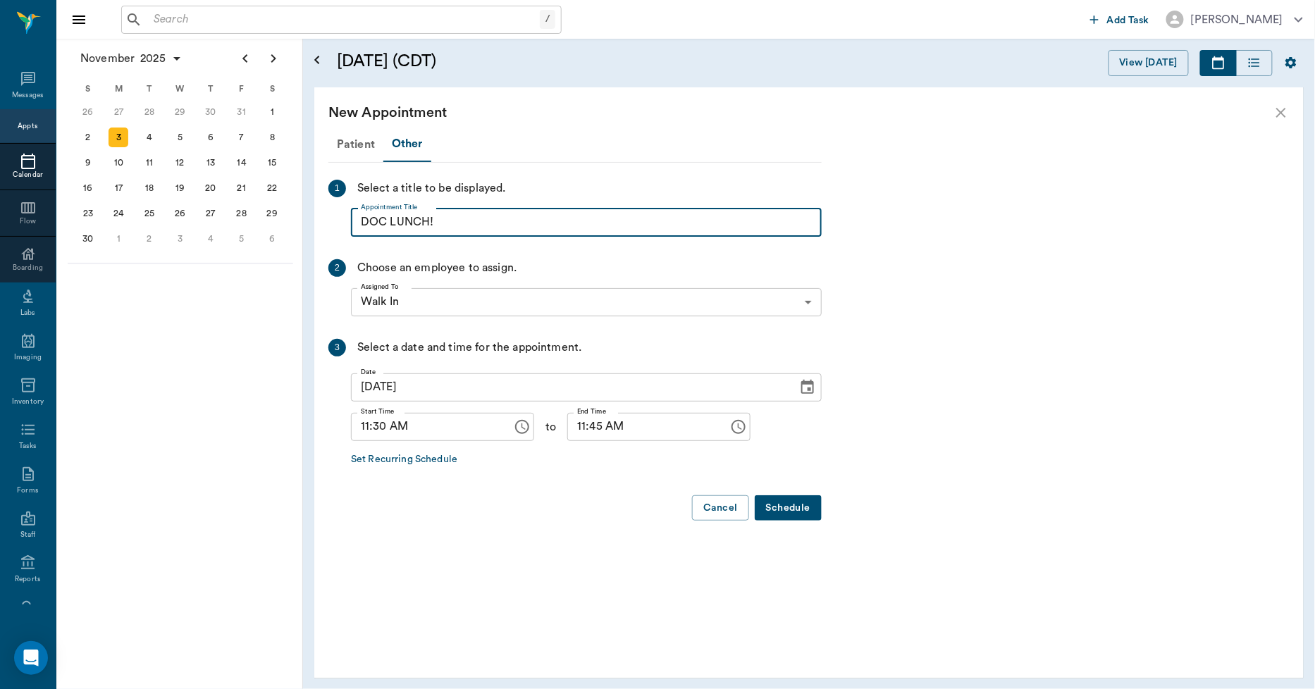
type input "DOC LUNCH!"
click at [567, 426] on input "11:45 AM" at bounding box center [643, 427] width 152 height 28
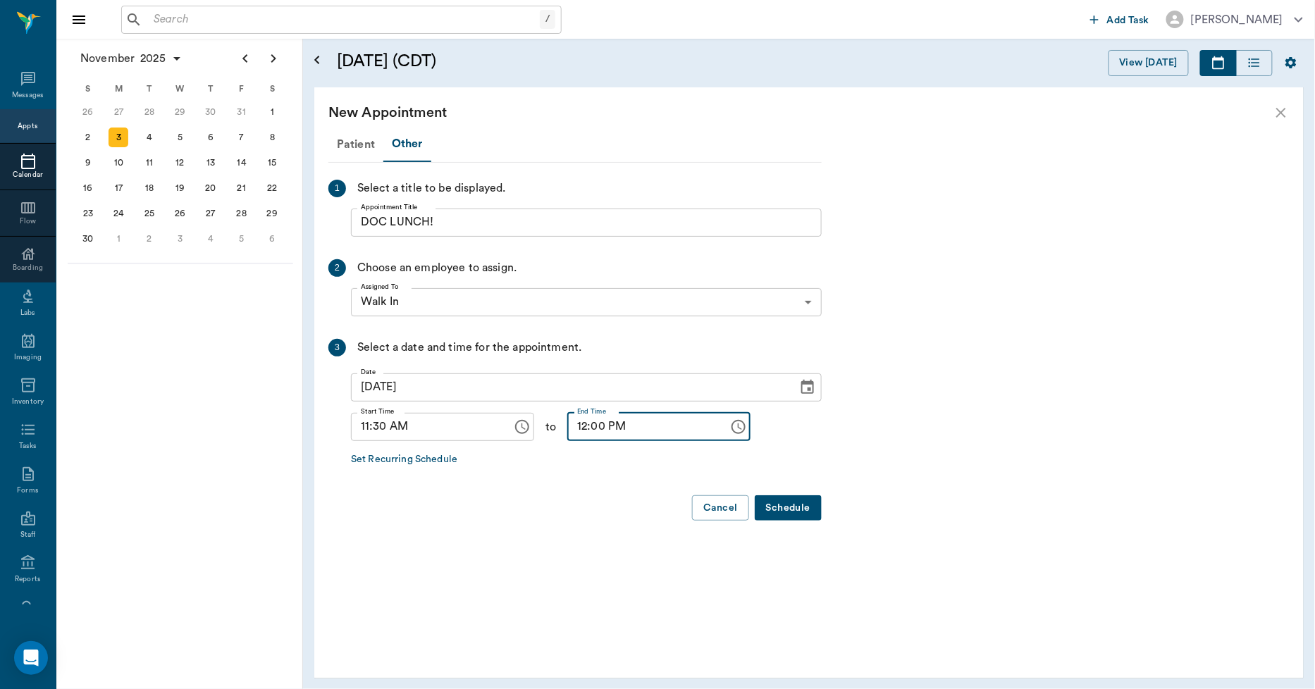
type input "12:00 PM"
click at [788, 513] on button "Schedule" at bounding box center [788, 508] width 67 height 26
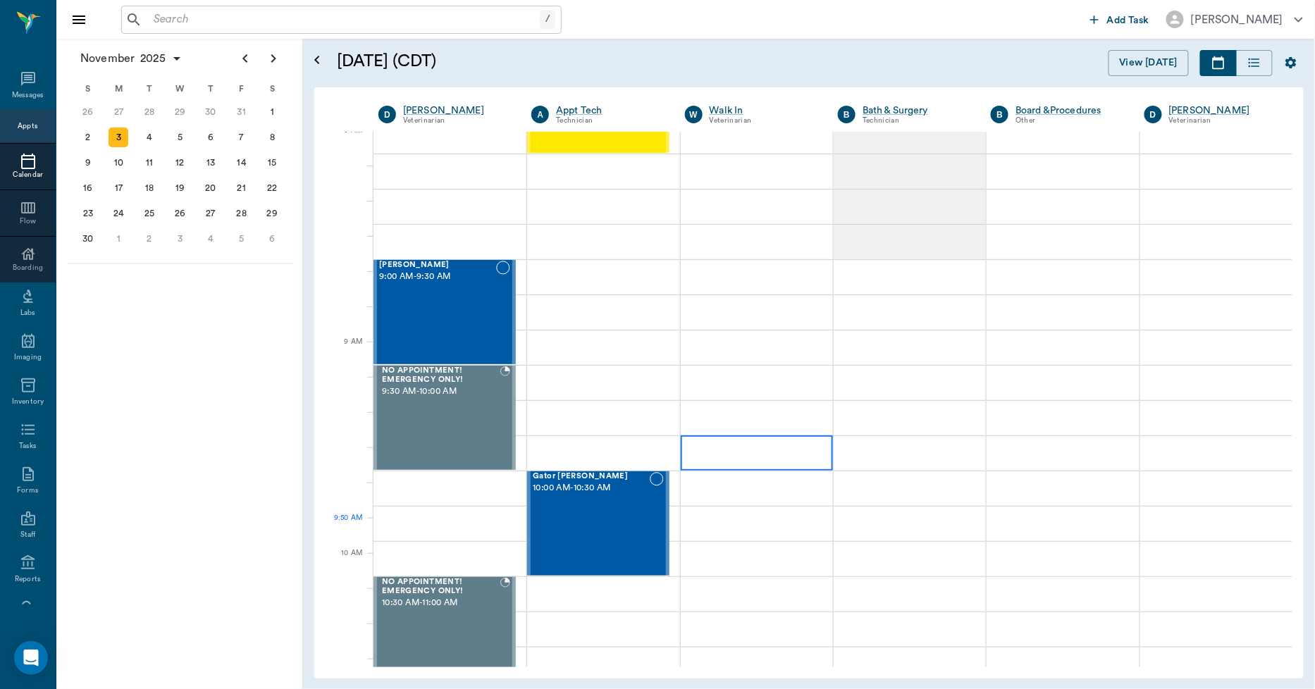
scroll to position [0, 0]
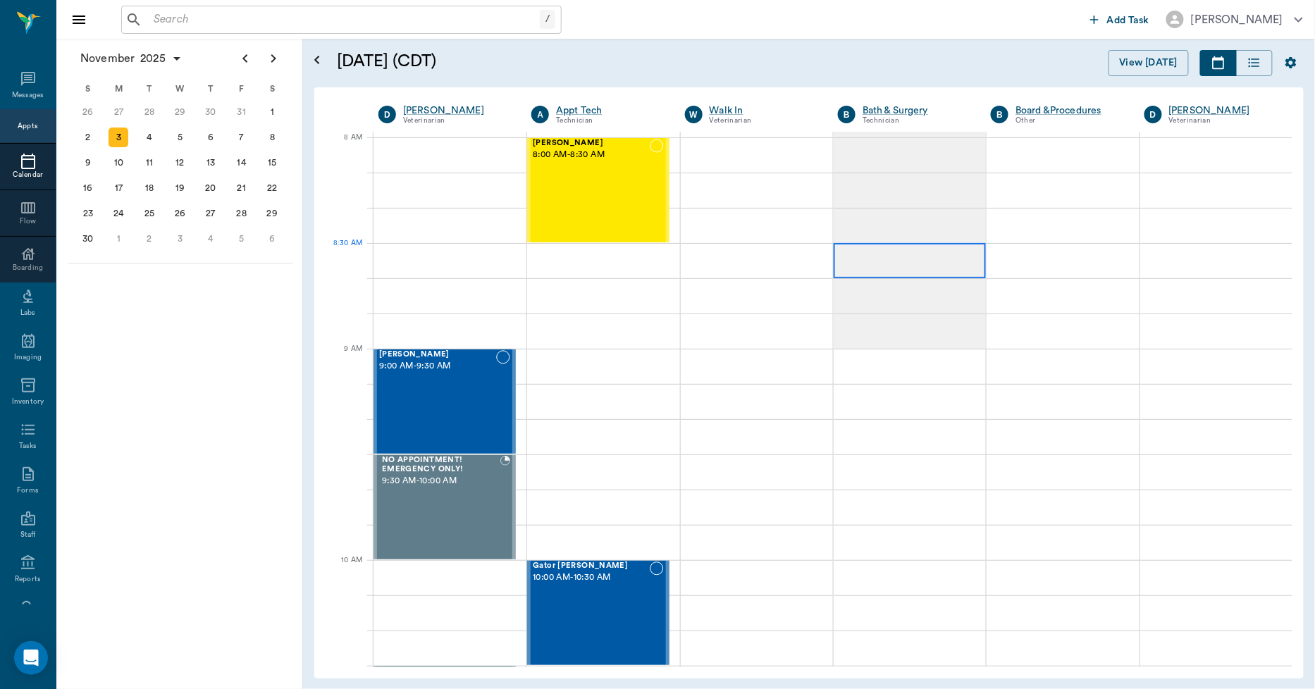
click at [925, 266] on div at bounding box center [910, 260] width 152 height 35
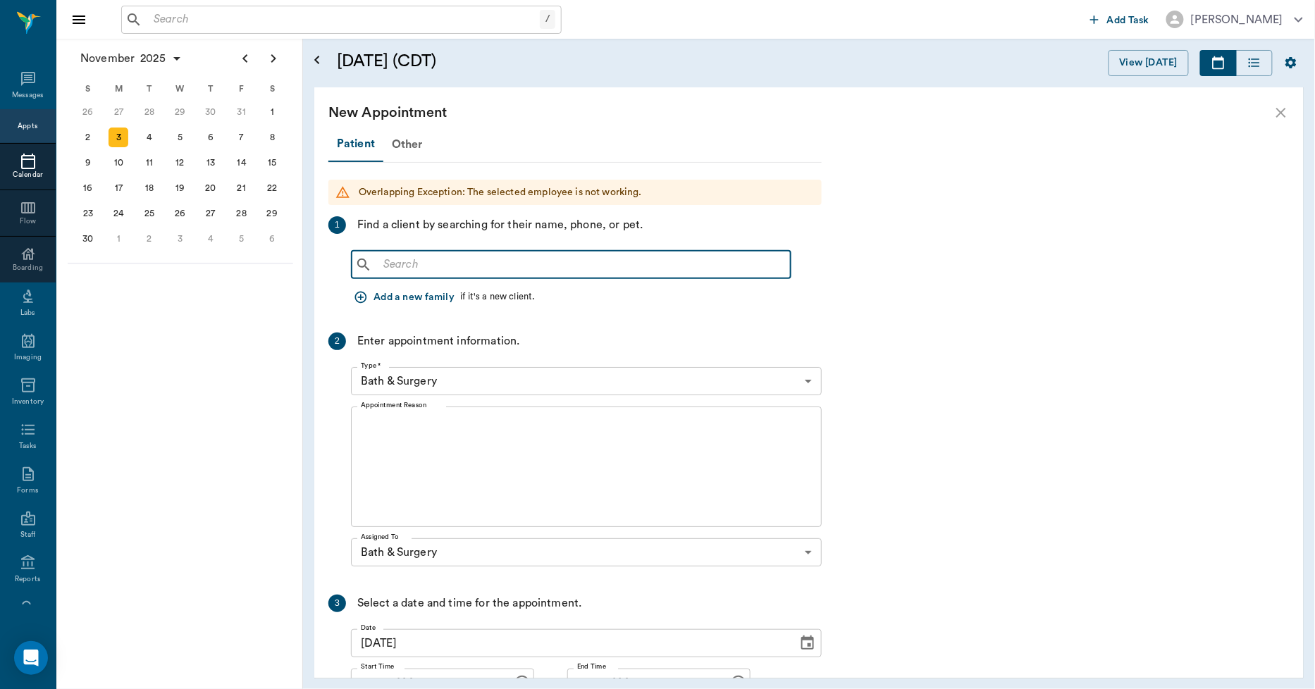
click at [464, 257] on input "text" at bounding box center [581, 265] width 407 height 20
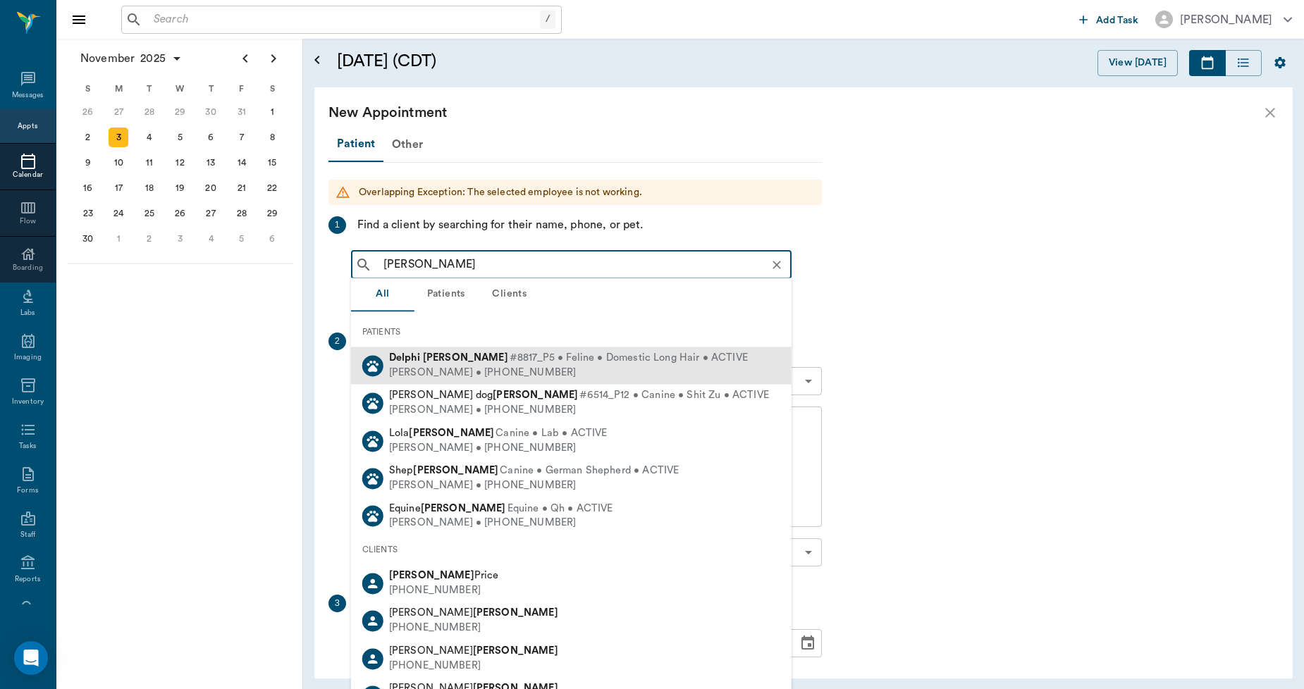
click at [441, 366] on div "Holly Hammonds • (903) 826-9133" at bounding box center [568, 373] width 359 height 15
type input "DELPHI HAMMOND"
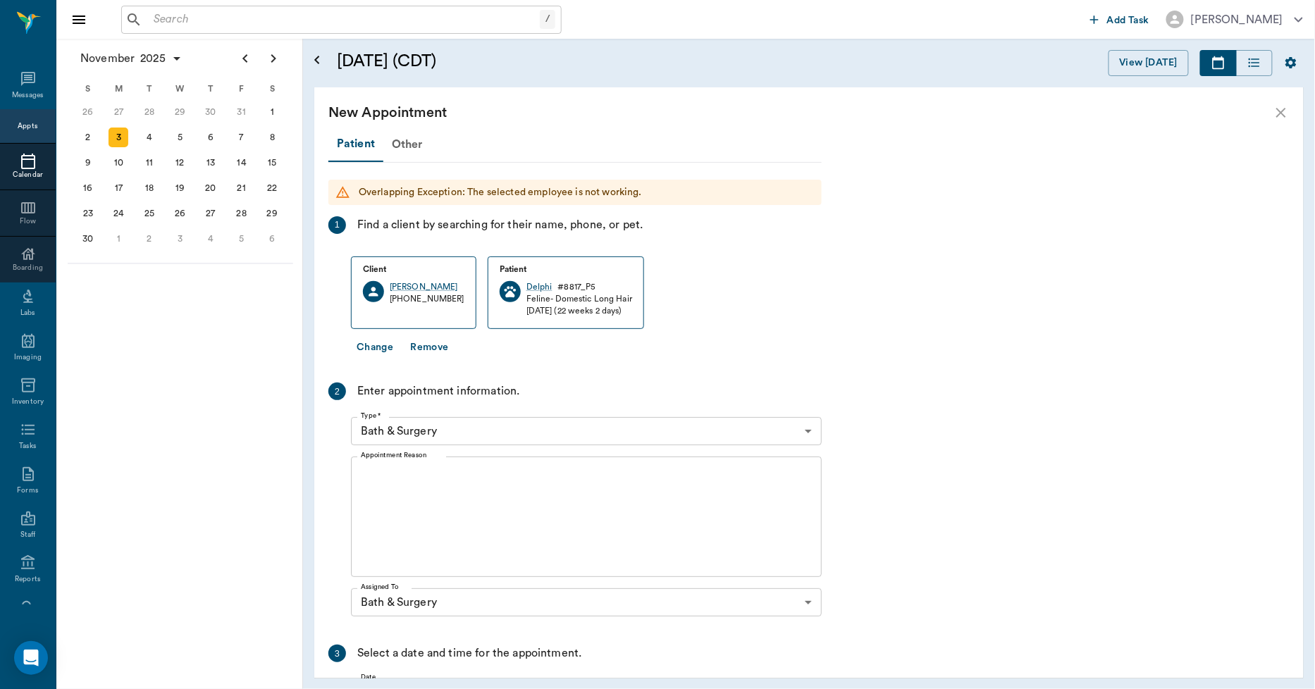
click at [473, 475] on textarea "Appointment Reason" at bounding box center [586, 517] width 451 height 97
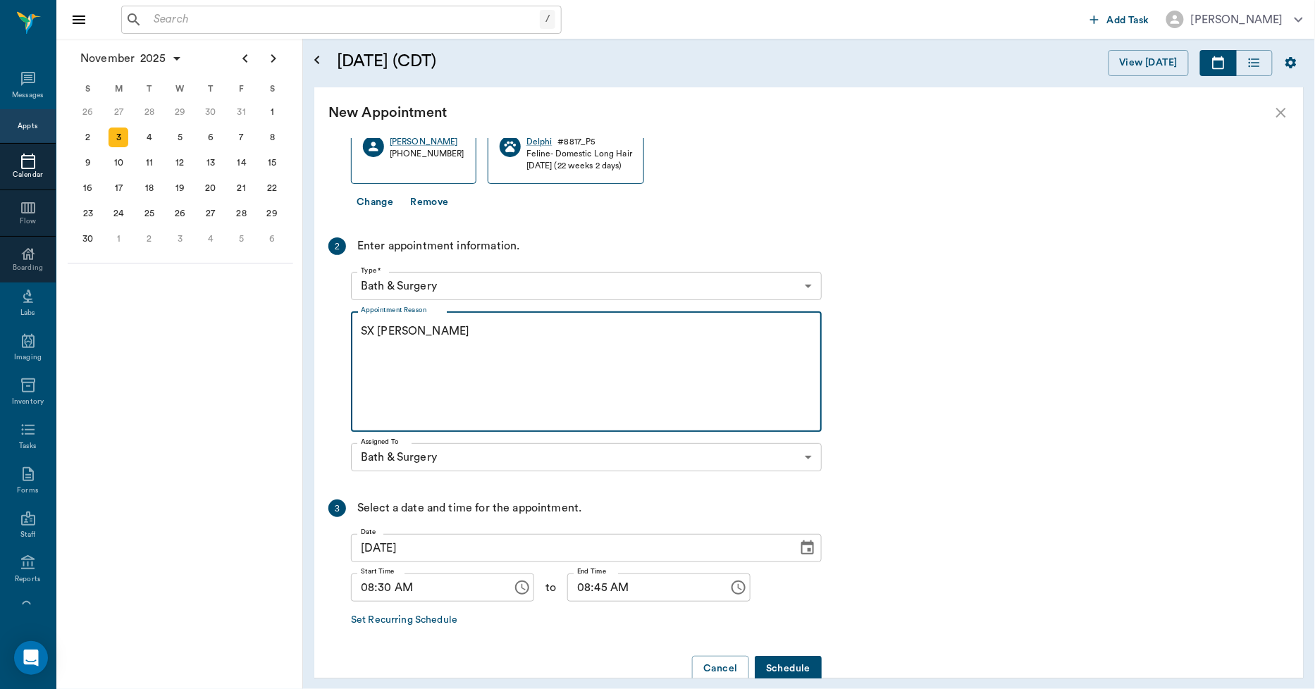
scroll to position [173, 0]
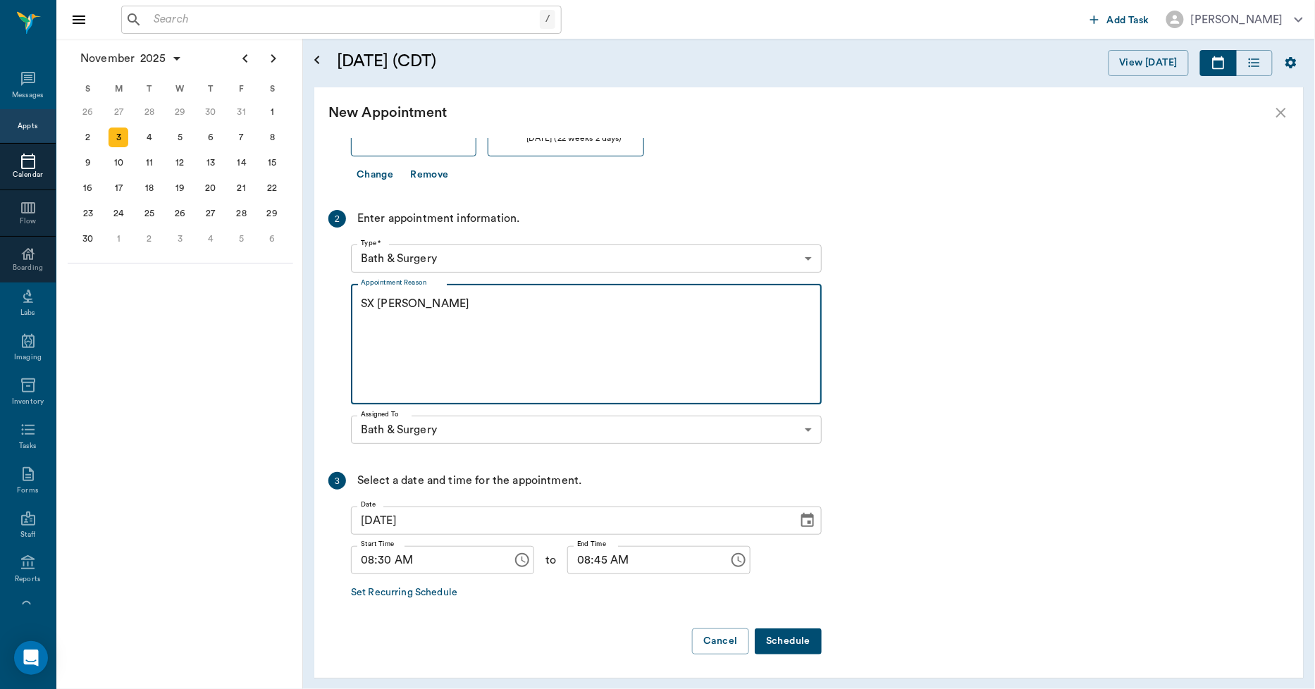
type textarea "SX REMINDER LORY"
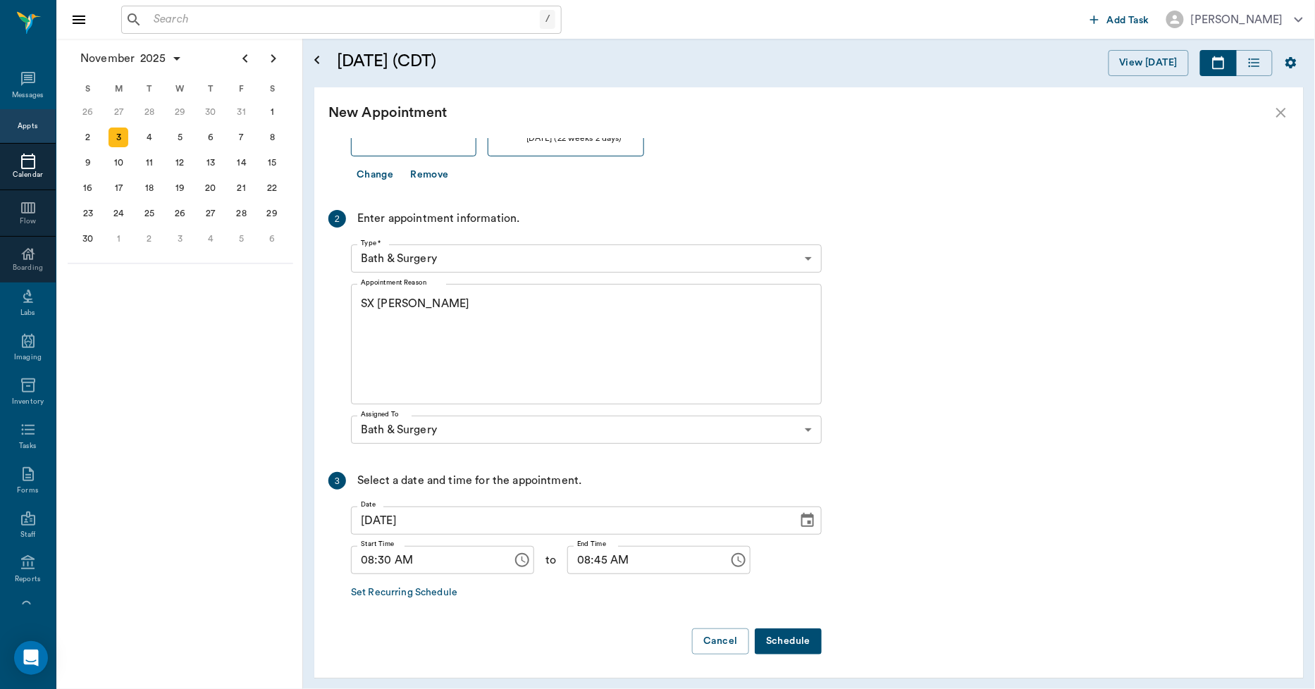
click at [778, 635] on button "Schedule" at bounding box center [788, 642] width 67 height 26
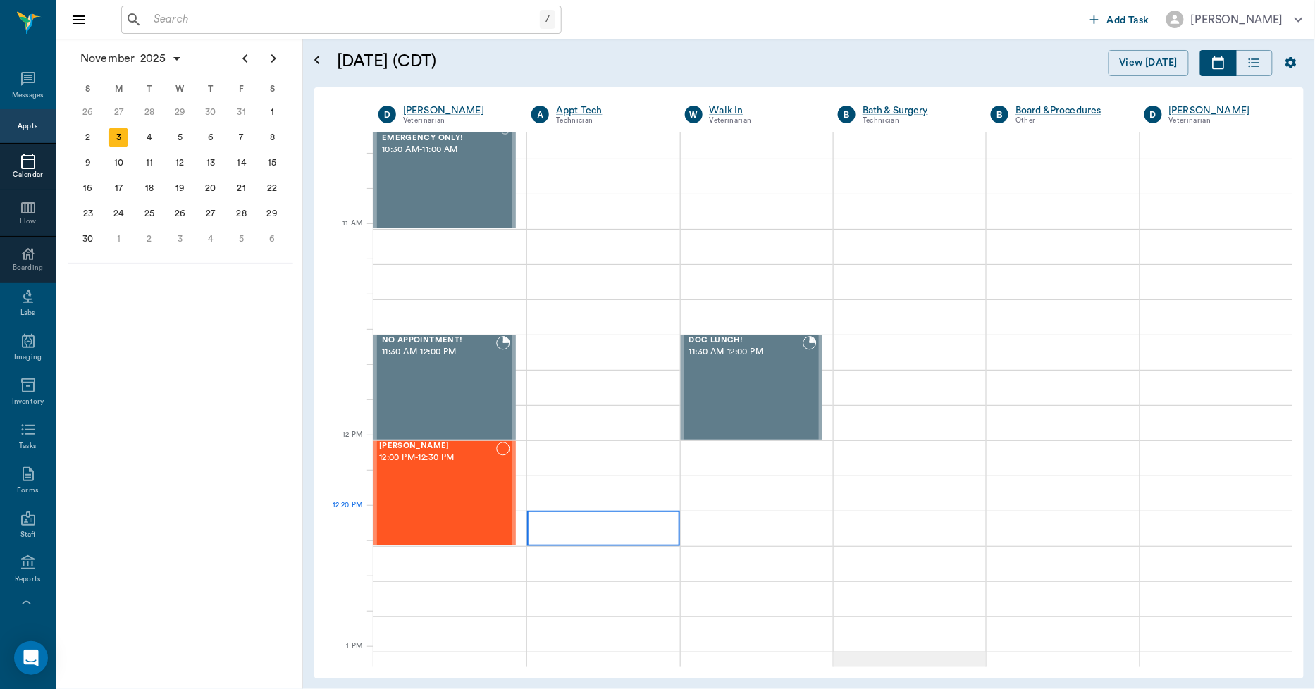
scroll to position [548, 0]
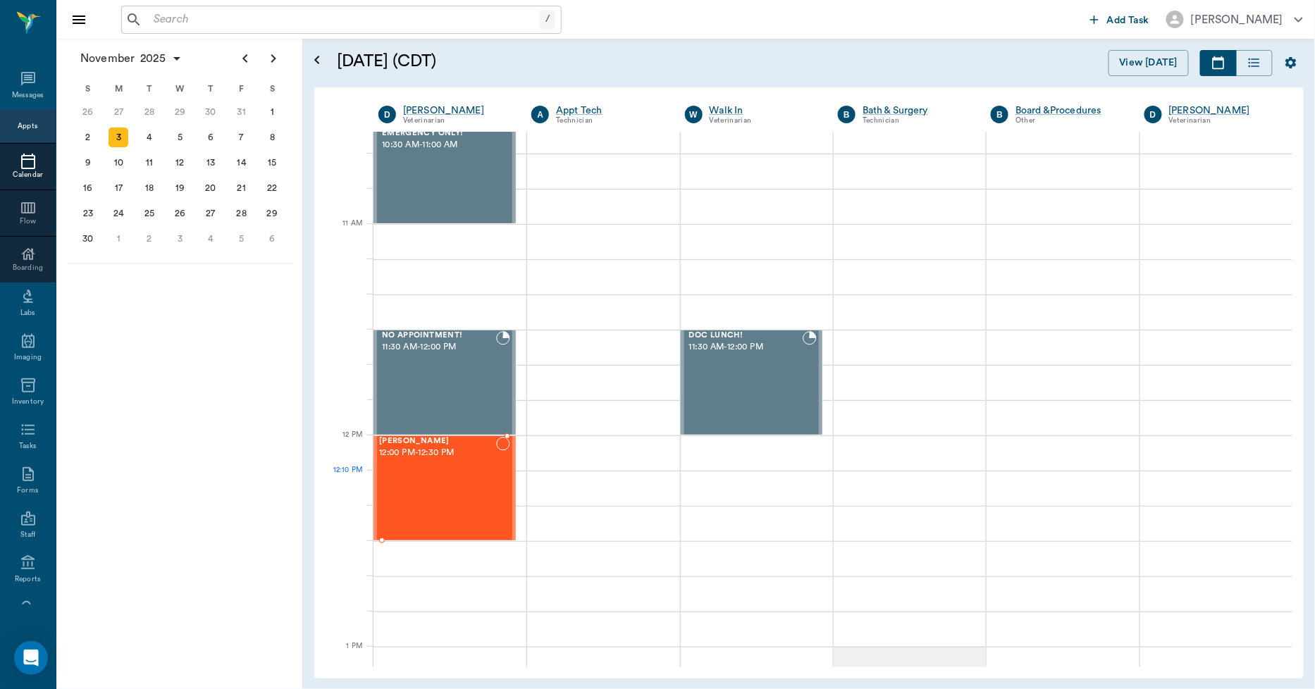
click at [496, 497] on div at bounding box center [503, 488] width 14 height 103
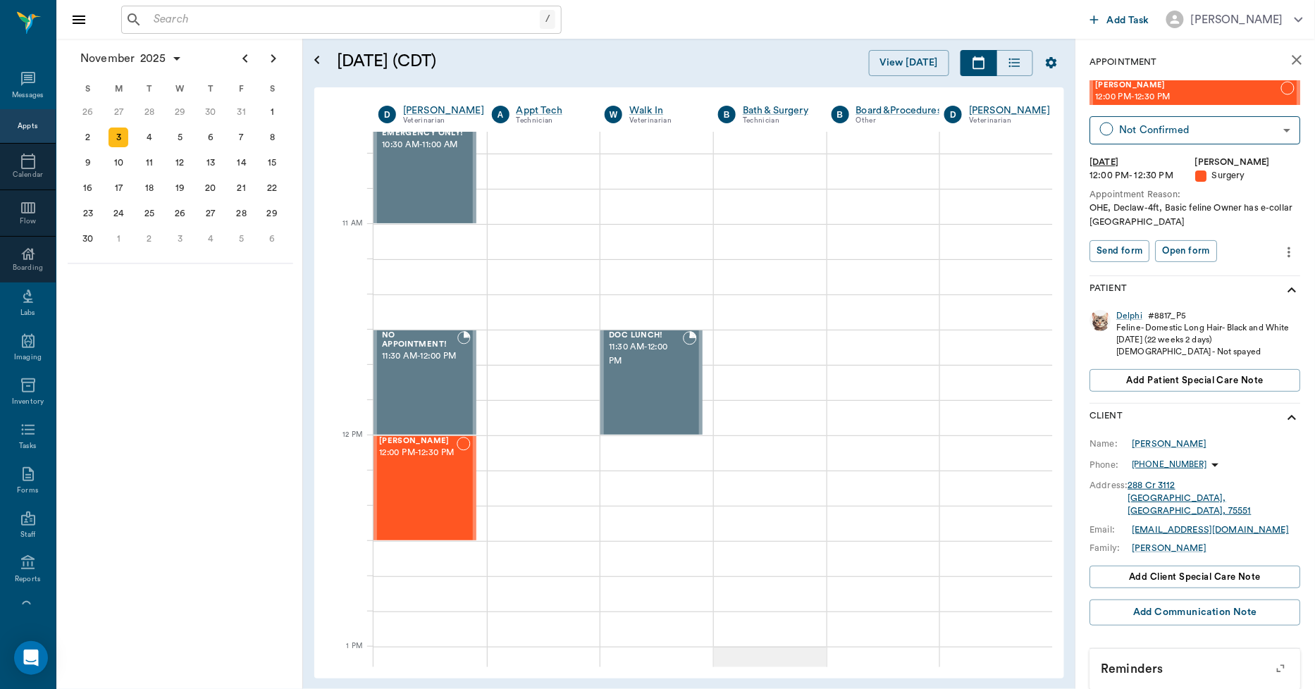
click at [1292, 58] on icon "close" at bounding box center [1297, 60] width 10 height 10
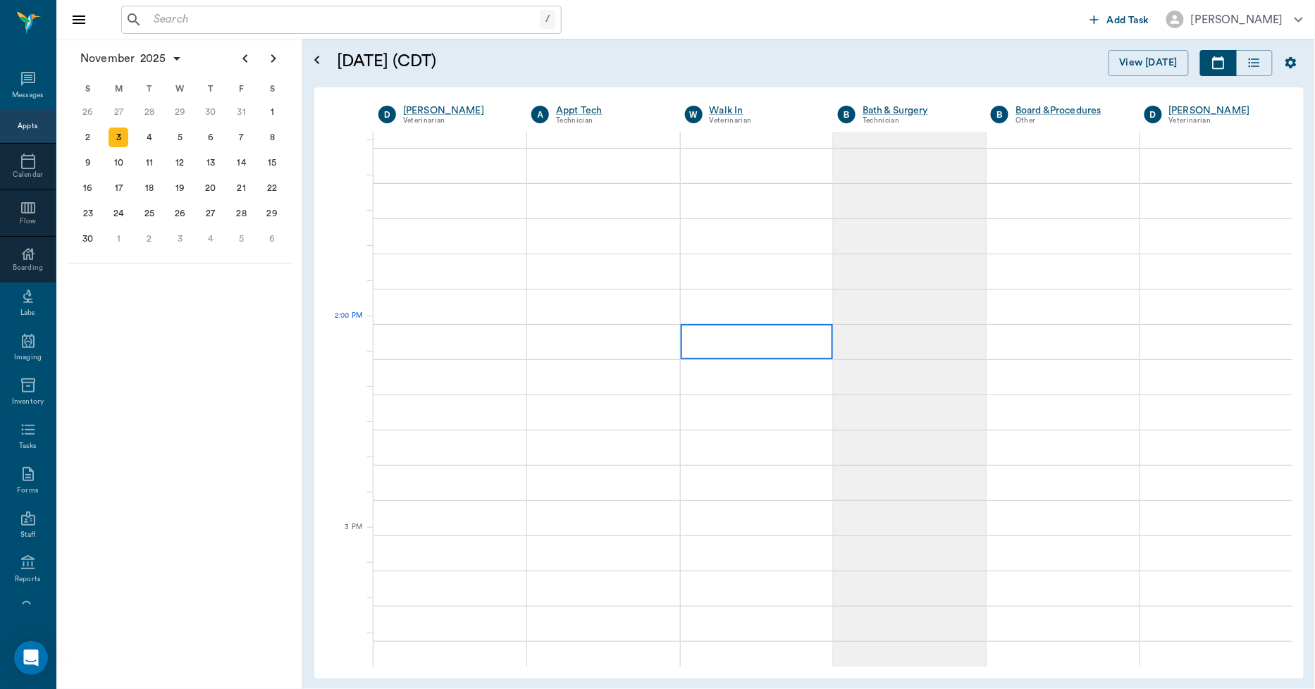
scroll to position [1096, 0]
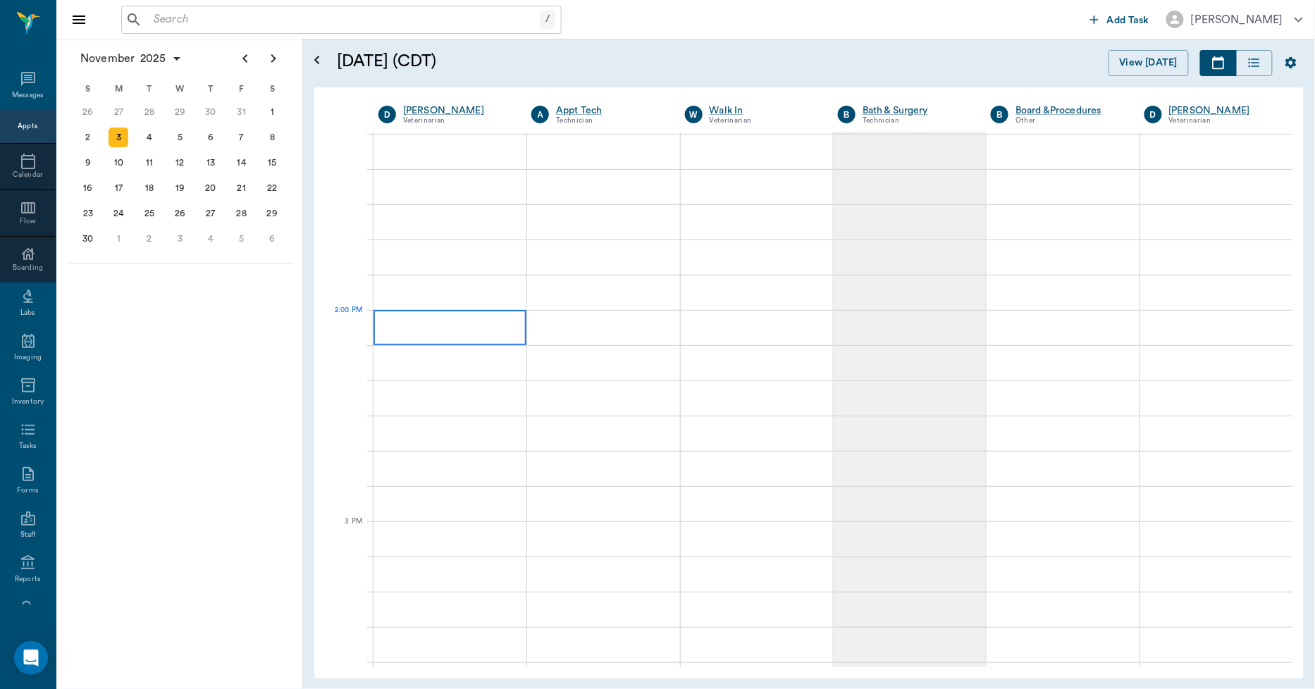
click at [478, 323] on div at bounding box center [450, 327] width 153 height 35
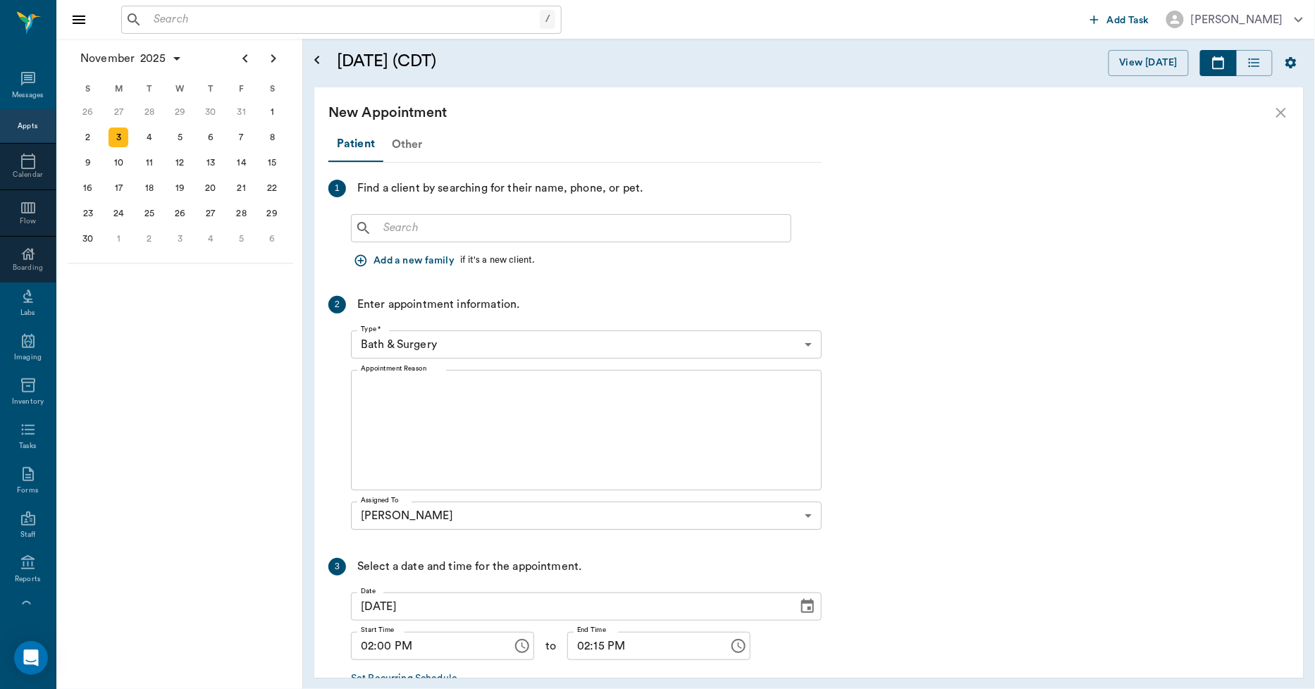
click at [409, 145] on div "Other" at bounding box center [407, 145] width 48 height 34
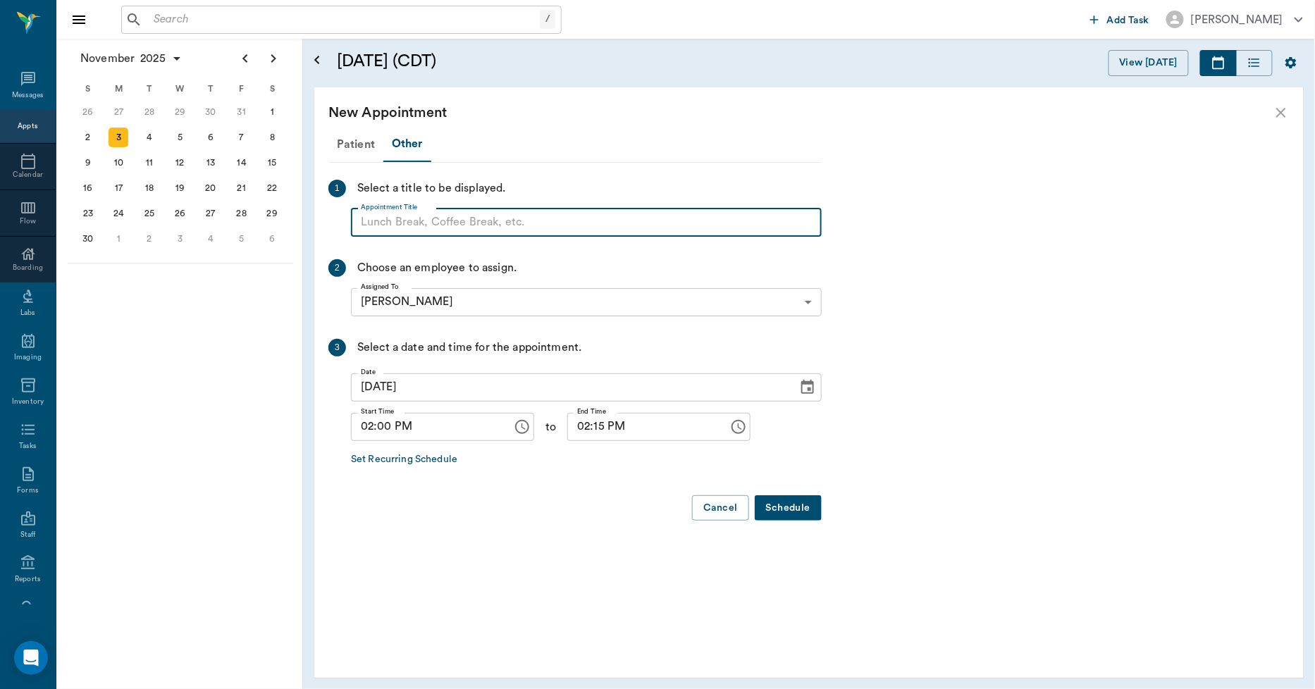
paste input "NO APPOINTMENT! EMERGENCY ONLY!"
drag, startPoint x: 604, startPoint y: 218, endPoint x: 469, endPoint y: 226, distance: 135.5
click at [469, 223] on input "NO APPOINTMENT! EMERGENCY ONLY!" at bounding box center [586, 223] width 471 height 28
type input "NO APPOINTMENT!"
click at [583, 426] on input "02:15 PM" at bounding box center [643, 427] width 152 height 28
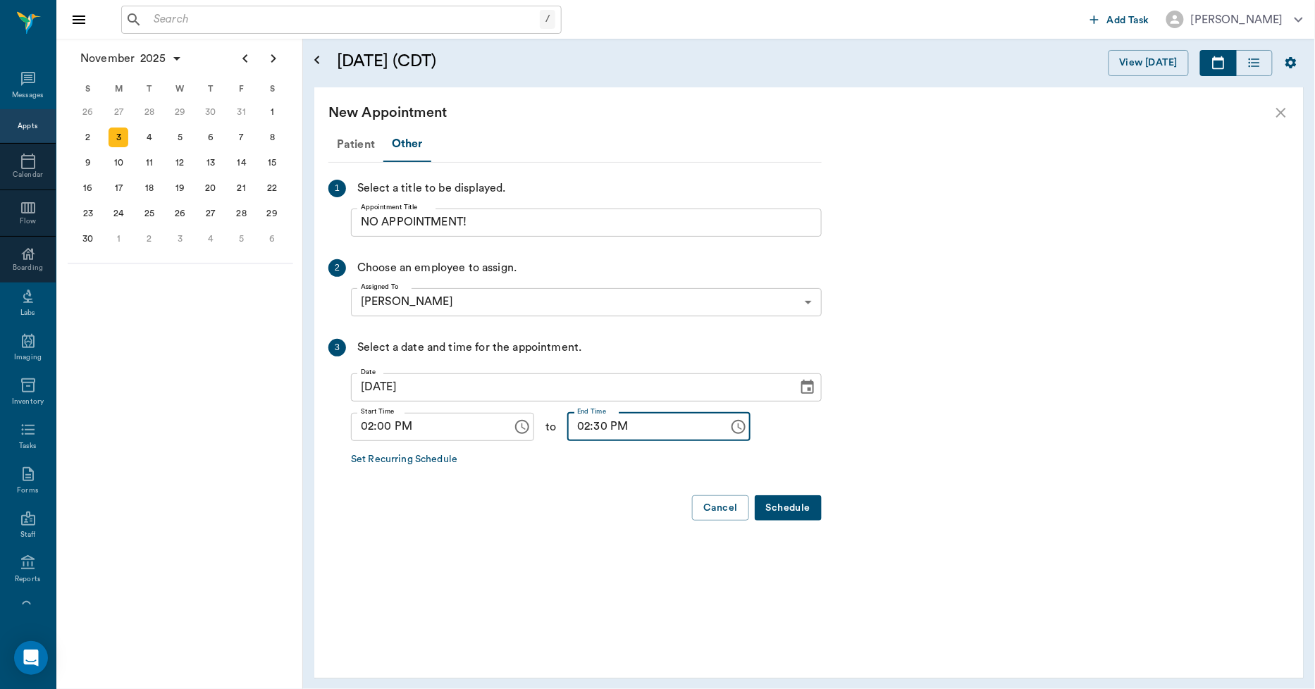
type input "02:30 PM"
click at [782, 507] on button "Schedule" at bounding box center [788, 508] width 67 height 26
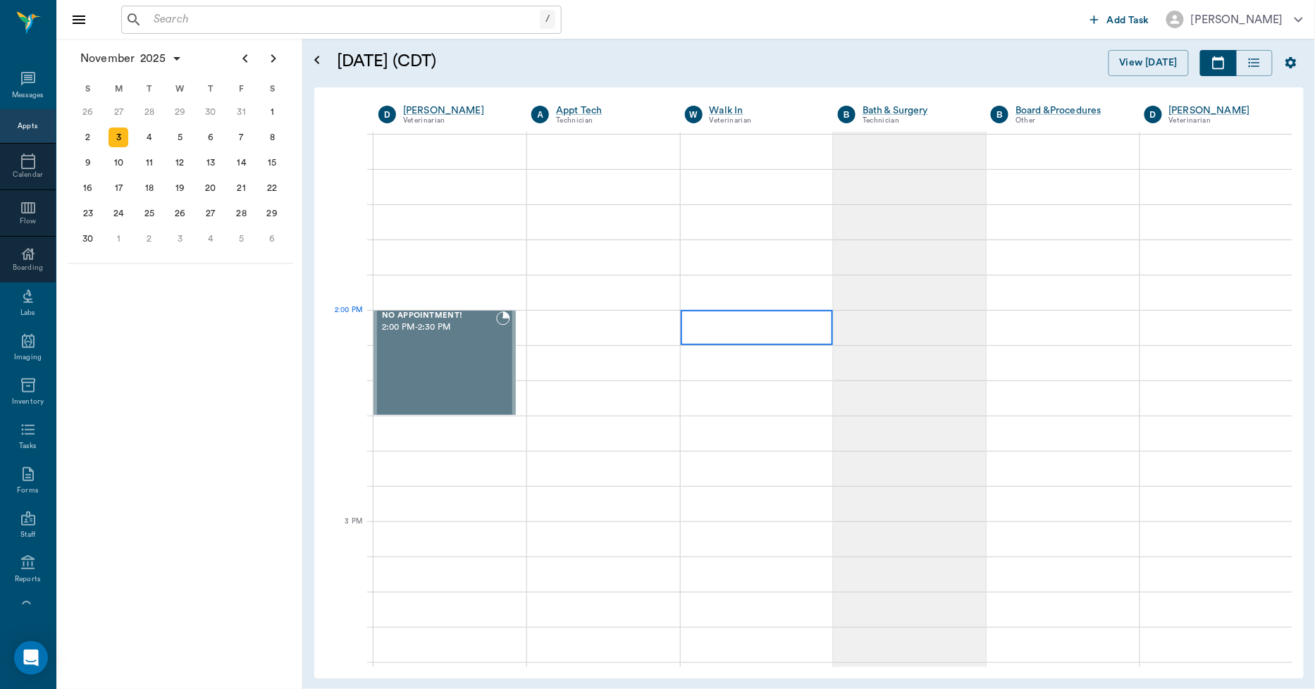
click at [748, 333] on div at bounding box center [757, 327] width 152 height 35
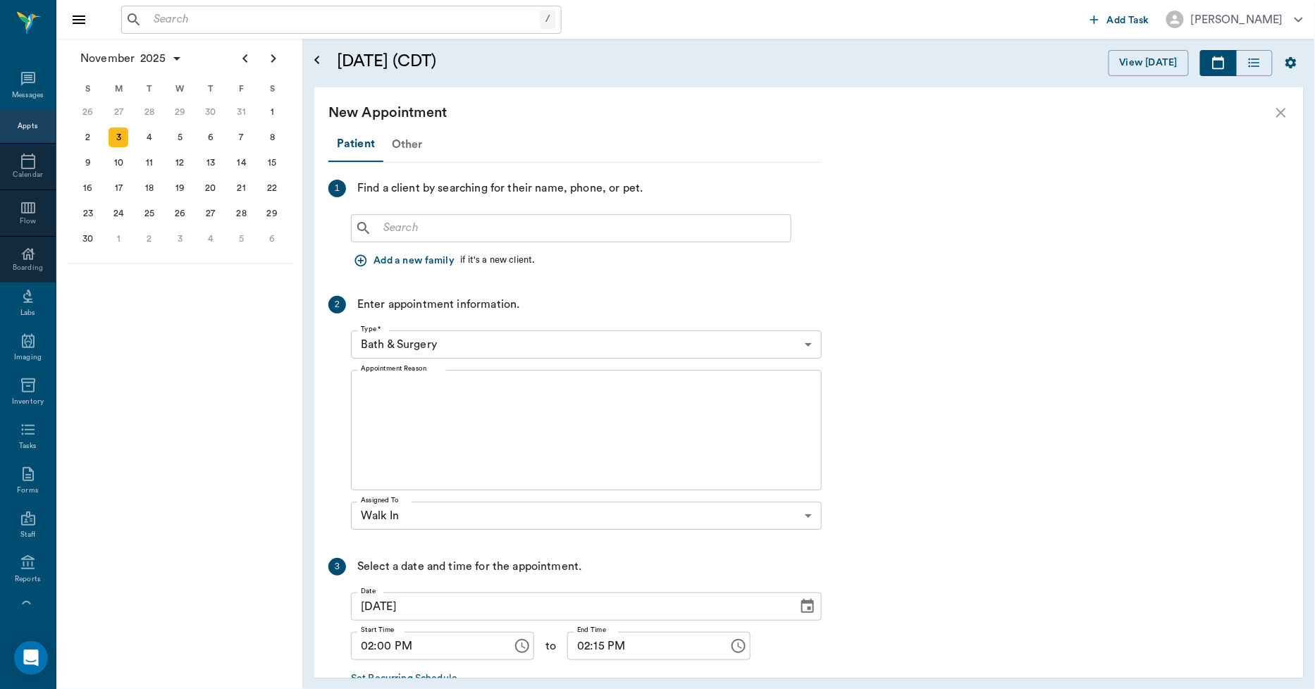
click at [406, 144] on div "Other" at bounding box center [407, 145] width 48 height 34
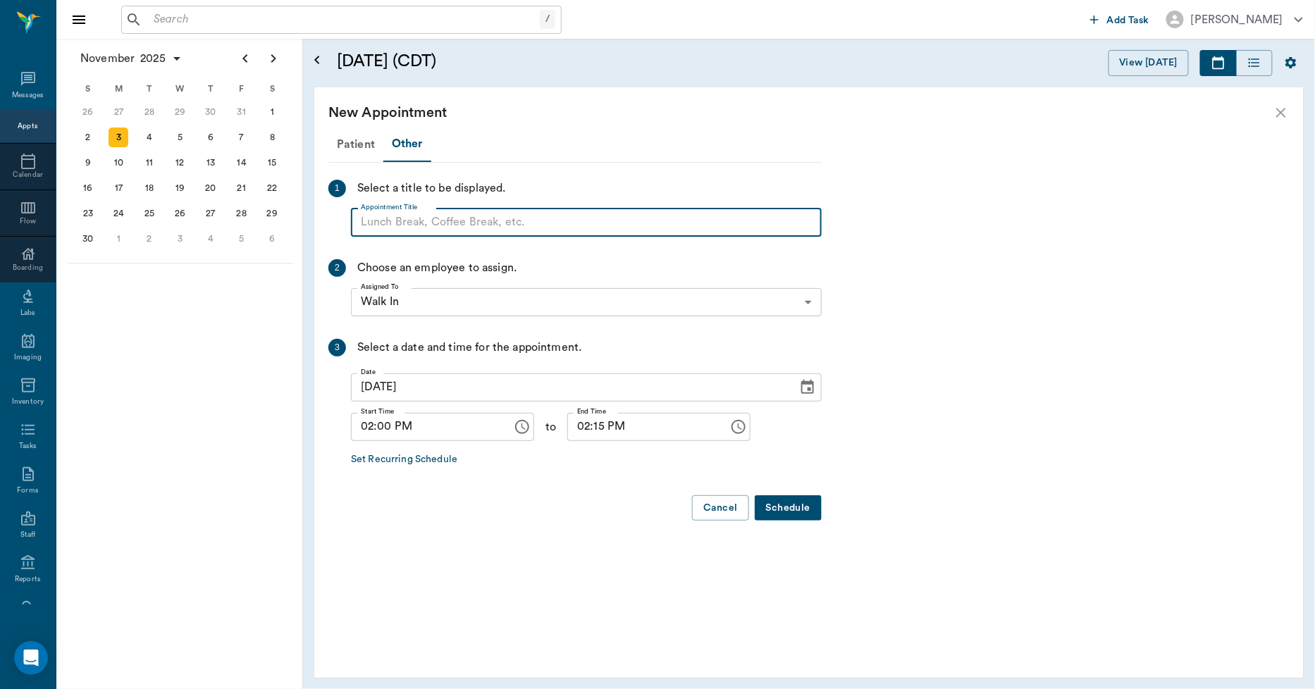
paste input "NO APPOINTMENT! EMERGENCY ONLY!"
drag, startPoint x: 606, startPoint y: 224, endPoint x: 471, endPoint y: 233, distance: 135.6
click at [471, 233] on input "NO APPOINTMENT! EMERGENCY ONLY!" at bounding box center [586, 223] width 471 height 28
type input "NO APPOINTMENT!"
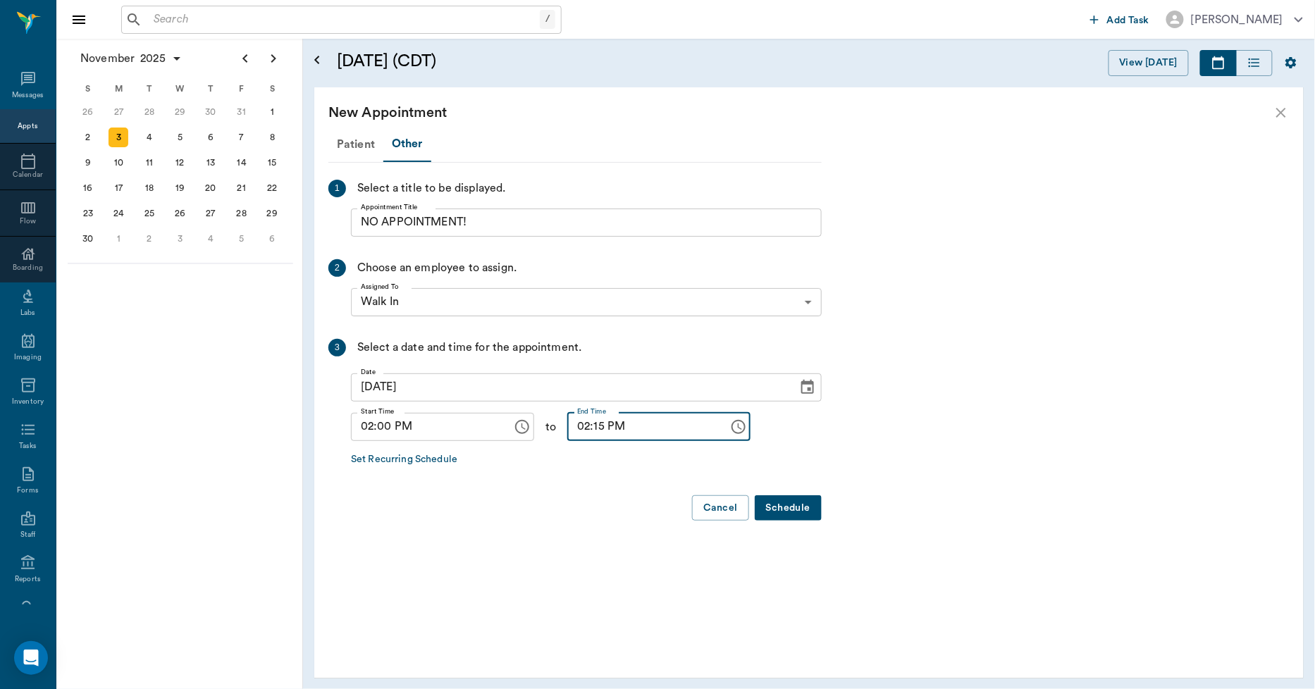
click at [583, 421] on input "02:15 PM" at bounding box center [643, 427] width 152 height 28
type input "02:30 PM"
click at [801, 508] on button "Schedule" at bounding box center [788, 508] width 67 height 26
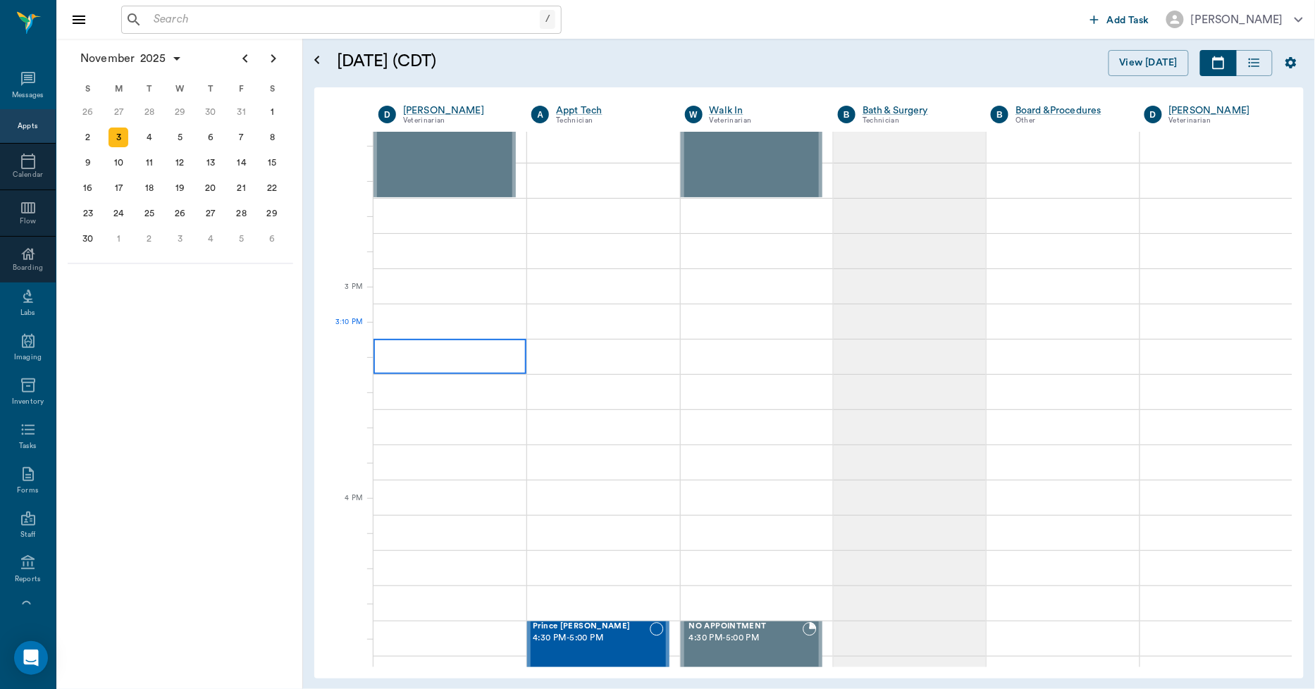
scroll to position [1331, 0]
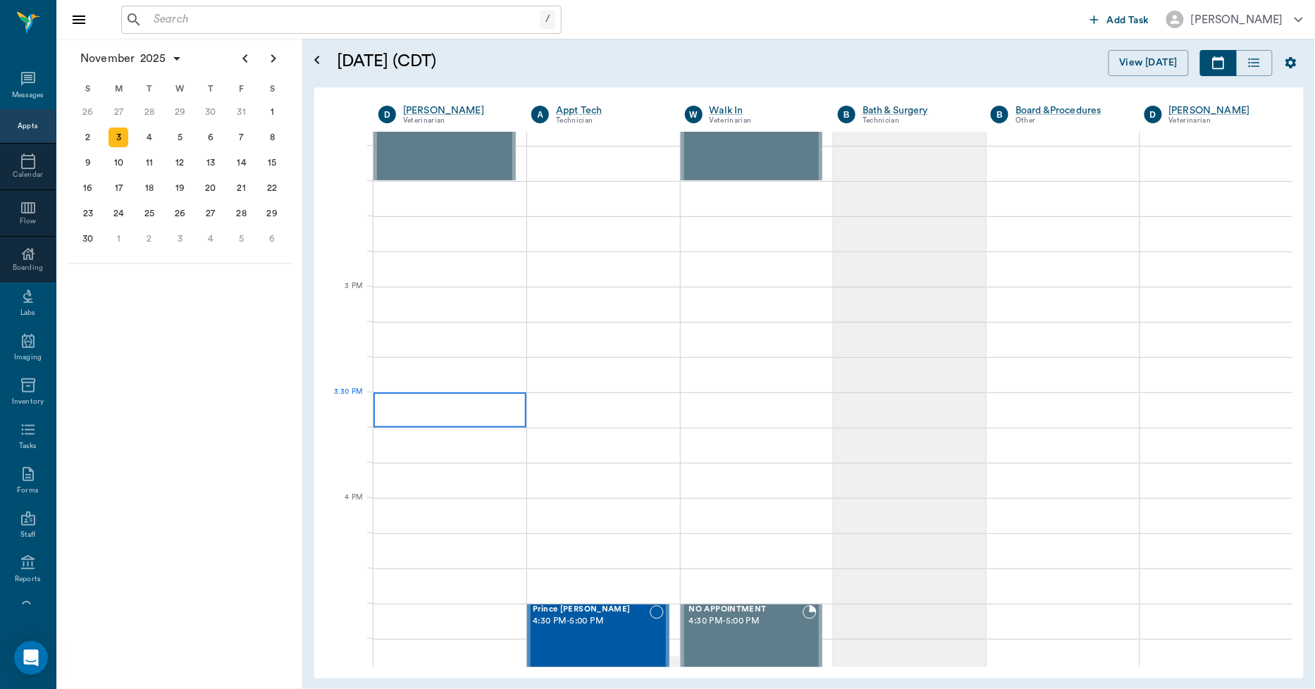
click at [483, 416] on div at bounding box center [450, 410] width 153 height 35
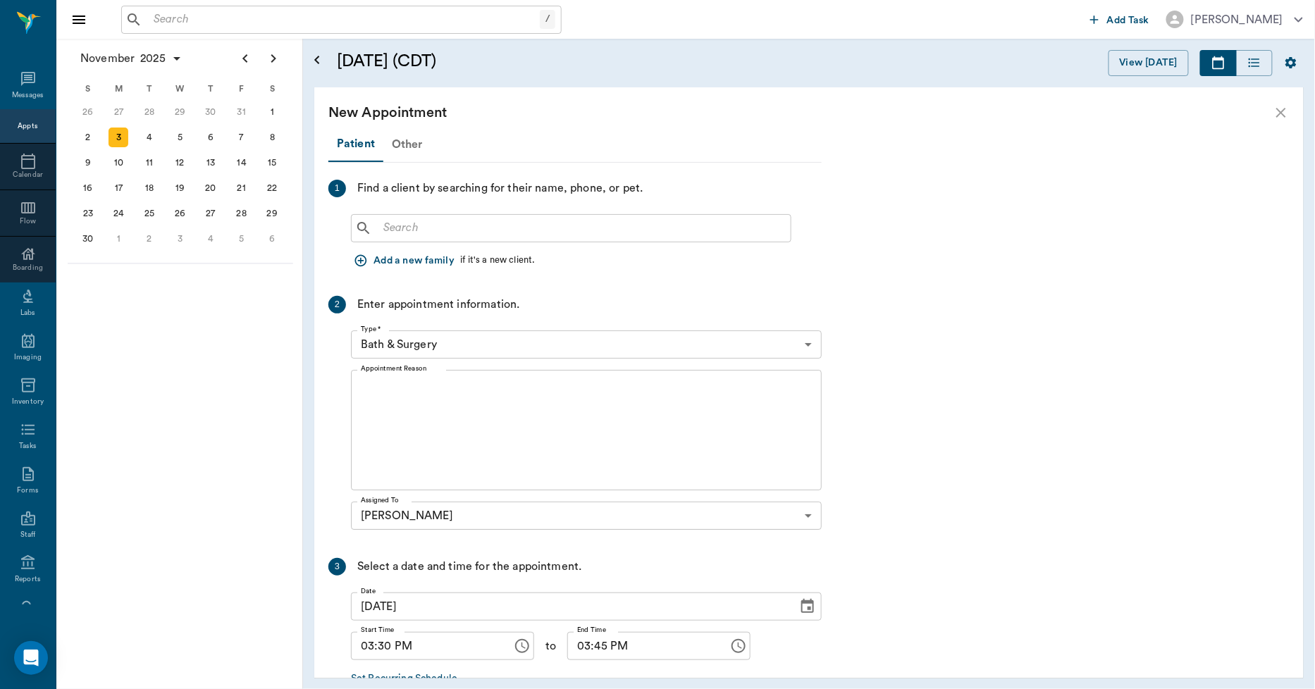
click at [402, 146] on div "Other" at bounding box center [407, 145] width 48 height 34
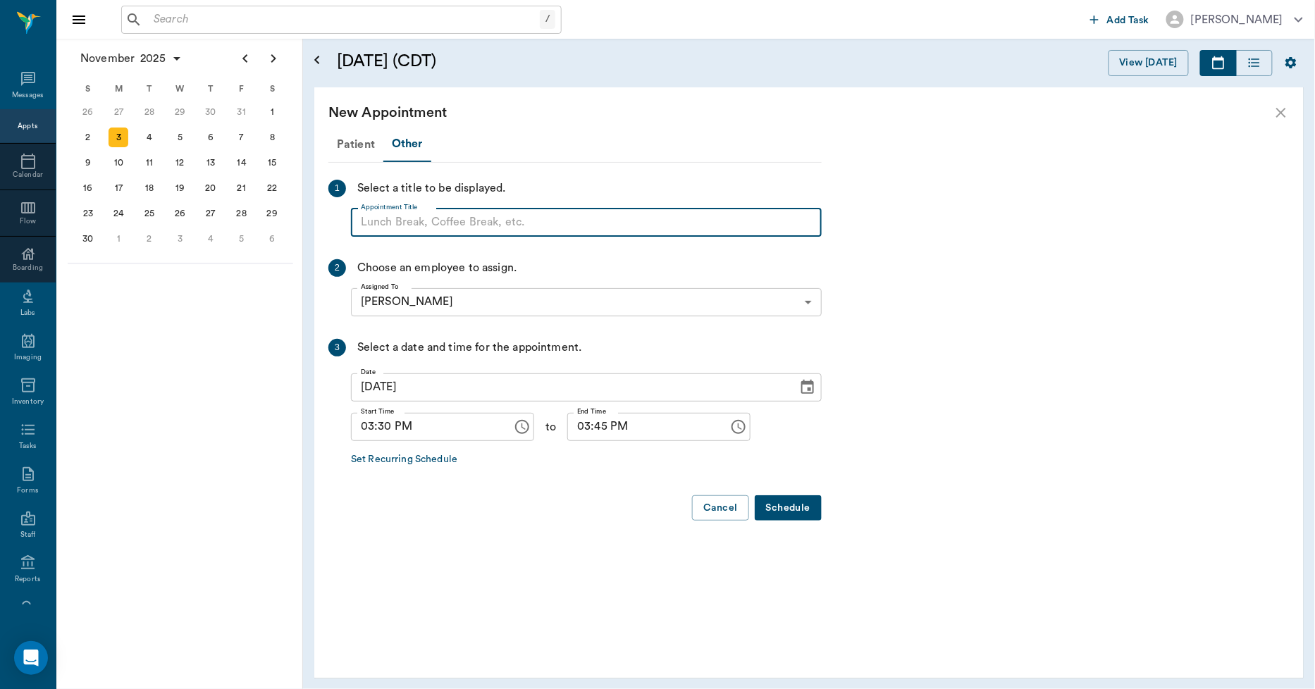
paste input "NO APPOINTMENT! EMERGENCY ONLY!"
type input "NO APPOINTMENT! EMERGENCY ONLY!"
click at [572, 432] on input "03:45 PM" at bounding box center [643, 427] width 152 height 28
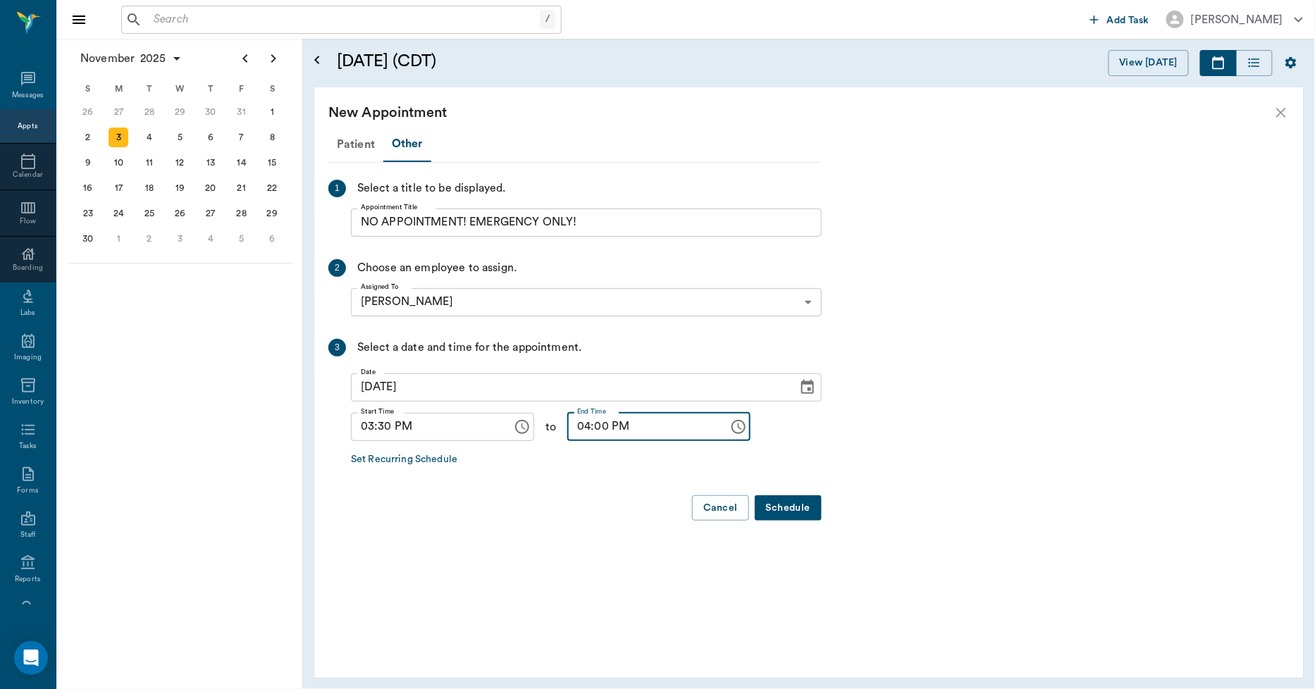
type input "04:00 PM"
click at [794, 506] on button "Schedule" at bounding box center [788, 508] width 67 height 26
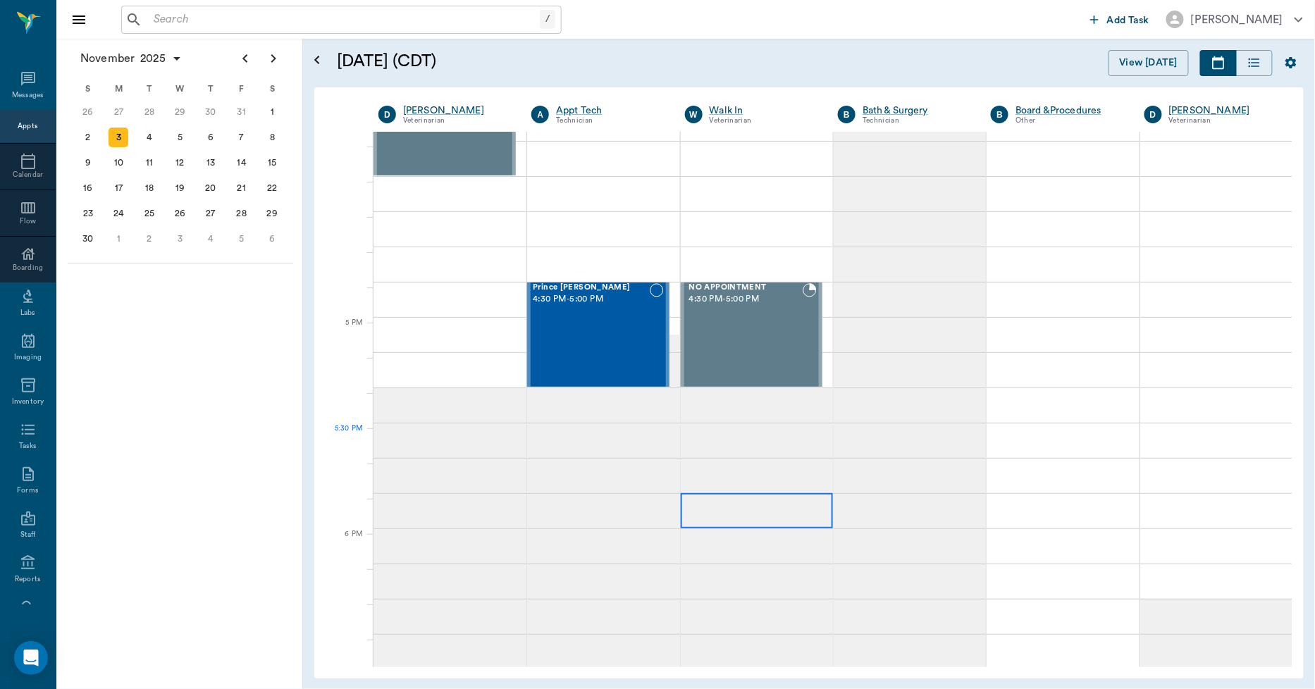
scroll to position [1722, 0]
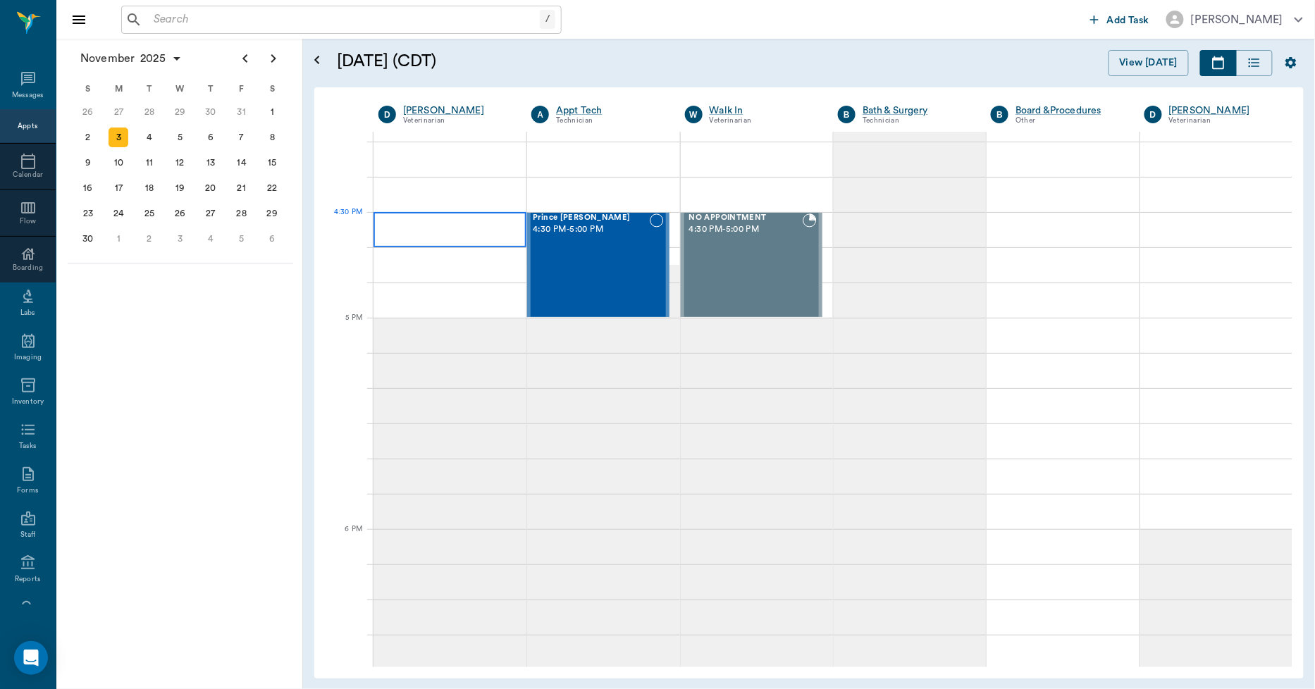
click at [427, 236] on div at bounding box center [450, 229] width 153 height 35
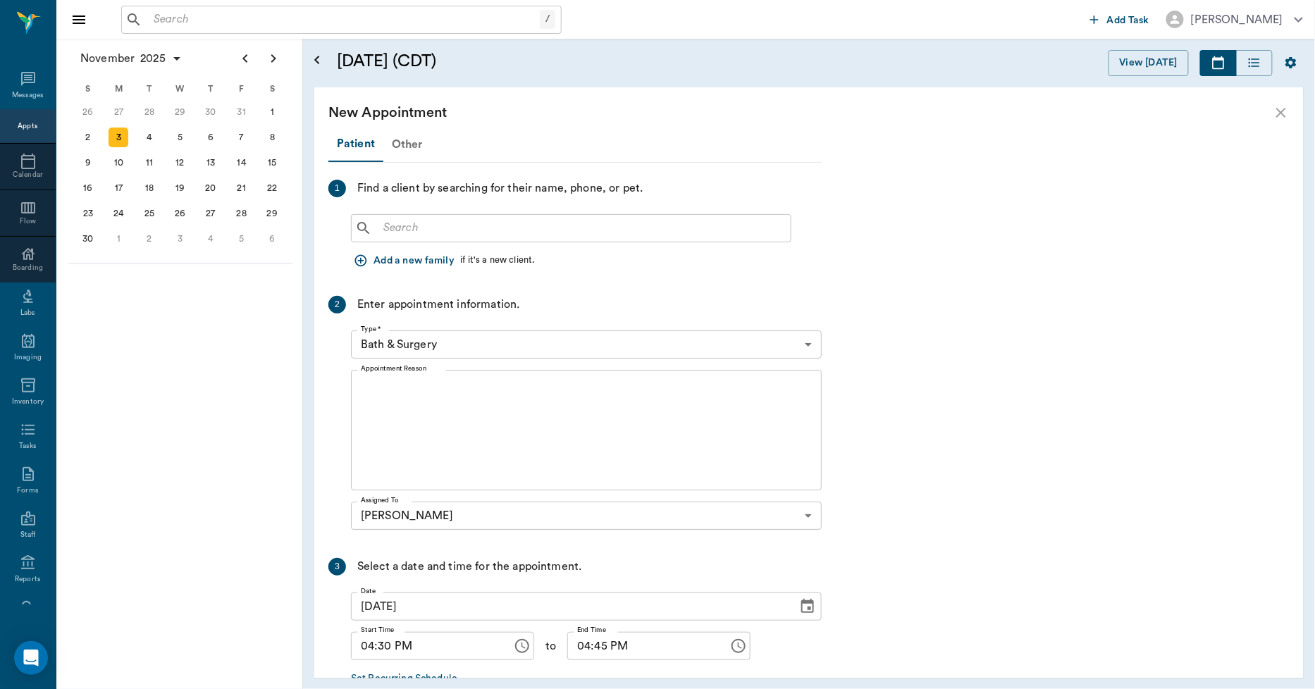
click at [396, 144] on div "Other" at bounding box center [407, 145] width 48 height 34
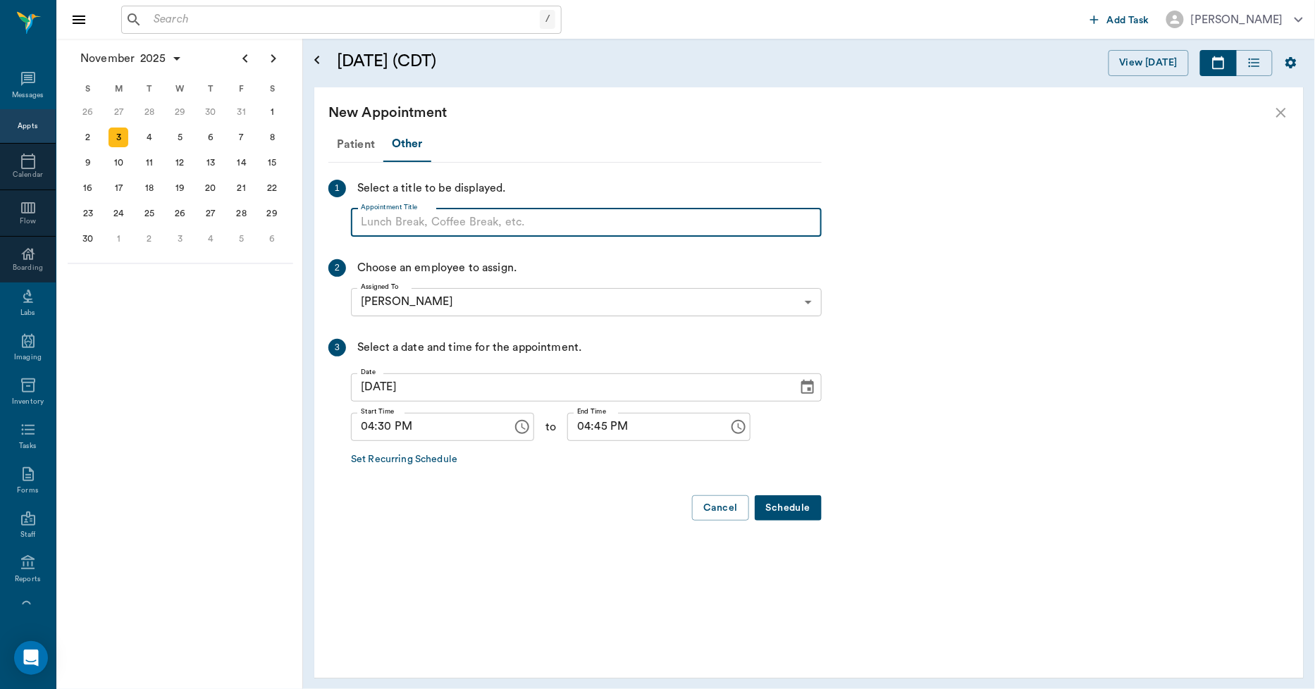
click at [395, 228] on input "Appointment Title" at bounding box center [586, 223] width 471 height 28
paste input "NO APPOINTMENT! EMERGENCY ONLY!"
drag, startPoint x: 586, startPoint y: 220, endPoint x: 469, endPoint y: 237, distance: 117.6
click at [469, 237] on div "Patient Other 1 Select a title to be displayed. Appointment Title NO APPOINTMEN…" at bounding box center [574, 330] width 493 height 406
type input "NO APPOINTMENT!"
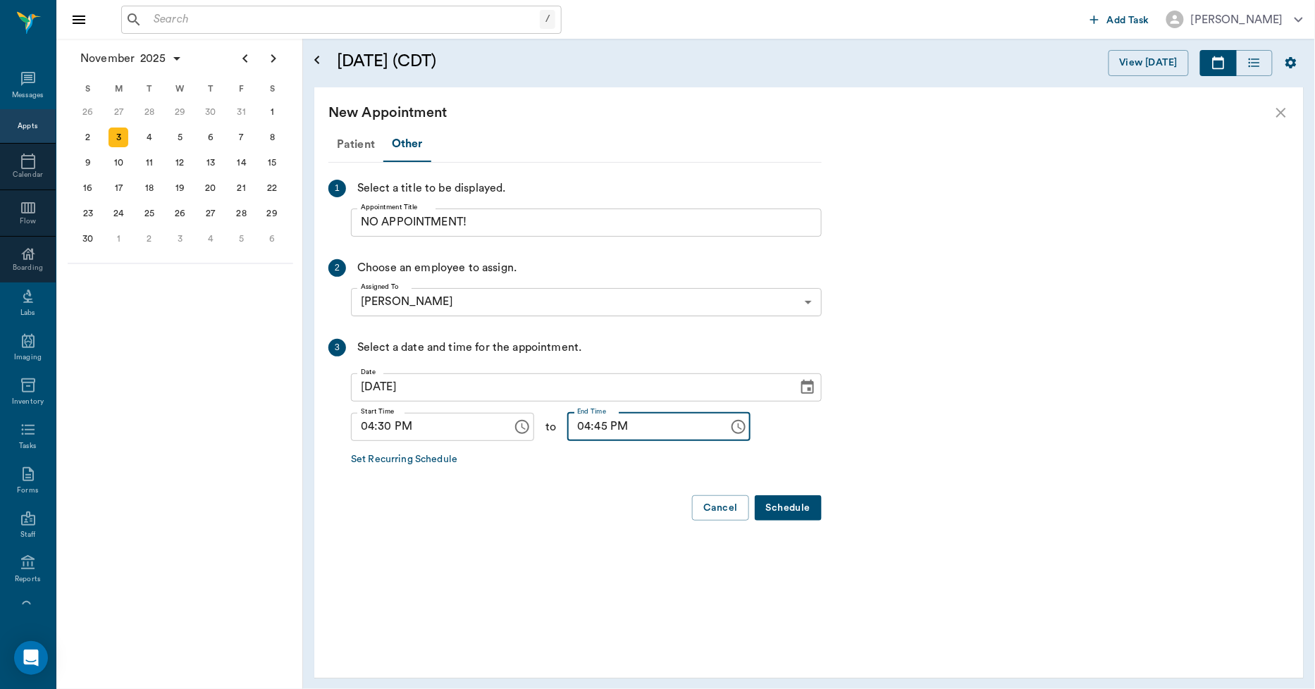
click at [572, 432] on input "04:45 PM" at bounding box center [643, 427] width 152 height 28
type input "05:00 PM"
click at [784, 505] on button "Schedule" at bounding box center [788, 508] width 67 height 26
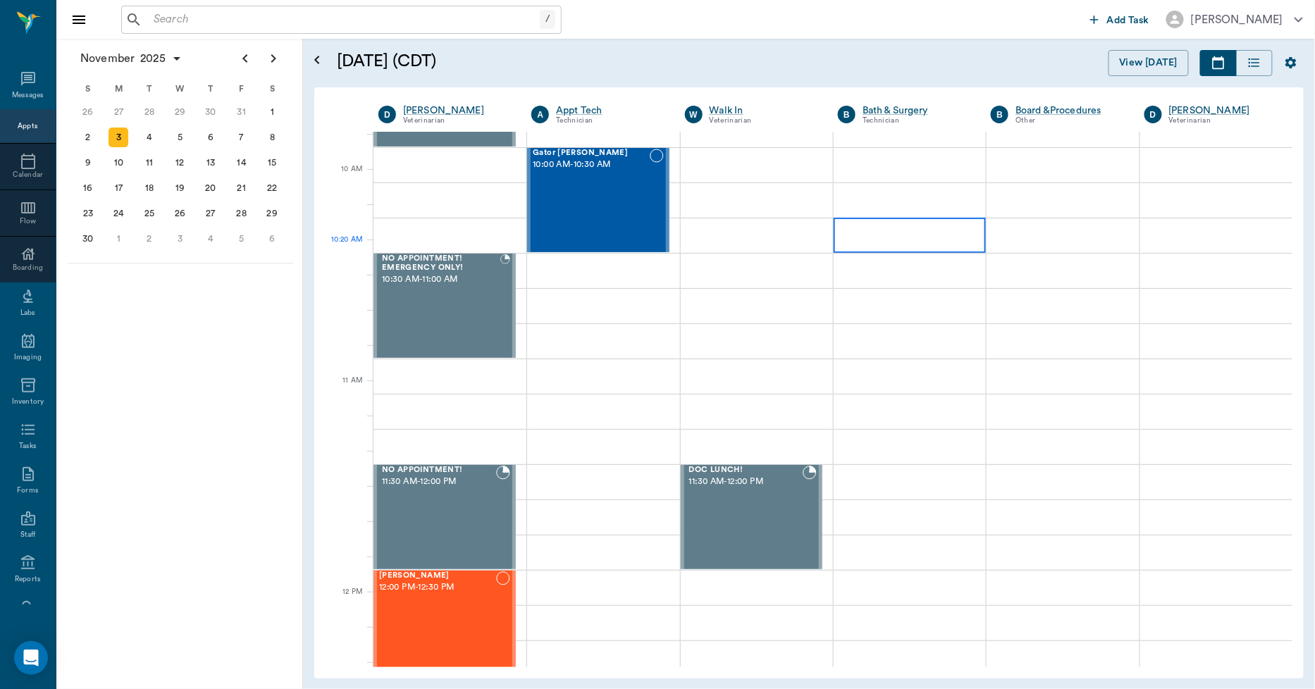
scroll to position [391, 0]
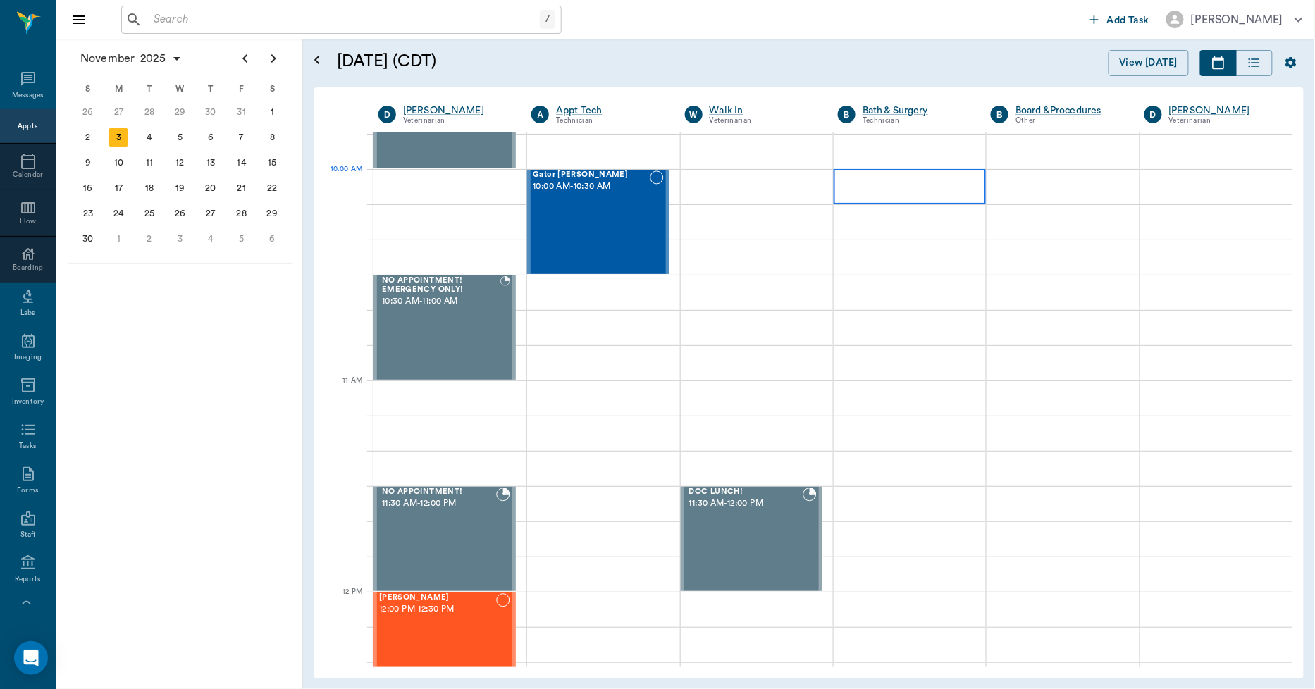
click at [857, 191] on div at bounding box center [910, 186] width 152 height 35
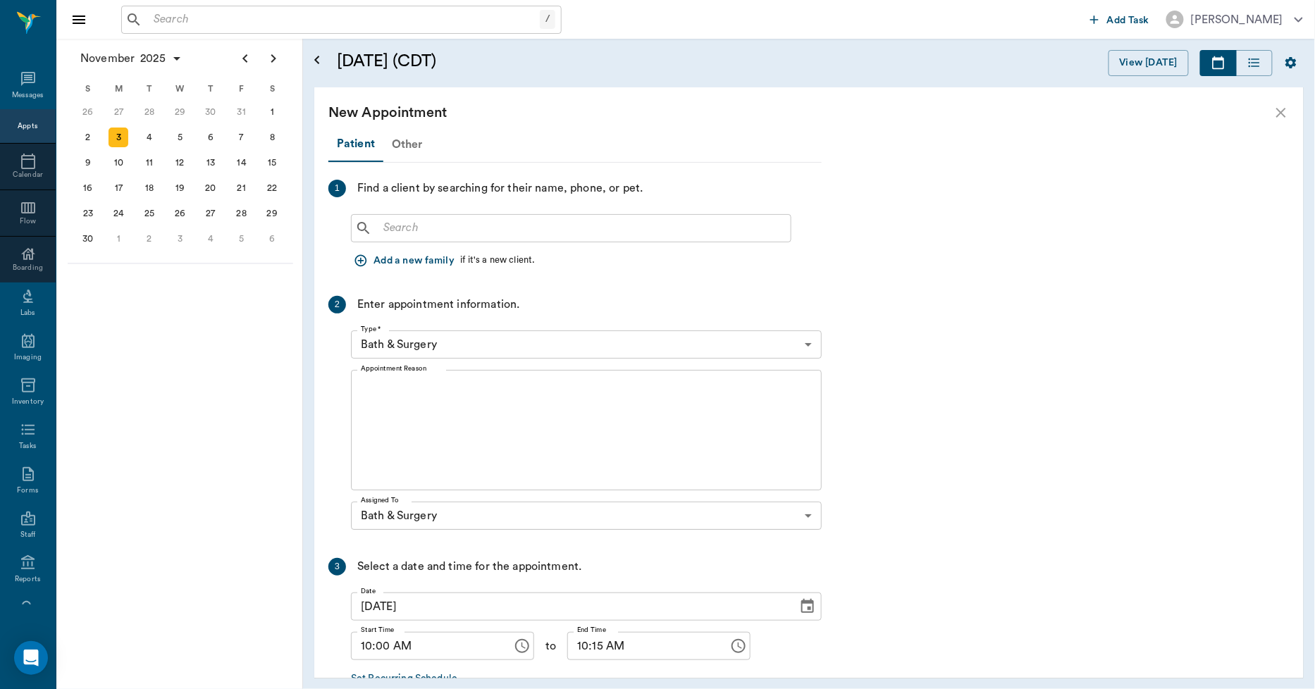
click at [406, 143] on div "Other" at bounding box center [407, 145] width 48 height 34
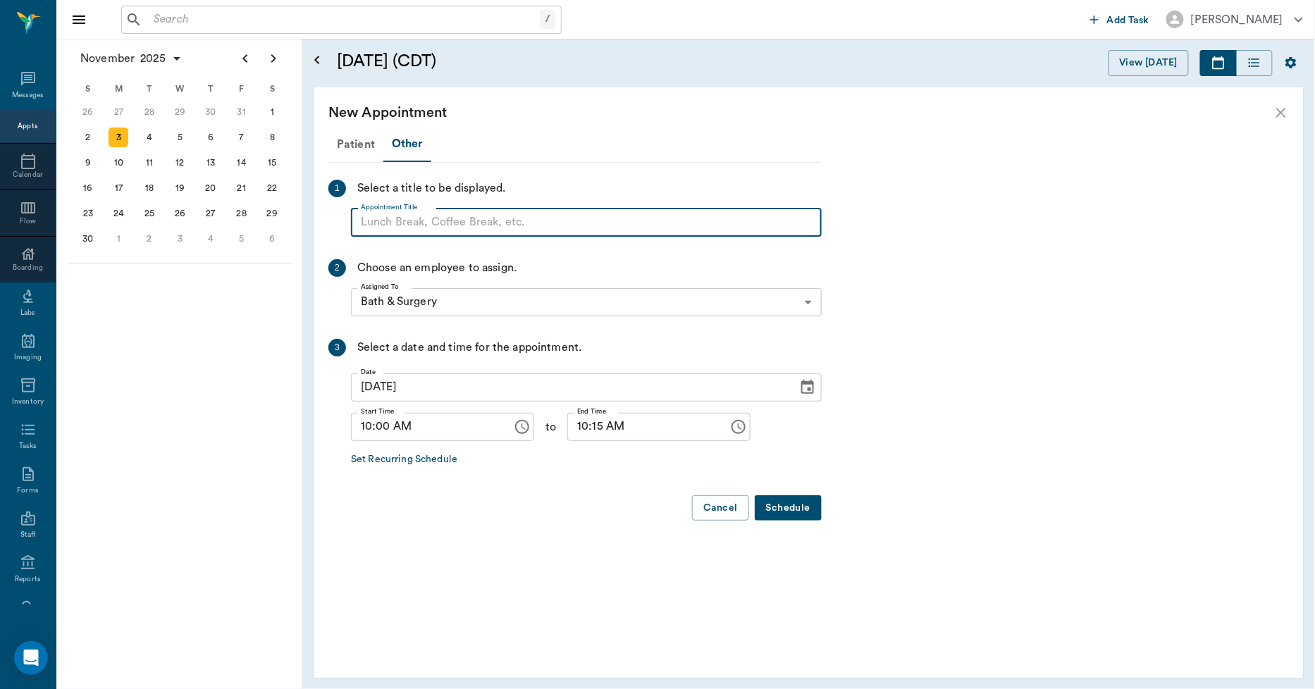
click at [393, 221] on input "Appointment Title" at bounding box center [586, 223] width 471 height 28
type input "BLOCK"
click at [568, 421] on input "10:15 AM" at bounding box center [643, 427] width 152 height 28
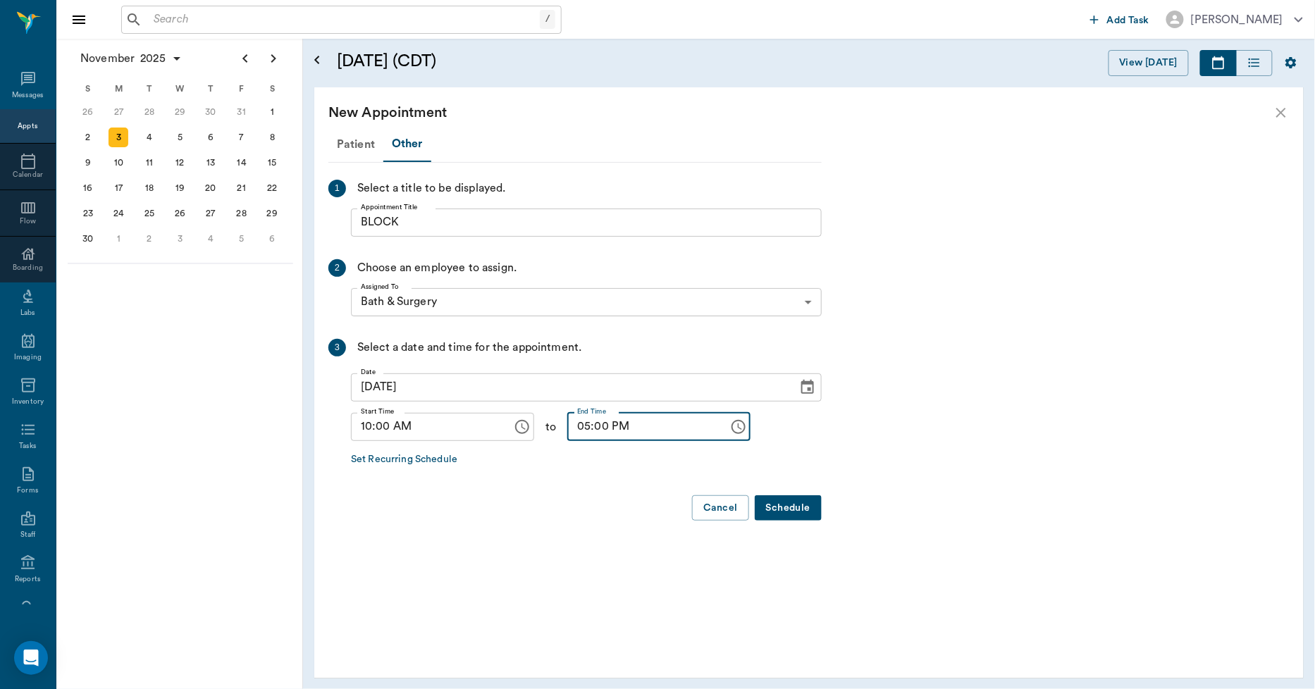
type input "05:00 PM"
click at [772, 500] on button "Schedule" at bounding box center [788, 508] width 67 height 26
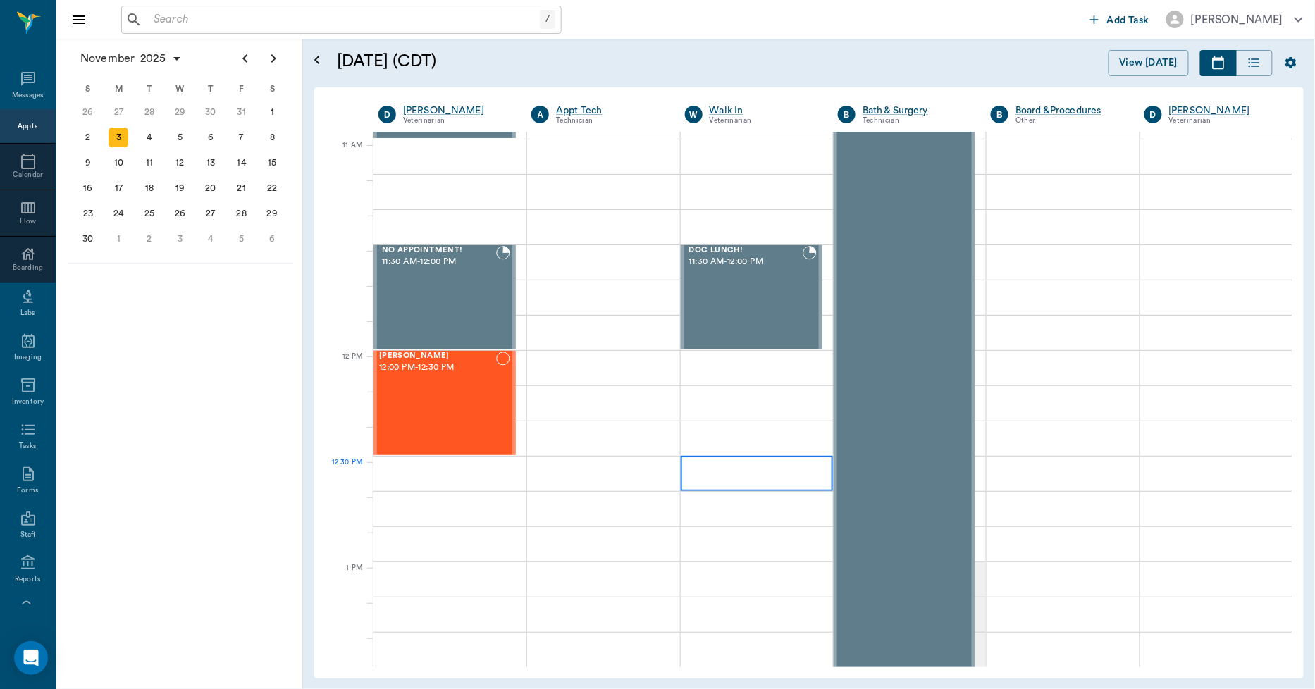
scroll to position [626, 0]
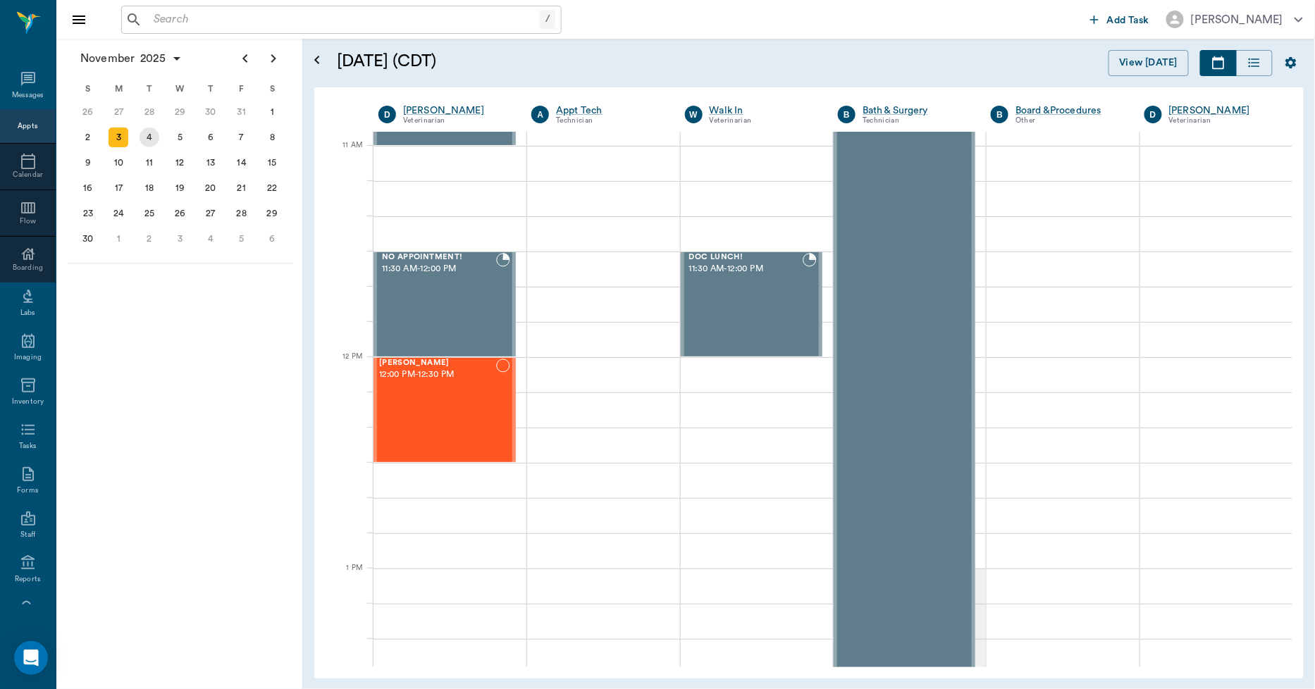
click at [147, 134] on div "4" at bounding box center [150, 138] width 20 height 20
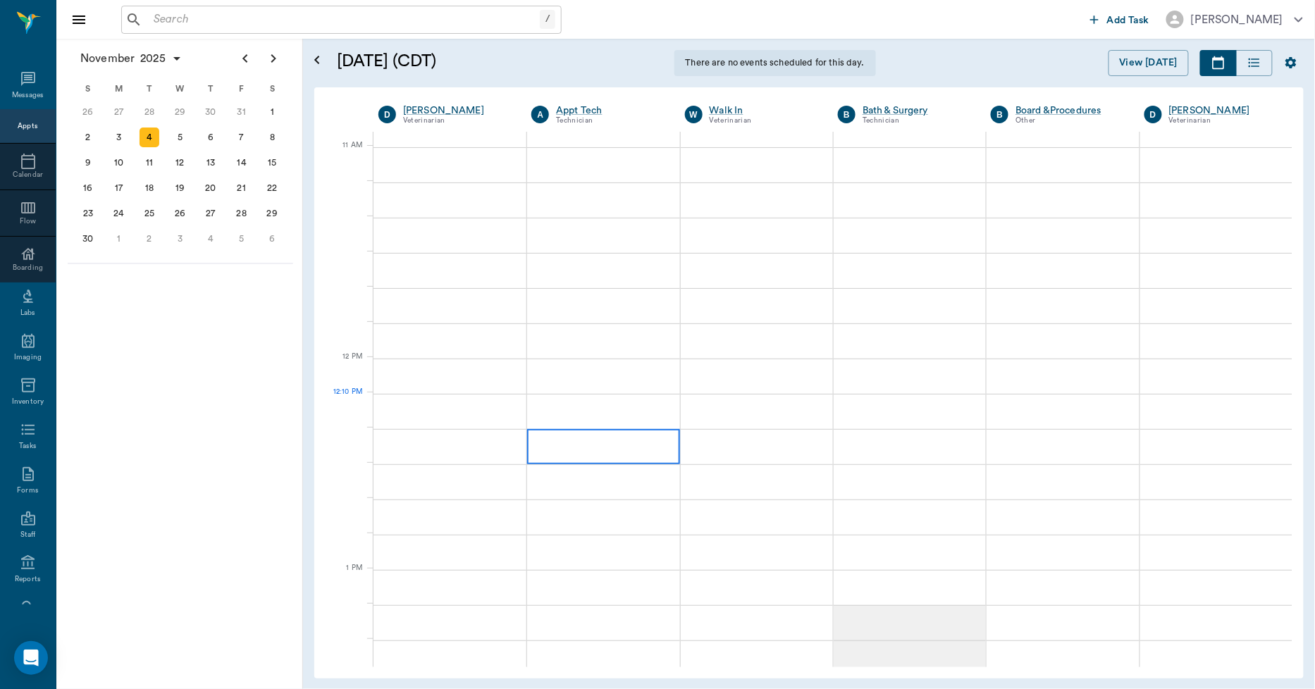
scroll to position [626, 0]
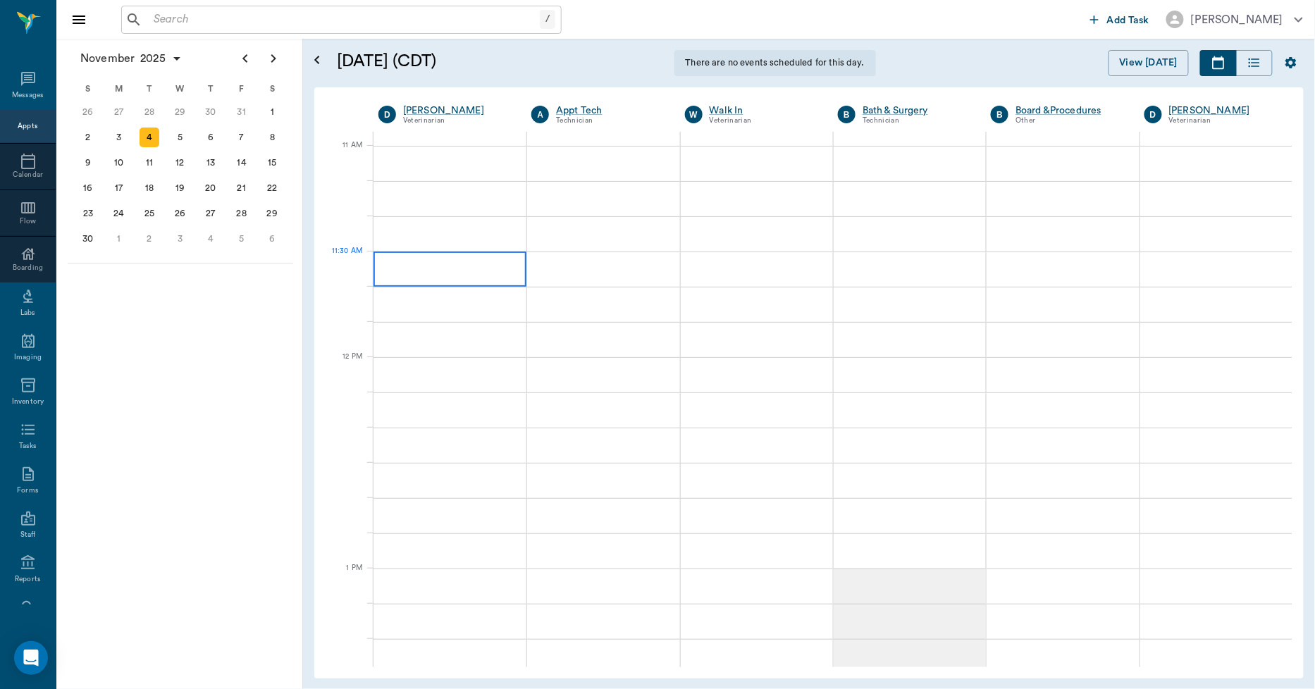
click at [447, 265] on div at bounding box center [450, 269] width 153 height 35
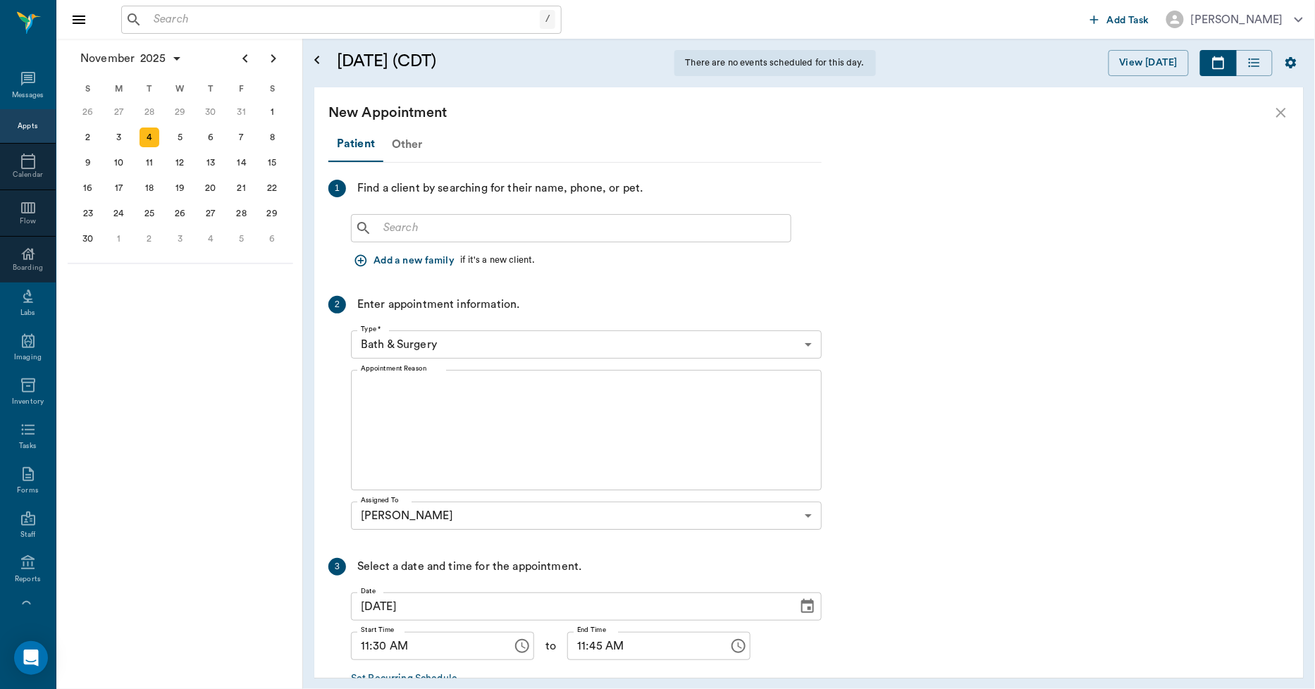
click at [402, 140] on div "Other" at bounding box center [407, 145] width 48 height 34
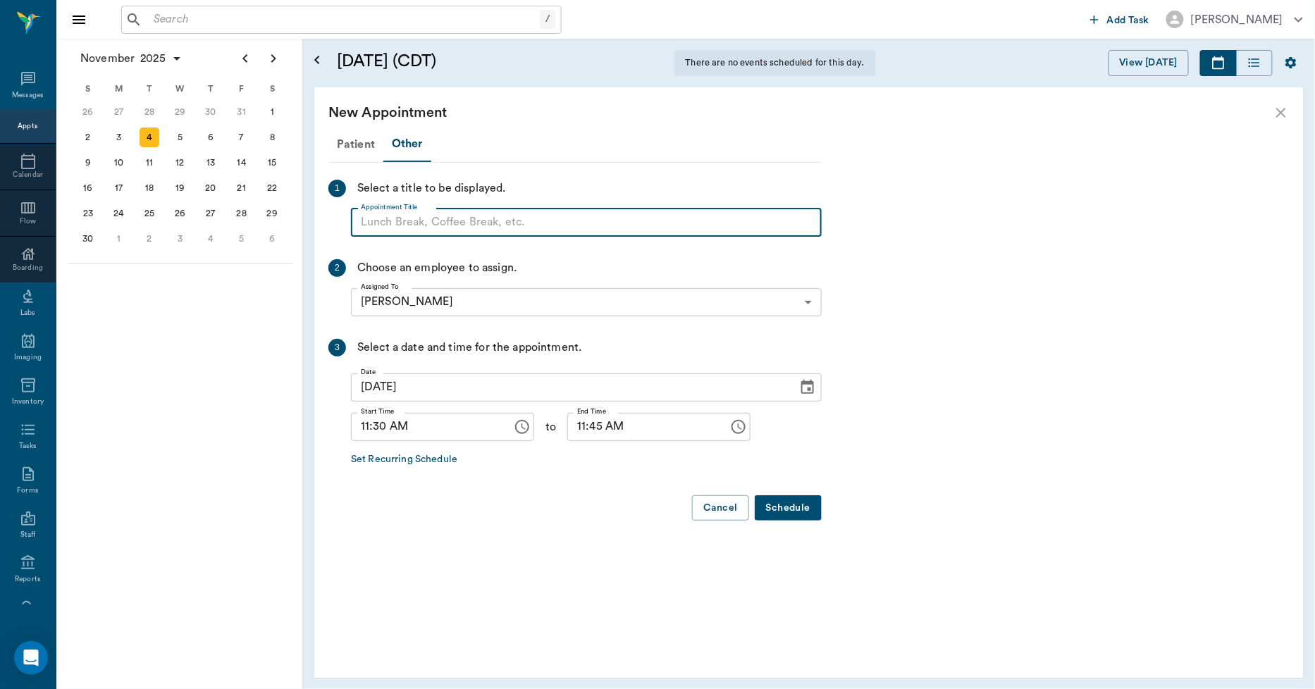
paste input "NO APPOINTMENT! EMERGENCY ONLY!"
drag, startPoint x: 603, startPoint y: 221, endPoint x: 471, endPoint y: 227, distance: 131.9
click at [471, 227] on input "NO APPOINTMENT! EMERGENCY ONLY!" at bounding box center [586, 223] width 471 height 28
type input "NO APPOINTMENT!"
click at [567, 426] on input "11:45 AM" at bounding box center [643, 427] width 152 height 28
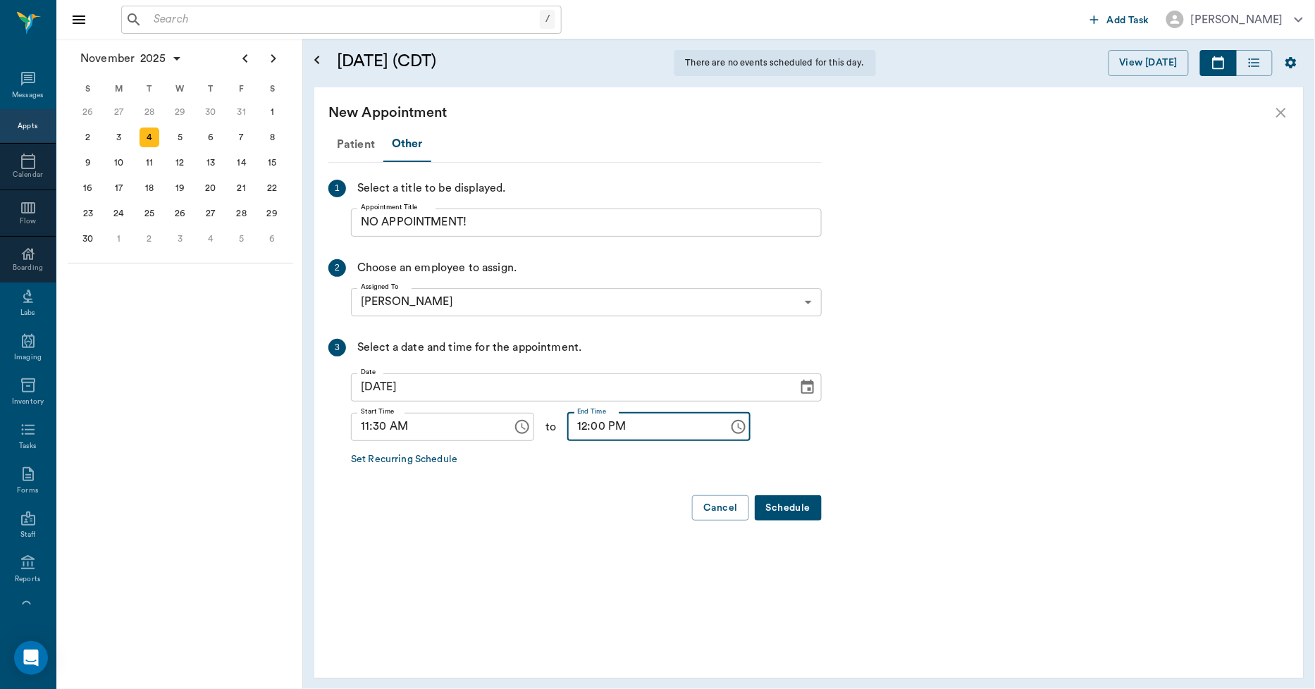
type input "12:00 PM"
click at [775, 510] on button "Schedule" at bounding box center [788, 508] width 67 height 26
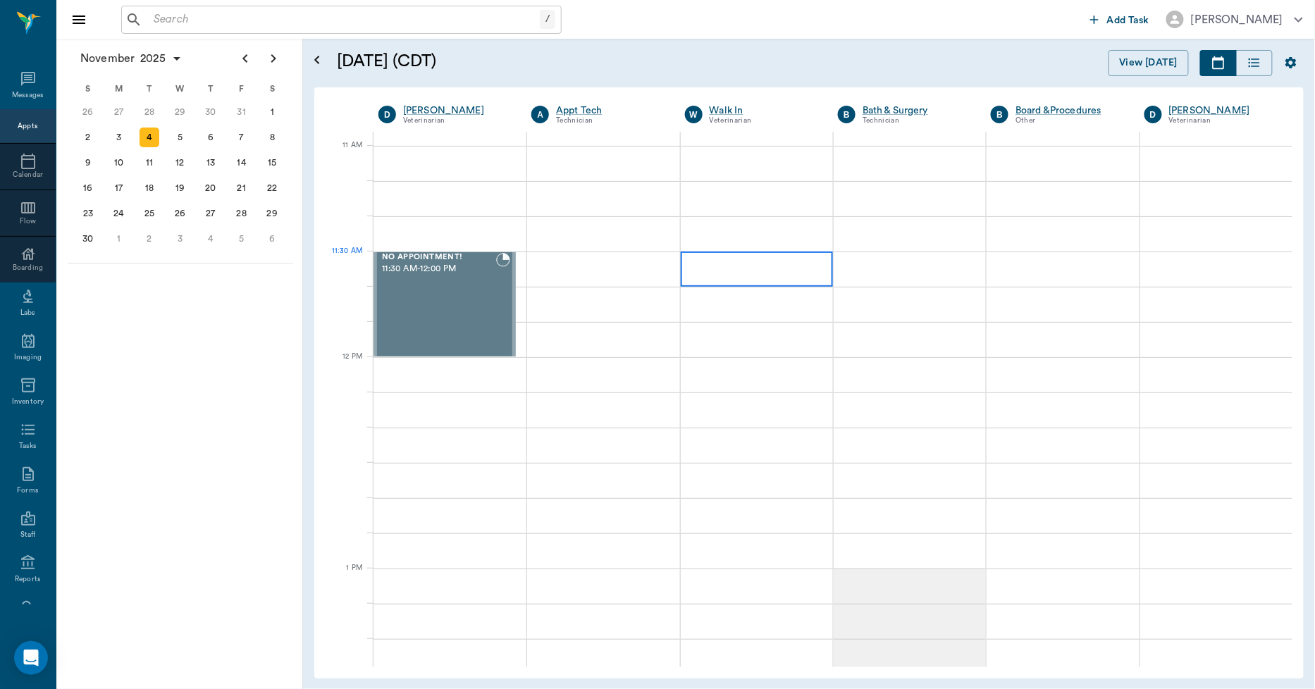
click at [751, 276] on div at bounding box center [757, 269] width 152 height 35
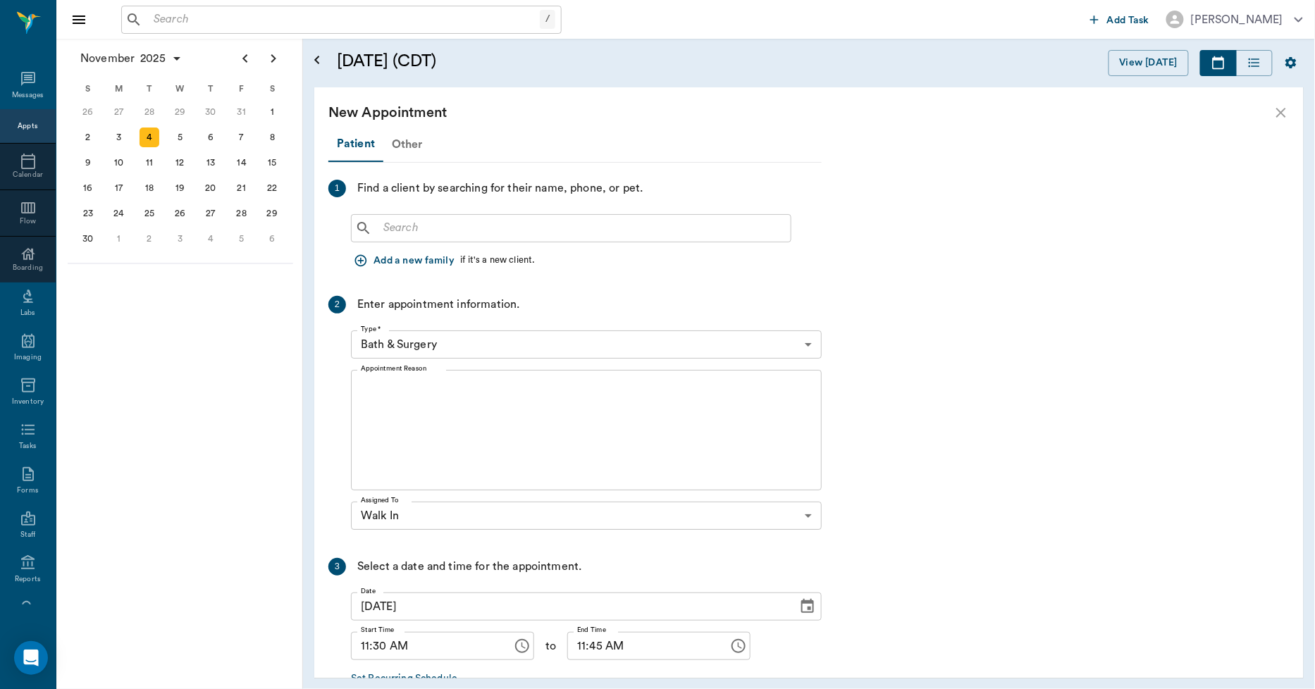
click at [402, 140] on div "Other" at bounding box center [407, 145] width 48 height 34
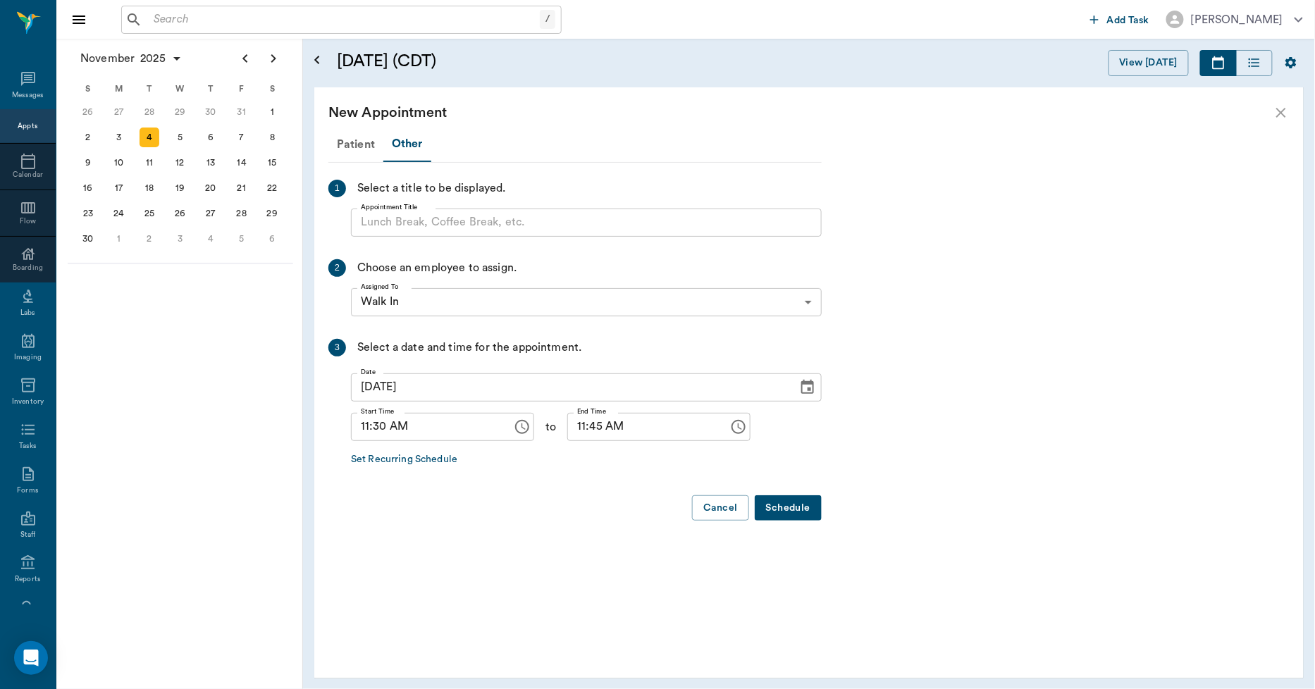
click at [390, 228] on input "Appointment Title" at bounding box center [586, 223] width 471 height 28
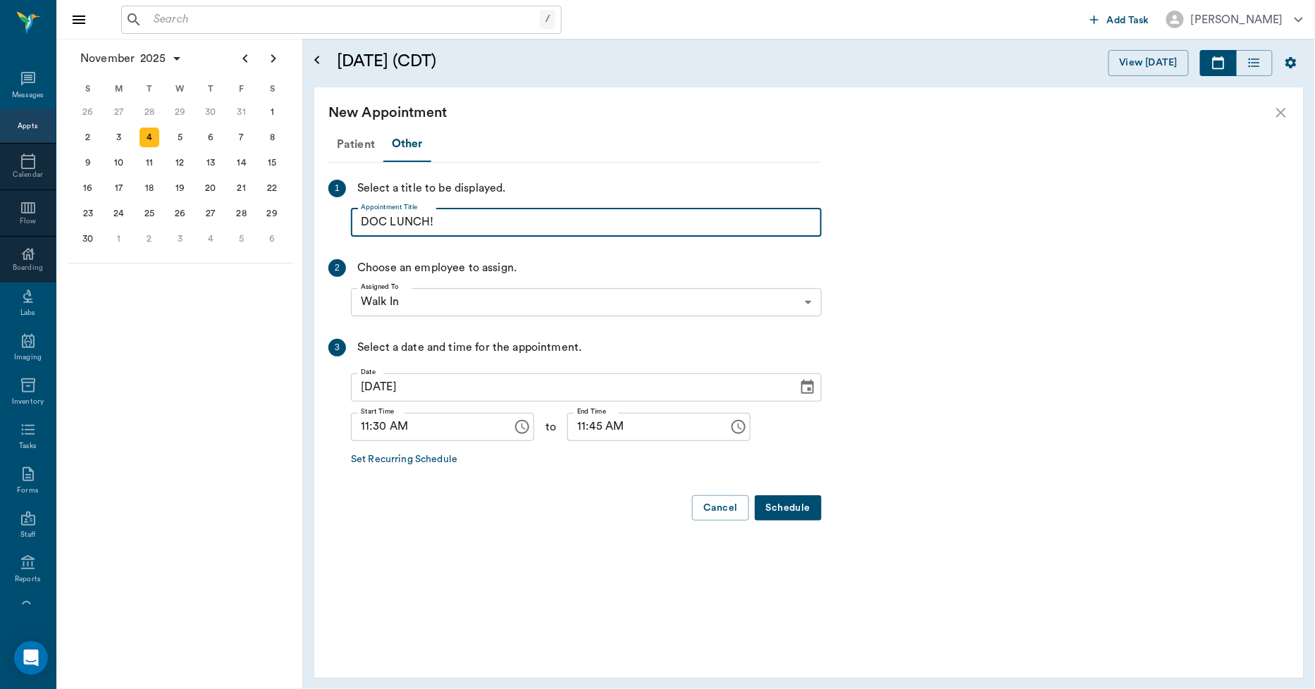
type input "DOC LUNCH!"
click at [567, 428] on input "11:45 AM" at bounding box center [643, 427] width 152 height 28
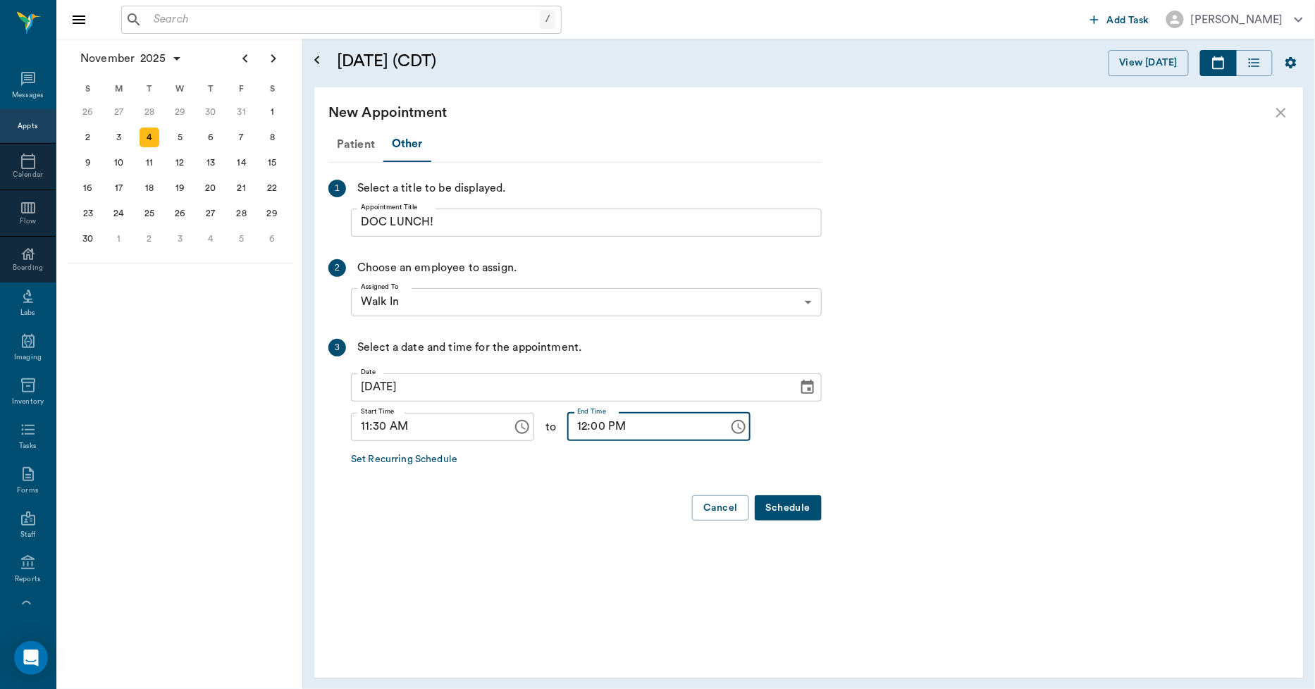
type input "12:00 PM"
click at [790, 502] on button "Schedule" at bounding box center [788, 508] width 67 height 26
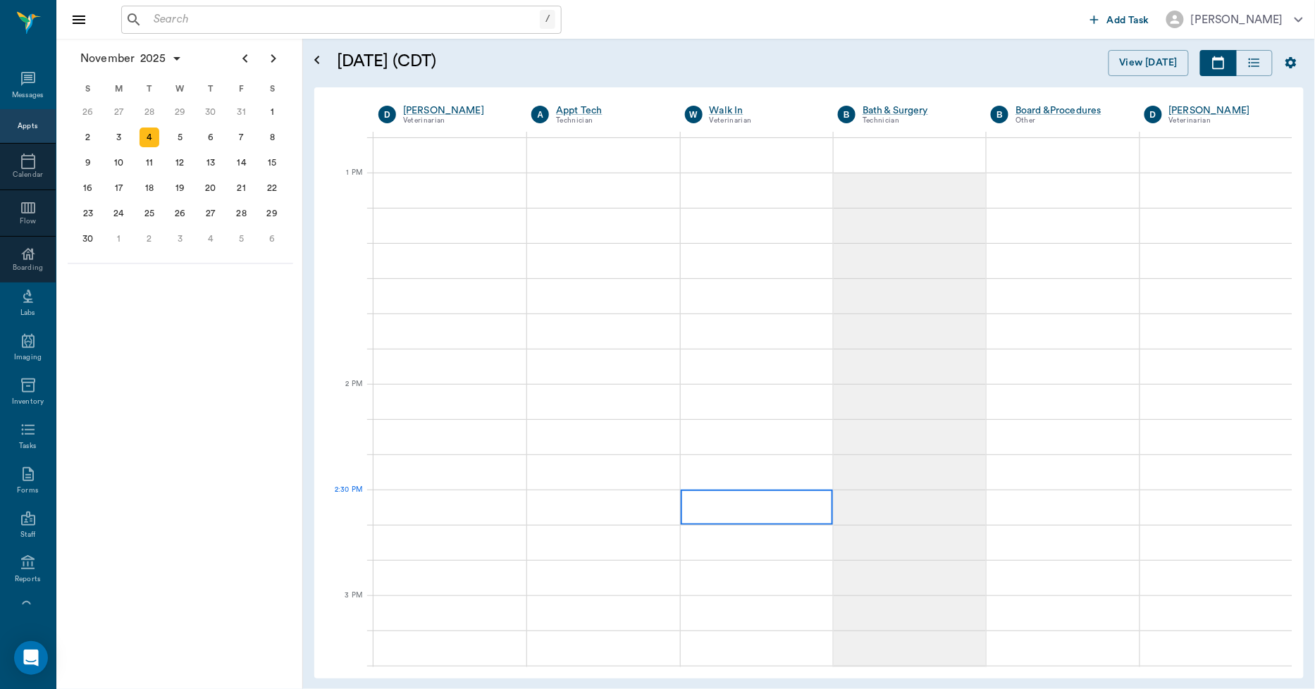
scroll to position [1096, 0]
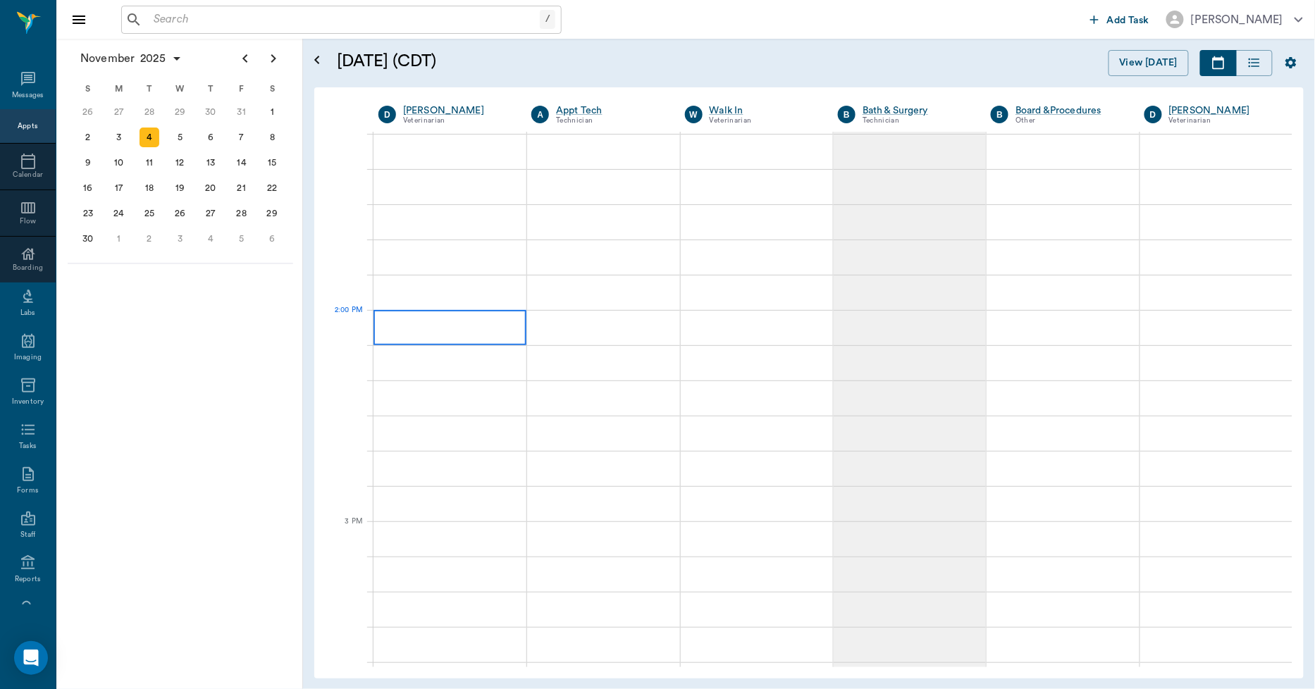
click at [437, 327] on div at bounding box center [450, 327] width 153 height 35
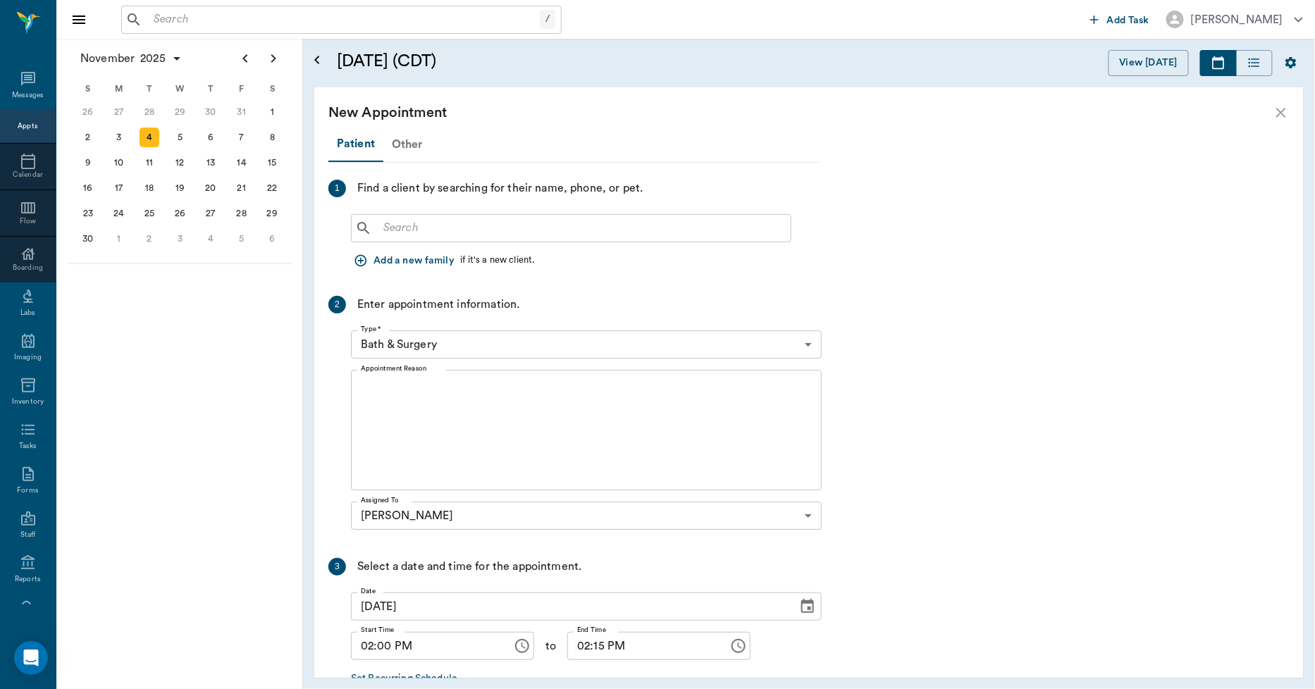
click at [398, 144] on div "Other" at bounding box center [407, 145] width 48 height 34
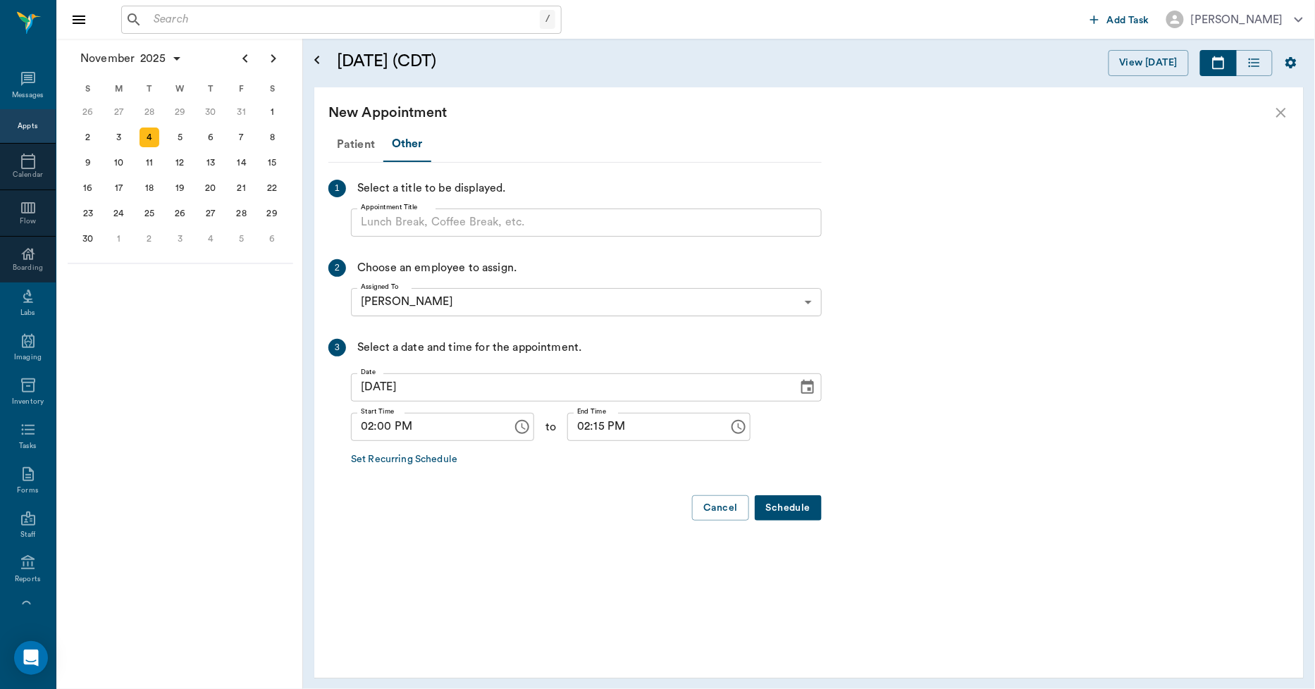
drag, startPoint x: 405, startPoint y: 210, endPoint x: 320, endPoint y: 324, distance: 142.1
click at [322, 326] on div "Patient Other 1 Select a title to be displayed. Appointment Title Appointment T…" at bounding box center [808, 408] width 989 height 541
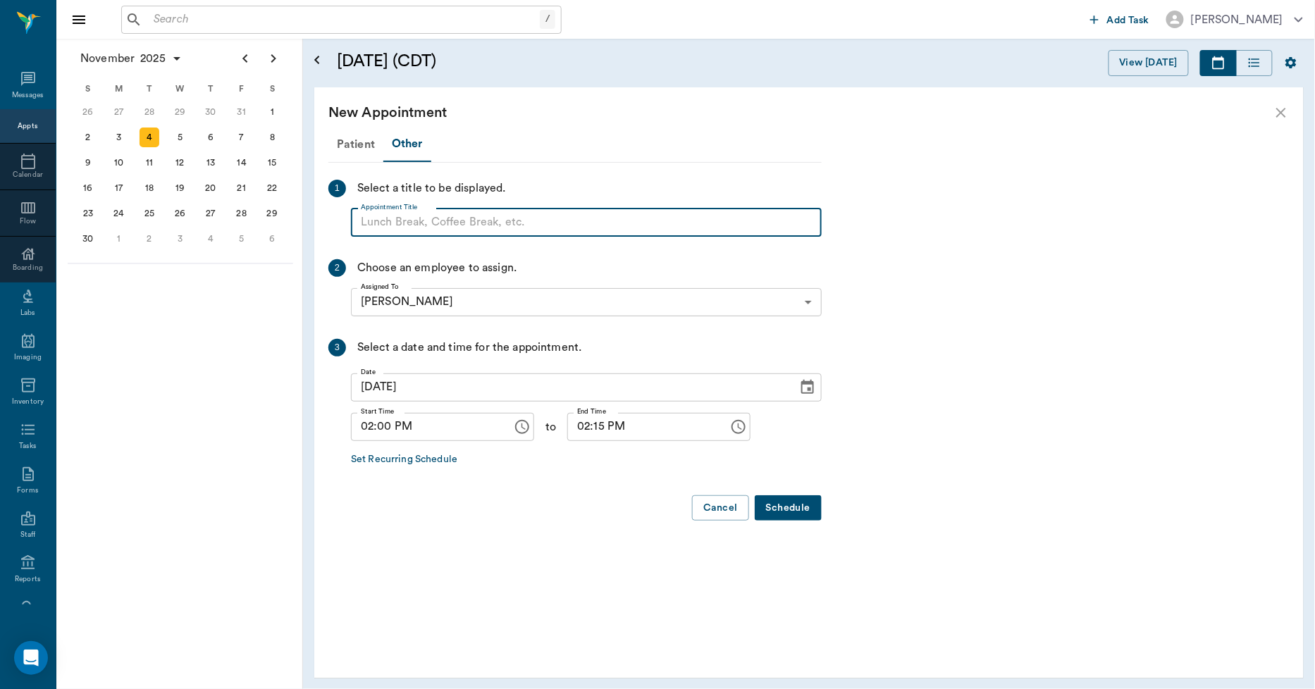
paste input "NO APPOINTMENT! EMERGENCY ONLY!"
drag, startPoint x: 595, startPoint y: 222, endPoint x: 464, endPoint y: 228, distance: 131.9
click at [464, 227] on input "NO APPOINTMENT! EMERGENCY ONLY!" at bounding box center [586, 223] width 471 height 28
click at [468, 223] on input "NO APPOINTMENT! EMERGENCY ONLY!" at bounding box center [586, 223] width 471 height 28
drag, startPoint x: 596, startPoint y: 221, endPoint x: 469, endPoint y: 221, distance: 126.9
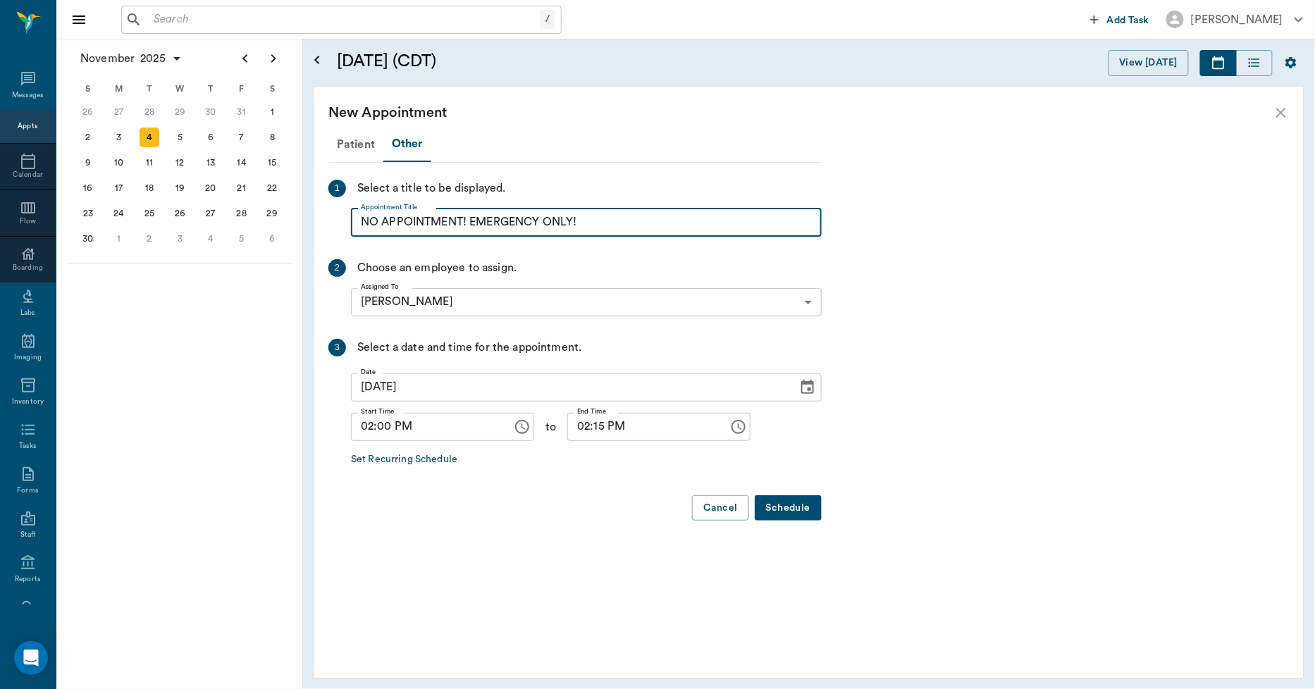
click at [470, 218] on input "NO APPOINTMENT! EMERGENCY ONLY!" at bounding box center [586, 223] width 471 height 28
type input "NO APPOINTMENT!"
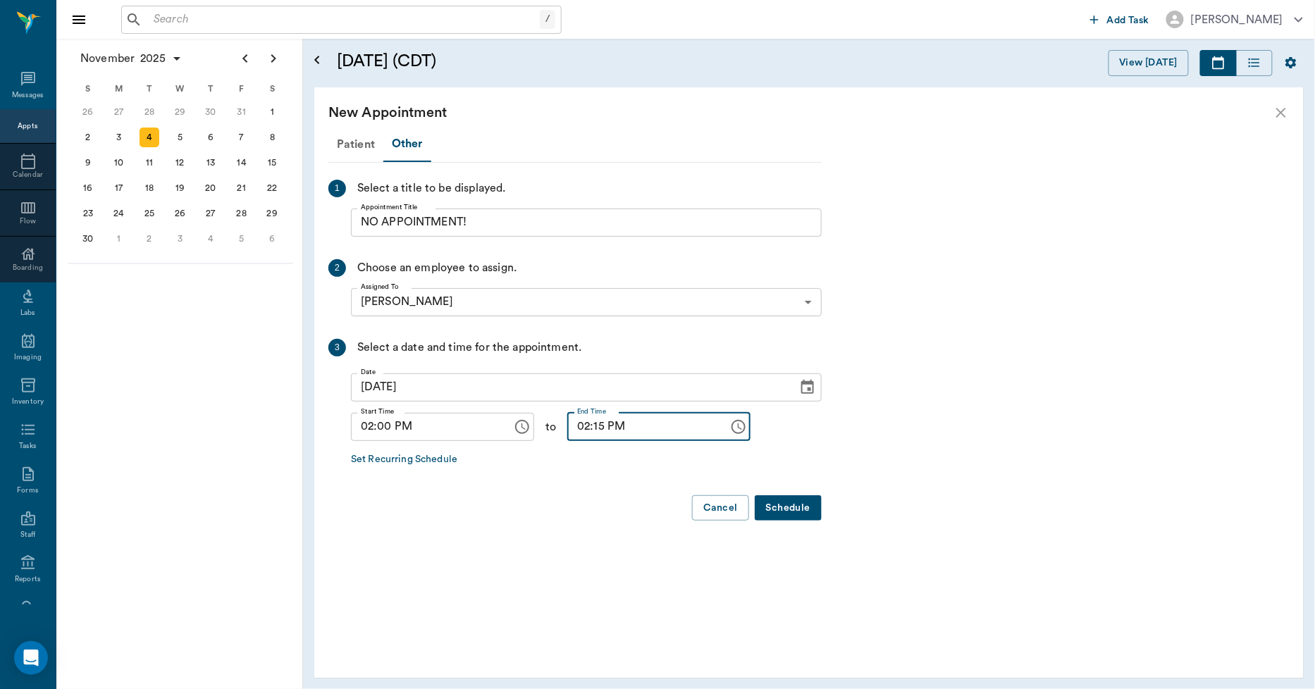
click at [580, 432] on input "02:15 PM" at bounding box center [643, 427] width 152 height 28
type input "02:30 PM"
click at [784, 502] on button "Schedule" at bounding box center [788, 508] width 67 height 26
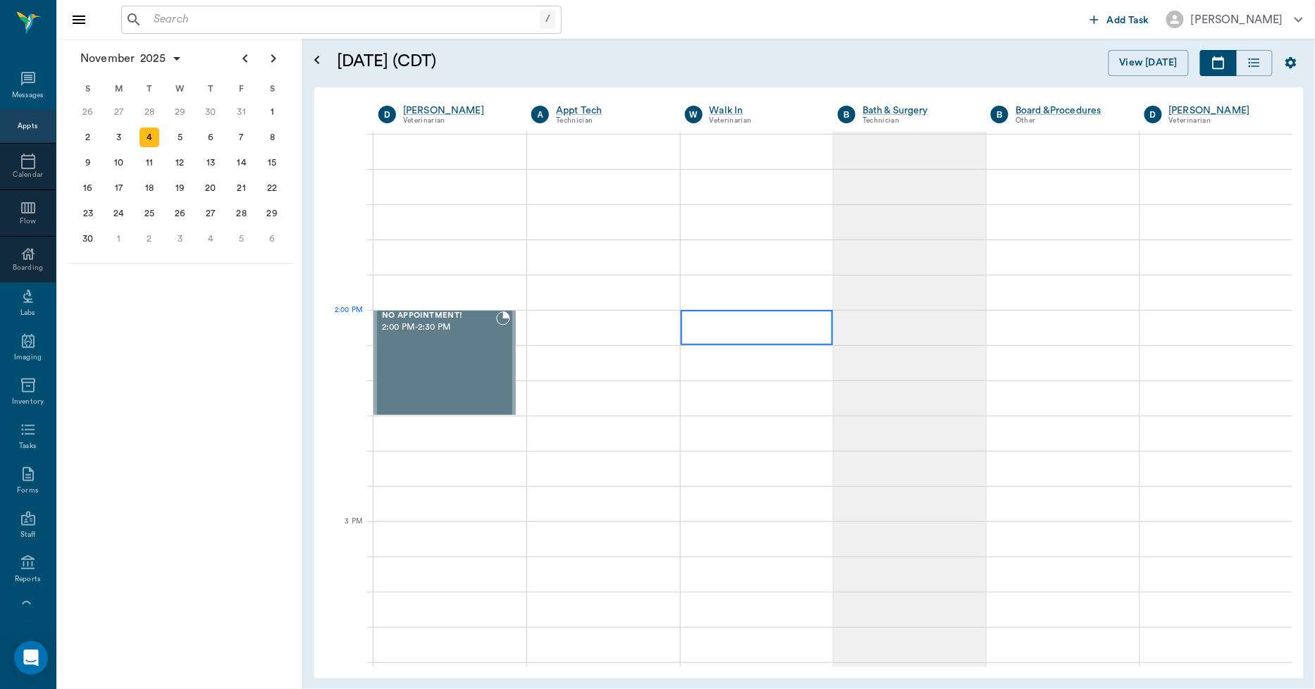
click at [715, 327] on div at bounding box center [757, 327] width 152 height 35
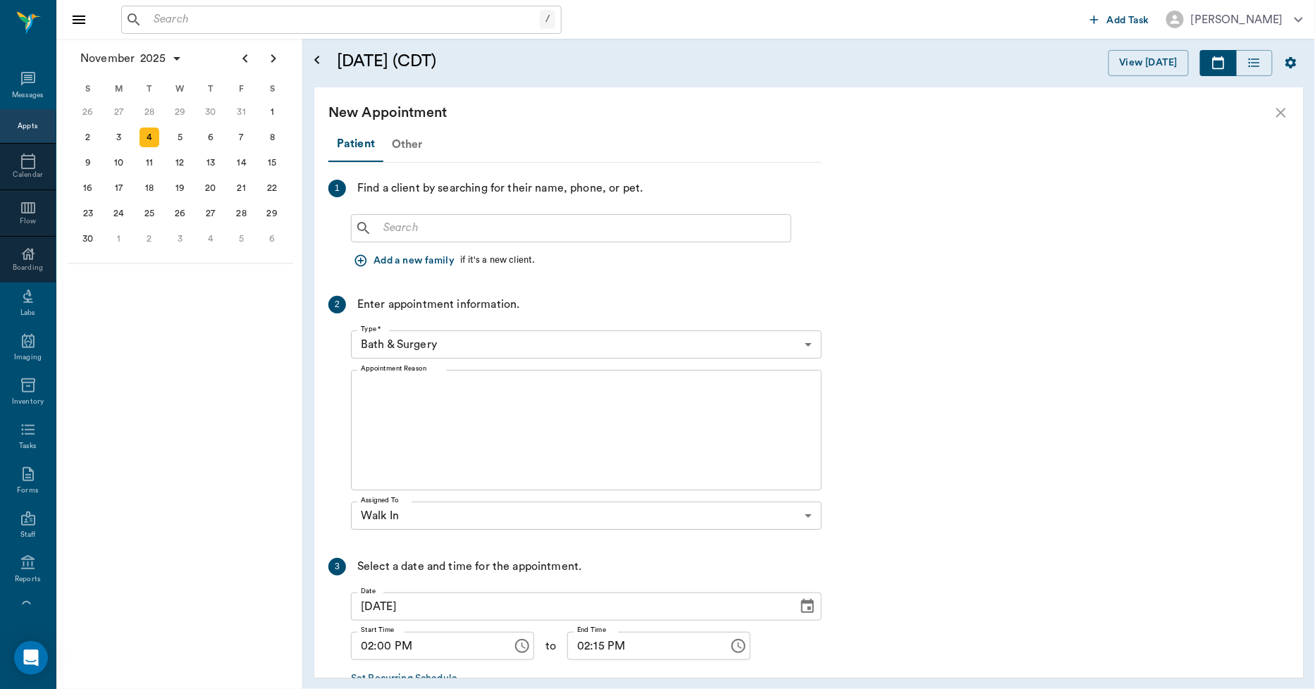
click at [409, 146] on div "Other" at bounding box center [407, 145] width 48 height 34
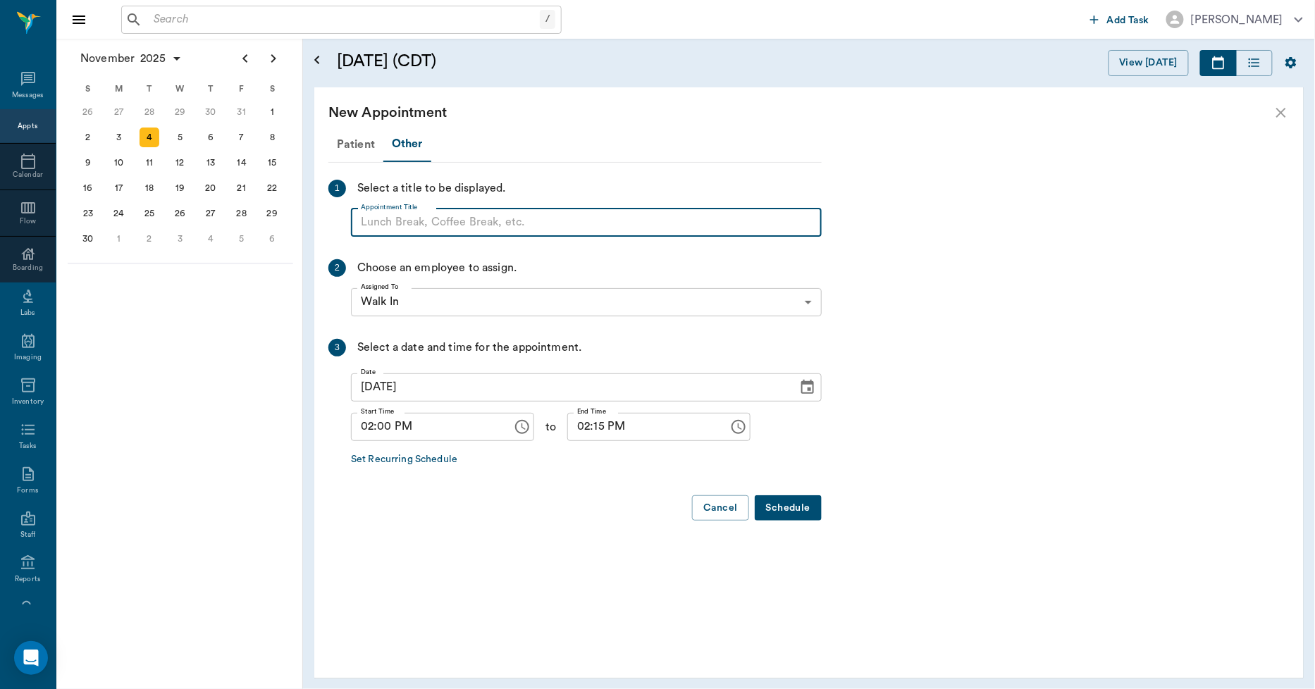
paste input "NO APPOINTMENT! EMERGENCY ONLY!"
drag, startPoint x: 589, startPoint y: 218, endPoint x: 472, endPoint y: 228, distance: 117.3
click at [472, 228] on input "NO APPOINTMENT! EMERGENCY ONLY!" at bounding box center [586, 223] width 471 height 28
type input "NO APPOINTMENT!"
click at [583, 426] on input "02:15 PM" at bounding box center [643, 427] width 152 height 28
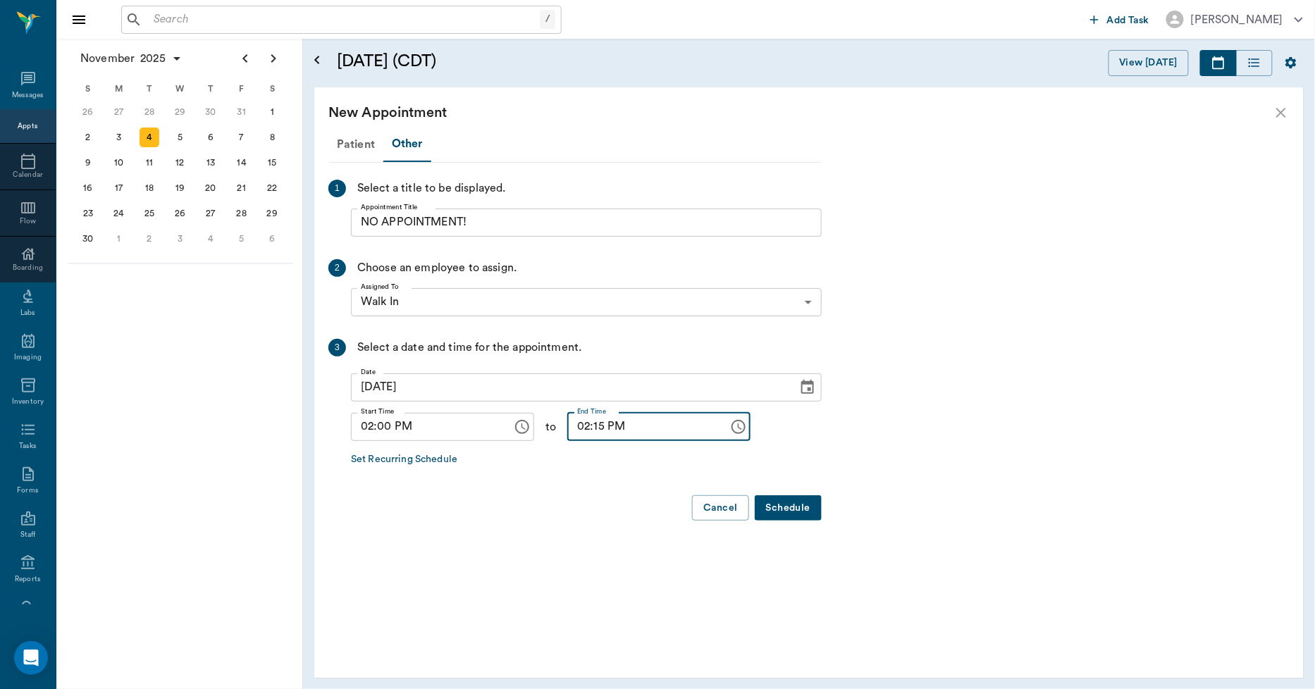
click at [587, 427] on input "02:15 PM" at bounding box center [643, 427] width 152 height 28
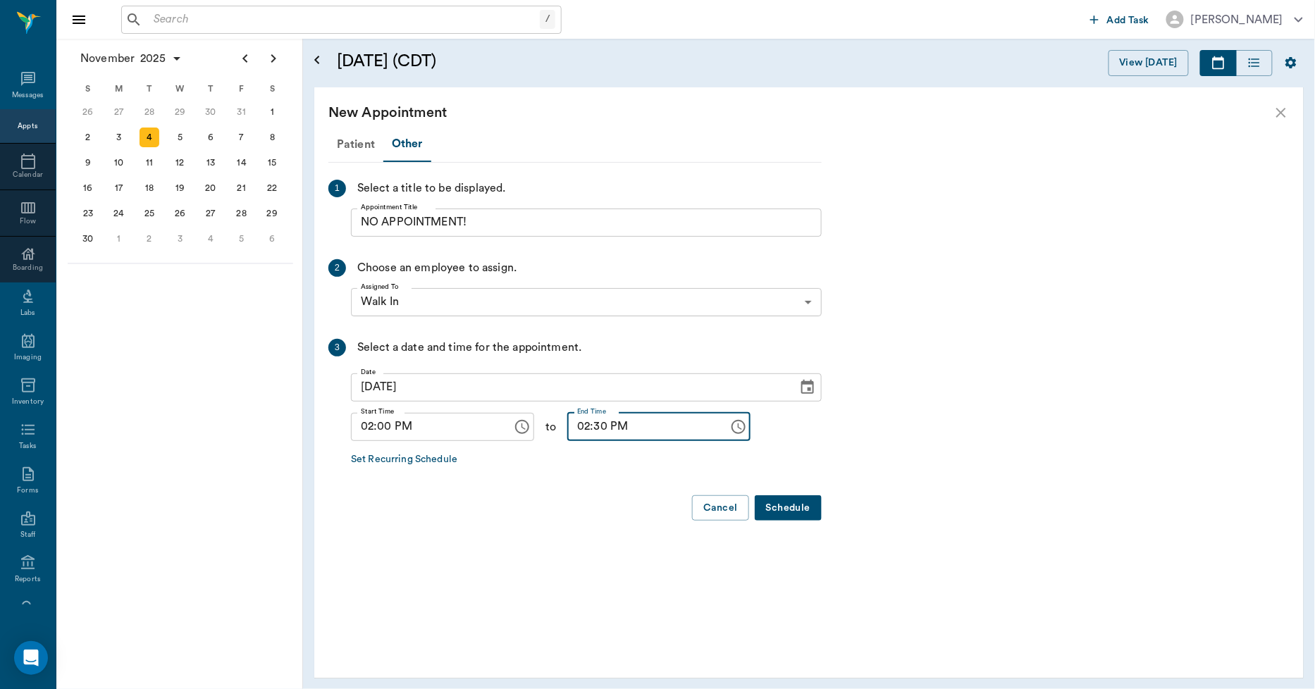
type input "02:30 PM"
click at [795, 509] on button "Schedule" at bounding box center [788, 508] width 67 height 26
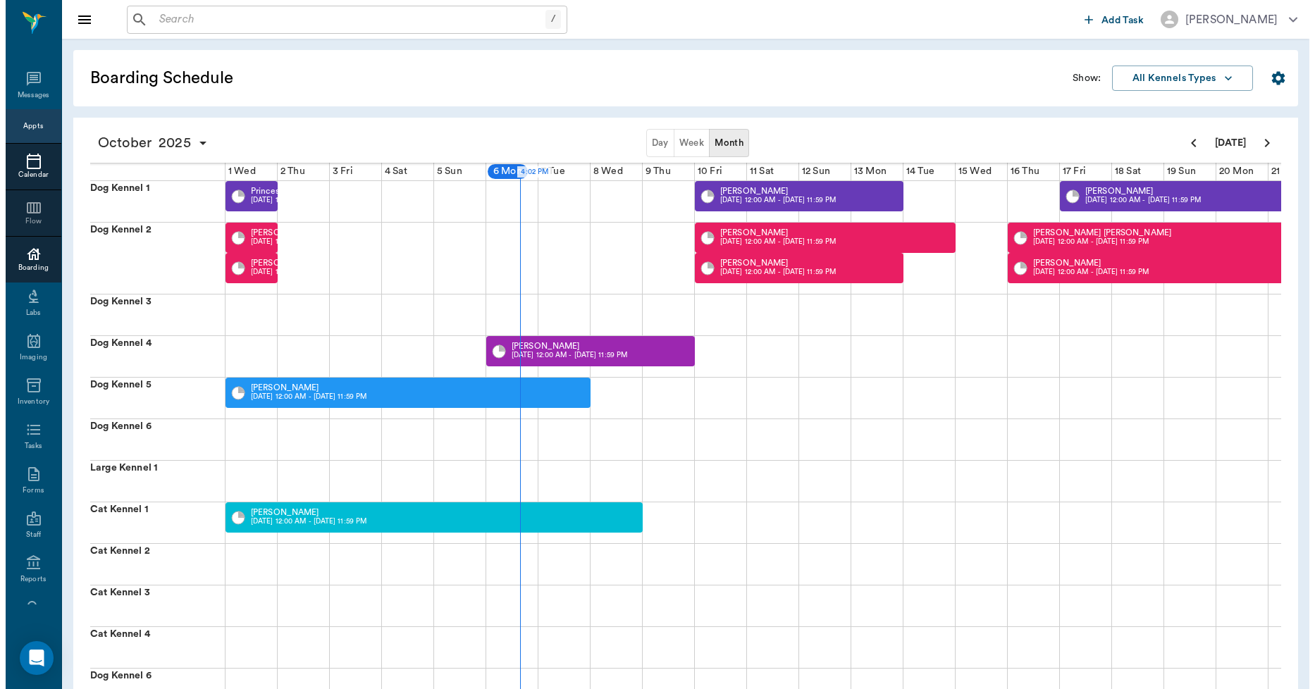
scroll to position [0, 261]
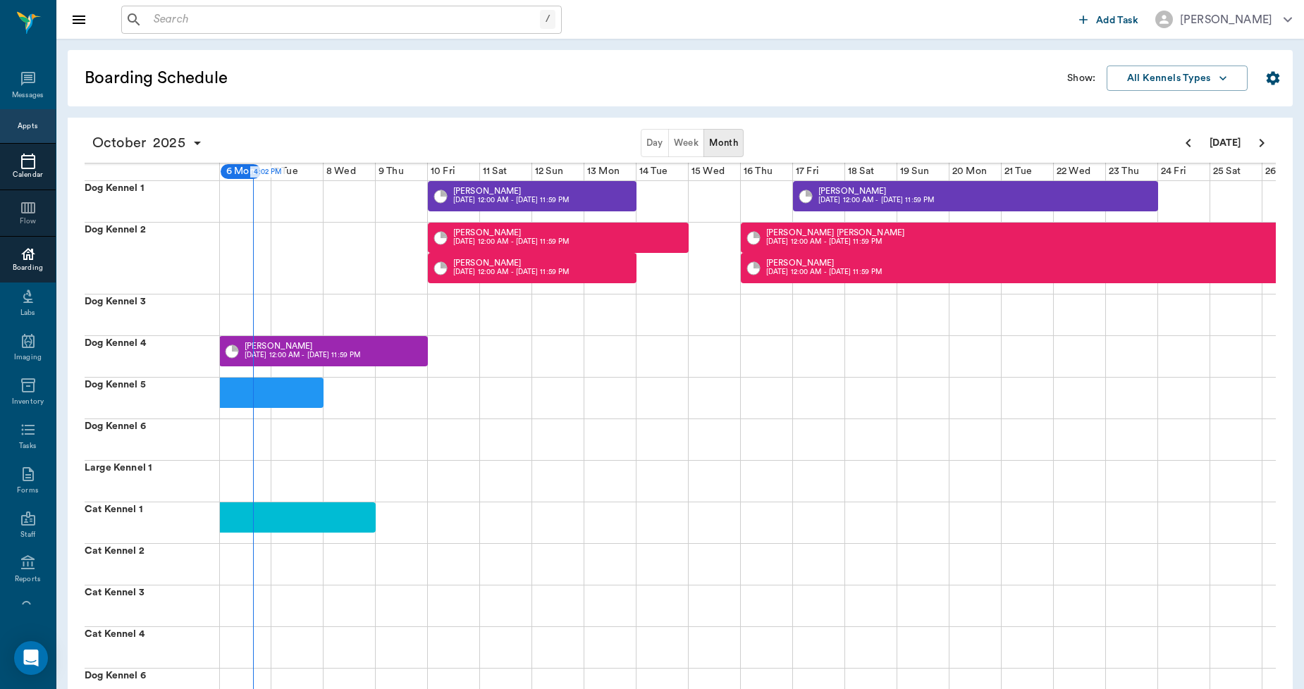
click at [20, 163] on icon at bounding box center [28, 161] width 17 height 17
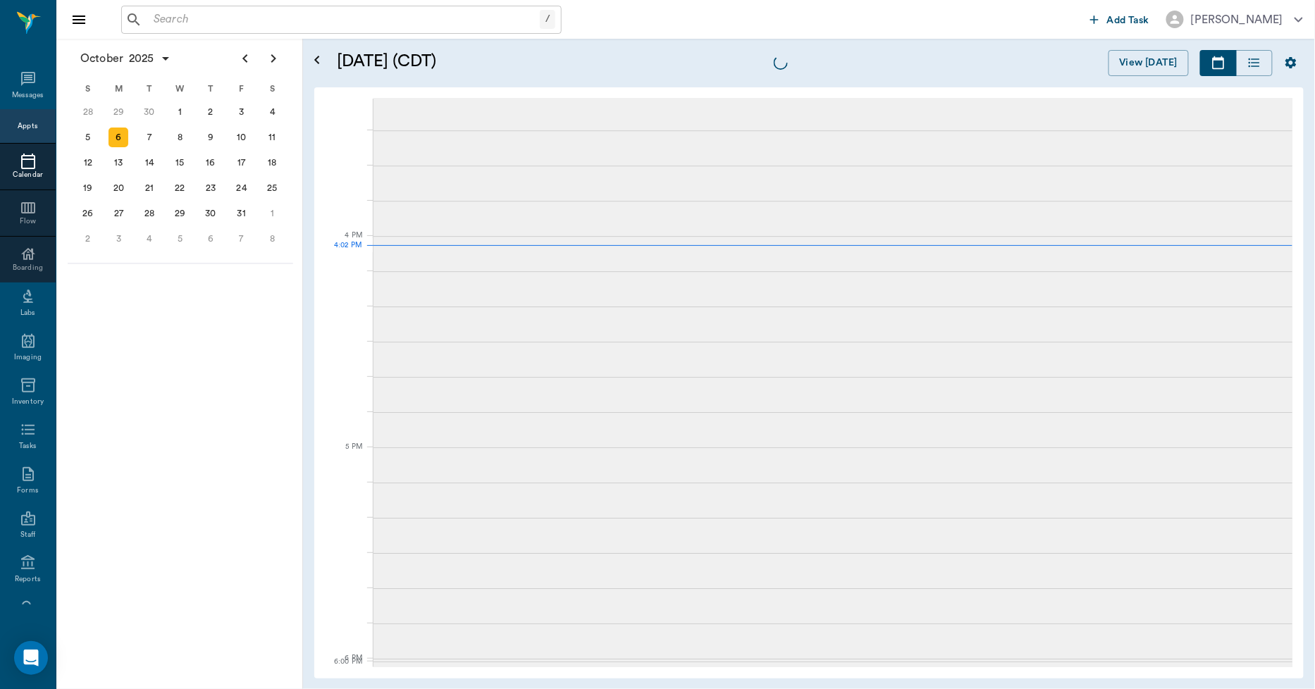
scroll to position [1694, 0]
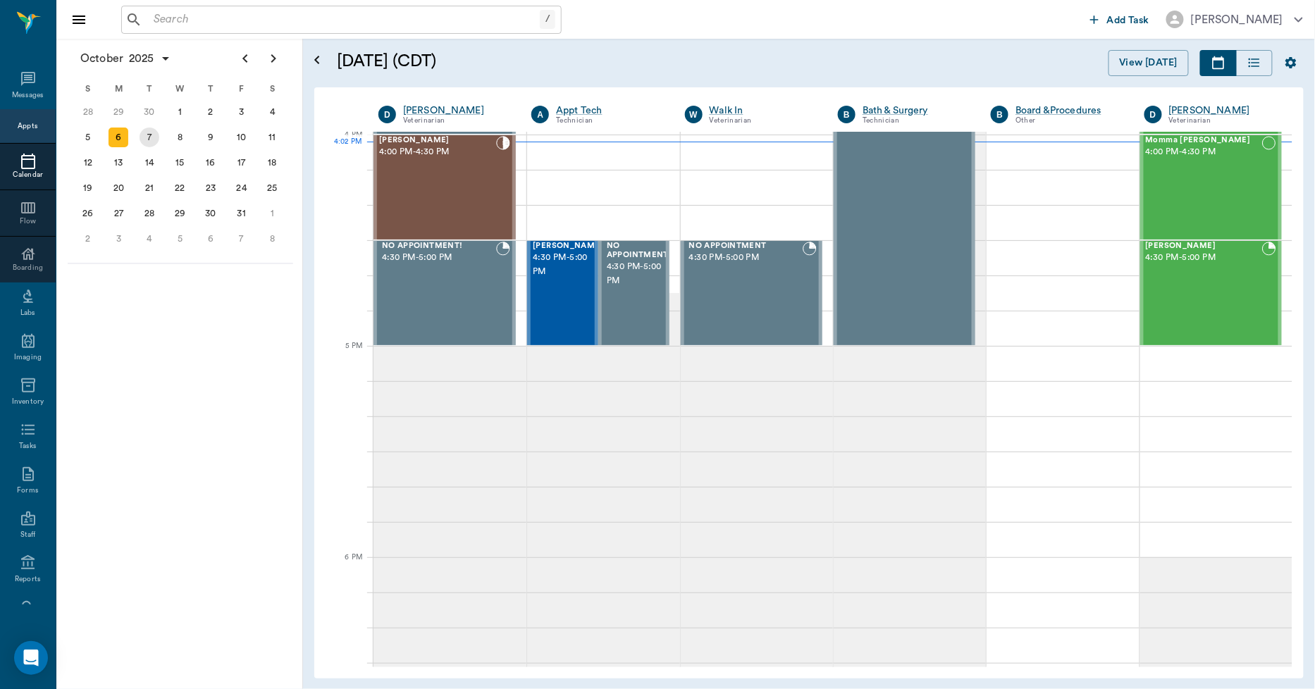
click at [149, 135] on div "7" at bounding box center [150, 138] width 20 height 20
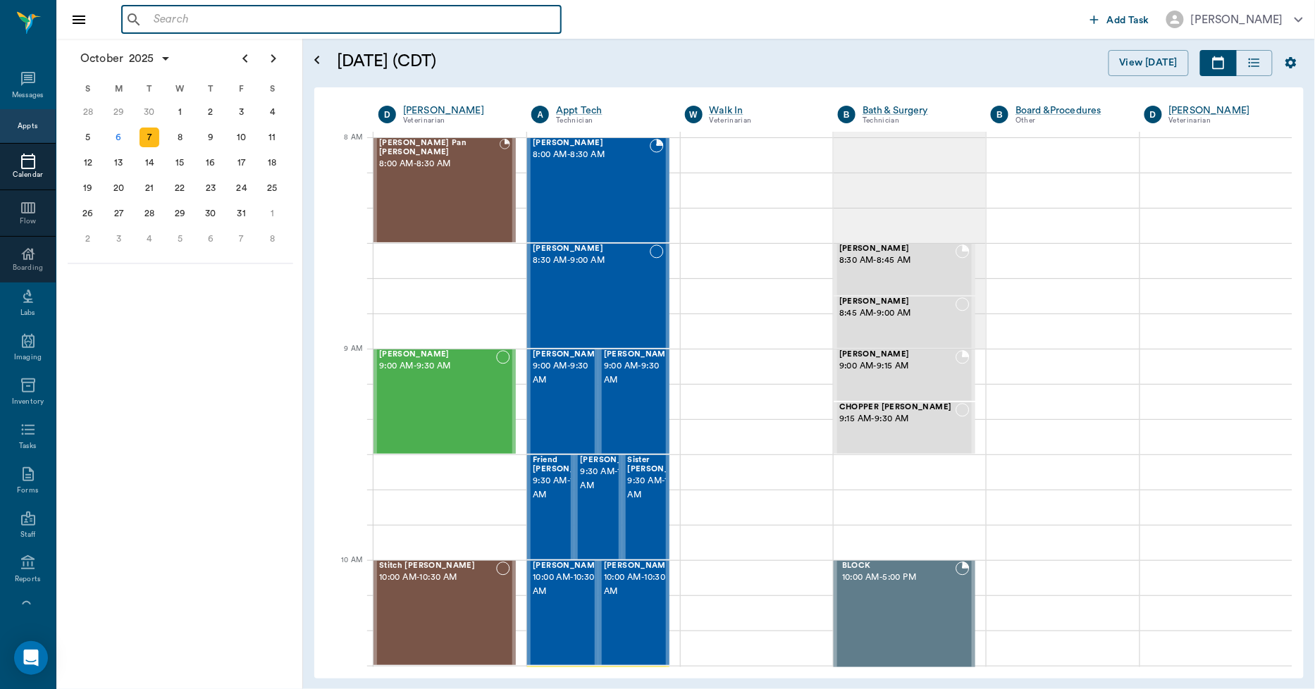
click at [357, 15] on input "text" at bounding box center [351, 20] width 407 height 20
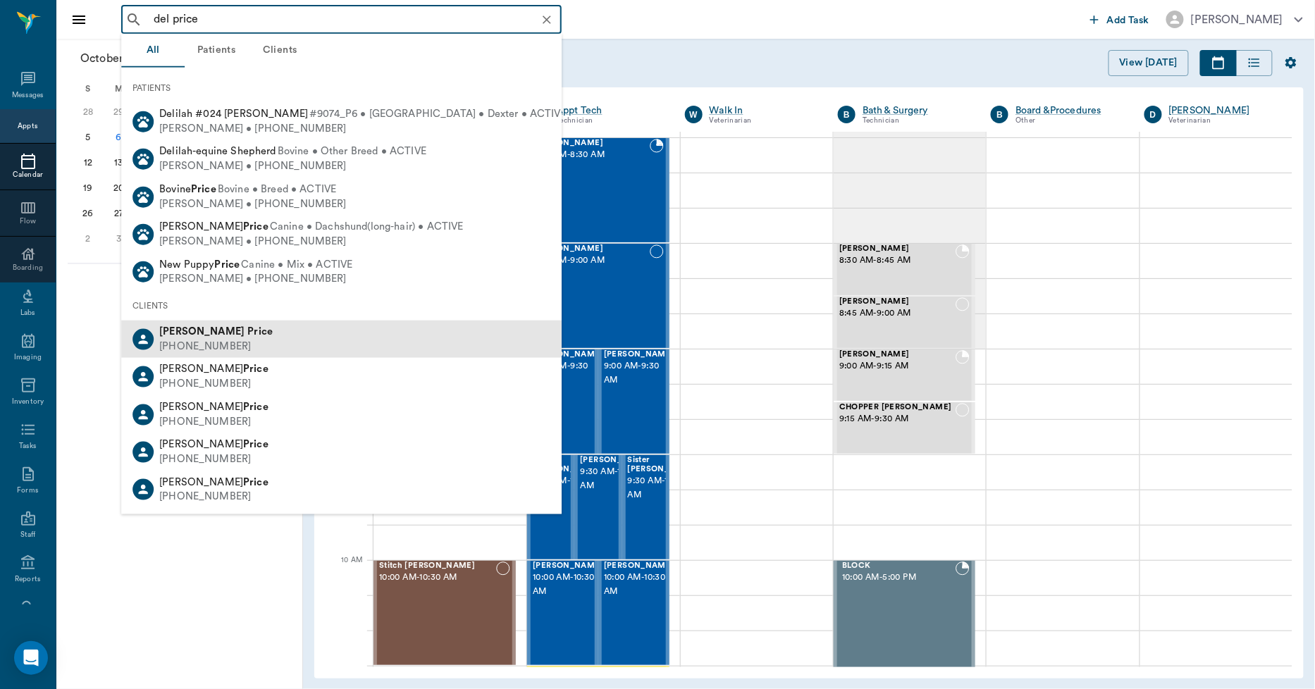
click at [242, 340] on div "[PERSON_NAME] [PHONE_NUMBER]" at bounding box center [341, 339] width 440 height 37
type input "del price"
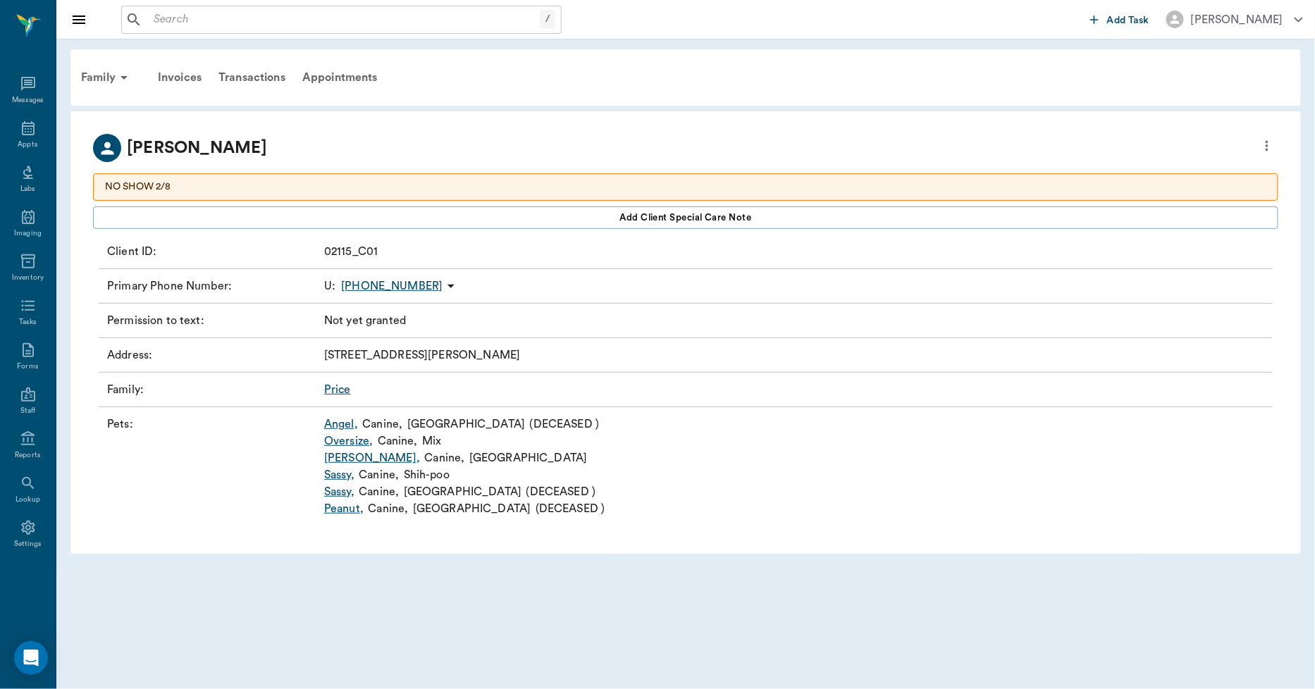
click at [344, 185] on p "NO SHOW 2/8" at bounding box center [685, 187] width 1161 height 15
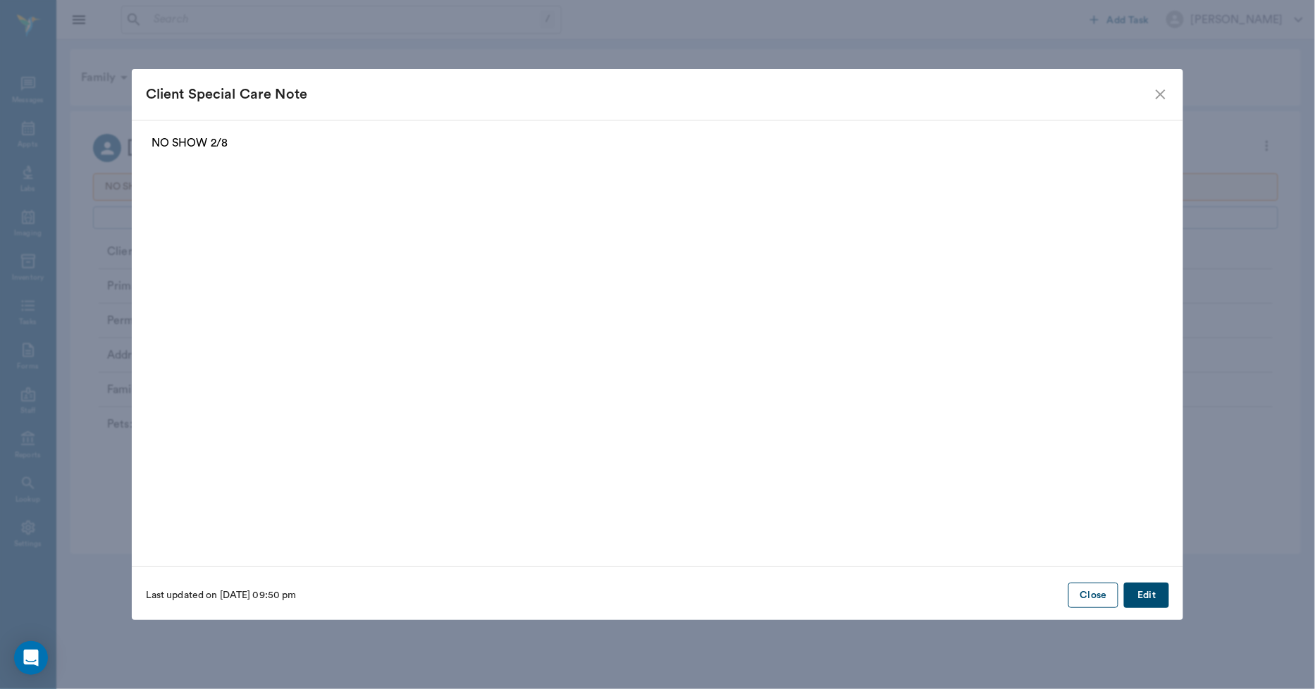
click at [1089, 593] on button "Close" at bounding box center [1093, 596] width 50 height 26
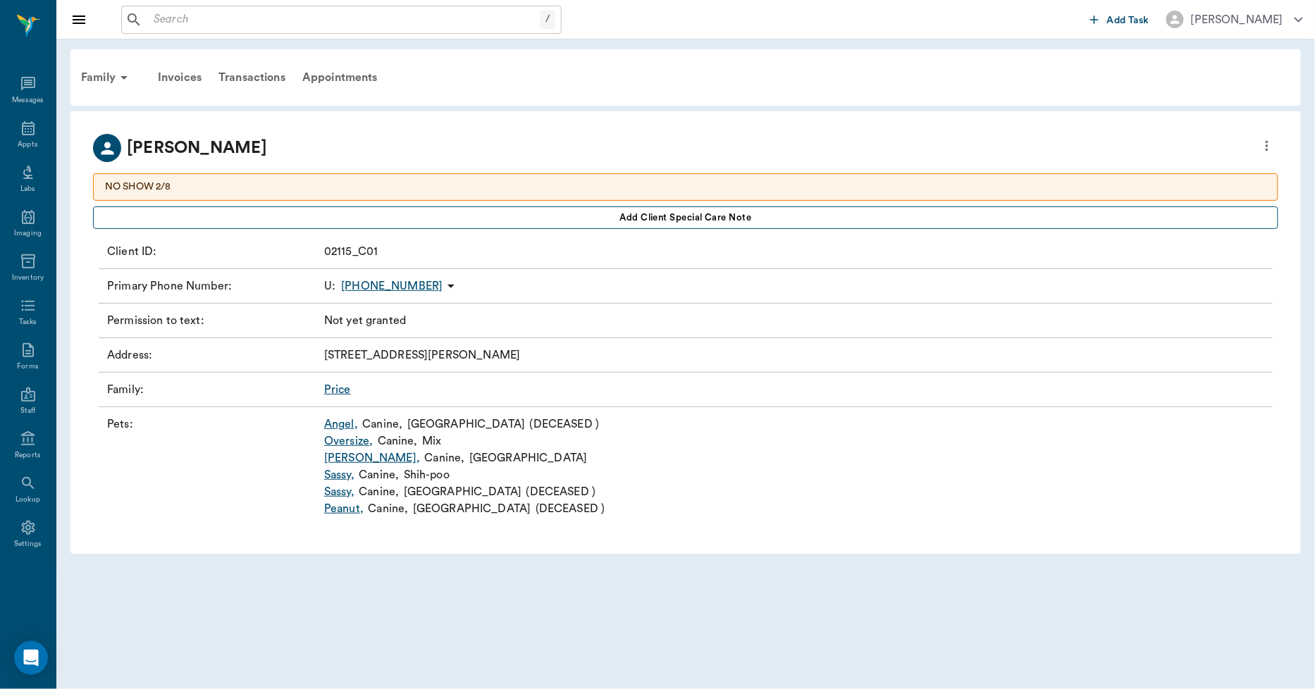
click at [200, 217] on button "Add client Special Care Note" at bounding box center [685, 217] width 1185 height 23
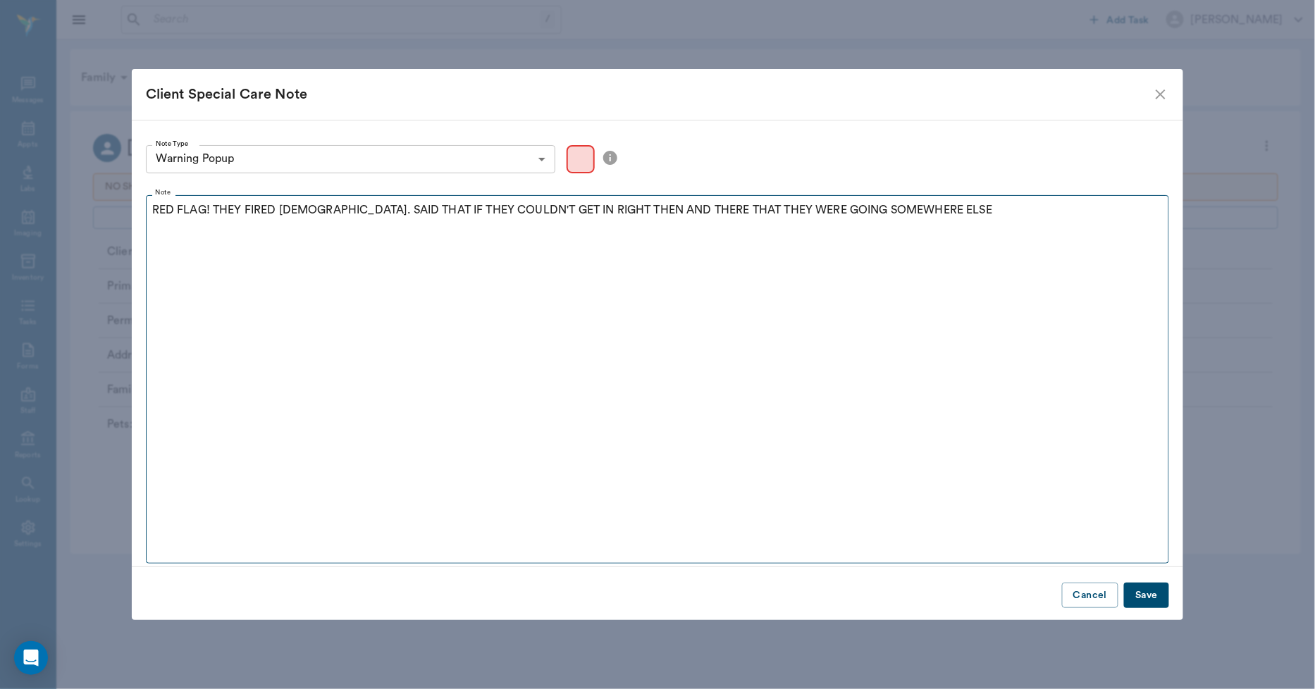
click at [913, 218] on p "RED FLAG! THEY FIRED [DEMOGRAPHIC_DATA]. SAID THAT IF THEY COULDN'T GET IN RIGH…" at bounding box center [657, 210] width 1011 height 17
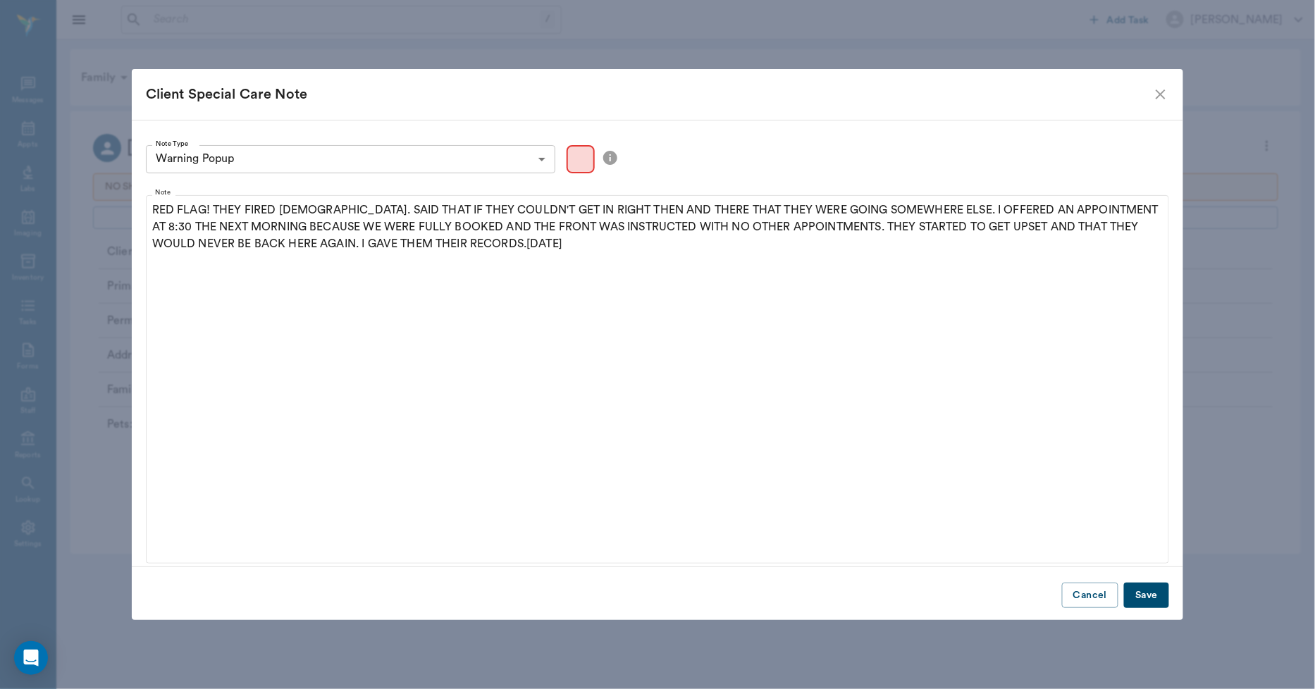
click at [1149, 595] on button "Save" at bounding box center [1146, 596] width 45 height 26
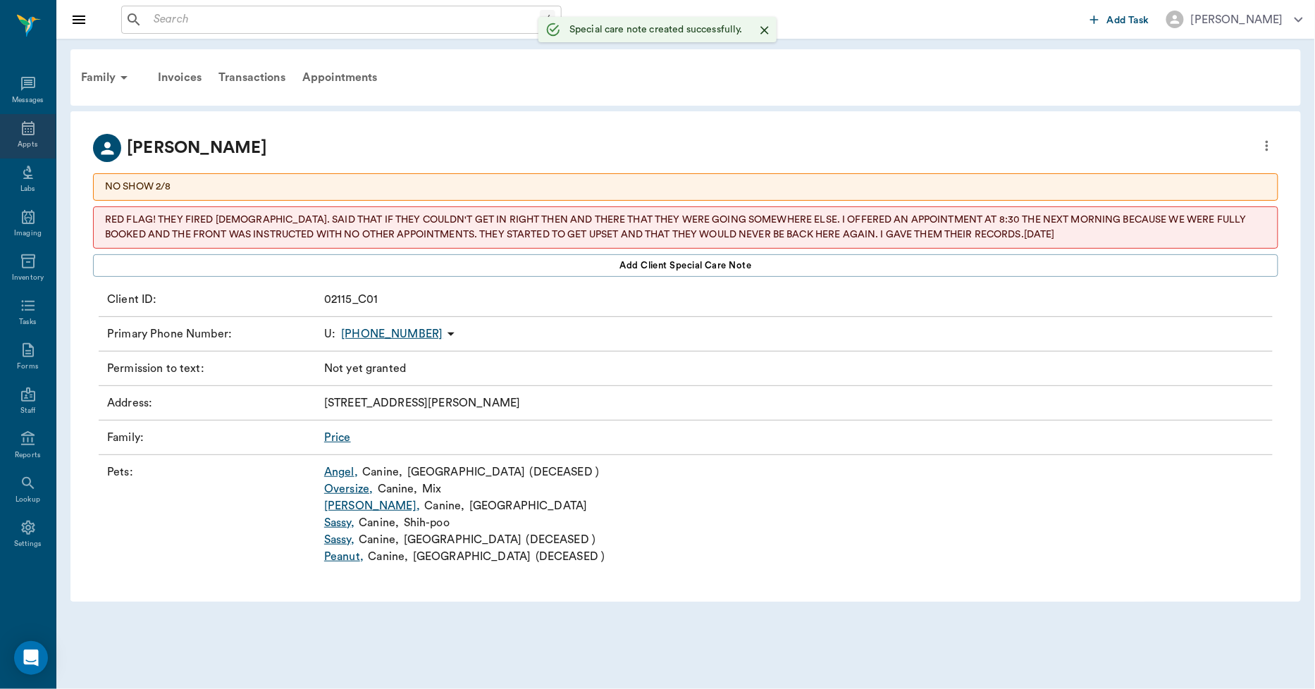
click at [24, 128] on icon at bounding box center [28, 128] width 17 height 17
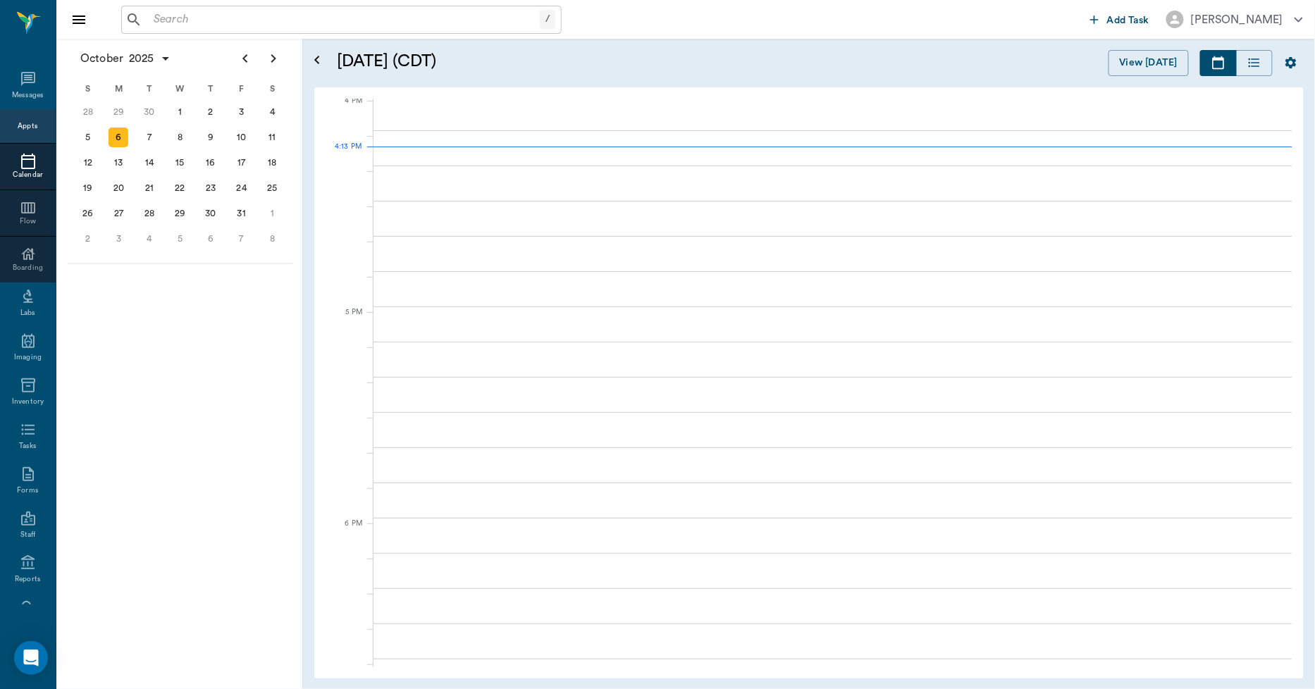
scroll to position [1694, 0]
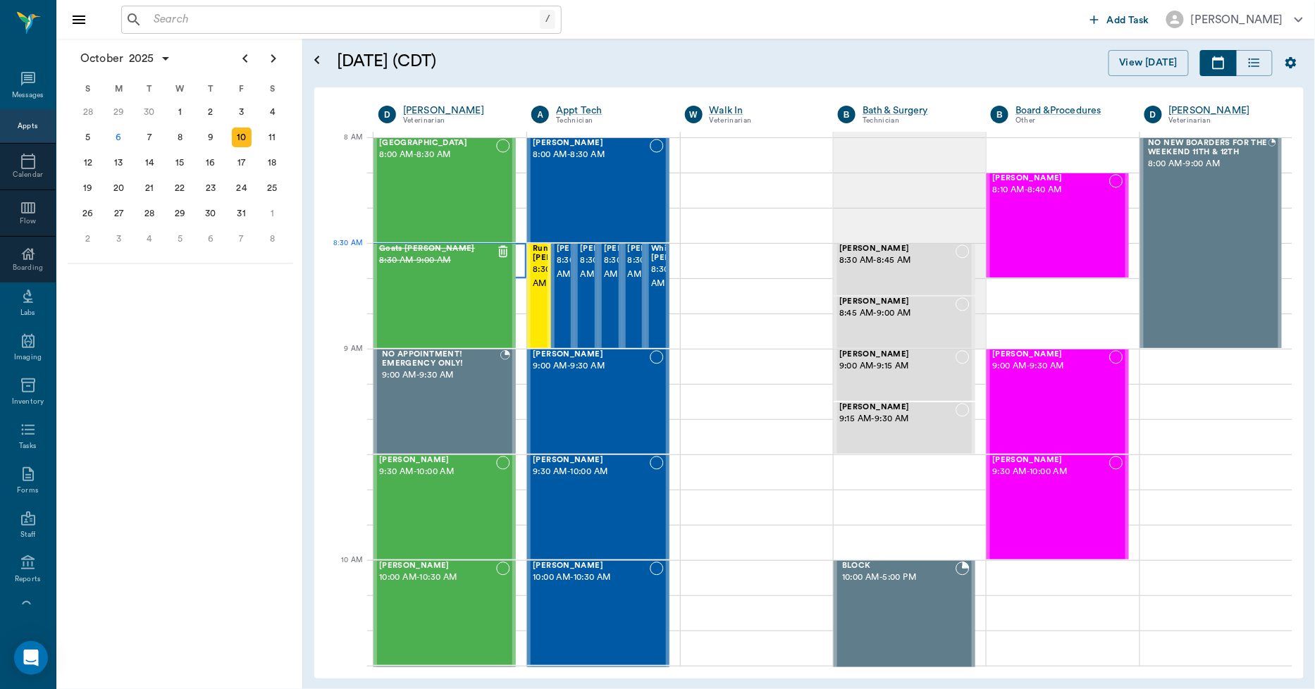
click at [518, 257] on div at bounding box center [450, 260] width 153 height 35
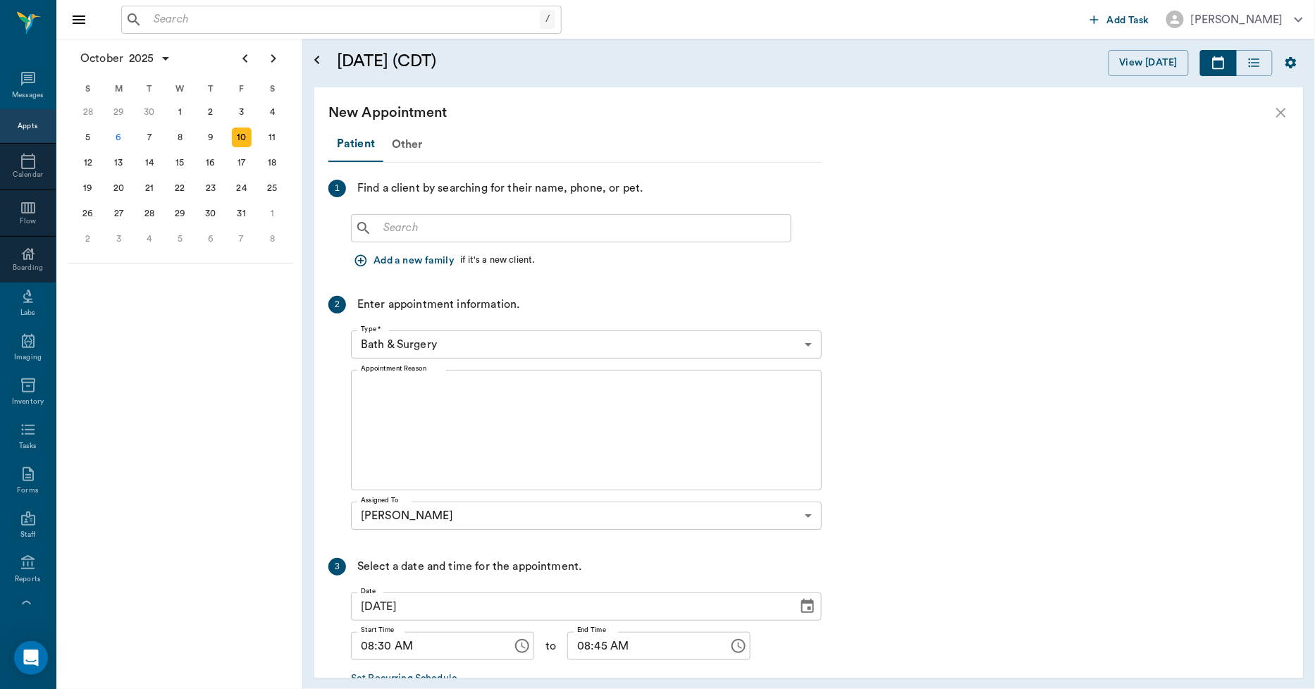
click at [421, 226] on input "text" at bounding box center [581, 228] width 407 height 20
click at [362, 264] on icon "button" at bounding box center [361, 261] width 14 height 14
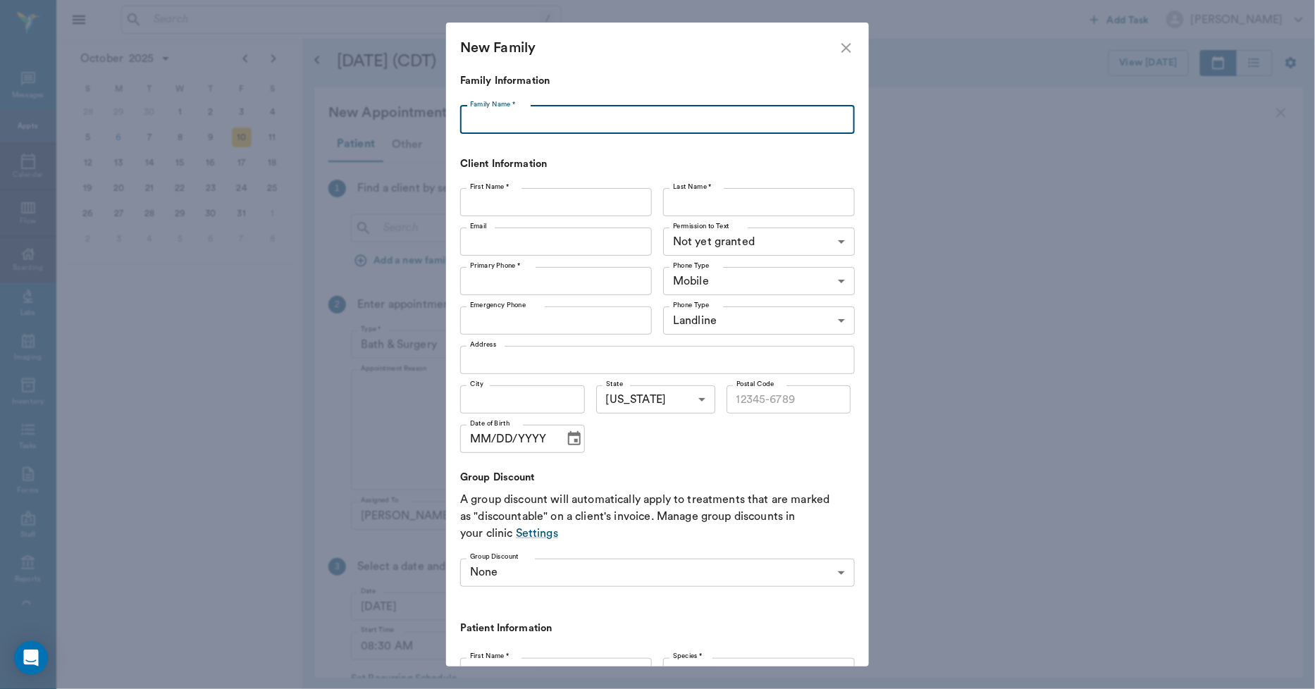
click at [498, 117] on input "Family Name *" at bounding box center [657, 120] width 395 height 28
type input "[PERSON_NAME]"
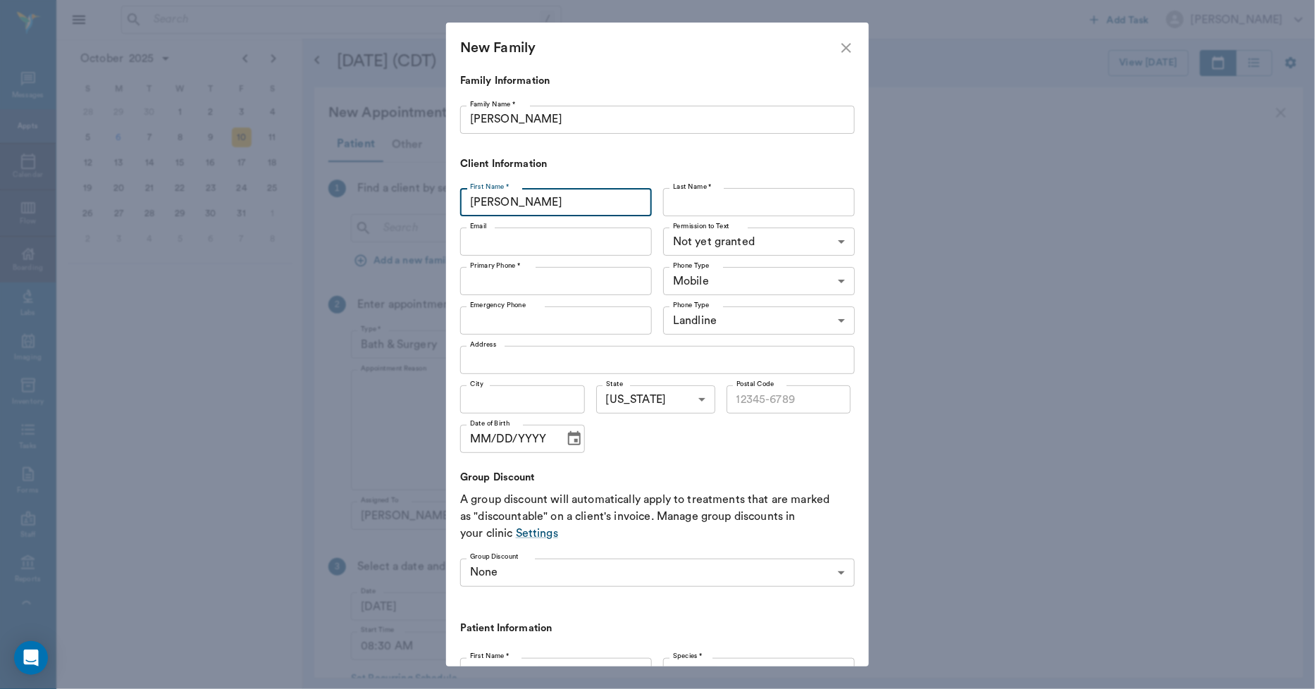
type input "[PERSON_NAME]"
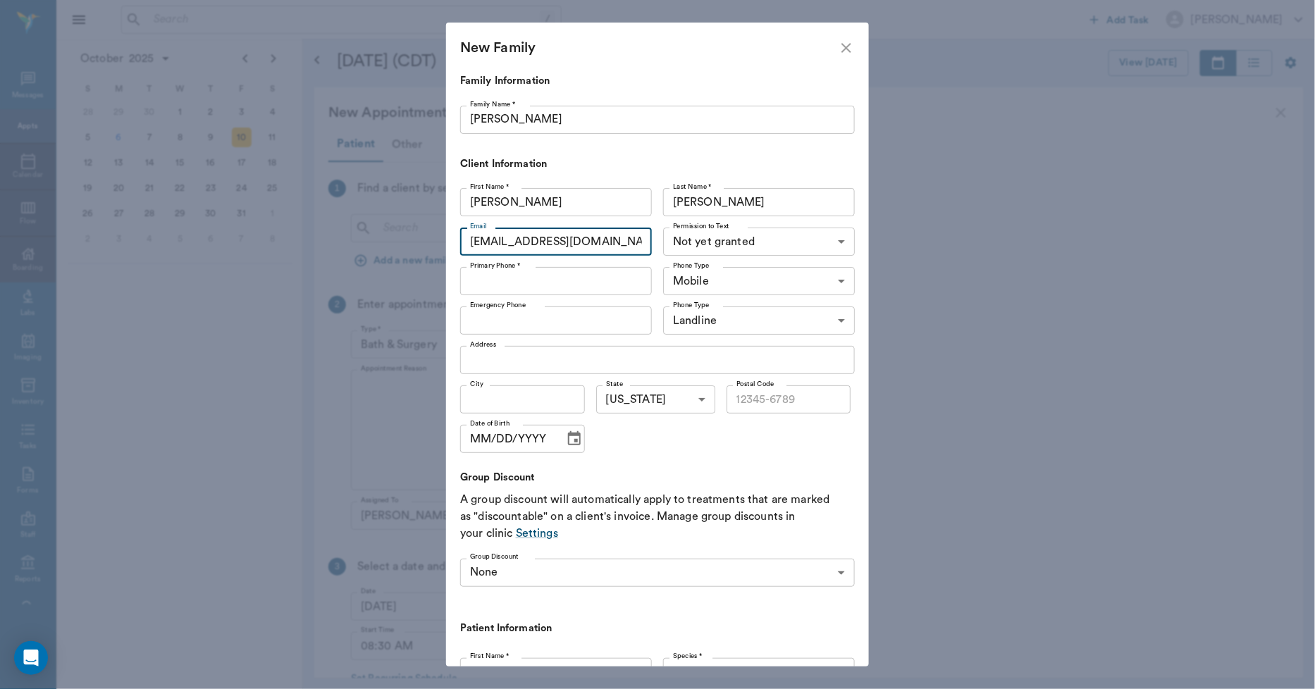
type input "[EMAIL_ADDRESS][DOMAIN_NAME]"
click at [758, 240] on body "/ ​ Add Task [PERSON_NAME] Nectar Messages Appts Calendar Flow Boarding Labs Im…" at bounding box center [657, 344] width 1315 height 689
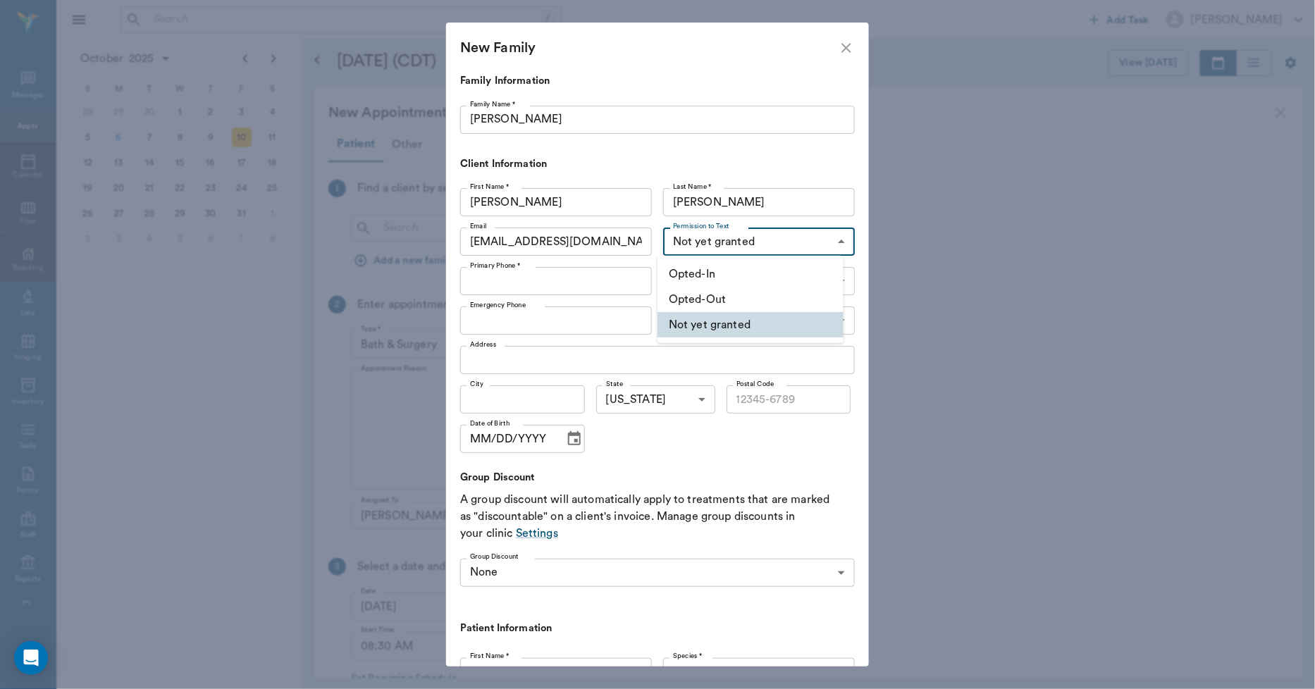
click at [729, 275] on li "Opted-In" at bounding box center [751, 273] width 186 height 25
type input "OPT_IN"
click at [600, 292] on input "Primary Phone *" at bounding box center [556, 281] width 192 height 28
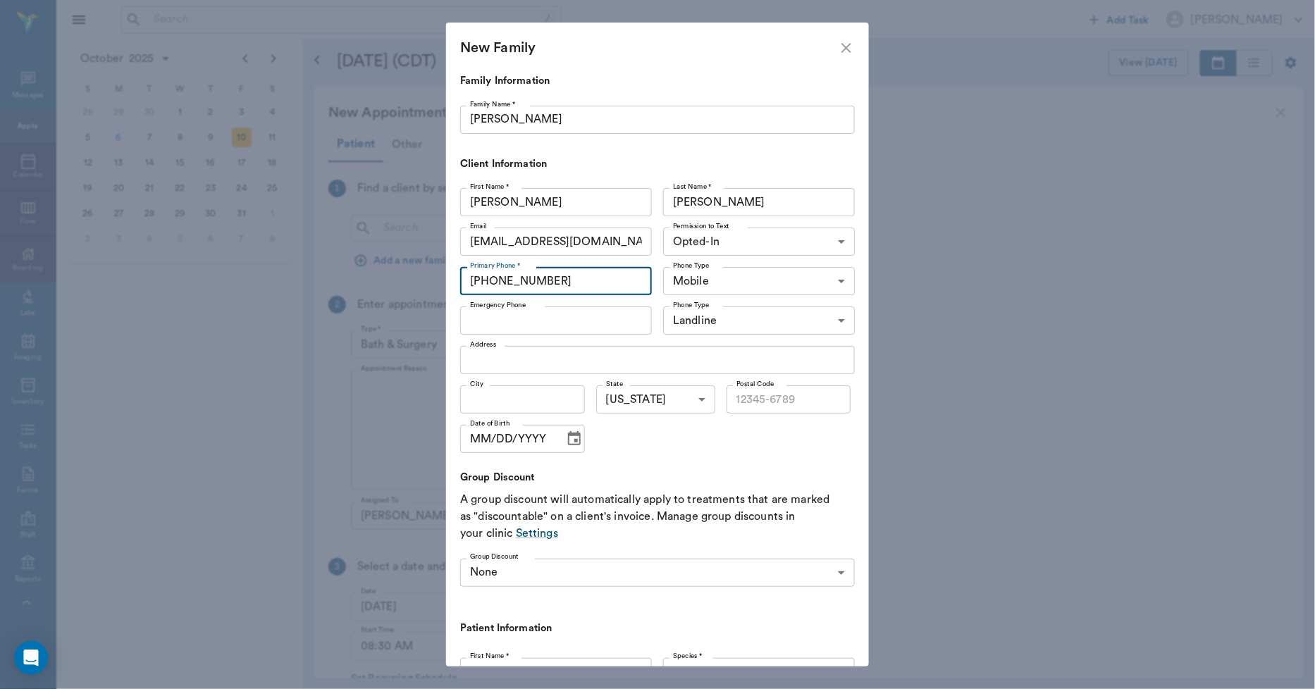
type input "[PHONE_NUMBER]"
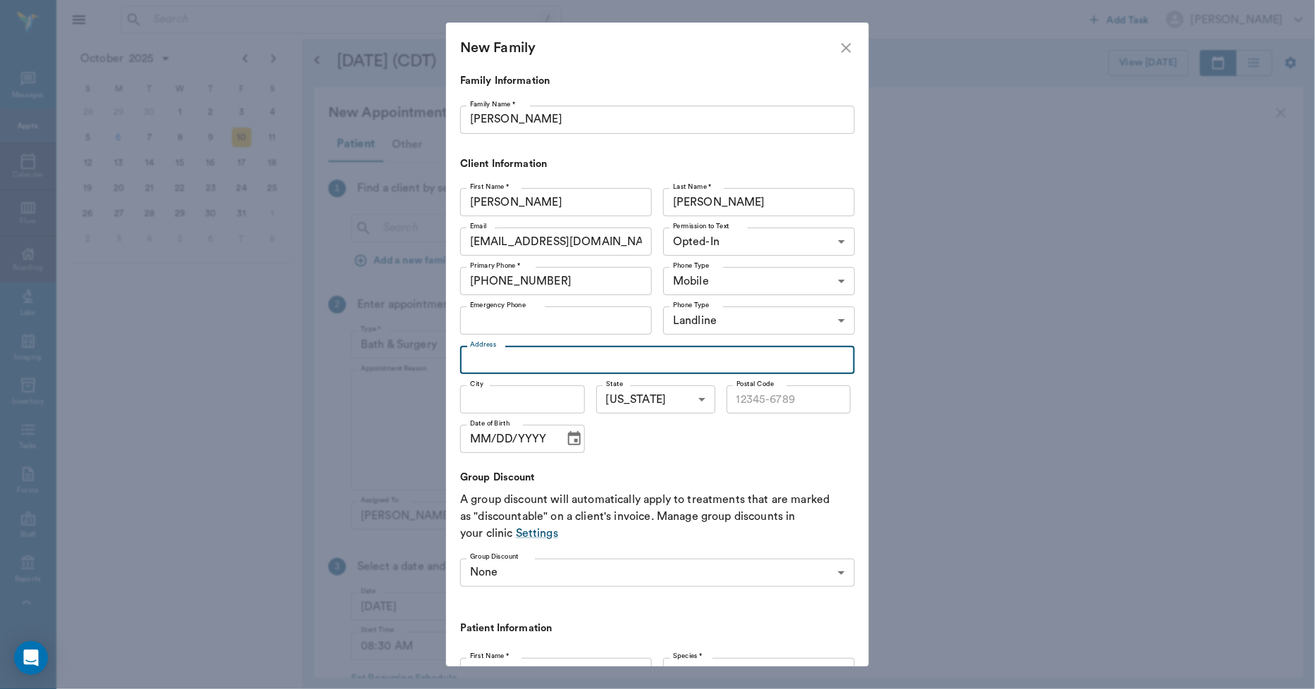
click at [613, 364] on input "Address" at bounding box center [657, 360] width 395 height 28
type input "[STREET_ADDRESS]"
click at [560, 390] on input "City" at bounding box center [522, 399] width 125 height 28
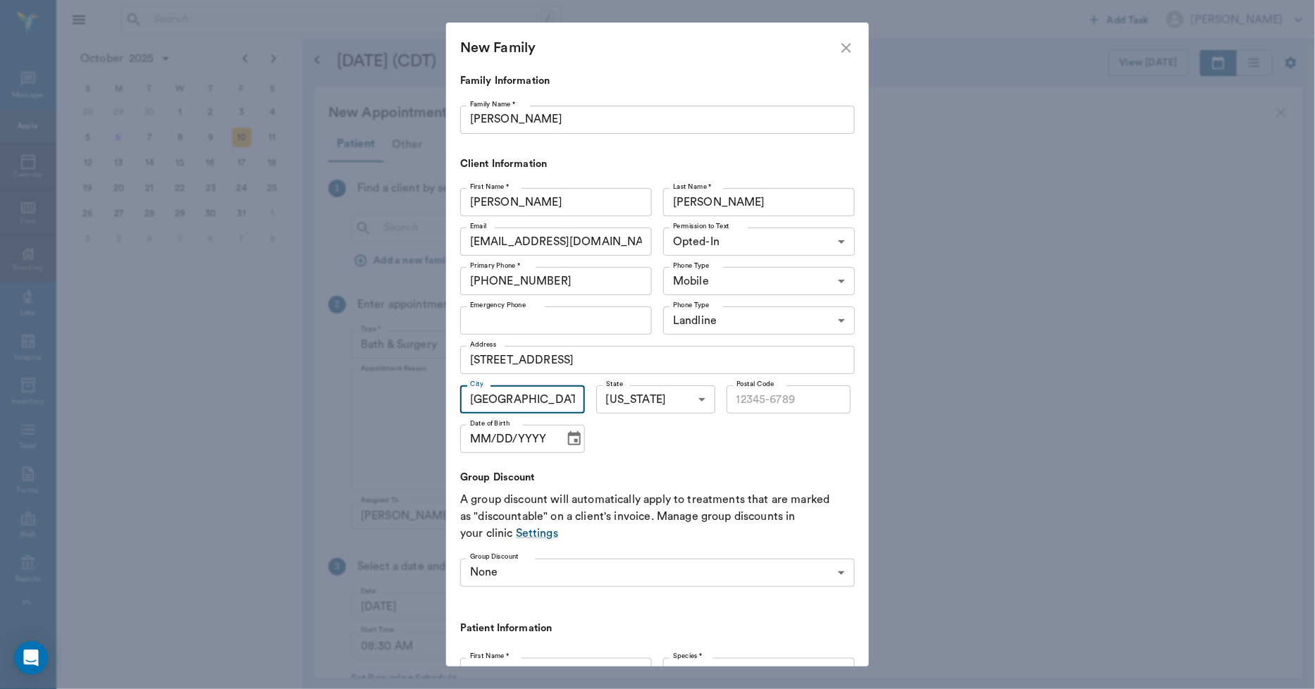
type input "[GEOGRAPHIC_DATA]"
click at [766, 409] on input "Postal Code" at bounding box center [789, 399] width 125 height 28
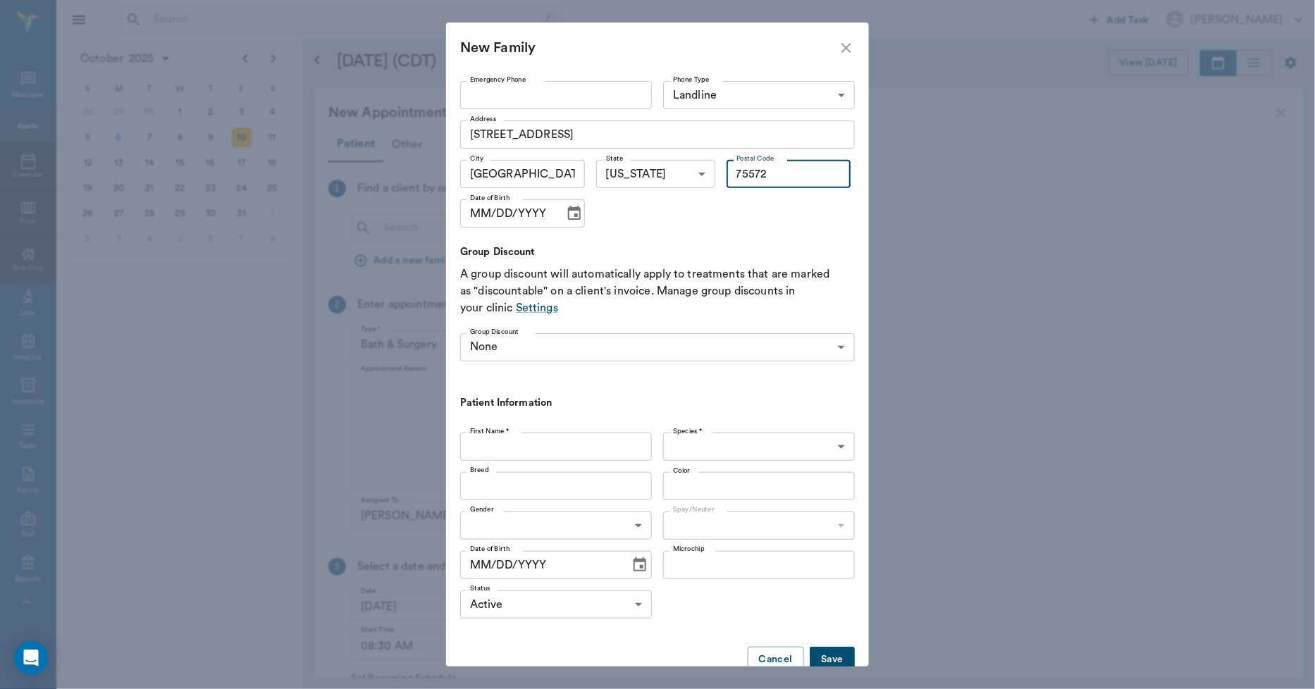
scroll to position [256, 0]
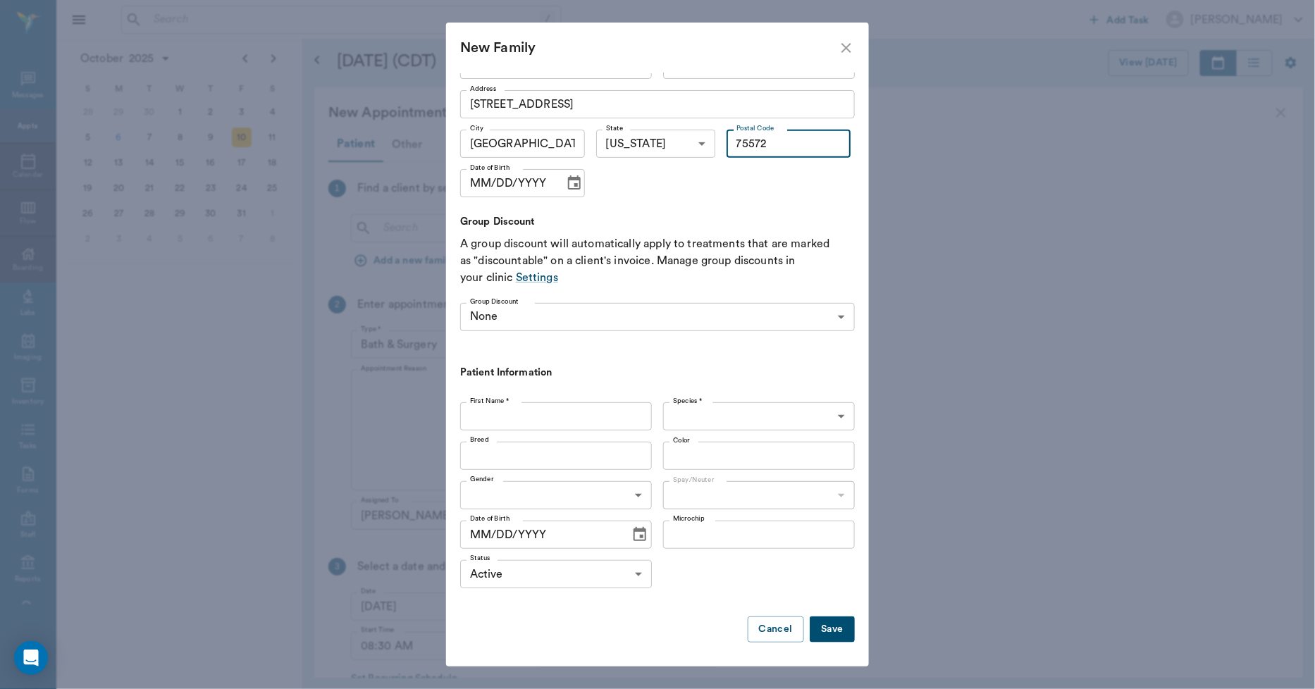
type input "75572"
click at [605, 417] on input "First Name *" at bounding box center [556, 416] width 192 height 28
type input "Daisy"
click at [722, 416] on body "/ ​ Add Task Dr. Bert Ellsworth Nectar Messages Appts Calendar Flow Boarding La…" at bounding box center [657, 344] width 1315 height 689
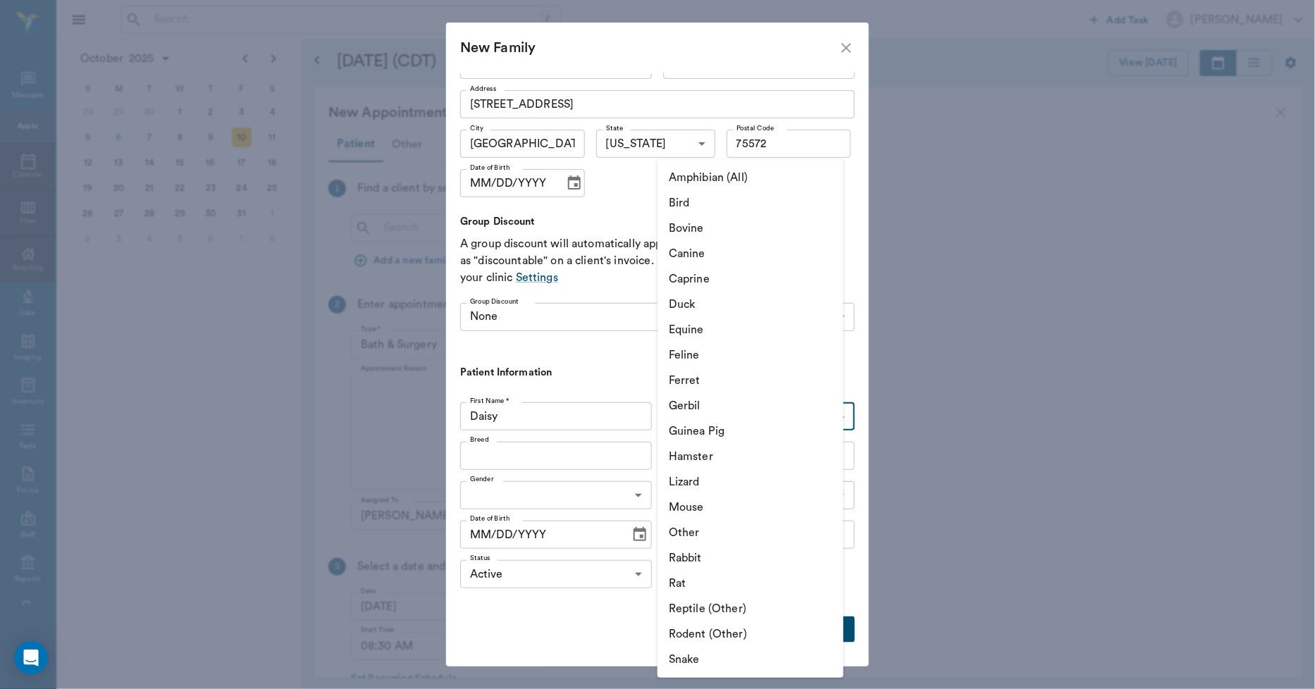
click at [682, 250] on li "Canine" at bounding box center [751, 253] width 186 height 25
type input "Canine"
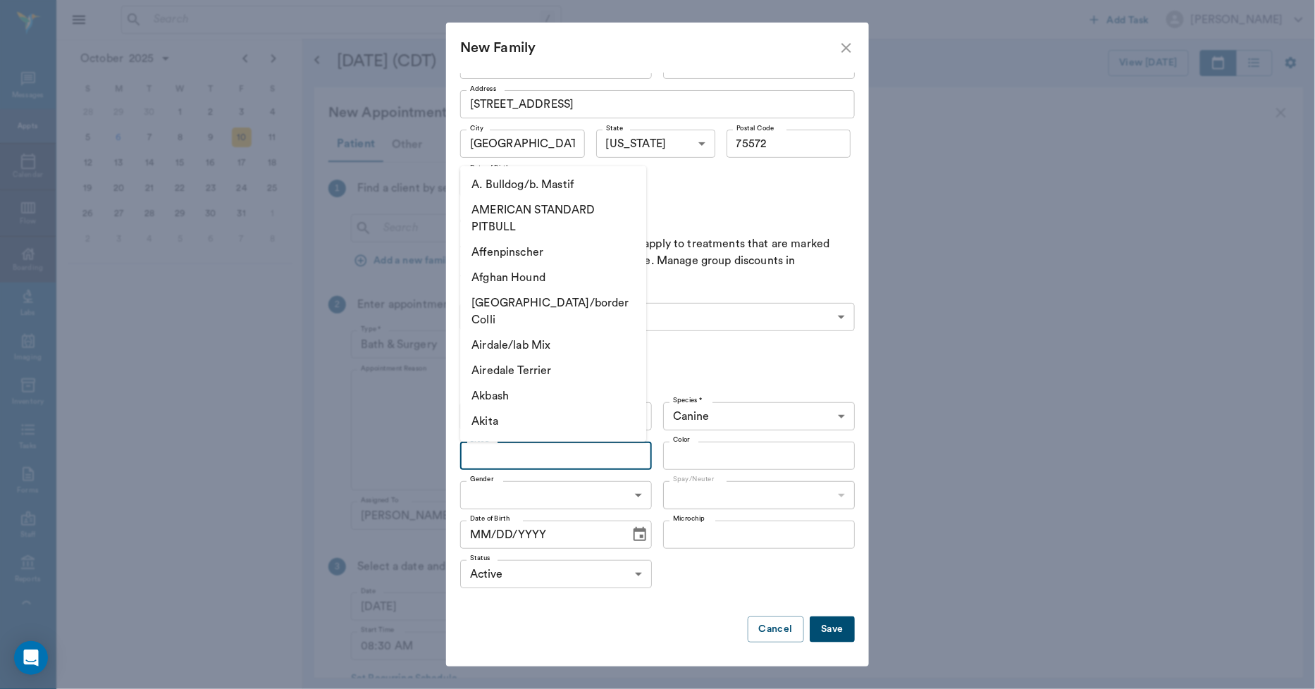
click at [575, 460] on input "Breed" at bounding box center [544, 456] width 160 height 20
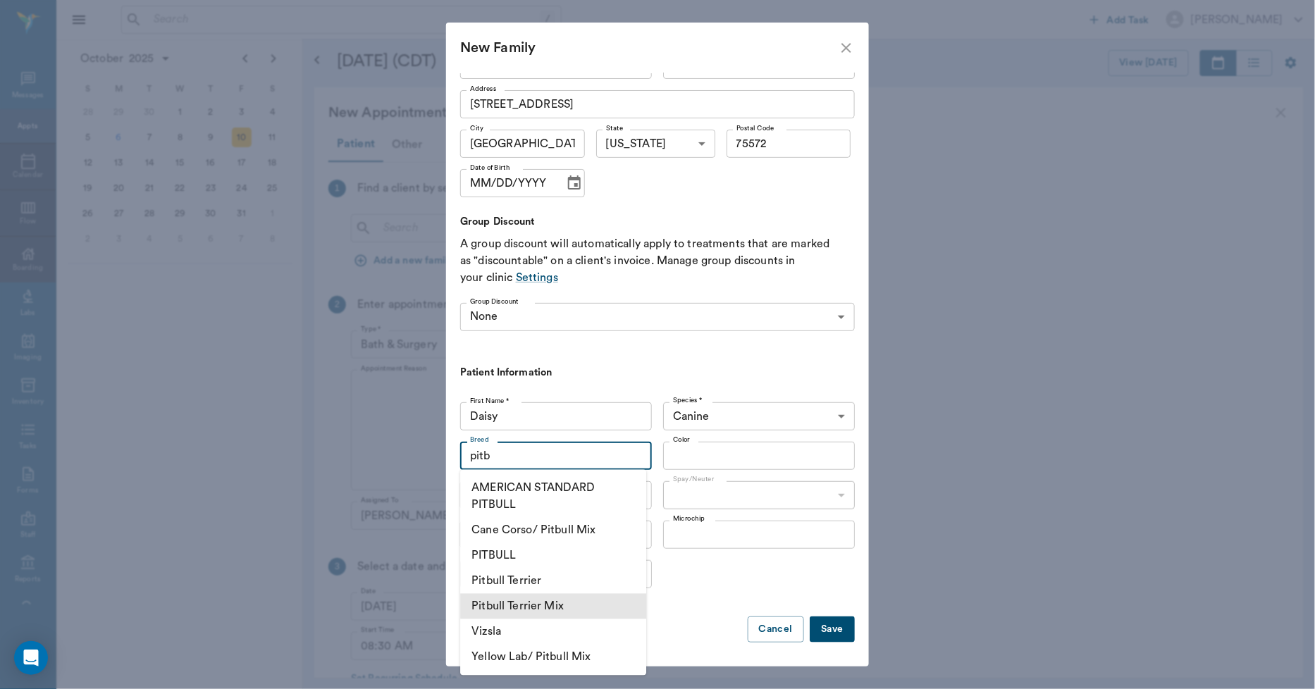
click at [568, 603] on li "Pitbull Terrier Mix" at bounding box center [553, 606] width 186 height 25
type input "Pitbull Terrier Mix"
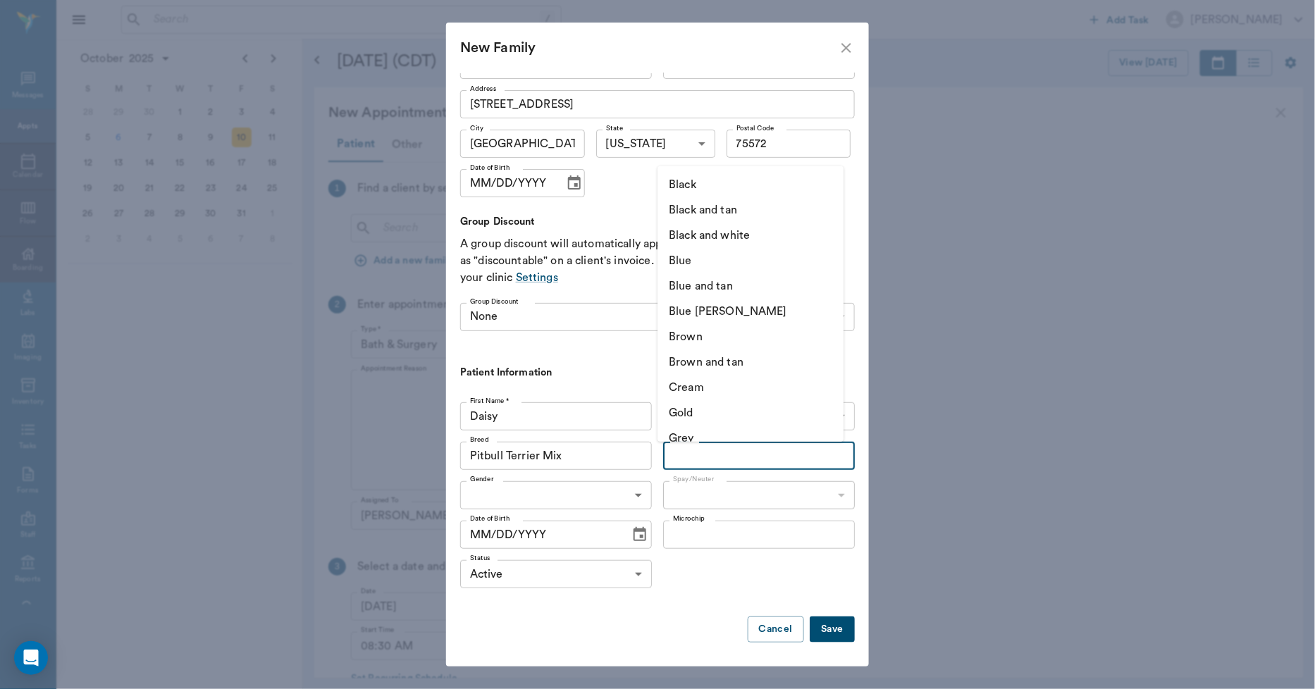
click at [678, 458] on input "Color" at bounding box center [747, 456] width 160 height 20
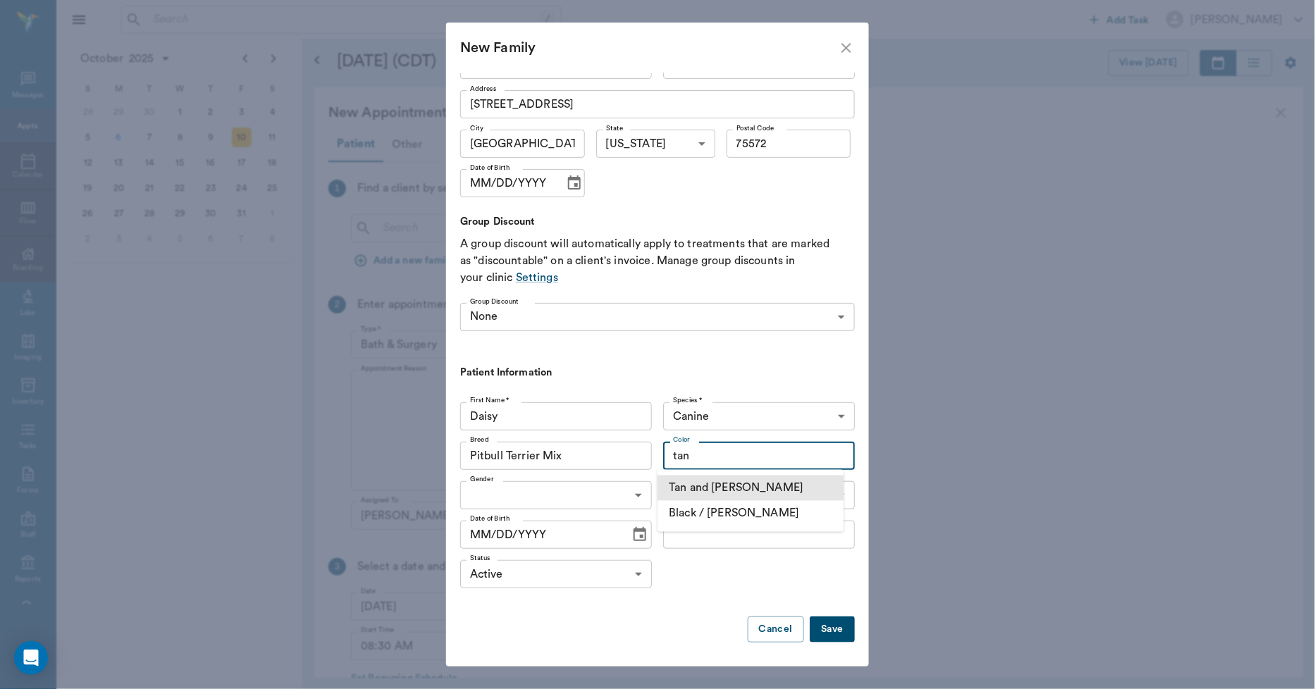
click at [748, 483] on li "Tan and White" at bounding box center [751, 488] width 186 height 25
type input "Tan and White"
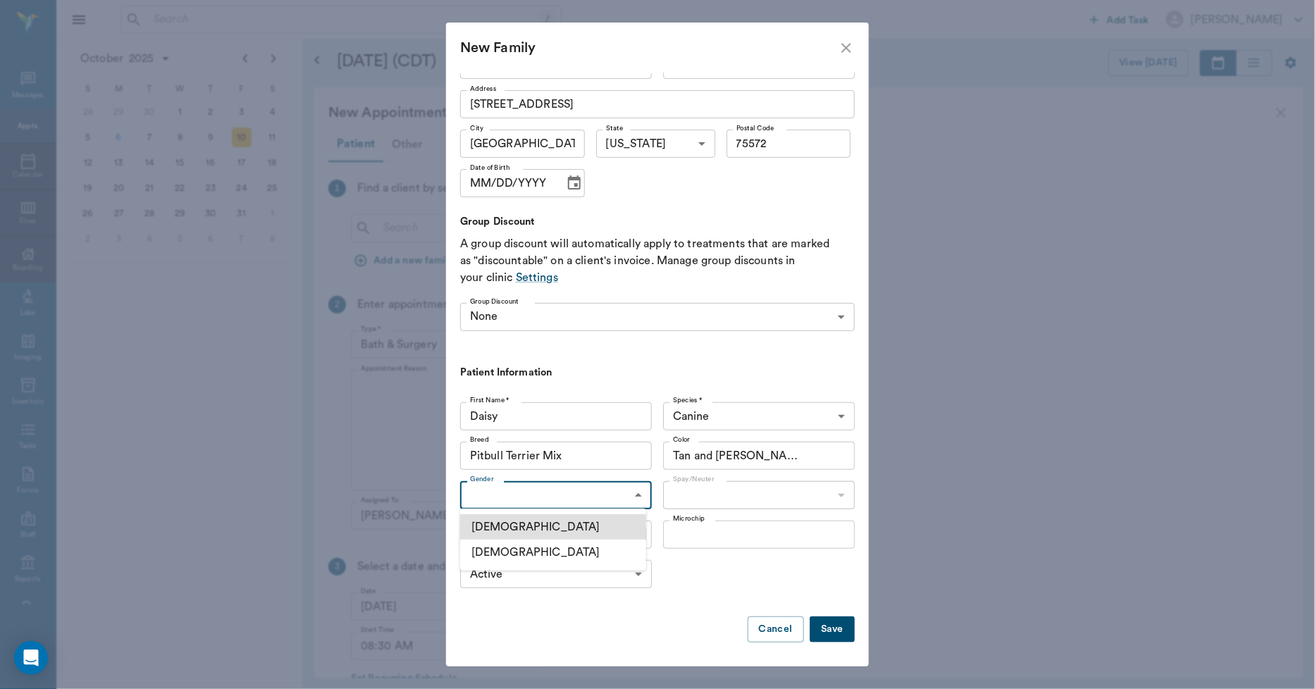
click at [624, 501] on body "/ ​ Add Task Dr. Bert Ellsworth Nectar Messages Appts Calendar Flow Boarding La…" at bounding box center [657, 344] width 1315 height 689
click at [557, 550] on li "Female" at bounding box center [553, 552] width 186 height 25
type input "FEMALE"
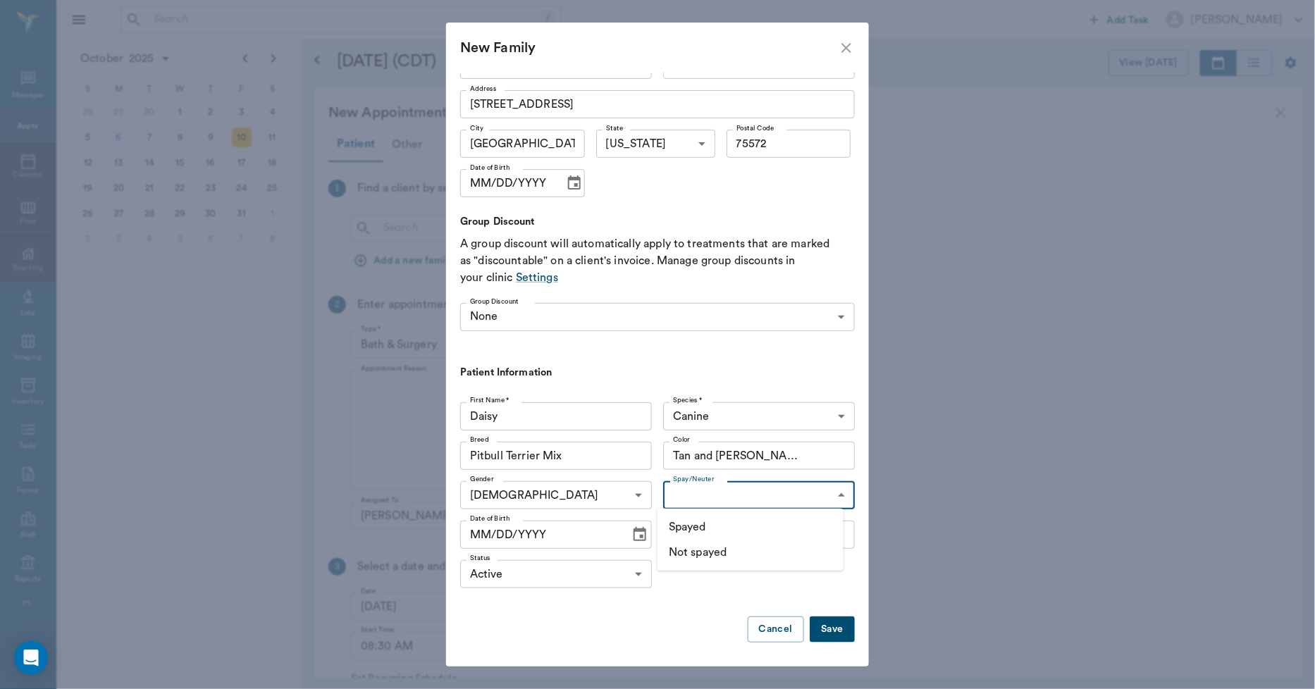
click at [684, 492] on body "/ ​ Add Task Dr. Bert Ellsworth Nectar Messages Appts Calendar Flow Boarding La…" at bounding box center [657, 344] width 1315 height 689
click at [684, 523] on li "Spayed" at bounding box center [751, 526] width 186 height 25
type input "true"
click at [634, 536] on icon "Choose date" at bounding box center [640, 534] width 13 height 14
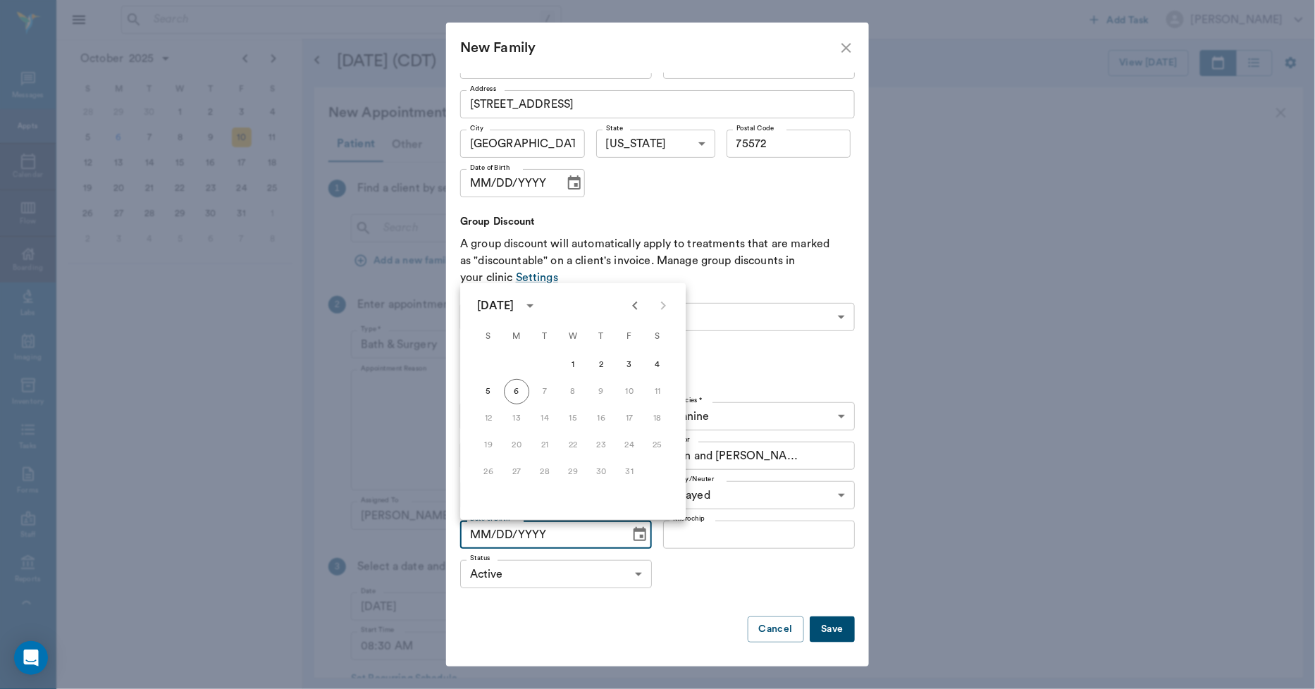
click at [538, 311] on icon "calendar view is open, switch to year view" at bounding box center [529, 305] width 17 height 17
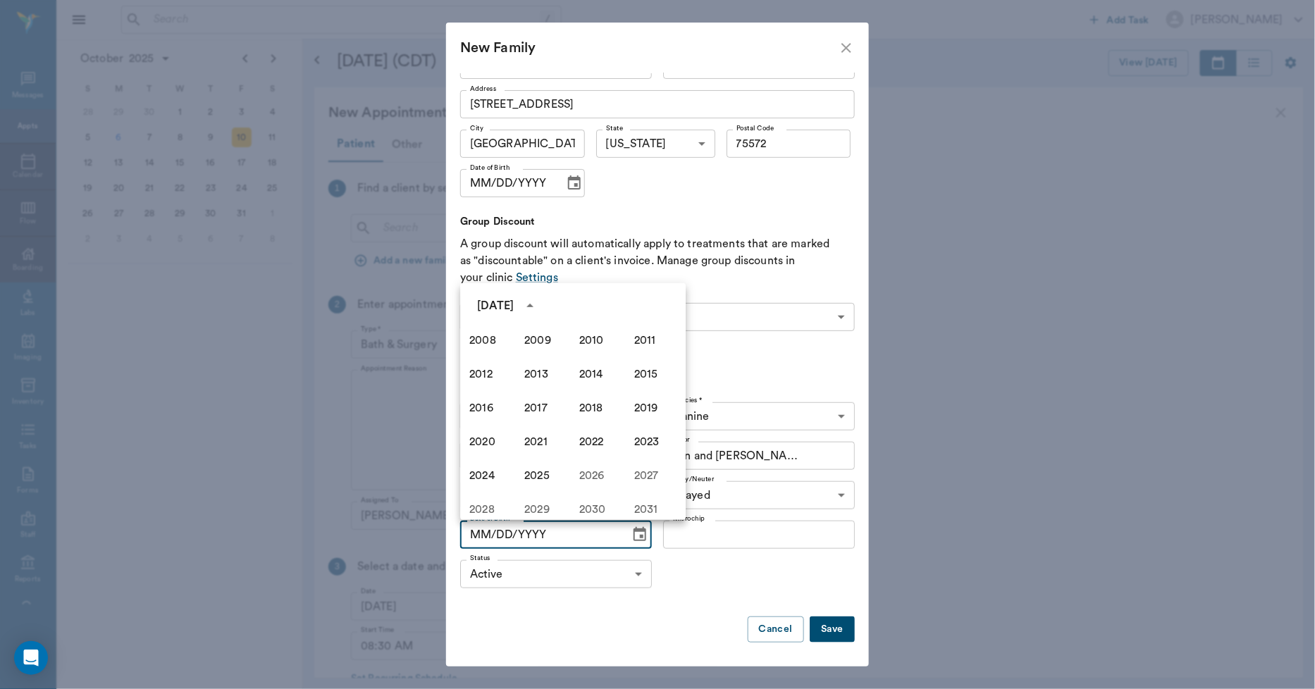
scroll to position [888, 0]
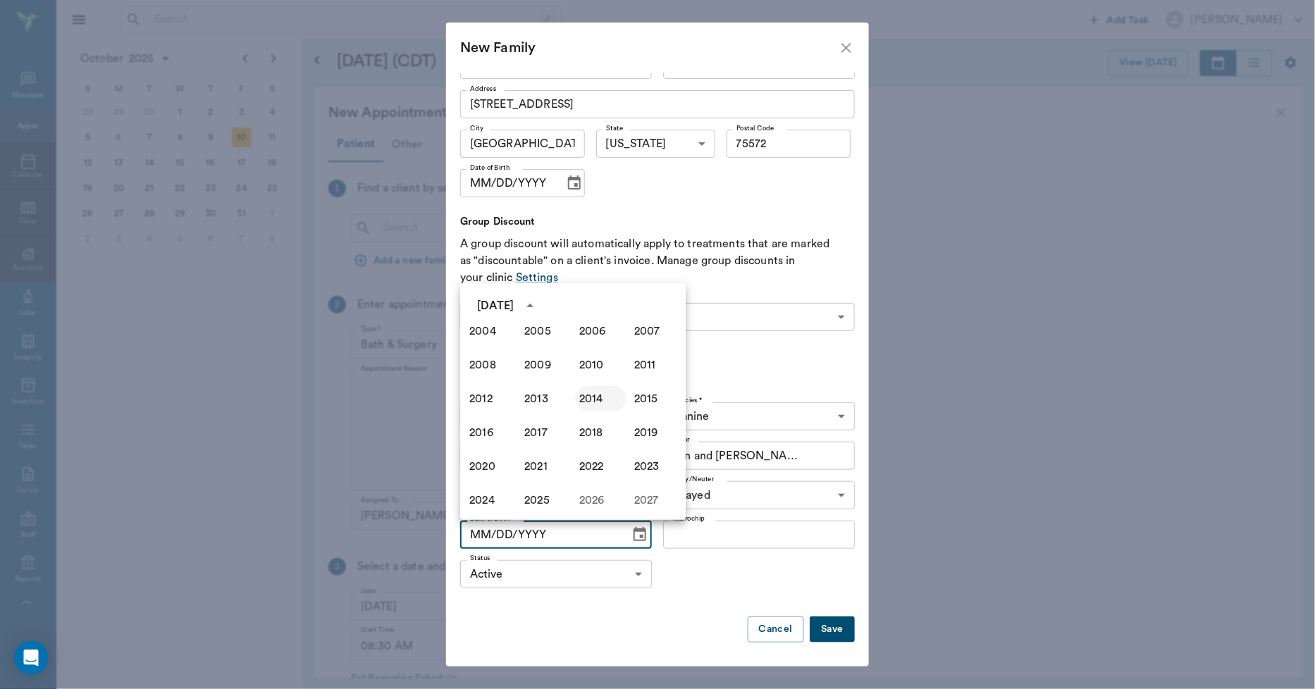
click at [595, 398] on button "2014" at bounding box center [600, 398] width 51 height 25
type input "10/06/2014"
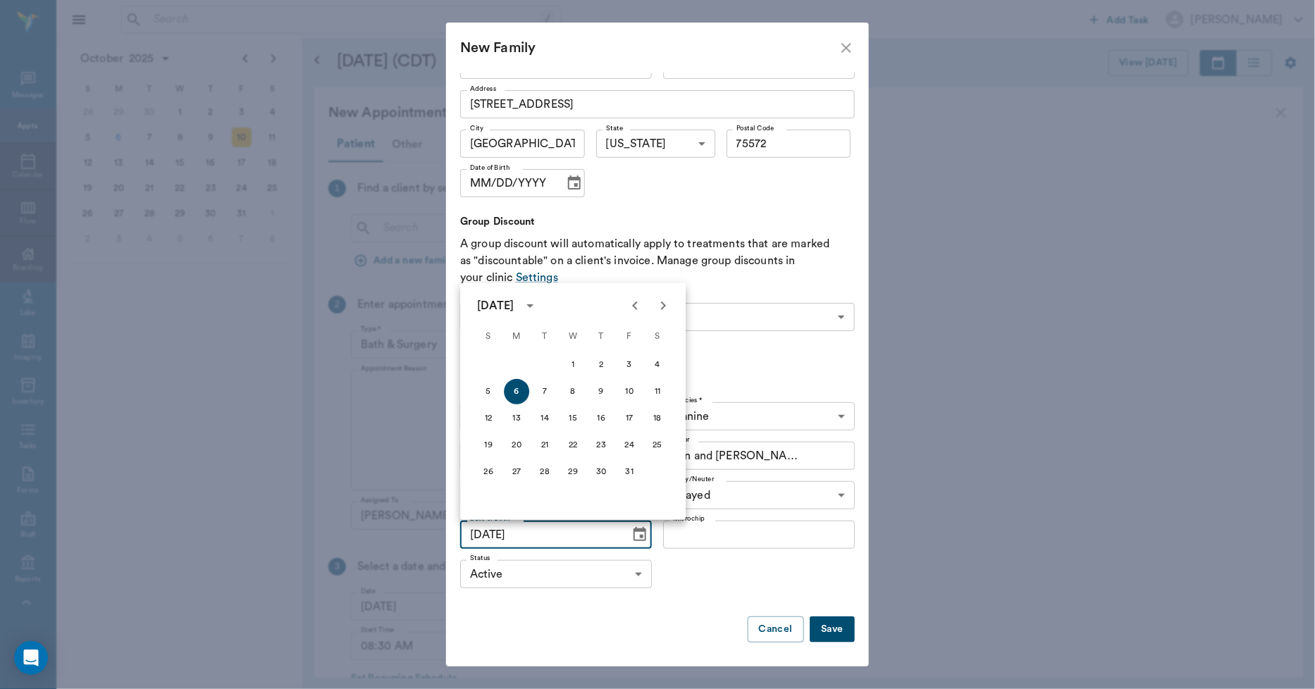
click at [812, 623] on button "Save" at bounding box center [832, 630] width 45 height 26
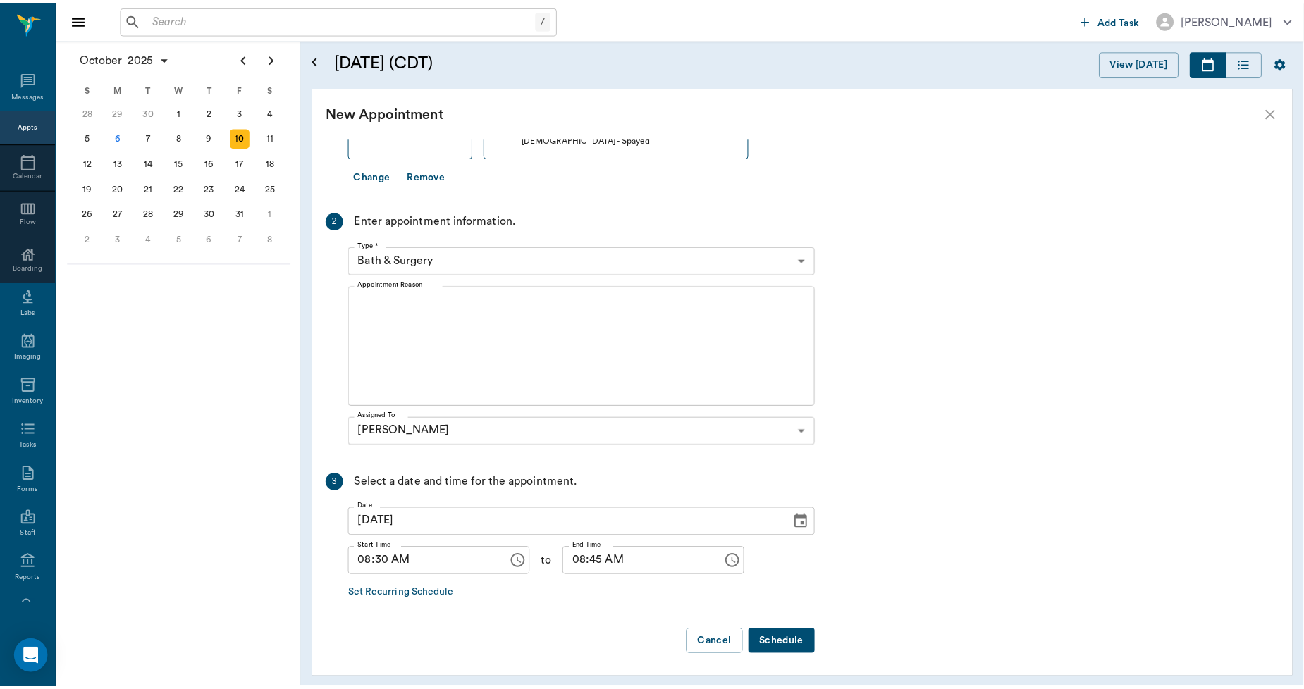
scroll to position [149, 0]
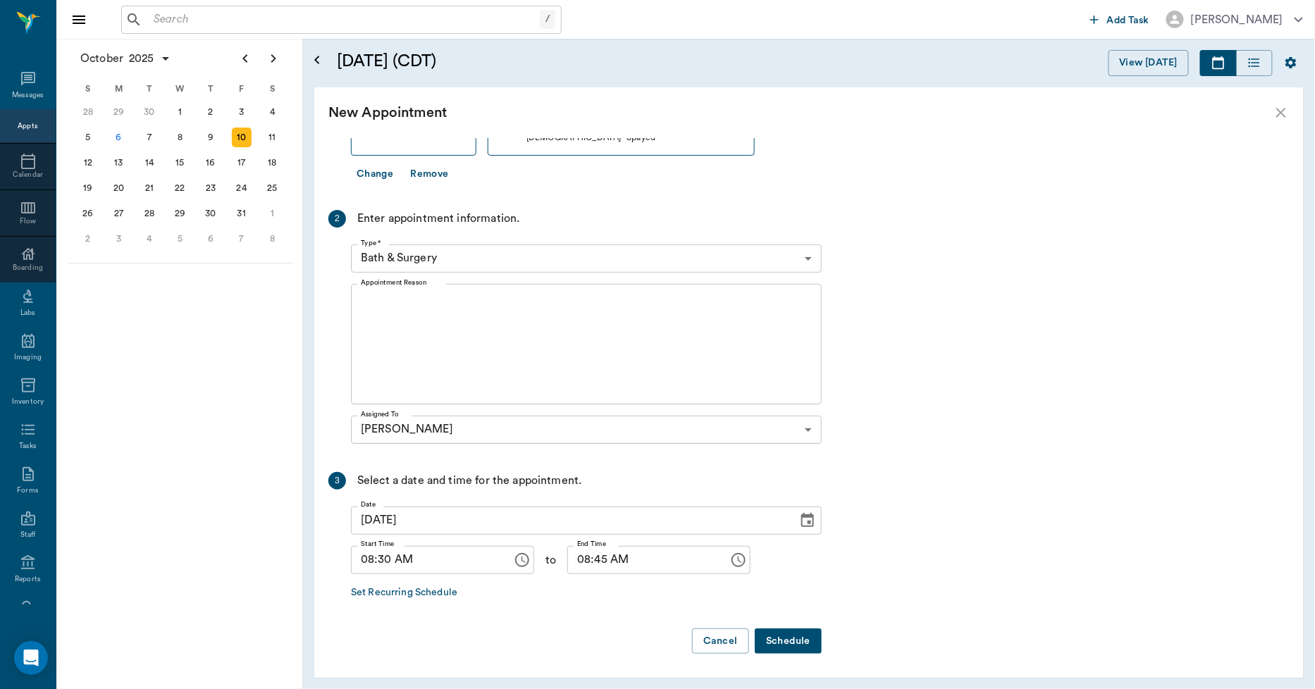
click at [461, 256] on body "/ ​ Add Task Dr. Bert Ellsworth Nectar Messages Appts Calendar Flow Boarding La…" at bounding box center [657, 344] width 1315 height 689
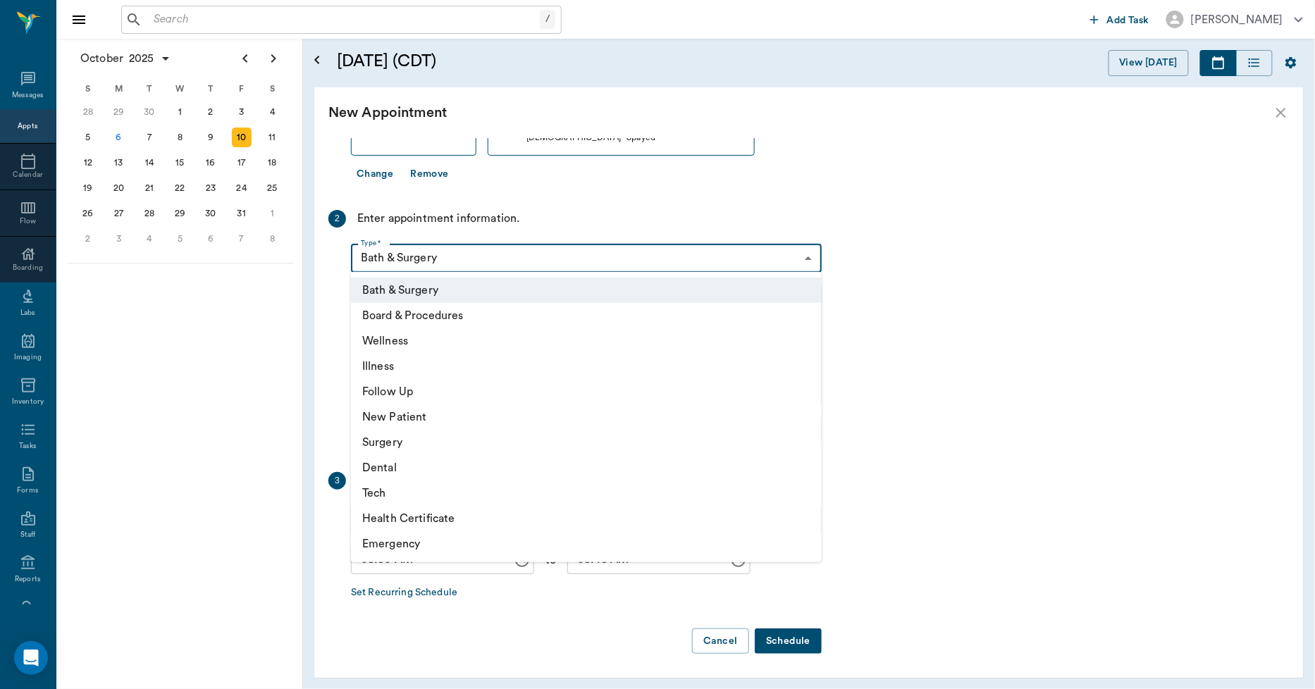
click at [400, 342] on li "Wellness" at bounding box center [586, 340] width 471 height 25
type input "65d2be4f46e3a538d89b8c14"
type input "09:00 AM"
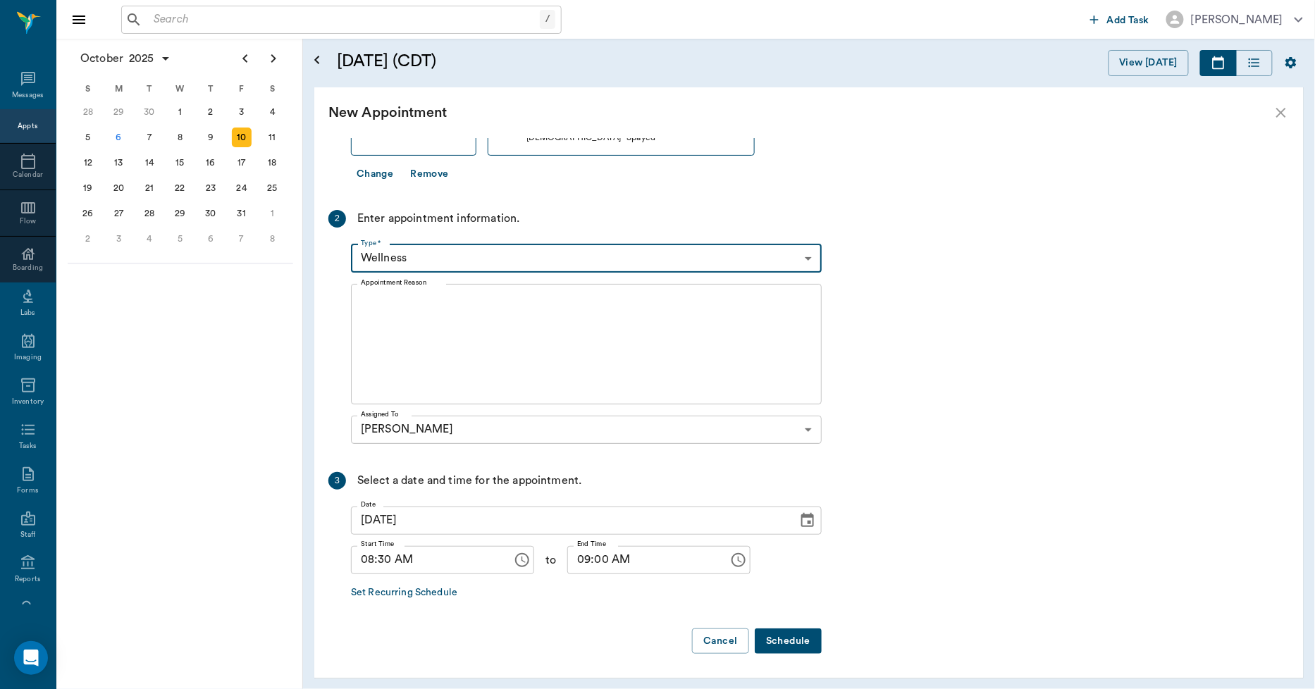
click at [436, 319] on textarea "Appointment Reason" at bounding box center [586, 343] width 451 height 97
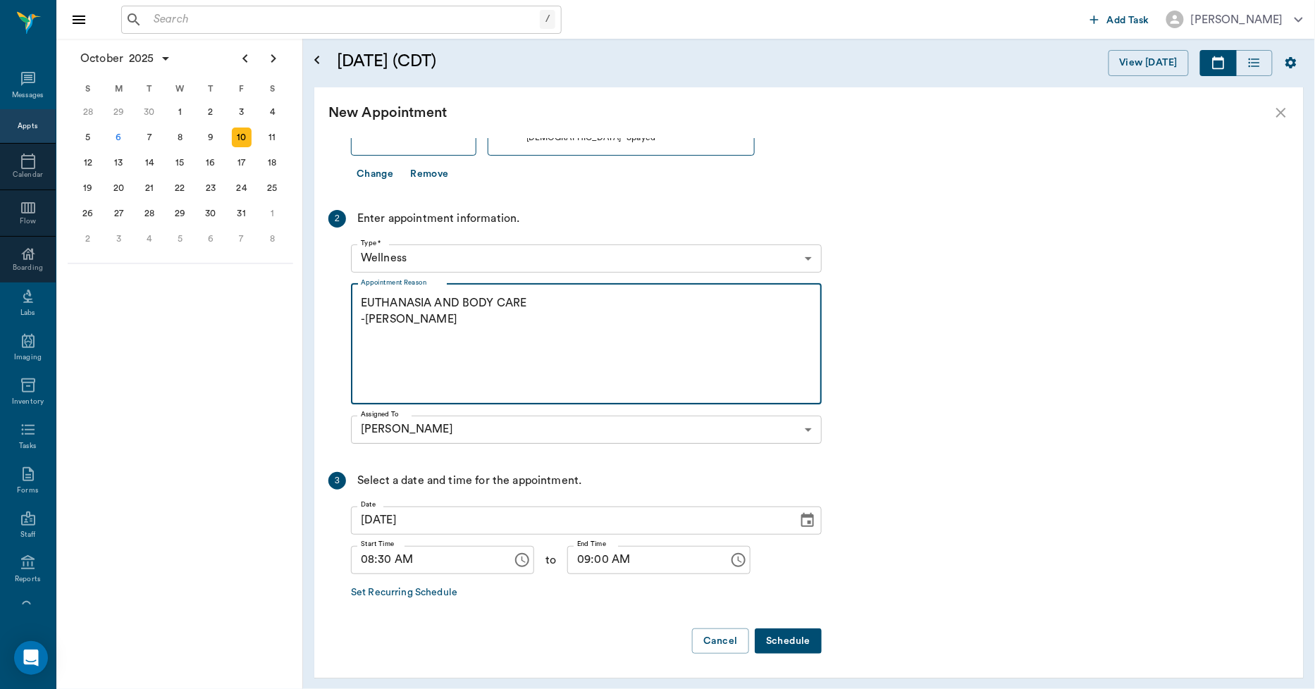
type textarea "EUTHANASIA AND BODY CARE -LORY"
click at [784, 636] on button "Schedule" at bounding box center [788, 642] width 67 height 26
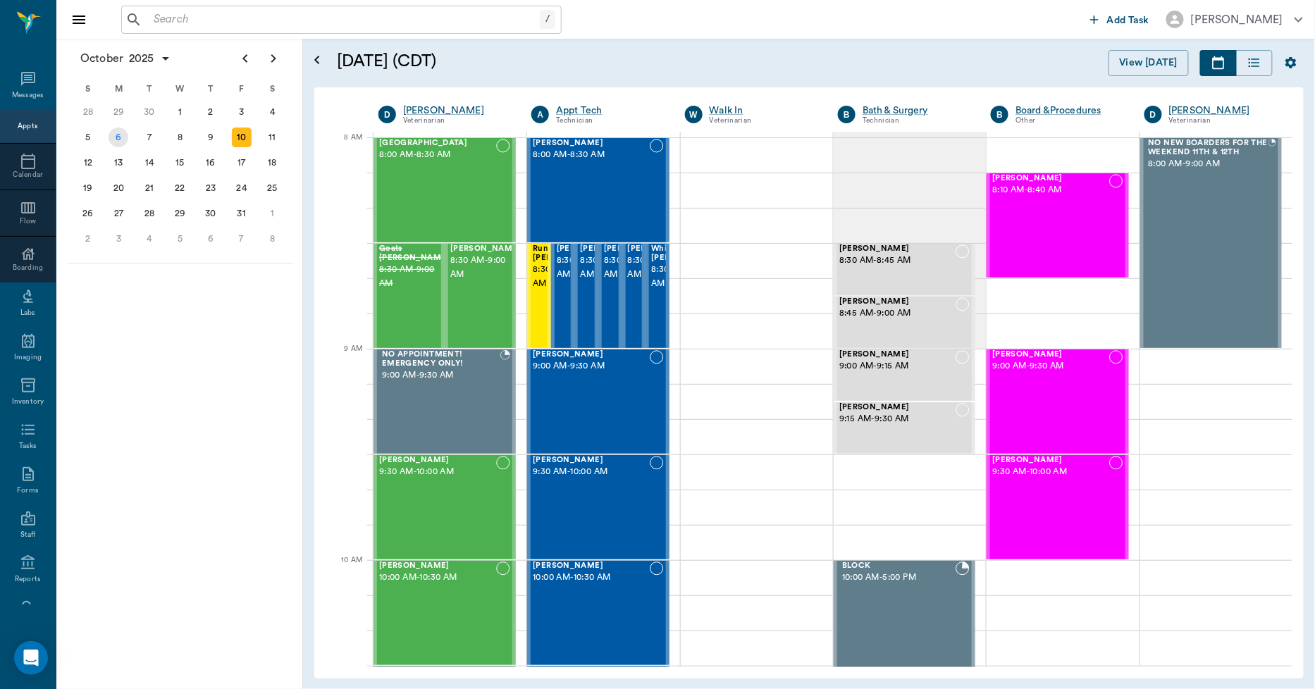
click at [120, 139] on div "6" at bounding box center [119, 138] width 20 height 20
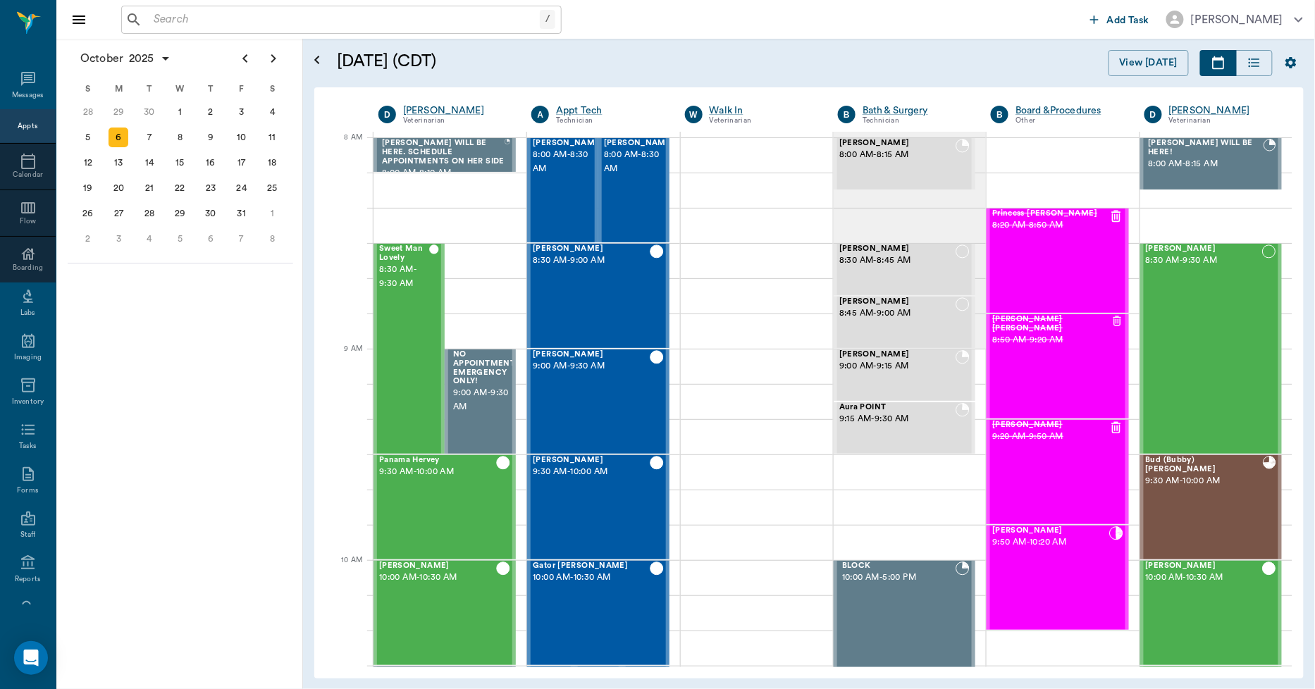
click at [321, 16] on input "text" at bounding box center [344, 20] width 392 height 20
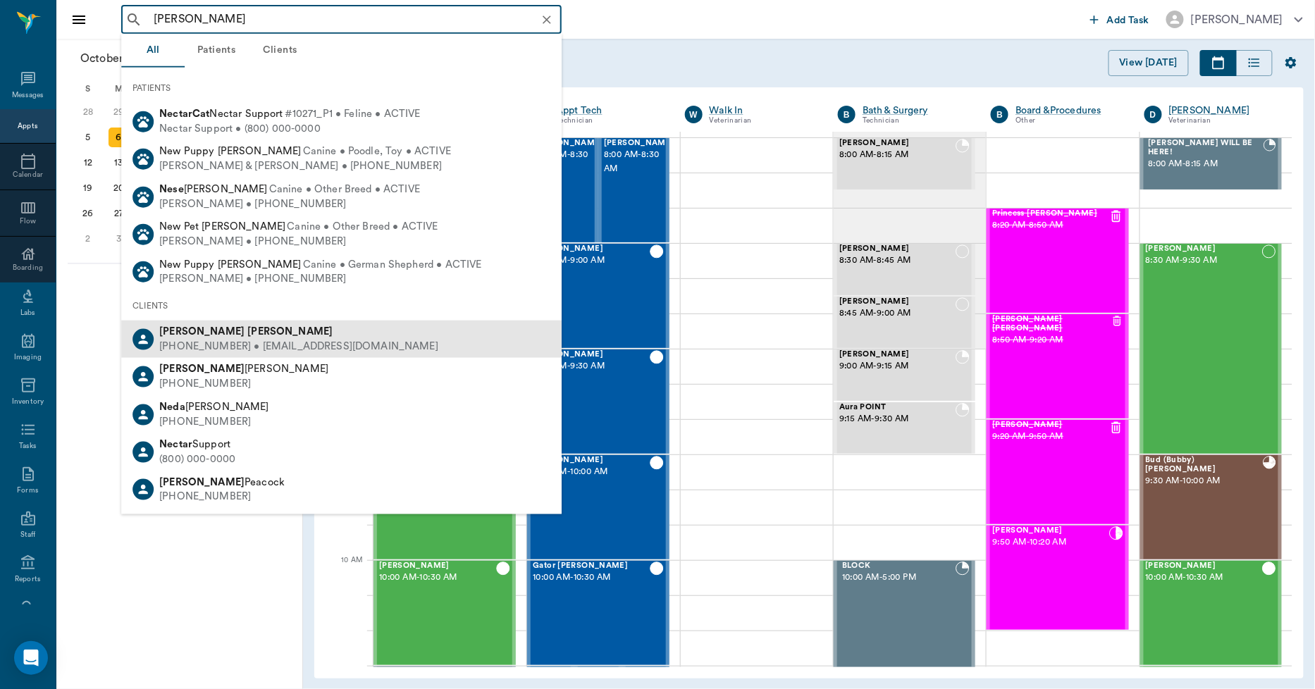
click at [192, 330] on b "Lorinda" at bounding box center [201, 331] width 85 height 11
type input "LARINDA NEJ"
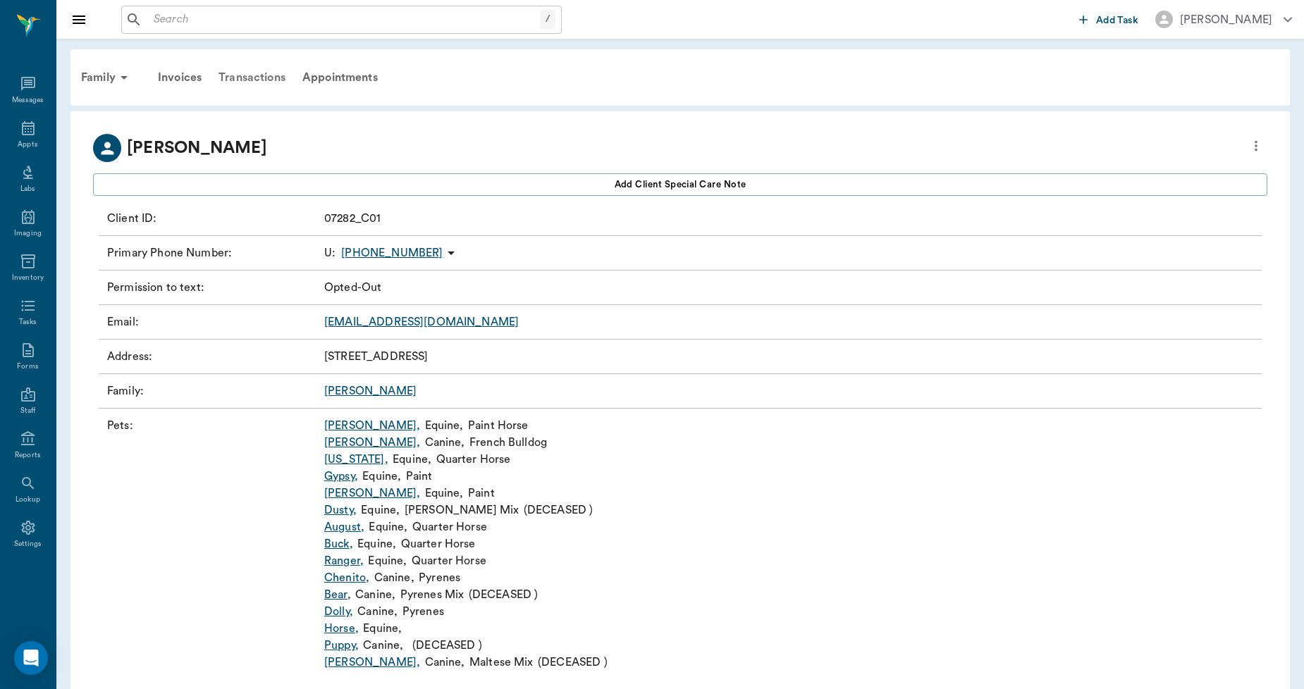
click at [247, 70] on div "Transactions" at bounding box center [252, 78] width 84 height 34
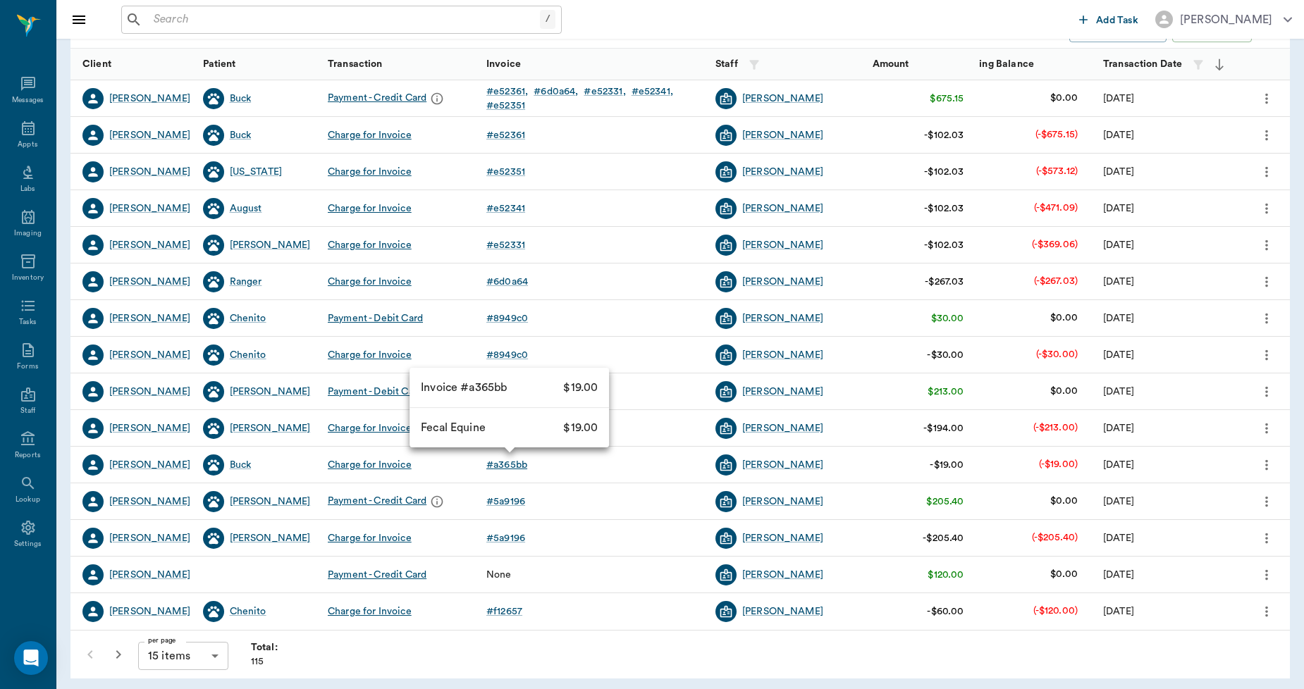
scroll to position [177, 0]
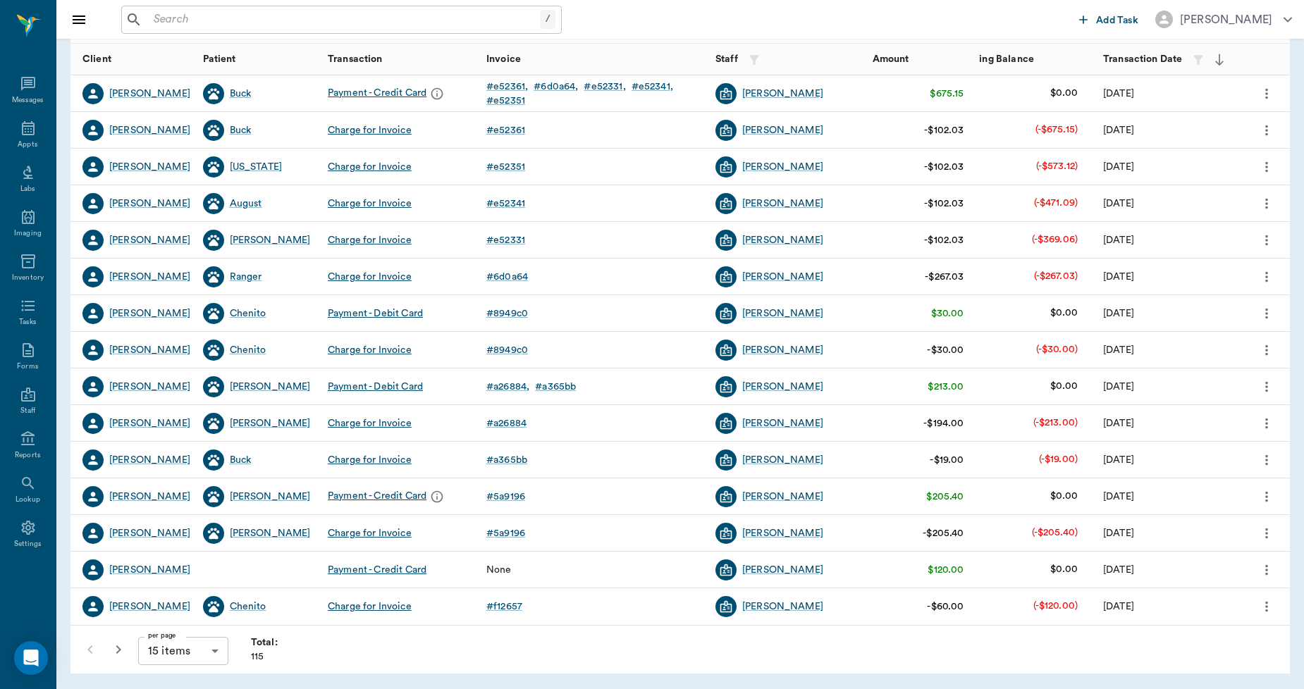
click at [181, 652] on body "/ ​ Add Task Dr. Bert Ellsworth Nectar Messages Appts Labs Imaging Inventory Ta…" at bounding box center [652, 256] width 1304 height 867
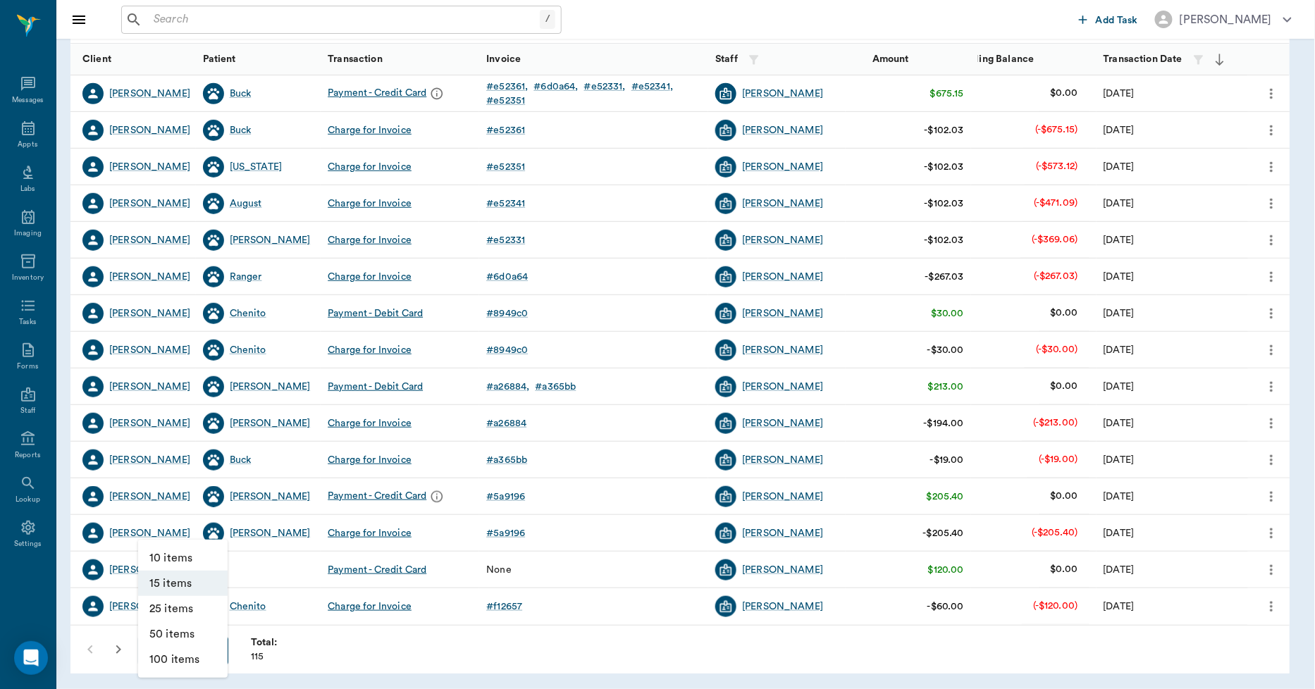
click at [181, 652] on li "100 items" at bounding box center [182, 659] width 89 height 25
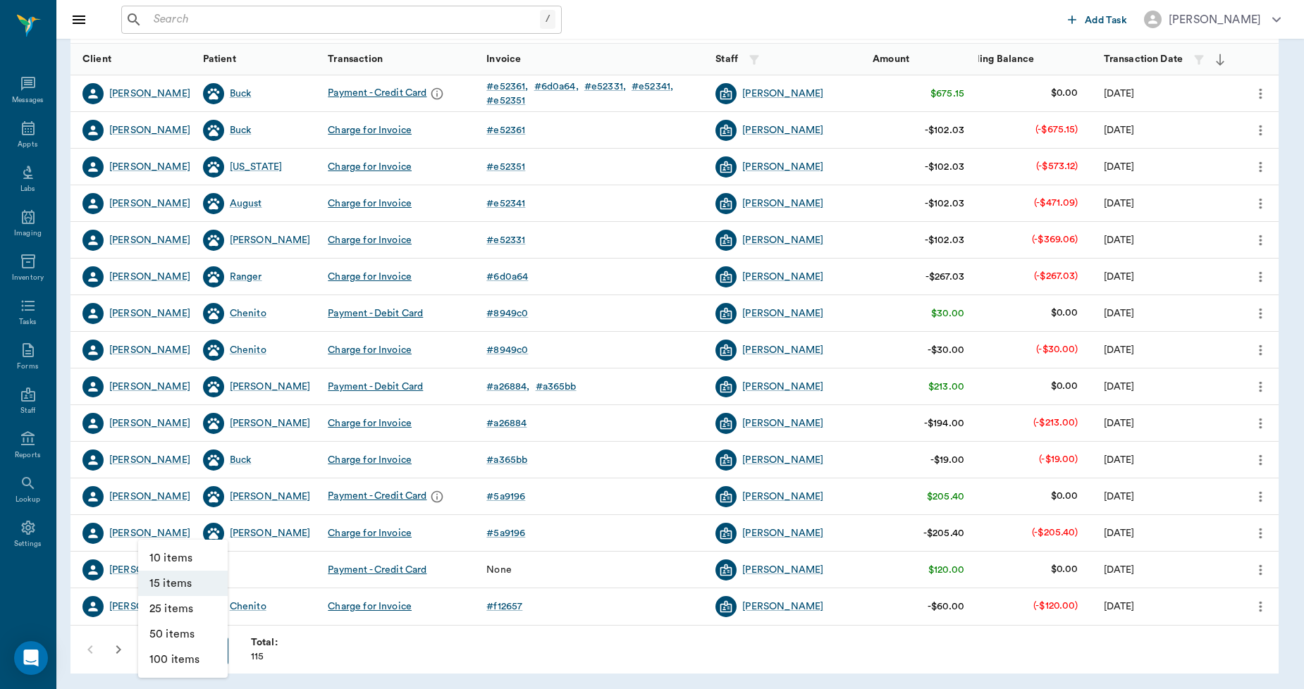
type input "100"
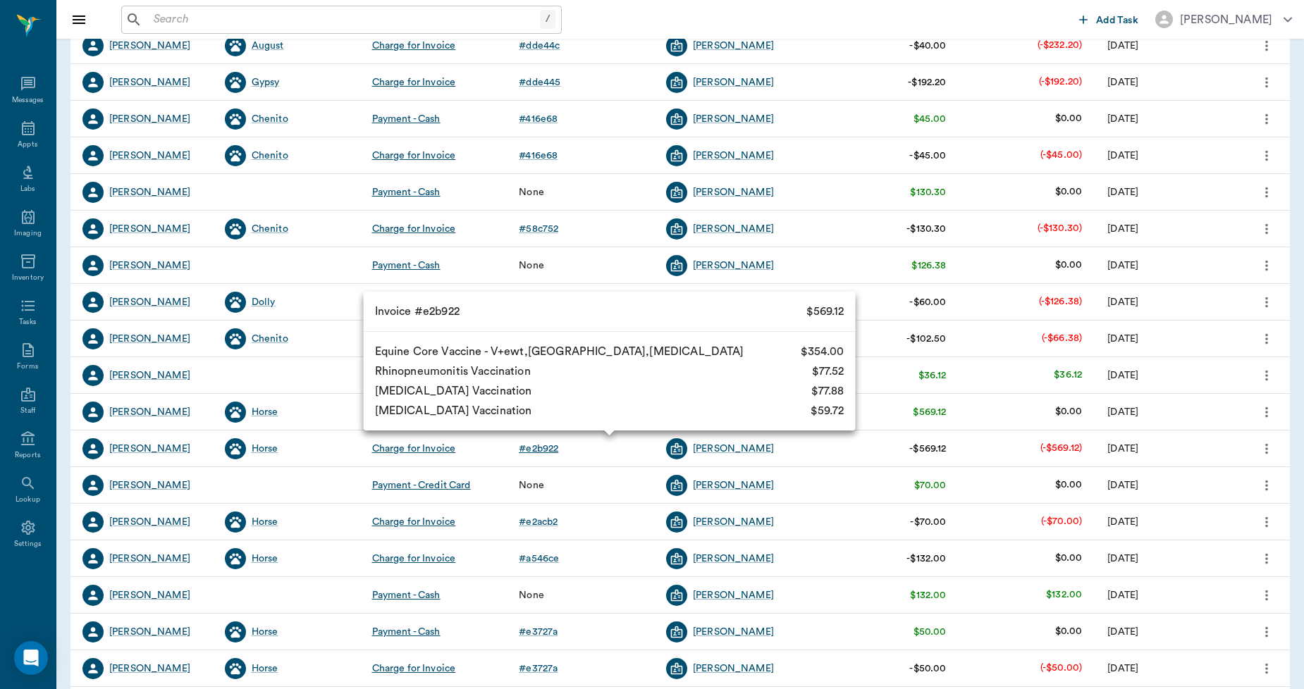
scroll to position [1879, 0]
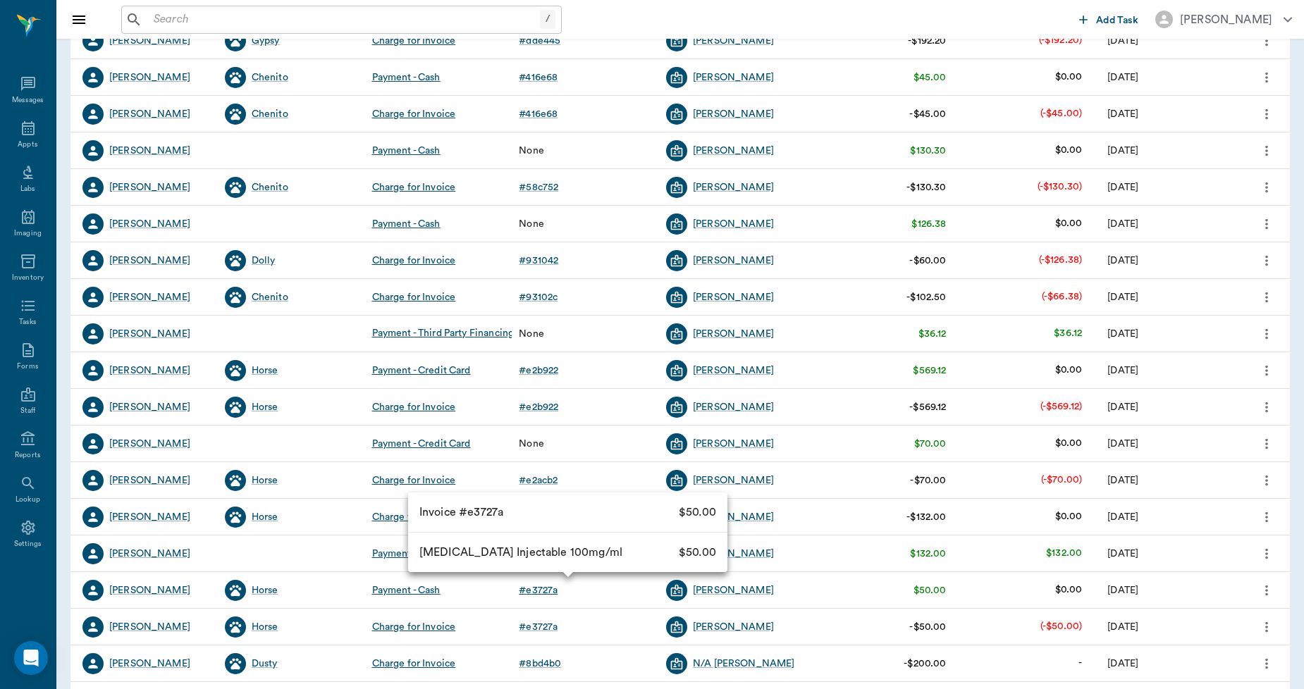
click at [544, 594] on div "# e3727a" at bounding box center [538, 591] width 39 height 14
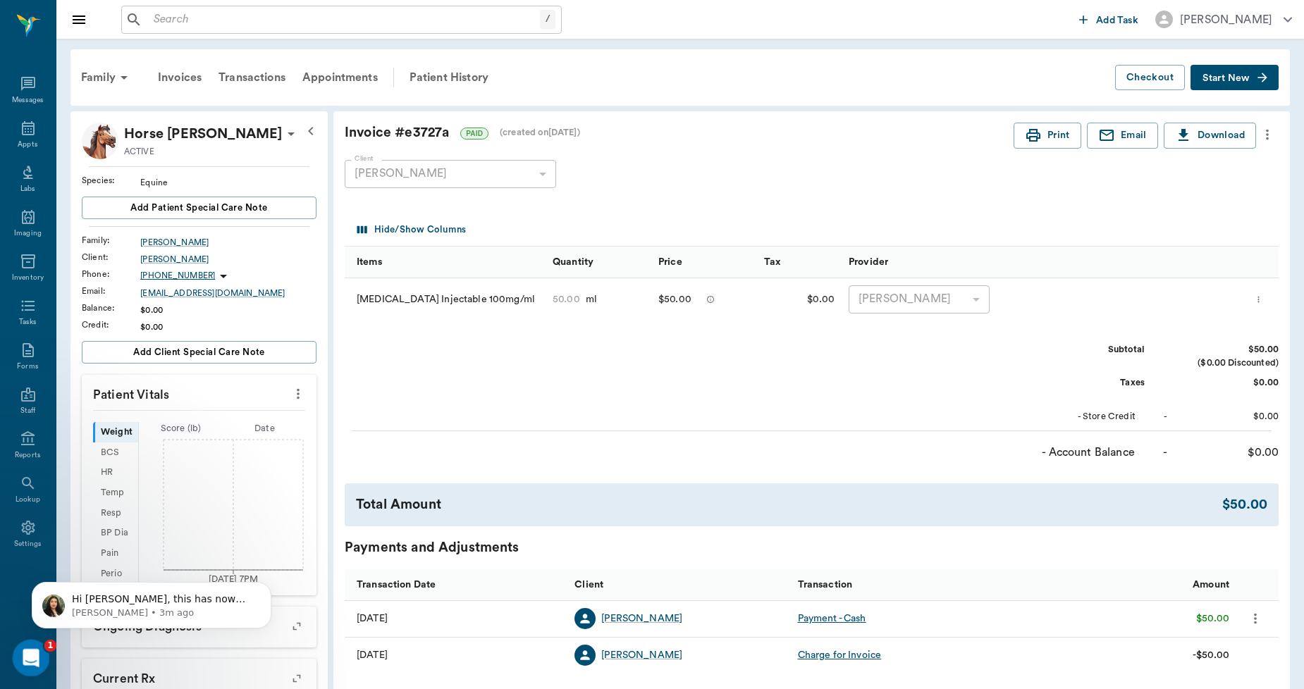
click at [25, 647] on icon "Open Intercom Messenger" at bounding box center [29, 656] width 23 height 23
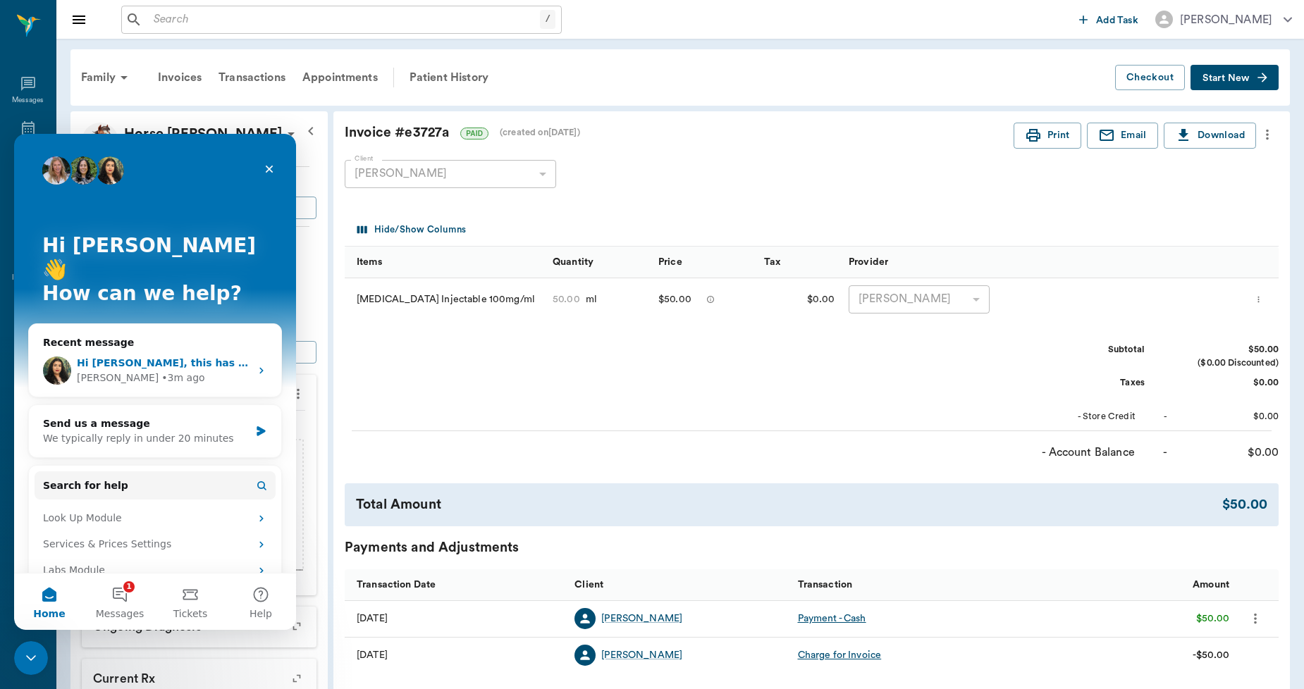
click at [130, 345] on div "Hi Lory, this has now been fixed. The inventory item counts should show the sam…" at bounding box center [155, 371] width 252 height 52
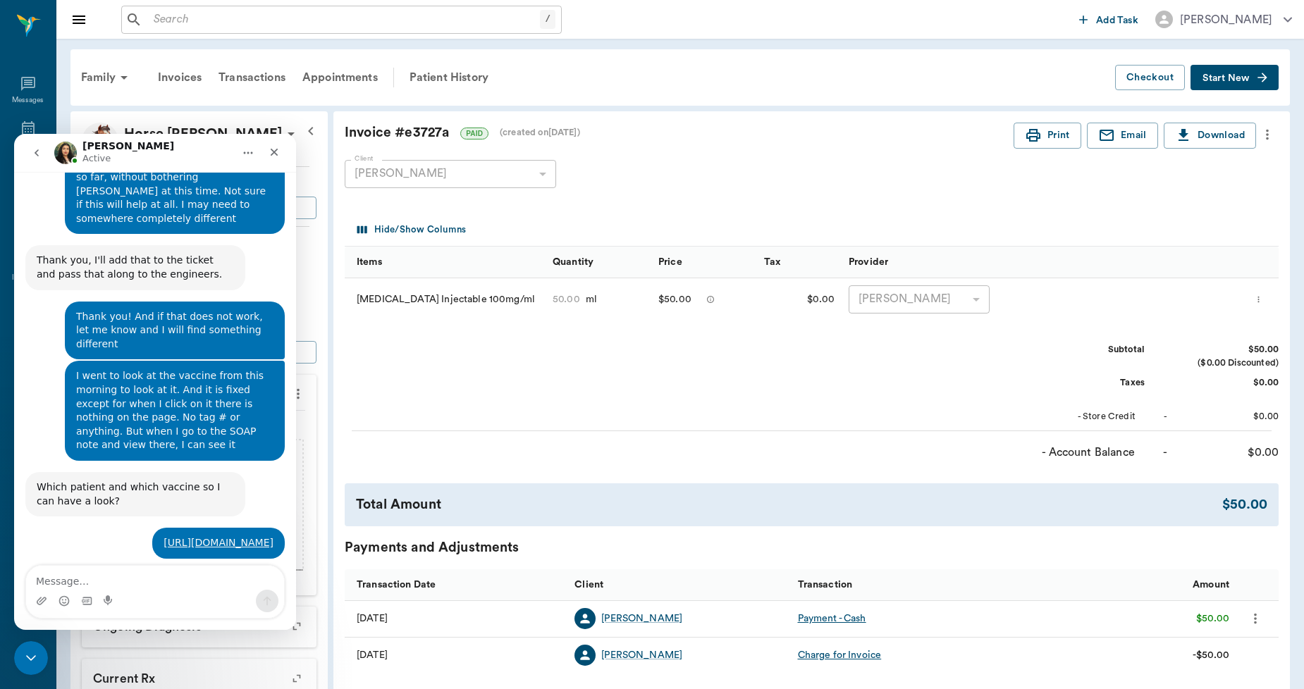
scroll to position [10860, 0]
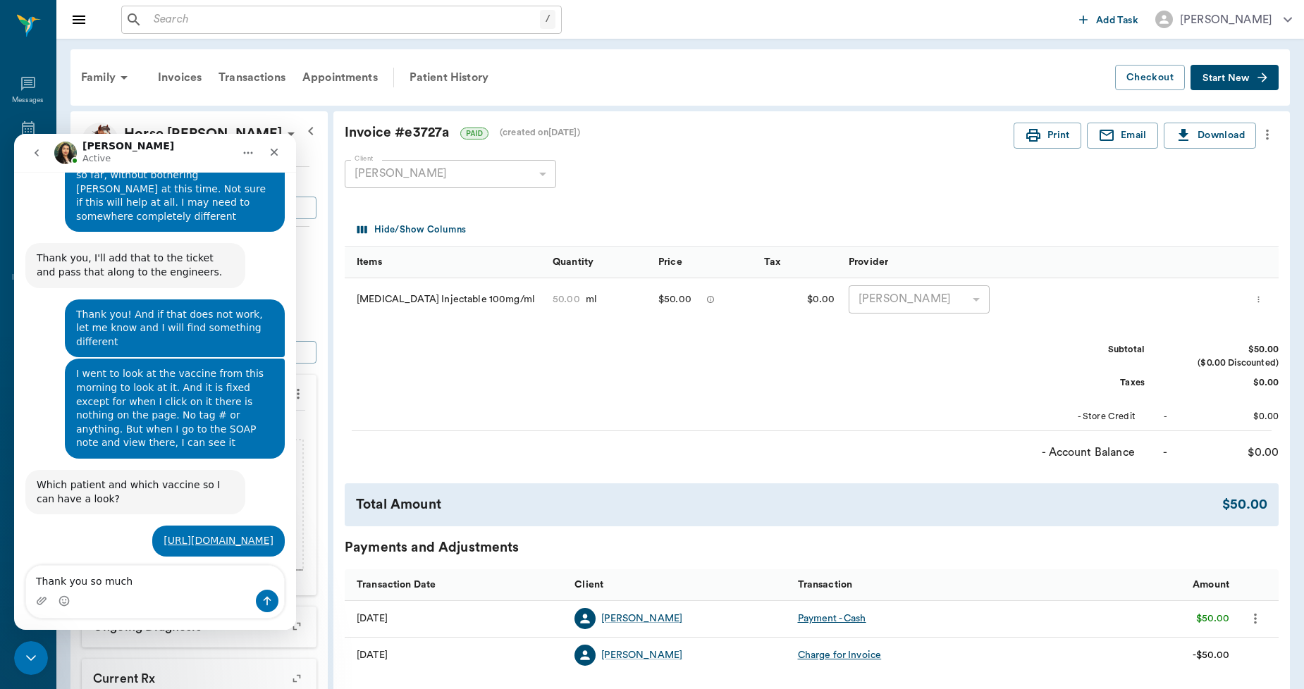
type textarea "Thank you so much!"
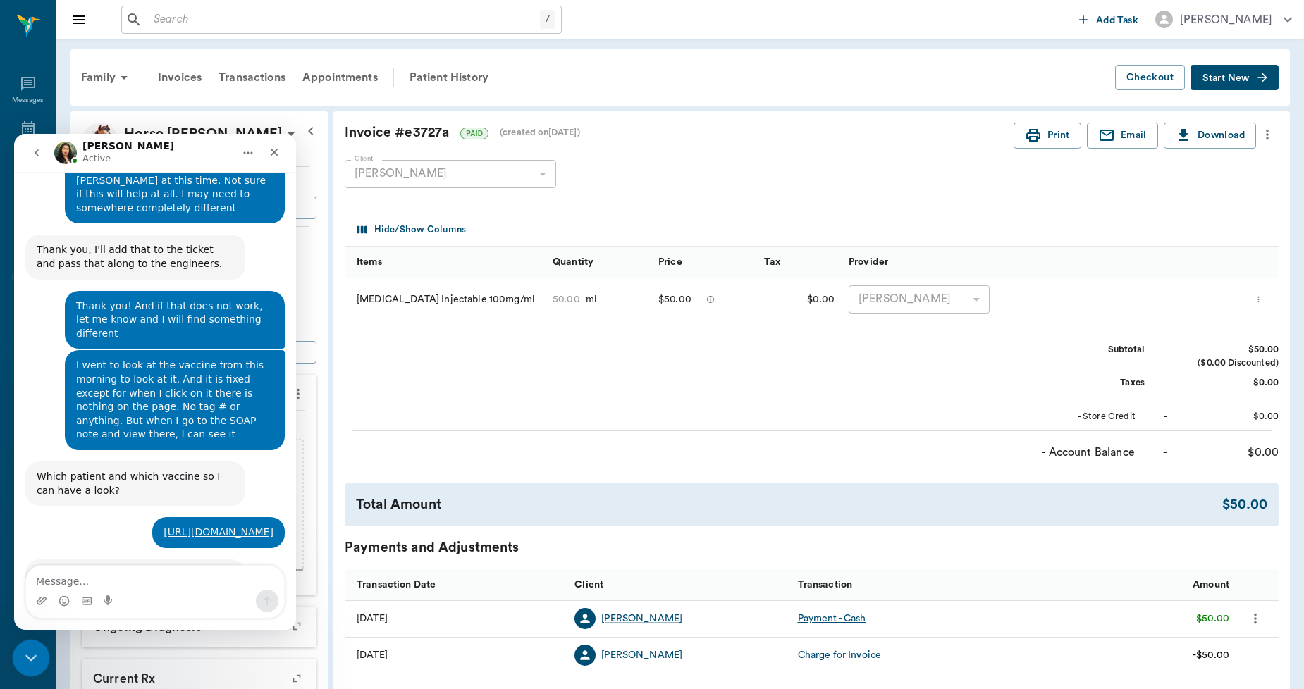
click at [30, 653] on icon "Close Intercom Messenger" at bounding box center [28, 656] width 17 height 17
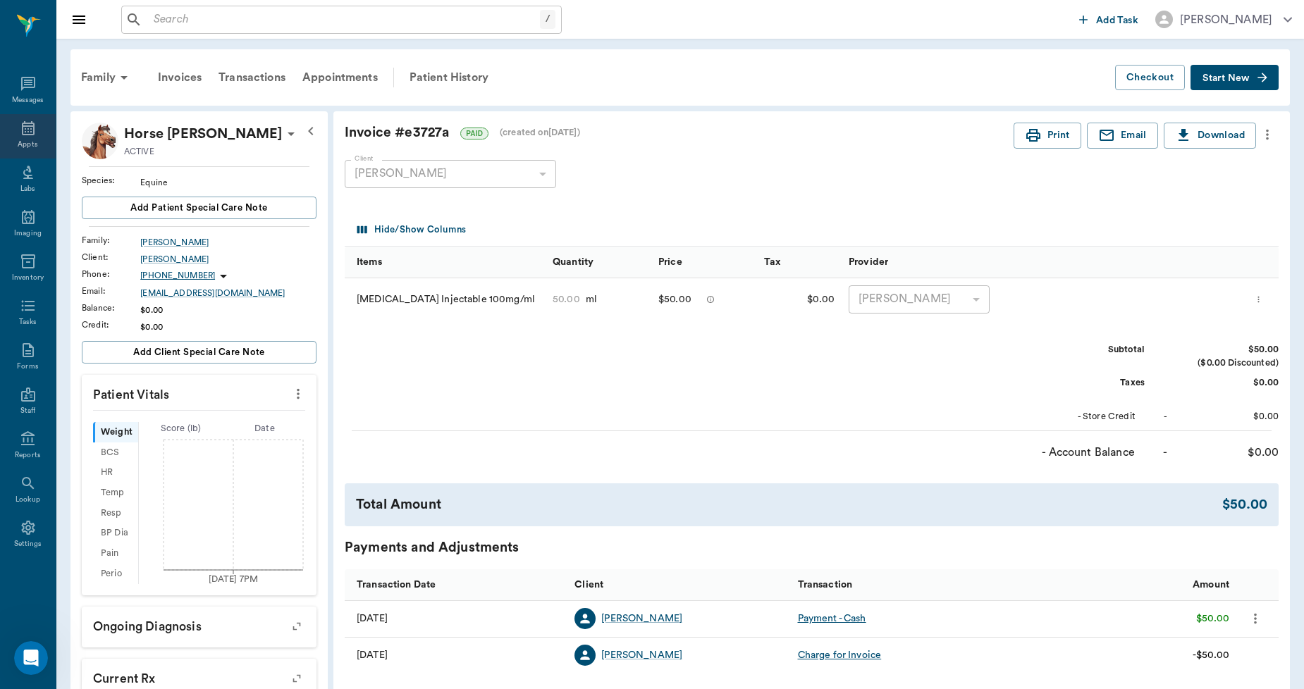
click at [28, 130] on icon at bounding box center [28, 128] width 17 height 17
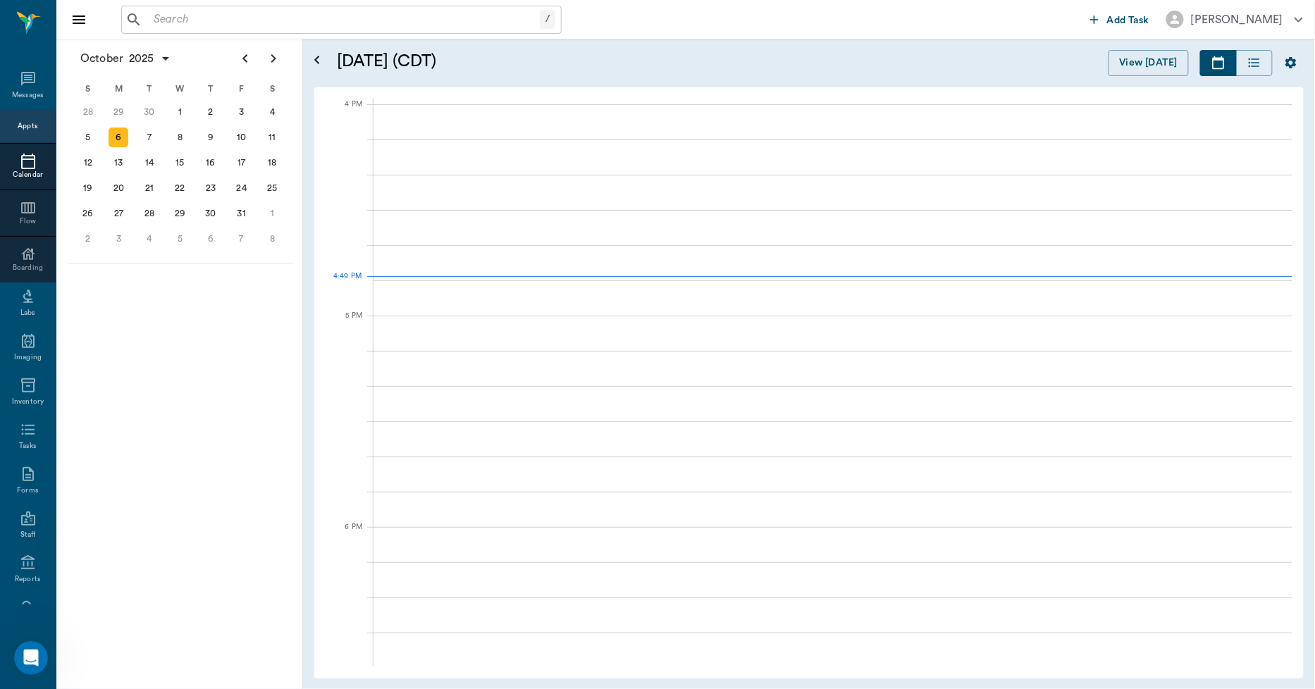
scroll to position [1691, 0]
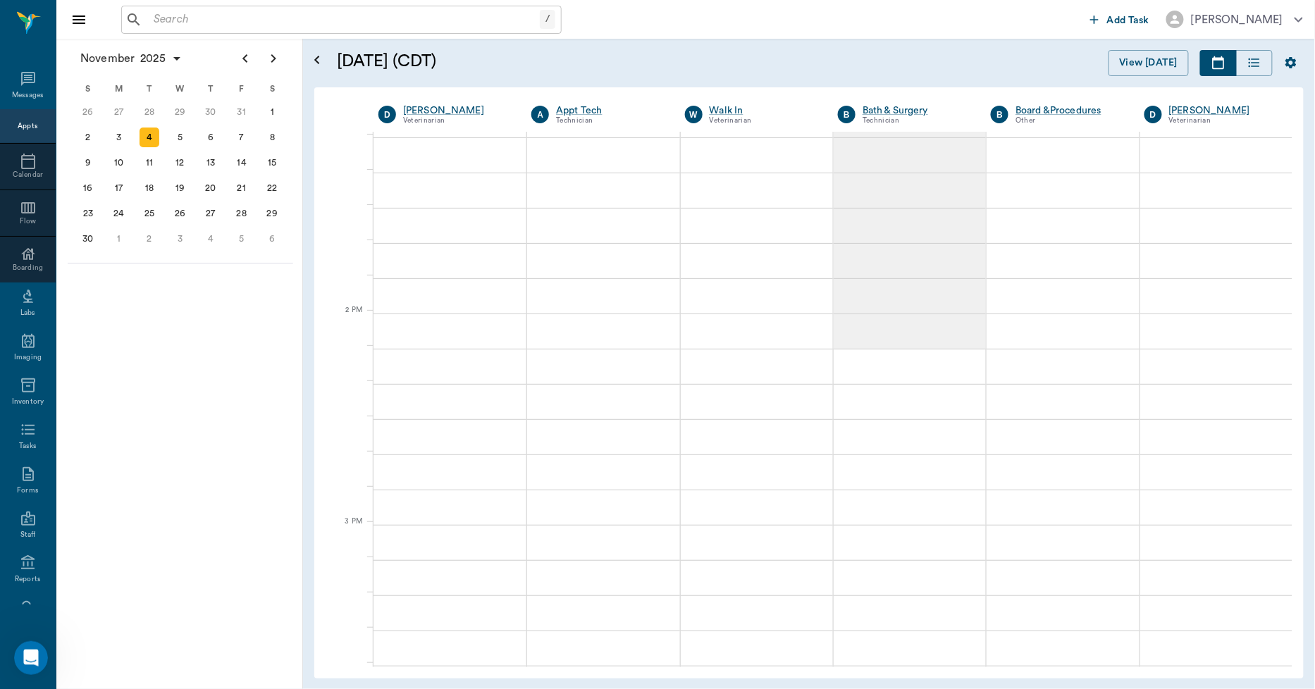
scroll to position [1096, 0]
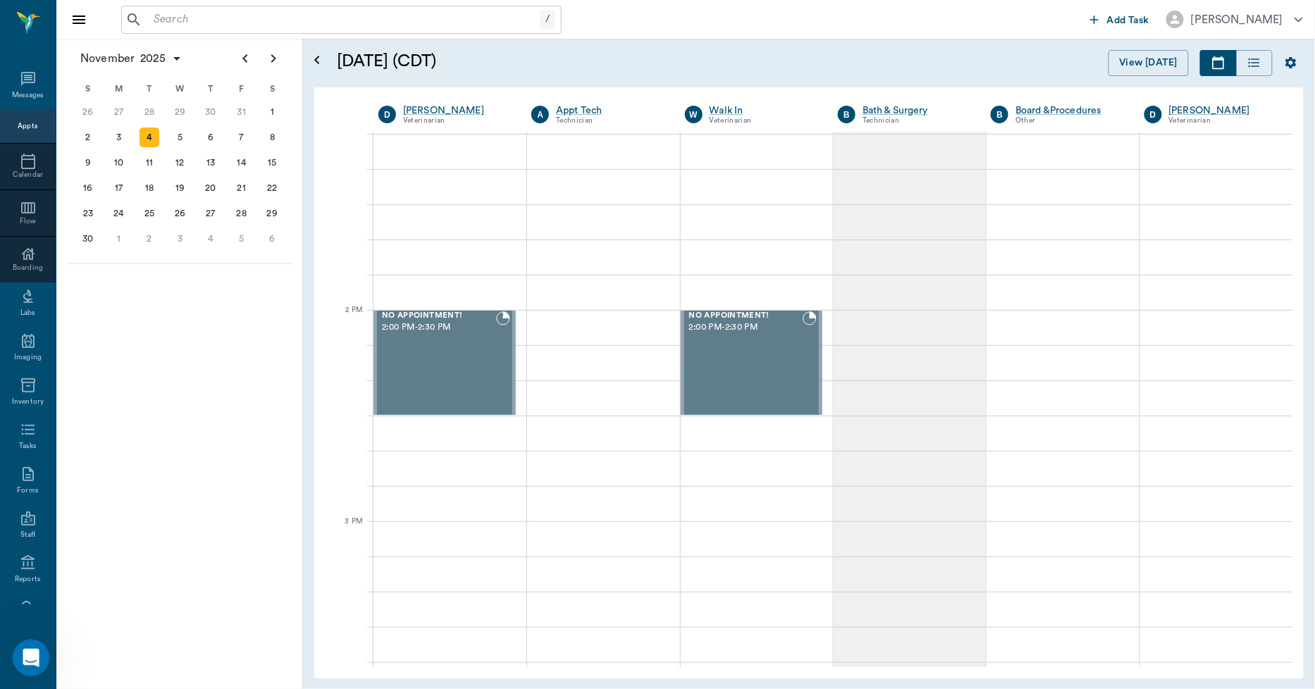
click at [27, 657] on icon "Open Intercom Messenger" at bounding box center [29, 655] width 10 height 11
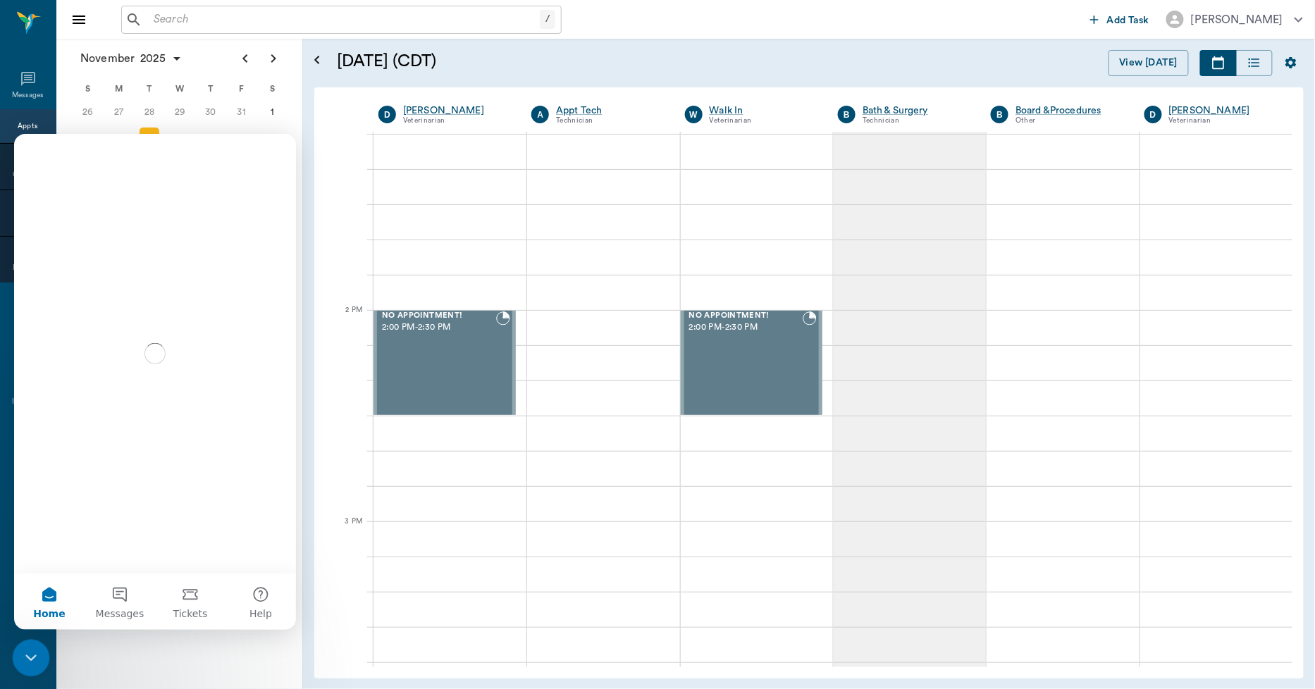
scroll to position [0, 0]
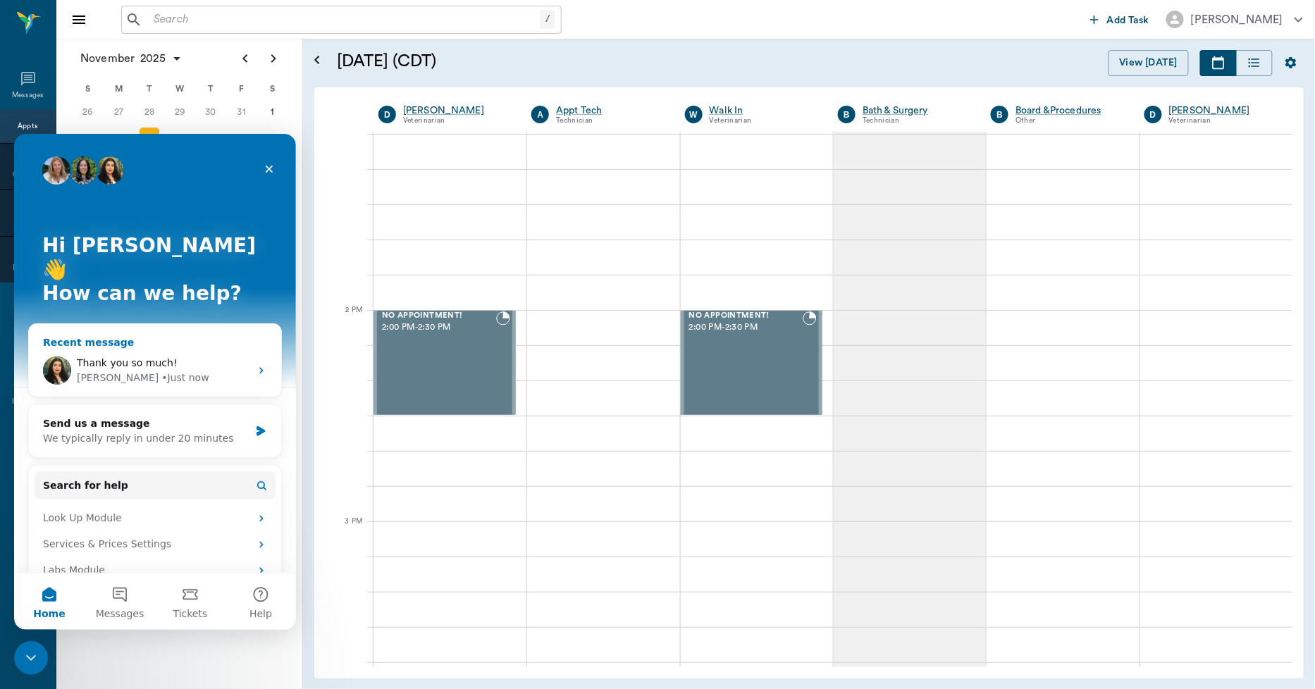
click at [97, 357] on span "Thank you so much!" at bounding box center [127, 362] width 101 height 11
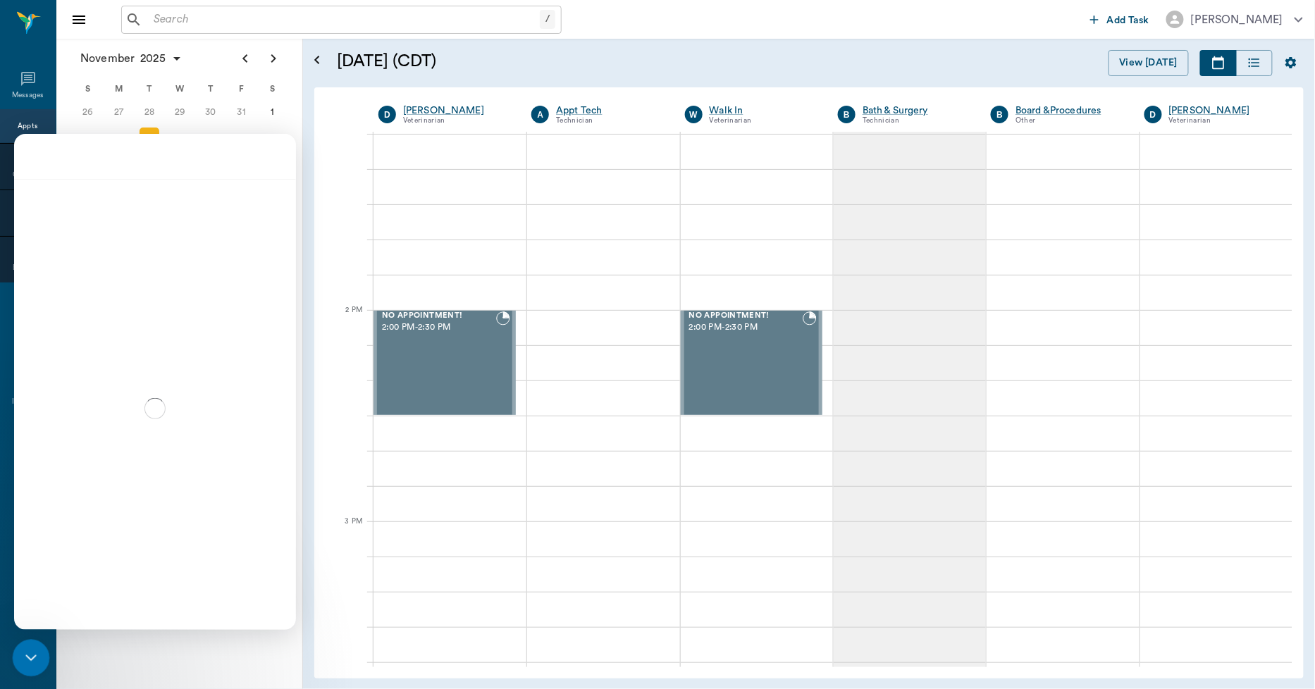
click at [32, 647] on div "Close Intercom Messenger" at bounding box center [29, 656] width 34 height 34
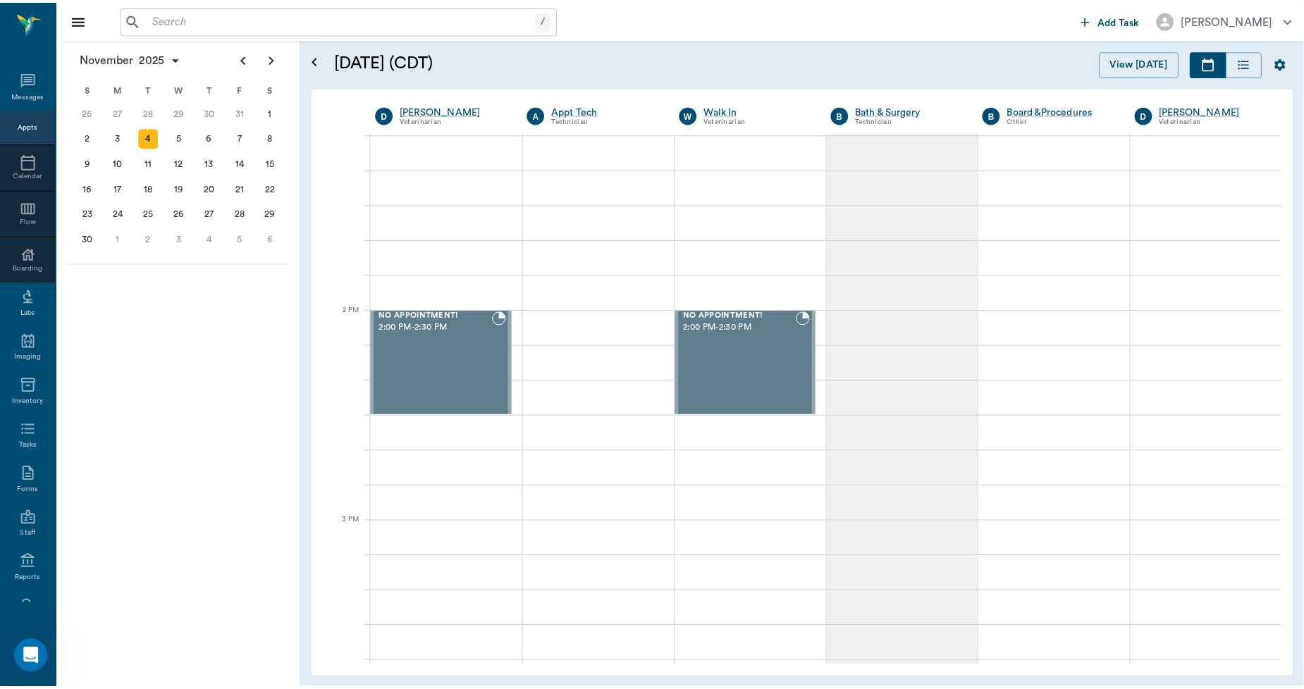
scroll to position [10869, 0]
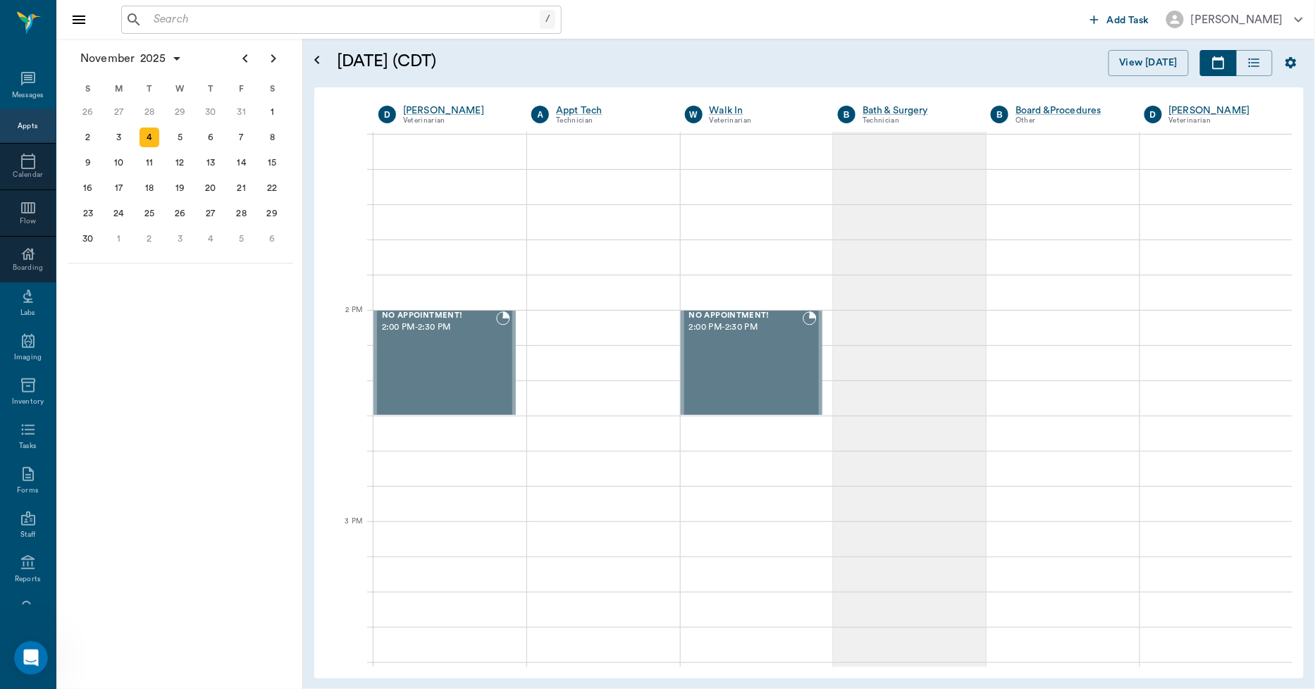
click at [187, 25] on input "text" at bounding box center [344, 20] width 392 height 20
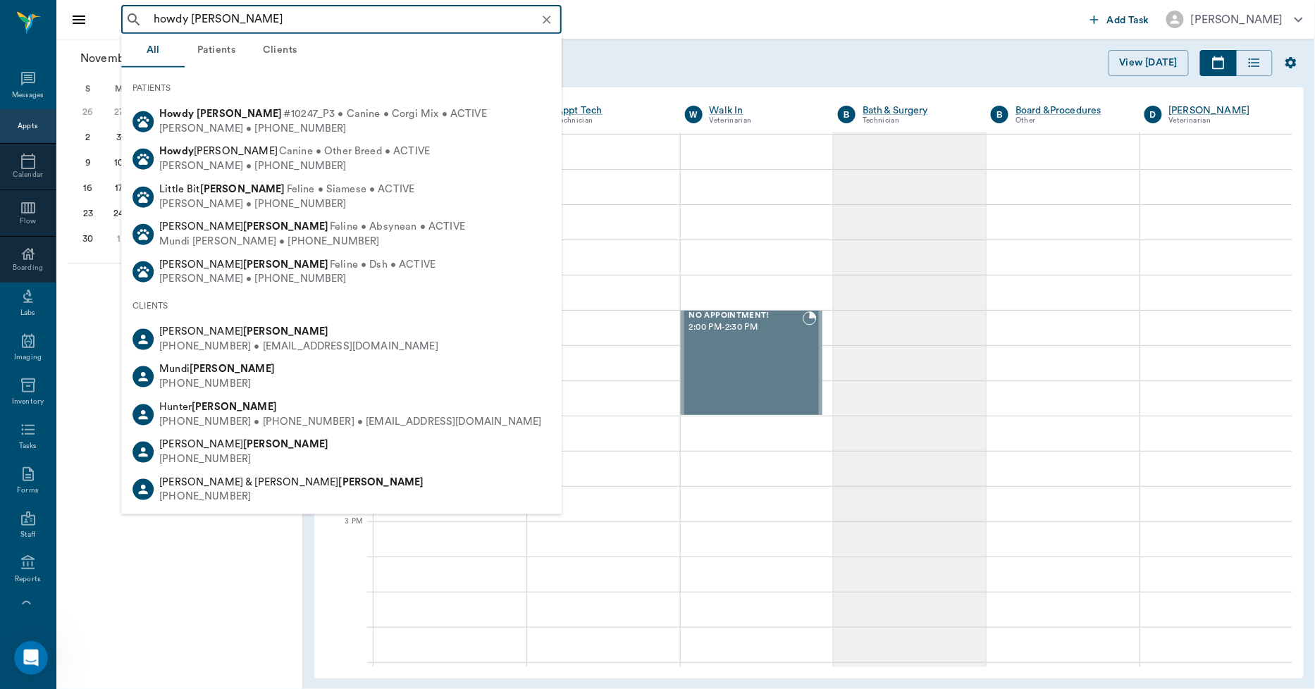
click at [319, 121] on span "#10247_P3 • Canine • Corgi Mix • ACTIVE" at bounding box center [385, 114] width 204 height 15
type input "howdy [PERSON_NAME]"
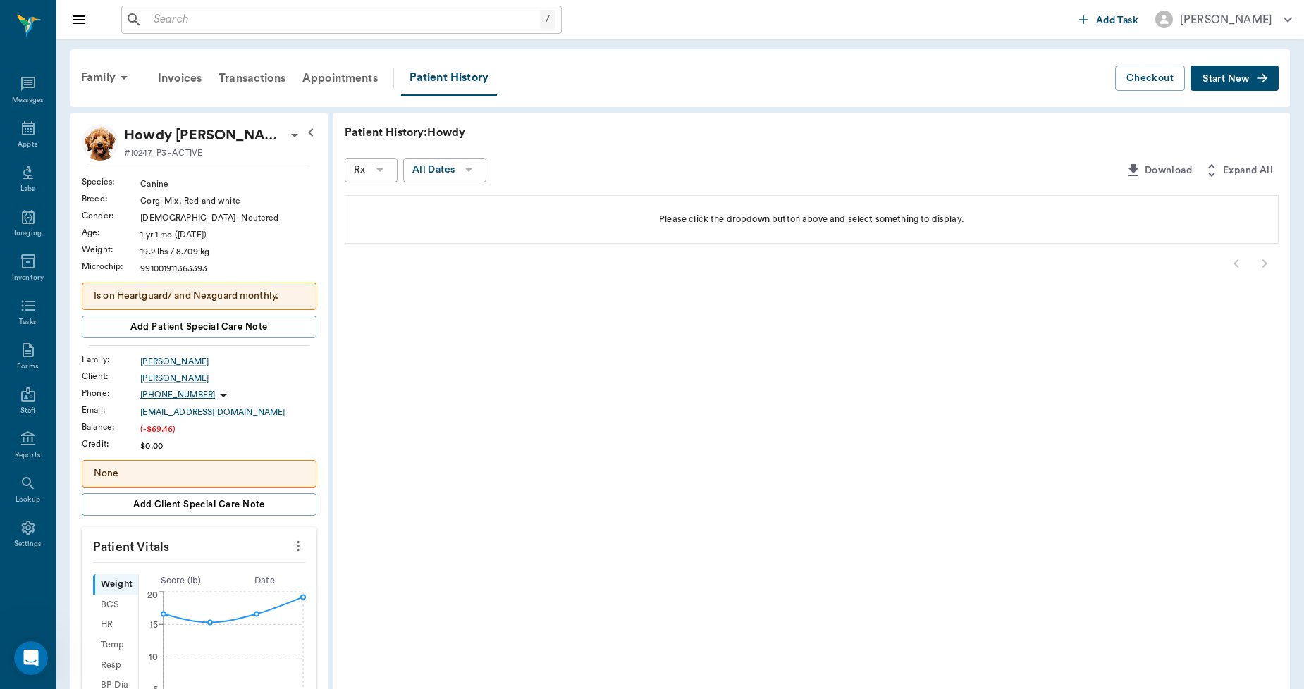
click at [382, 163] on icon at bounding box center [379, 169] width 17 height 17
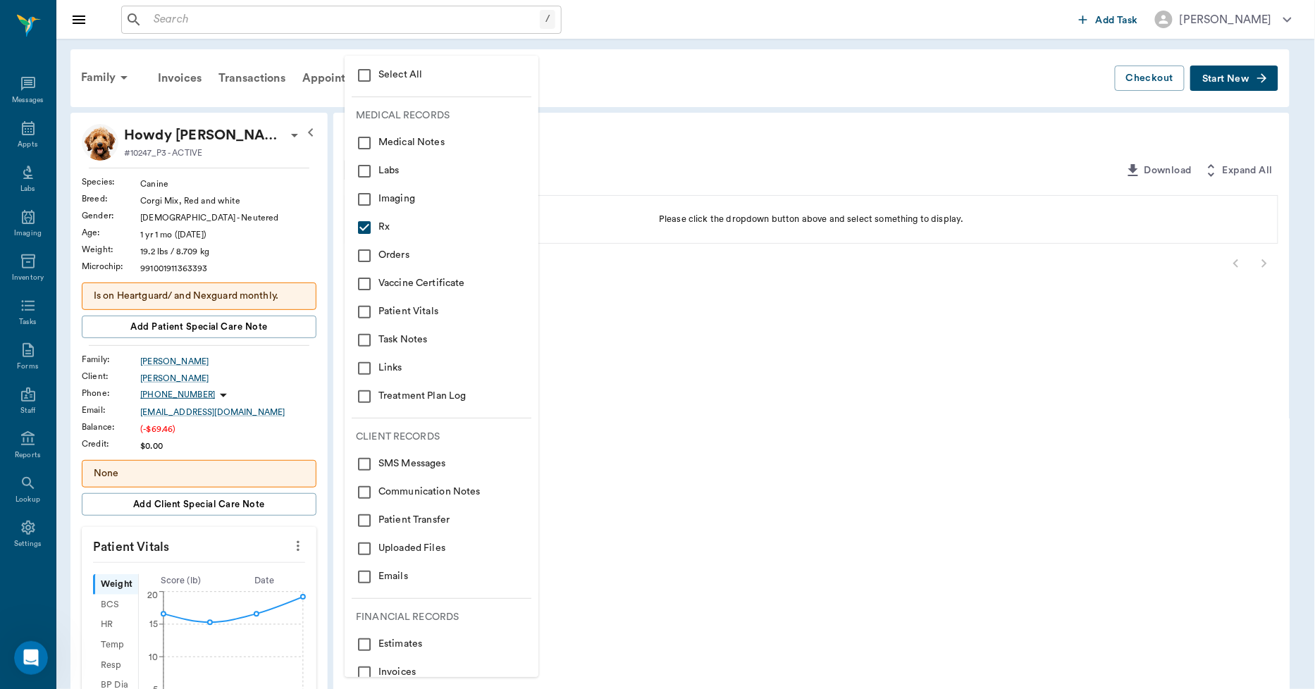
click at [359, 80] on input "checkbox" at bounding box center [364, 75] width 17 height 17
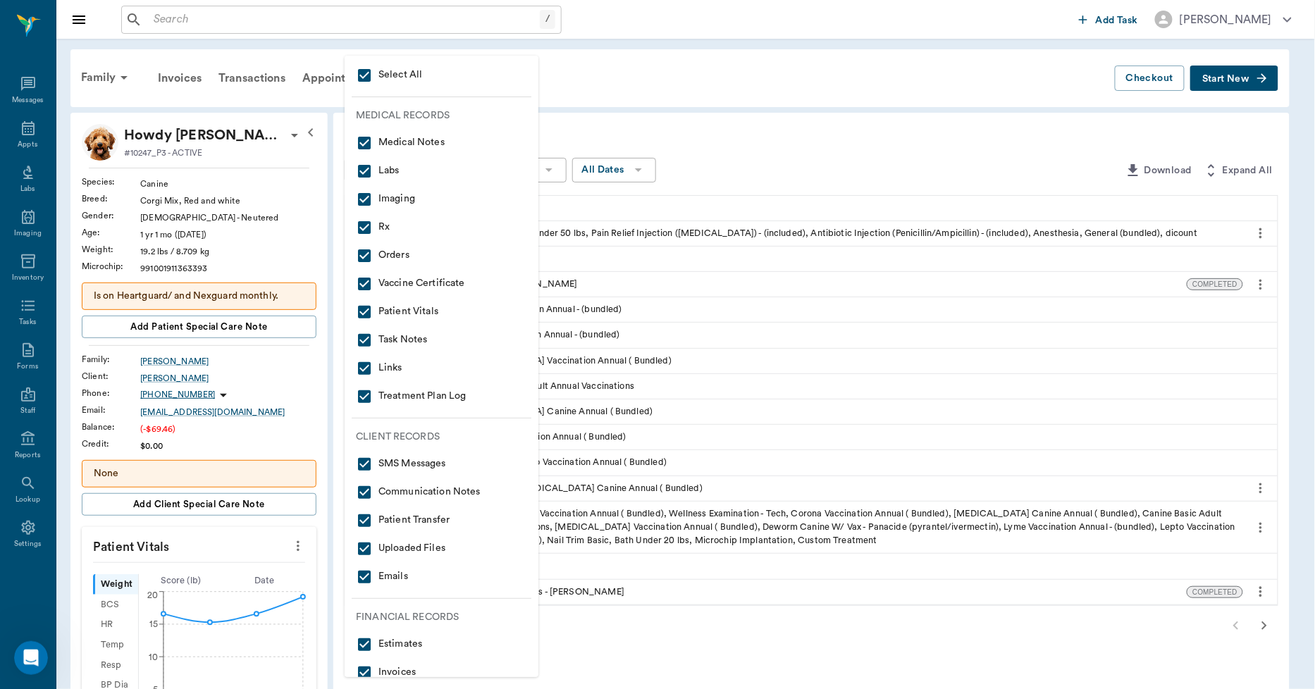
click at [730, 163] on div at bounding box center [657, 344] width 1315 height 689
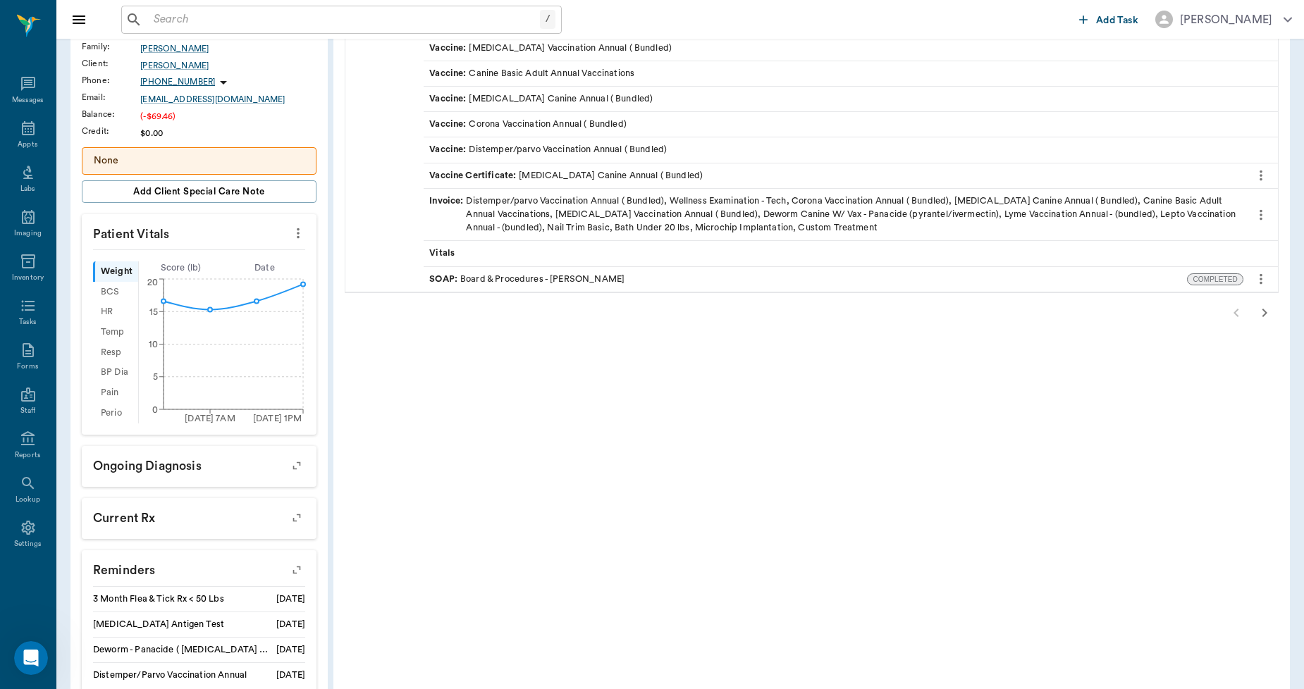
scroll to position [391, 0]
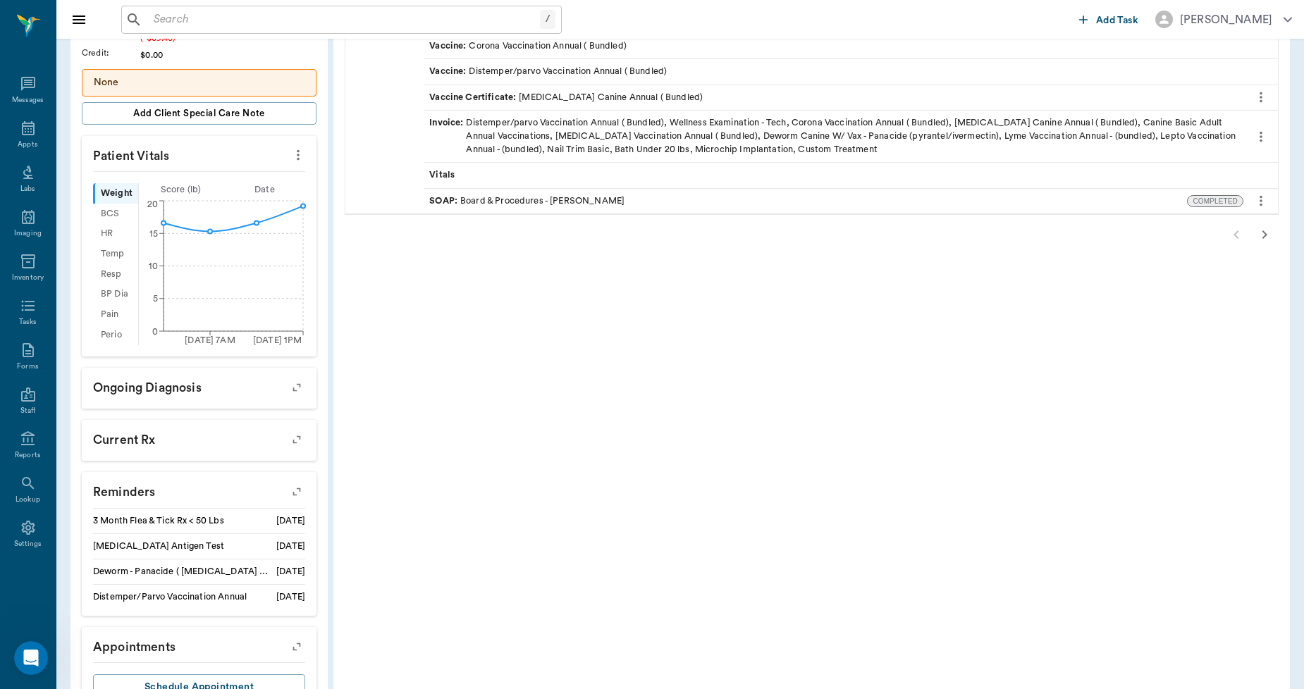
click at [294, 488] on icon "button" at bounding box center [297, 492] width 20 height 20
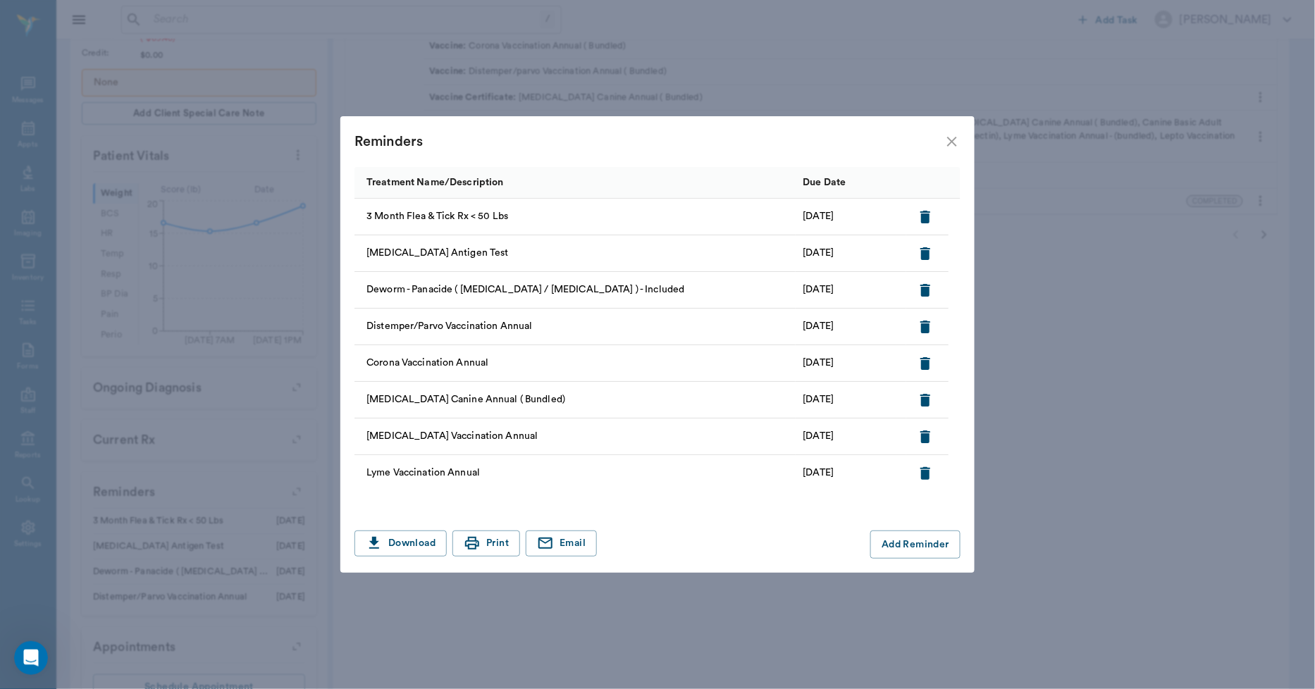
click at [926, 218] on icon "button" at bounding box center [925, 217] width 10 height 13
click at [889, 550] on button "Add Reminder" at bounding box center [915, 545] width 90 height 28
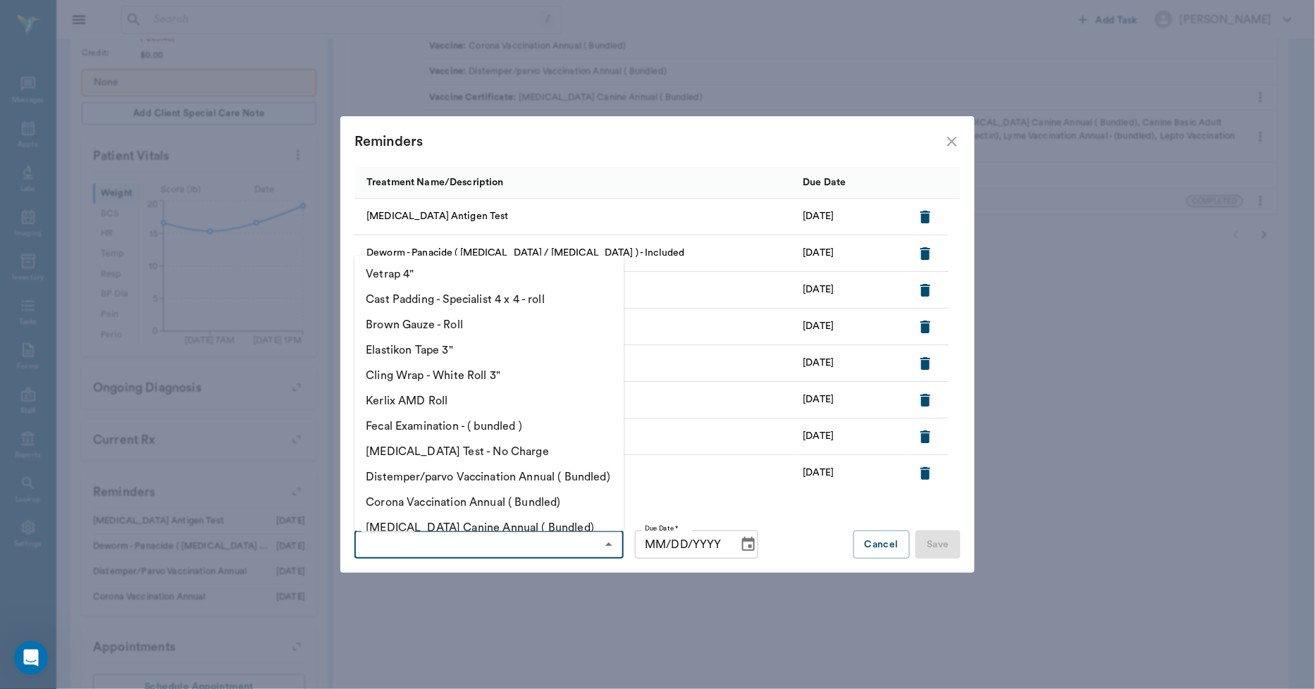
click at [541, 554] on input "Treatment *" at bounding box center [477, 545] width 237 height 20
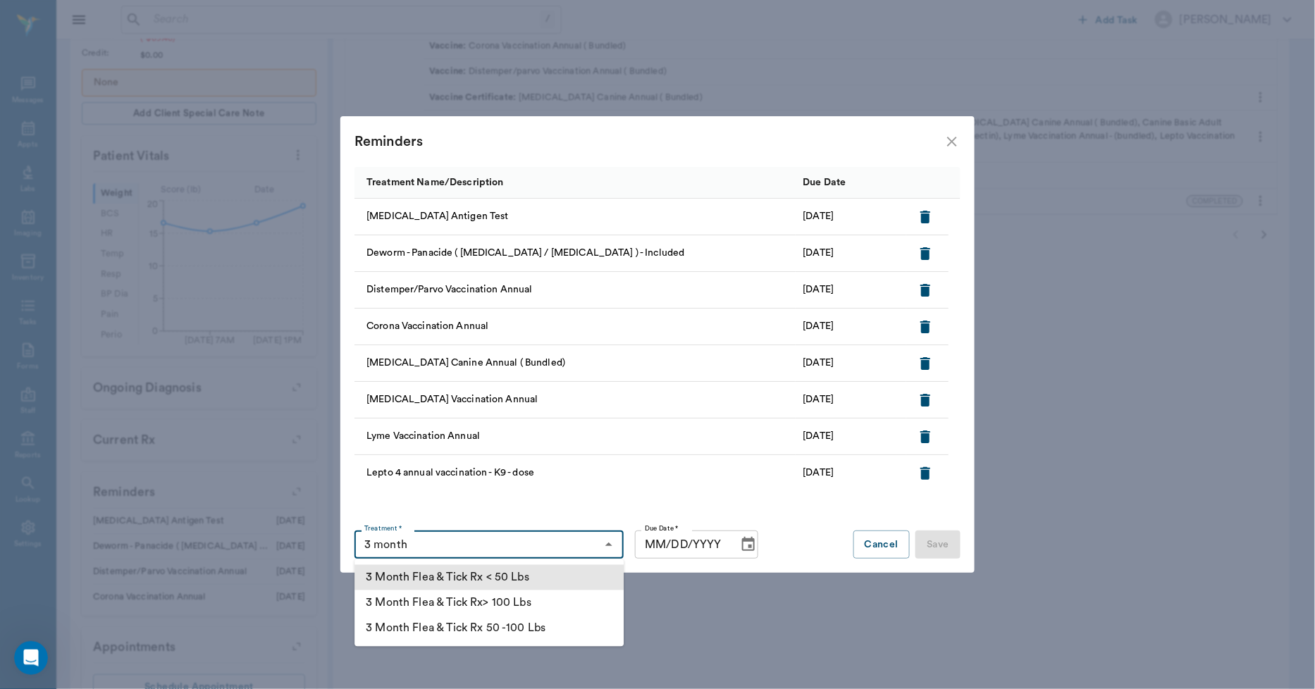
click at [543, 579] on li "3 Month Flea & Tick Rx < 50 Lbs" at bounding box center [488, 577] width 269 height 25
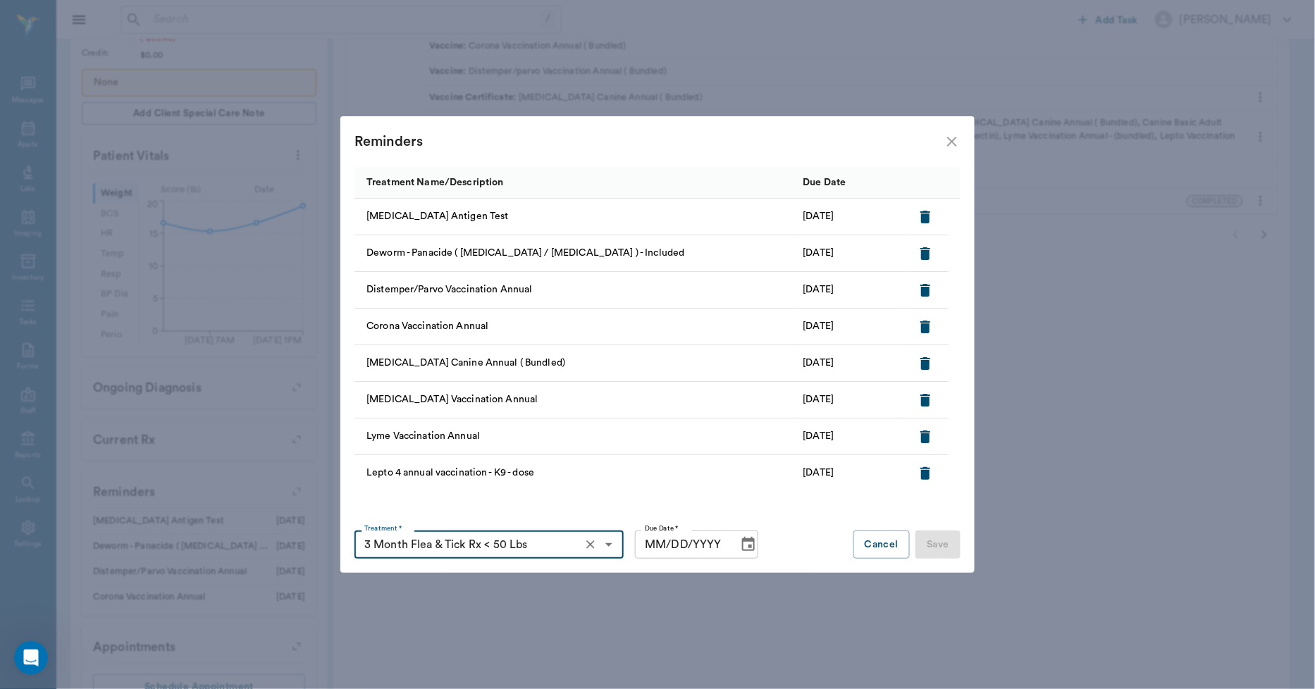
type input "3 Month Flea & Tick Rx < 50 Lbs"
click at [659, 547] on input "MM/DD/YYYY" at bounding box center [681, 545] width 93 height 28
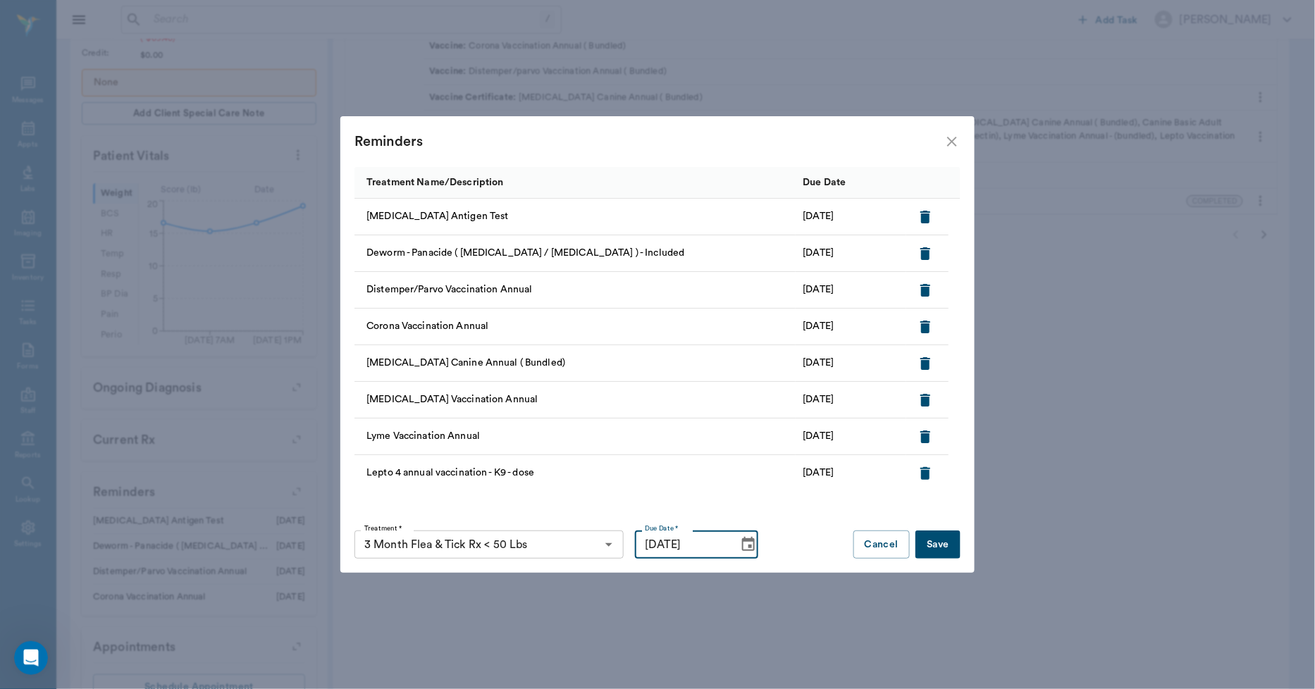
type input "[DATE]"
click at [953, 546] on button "Save" at bounding box center [937, 545] width 45 height 28
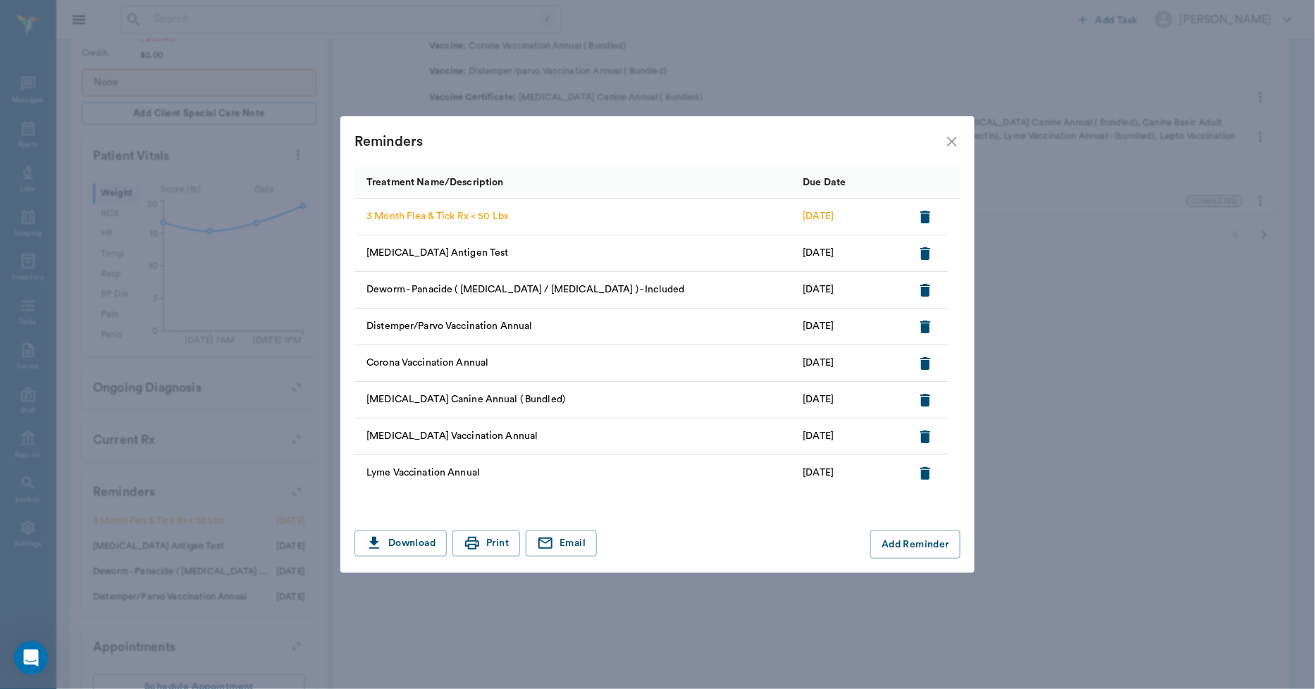
click at [947, 144] on icon "close" at bounding box center [952, 141] width 17 height 17
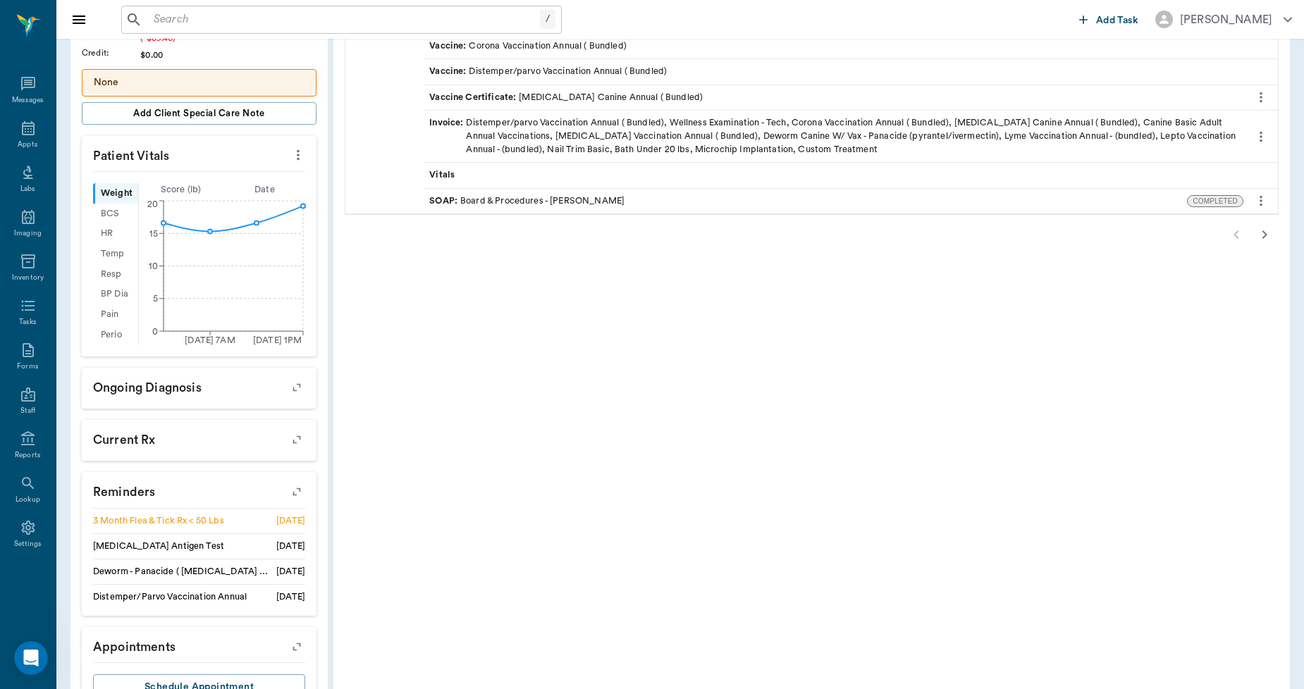
scroll to position [0, 0]
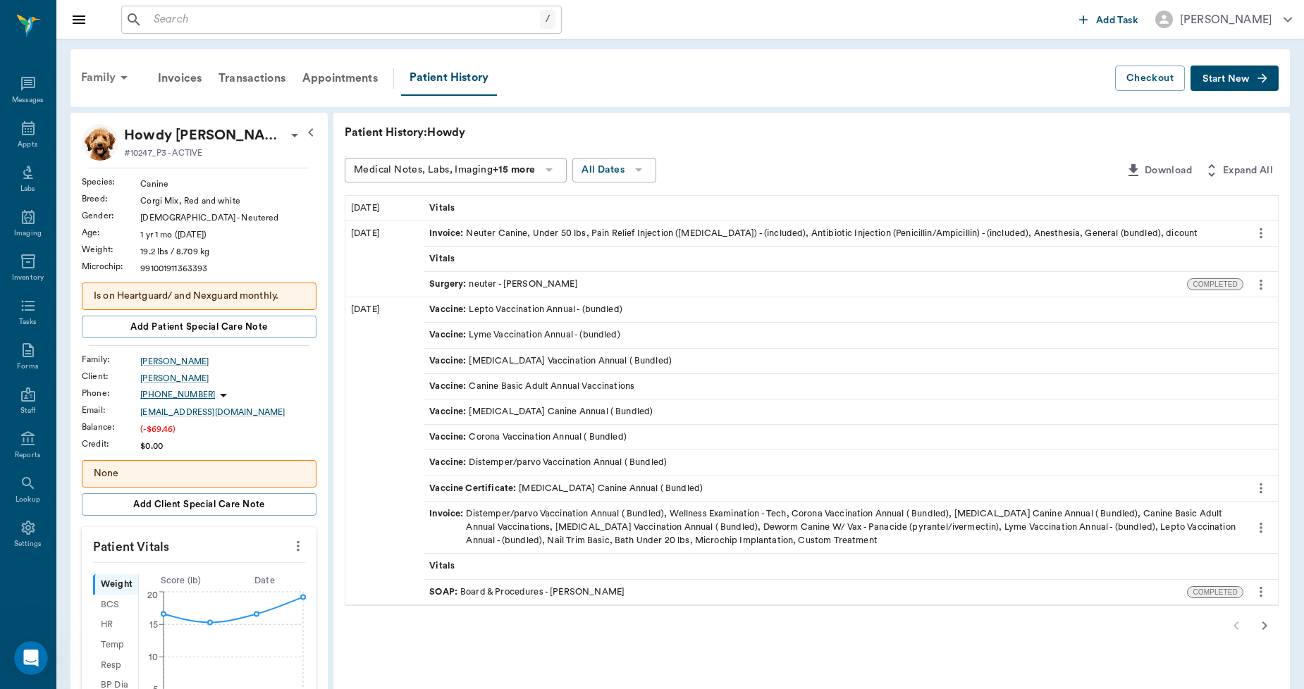
click at [107, 68] on div "Family" at bounding box center [107, 78] width 68 height 34
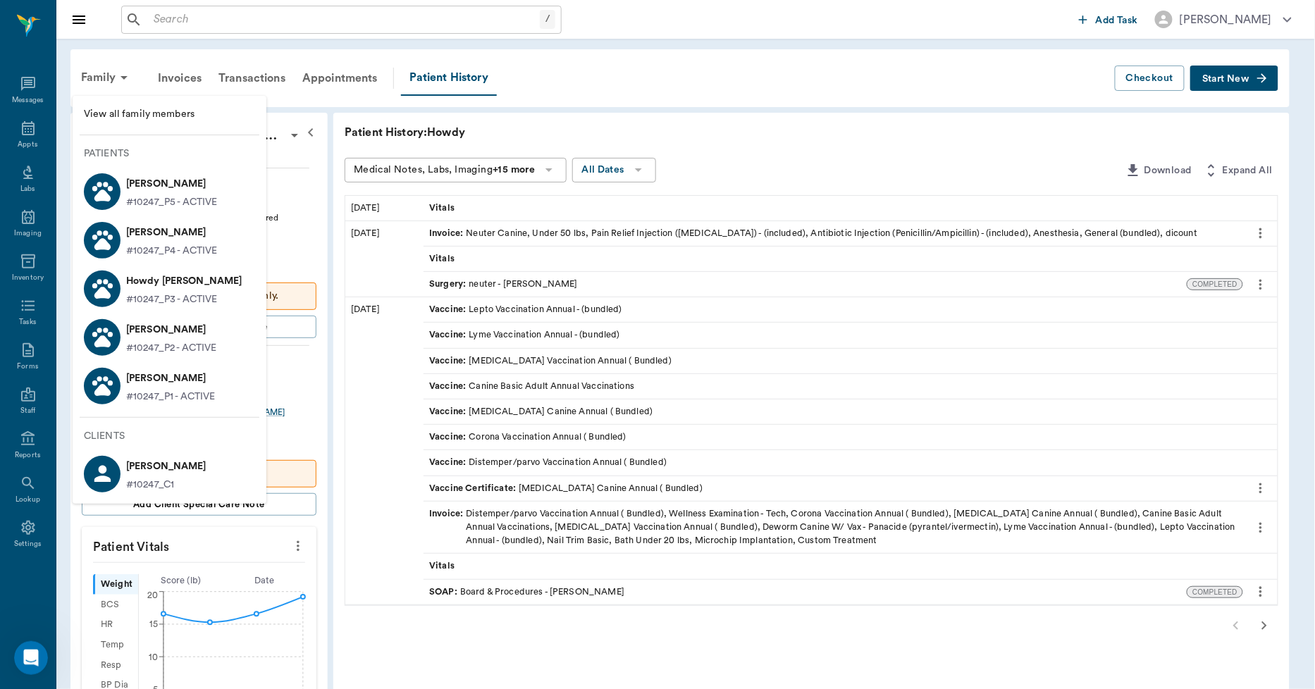
click at [211, 332] on p "[PERSON_NAME]" at bounding box center [171, 330] width 90 height 23
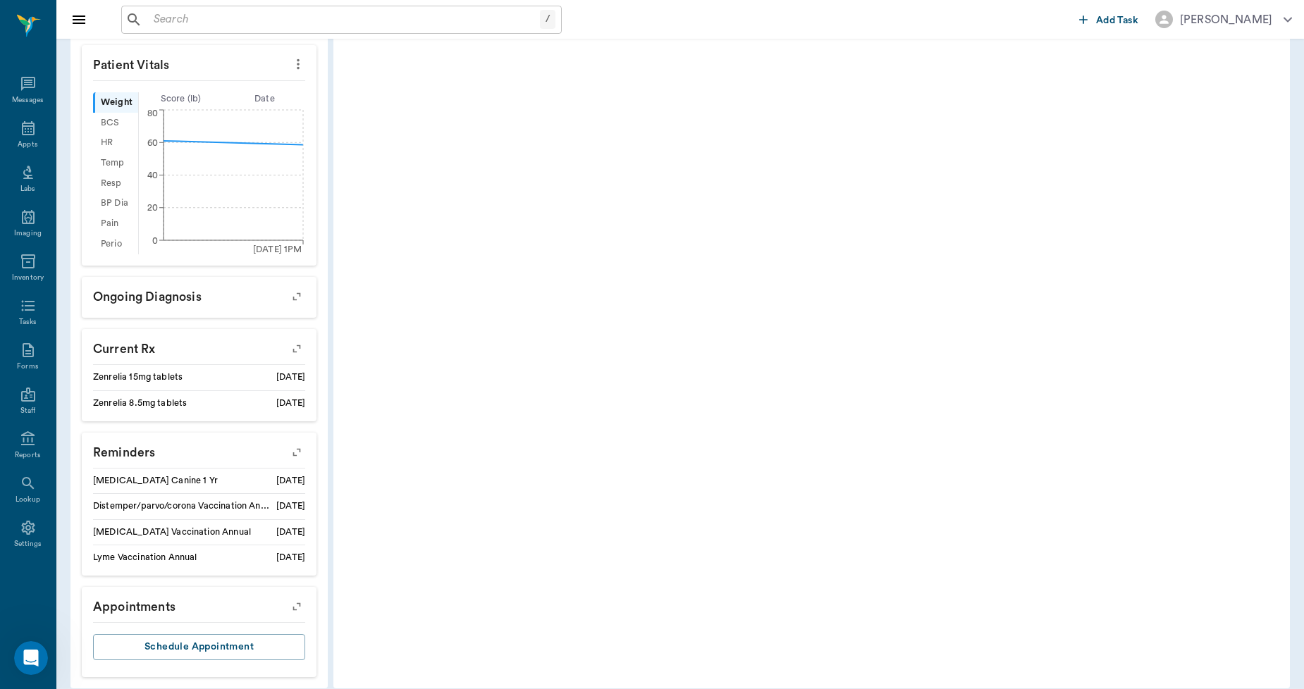
scroll to position [505, 0]
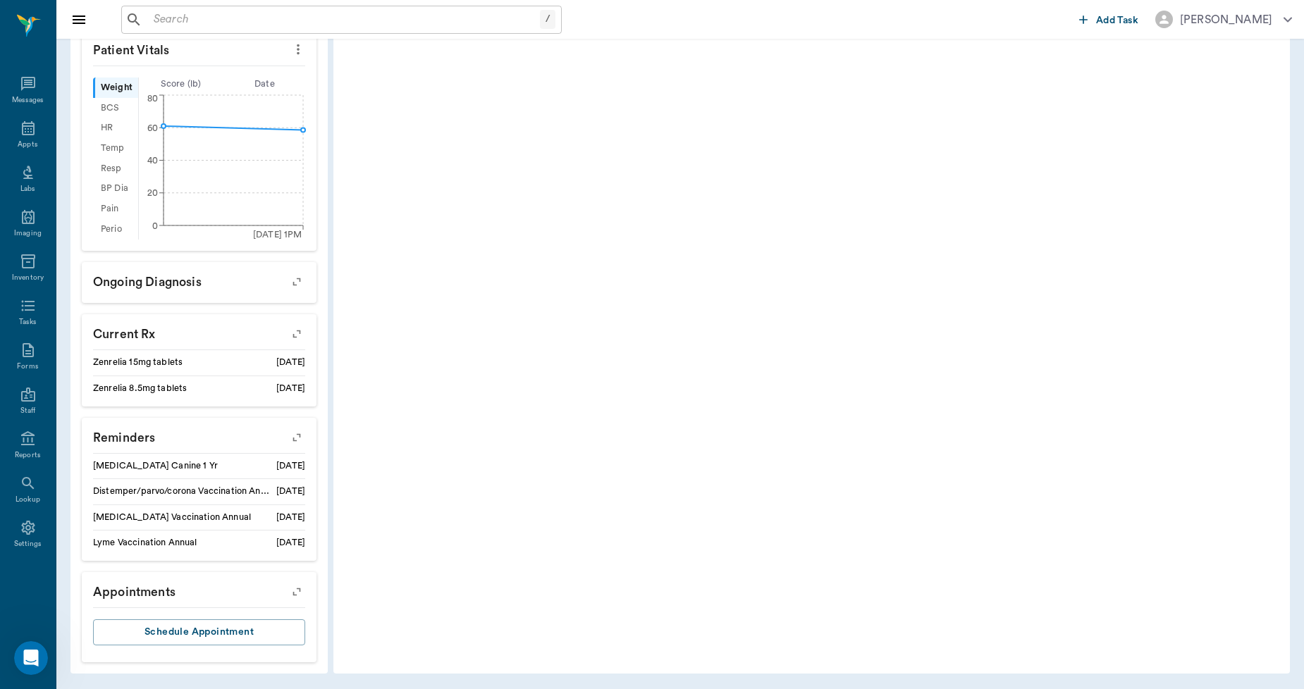
click at [296, 330] on icon "button" at bounding box center [297, 334] width 20 height 20
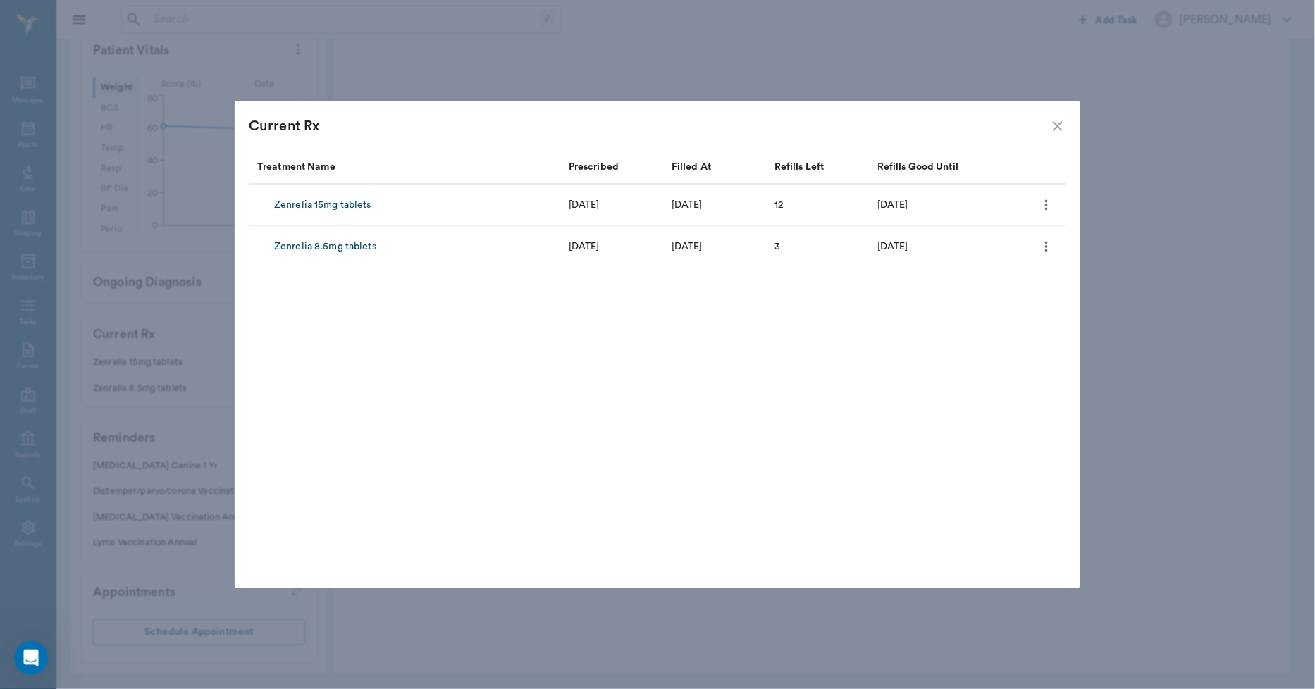
click at [1047, 247] on icon "more" at bounding box center [1046, 247] width 3 height 11
click at [996, 402] on div at bounding box center [657, 344] width 1315 height 689
click at [1051, 122] on icon "close" at bounding box center [1057, 126] width 17 height 17
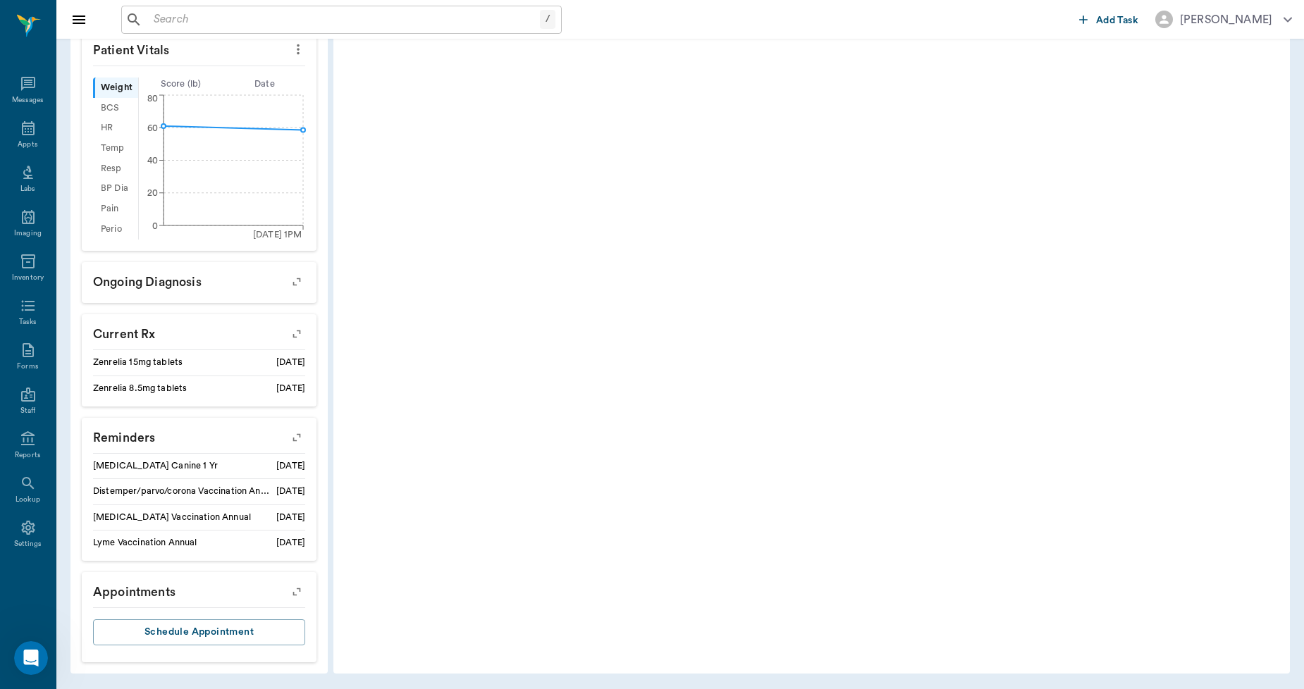
click at [300, 430] on icon "button" at bounding box center [297, 438] width 20 height 20
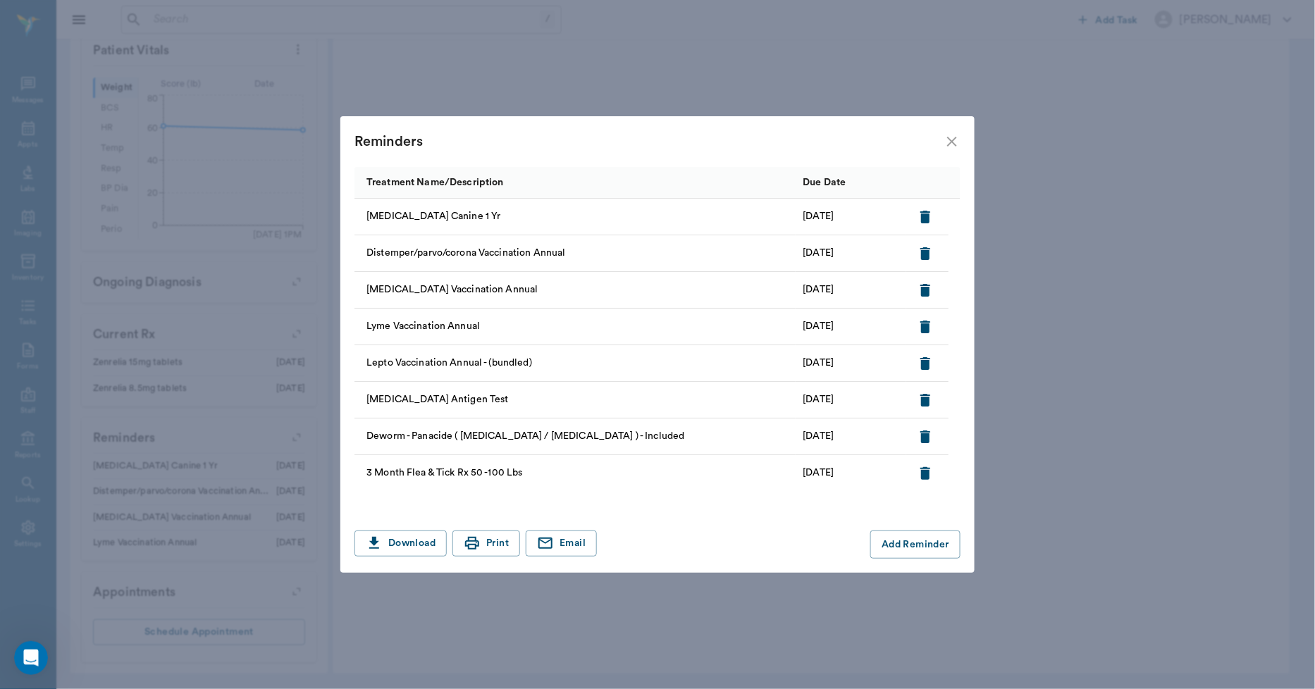
click at [929, 476] on icon "button" at bounding box center [925, 473] width 10 height 13
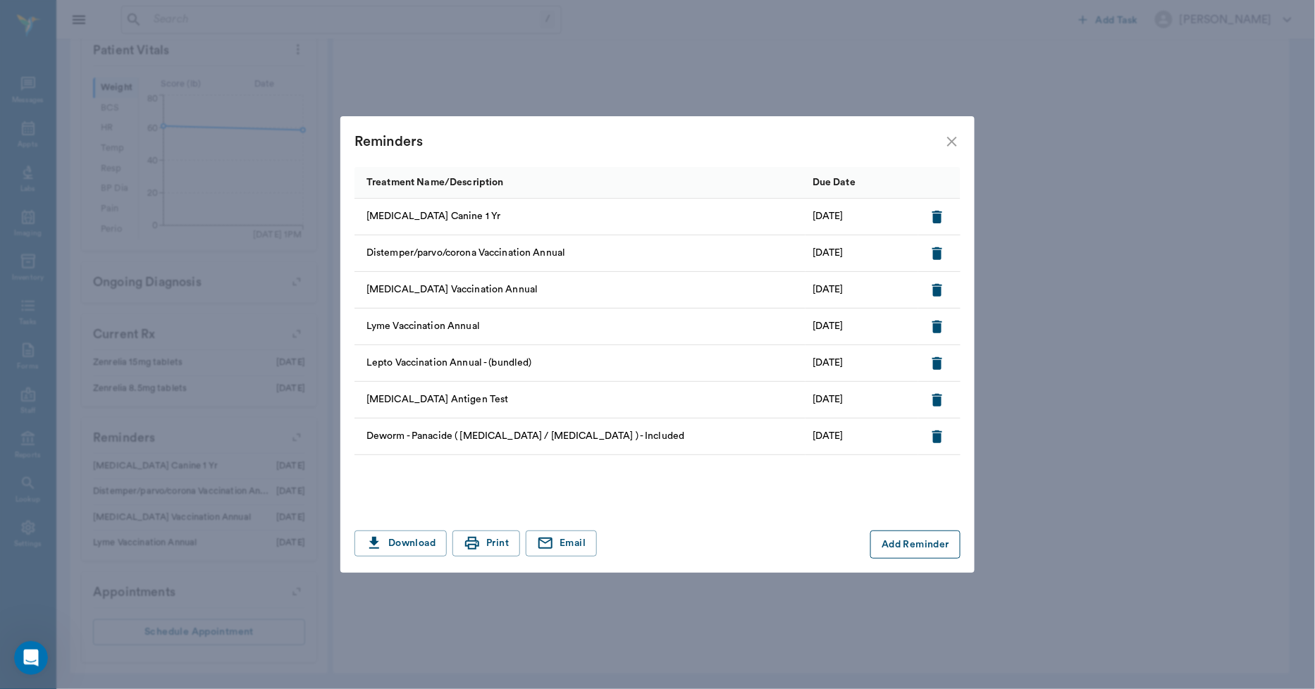
click at [884, 541] on button "Add Reminder" at bounding box center [915, 545] width 90 height 28
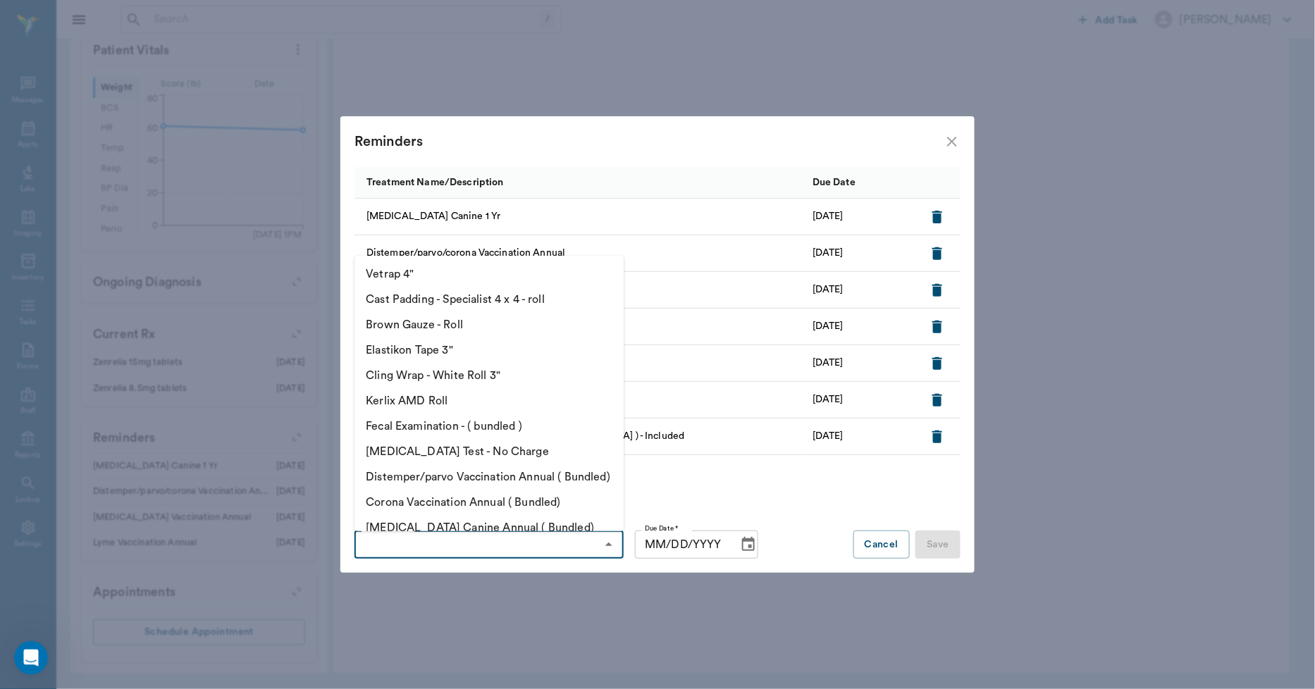
click at [546, 552] on input "Treatment *" at bounding box center [477, 545] width 237 height 20
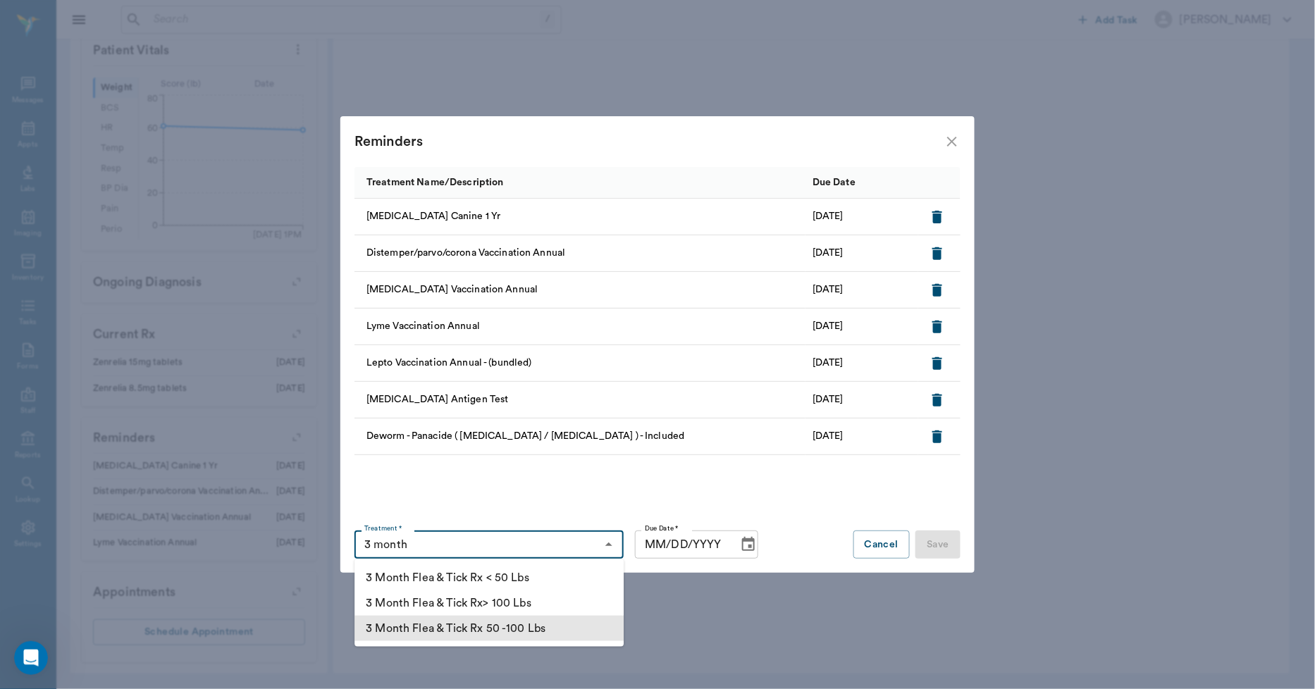
click at [547, 627] on li "3 Month Flea & Tick Rx 50 -100 Lbs" at bounding box center [488, 628] width 269 height 25
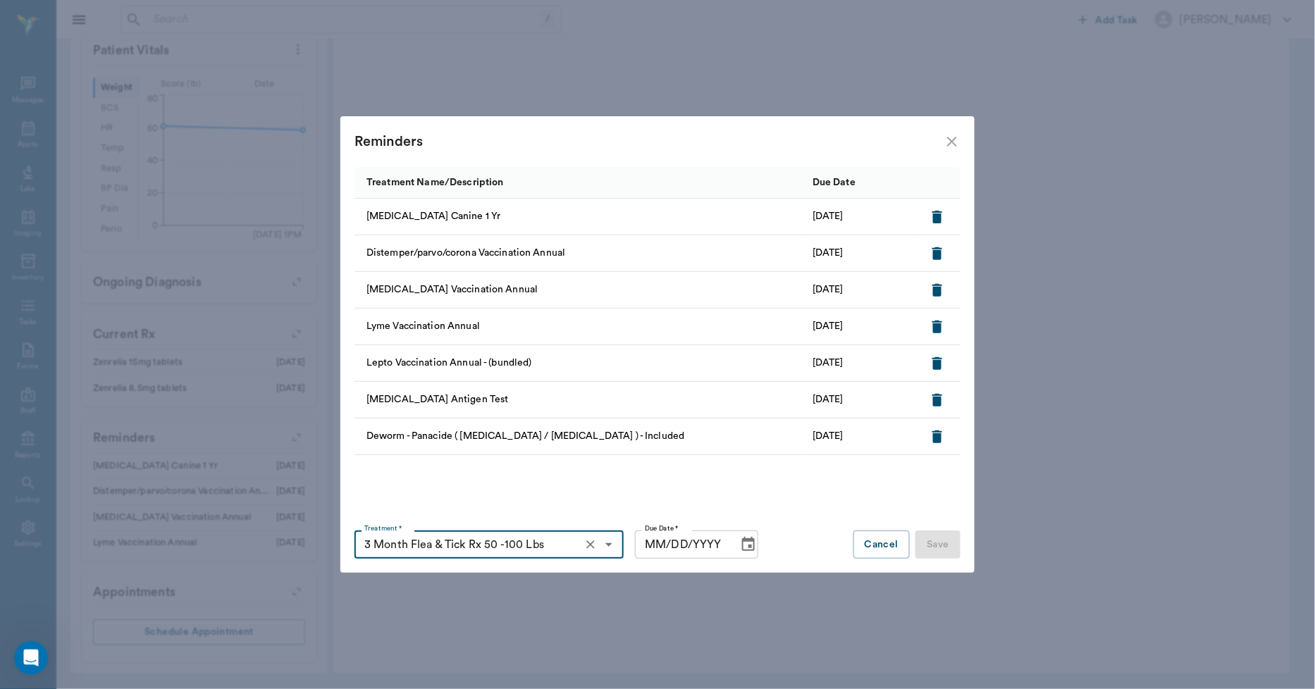
type input "3 Month Flea & Tick Rx 50 -100 Lbs"
click at [658, 544] on input "MM/DD/YYYY" at bounding box center [681, 545] width 93 height 28
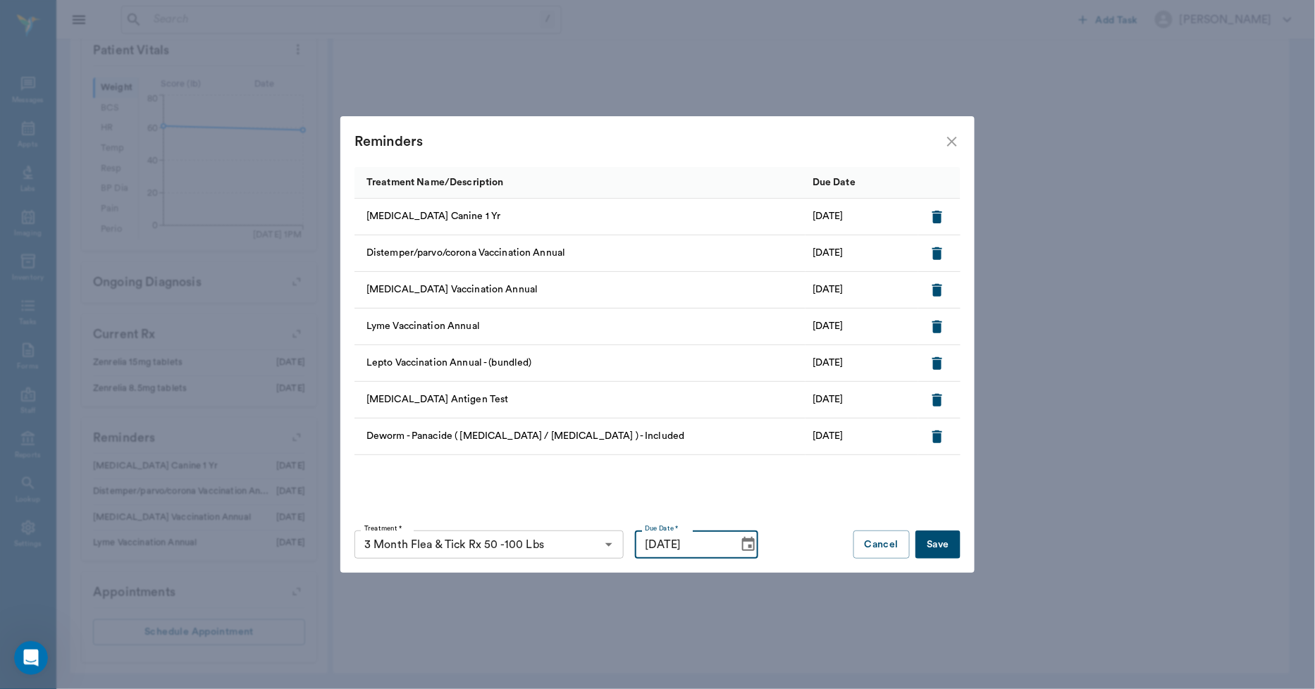
type input "[DATE]"
click at [949, 550] on button "Save" at bounding box center [937, 545] width 45 height 28
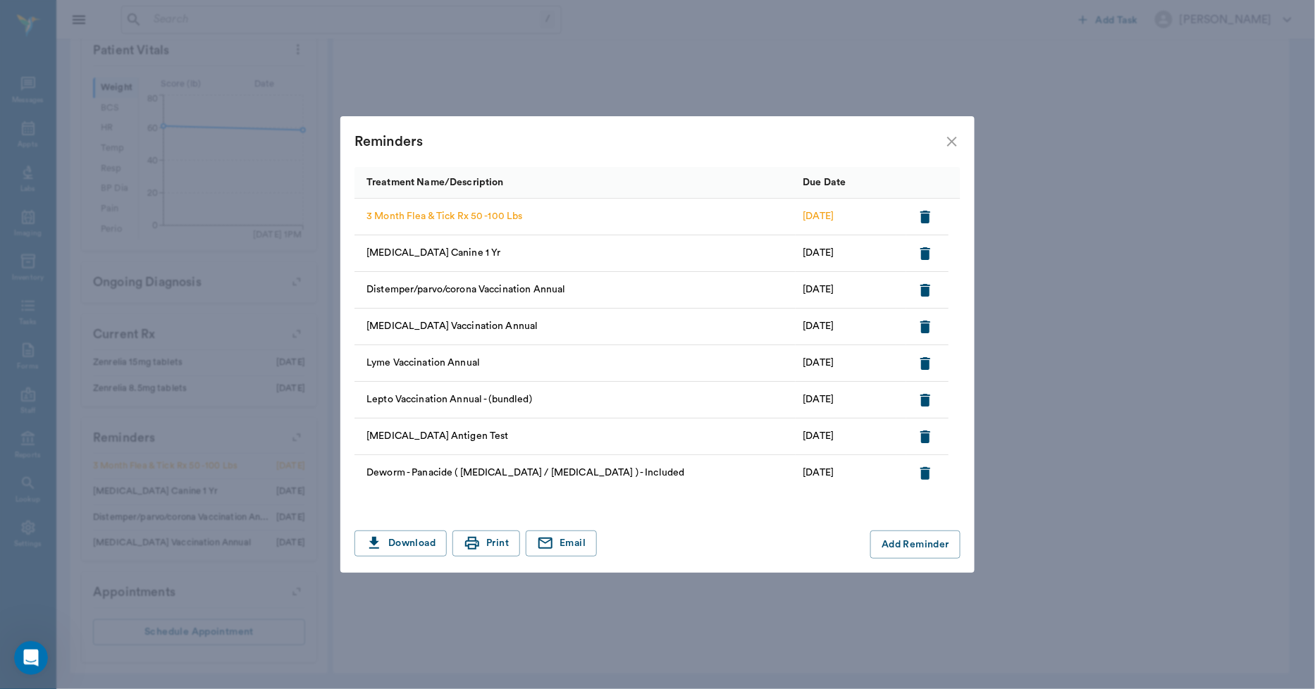
click at [957, 145] on icon "close" at bounding box center [952, 141] width 17 height 17
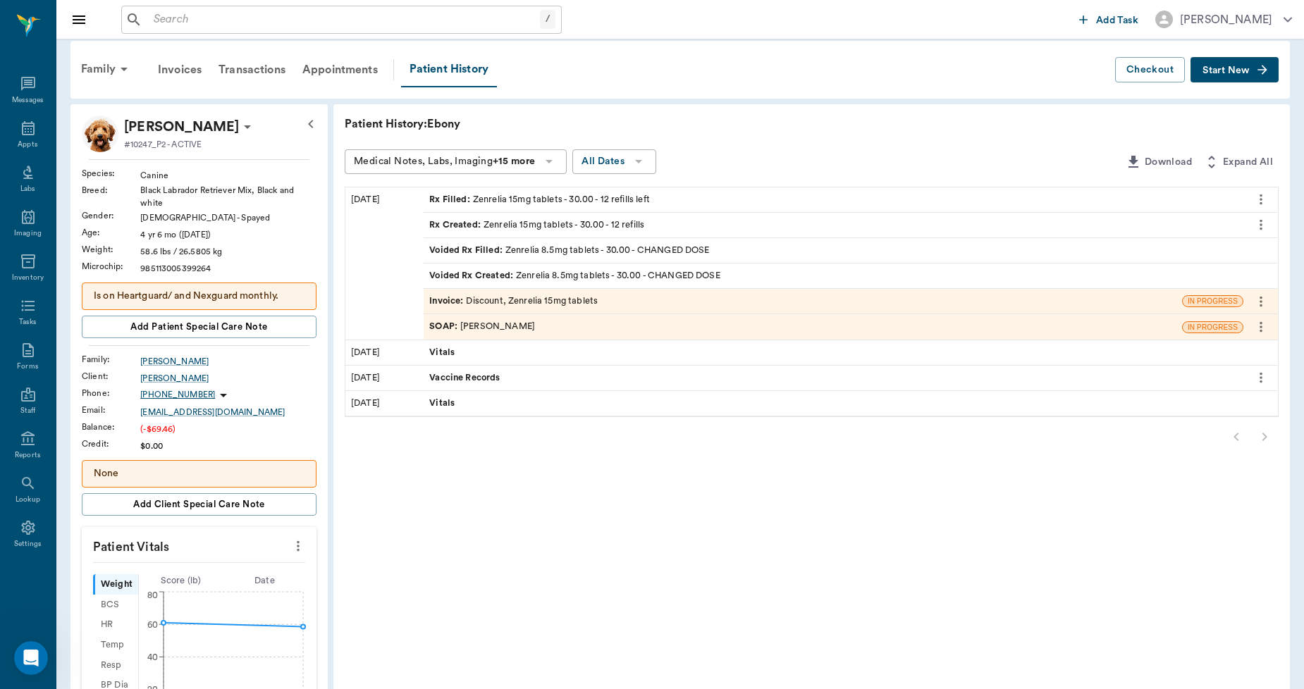
scroll to position [0, 0]
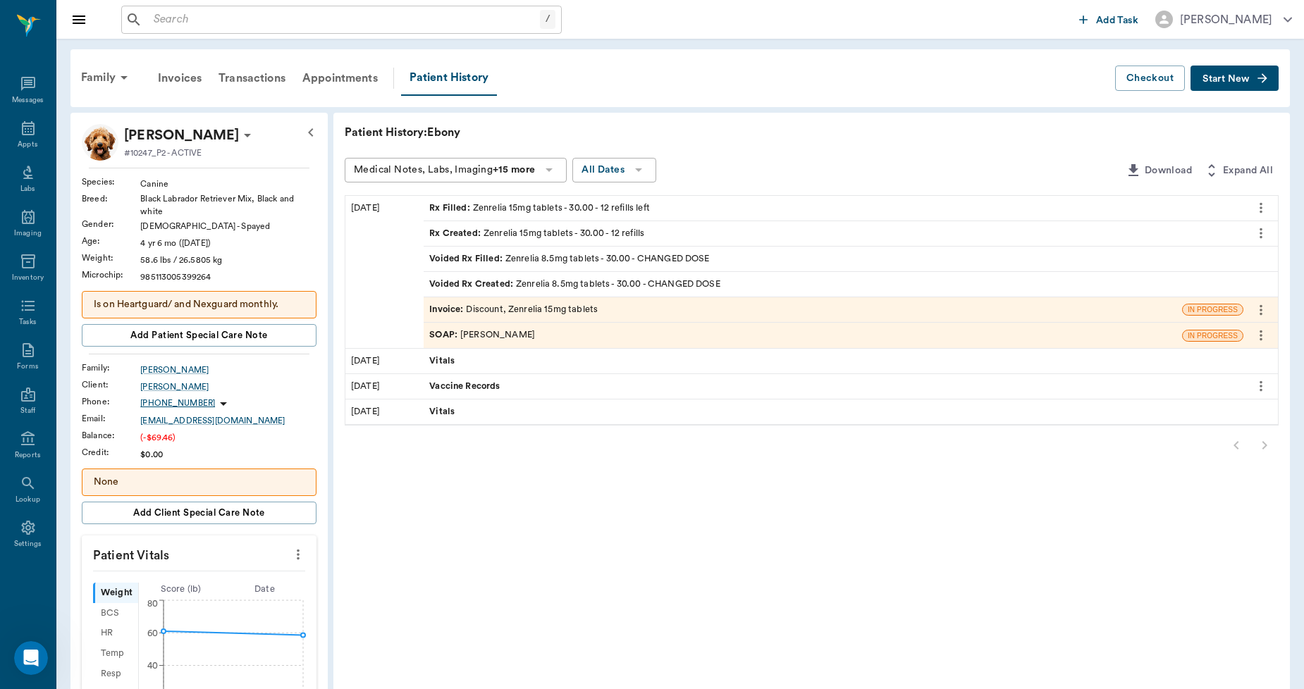
click at [168, 132] on p "[PERSON_NAME]" at bounding box center [181, 135] width 115 height 23
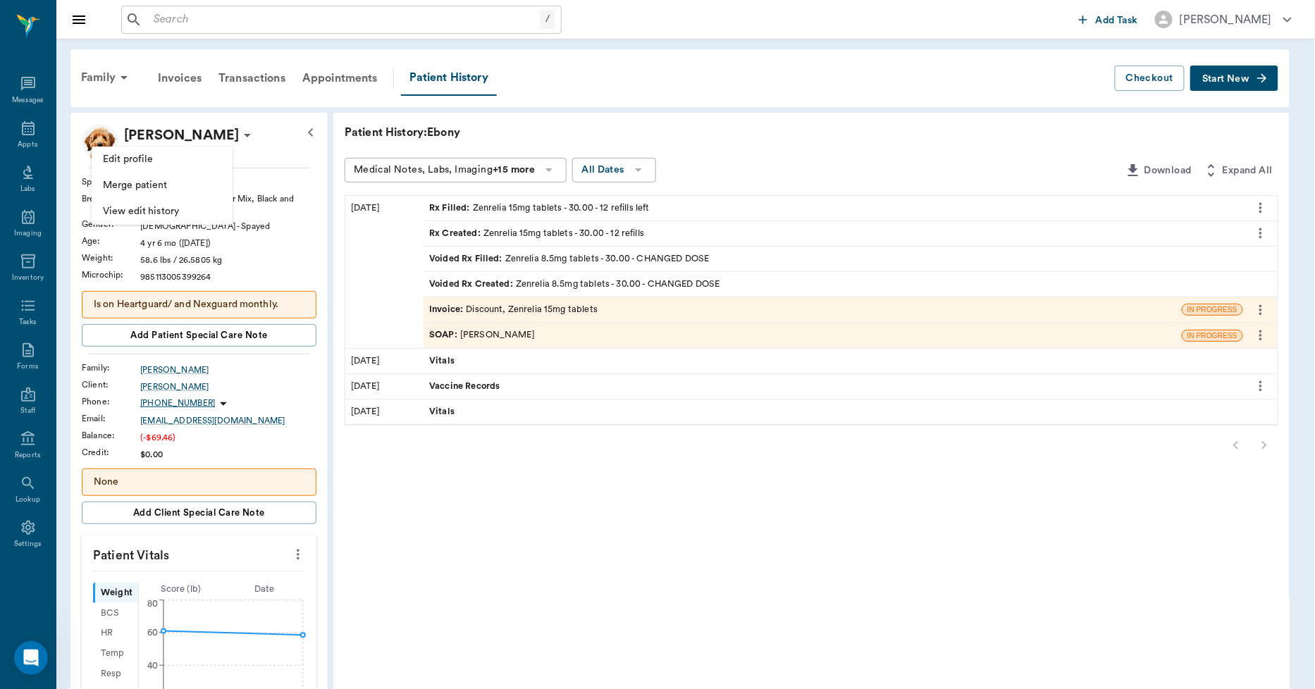
drag, startPoint x: 272, startPoint y: 153, endPoint x: 226, endPoint y: 136, distance: 48.8
click at [272, 152] on div at bounding box center [657, 344] width 1315 height 689
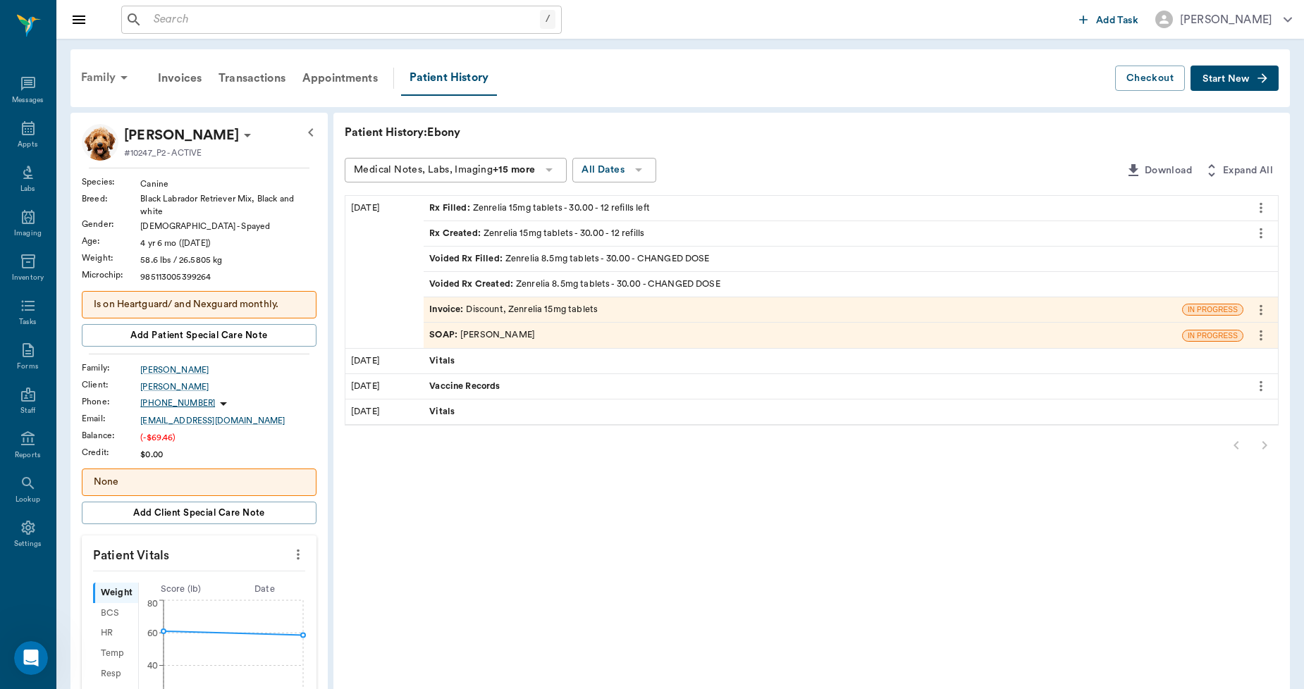
click at [108, 80] on div "Family" at bounding box center [107, 78] width 68 height 34
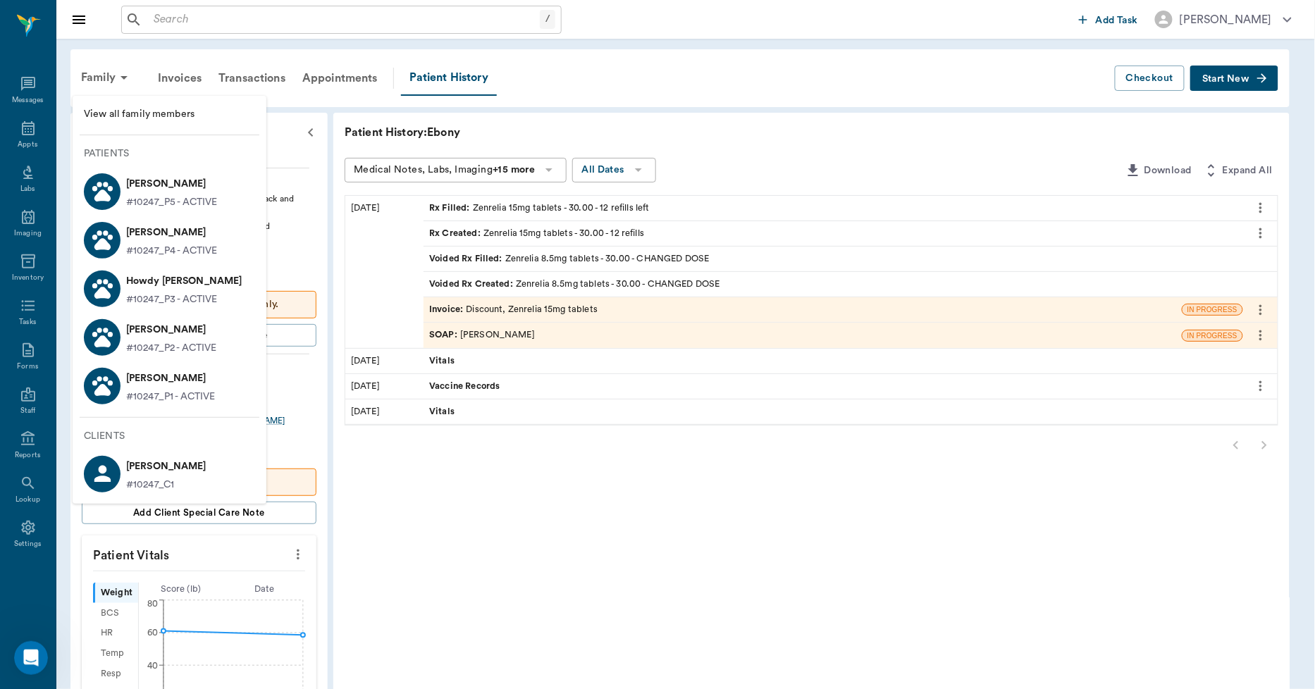
click at [206, 381] on p "[PERSON_NAME]" at bounding box center [170, 378] width 89 height 23
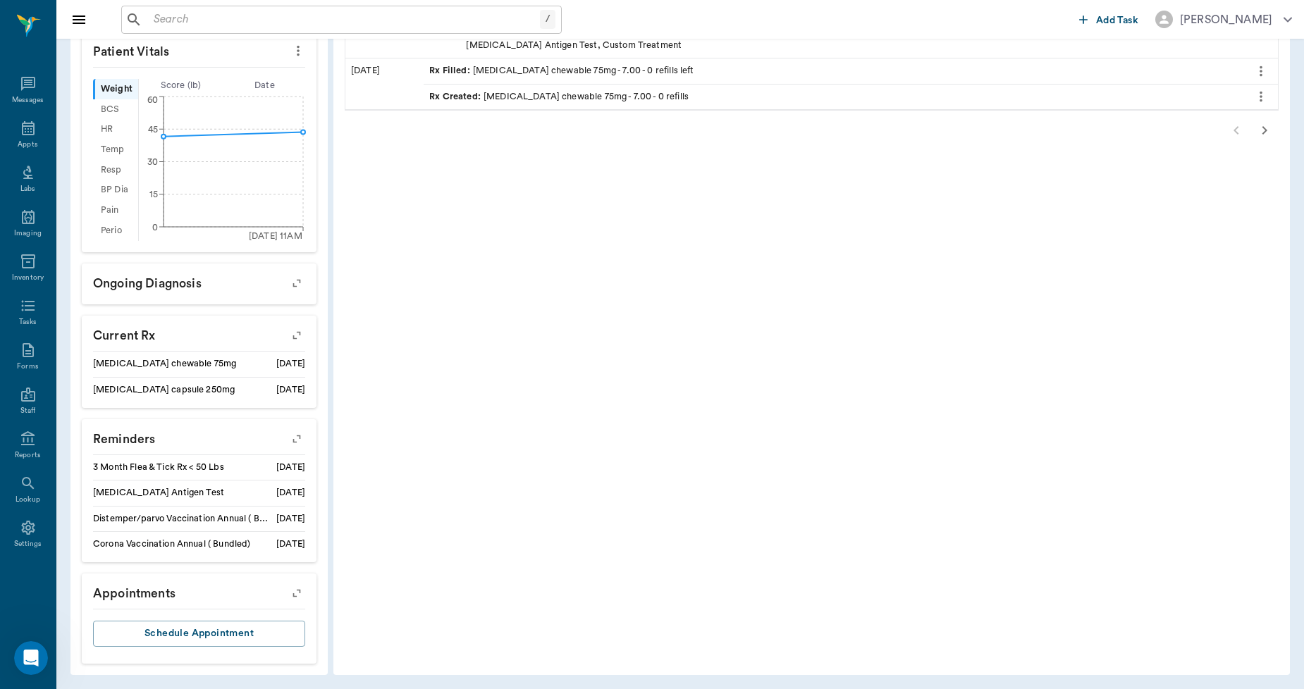
scroll to position [497, 0]
click at [299, 437] on icon "button" at bounding box center [297, 438] width 20 height 20
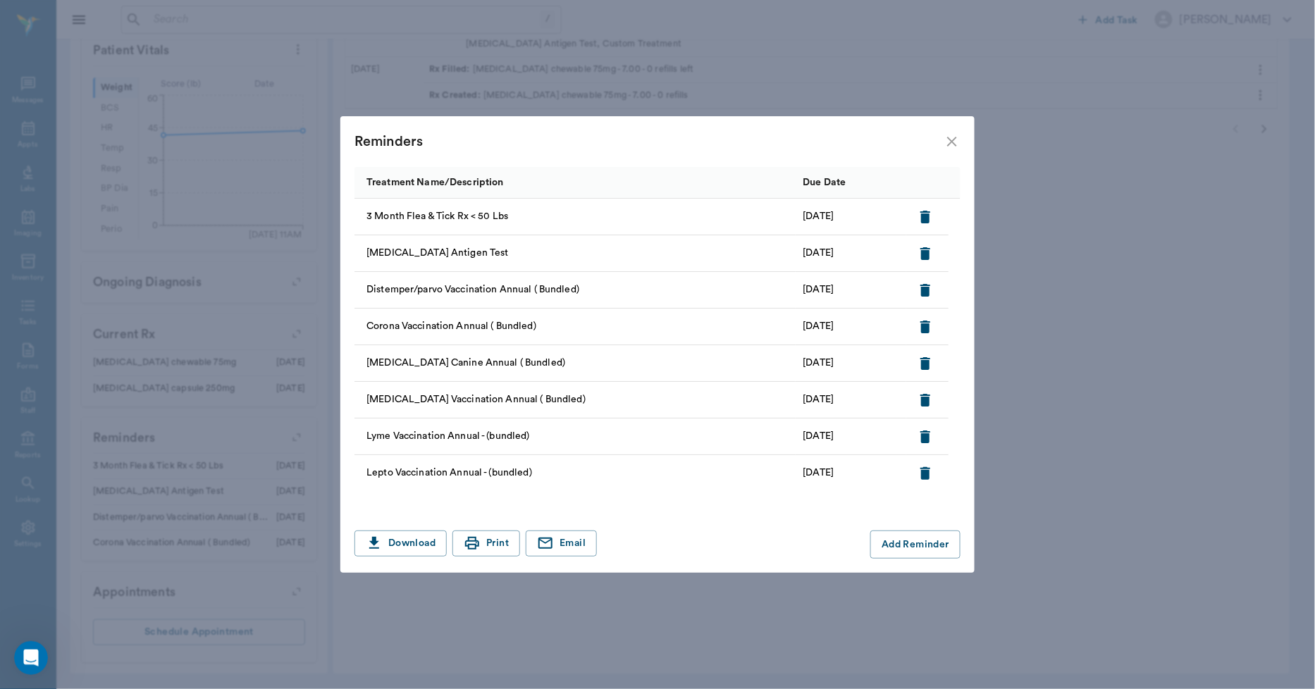
click at [918, 213] on icon "button" at bounding box center [925, 217] width 17 height 17
click at [912, 559] on button "Add Reminder" at bounding box center [915, 545] width 90 height 28
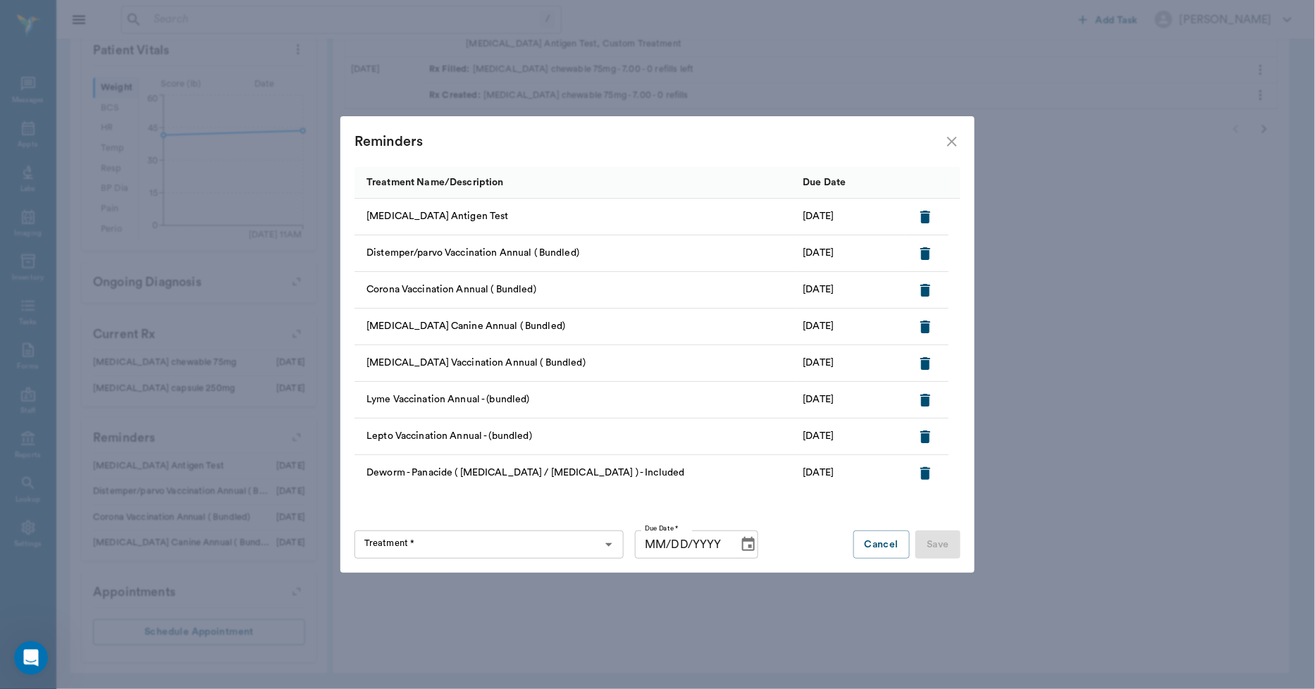
click at [555, 550] on input "Treatment *" at bounding box center [477, 545] width 237 height 20
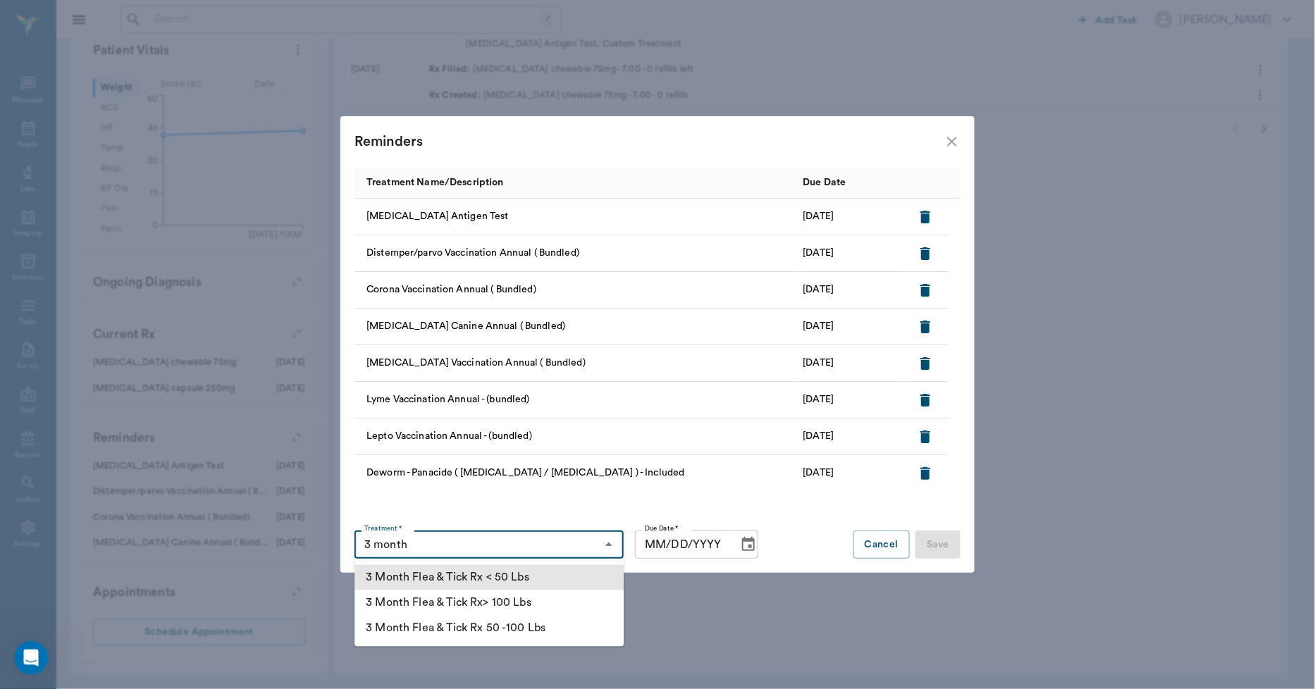
click at [548, 574] on li "3 Month Flea & Tick Rx < 50 Lbs" at bounding box center [488, 577] width 269 height 25
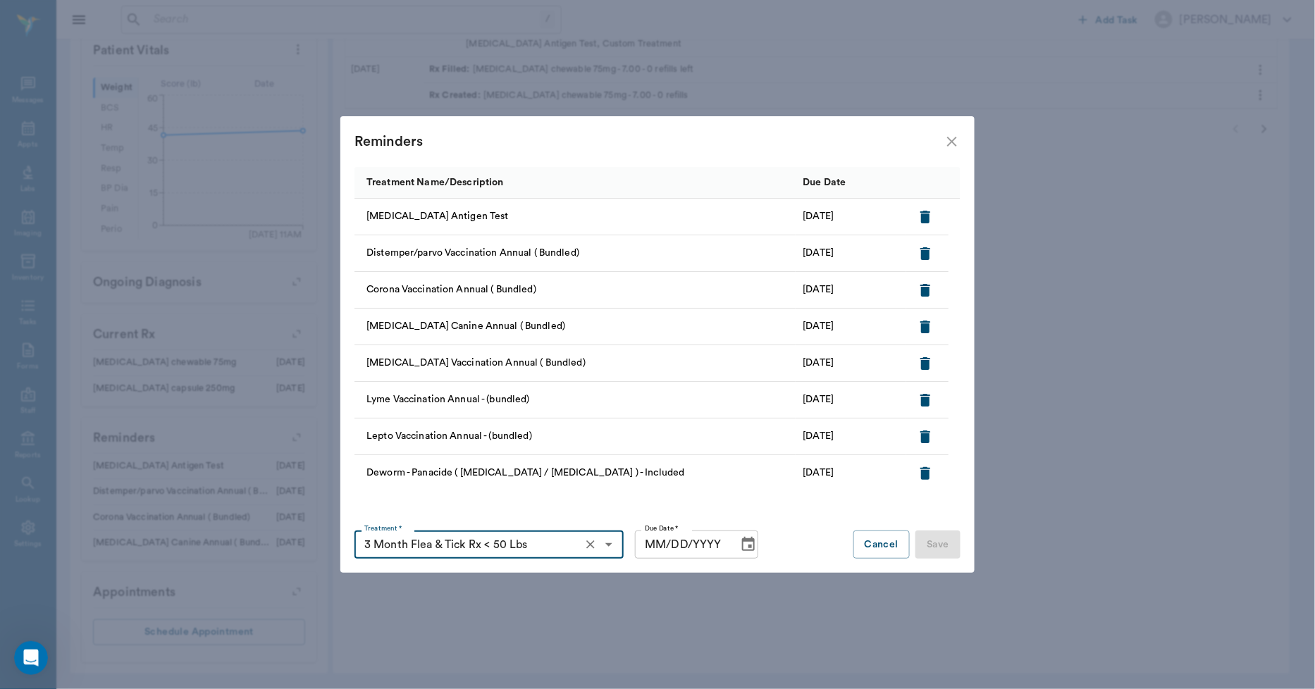
type input "3 Month Flea & Tick Rx < 50 Lbs"
click at [658, 537] on input "MM/DD/YYYY" at bounding box center [681, 545] width 93 height 28
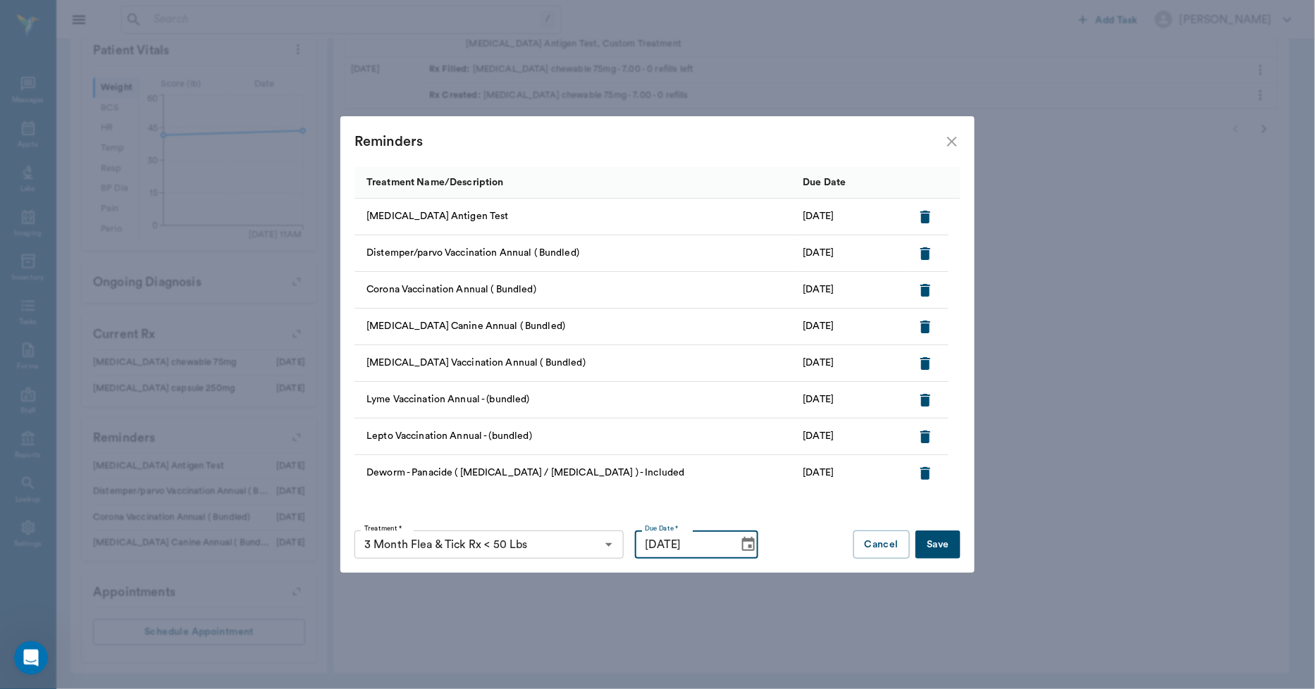
type input "[DATE]"
click at [951, 546] on button "Save" at bounding box center [937, 545] width 45 height 28
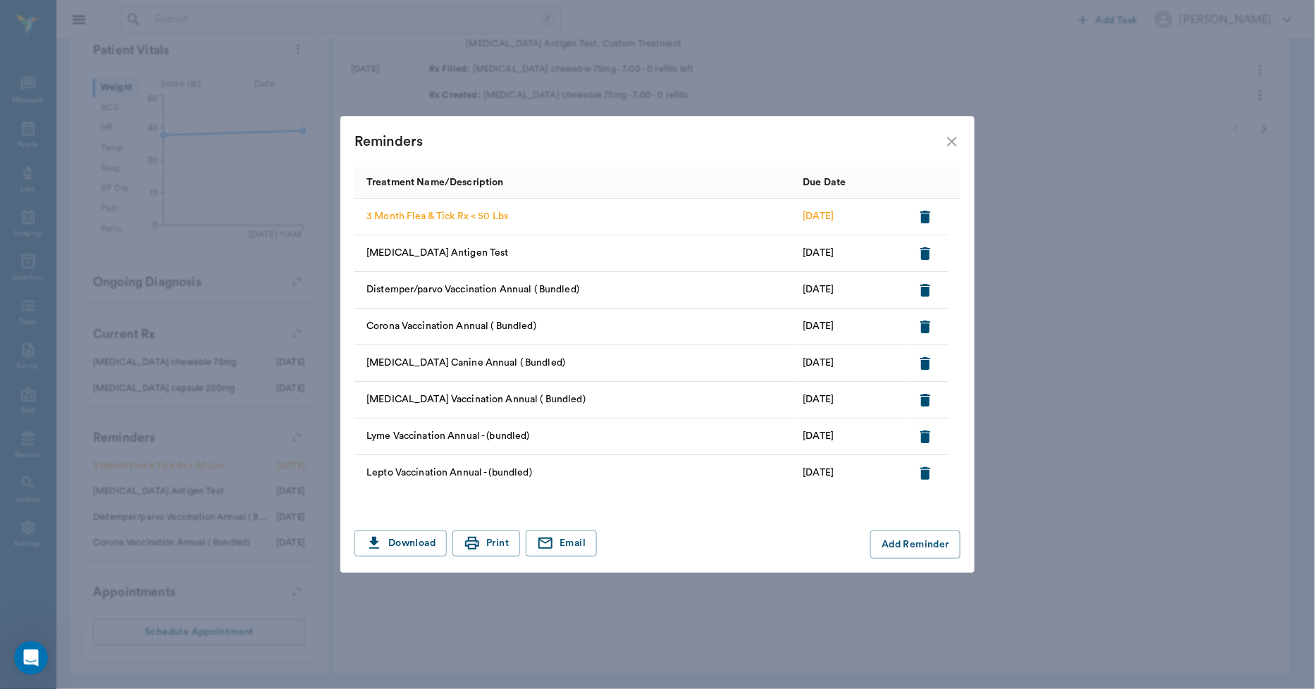
click at [952, 142] on icon "close" at bounding box center [952, 142] width 10 height 10
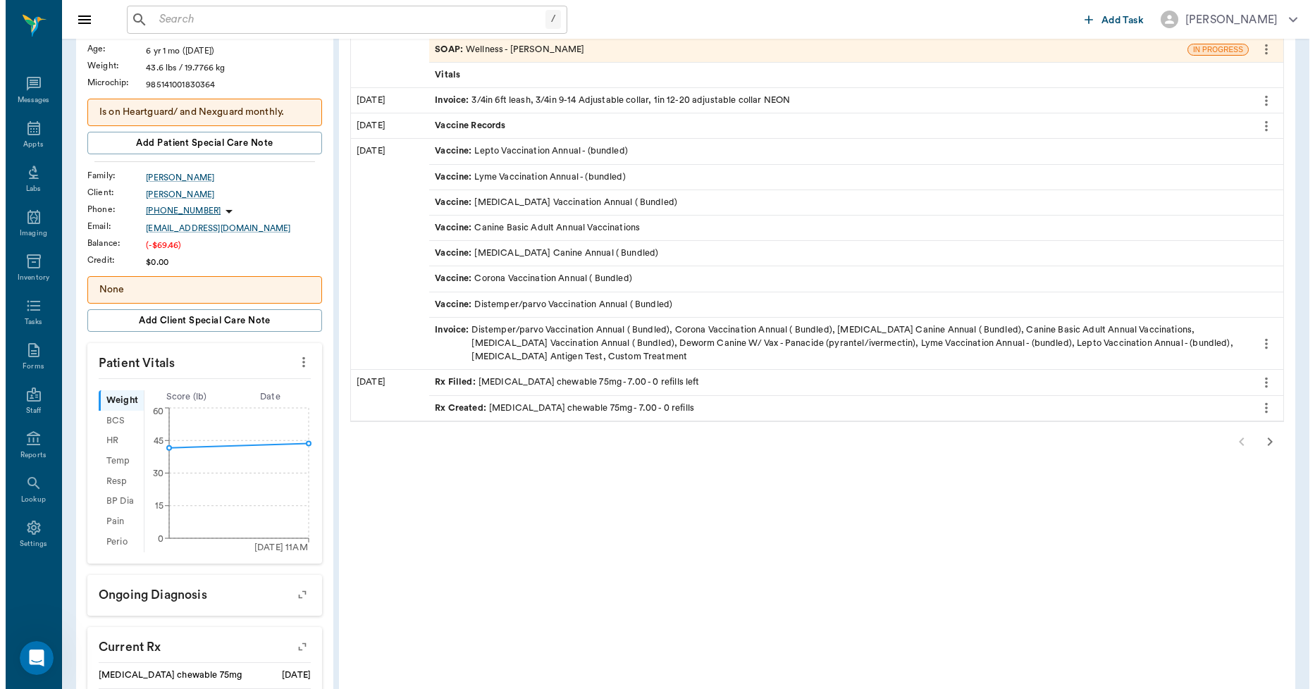
scroll to position [0, 0]
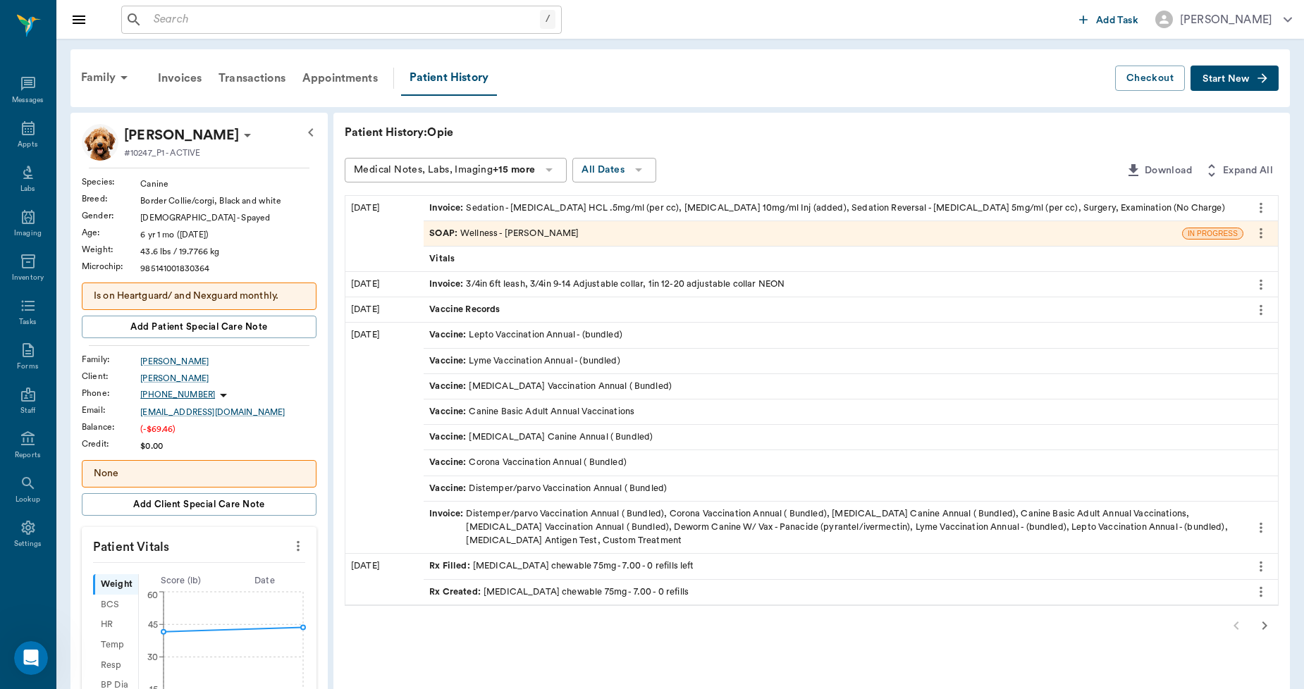
click at [289, 294] on p "Is on Heartguard/ and Nexguard monthly." at bounding box center [199, 296] width 211 height 15
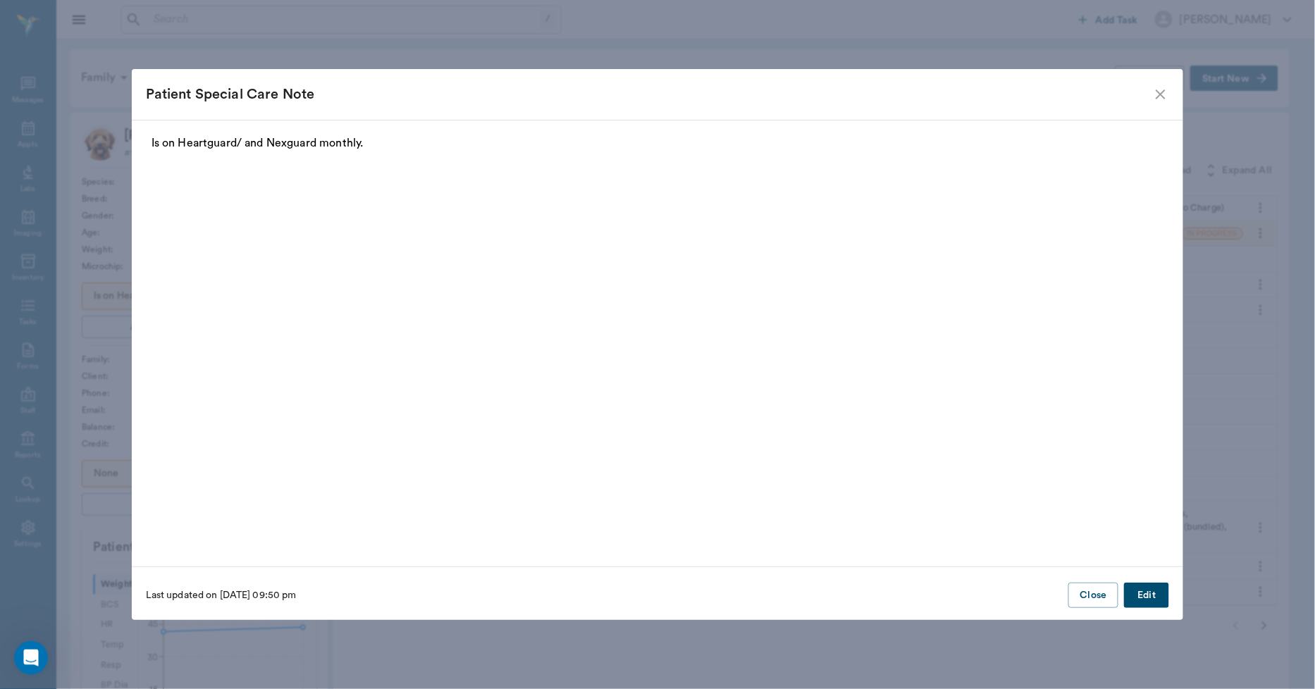
click at [1159, 593] on button "Edit" at bounding box center [1146, 596] width 45 height 26
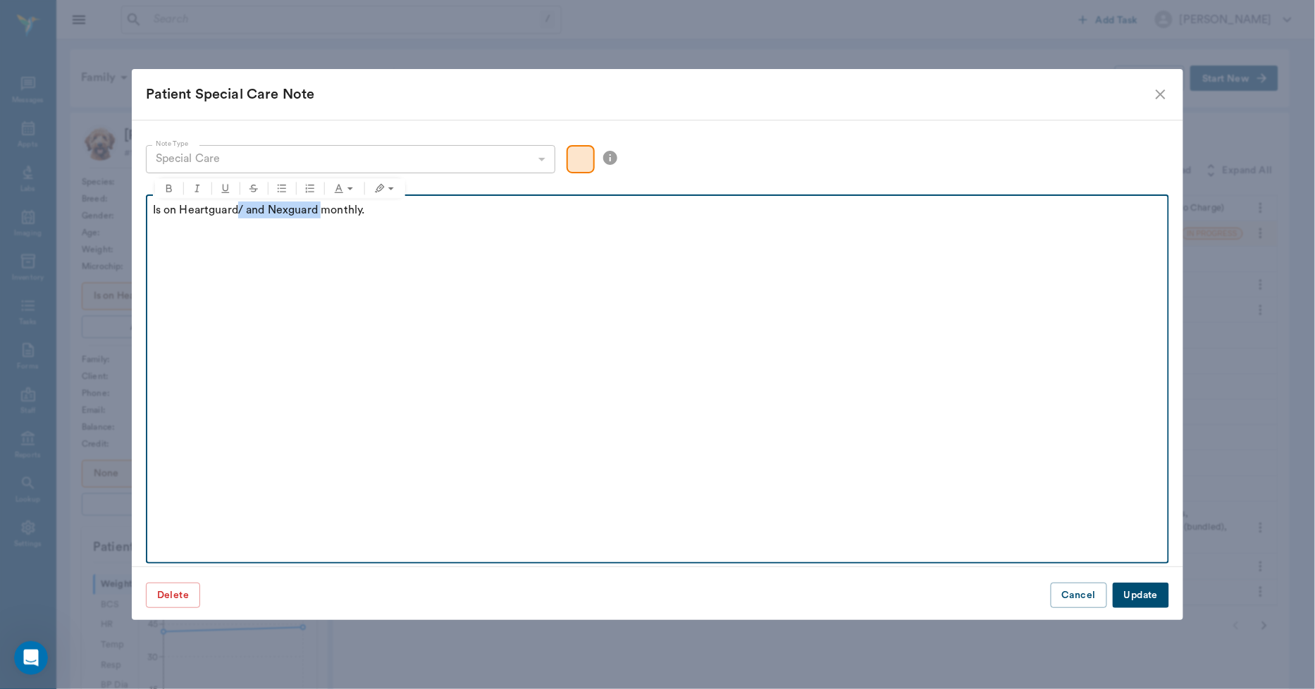
drag, startPoint x: 321, startPoint y: 207, endPoint x: 240, endPoint y: 222, distance: 83.1
click at [240, 222] on div "Is on Heartguard/ and Nexguard monthly." at bounding box center [658, 219] width 1010 height 35
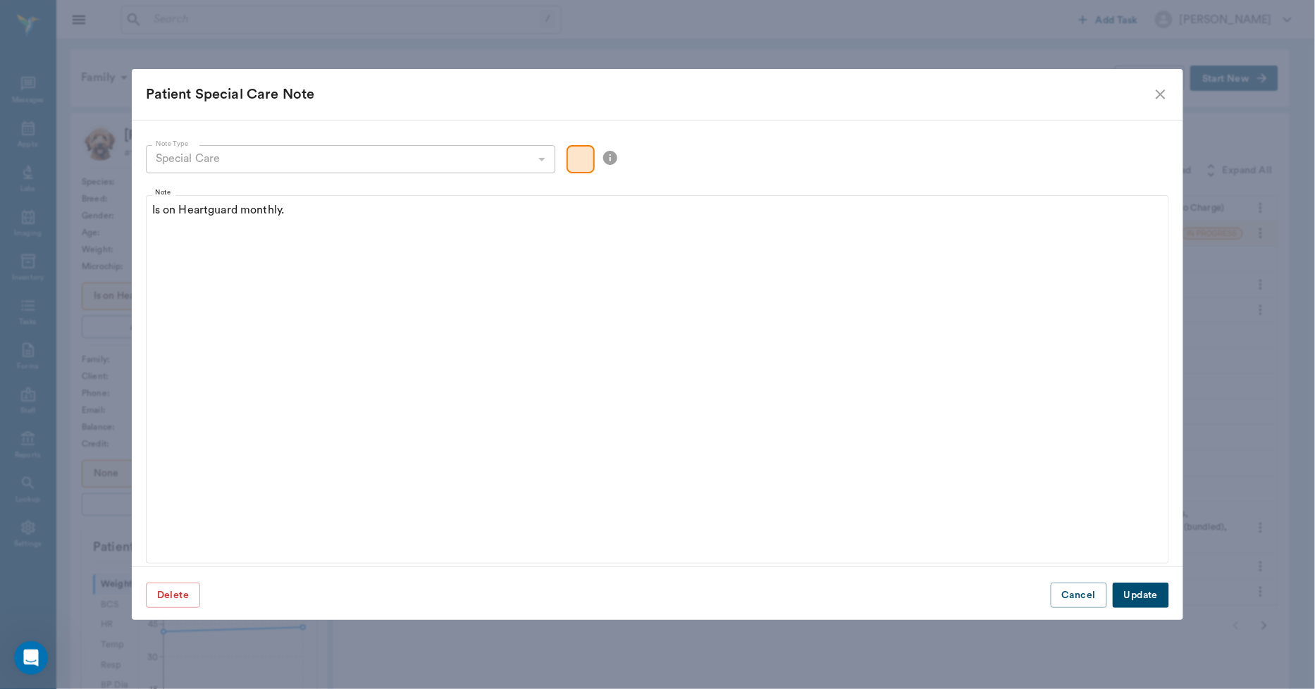
click at [1149, 603] on button "Update" at bounding box center [1141, 596] width 56 height 26
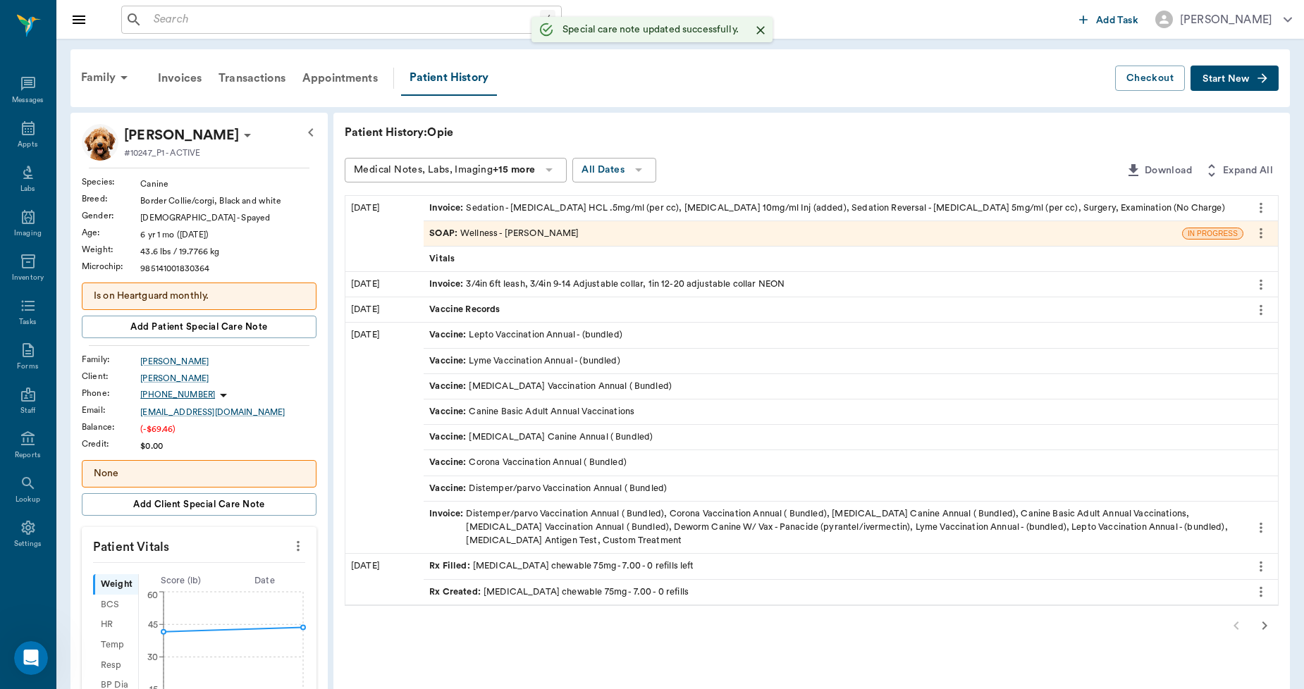
click at [109, 72] on div "Family" at bounding box center [107, 78] width 68 height 34
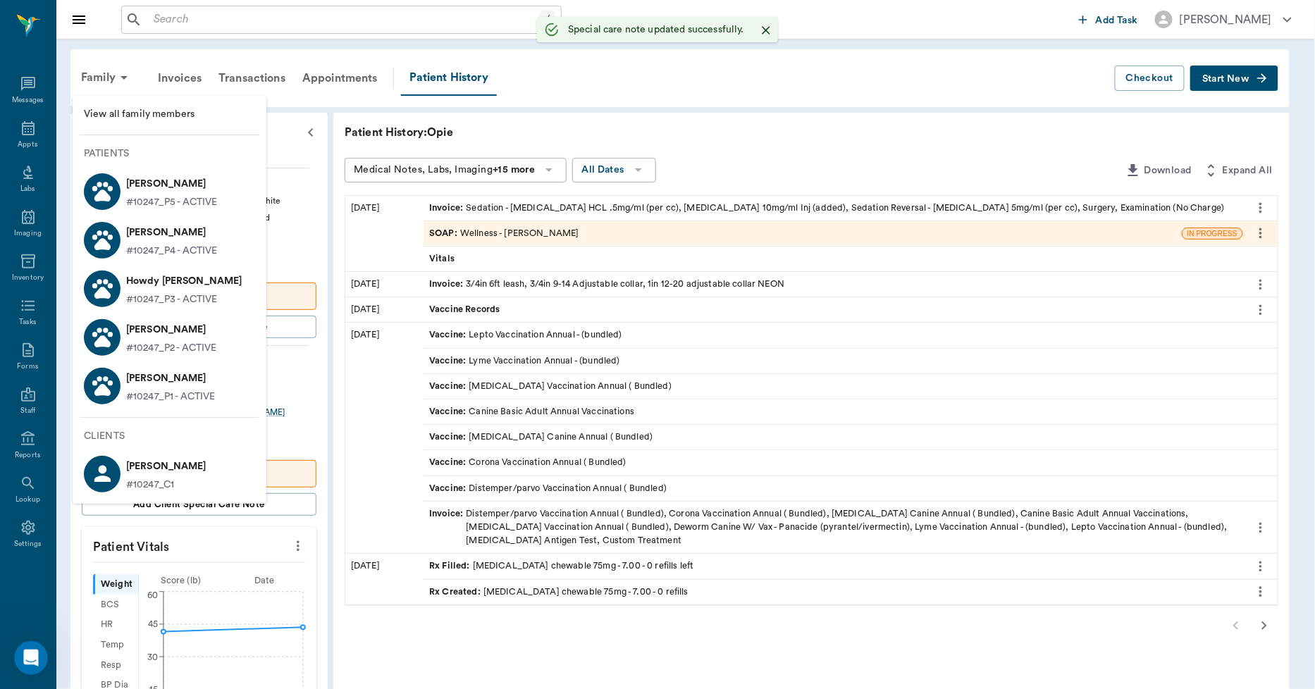
click at [205, 278] on p "Howdy [PERSON_NAME]" at bounding box center [184, 281] width 116 height 23
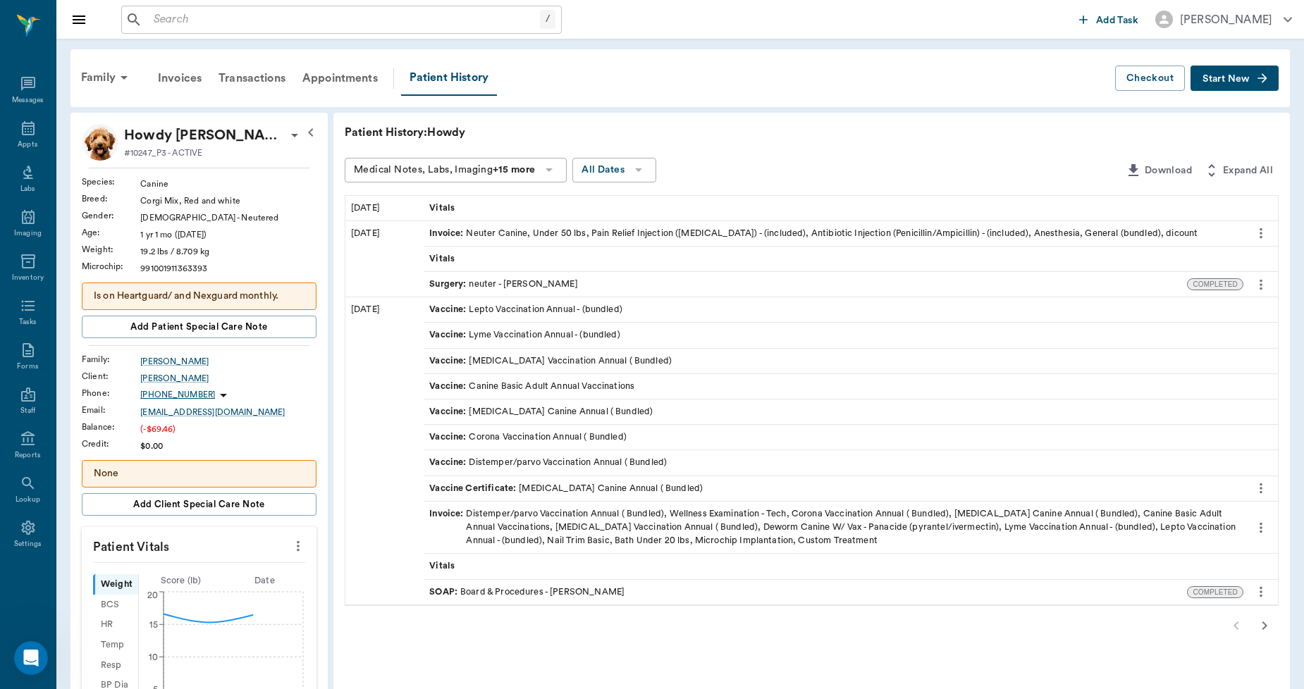
click at [289, 287] on div "Is on Heartguard/ and Nexguard monthly." at bounding box center [199, 296] width 235 height 27
click at [289, 299] on p "Is on Heartguard/ and Nexguard monthly." at bounding box center [199, 296] width 211 height 15
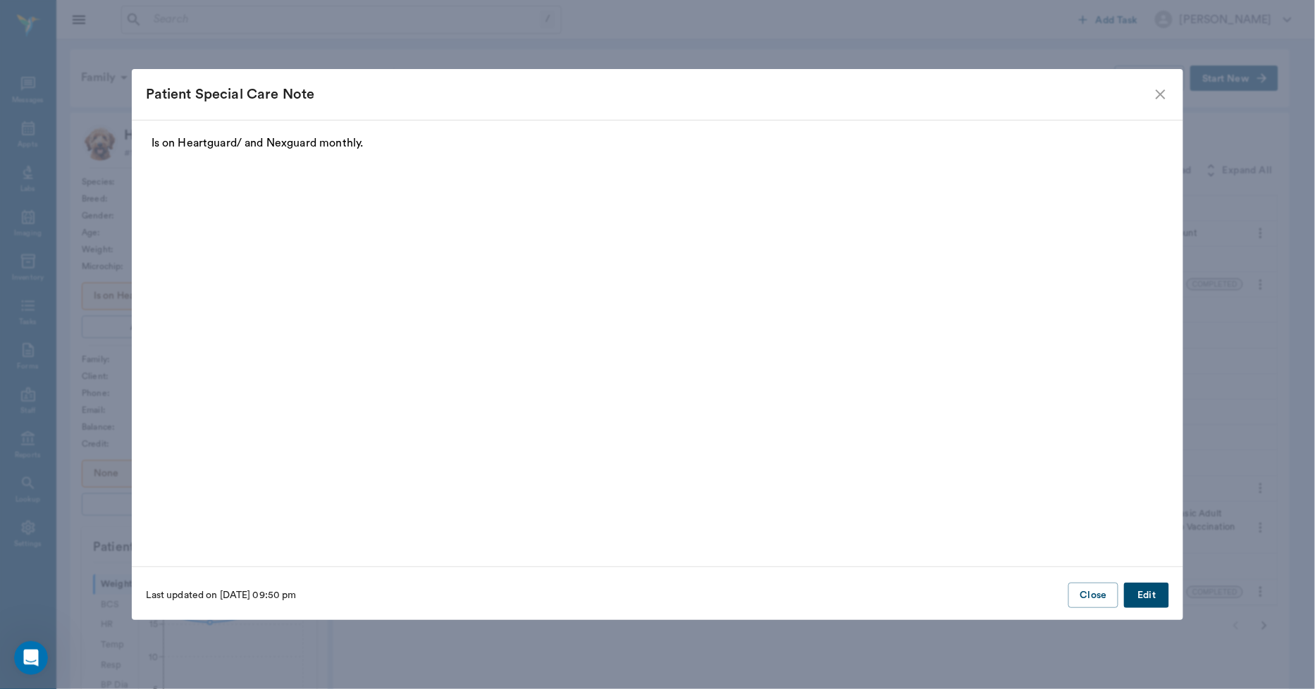
click at [1157, 600] on button "Edit" at bounding box center [1146, 596] width 45 height 26
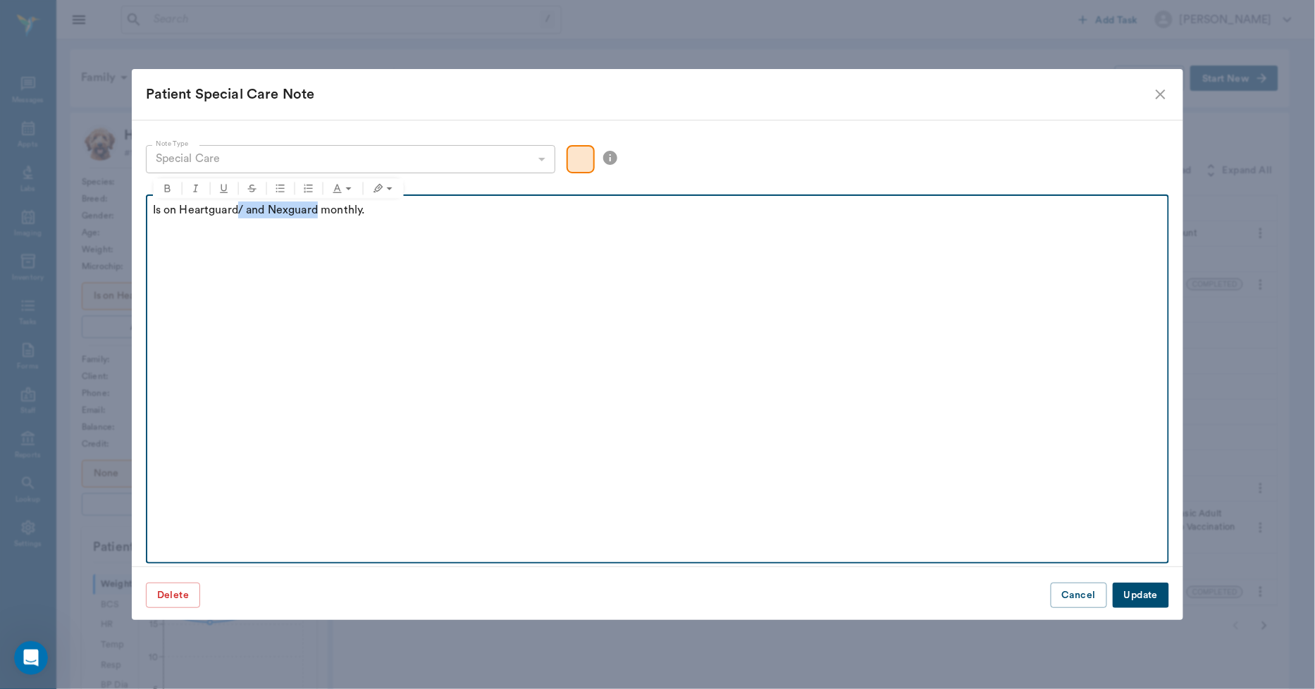
drag, startPoint x: 318, startPoint y: 209, endPoint x: 240, endPoint y: 219, distance: 78.9
click at [240, 219] on div "Is on Heartguard/ and Nexguard monthly." at bounding box center [658, 219] width 1010 height 35
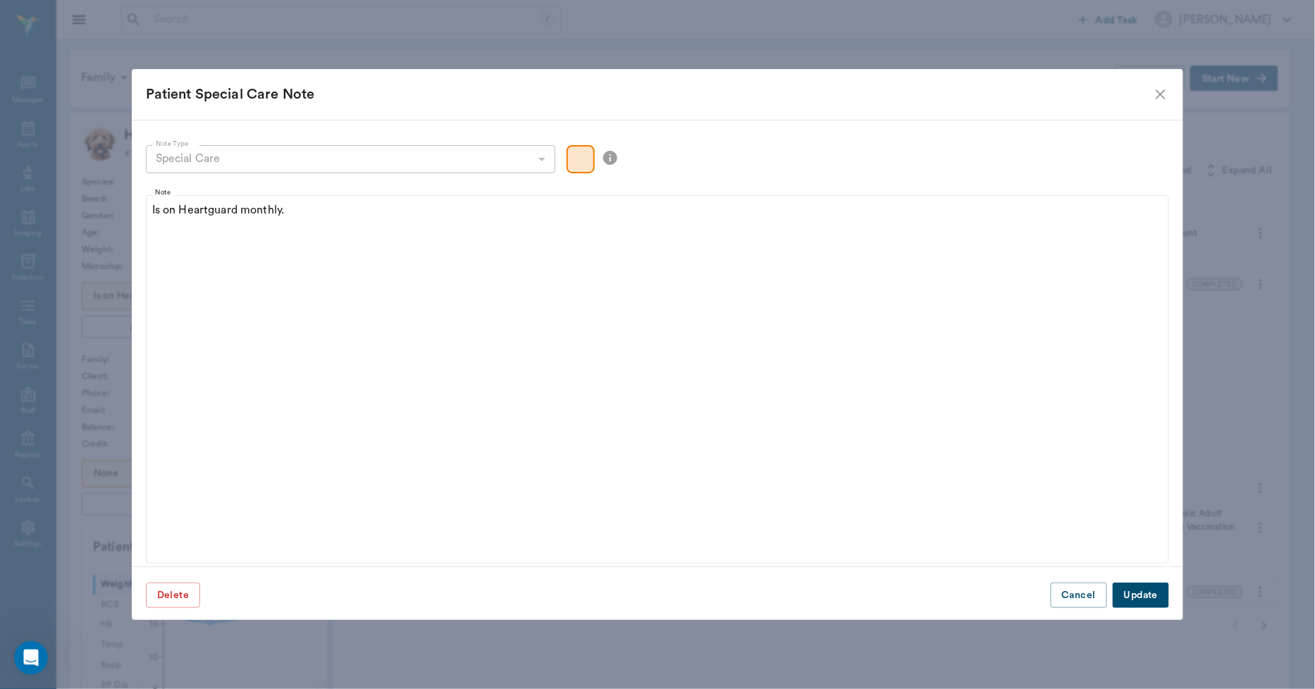
click at [1143, 595] on button "Update" at bounding box center [1141, 596] width 56 height 26
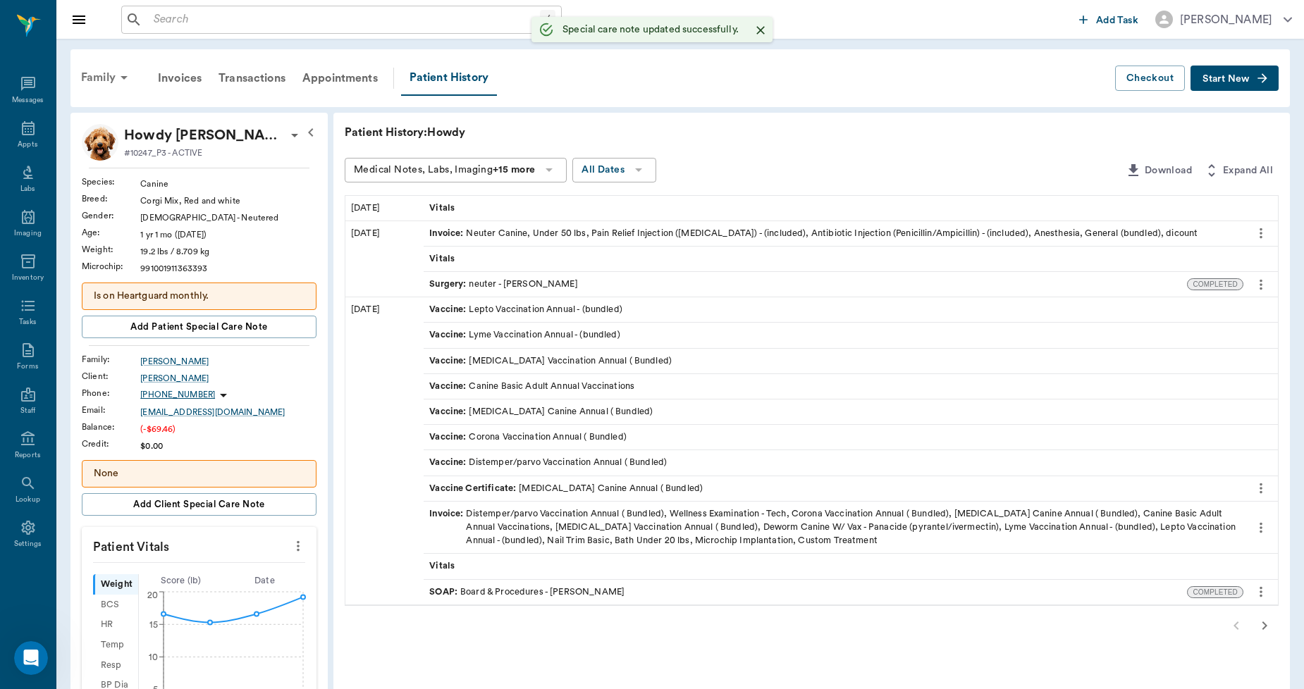
click at [114, 73] on div "Family" at bounding box center [107, 78] width 68 height 34
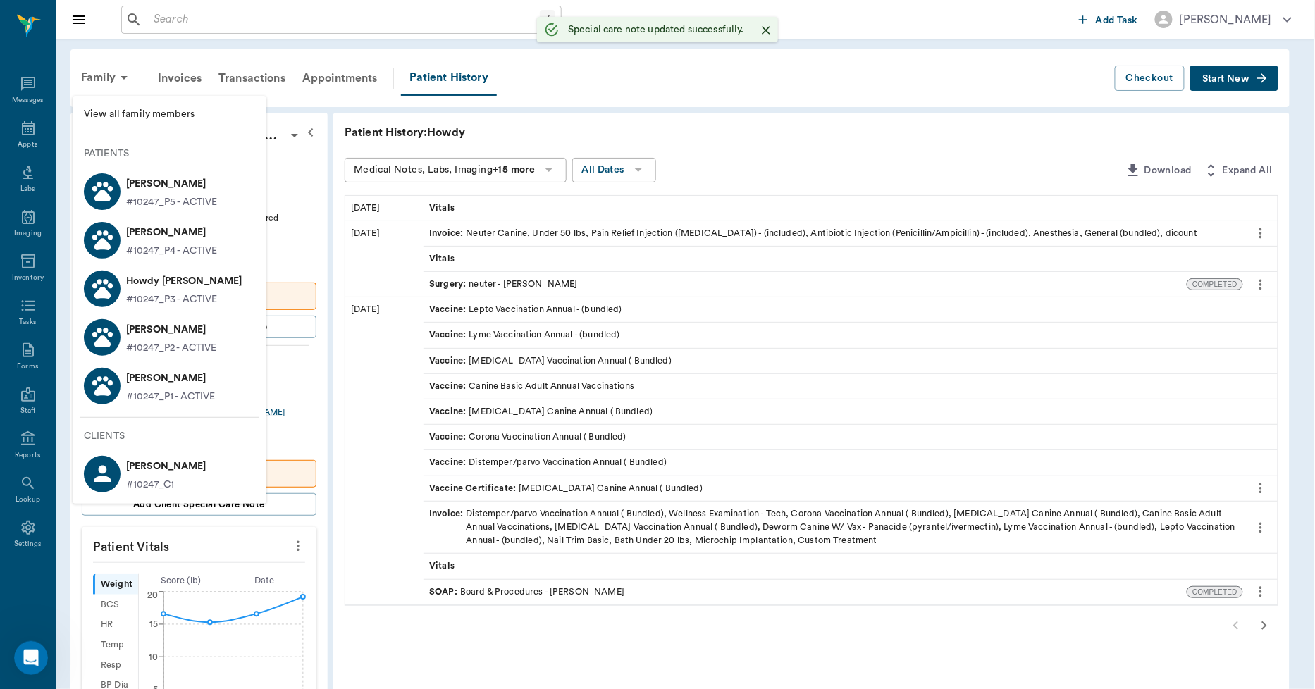
click at [182, 337] on p "[PERSON_NAME]" at bounding box center [171, 330] width 90 height 23
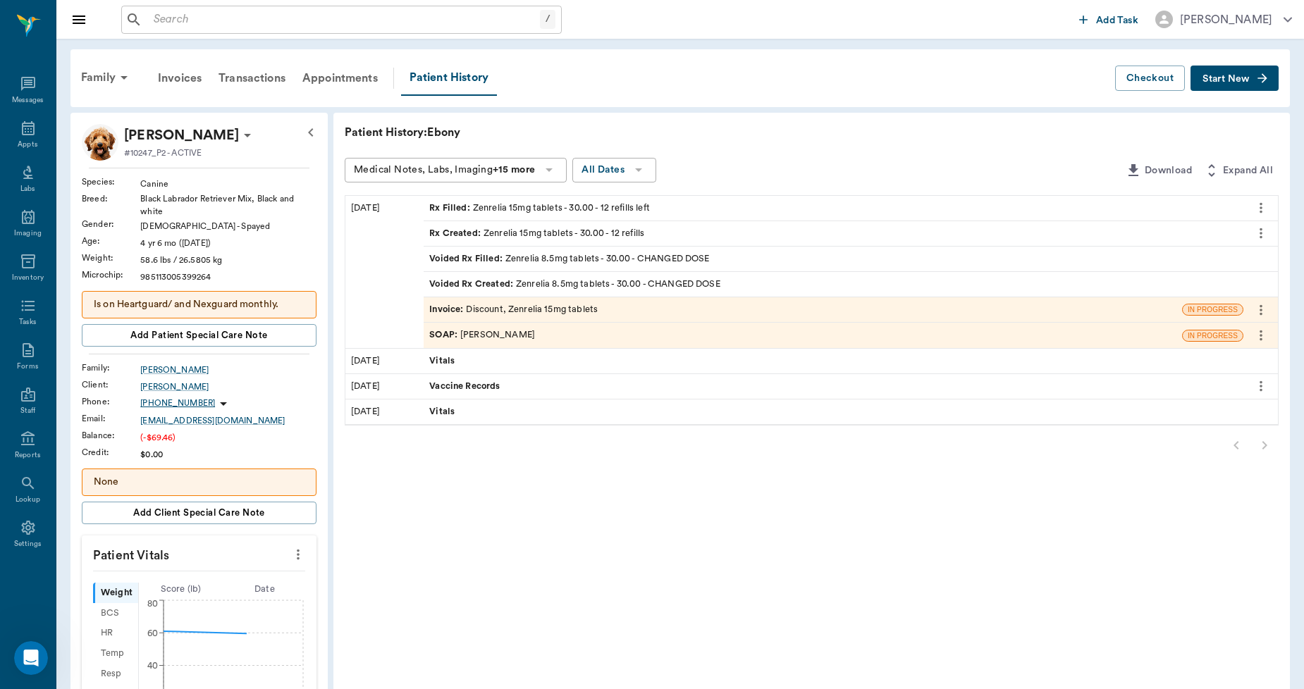
click at [250, 305] on p "Is on Heartguard/ and Nexguard monthly." at bounding box center [199, 304] width 211 height 15
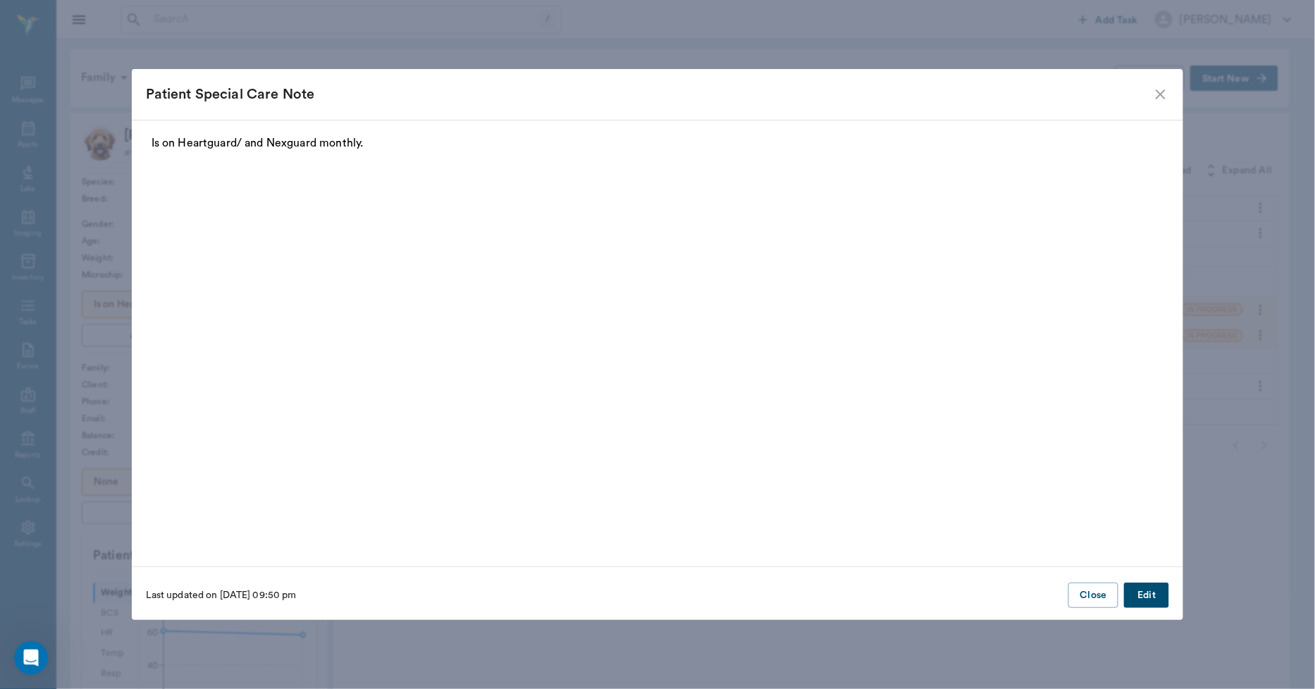
click at [1152, 603] on button "Edit" at bounding box center [1146, 596] width 45 height 26
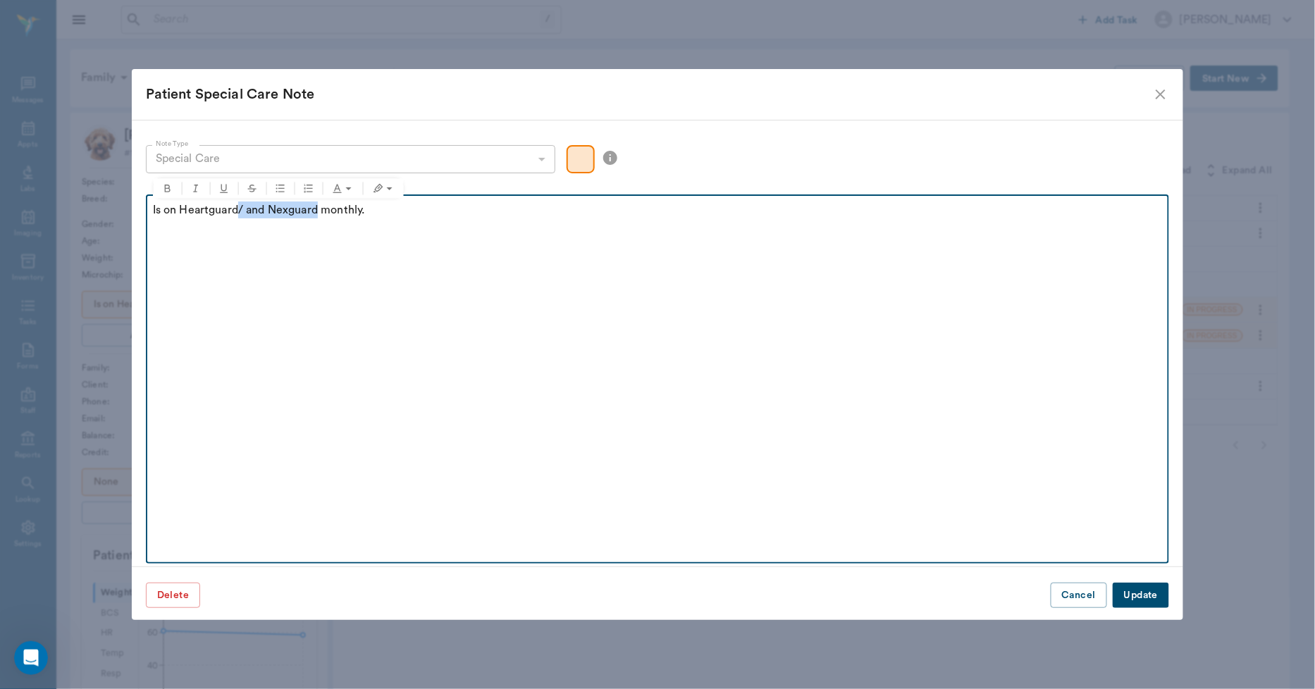
drag, startPoint x: 320, startPoint y: 209, endPoint x: 240, endPoint y: 215, distance: 80.6
click at [240, 215] on p "Is on Heartguard/ and Nexguard monthly." at bounding box center [658, 210] width 1010 height 17
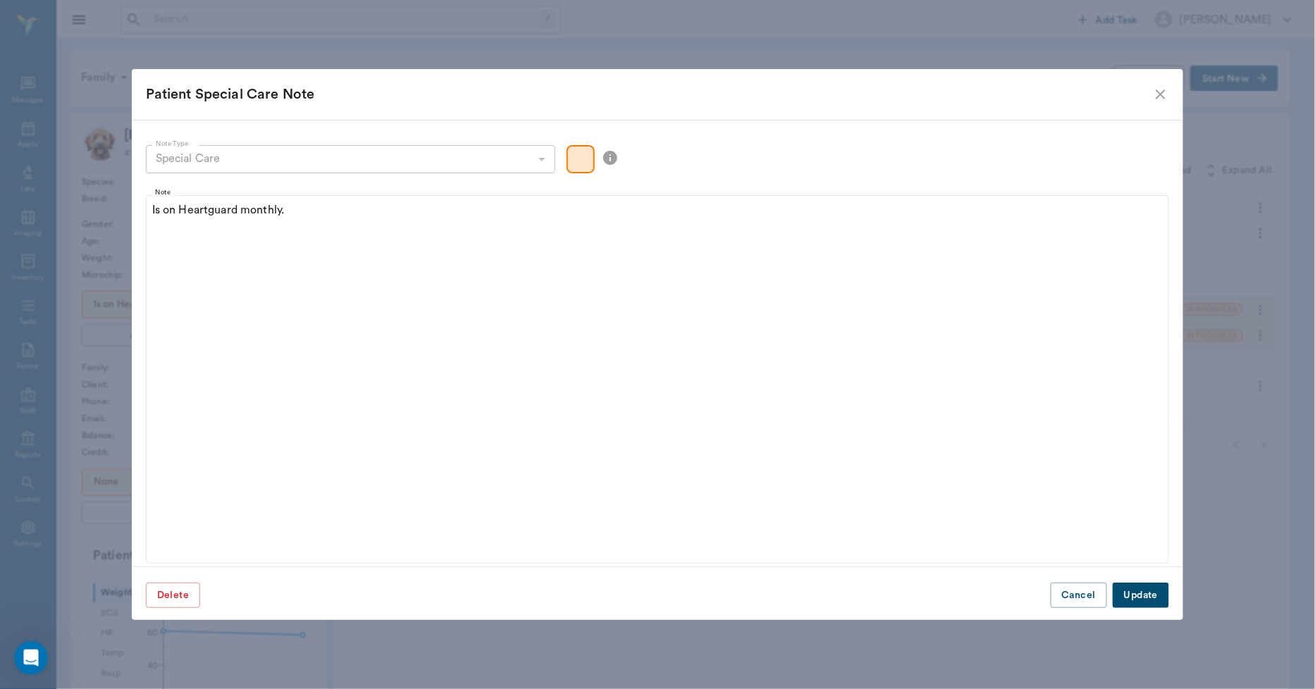
click at [1128, 596] on button "Update" at bounding box center [1141, 596] width 56 height 26
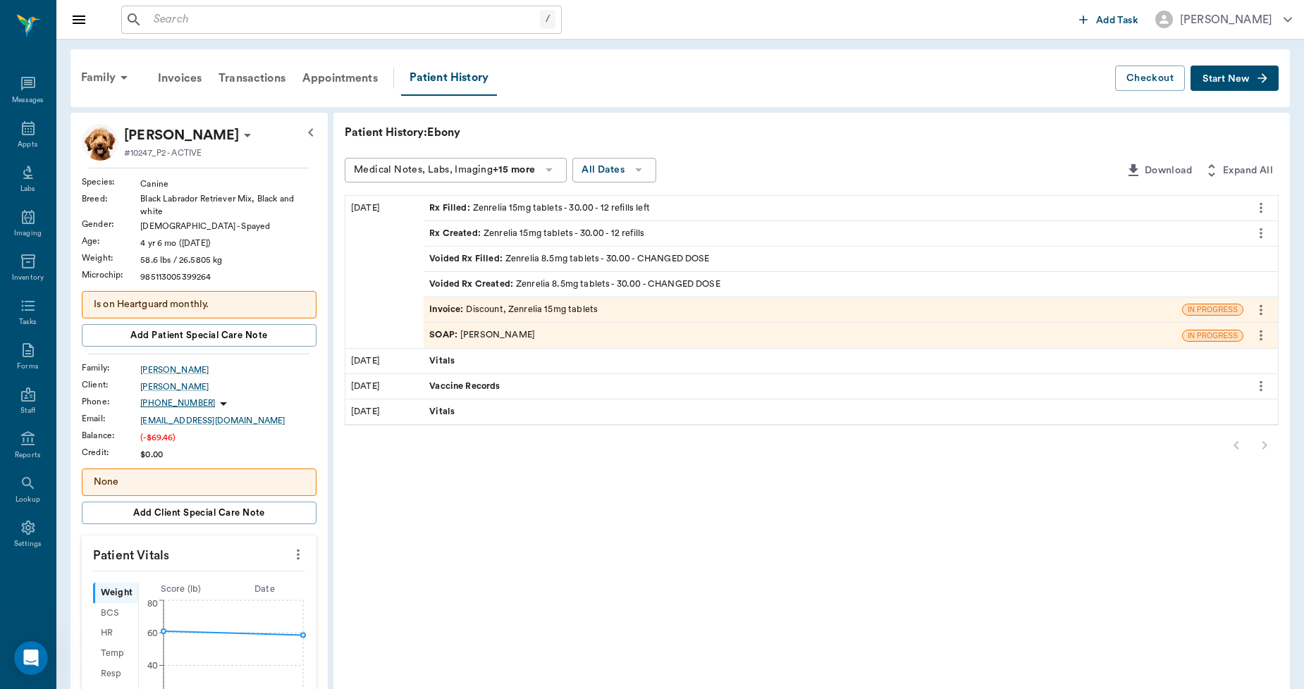
click at [518, 308] on div "Invoice : Discount, Zenrelia 15mg tablets" at bounding box center [513, 309] width 168 height 13
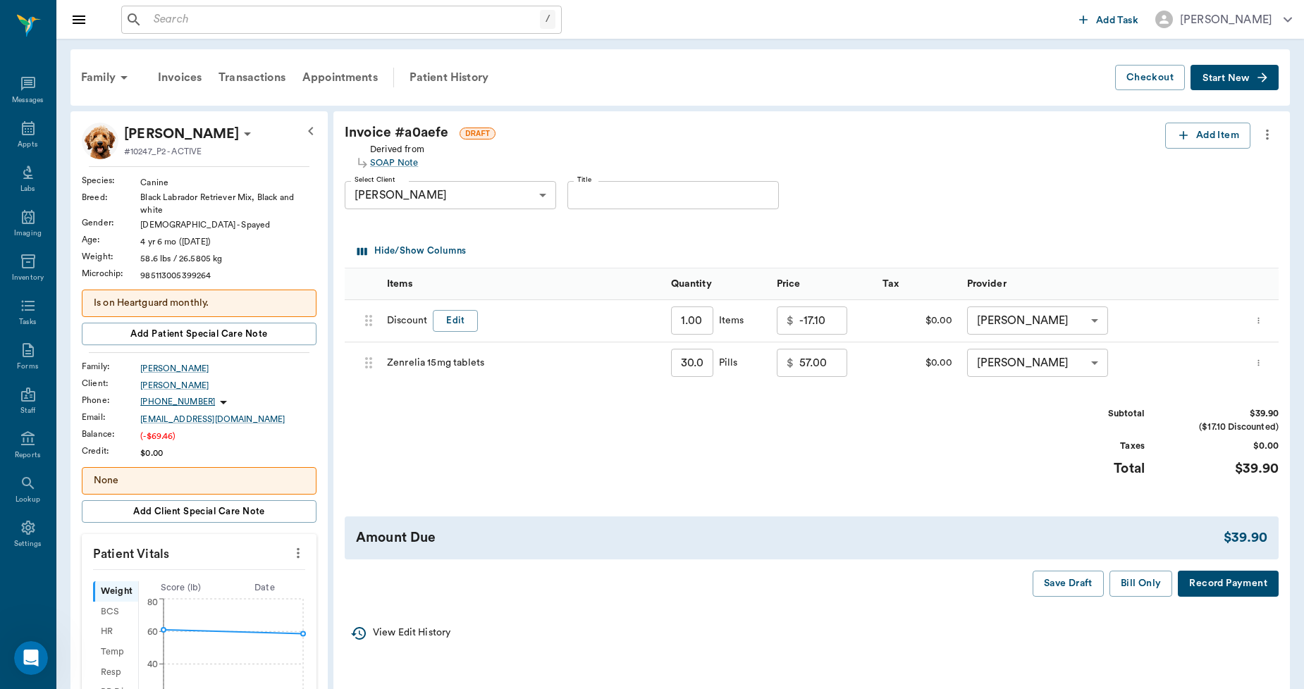
click at [837, 591] on div "Save Draft Bill Only Record Payment" at bounding box center [812, 584] width 934 height 26
click at [27, 143] on div "Appts" at bounding box center [28, 145] width 20 height 11
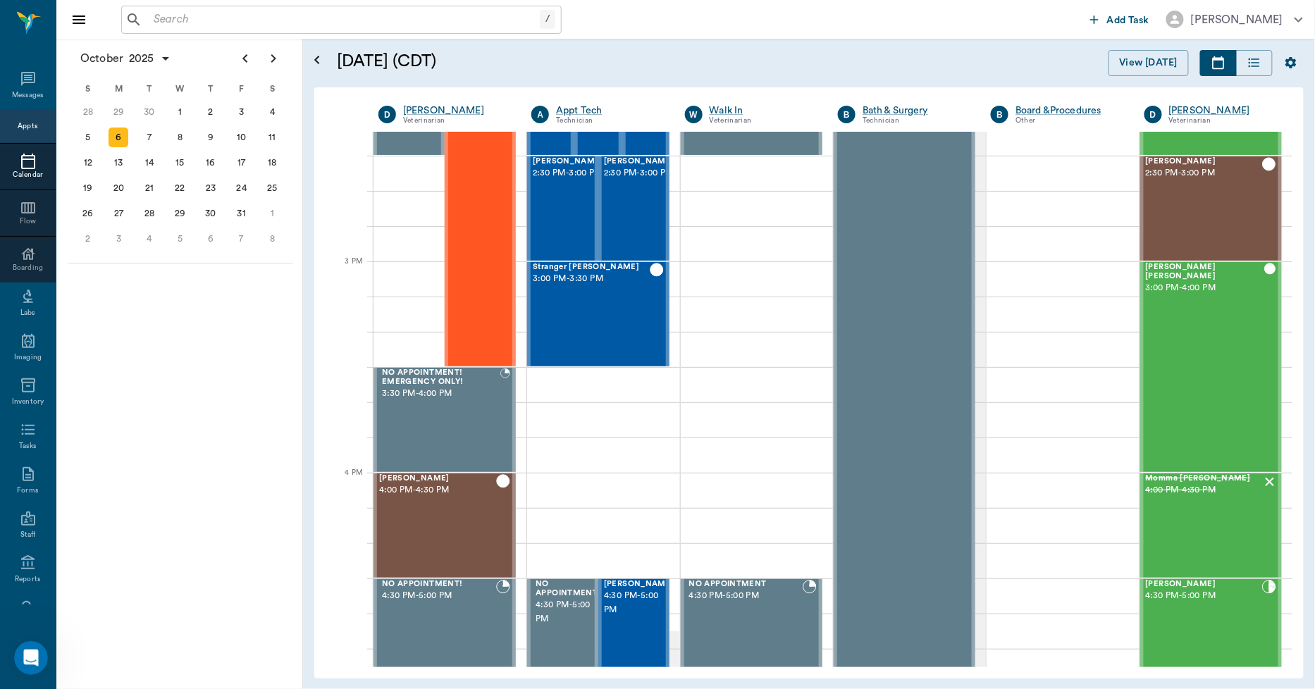
scroll to position [10869, 0]
